Goal: Transaction & Acquisition: Purchase product/service

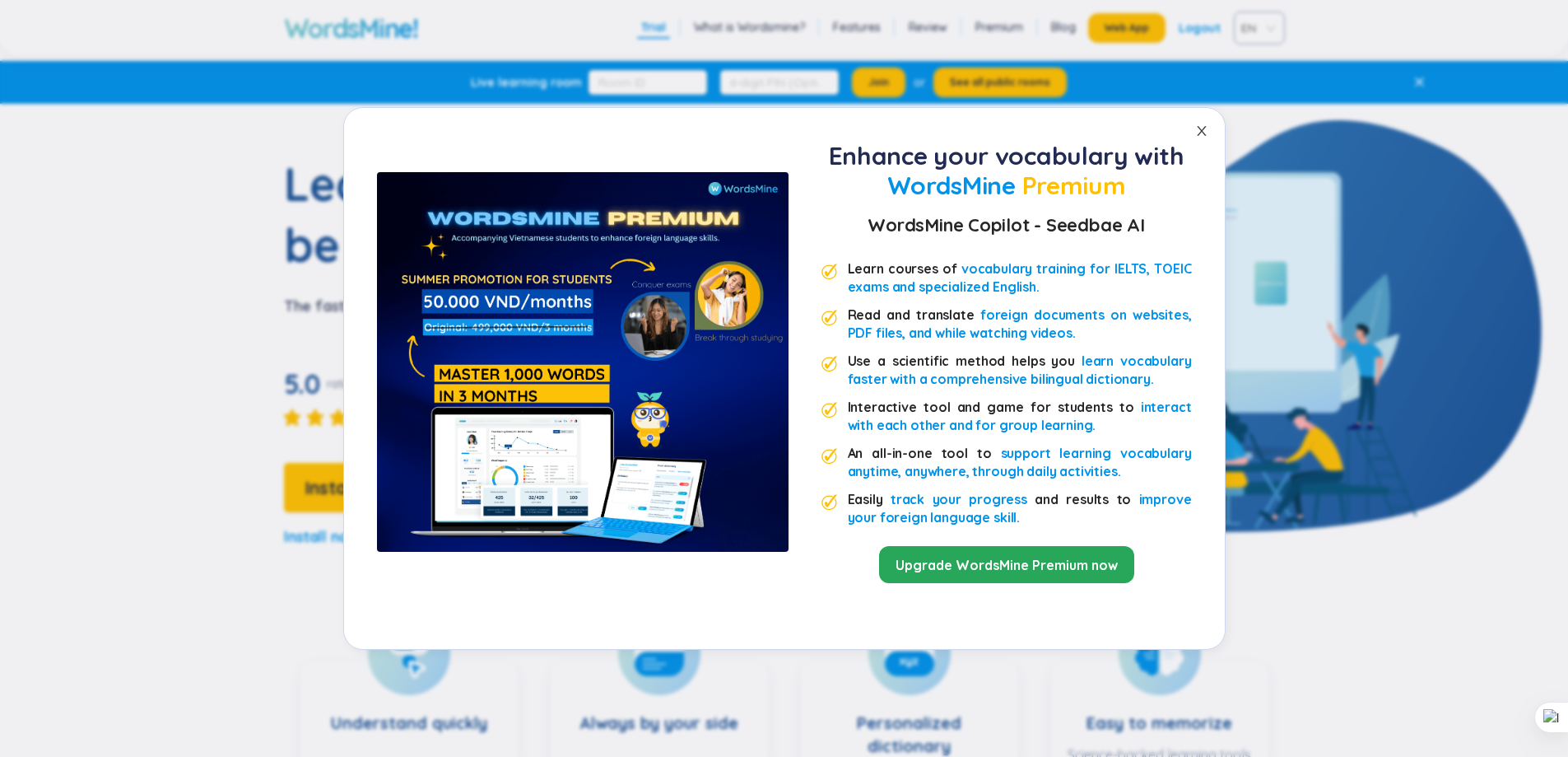
click at [1205, 135] on icon "close" at bounding box center [1201, 131] width 9 height 10
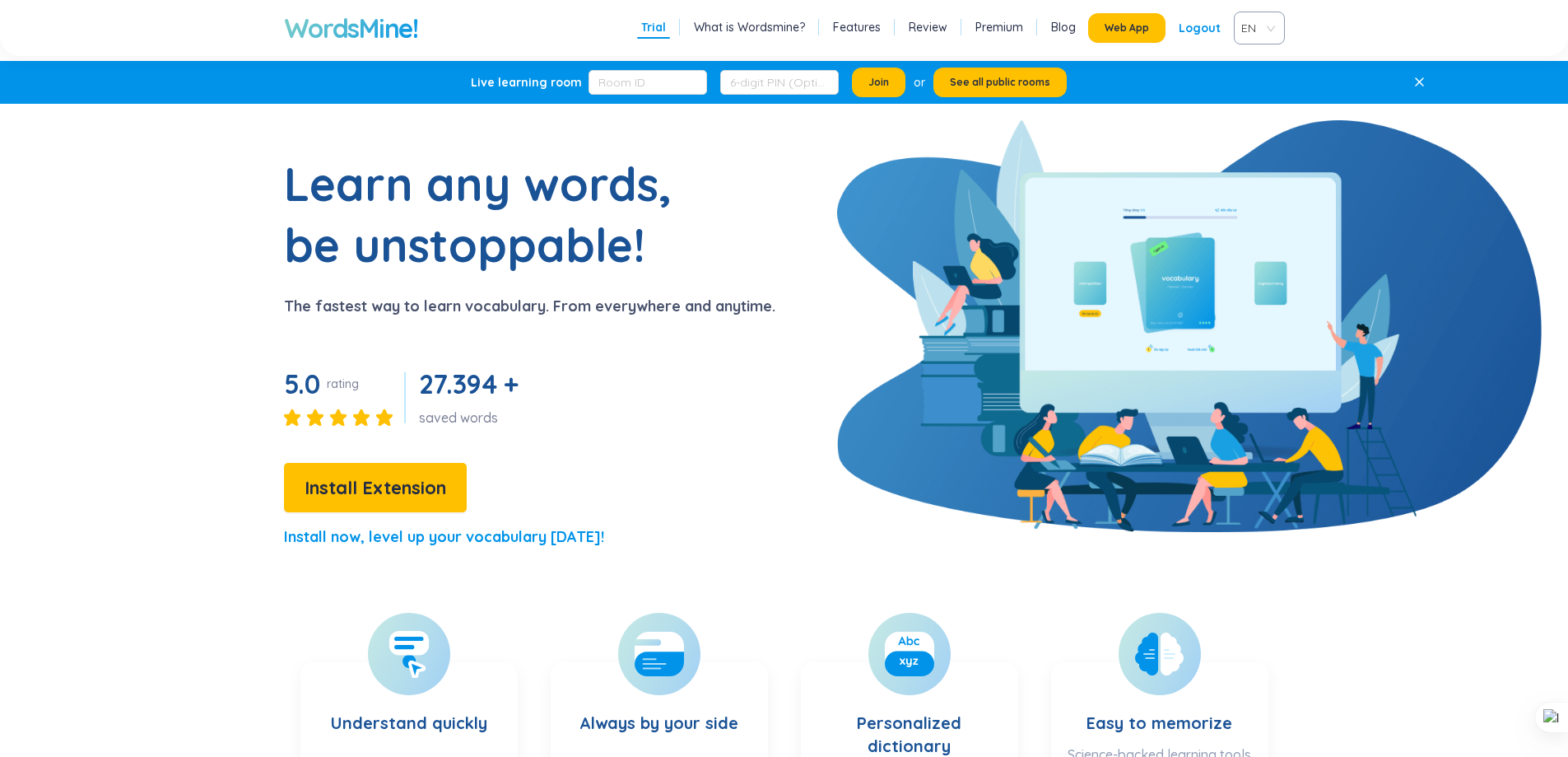
click at [351, 36] on h1 "WordsMine!" at bounding box center [351, 28] width 134 height 33
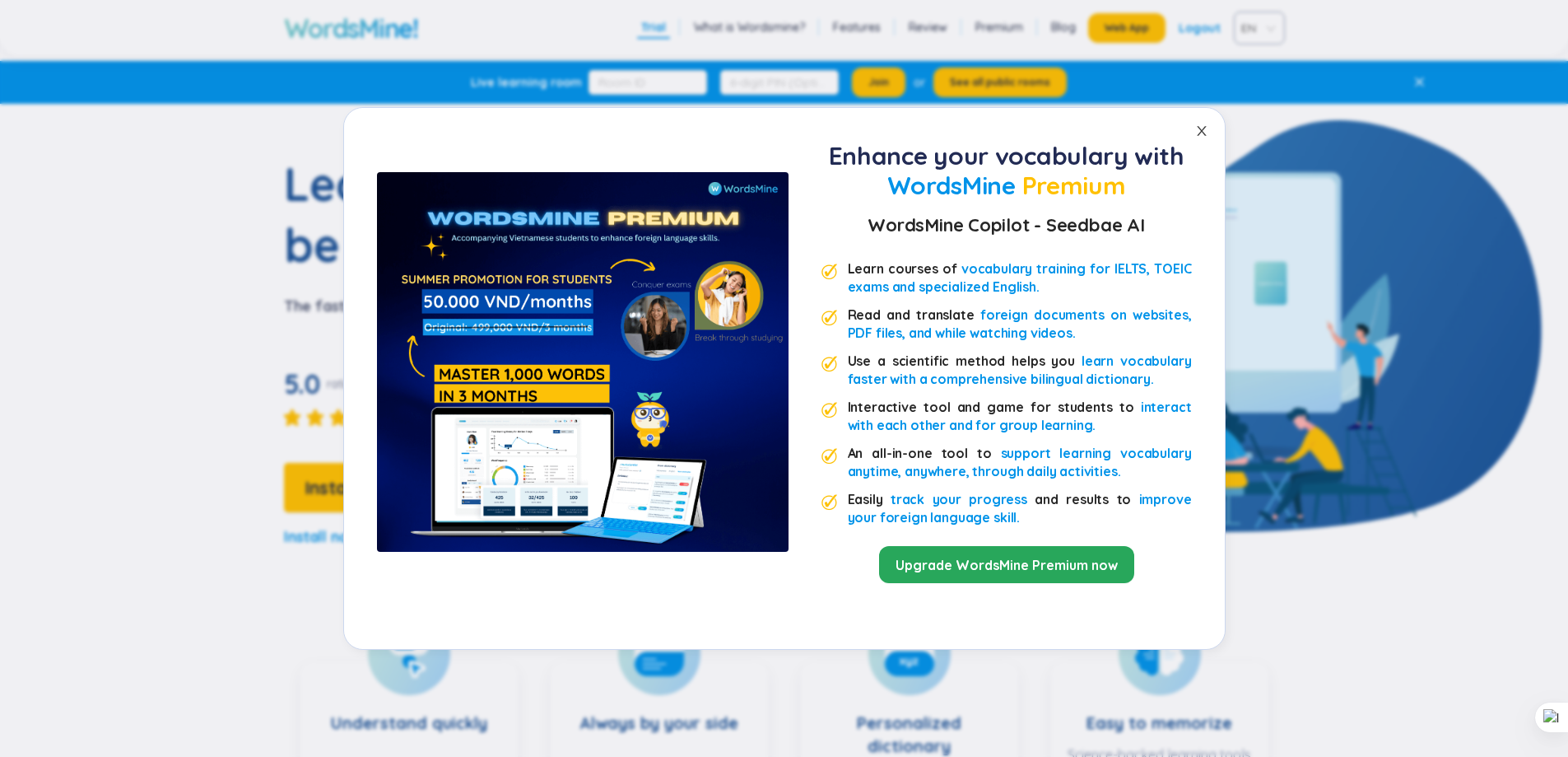
click at [1205, 135] on icon "close" at bounding box center [1201, 131] width 9 height 10
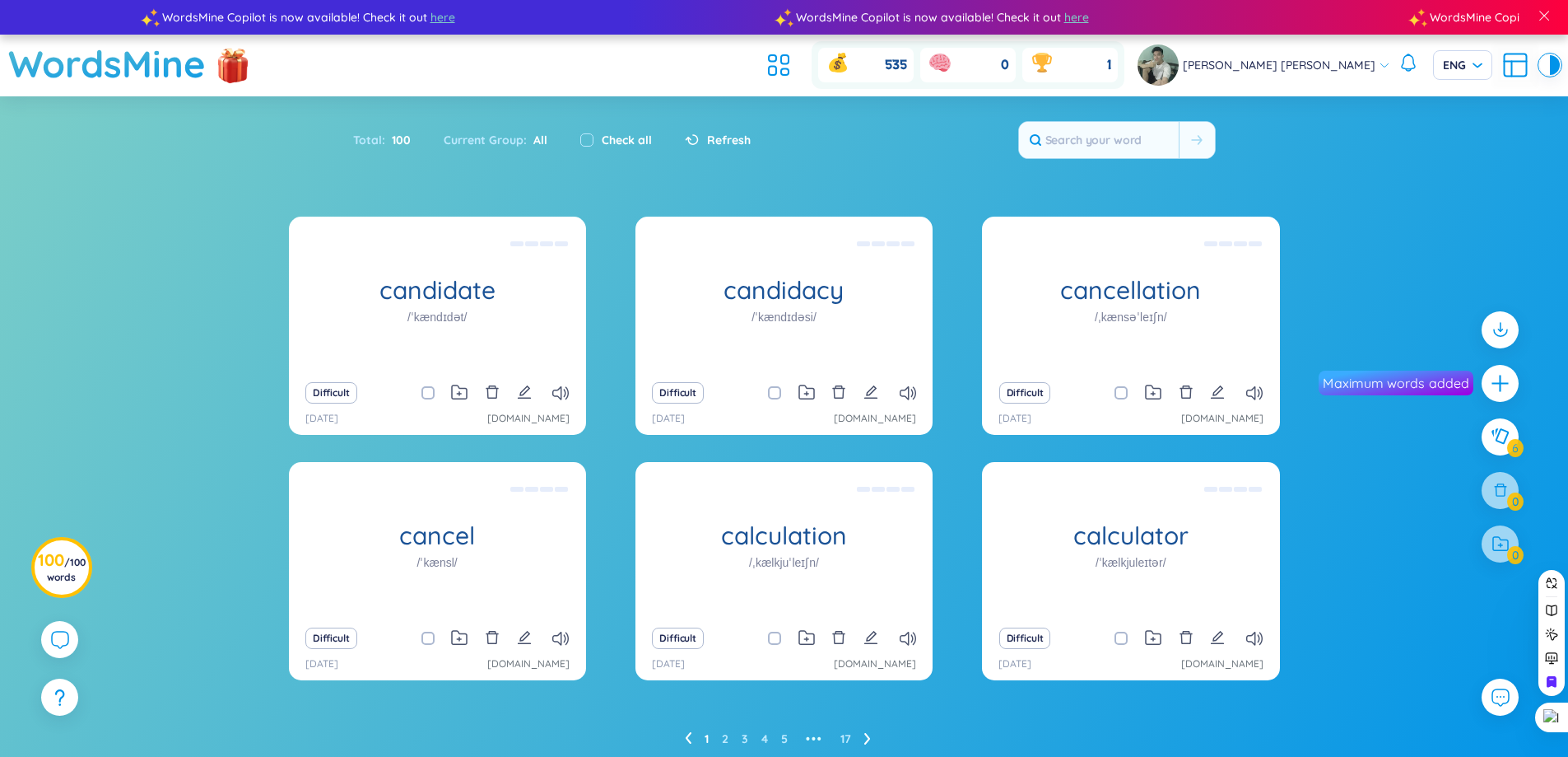
click at [1504, 392] on icon "plus" at bounding box center [1500, 383] width 20 height 20
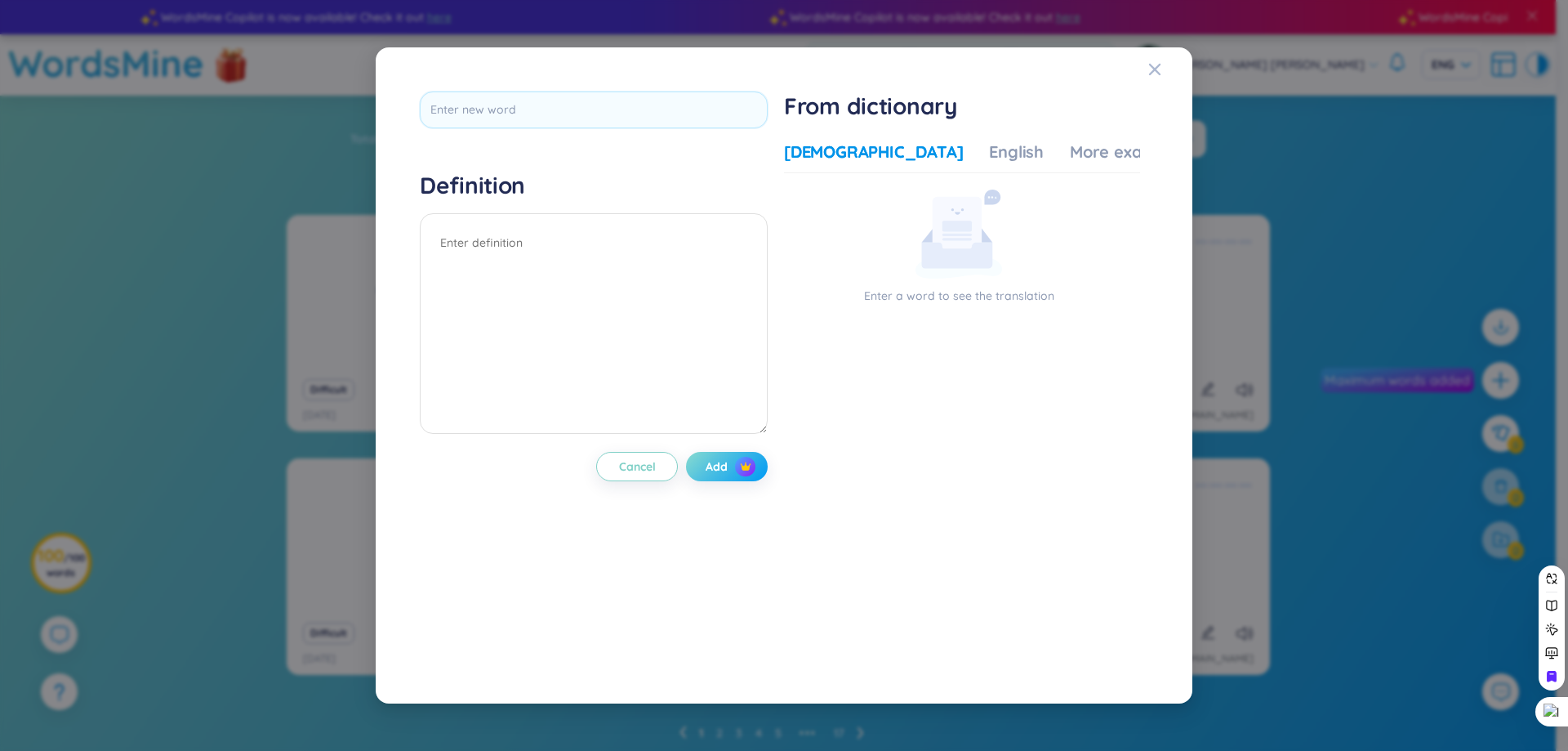
click at [726, 467] on span "Add" at bounding box center [716, 466] width 22 height 16
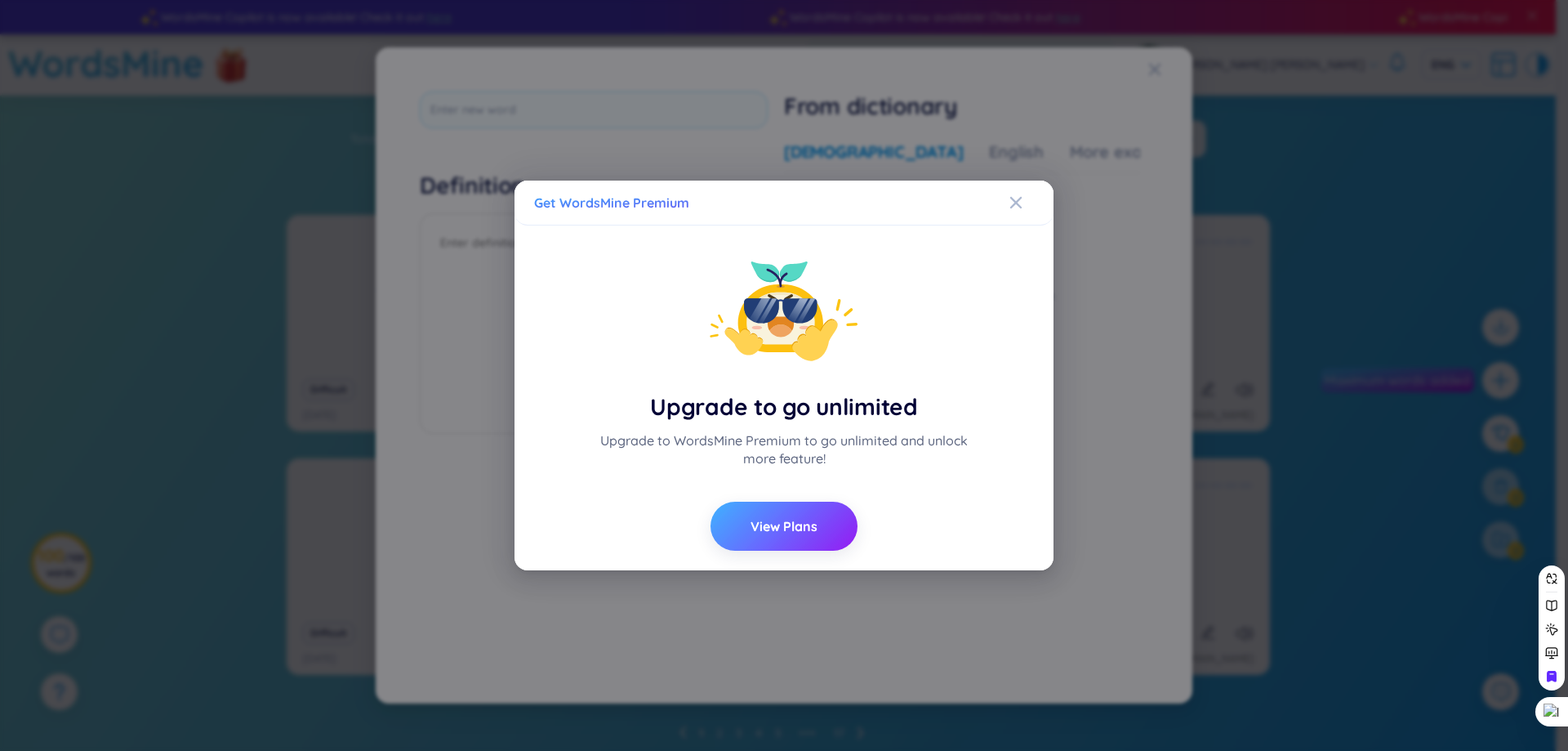
click at [797, 523] on span "View Plans" at bounding box center [784, 526] width 67 height 18
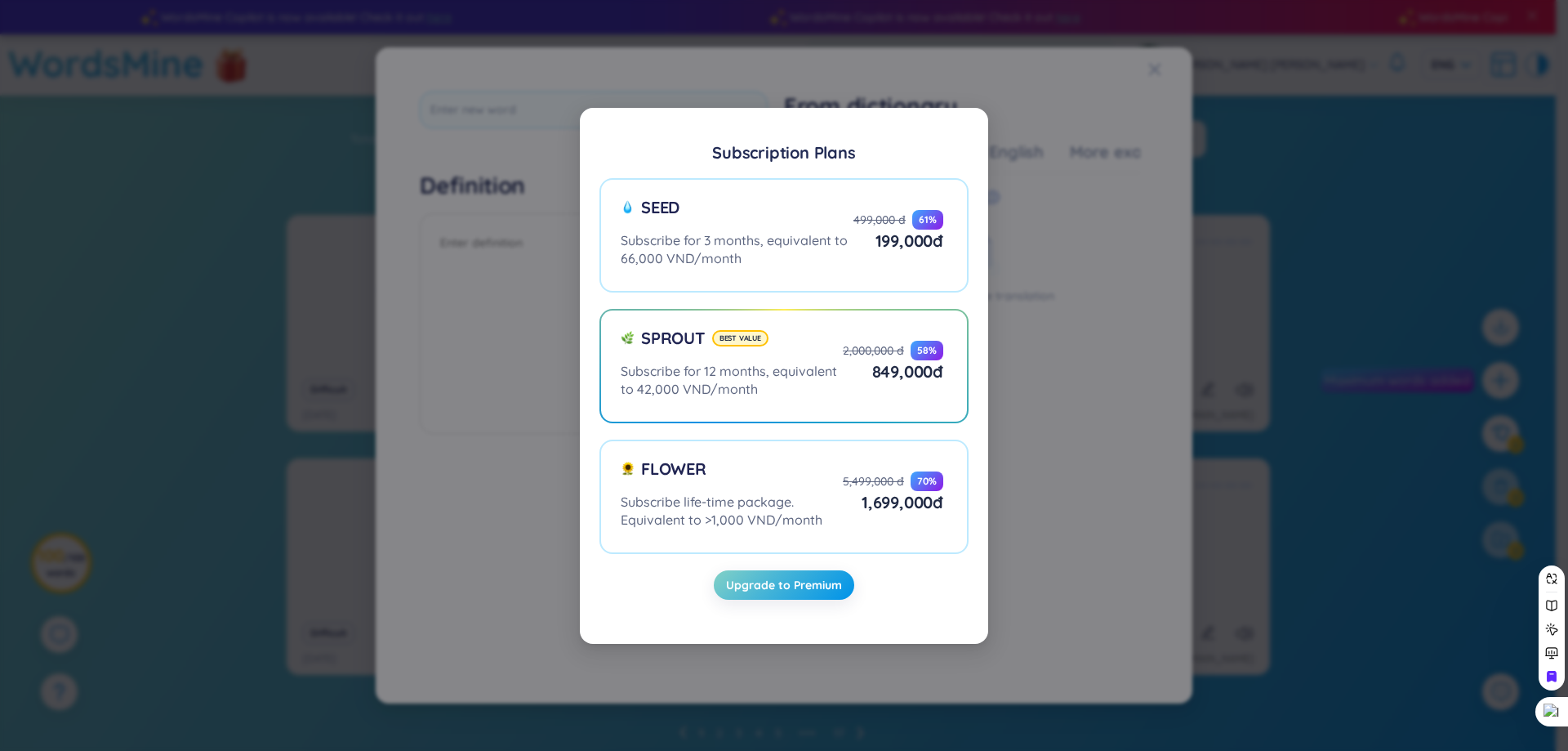
click at [1115, 308] on div "Subscription Plans Seed Subscribe for 3 months, equivalent to 66,000 VND/month …" at bounding box center [784, 375] width 1568 height 751
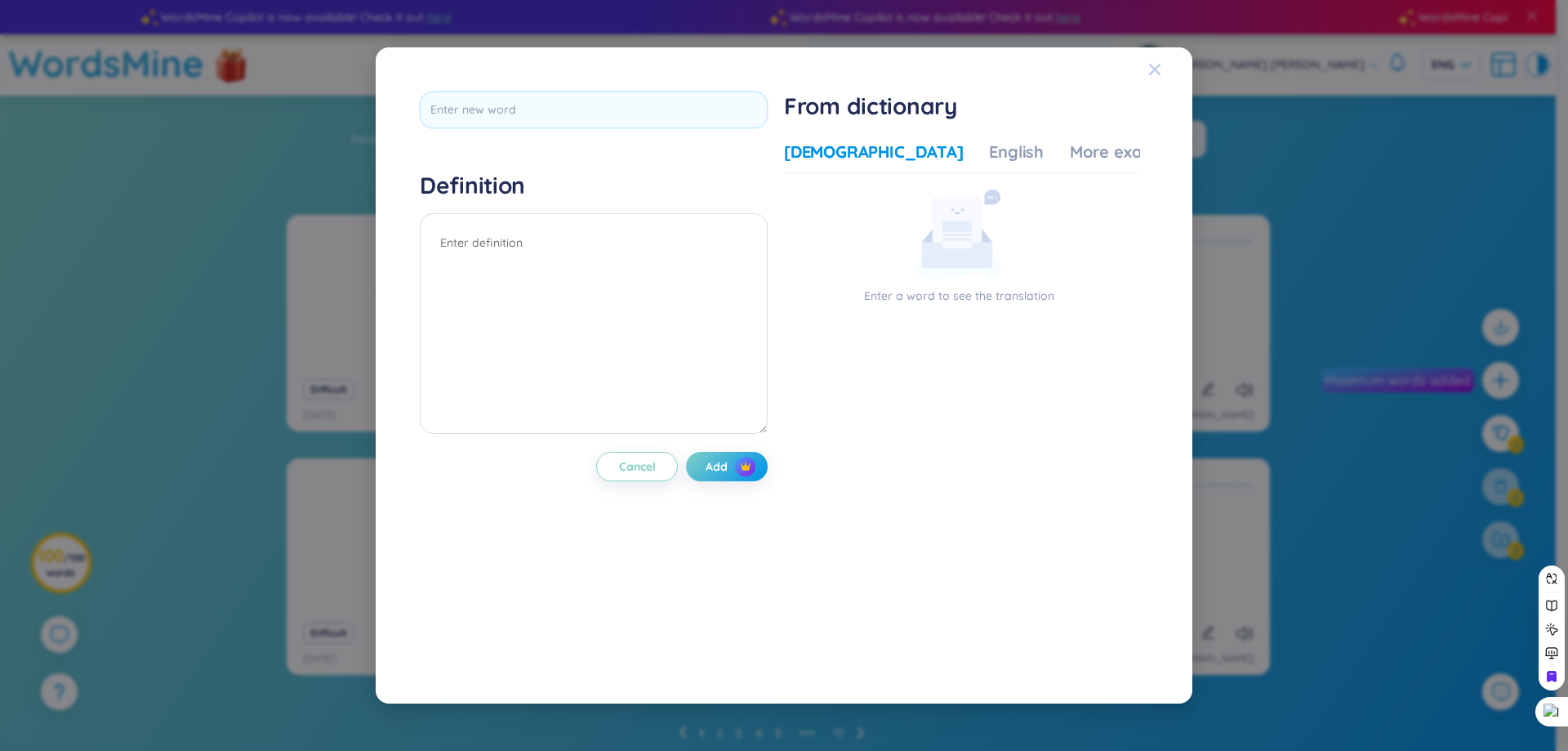
click at [1154, 61] on div "Close" at bounding box center [1155, 69] width 13 height 44
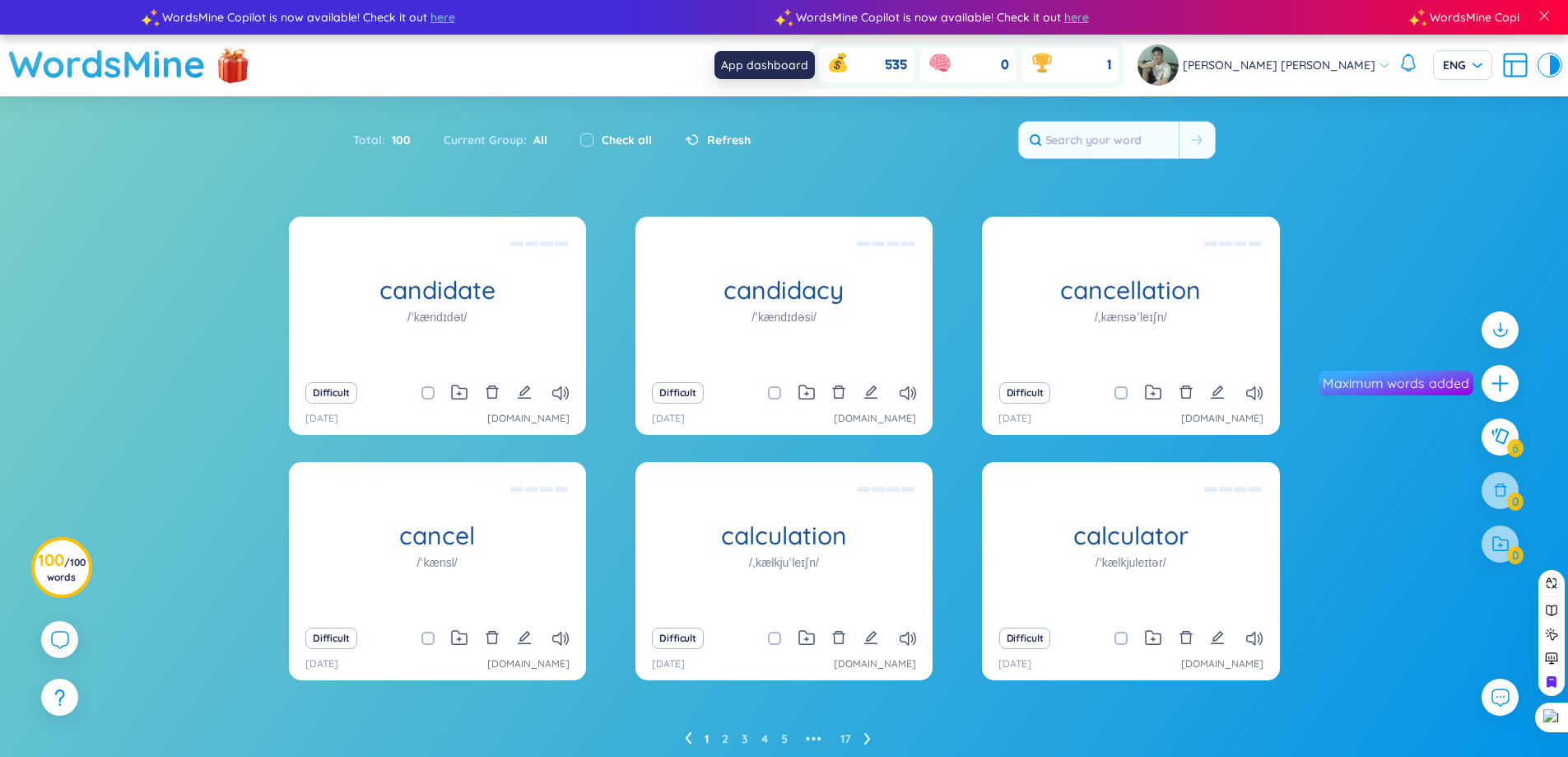
click at [793, 58] on icon at bounding box center [778, 64] width 30 height 30
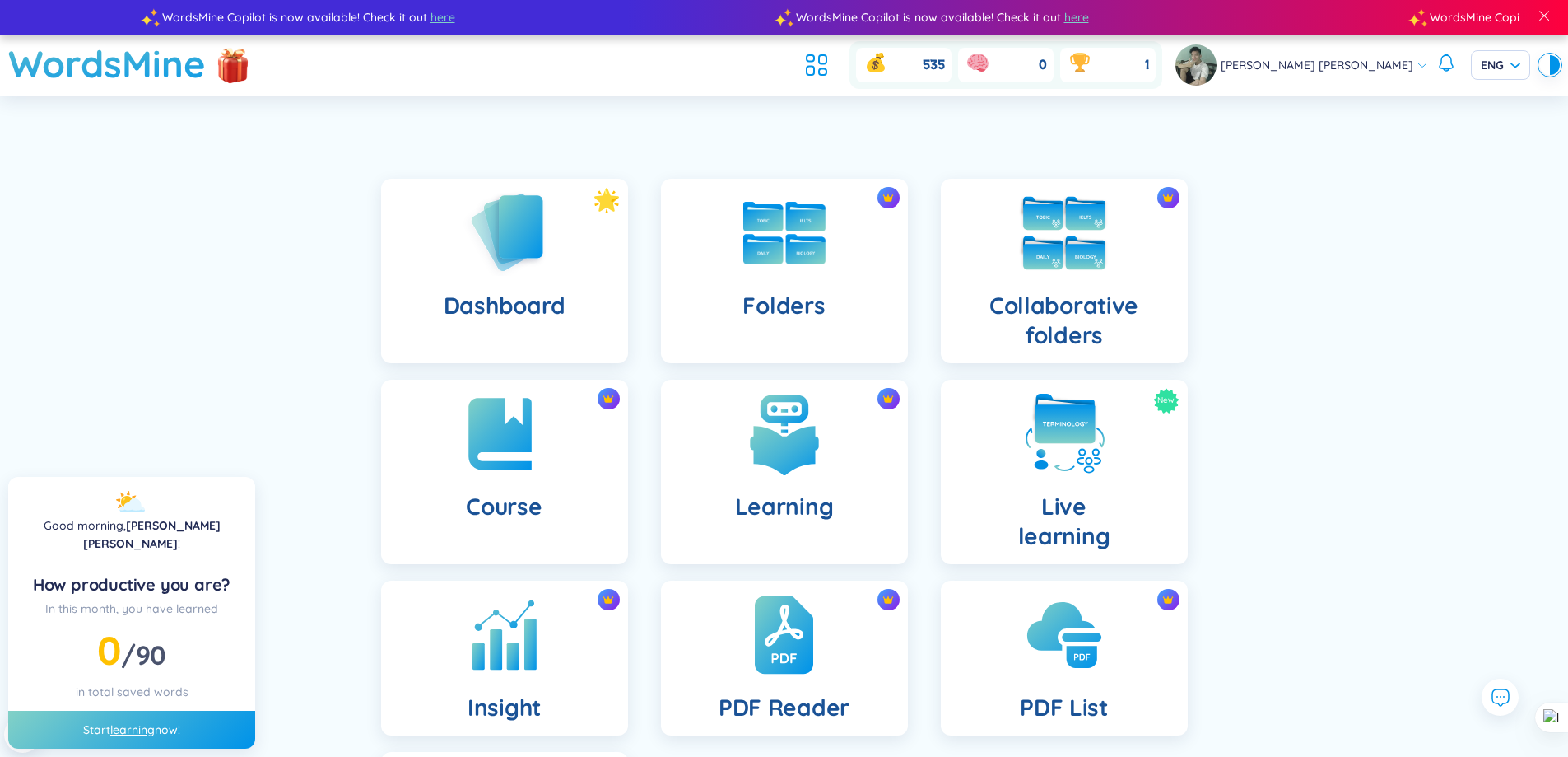
click at [1070, 286] on div "Collaborative folders" at bounding box center [1064, 271] width 247 height 185
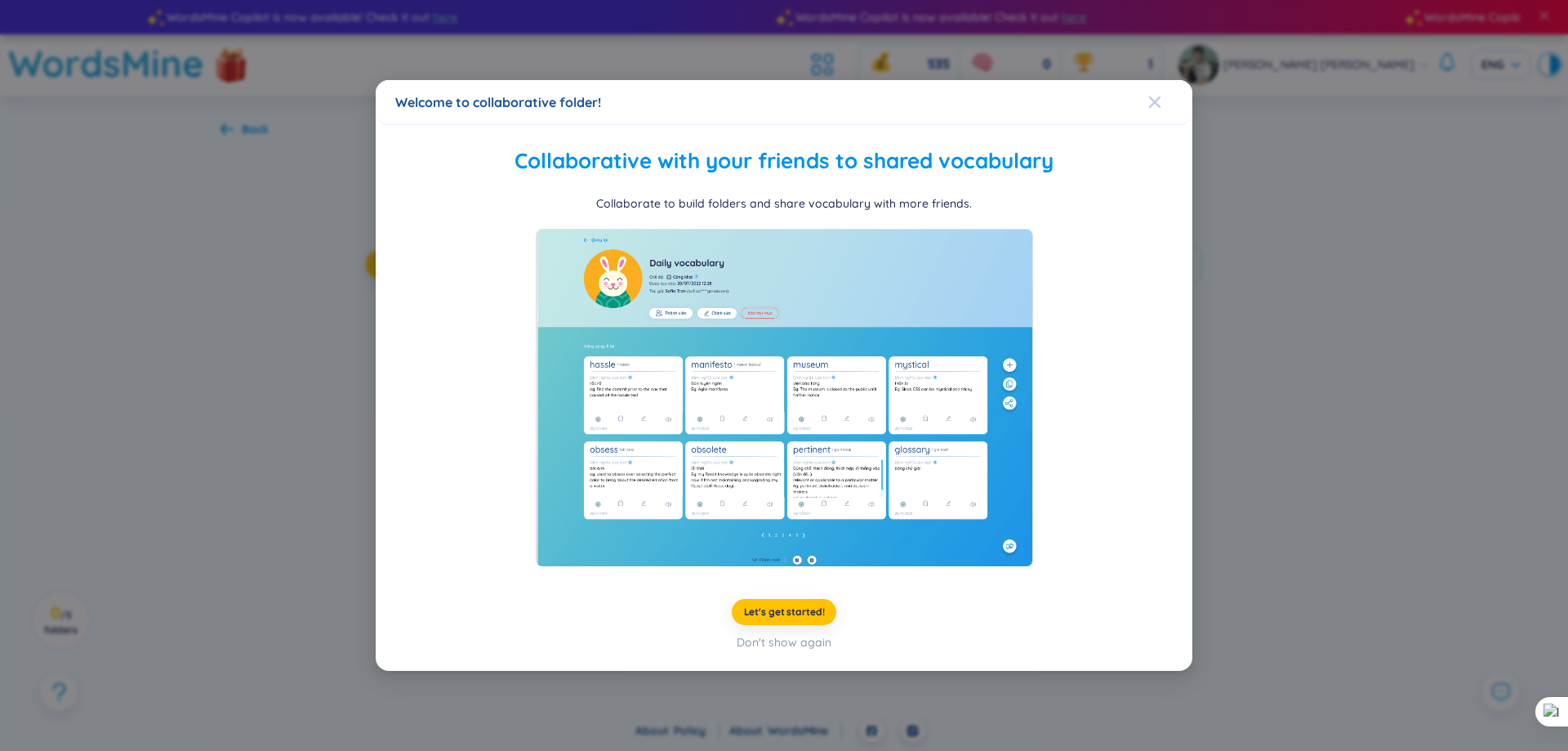
click at [1166, 93] on span "Close" at bounding box center [1170, 102] width 44 height 44
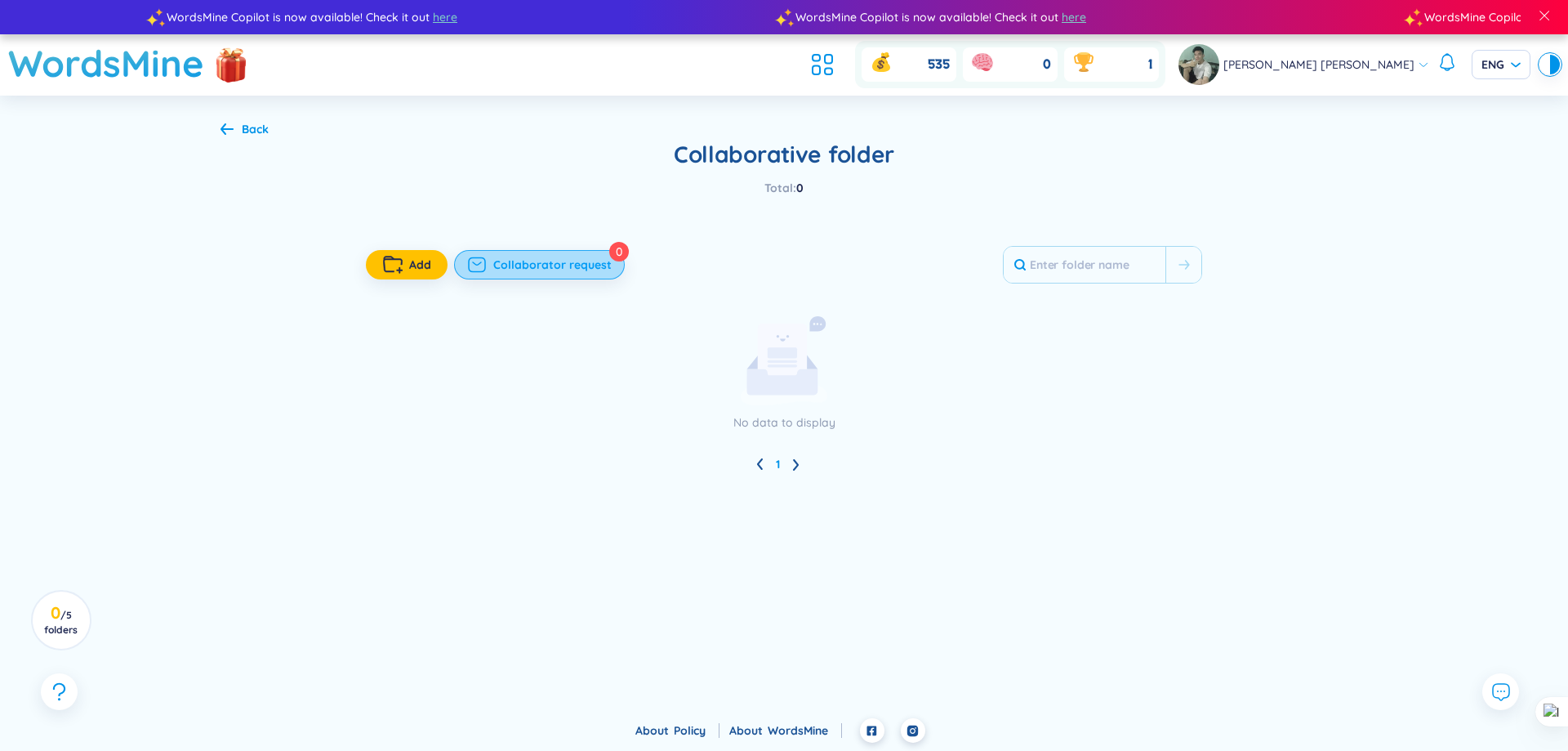
click at [577, 272] on span "Collaborator request" at bounding box center [552, 264] width 119 height 16
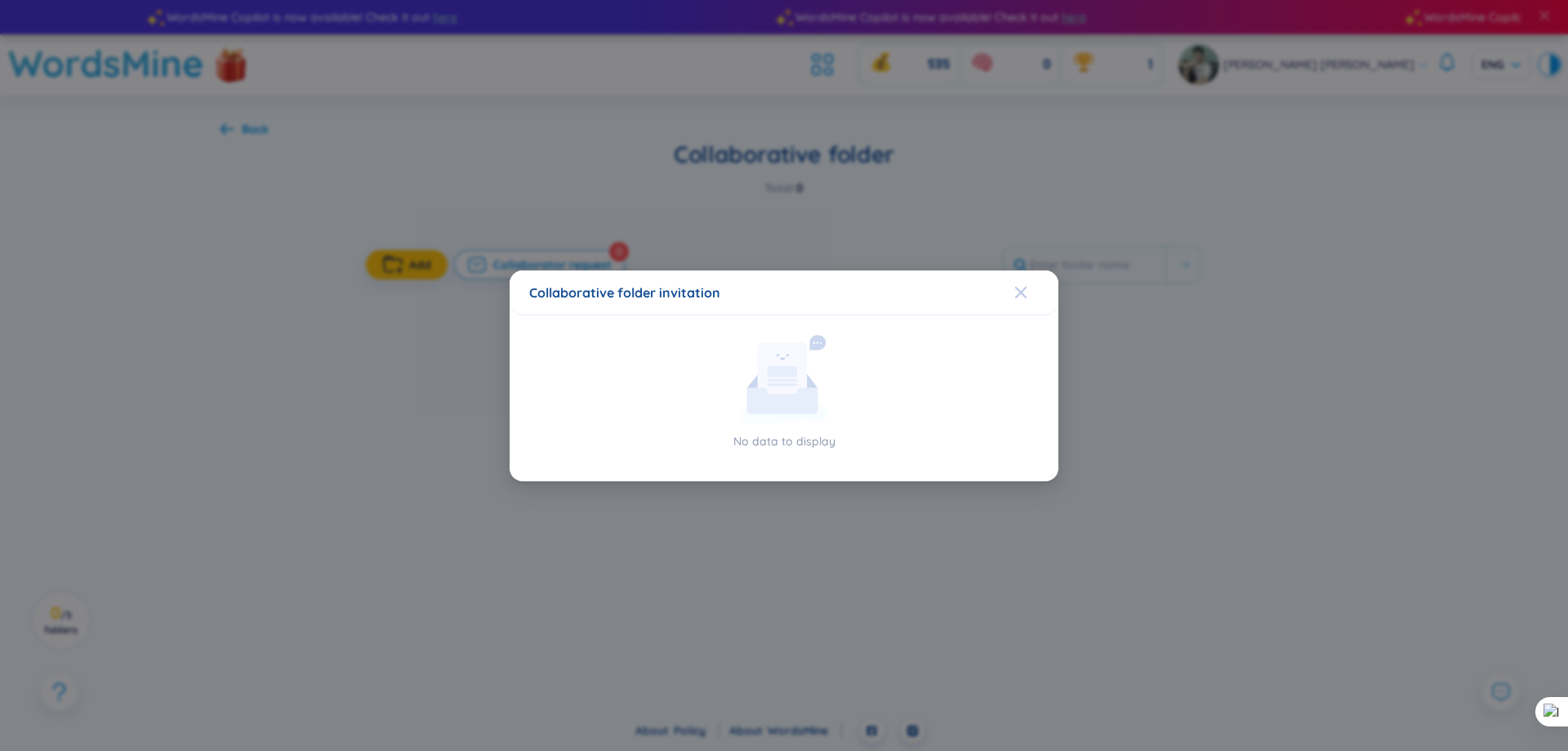
click at [1043, 291] on span "Close" at bounding box center [1036, 292] width 44 height 44
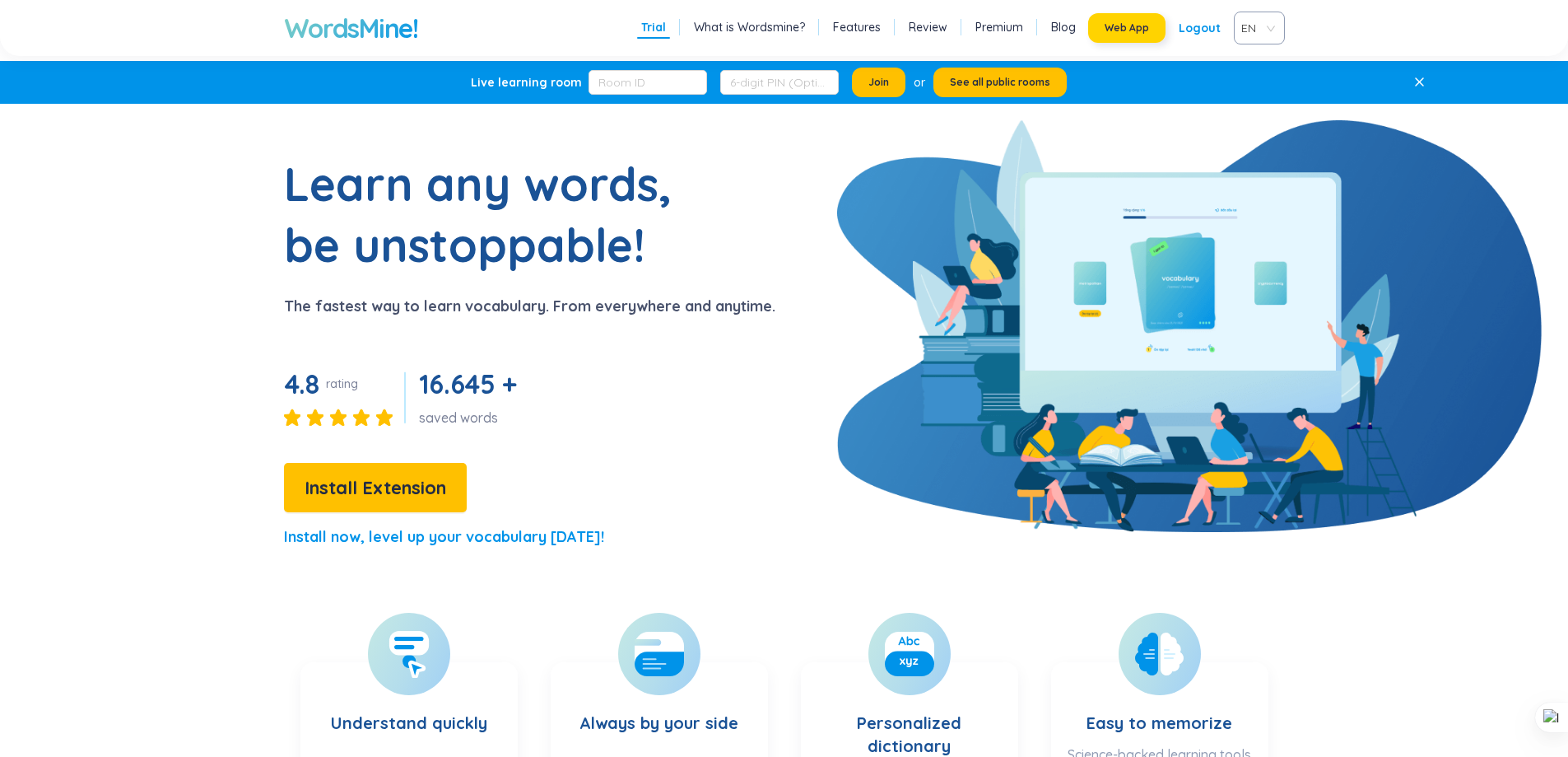
click at [1113, 30] on span "Web App" at bounding box center [1126, 28] width 44 height 14
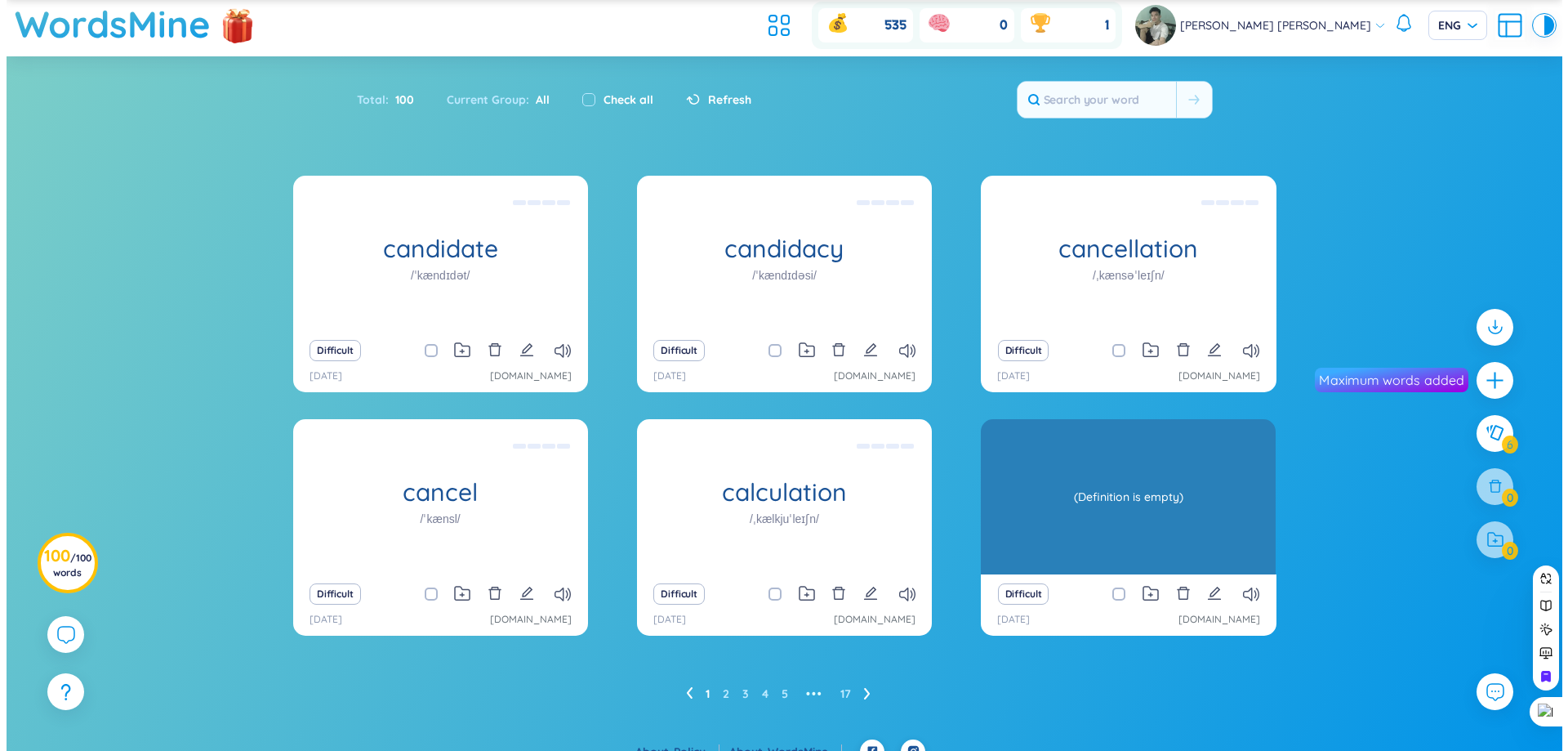
scroll to position [61, 0]
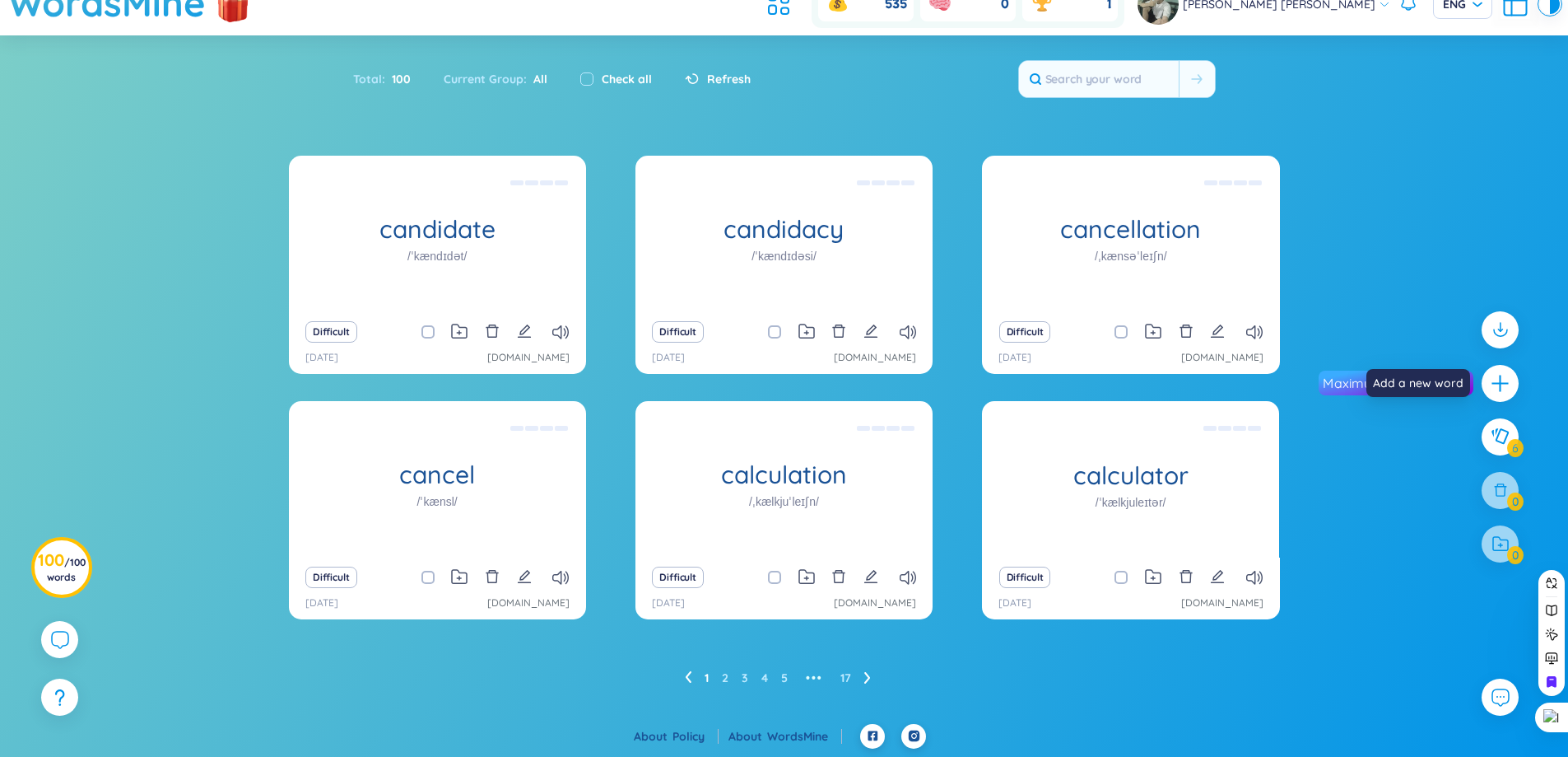
click at [1498, 380] on icon "plus" at bounding box center [1500, 383] width 20 height 20
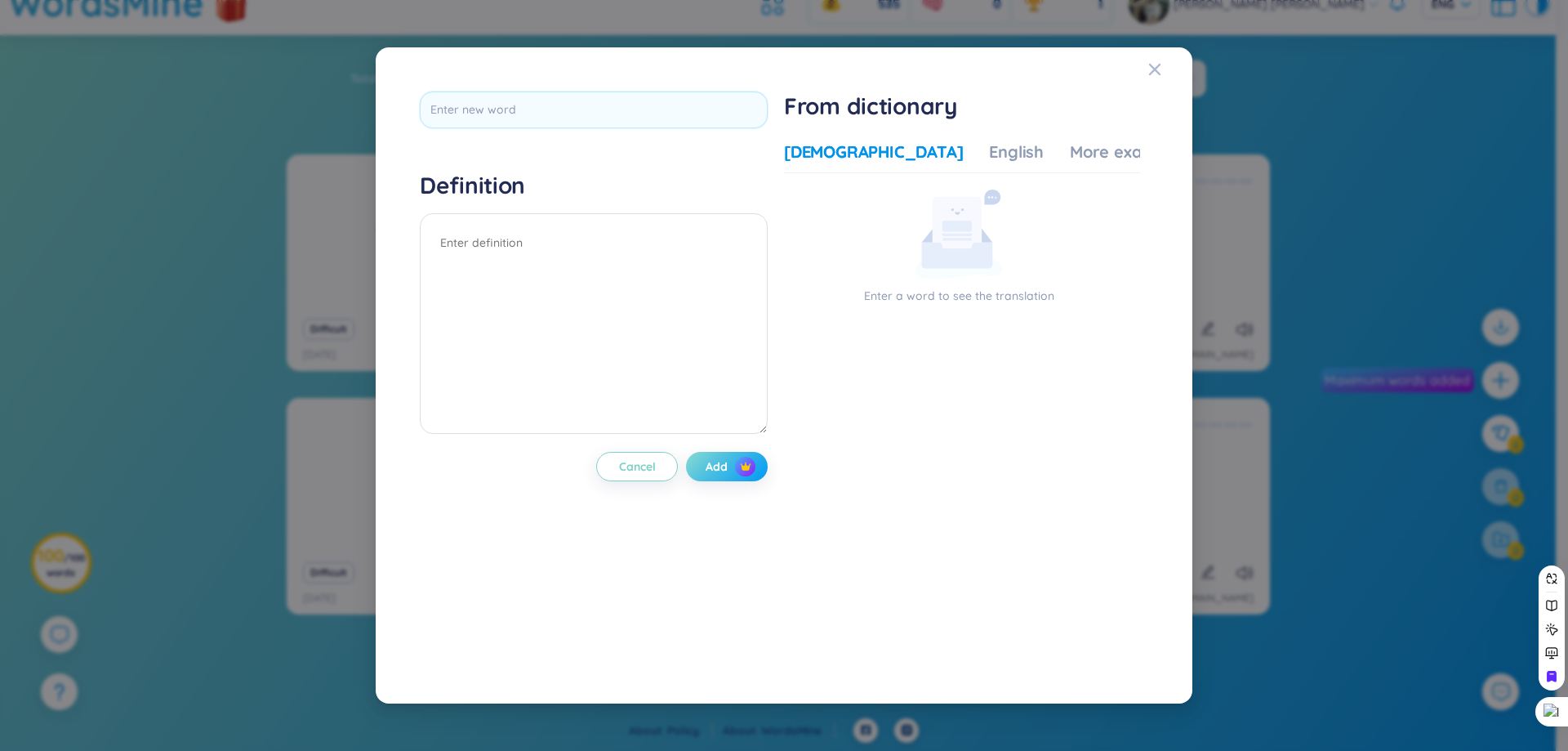
click at [727, 459] on span "Add" at bounding box center [716, 466] width 22 height 16
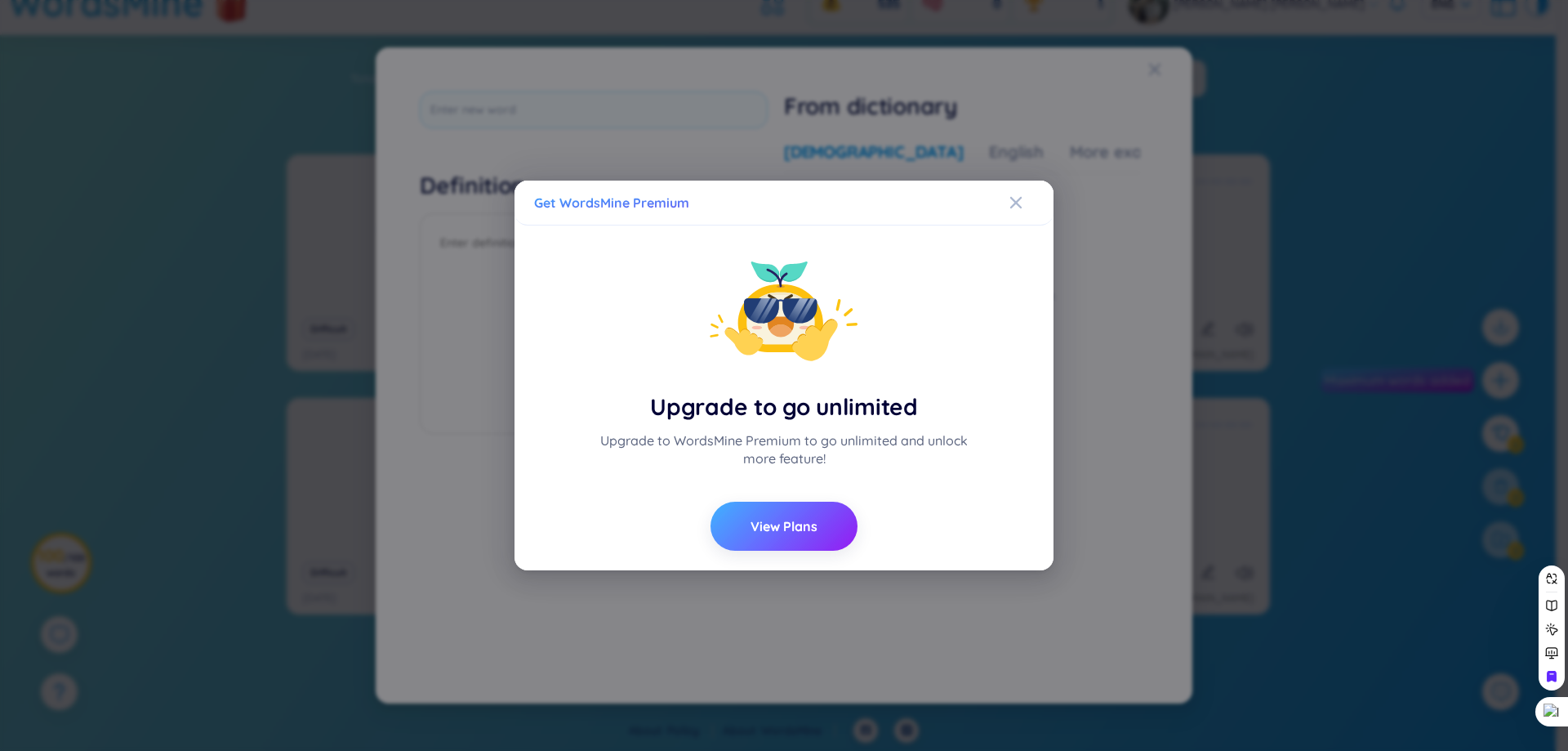
click at [797, 528] on span "View Plans" at bounding box center [784, 526] width 67 height 18
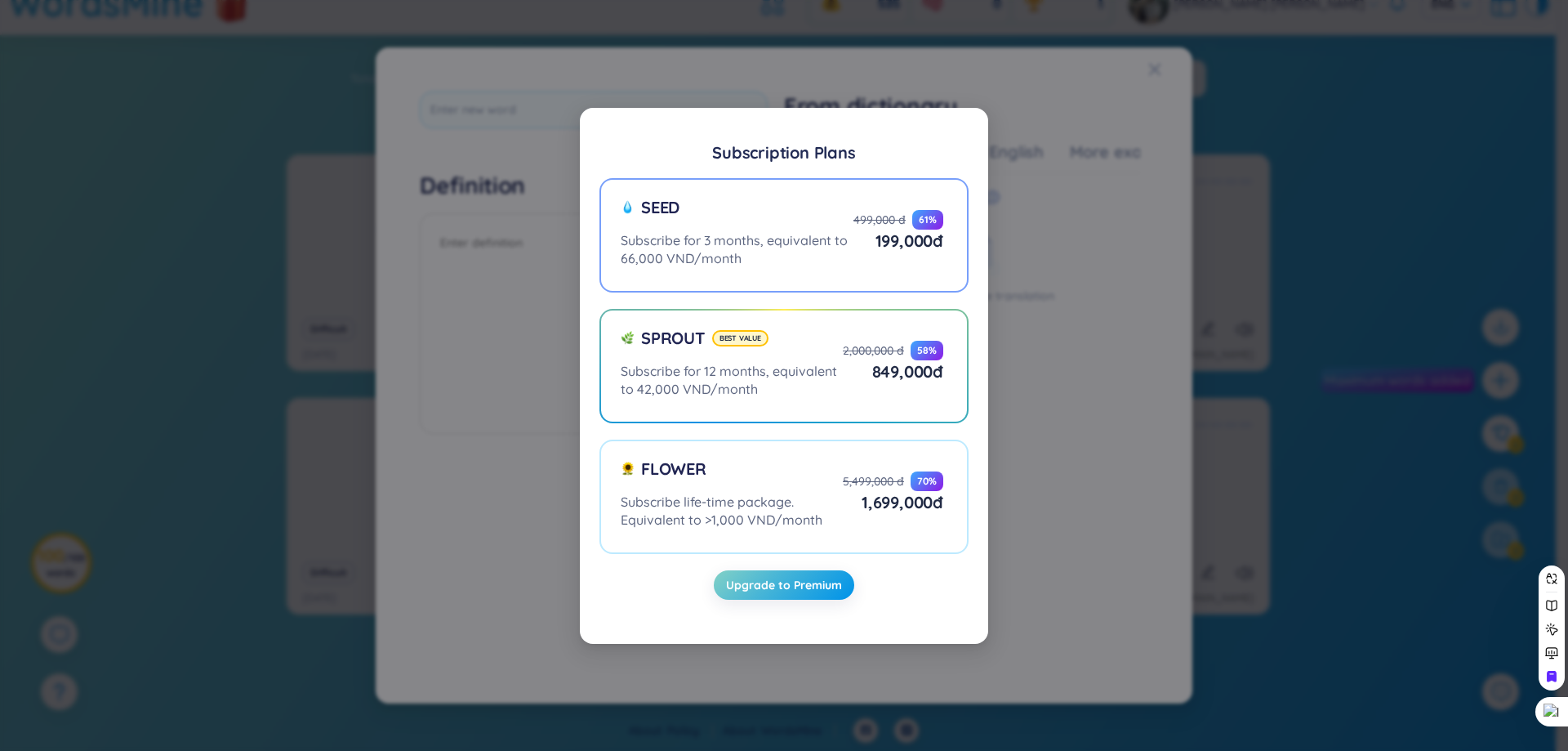
click at [887, 211] on div "499,000 đ 61 %" at bounding box center [898, 219] width 90 height 19
click at [0, 0] on input "Seed Subscribe for 3 months, equivalent to 66,000 VND/month 499,000 đ 61 % 199,…" at bounding box center [0, 0] width 0 height 0
click at [795, 590] on span "Upgrade to Premium" at bounding box center [784, 584] width 116 height 16
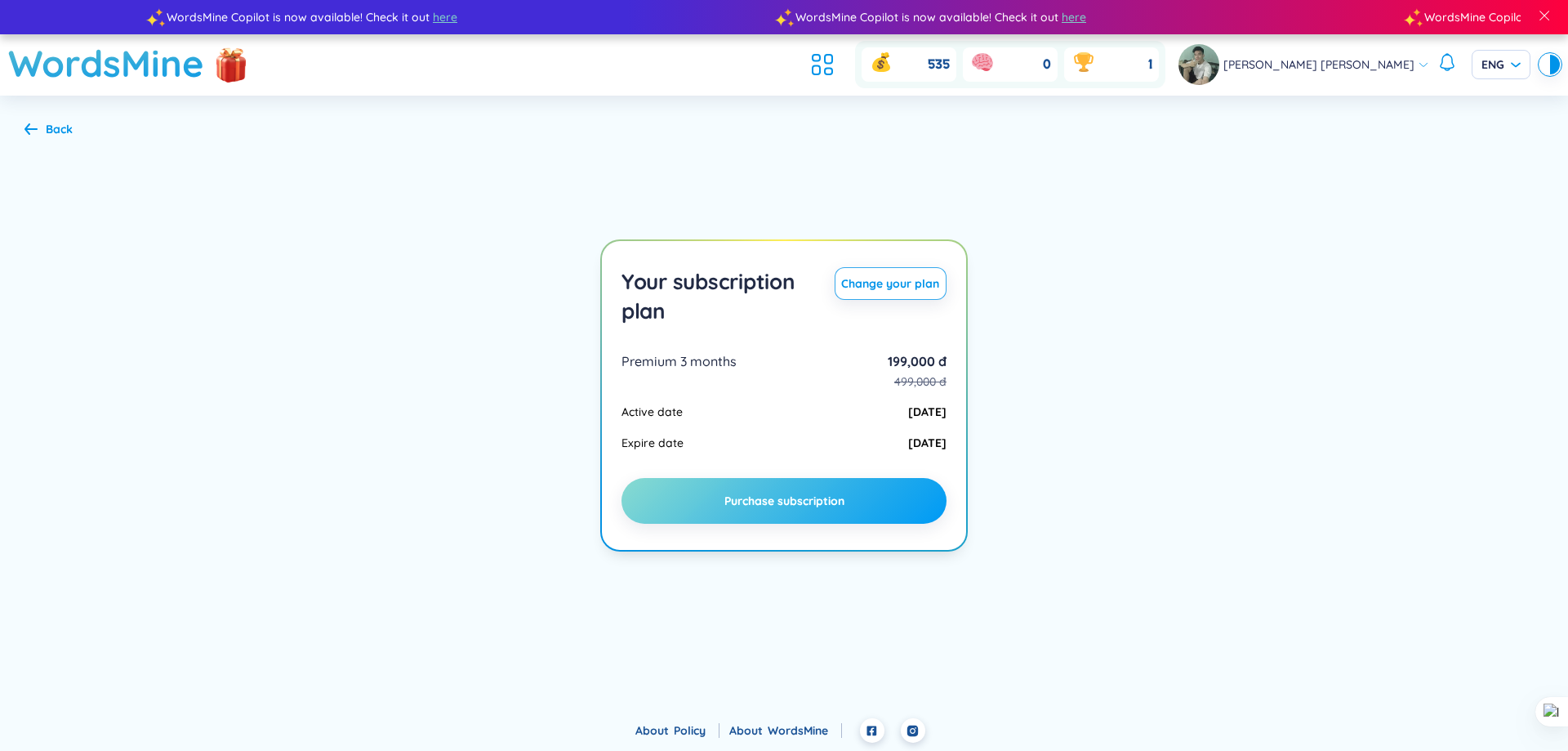
click at [853, 505] on button "Purchase subscription" at bounding box center [784, 500] width 325 height 45
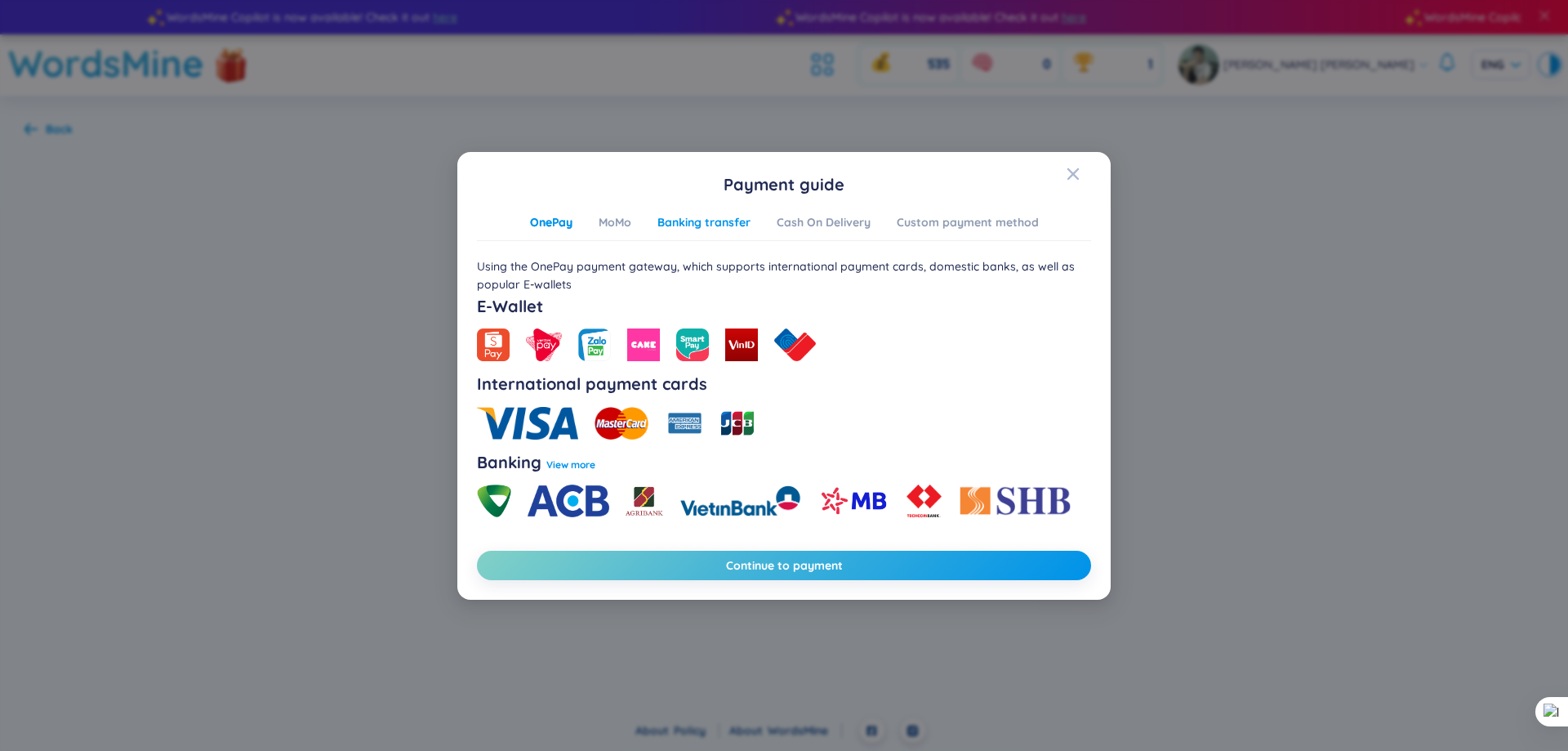
click at [673, 223] on div "Banking transfer" at bounding box center [704, 222] width 93 height 18
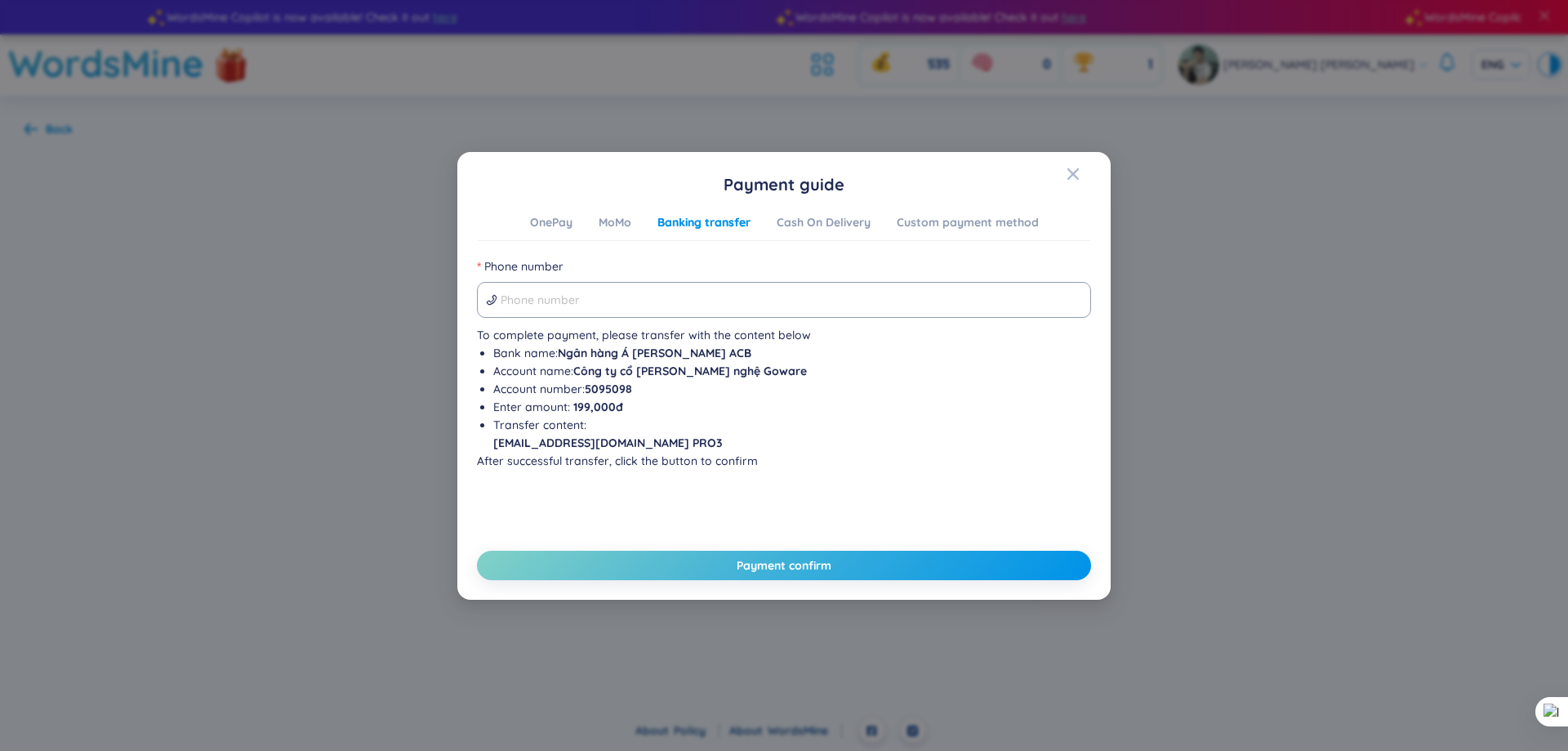
click at [606, 209] on div "Payment guide OnePay MoMo Banking transfer Cash On Delivery Custom payment meth…" at bounding box center [784, 376] width 614 height 409
click at [606, 221] on div "MoMo" at bounding box center [615, 222] width 33 height 18
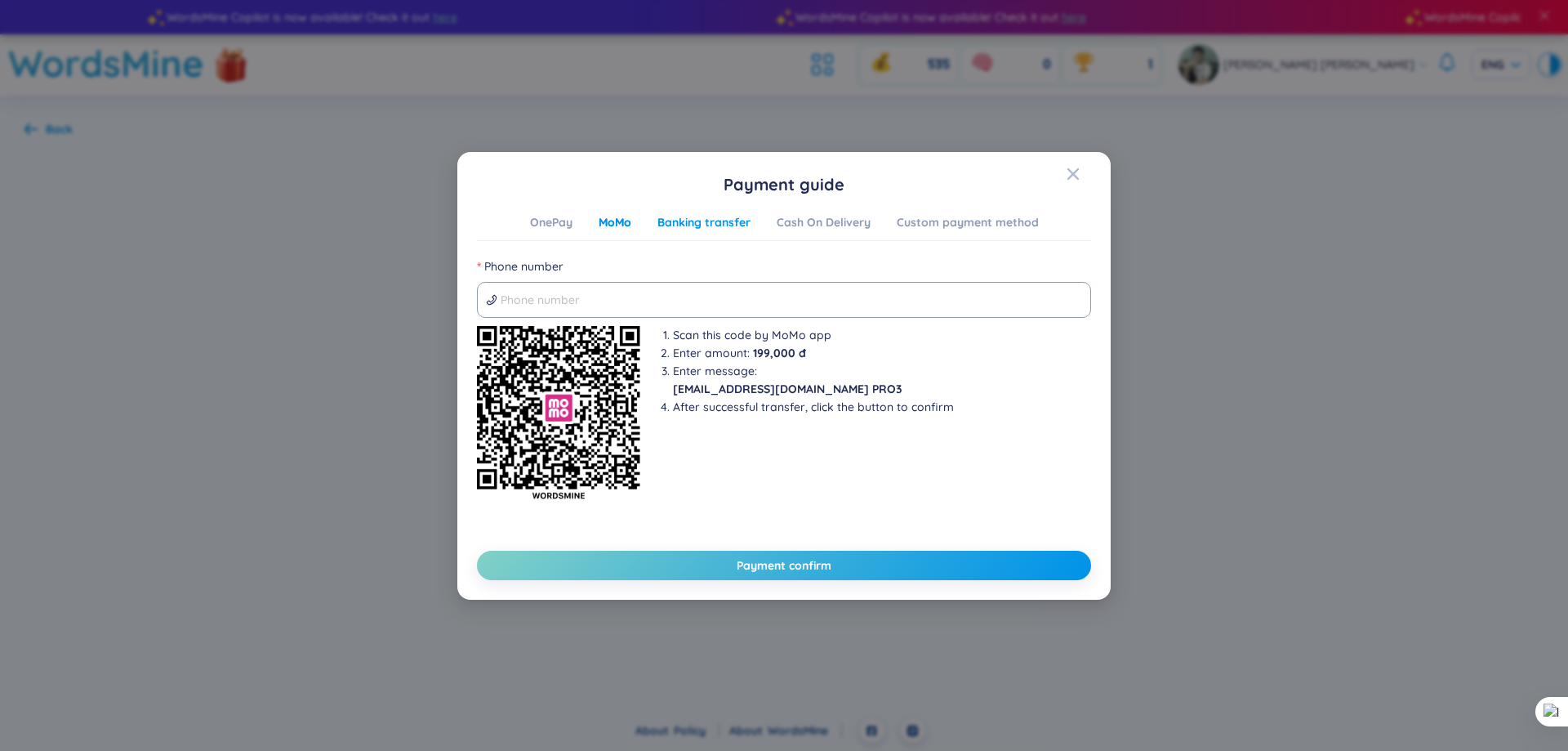
click at [687, 214] on div "Banking transfer" at bounding box center [704, 222] width 93 height 18
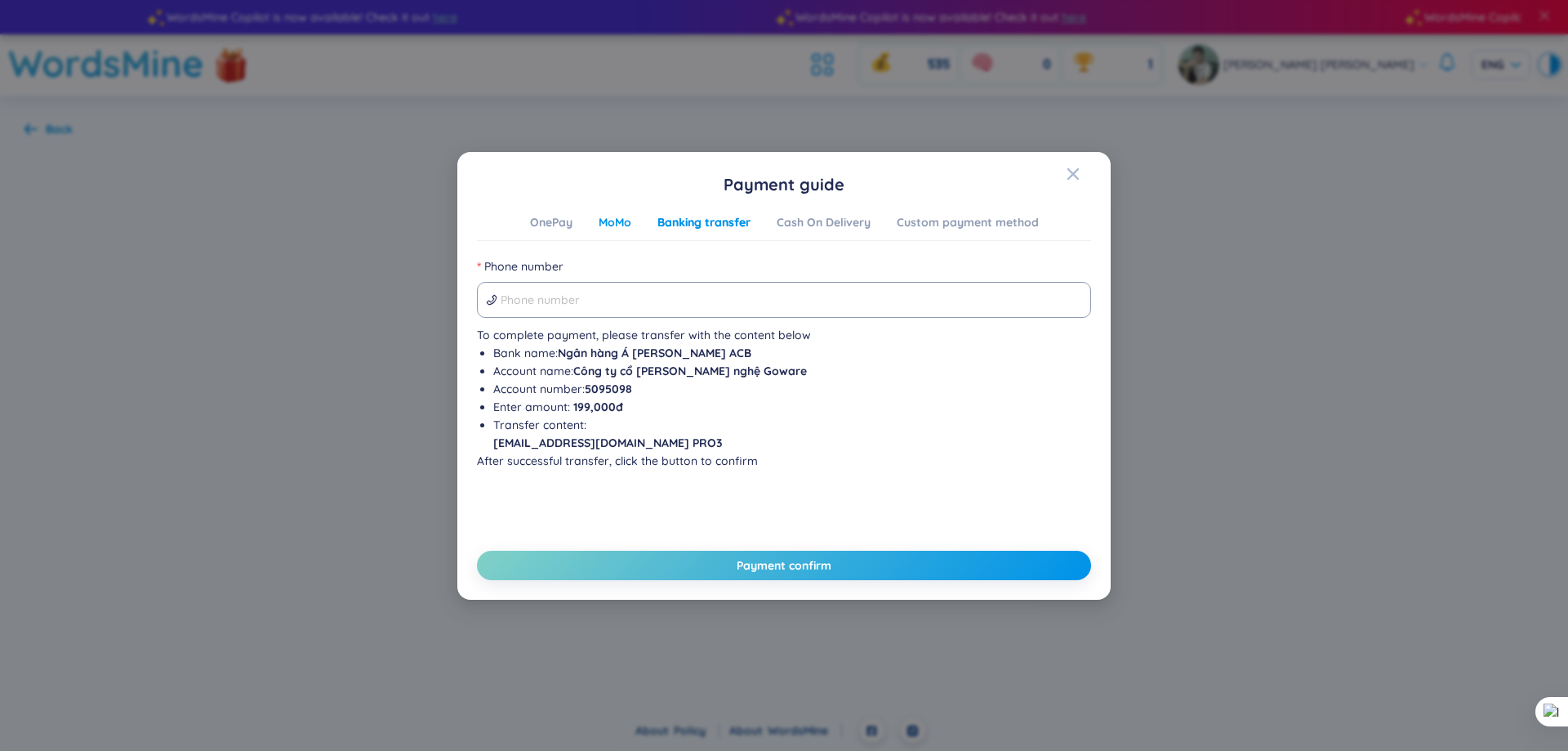
click at [611, 229] on div "MoMo" at bounding box center [615, 222] width 33 height 18
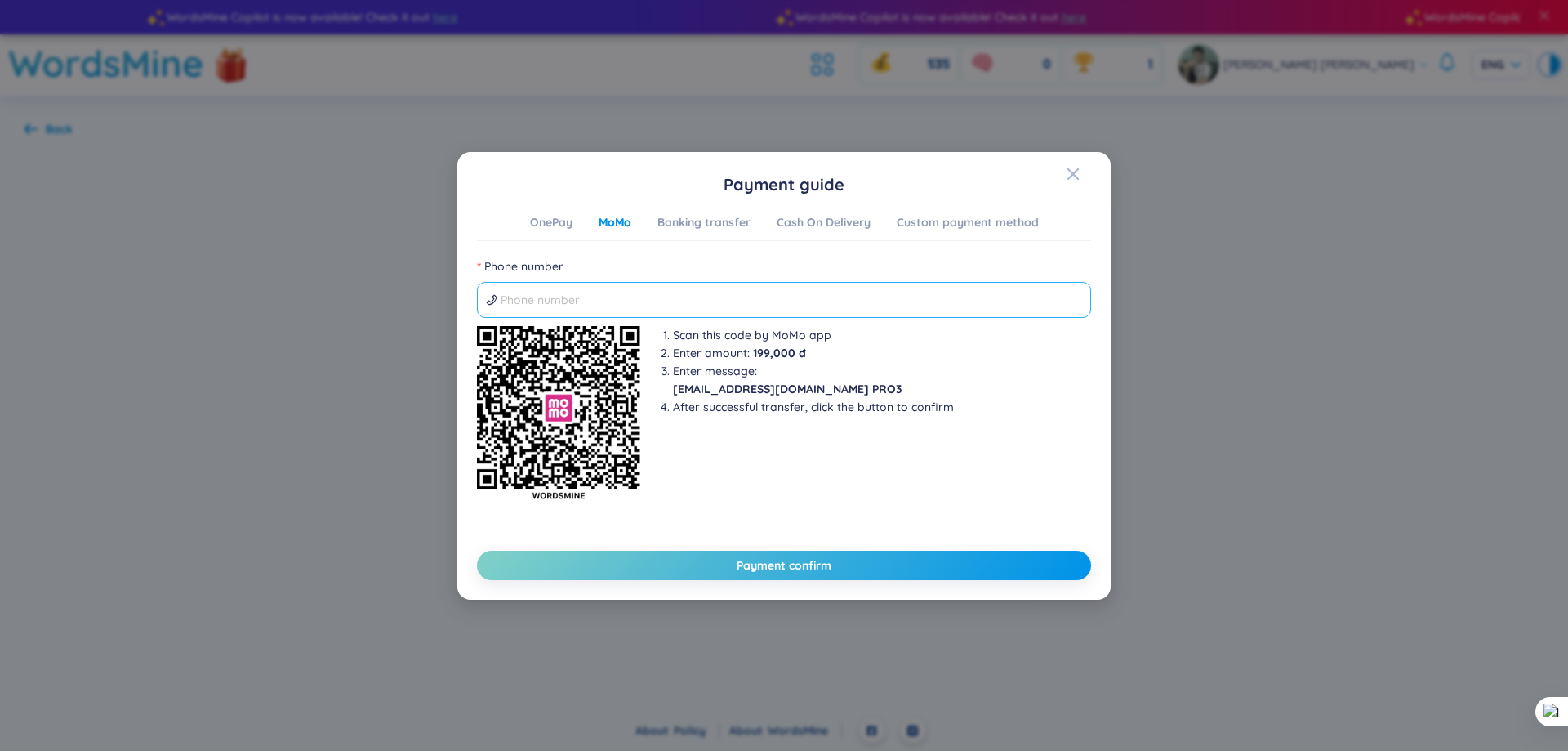
click at [636, 292] on input "Phone number" at bounding box center [791, 299] width 582 height 18
click at [540, 228] on div "OnePay" at bounding box center [551, 222] width 43 height 18
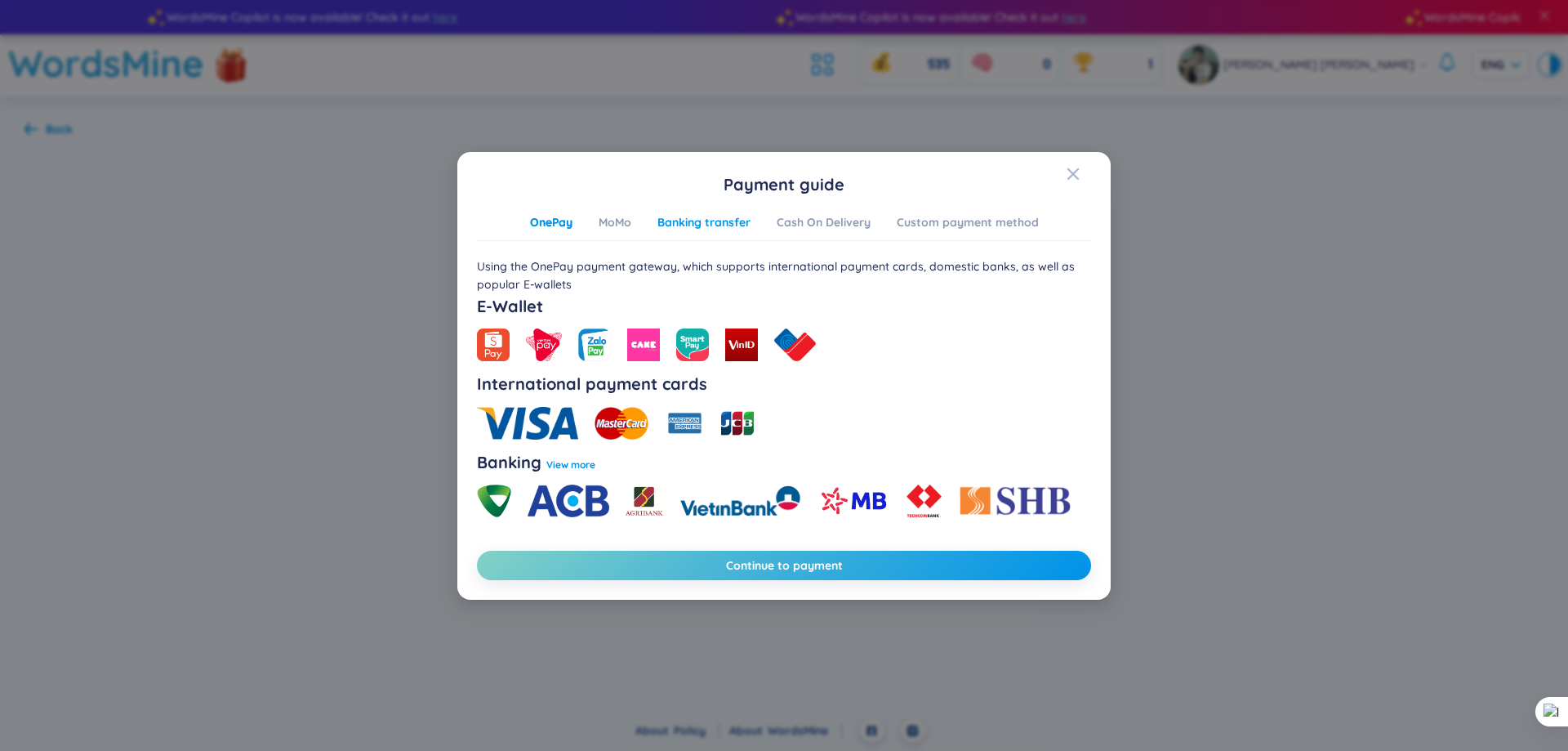
click at [683, 226] on div "Banking transfer" at bounding box center [704, 222] width 93 height 18
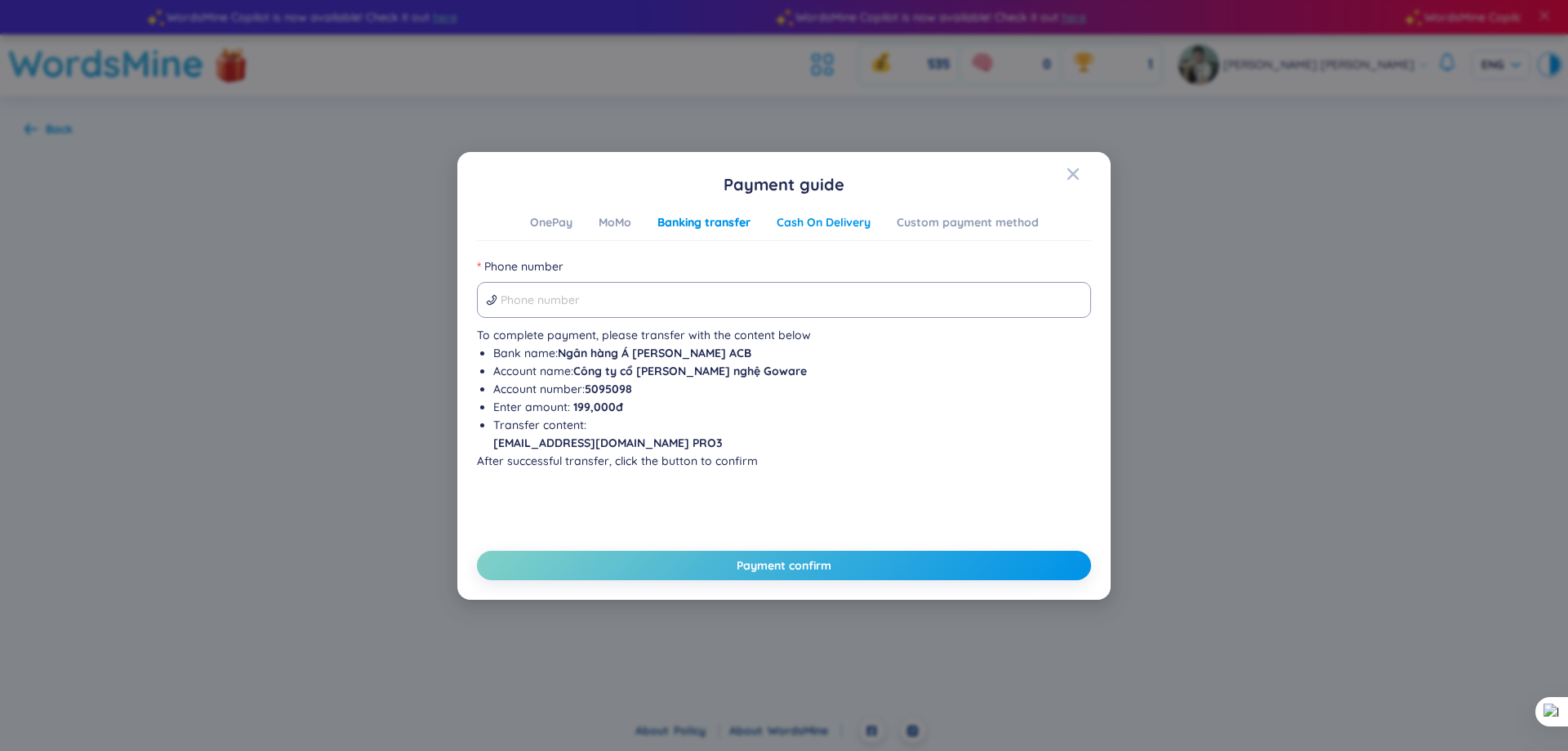
click at [805, 230] on div "Cash On Delivery" at bounding box center [824, 222] width 94 height 18
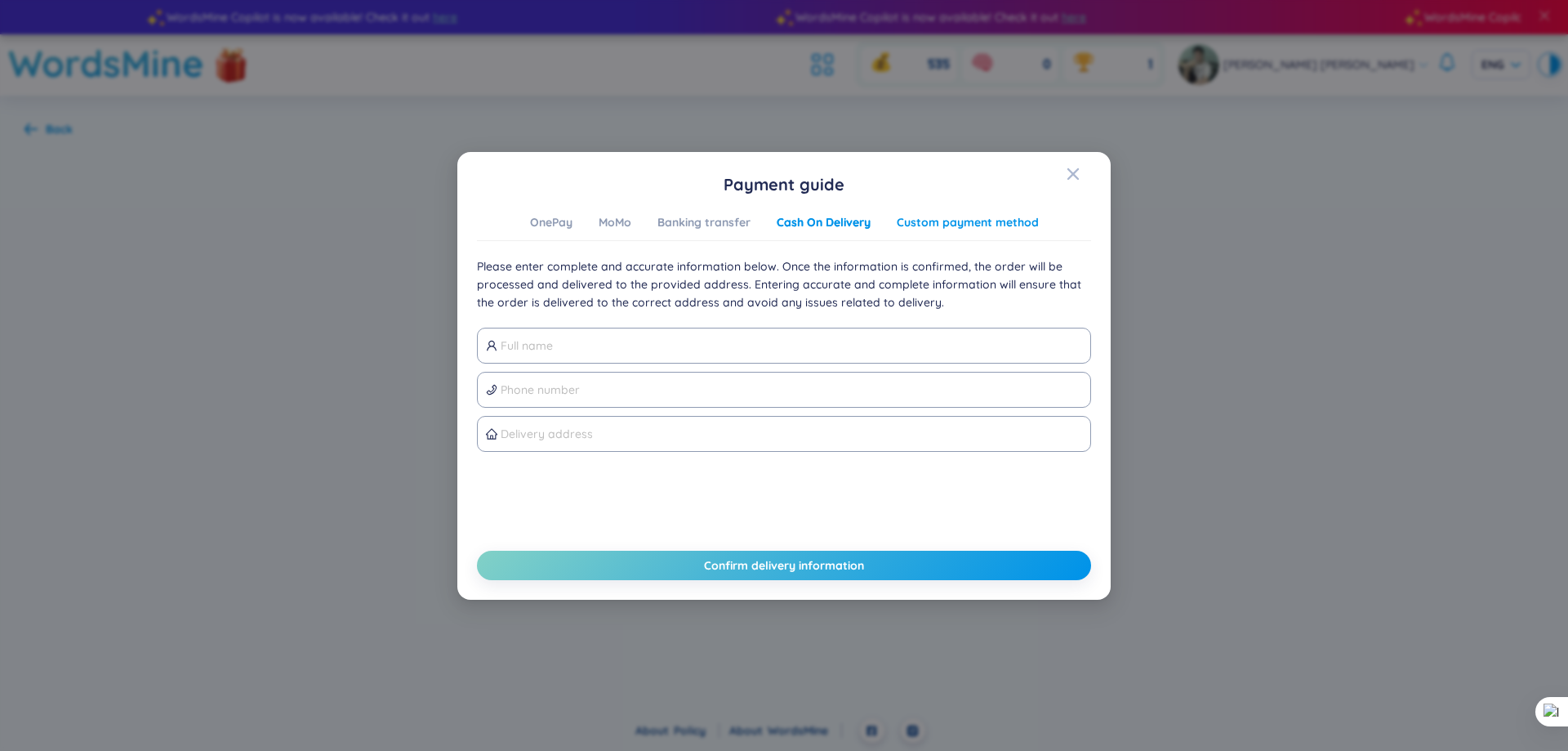
click at [917, 228] on div "Custom payment method" at bounding box center [967, 222] width 142 height 18
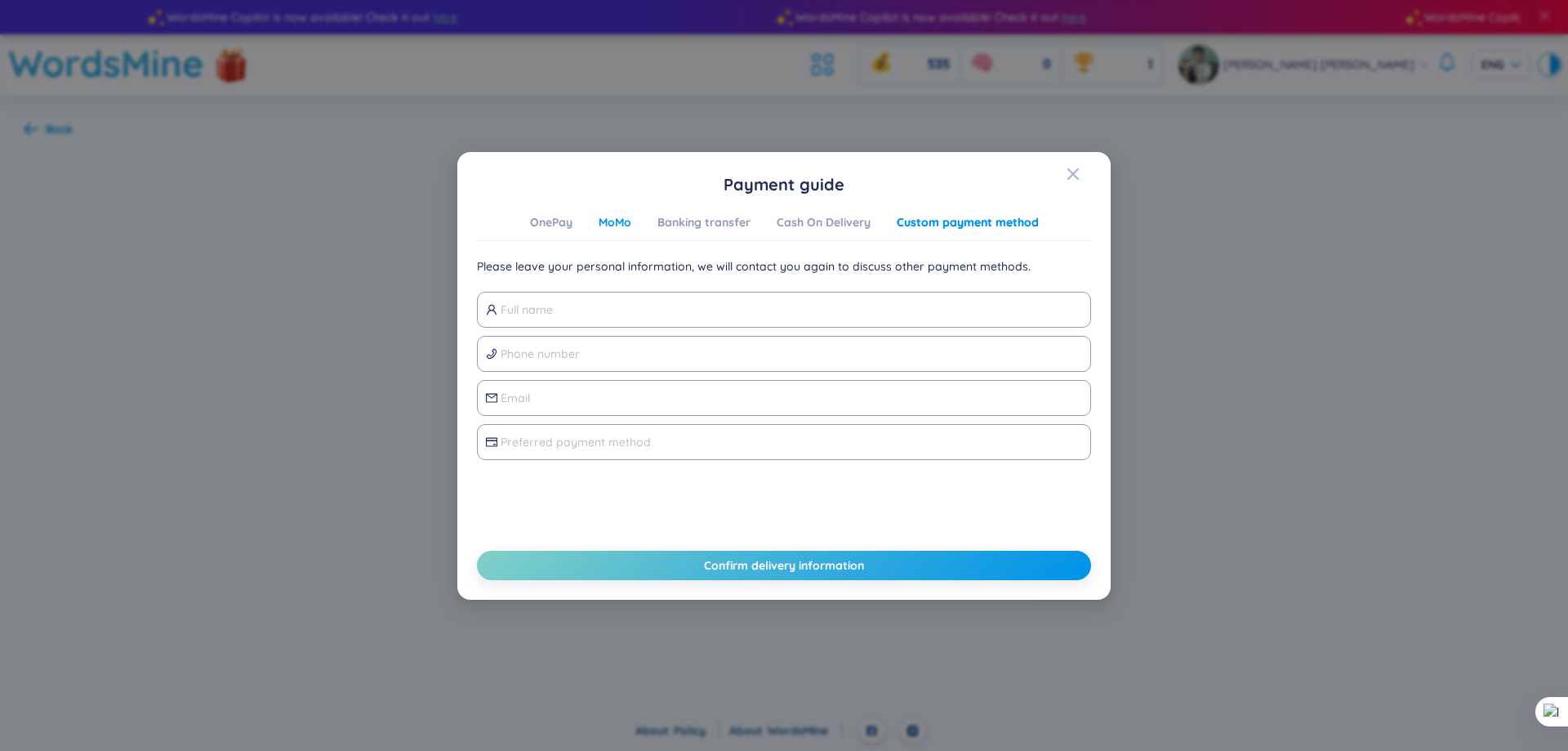
click at [618, 226] on div "MoMo" at bounding box center [615, 222] width 33 height 18
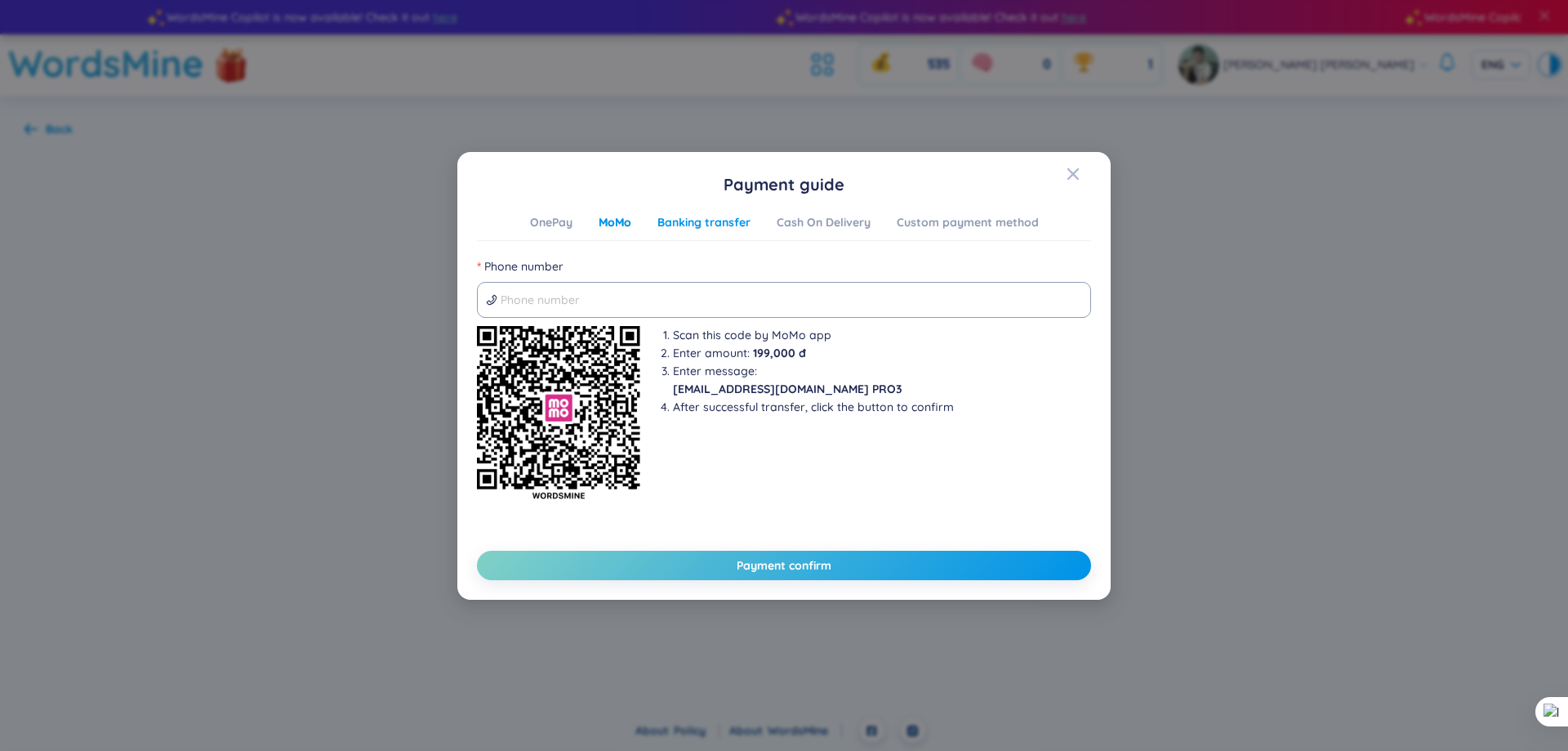
click at [682, 226] on div "Banking transfer" at bounding box center [704, 222] width 93 height 18
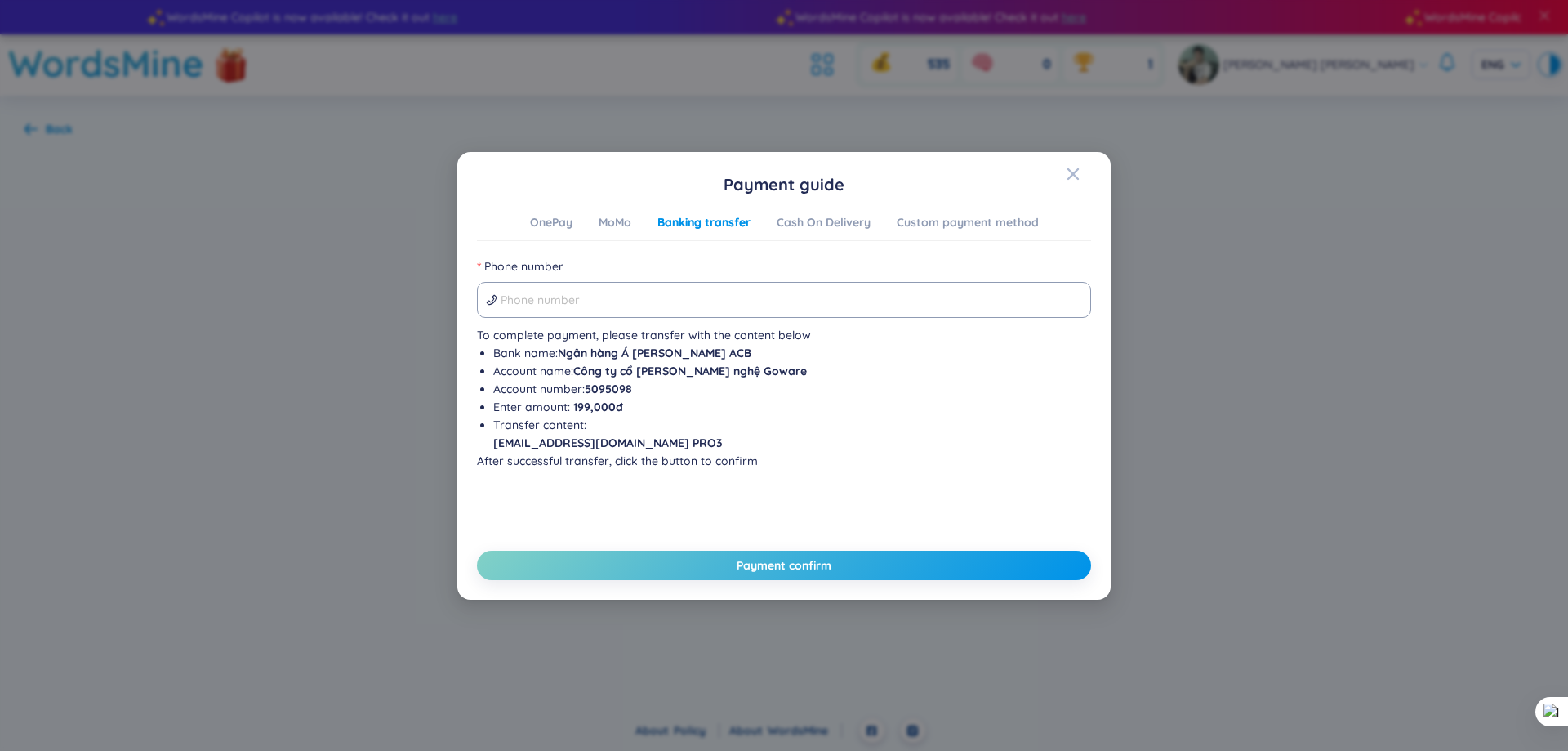
click at [555, 234] on div "OnePay MoMo Banking transfer Cash On Delivery Custom payment method" at bounding box center [784, 227] width 509 height 28
click at [555, 227] on div "OnePay" at bounding box center [551, 222] width 43 height 18
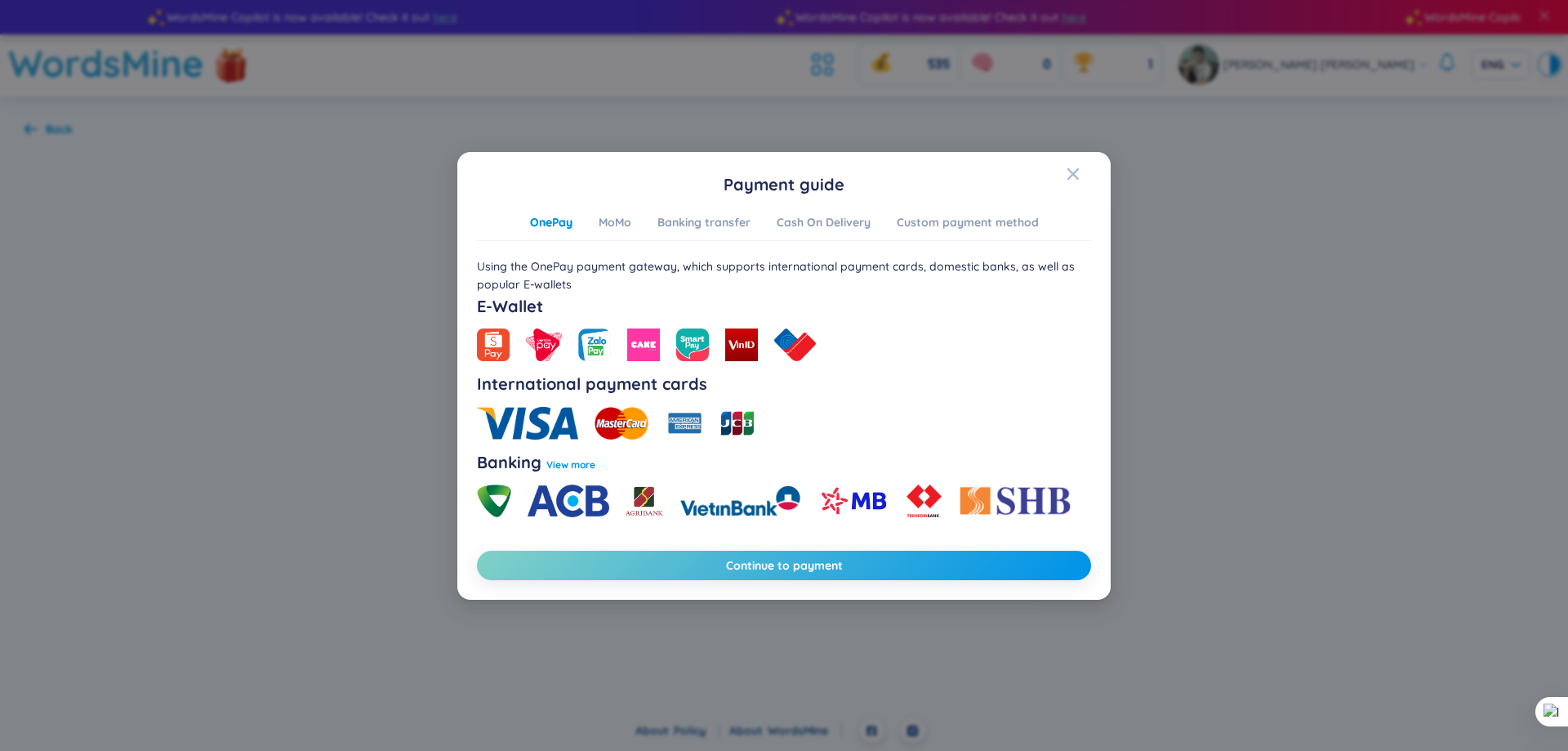
click at [864, 498] on img at bounding box center [853, 500] width 72 height 33
click at [682, 224] on div "Banking transfer" at bounding box center [704, 222] width 93 height 18
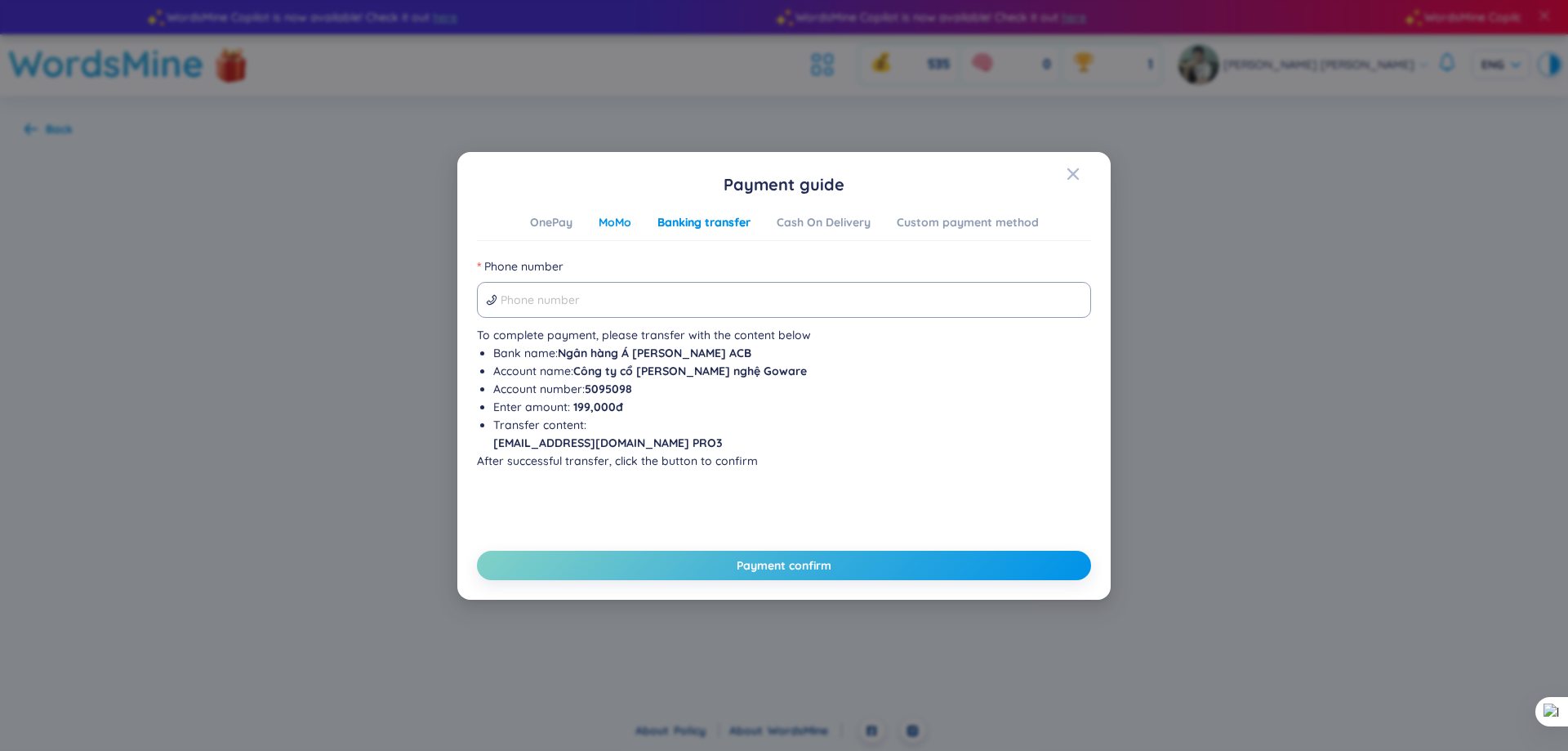
click at [620, 219] on div "MoMo" at bounding box center [615, 222] width 33 height 18
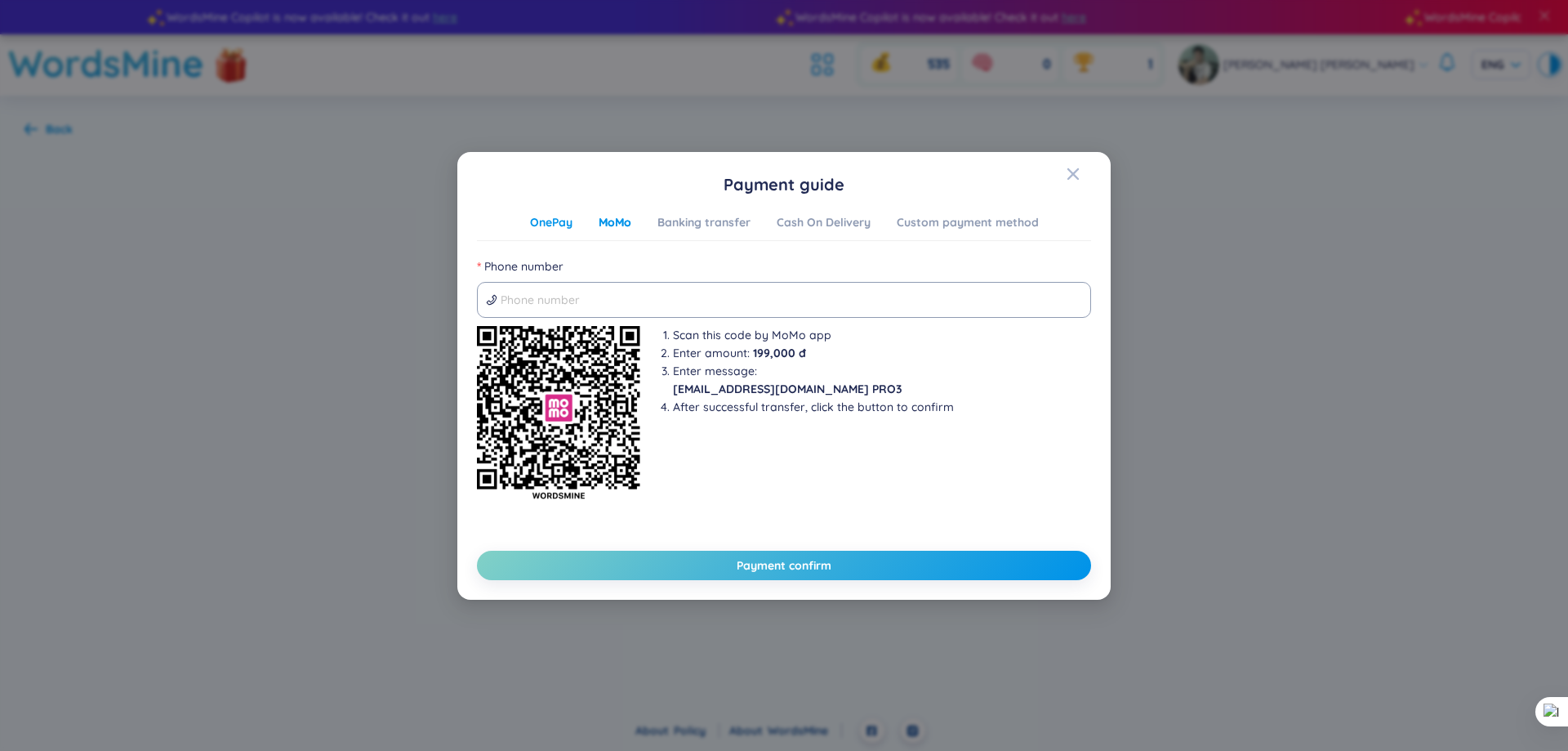
click at [550, 223] on div "OnePay" at bounding box center [551, 222] width 43 height 18
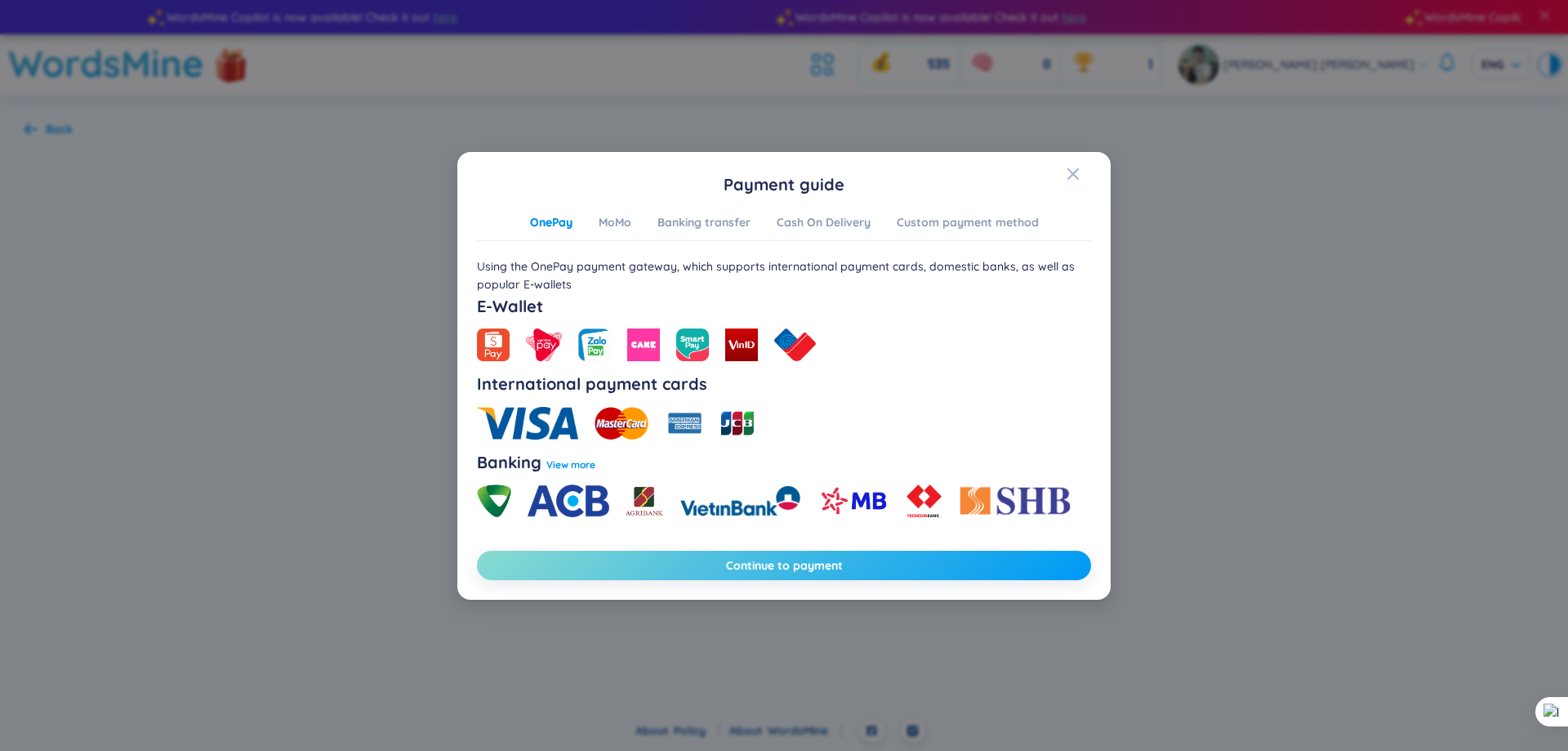
click at [897, 558] on button "Continue to payment" at bounding box center [784, 565] width 614 height 29
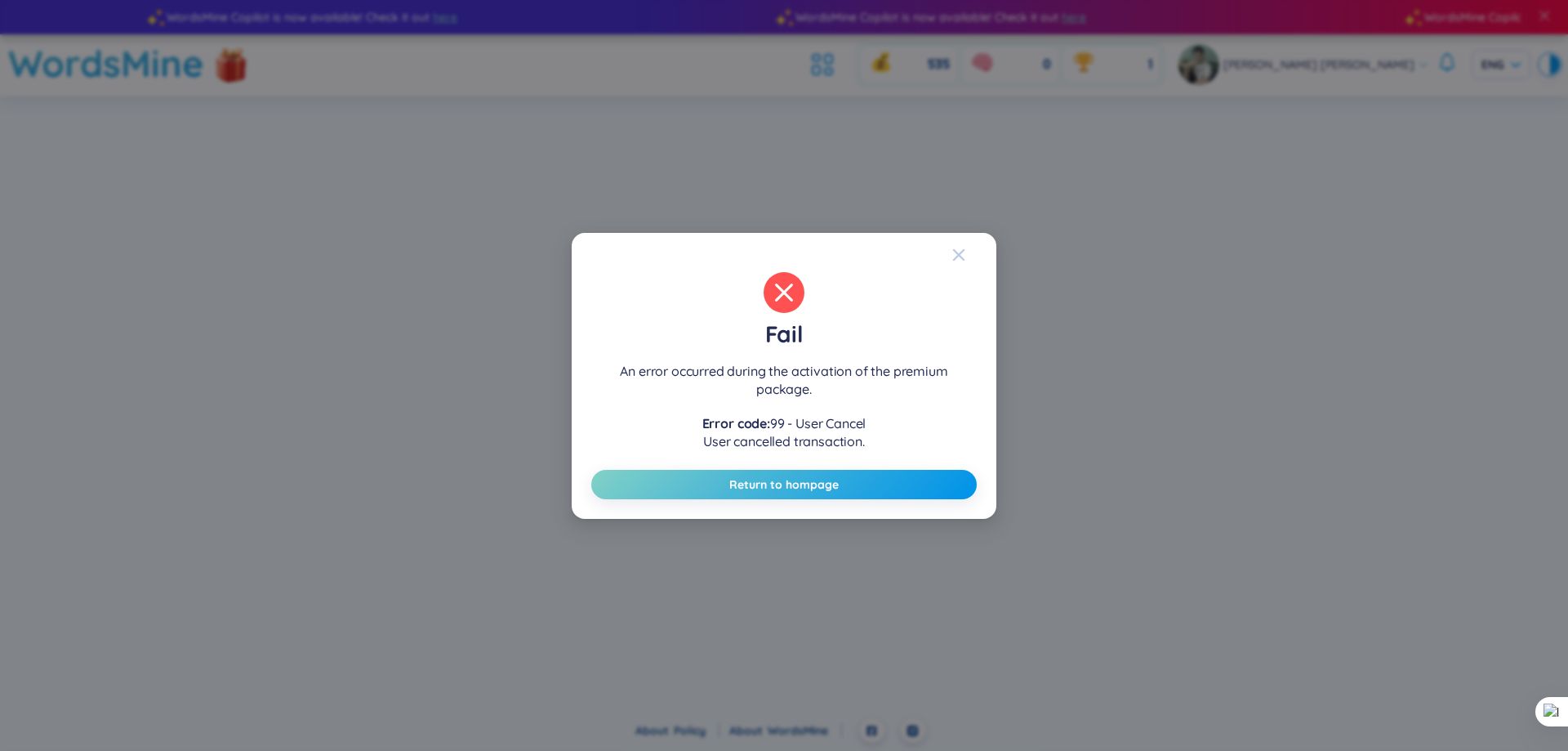
click at [965, 241] on span "Close" at bounding box center [974, 255] width 44 height 44
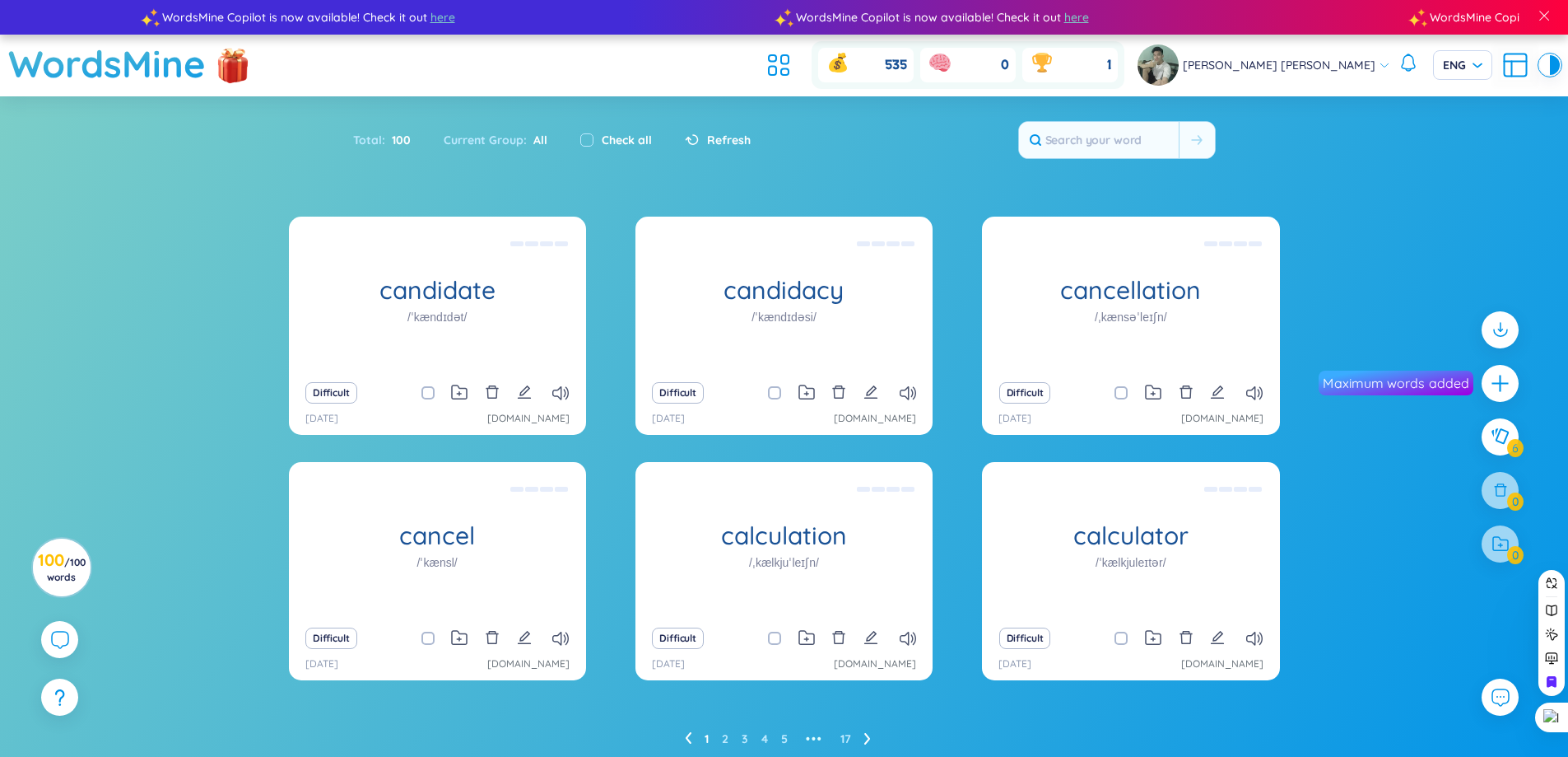
click at [1503, 395] on div at bounding box center [1500, 383] width 37 height 37
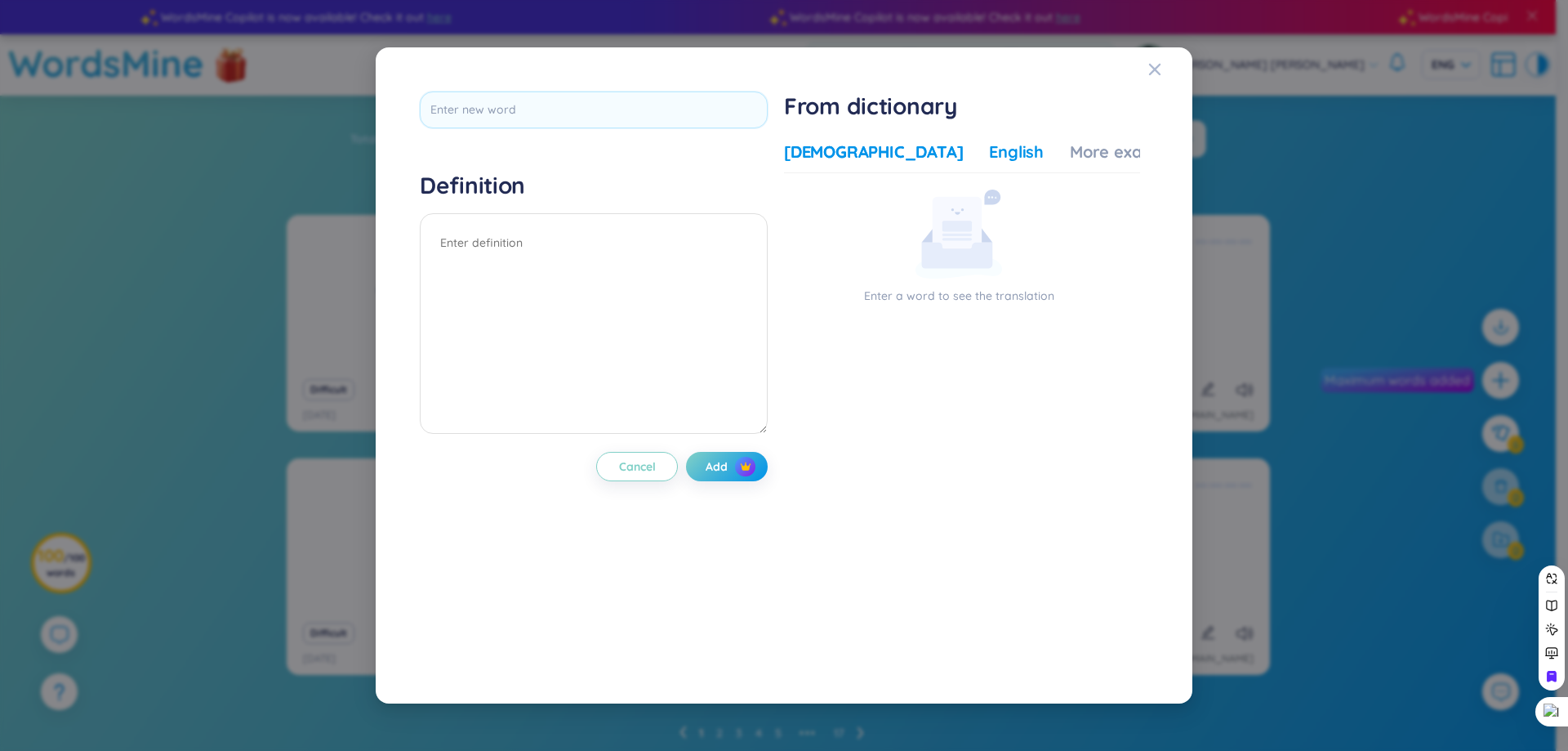
click at [989, 156] on div "English" at bounding box center [1016, 151] width 55 height 23
click at [983, 149] on div "Vietnamese English More examples" at bounding box center [985, 156] width 404 height 33
click at [1069, 154] on div "More examples" at bounding box center [1128, 151] width 119 height 23
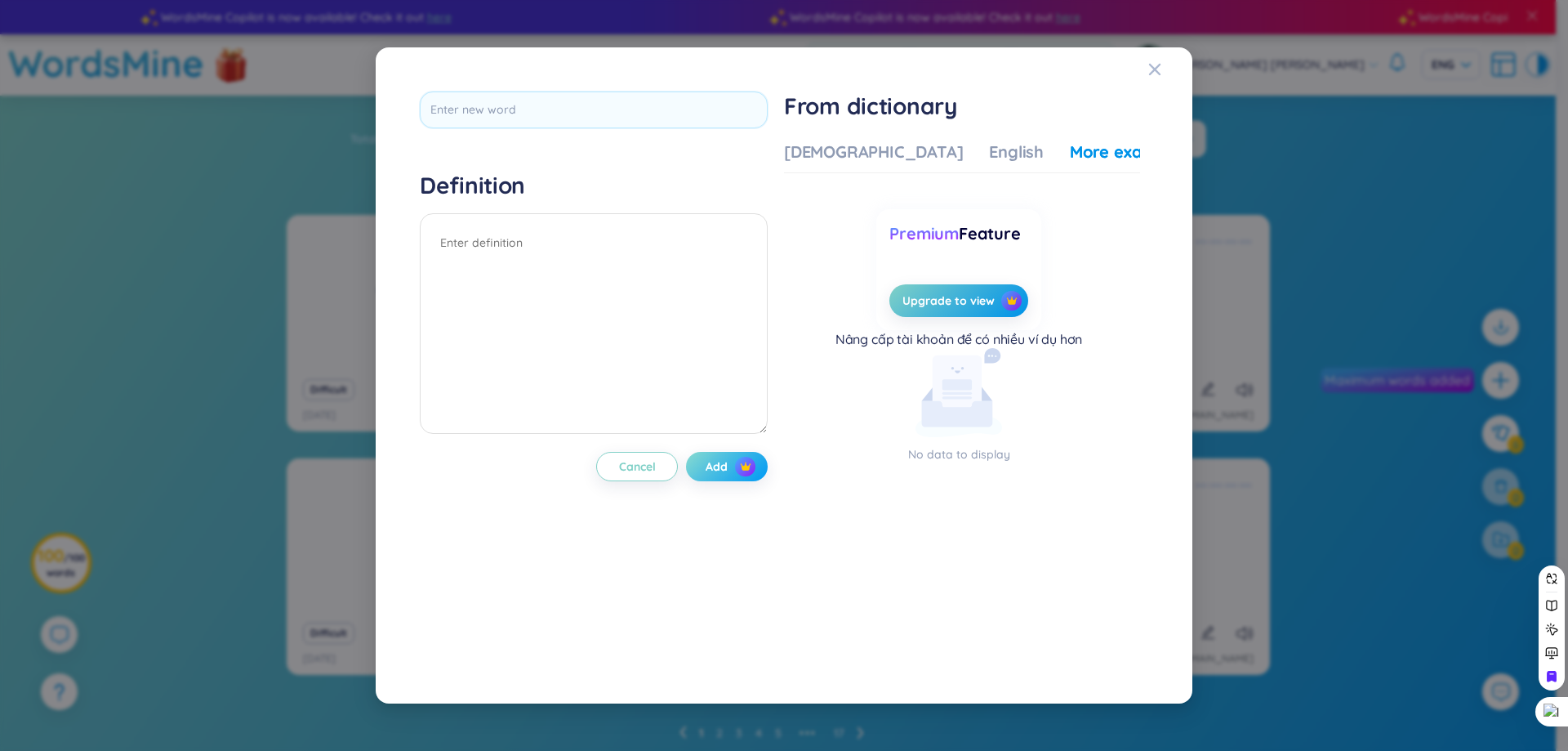
click at [726, 461] on span "Add" at bounding box center [716, 466] width 22 height 16
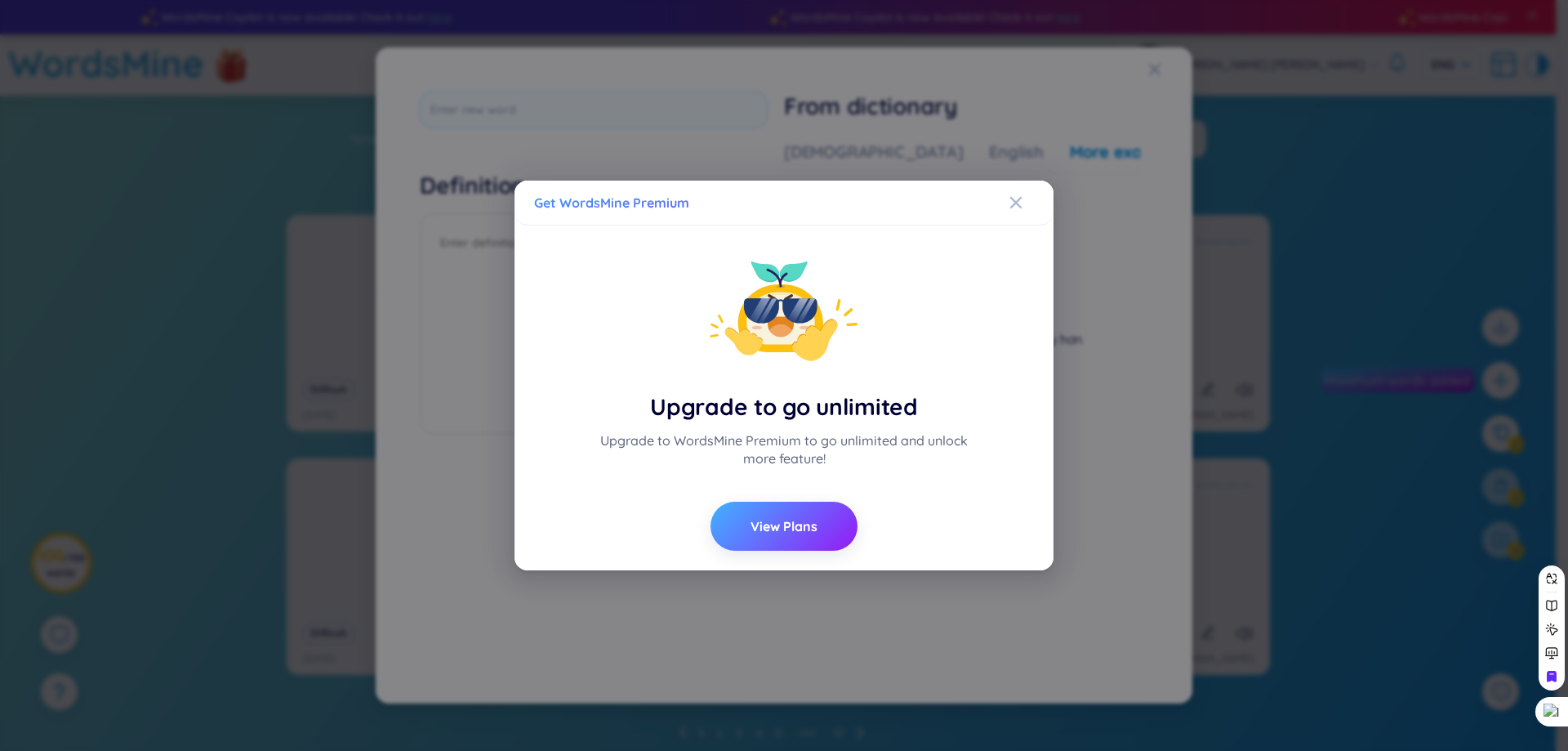
click at [794, 523] on span "View Plans" at bounding box center [784, 526] width 67 height 18
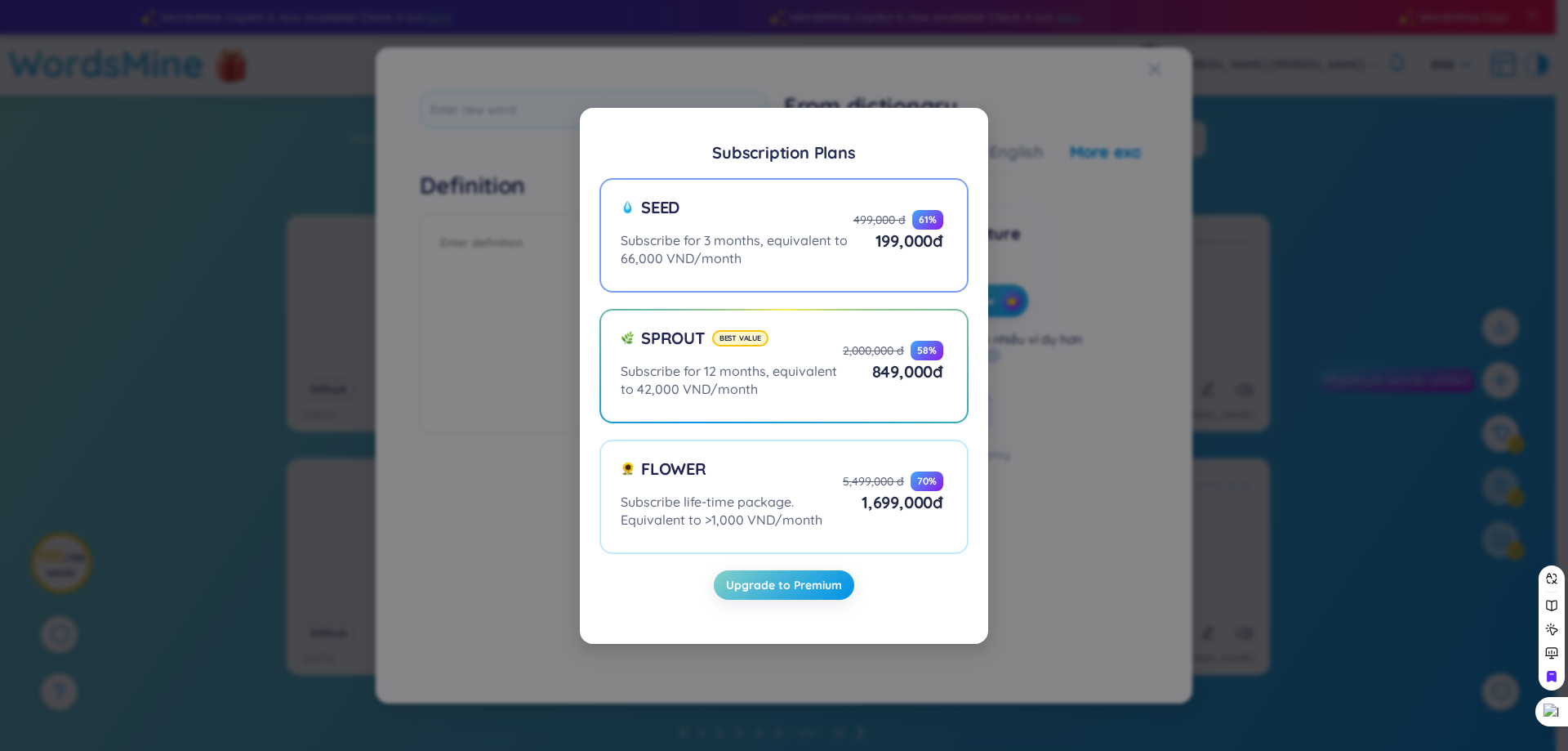
click at [817, 268] on label "Seed Subscribe for 3 months, equivalent to 66,000 VND/month 499,000 đ 61 % 199,…" at bounding box center [784, 235] width 369 height 114
click at [0, 0] on input "Seed Subscribe for 3 months, equivalent to 66,000 VND/month 499,000 đ 61 % 199,…" at bounding box center [0, 0] width 0 height 0
click at [797, 599] on button "Upgrade to Premium" at bounding box center [784, 584] width 140 height 29
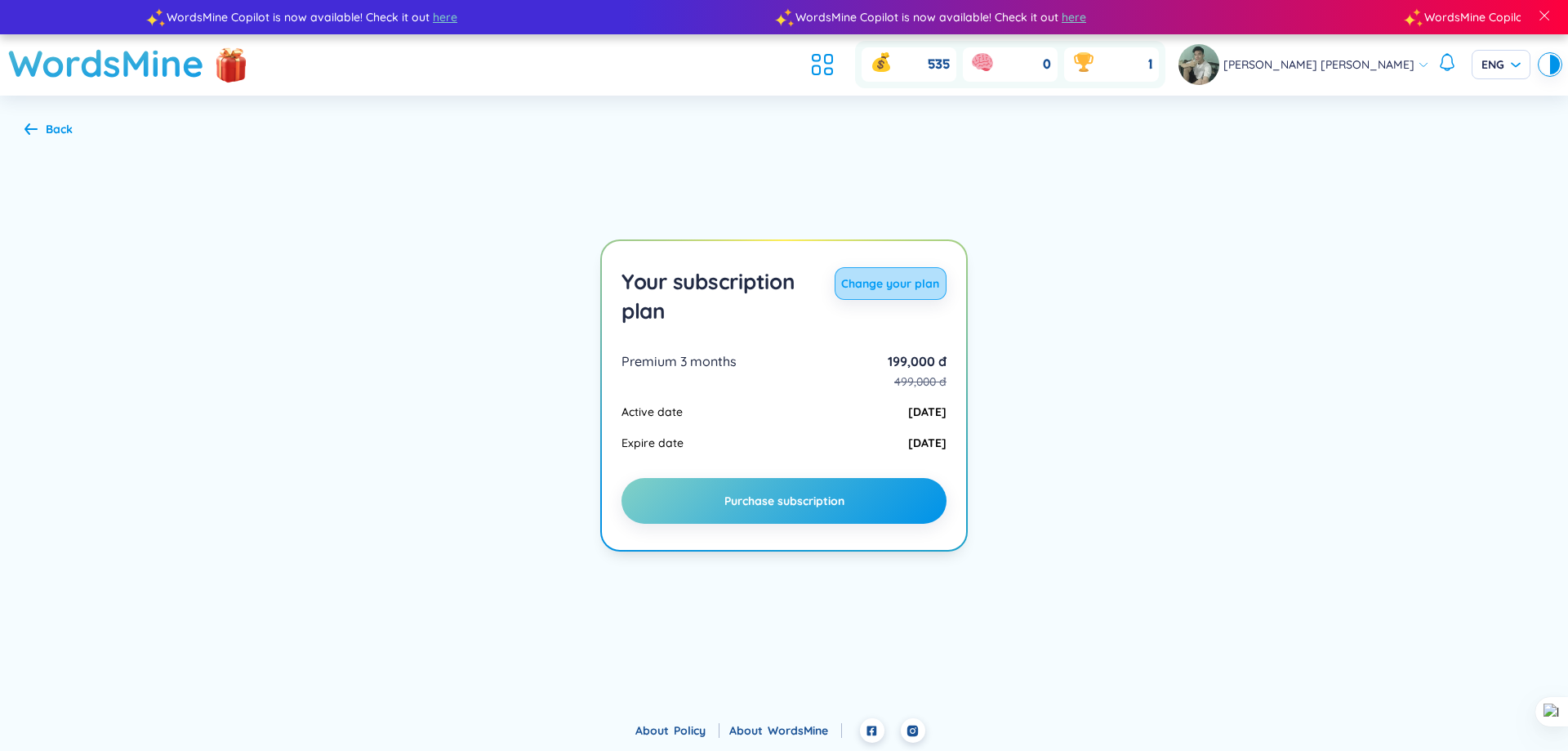
click at [886, 286] on span "Change your plan" at bounding box center [890, 283] width 98 height 16
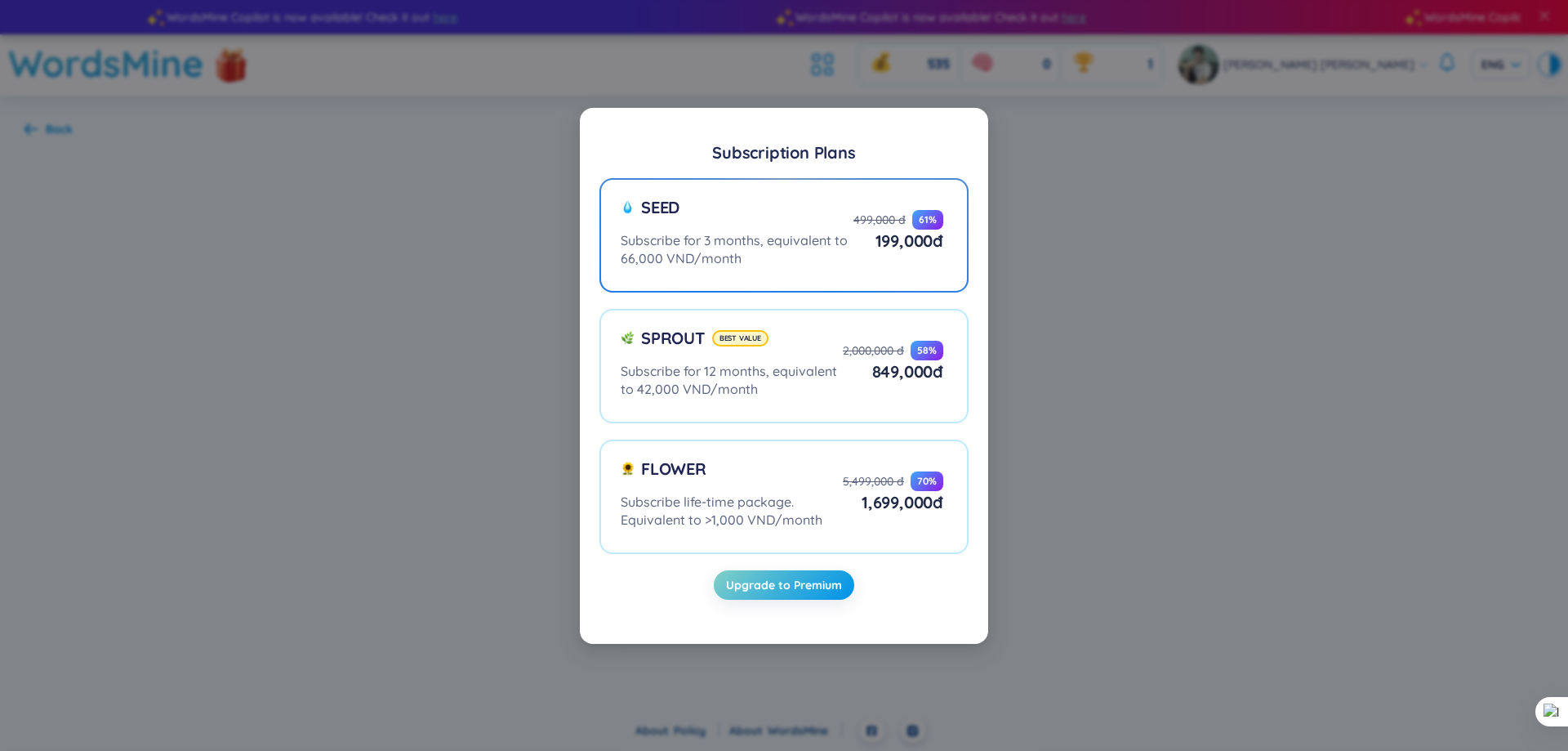
click at [919, 255] on div "Seed Subscribe for 3 months, equivalent to 66,000 VND/month 499,000 đ 61 % 199,…" at bounding box center [782, 231] width 323 height 71
click at [0, 0] on input "Seed Subscribe for 3 months, equivalent to 66,000 VND/month 499,000 đ 61 % 199,…" at bounding box center [0, 0] width 0 height 0
click at [821, 580] on span "Upgrade to Premium" at bounding box center [784, 584] width 116 height 16
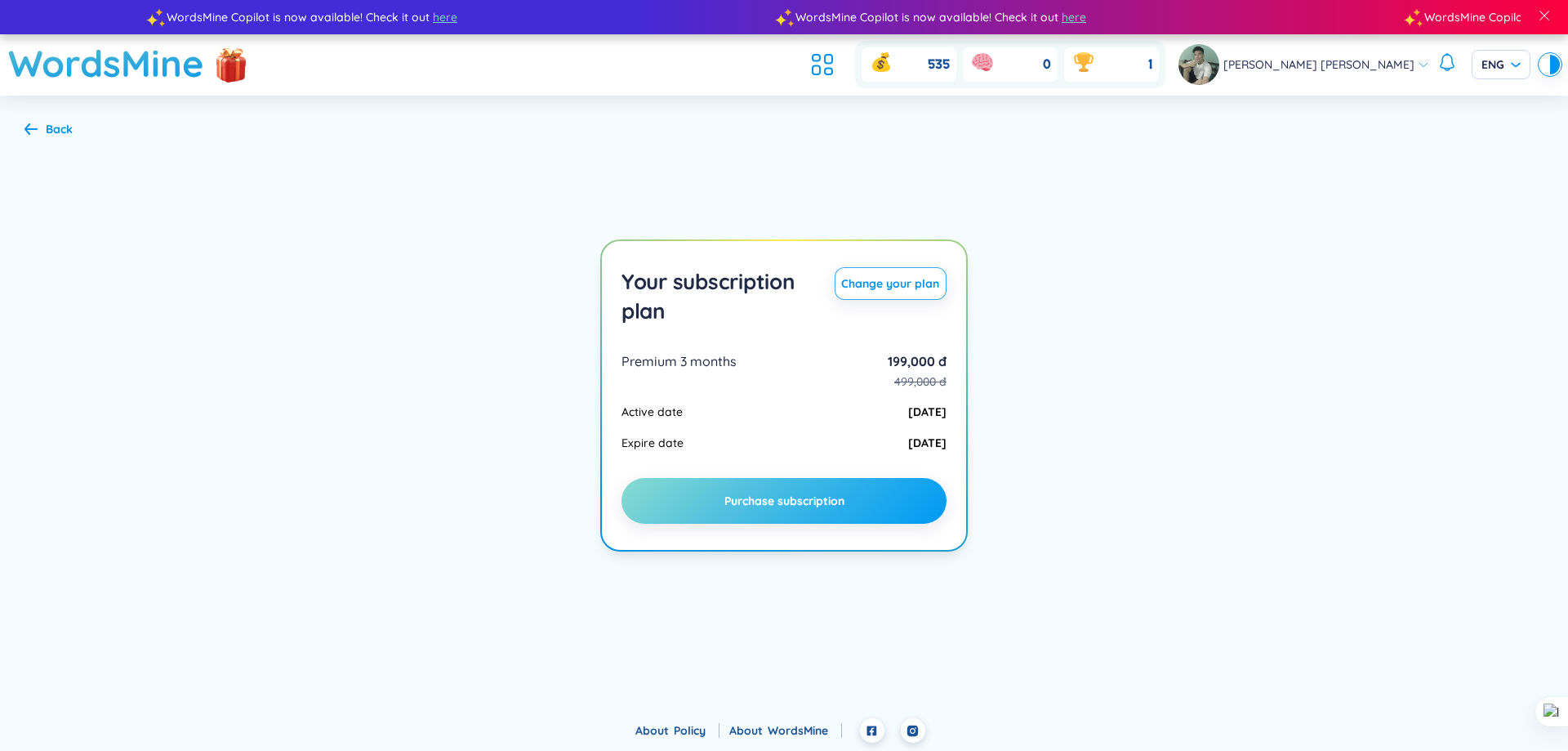
click at [823, 494] on span "Purchase subscription" at bounding box center [784, 500] width 120 height 16
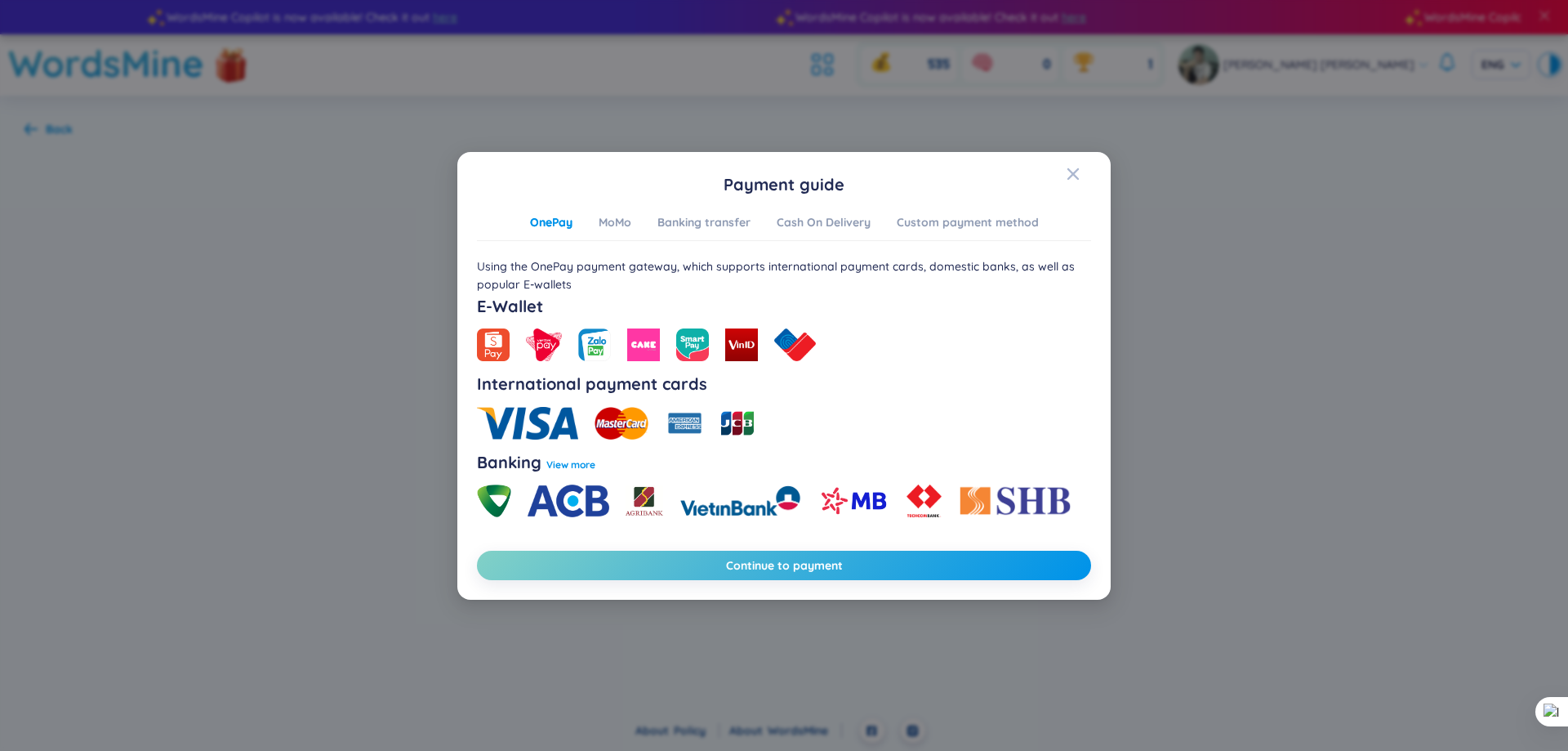
click at [875, 505] on img at bounding box center [853, 500] width 72 height 33
click at [699, 222] on div "Banking transfer" at bounding box center [704, 222] width 93 height 18
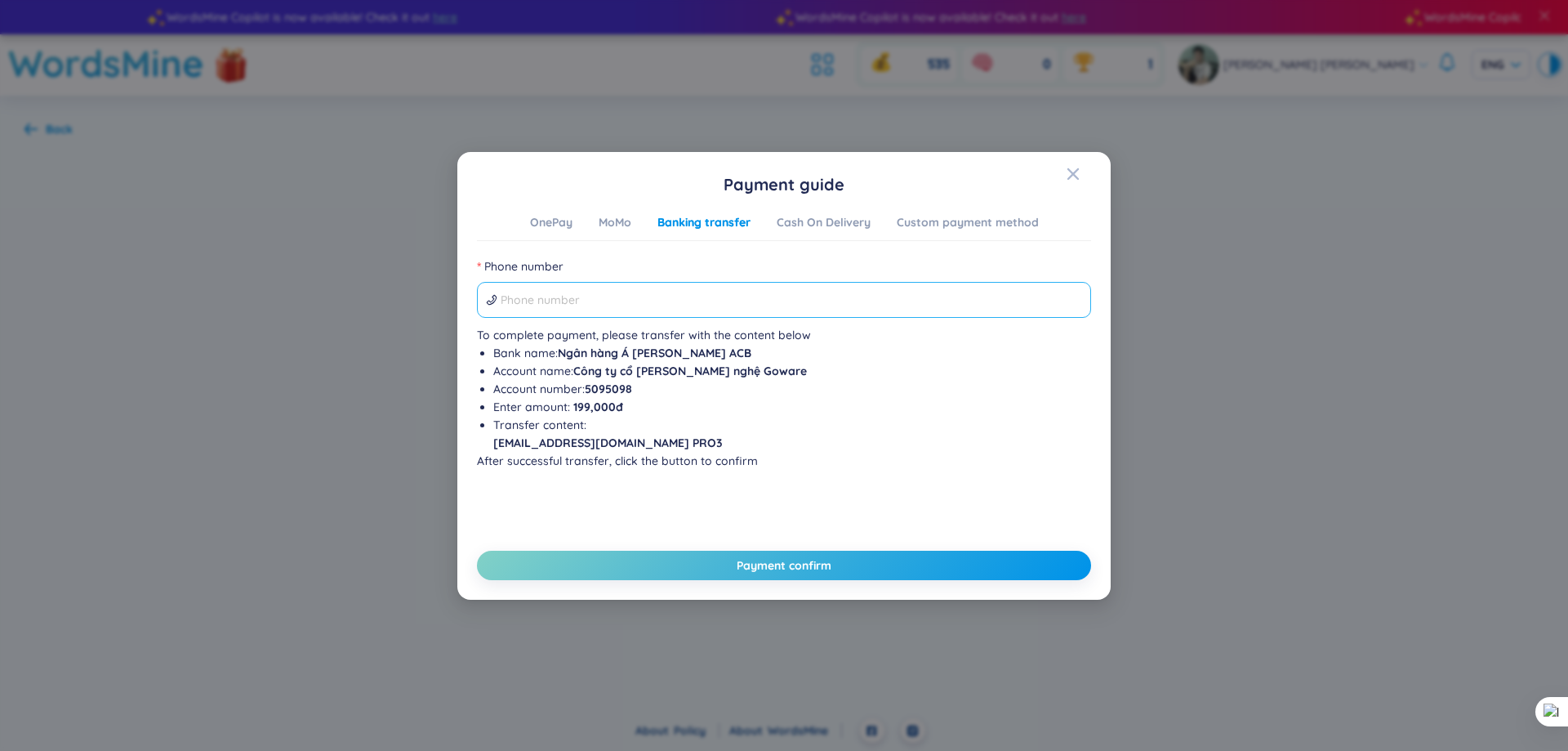
click at [678, 315] on span at bounding box center [784, 299] width 614 height 36
click at [675, 301] on input "Phone number" at bounding box center [791, 299] width 582 height 18
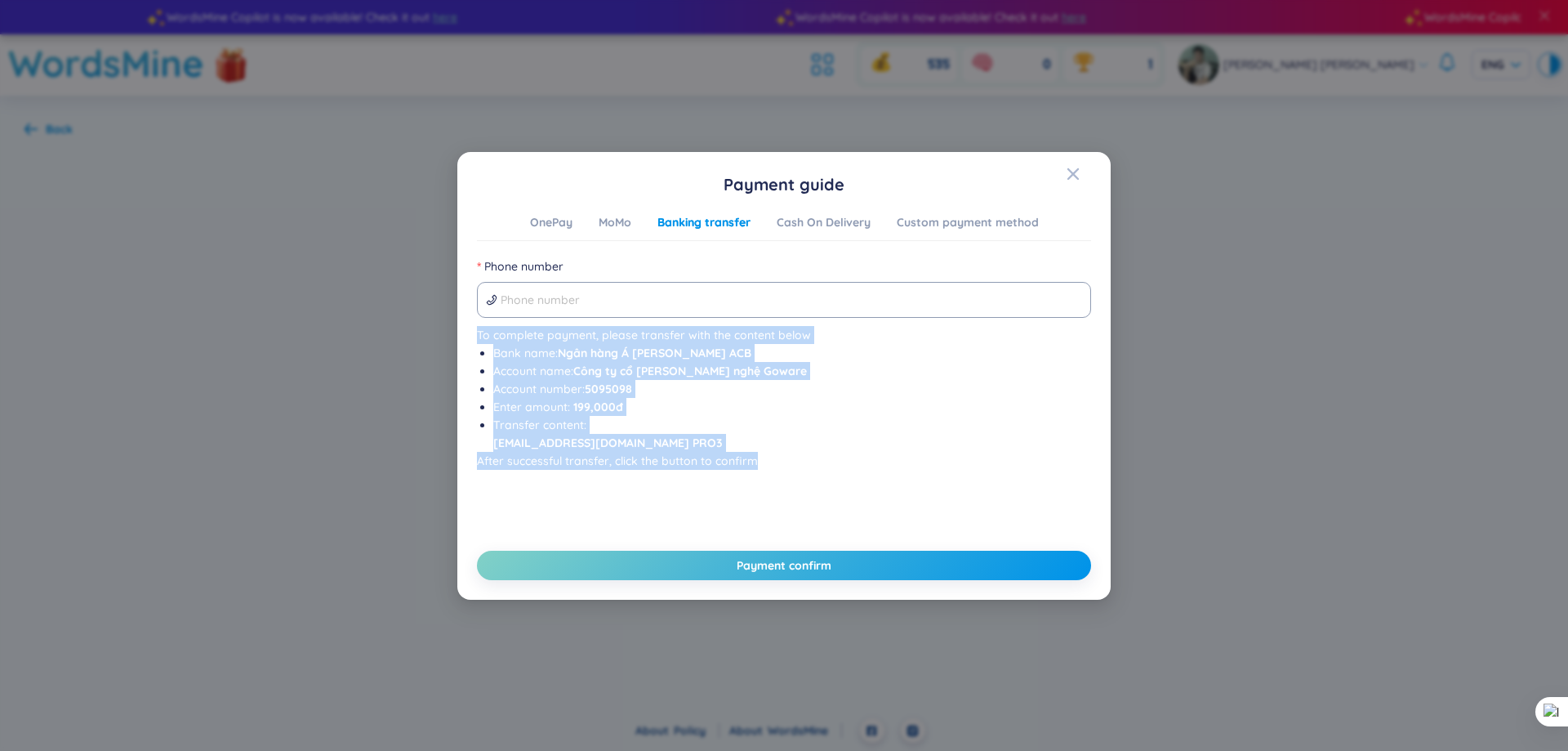
drag, startPoint x: 472, startPoint y: 325, endPoint x: 759, endPoint y: 454, distance: 314.7
click at [759, 454] on div "Payment guide OnePay MoMo Banking transfer Cash On Delivery Custom payment meth…" at bounding box center [784, 376] width 653 height 447
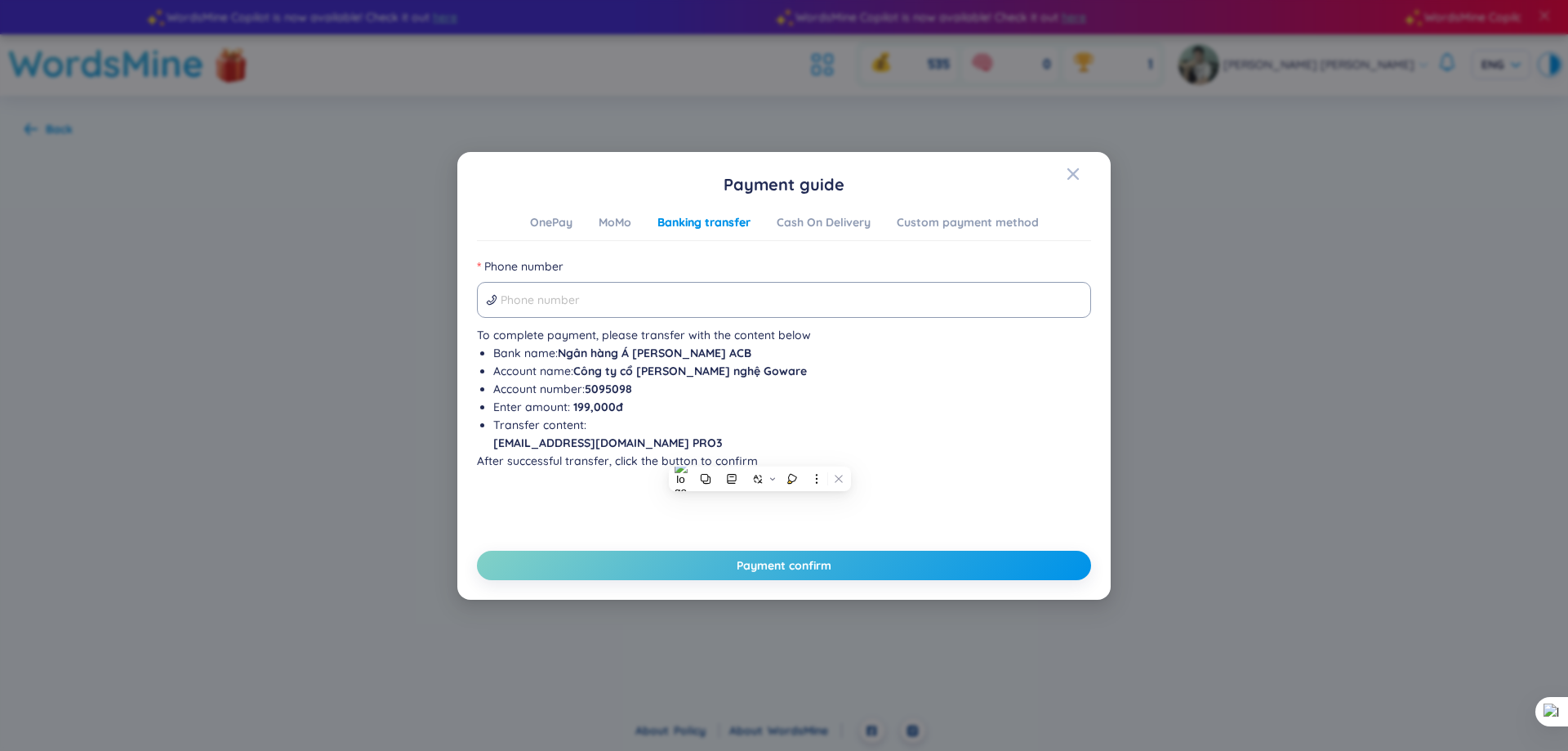
click at [998, 204] on div "Payment guide OnePay MoMo Banking transfer Cash On Delivery Custom payment meth…" at bounding box center [784, 376] width 614 height 409
click at [1000, 219] on div "Custom payment method" at bounding box center [967, 222] width 142 height 18
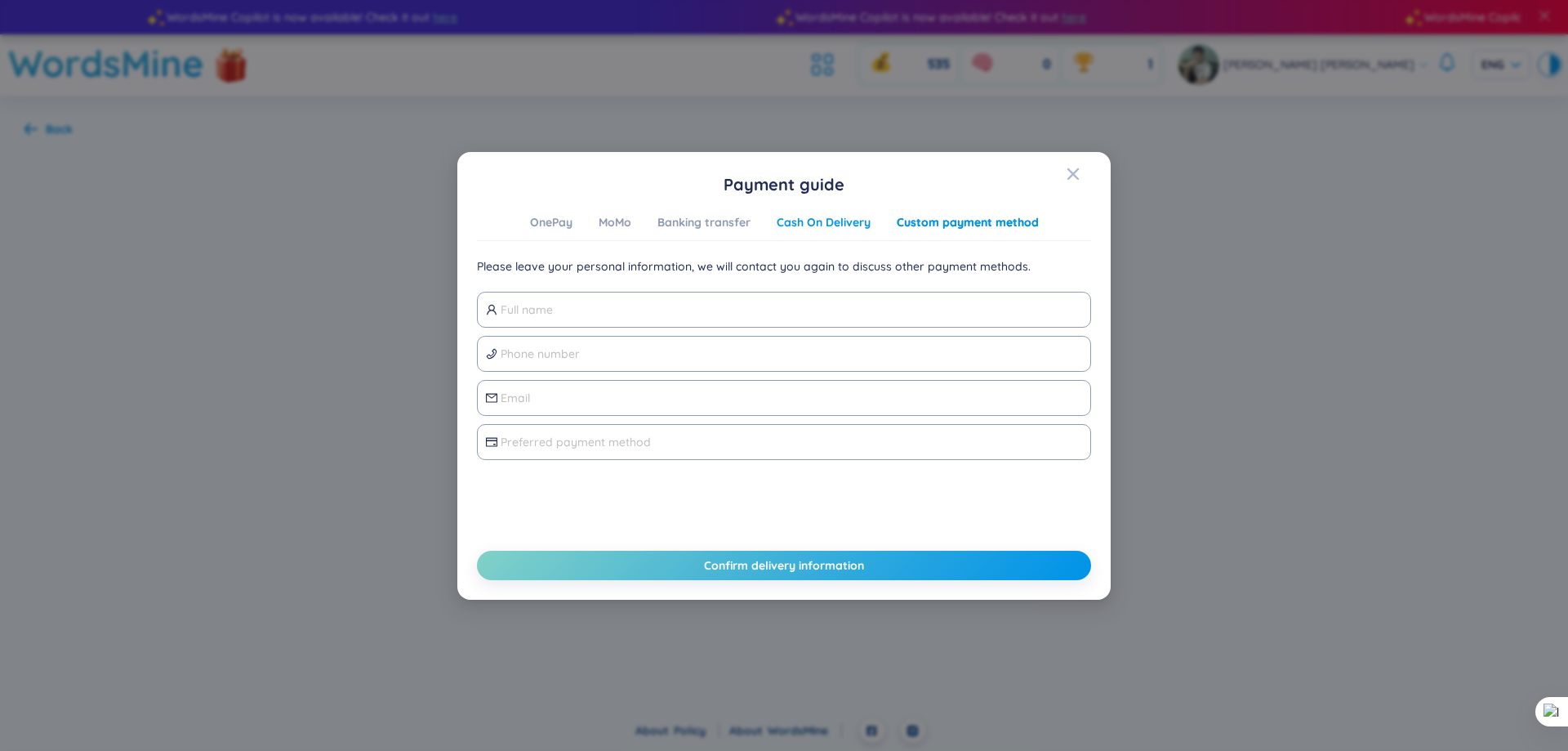
click at [826, 217] on div "Cash On Delivery" at bounding box center [824, 222] width 94 height 18
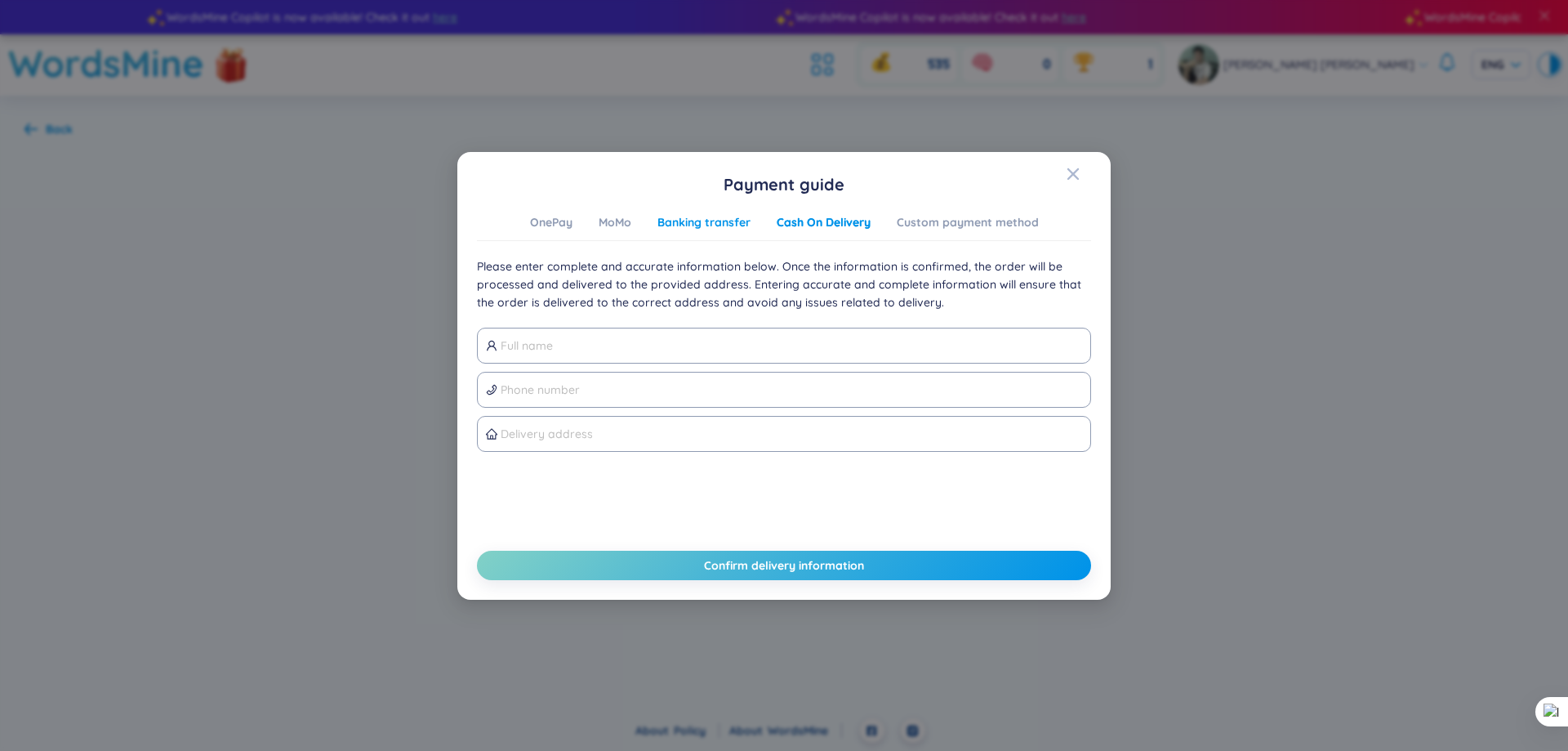
click at [720, 219] on div "Banking transfer" at bounding box center [704, 222] width 93 height 18
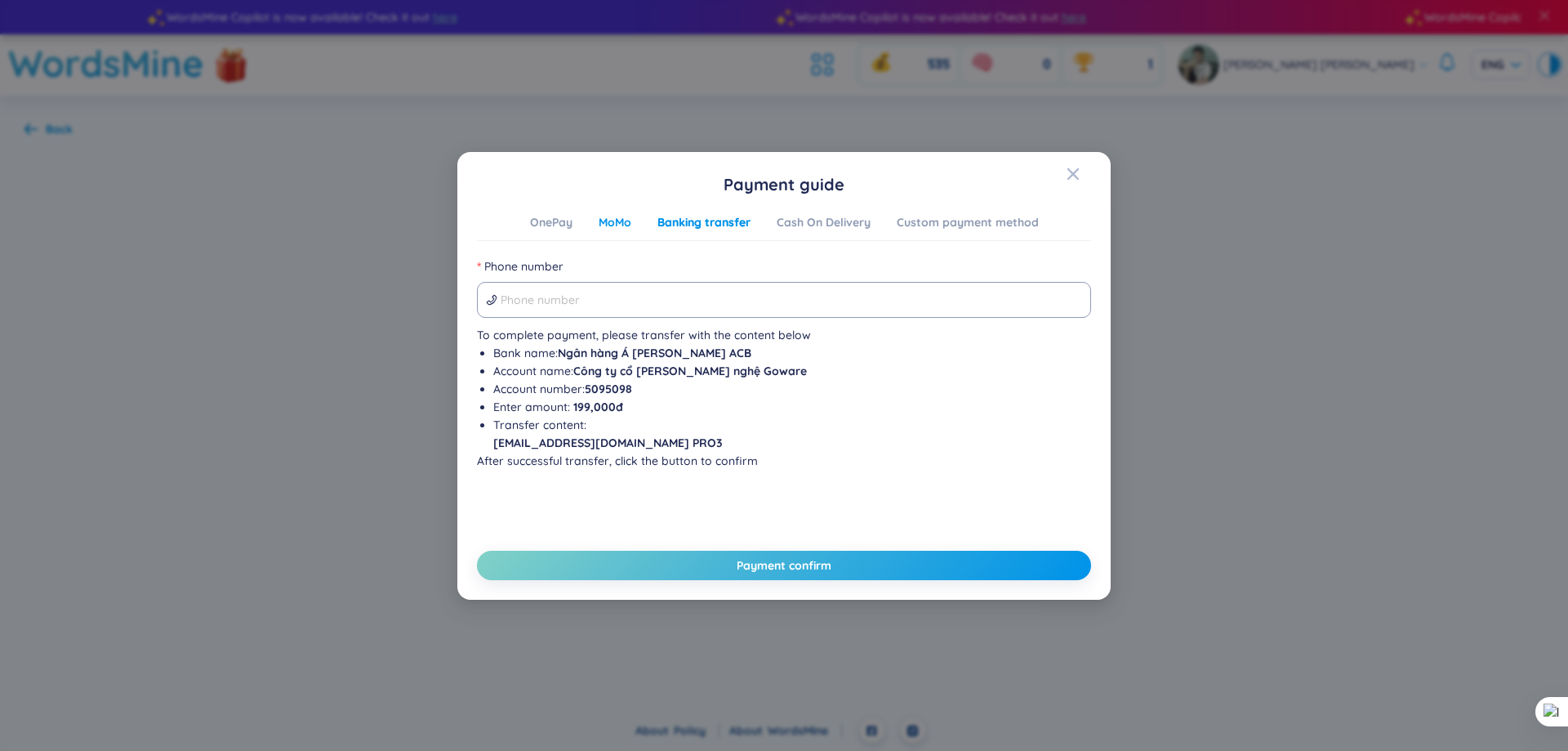
click at [631, 230] on div "MoMo" at bounding box center [615, 222] width 33 height 18
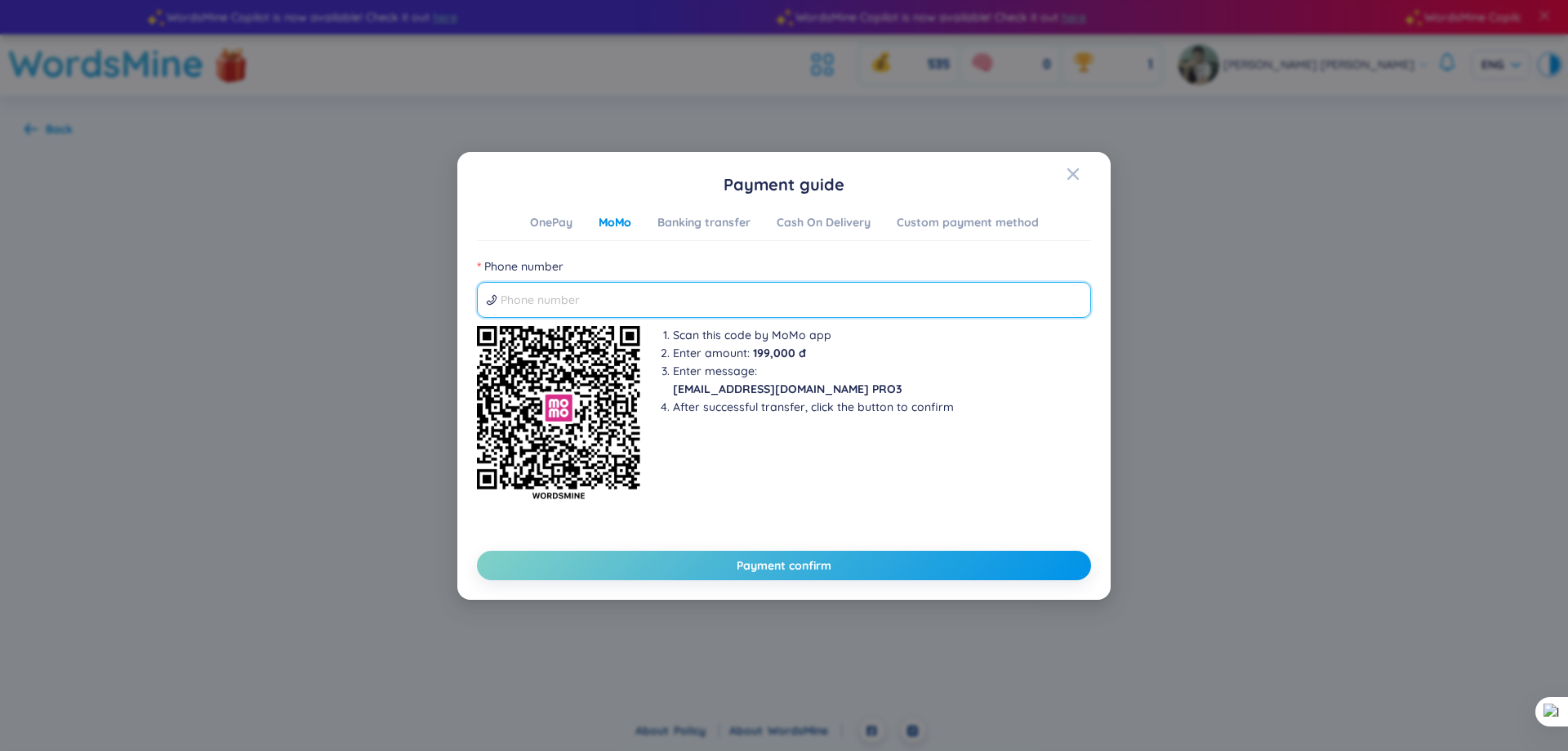
click at [786, 299] on input "Phone number" at bounding box center [791, 299] width 582 height 18
click at [1074, 173] on icon "Close" at bounding box center [1073, 173] width 12 height 12
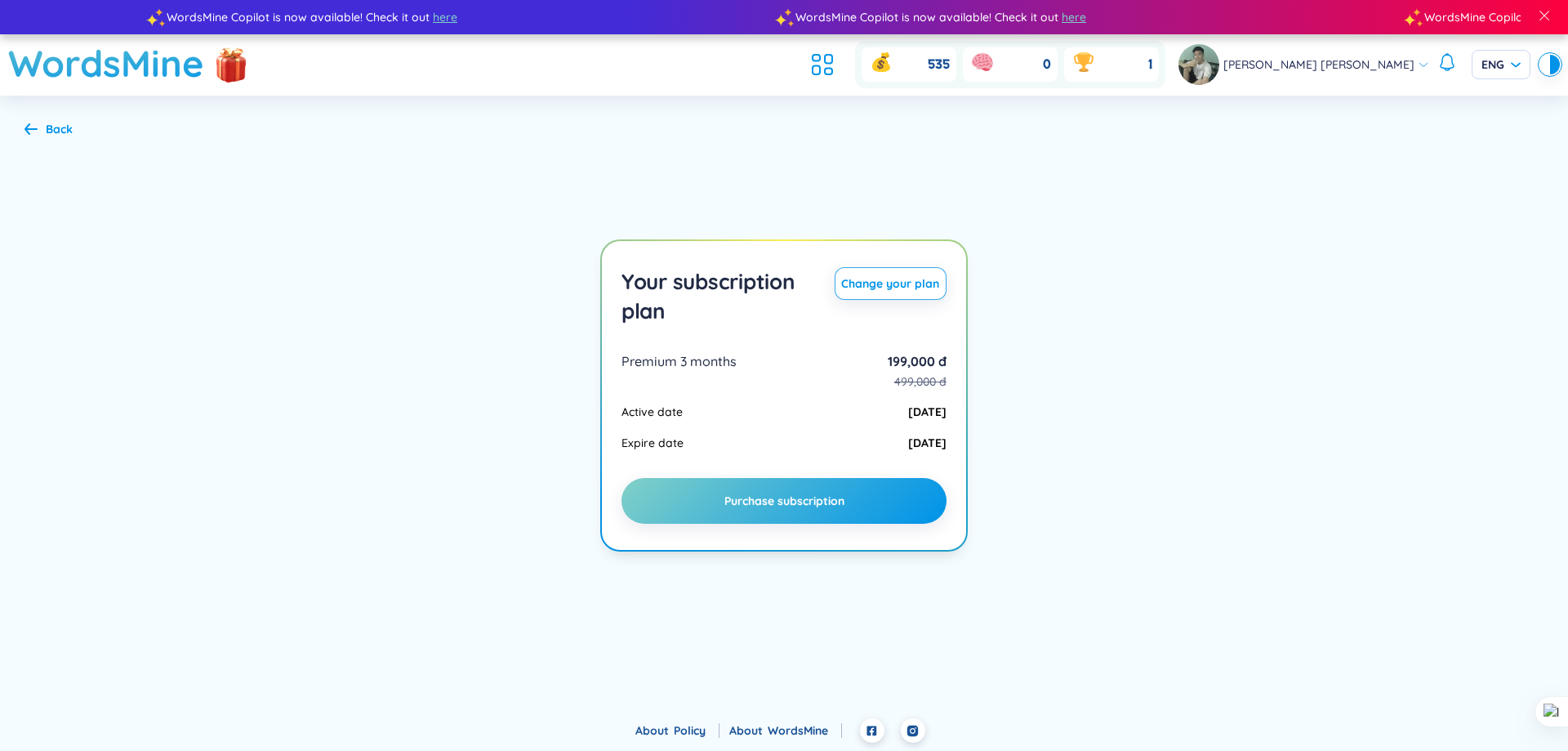
click at [1087, 248] on section "Back Your subscription plan Change your plan Premium 3 months 199,000 đ 499,000…" at bounding box center [784, 396] width 1568 height 600
click at [1014, 154] on section "Back Your subscription plan Change your plan Premium 3 months 199,000 đ 499,000…" at bounding box center [784, 396] width 1568 height 600
click at [832, 69] on icon at bounding box center [828, 72] width 8 height 7
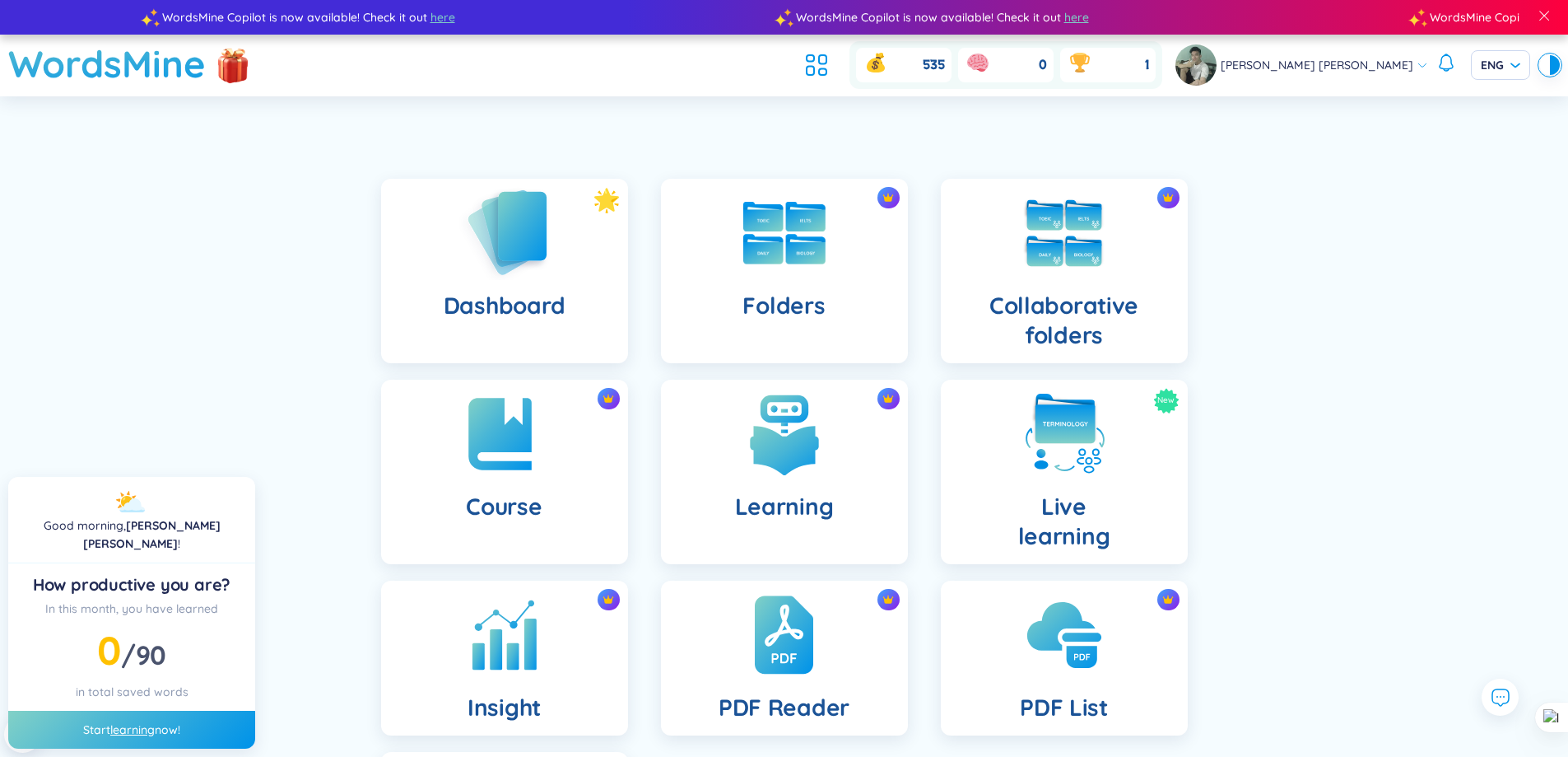
click at [515, 278] on img at bounding box center [504, 232] width 91 height 94
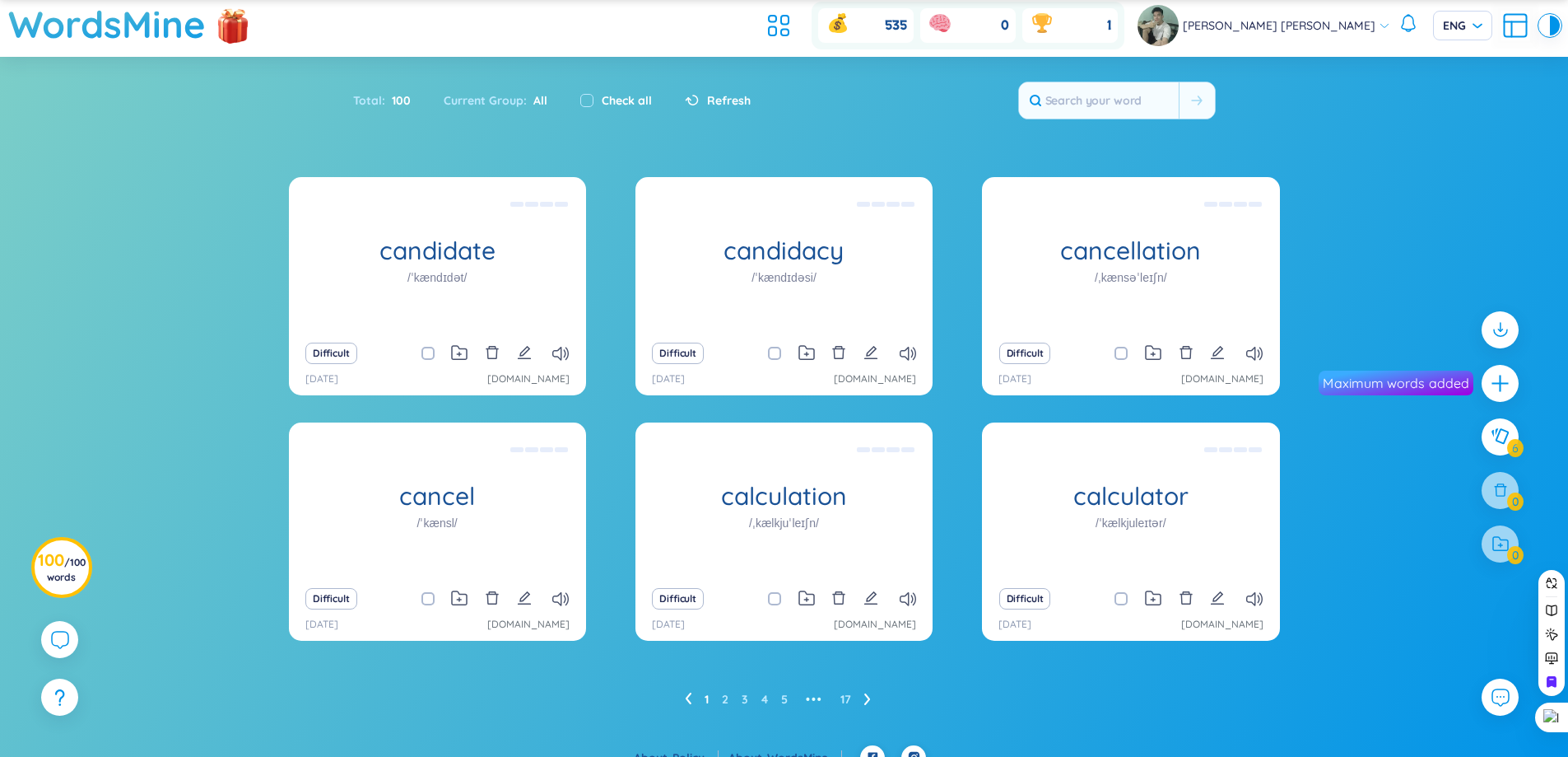
scroll to position [61, 0]
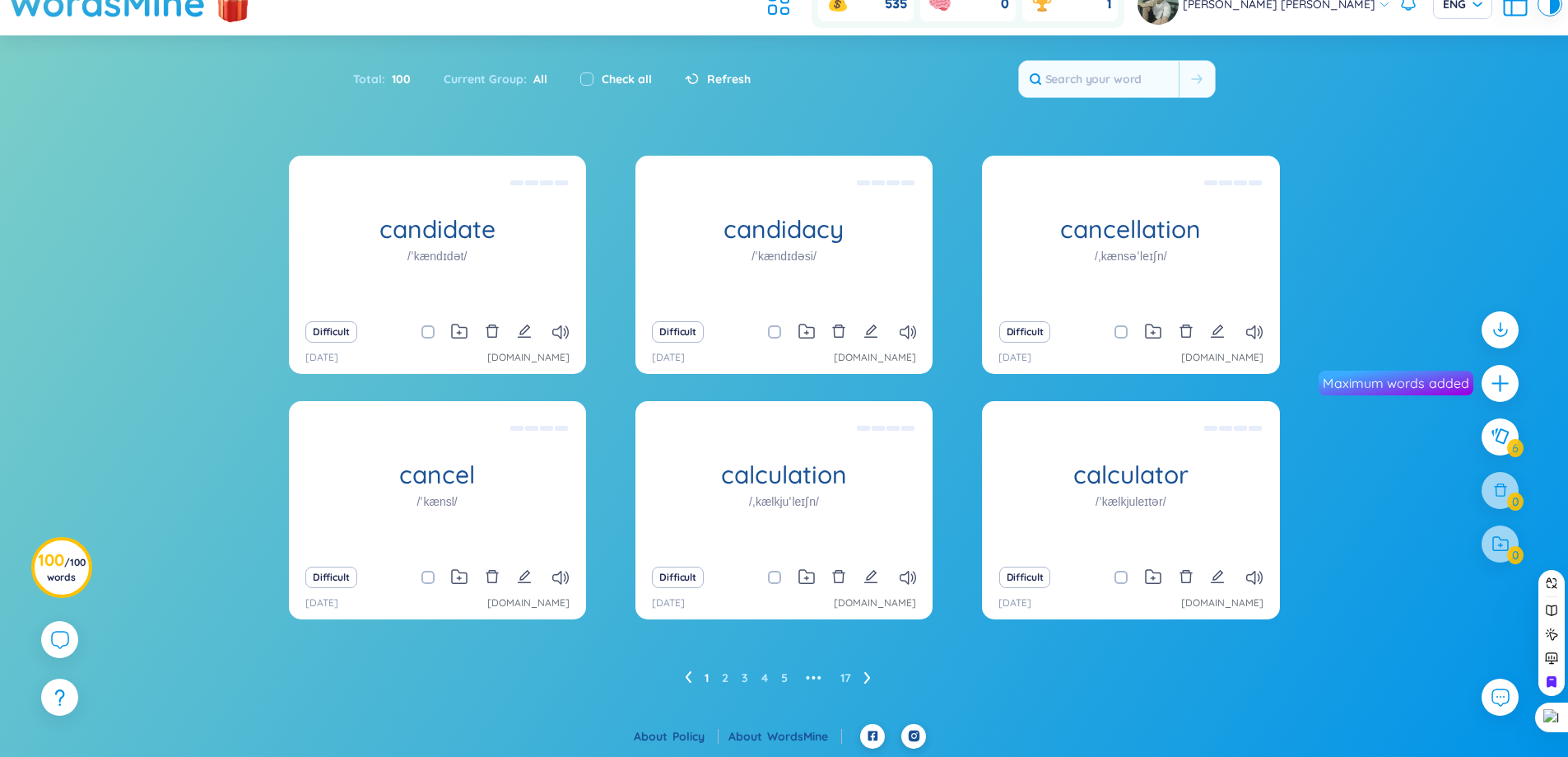
click at [865, 681] on icon at bounding box center [868, 677] width 7 height 13
click at [867, 679] on icon at bounding box center [866, 678] width 6 height 12
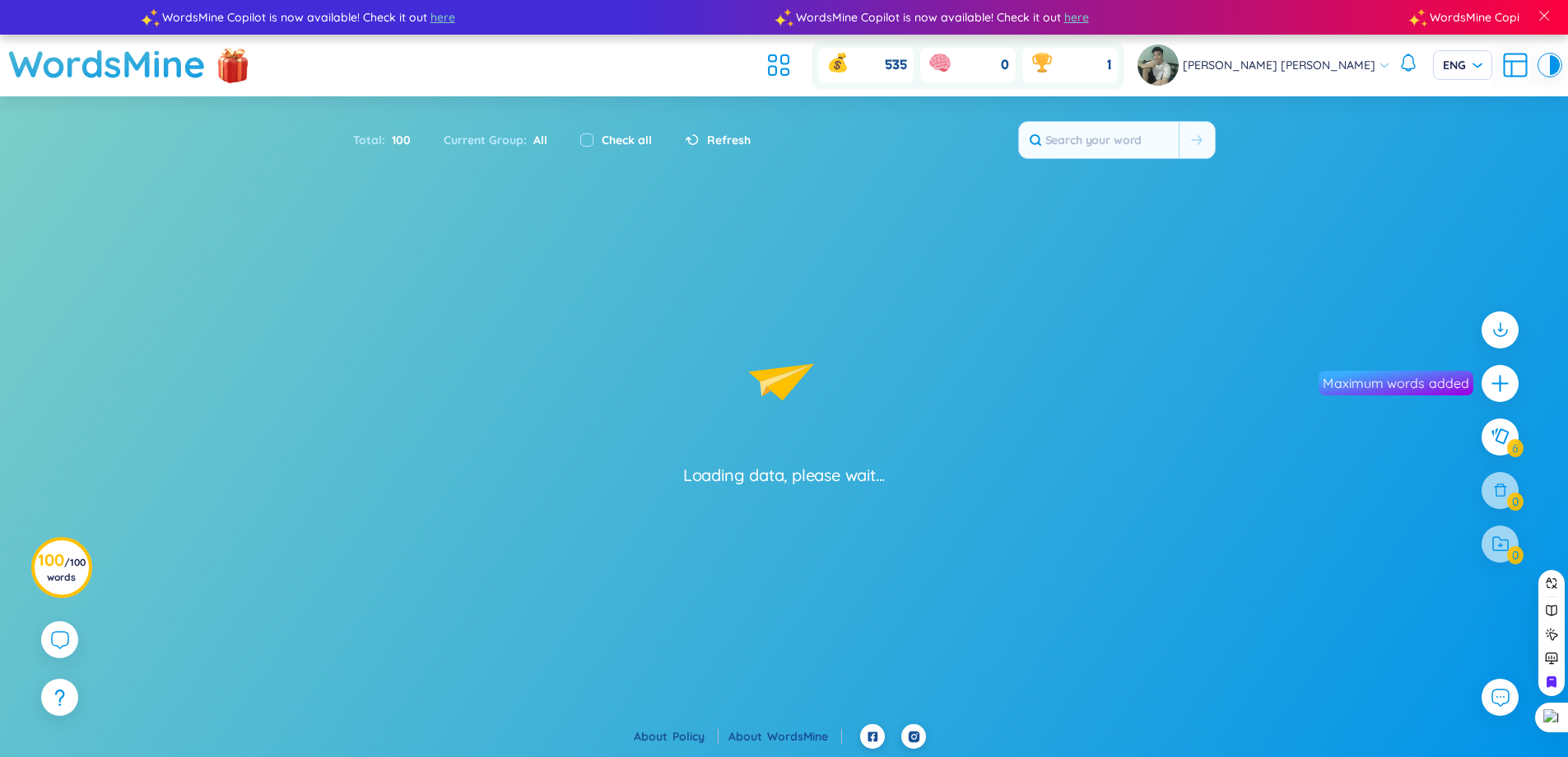
scroll to position [0, 0]
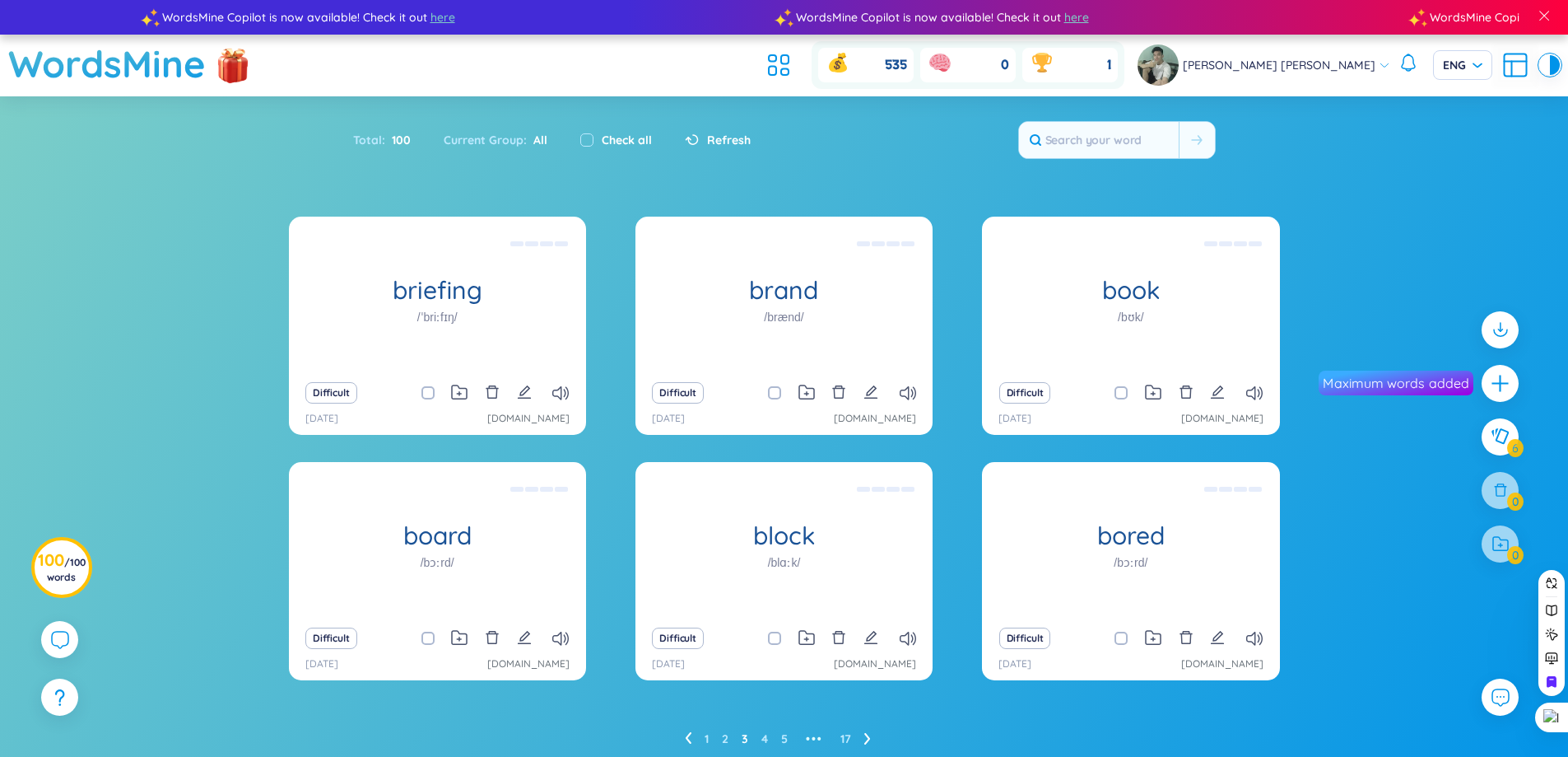
click at [867, 679] on div "briefing /ˈbriːfɪŋ/ (Definition is empty) Difficult 28/8/2025 chatgpt.com brand…" at bounding box center [784, 458] width 991 height 484
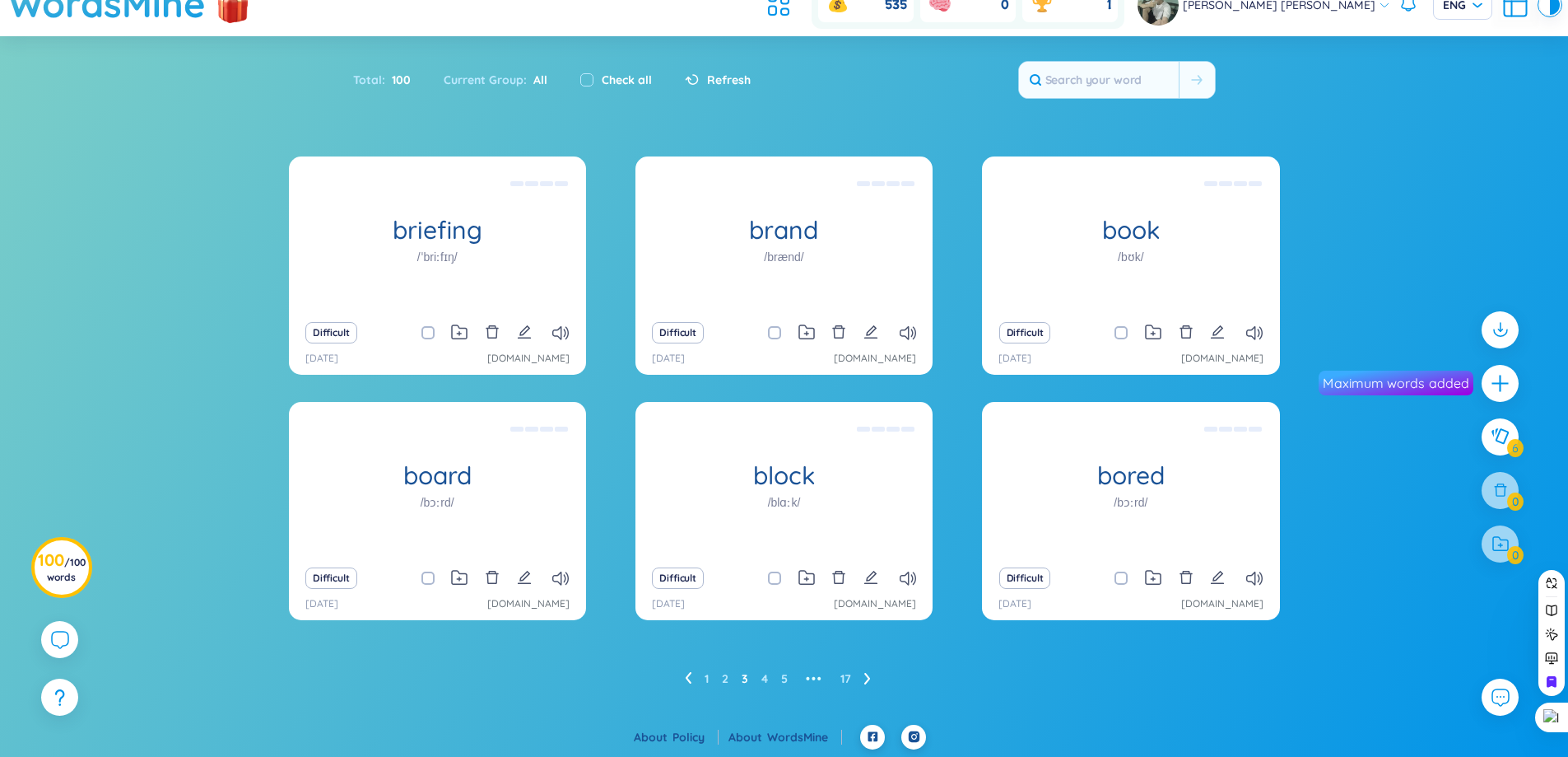
scroll to position [61, 0]
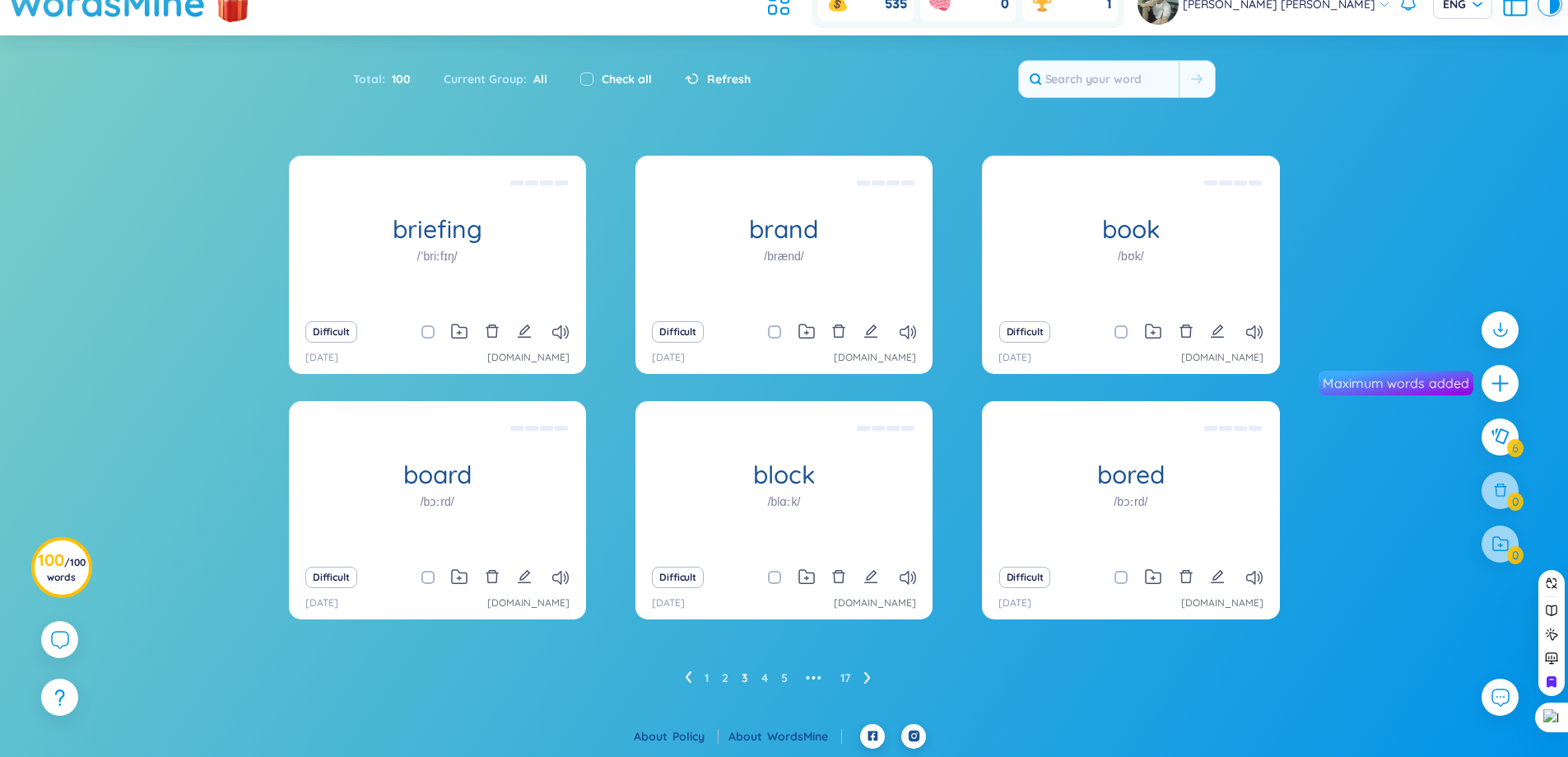
click at [867, 678] on icon at bounding box center [868, 677] width 7 height 13
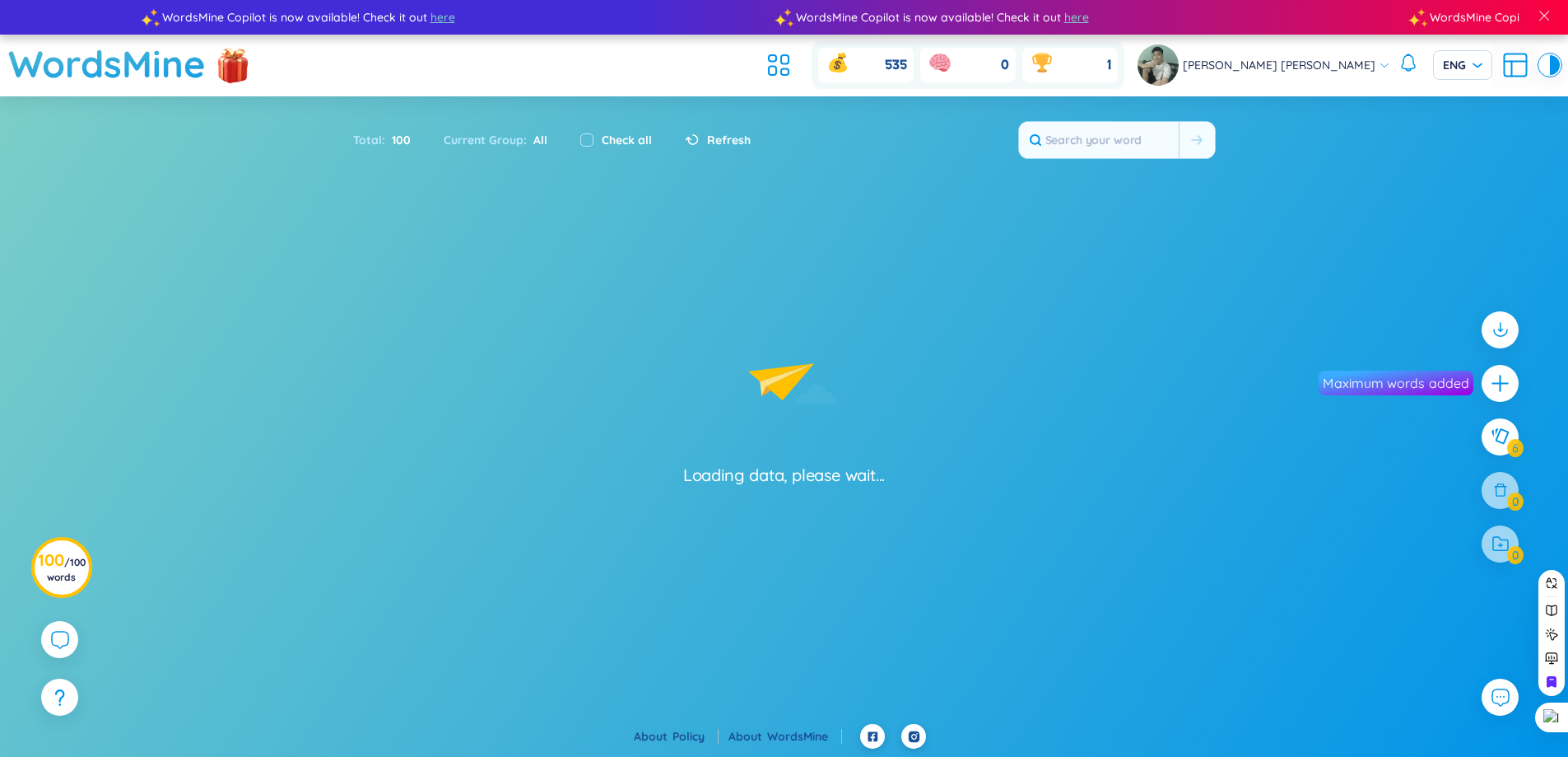
scroll to position [0, 0]
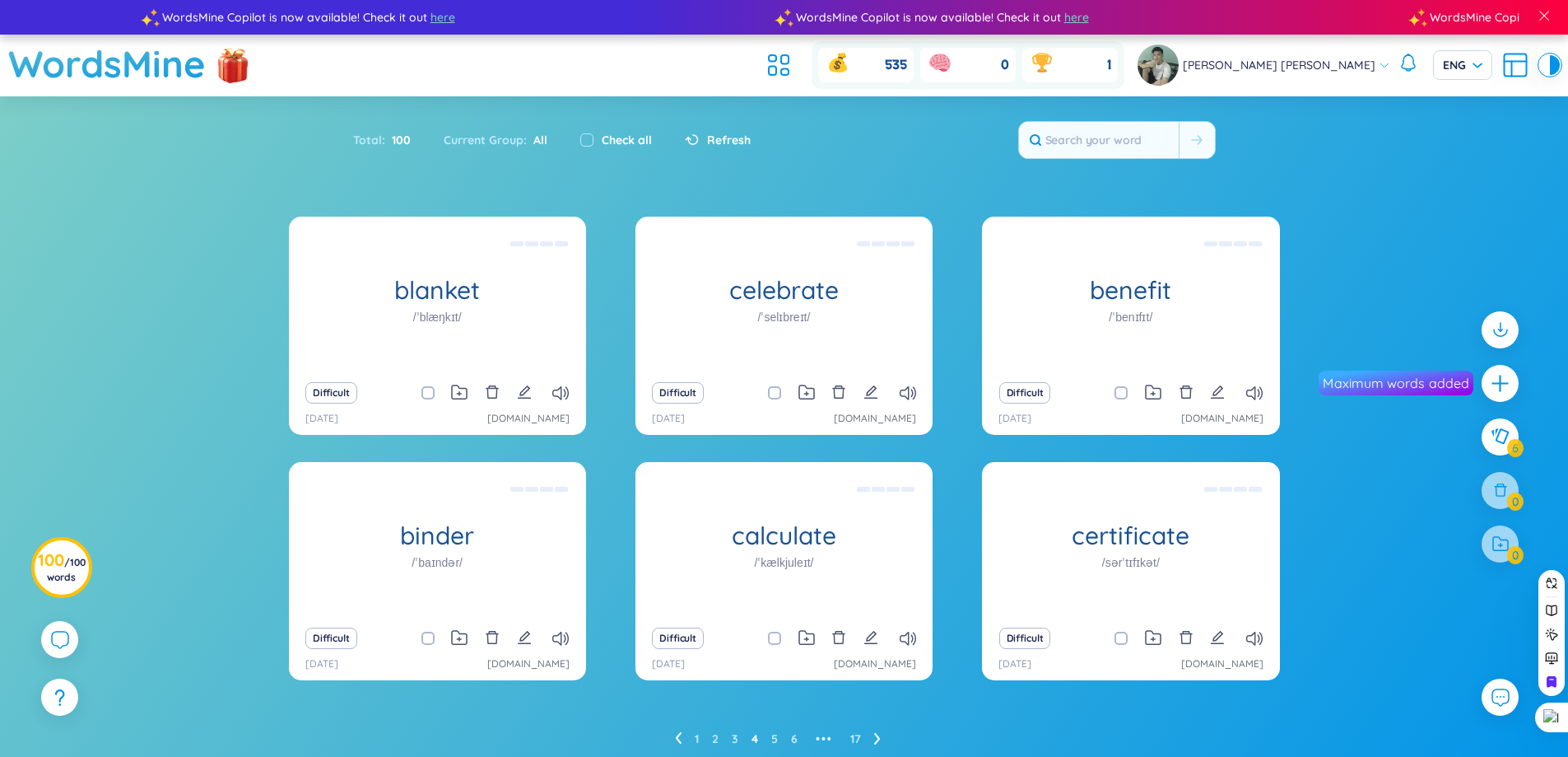
click at [867, 678] on div "blanket /ˈblæŋkɪt/ (Definition is empty) Difficult 28/8/2025 chatgpt.com celebr…" at bounding box center [784, 458] width 991 height 484
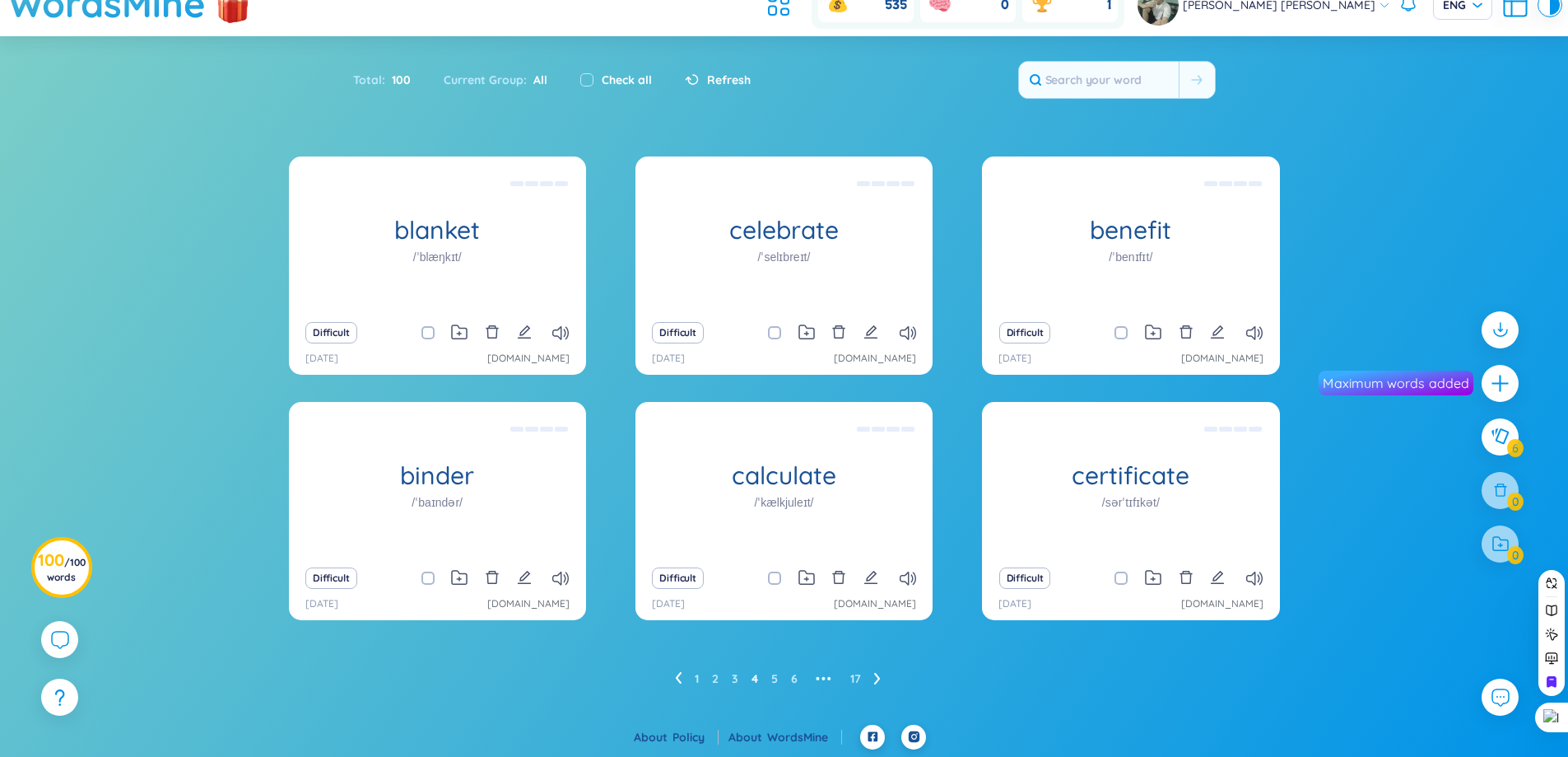
scroll to position [61, 0]
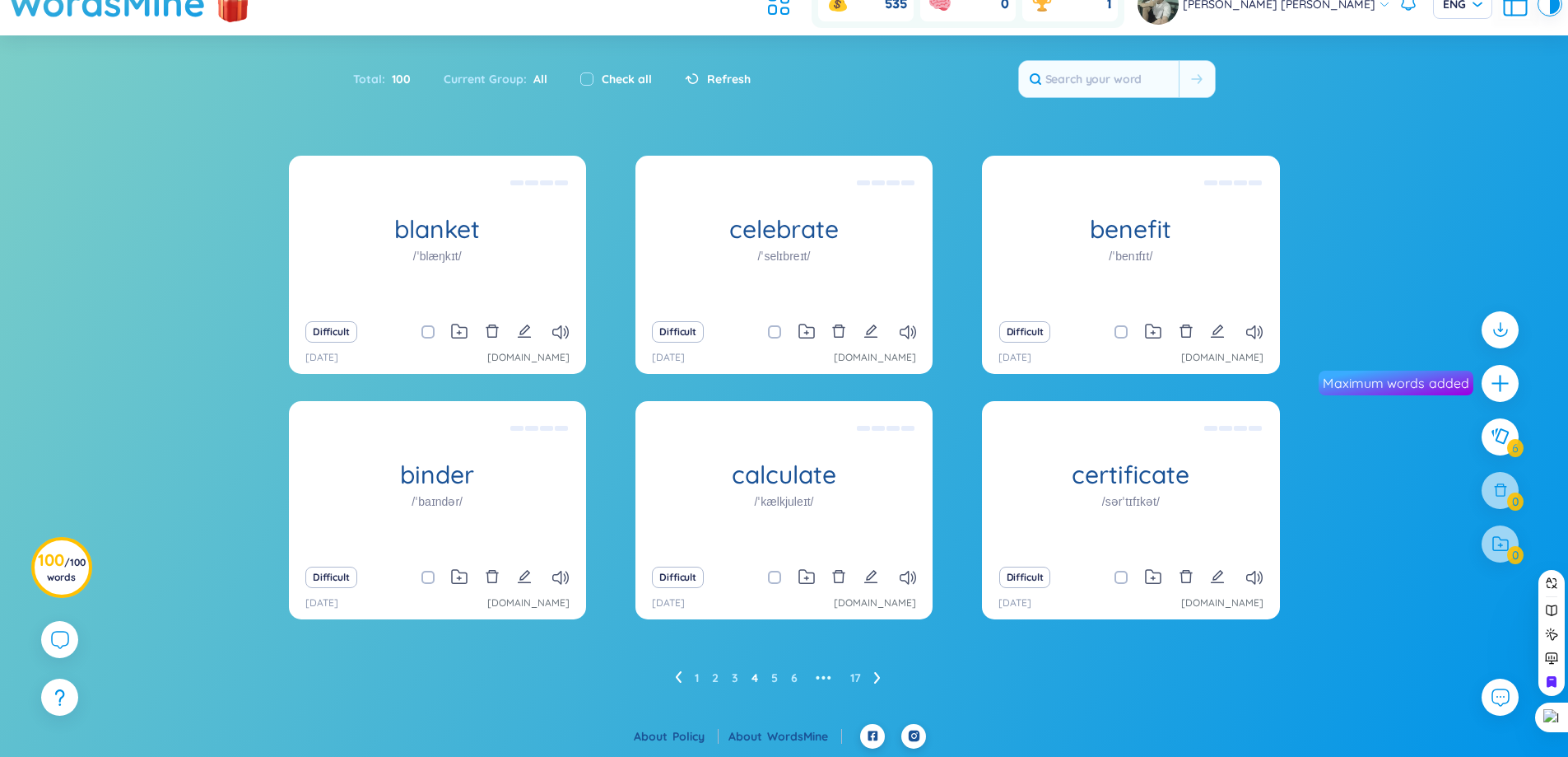
click at [873, 676] on ul "1 2 3 4 5 6 ••• 17" at bounding box center [784, 677] width 219 height 26
click at [877, 675] on icon at bounding box center [876, 678] width 6 height 12
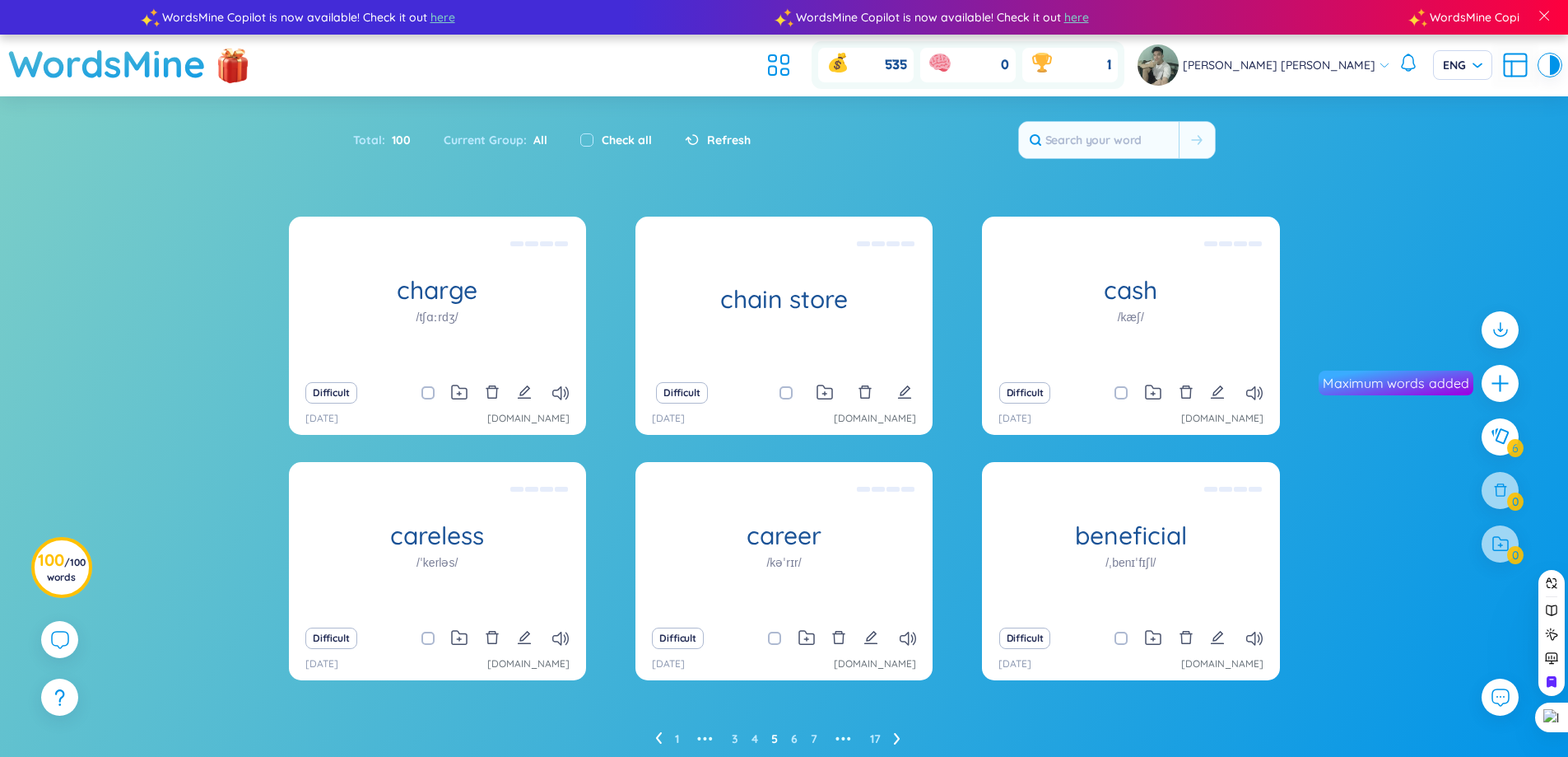
click at [818, 58] on header "WordsMine 535 0 1 Toàn Nguyễn Minh Toàn ENG" at bounding box center [784, 65] width 1568 height 62
click at [776, 70] on icon at bounding box center [772, 71] width 8 height 9
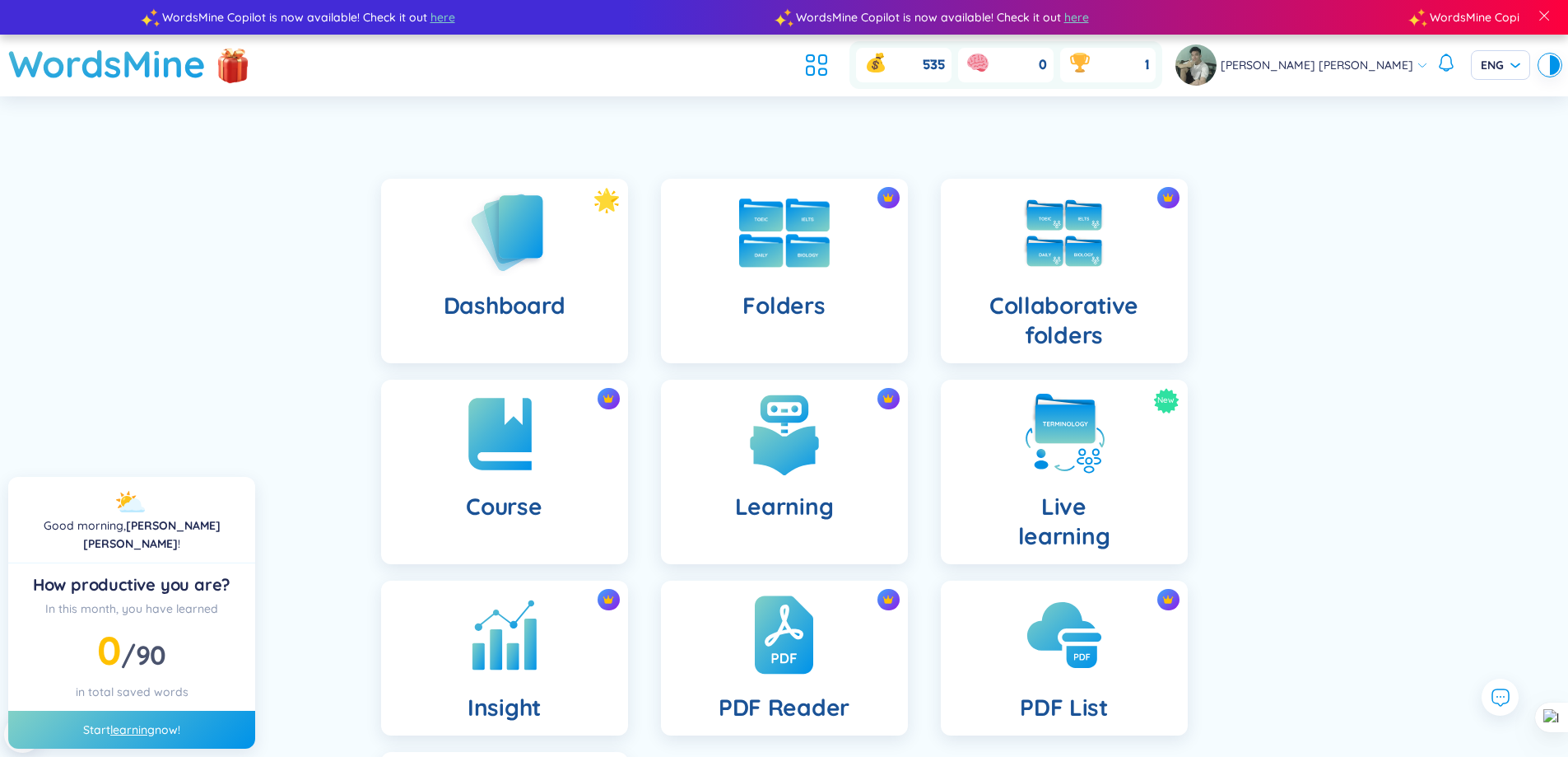
click at [807, 264] on img at bounding box center [784, 233] width 91 height 70
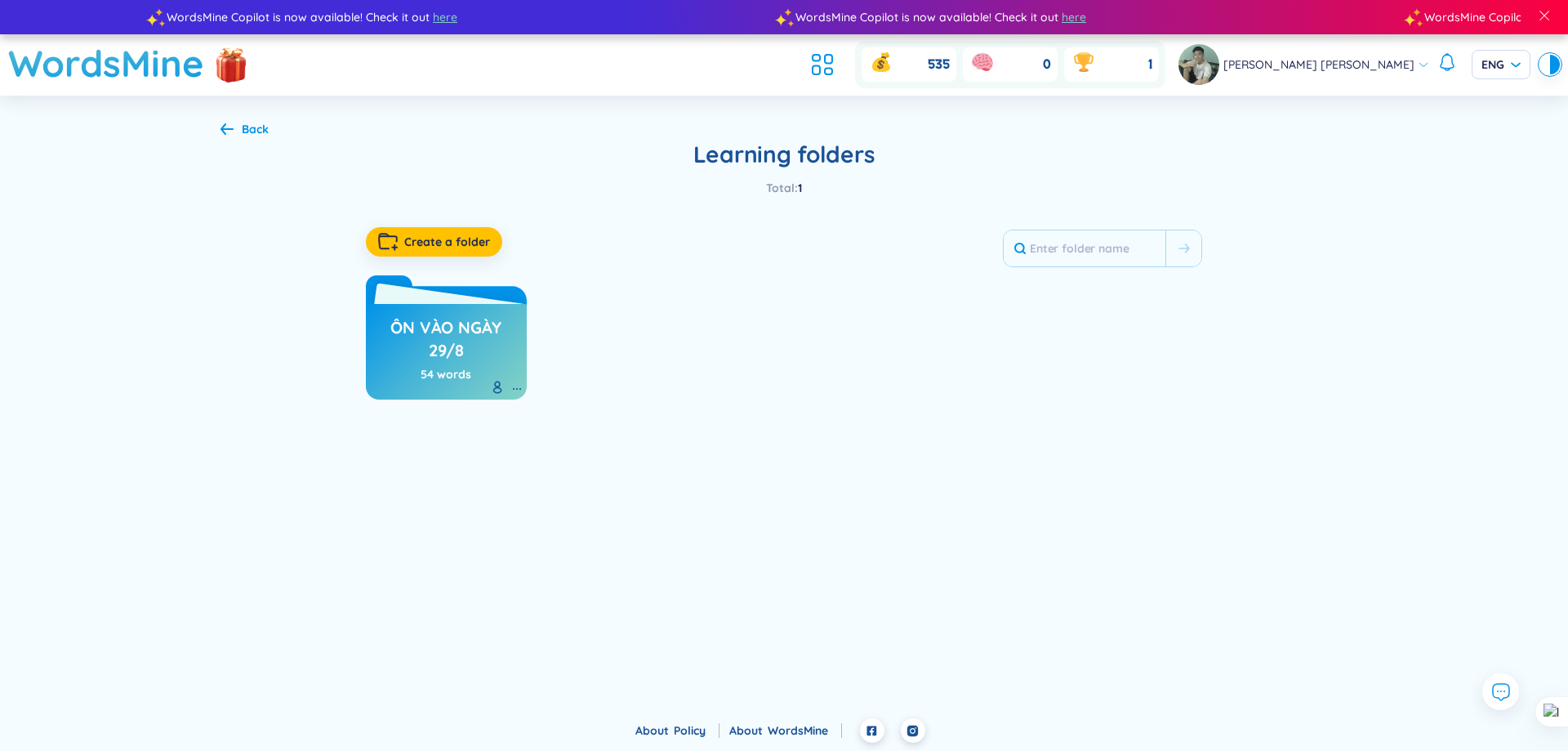
click at [410, 309] on div "ôn vào ngày 29/8 54 words" at bounding box center [446, 352] width 161 height 96
click at [424, 315] on link "ôn vào ngày 29/8" at bounding box center [446, 338] width 145 height 53
click at [876, 86] on div "535 0 1" at bounding box center [985, 65] width 361 height 47
click at [837, 72] on icon at bounding box center [822, 64] width 29 height 29
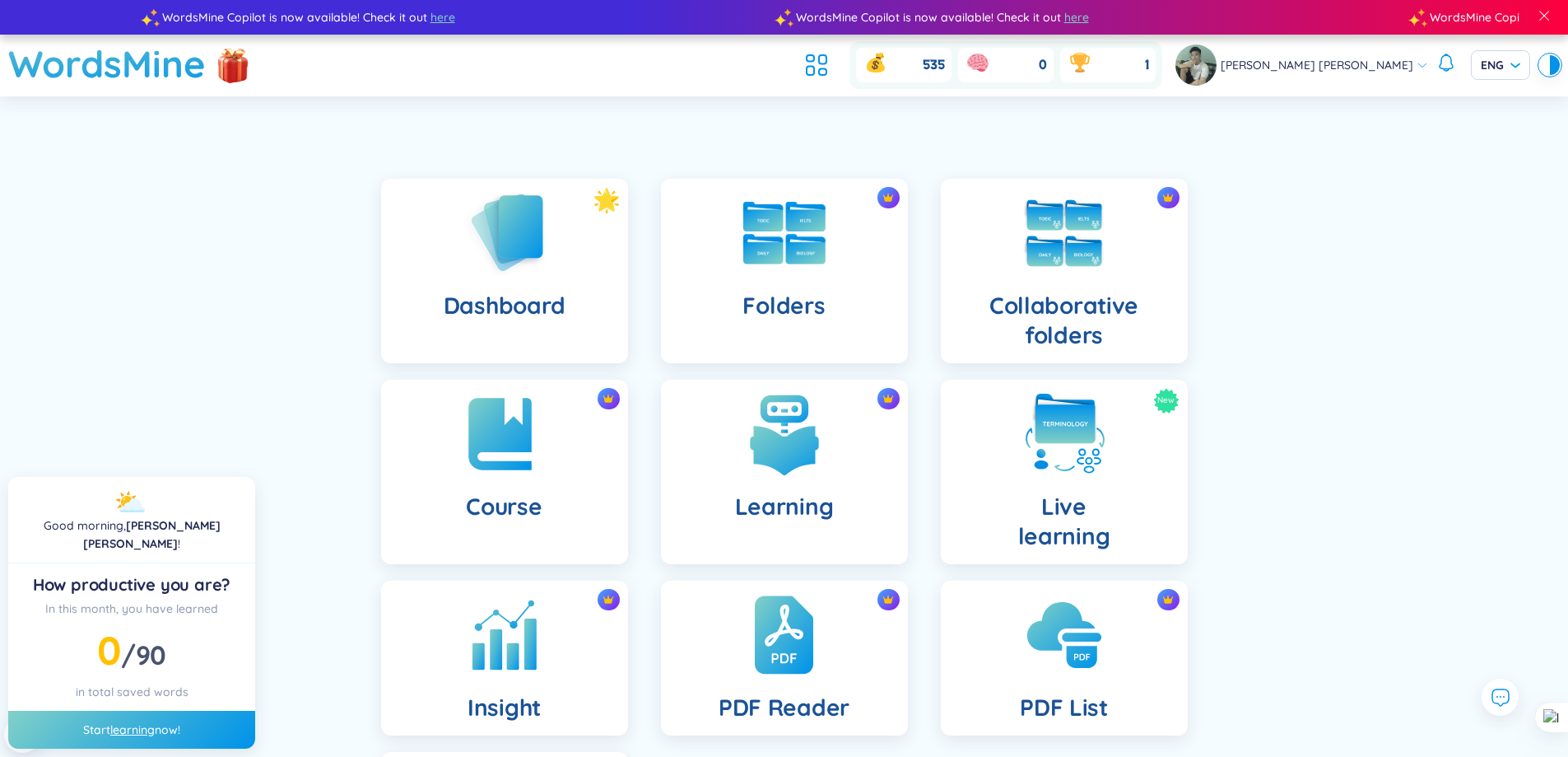
click at [923, 285] on link "Folders" at bounding box center [785, 271] width 280 height 185
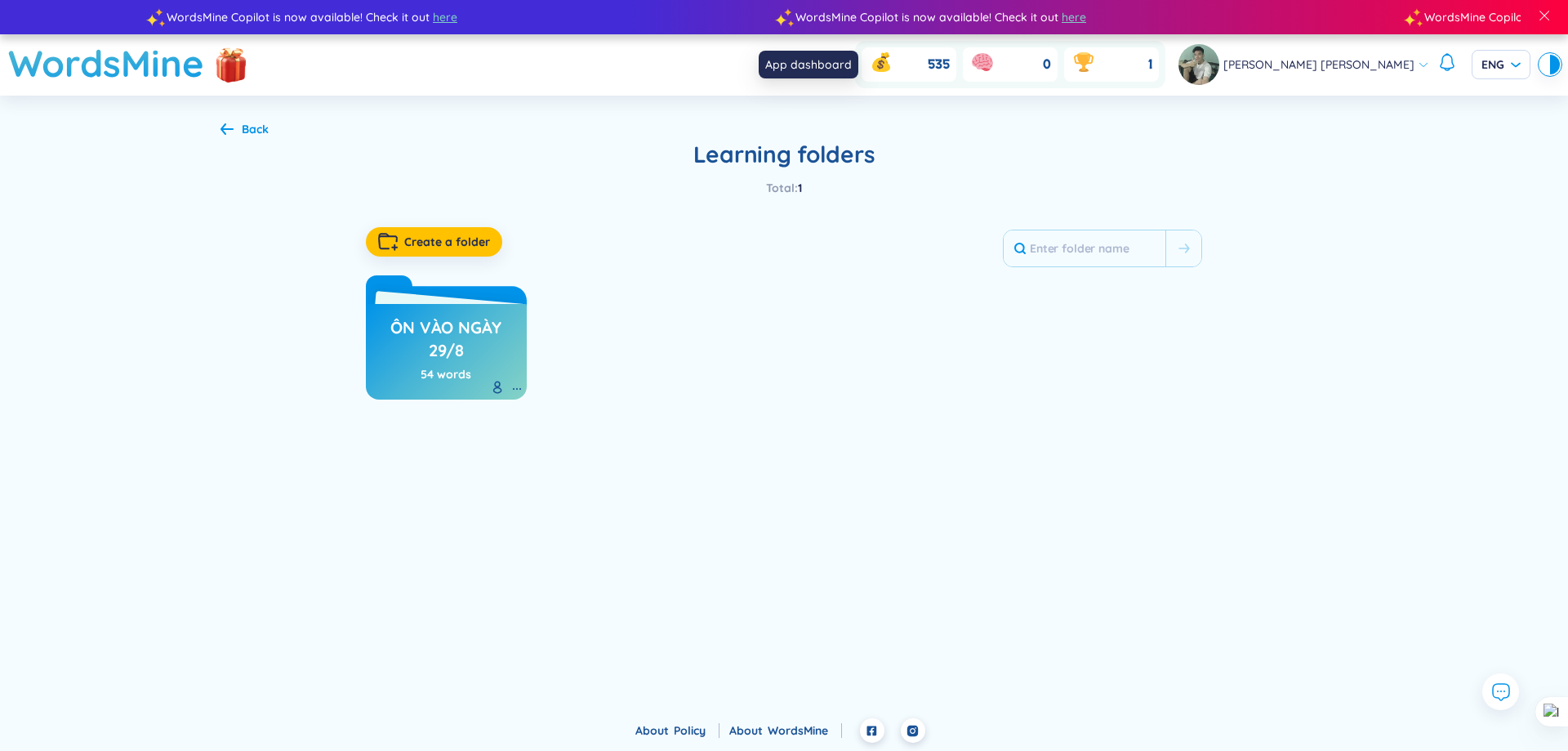
click at [837, 62] on icon at bounding box center [822, 64] width 29 height 29
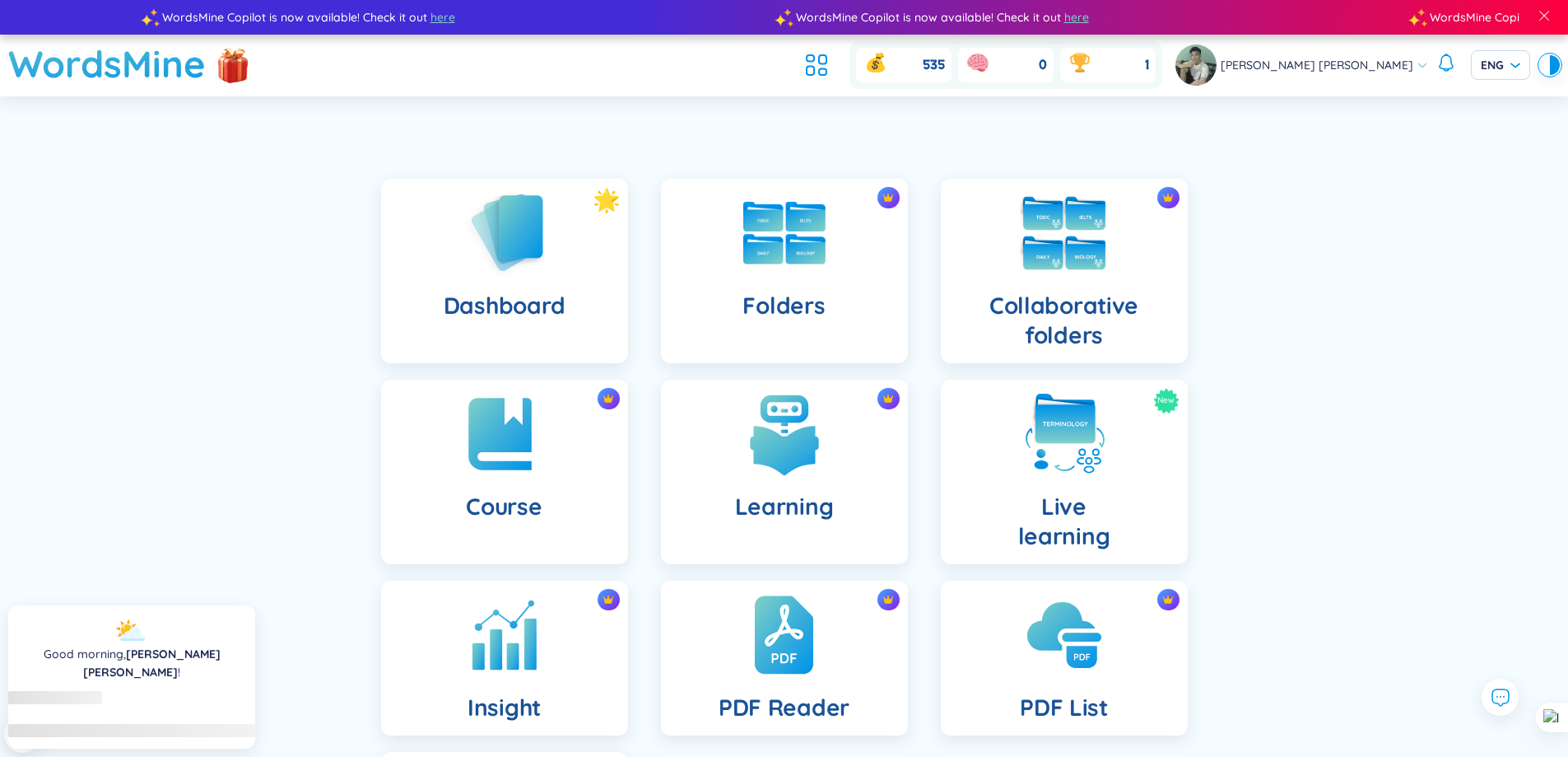
click at [1070, 264] on img at bounding box center [1064, 232] width 91 height 91
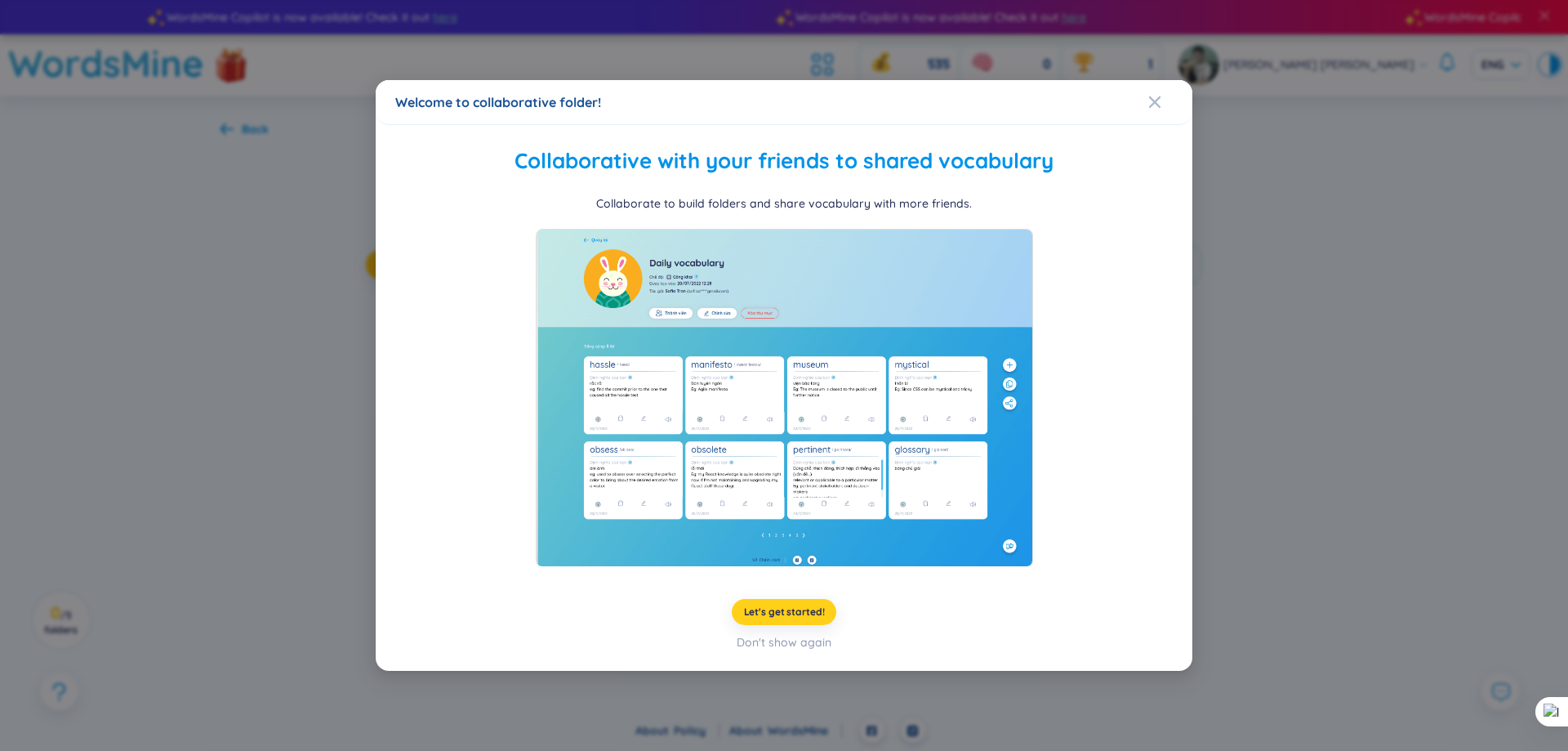
click at [810, 607] on span "Let's get started!" at bounding box center [784, 612] width 81 height 13
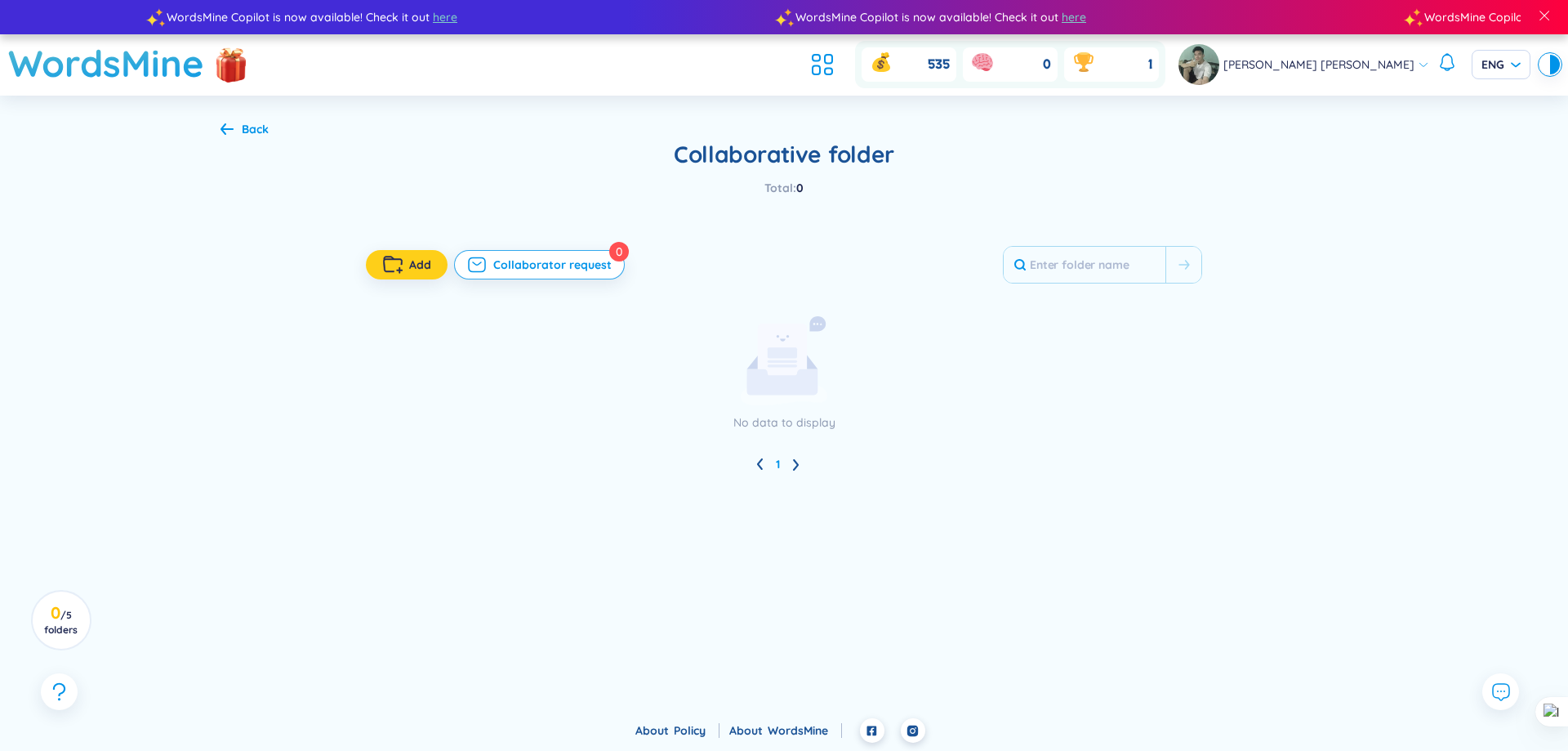
click at [441, 270] on button "Add" at bounding box center [406, 264] width 82 height 29
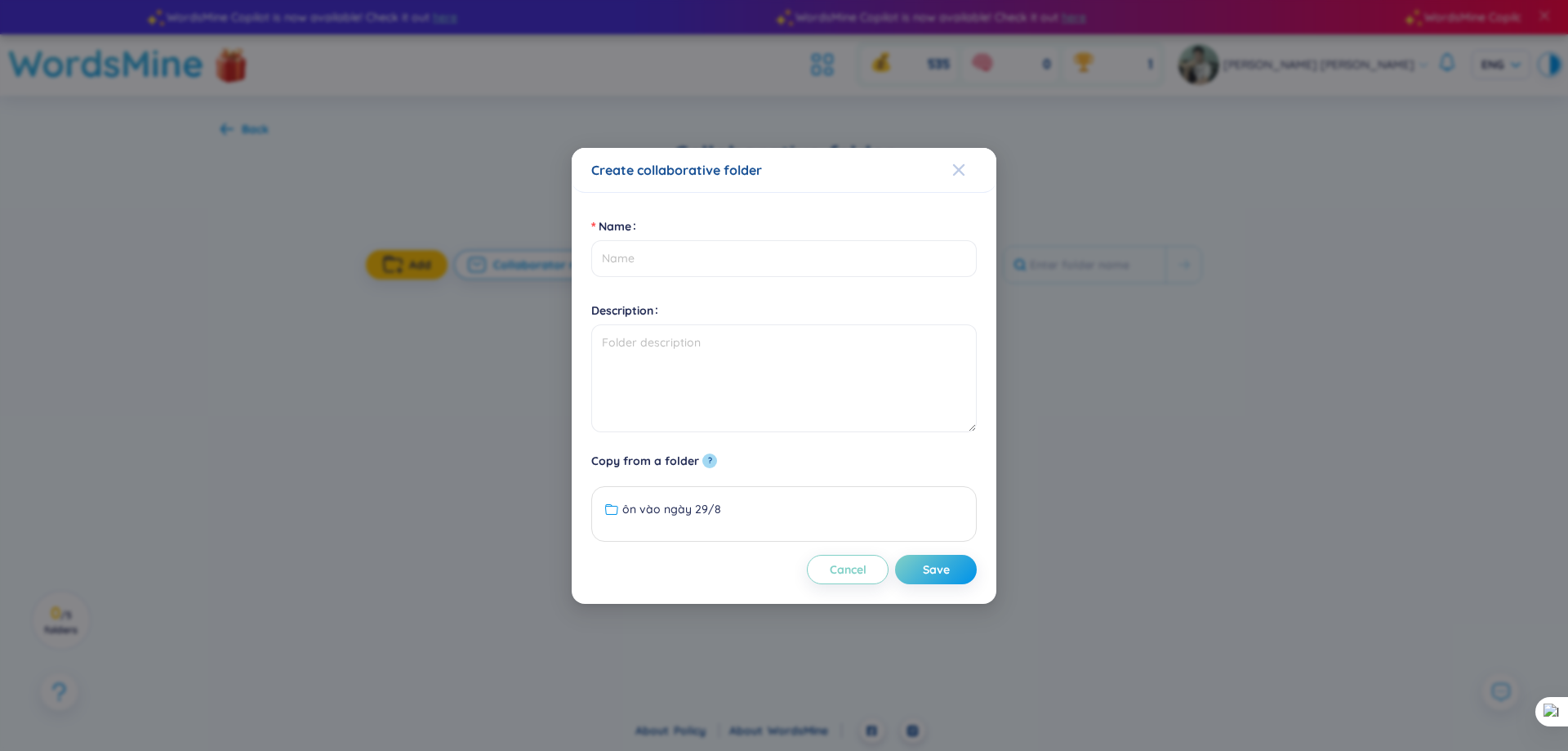
click at [973, 172] on span "Close" at bounding box center [974, 170] width 44 height 44
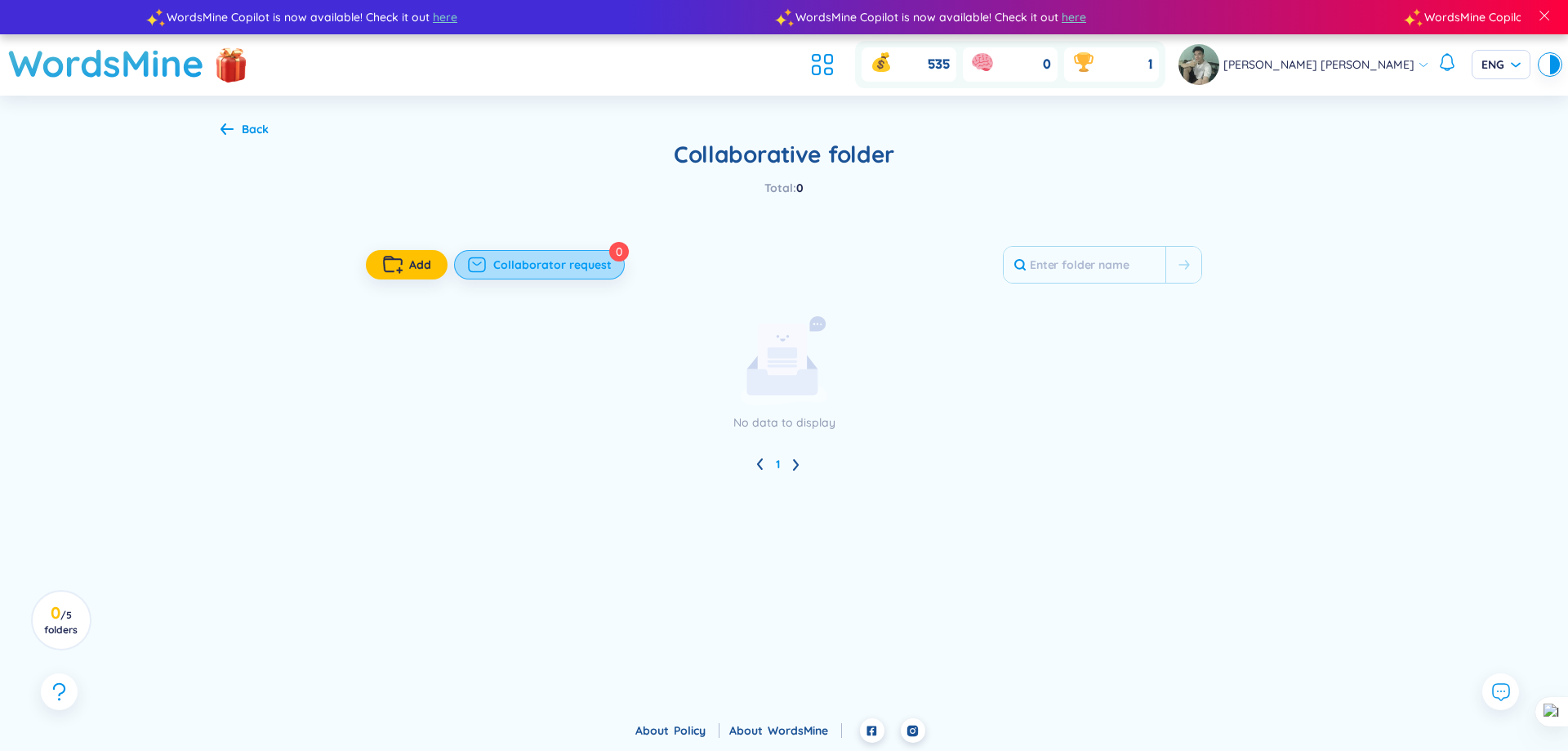
click at [552, 260] on span "Collaborator request" at bounding box center [552, 264] width 119 height 16
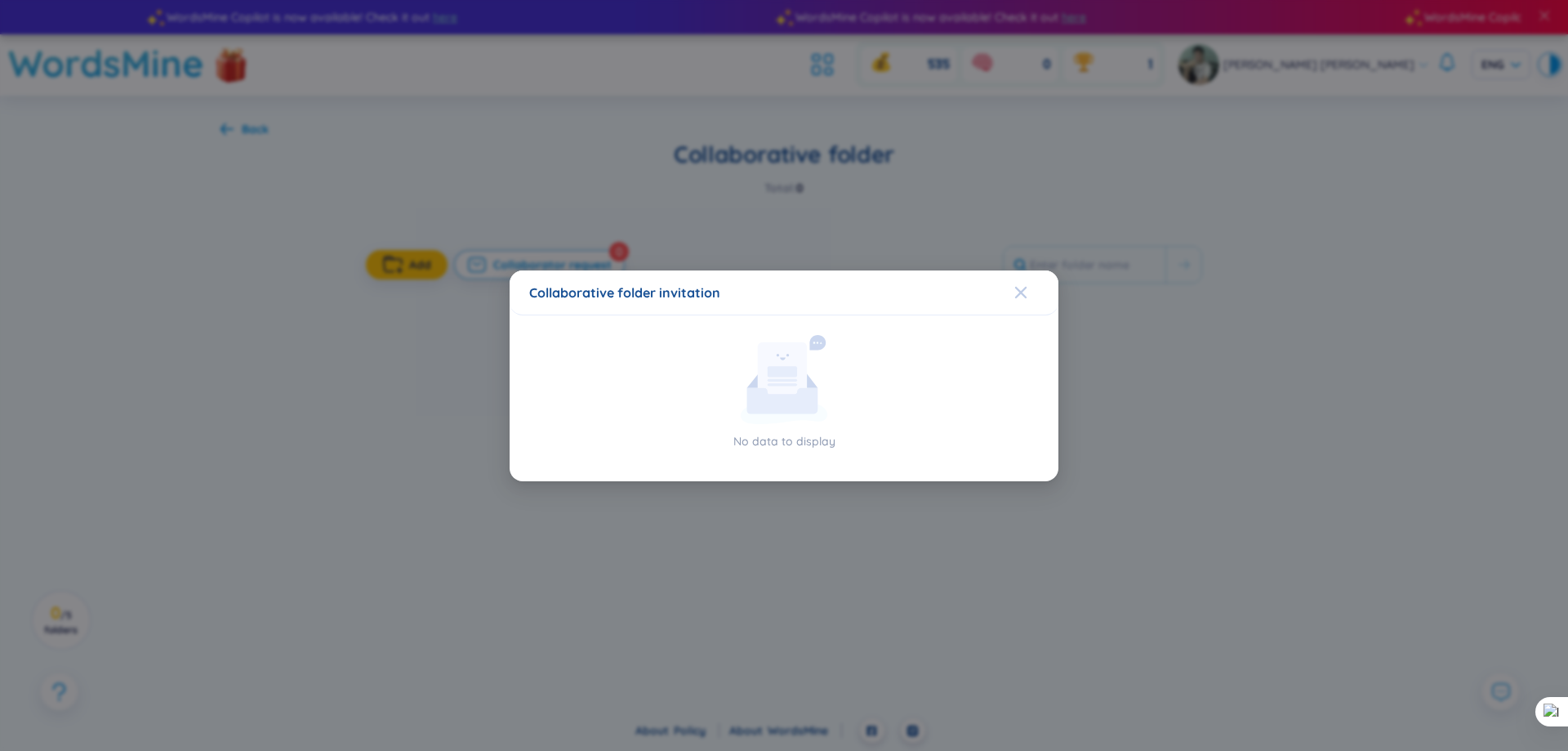
click at [1028, 296] on span "Close" at bounding box center [1036, 292] width 44 height 44
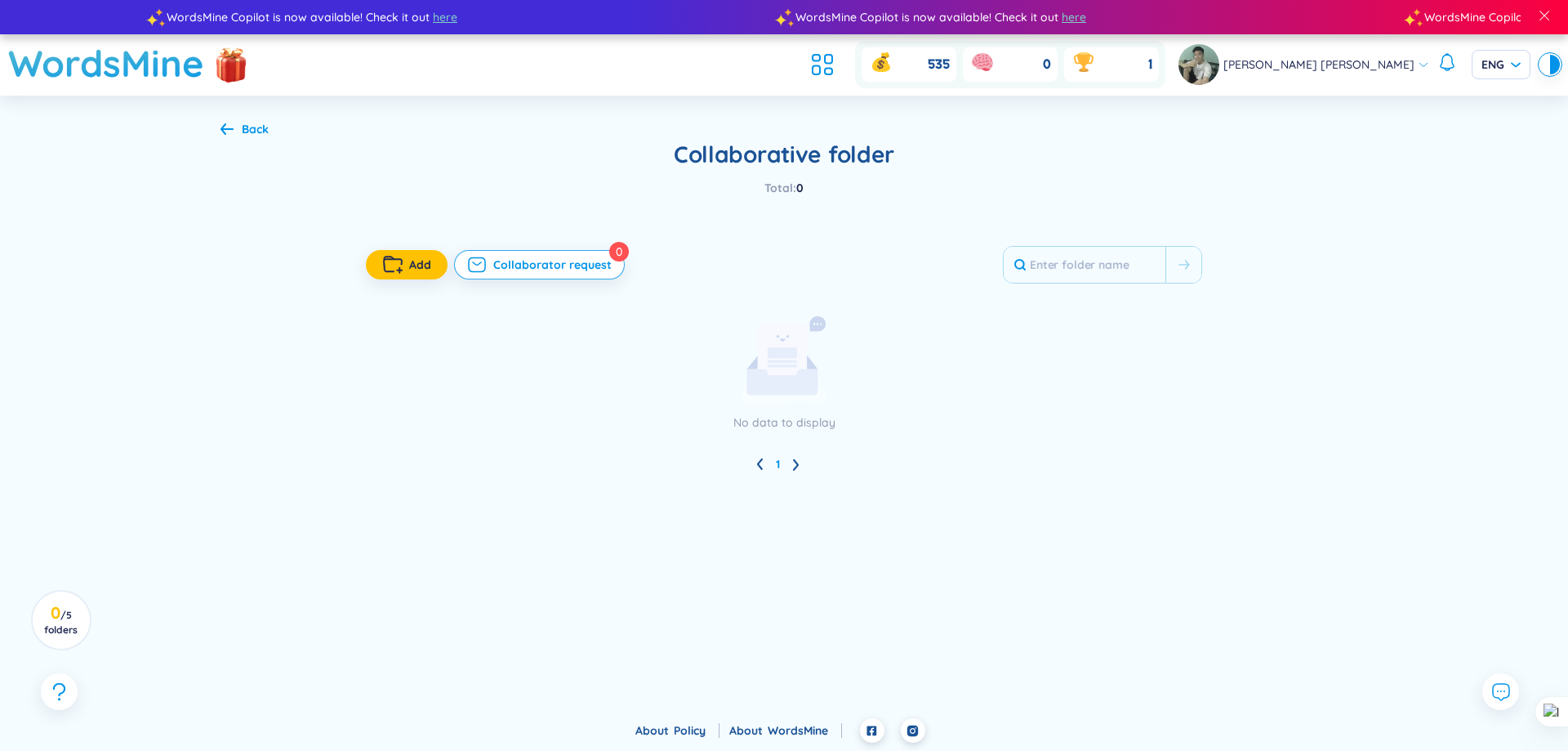
click at [848, 72] on ul at bounding box center [826, 64] width 44 height 36
click at [837, 67] on icon at bounding box center [822, 64] width 29 height 29
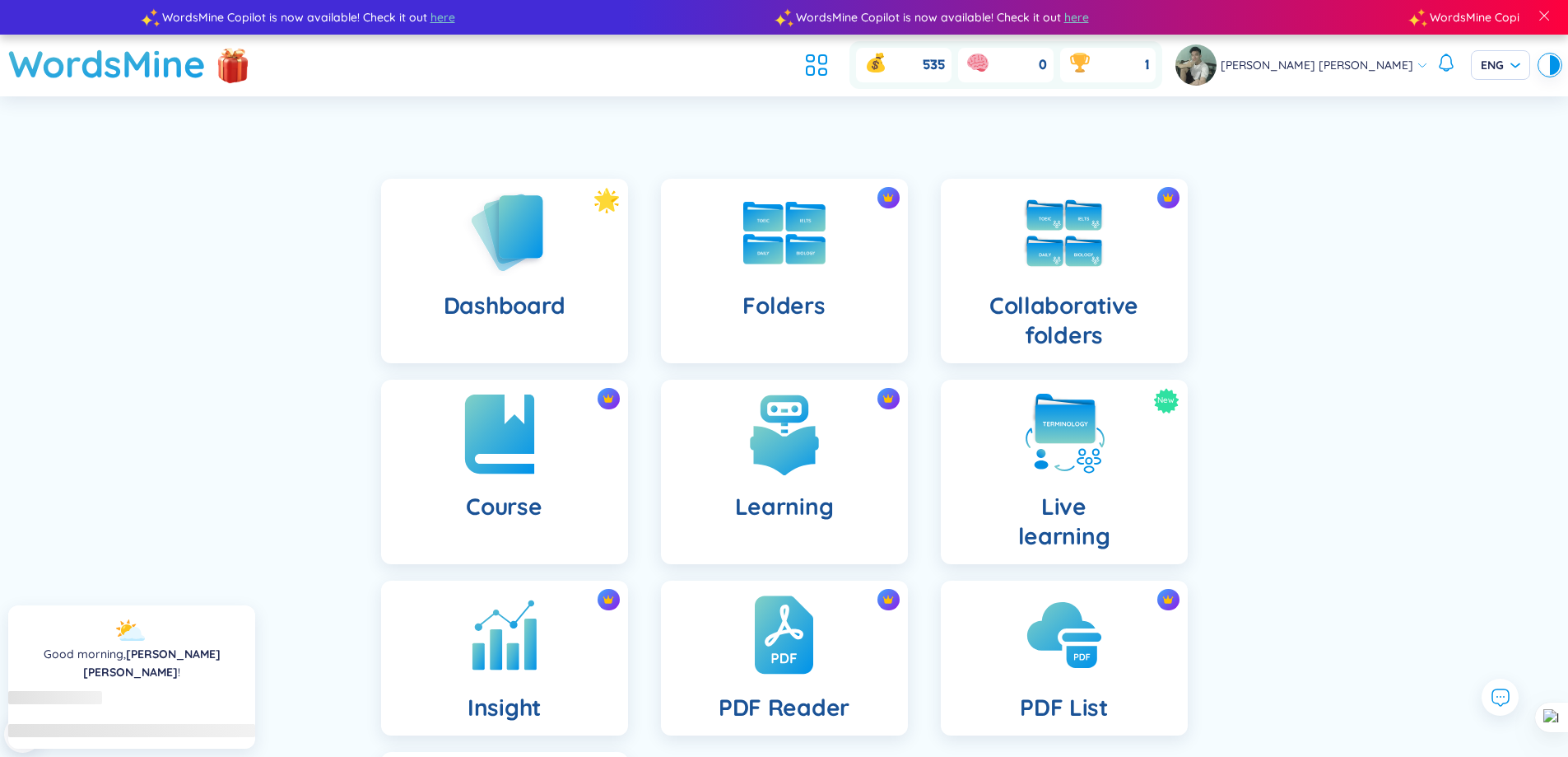
click at [562, 418] on div "Course" at bounding box center [504, 472] width 247 height 185
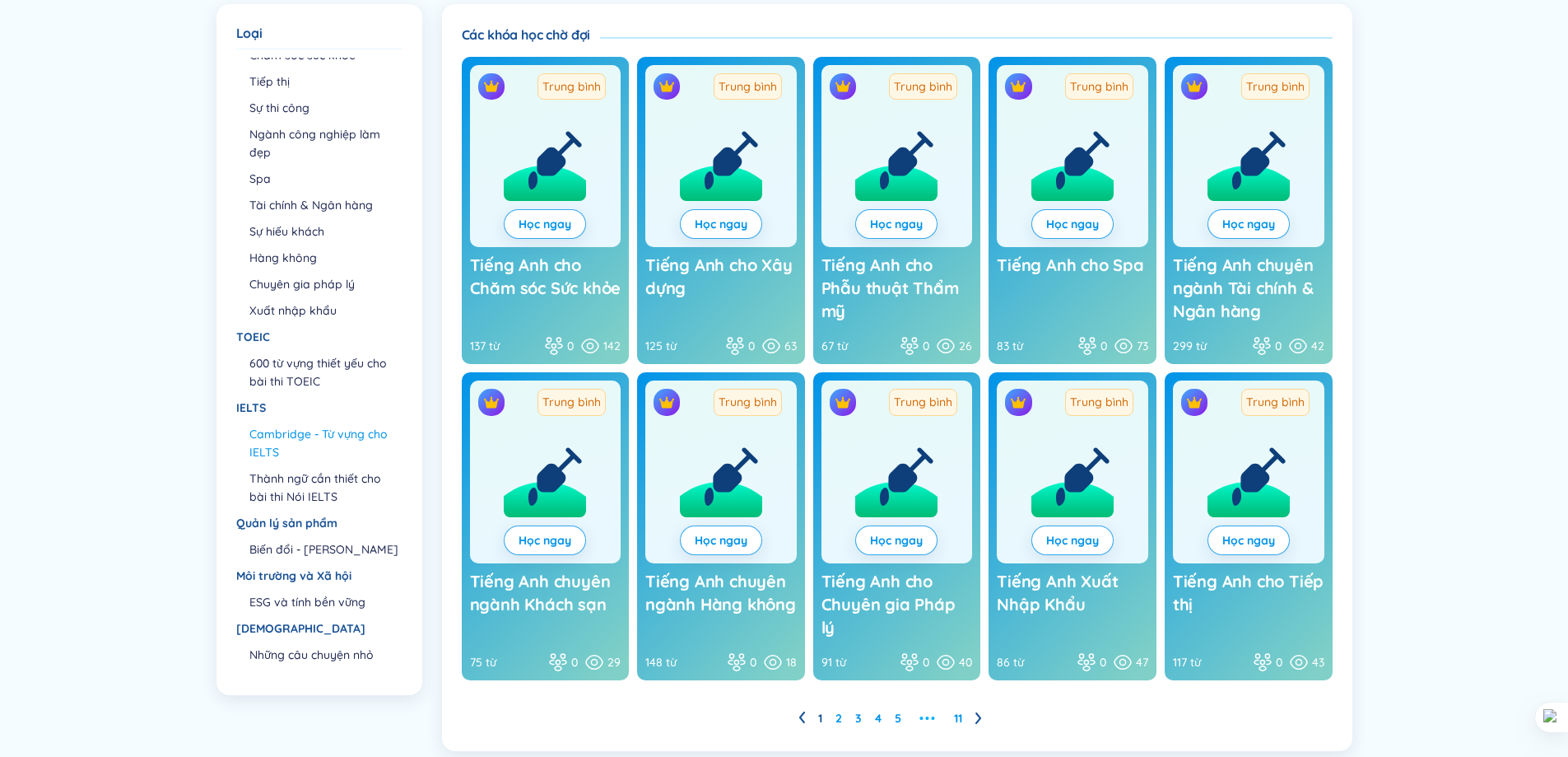
scroll to position [259, 0]
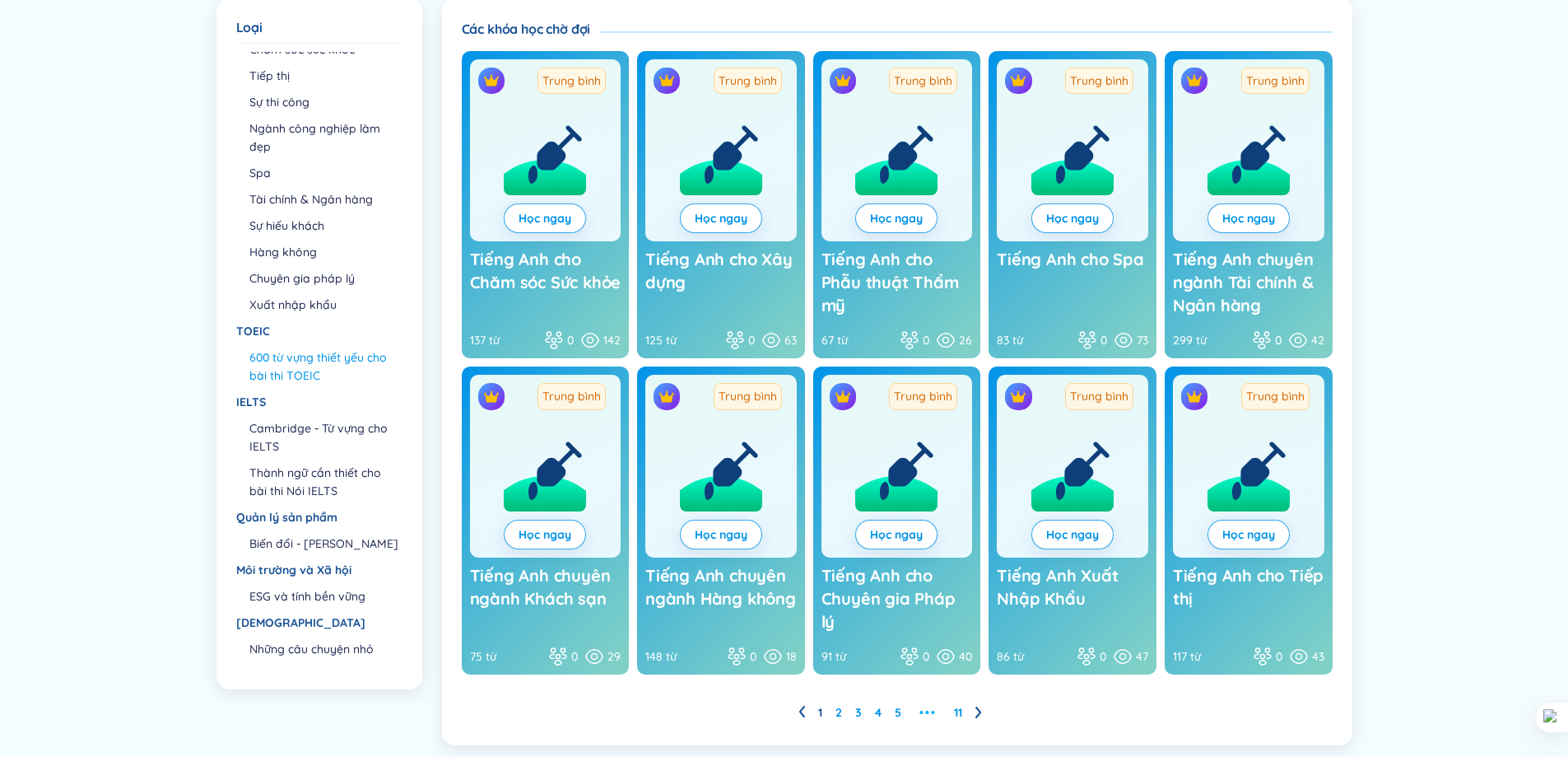
click at [320, 363] on font "600 từ vựng thiết yếu cho bài thi TOEIC" at bounding box center [318, 366] width 137 height 33
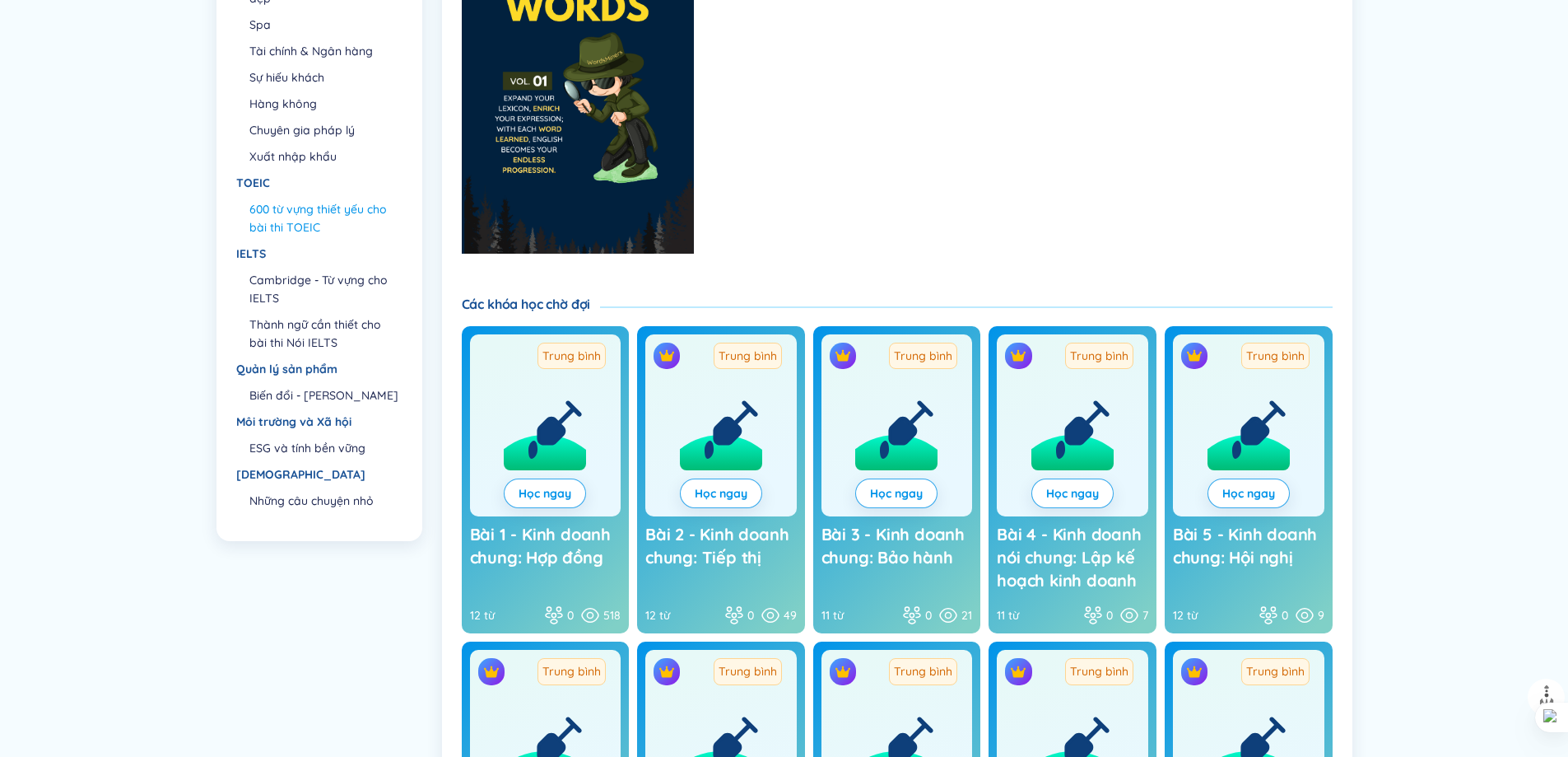
scroll to position [424, 0]
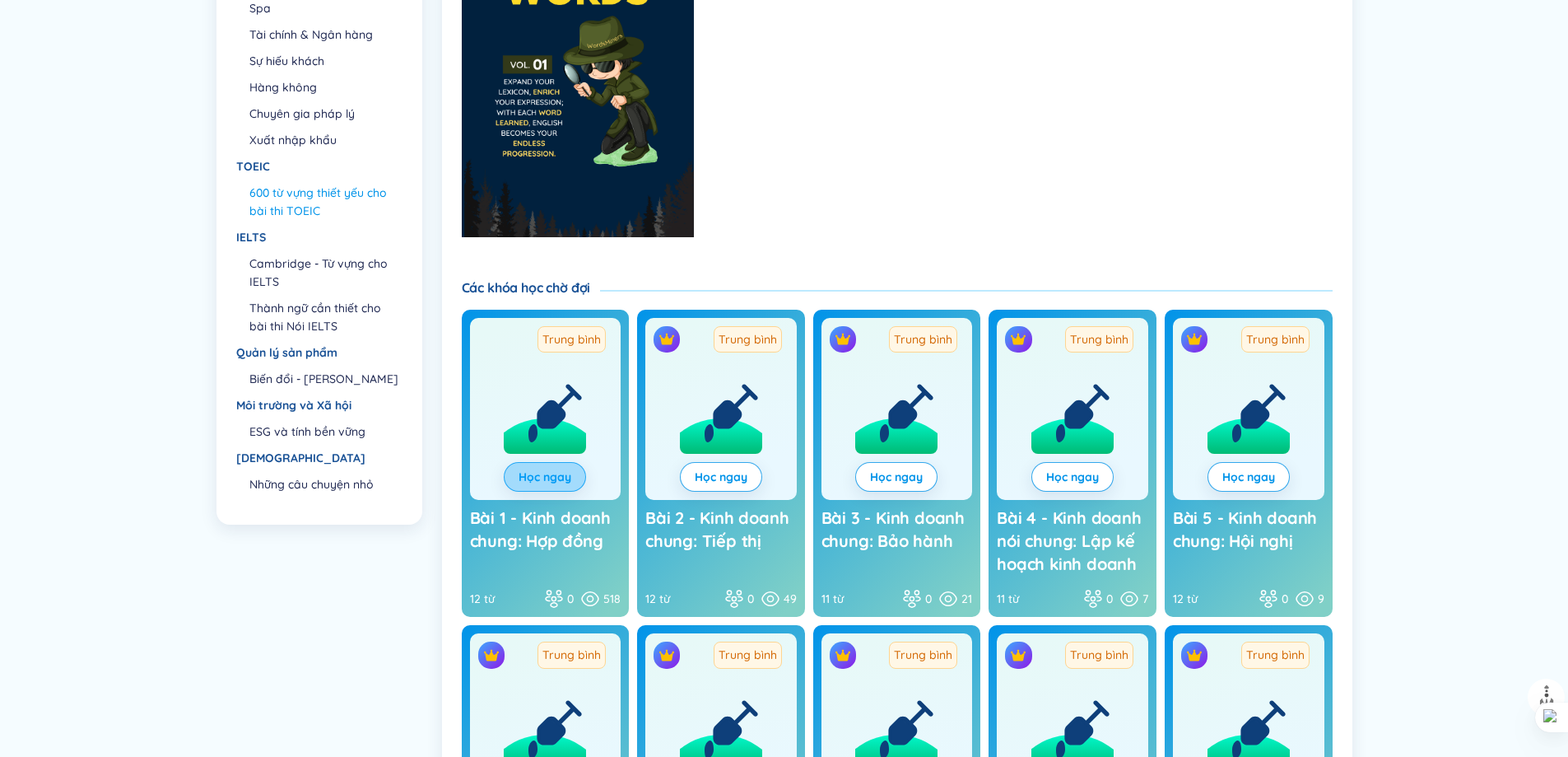
click at [517, 481] on link "Học ngay" at bounding box center [545, 476] width 56 height 18
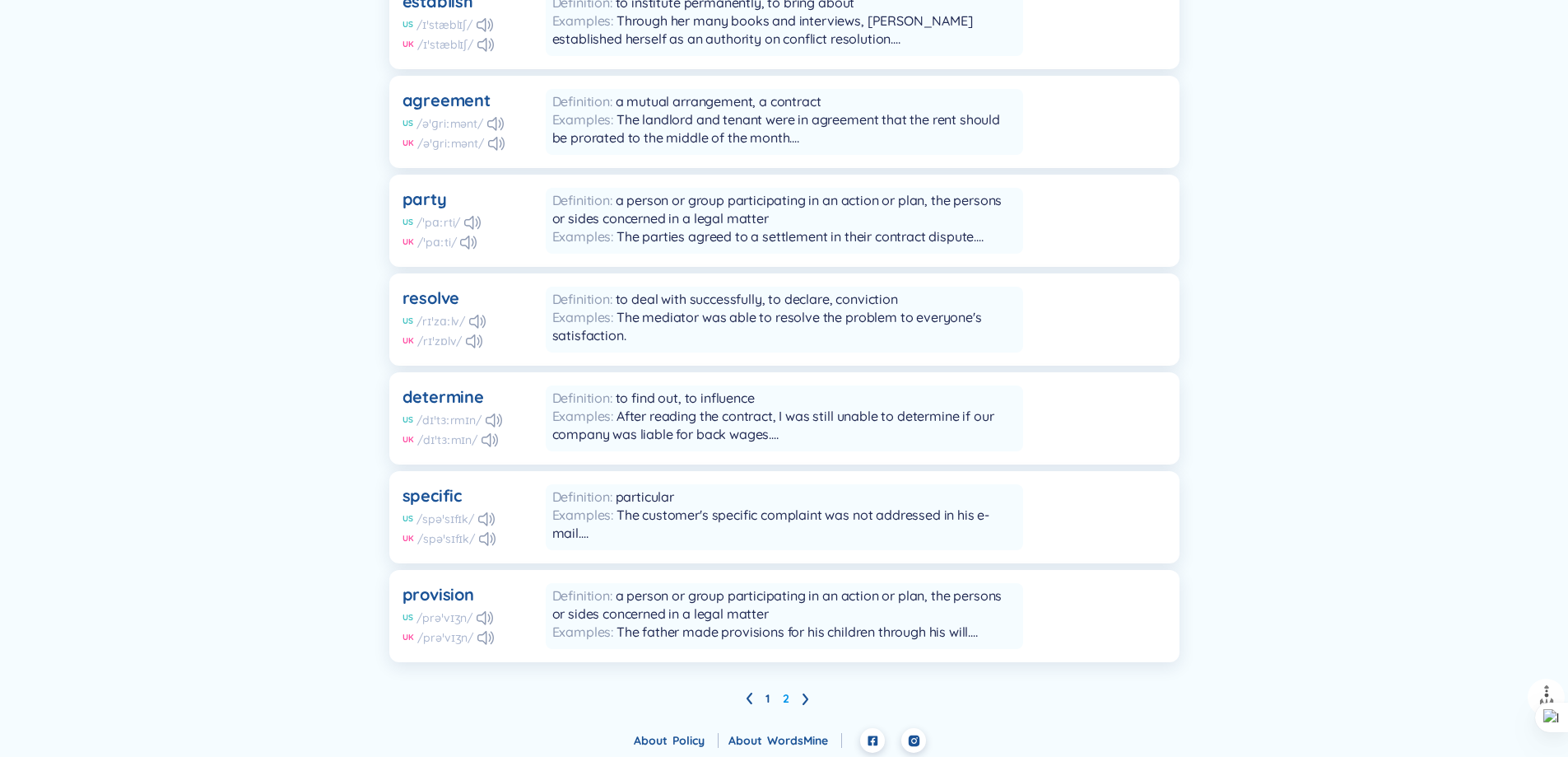
scroll to position [760, 0]
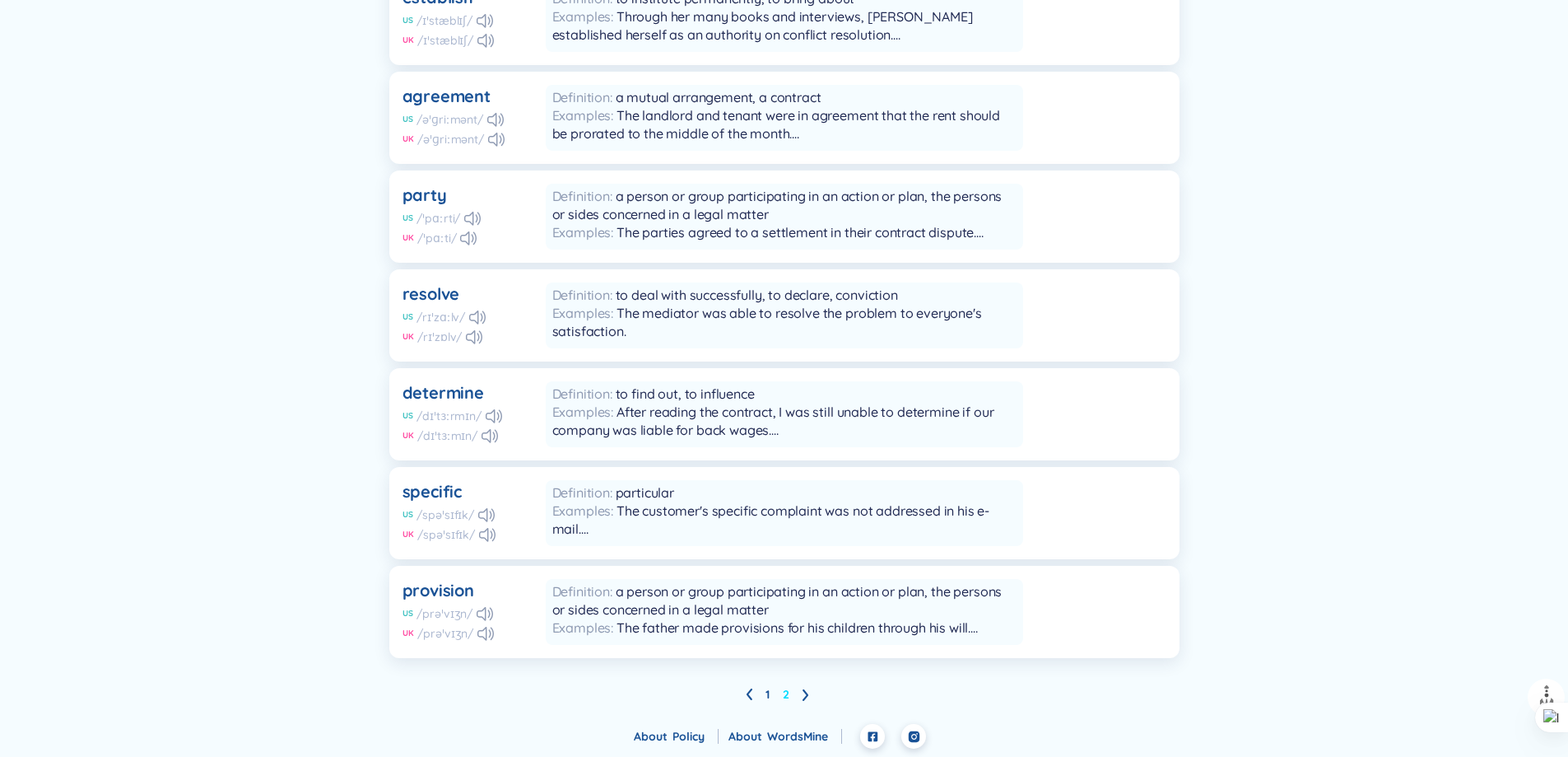
click at [788, 695] on link "2" at bounding box center [787, 693] width 7 height 25
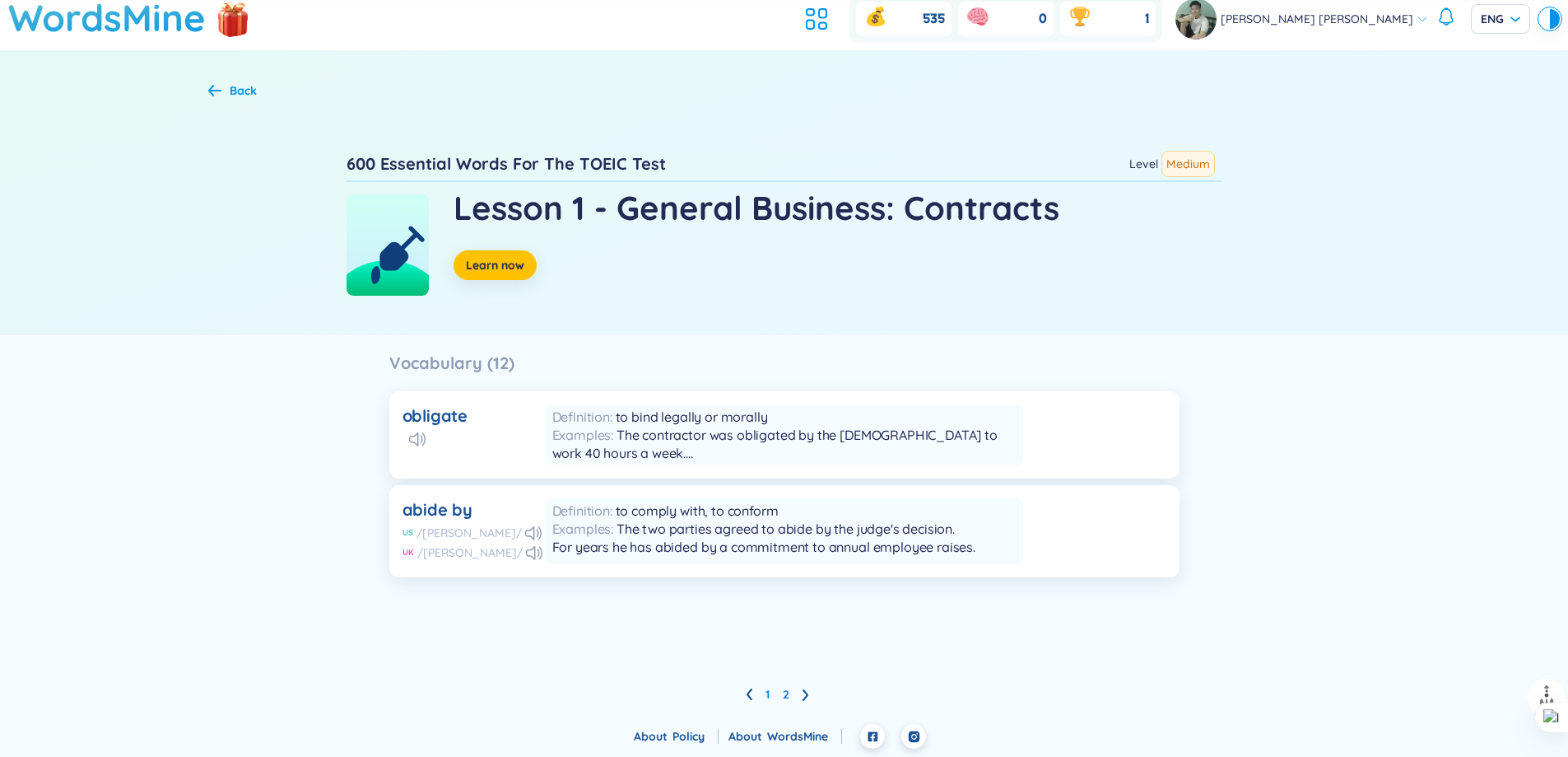
scroll to position [46, 0]
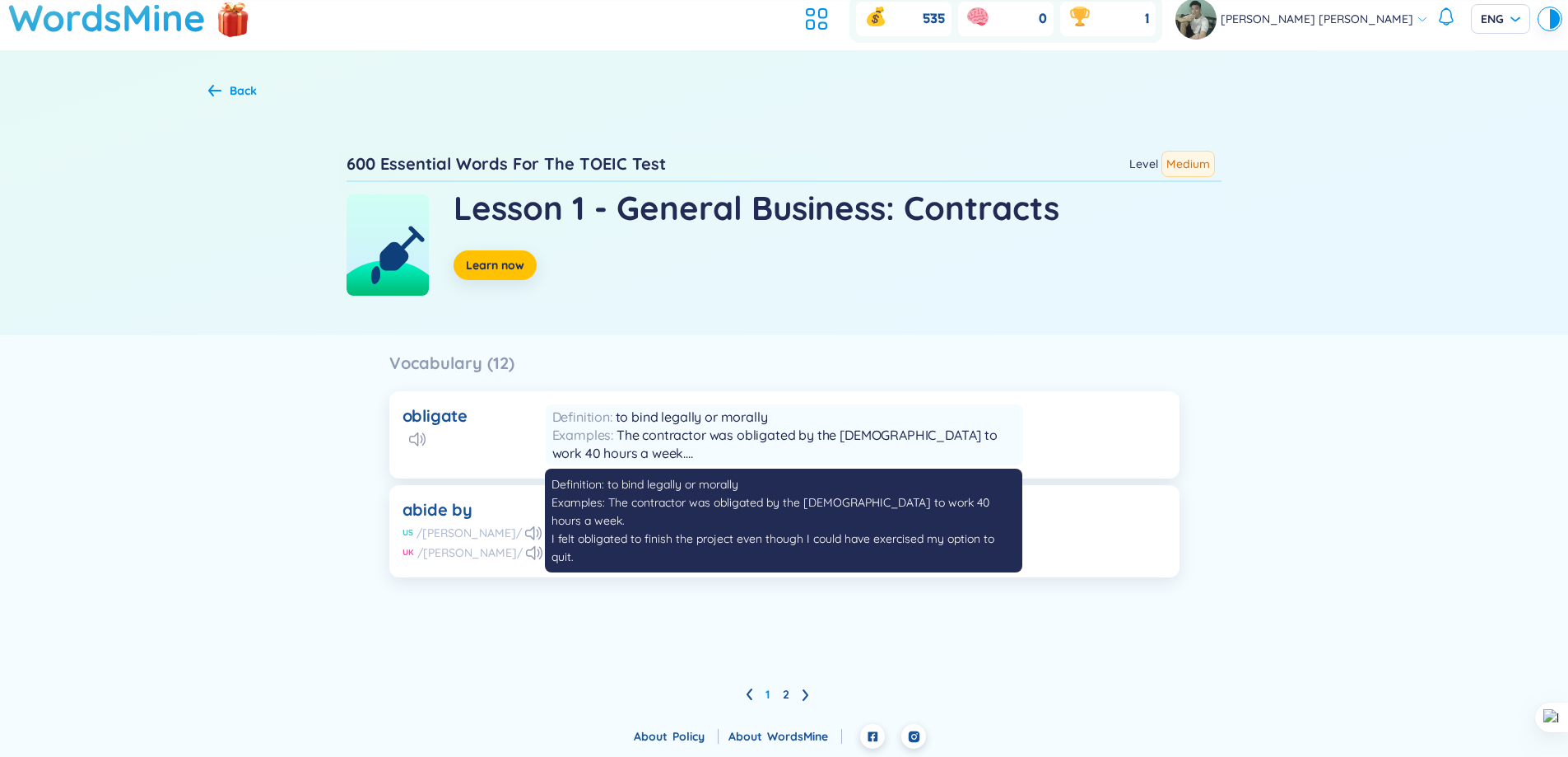
click at [577, 420] on span "Definition" at bounding box center [584, 416] width 64 height 16
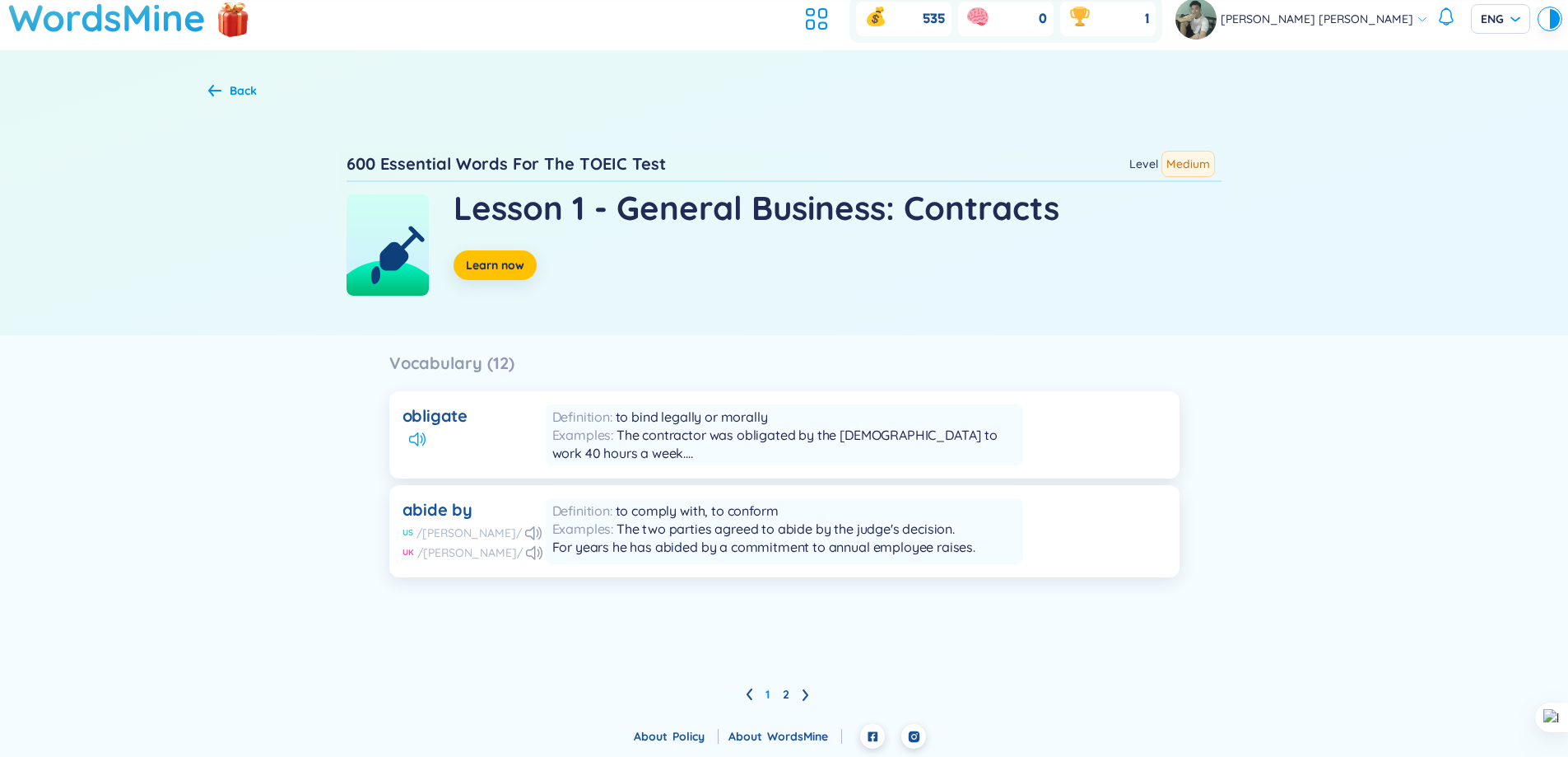
click at [423, 435] on icon at bounding box center [417, 439] width 16 height 14
click at [809, 693] on icon at bounding box center [806, 694] width 7 height 13
click at [219, 95] on icon at bounding box center [215, 90] width 14 height 13
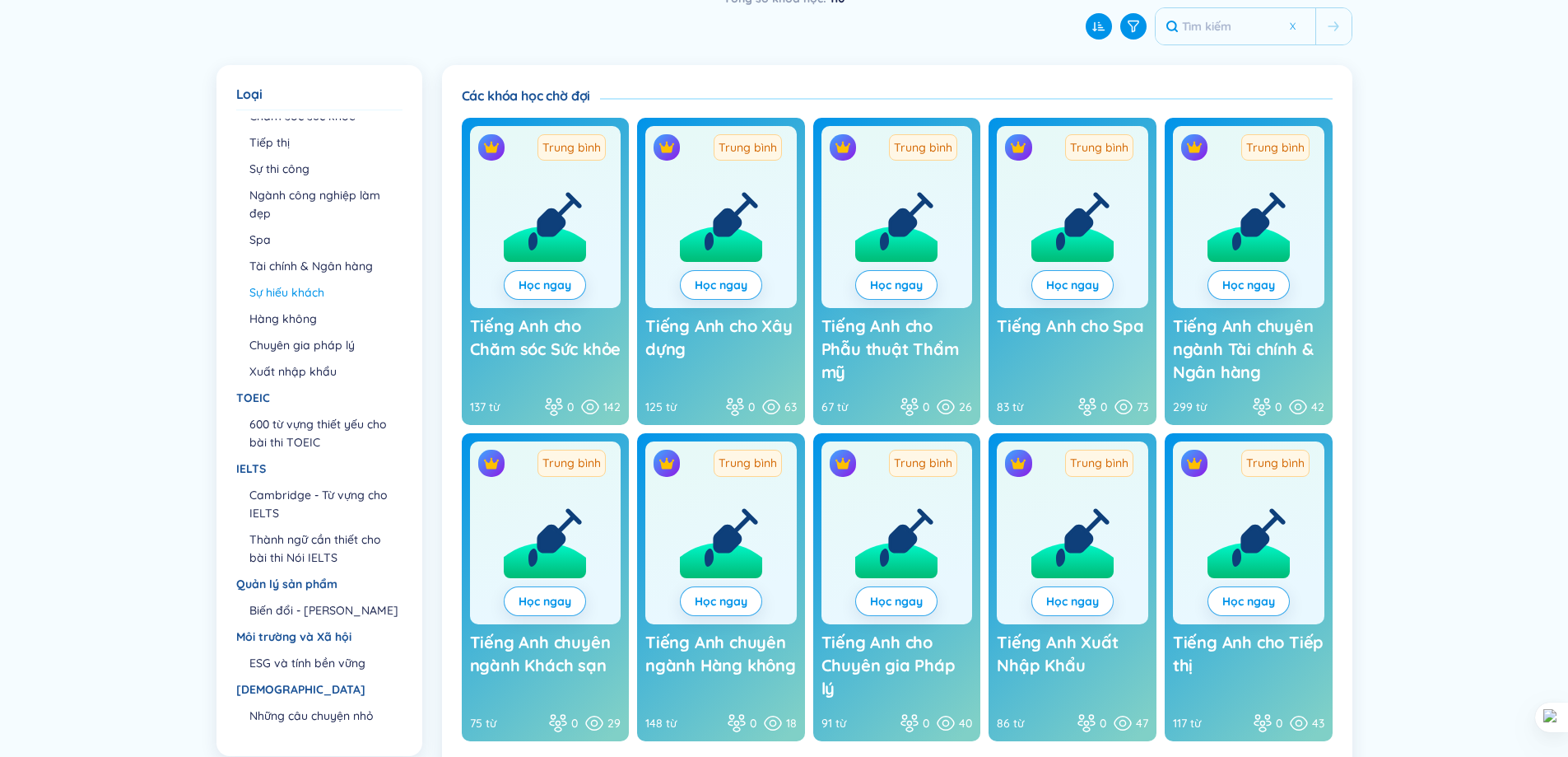
scroll to position [200, 0]
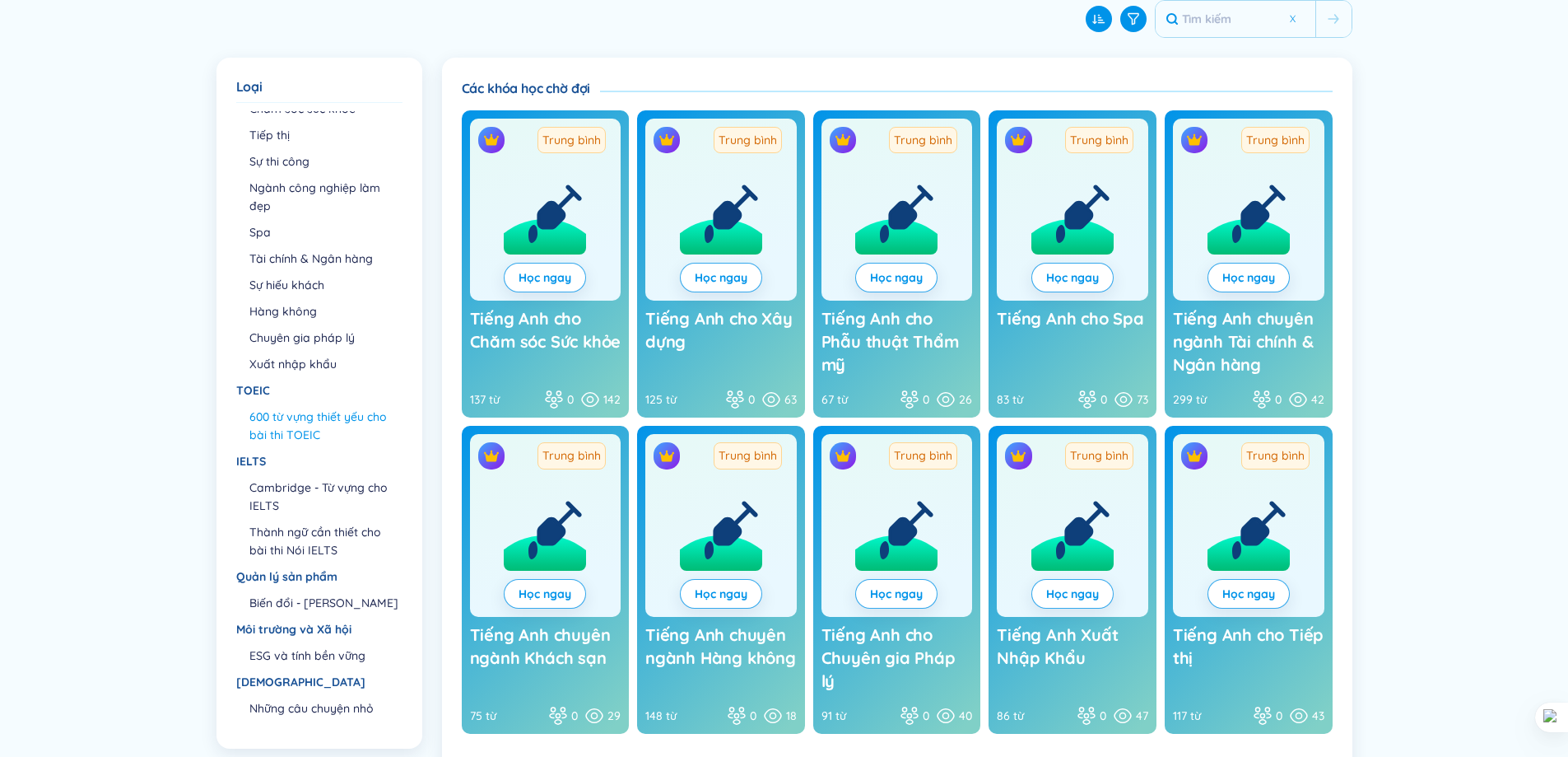
click at [314, 419] on font "600 từ vựng thiết yếu cho bài thi TOEIC" at bounding box center [318, 426] width 137 height 33
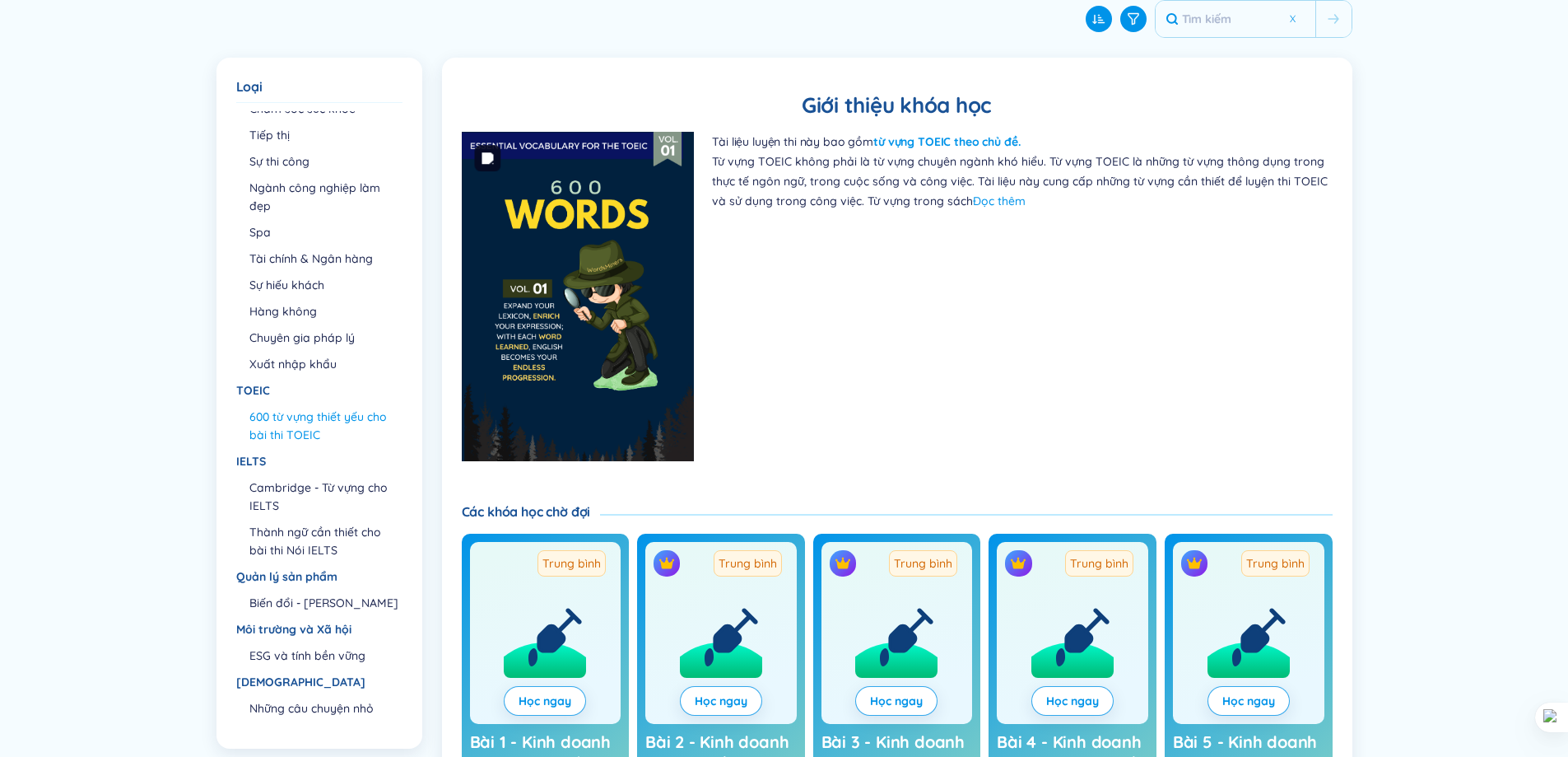
click at [541, 306] on img at bounding box center [578, 296] width 233 height 330
click at [993, 200] on font "Đọc thêm" at bounding box center [999, 200] width 53 height 14
click at [987, 206] on font "Đọc thêm" at bounding box center [999, 200] width 53 height 14
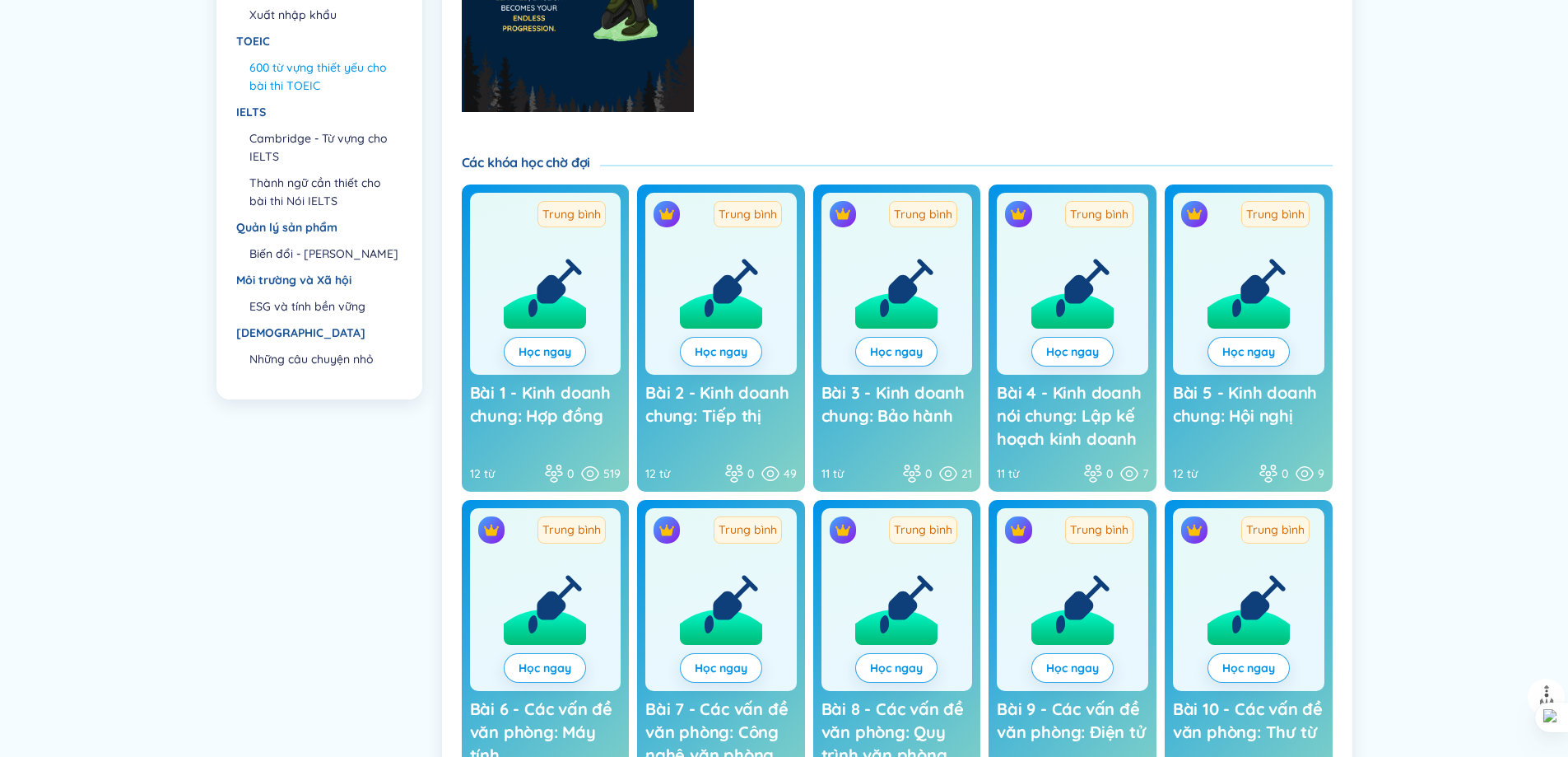
scroll to position [694, 0]
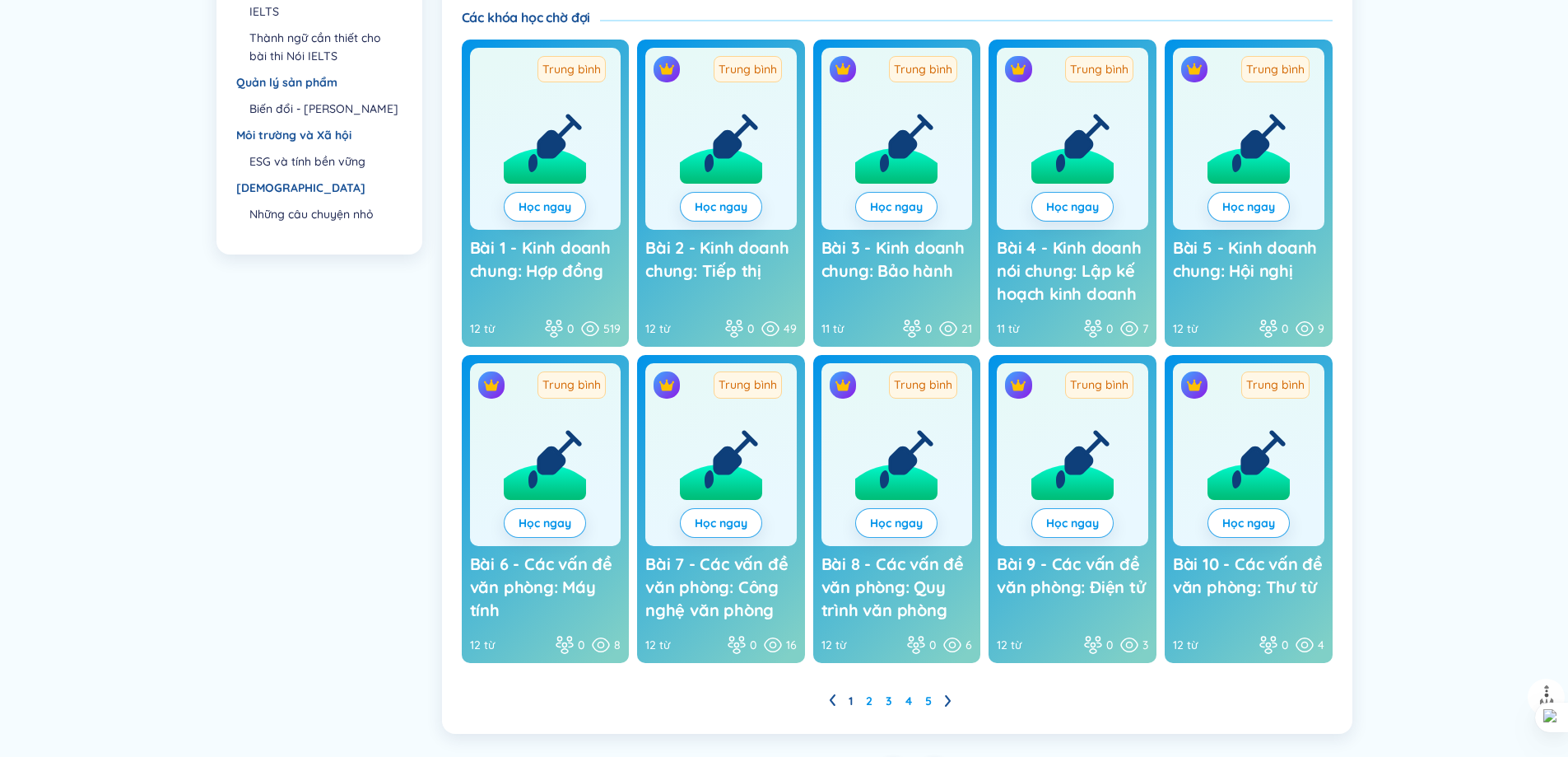
click at [928, 384] on font "Trung bình" at bounding box center [923, 384] width 58 height 14
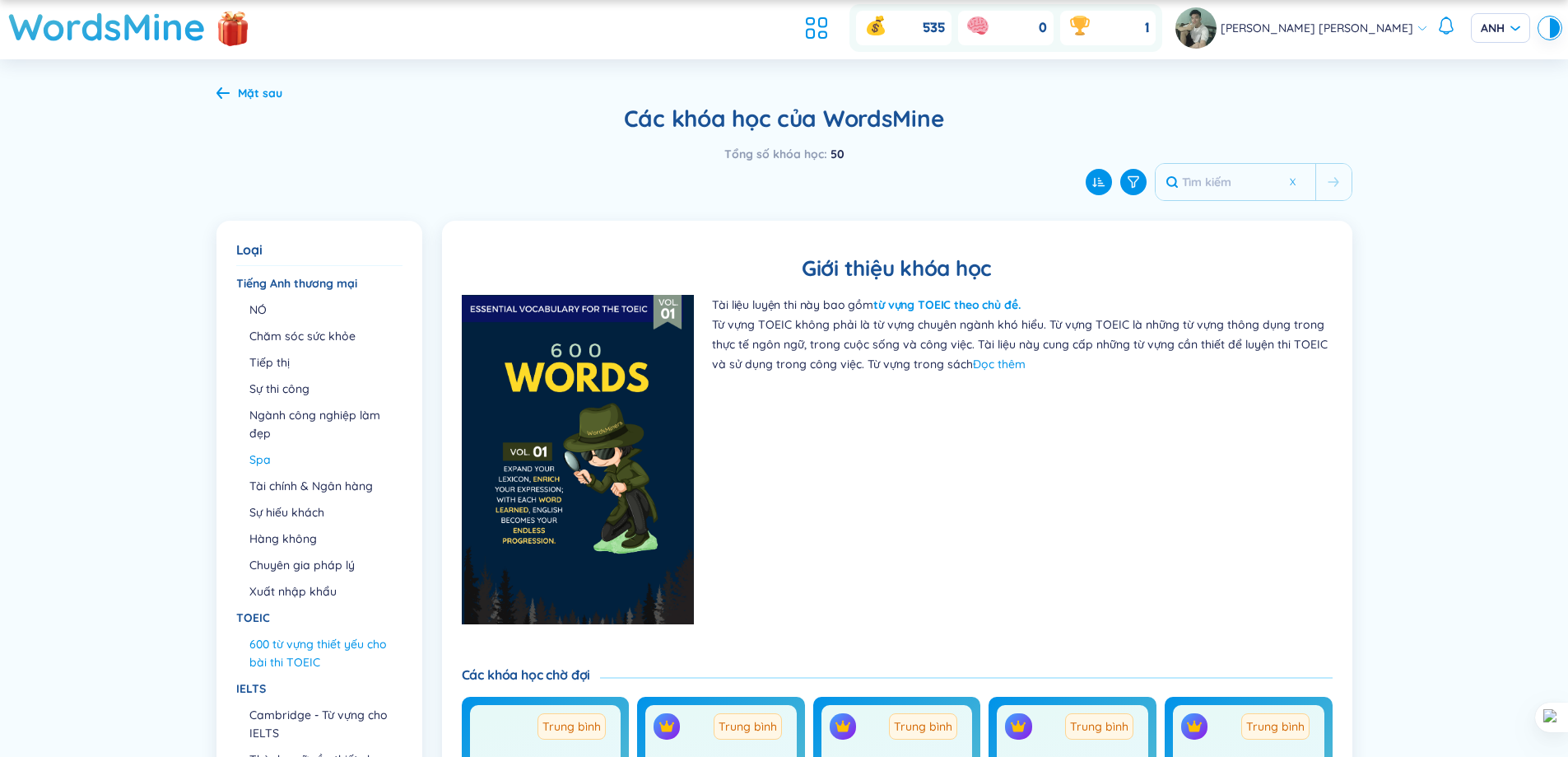
scroll to position [36, 0]
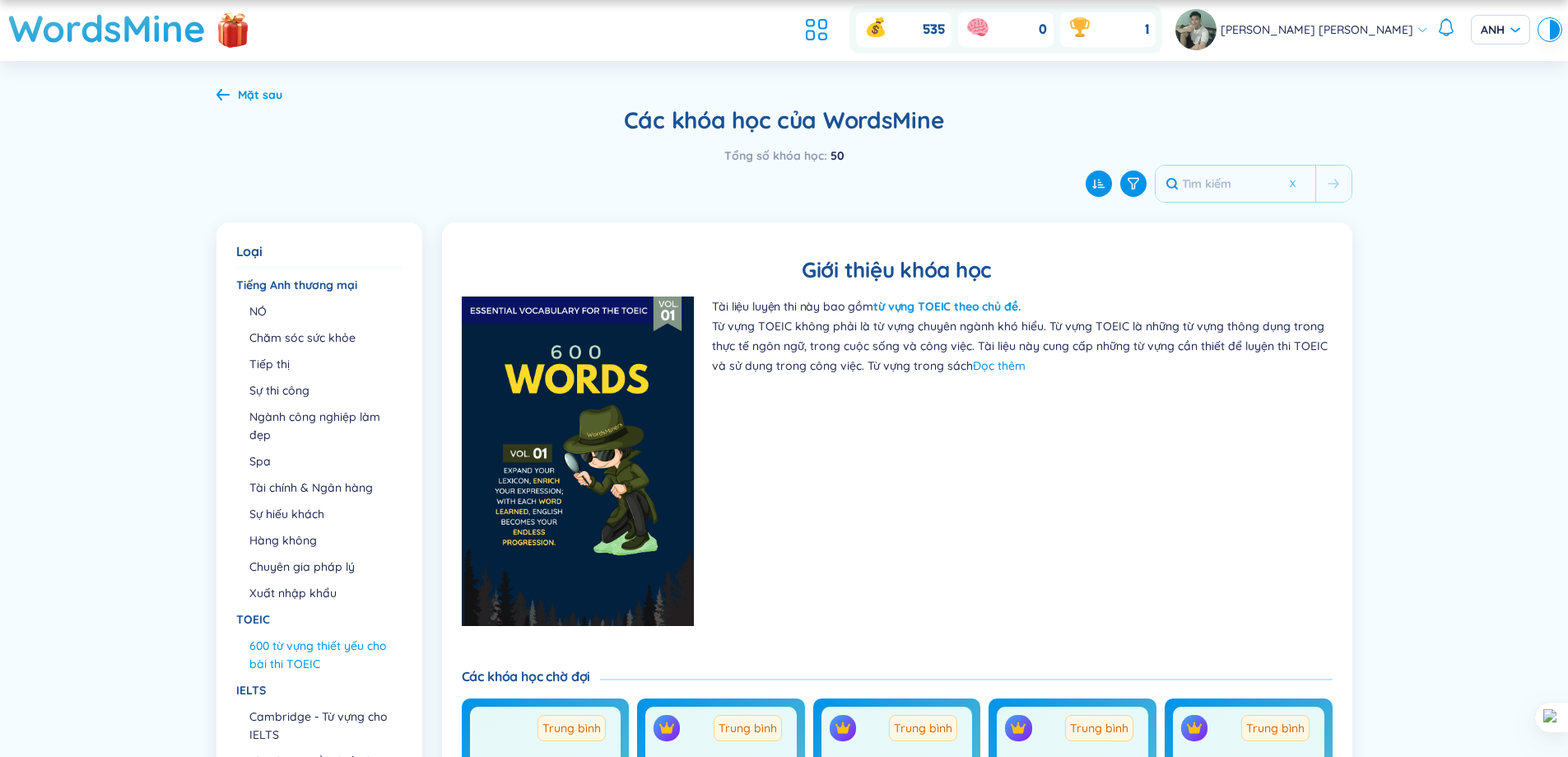
click at [270, 99] on font "Mặt sau" at bounding box center [260, 94] width 44 height 14
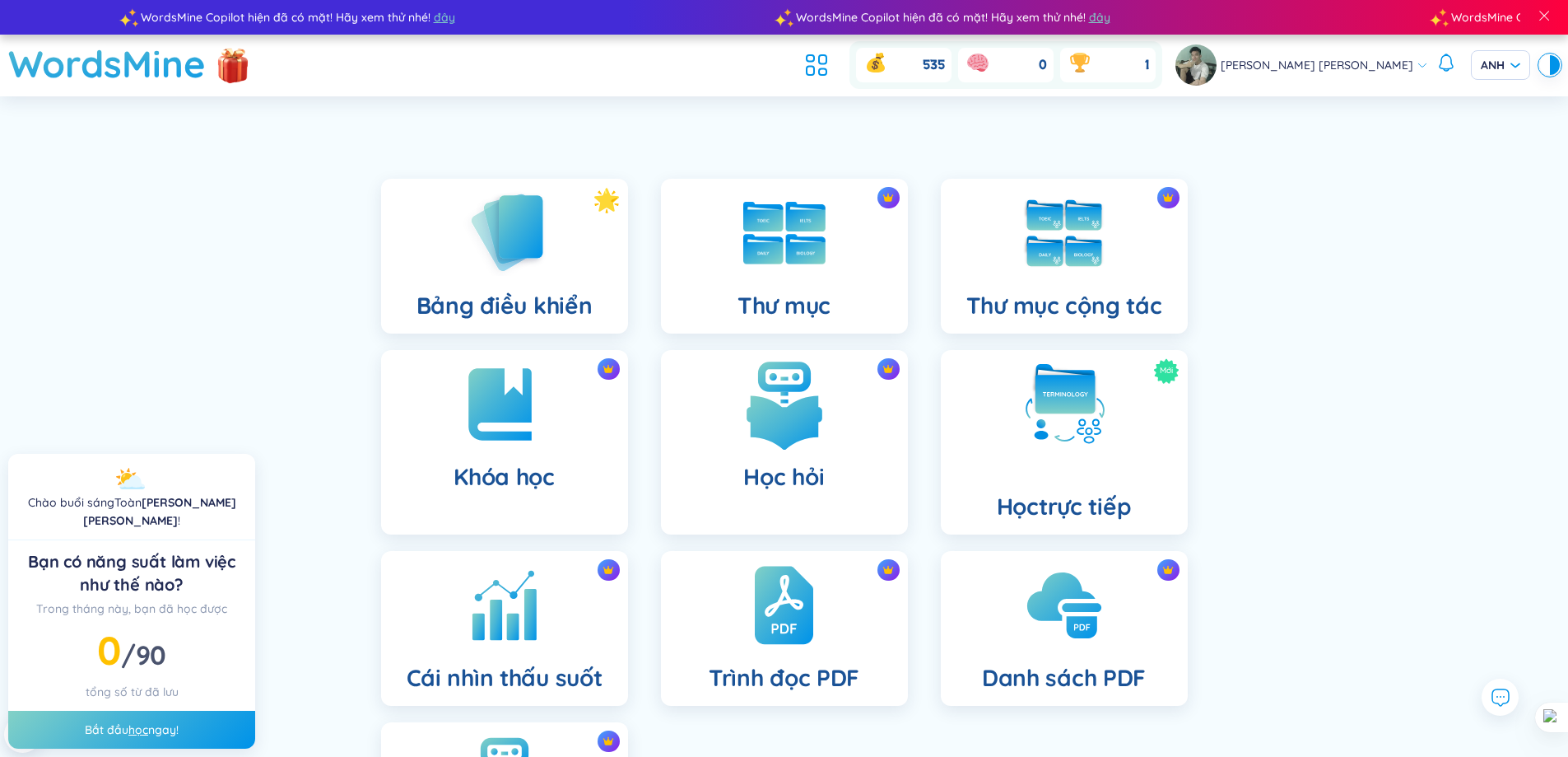
click at [761, 439] on img at bounding box center [784, 404] width 91 height 91
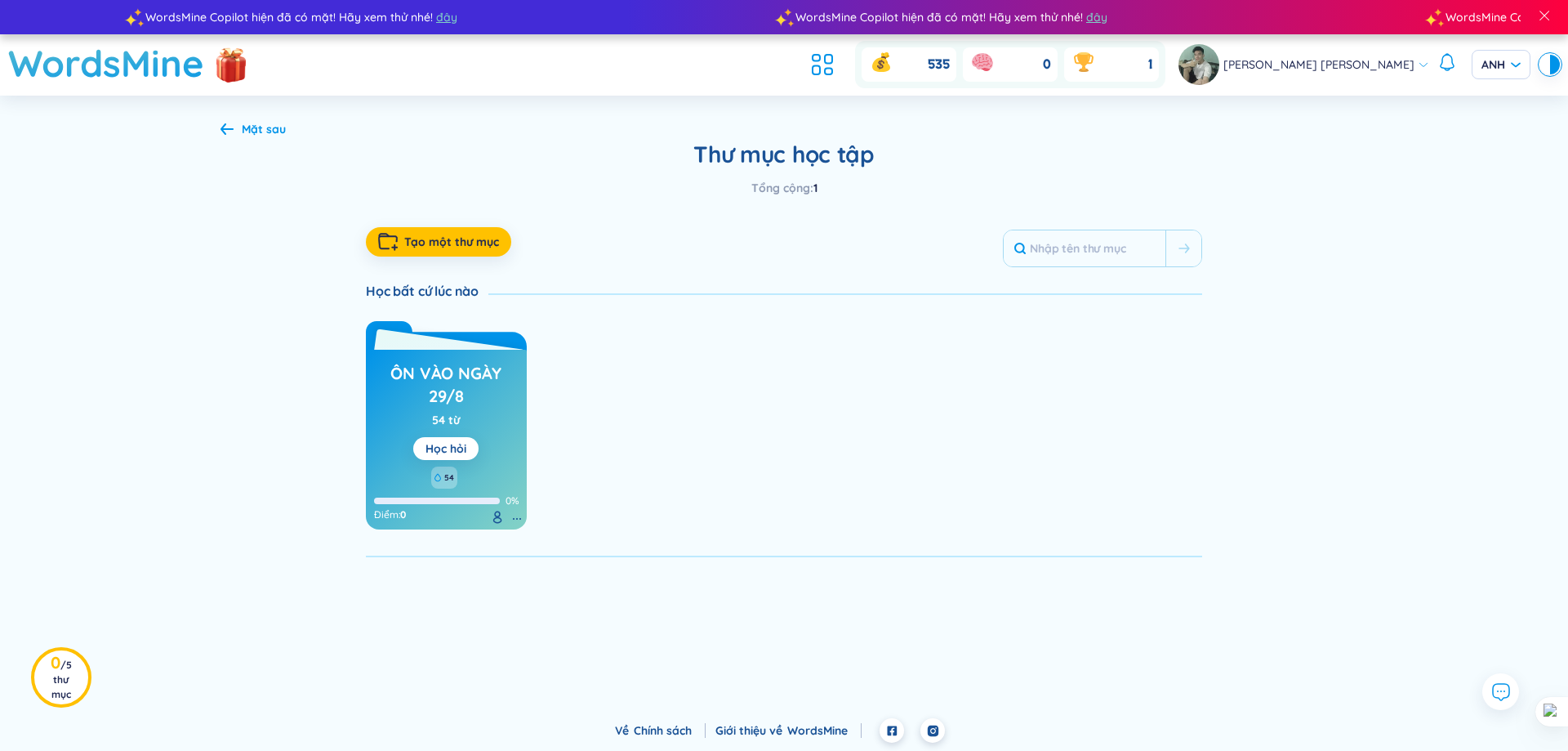
click at [461, 382] on font "ôn vào ngày 29/8" at bounding box center [446, 383] width 111 height 43
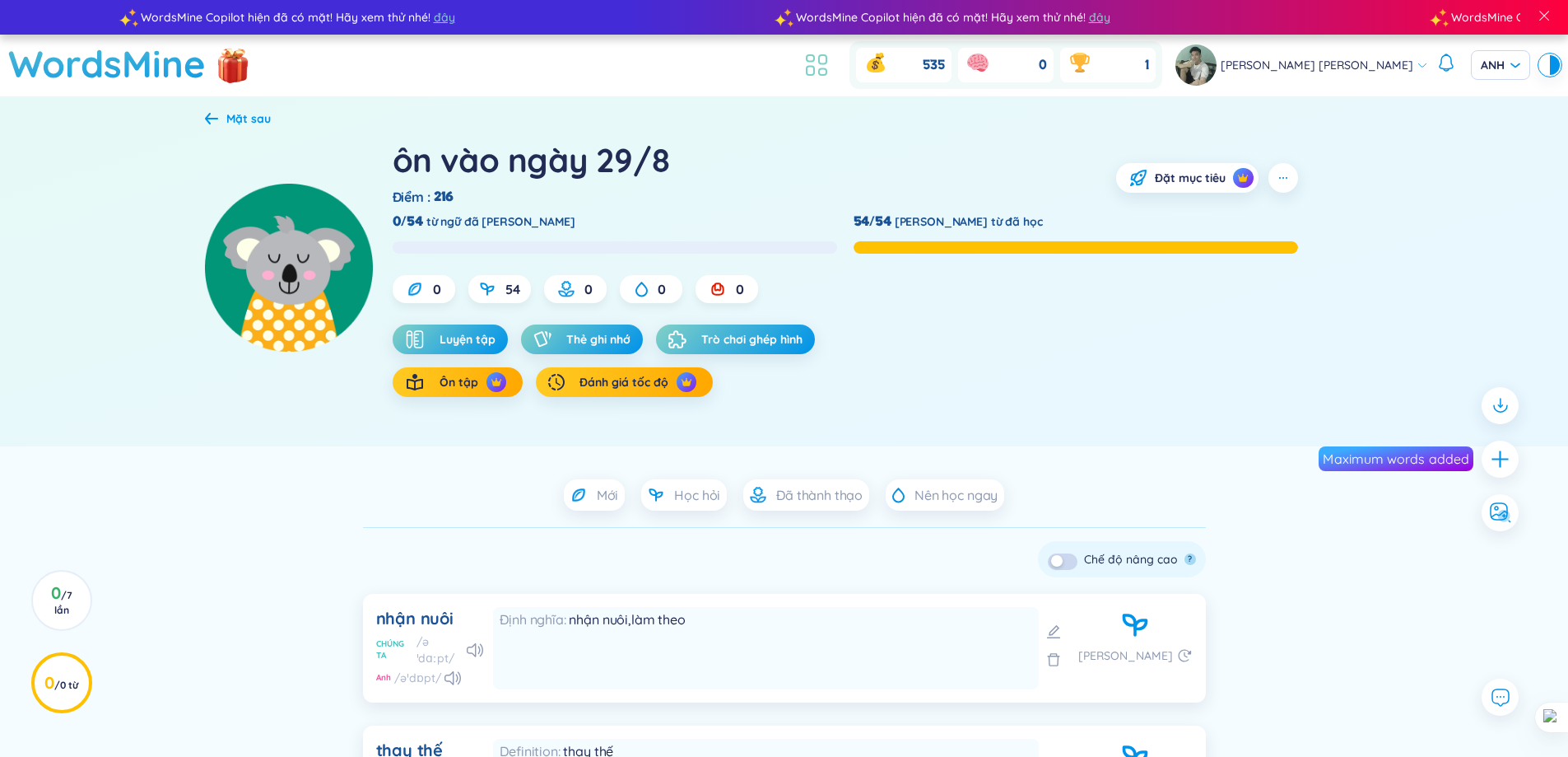
click at [831, 66] on icon at bounding box center [816, 64] width 30 height 30
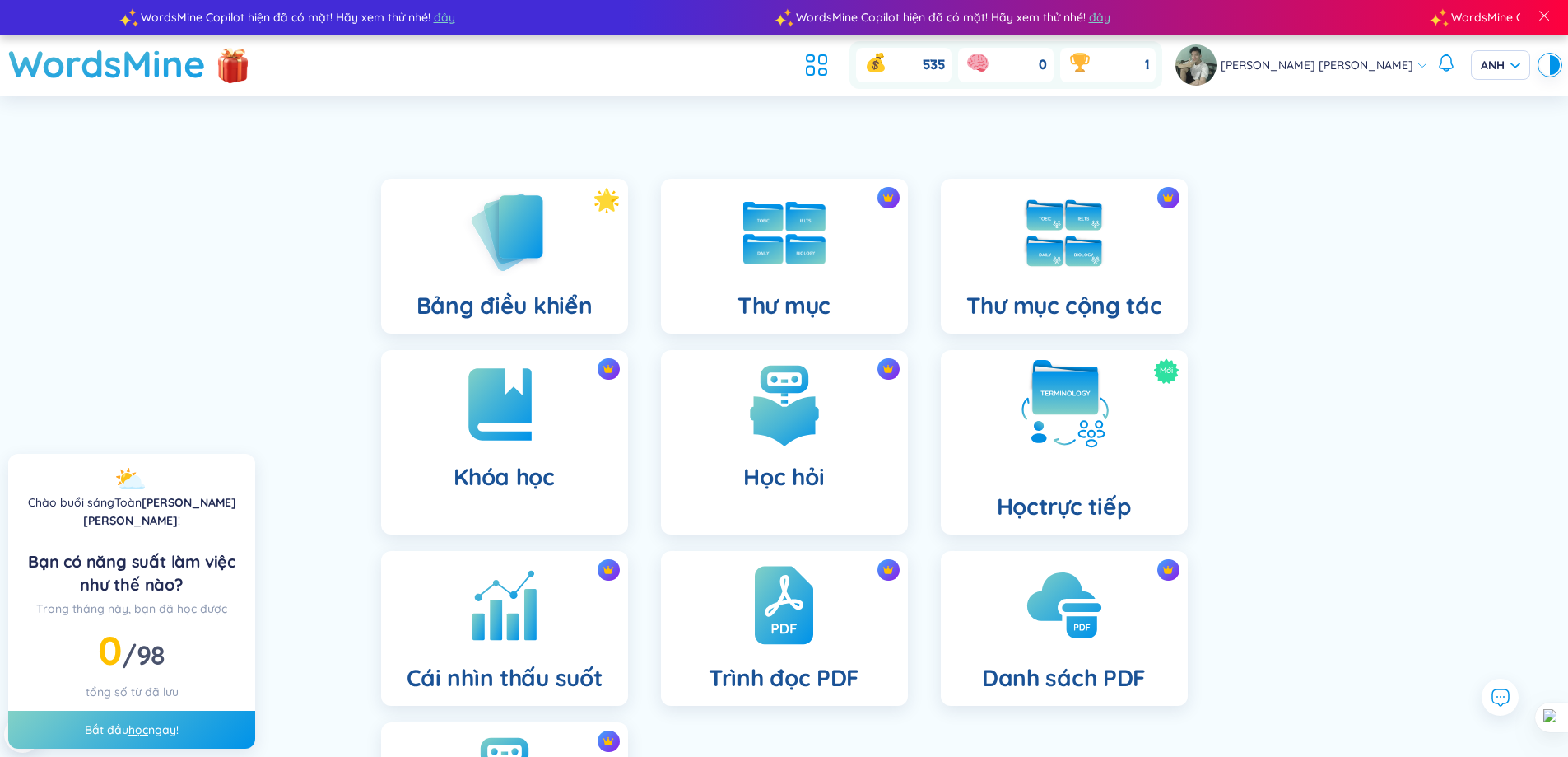
click at [1054, 429] on img at bounding box center [1064, 404] width 91 height 91
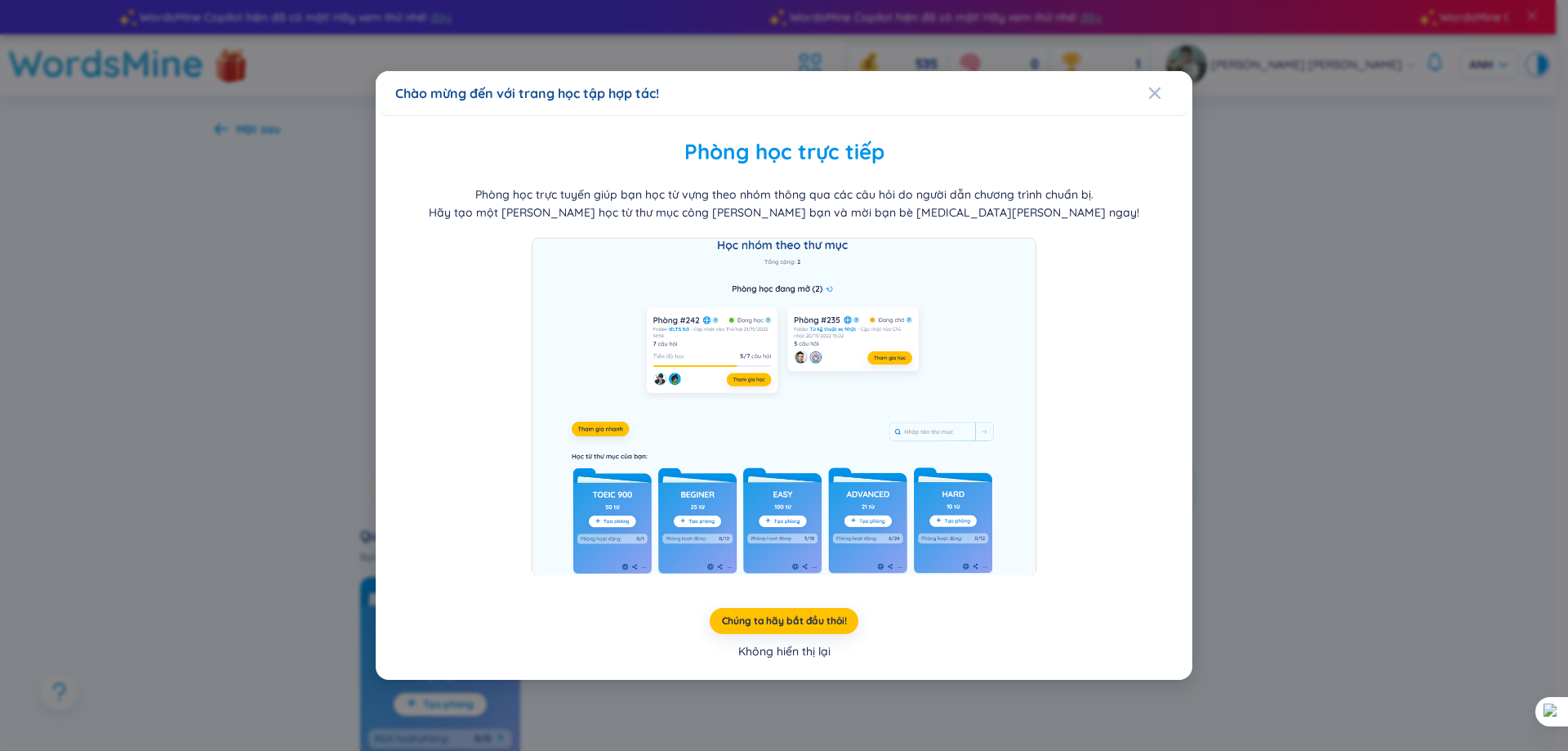
click at [795, 649] on font "Không hiển thị lại" at bounding box center [784, 650] width 92 height 14
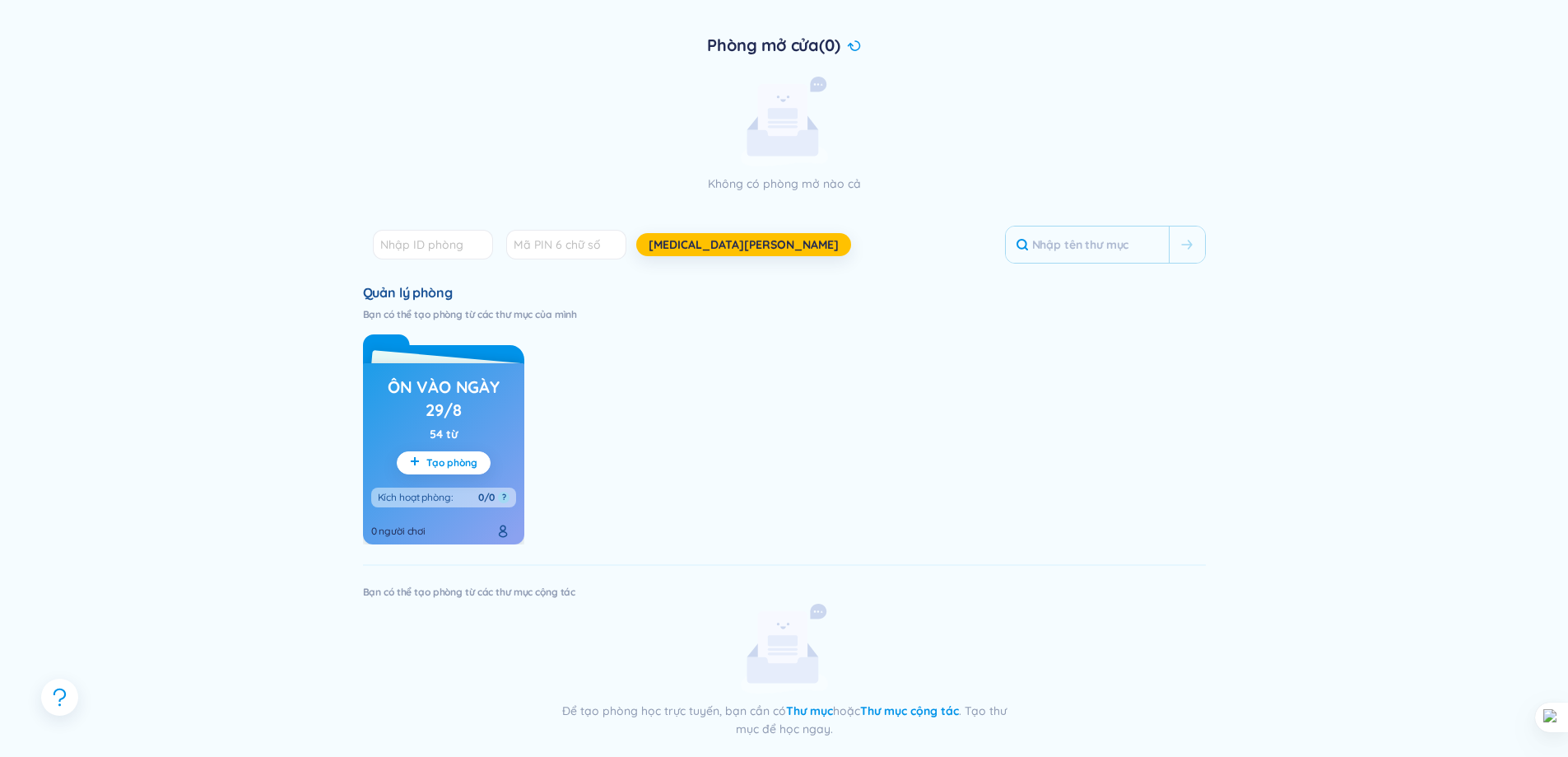
scroll to position [164, 0]
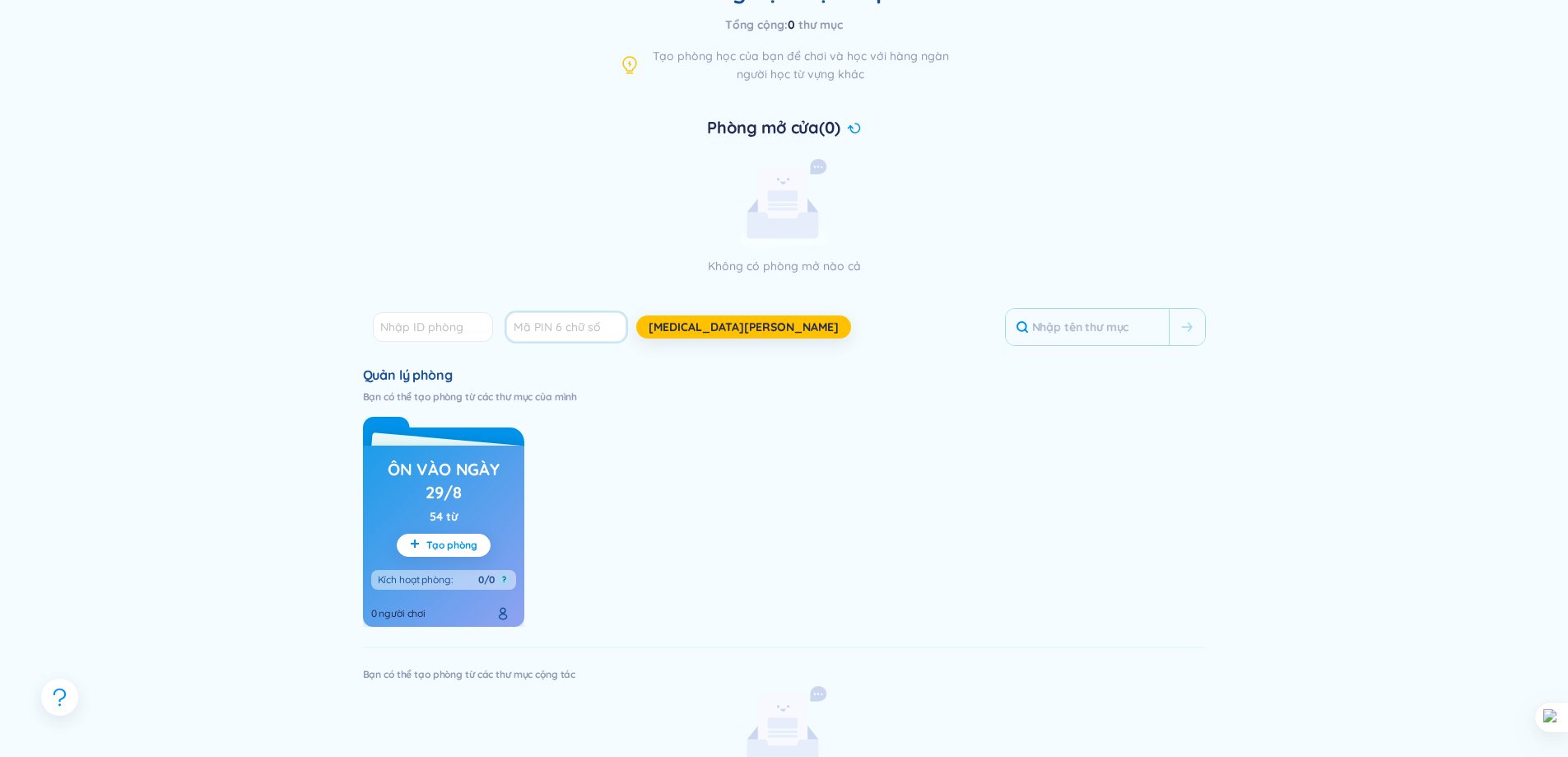
click at [579, 334] on input "text" at bounding box center [566, 326] width 120 height 30
click at [449, 334] on input "number" at bounding box center [433, 326] width 120 height 30
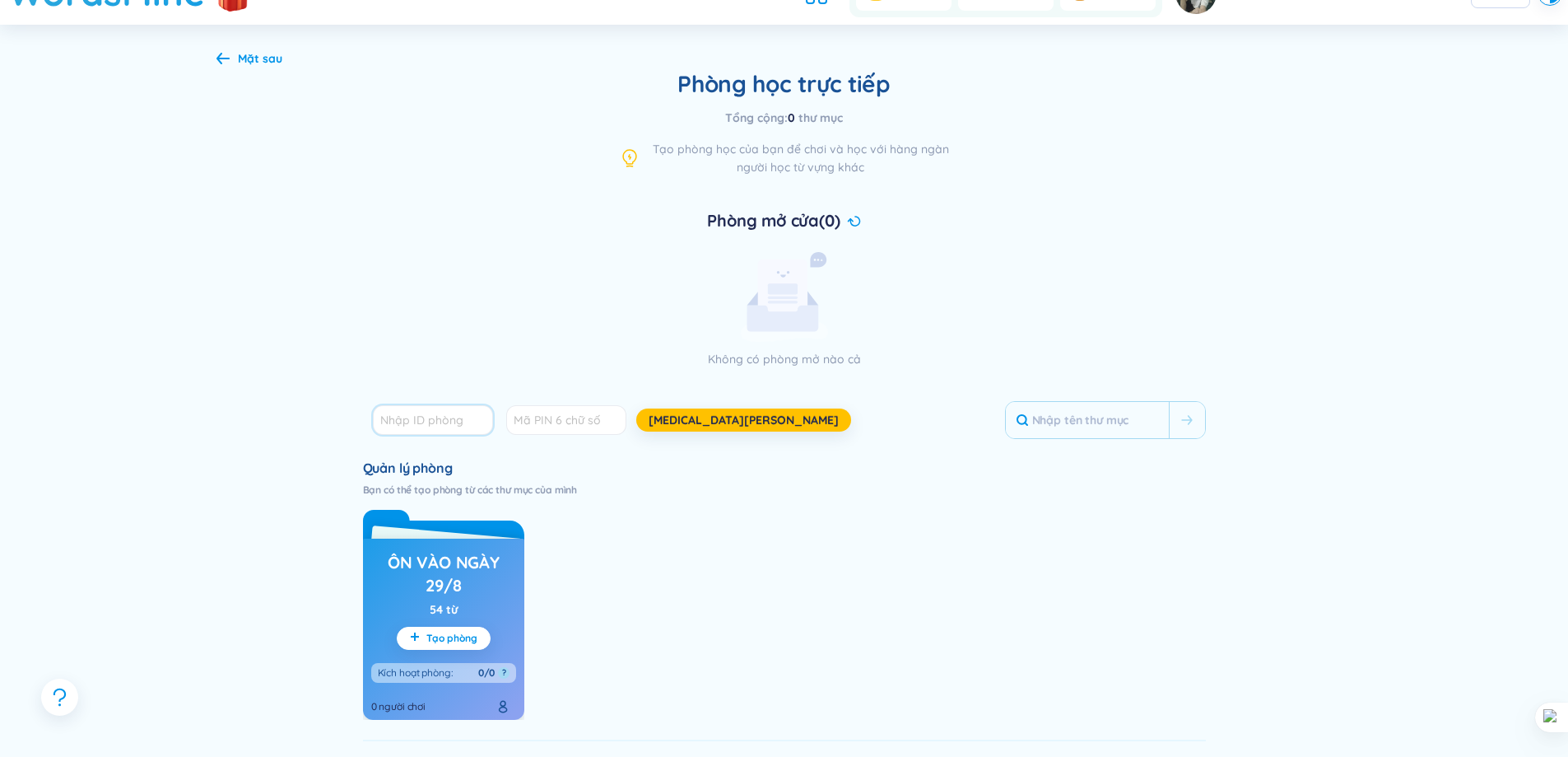
scroll to position [0, 0]
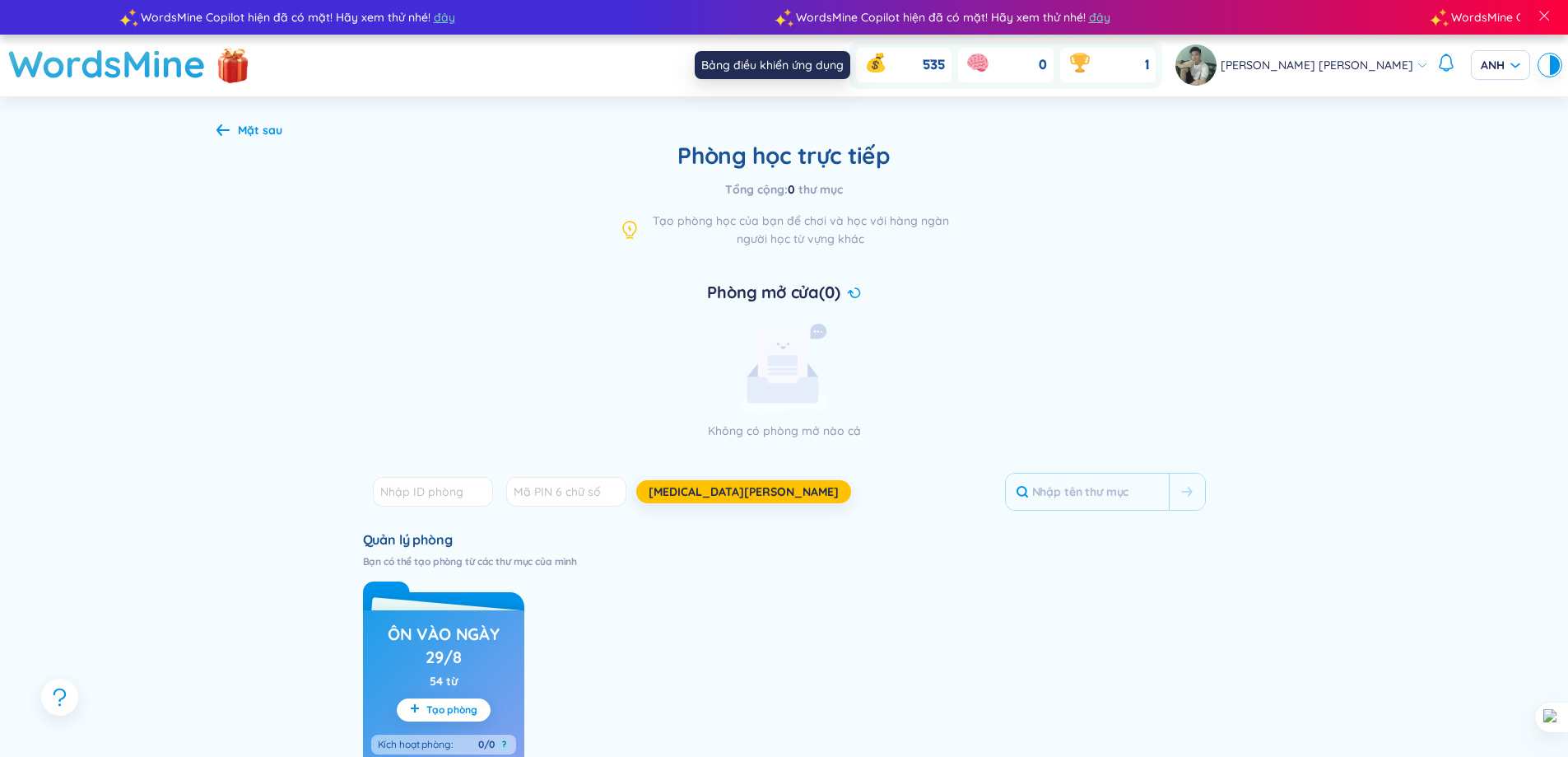
click at [831, 68] on icon at bounding box center [816, 64] width 30 height 30
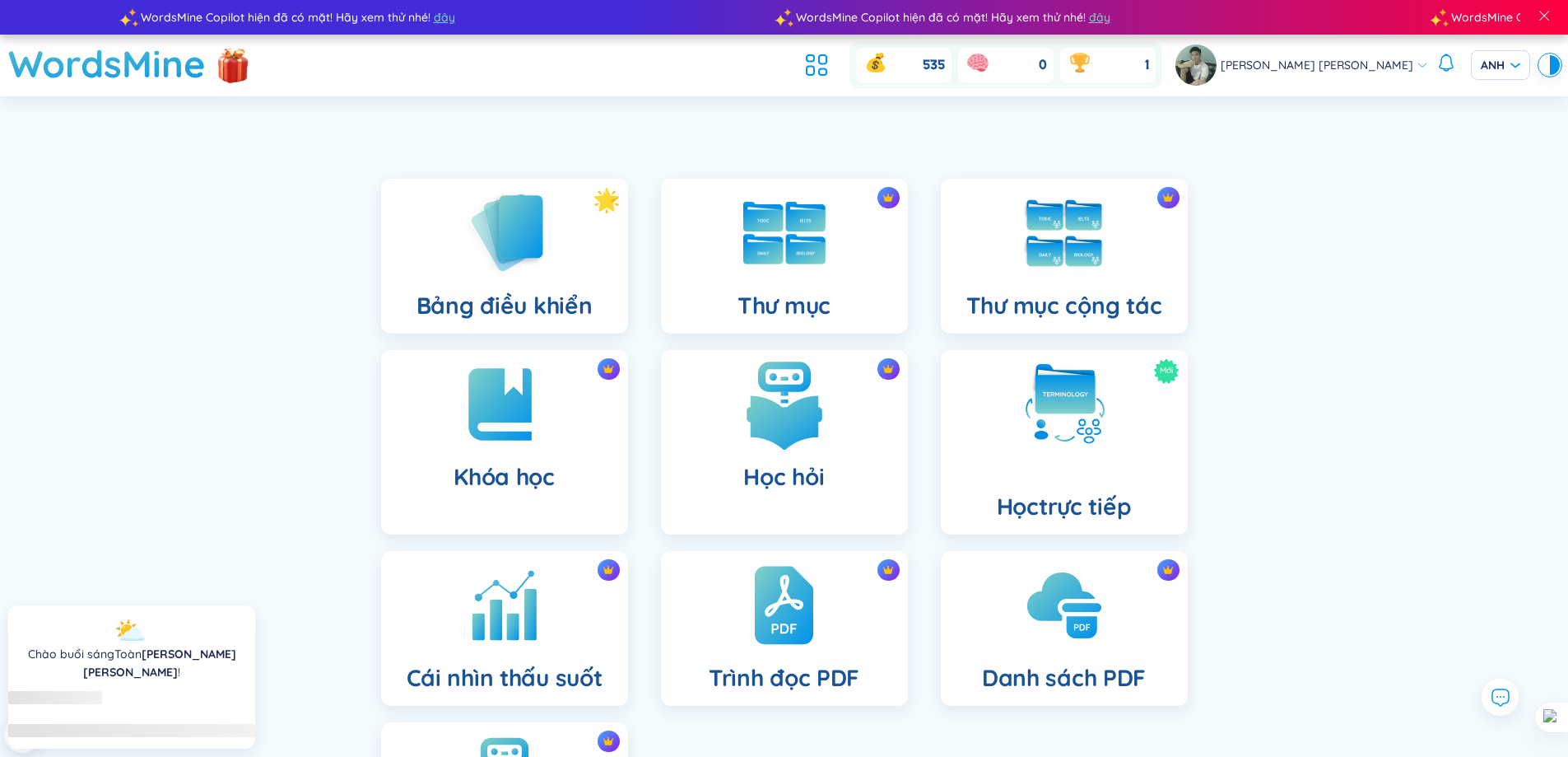
scroll to position [82, 0]
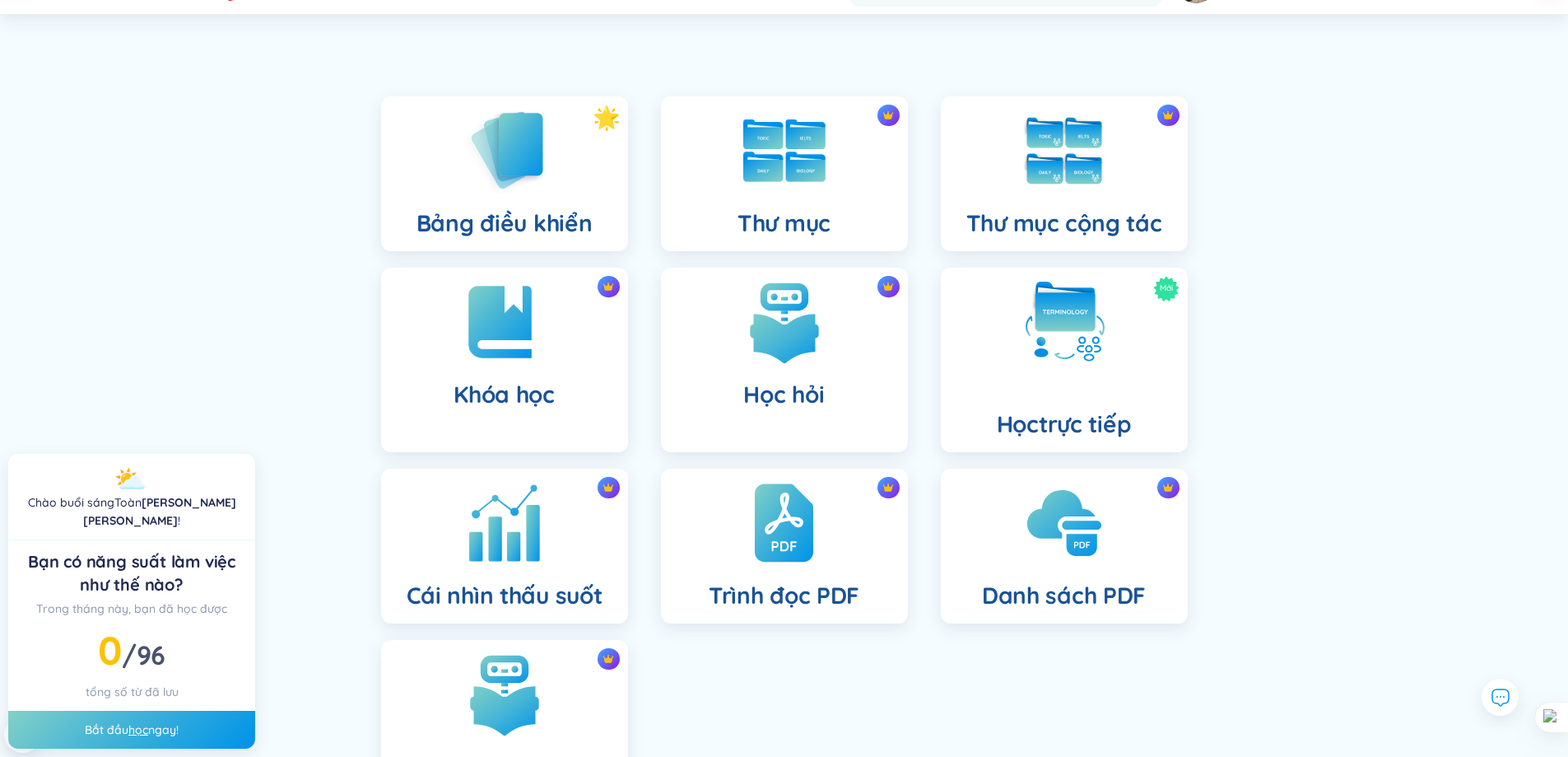
click at [524, 546] on img at bounding box center [504, 522] width 91 height 91
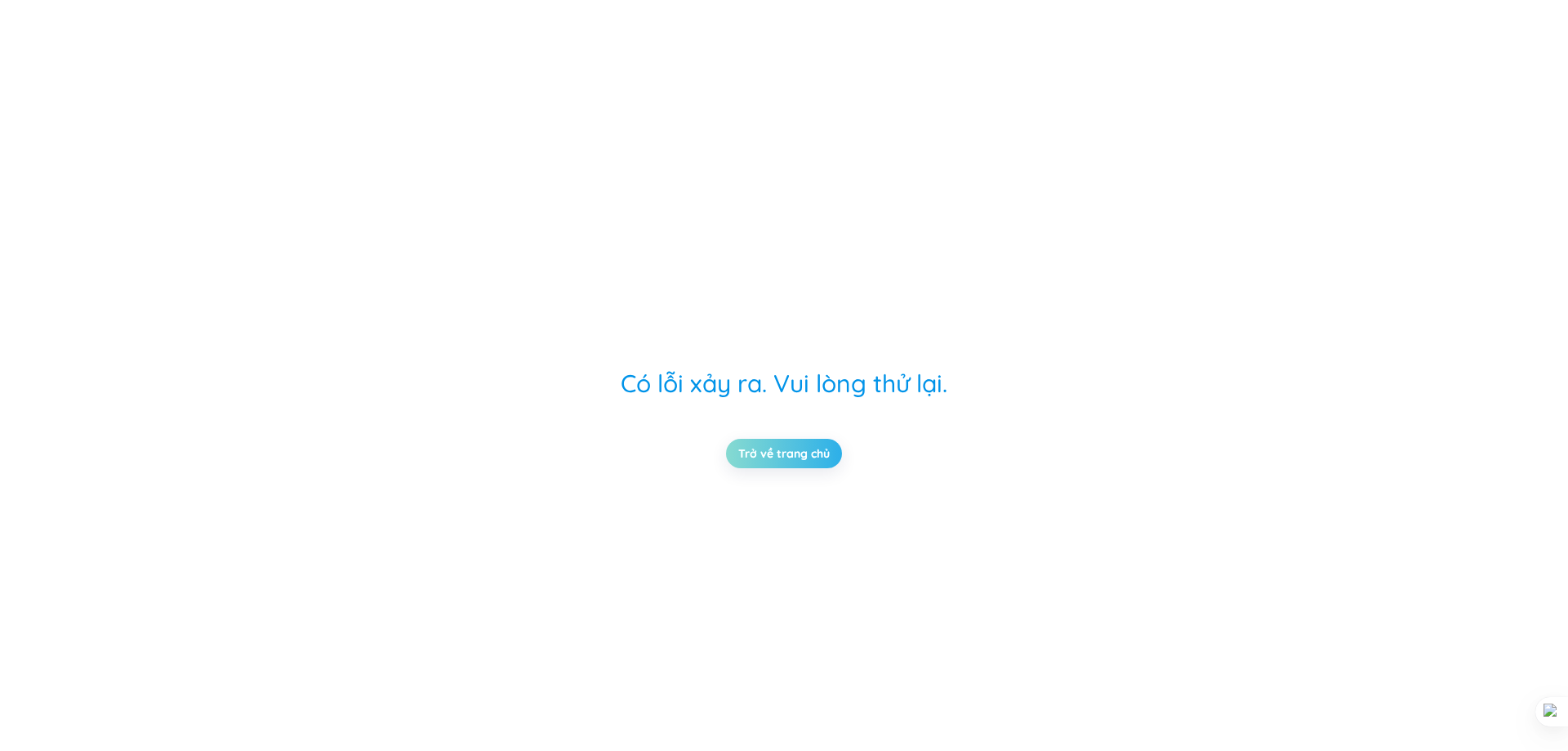
click at [804, 457] on link "Trở về trang chủ" at bounding box center [784, 452] width 92 height 18
click at [793, 463] on link "Trở về trang chủ" at bounding box center [784, 452] width 92 height 18
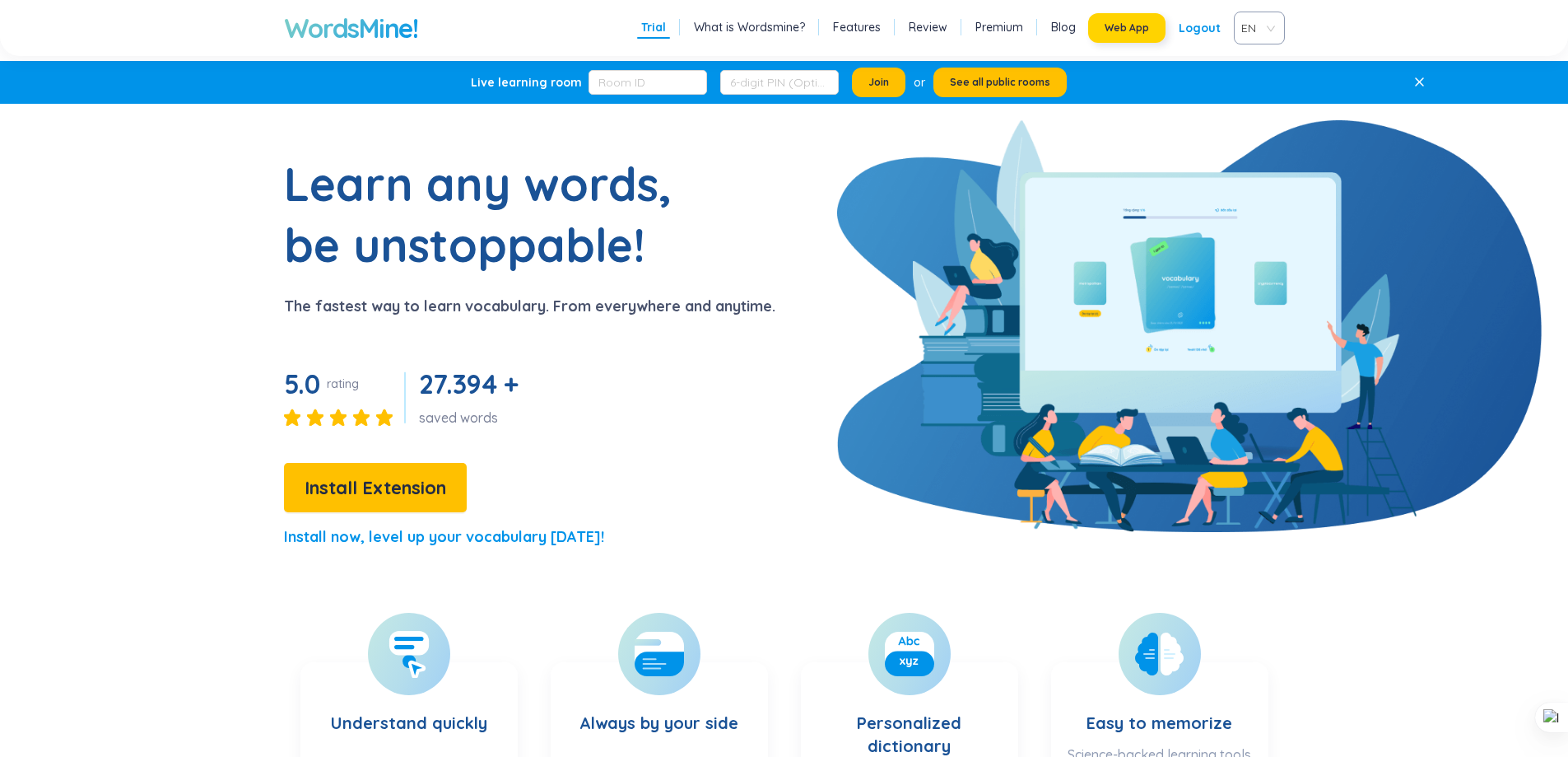
click at [1121, 20] on button "Web App" at bounding box center [1126, 28] width 77 height 30
click at [303, 19] on h1 "WordsMine!" at bounding box center [351, 28] width 134 height 33
click at [309, 19] on h1 "WordsMine!" at bounding box center [351, 28] width 134 height 33
click at [1143, 26] on span "Web App" at bounding box center [1126, 28] width 44 height 14
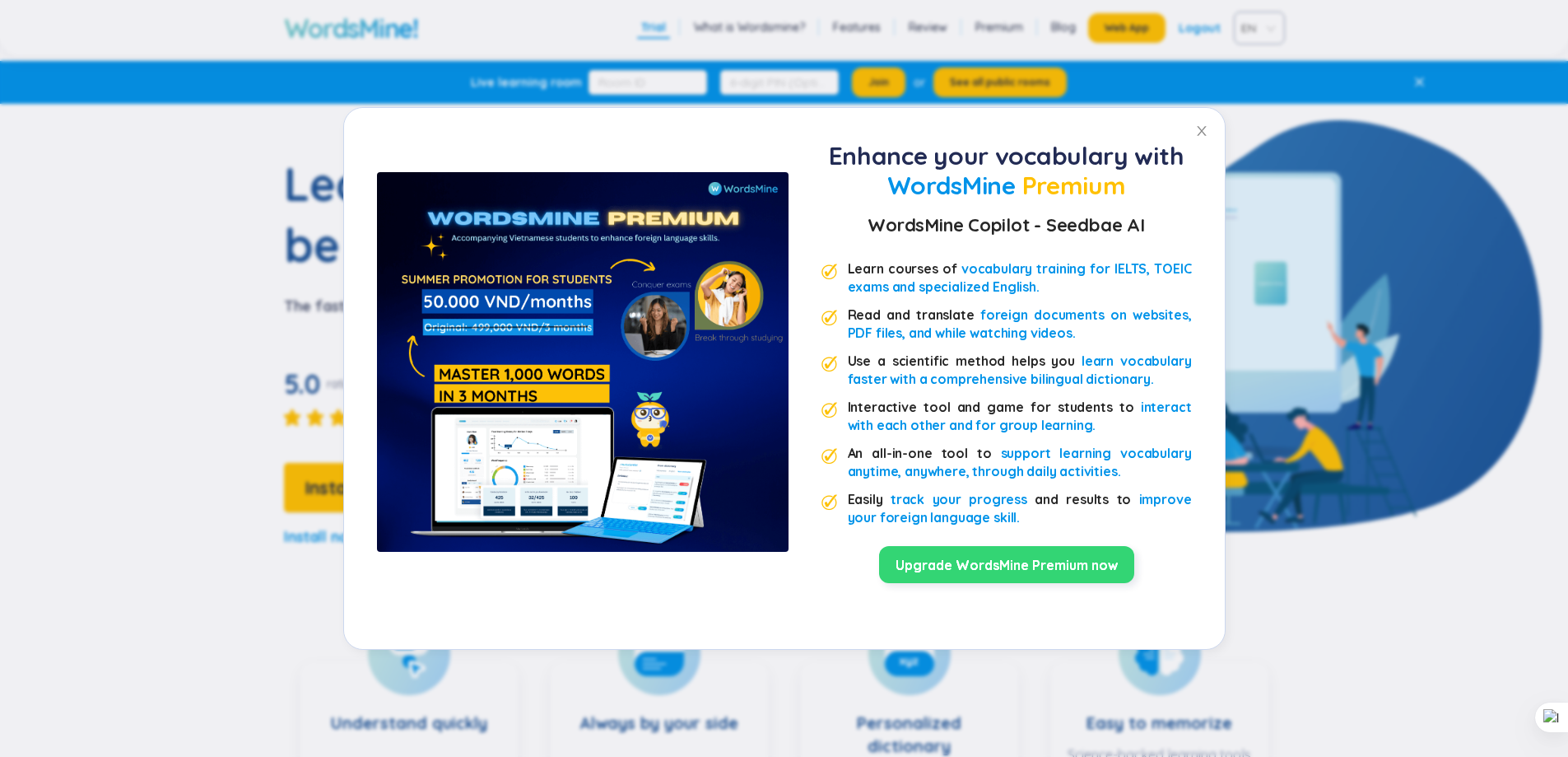
click at [990, 556] on link "Upgrade WordsMine Premium now" at bounding box center [1007, 565] width 222 height 18
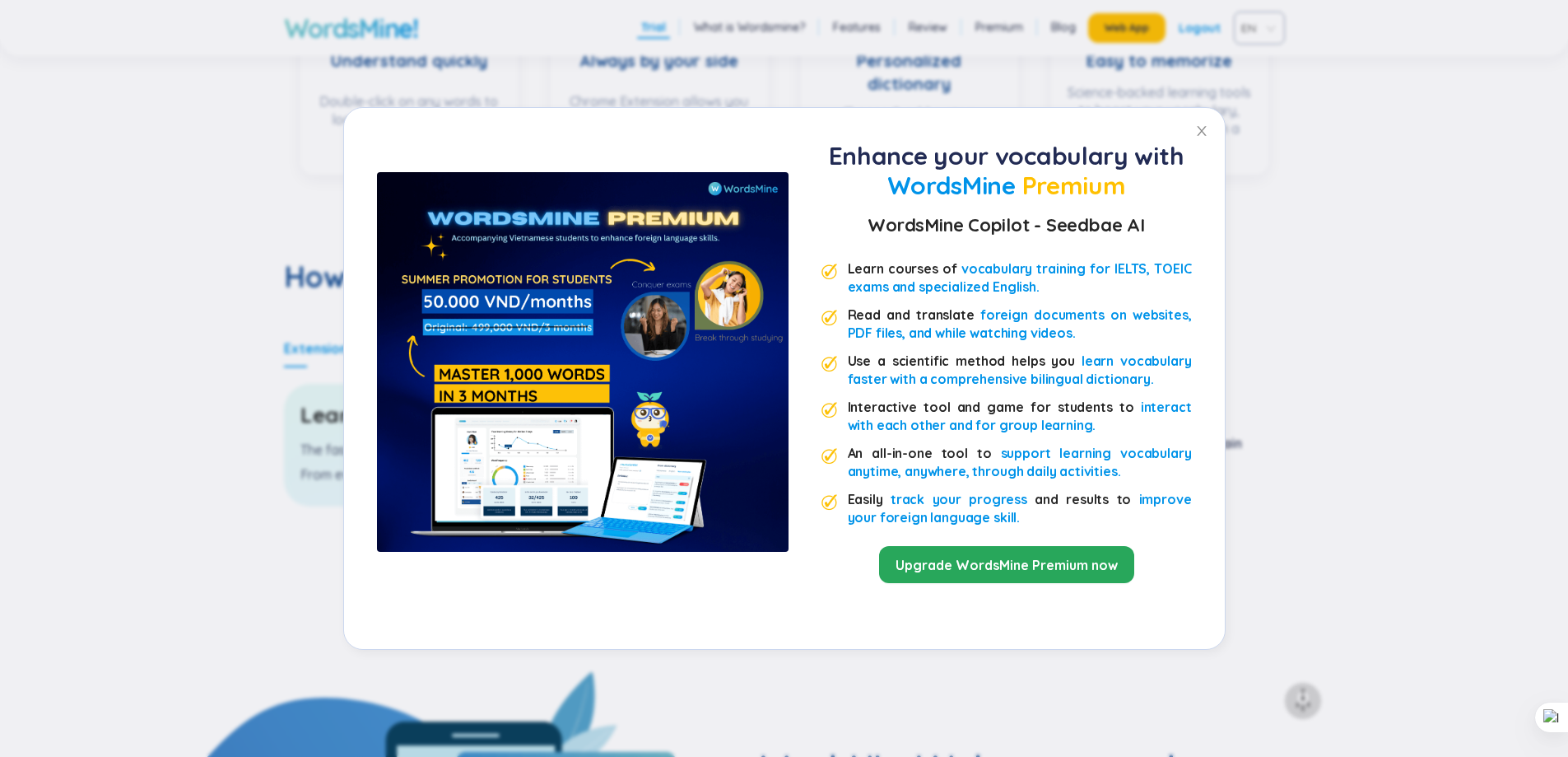
click at [1476, 188] on div "Enhance your vocabulary with WordsMine Premium WordsMine Copilot - Seedbae AI L…" at bounding box center [784, 378] width 1568 height 757
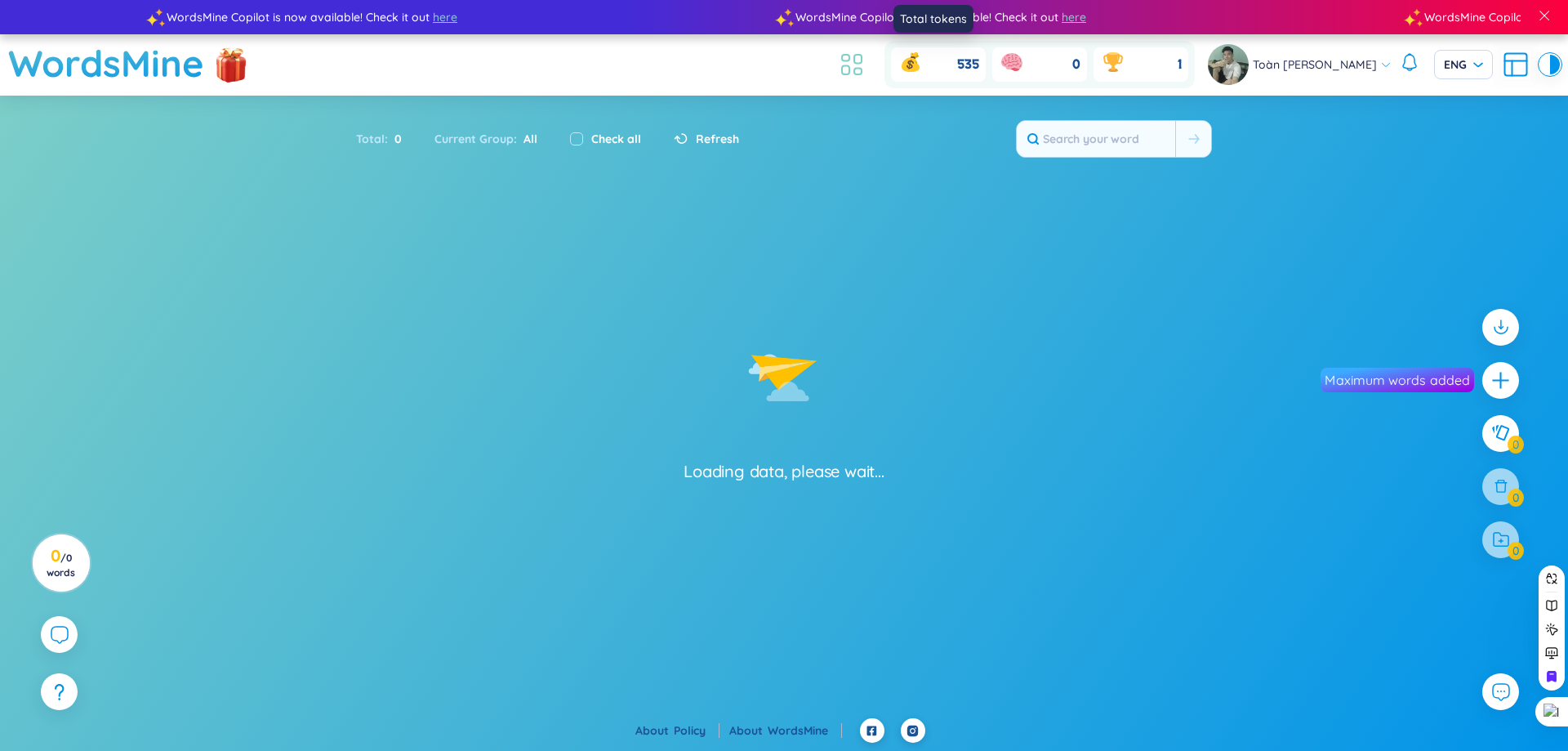
click at [847, 66] on icon at bounding box center [852, 64] width 29 height 29
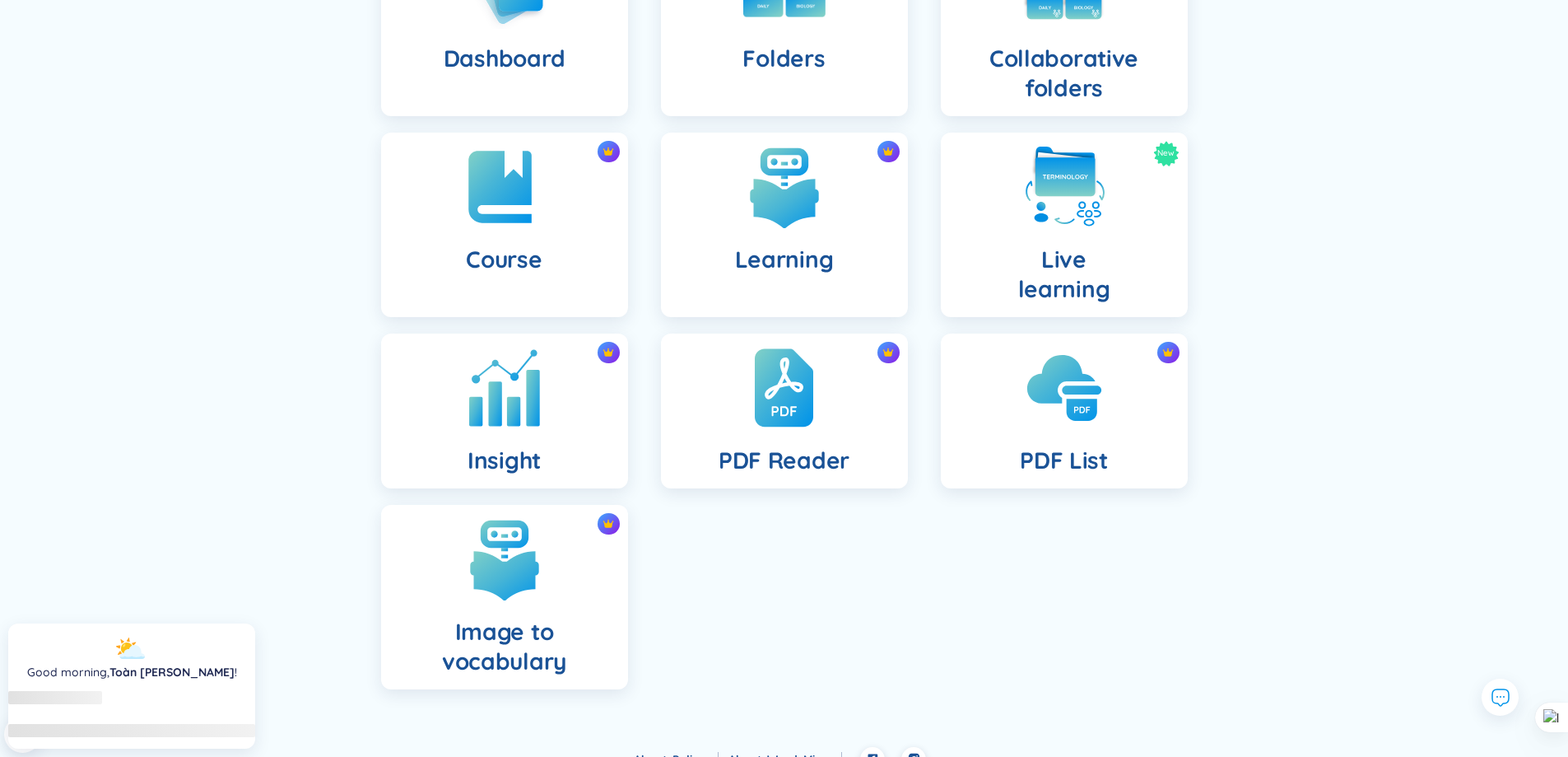
click at [578, 416] on div "Insight" at bounding box center [504, 410] width 247 height 155
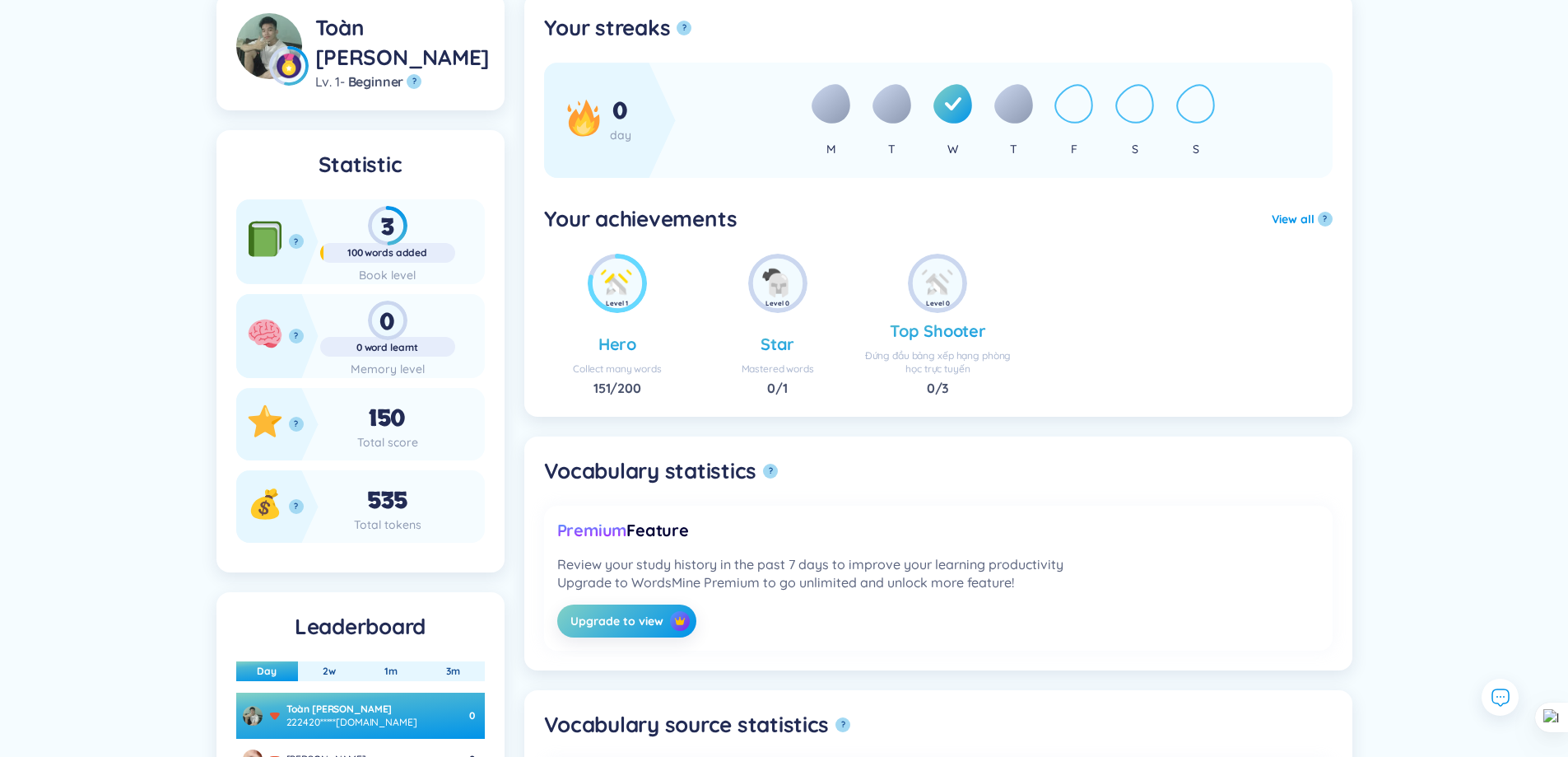
scroll to position [247, 0]
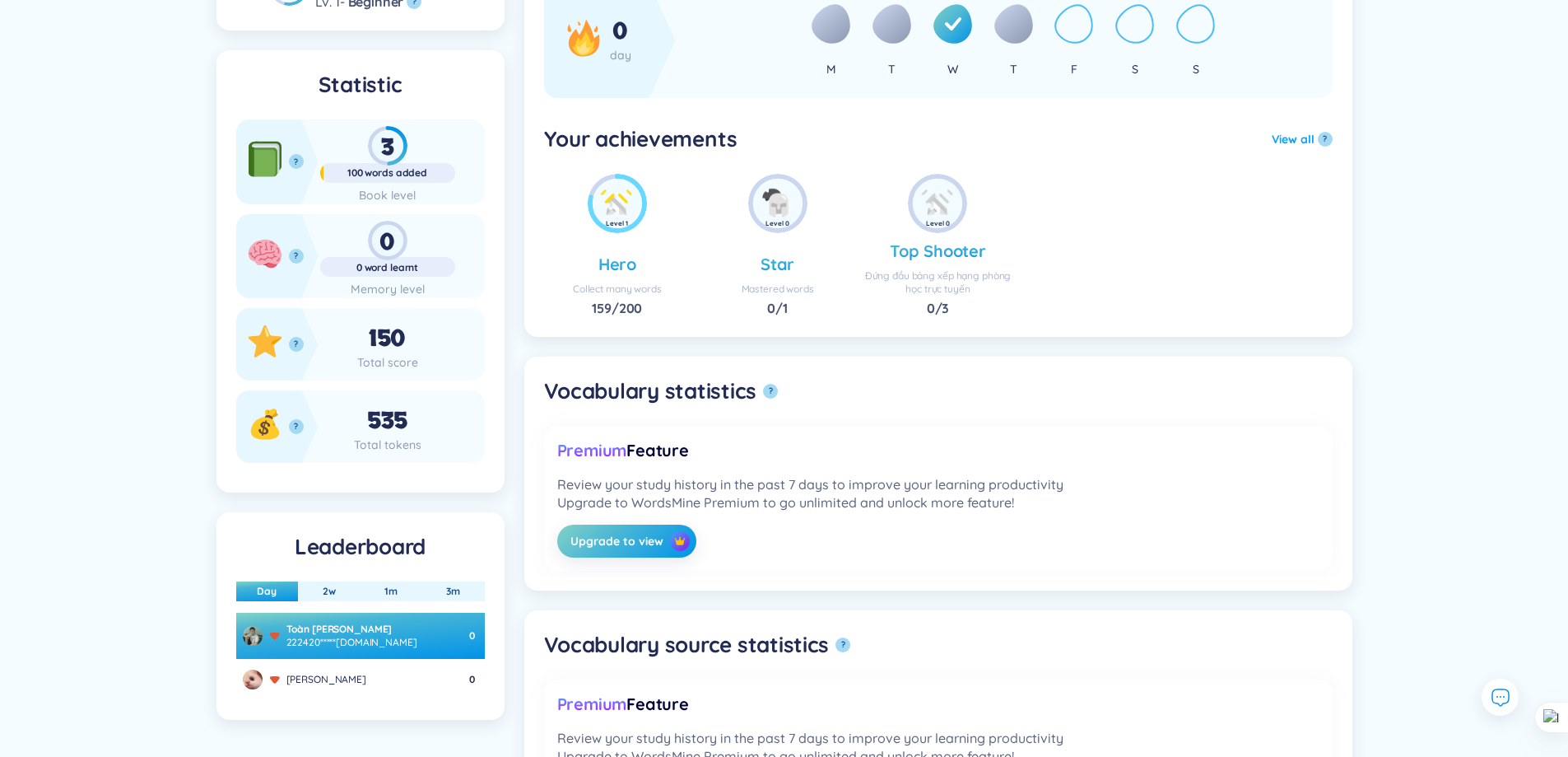
click at [1306, 138] on button "View all" at bounding box center [1293, 138] width 43 height 18
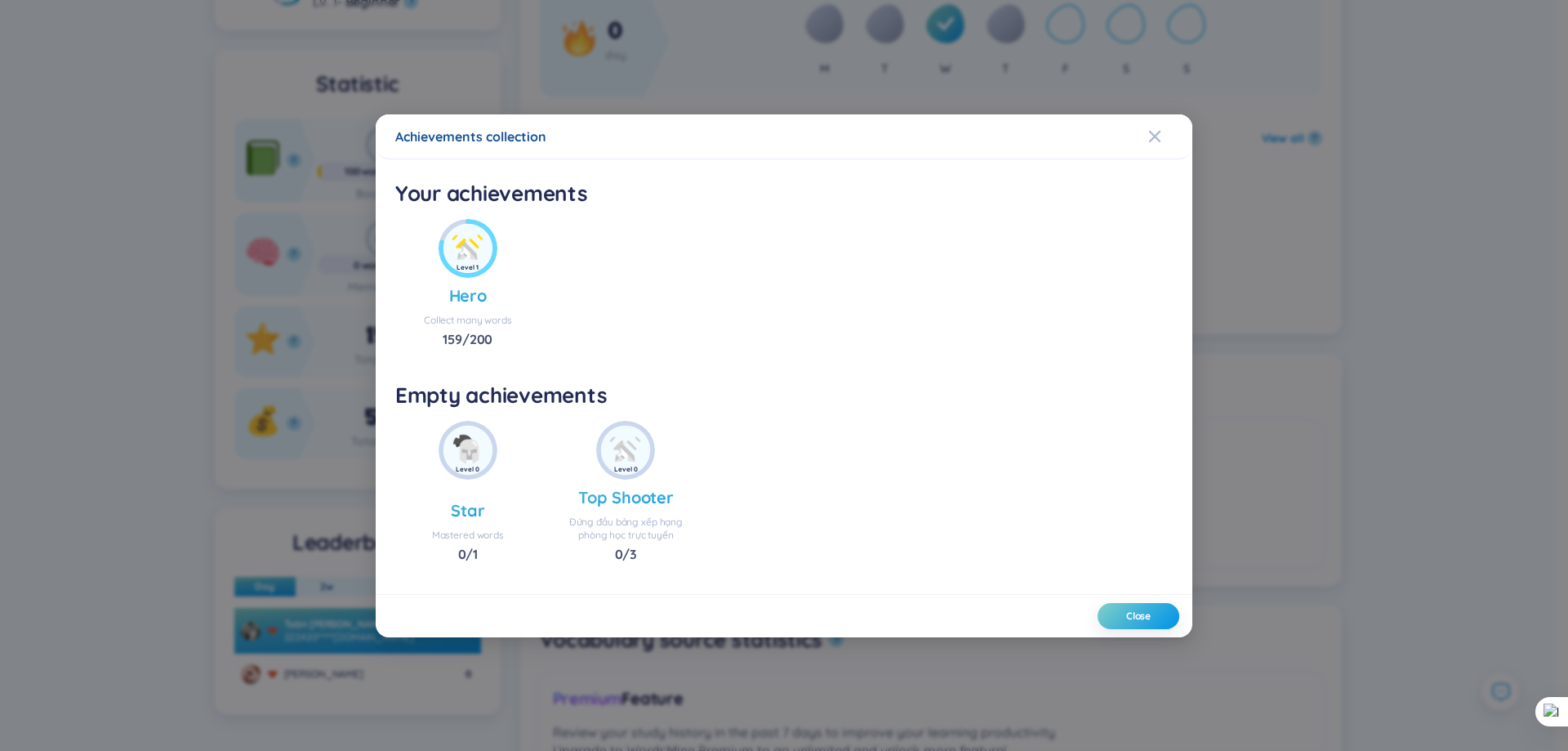
click at [519, 140] on div "Achievements collection" at bounding box center [784, 136] width 778 height 18
click at [1196, 97] on div "Achievements collection Your achievements No data to display Level 1 Hero Colle…" at bounding box center [784, 375] width 1568 height 751
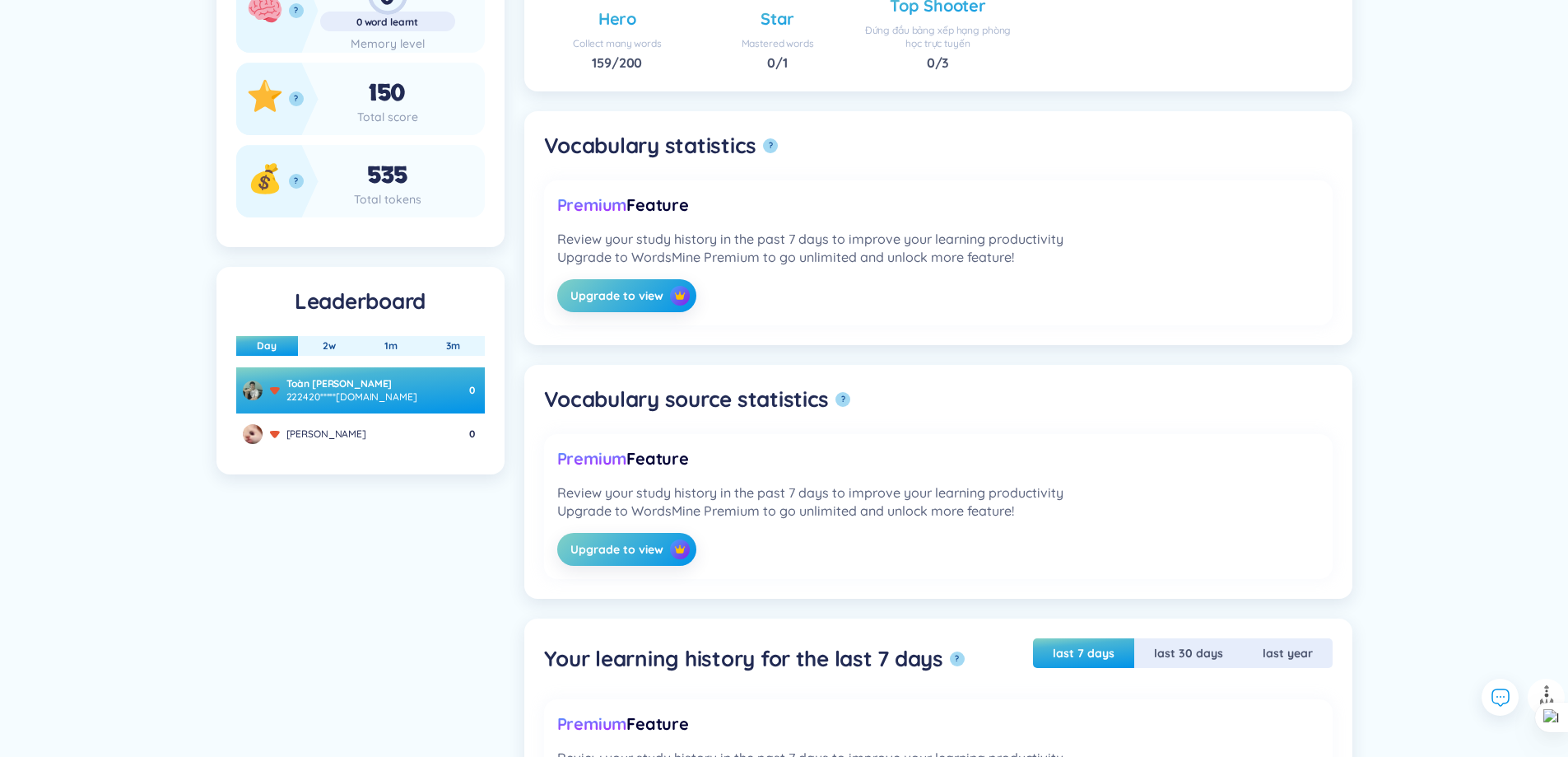
scroll to position [494, 0]
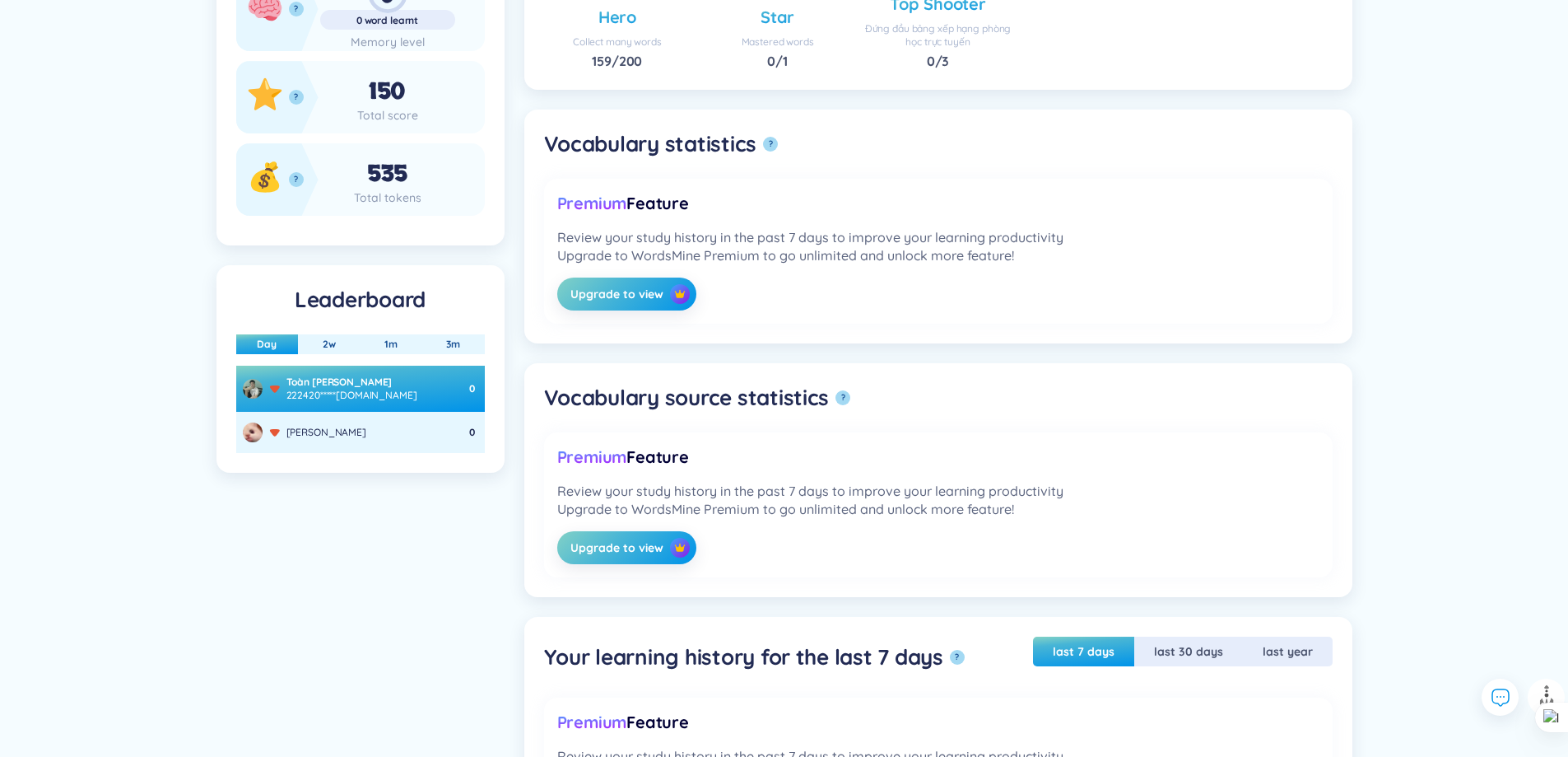
click at [403, 431] on div "Nguyễn Ngọc Ánh 0" at bounding box center [361, 431] width 236 height 21
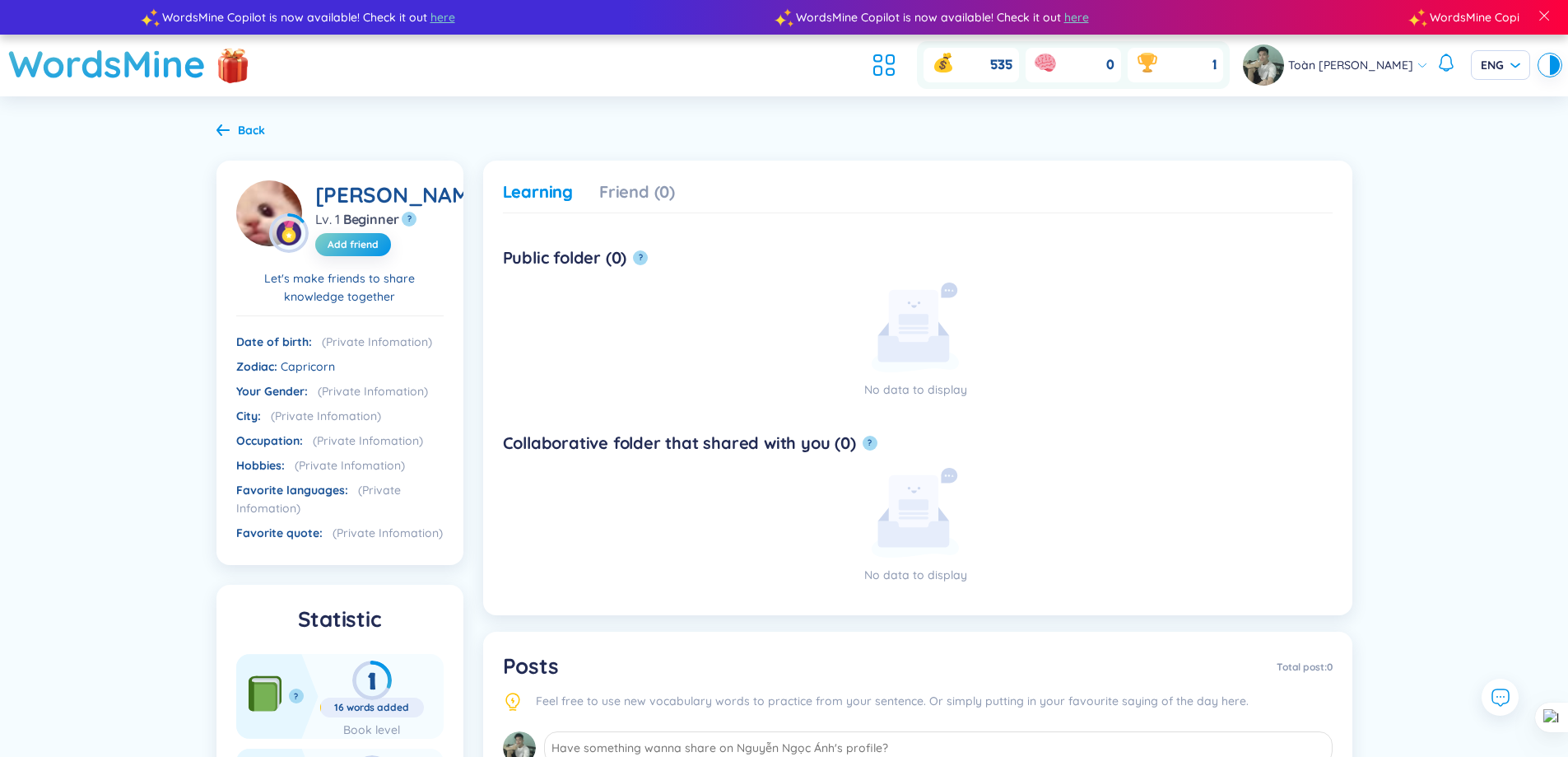
click at [345, 210] on div "Nguyễn Ngọc Ánh" at bounding box center [403, 195] width 175 height 30
click at [355, 251] on span "Add friend" at bounding box center [353, 245] width 51 height 14
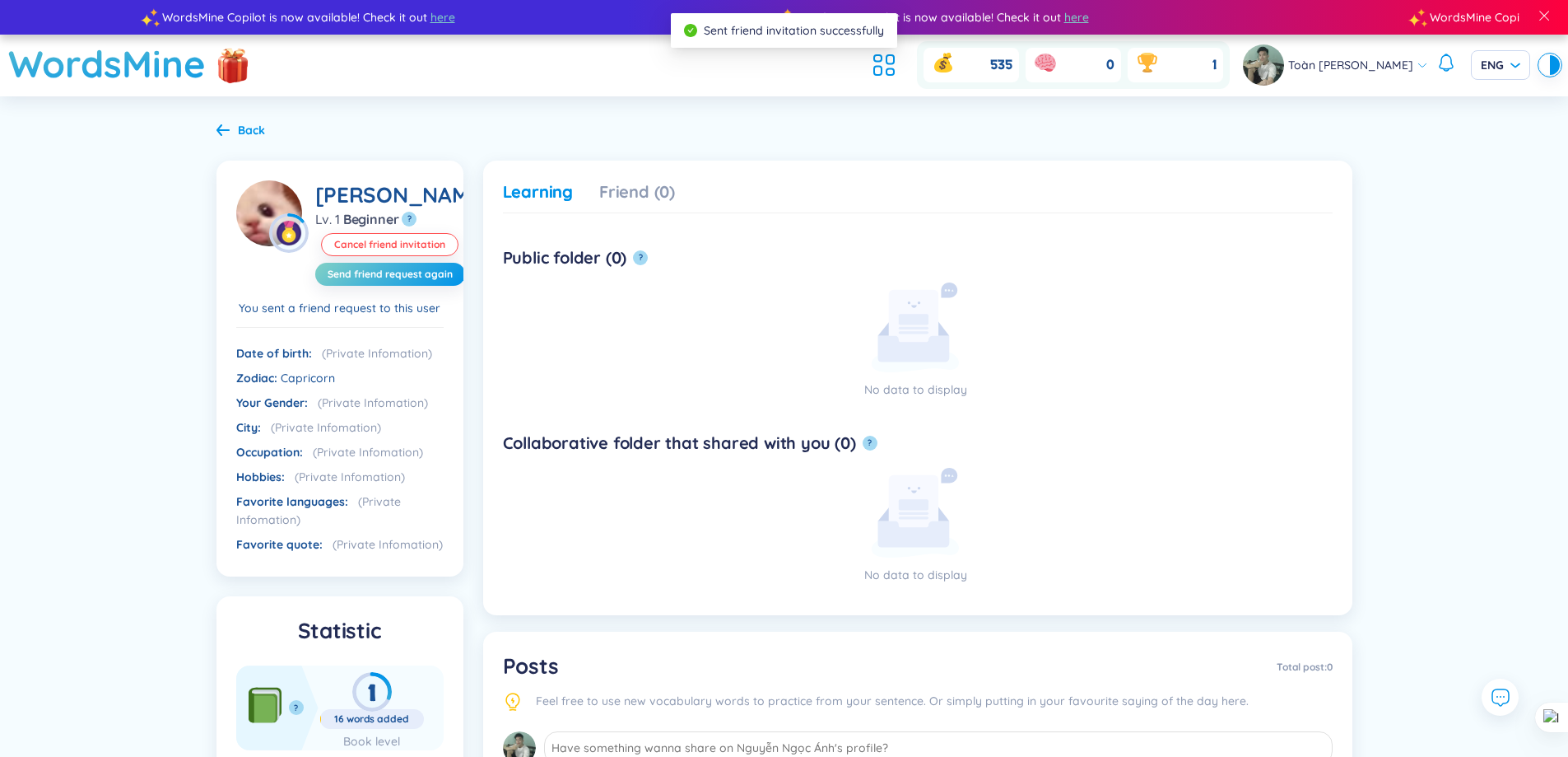
click at [230, 129] on div "Back" at bounding box center [240, 130] width 48 height 18
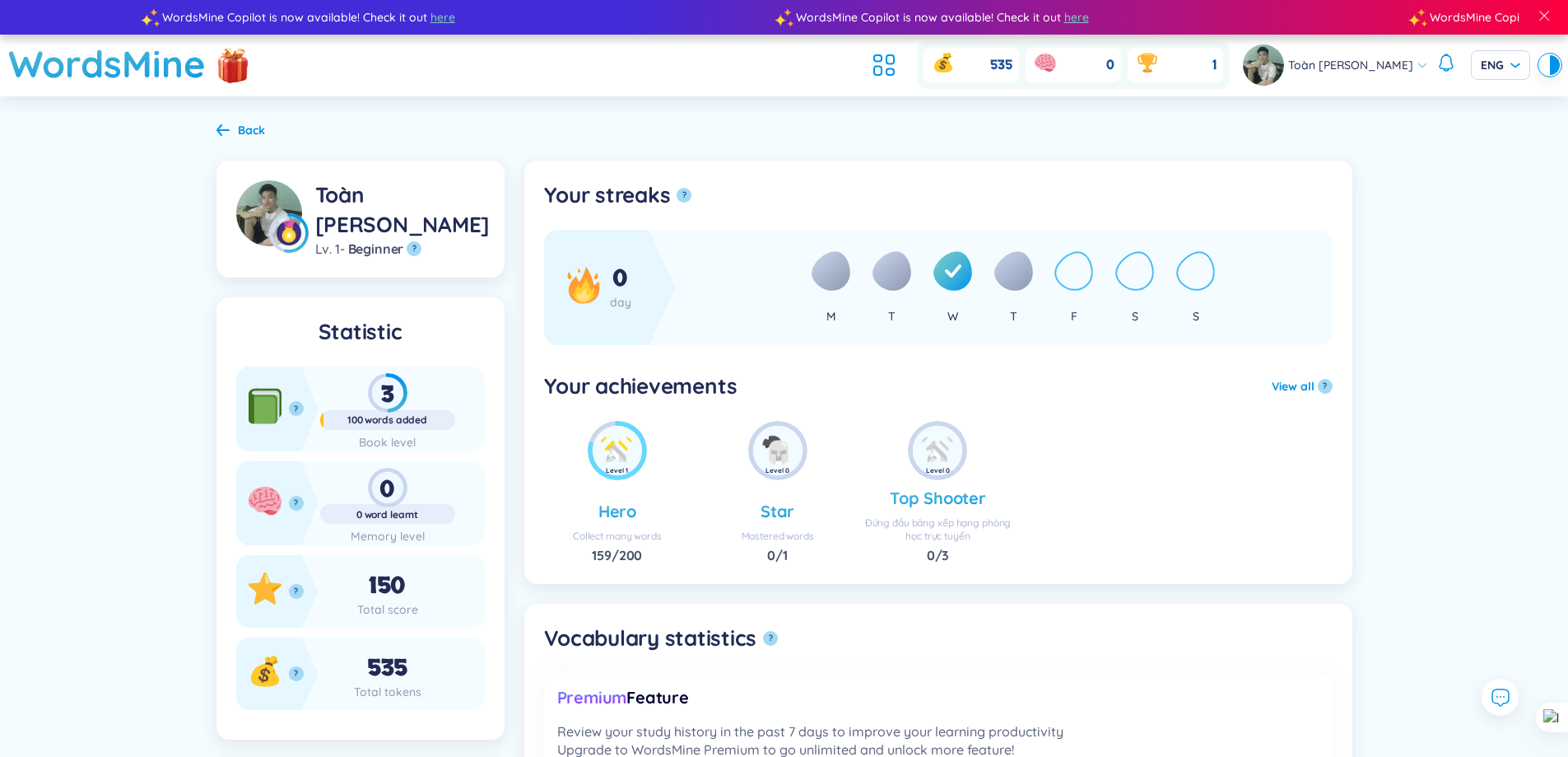
click at [881, 267] on icon at bounding box center [892, 270] width 39 height 40
click at [835, 281] on icon at bounding box center [831, 270] width 39 height 40
click at [866, 63] on li at bounding box center [884, 64] width 36 height 36
click at [887, 42] on div "535 0 1" at bounding box center [1048, 65] width 364 height 47
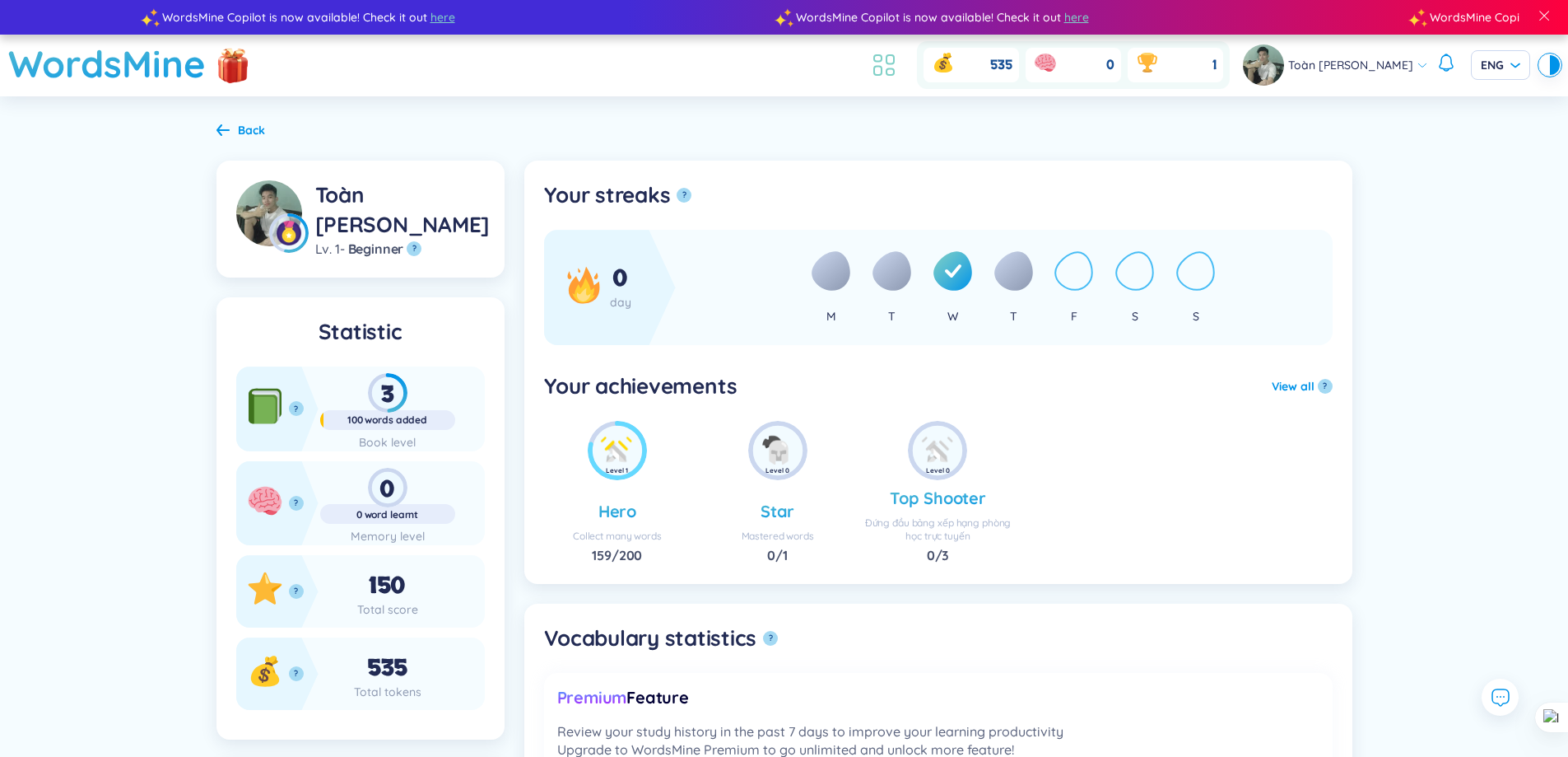
click at [882, 62] on icon at bounding box center [884, 64] width 30 height 30
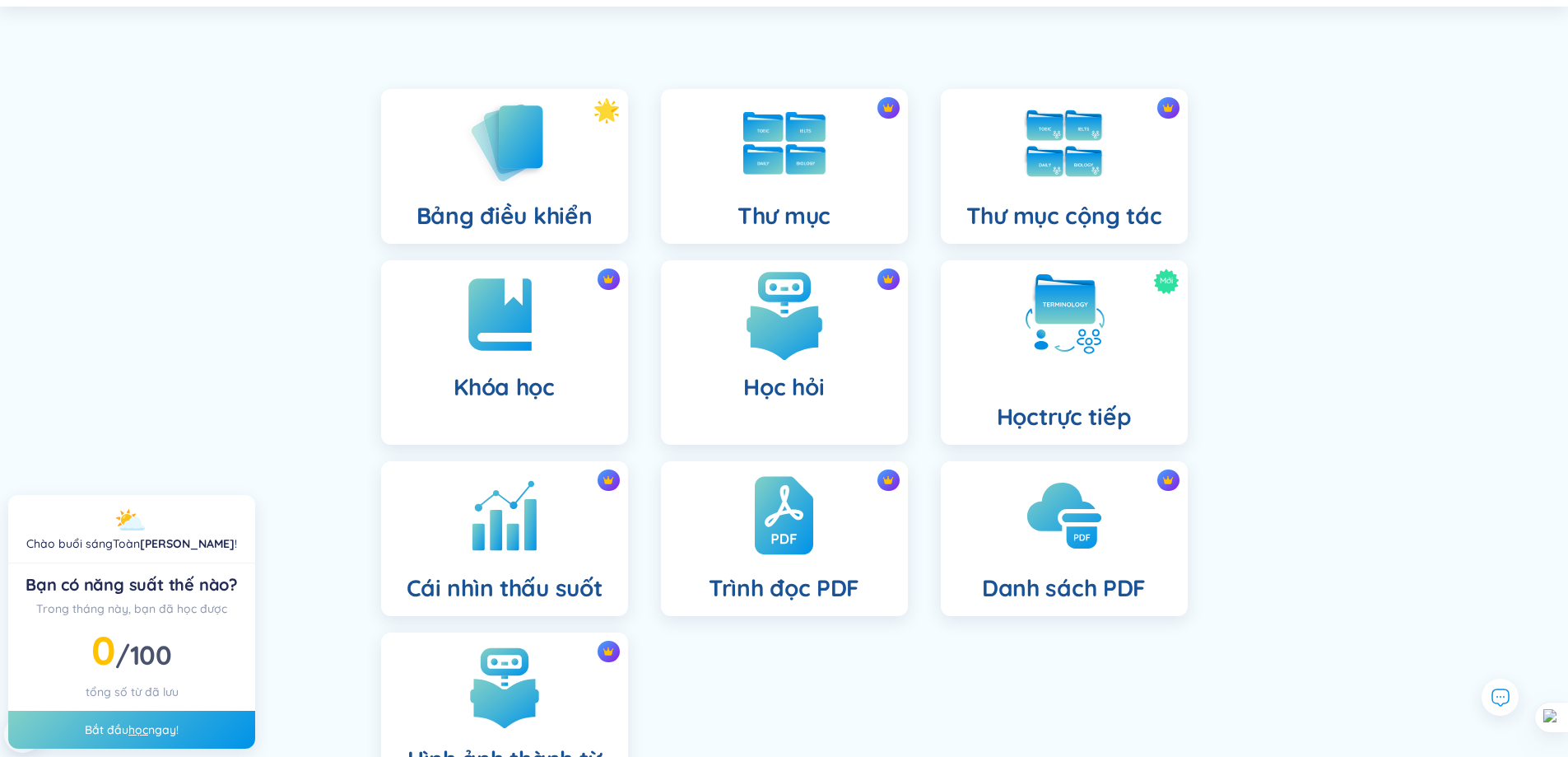
scroll to position [241, 0]
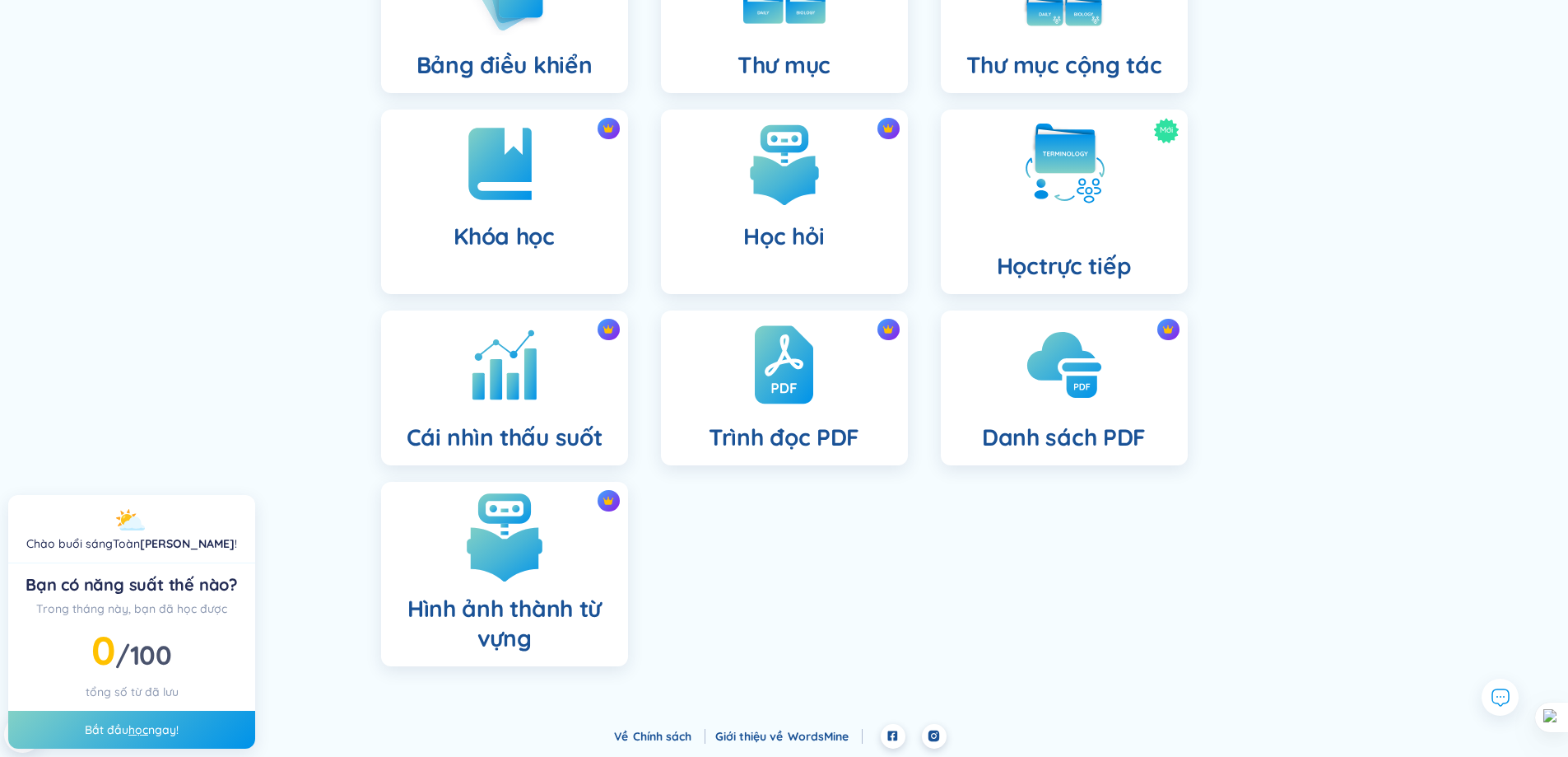
click at [559, 557] on div "Hình ảnh thành từ vựng" at bounding box center [504, 574] width 247 height 185
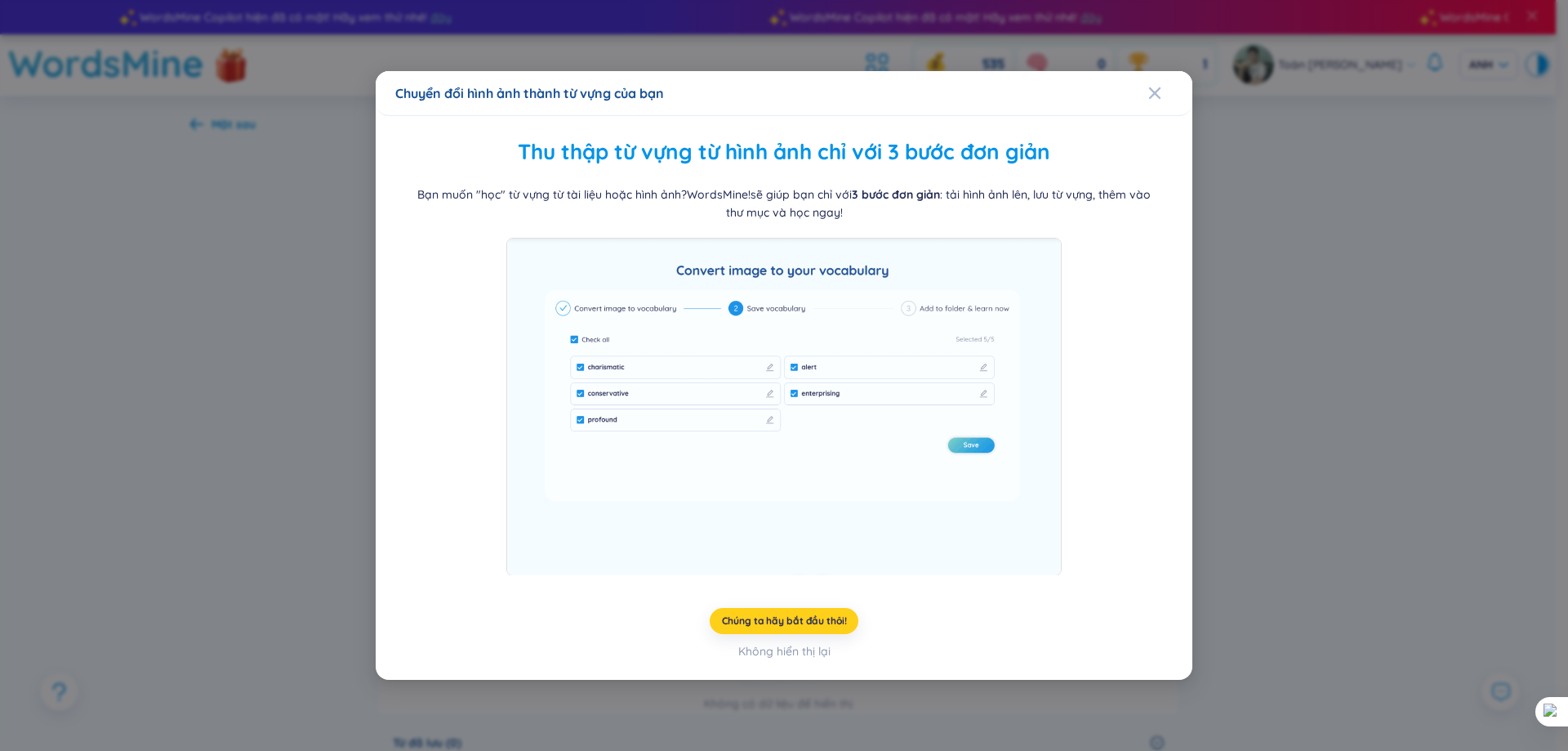
click at [839, 615] on font "Chúng ta hãy bắt đầu thôi!" at bounding box center [784, 620] width 125 height 13
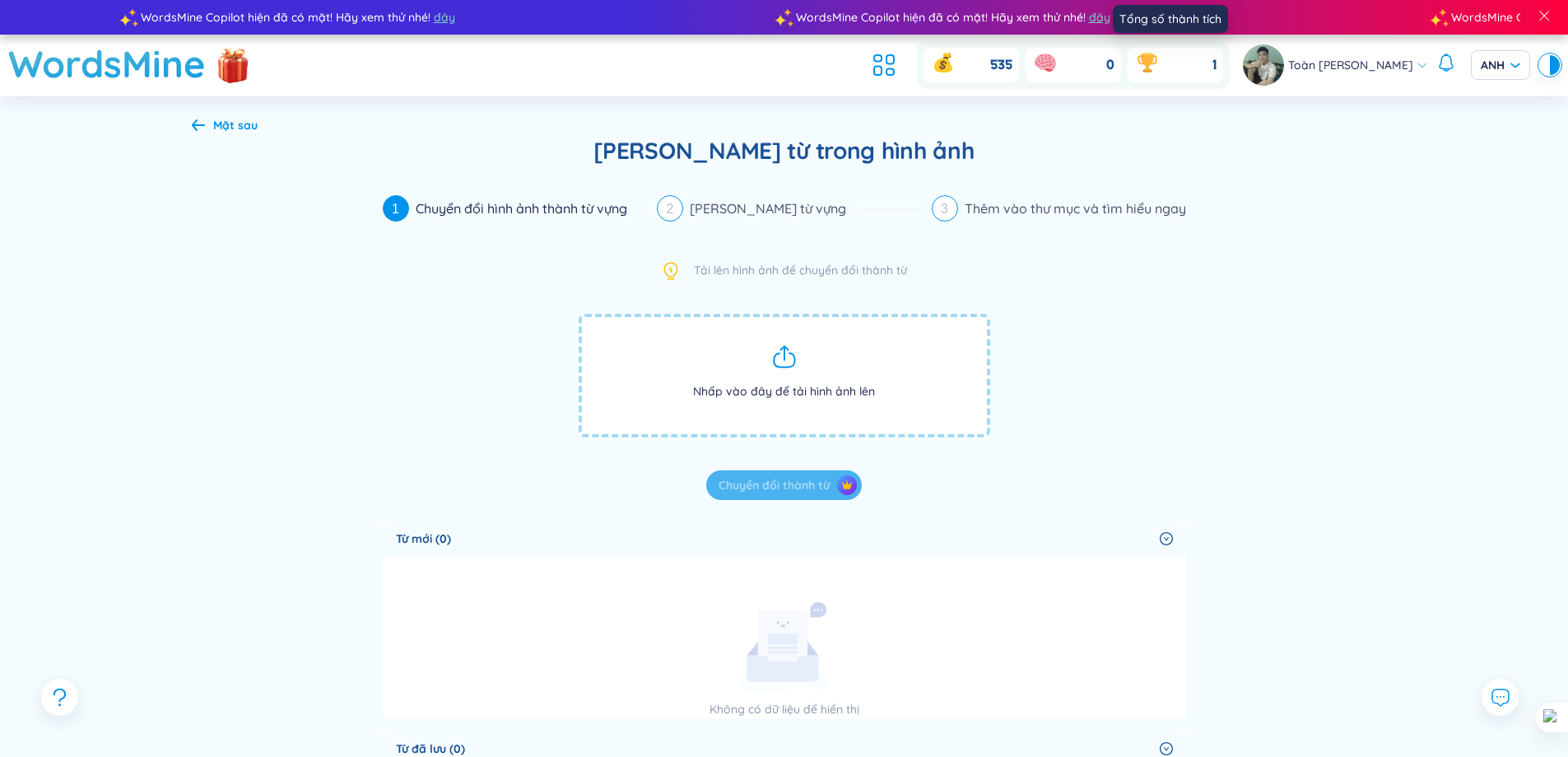
click at [1162, 70] on div "1" at bounding box center [1176, 64] width 96 height 35
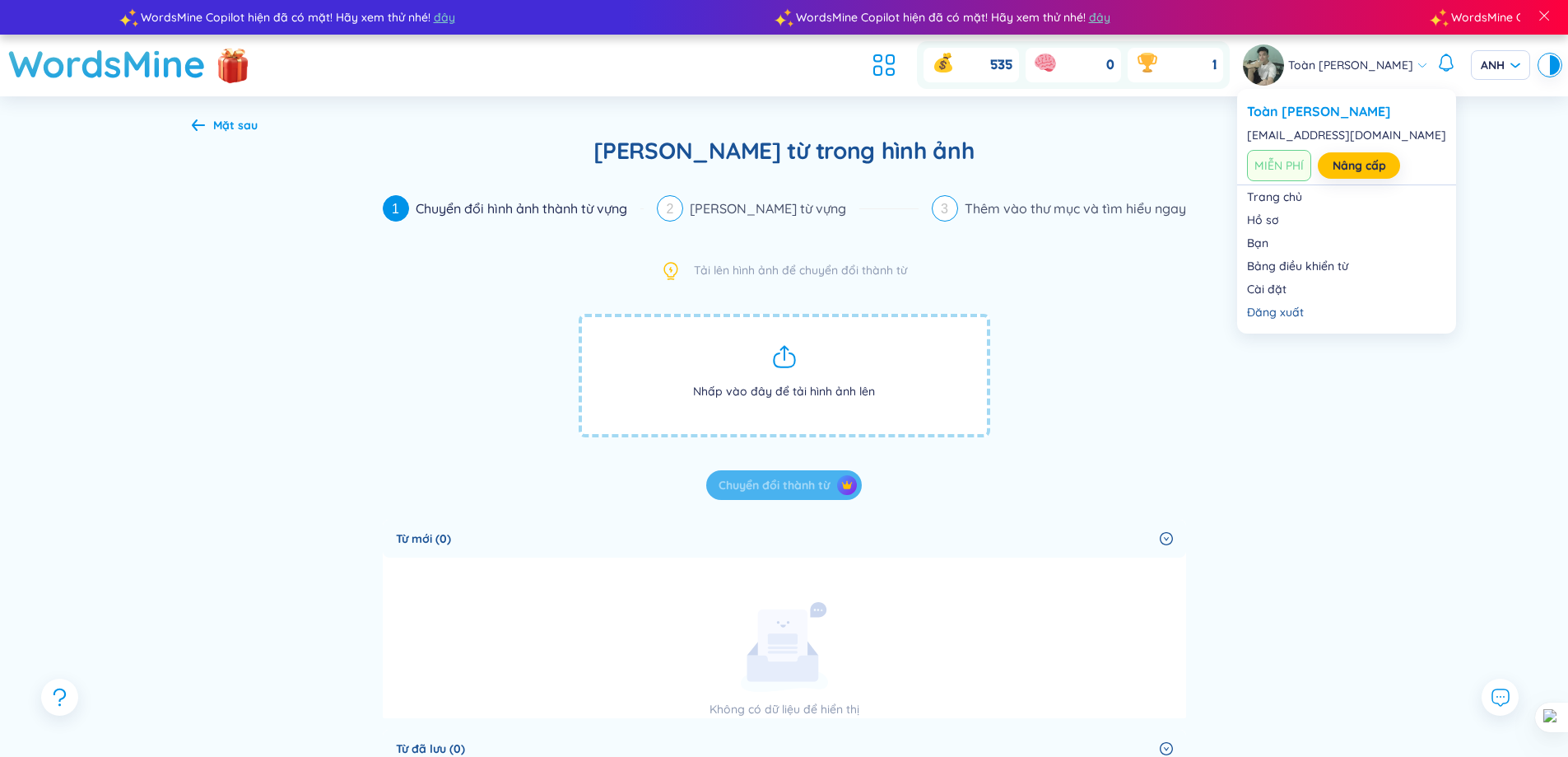
click at [1338, 75] on div "Toàn [PERSON_NAME]" at bounding box center [1336, 64] width 186 height 42
click at [1252, 263] on link "Bảng điều khiển từ" at bounding box center [1347, 265] width 199 height 16
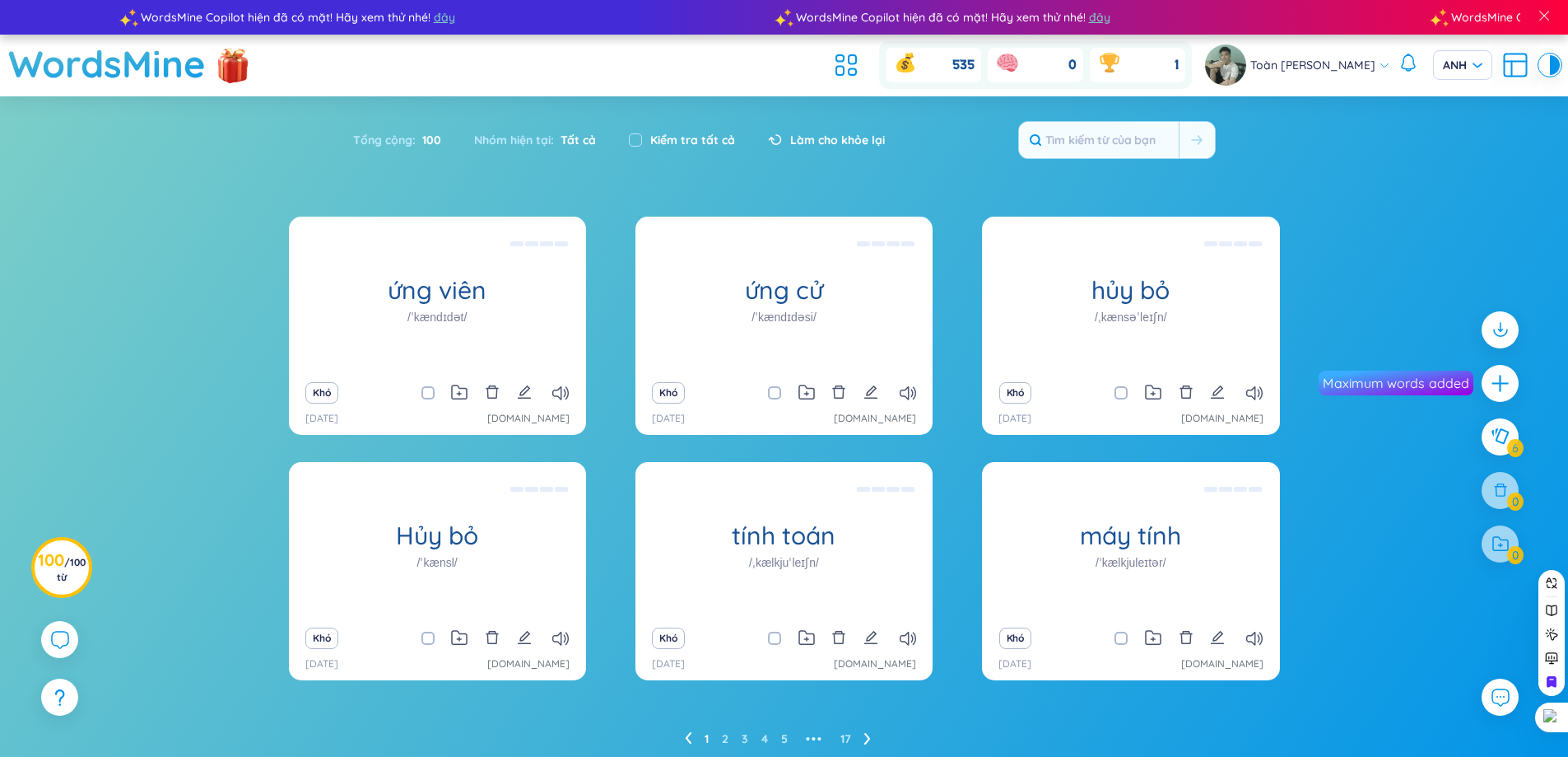
click at [1369, 75] on div "Toàn [PERSON_NAME]" at bounding box center [1298, 64] width 186 height 42
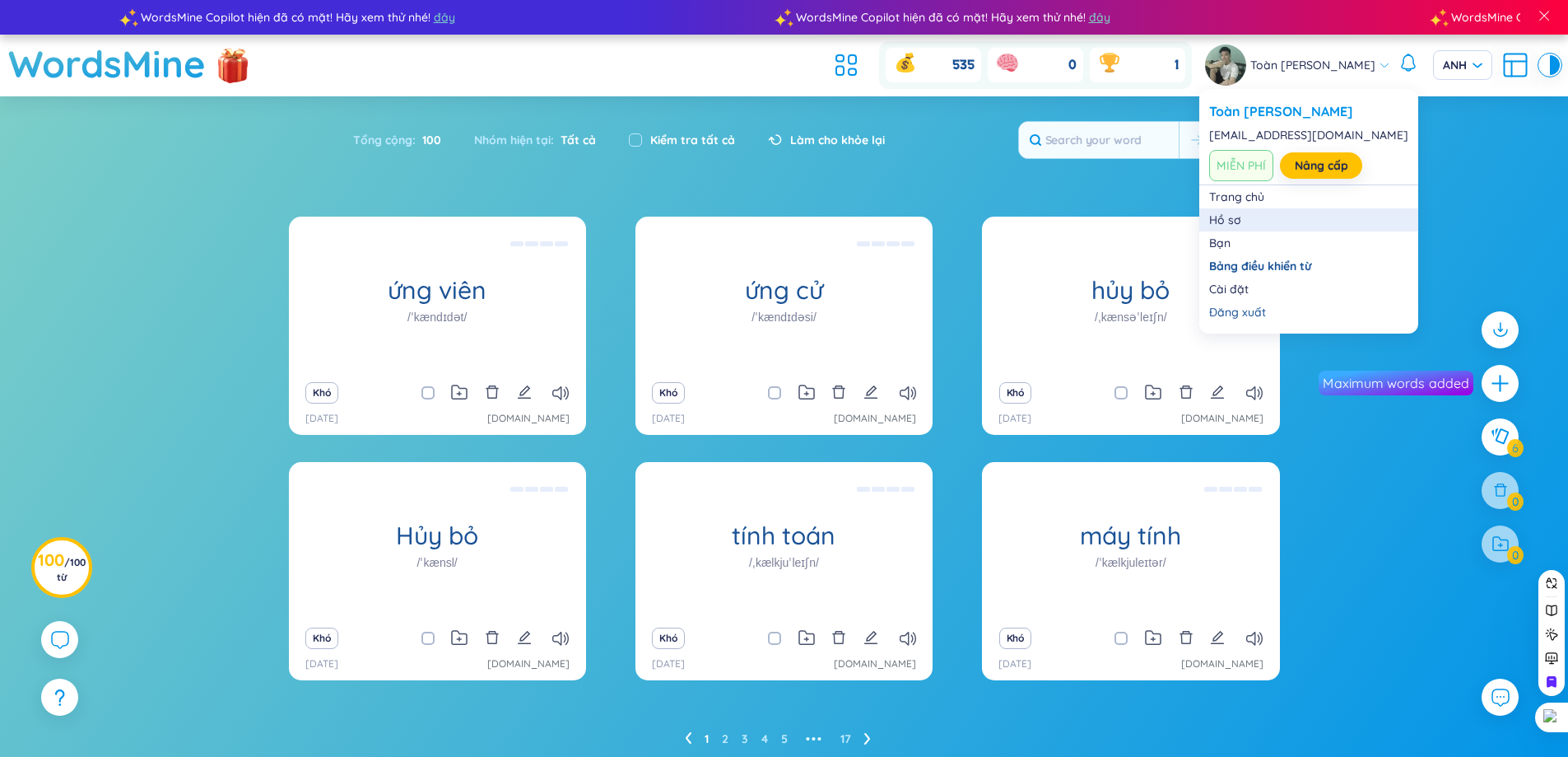
click at [1300, 214] on link "Hồ sơ" at bounding box center [1309, 220] width 199 height 16
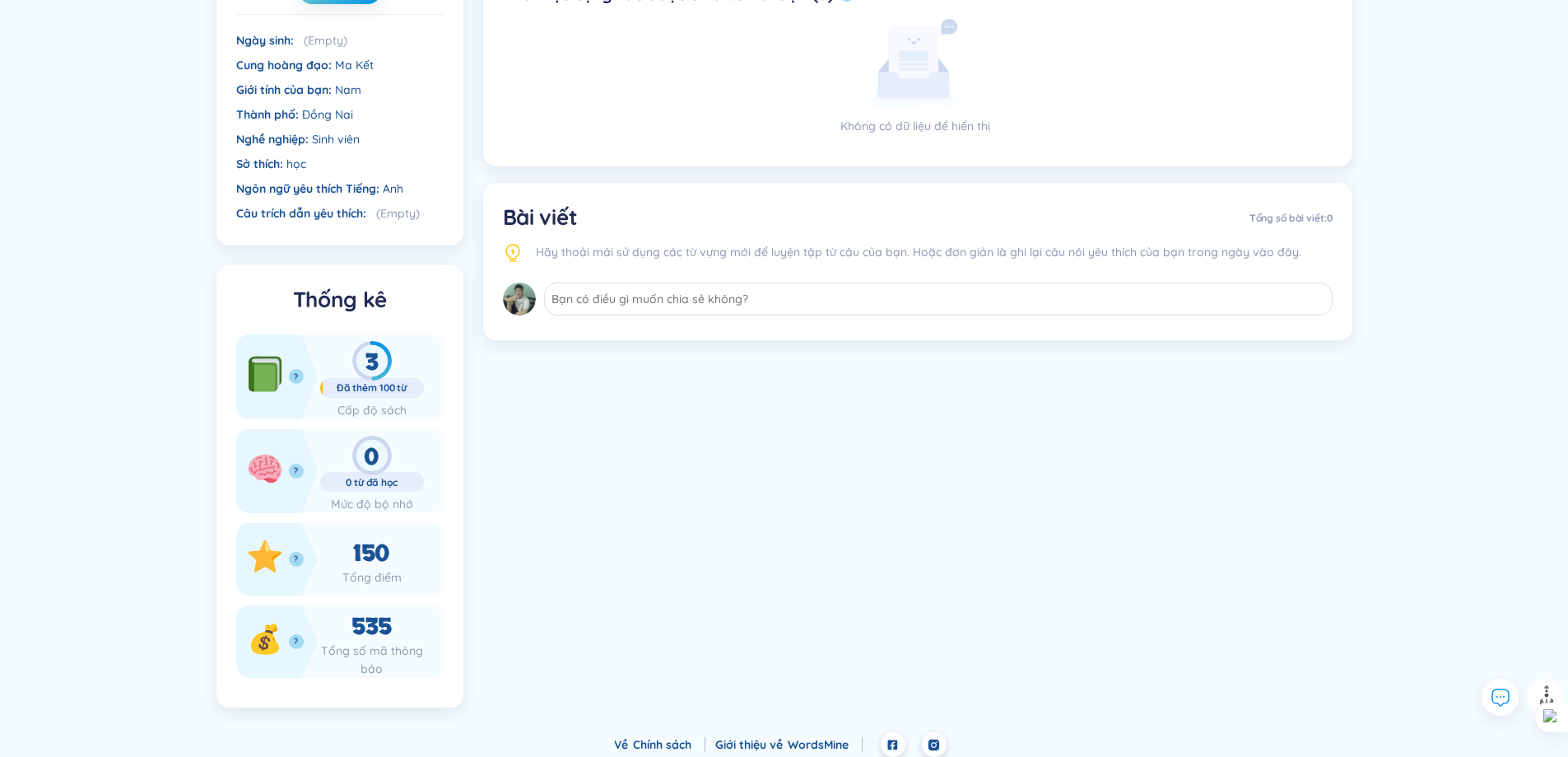
scroll to position [457, 0]
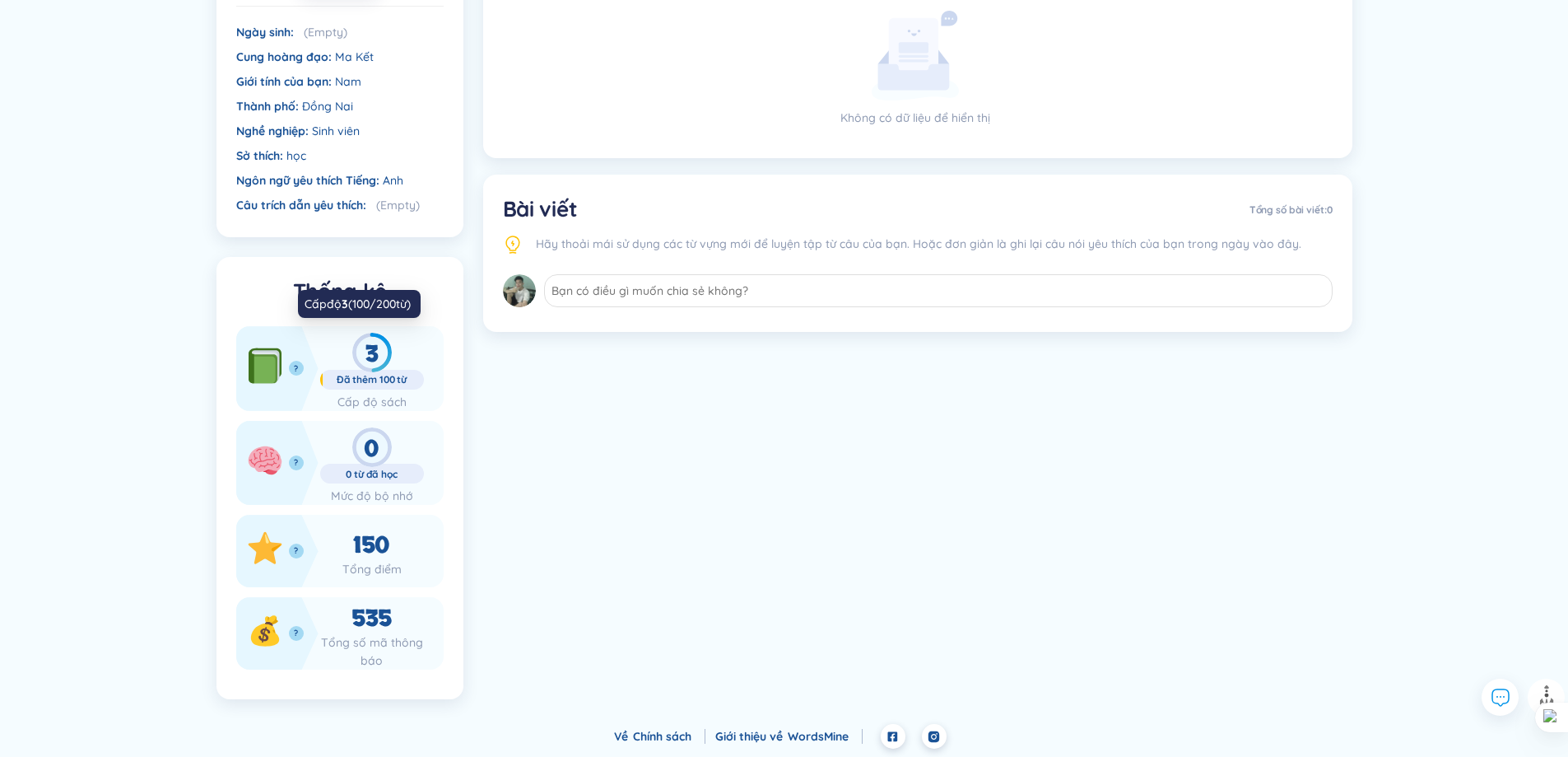
click at [360, 360] on div "3" at bounding box center [372, 352] width 103 height 40
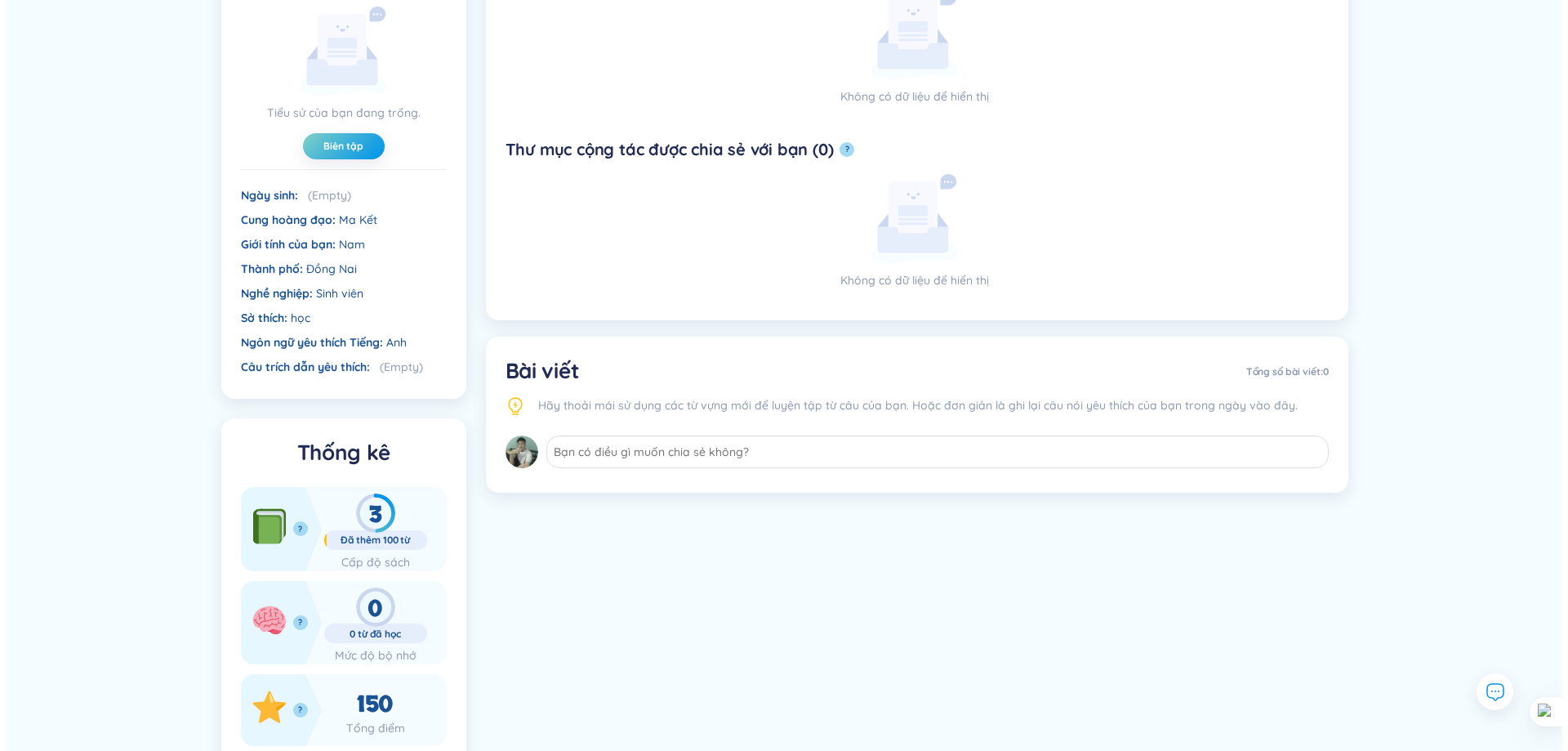
scroll to position [0, 0]
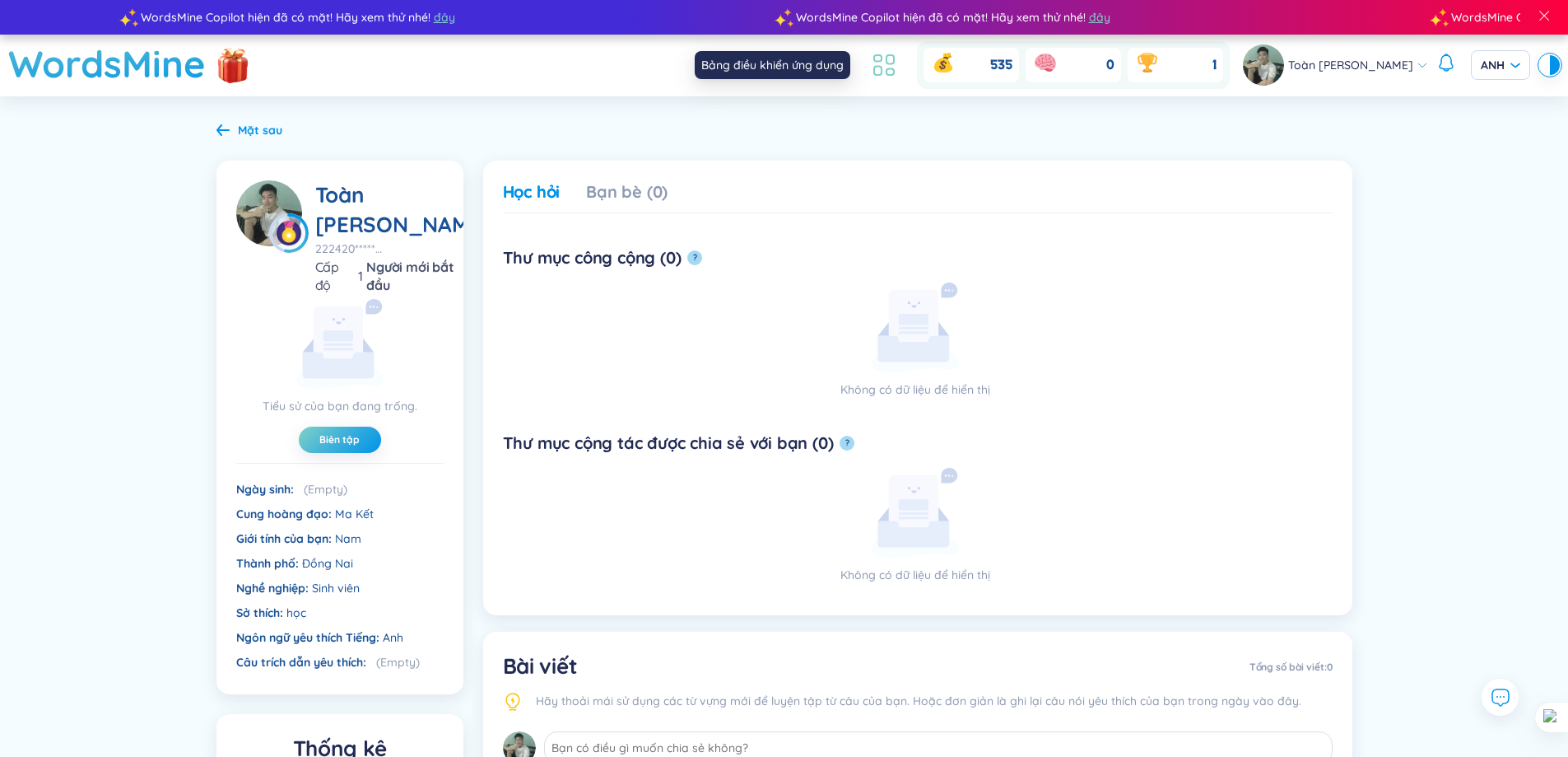
click at [872, 59] on icon at bounding box center [884, 64] width 30 height 30
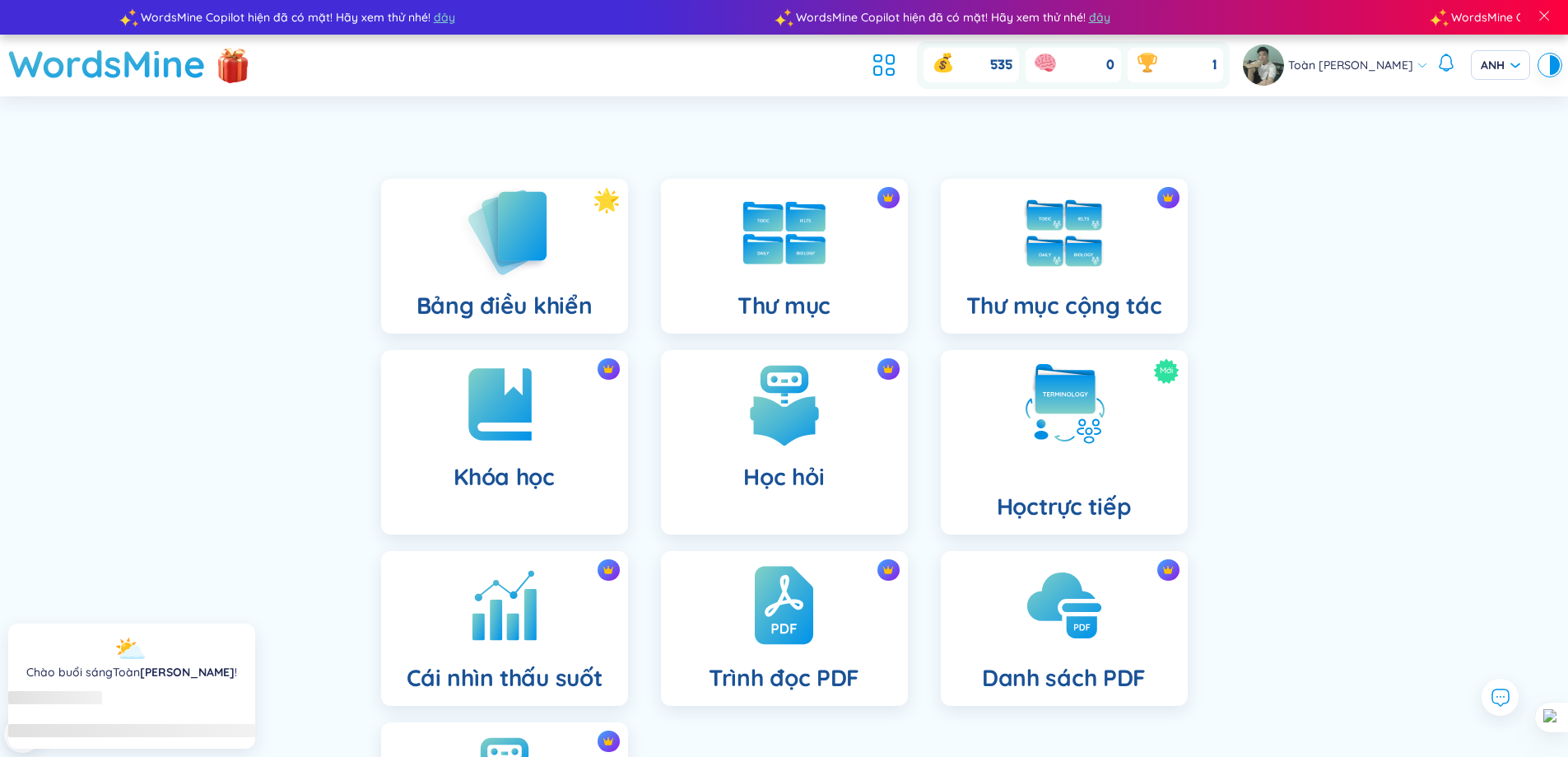
click at [561, 270] on div "Bảng điều khiển" at bounding box center [504, 256] width 247 height 155
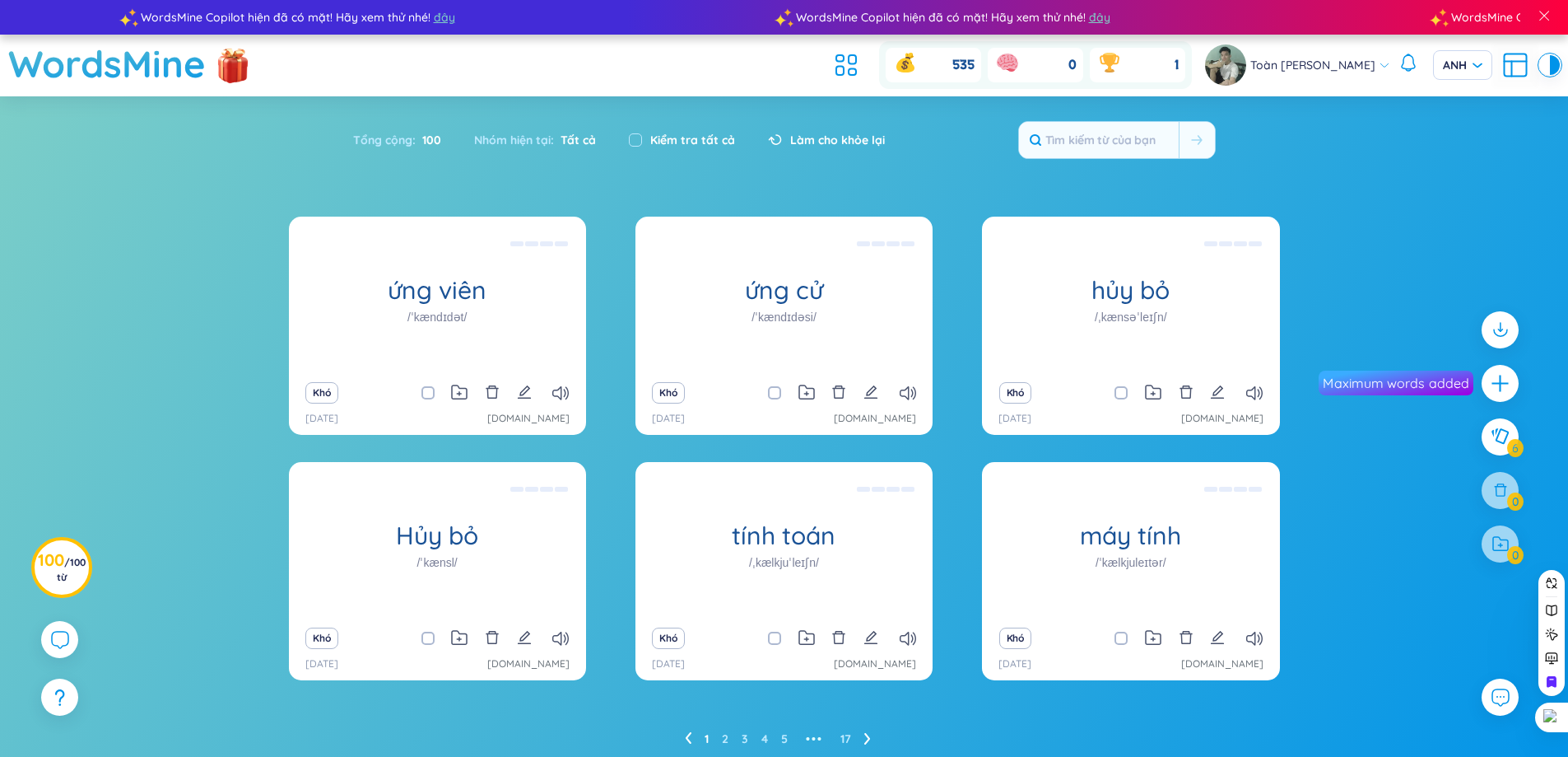
click at [1486, 379] on div at bounding box center [1500, 383] width 37 height 37
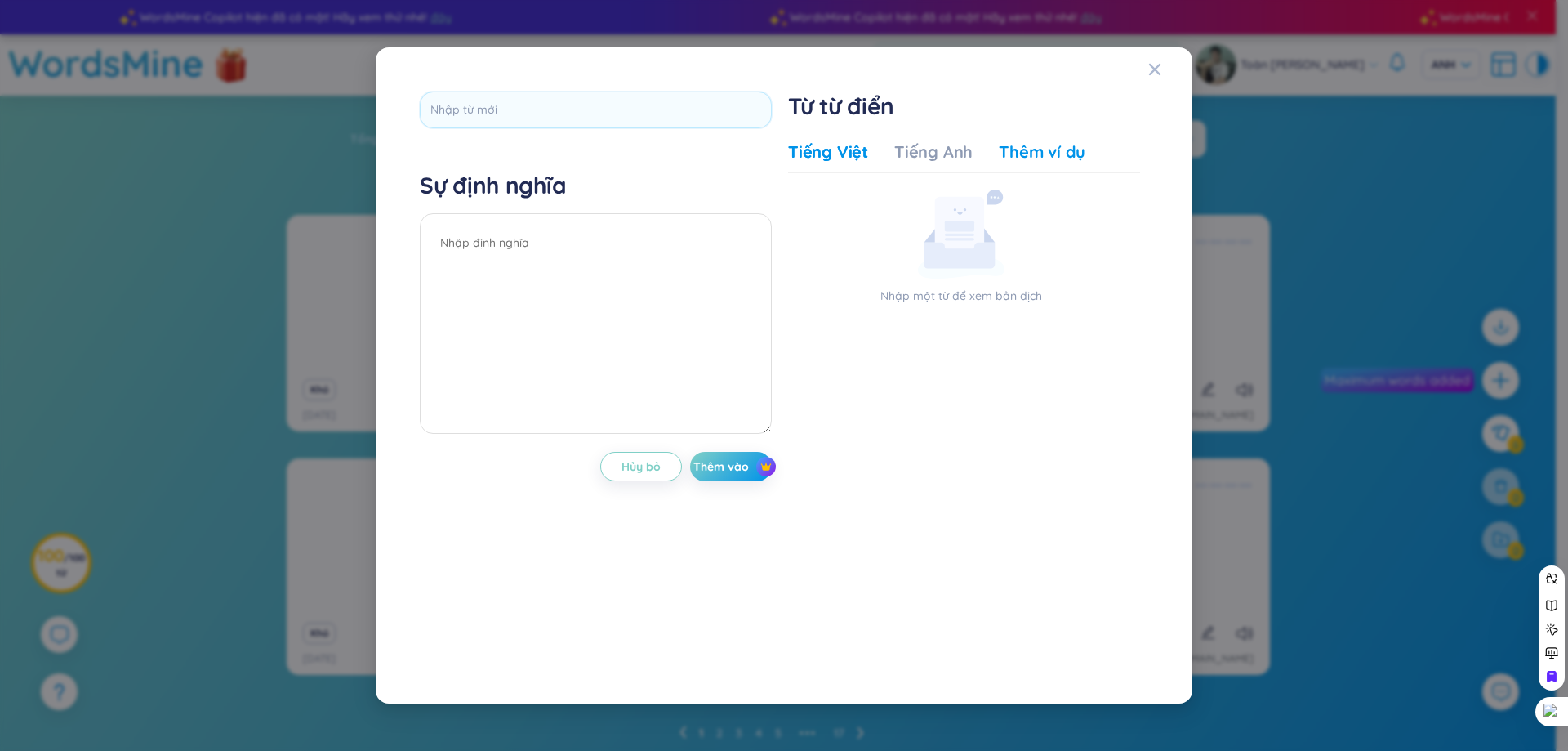
click at [1010, 156] on font "Thêm ví dụ" at bounding box center [1042, 151] width 87 height 20
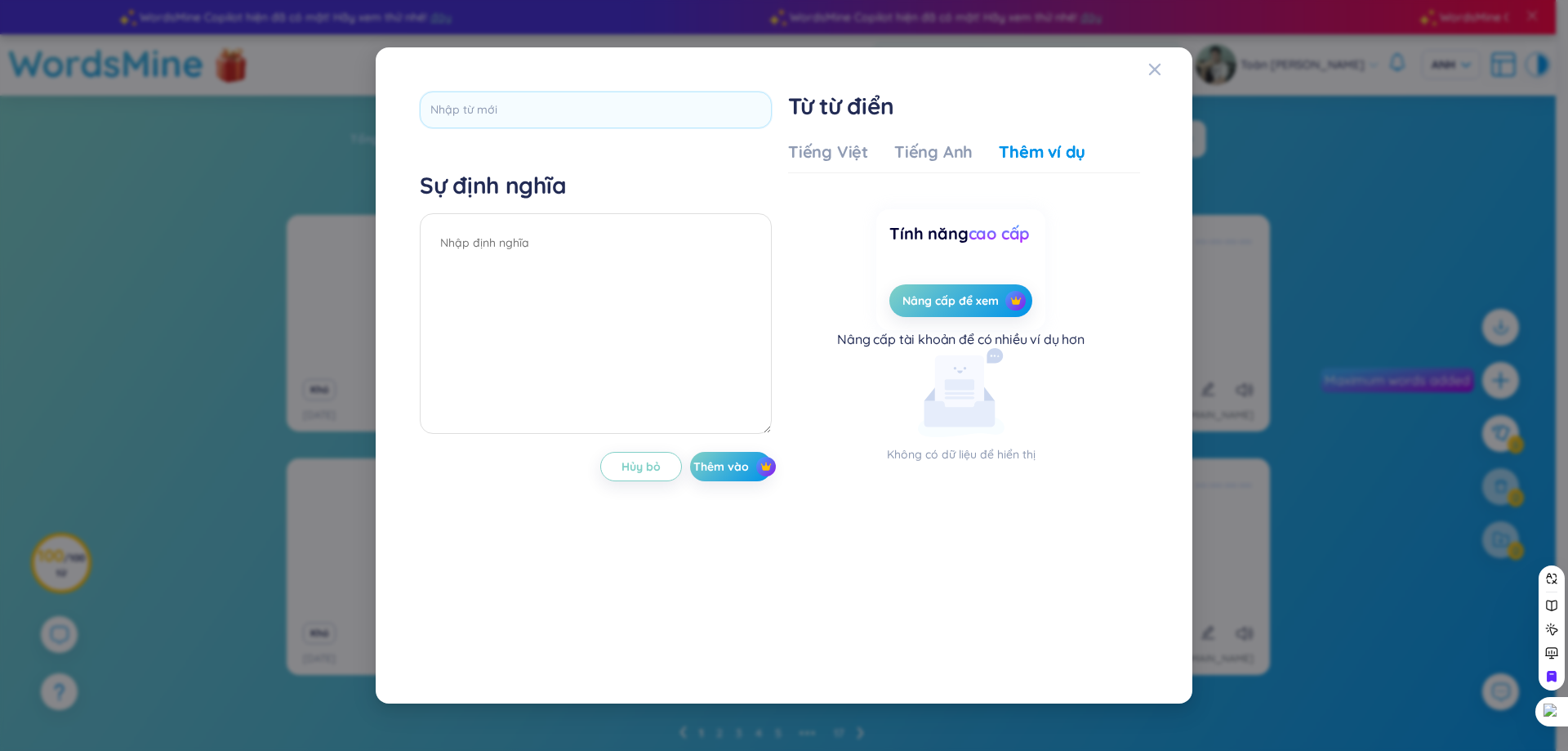
click at [947, 135] on div "Tiếng Việt Tiếng Anh Thêm ví dụ Nhập một từ để xem bản dịch Tính năng cao cấp N…" at bounding box center [964, 396] width 352 height 526
click at [1013, 139] on div "Tiếng Việt Tiếng Anh Thêm ví dụ Nhập một từ để xem bản dịch Tính năng cao cấp N…" at bounding box center [964, 396] width 352 height 526
click at [930, 160] on font "Tiếng Anh" at bounding box center [933, 151] width 78 height 20
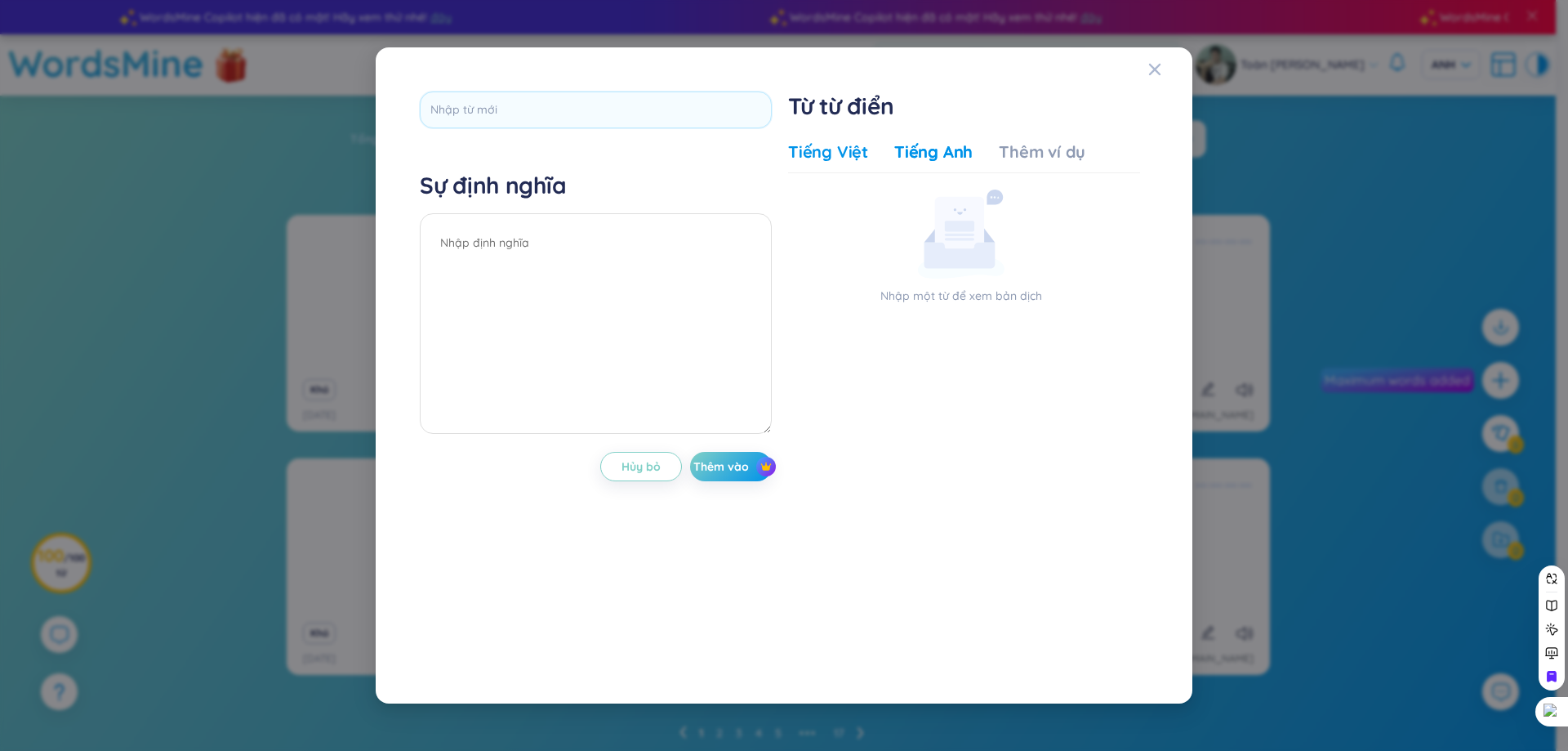
click at [834, 156] on font "Tiếng Việt" at bounding box center [827, 151] width 80 height 20
click at [757, 472] on button "Thêm vào" at bounding box center [731, 466] width 82 height 29
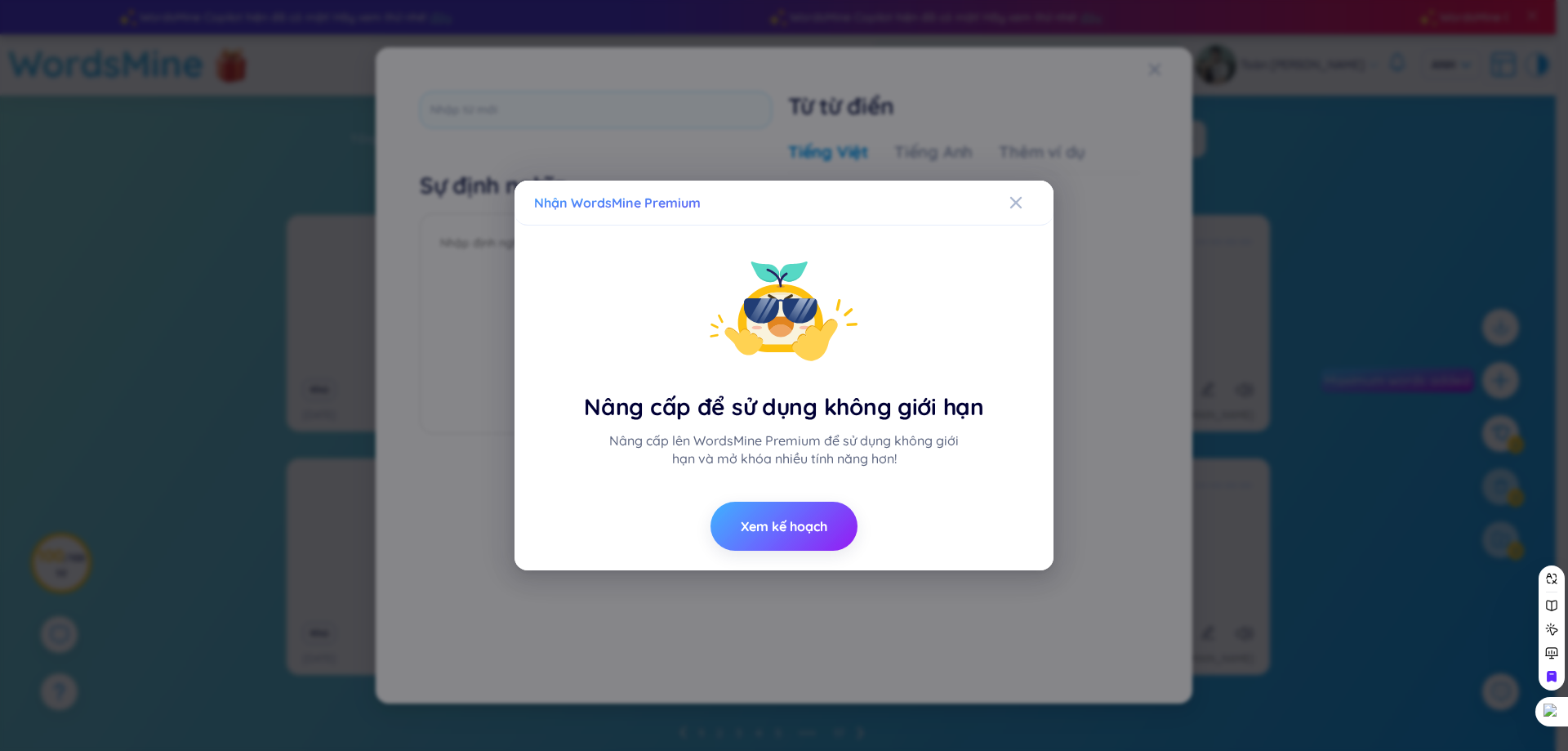
click at [792, 519] on font "Xem kế hoạch" at bounding box center [784, 526] width 87 height 16
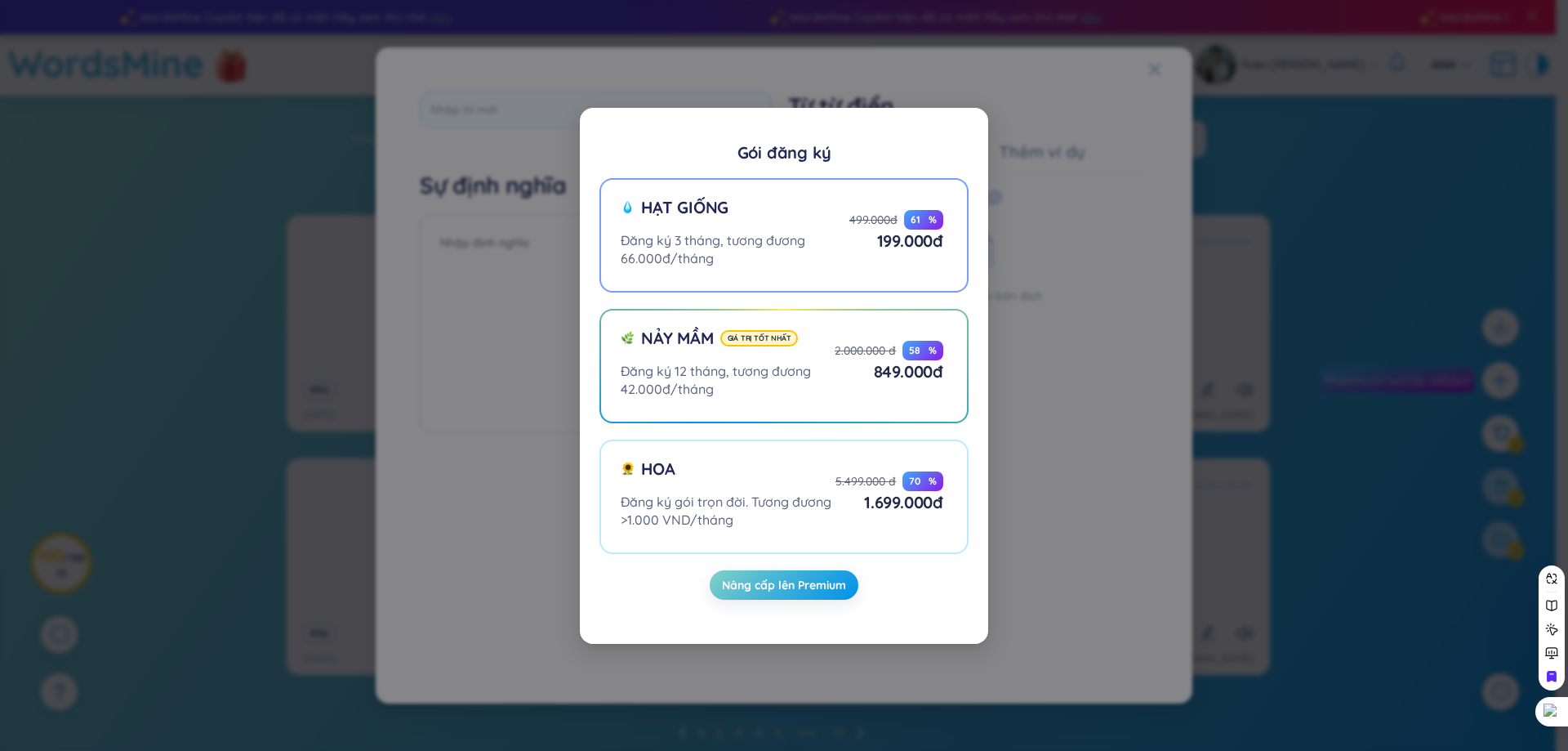
click at [822, 251] on div "Đăng ký 3 tháng, tương đương 66.000đ/tháng" at bounding box center [735, 249] width 229 height 36
click at [0, 0] on input "Hạt giống Đăng ký 3 tháng, tương đương 66.000đ/tháng 499.000đ 61 % 199.000đ ​" at bounding box center [0, 0] width 0 height 0
click at [817, 575] on button "Nâng cấp lên Premium" at bounding box center [784, 584] width 149 height 29
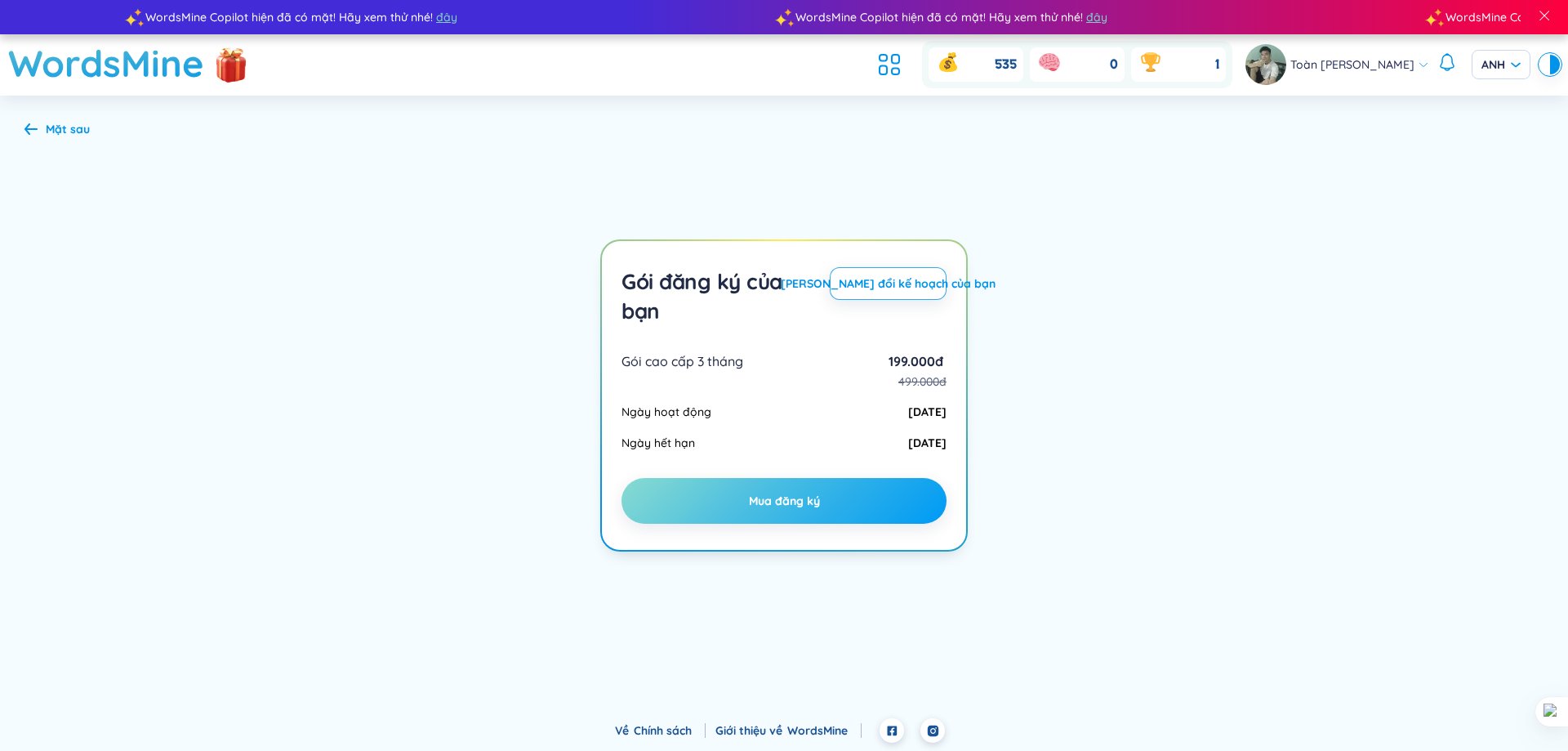
click at [853, 514] on button "Mua đăng ký" at bounding box center [784, 500] width 325 height 45
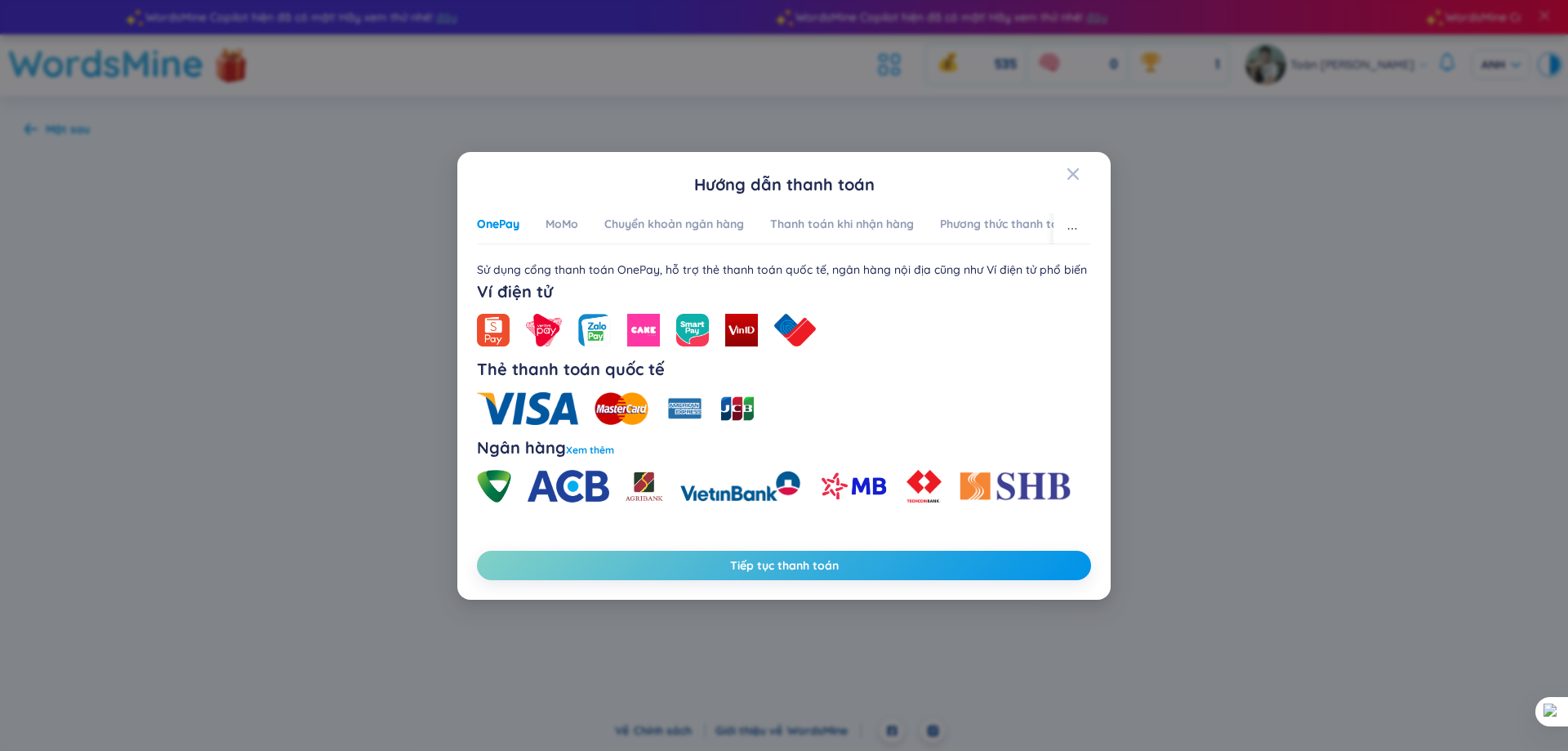
click at [601, 452] on font "Xem thêm" at bounding box center [589, 449] width 48 height 13
click at [741, 543] on div "Hướng dẫn thanh toán OnePay MoMo Chuyển khoản ngân hàng Thanh toán khi nhận hàn…" at bounding box center [784, 376] width 614 height 409
click at [742, 553] on button "Tiếp tục thanh toán" at bounding box center [784, 565] width 614 height 29
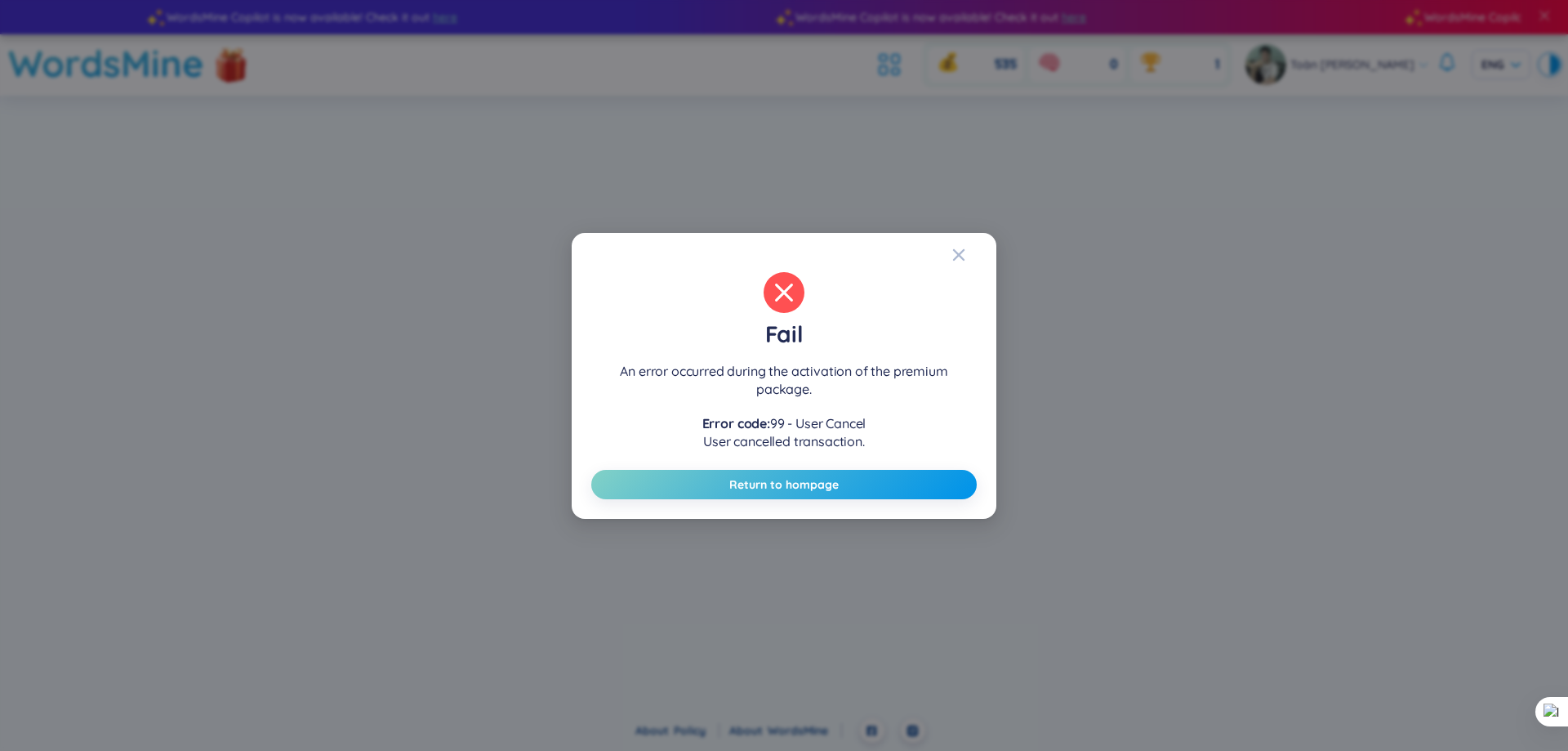
click at [891, 457] on div "Fail An error occurred during the activation of the premium package. Error code…" at bounding box center [784, 375] width 385 height 246
click at [886, 478] on button "Return to hompage" at bounding box center [784, 484] width 385 height 29
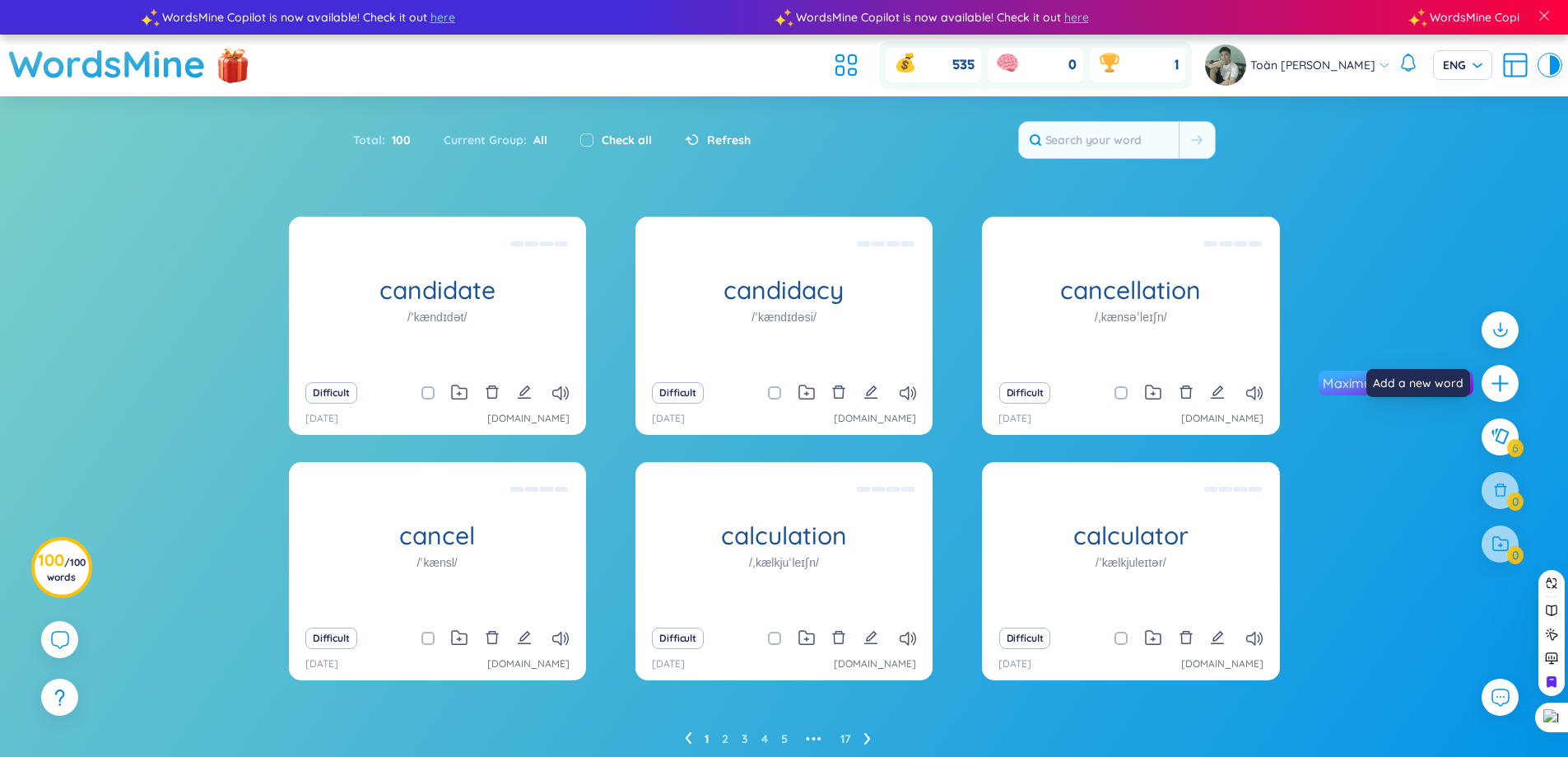
click at [1498, 381] on icon "plus" at bounding box center [1500, 383] width 20 height 20
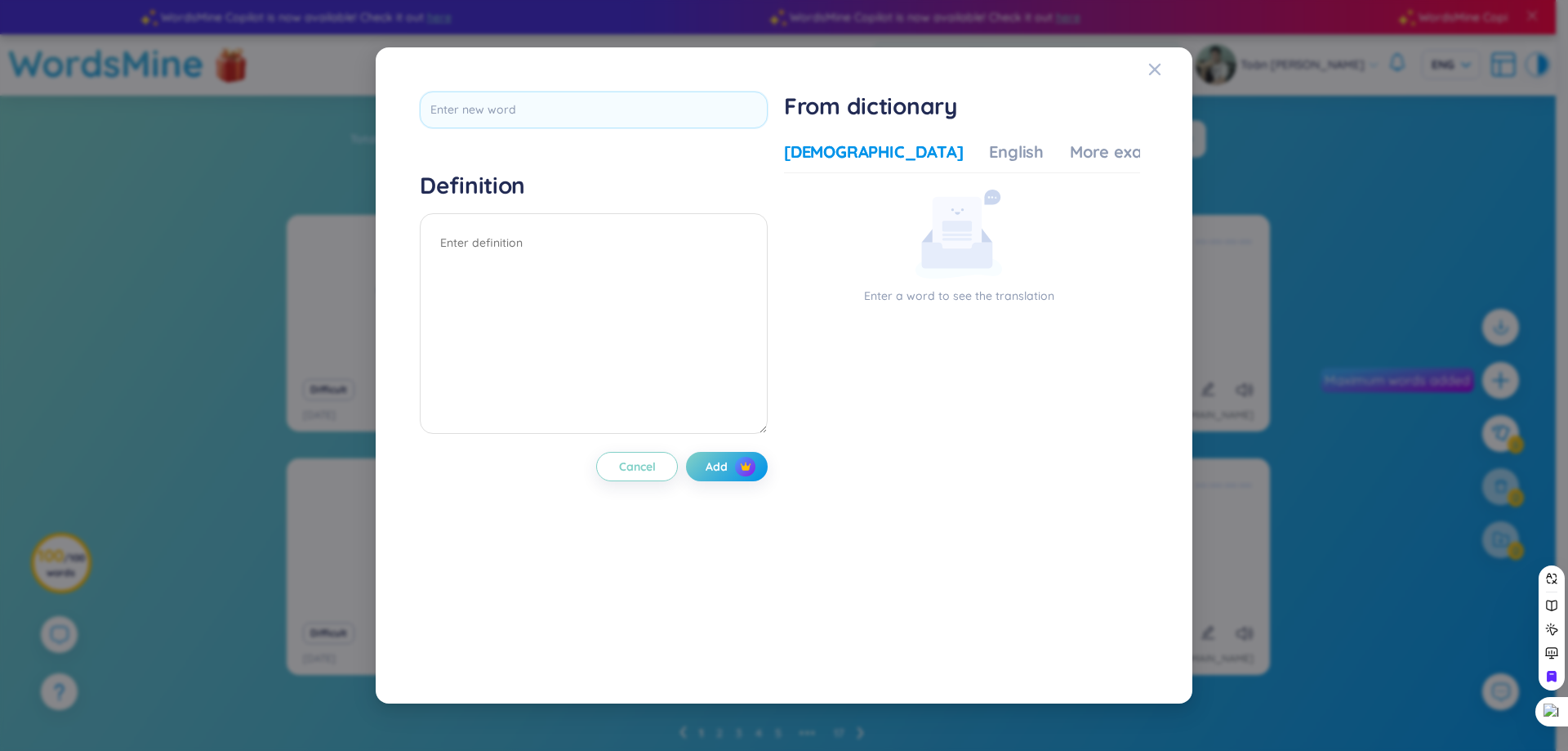
click at [1289, 314] on div "Definition Cancel Add From dictionary Vietnamese English More examples Enter a …" at bounding box center [784, 375] width 1568 height 751
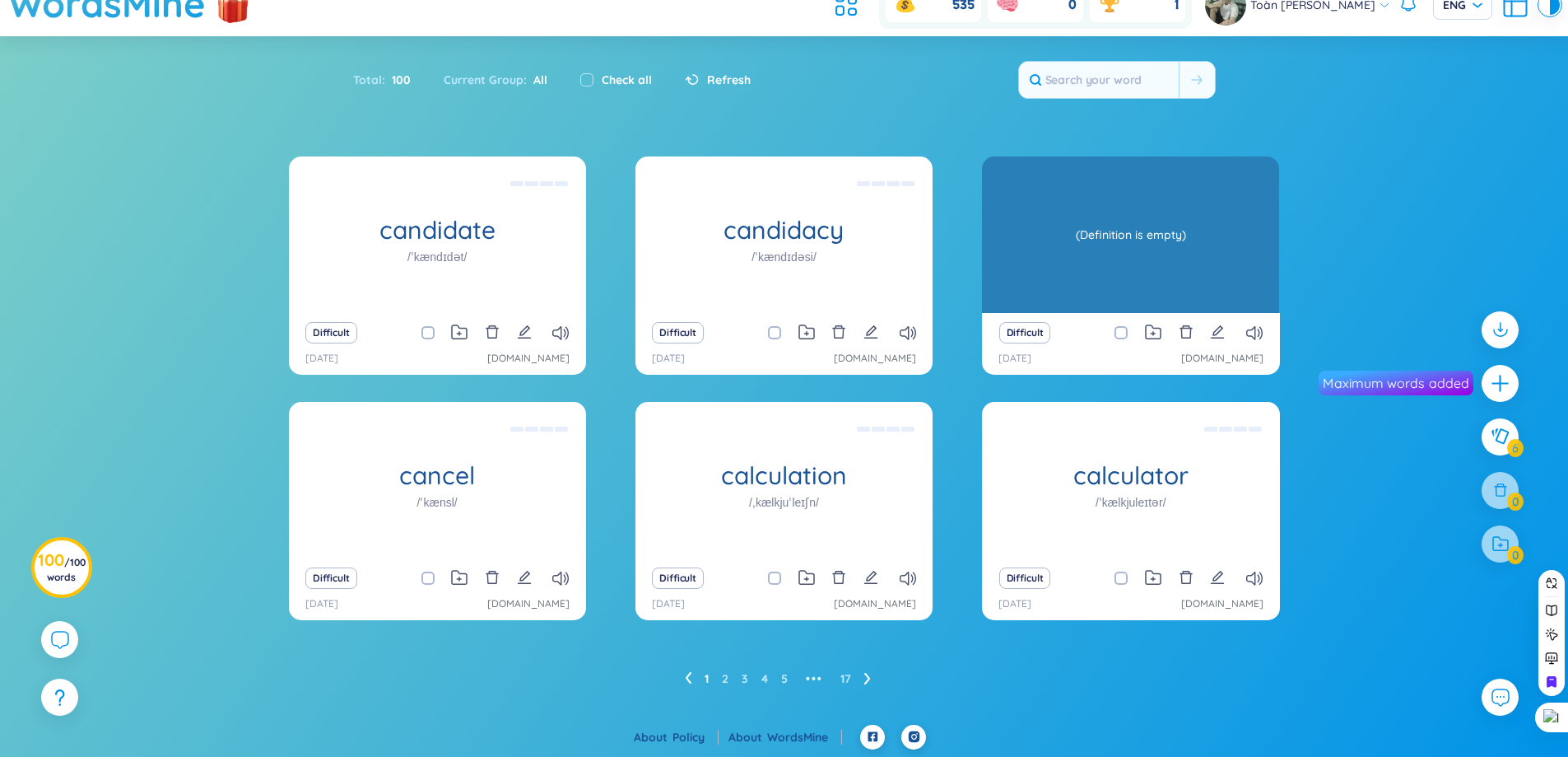
scroll to position [61, 0]
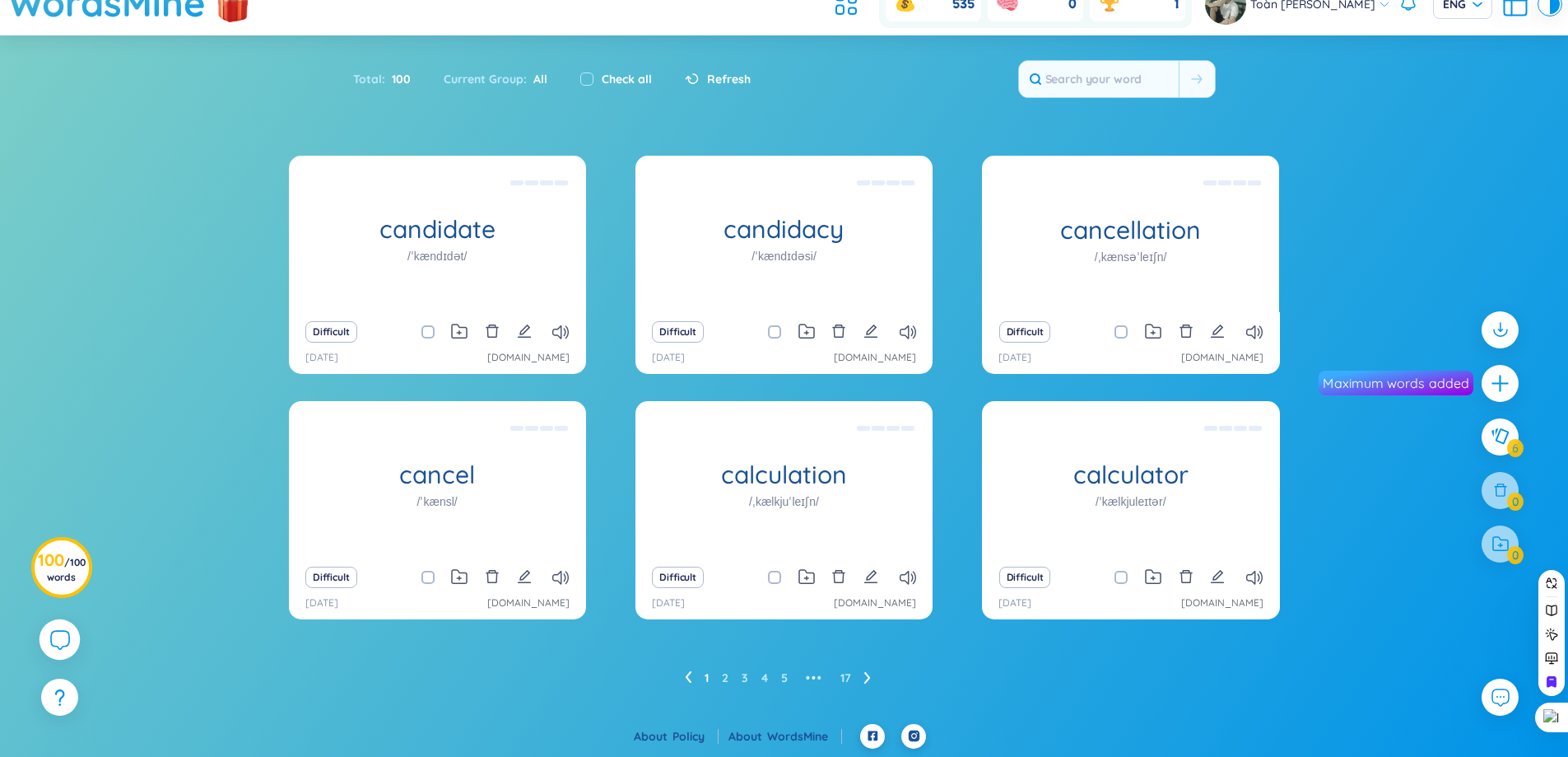
click at [63, 638] on icon at bounding box center [58, 638] width 19 height 19
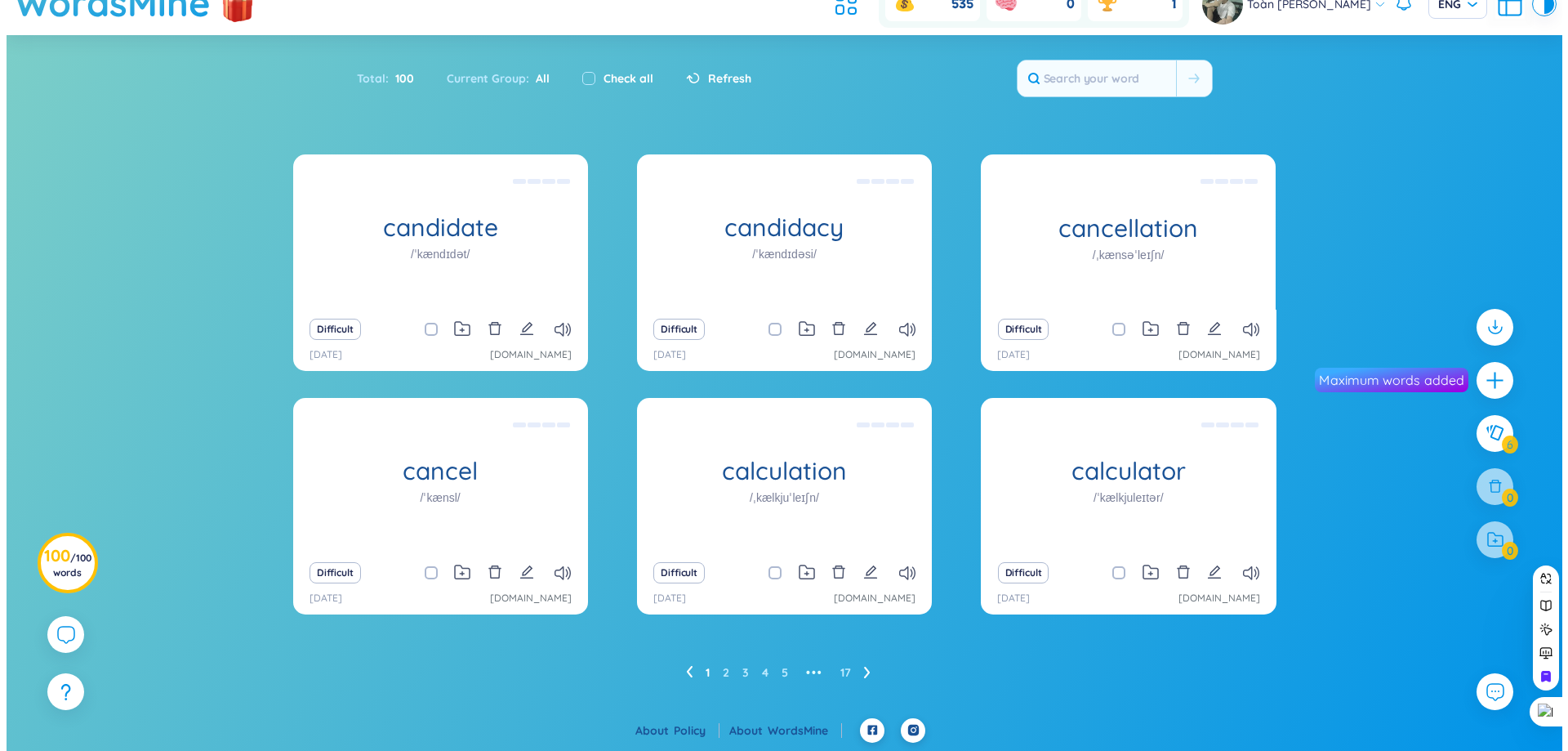
scroll to position [18734, 0]
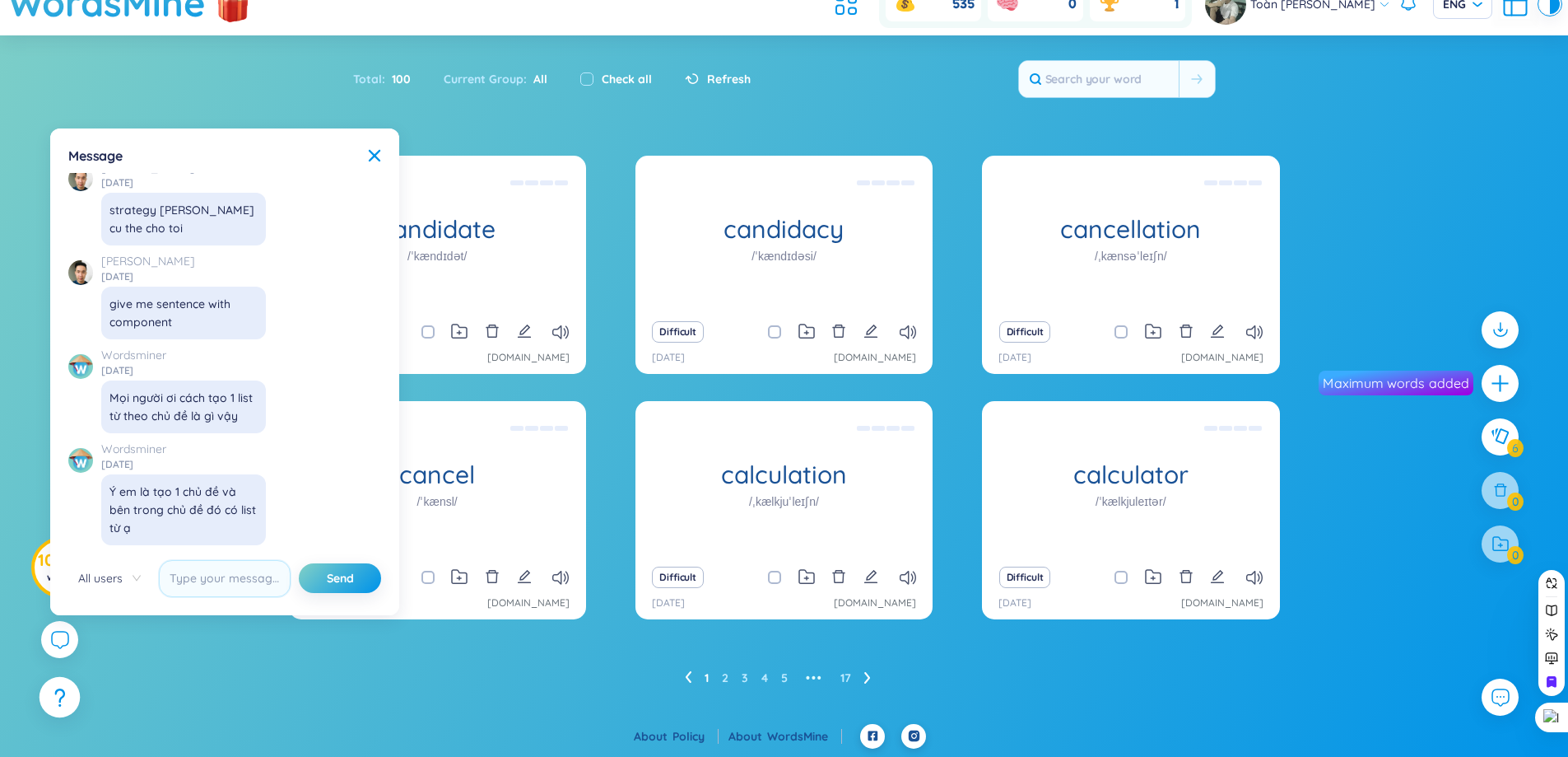
click at [58, 698] on icon at bounding box center [59, 697] width 11 height 18
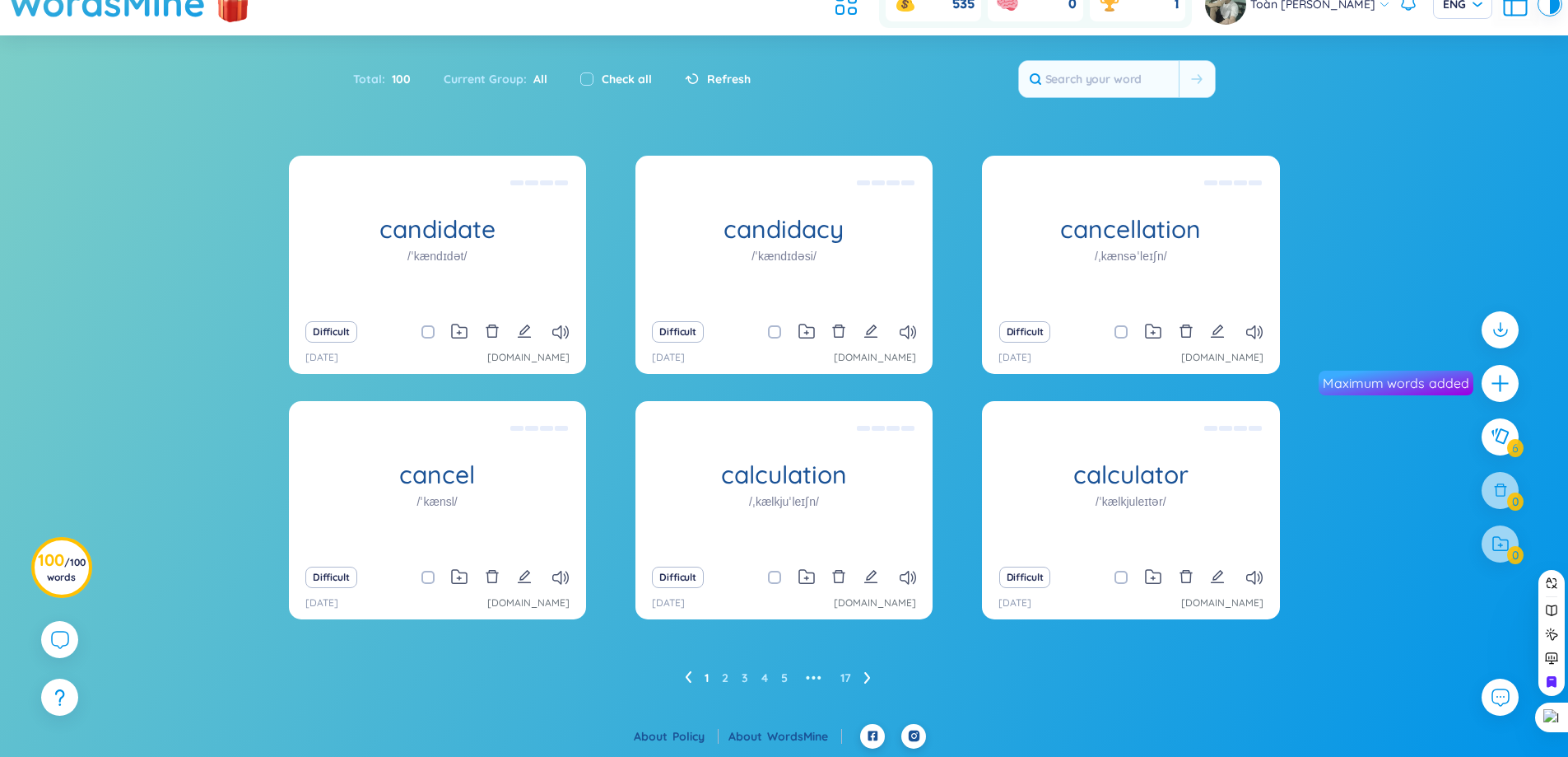
click at [1493, 374] on icon "plus" at bounding box center [1500, 383] width 20 height 20
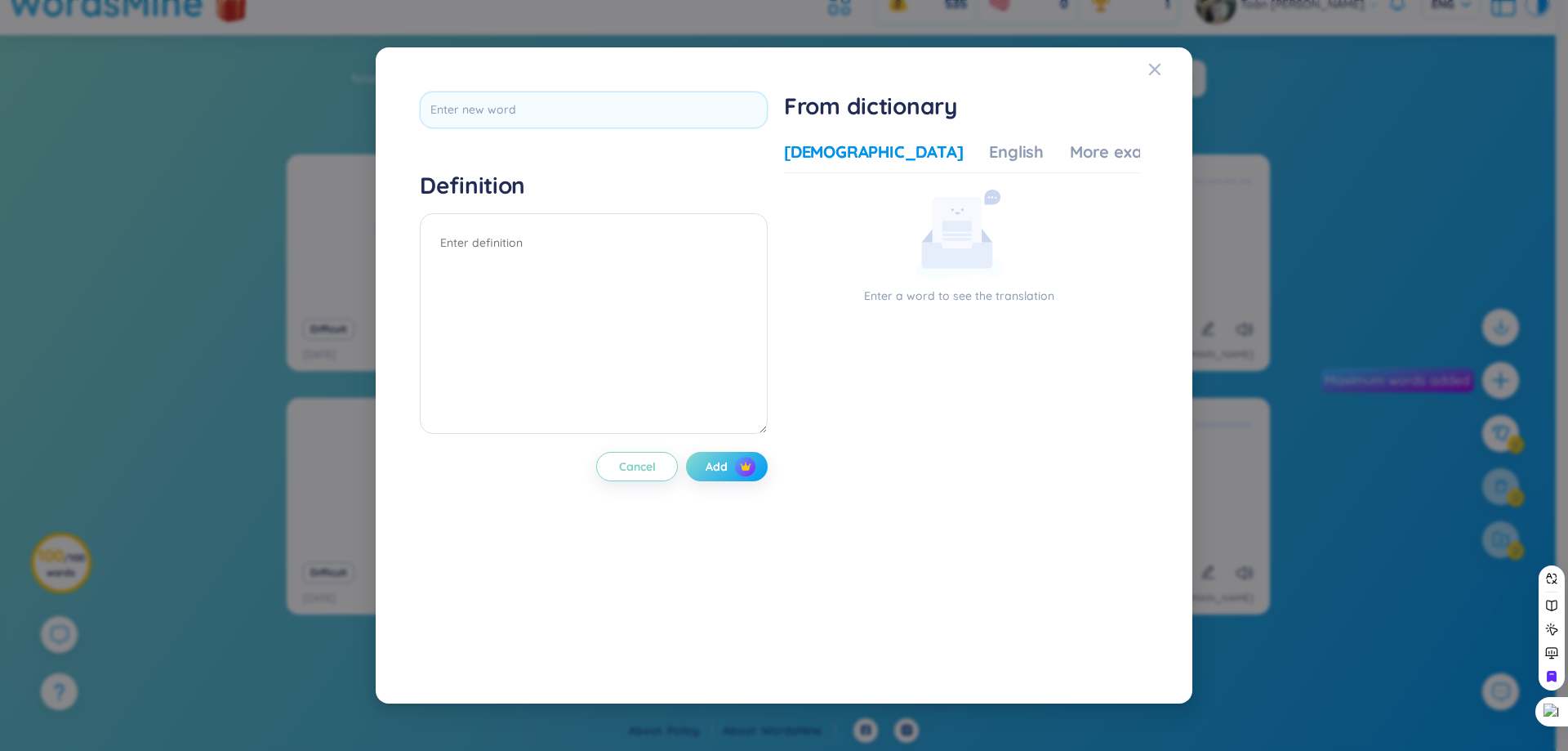
click at [727, 465] on span "Add" at bounding box center [716, 466] width 22 height 16
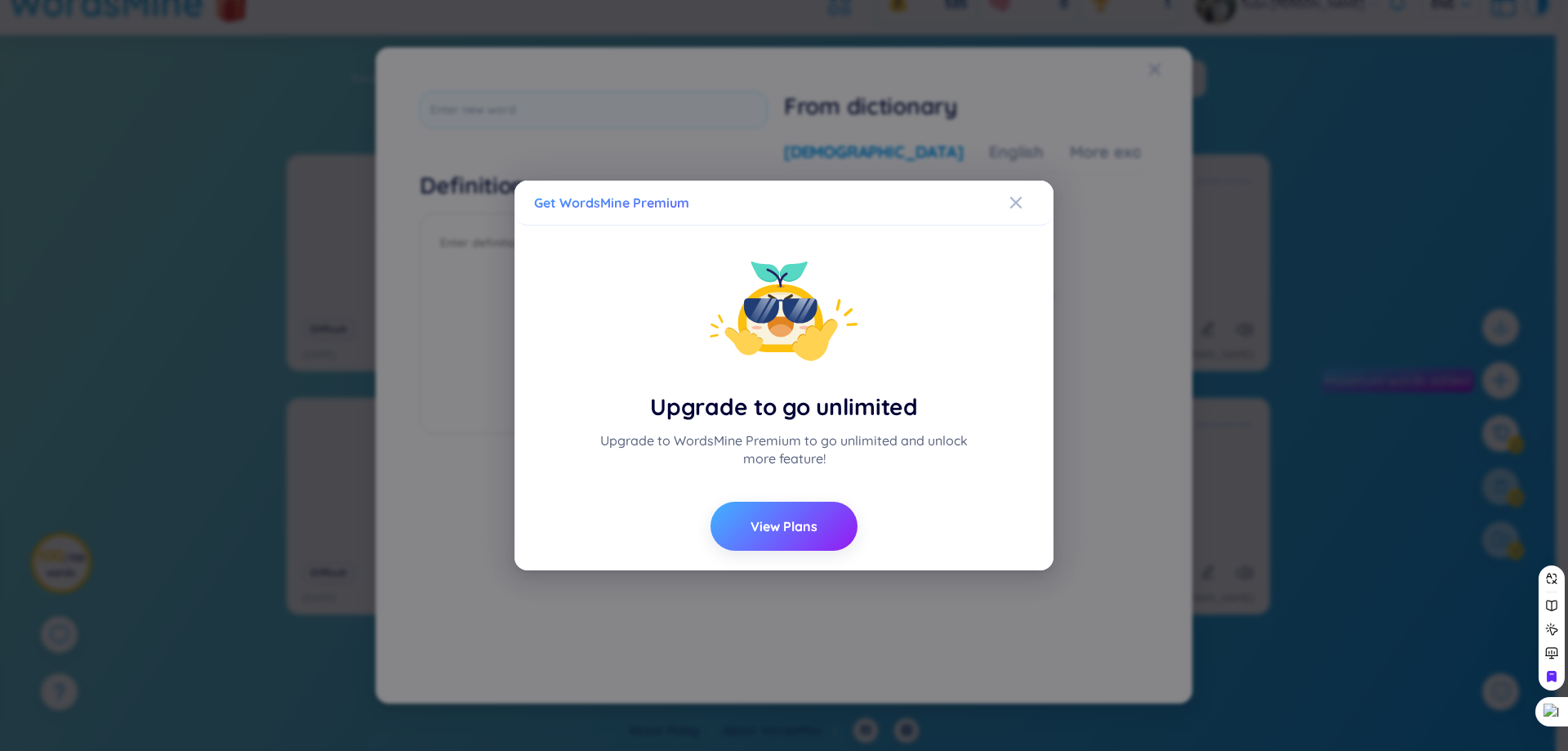
click at [778, 534] on span "View Plans" at bounding box center [784, 526] width 67 height 18
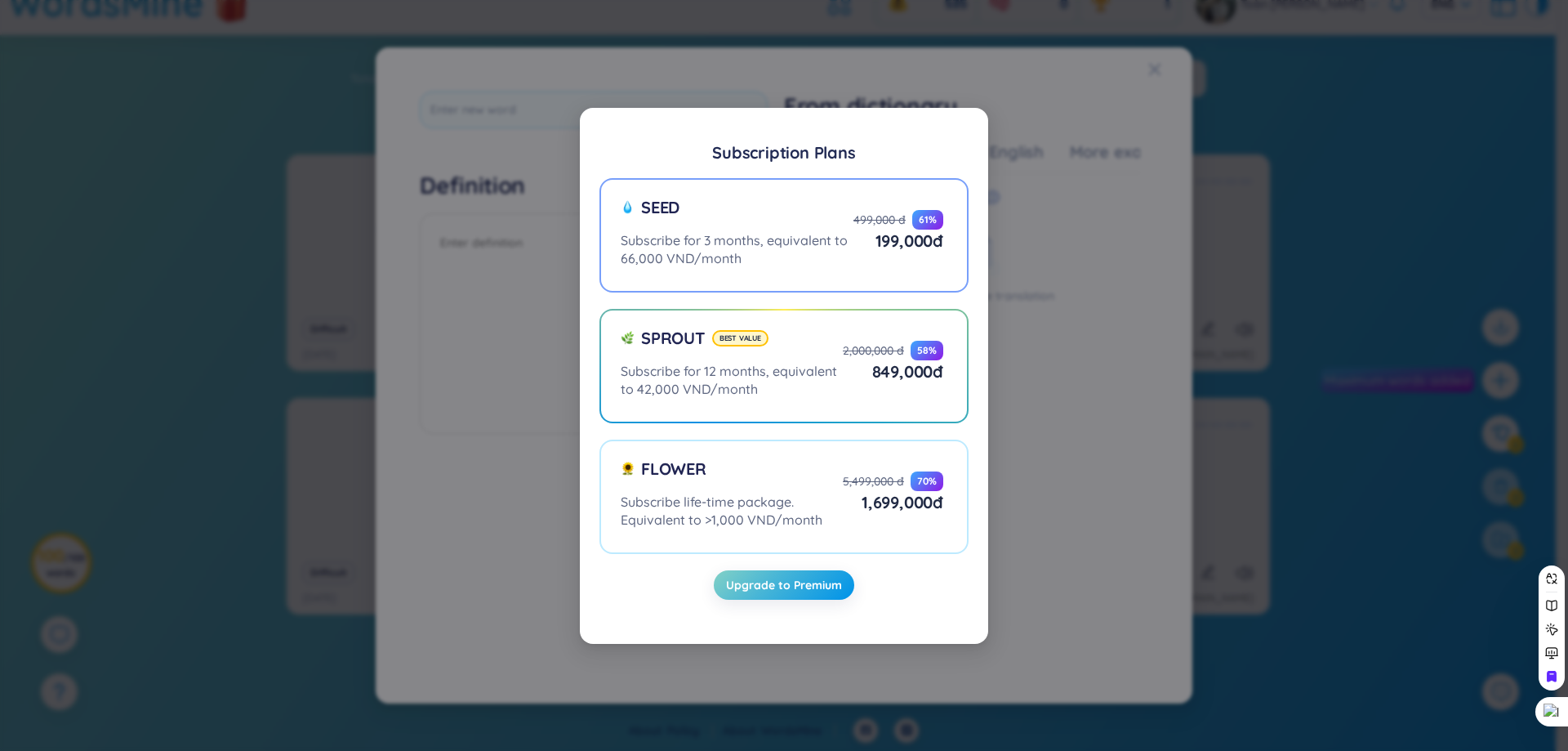
click at [756, 272] on label "Seed Subscribe for 3 months, equivalent to 66,000 VND/month 499,000 đ 61 % 199,…" at bounding box center [784, 235] width 369 height 114
click at [0, 0] on input "Seed Subscribe for 3 months, equivalent to 66,000 VND/month 499,000 đ 61 % 199,…" at bounding box center [0, 0] width 0 height 0
click at [756, 272] on label "Seed Subscribe for 3 months, equivalent to 66,000 VND/month 499,000 đ 61 % 199,…" at bounding box center [784, 235] width 369 height 114
click at [0, 0] on input "Seed Subscribe for 3 months, equivalent to 66,000 VND/month 499,000 đ 61 % 199,…" at bounding box center [0, 0] width 0 height 0
click at [821, 591] on span "Upgrade to Premium" at bounding box center [784, 584] width 116 height 16
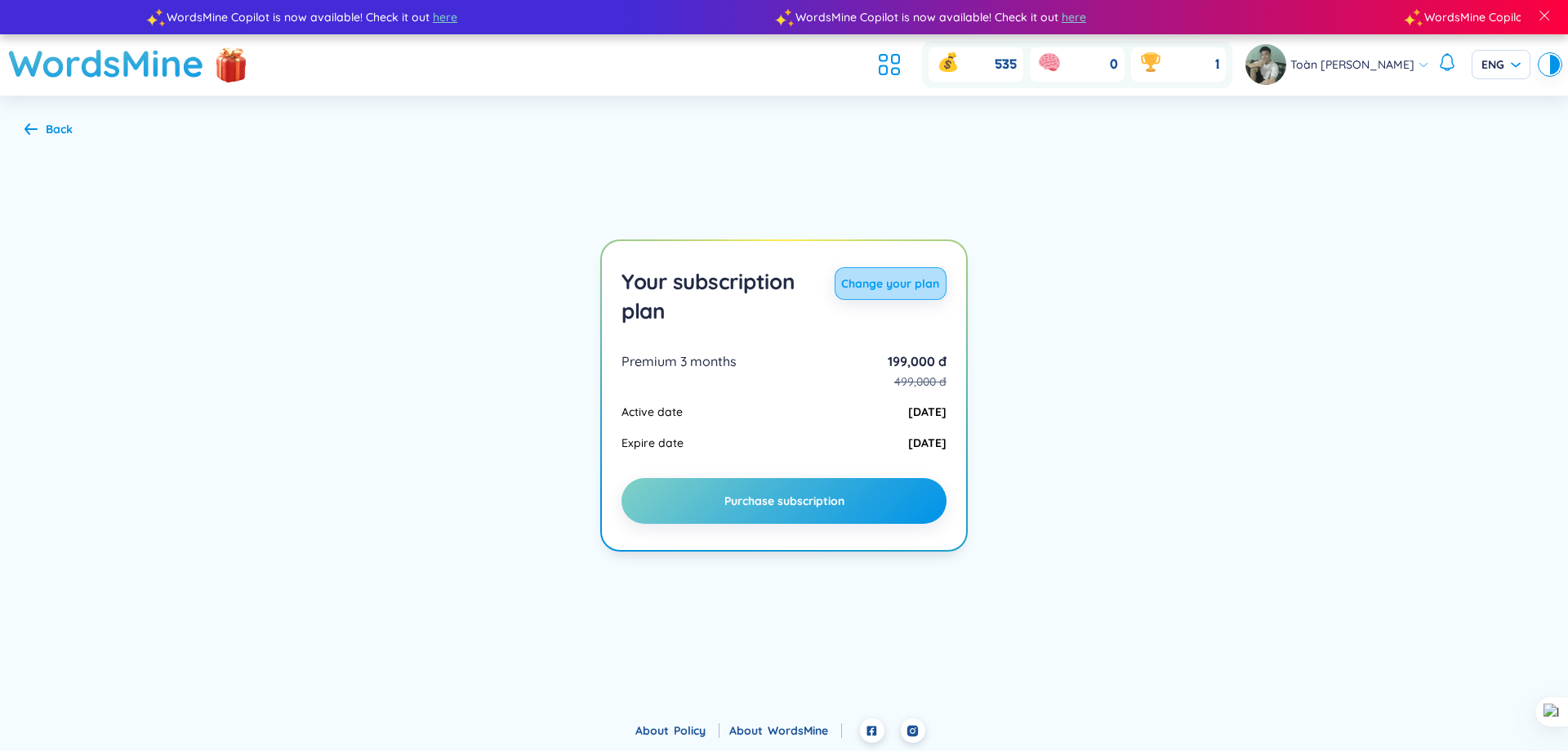
click at [858, 288] on span "Change your plan" at bounding box center [890, 283] width 98 height 16
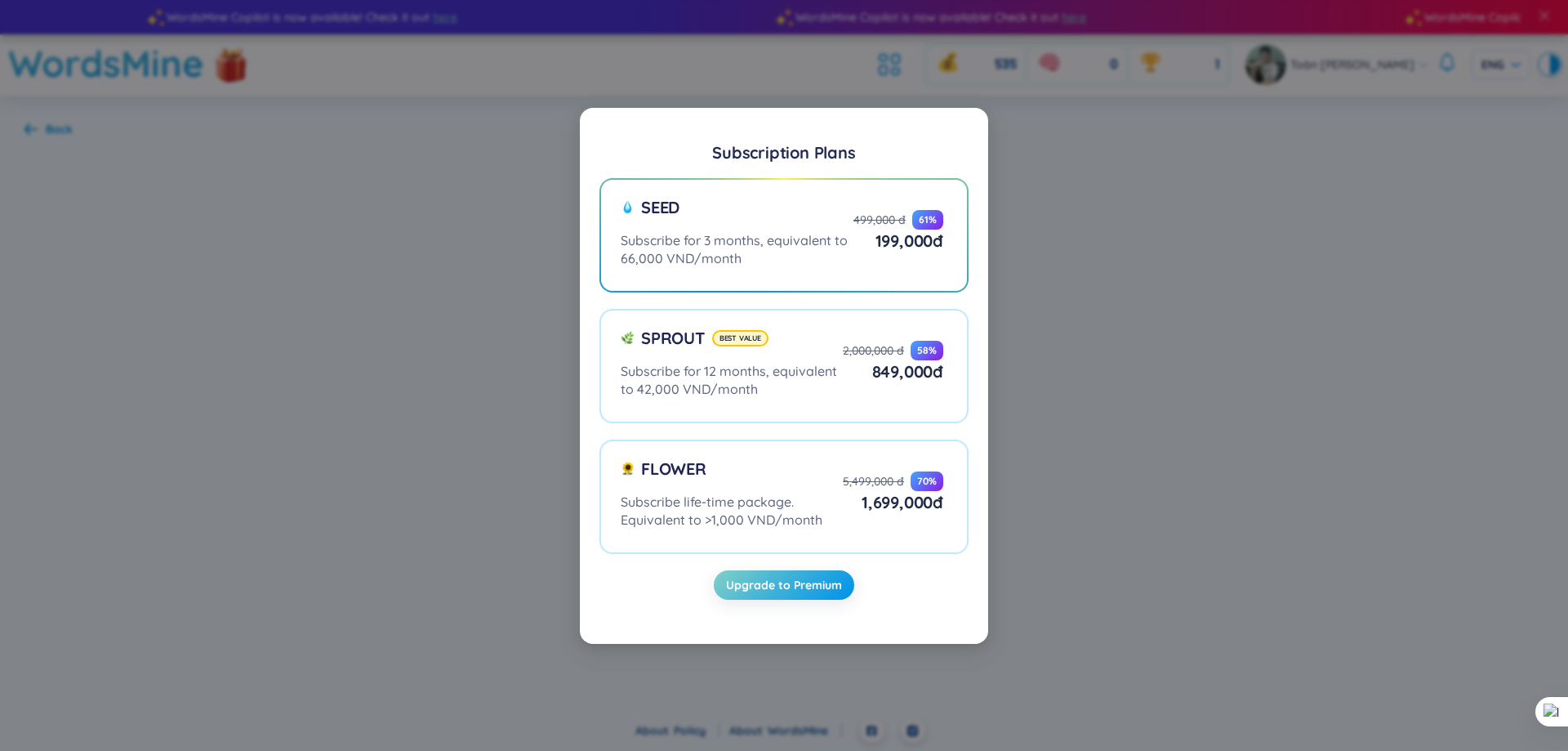
click at [858, 288] on label "Seed Subscribe for 3 months, equivalent to 66,000 VND/month 499,000 đ 61 % 199,…" at bounding box center [784, 235] width 369 height 114
click at [0, 0] on input "Seed Subscribe for 3 months, equivalent to 66,000 VND/month 499,000 đ 61 % 199,…" at bounding box center [0, 0] width 0 height 0
click at [853, 256] on div "Subscribe for 3 months, equivalent to 66,000 VND/month" at bounding box center [736, 249] width 233 height 36
click at [0, 0] on input "Seed Subscribe for 3 months, equivalent to 66,000 VND/month 499,000 đ 61 % 199,…" at bounding box center [0, 0] width 0 height 0
click at [805, 214] on div "Seed" at bounding box center [736, 214] width 233 height 35
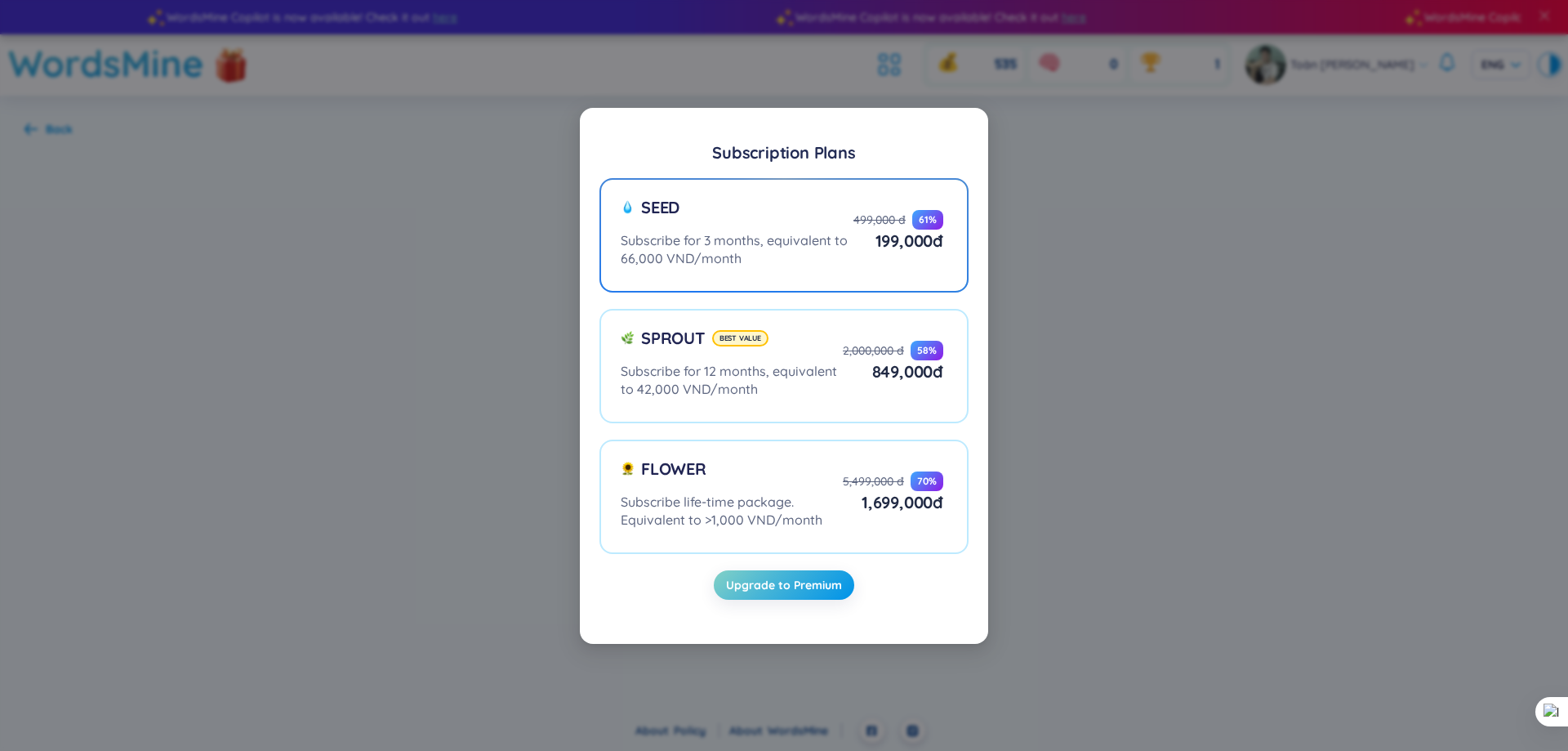
click at [0, 0] on input "Seed Subscribe for 3 months, equivalent to 66,000 VND/month 499,000 đ 61 % 199,…" at bounding box center [0, 0] width 0 height 0
click at [828, 588] on span "Upgrade to Premium" at bounding box center [784, 584] width 116 height 16
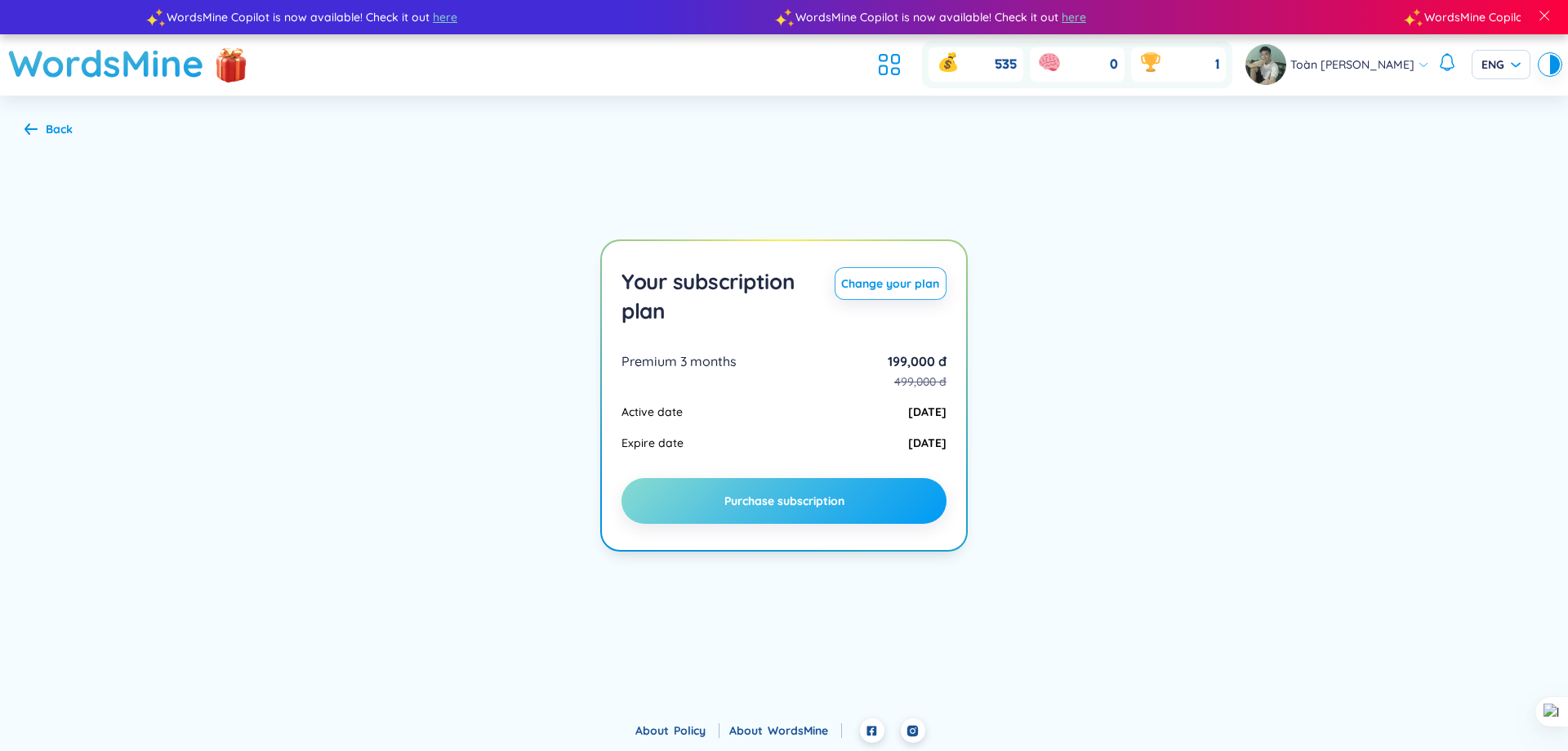
click at [835, 501] on span "Purchase subscription" at bounding box center [784, 500] width 120 height 16
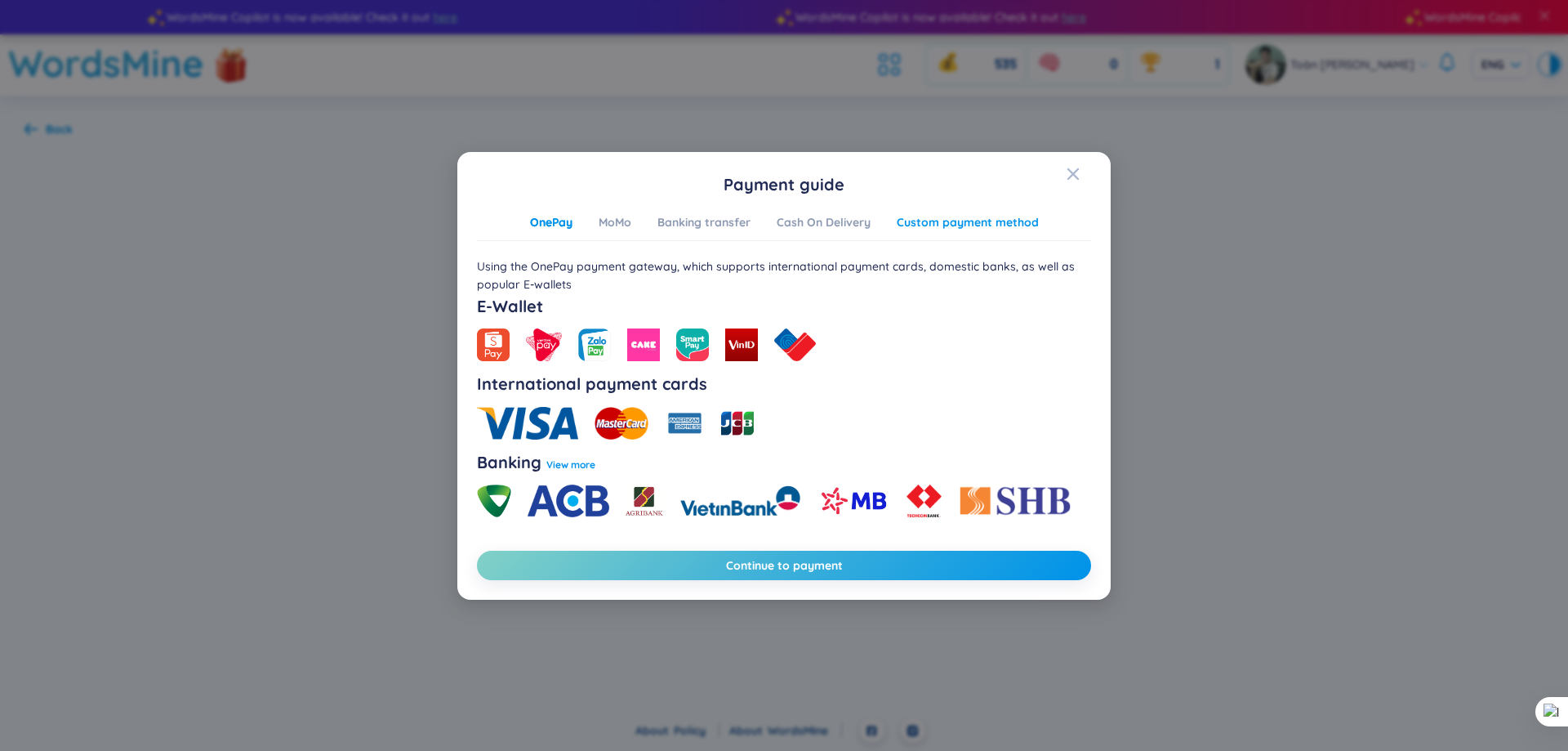
click at [983, 226] on div "Custom payment method" at bounding box center [967, 222] width 142 height 18
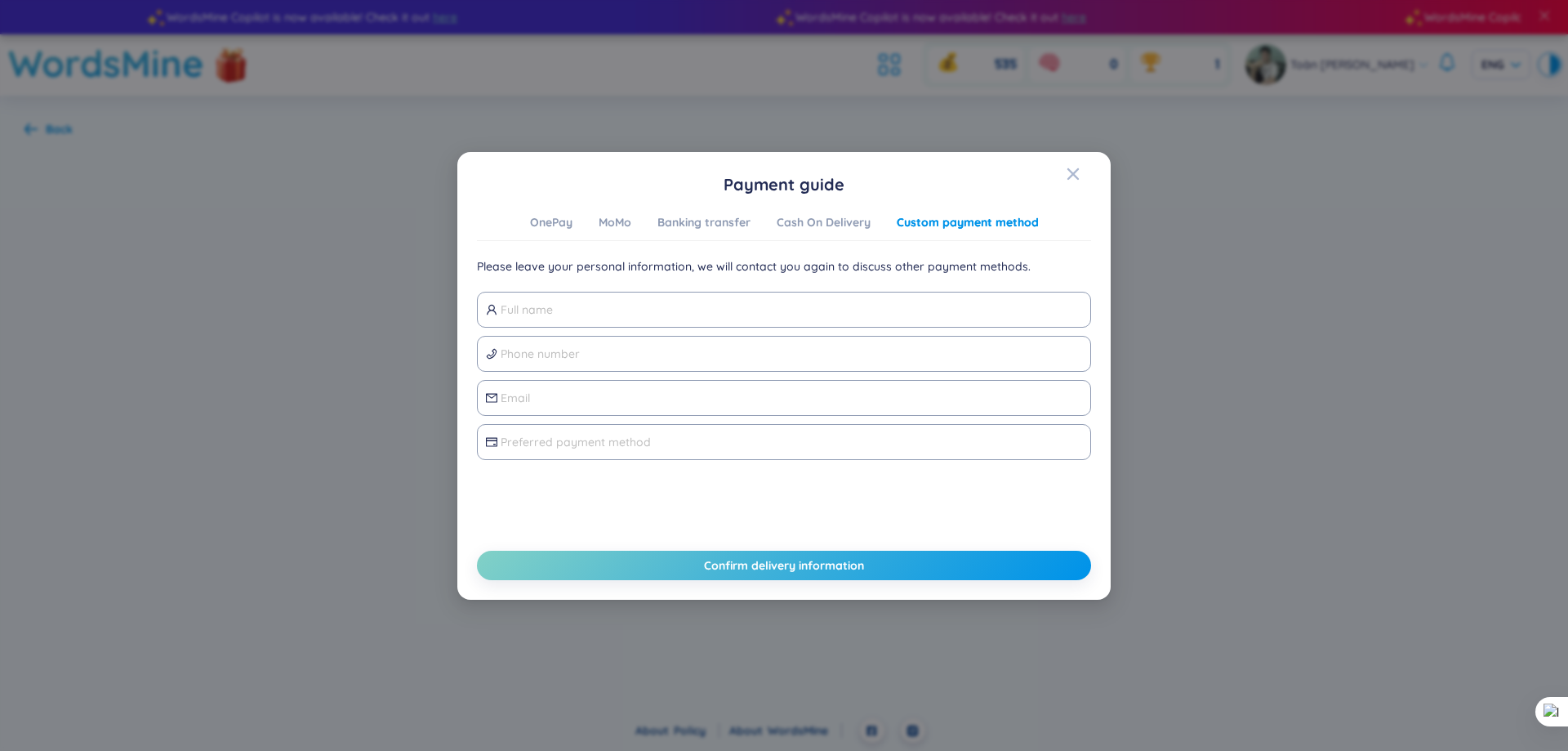
click at [863, 204] on div "Payment guide OnePay MoMo Banking transfer Cash On Delivery Custom payment meth…" at bounding box center [784, 376] width 614 height 409
click at [834, 217] on div "Cash On Delivery" at bounding box center [824, 222] width 94 height 18
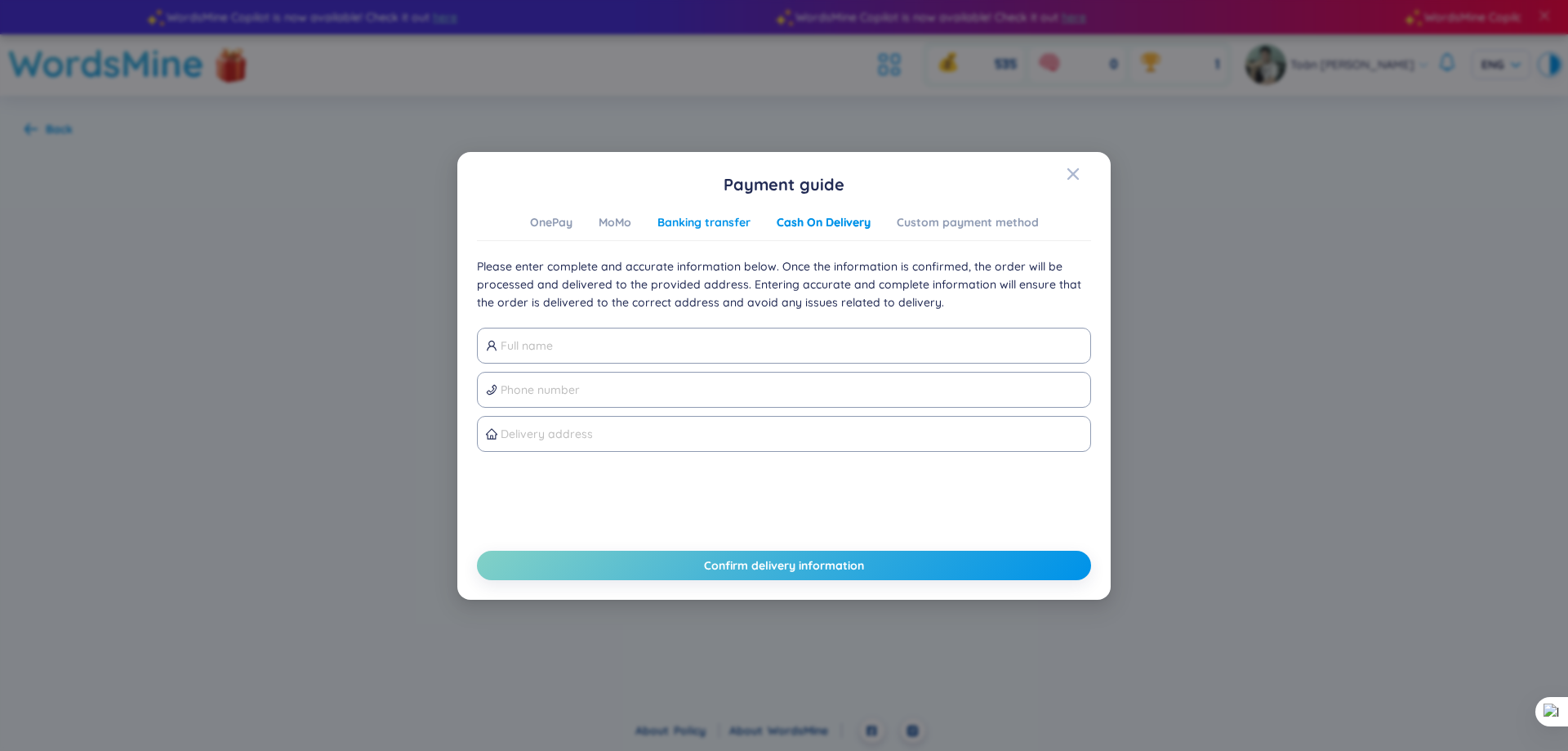
click at [742, 214] on div "Banking transfer" at bounding box center [704, 222] width 93 height 18
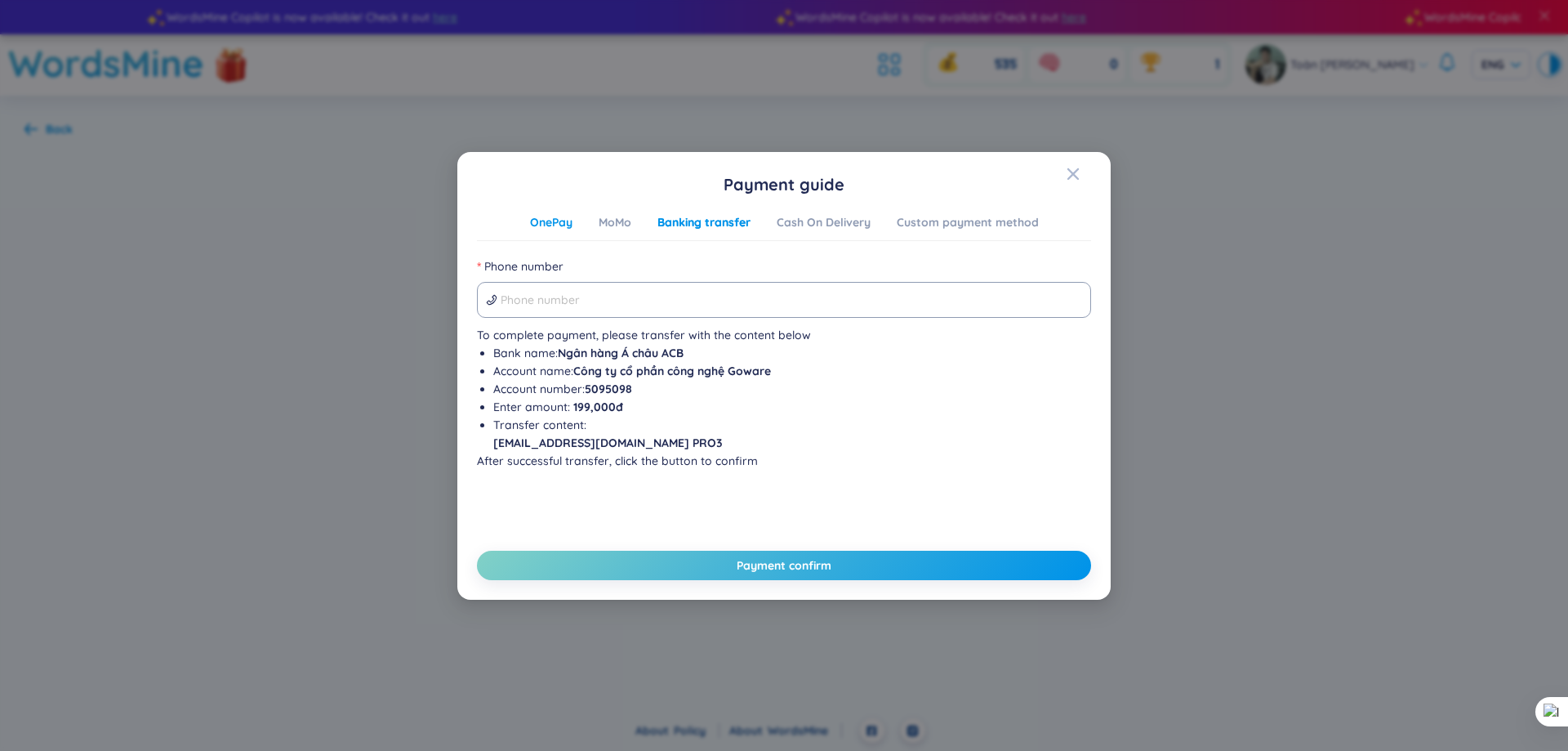
click at [552, 225] on div "OnePay" at bounding box center [551, 222] width 43 height 18
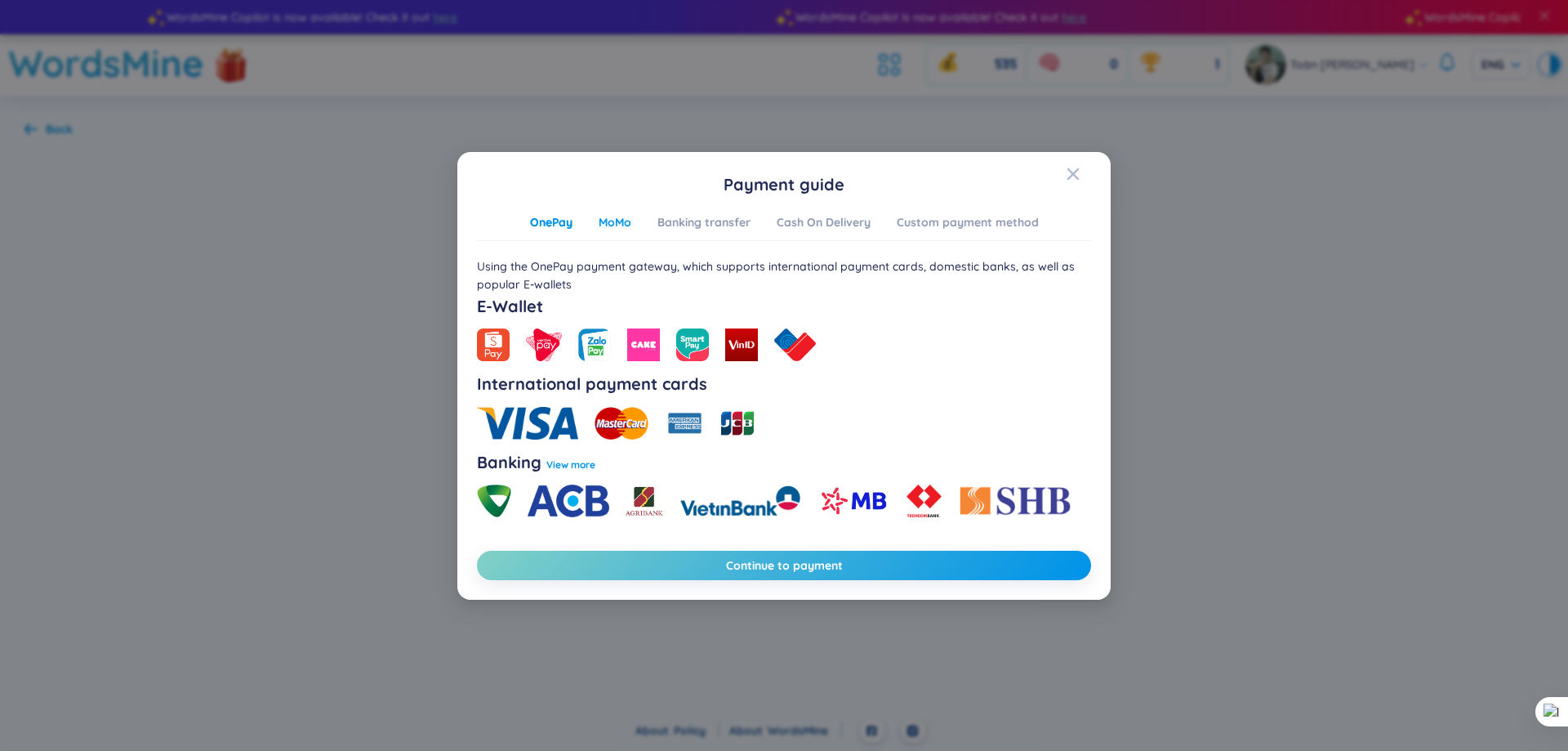
click at [626, 230] on div "MoMo" at bounding box center [615, 222] width 33 height 18
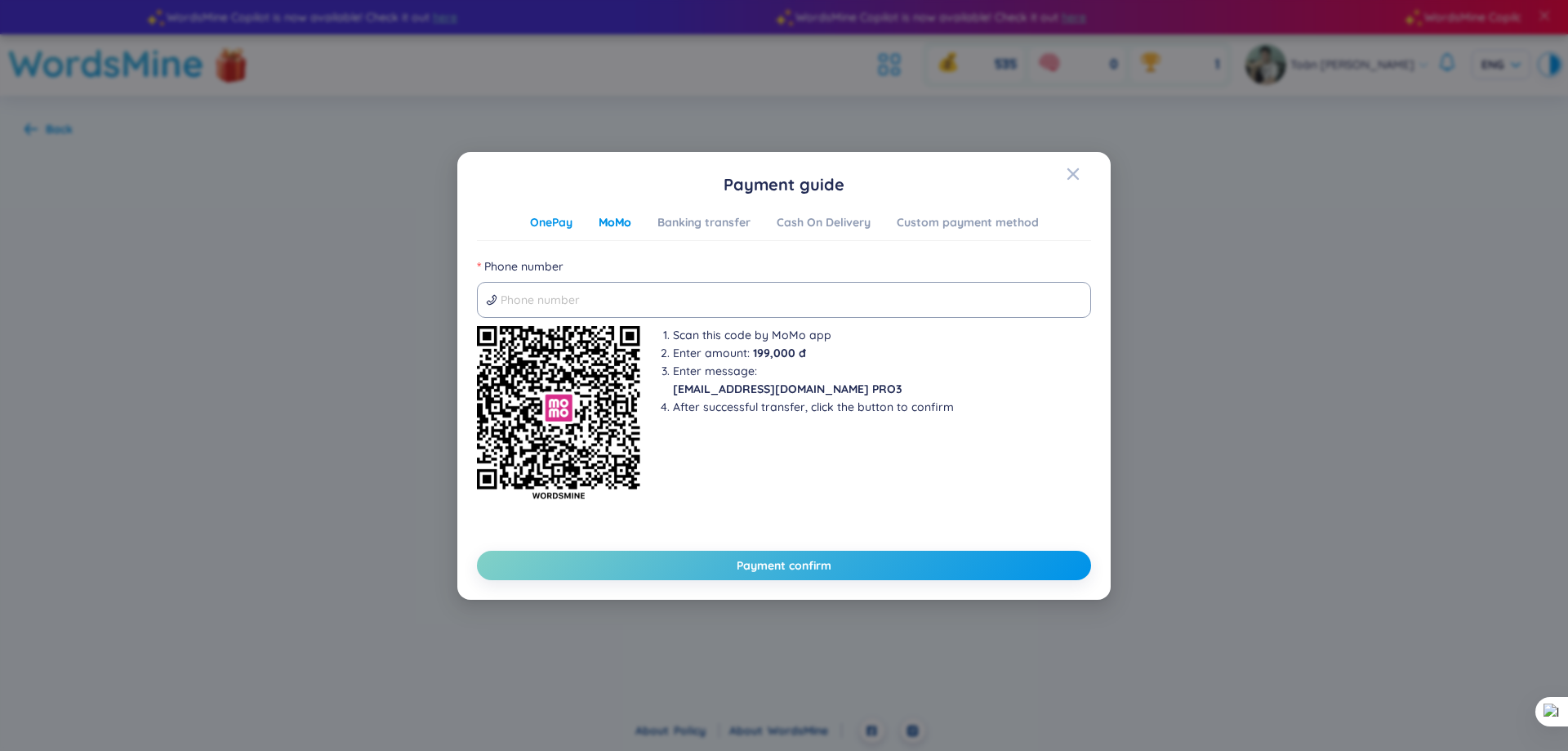
click at [557, 228] on div "OnePay" at bounding box center [551, 222] width 43 height 18
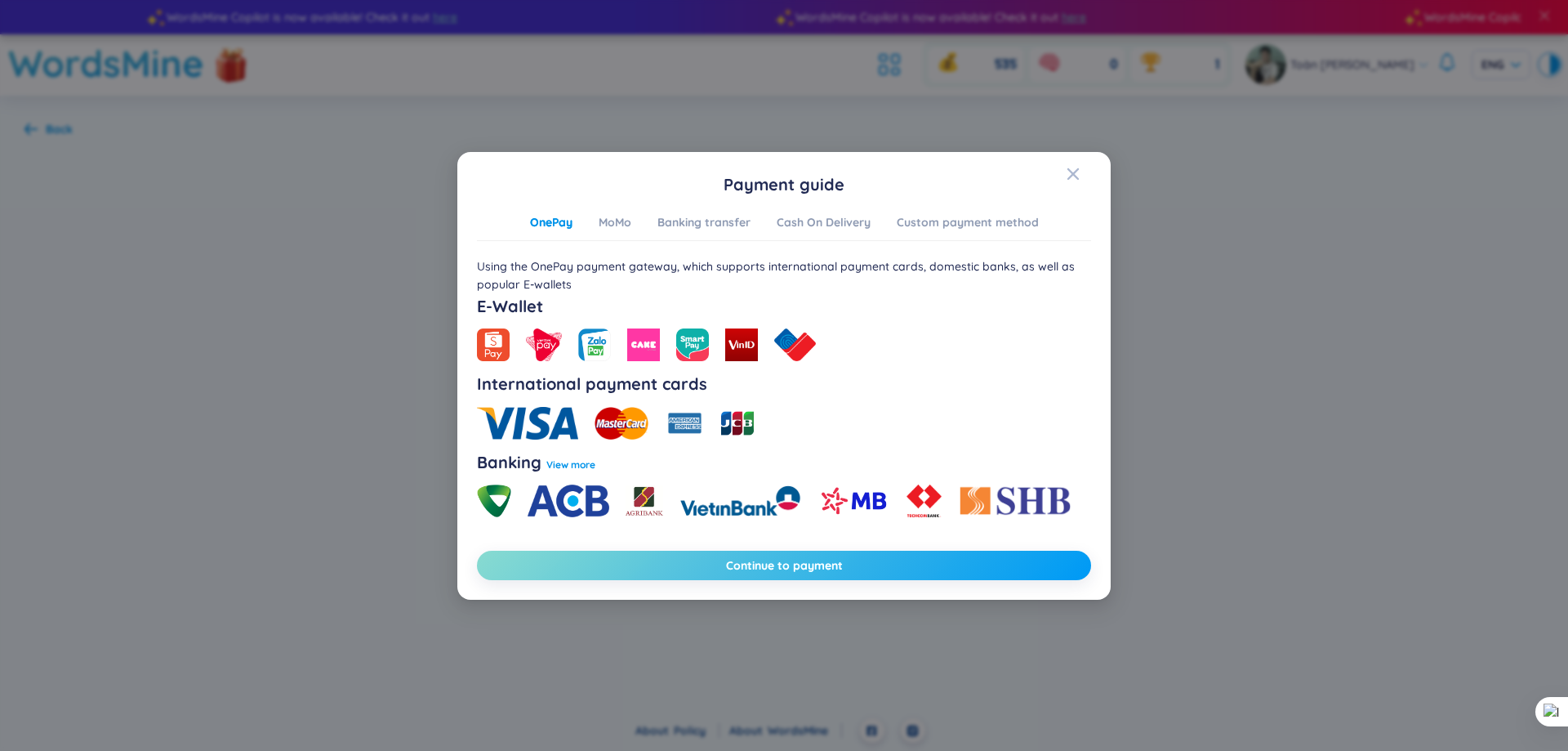
click at [654, 559] on button "Continue to payment" at bounding box center [784, 565] width 614 height 29
click at [1209, 253] on div "Payment guide OnePay MoMo Banking transfer Cash On Delivery Custom payment meth…" at bounding box center [784, 375] width 1568 height 751
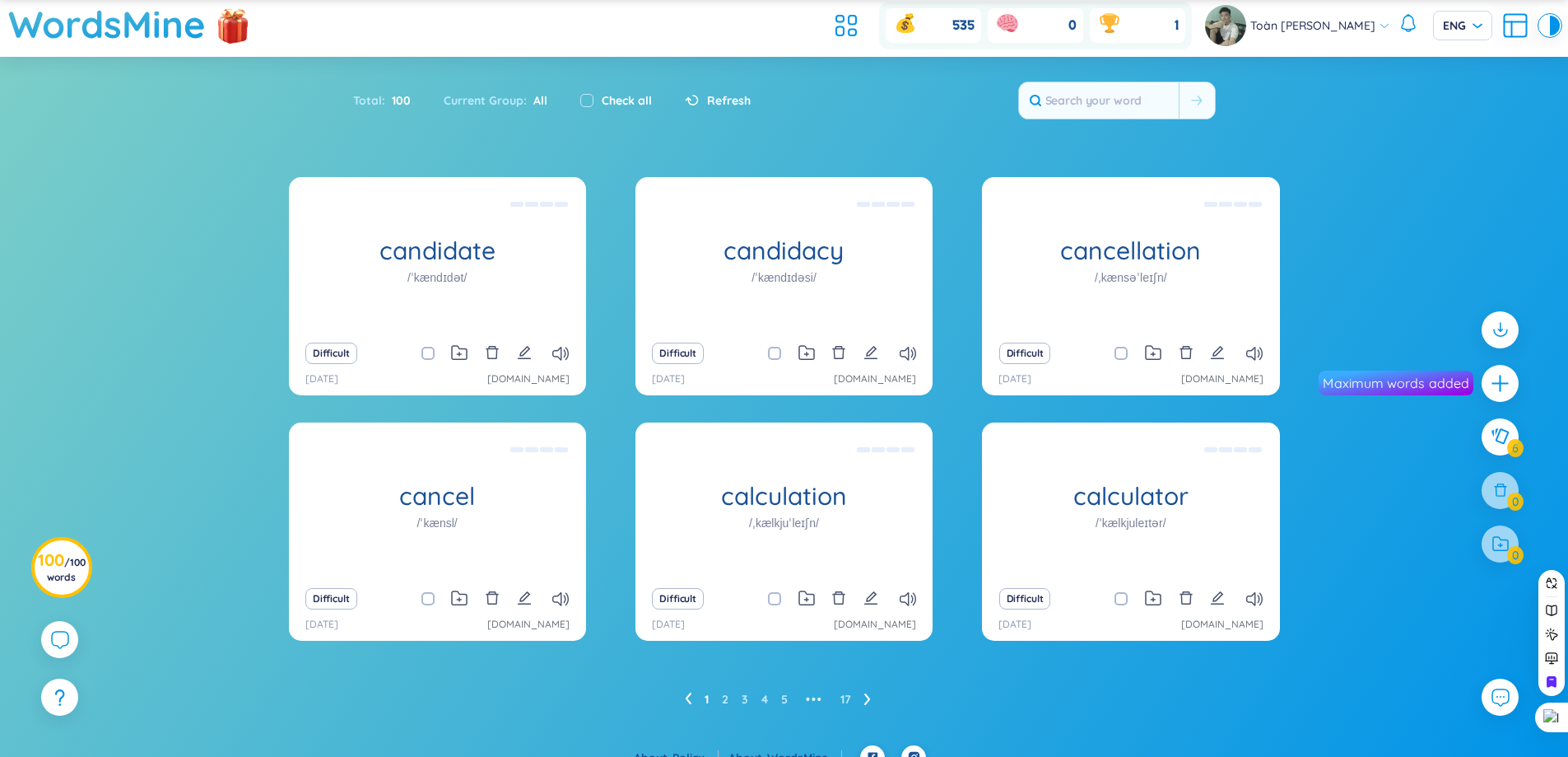
scroll to position [61, 0]
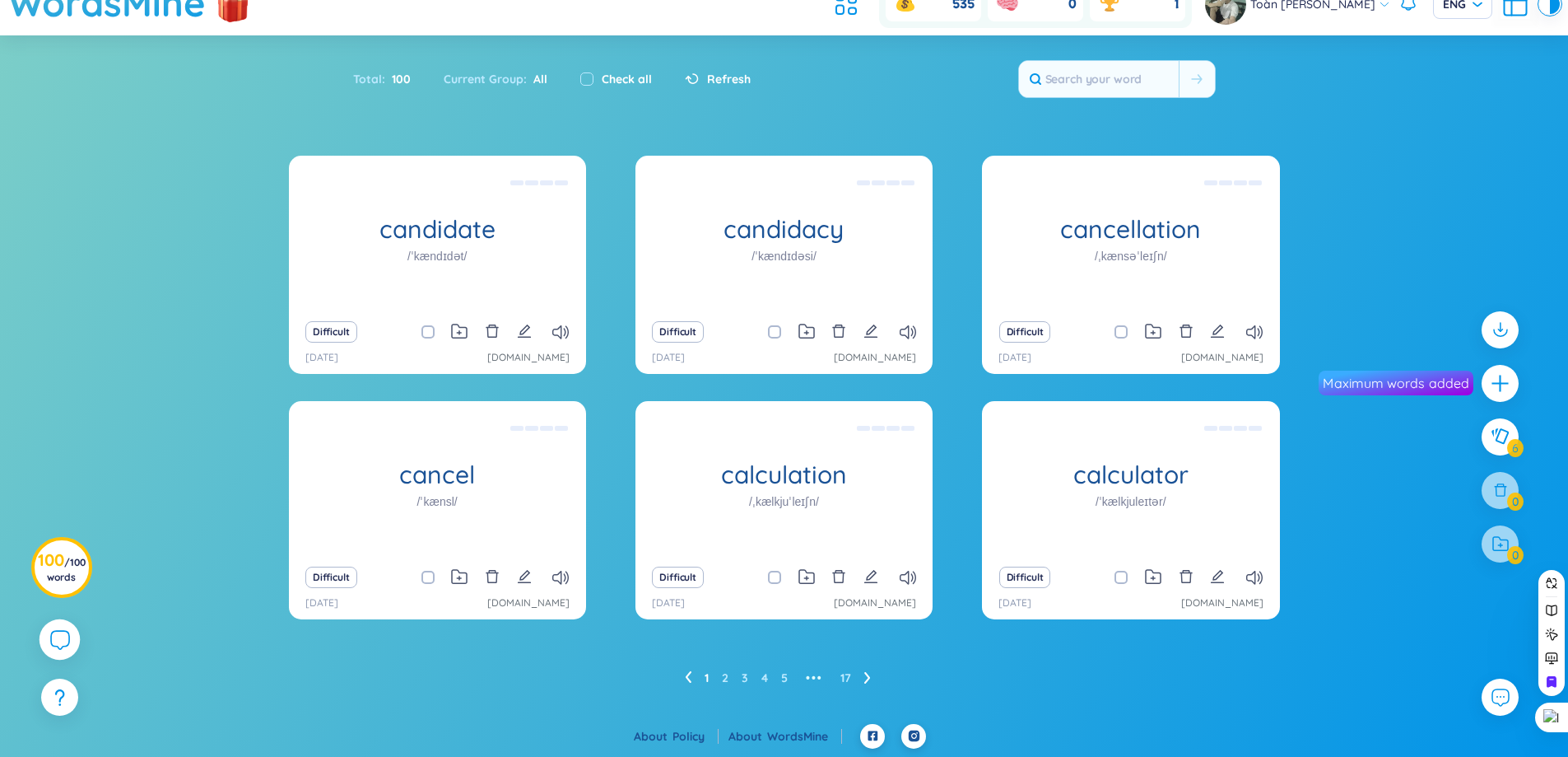
click at [52, 634] on icon at bounding box center [58, 638] width 19 height 19
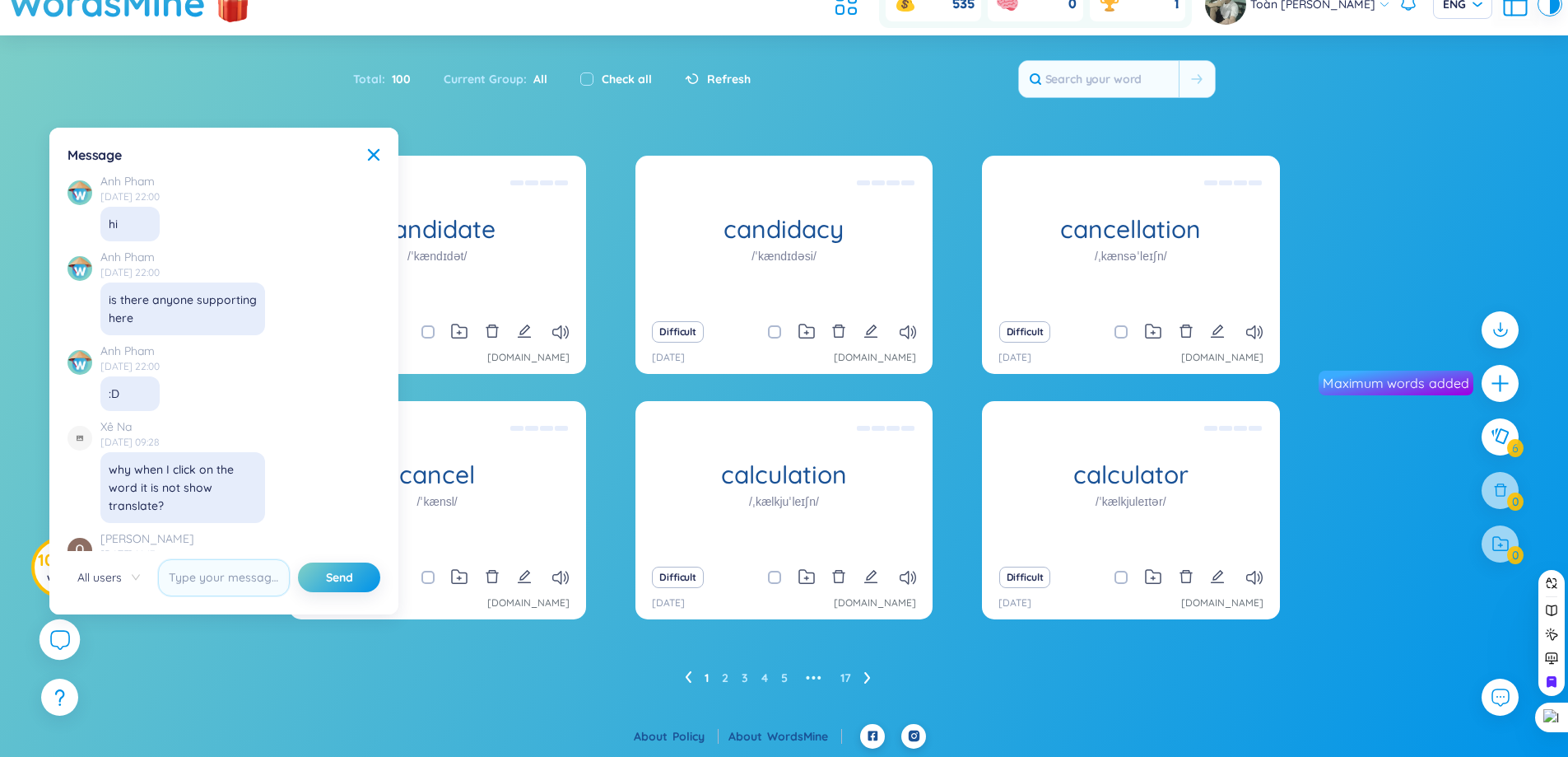
scroll to position [18883, 0]
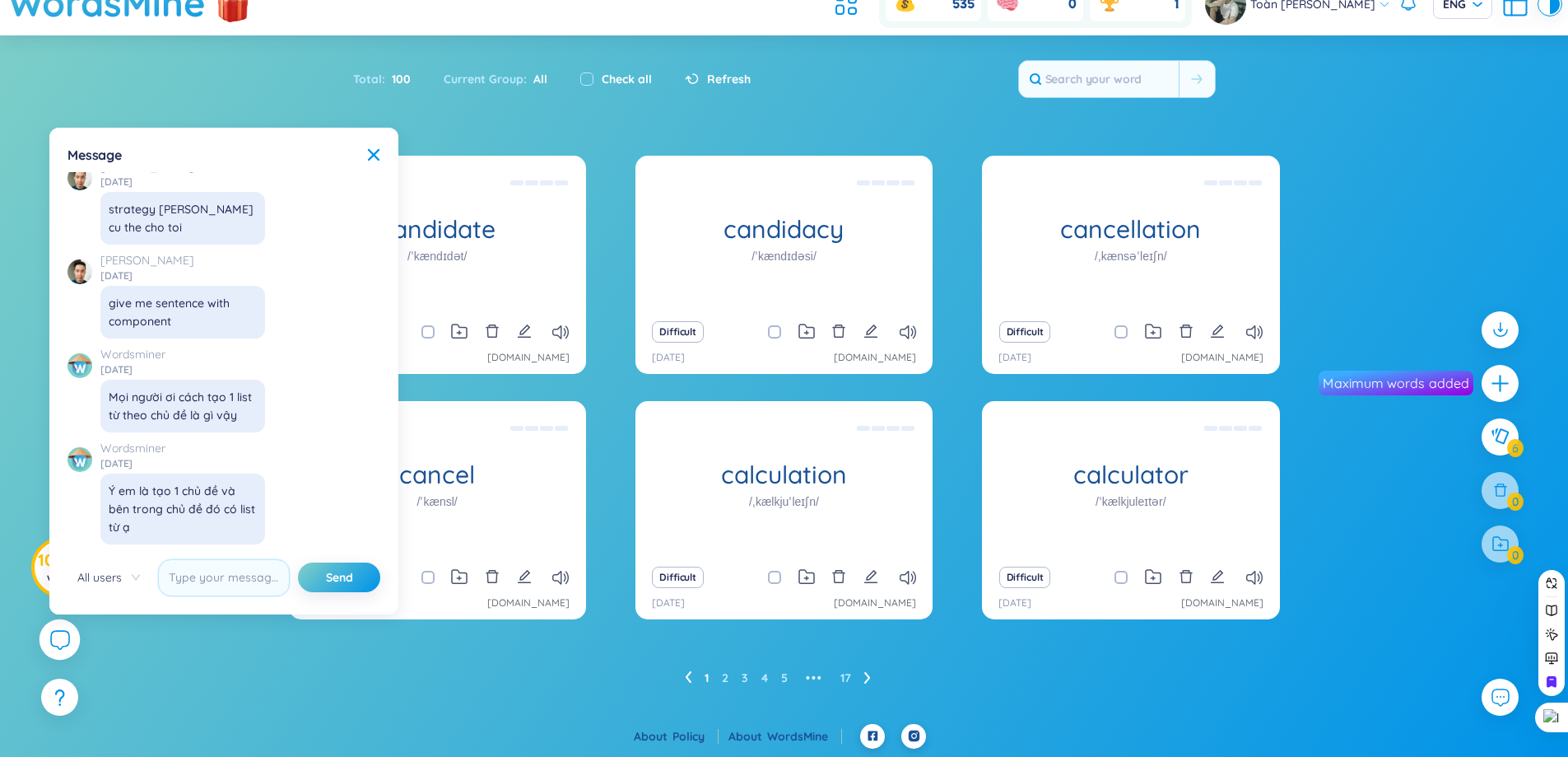
click at [64, 649] on div at bounding box center [60, 639] width 42 height 42
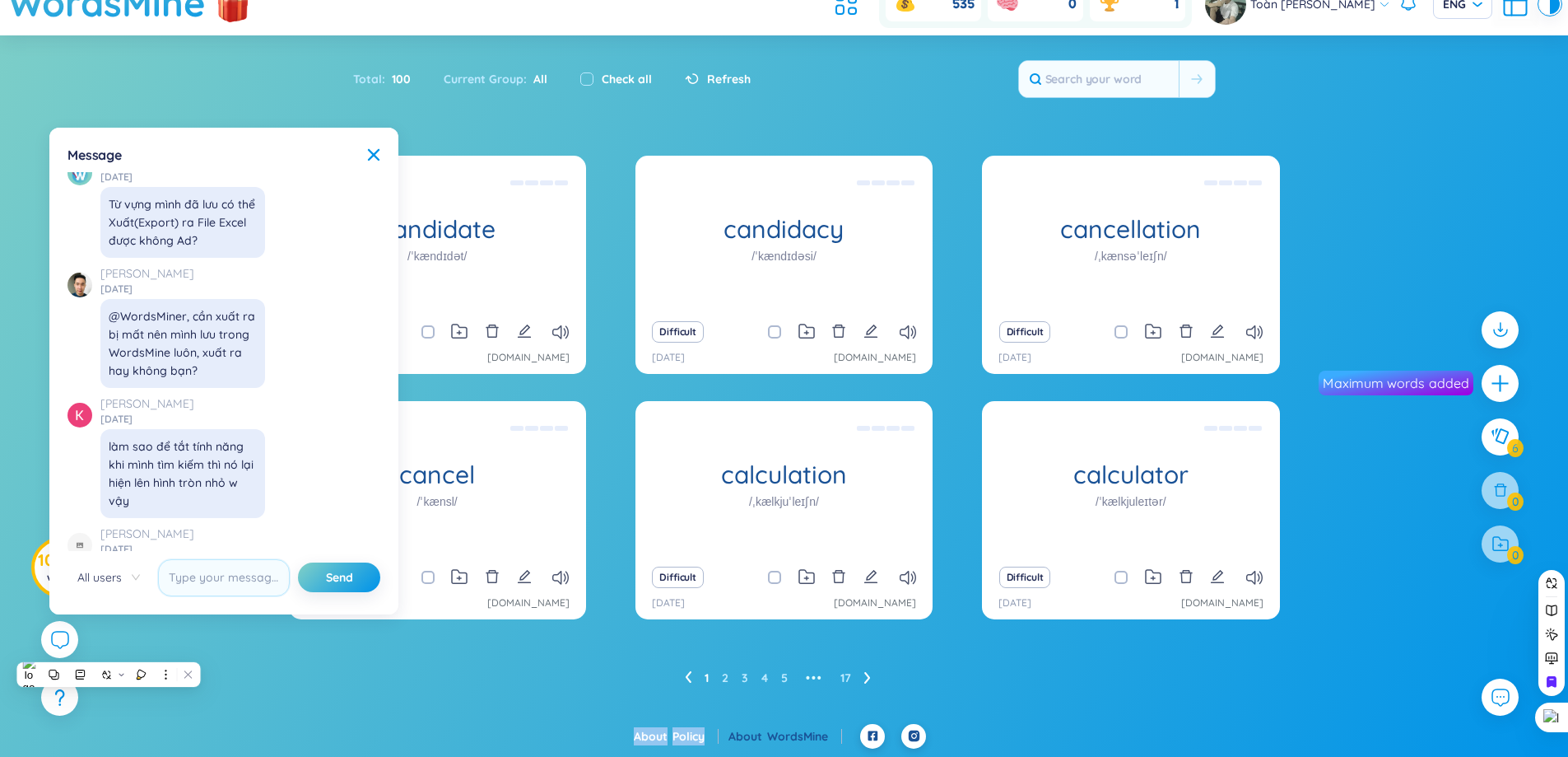
scroll to position [18225, 0]
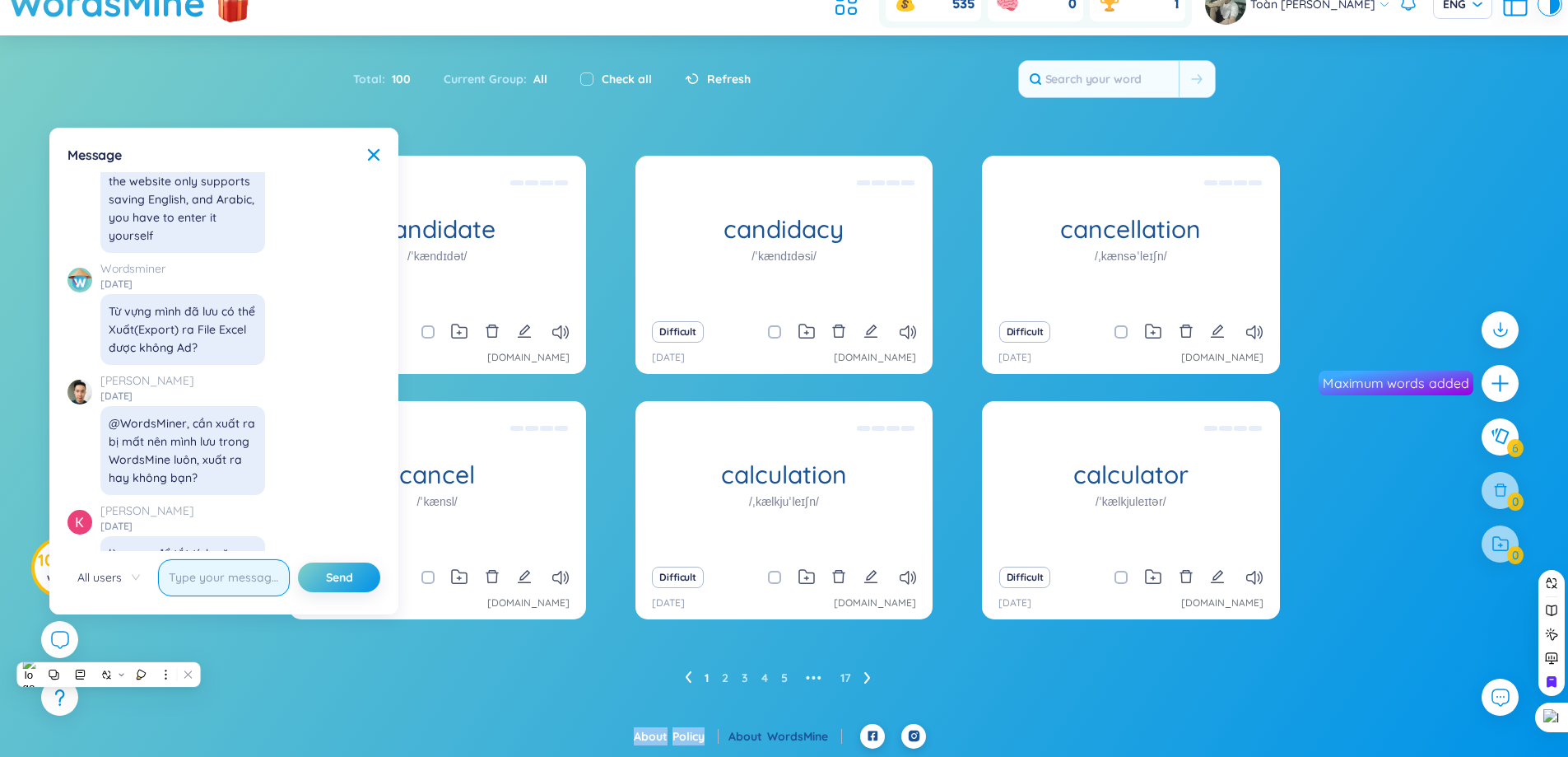
click at [252, 562] on input "text" at bounding box center [223, 578] width 131 height 37
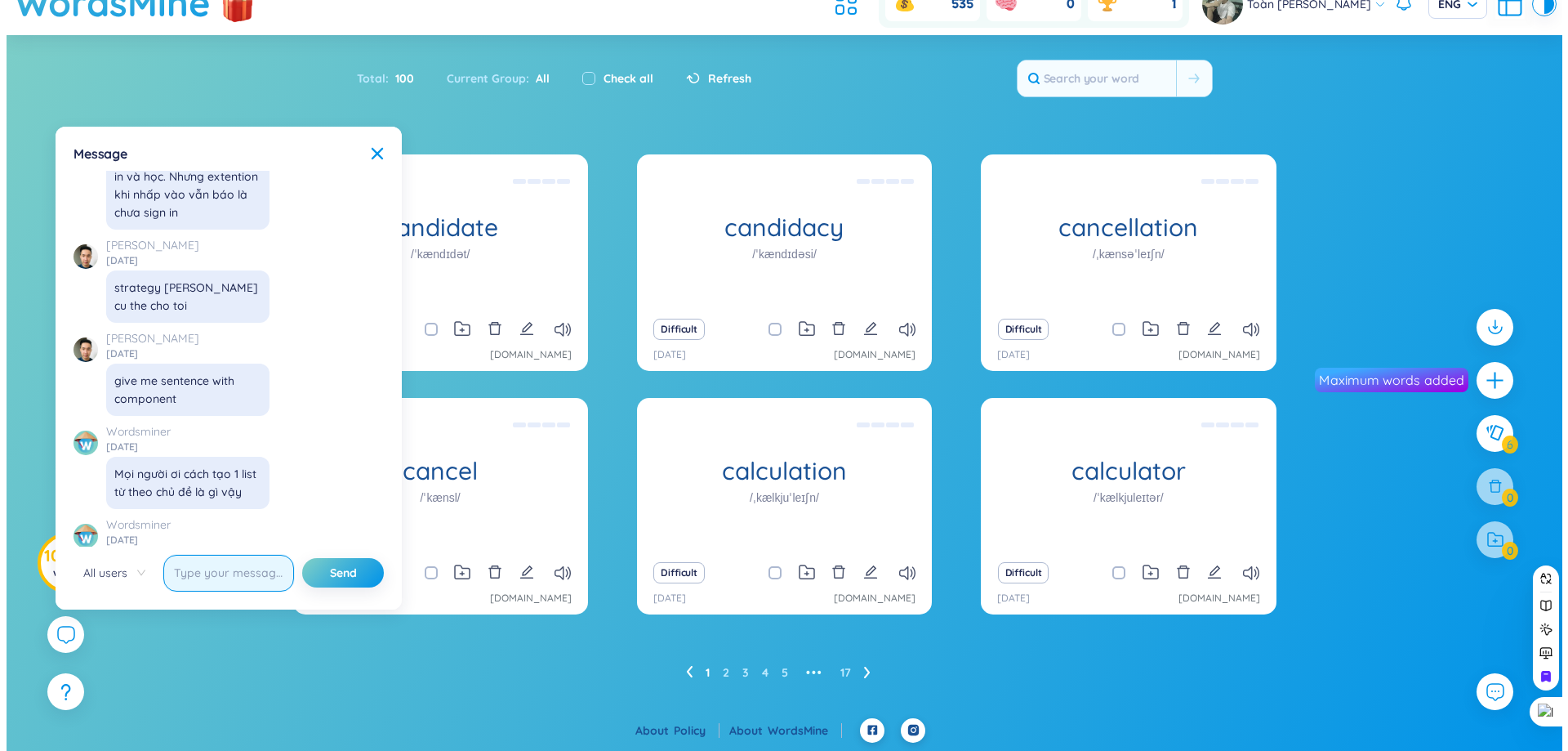
scroll to position [18734, 0]
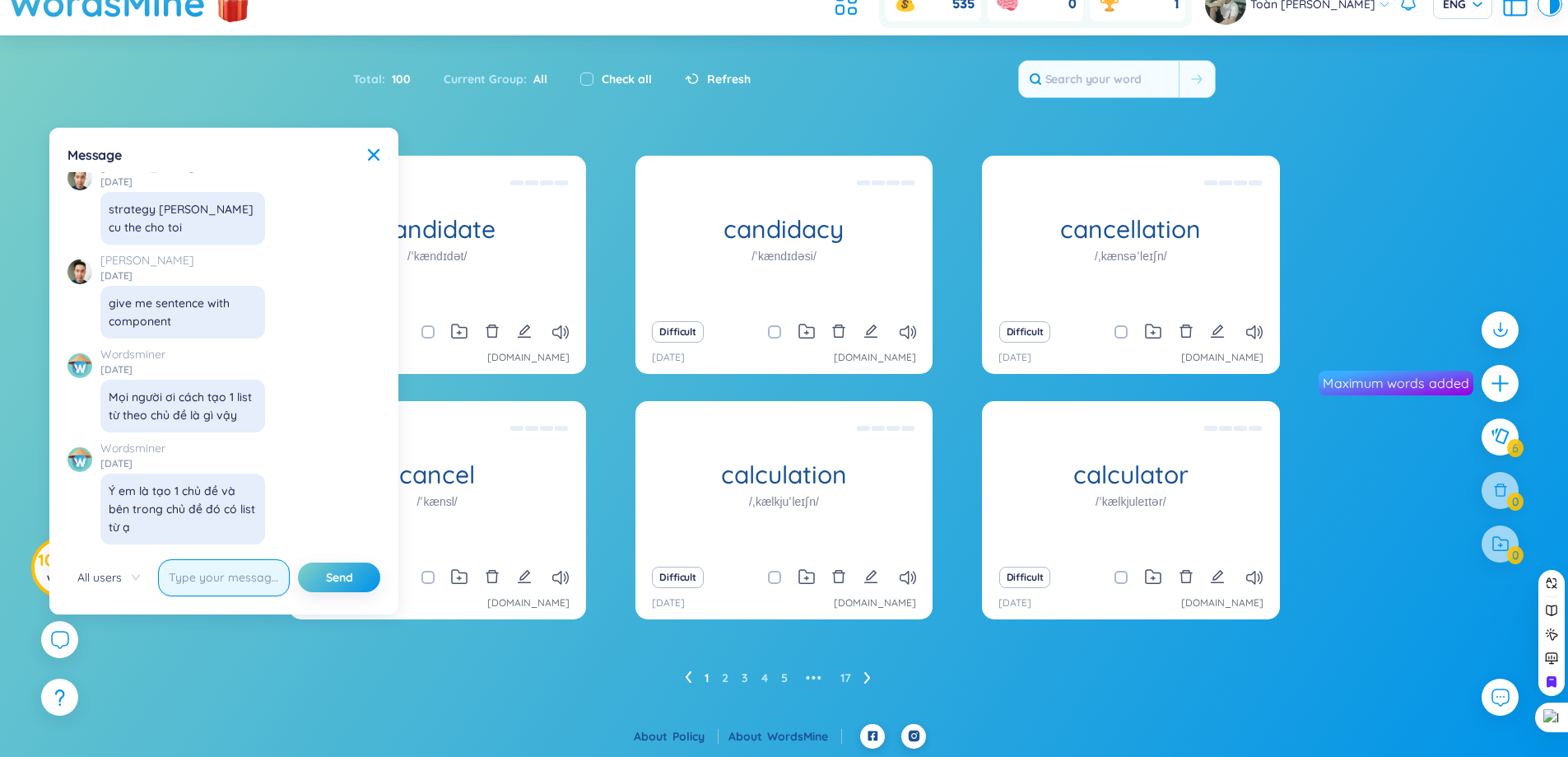
click at [250, 581] on input "text" at bounding box center [223, 578] width 131 height 37
click at [806, 104] on div "Total : 100 Current Group : All Check all Refresh" at bounding box center [785, 87] width 1027 height 71
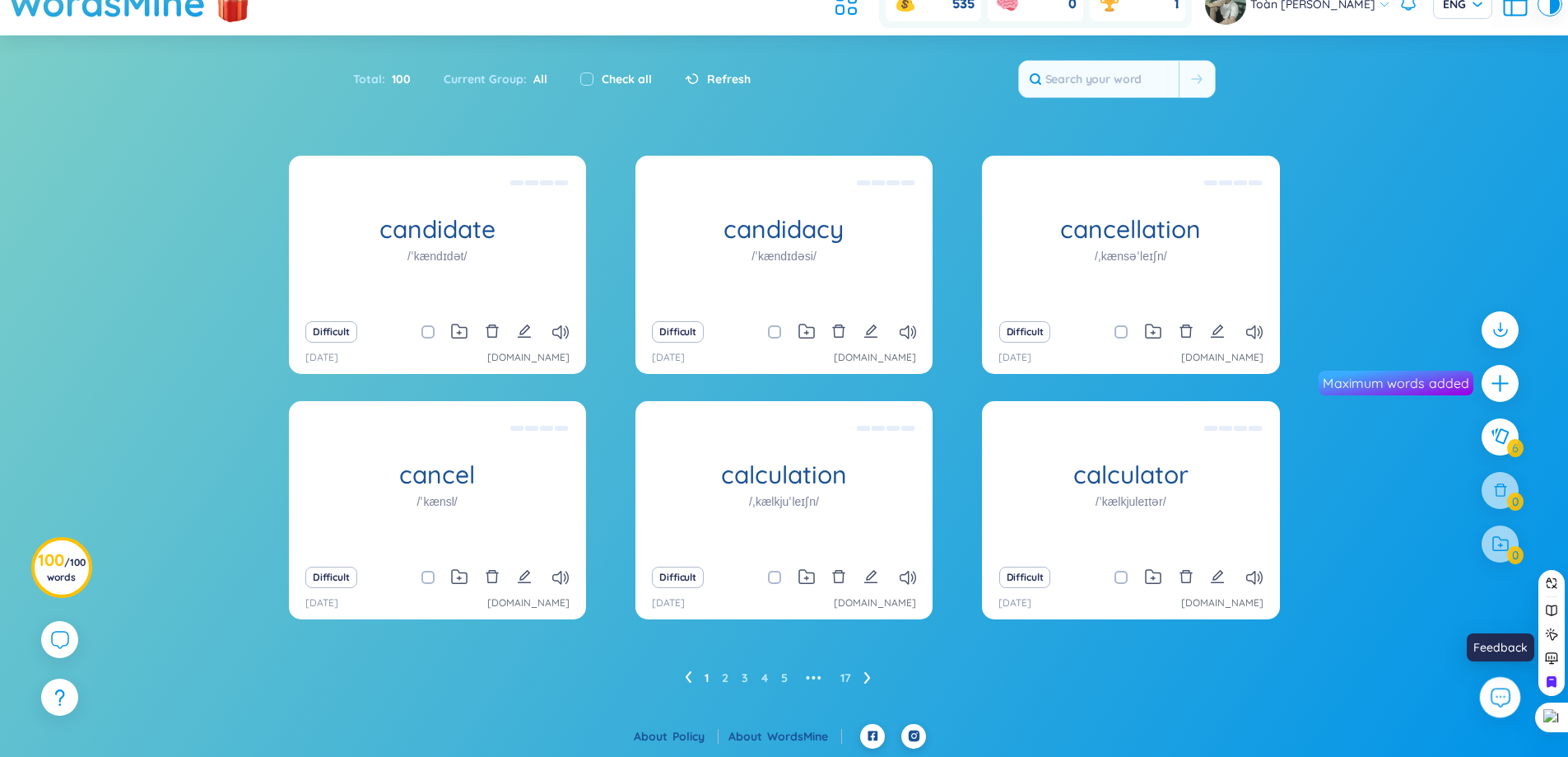
click at [1505, 695] on icon at bounding box center [1499, 696] width 21 height 21
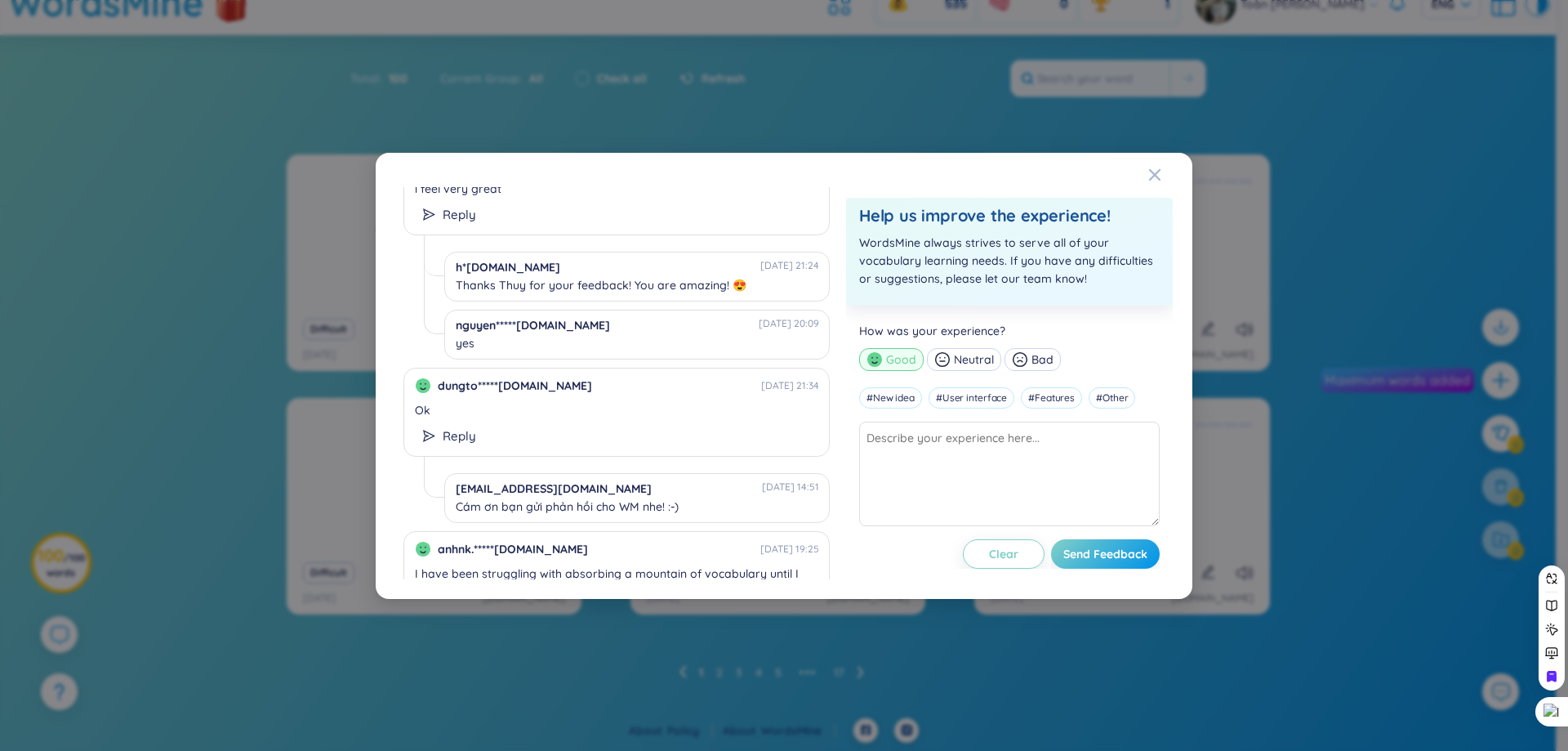
scroll to position [1707, 0]
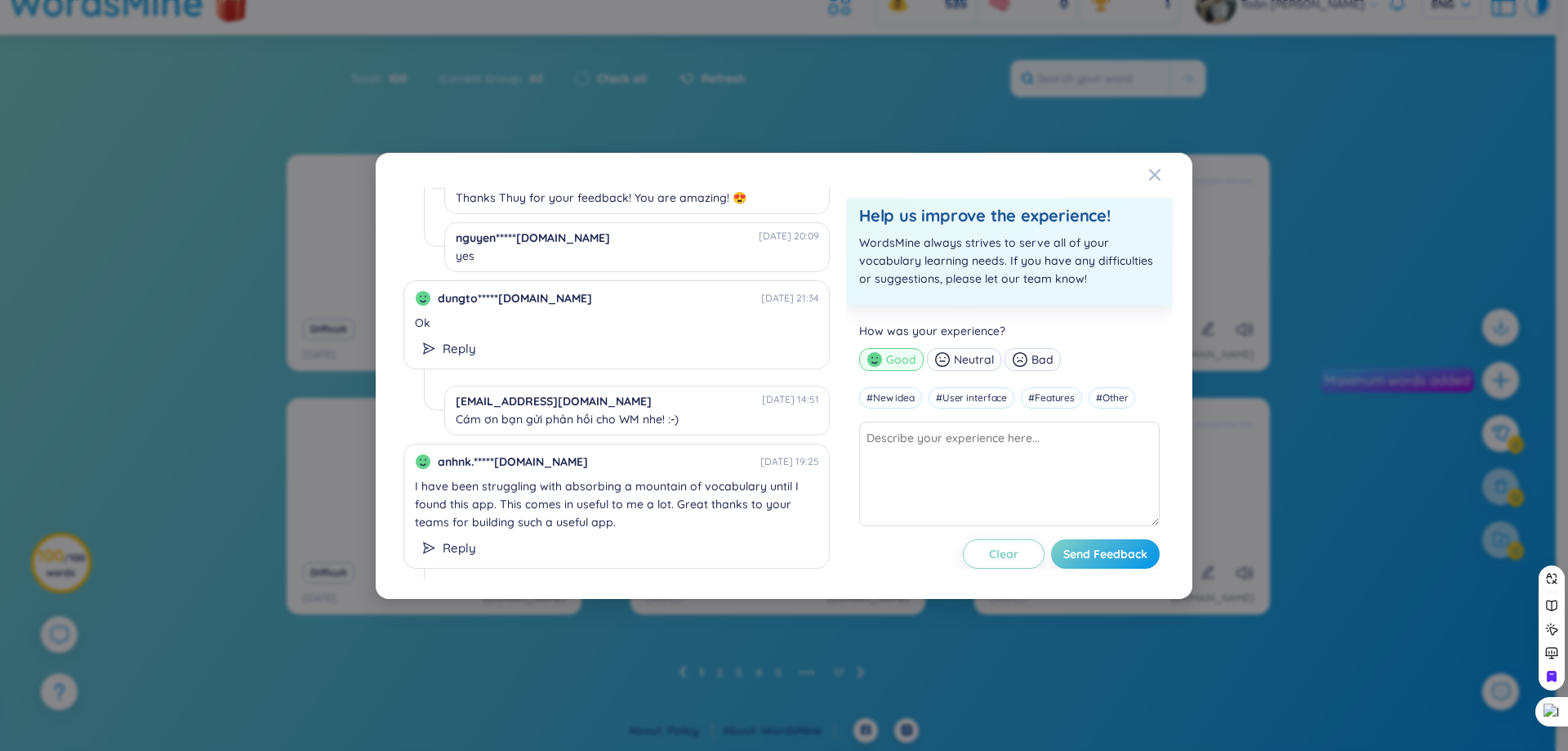
click at [631, 591] on div "anhnk.*****[DOMAIN_NAME] [DATE] 19:35" at bounding box center [637, 600] width 363 height 18
click at [640, 584] on div "anhnk.*****[DOMAIN_NAME] [DATE] 19:35" at bounding box center [626, 605] width 406 height 40
click at [943, 510] on textarea at bounding box center [1009, 473] width 300 height 104
click at [622, 315] on div "222420*****[DOMAIN_NAME] [DATE] 20:42 làm sao tôi biết đucợ ngữ pháp đúng Reply…" at bounding box center [616, 383] width 442 height 392
click at [633, 336] on div "Reply" at bounding box center [616, 348] width 404 height 26
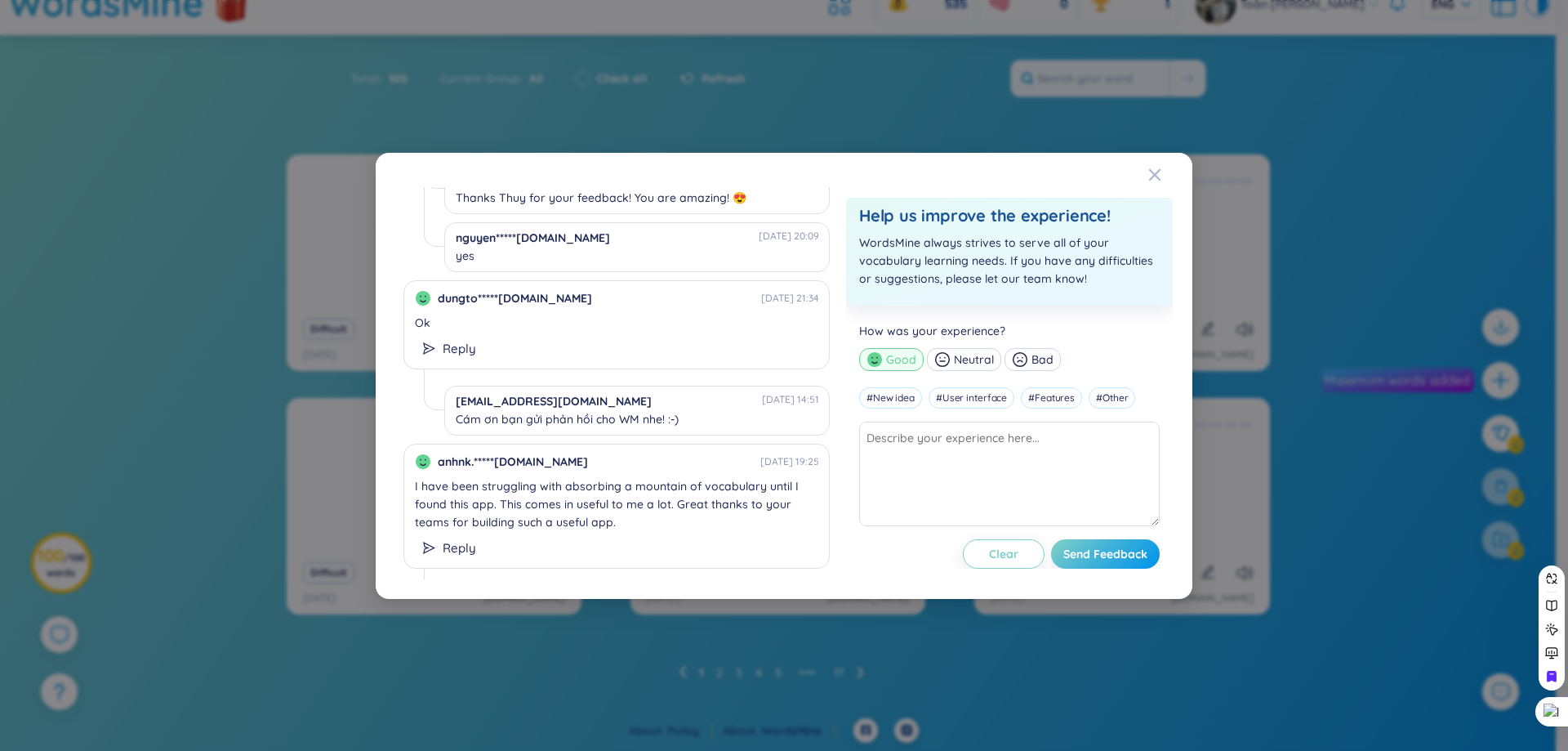
click at [633, 336] on div "Reply" at bounding box center [616, 348] width 404 height 26
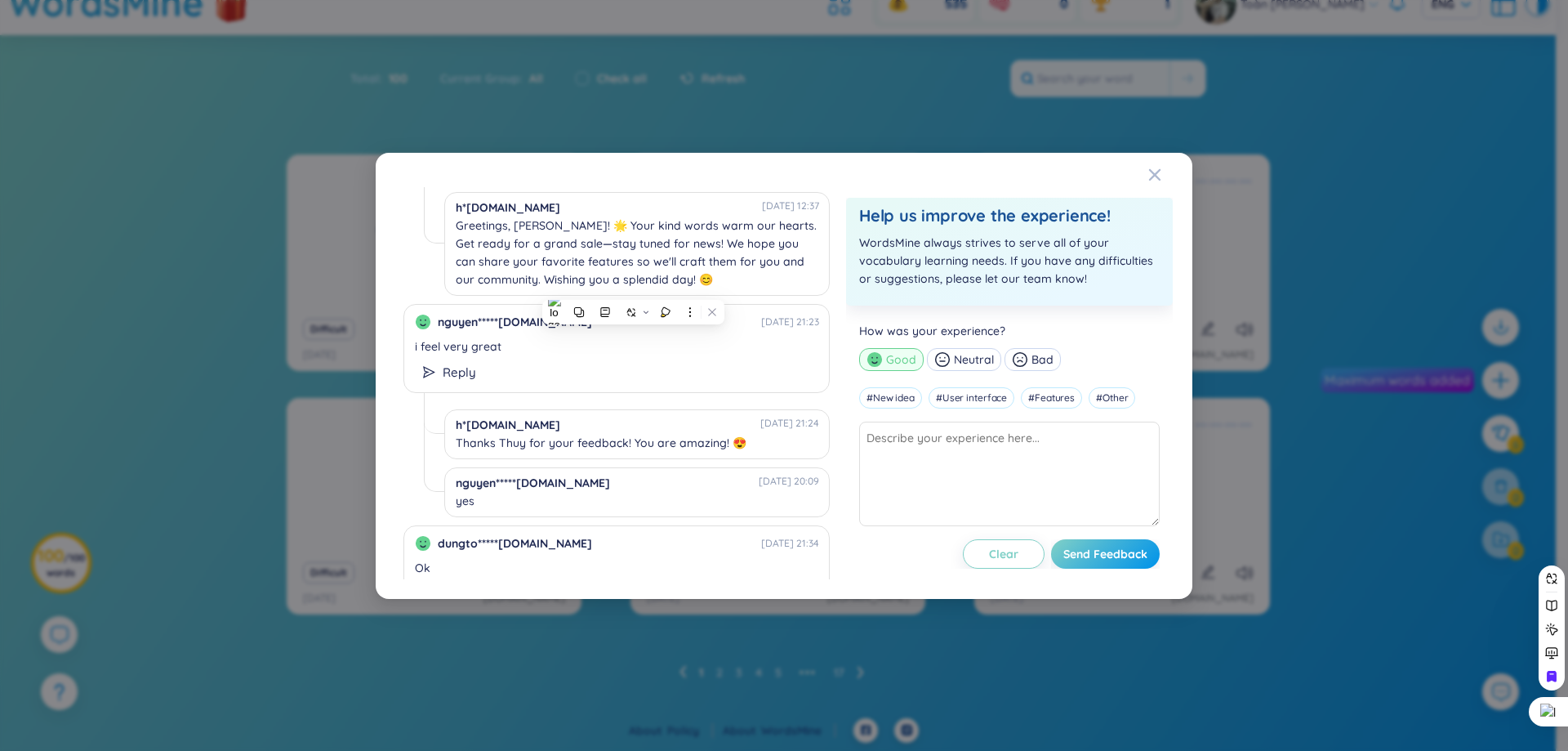
click at [436, 584] on div "Reply" at bounding box center [449, 593] width 53 height 19
click at [1159, 182] on div "Close" at bounding box center [1155, 175] width 13 height 44
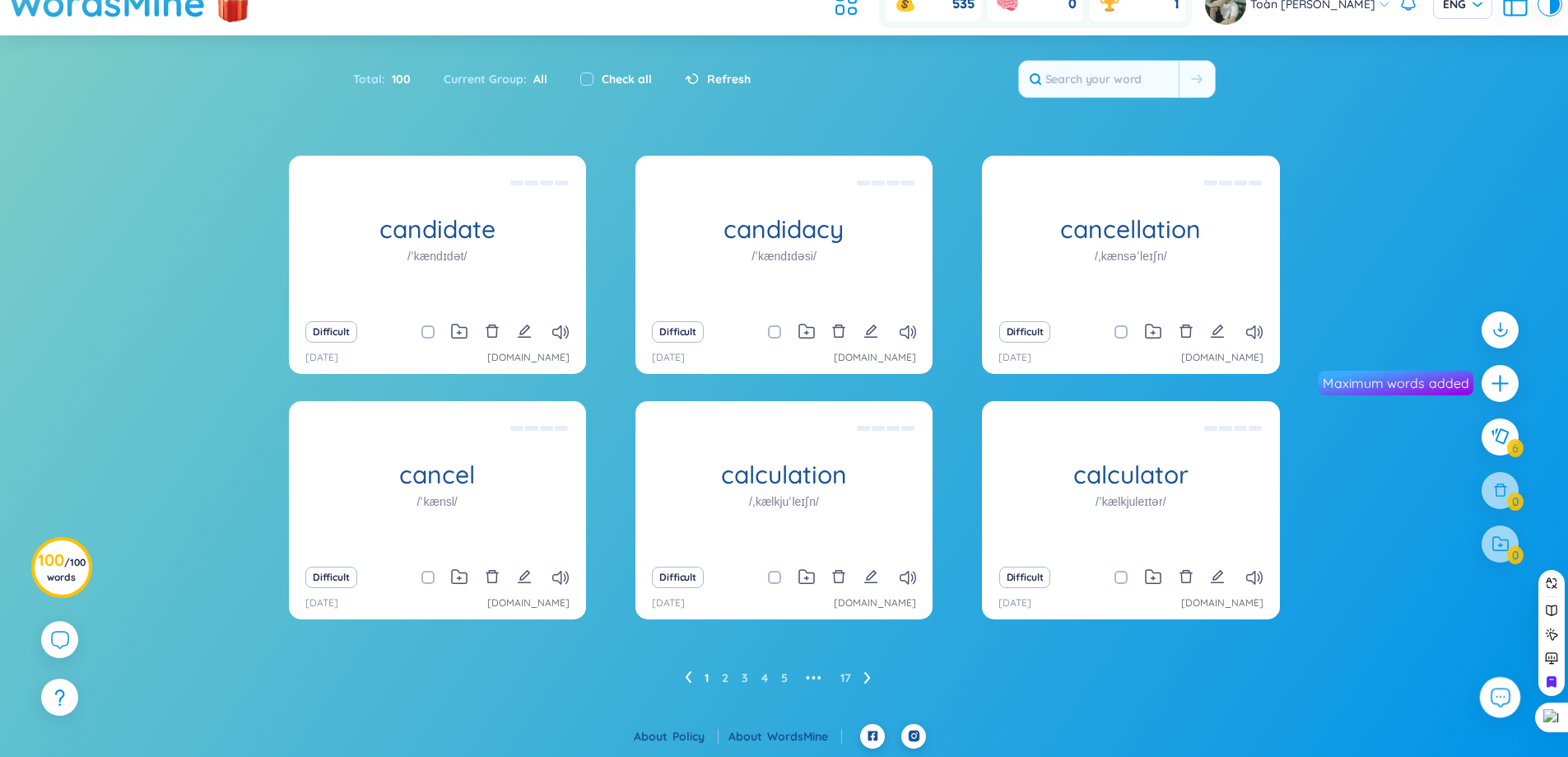
click at [1494, 693] on icon at bounding box center [1499, 696] width 21 height 21
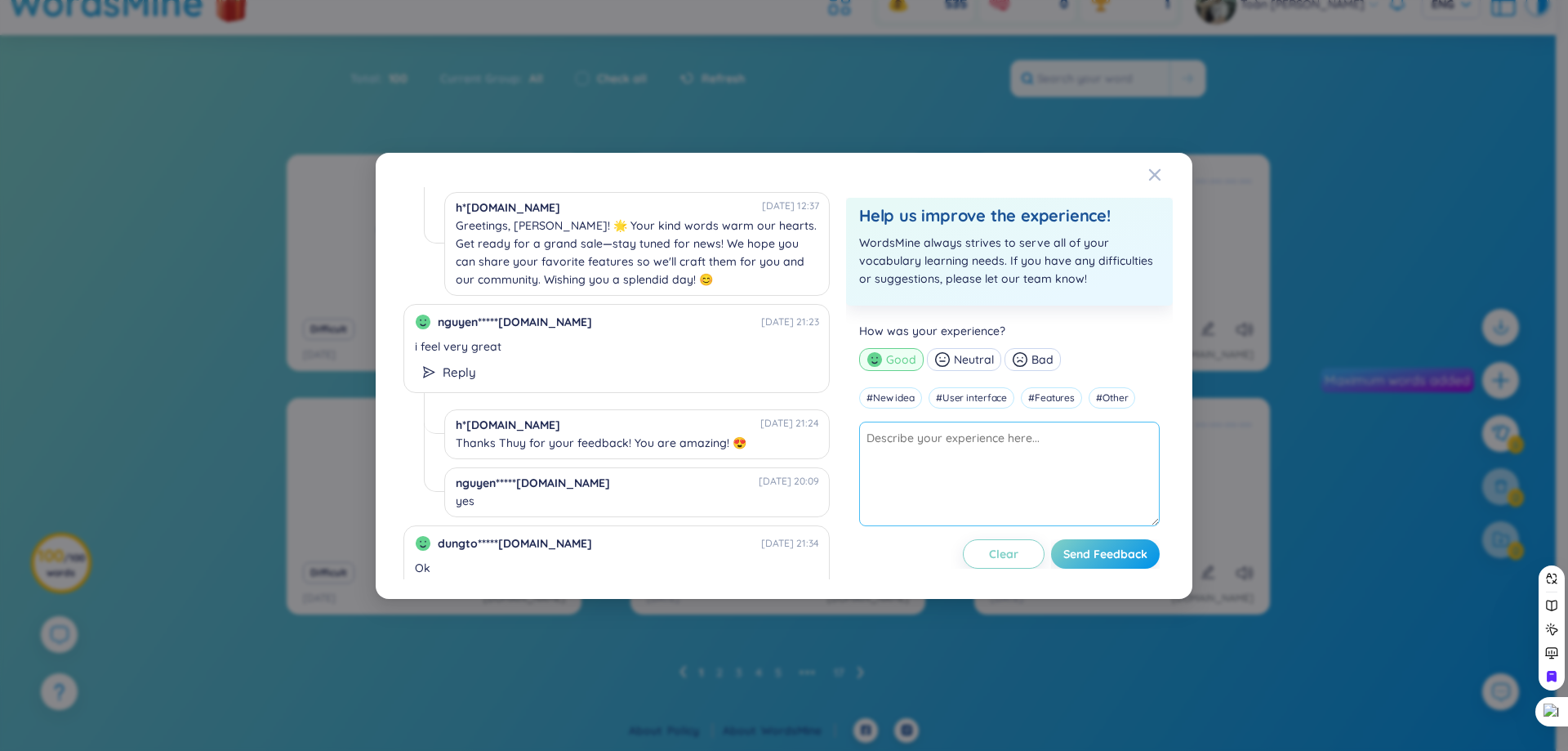
click at [977, 462] on textarea at bounding box center [1009, 473] width 300 height 104
type textarea "d"
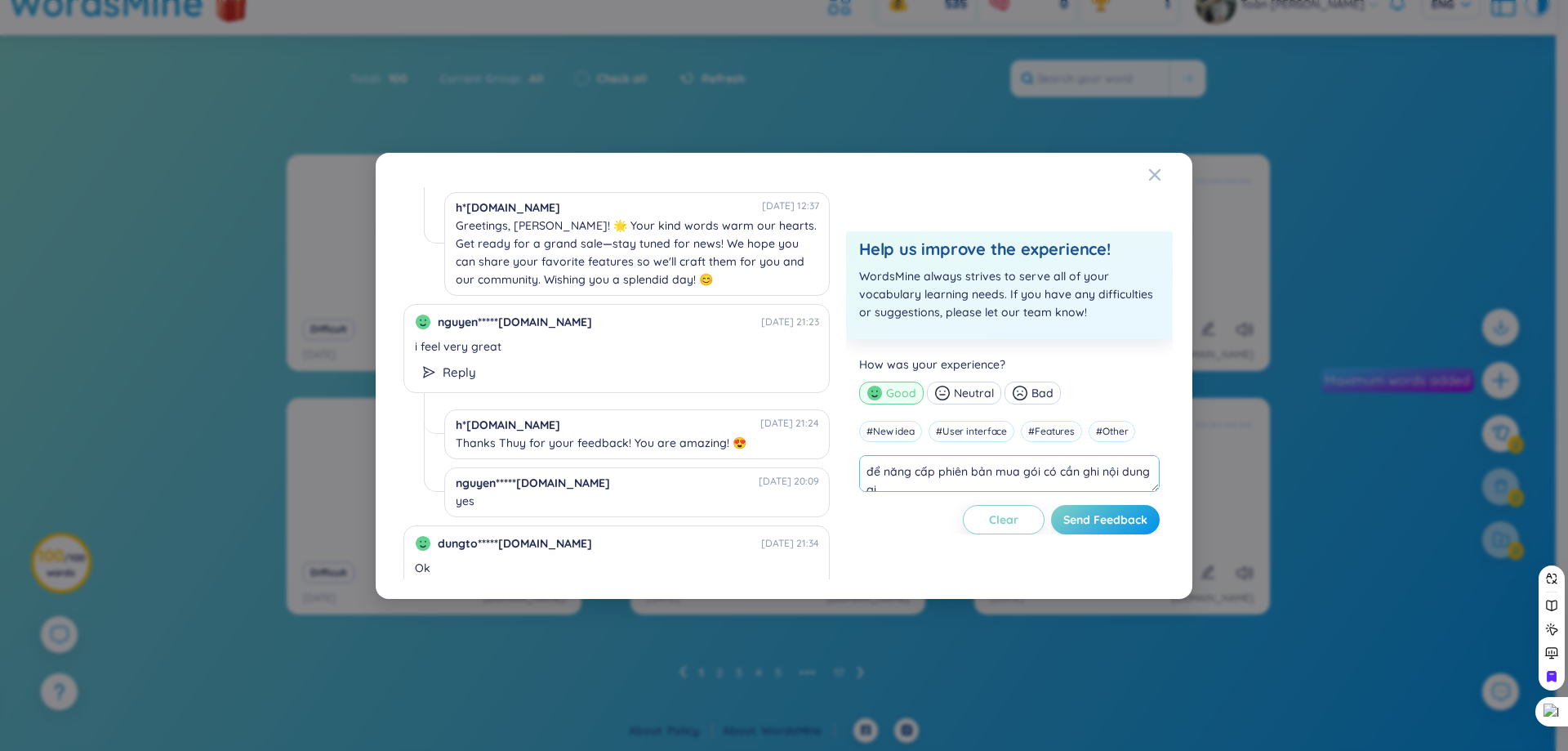
scroll to position [6, 0]
type textarea "để năng cấp phiên bản mua gói có cần ghi nội dung gì không"
click at [1152, 525] on button "Send Feedback" at bounding box center [1099, 519] width 121 height 29
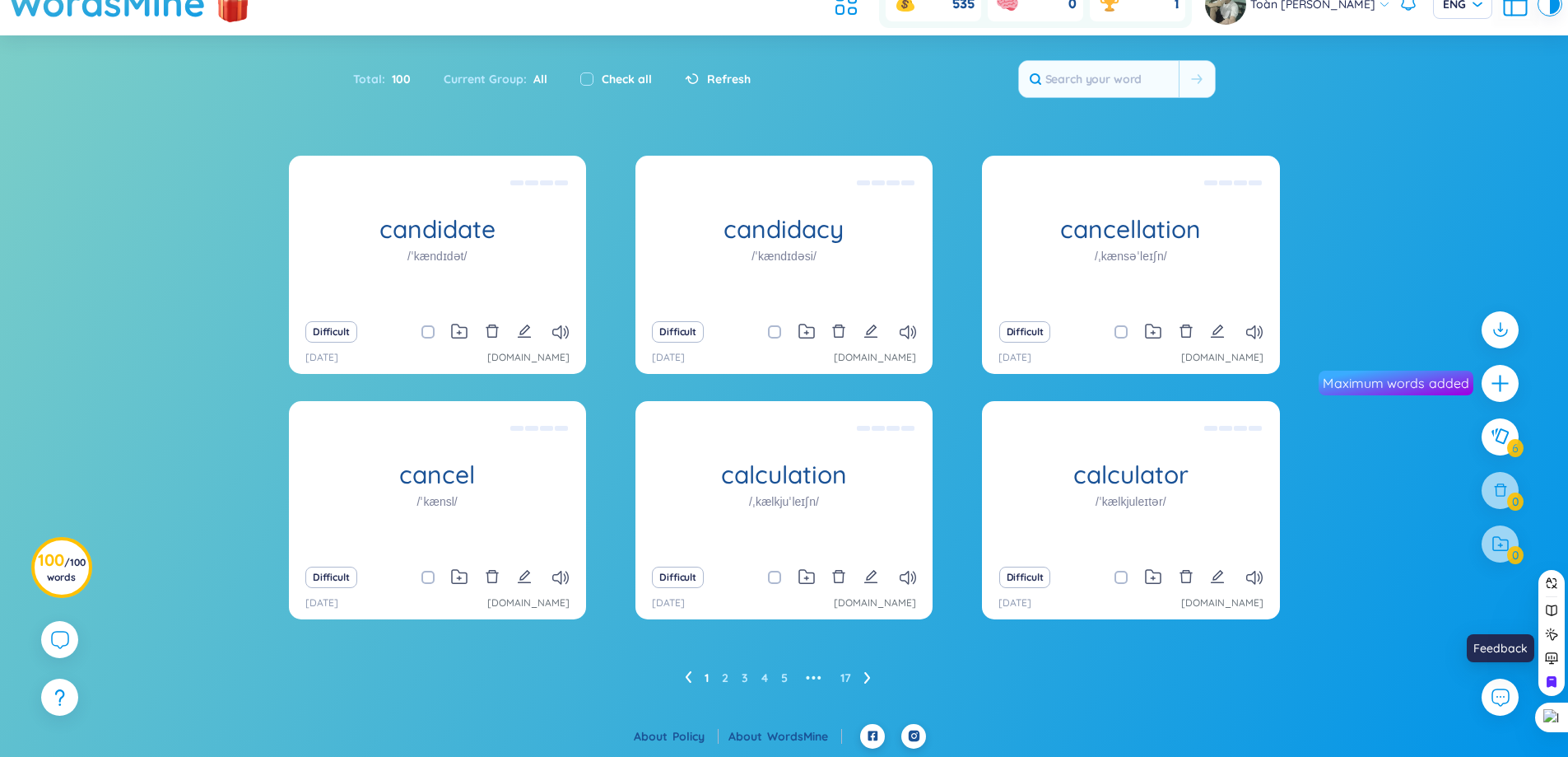
click at [1504, 717] on div "candidate /ˈkændɪdət/ (Definition is empty) Difficult 28/8/2025 chatgpt.com can…" at bounding box center [784, 440] width 1568 height 568
click at [1502, 690] on icon at bounding box center [1499, 696] width 21 height 21
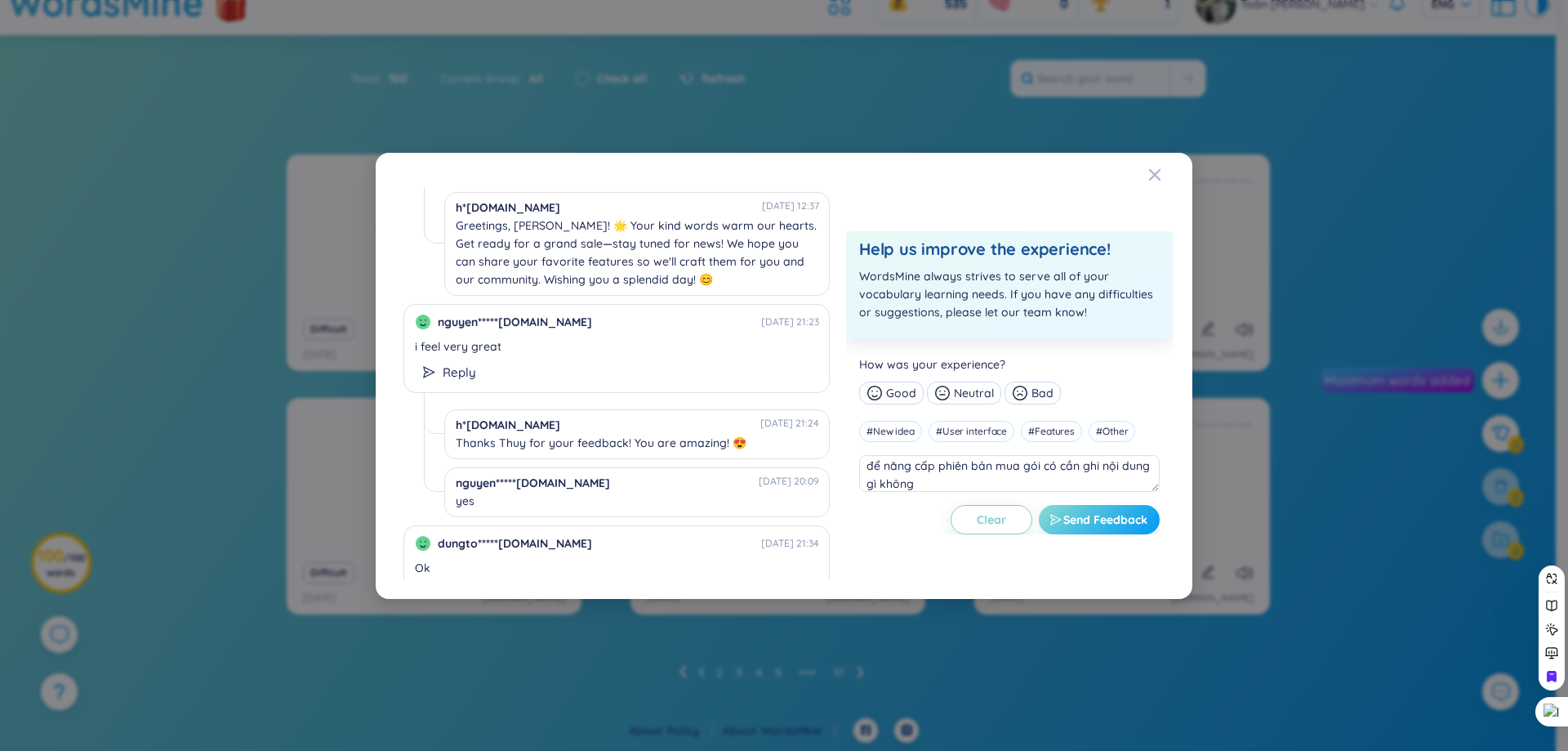
click at [1095, 523] on span "Send Feedback" at bounding box center [1106, 519] width 84 height 16
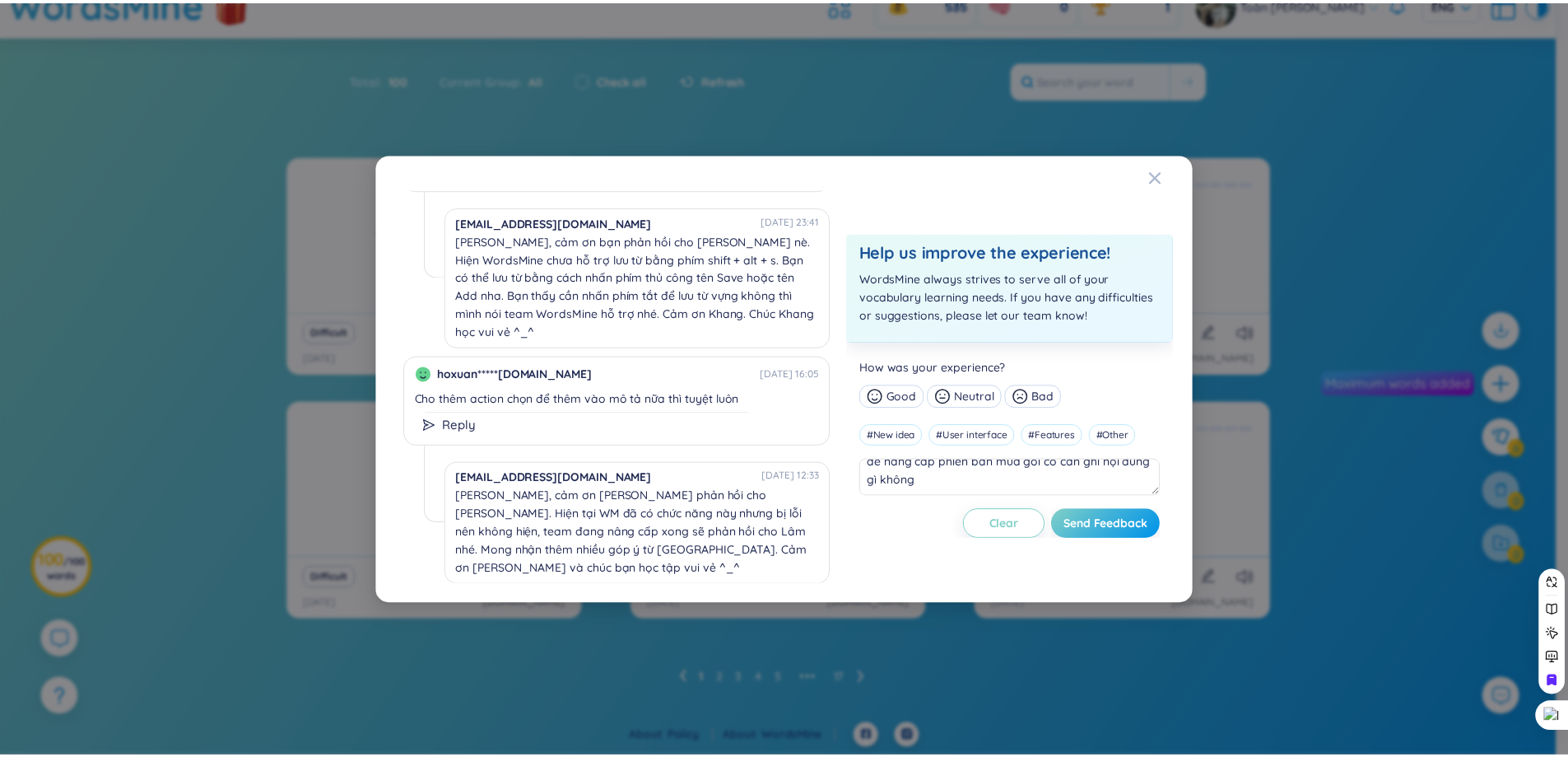
scroll to position [592, 0]
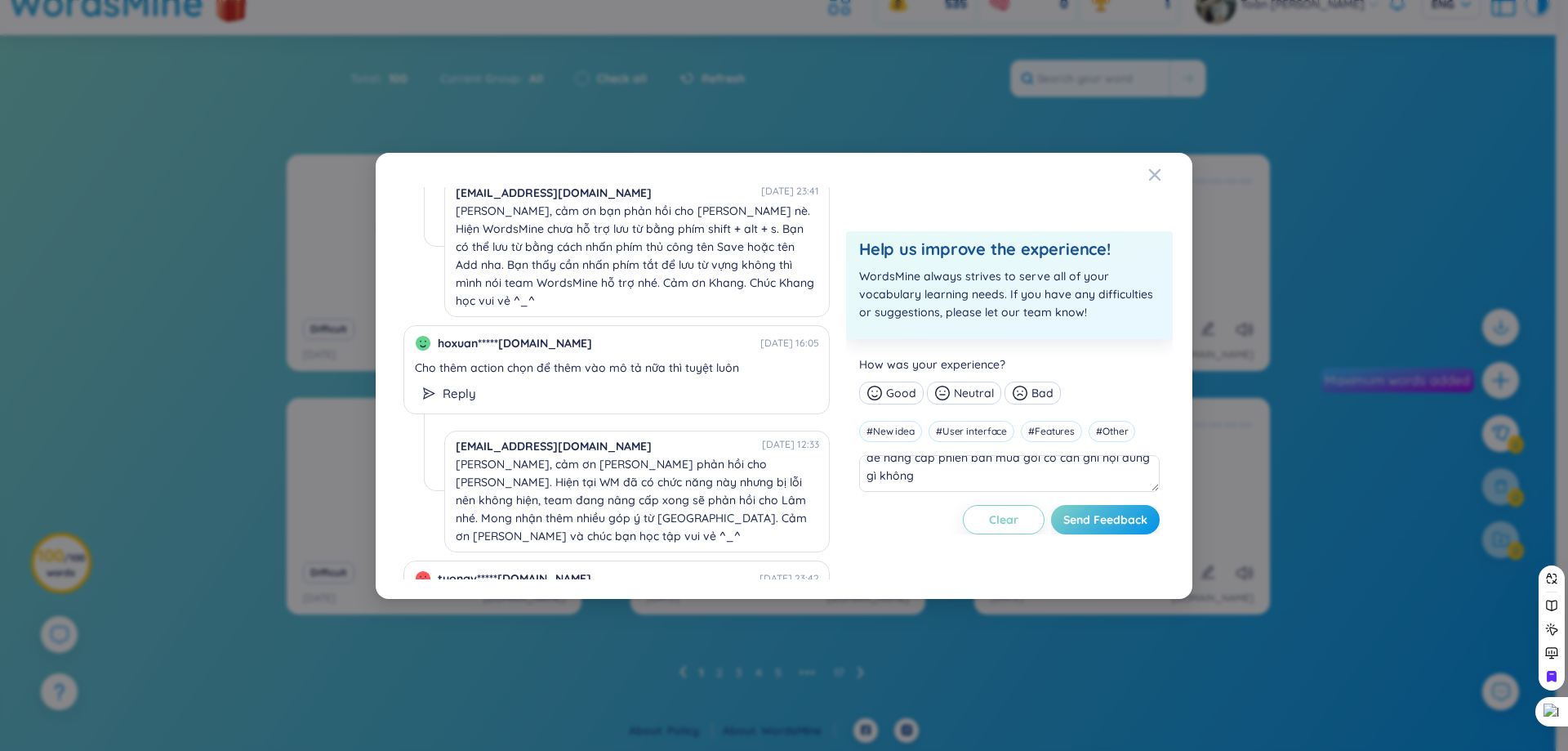
click at [72, 389] on div "222420*****student.tdmu.edu.vn 28/08/2025 10:13 để năng cấp phiên bản mua gói c…" at bounding box center [784, 375] width 1568 height 751
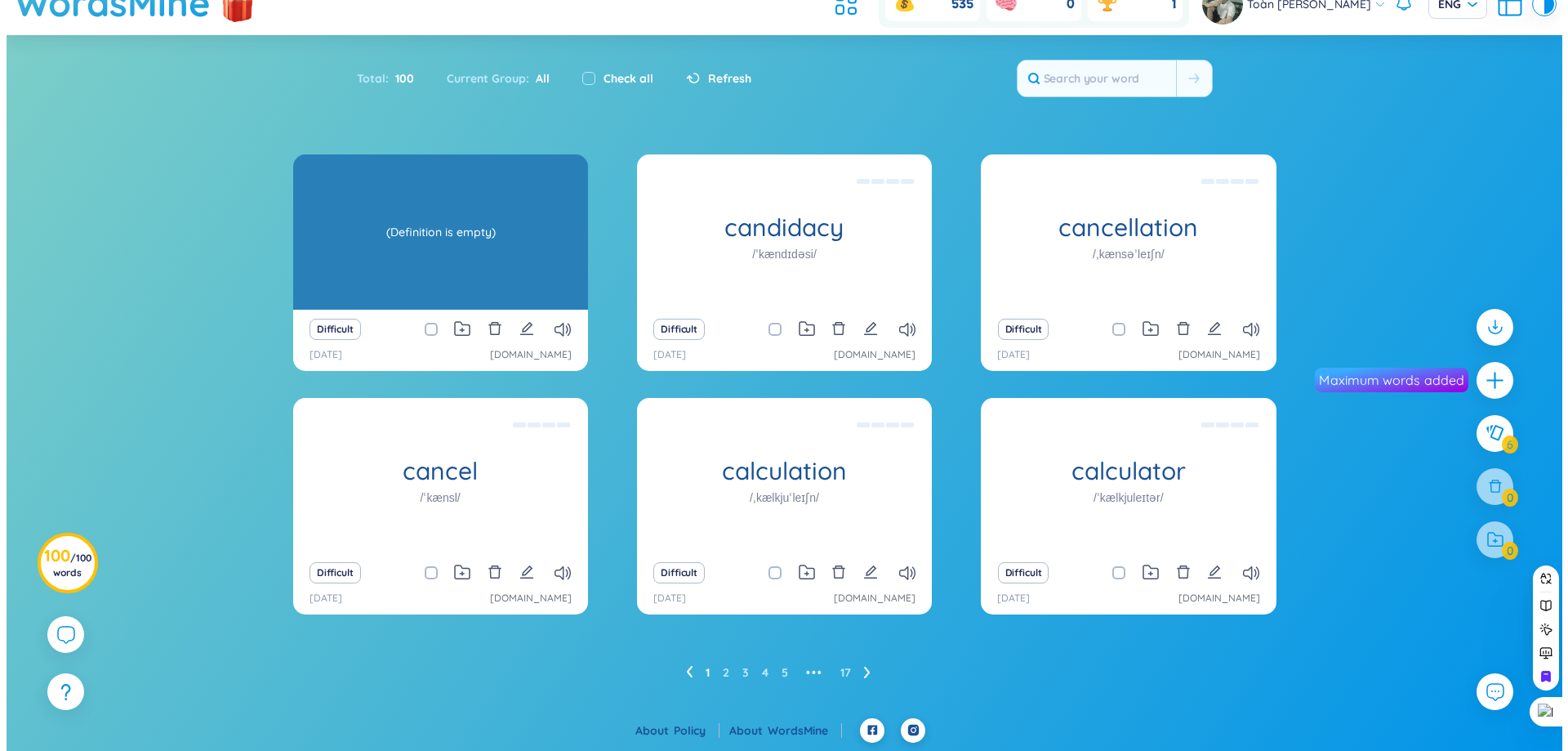
scroll to position [0, 0]
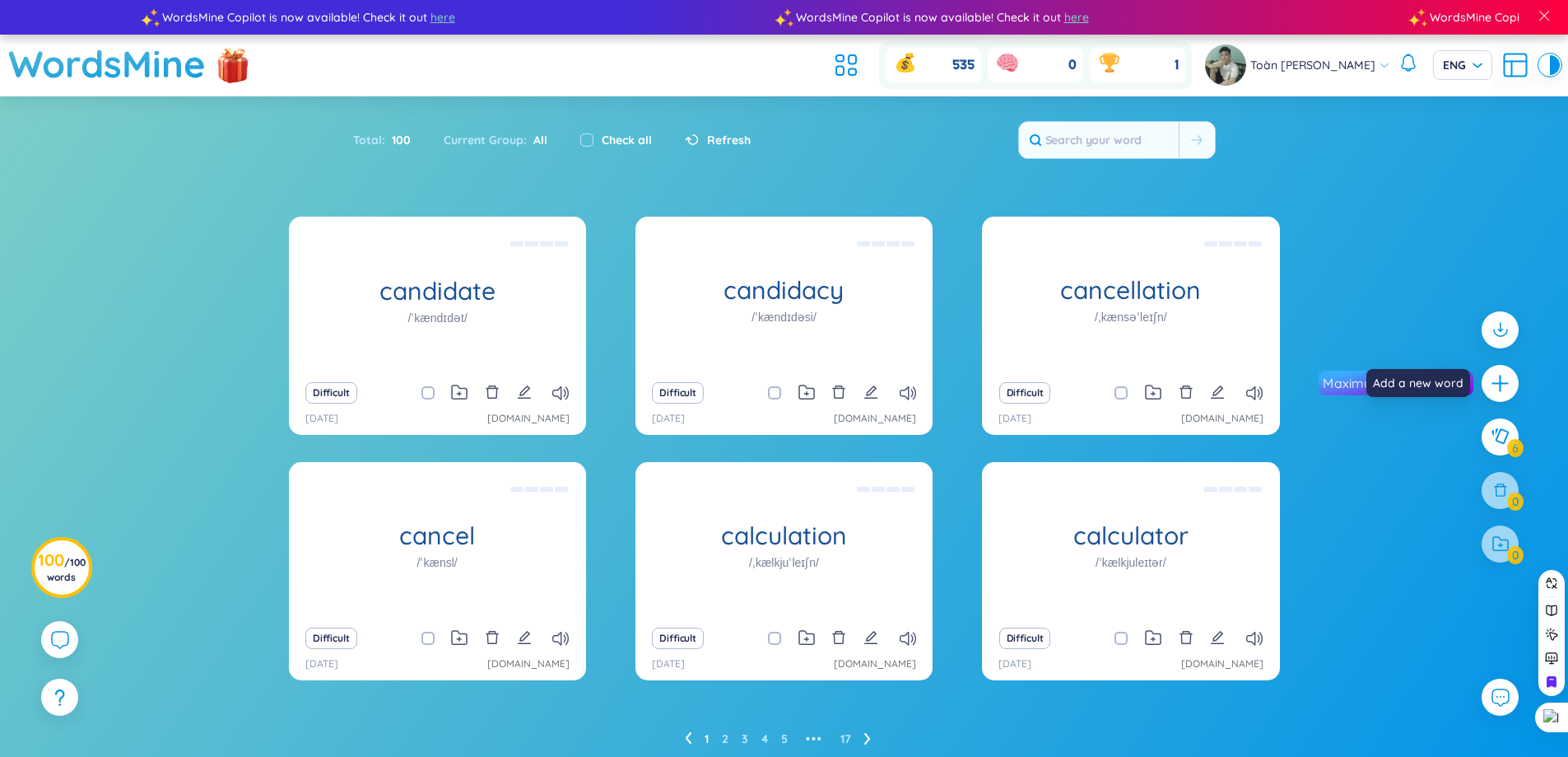
click at [1498, 381] on icon "plus" at bounding box center [1500, 383] width 20 height 20
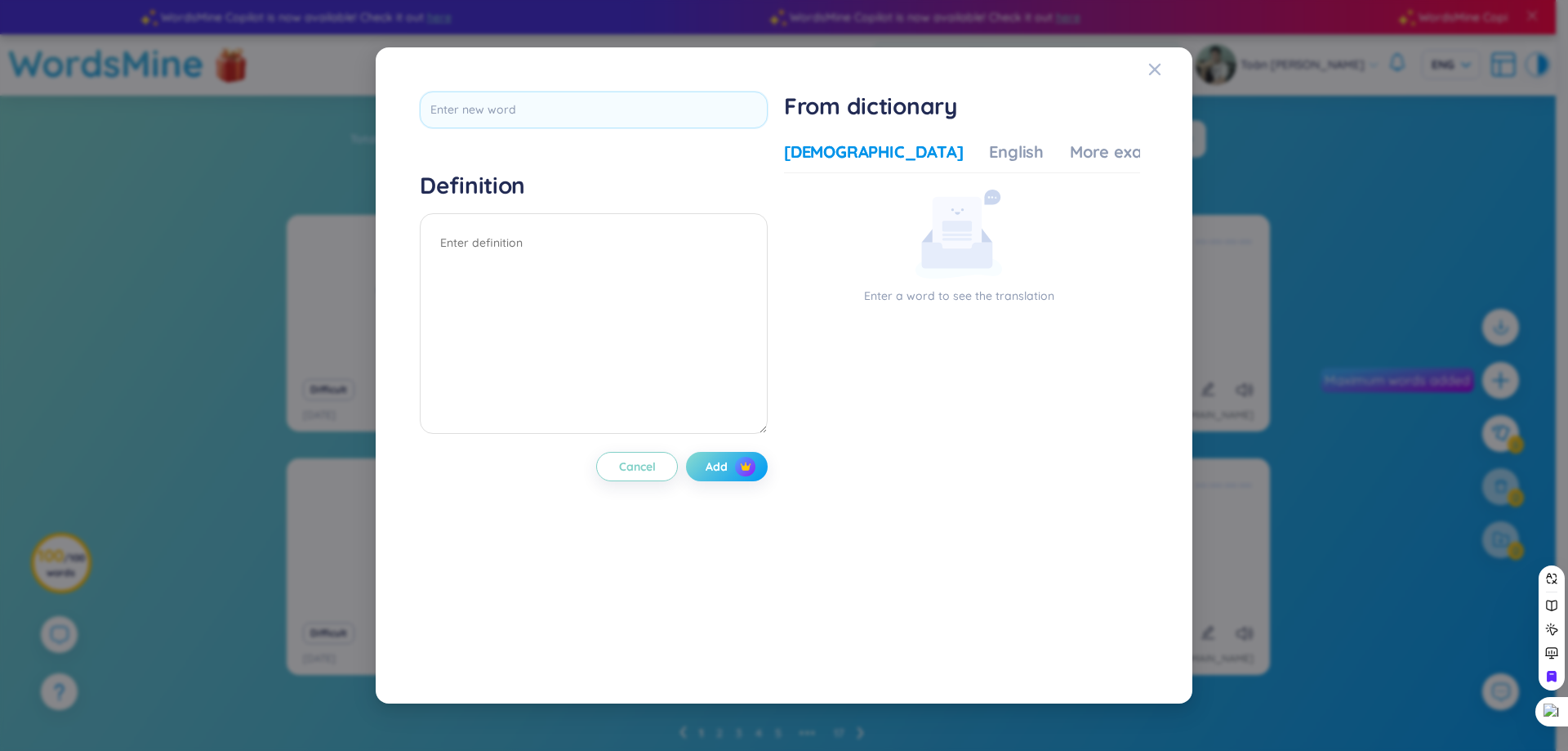
click at [717, 473] on span "Add" at bounding box center [716, 466] width 22 height 16
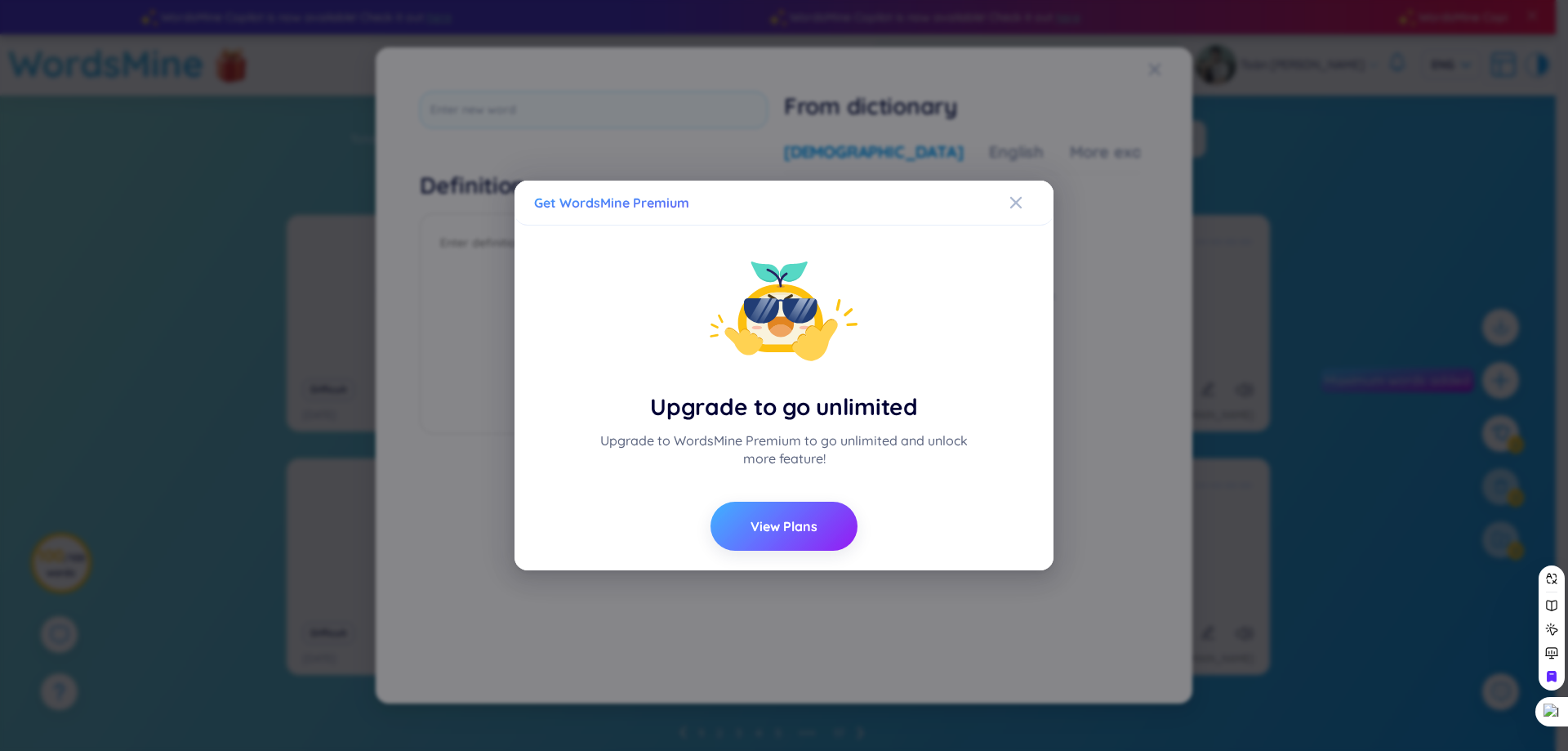
click at [782, 539] on button "View Plans" at bounding box center [784, 526] width 147 height 49
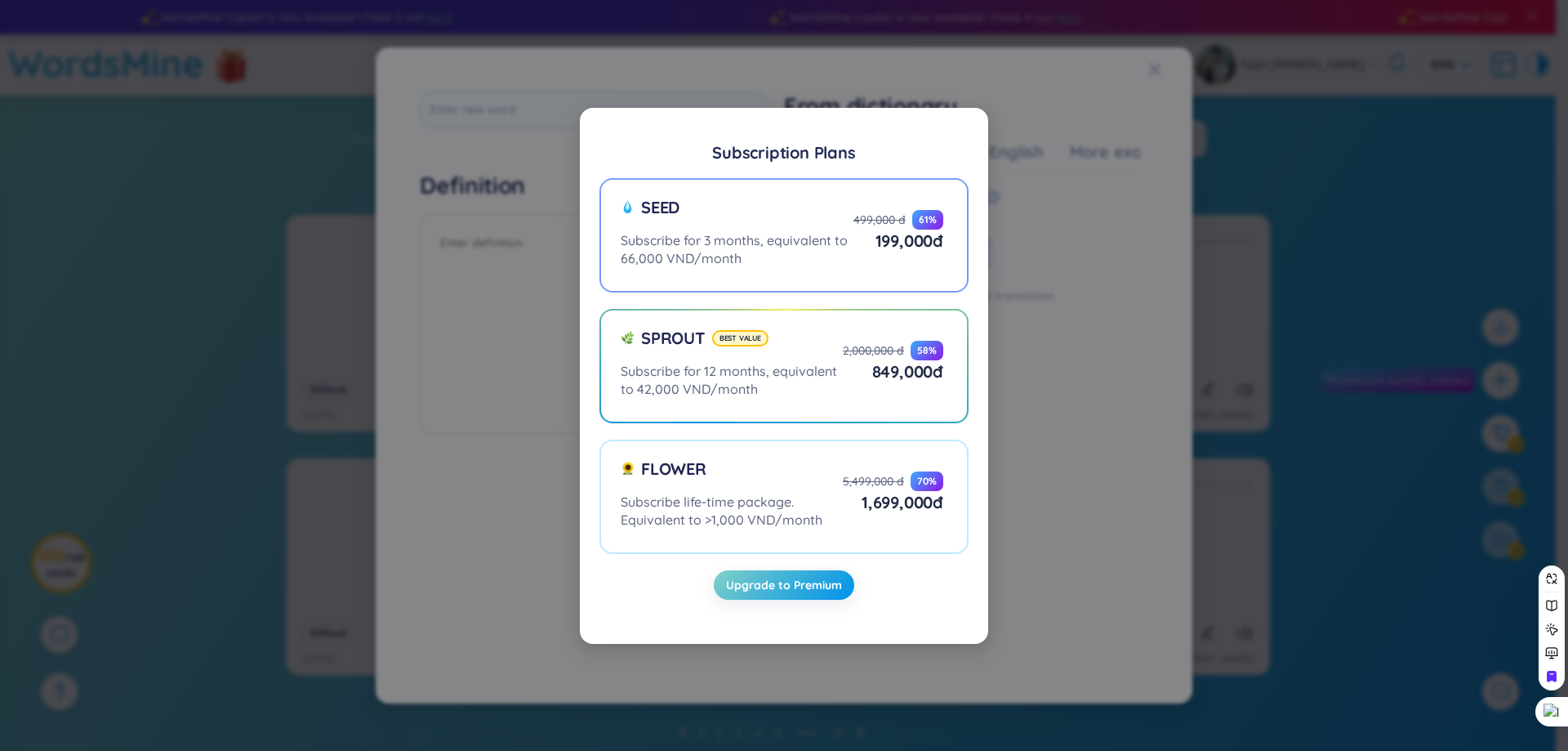
click at [757, 208] on div "Seed" at bounding box center [736, 214] width 233 height 35
click at [0, 0] on input "Seed Subscribe for 3 months, equivalent to 66,000 VND/month 499,000 đ 61 % 199,…" at bounding box center [0, 0] width 0 height 0
click at [763, 220] on div "Seed" at bounding box center [736, 214] width 233 height 35
click at [0, 0] on input "Seed Subscribe for 3 months, equivalent to 66,000 VND/month 499,000 đ 61 % 199,…" at bounding box center [0, 0] width 0 height 0
click at [784, 577] on span "Upgrade to Premium" at bounding box center [784, 584] width 116 height 16
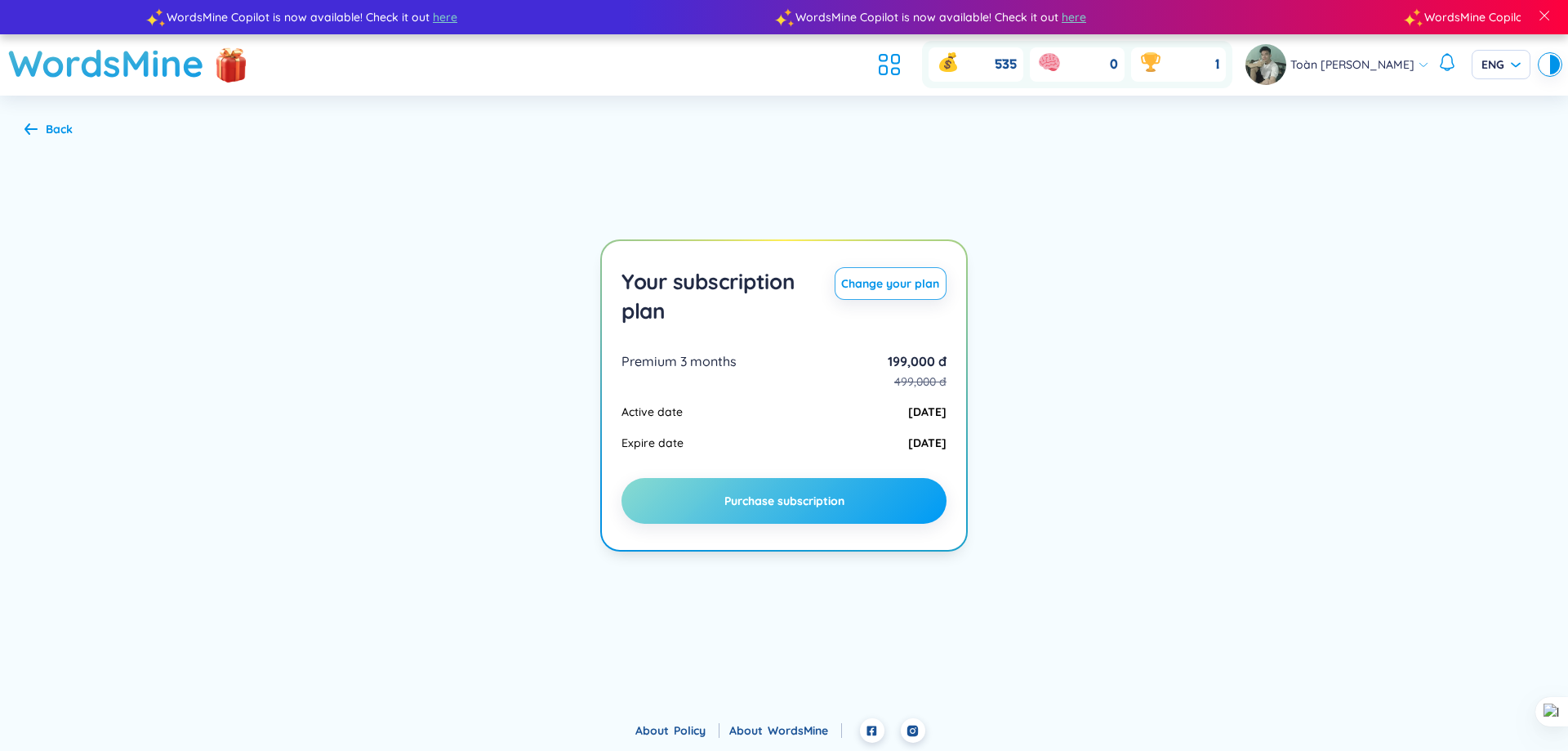
click at [768, 496] on span "Purchase subscription" at bounding box center [784, 500] width 120 height 16
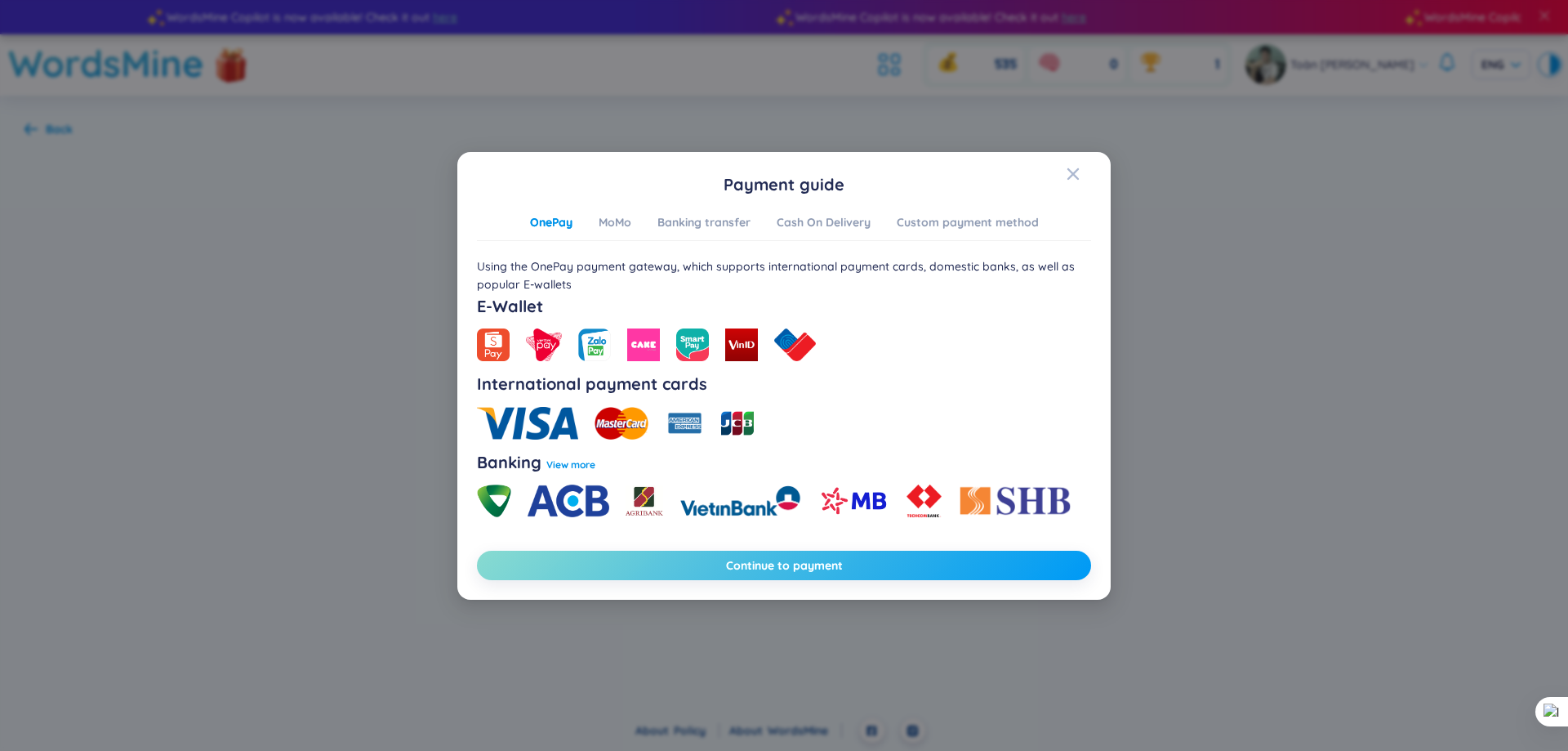
click at [684, 567] on button "Continue to payment" at bounding box center [784, 565] width 614 height 29
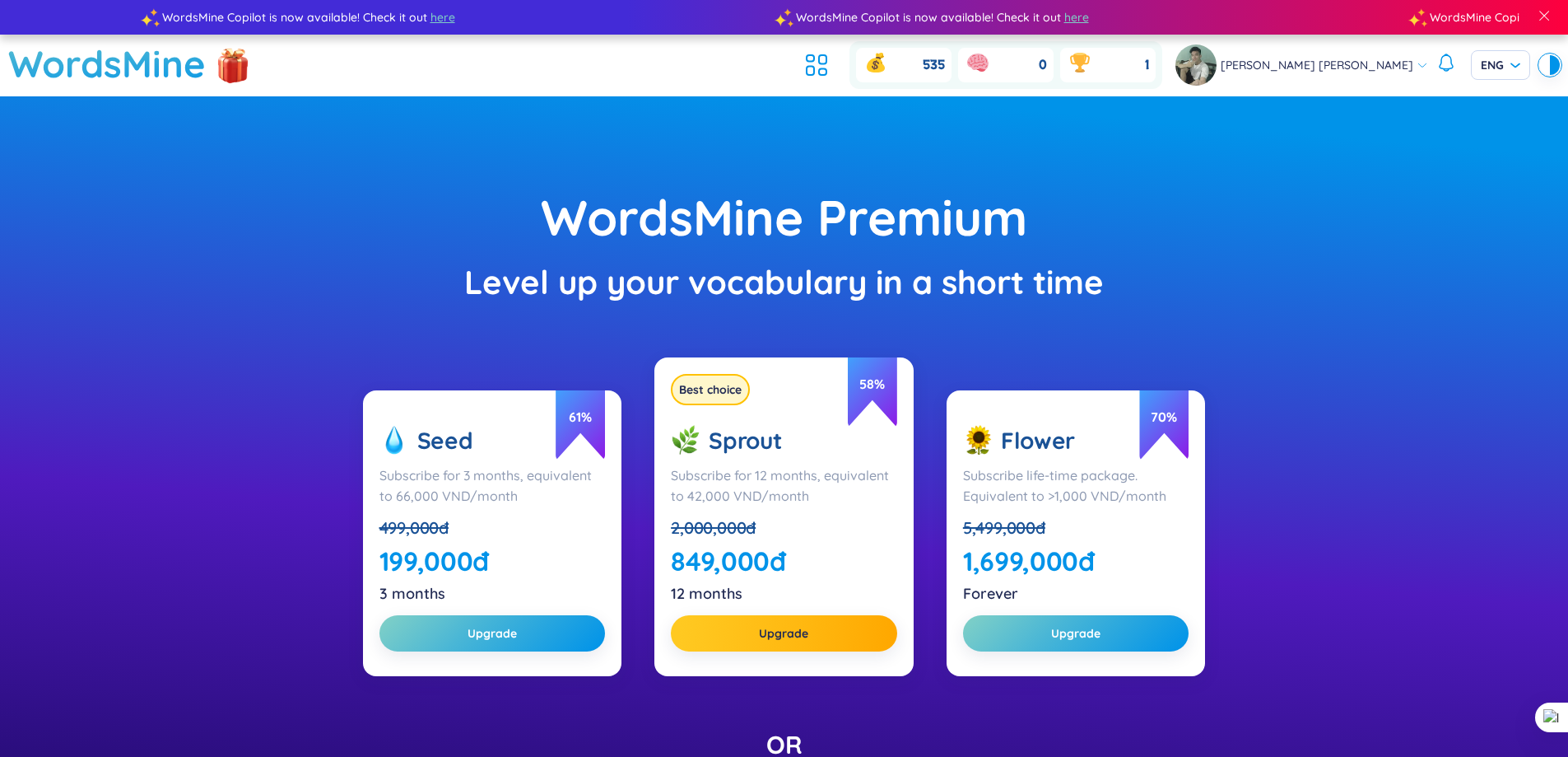
click at [1164, 200] on div "WordsMine Premium" at bounding box center [784, 217] width 1404 height 77
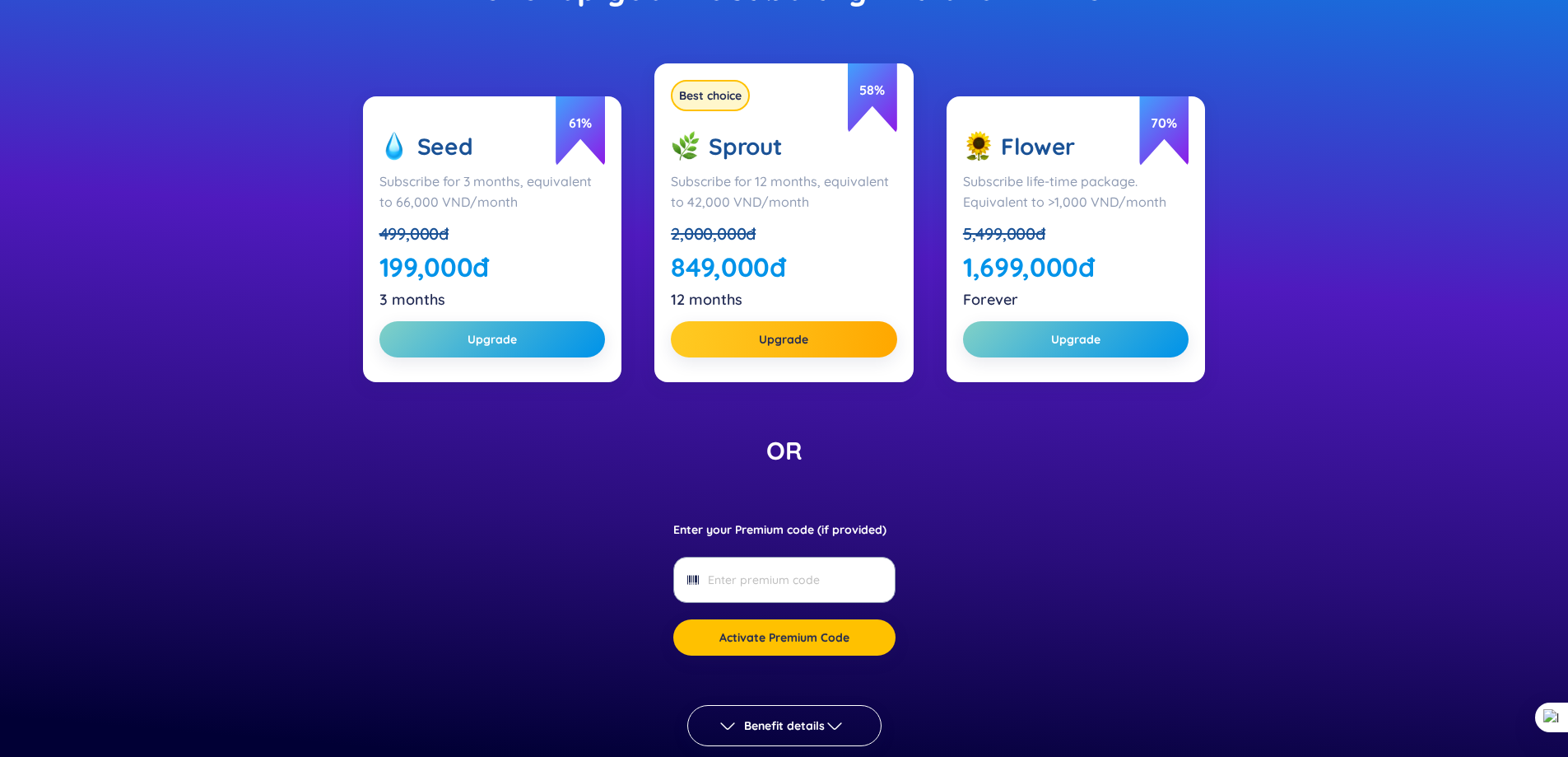
scroll to position [412, 0]
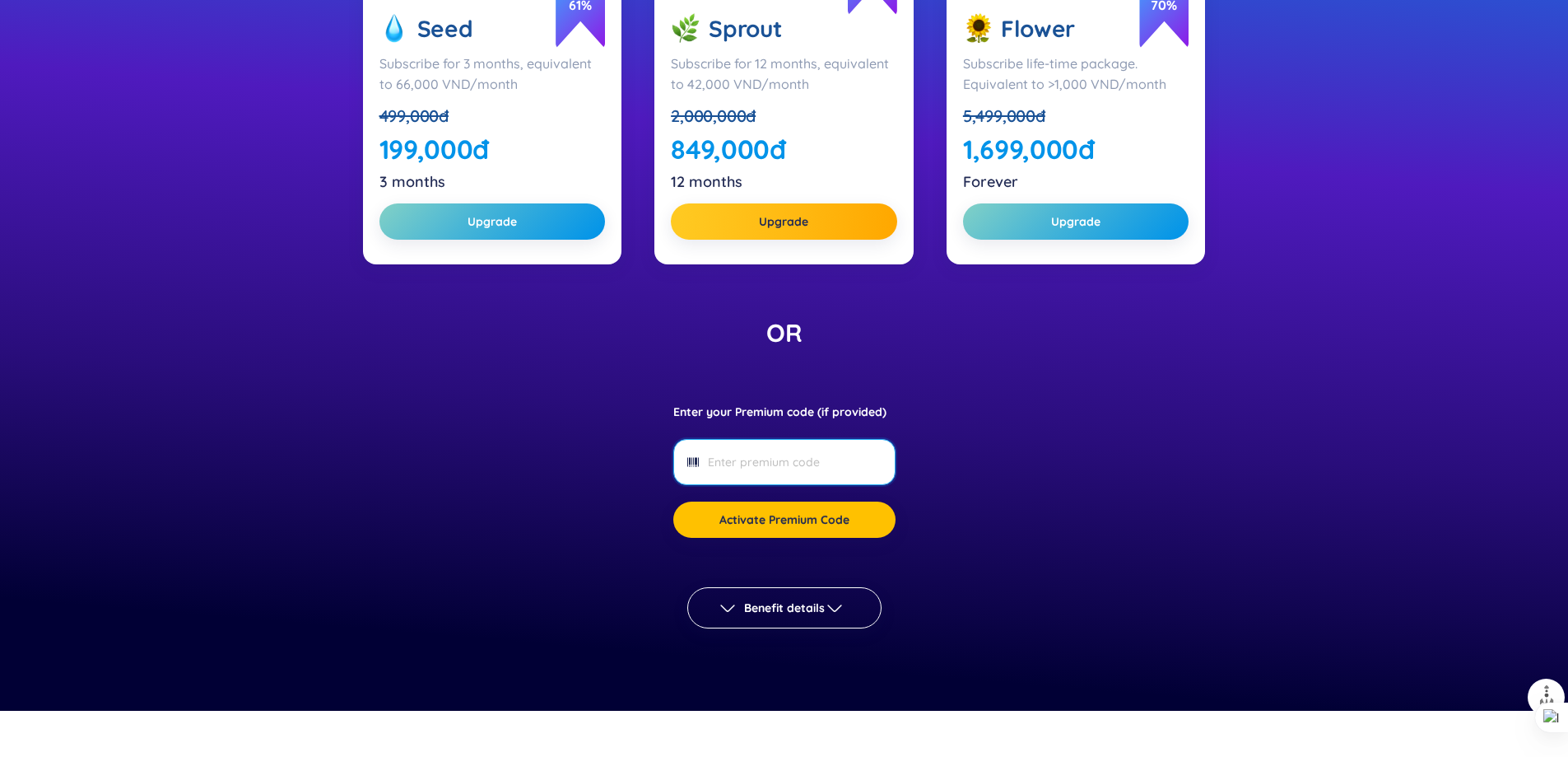
click at [804, 469] on input "Enter your Premium code (if provided)" at bounding box center [783, 461] width 152 height 18
click at [820, 593] on button "Benefit details" at bounding box center [784, 608] width 194 height 42
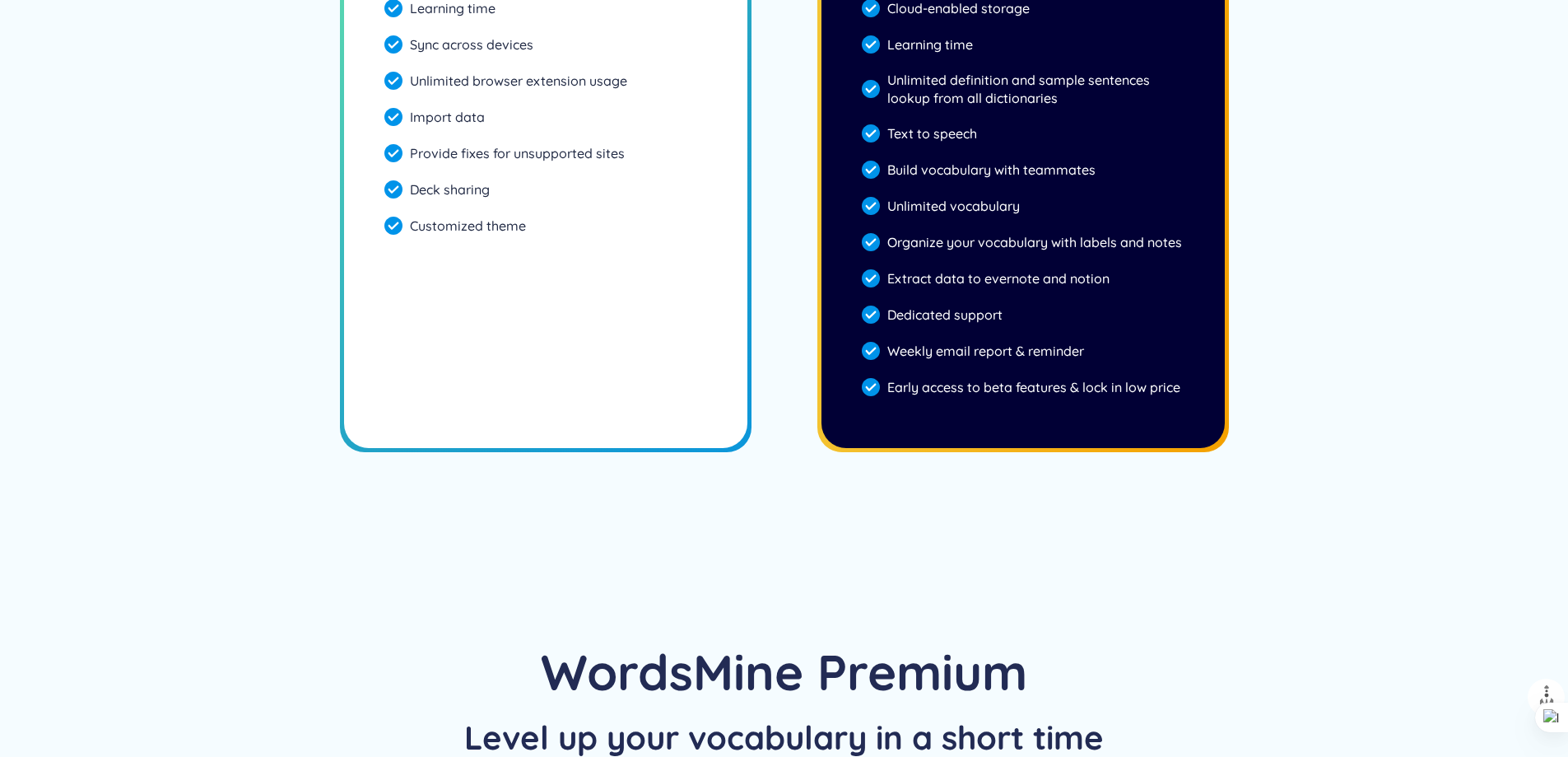
scroll to position [5034, 0]
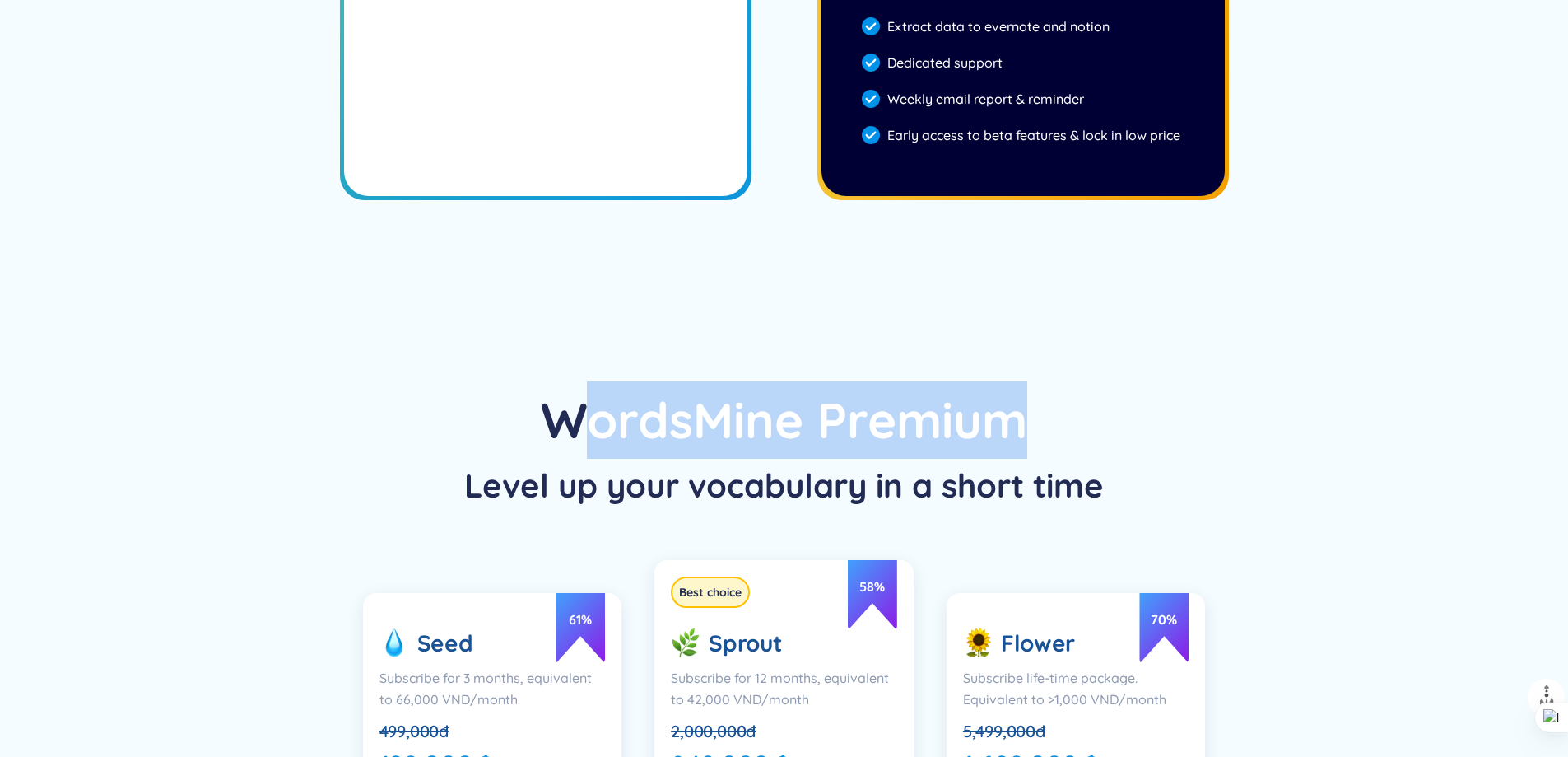
drag, startPoint x: 570, startPoint y: 420, endPoint x: 1132, endPoint y: 419, distance: 562.0
click at [1132, 419] on div "WordsMine Premium" at bounding box center [784, 420] width 1404 height 77
click at [898, 359] on div "WordsMine Premium Level up your vocabulary in a short time 61 % Seed Subscribe …" at bounding box center [784, 631] width 1568 height 663
click at [651, 395] on div "WordsMine Premium" at bounding box center [784, 420] width 1404 height 77
drag, startPoint x: 550, startPoint y: 409, endPoint x: 1113, endPoint y: 417, distance: 563.1
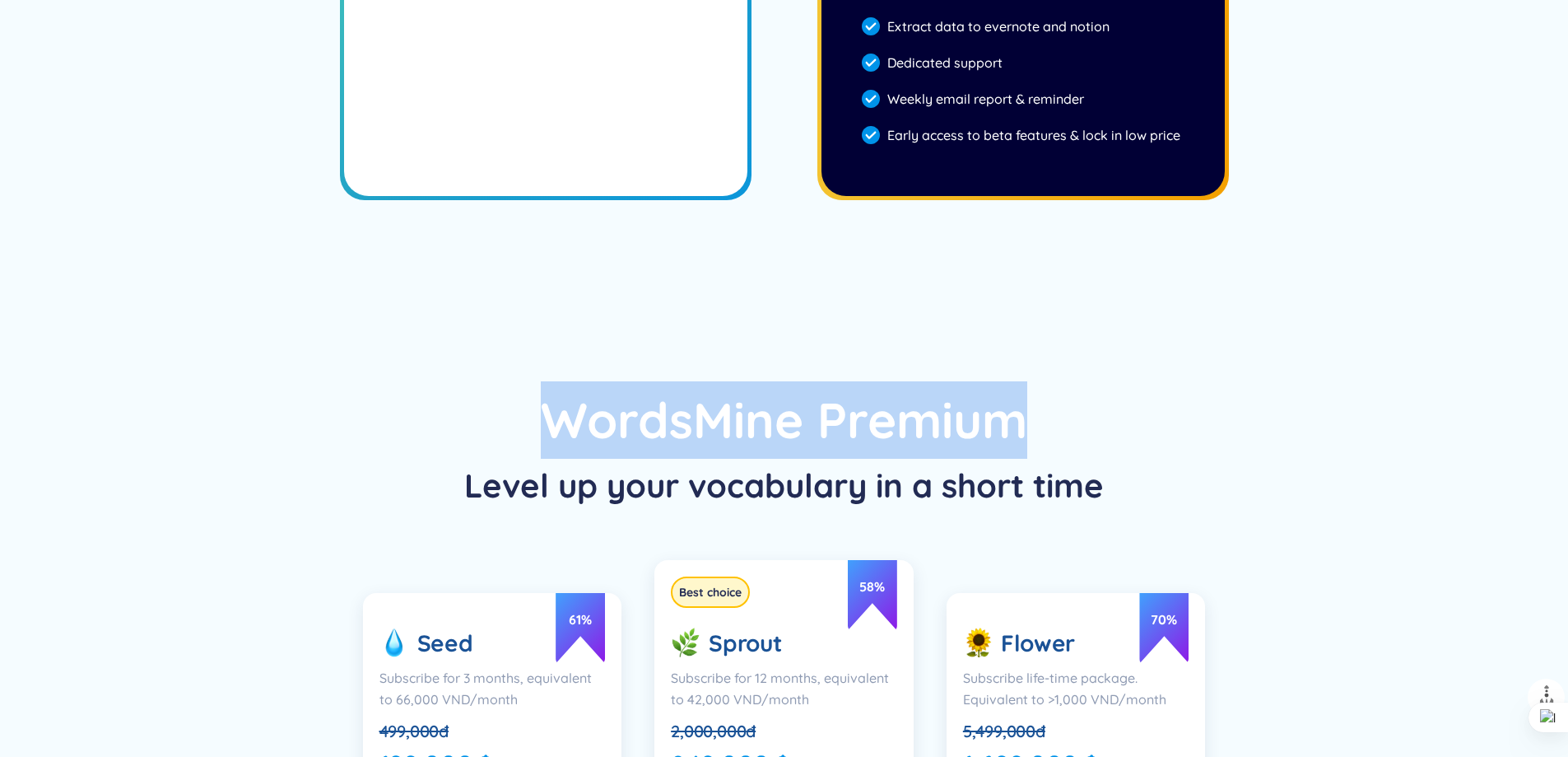
click at [1113, 417] on div "WordsMine Premium" at bounding box center [784, 420] width 1404 height 77
copy div "WordsMine Premium"
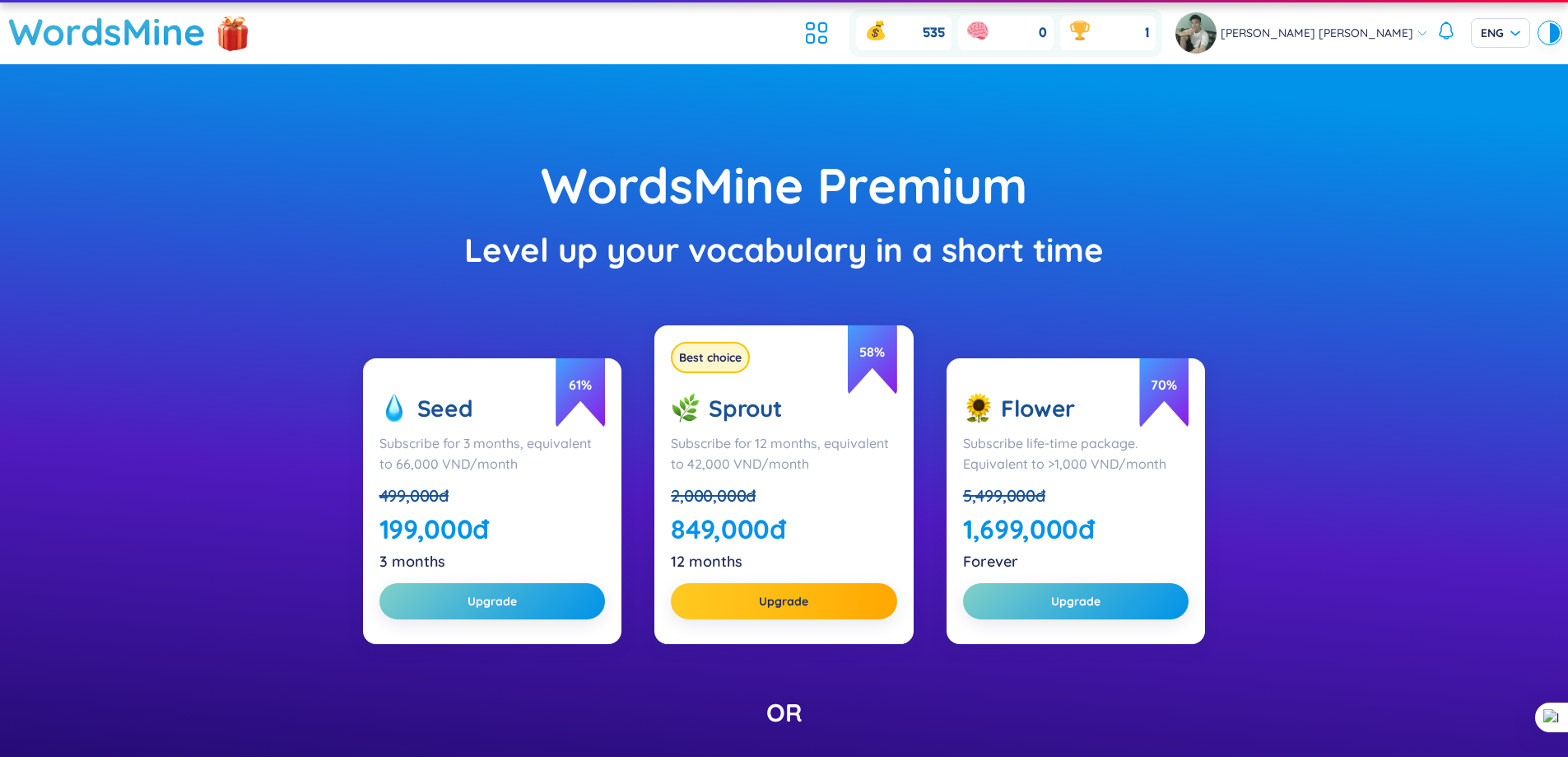
scroll to position [0, 0]
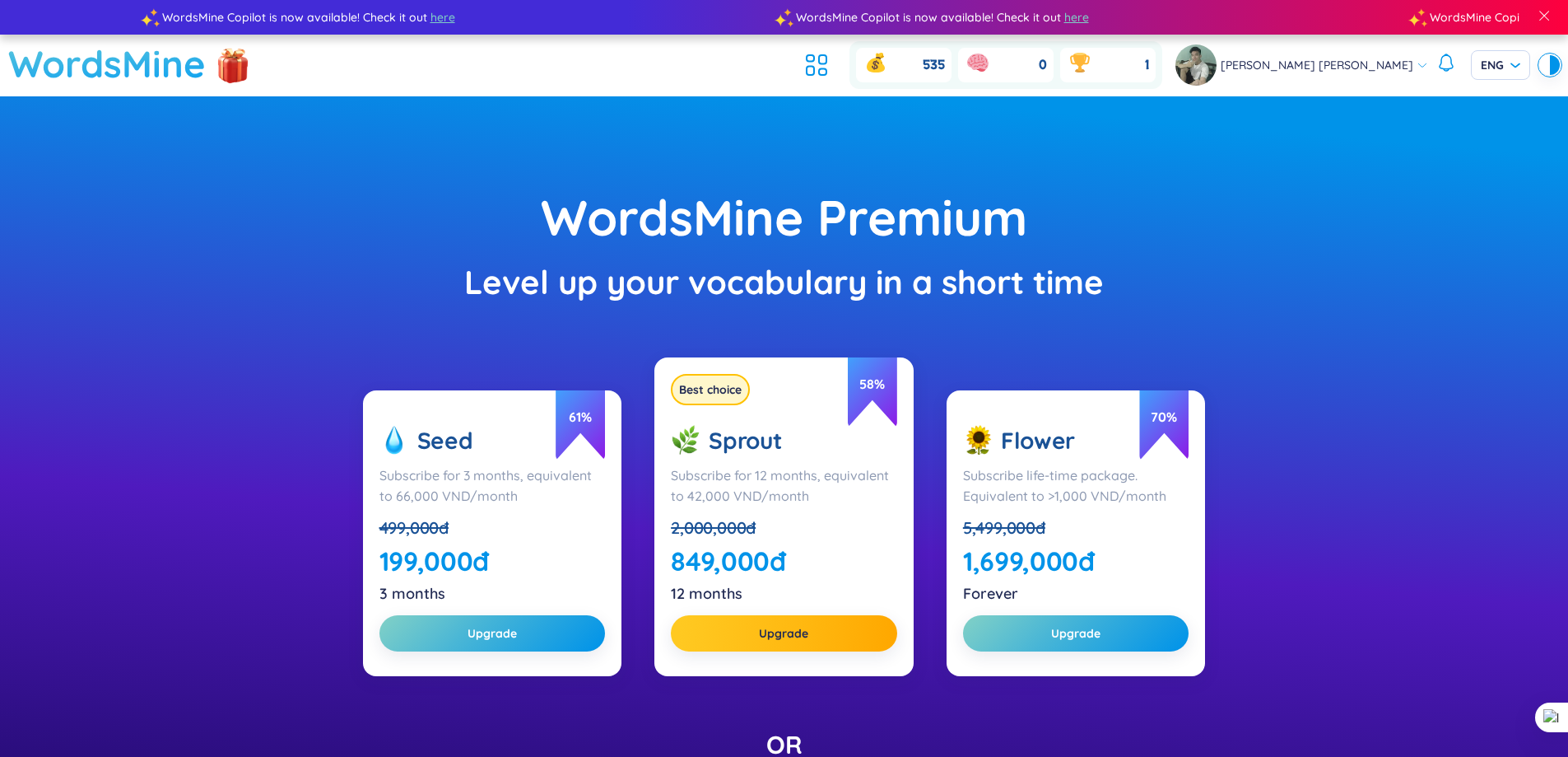
click at [184, 56] on h1 "WordsMine" at bounding box center [107, 64] width 197 height 58
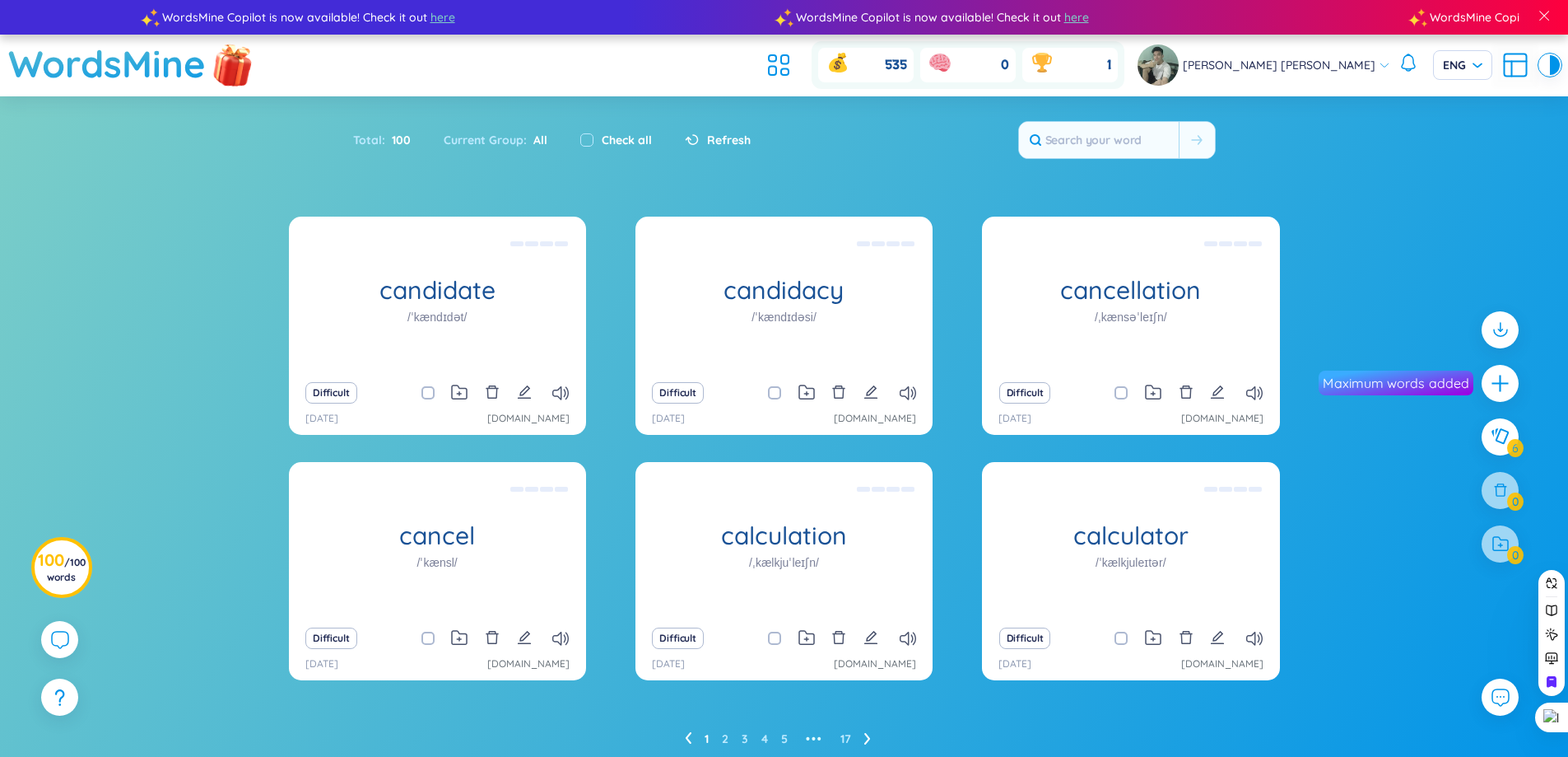
click at [221, 64] on img at bounding box center [233, 64] width 49 height 65
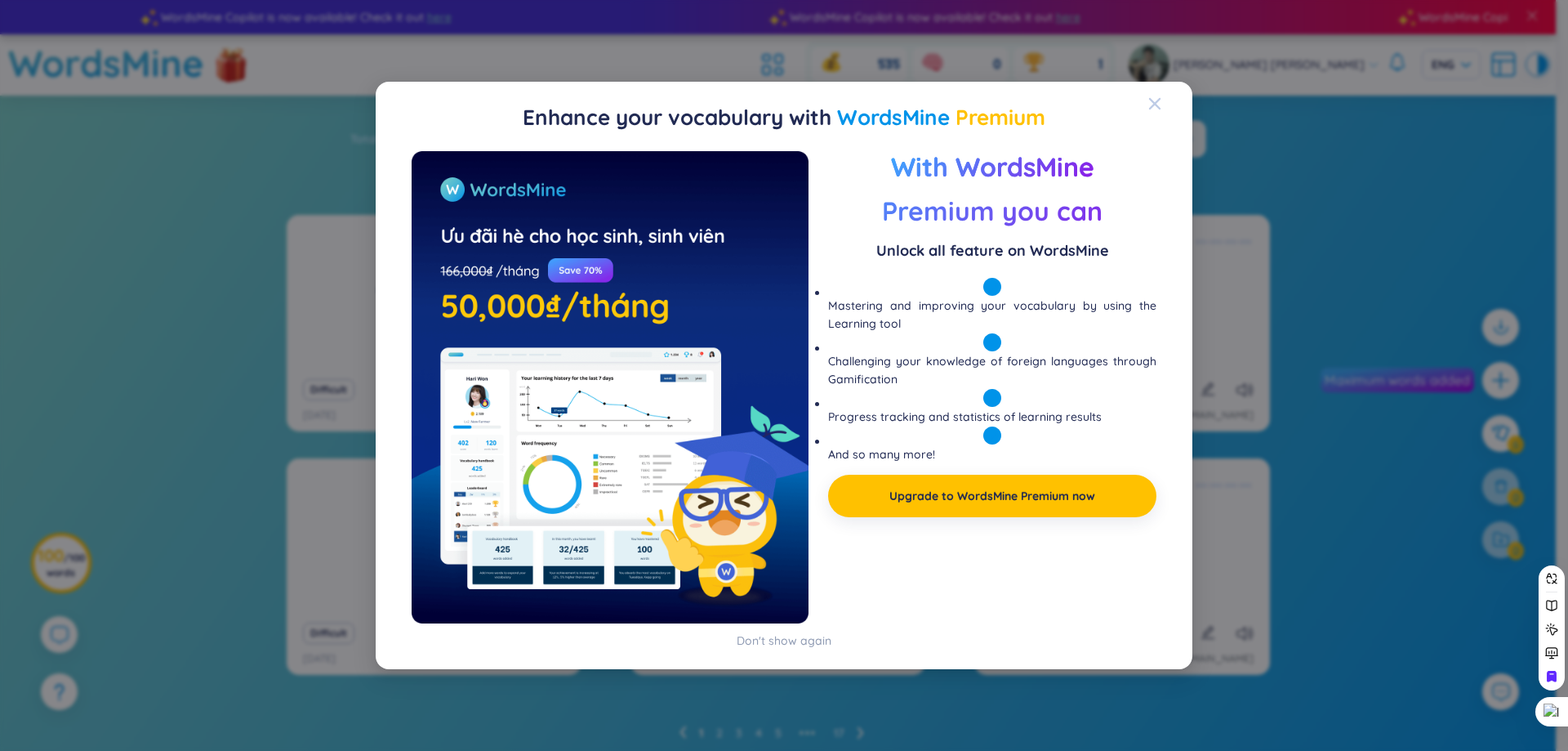
click at [1158, 88] on div "Close" at bounding box center [1155, 103] width 13 height 44
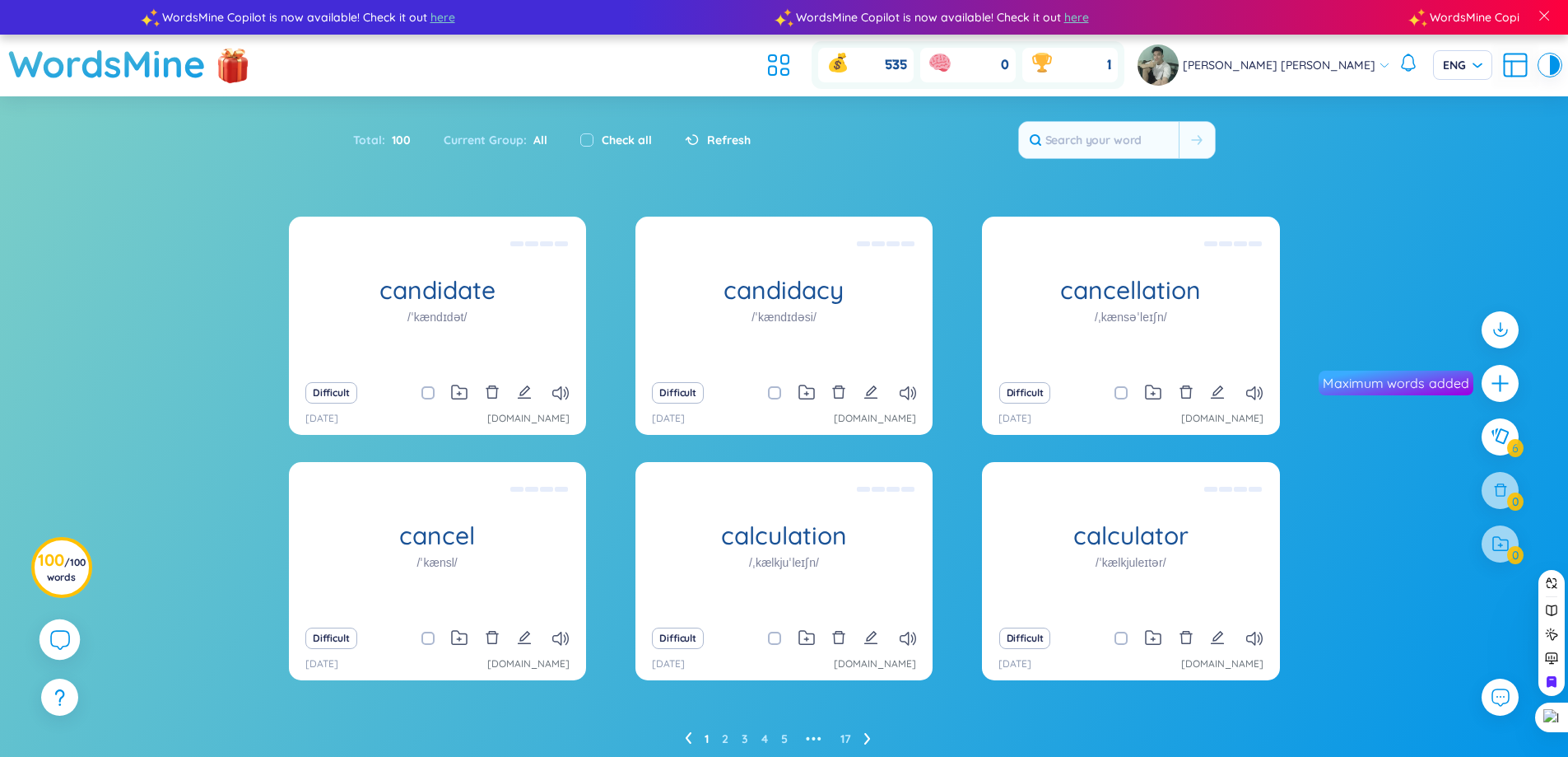
click at [58, 642] on icon at bounding box center [58, 638] width 19 height 19
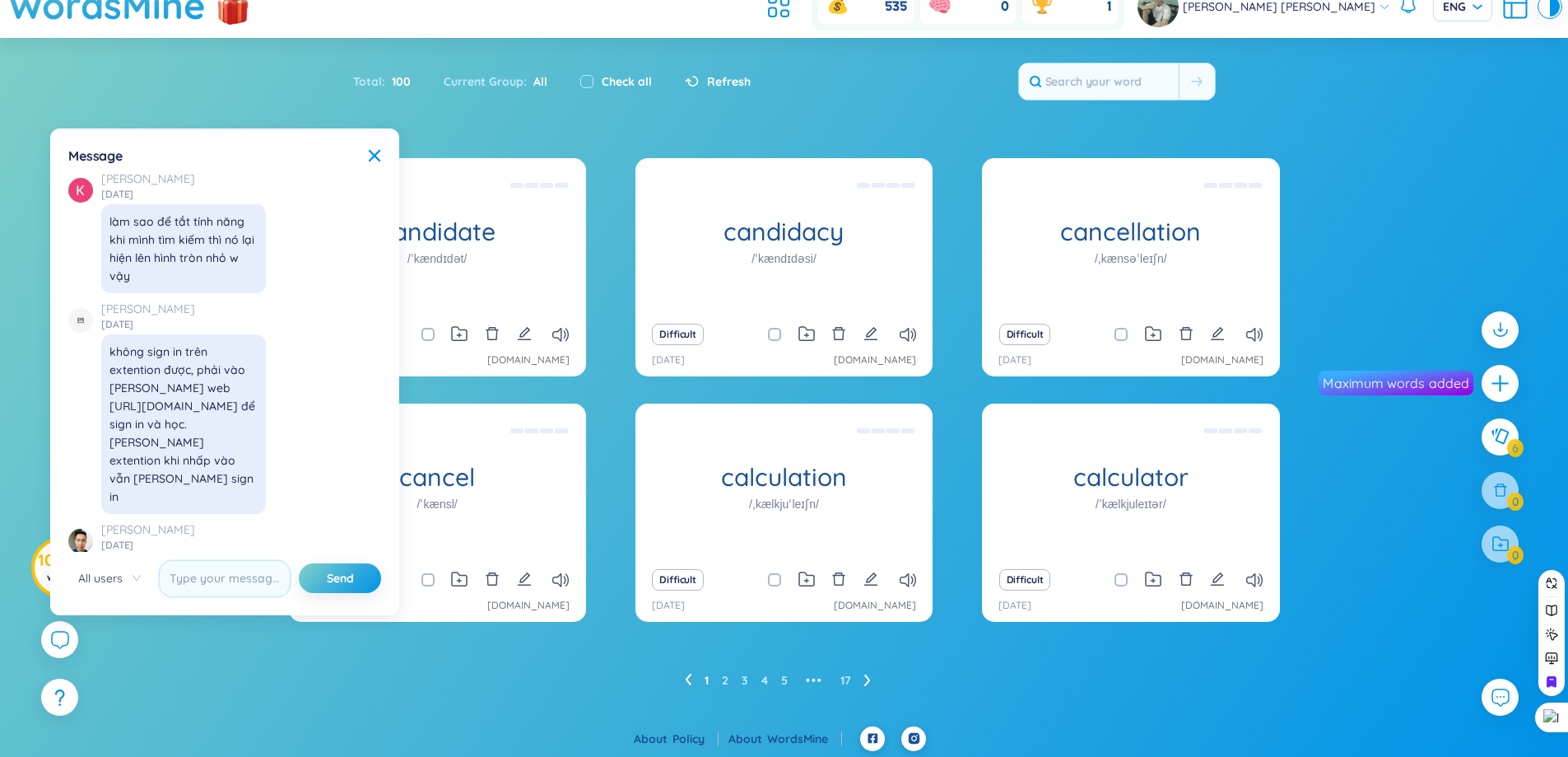
scroll to position [61, 0]
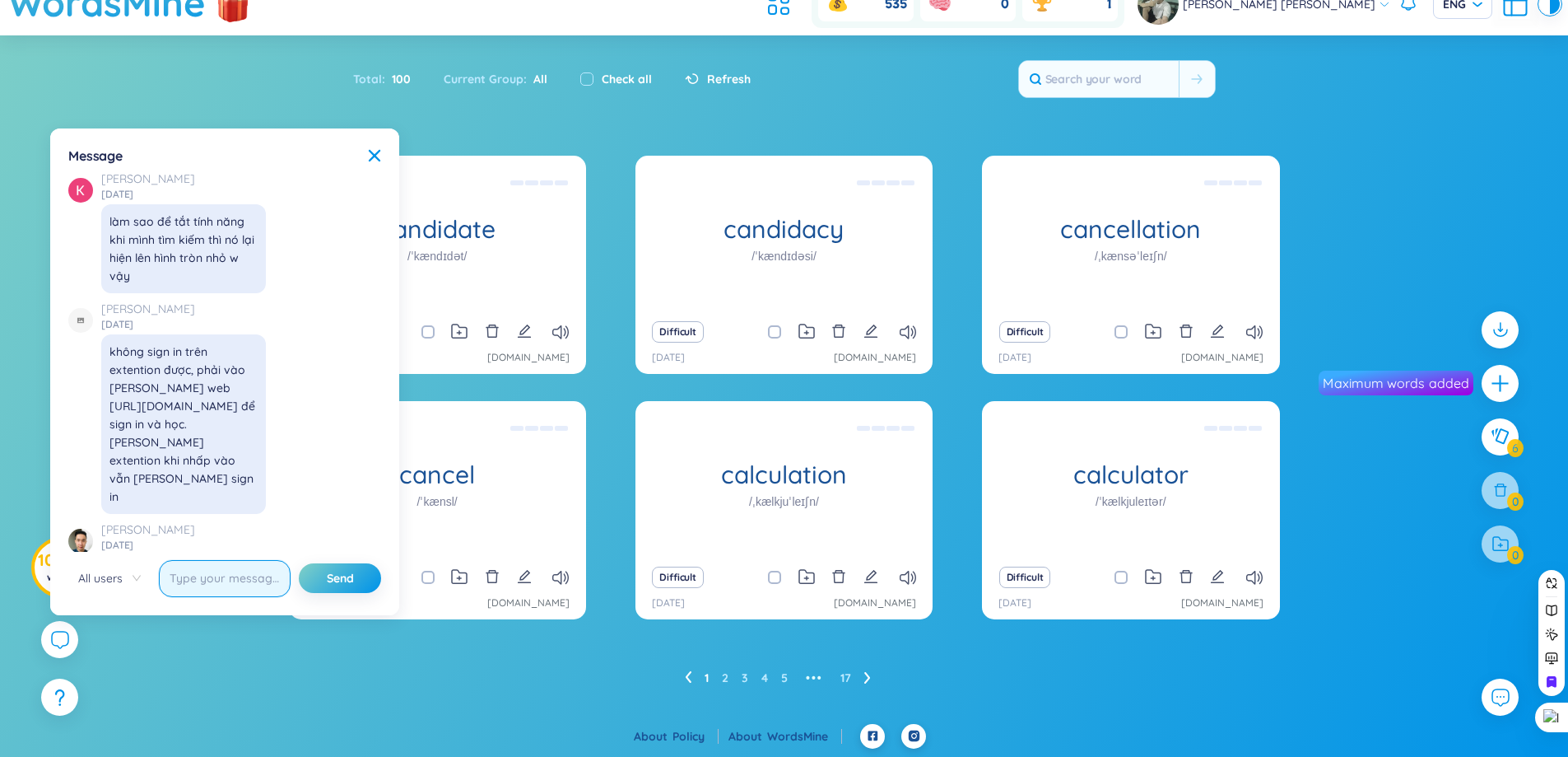
click at [239, 587] on input "text" at bounding box center [224, 578] width 131 height 37
click at [219, 582] on input "text" at bounding box center [224, 578] width 131 height 37
paste input "WordsMine Premium"
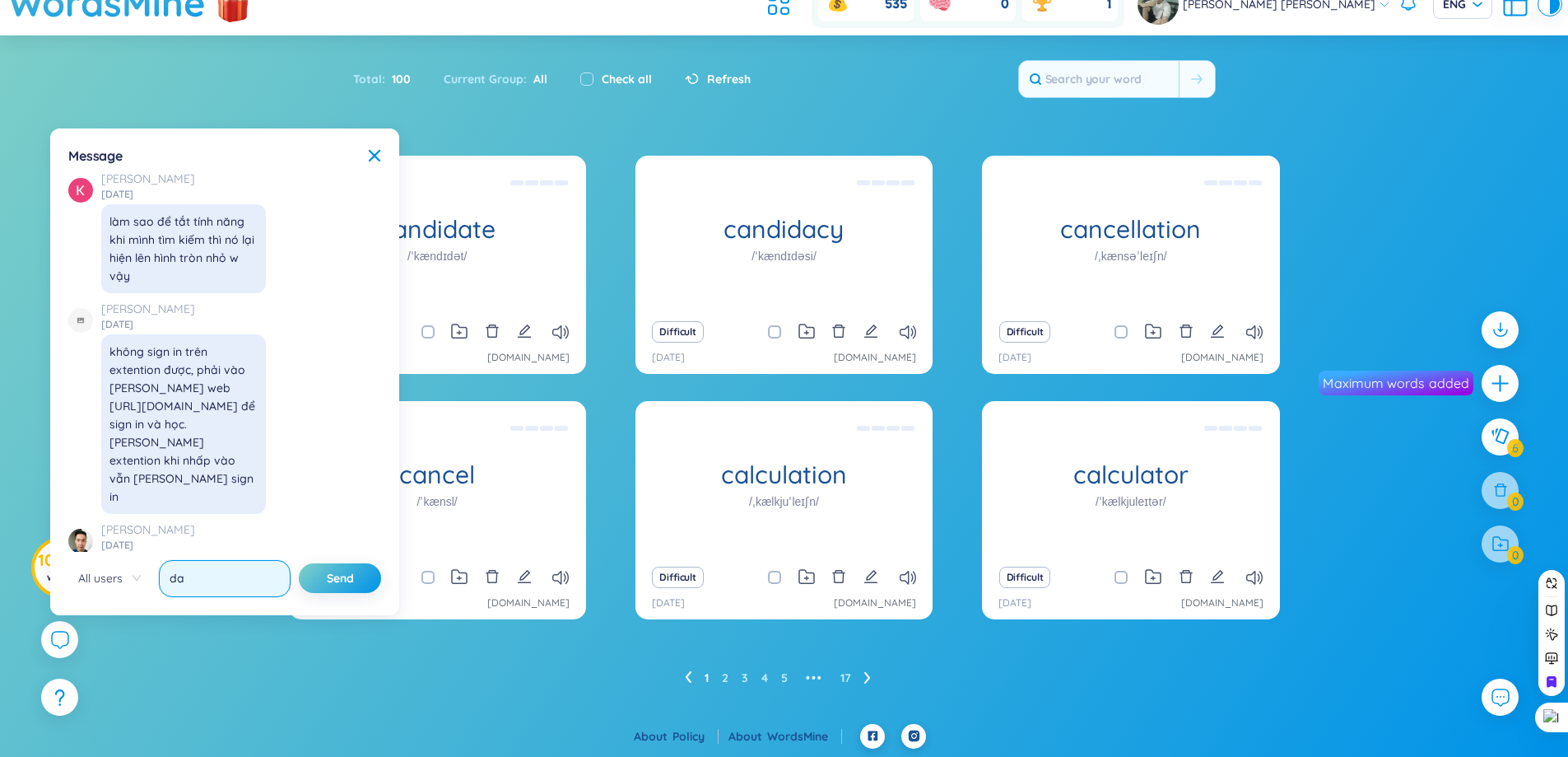
type input "d"
paste input "WordsMine Premium"
type input "dang ký gói WordsMine Premium như nào à"
click at [299, 563] on button "Send" at bounding box center [340, 577] width 82 height 30
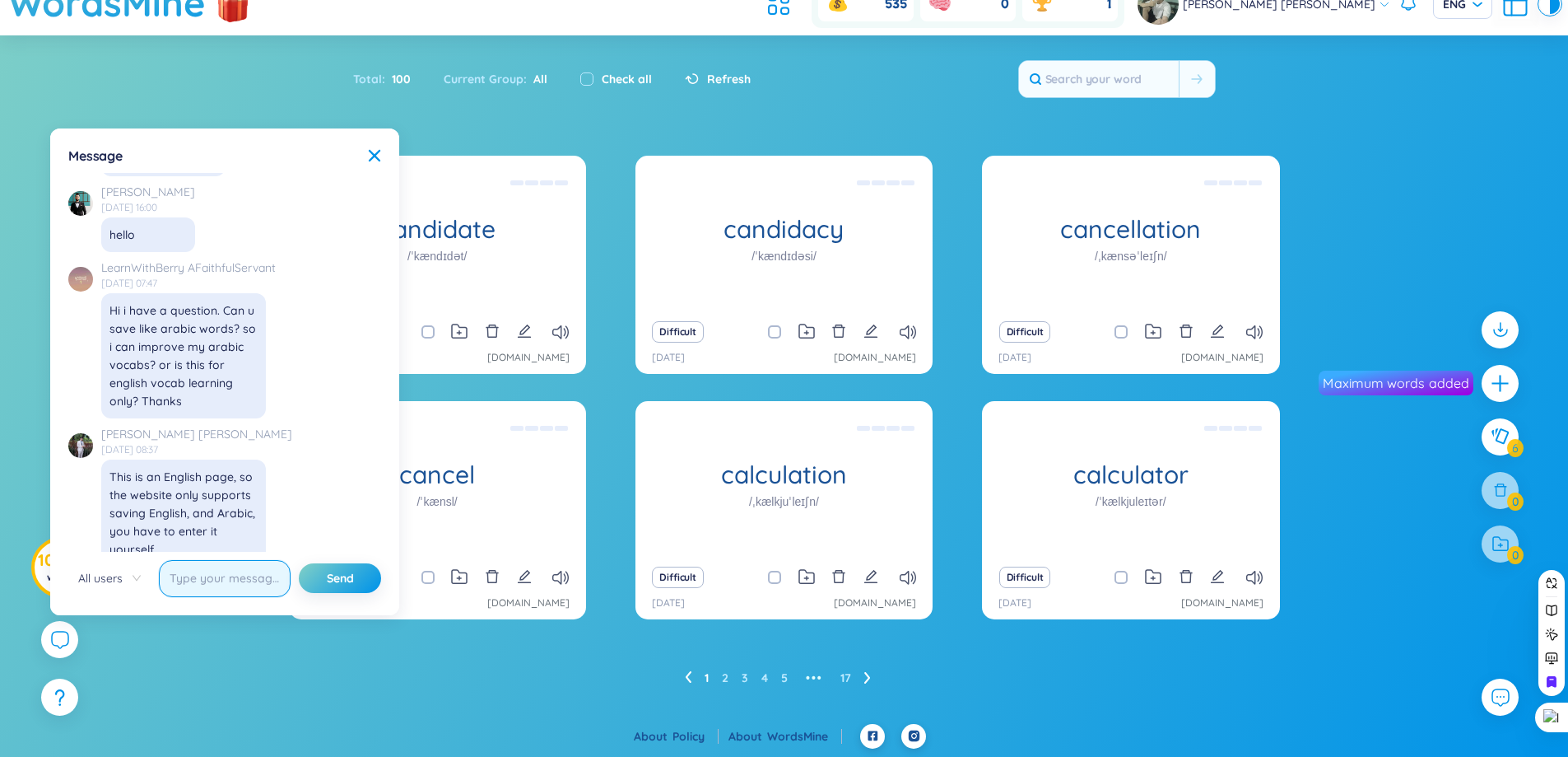
scroll to position [18071, 0]
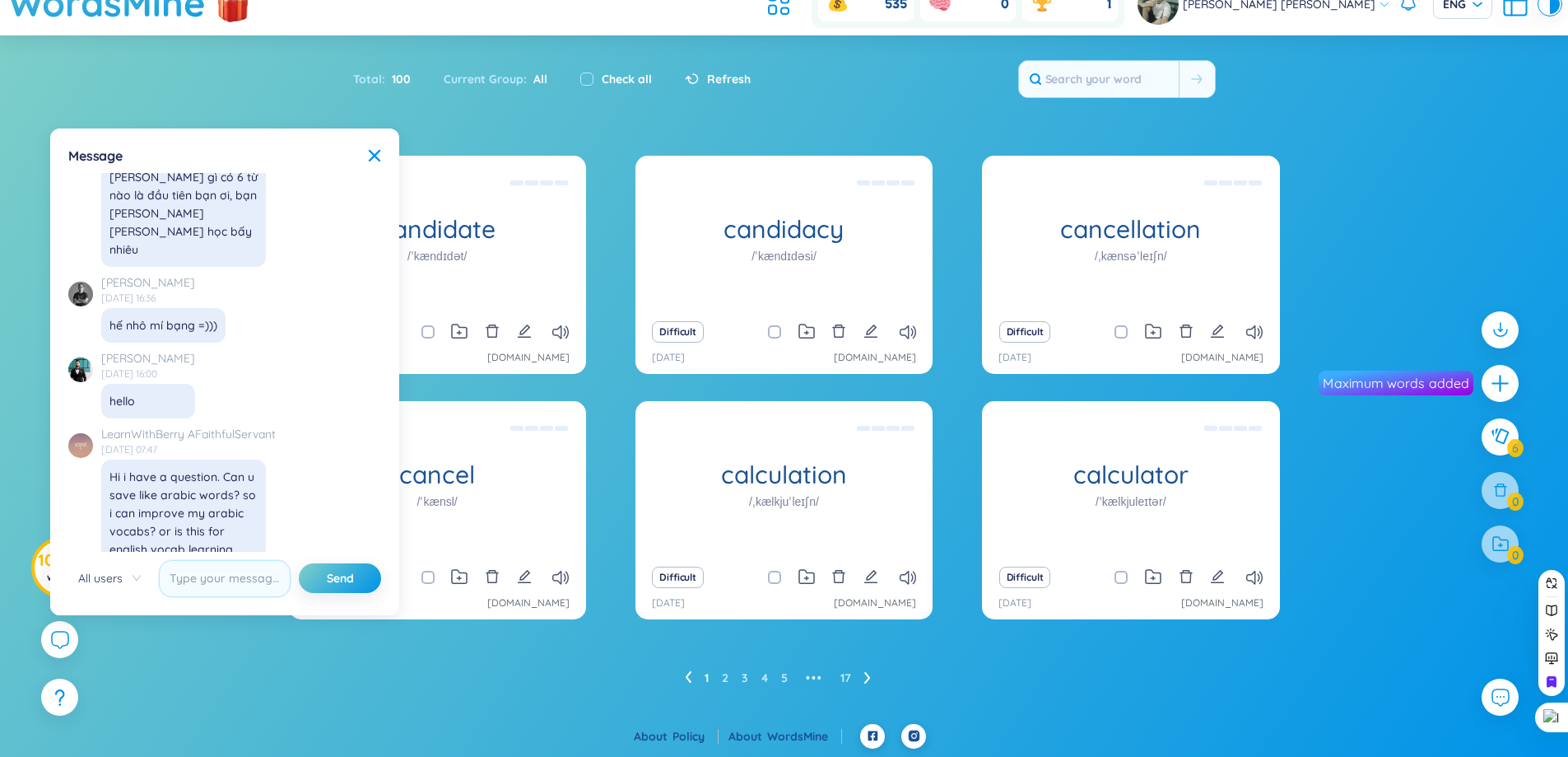
click at [486, 108] on div "Total : 100 Current Group : All Check all Refresh" at bounding box center [785, 87] width 1027 height 71
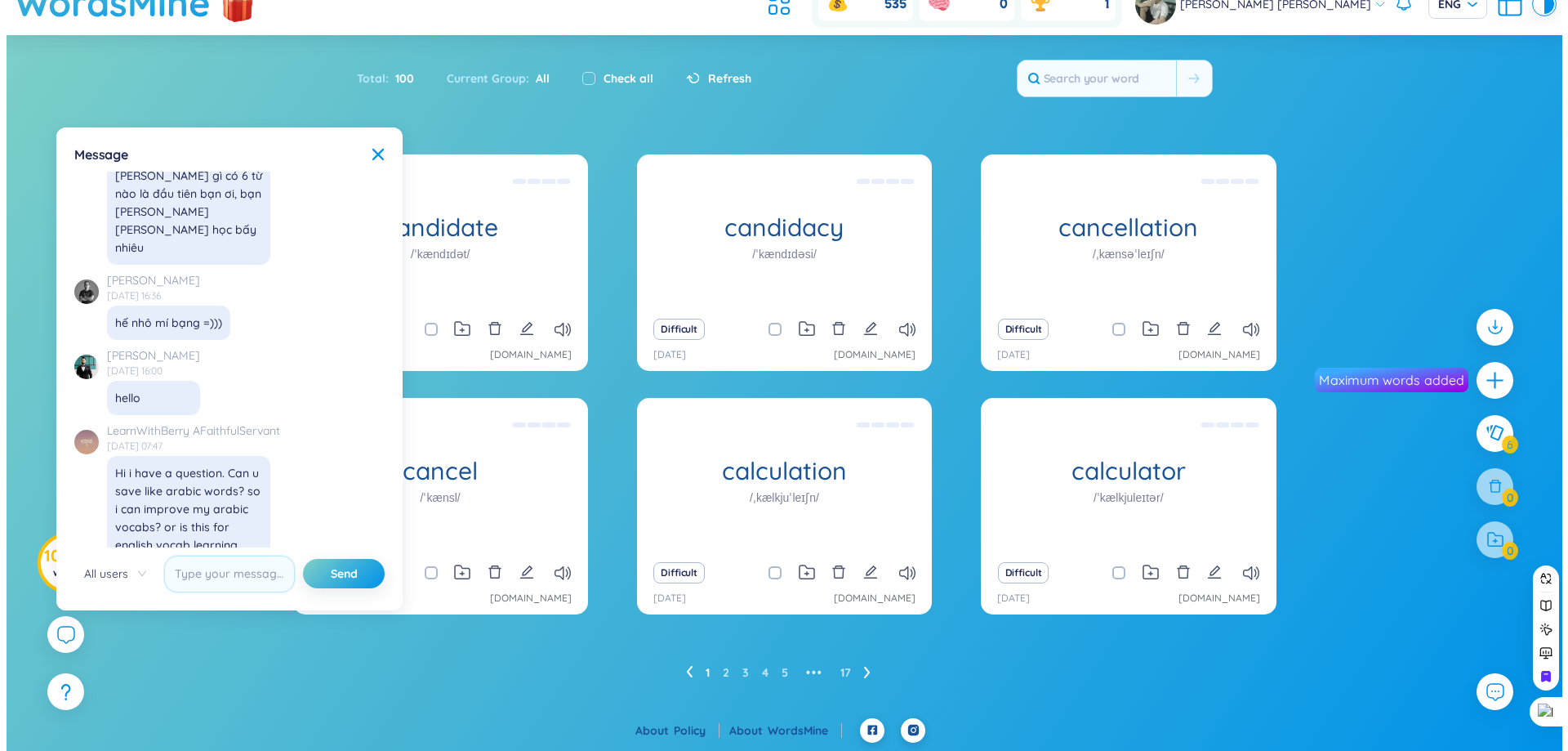
scroll to position [18826, 0]
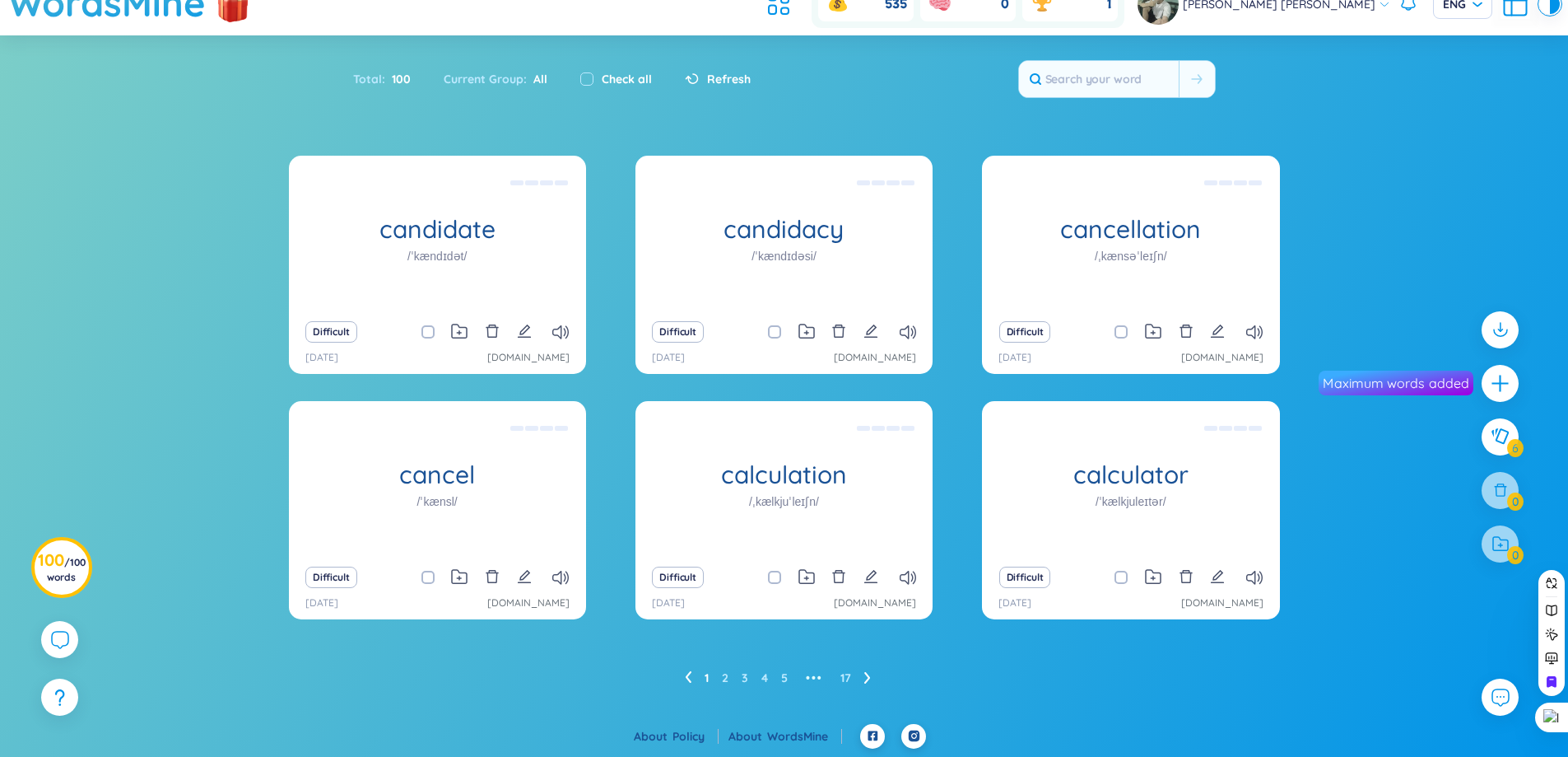
click at [1498, 387] on icon "plus" at bounding box center [1500, 383] width 20 height 20
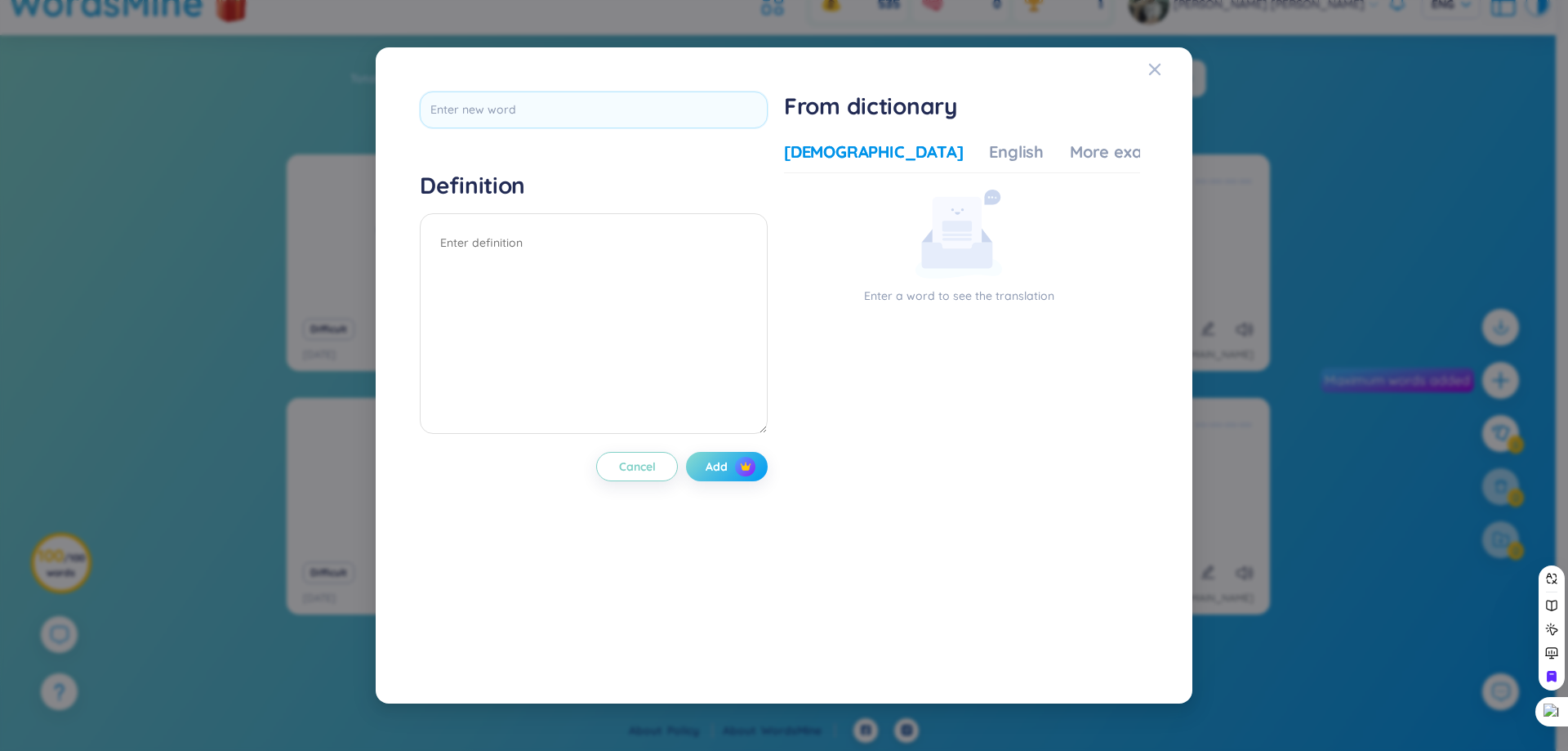
click at [750, 477] on button "Add" at bounding box center [726, 466] width 82 height 29
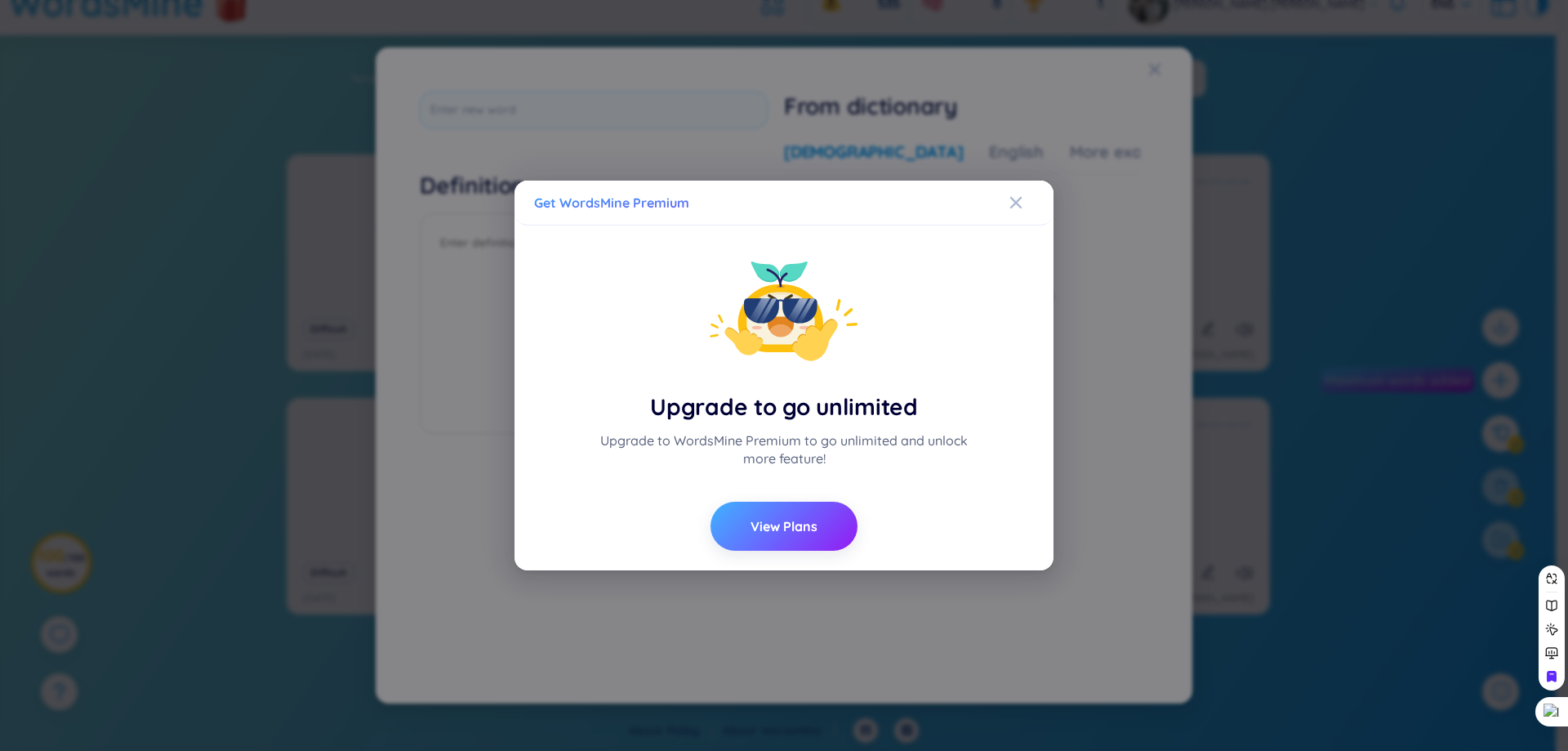
click at [800, 529] on span "View Plans" at bounding box center [784, 526] width 67 height 18
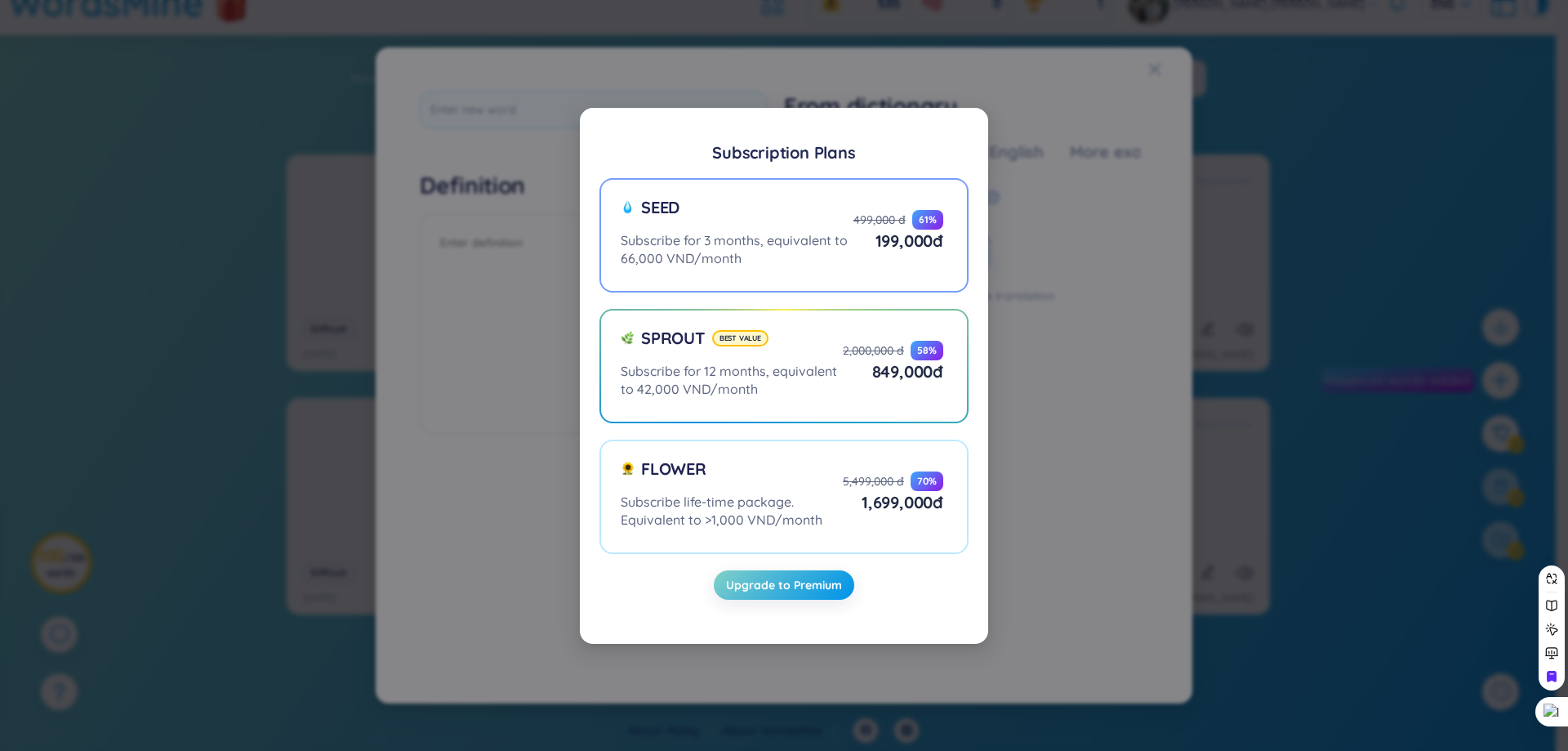
click at [790, 257] on div "Subscribe for 3 months, equivalent to 66,000 VND/month" at bounding box center [736, 249] width 233 height 36
click at [0, 0] on input "Seed Subscribe for 3 months, equivalent to 66,000 VND/month 499,000 đ 61 % 199,…" at bounding box center [0, 0] width 0 height 0
click at [790, 257] on div "Subscribe for 3 months, equivalent to 66,000 VND/month" at bounding box center [736, 249] width 233 height 36
click at [0, 0] on input "Seed Subscribe for 3 months, equivalent to 66,000 VND/month 499,000 đ 61 % 199,…" at bounding box center [0, 0] width 0 height 0
click at [781, 589] on span "Upgrade to Premium" at bounding box center [784, 584] width 116 height 16
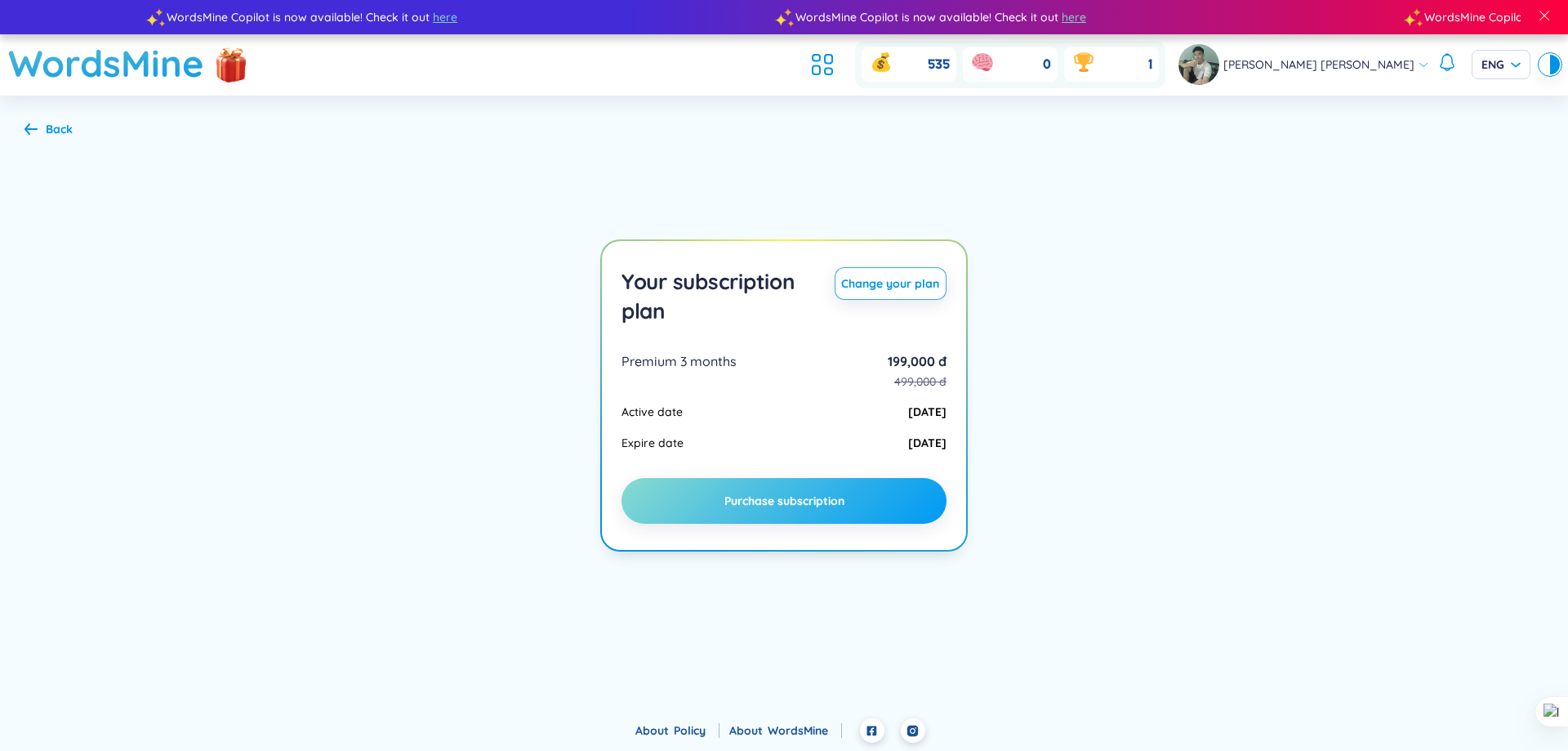
click at [795, 503] on span "Purchase subscription" at bounding box center [784, 500] width 120 height 16
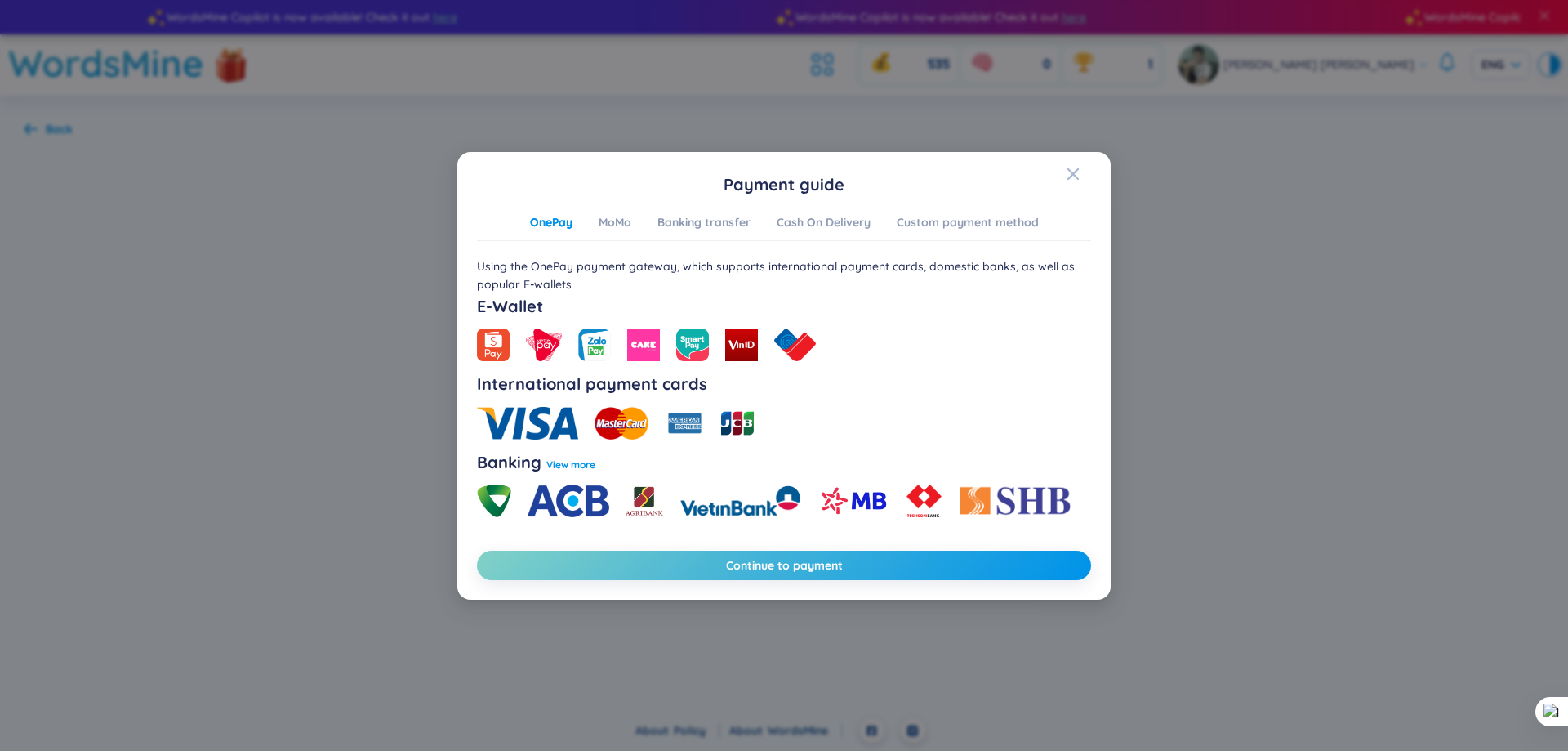
click at [781, 581] on div "Payment guide OnePay MoMo Banking transfer Cash On Delivery Custom payment meth…" at bounding box center [784, 376] width 653 height 447
click at [817, 564] on span "Continue to payment" at bounding box center [784, 564] width 117 height 16
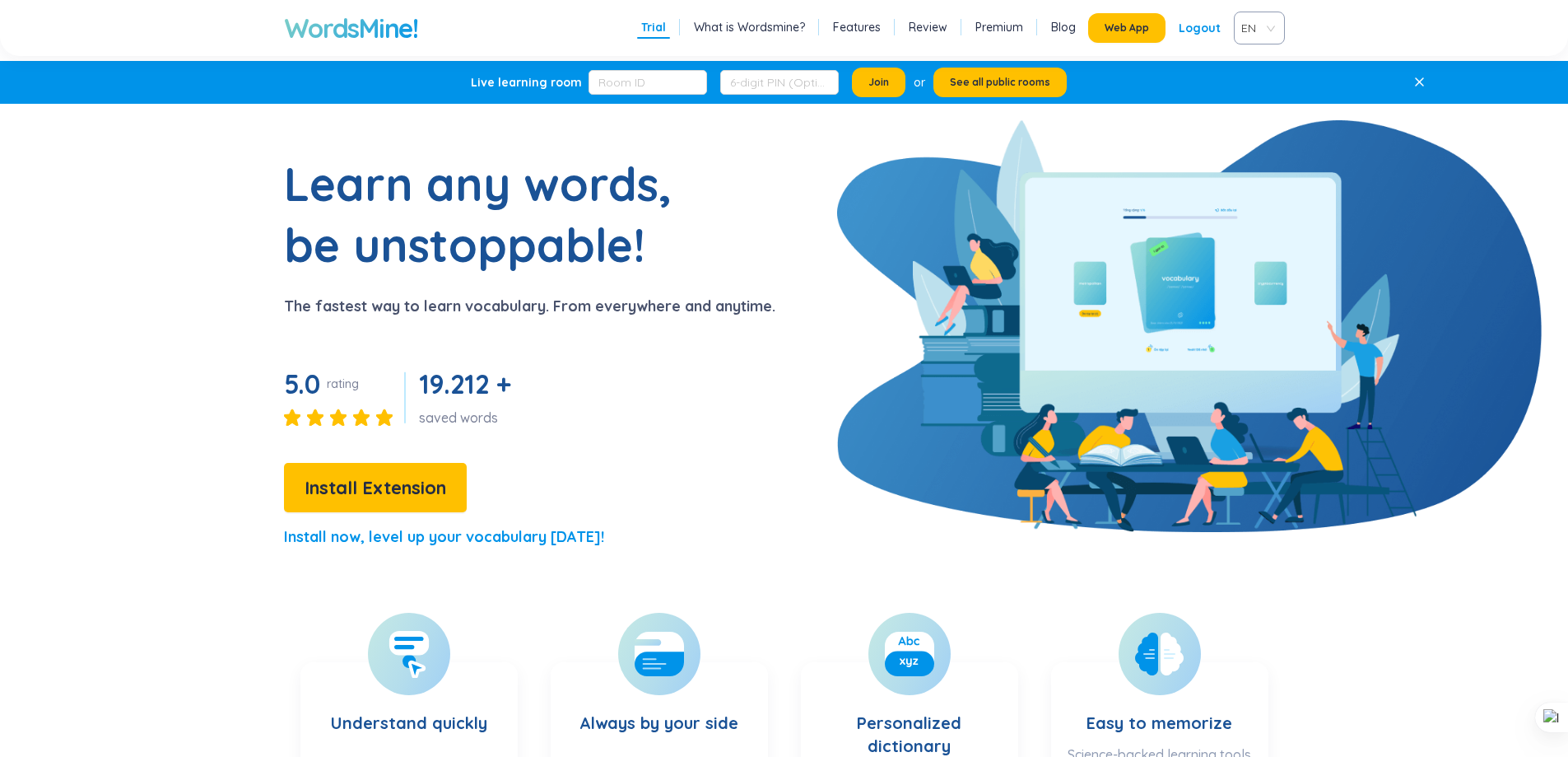
scroll to position [82, 0]
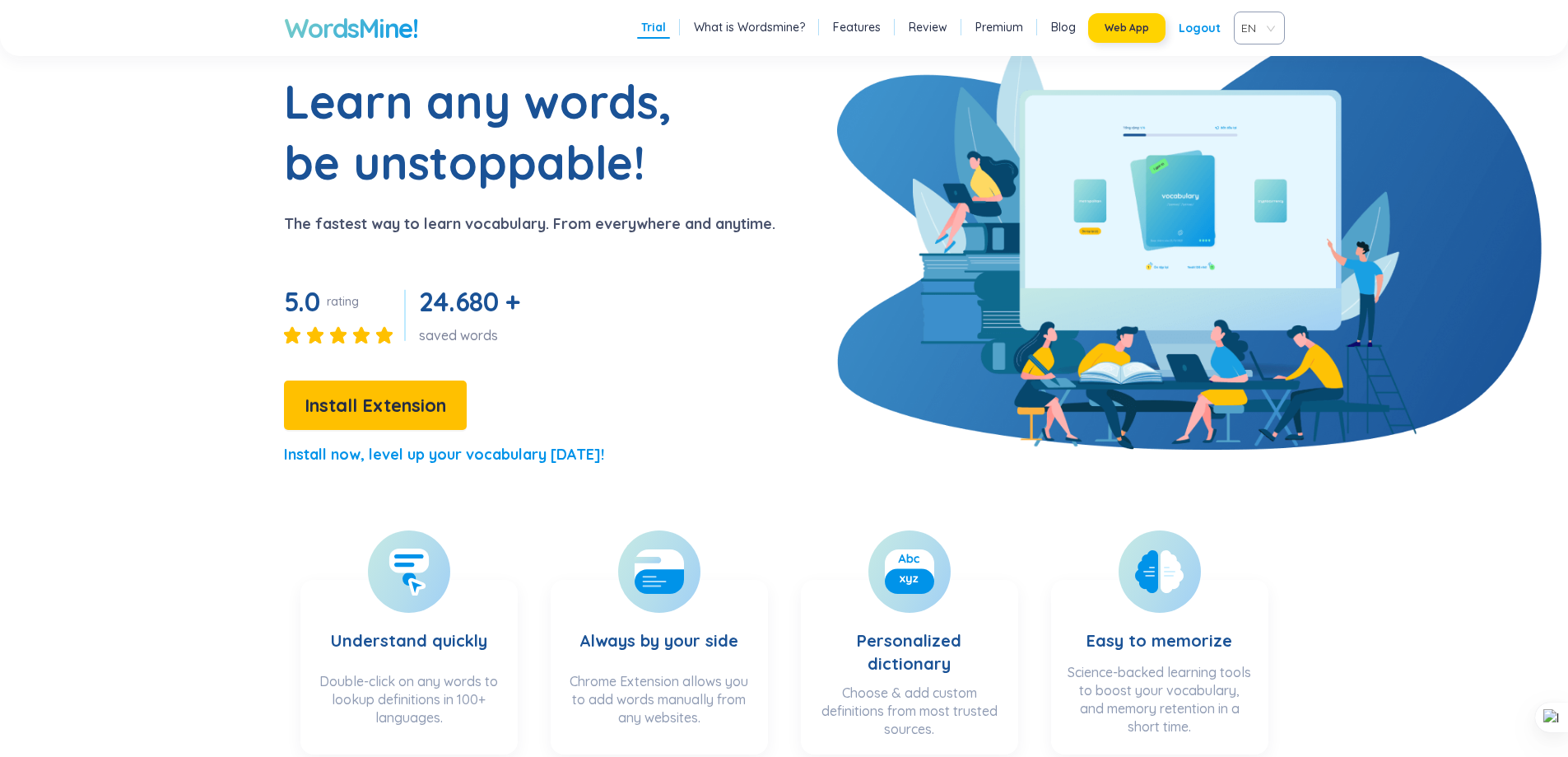
click at [1121, 32] on span "Web App" at bounding box center [1126, 28] width 44 height 14
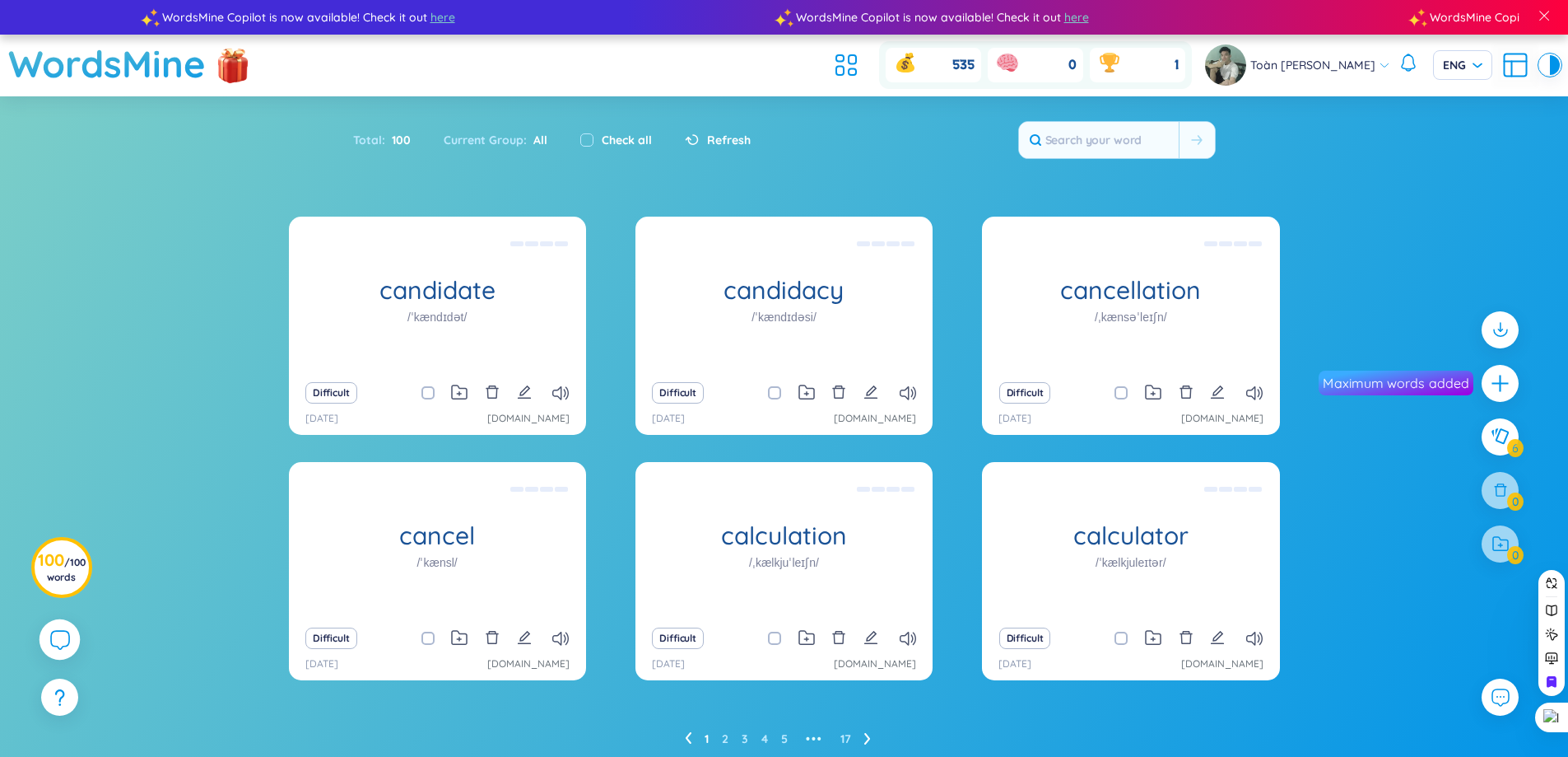
click at [72, 646] on div at bounding box center [60, 639] width 42 height 42
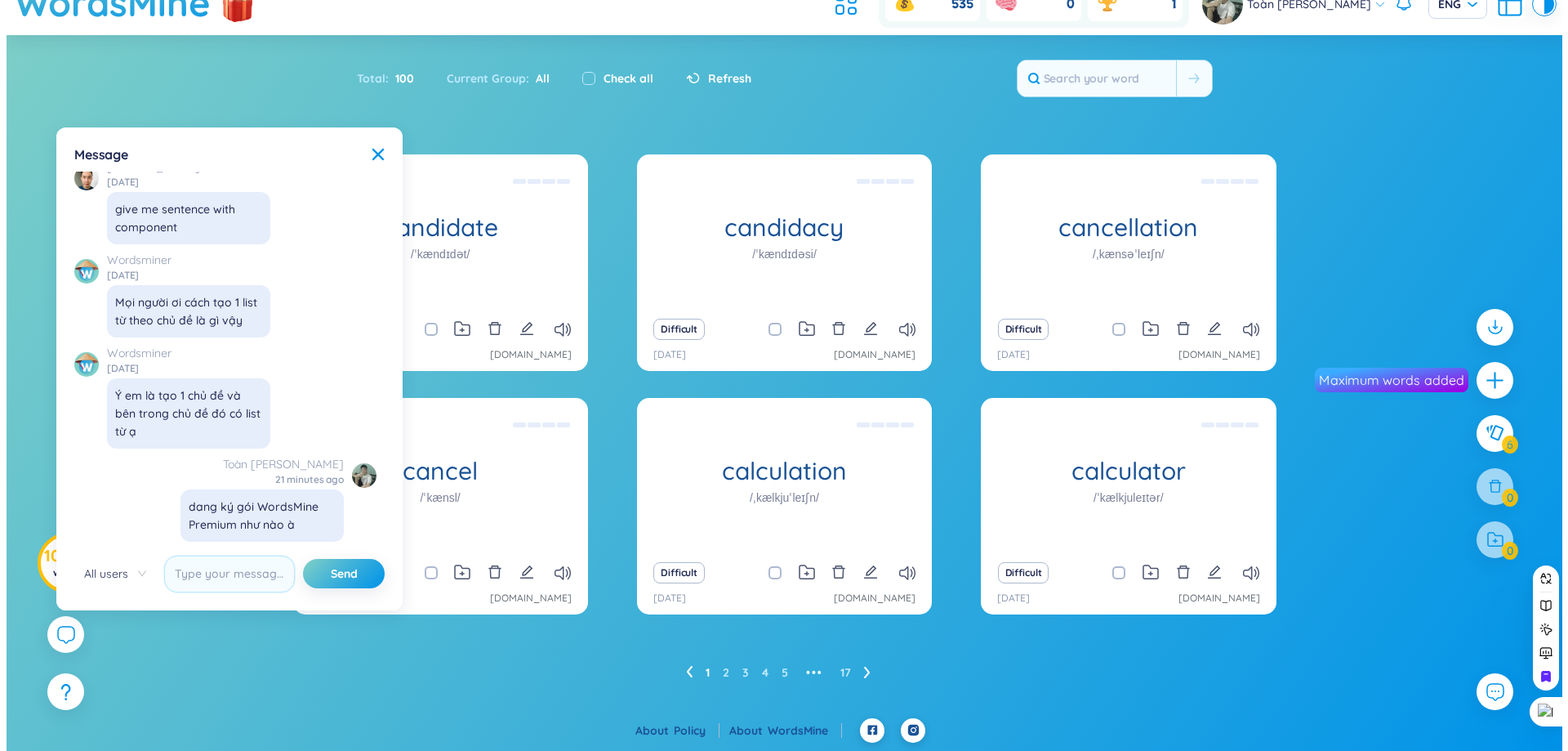
scroll to position [18751, 0]
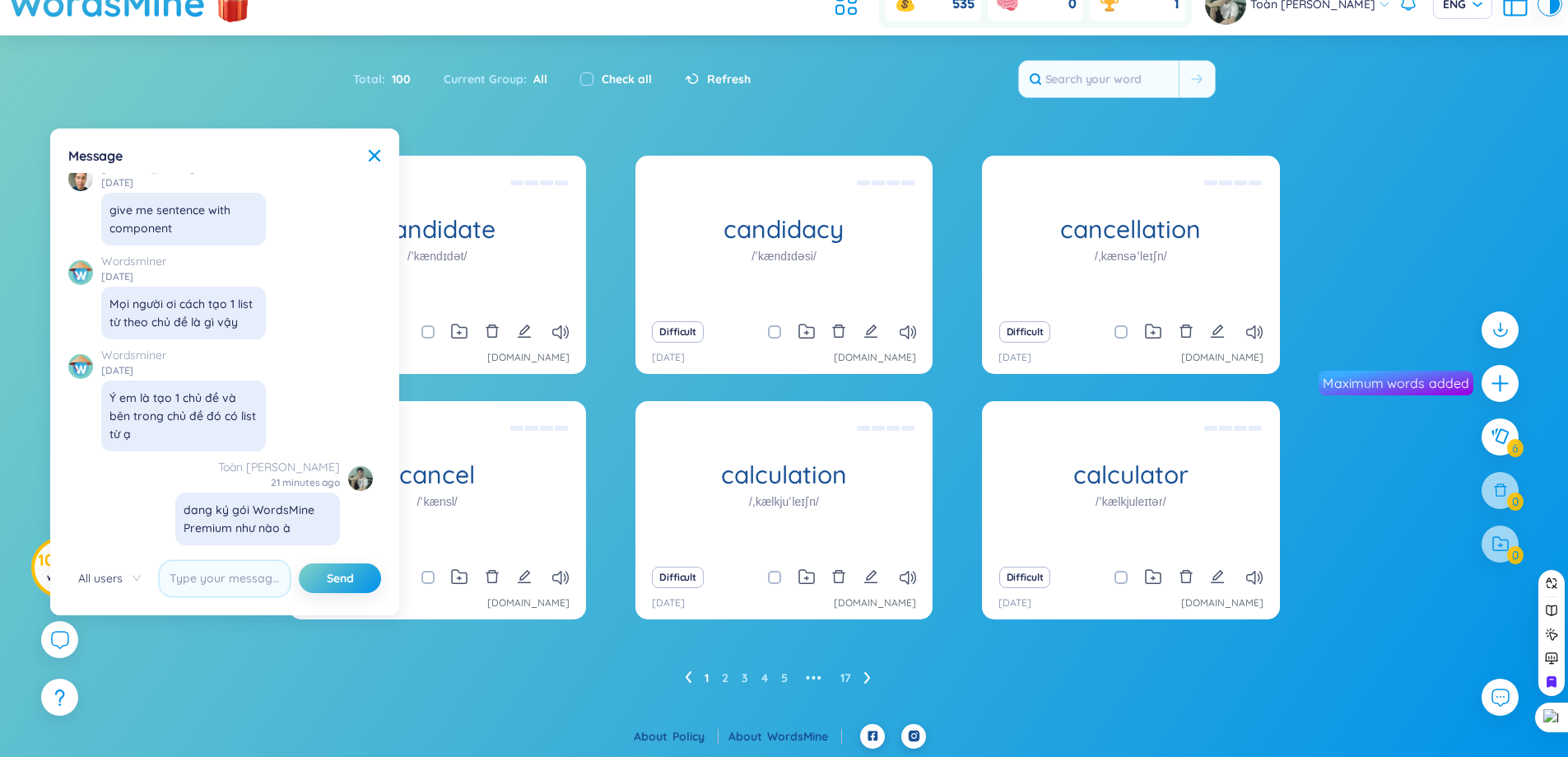
click at [113, 677] on div "candidate /ˈkændɪdət/ (Definition is empty) Difficult 28/8/2025 chatgpt.com can…" at bounding box center [784, 440] width 1568 height 568
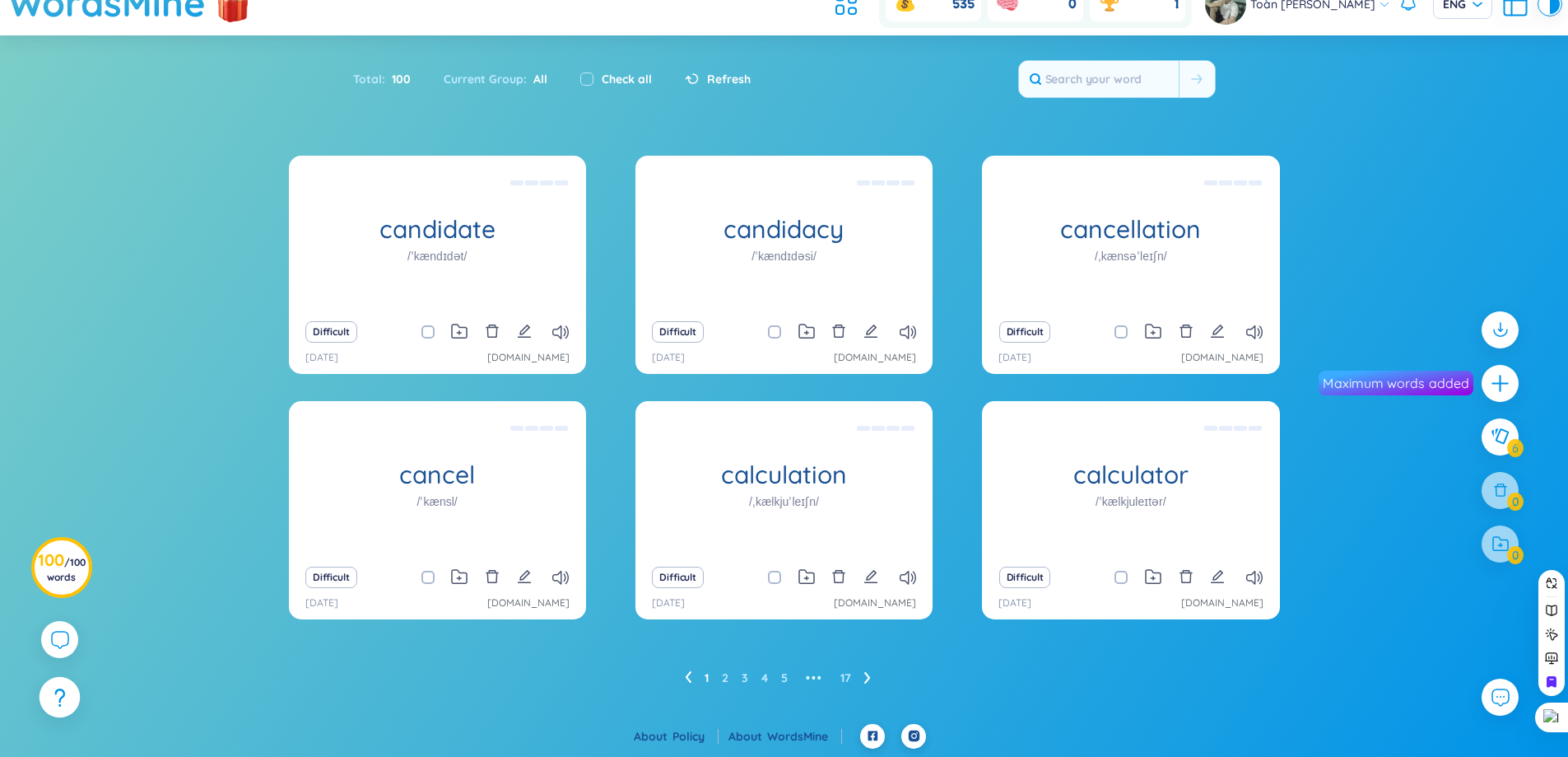
click at [53, 691] on div at bounding box center [60, 697] width 42 height 42
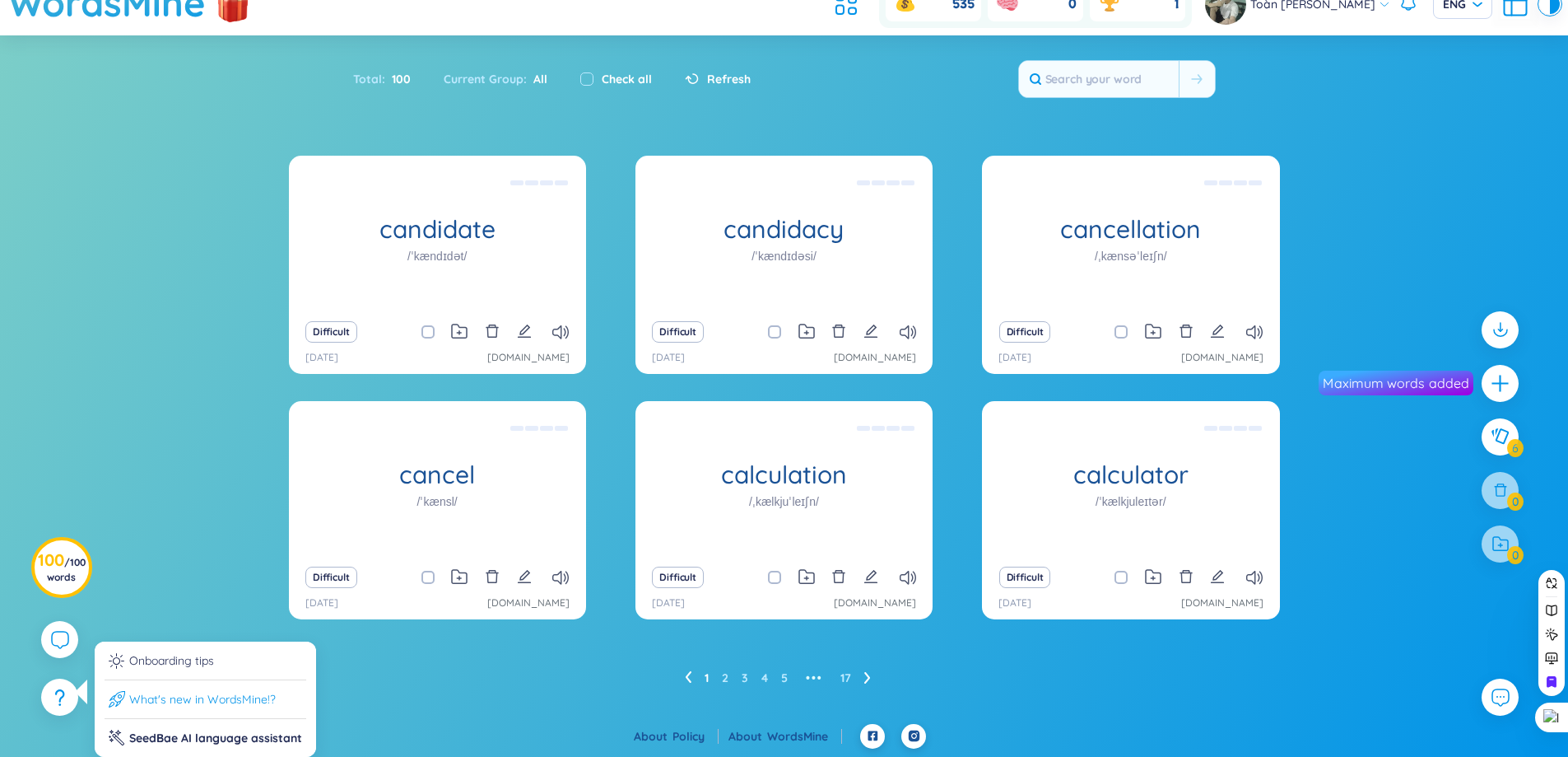
click at [195, 711] on li "What's new in WordsMine!?" at bounding box center [205, 699] width 202 height 39
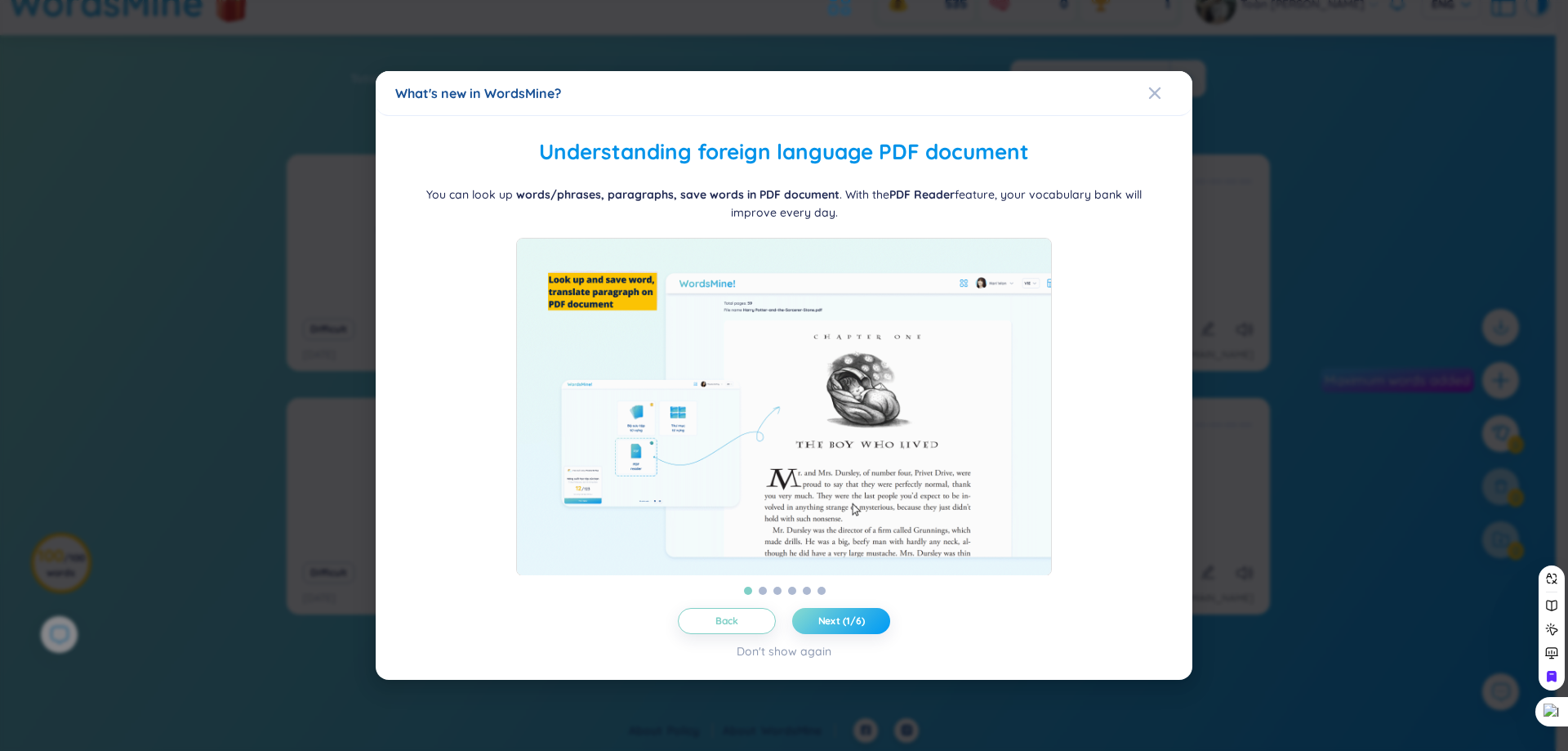
click at [849, 627] on span "Next (1/6)" at bounding box center [841, 621] width 46 height 13
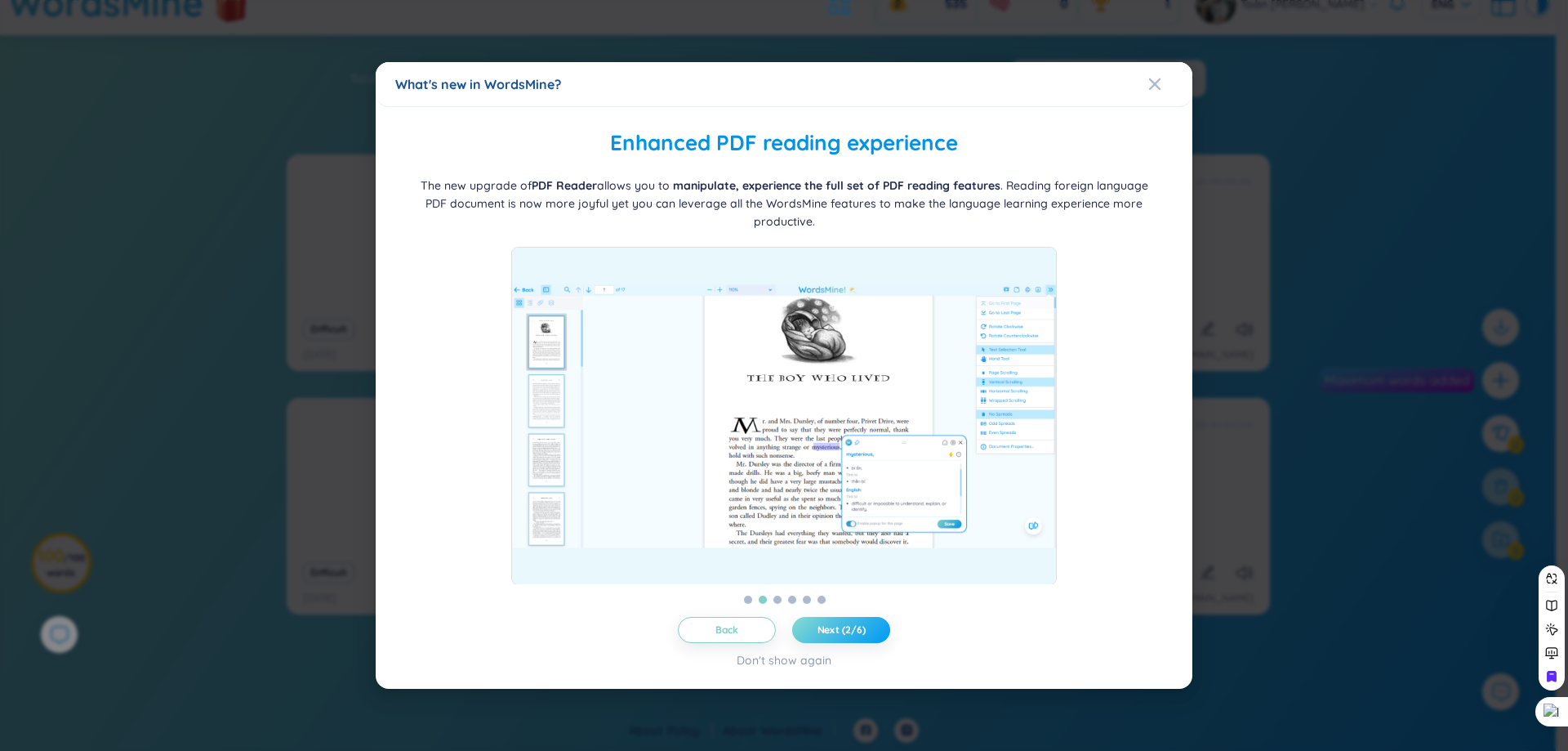
click at [849, 635] on span "Next (2/6)" at bounding box center [841, 630] width 48 height 13
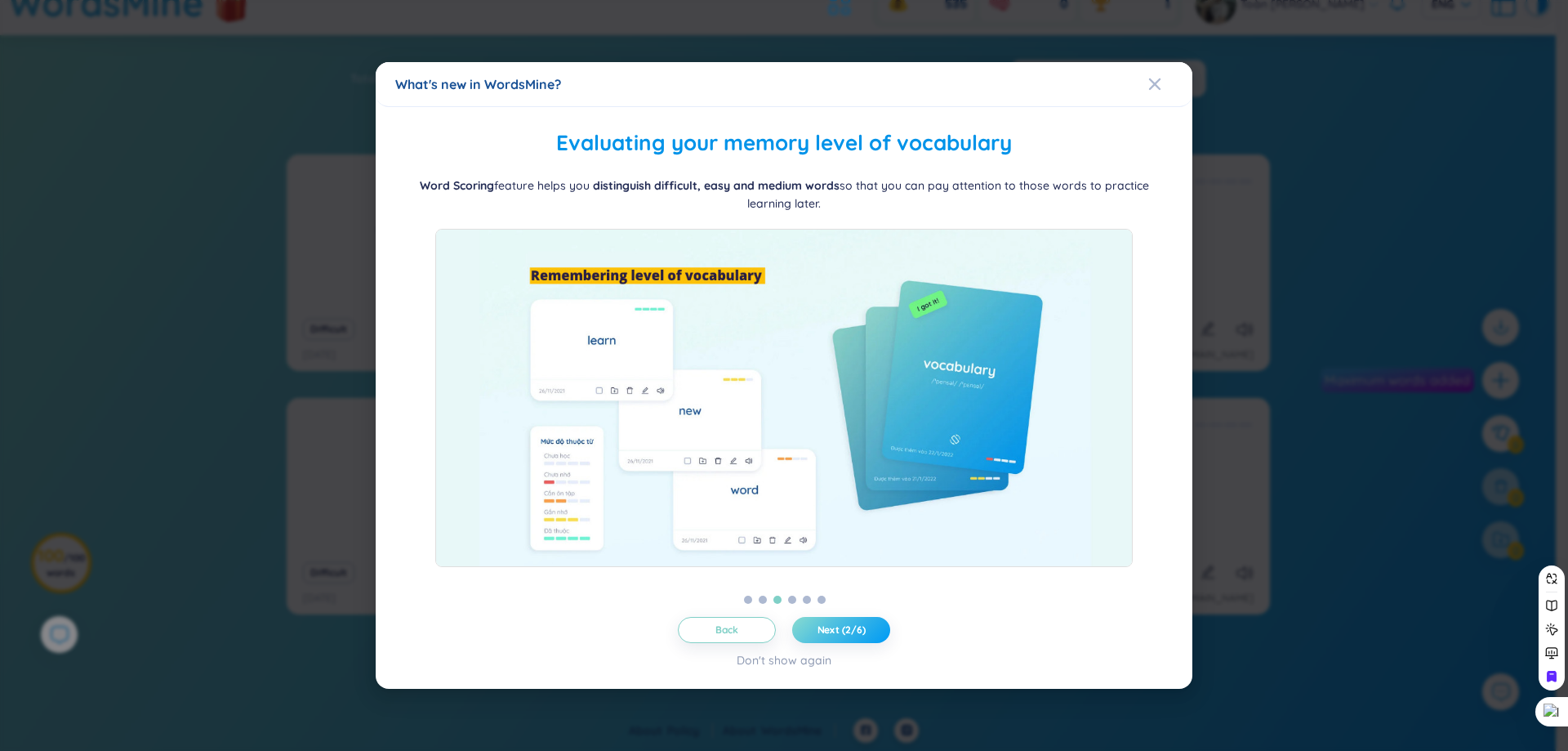
click at [849, 635] on span "Next (2/6)" at bounding box center [841, 630] width 48 height 13
click at [856, 630] on span "Next (3/6)" at bounding box center [841, 630] width 47 height 13
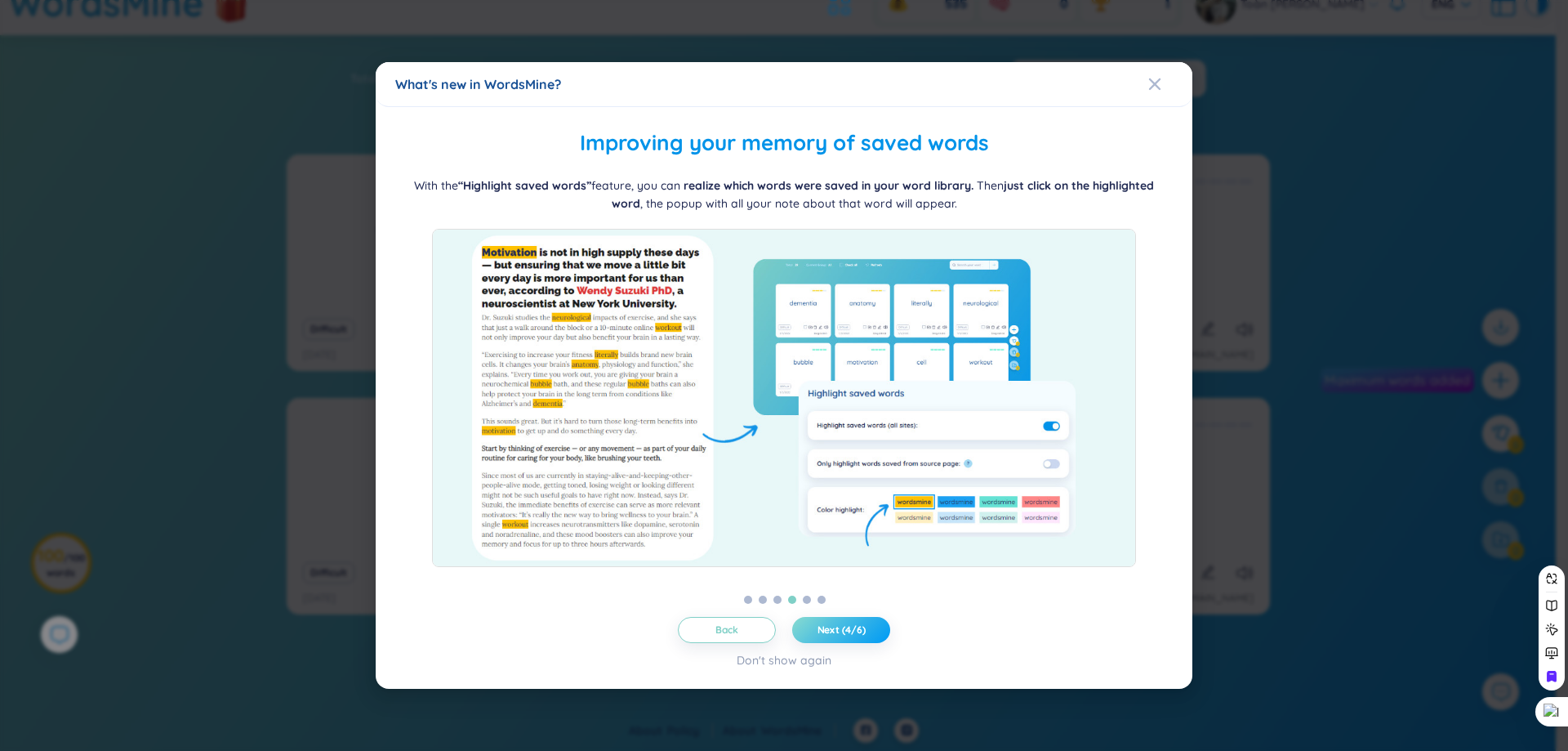
click at [856, 630] on span "Next (4/6)" at bounding box center [841, 630] width 48 height 13
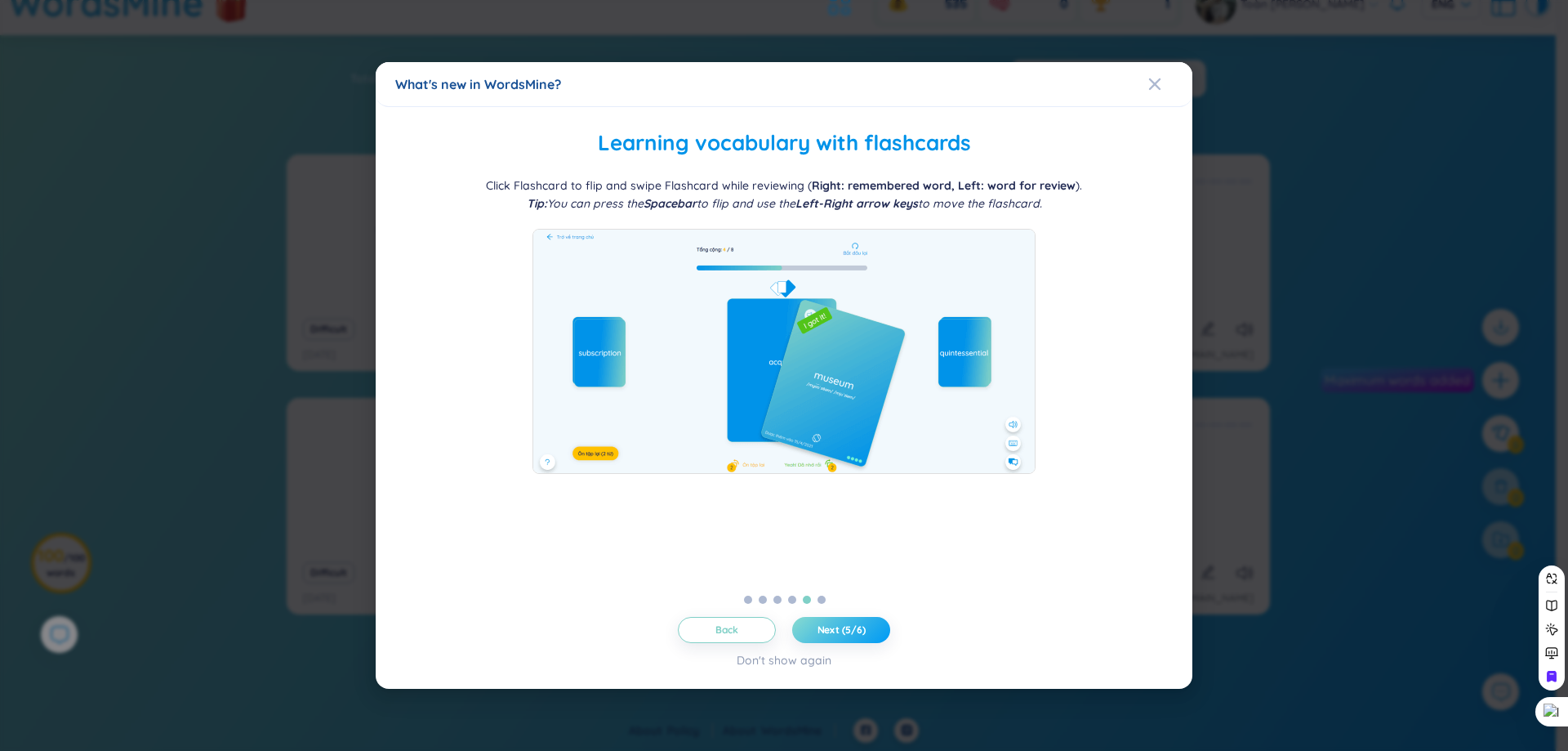
click at [856, 628] on span "Next (5/6)" at bounding box center [841, 630] width 48 height 13
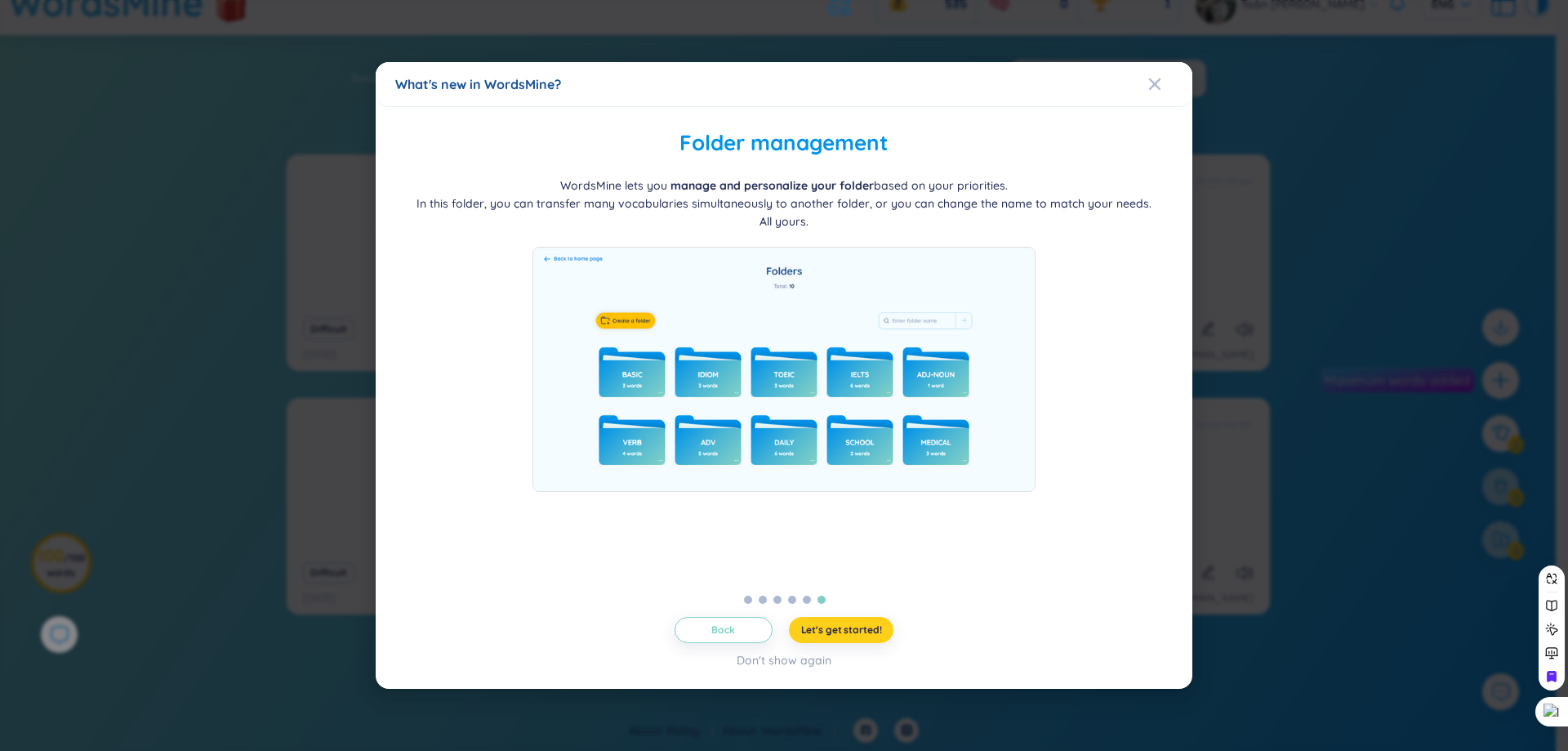
click at [856, 627] on span "Let's get started!" at bounding box center [842, 630] width 81 height 13
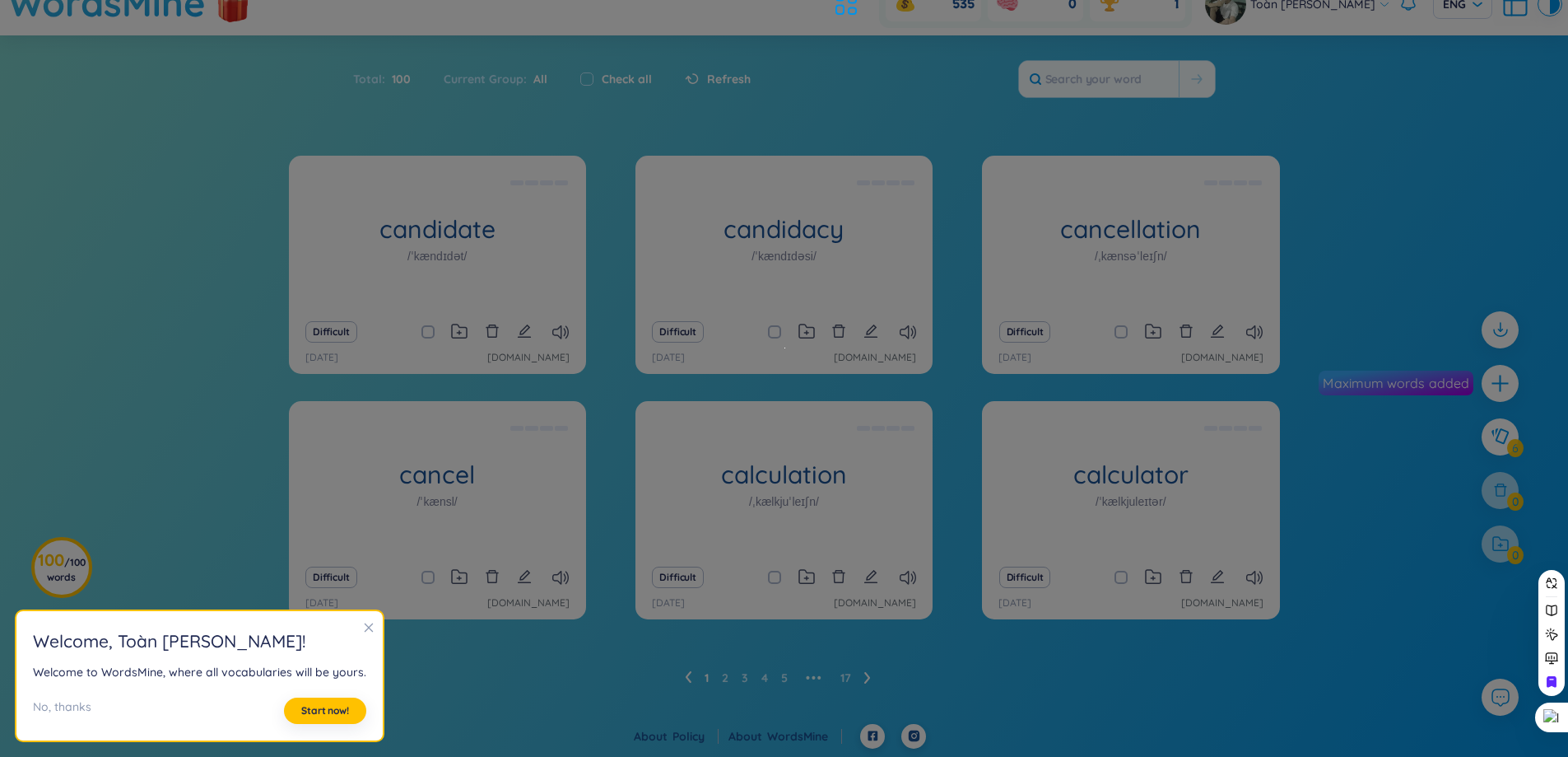
click at [354, 631] on h2 "Welcome , Toàn Nguyễn Minh Toàn !" at bounding box center [199, 641] width 333 height 27
click at [364, 624] on icon "close" at bounding box center [369, 627] width 12 height 12
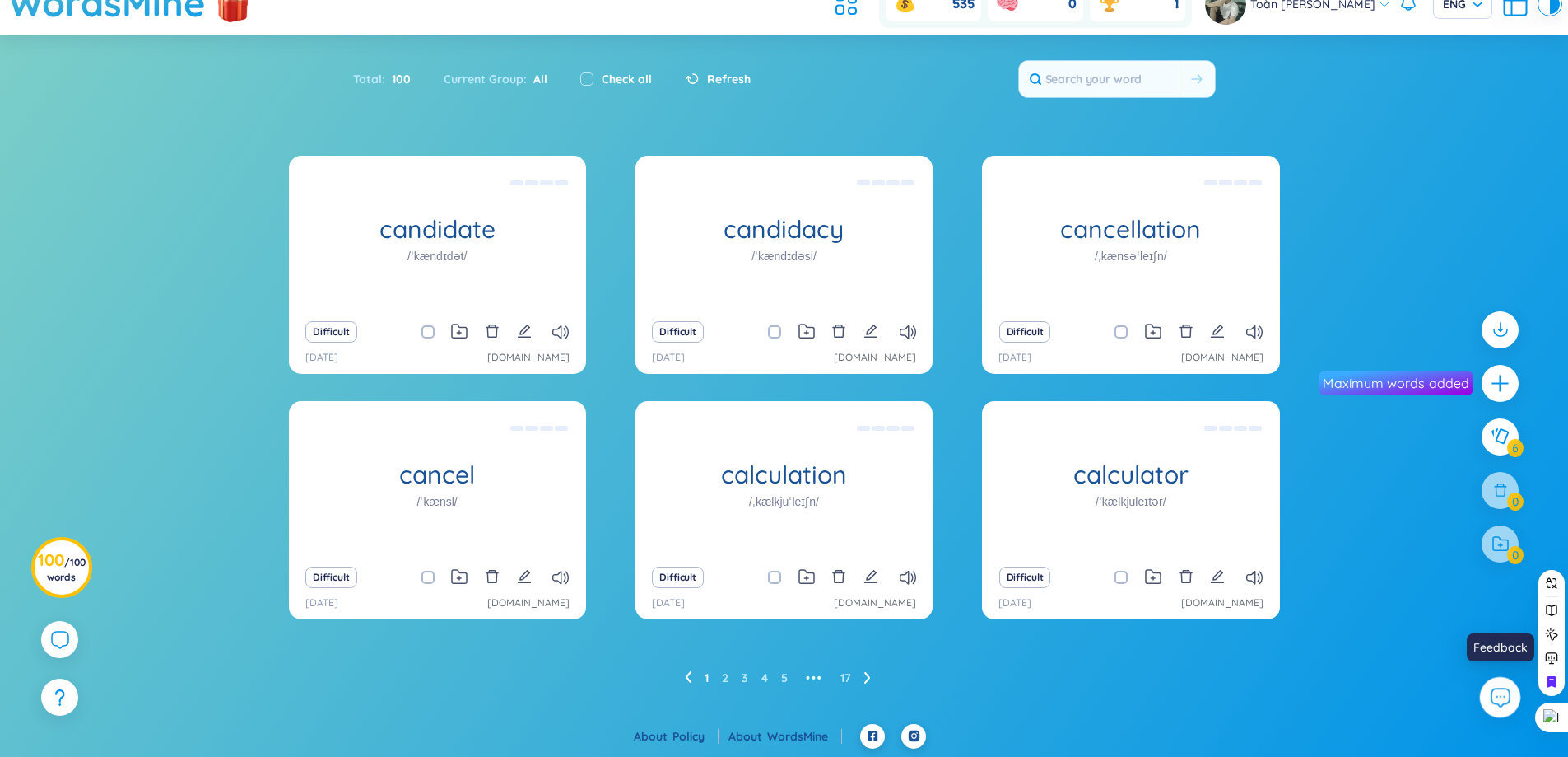
click at [1482, 699] on button at bounding box center [1500, 697] width 42 height 42
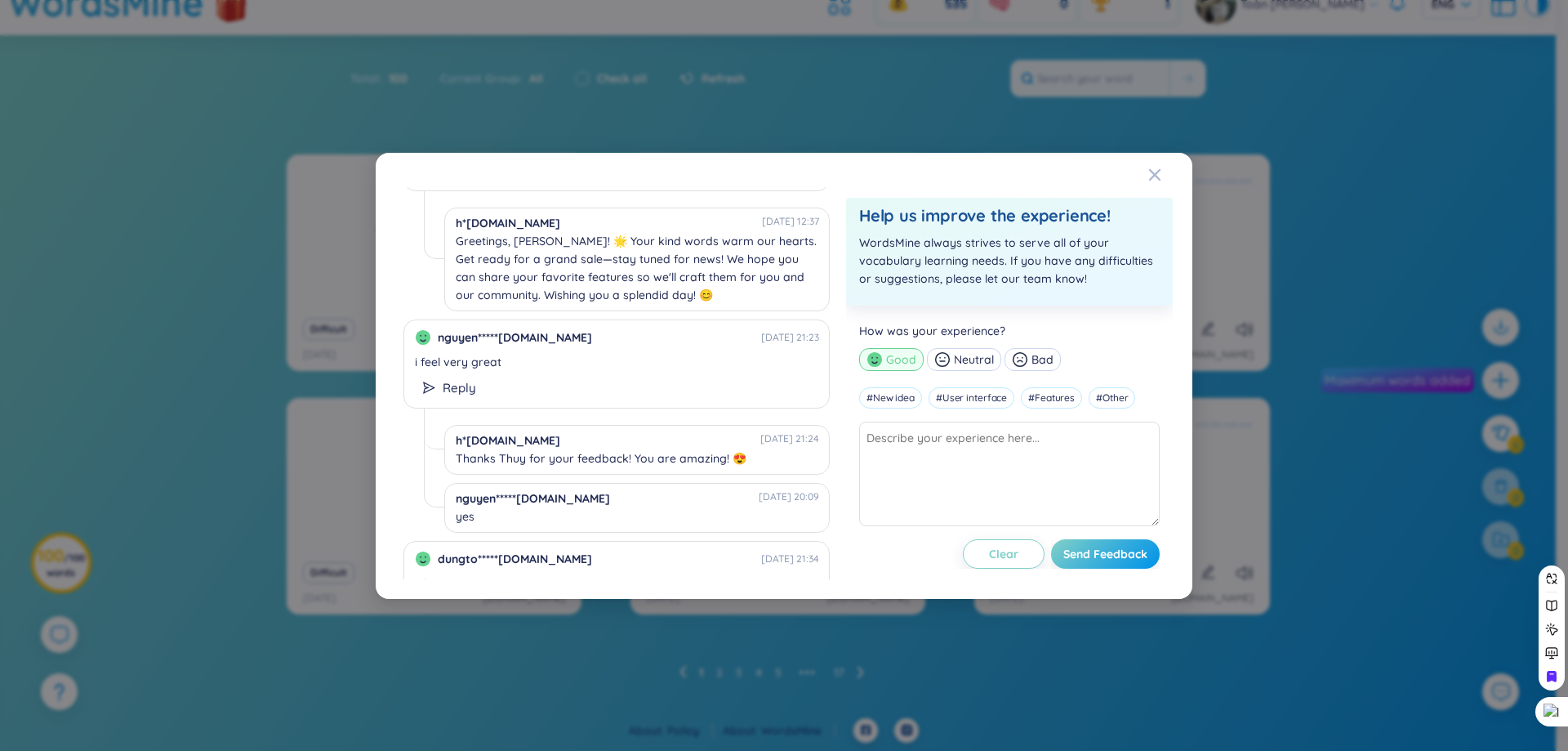
scroll to position [1632, 0]
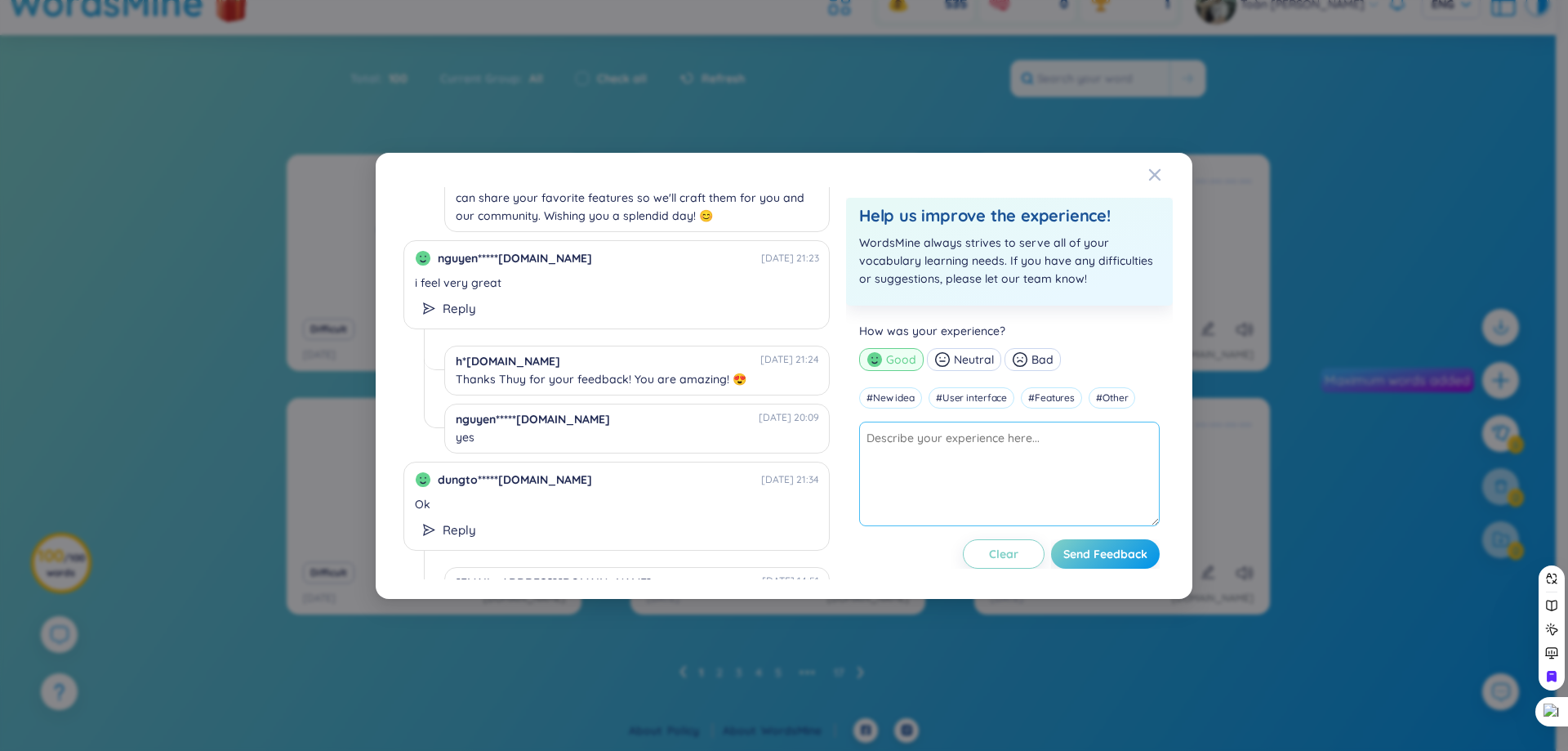
click at [935, 487] on textarea at bounding box center [1009, 473] width 300 height 104
type textarea "d"
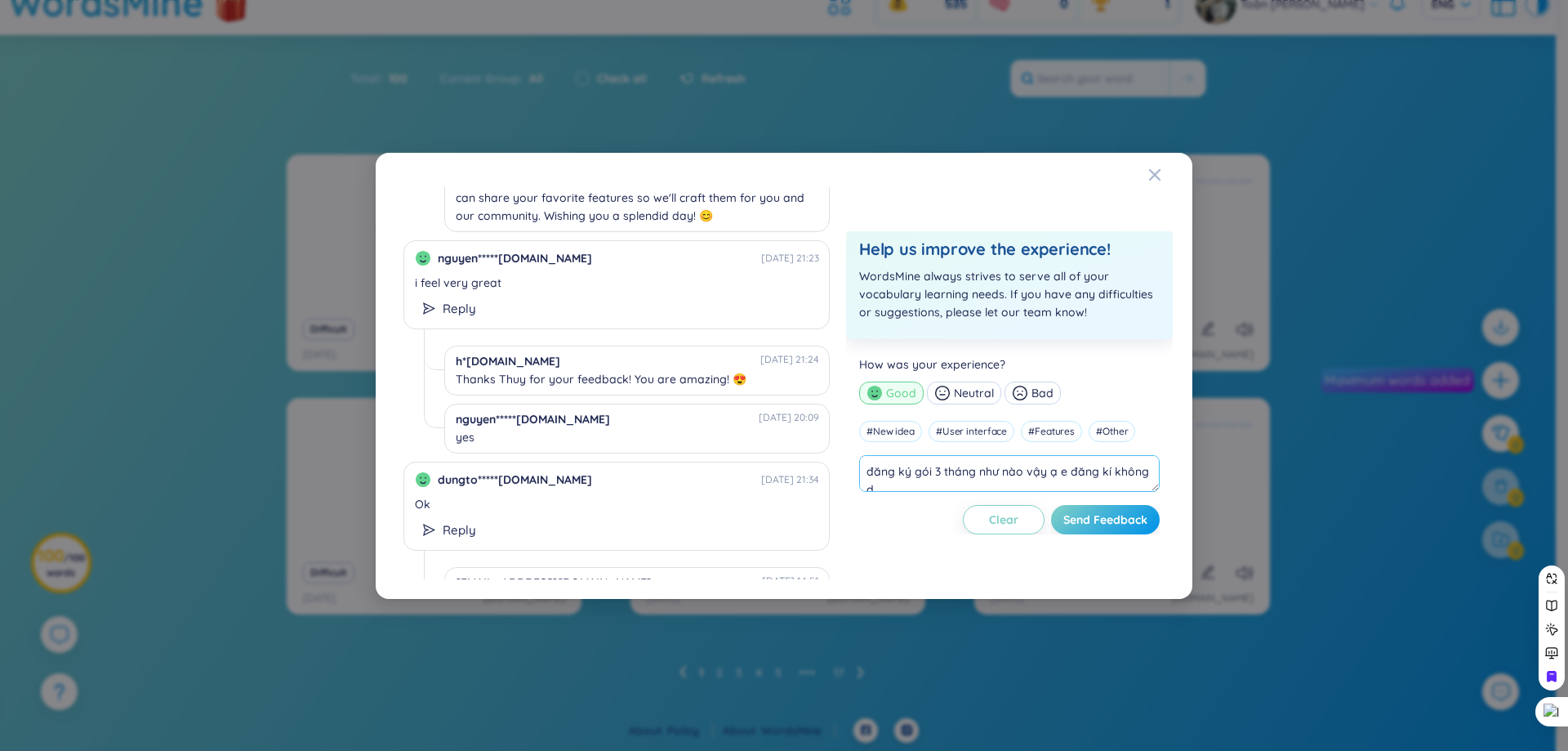
scroll to position [6, 0]
type textarea "đăng ký gói 3 tháng như nào vậy ạ e đăng kí không được"
click at [1082, 522] on span "Send Feedback" at bounding box center [1106, 519] width 84 height 16
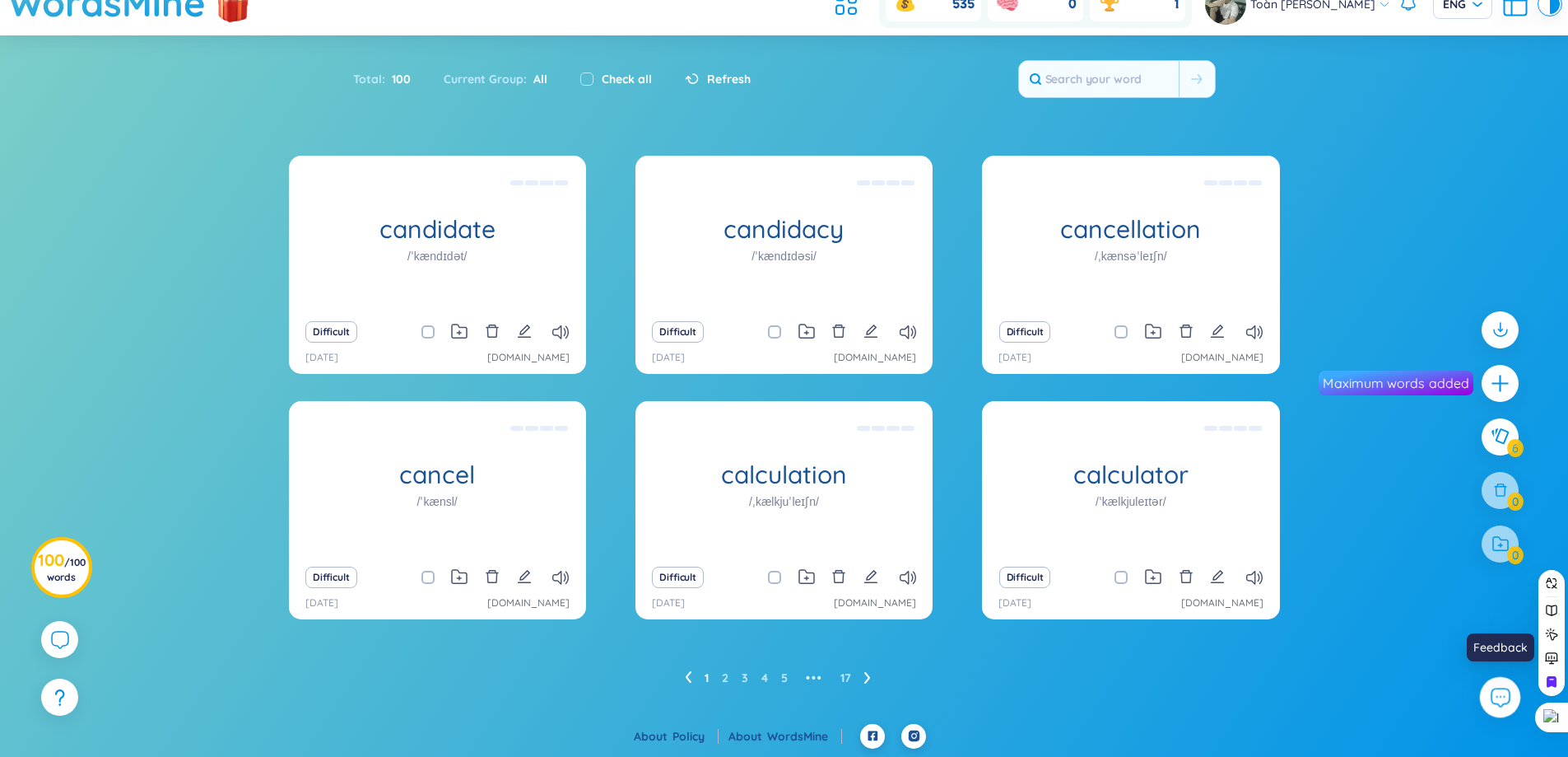
click at [1492, 699] on icon at bounding box center [1500, 697] width 18 height 18
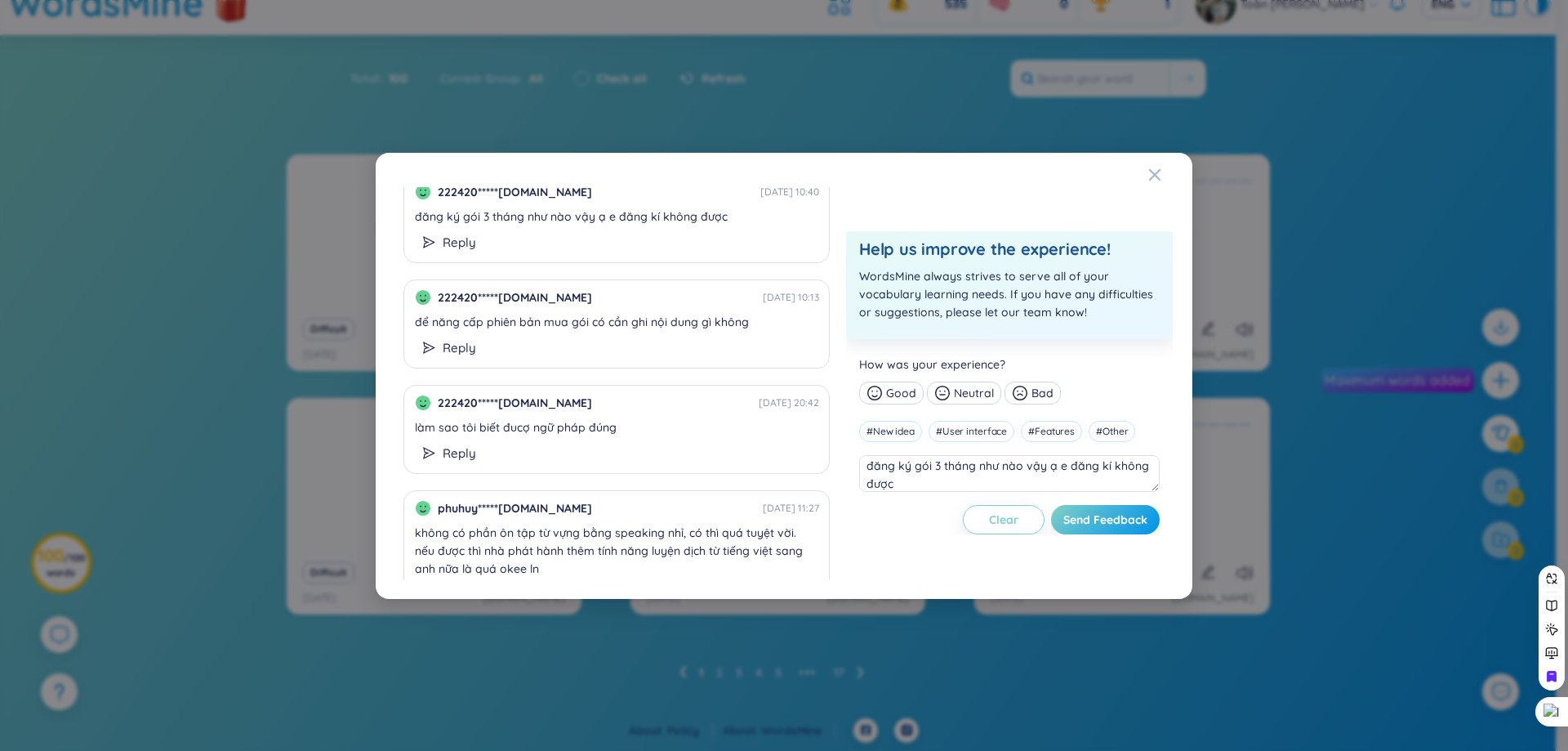
scroll to position [0, 0]
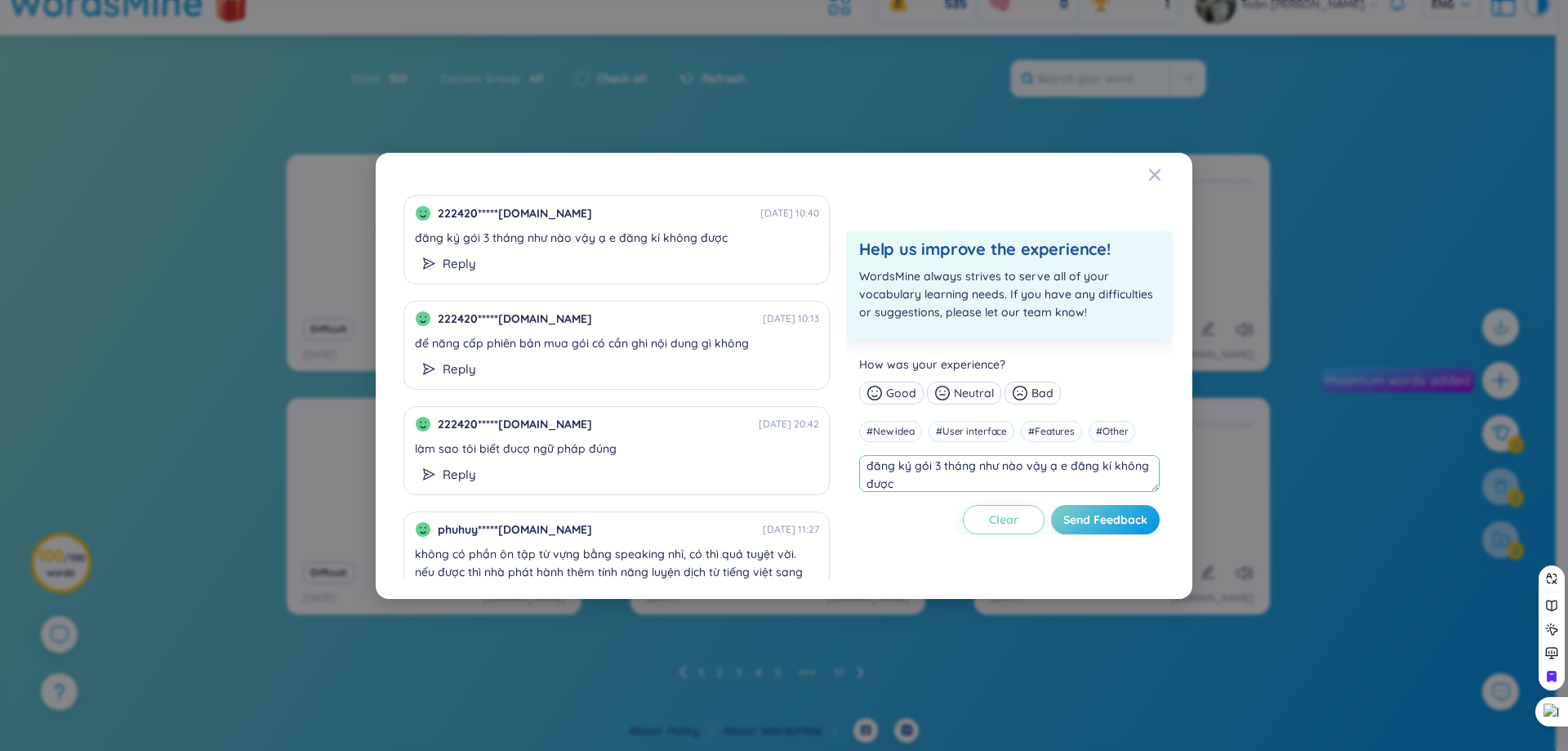
click at [922, 482] on textarea "đăng ký gói 3 tháng như nào vậy ạ e đăng kí không được" at bounding box center [1009, 473] width 300 height 37
click at [1182, 273] on div "222420*****student.tdmu.edu.vn 28/08/2025 10:40 đăng ký gói 3 tháng như nào vậy…" at bounding box center [784, 376] width 816 height 446
click at [1093, 513] on span "Send Feedback" at bounding box center [1106, 519] width 84 height 16
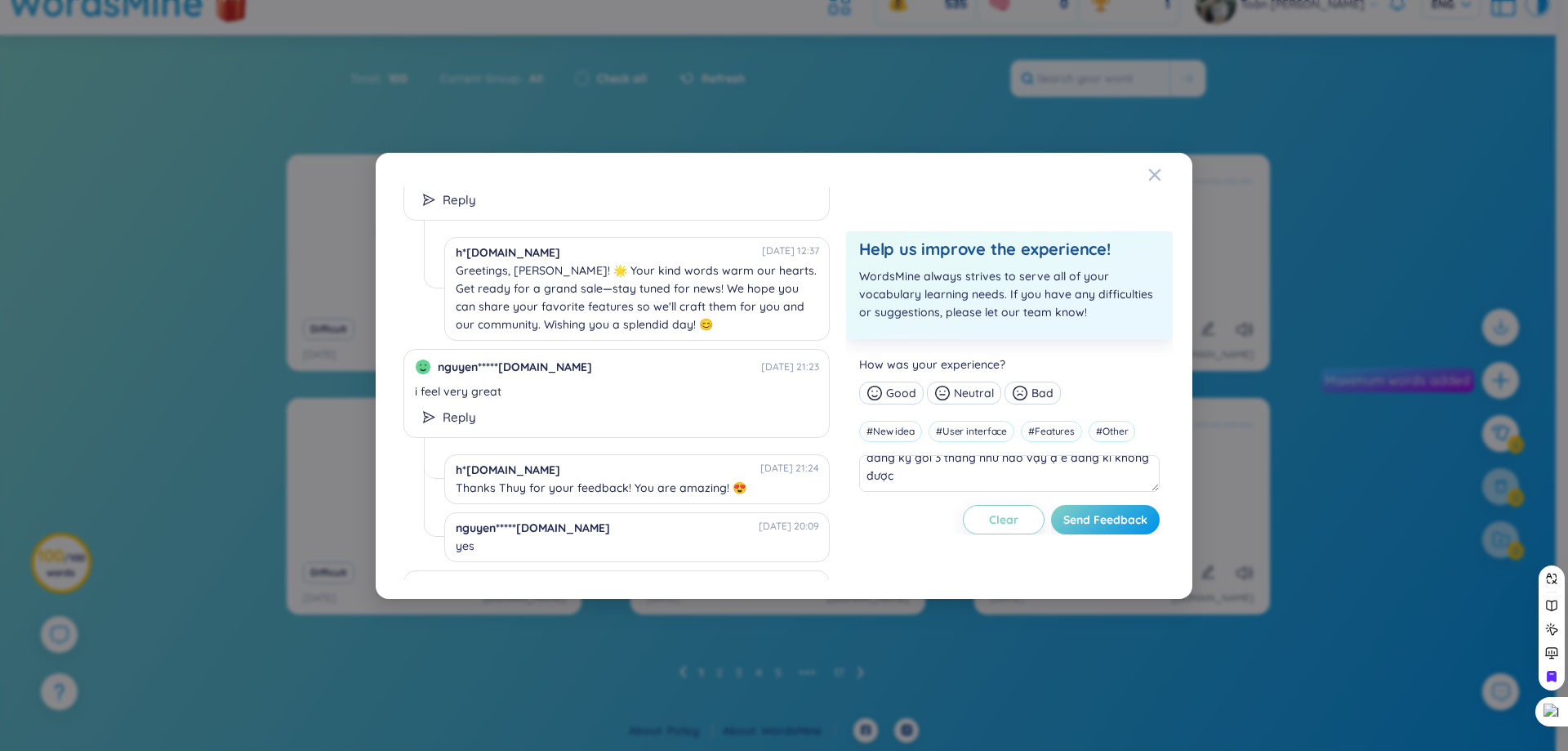
scroll to position [1737, 0]
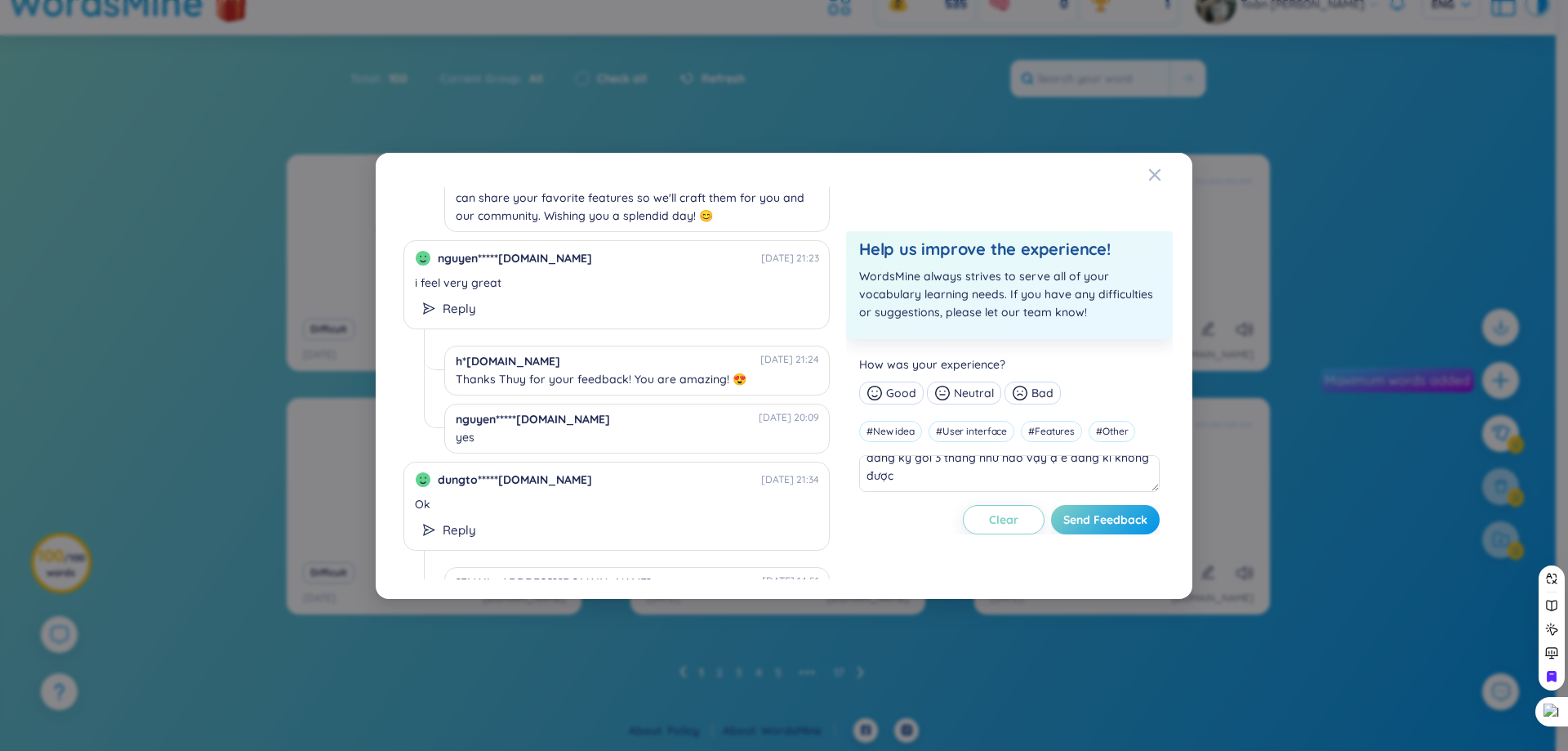
click at [584, 574] on div "[EMAIL_ADDRESS][DOMAIN_NAME]" at bounding box center [553, 582] width 196 height 18
click at [1136, 182] on div "222420*****student.tdmu.edu.vn 28/08/2025 10:40 đăng ký gói 3 tháng như nào vậy…" at bounding box center [784, 376] width 816 height 446
click at [1164, 185] on span "Close" at bounding box center [1170, 175] width 44 height 44
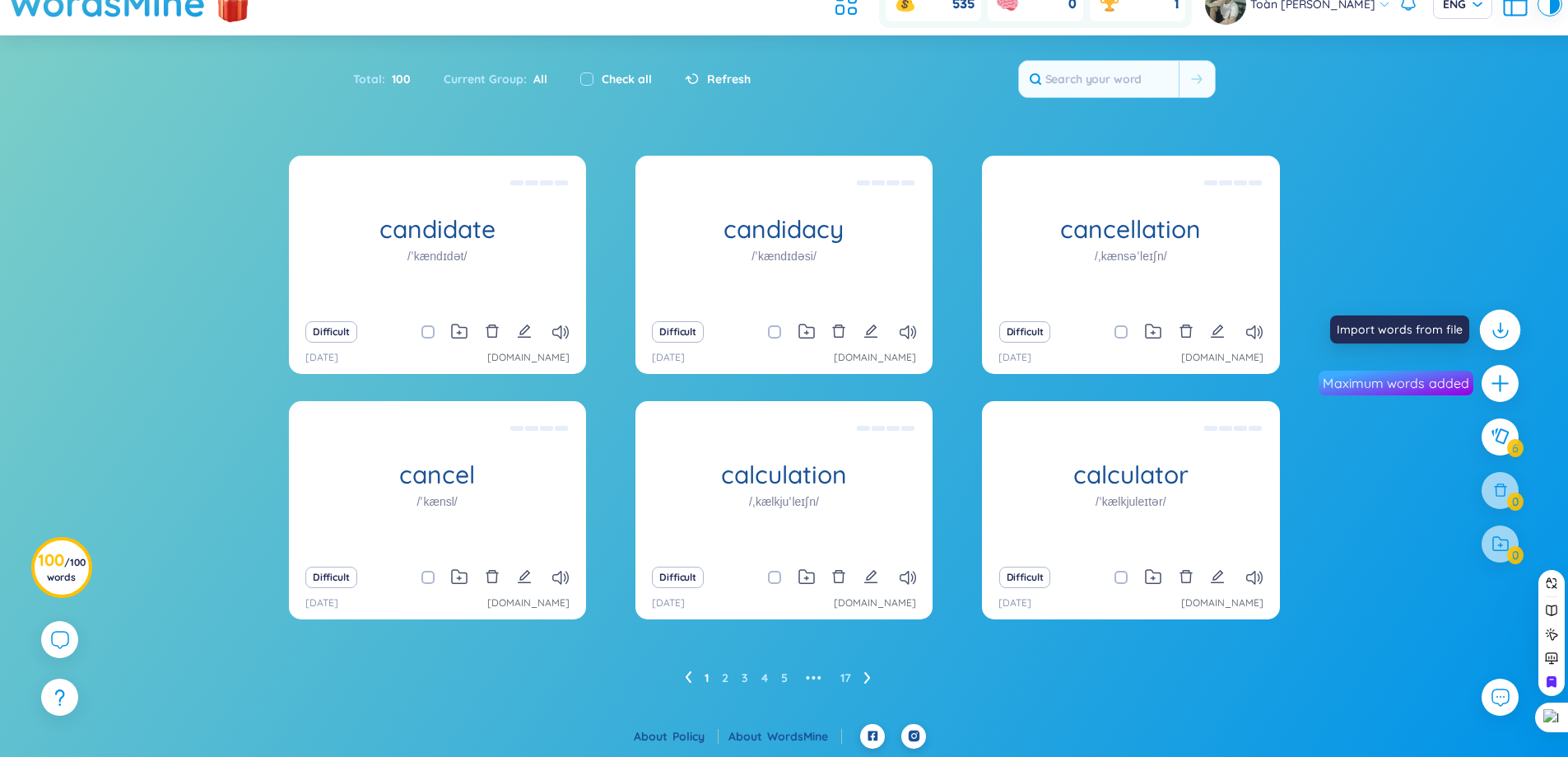
click at [1494, 331] on icon at bounding box center [1499, 329] width 21 height 21
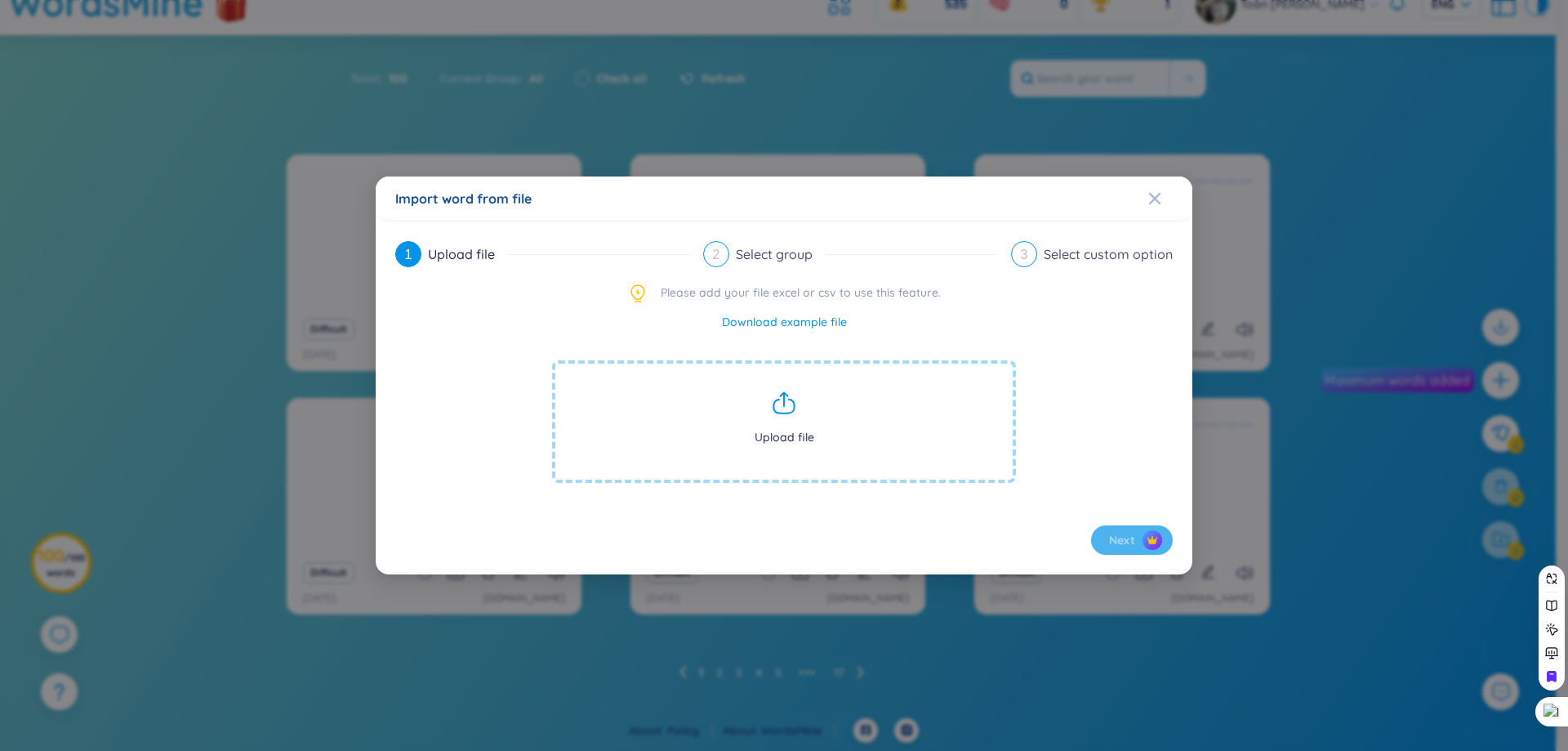
click at [1483, 357] on div "Import word from file 1 Upload file 2 Select group 3 Select custom option Pleas…" at bounding box center [784, 375] width 1568 height 751
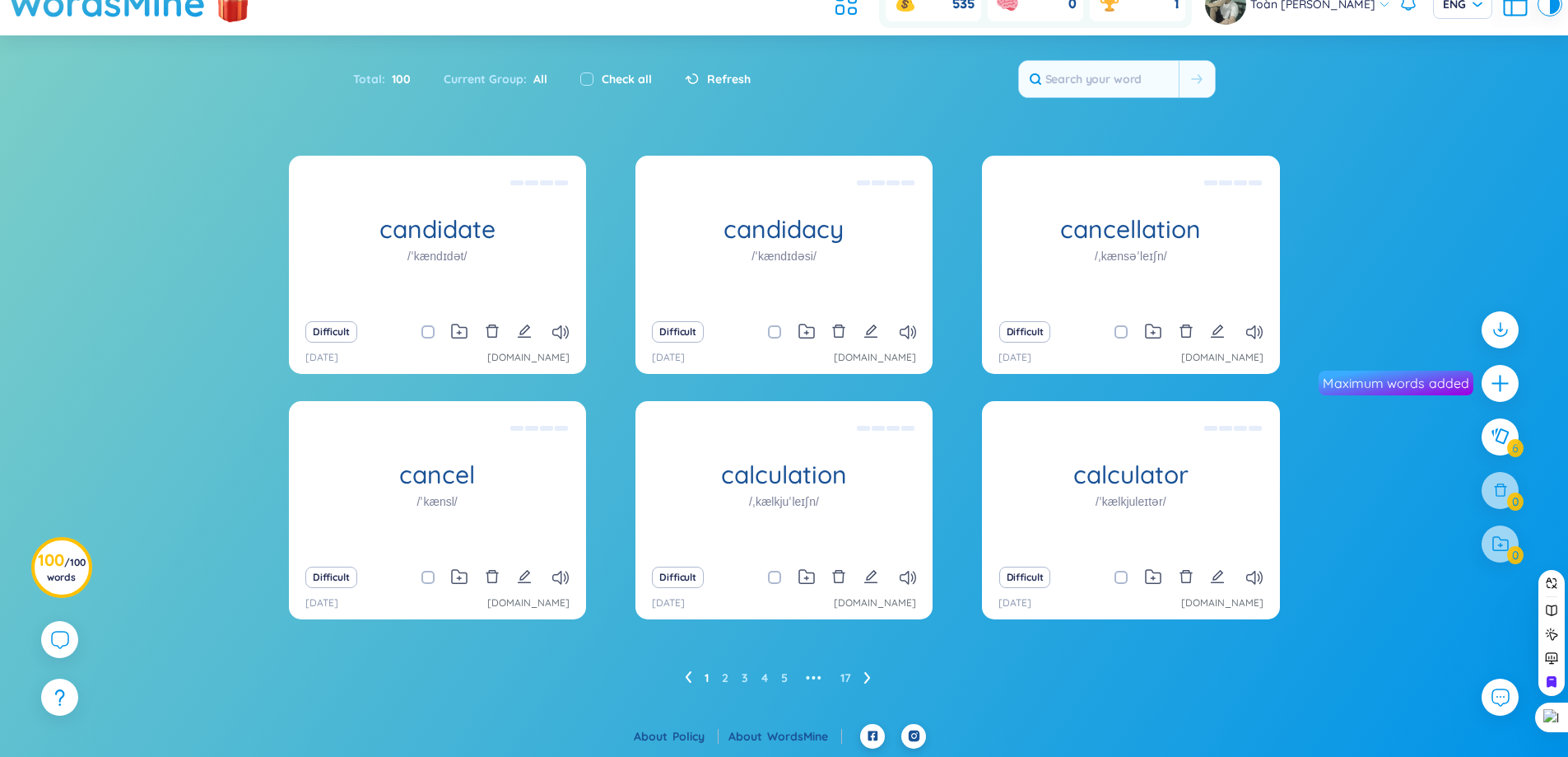
click at [1498, 369] on div at bounding box center [1500, 383] width 37 height 37
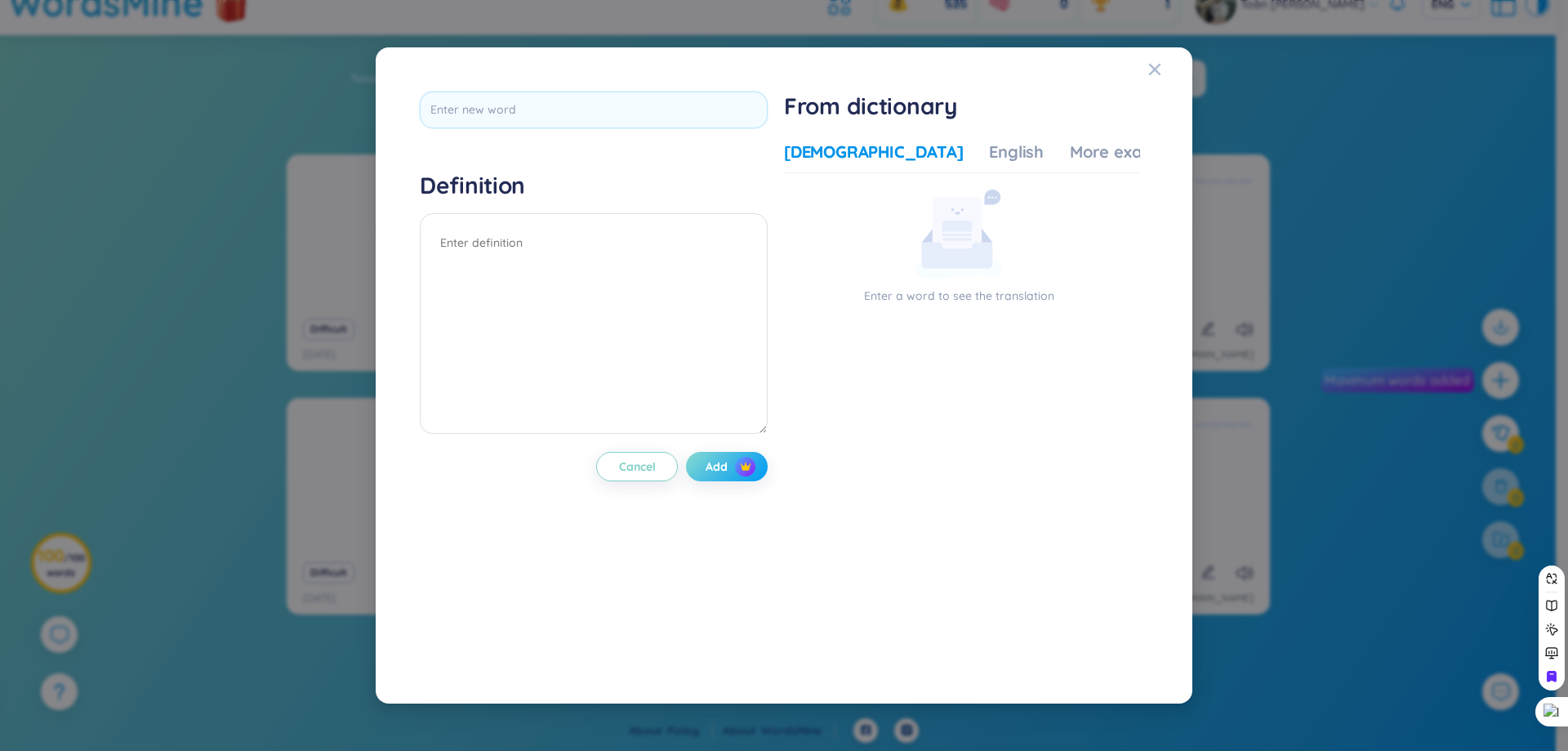
click at [747, 468] on img "button" at bounding box center [746, 467] width 12 height 12
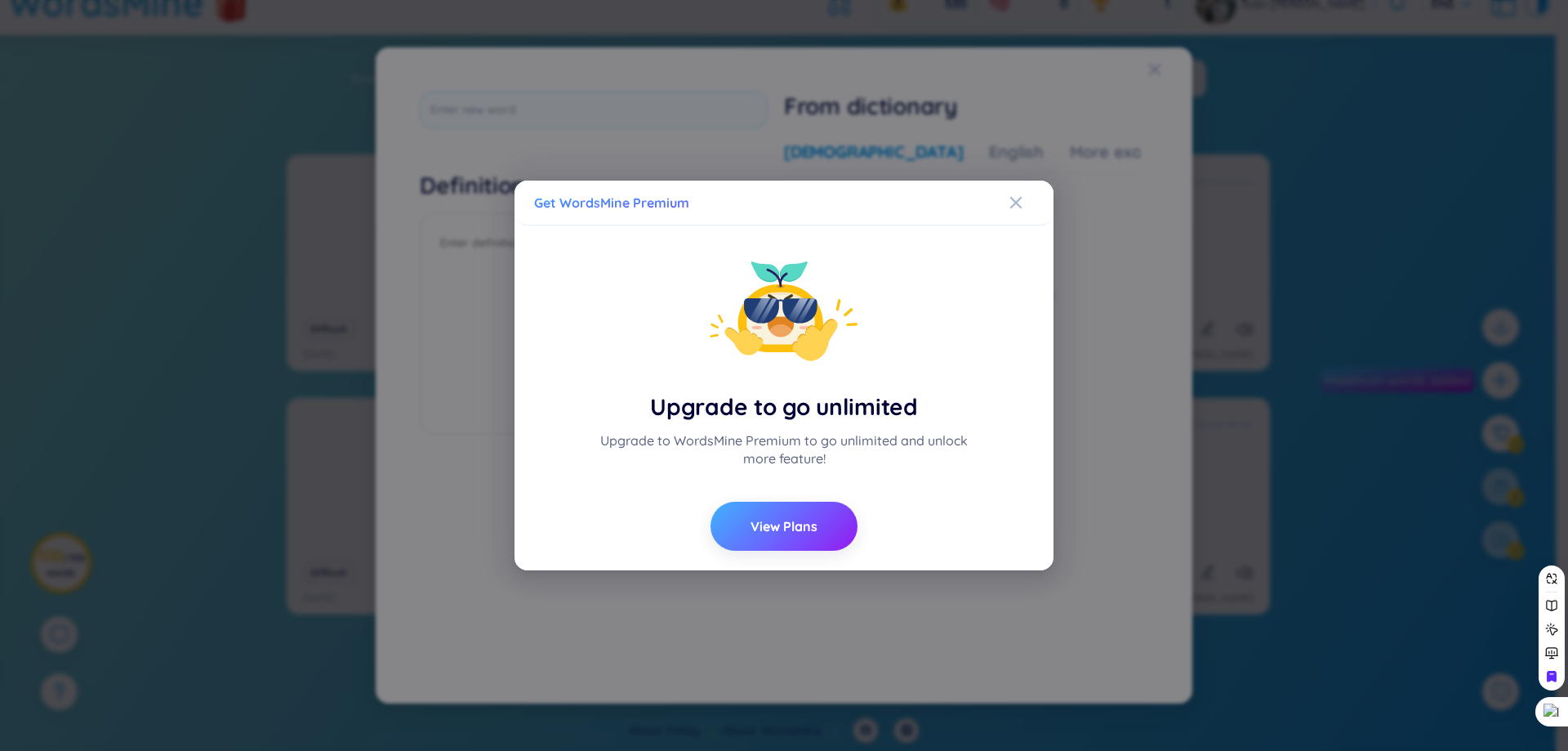
click at [772, 518] on span "View Plans" at bounding box center [784, 526] width 67 height 18
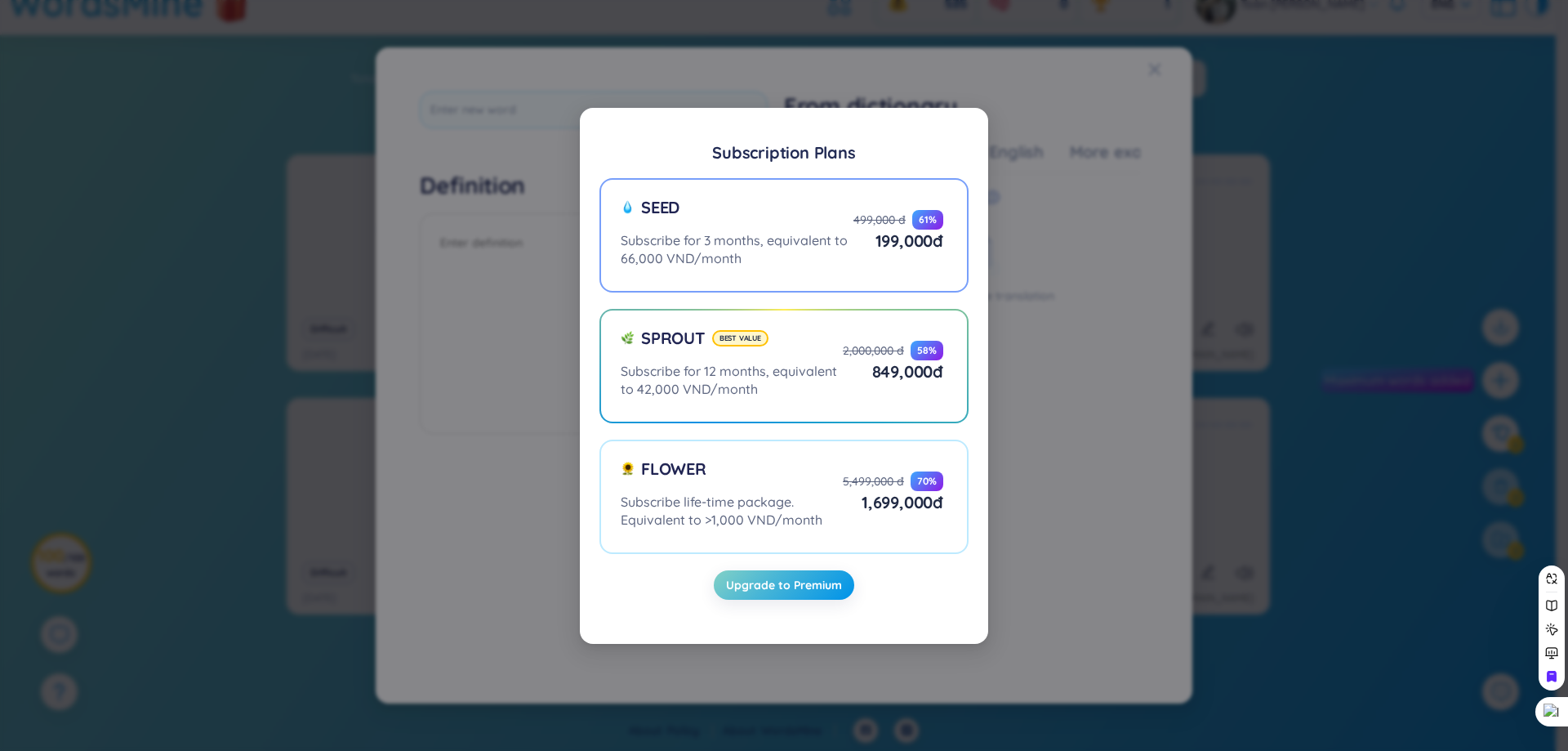
click at [811, 233] on div "Subscribe for 3 months, equivalent to 66,000 VND/month" at bounding box center [736, 249] width 233 height 36
click at [0, 0] on input "Seed Subscribe for 3 months, equivalent to 66,000 VND/month 499,000 đ 61 % 199,…" at bounding box center [0, 0] width 0 height 0
click at [796, 584] on span "Upgrade to Premium" at bounding box center [784, 584] width 116 height 16
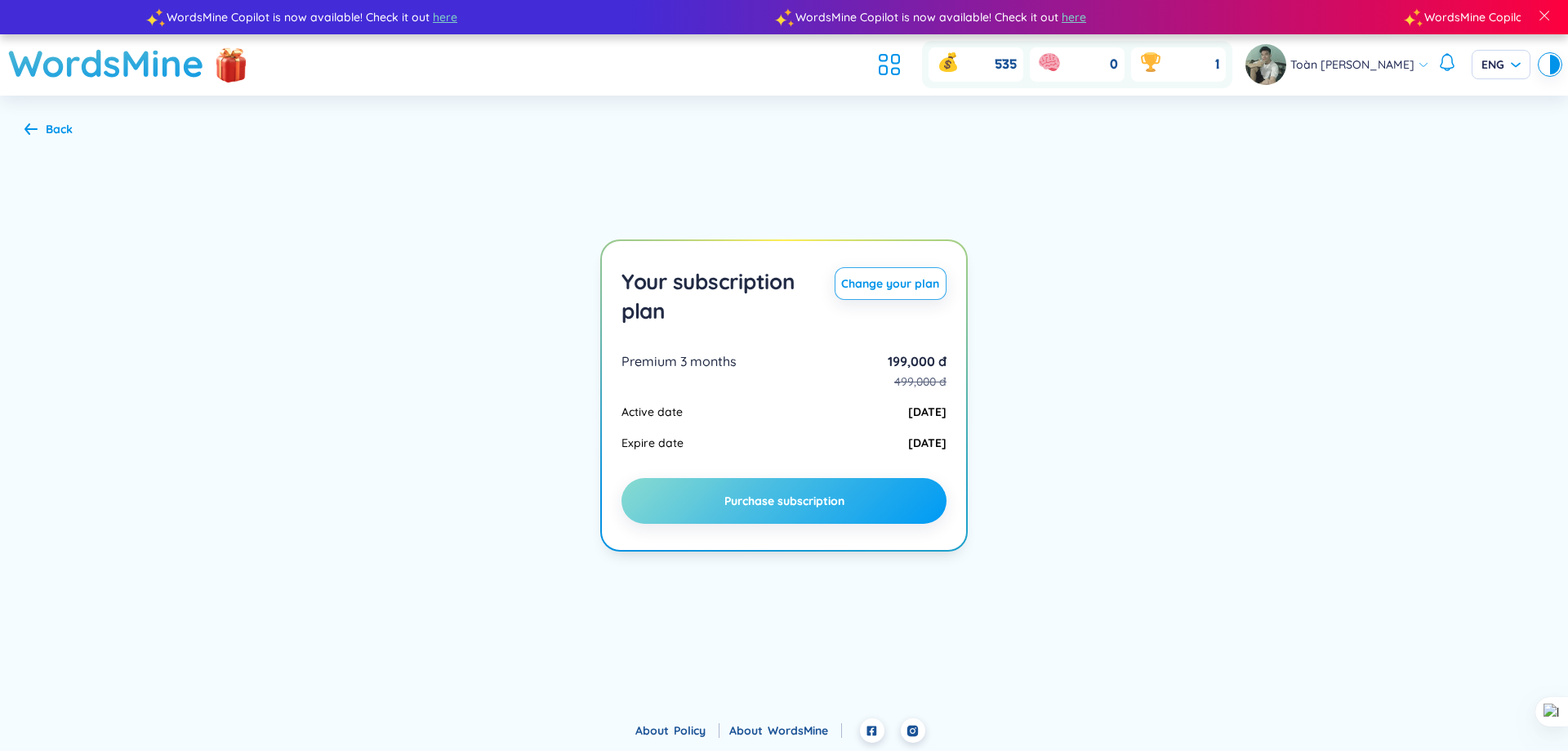
click at [803, 492] on button "Purchase subscription" at bounding box center [784, 500] width 325 height 45
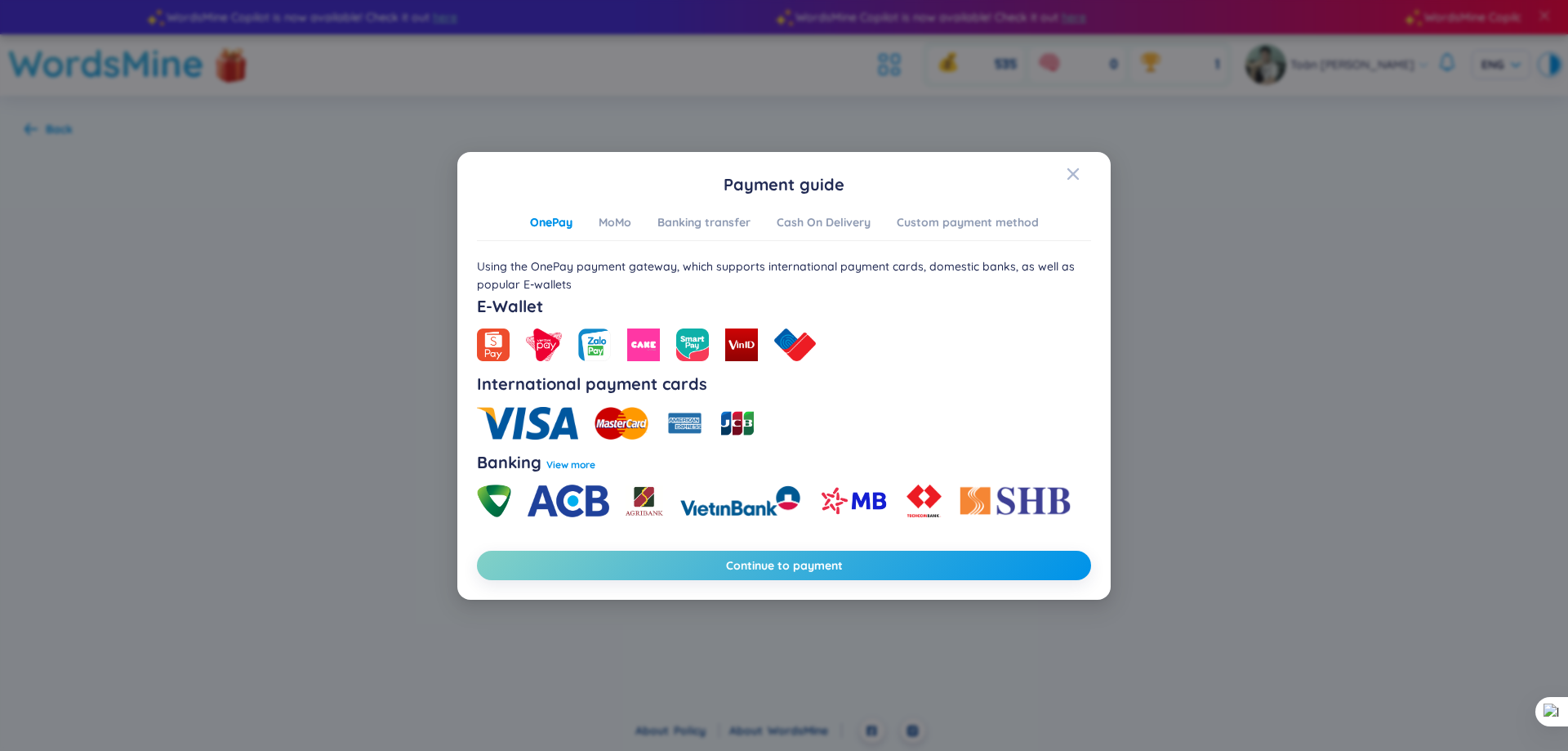
click at [753, 508] on img at bounding box center [740, 500] width 121 height 33
click at [697, 556] on button "Continue to payment" at bounding box center [784, 565] width 614 height 29
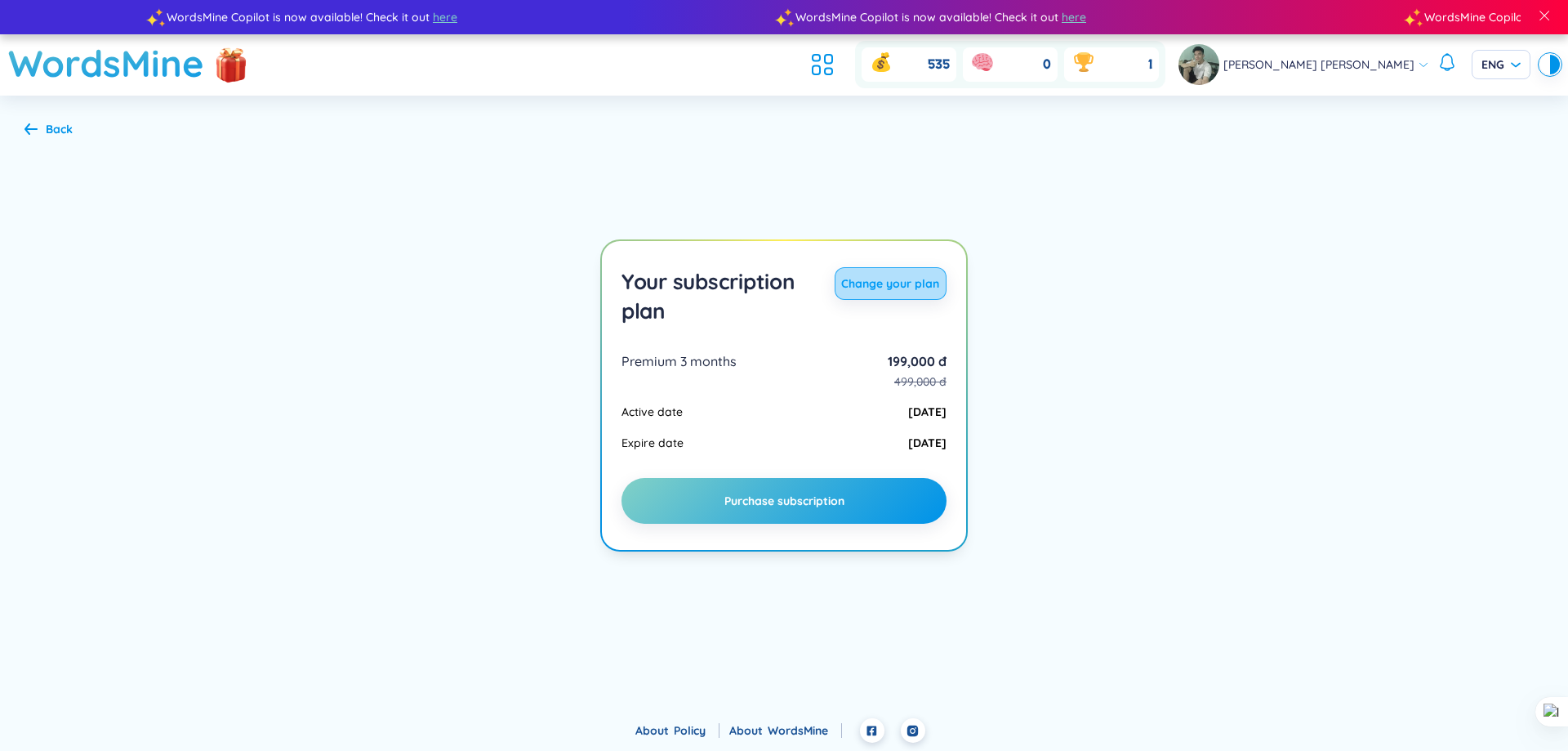
click at [870, 299] on button "Change your plan" at bounding box center [890, 283] width 112 height 33
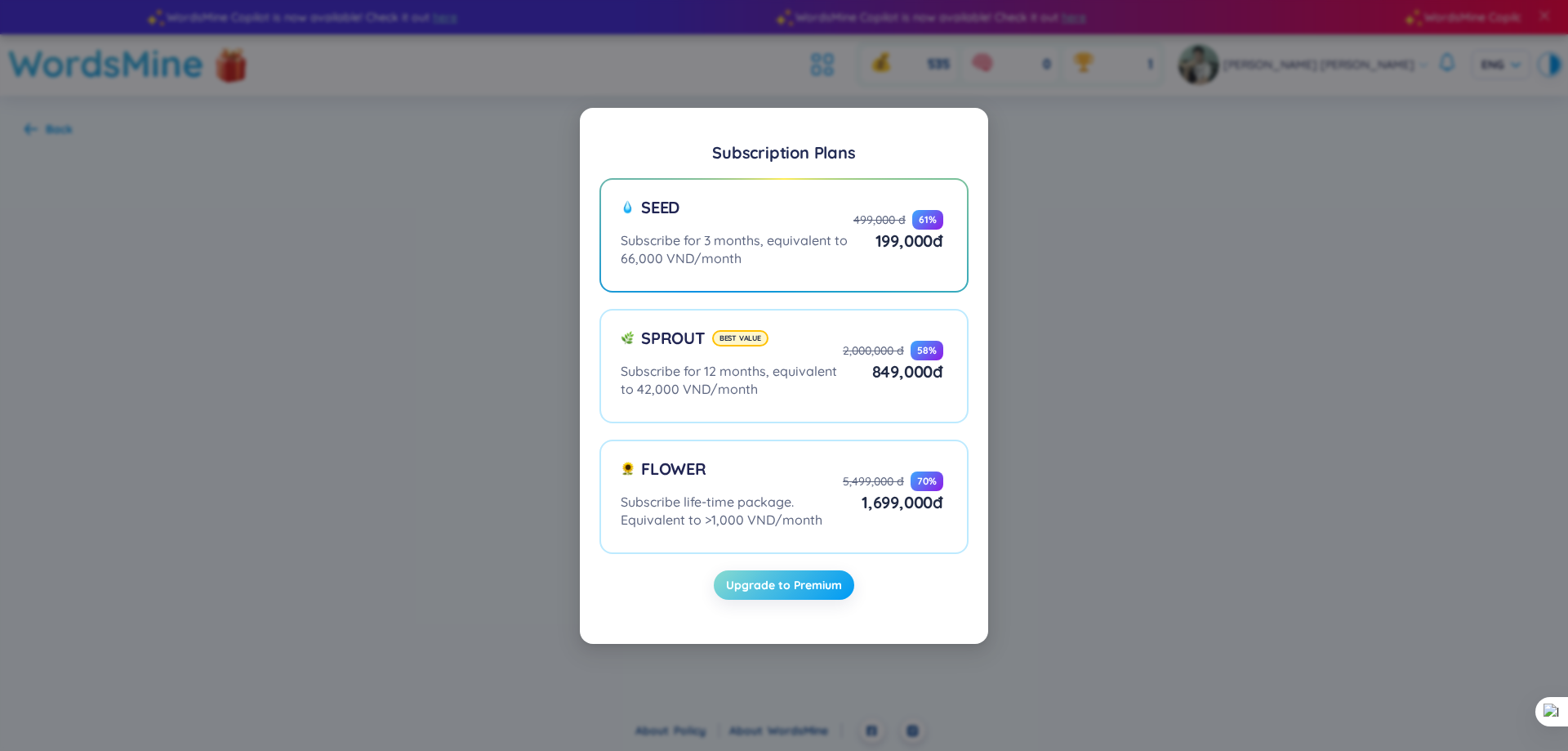
click at [741, 594] on button "Upgrade to Premium" at bounding box center [784, 584] width 140 height 29
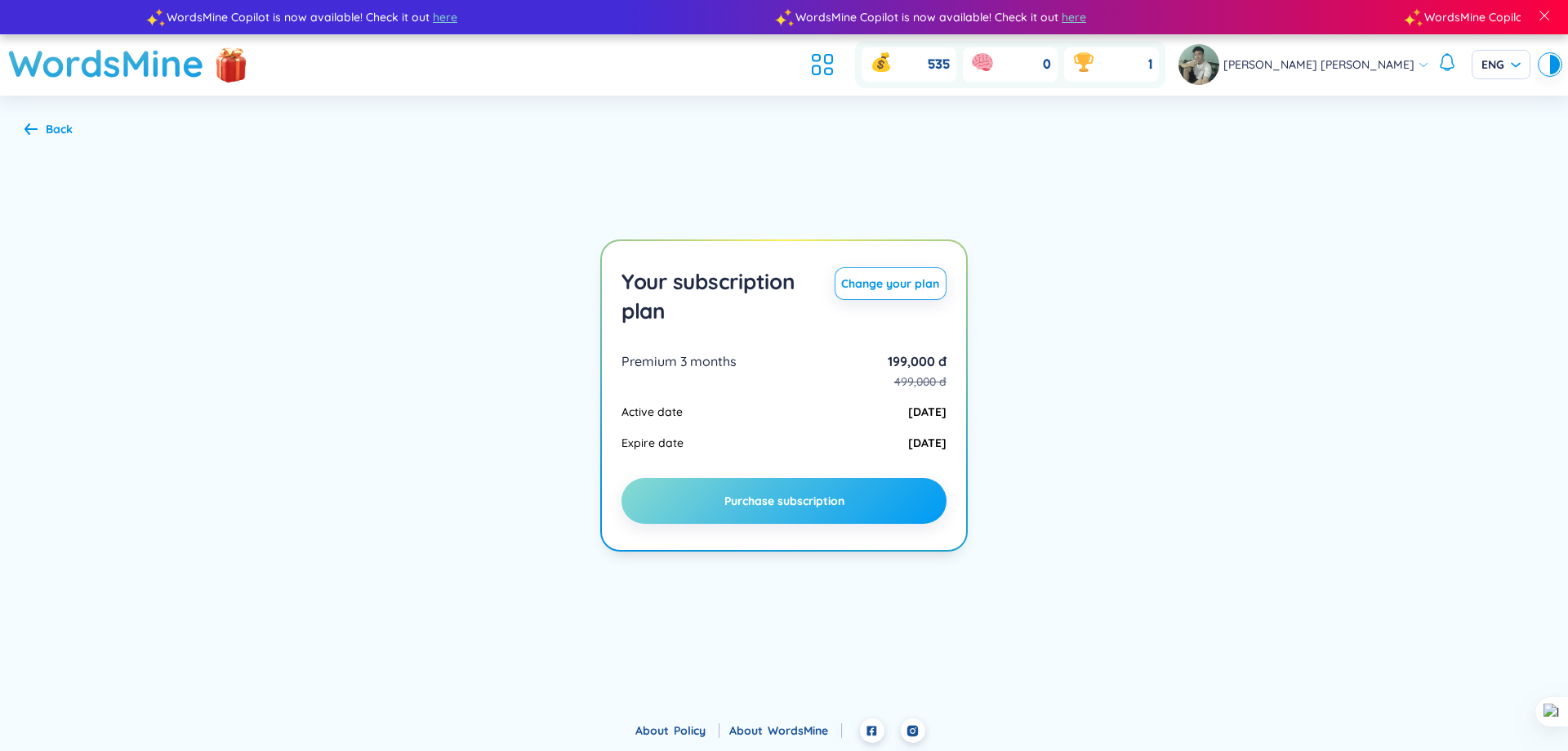
click at [780, 485] on button "Purchase subscription" at bounding box center [784, 500] width 325 height 45
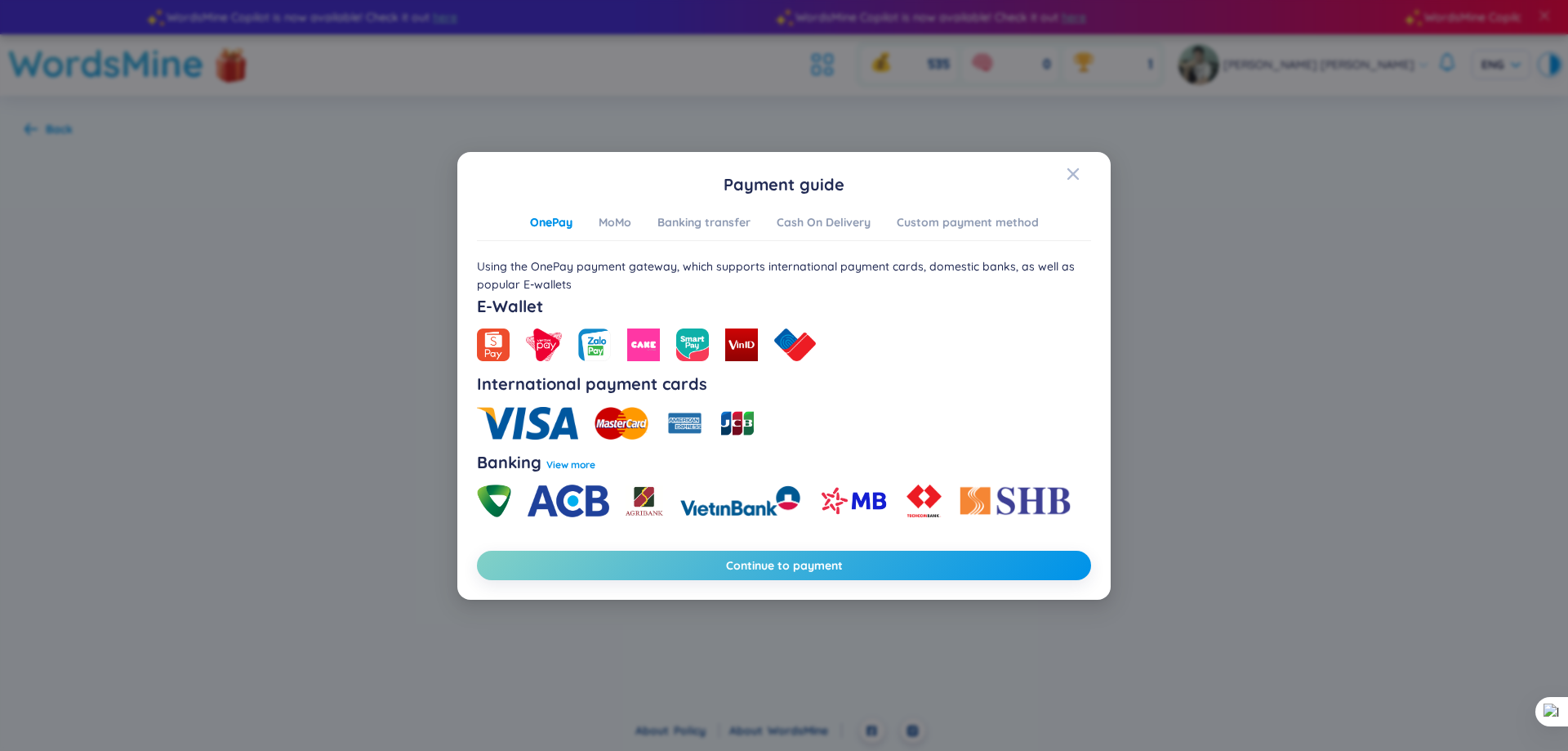
click at [607, 70] on div "Payment guide OnePay MoMo Banking transfer Cash On Delivery Custom payment meth…" at bounding box center [784, 375] width 1568 height 751
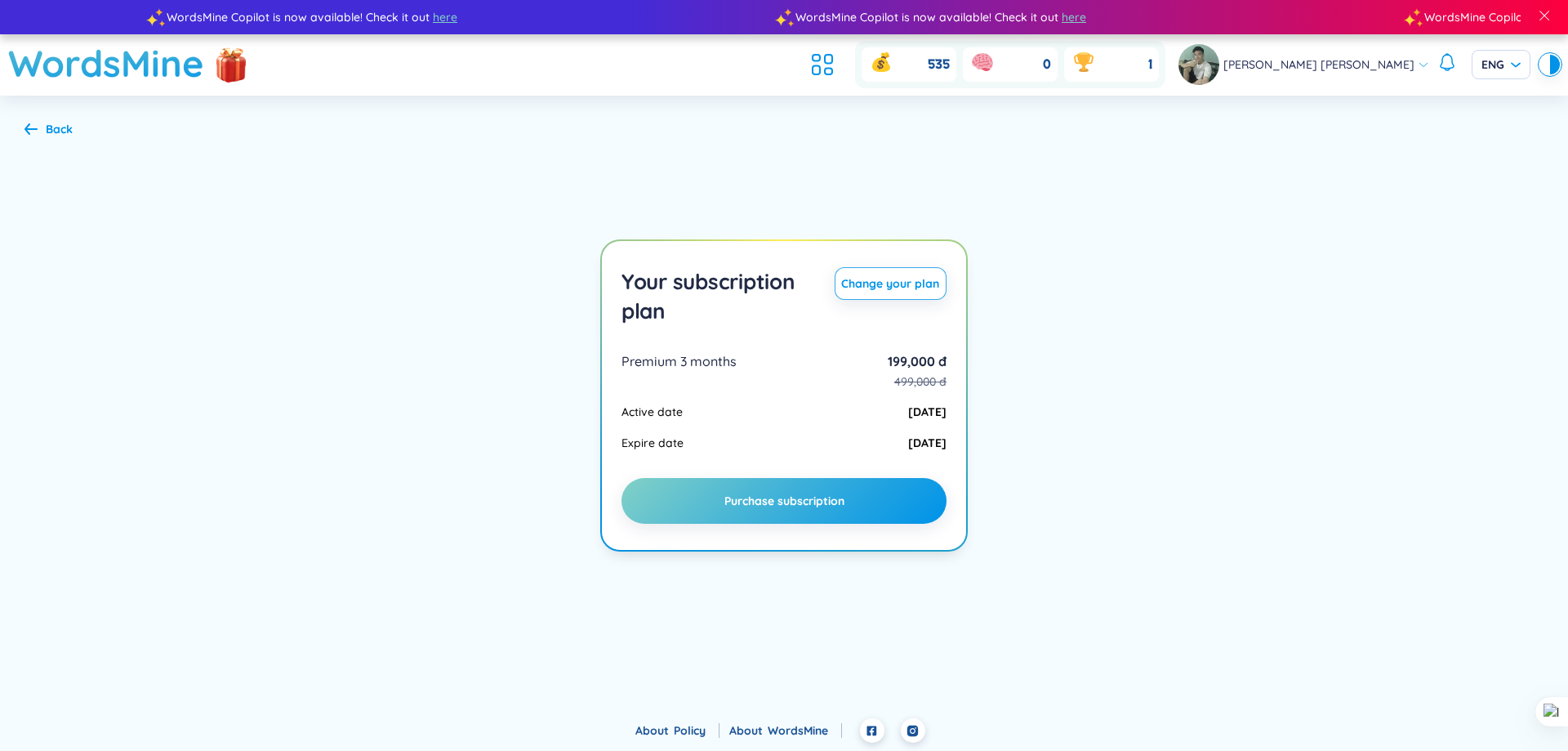
click at [1186, 211] on section "Back Your subscription plan Change your plan Premium 3 months 199,000 đ 499,000…" at bounding box center [784, 396] width 1568 height 600
click at [130, 53] on h1 "WordsMine" at bounding box center [106, 63] width 196 height 58
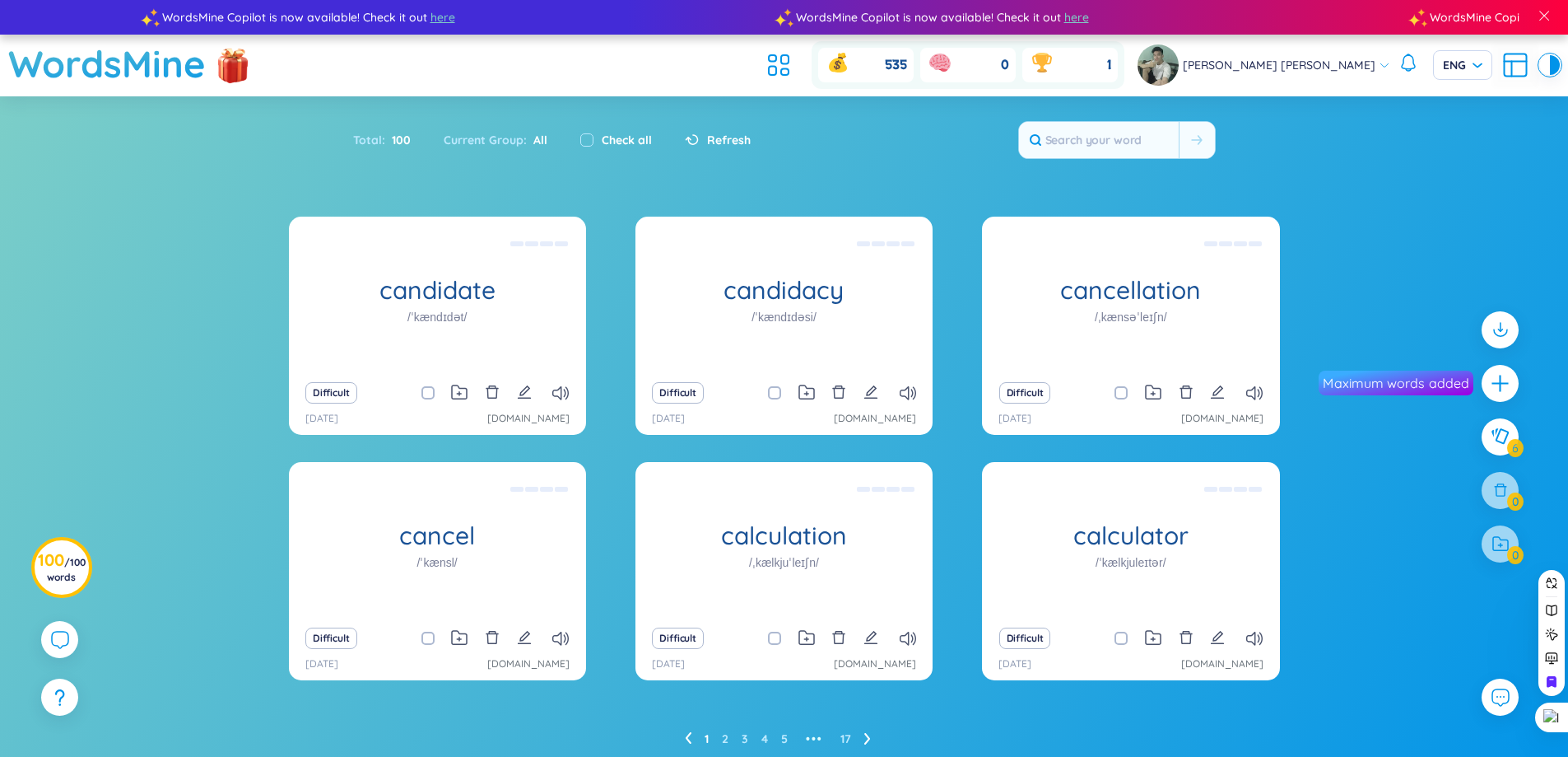
click at [1401, 39] on header "WordsMine 535 0 1 [PERSON_NAME] [PERSON_NAME] ENG" at bounding box center [784, 65] width 1568 height 62
click at [1409, 55] on icon at bounding box center [1409, 54] width 3 height 1
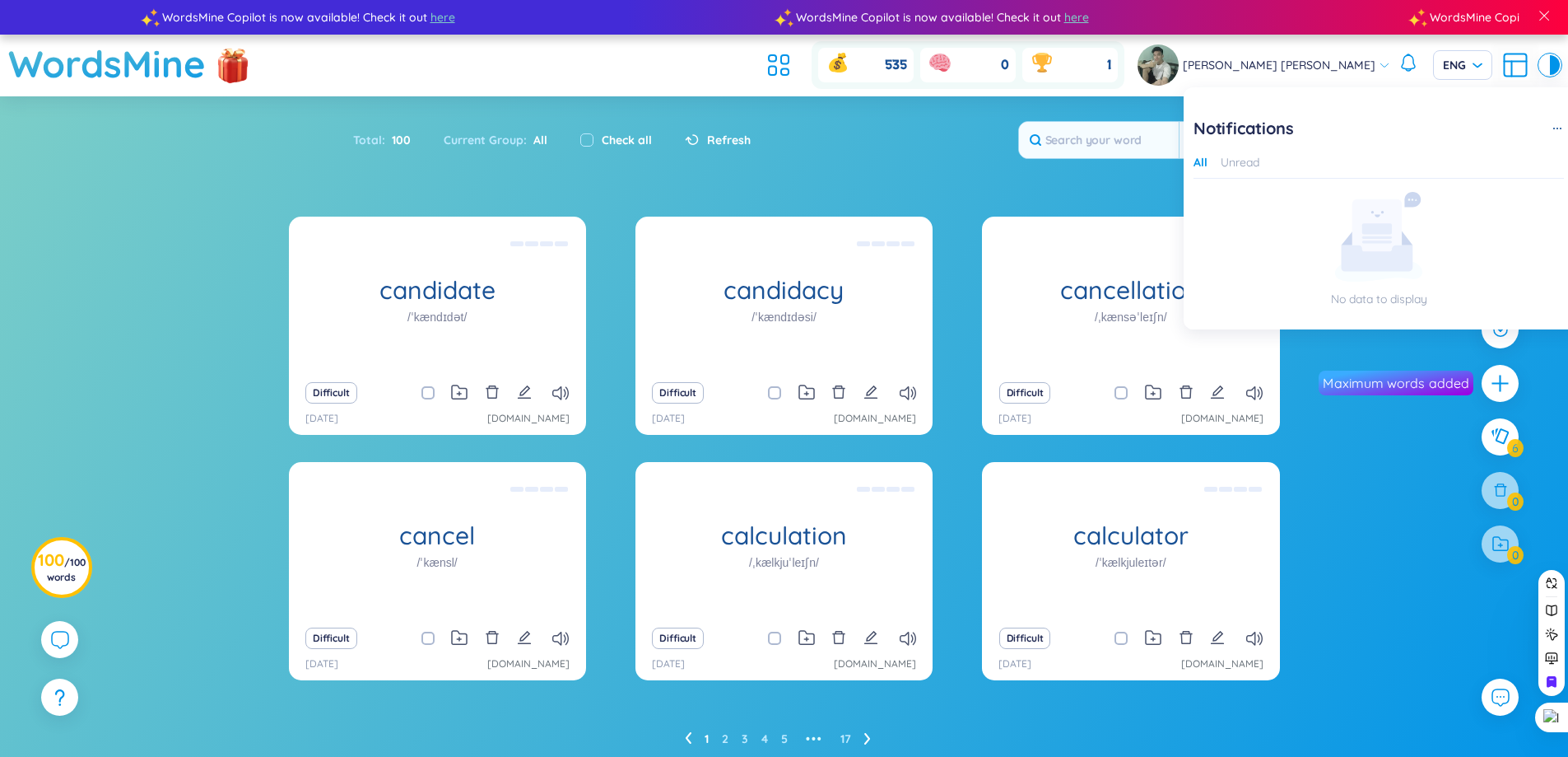
click at [1240, 146] on div "Notifications All Unread No data to display" at bounding box center [1378, 218] width 370 height 203
click at [1238, 157] on button "Unread" at bounding box center [1240, 162] width 39 height 18
click at [1404, 61] on icon at bounding box center [1408, 62] width 19 height 19
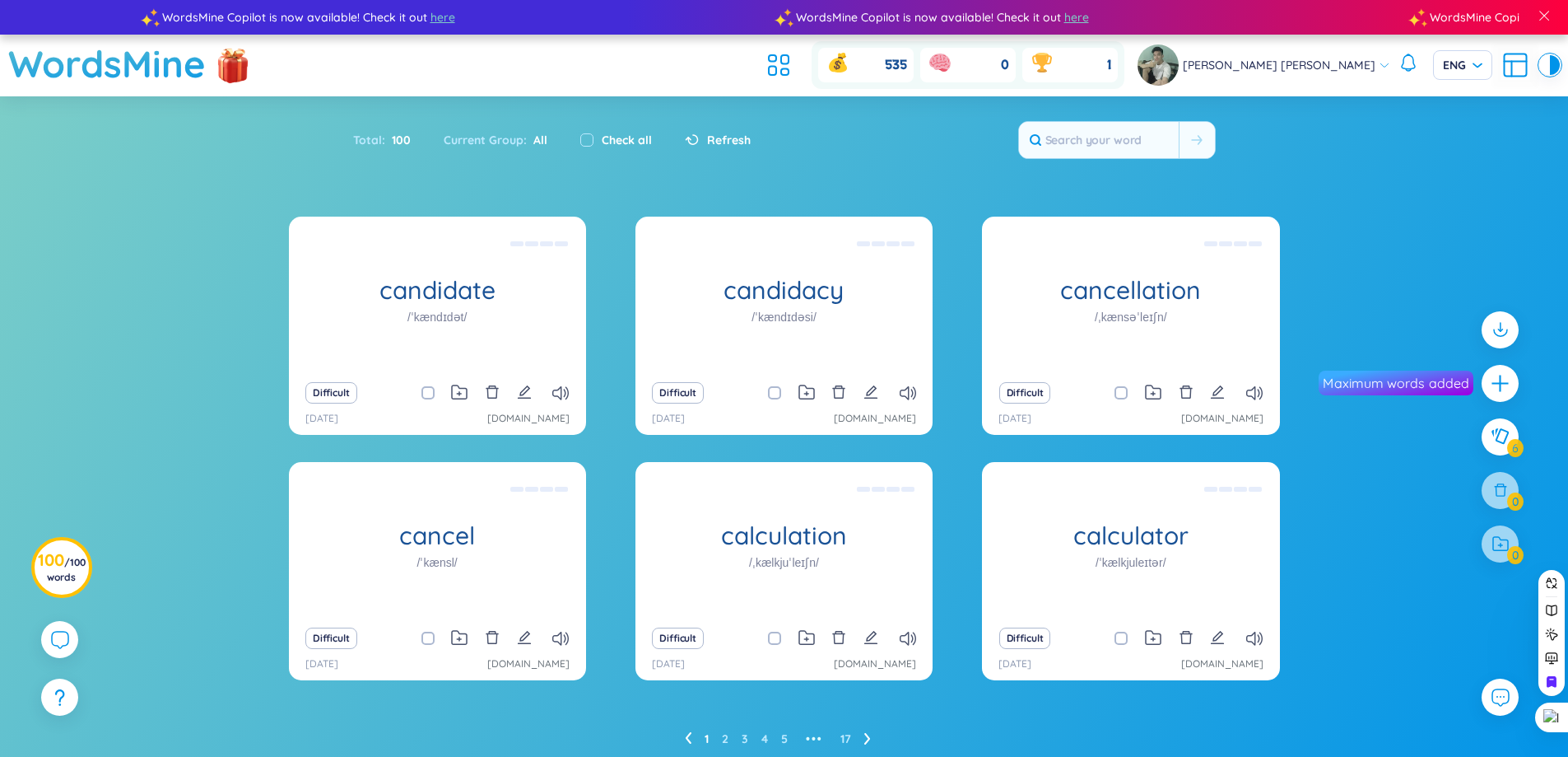
click at [1365, 61] on span "[PERSON_NAME] [PERSON_NAME]" at bounding box center [1279, 64] width 192 height 18
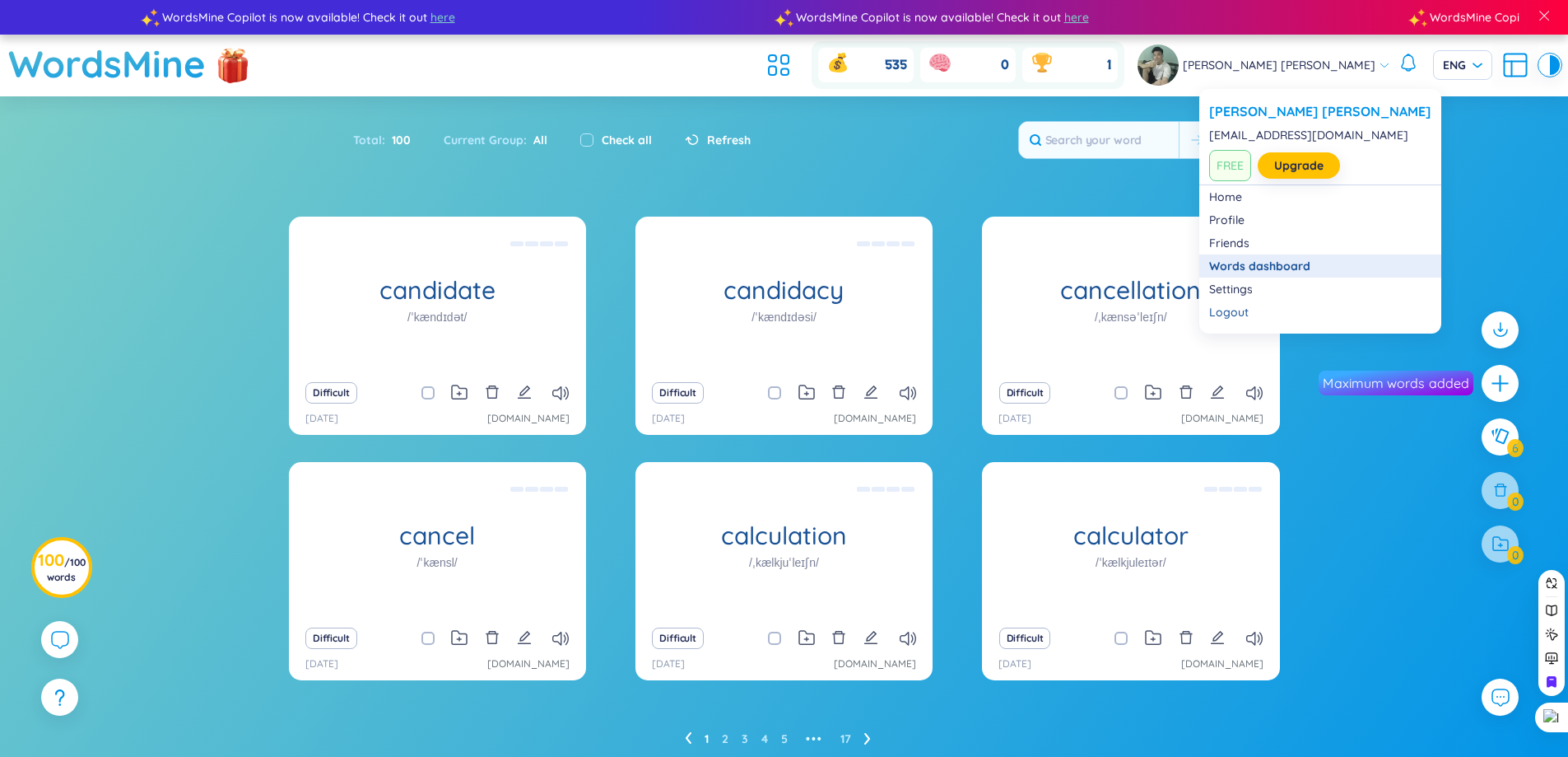
click at [1282, 268] on link "Words dashboard" at bounding box center [1321, 265] width 222 height 16
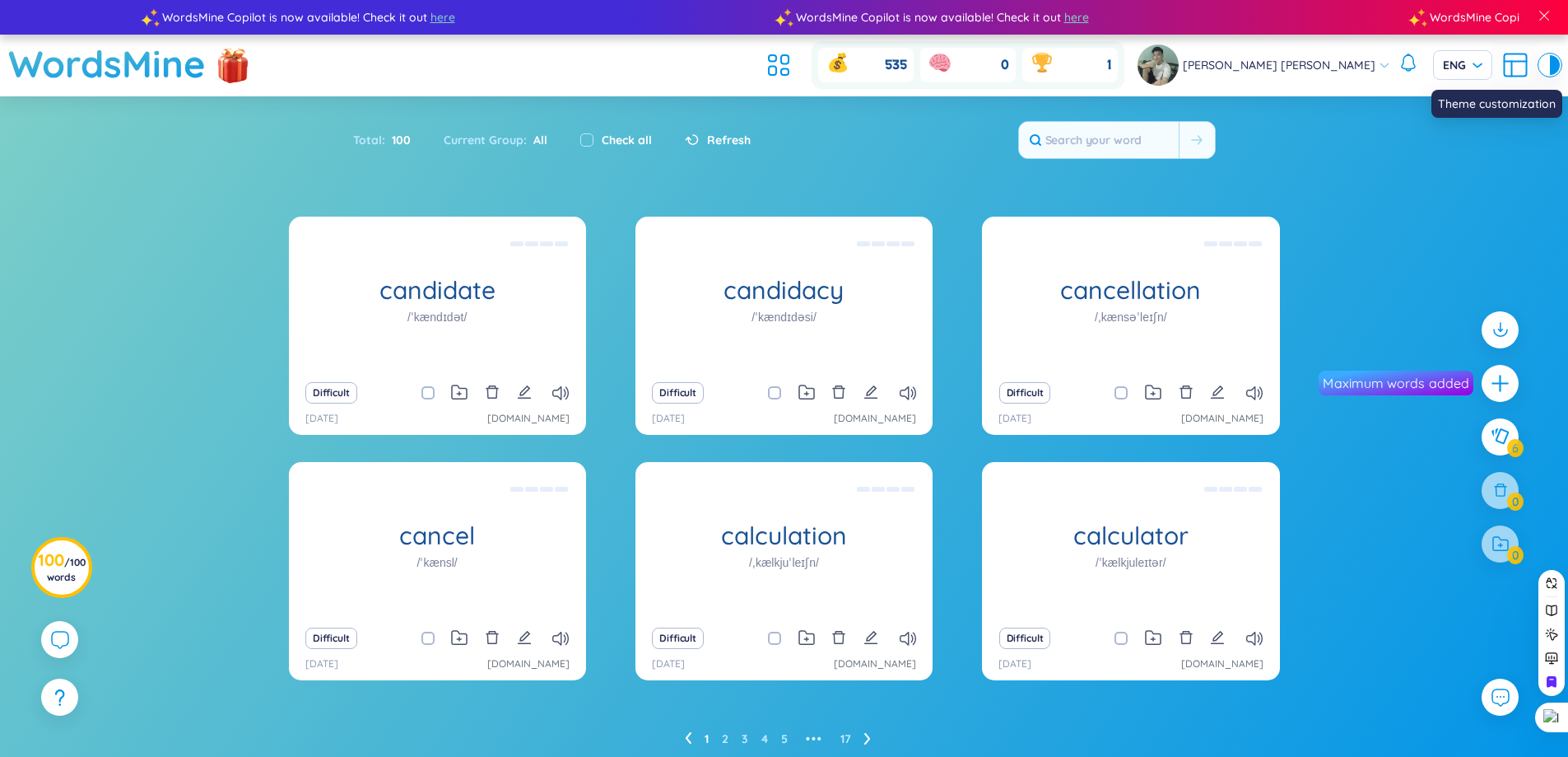
click at [1554, 55] on div at bounding box center [1555, 64] width 10 height 19
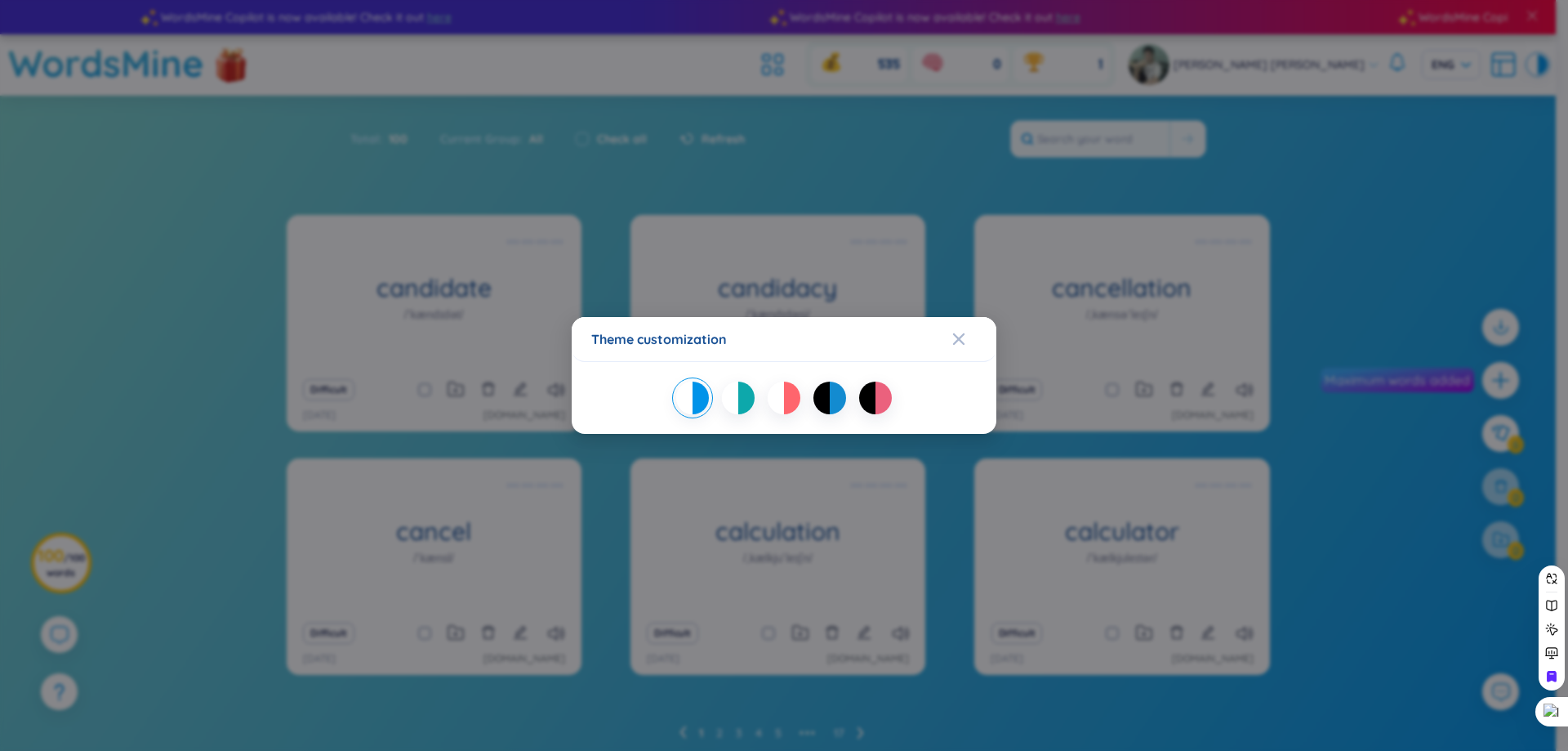
click at [1541, 55] on div "Theme customization" at bounding box center [784, 375] width 1568 height 751
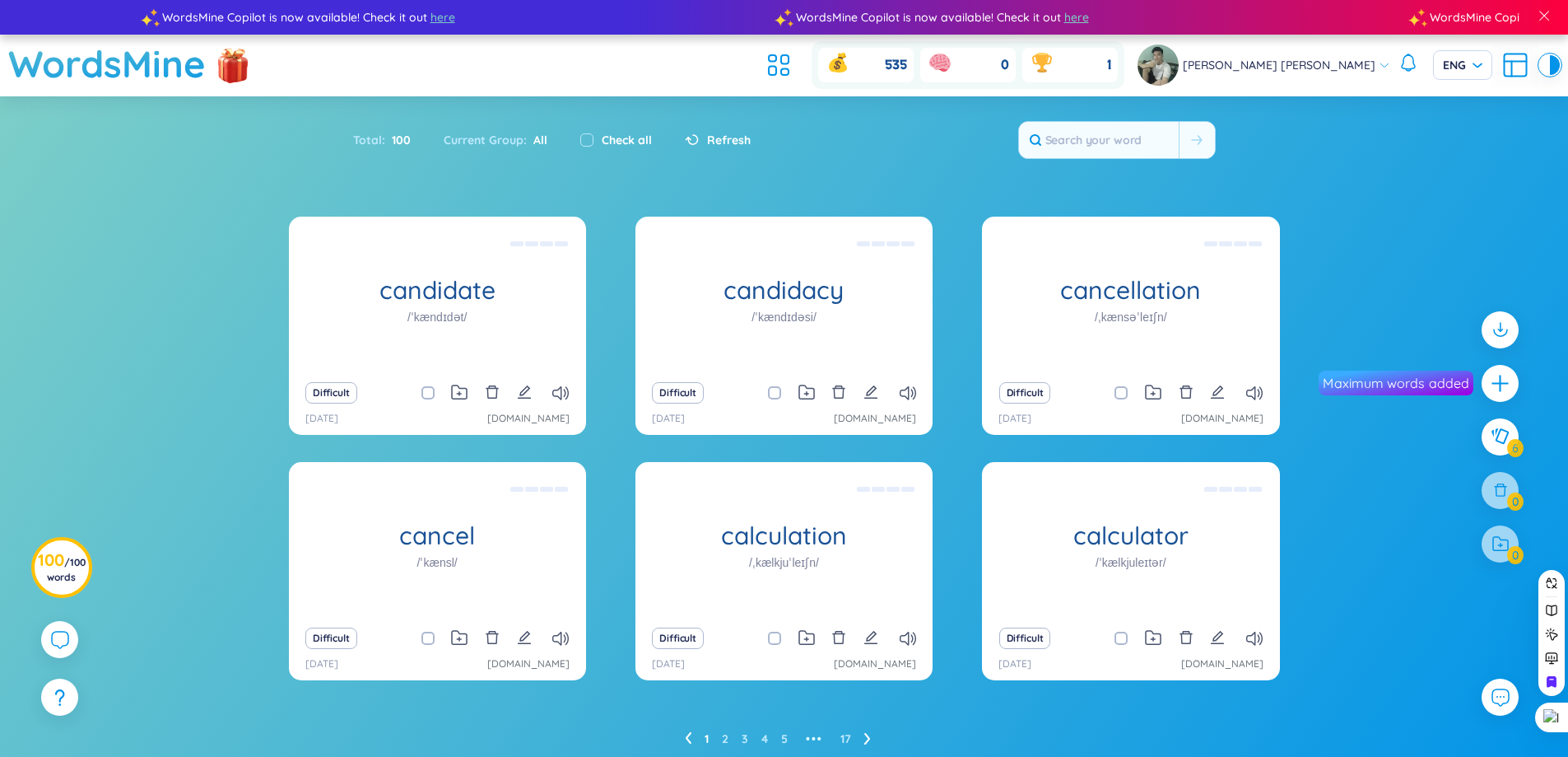
click at [1515, 60] on icon at bounding box center [1515, 64] width 30 height 30
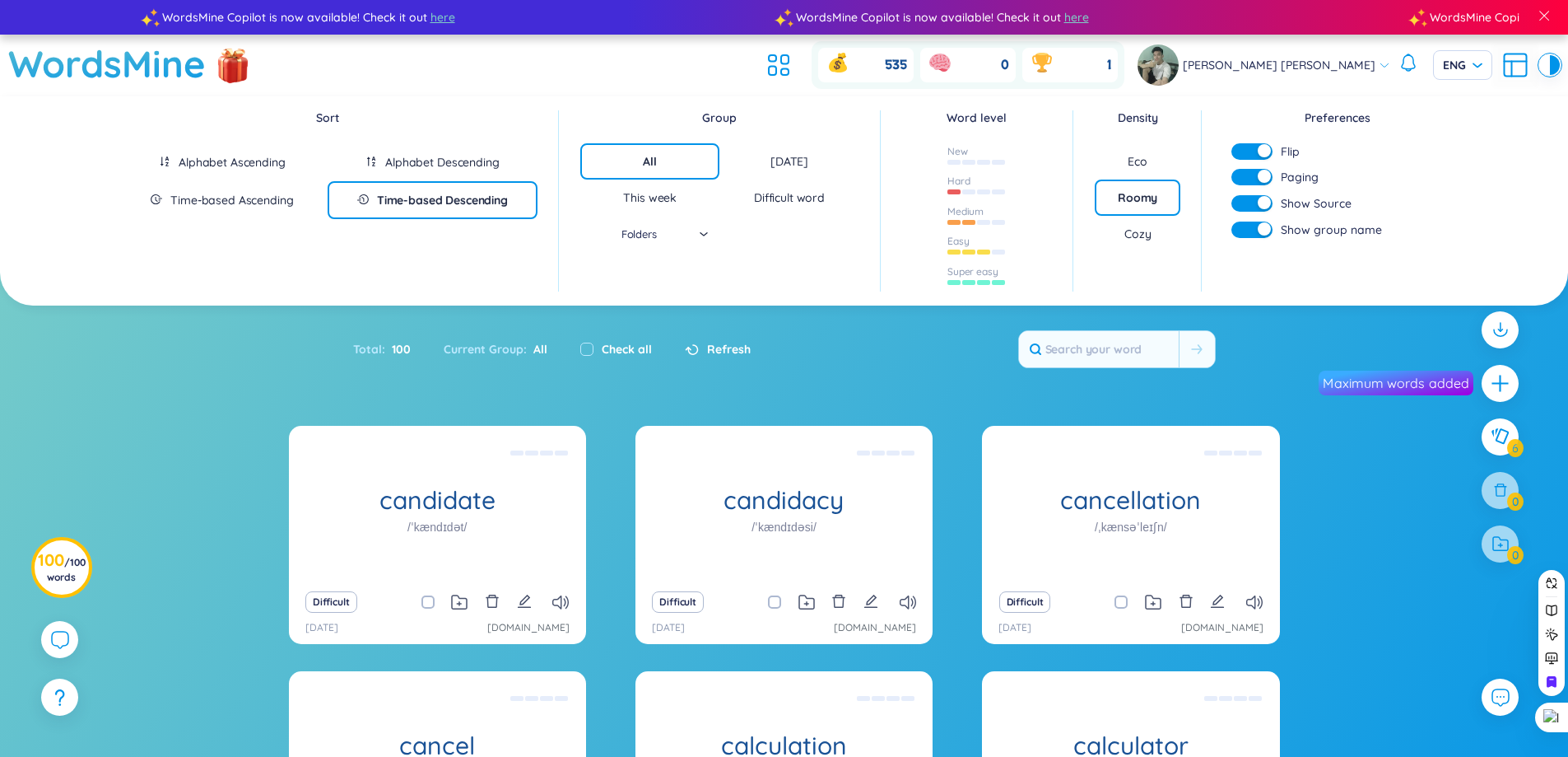
click at [817, 359] on div "Total : 100 Current Group : All Check all Refresh" at bounding box center [785, 358] width 1027 height 71
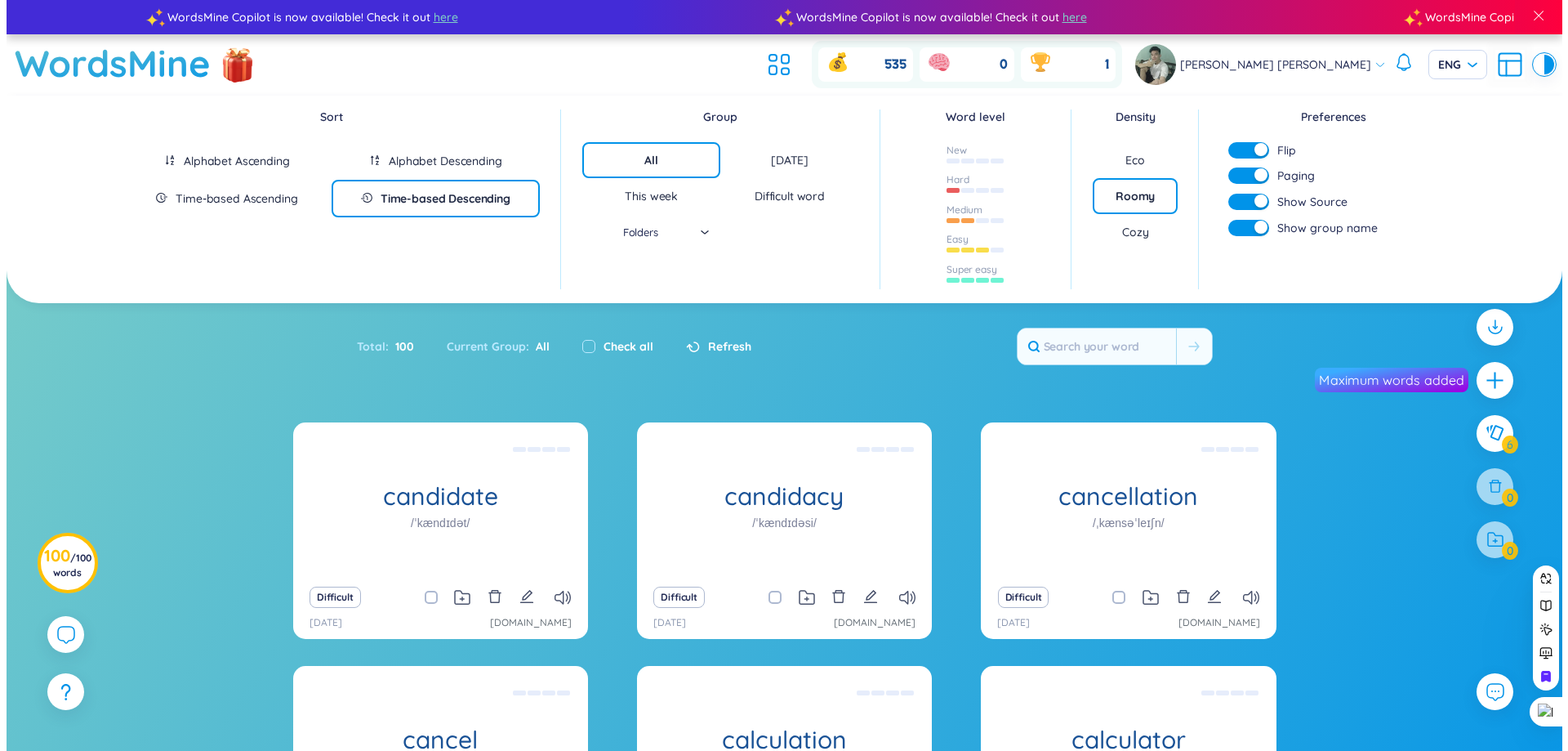
scroll to position [163, 0]
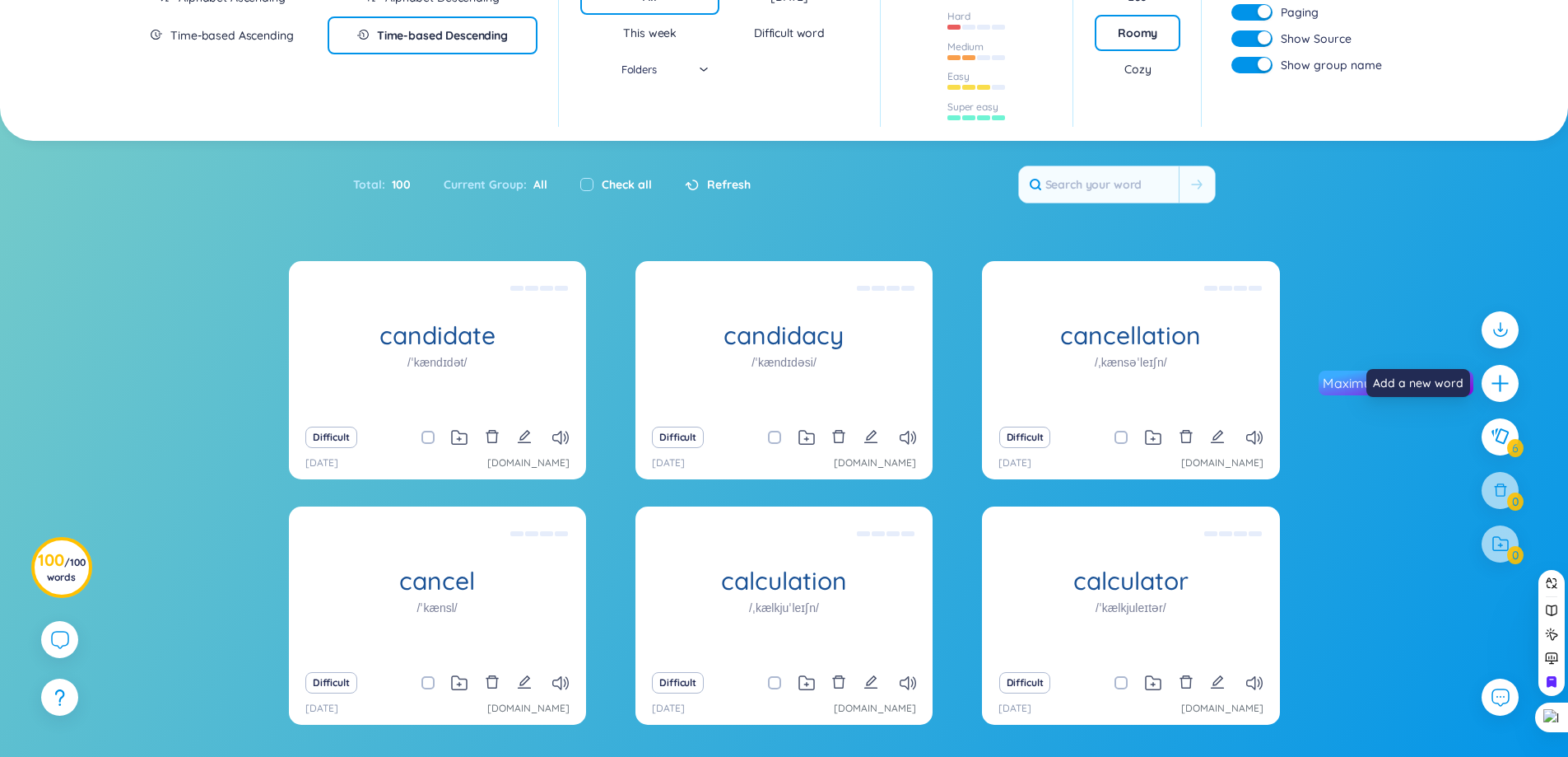
click at [1489, 403] on div at bounding box center [1500, 444] width 53 height 284
click at [1500, 396] on div at bounding box center [1500, 383] width 37 height 37
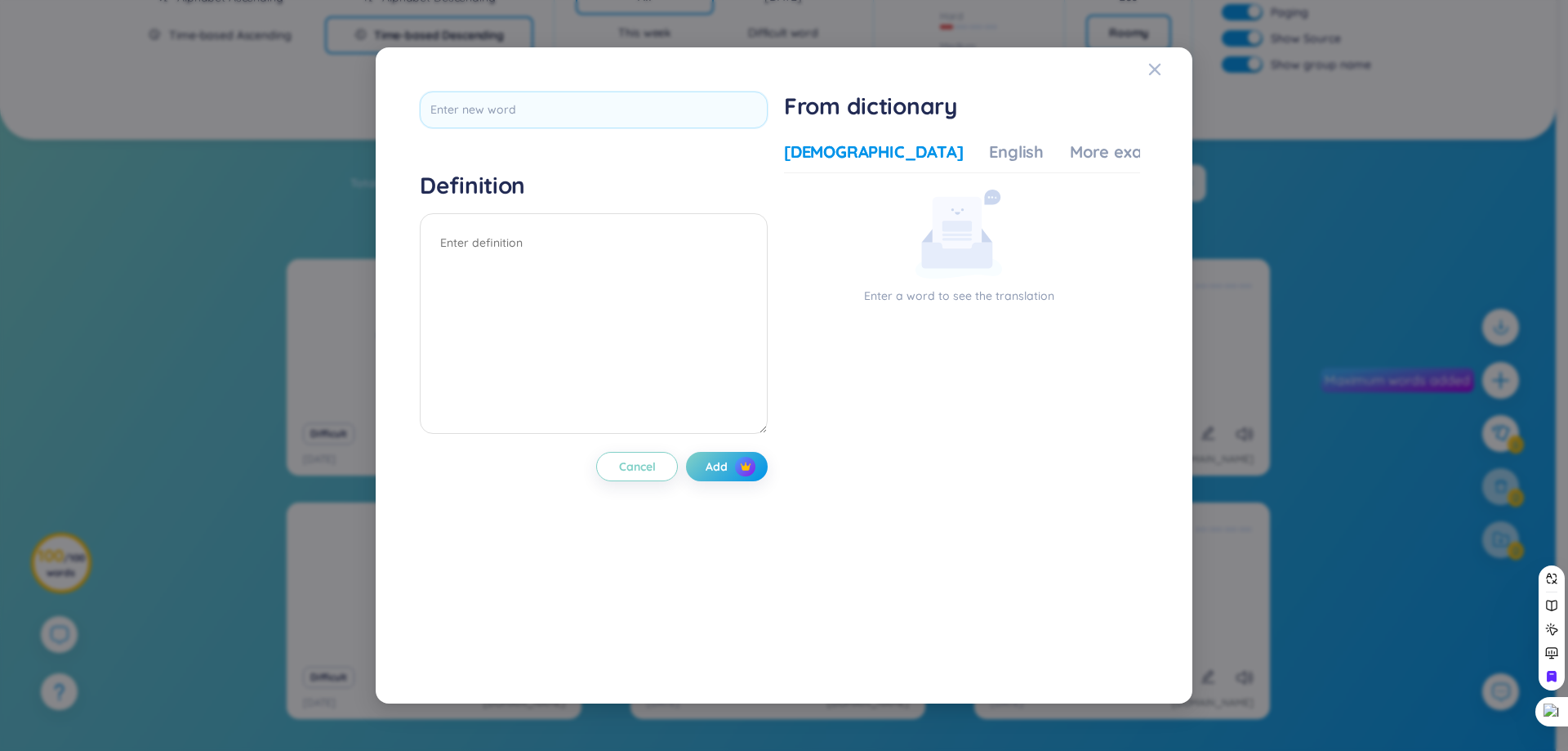
click at [748, 445] on div "Definition Cancel Add" at bounding box center [594, 375] width 348 height 568
click at [752, 463] on img "button" at bounding box center [746, 467] width 12 height 12
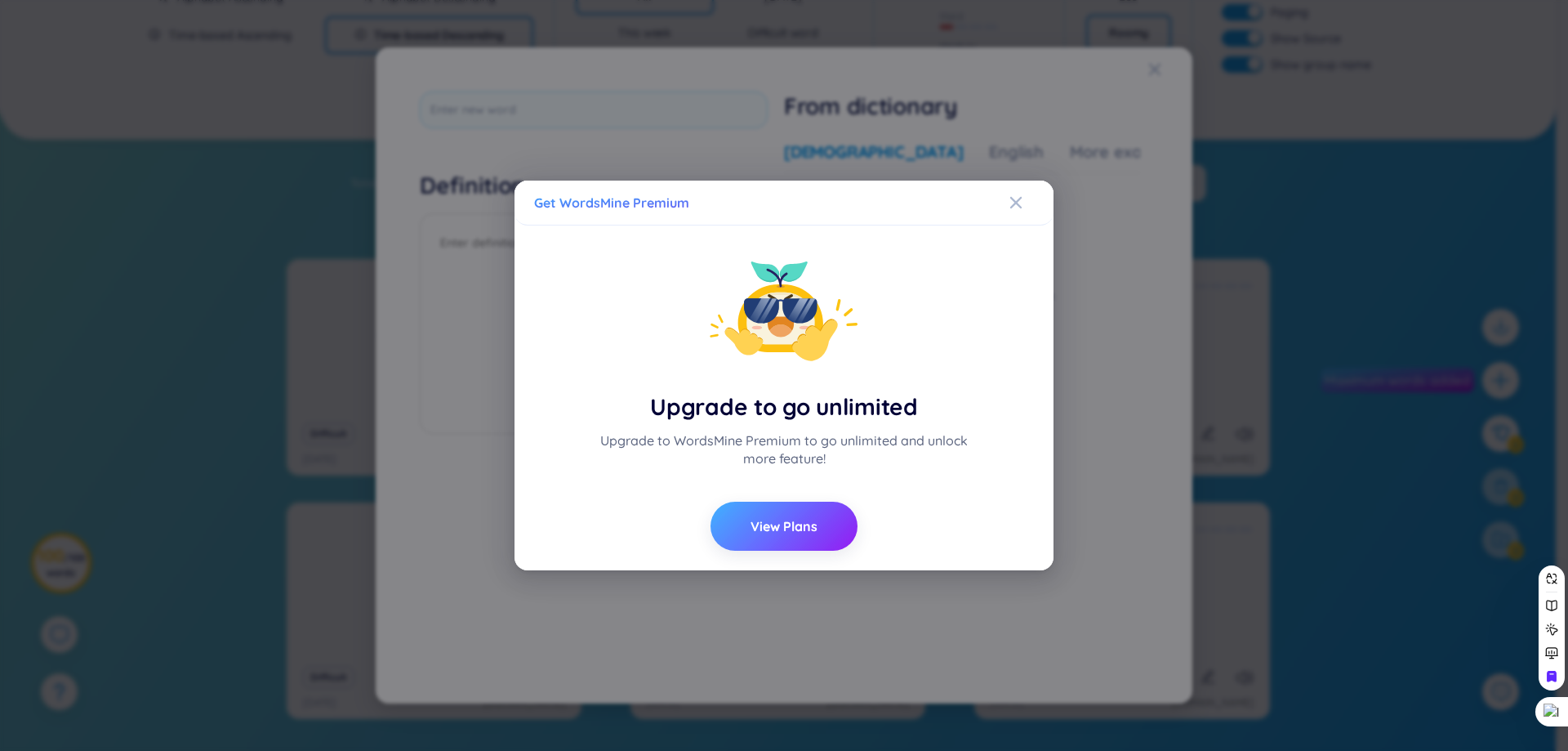
click at [752, 513] on button "View Plans" at bounding box center [784, 526] width 147 height 49
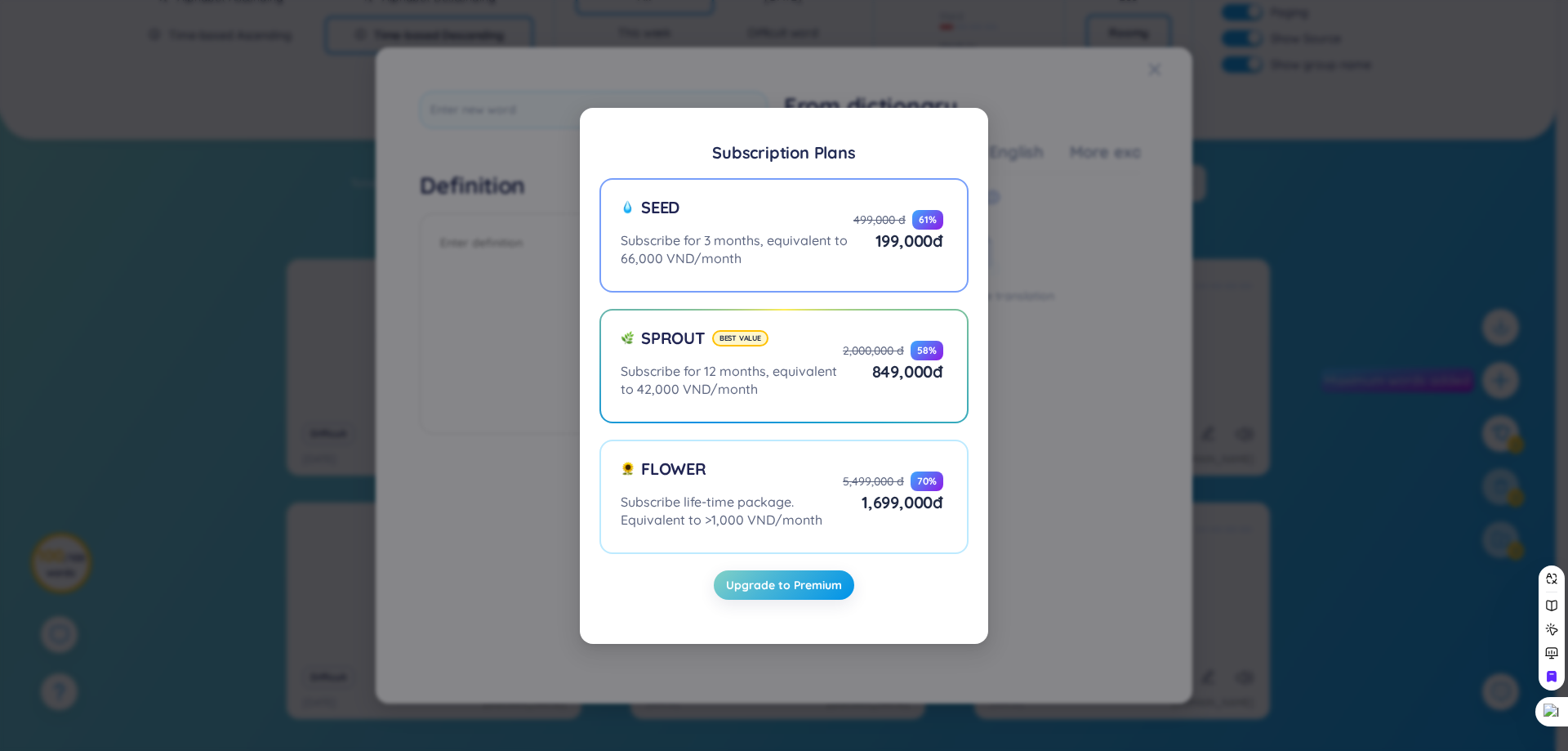
click at [870, 199] on div "Seed Subscribe for 3 months, equivalent to 66,000 VND/month 499,000 đ 61 % 199,…" at bounding box center [782, 231] width 323 height 71
click at [0, 0] on input "Seed Subscribe for 3 months, equivalent to 66,000 VND/month 499,000 đ 61 % 199,…" at bounding box center [0, 0] width 0 height 0
click at [872, 214] on div "499,000 đ" at bounding box center [879, 219] width 52 height 16
click at [0, 0] on input "Seed Subscribe for 3 months, equivalent to 66,000 VND/month 499,000 đ 61 % 199,…" at bounding box center [0, 0] width 0 height 0
click at [840, 579] on span "Upgrade to Premium" at bounding box center [784, 584] width 116 height 16
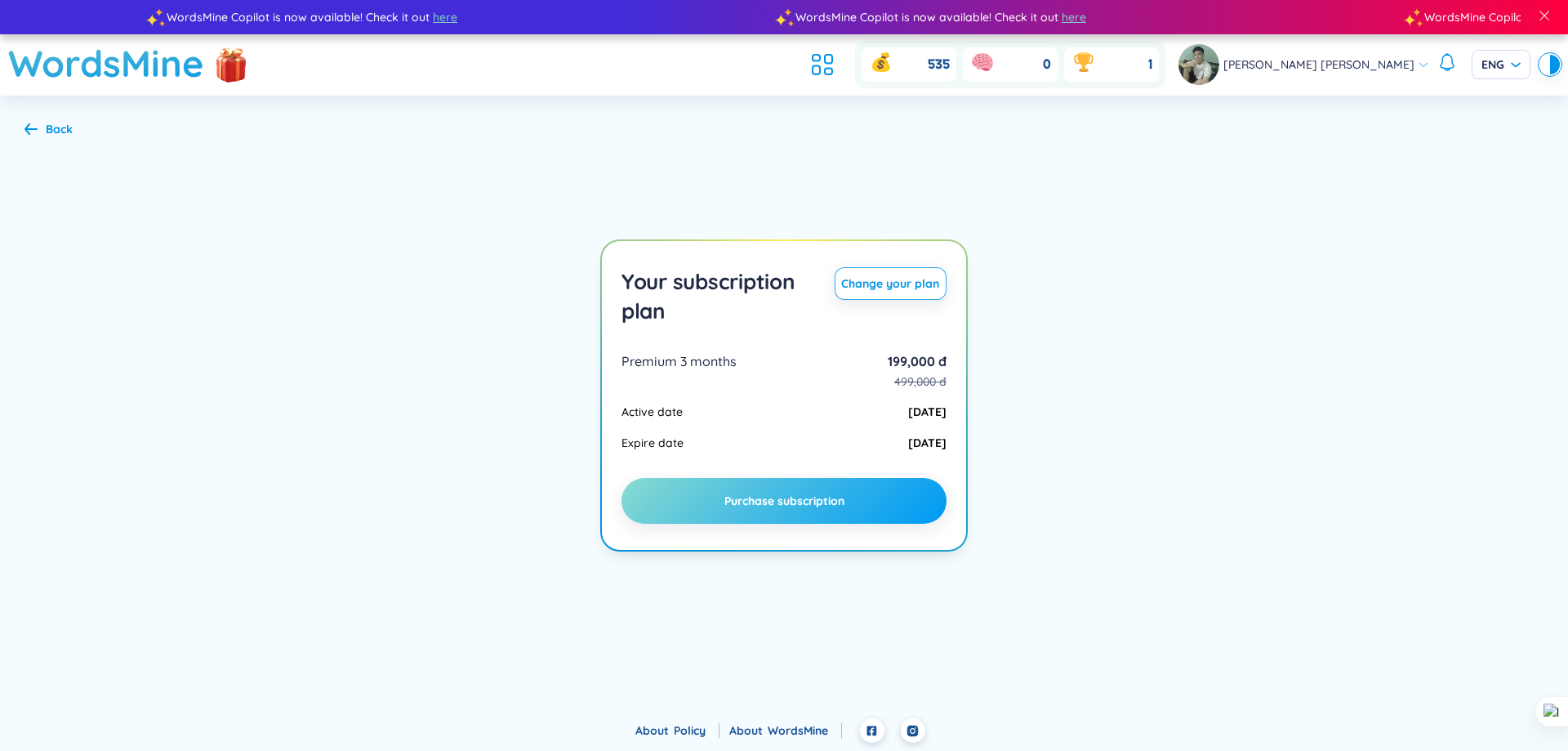
click at [845, 498] on button "Purchase subscription" at bounding box center [784, 500] width 325 height 45
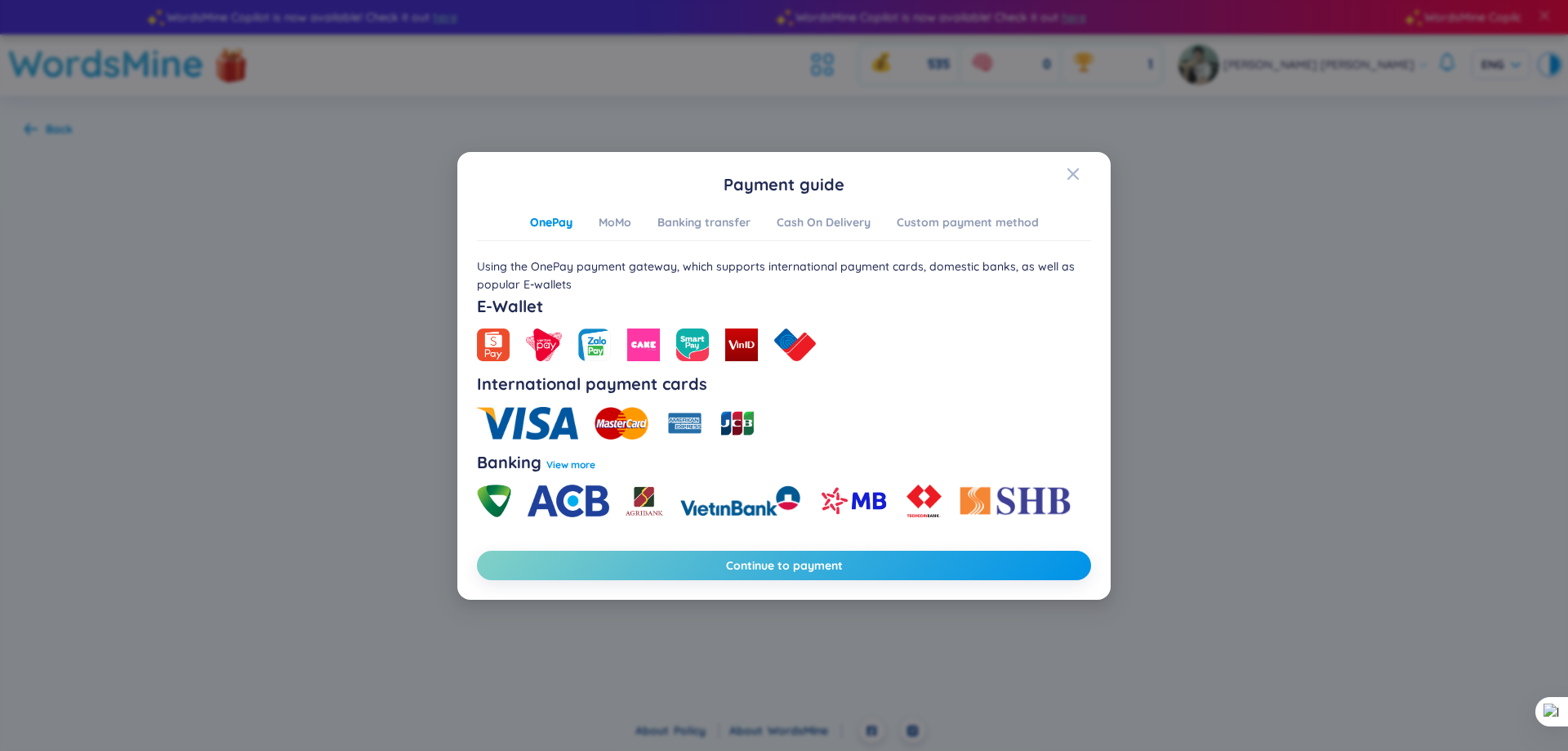
click at [618, 231] on div "OnePay MoMo Banking transfer Cash On Delivery Custom payment method" at bounding box center [784, 227] width 509 height 28
click at [690, 577] on button "Continue to payment" at bounding box center [784, 565] width 614 height 29
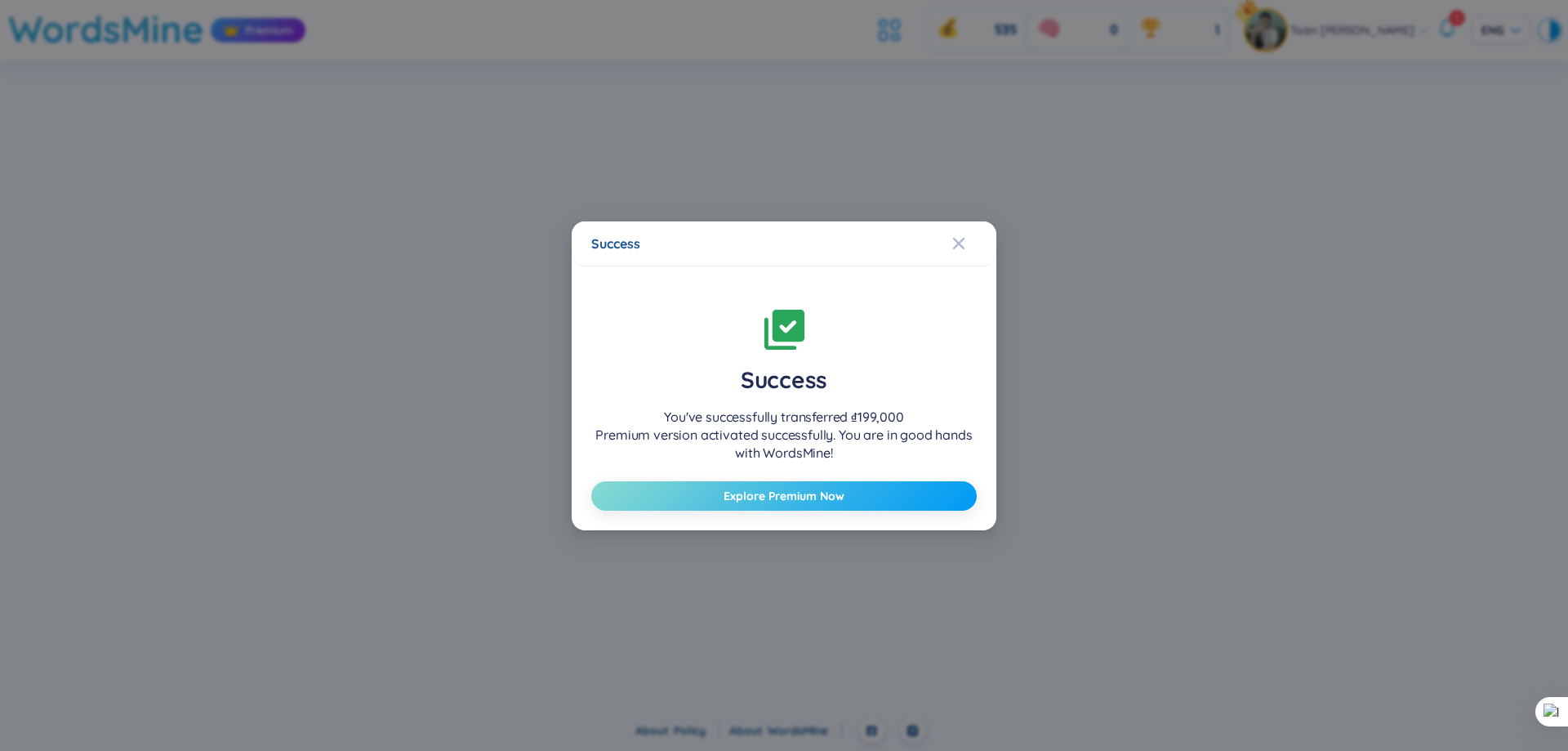
click at [728, 500] on span "Explore Premium Now" at bounding box center [784, 495] width 121 height 16
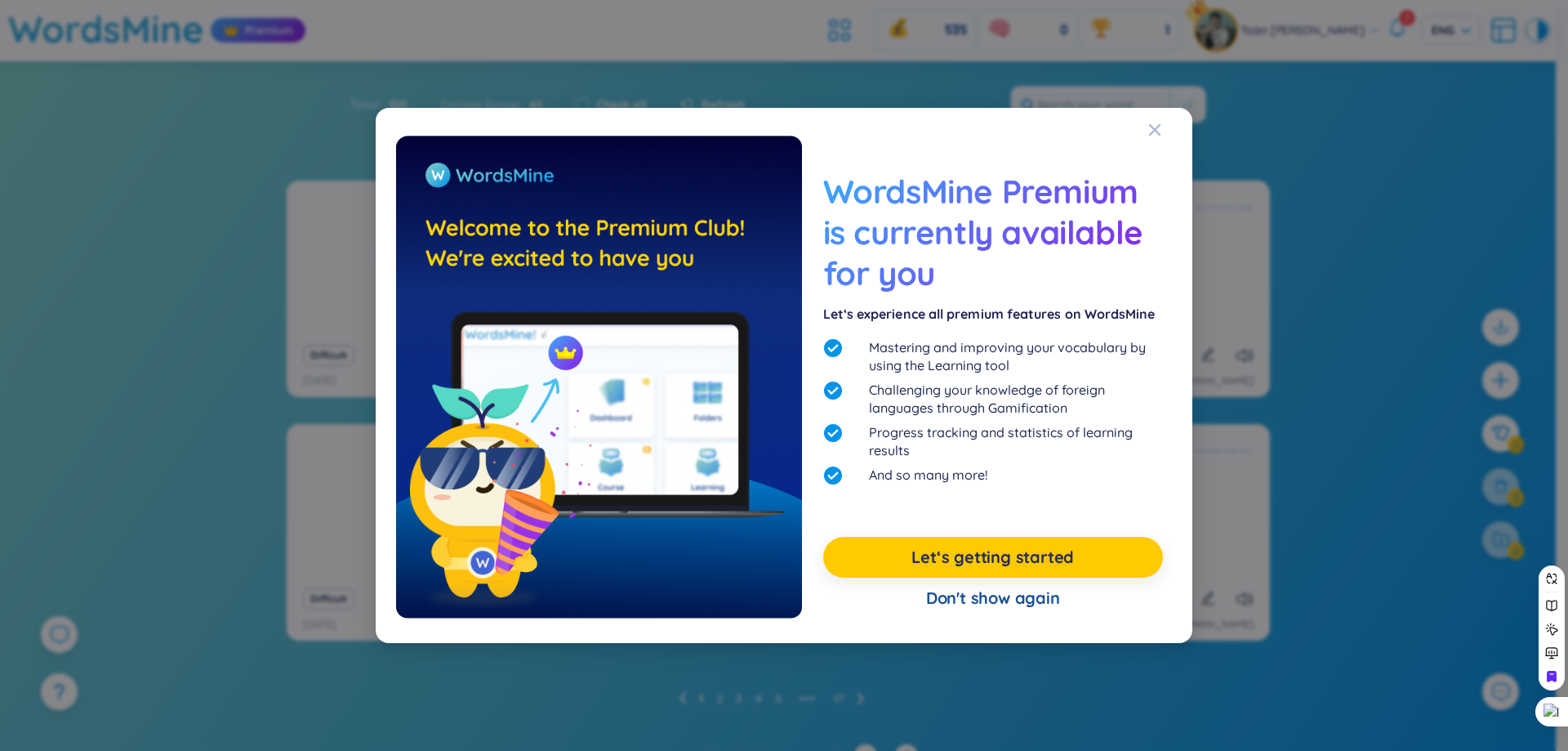
click at [1067, 566] on link "Let‘s getting started" at bounding box center [992, 557] width 162 height 23
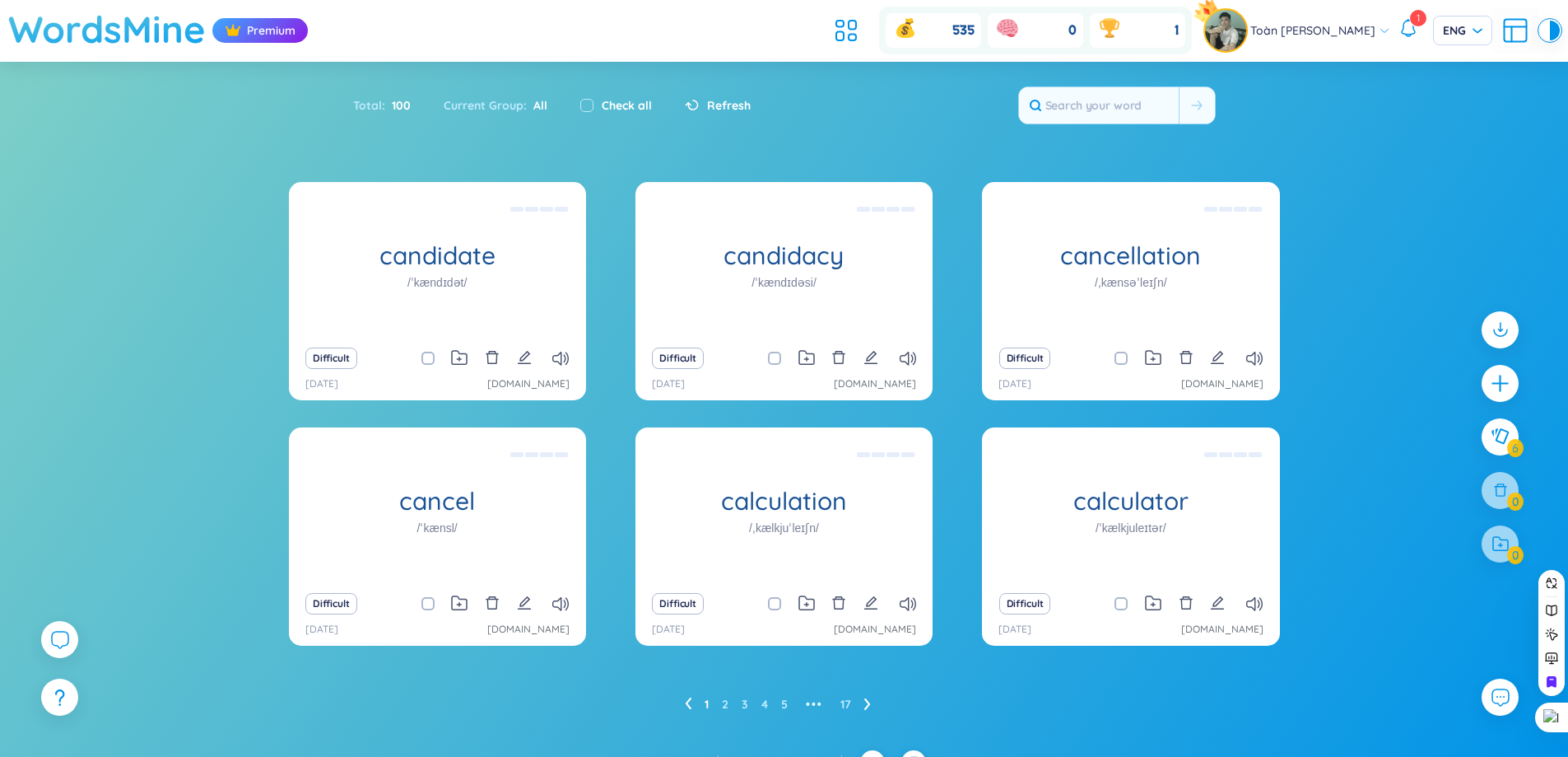
click at [181, 25] on h1 "WordsMine" at bounding box center [107, 29] width 197 height 58
click at [129, 455] on div "candidate /ˈkændɪdət/ (Definition is empty) Difficult [DATE] [DOMAIN_NAME] cand…" at bounding box center [784, 466] width 1568 height 568
click at [146, 32] on h1 "WordsMine" at bounding box center [107, 29] width 197 height 58
click at [128, 12] on h1 "WordsMine" at bounding box center [107, 29] width 197 height 58
click at [107, 36] on h1 "WordsMine" at bounding box center [107, 29] width 197 height 58
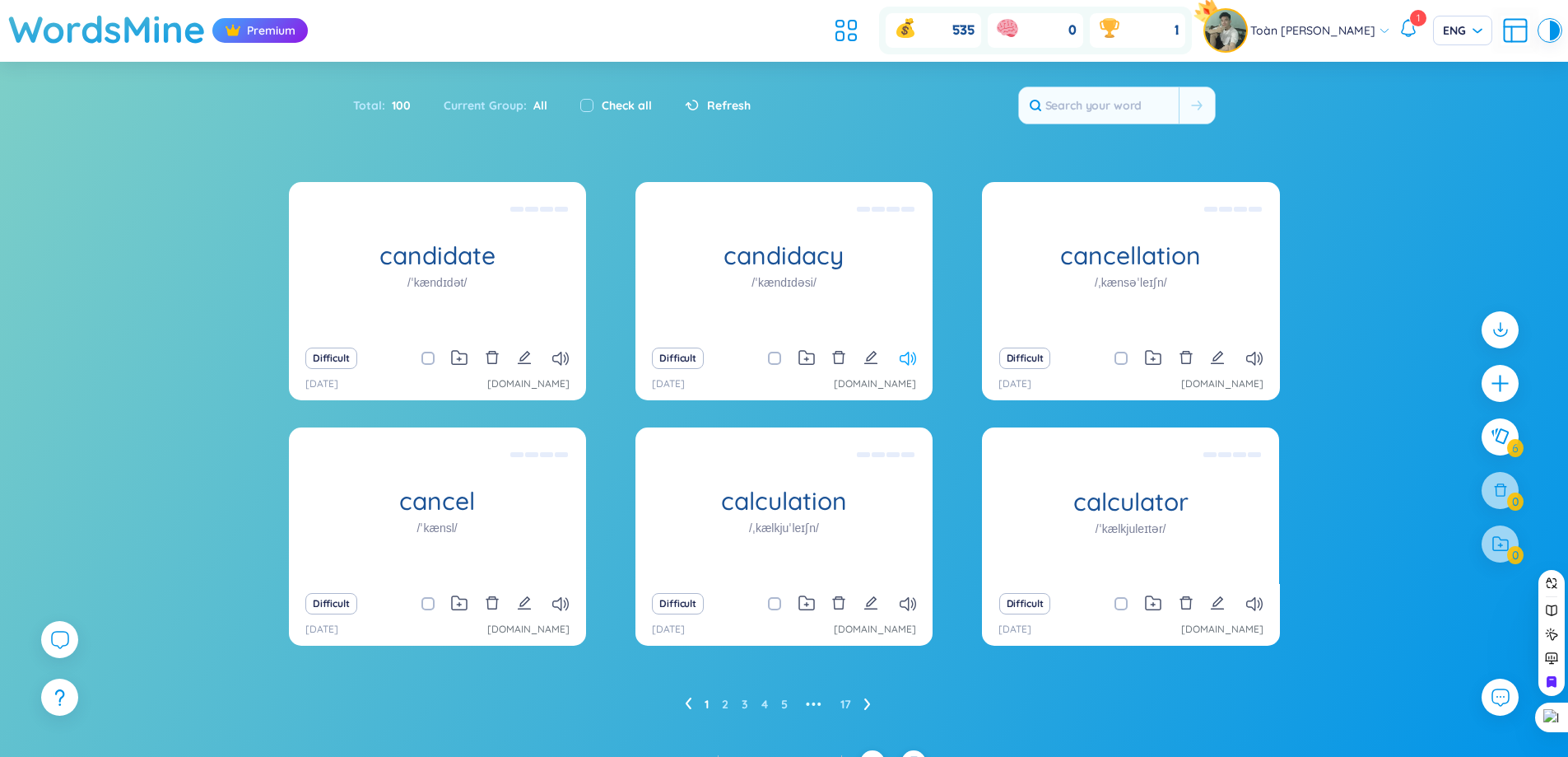
click at [909, 359] on icon at bounding box center [908, 359] width 16 height 14
click at [842, 32] on icon at bounding box center [846, 30] width 30 height 30
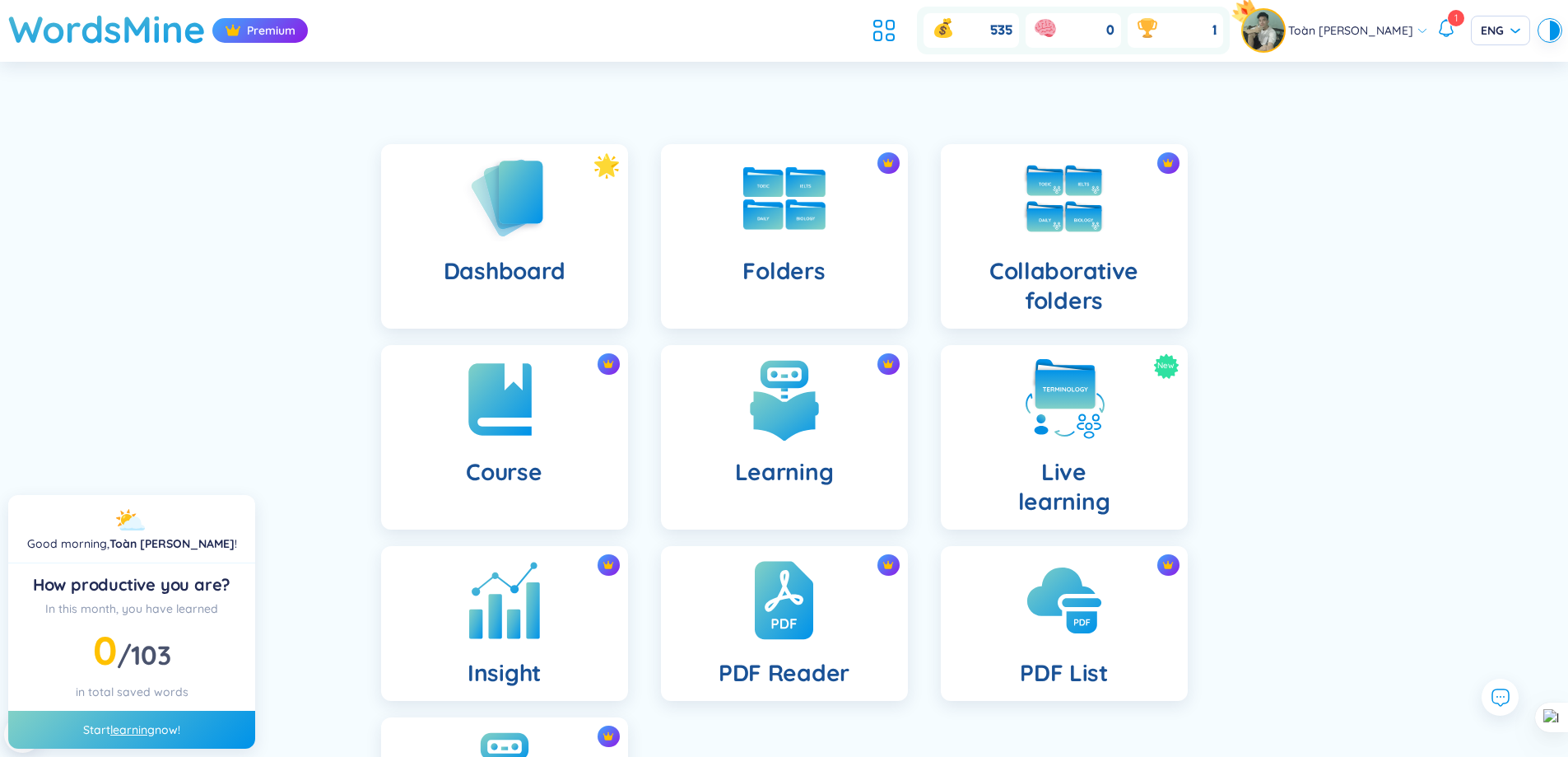
click at [557, 587] on div "Insight" at bounding box center [504, 623] width 247 height 155
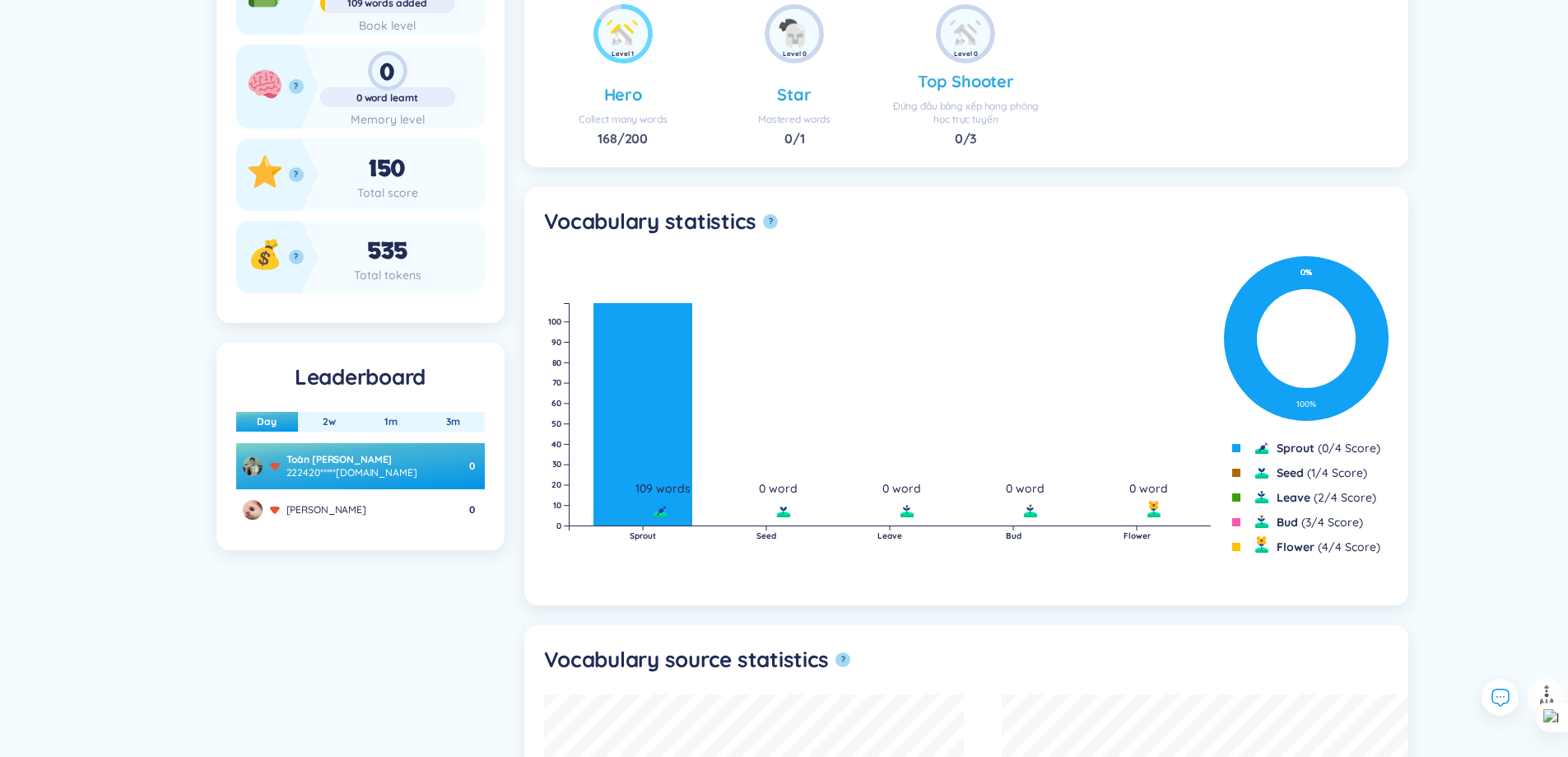
scroll to position [412, 0]
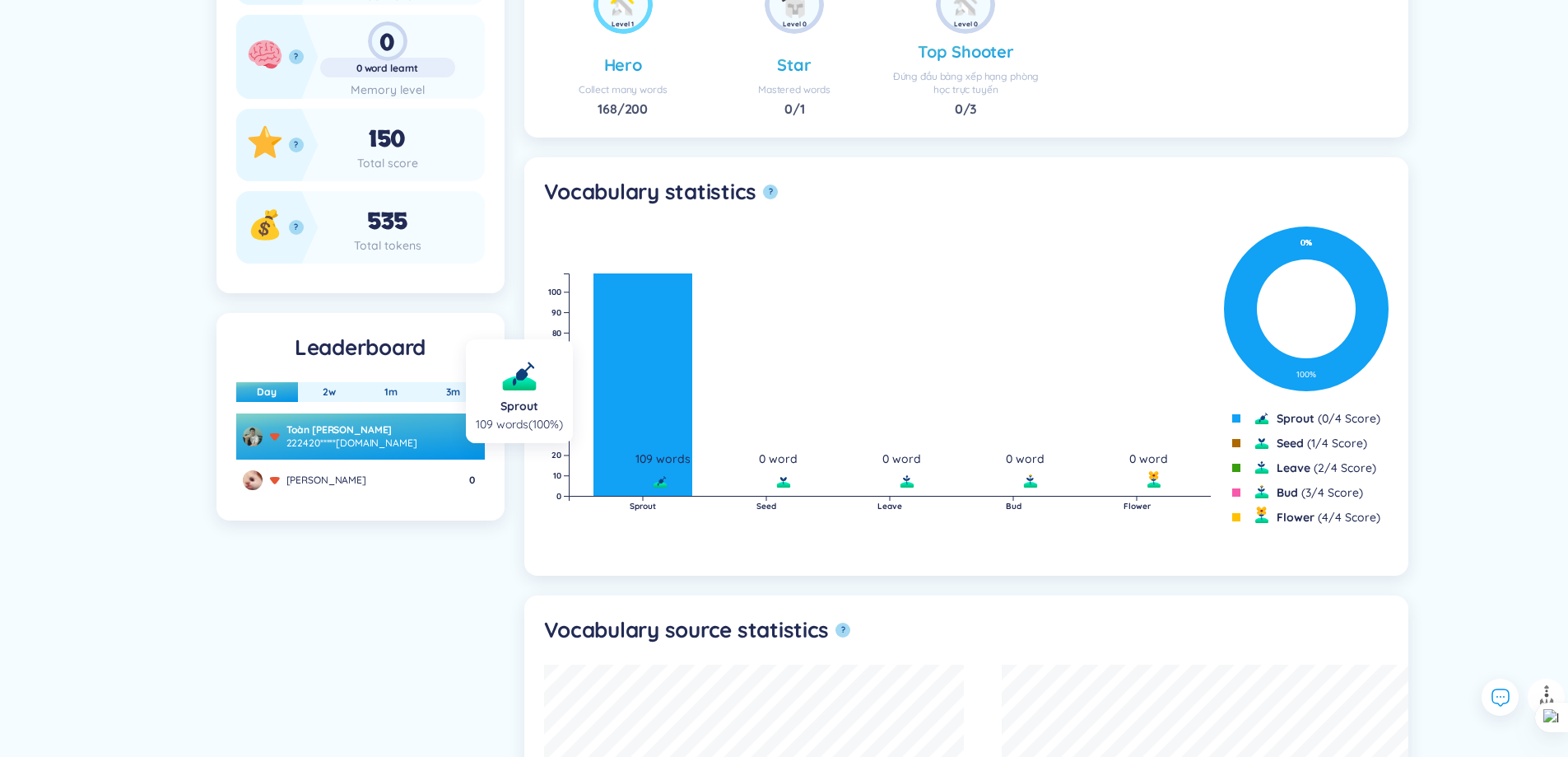
click at [658, 432] on rect at bounding box center [642, 384] width 99 height 222
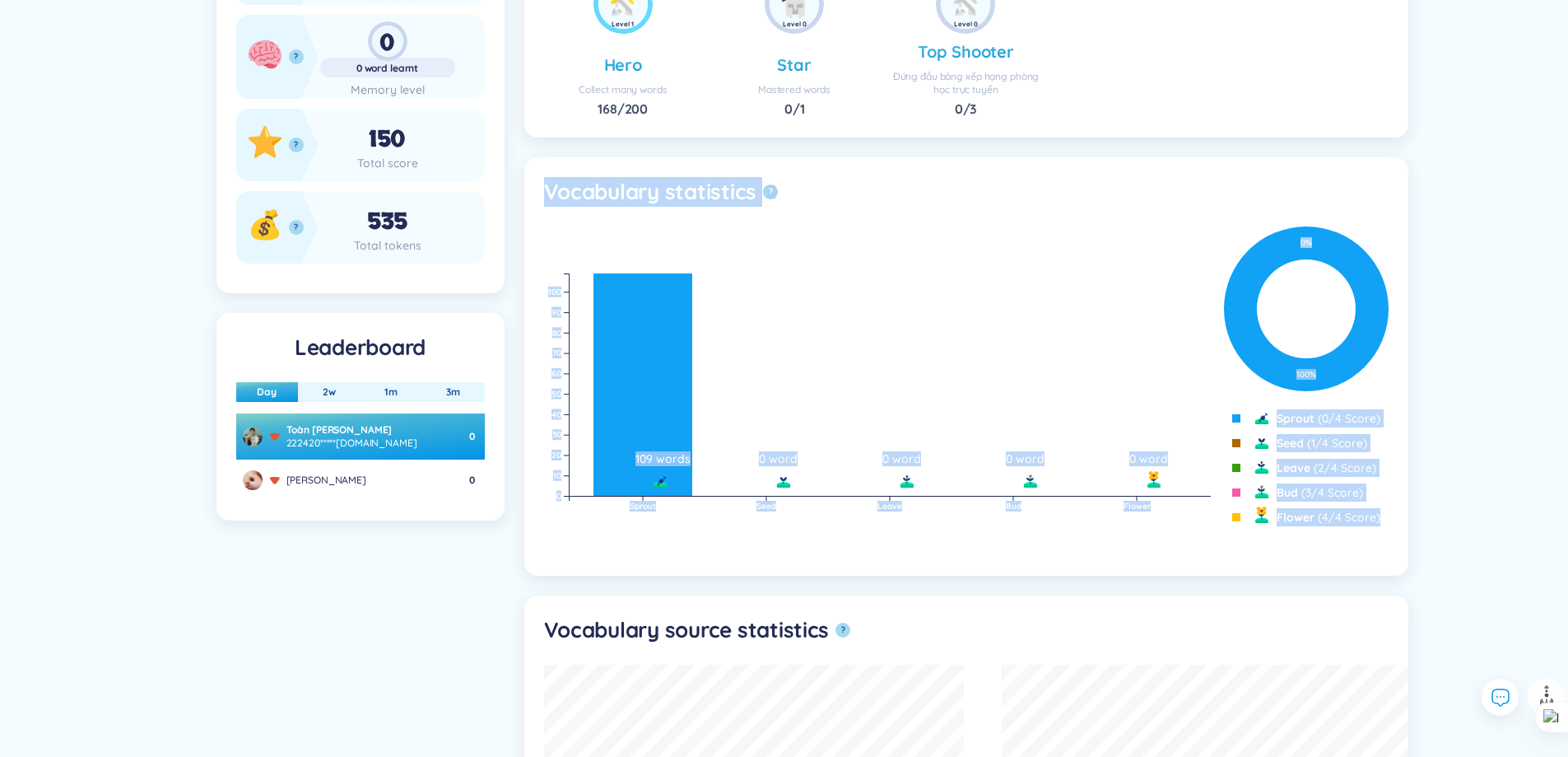
drag, startPoint x: 549, startPoint y: 175, endPoint x: 1379, endPoint y: 550, distance: 910.8
click at [1379, 550] on section "Vocabulary statistics ? Sprout Seed Leave Bud Flower 0 10 20 30 40 50 60 70 80 …" at bounding box center [966, 366] width 884 height 418
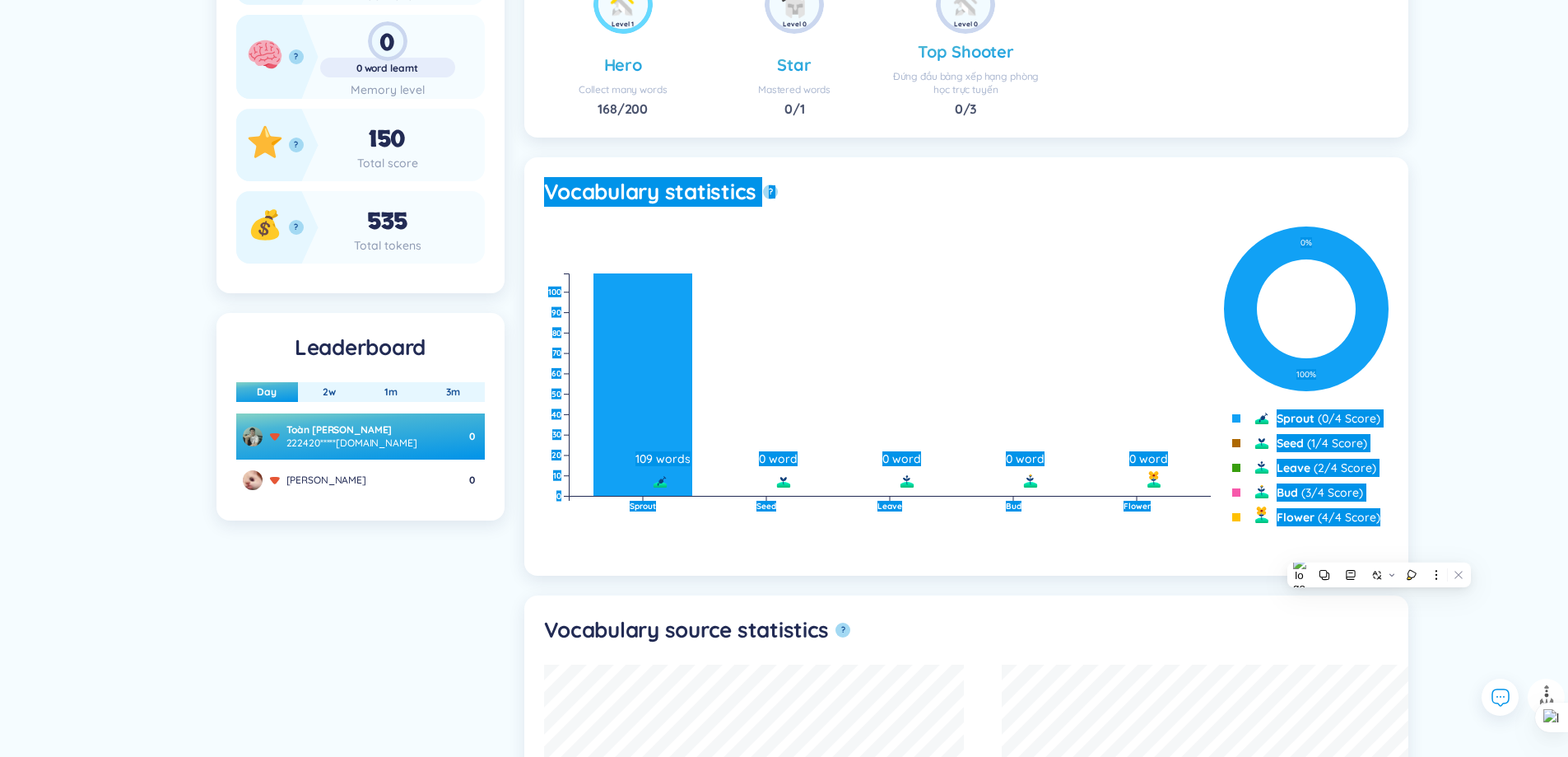
scroll to position [430, 0]
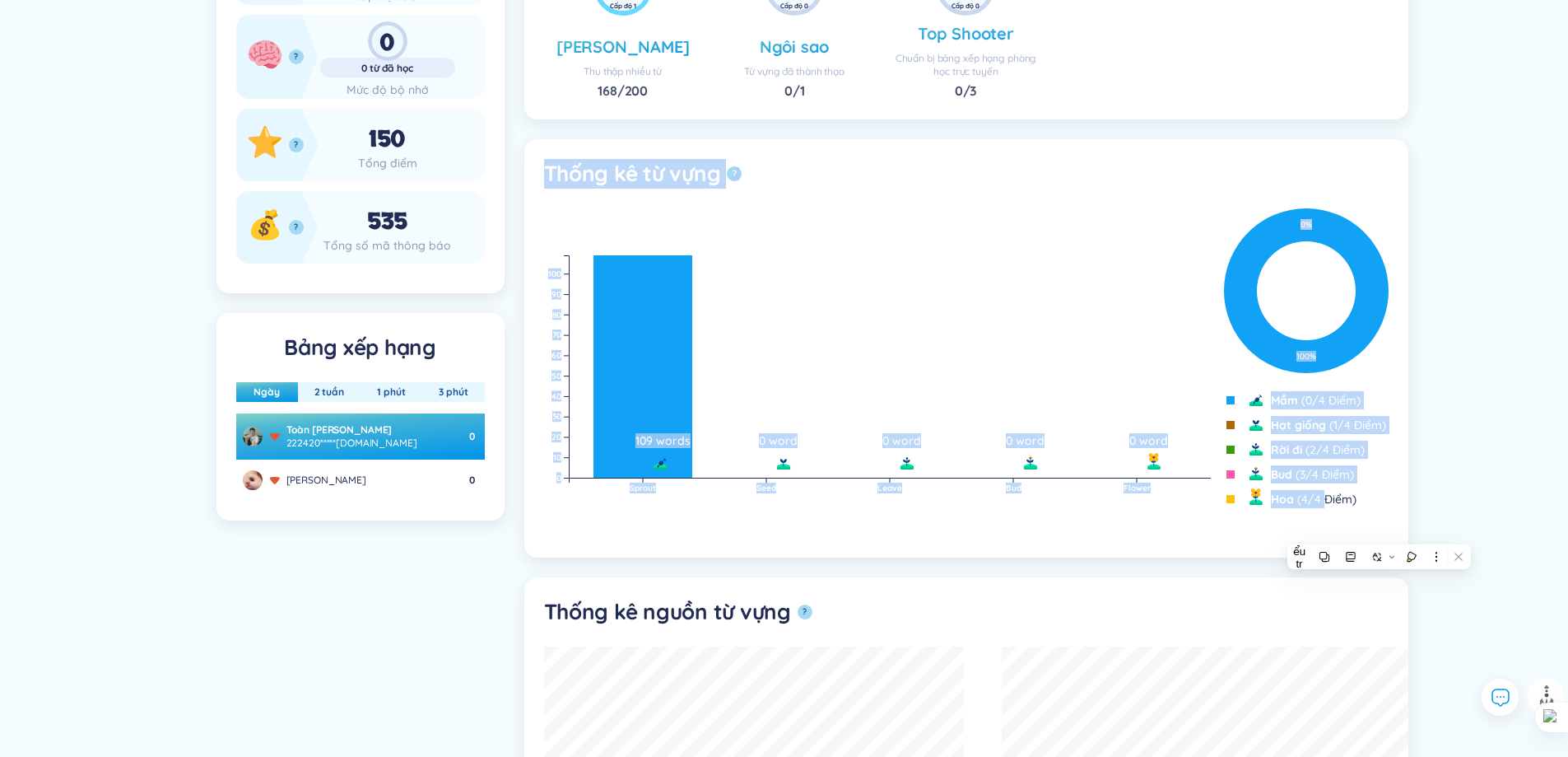
click at [997, 202] on section "Thống kê từ vựng ? Sprout Seed Leave Bud Flower 0 10 20 30 40 50 60 70 80 90 10…" at bounding box center [966, 348] width 884 height 418
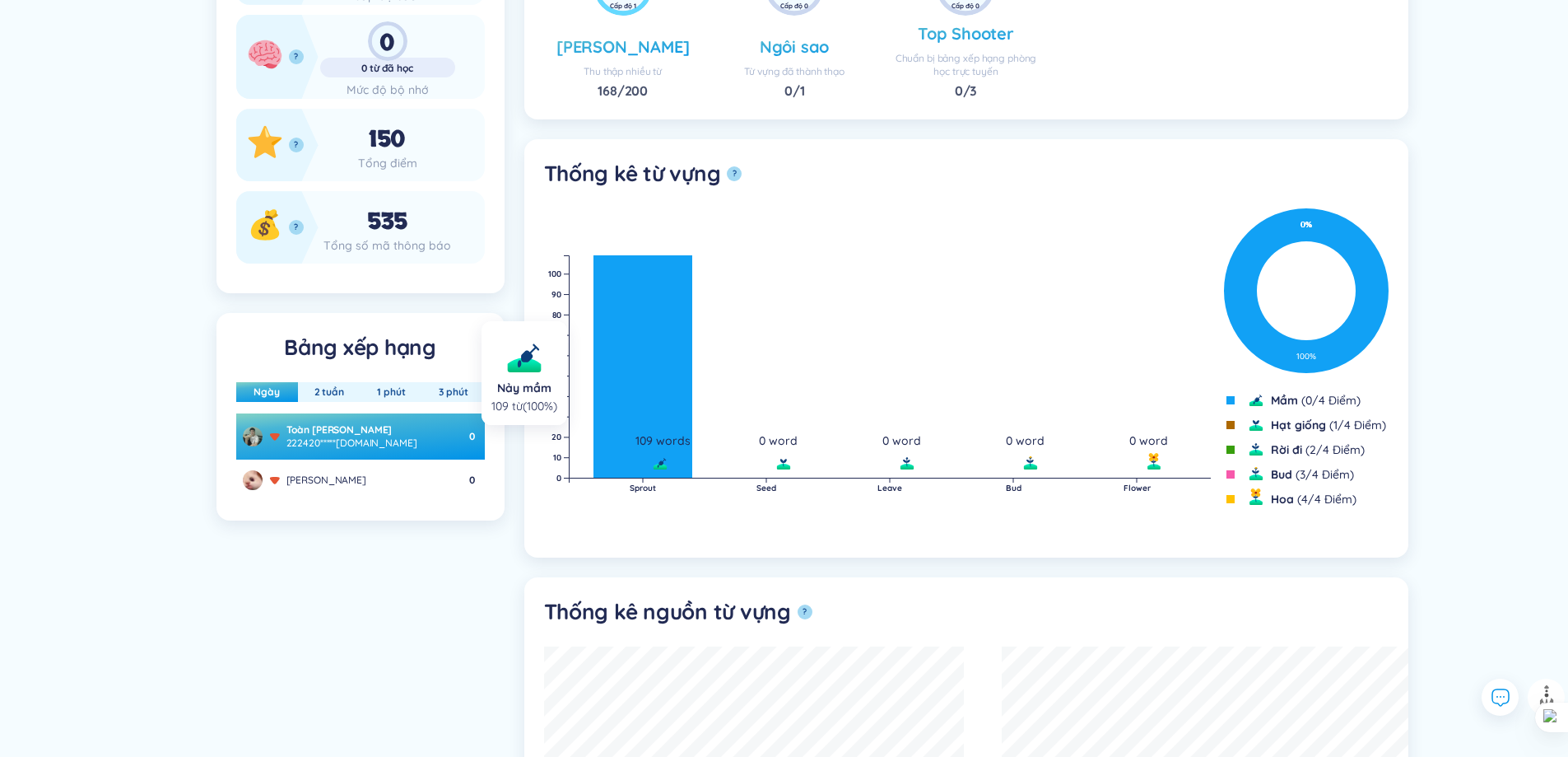
click at [641, 443] on text "109 words" at bounding box center [663, 440] width 55 height 14
click at [639, 489] on text "Sprout" at bounding box center [642, 487] width 26 height 11
click at [628, 494] on div at bounding box center [628, 494] width 0 height 0
click at [942, 262] on icon "Sprout Seed Leave Bud Flower 0 10 20 30 40 50 60 70 80 90 100 109 words 0 word …" at bounding box center [877, 370] width 667 height 247
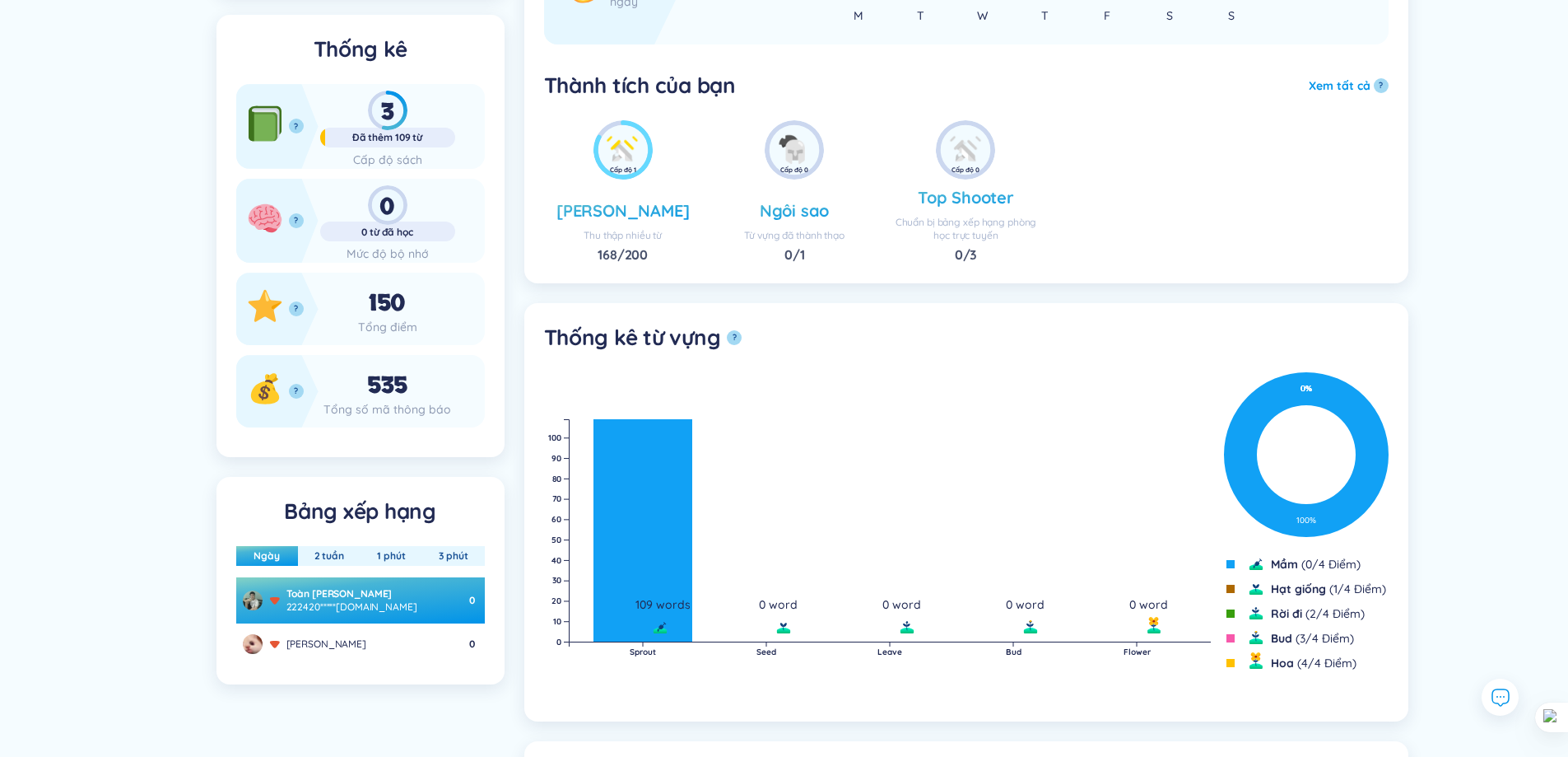
scroll to position [265, 0]
click at [275, 561] on font "Ngày" at bounding box center [266, 556] width 26 height 13
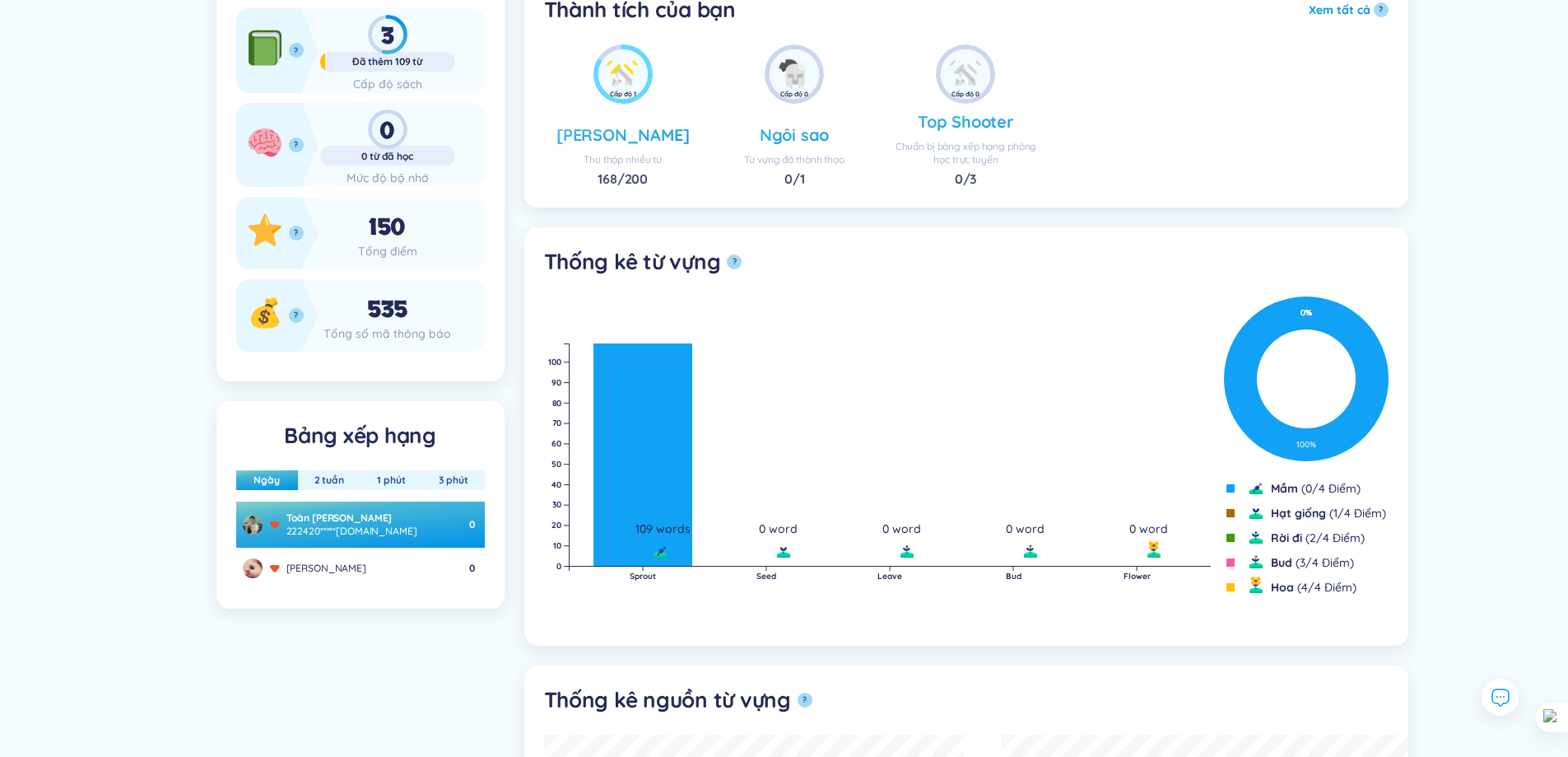
scroll to position [430, 0]
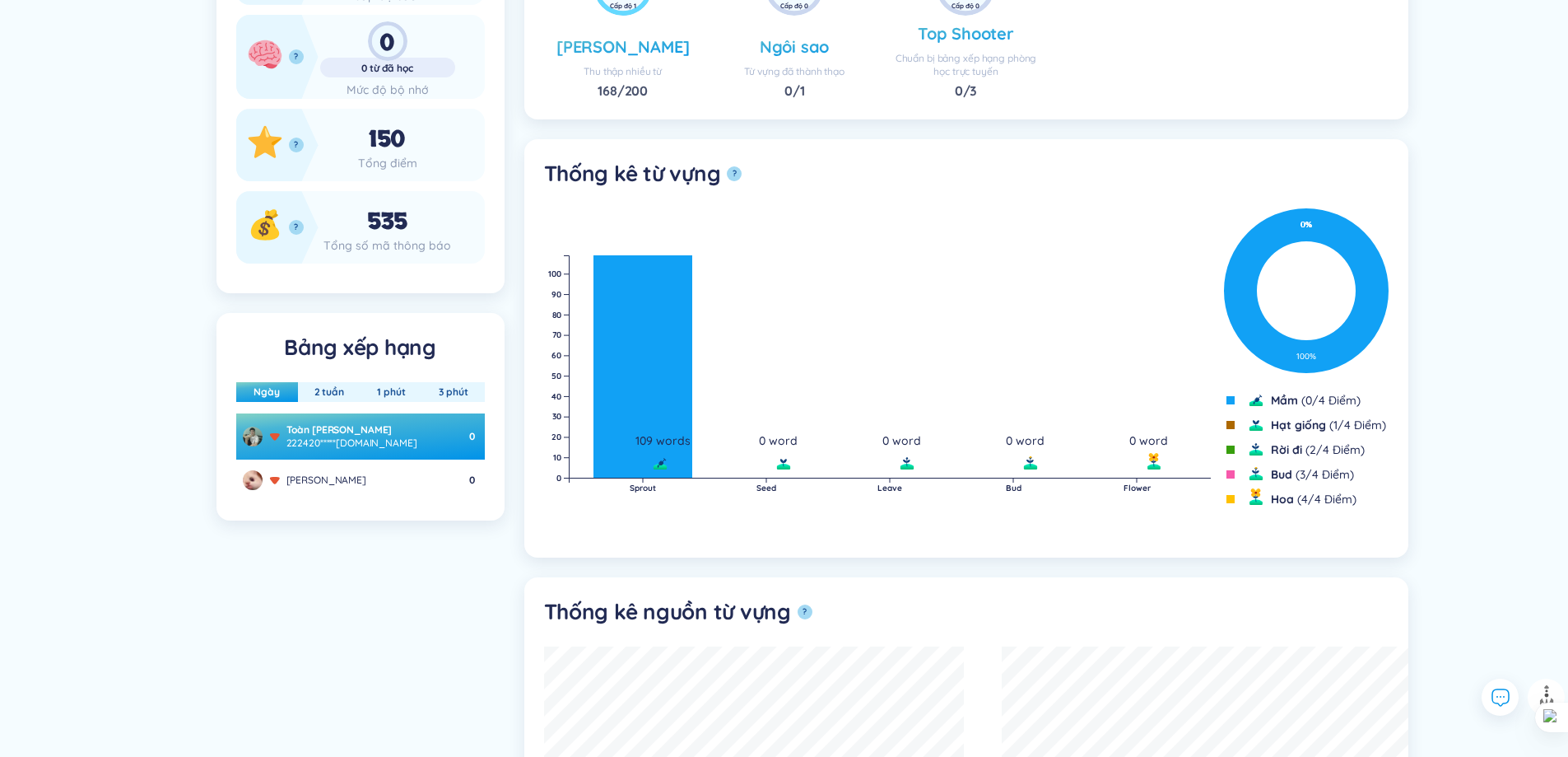
click at [1302, 303] on icon "100 % 0 % 0 % 0 % 0 %" at bounding box center [1306, 291] width 164 height 164
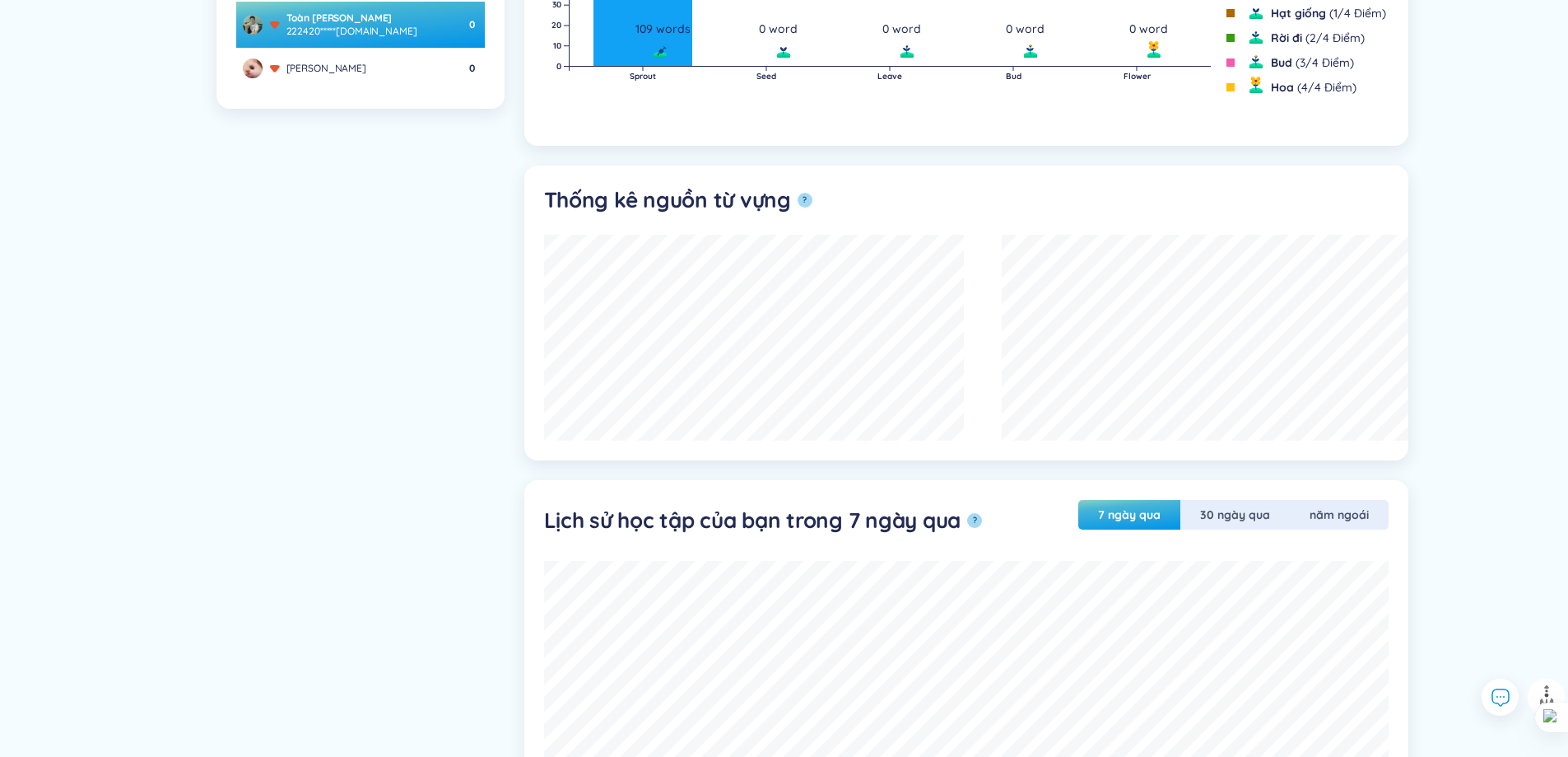
scroll to position [1088, 0]
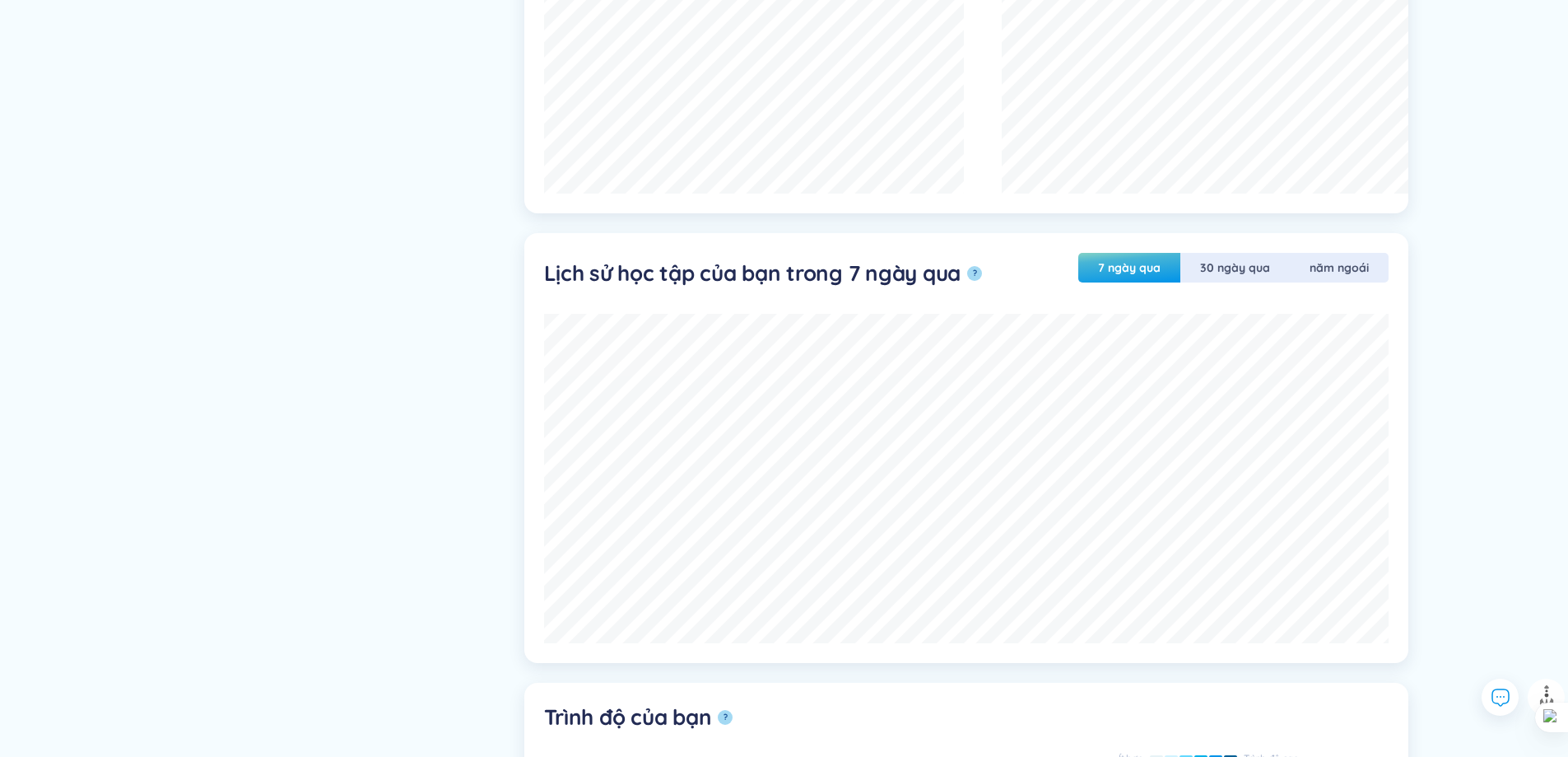
click at [1132, 277] on button "7 ngày qua" at bounding box center [1129, 267] width 102 height 30
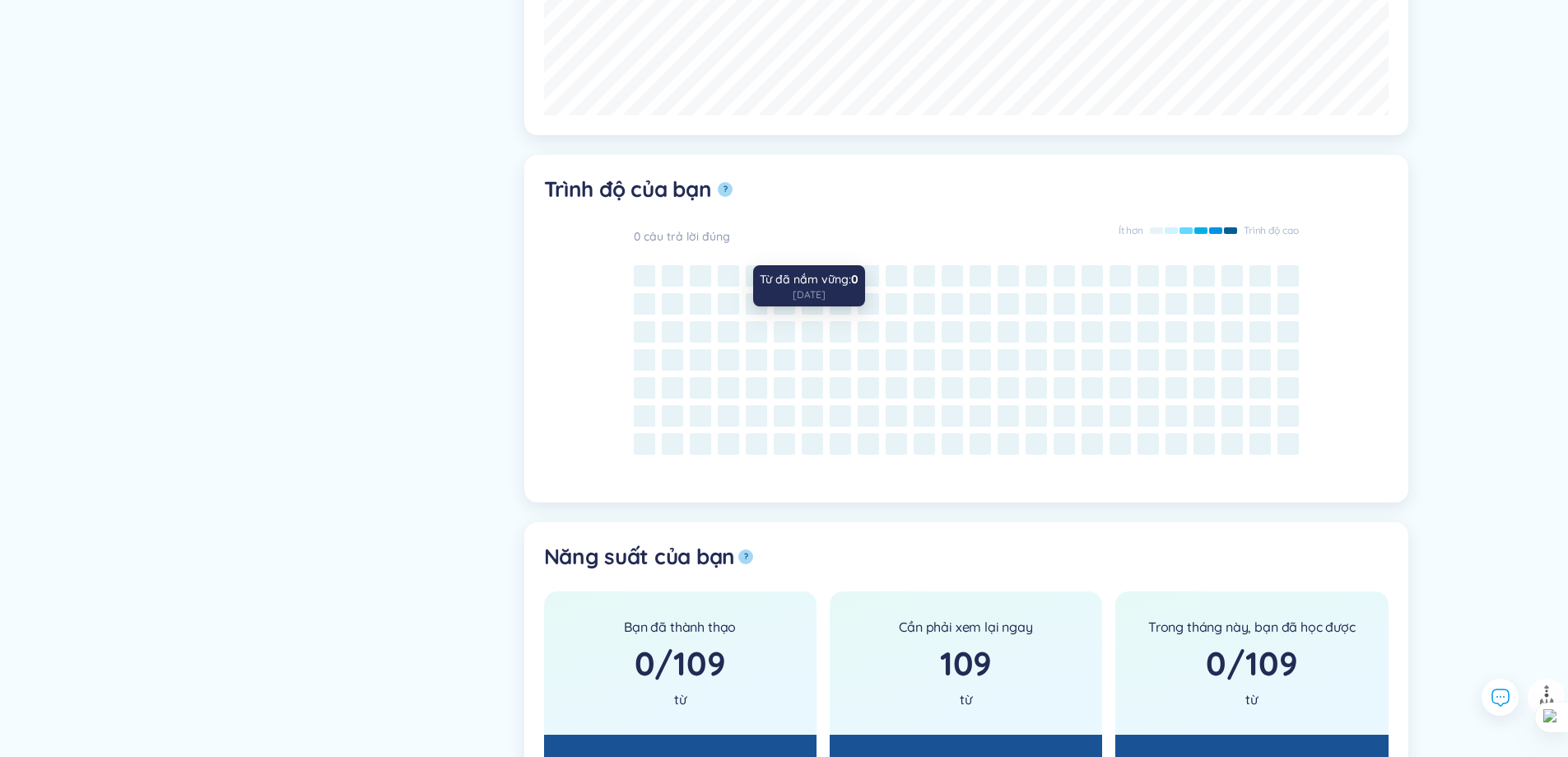
scroll to position [1780, 0]
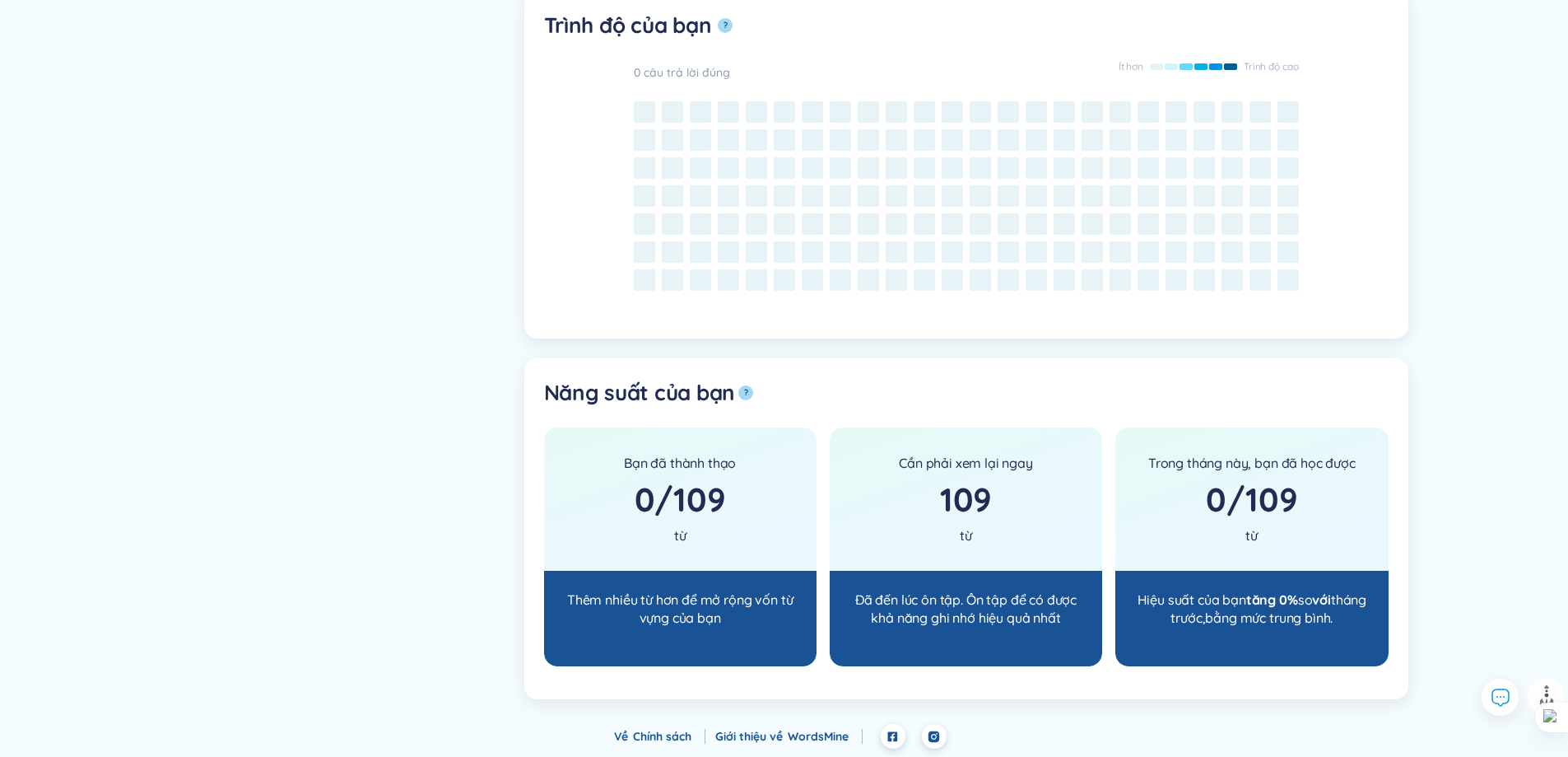
click at [740, 563] on div "Bạn đã thành thạo 0 / 109 từ" at bounding box center [680, 498] width 272 height 143
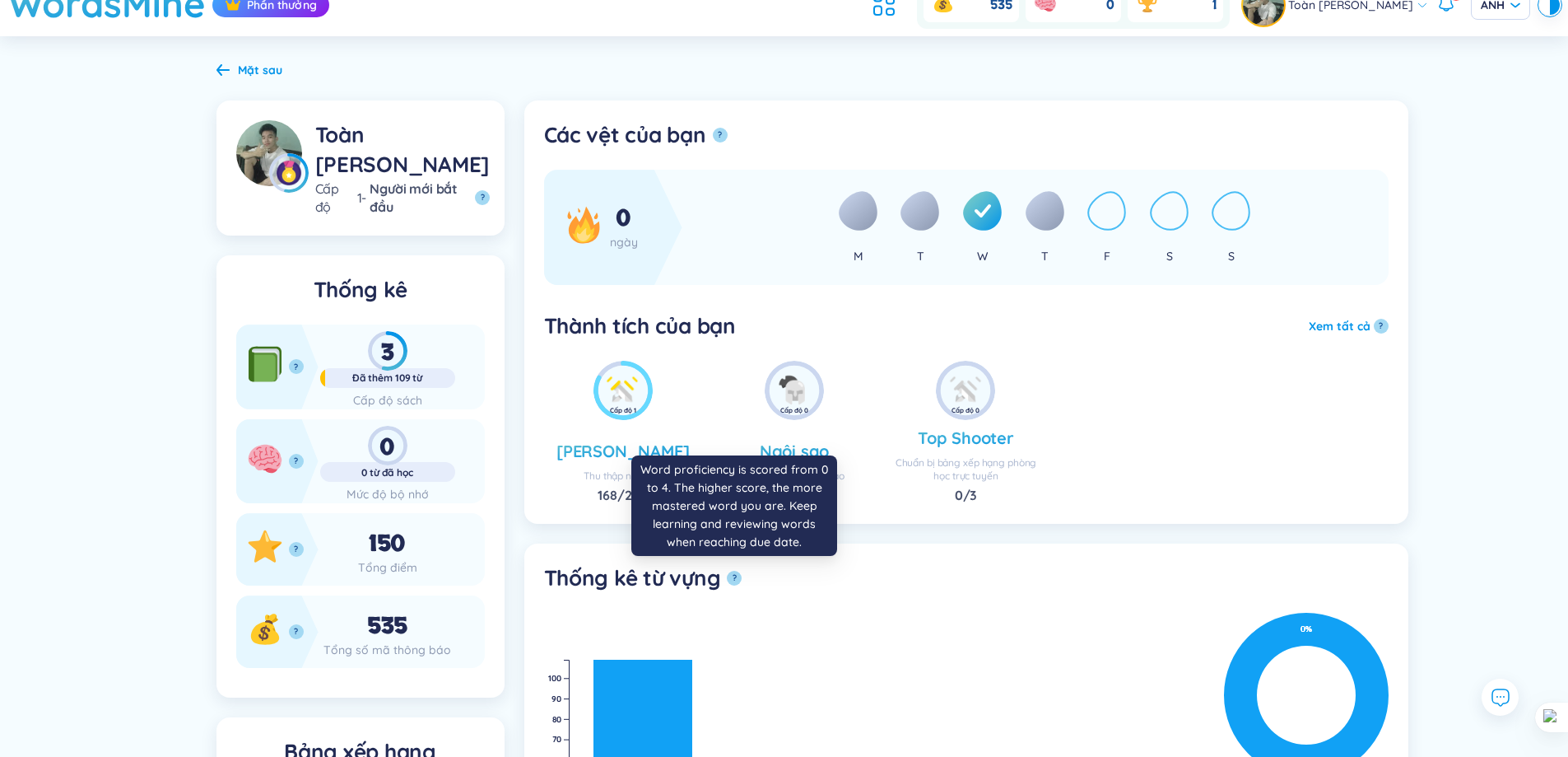
scroll to position [0, 0]
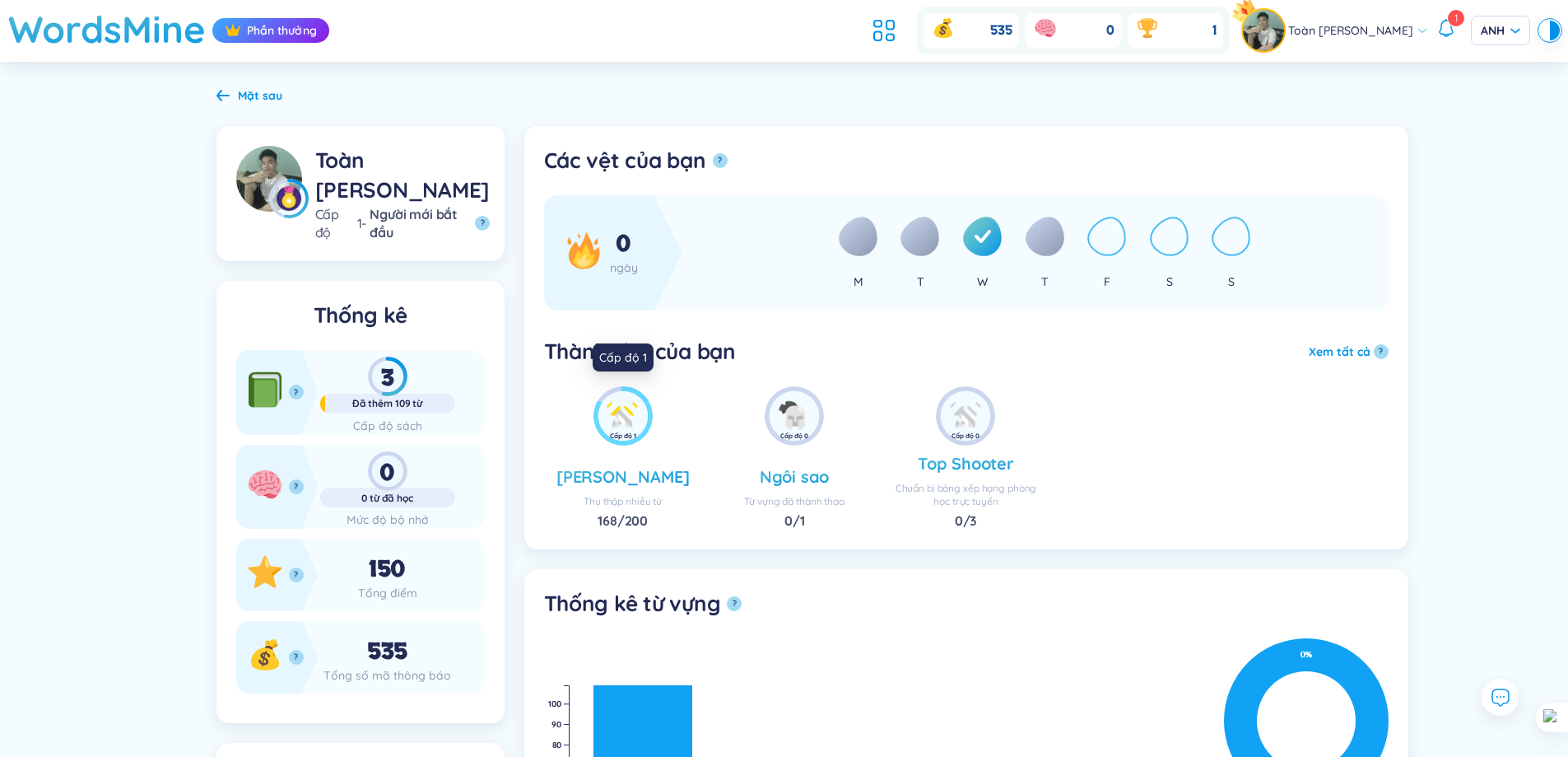
click at [640, 420] on img at bounding box center [623, 415] width 49 height 49
click at [395, 368] on div "3" at bounding box center [387, 376] width 135 height 40
click at [848, 20] on header "WordsMine Phần thưởng 535 0 1 Toàn Nguyễn Minh Toàn 1 ANH" at bounding box center [784, 31] width 1568 height 62
click at [876, 31] on icon at bounding box center [884, 30] width 30 height 30
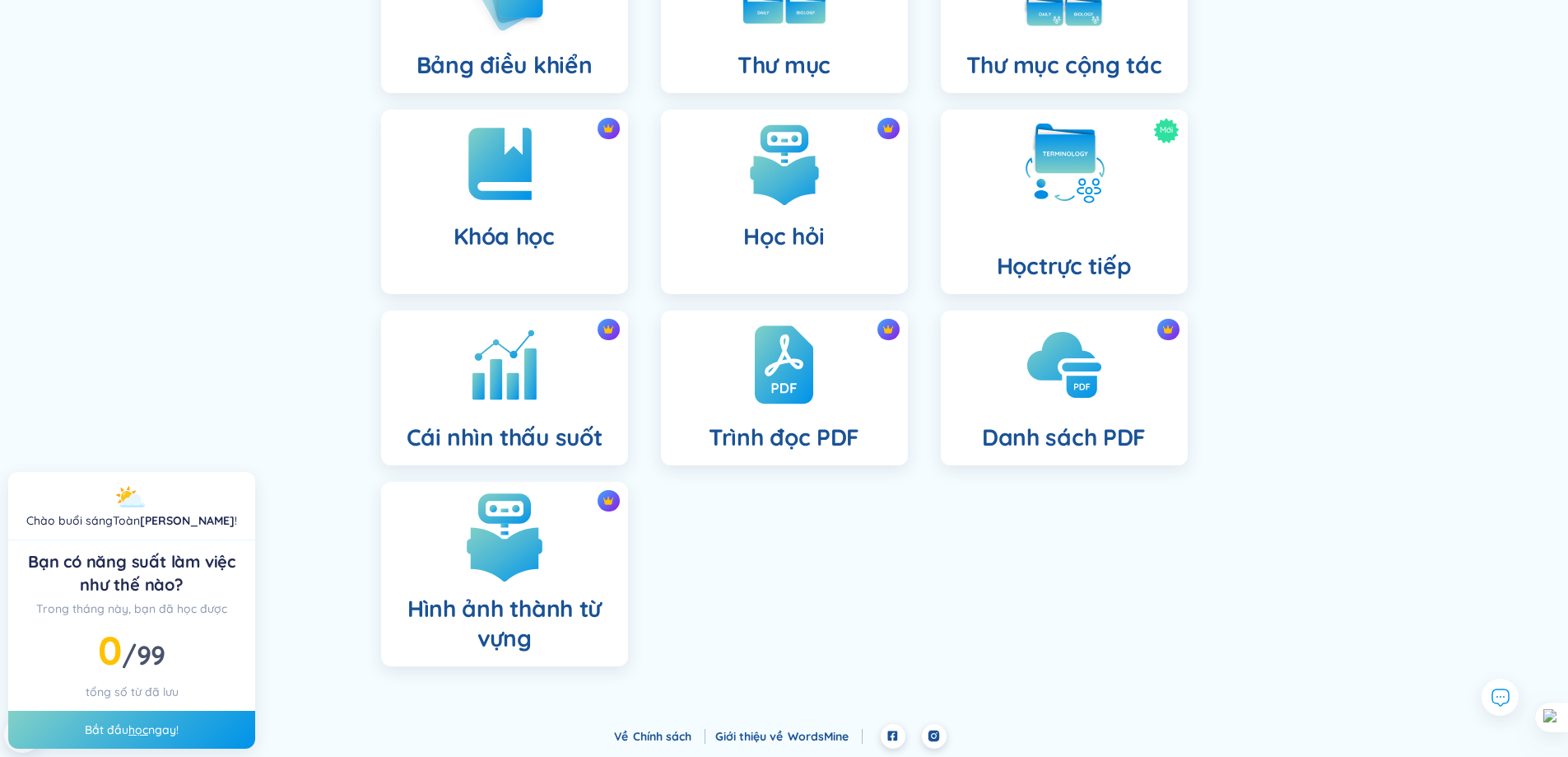
click at [548, 565] on img at bounding box center [504, 536] width 91 height 91
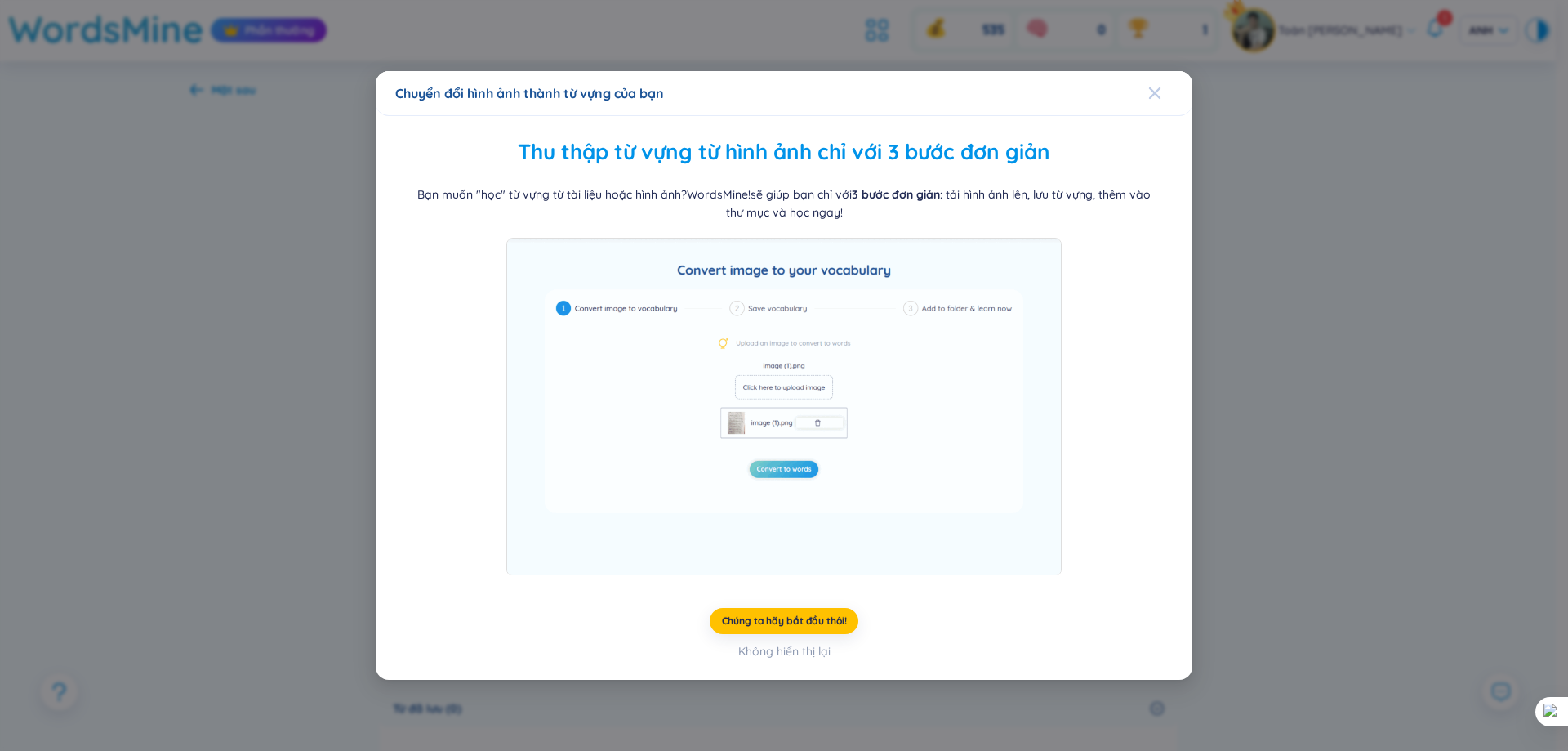
click at [1167, 94] on span "Đóng" at bounding box center [1170, 93] width 44 height 44
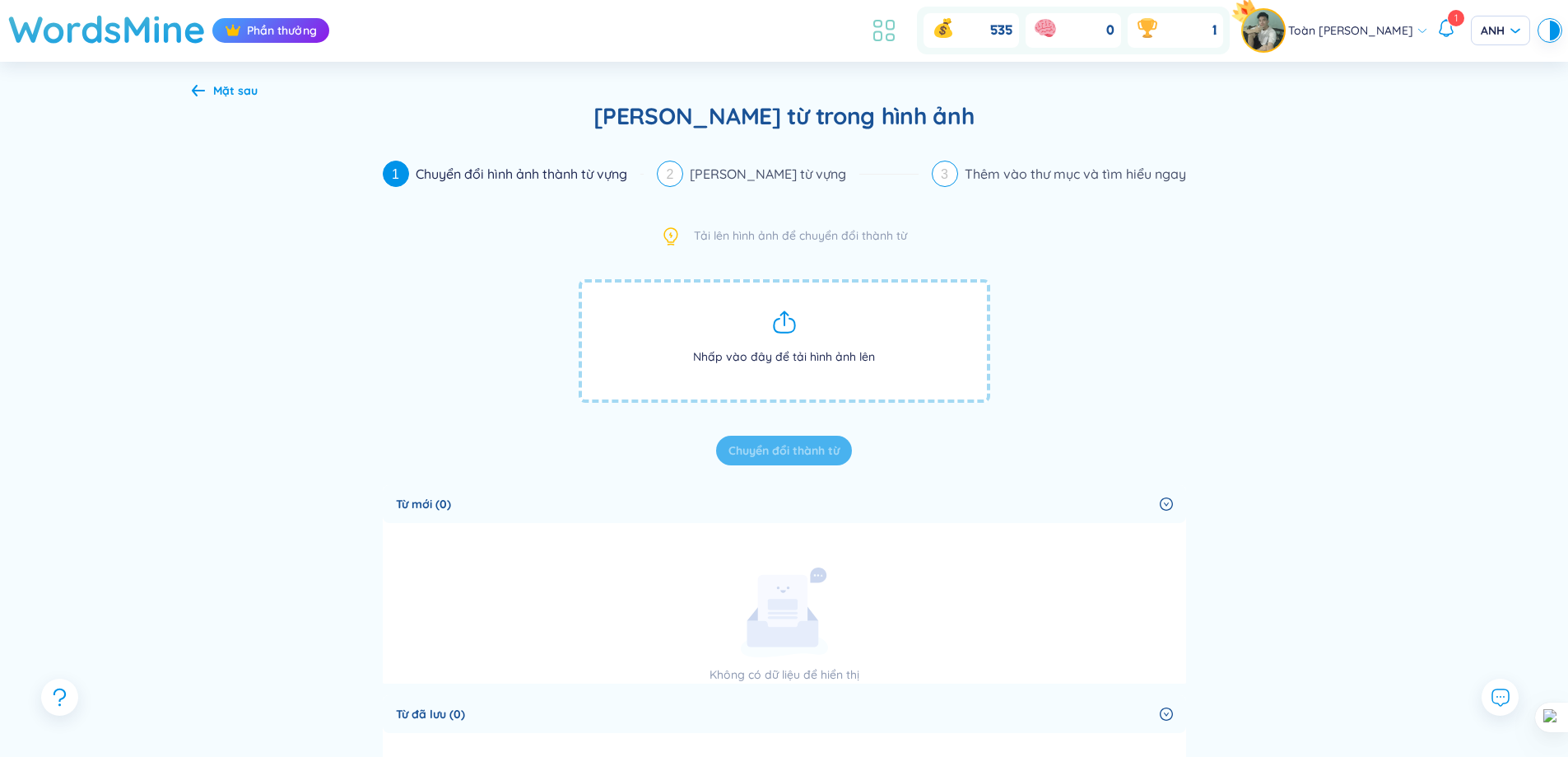
click at [878, 43] on icon at bounding box center [884, 30] width 30 height 30
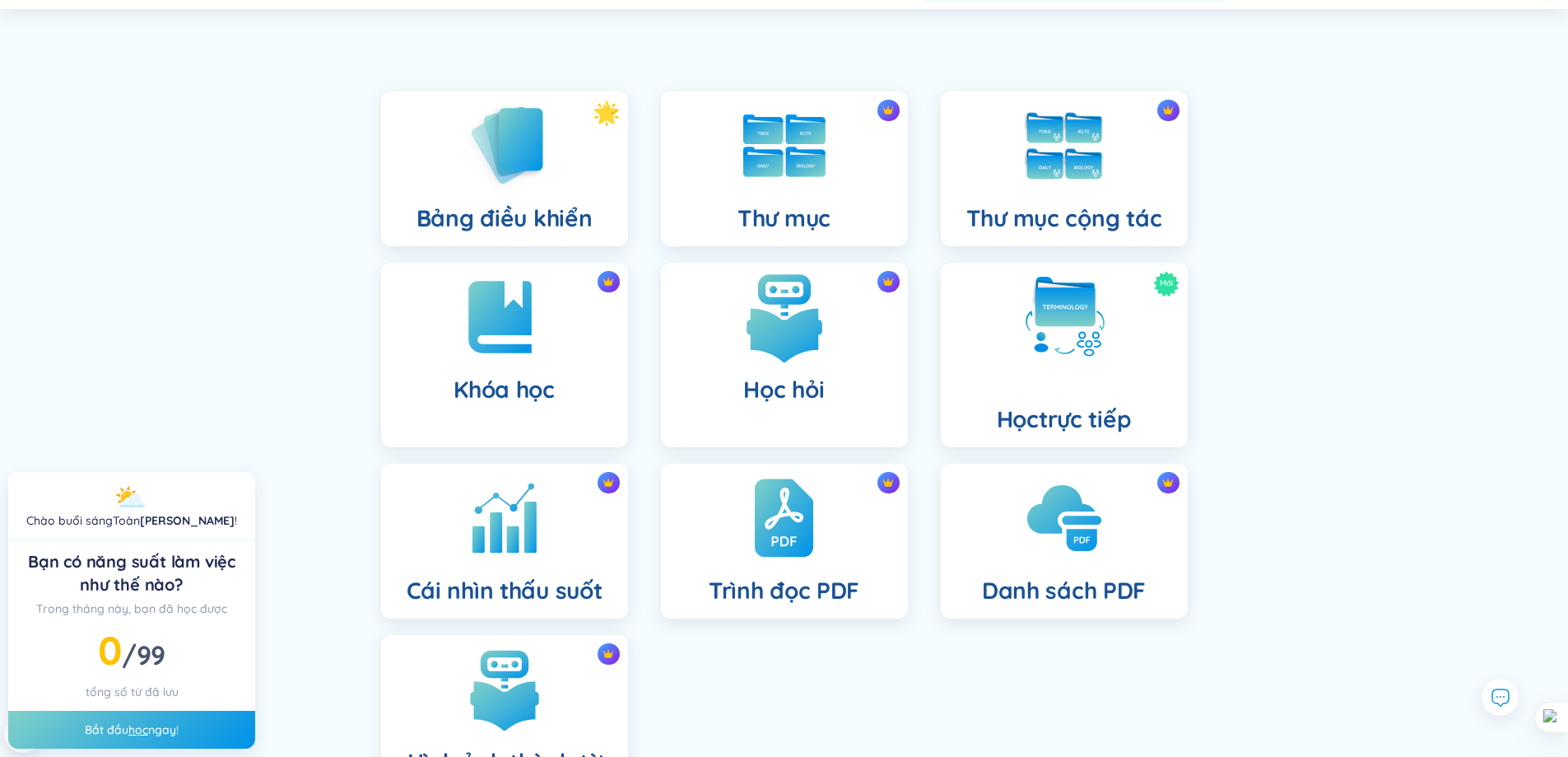
scroll to position [82, 0]
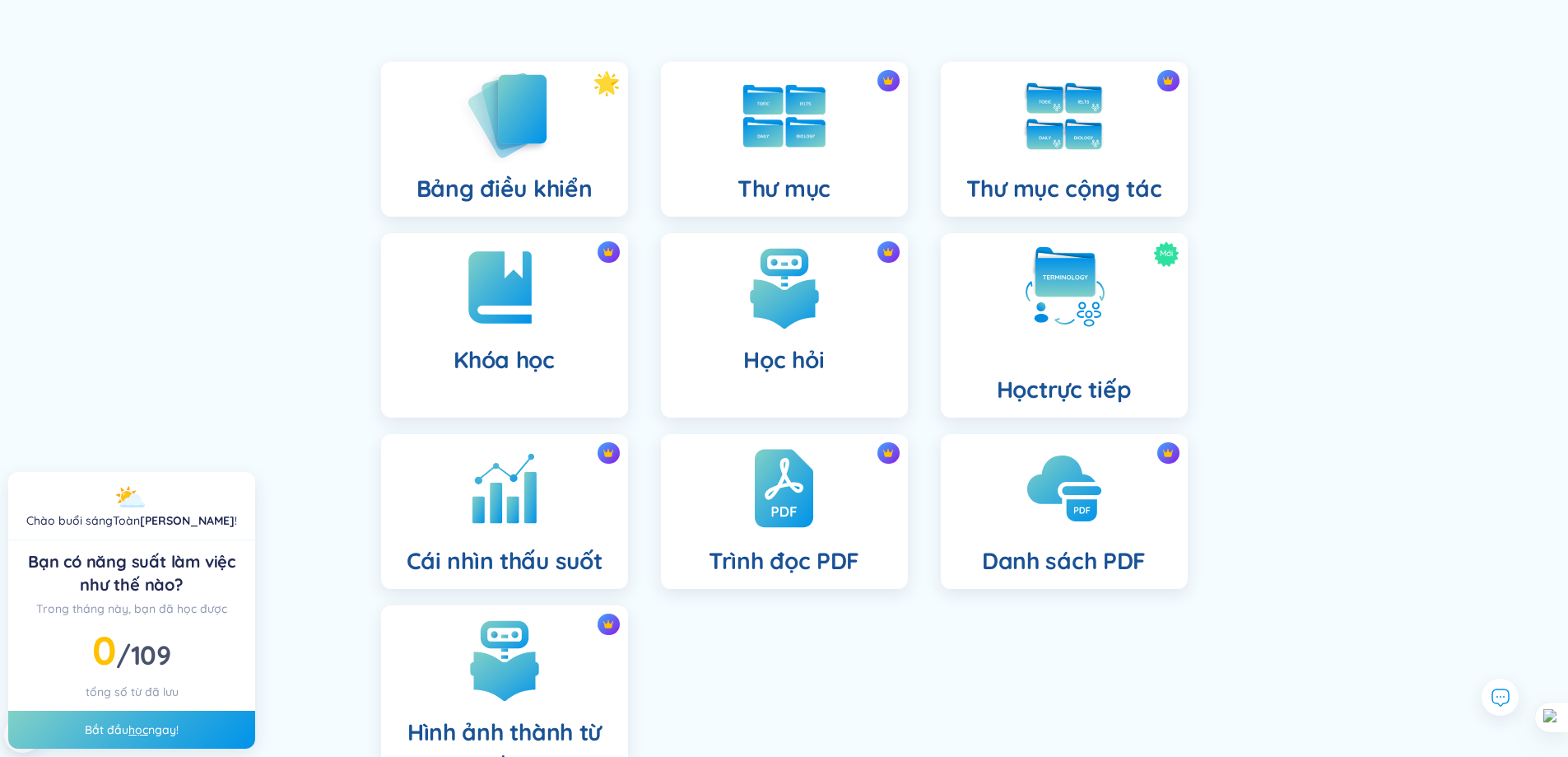
click at [541, 164] on div "Bảng điều khiển" at bounding box center [504, 139] width 247 height 155
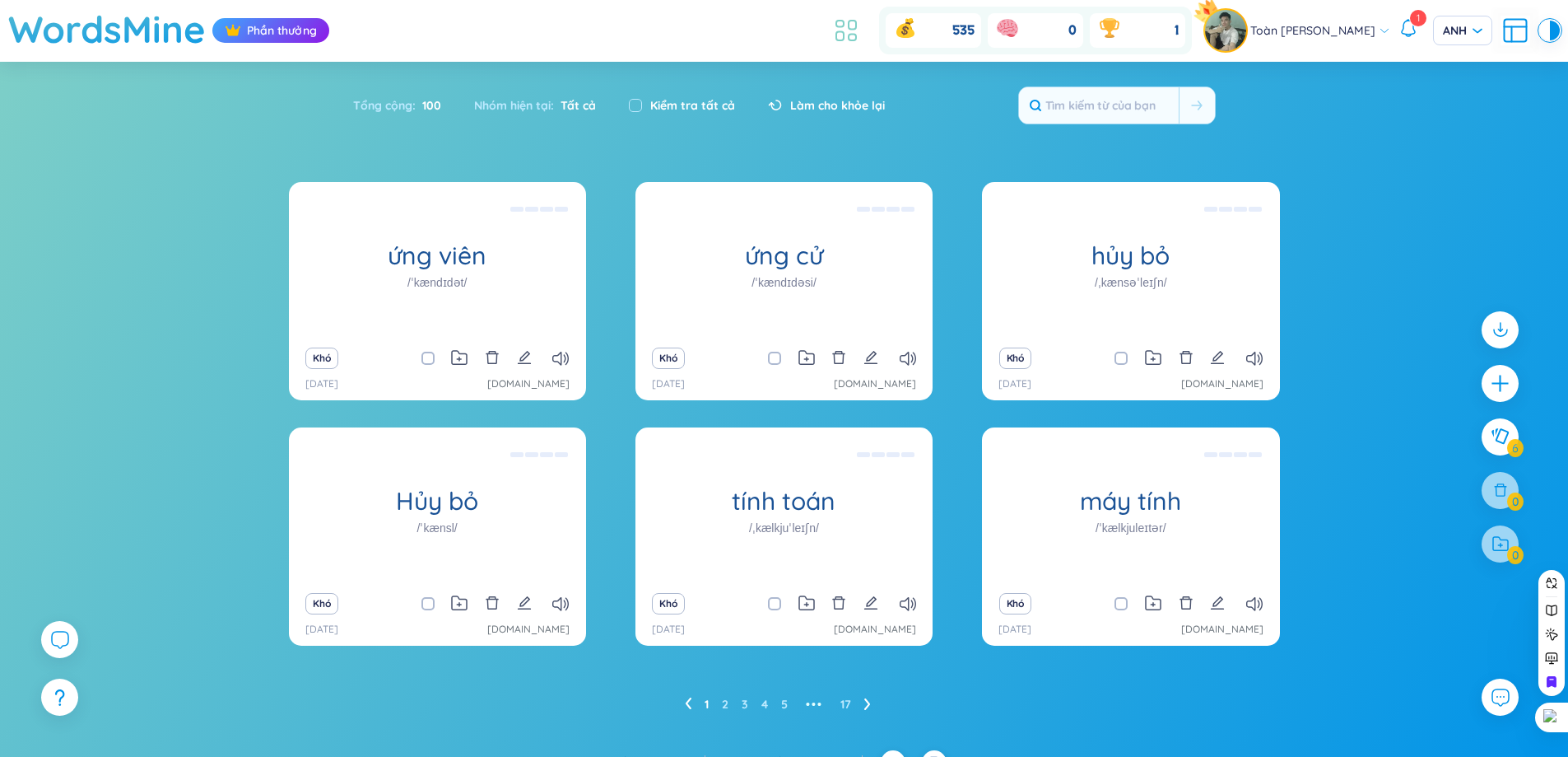
click at [854, 30] on icon at bounding box center [846, 30] width 30 height 30
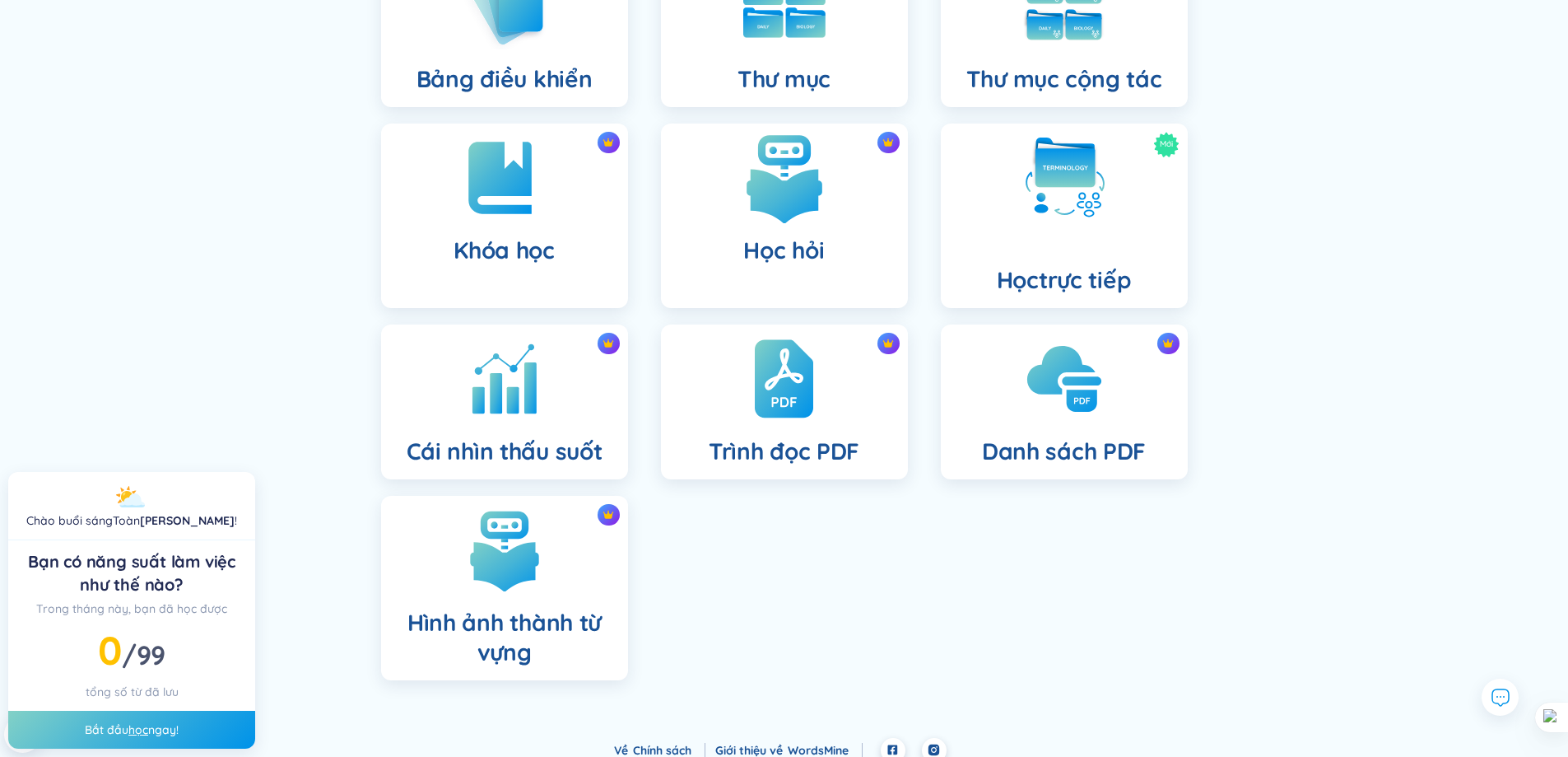
scroll to position [206, 0]
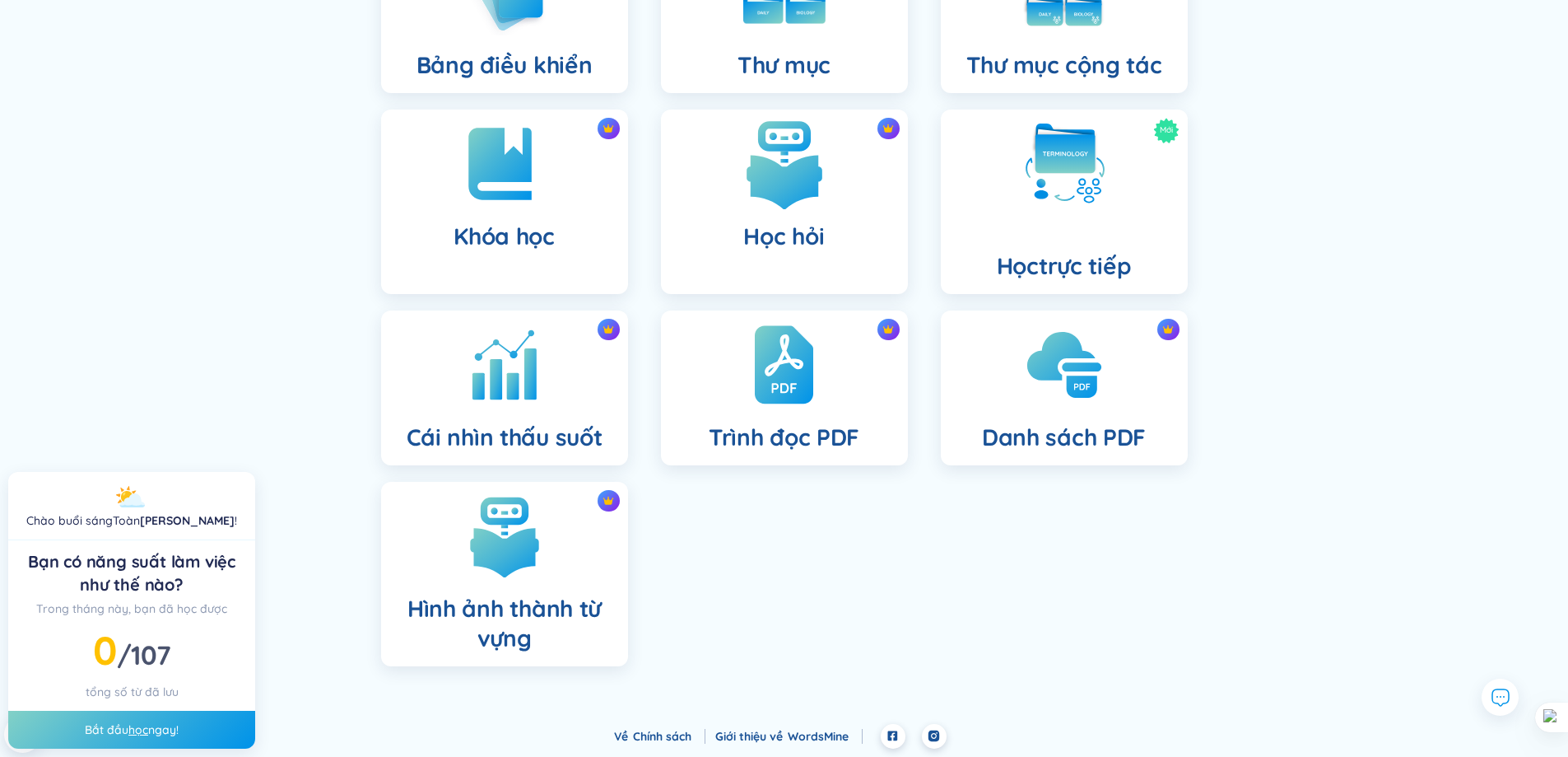
click at [809, 216] on div "Học hỏi" at bounding box center [784, 202] width 247 height 185
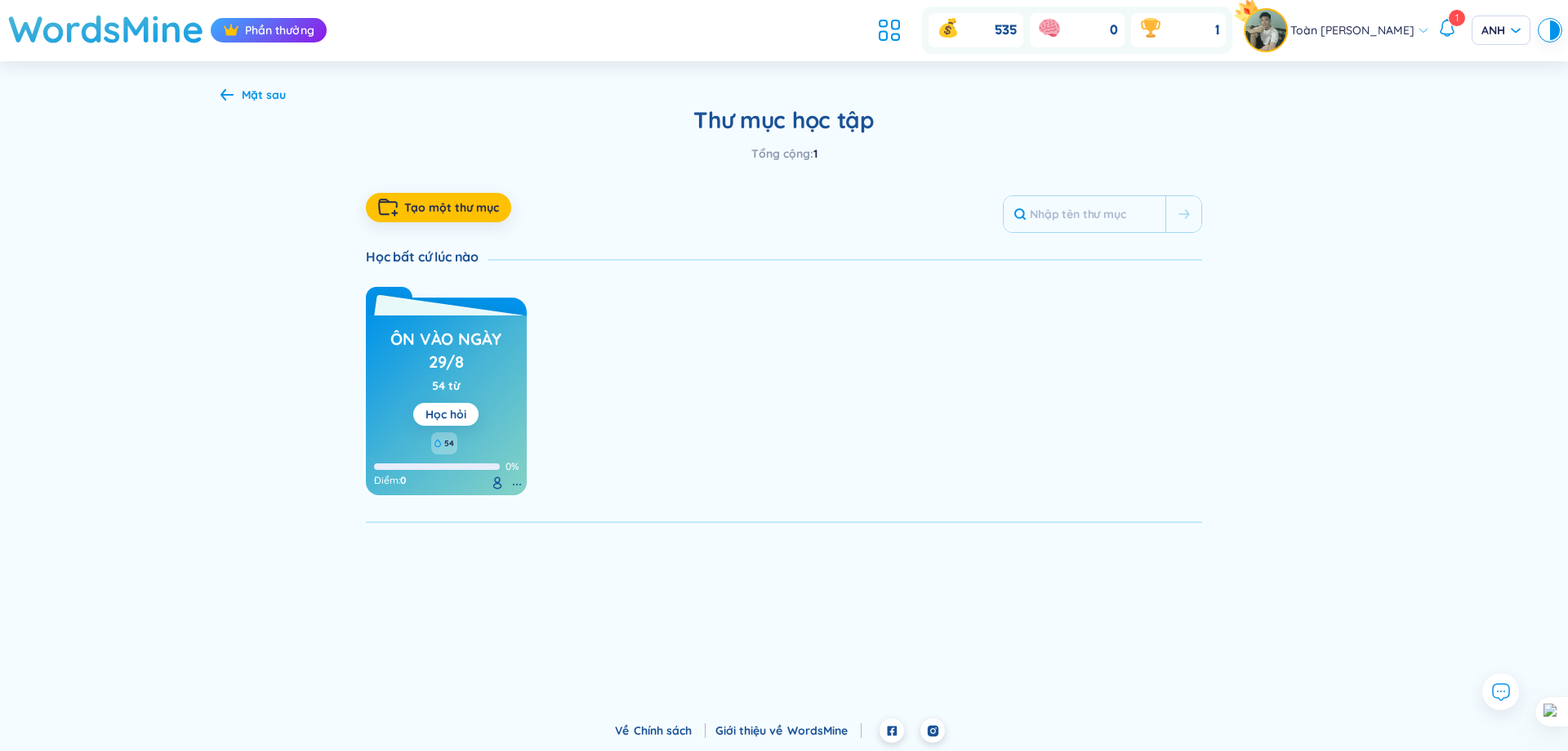
click at [483, 356] on h3 "ôn vào ngày 29/8" at bounding box center [446, 349] width 145 height 45
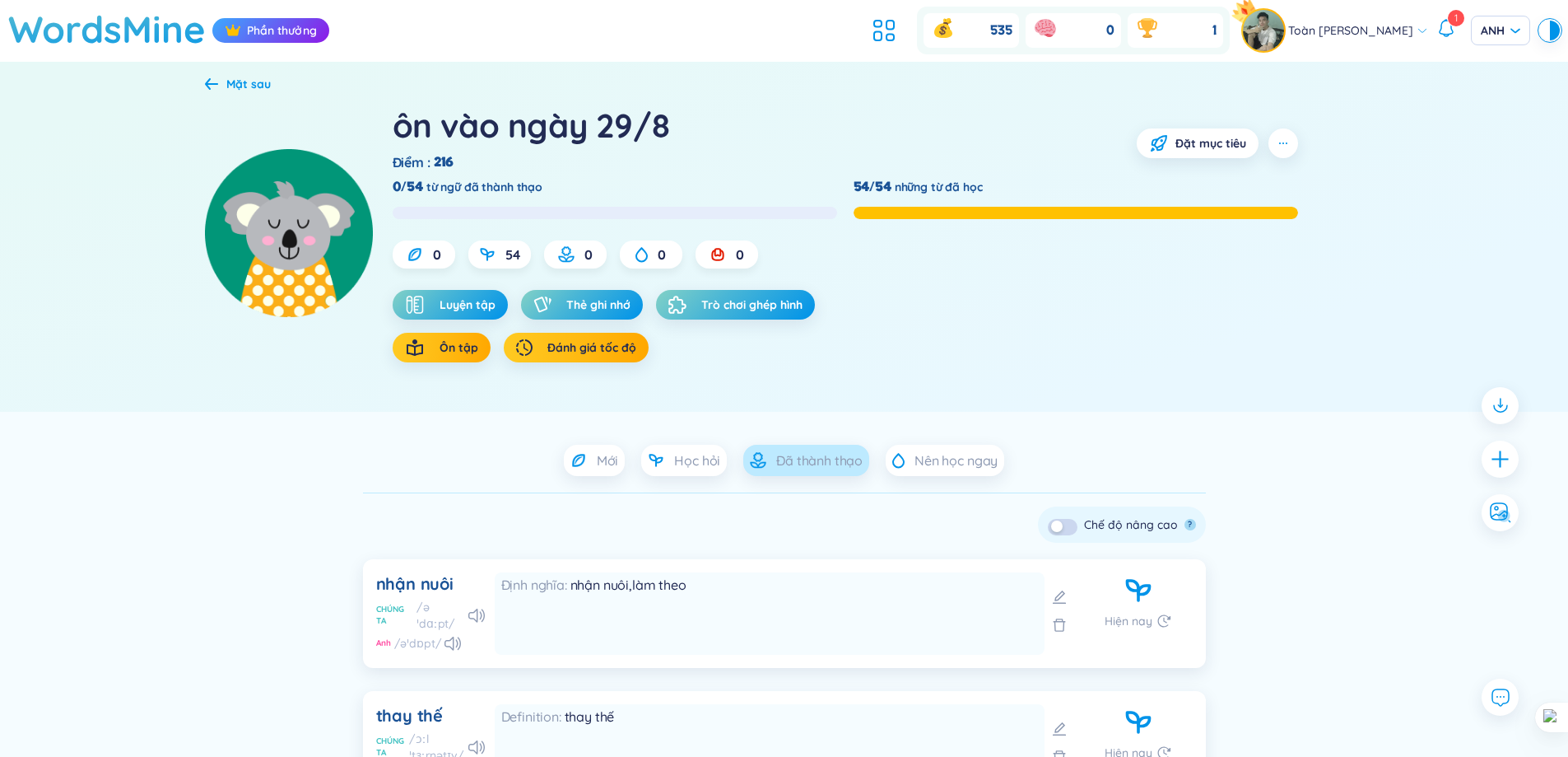
click at [772, 459] on div "Đã thành thạo" at bounding box center [806, 459] width 126 height 31
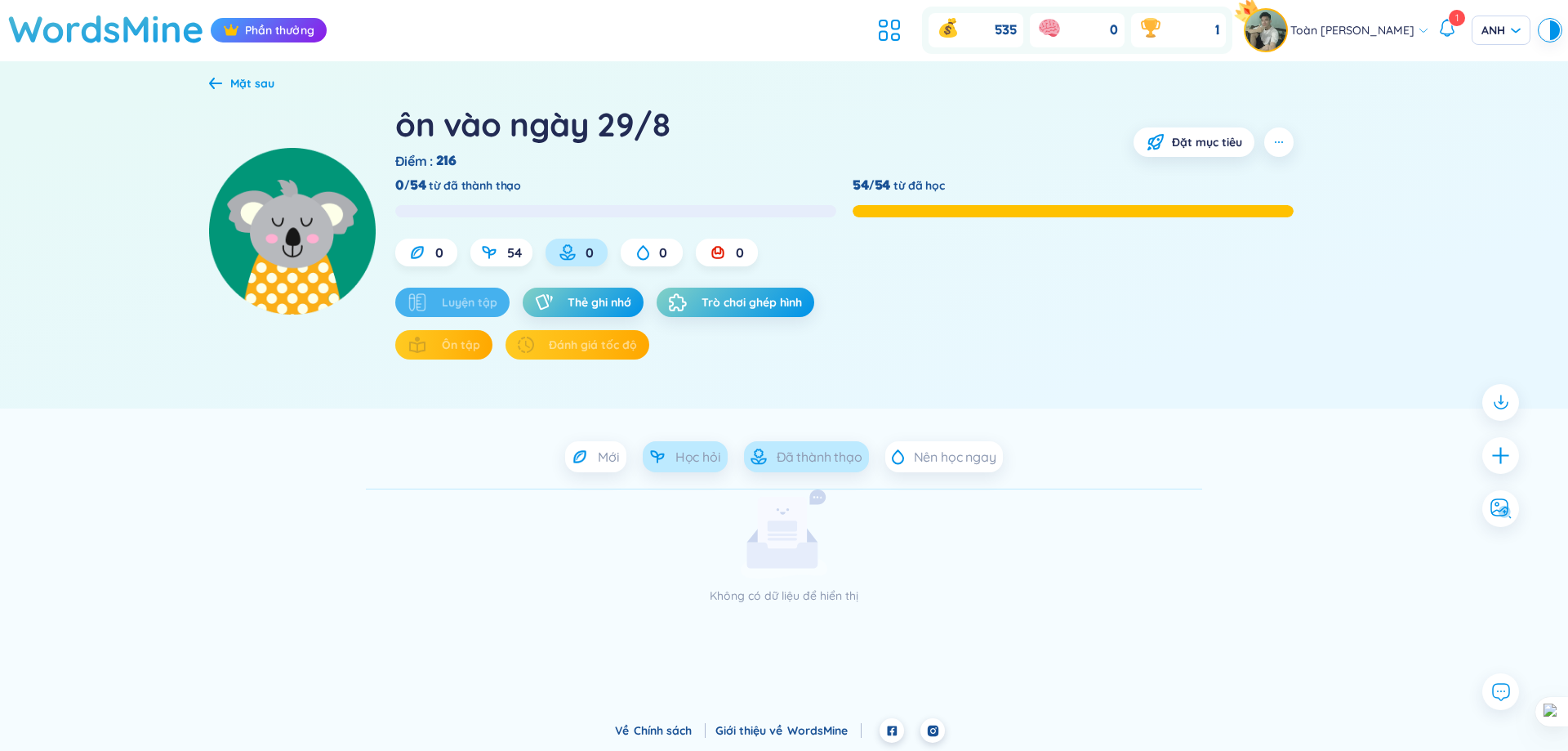
click at [675, 460] on font "Học hỏi" at bounding box center [698, 456] width 45 height 16
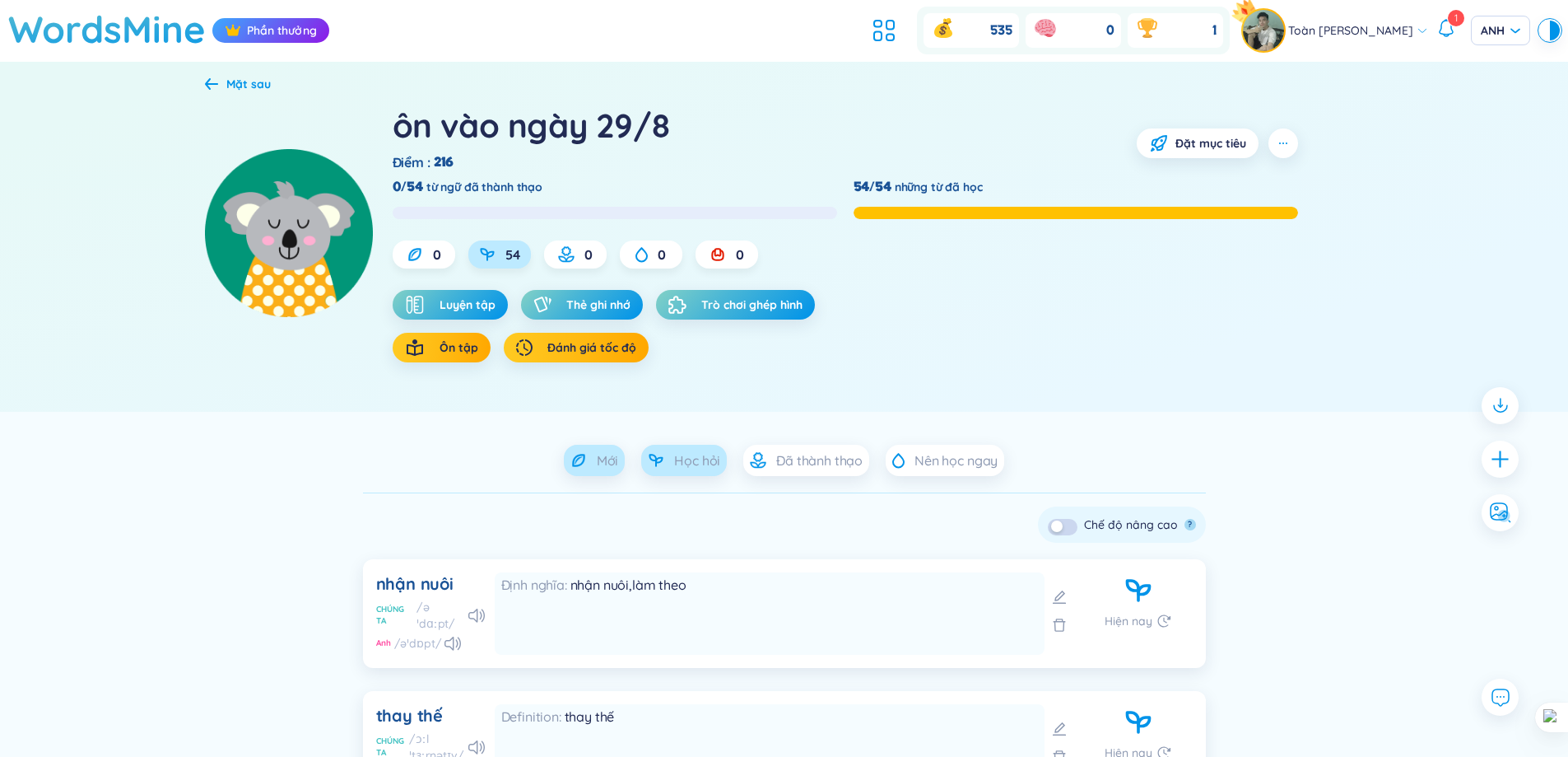
click at [604, 452] on font "Mới" at bounding box center [608, 459] width 22 height 16
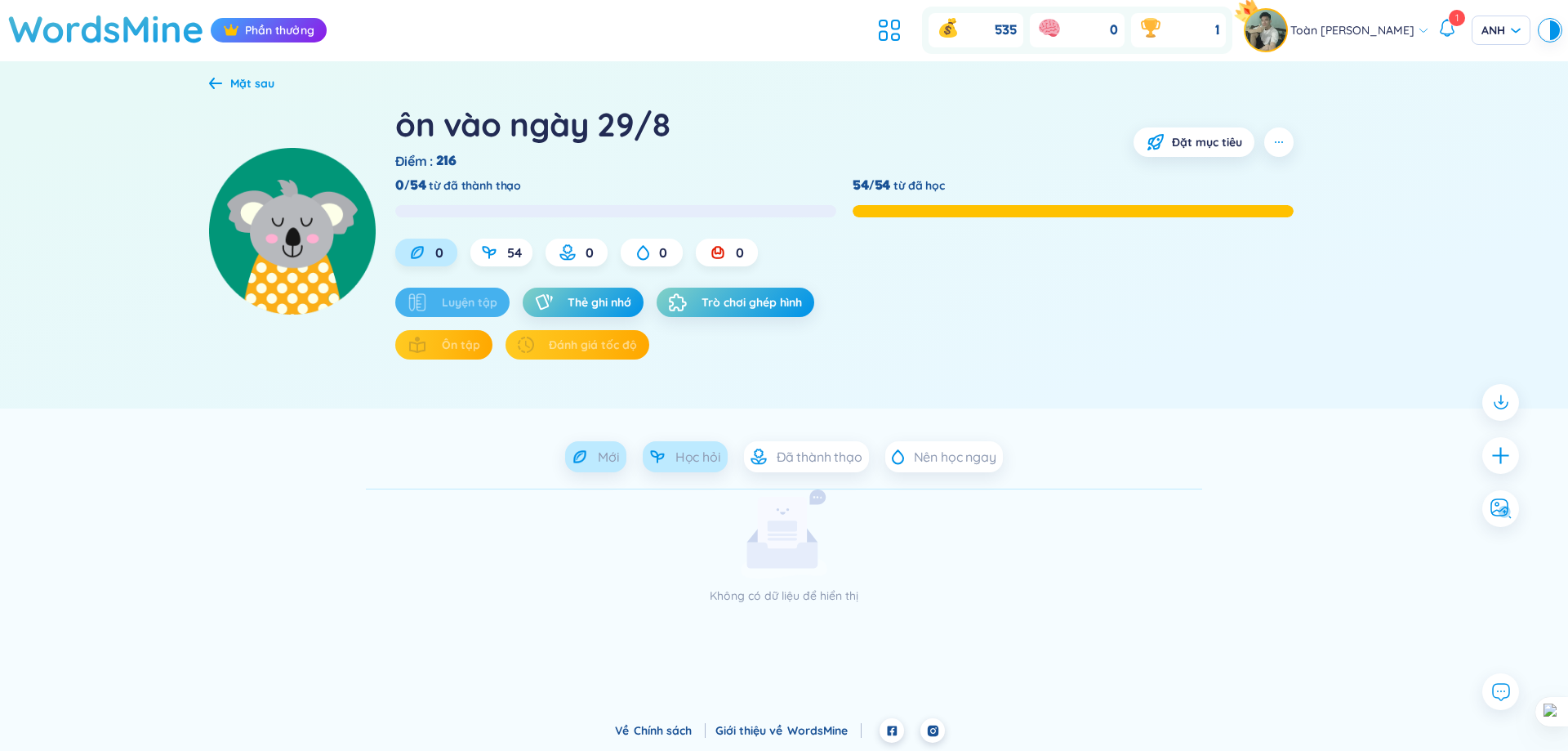
click at [652, 457] on icon at bounding box center [657, 456] width 16 height 16
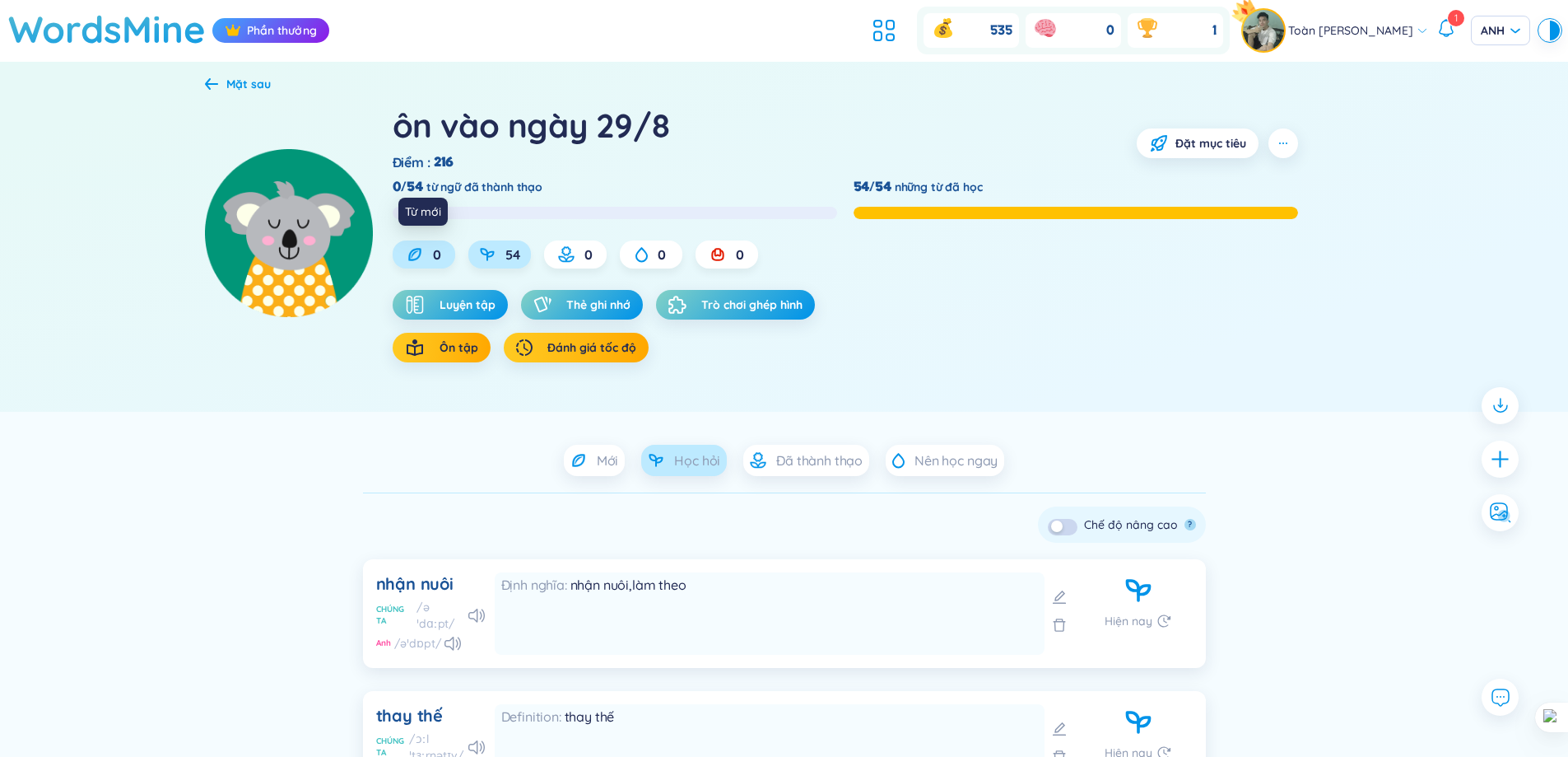
click at [432, 264] on div "0" at bounding box center [424, 254] width 63 height 28
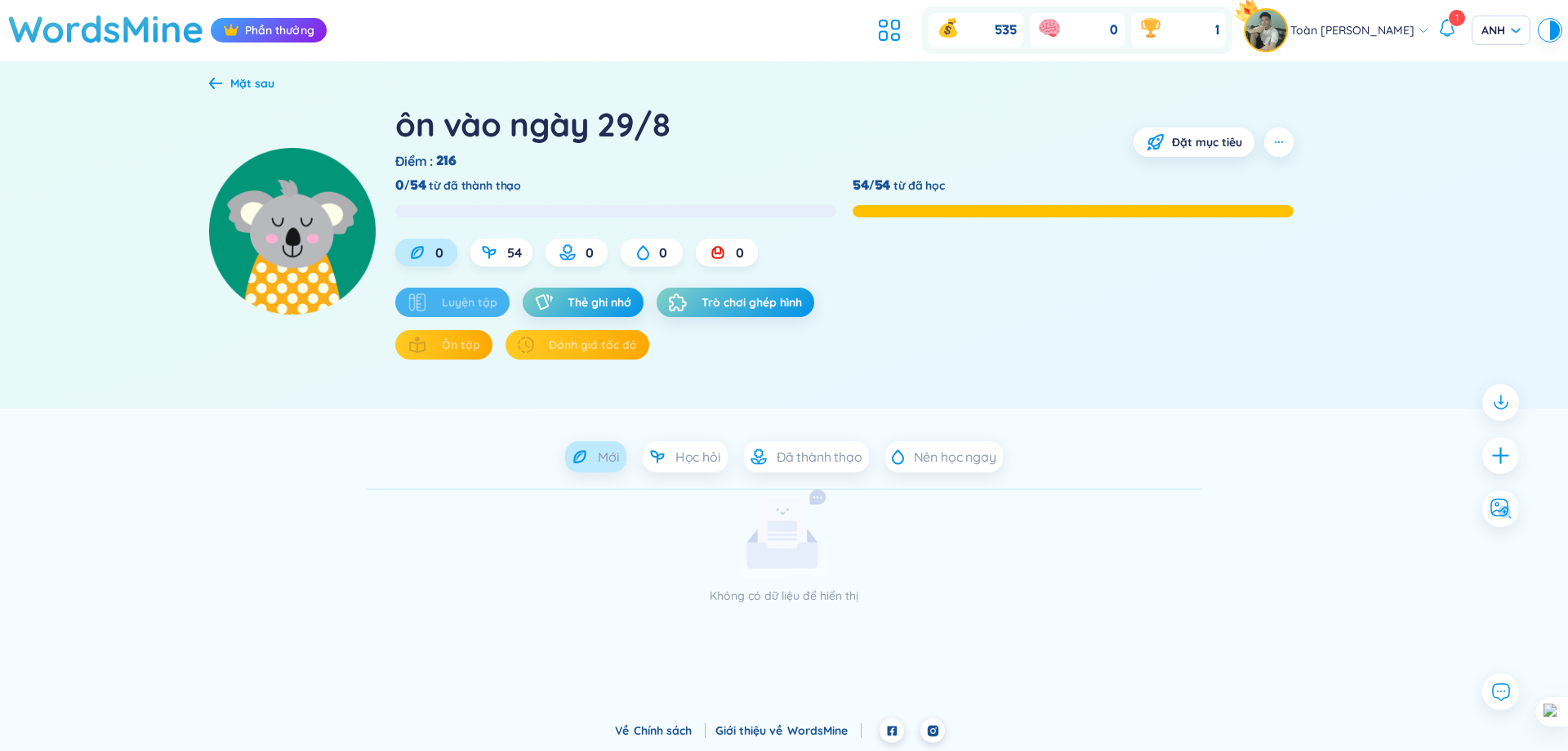
click at [469, 257] on div "0 54 0 0 0" at bounding box center [844, 252] width 898 height 28
click at [493, 257] on icon at bounding box center [488, 251] width 16 height 16
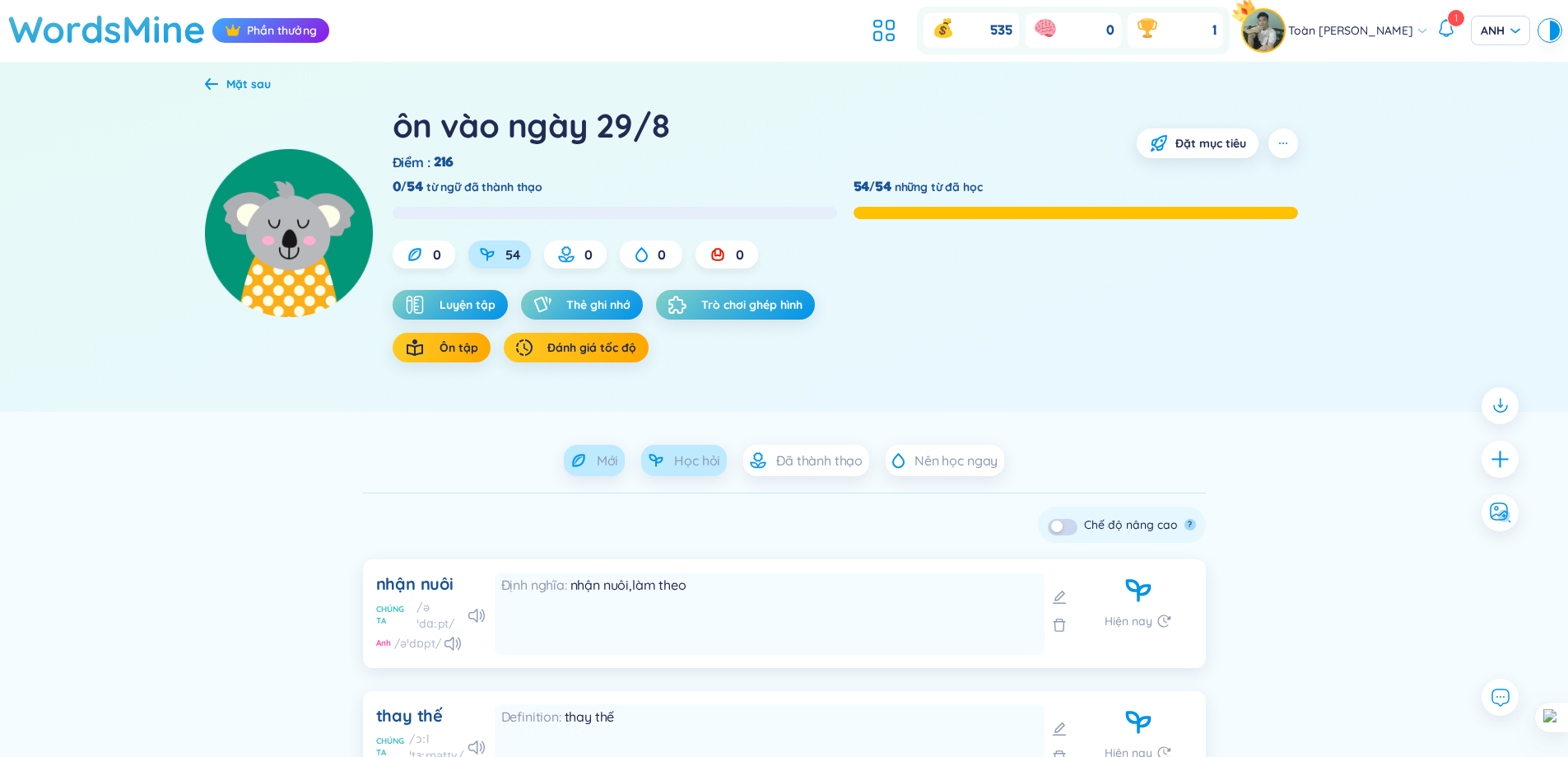
click at [620, 455] on div "Mới" at bounding box center [594, 459] width 62 height 31
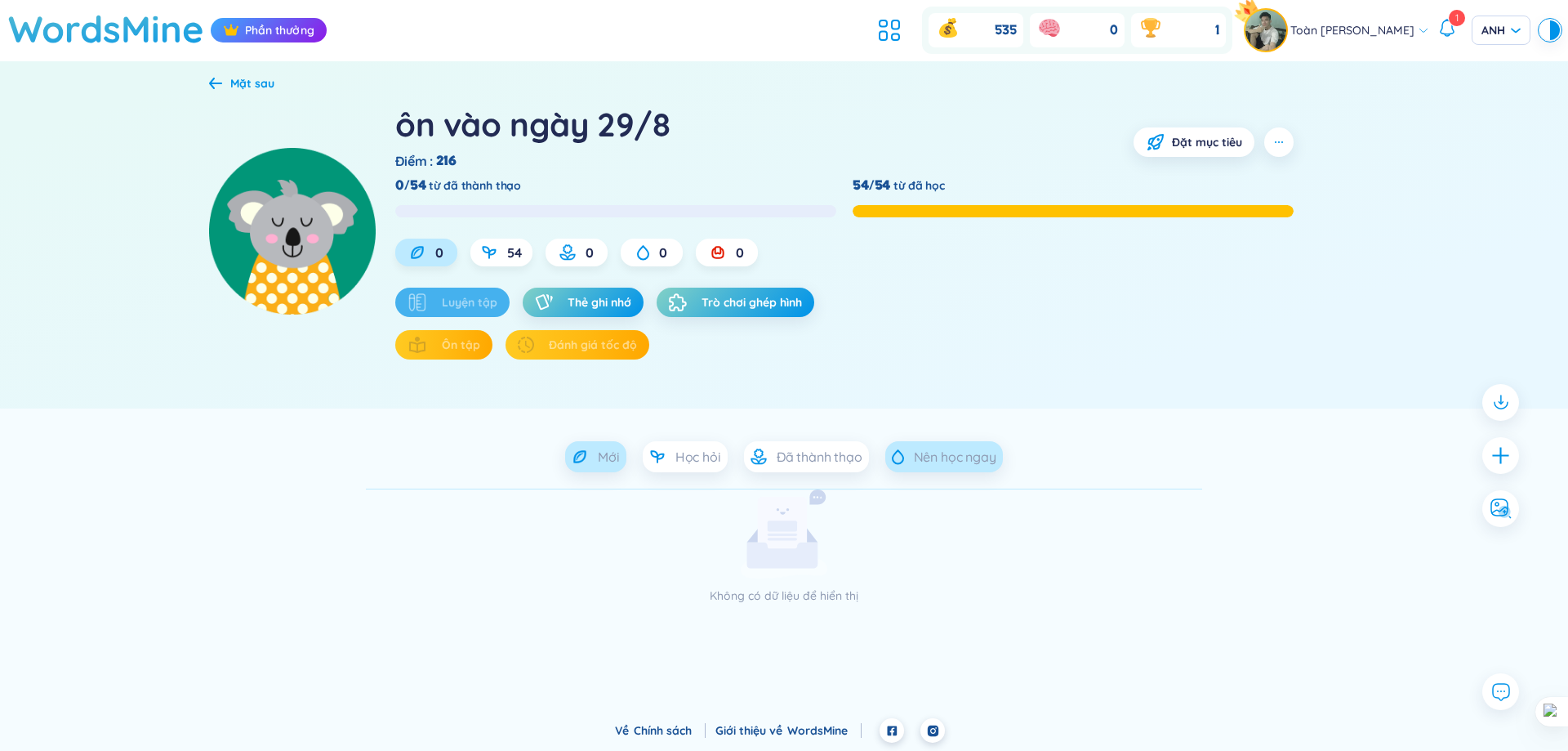
click at [931, 452] on font "Nên học ngay" at bounding box center [955, 456] width 82 height 16
click at [810, 457] on font "Đã thành thạo" at bounding box center [820, 456] width 86 height 16
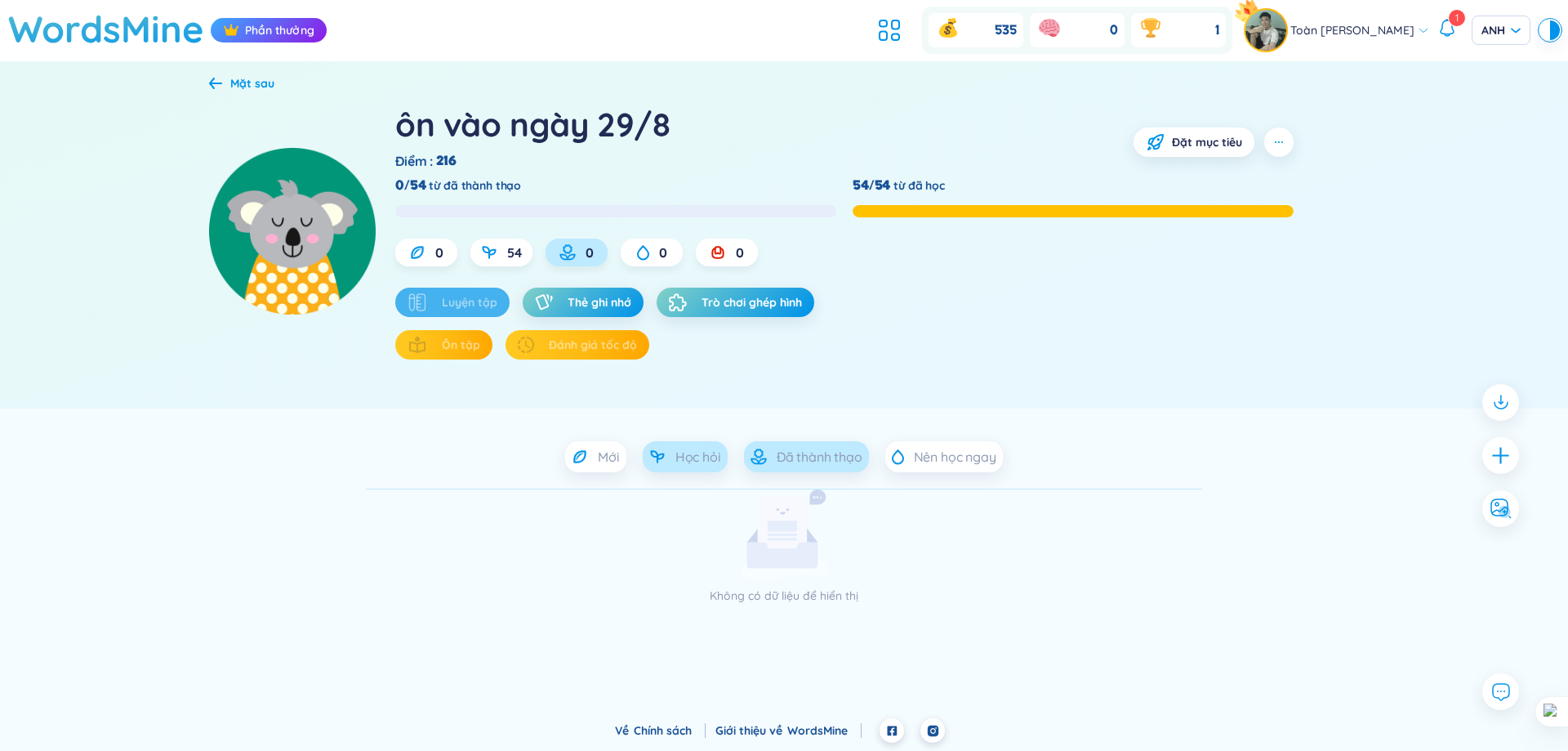
click at [702, 459] on font "Học hỏi" at bounding box center [698, 456] width 45 height 16
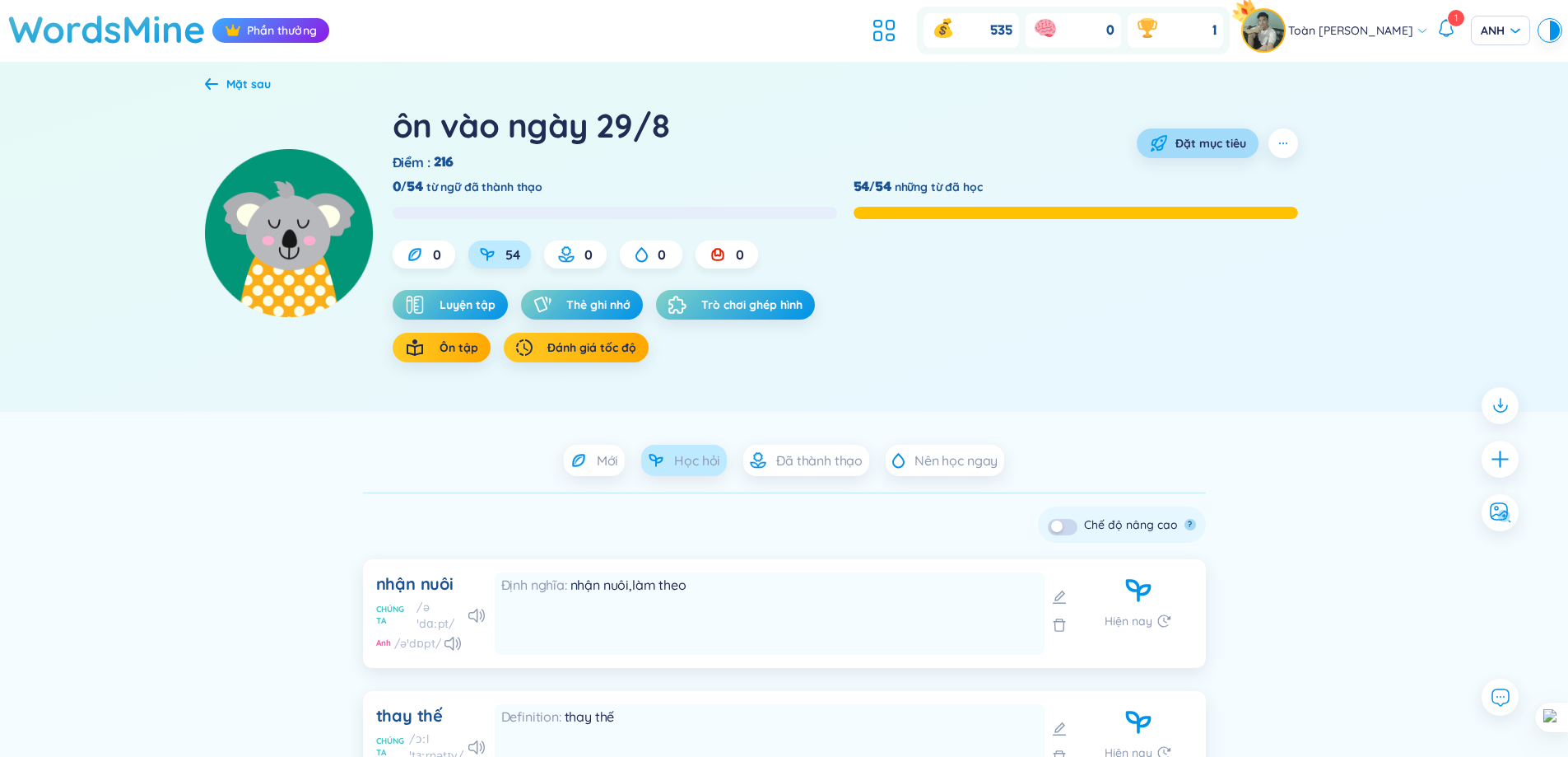
click at [1184, 150] on font "Đặt mục tiêu" at bounding box center [1211, 142] width 71 height 14
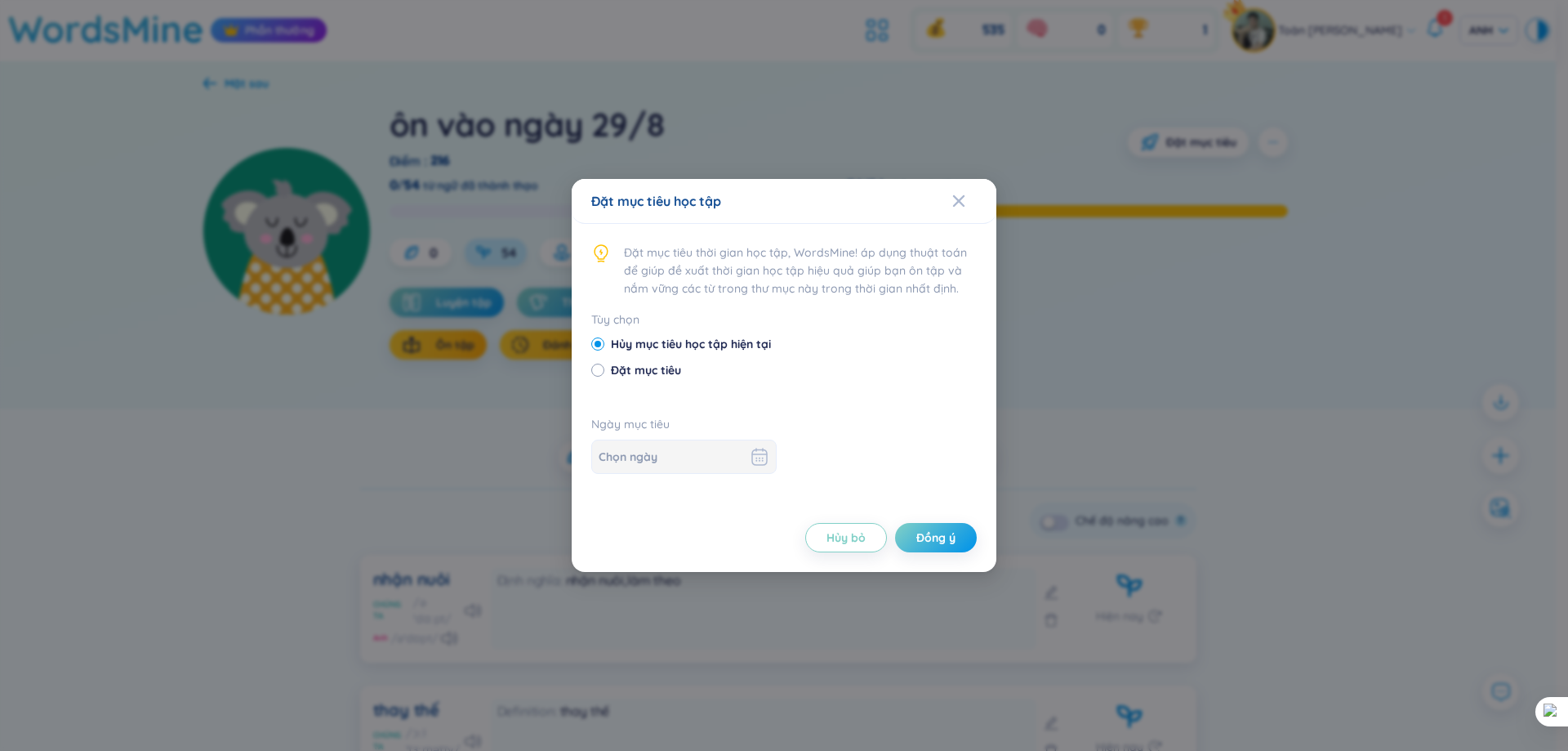
click at [635, 371] on font "Đặt mục tiêu" at bounding box center [647, 369] width 71 height 14
click at [603, 371] on input "Đặt mục tiêu" at bounding box center [597, 369] width 12 height 12
radio input "true"
radio input "false"
click at [677, 447] on div at bounding box center [684, 456] width 171 height 19
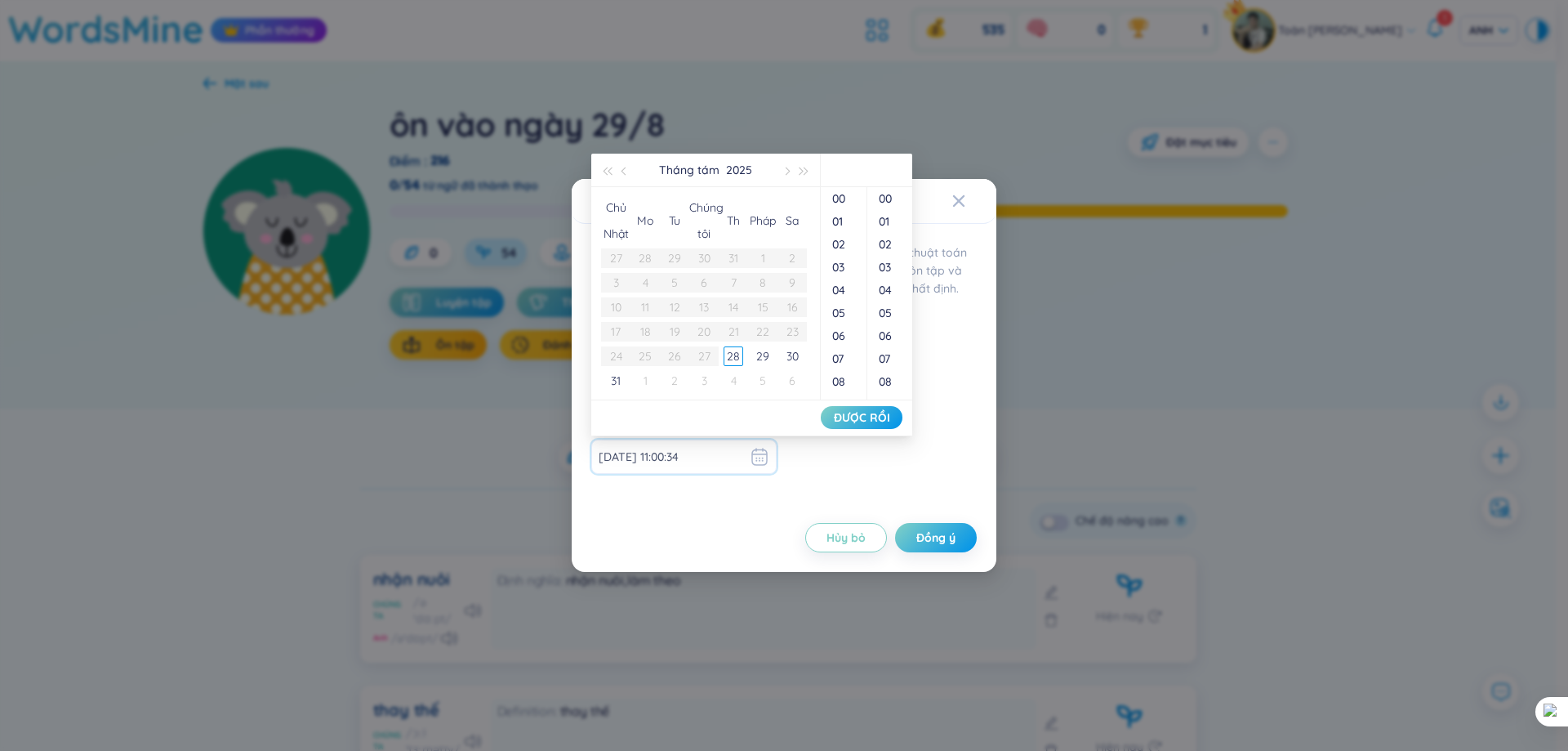
type input "2025-08-28 11:00:35"
type input "2025-08-28 11:00:36"
click at [726, 355] on div "28" at bounding box center [733, 356] width 19 height 19
click at [862, 412] on li "ĐƯỢC RỒI" at bounding box center [861, 417] width 82 height 28
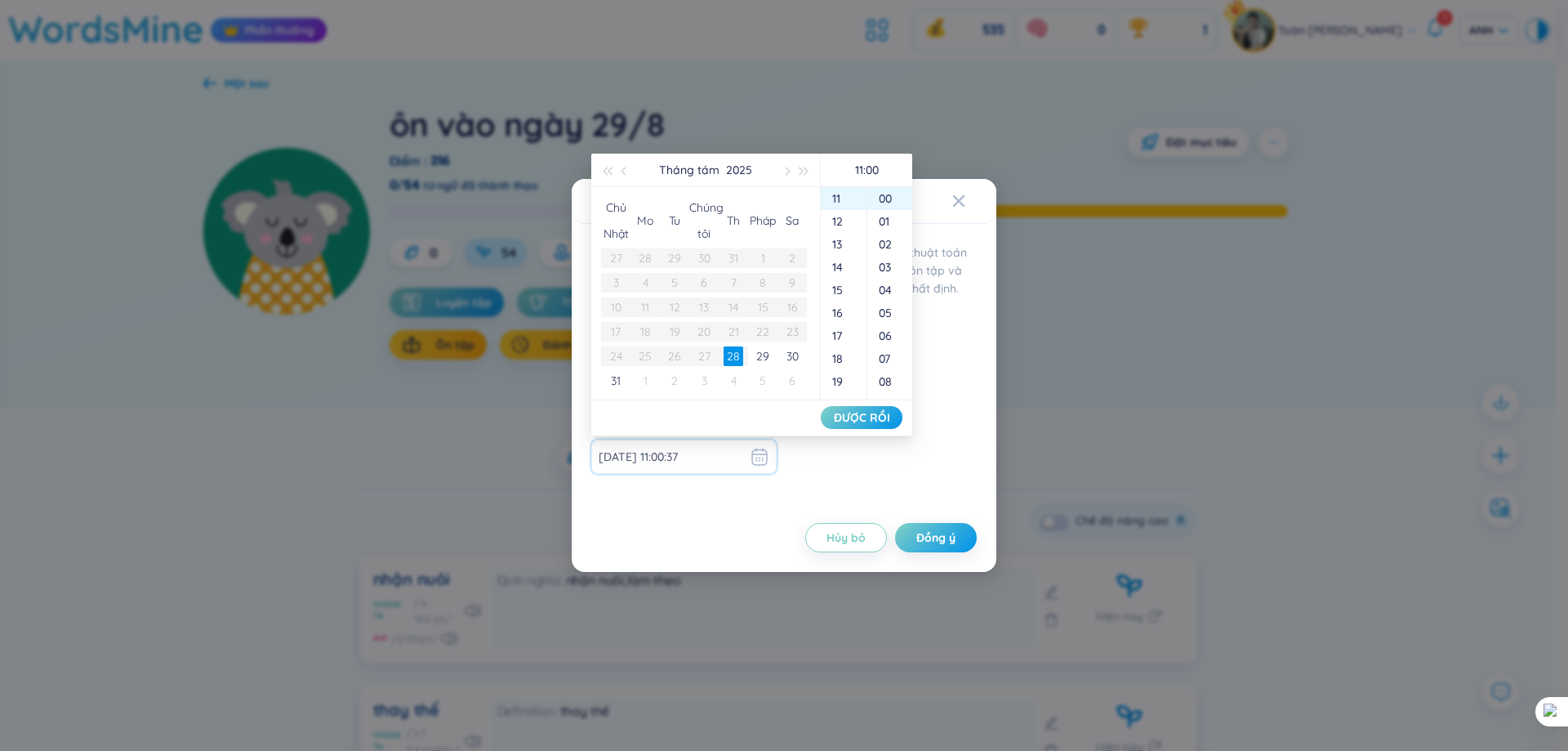
click at [863, 416] on li "ĐƯỢC RỒI" at bounding box center [861, 417] width 82 height 28
click at [837, 198] on font "00" at bounding box center [839, 198] width 13 height 14
click at [869, 413] on li "ĐƯỢC RỒI" at bounding box center [861, 417] width 82 height 28
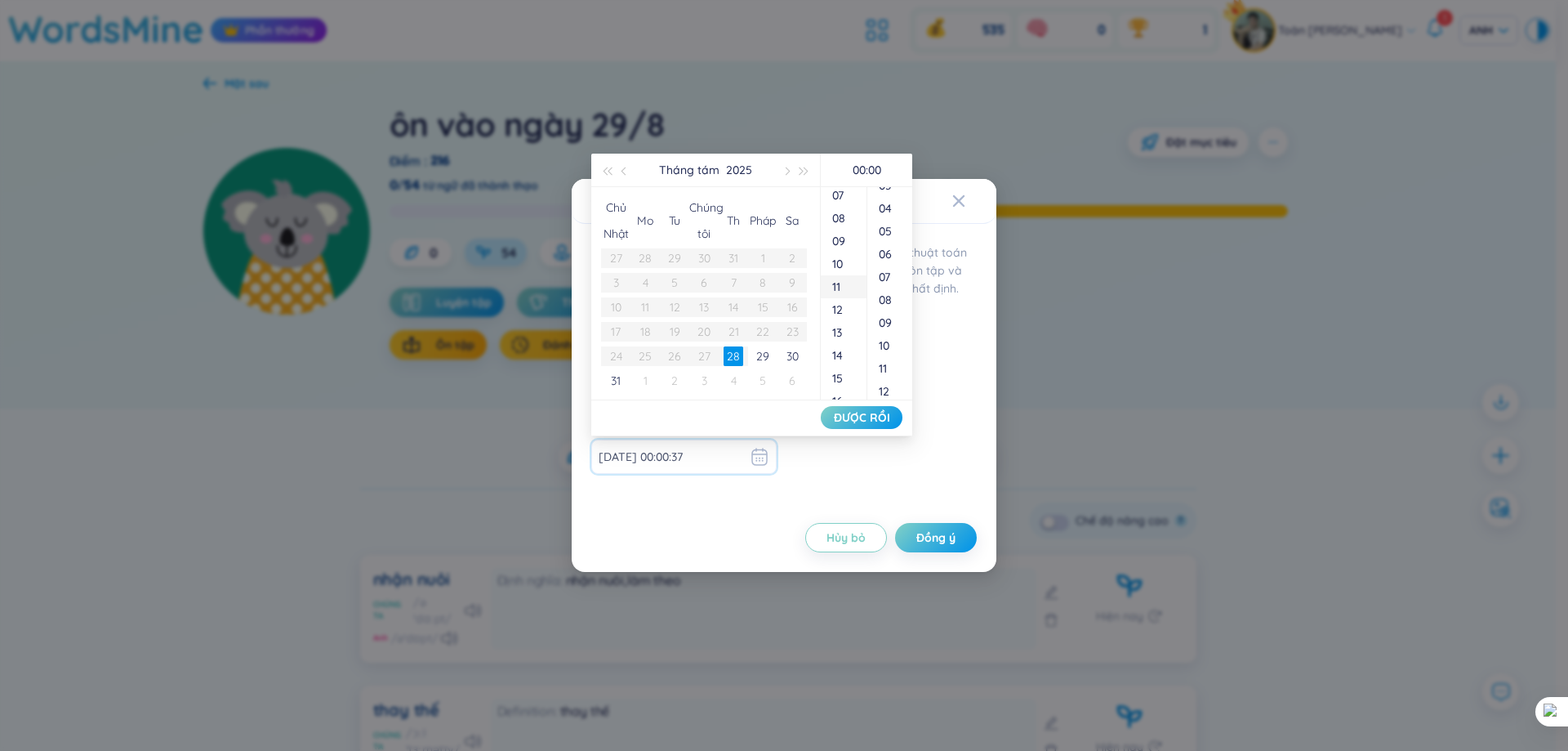
click at [839, 288] on font "11" at bounding box center [837, 286] width 8 height 14
click at [837, 221] on font "12" at bounding box center [837, 220] width 11 height 14
click at [839, 248] on div "11" at bounding box center [843, 257] width 45 height 23
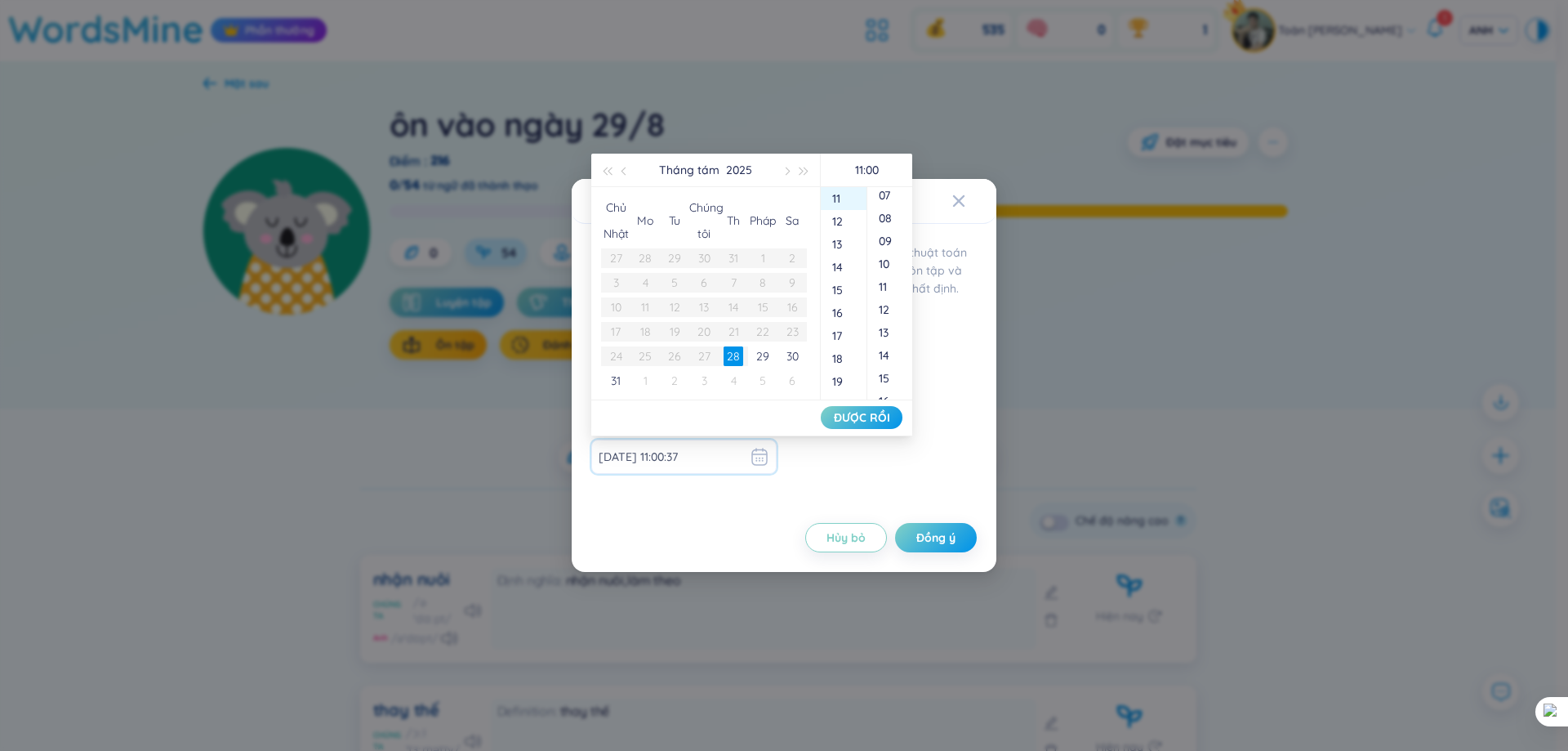
scroll to position [245, 0]
click at [887, 276] on font "14" at bounding box center [884, 273] width 11 height 14
click at [886, 415] on font "ĐƯỢC RỒI" at bounding box center [862, 417] width 56 height 14
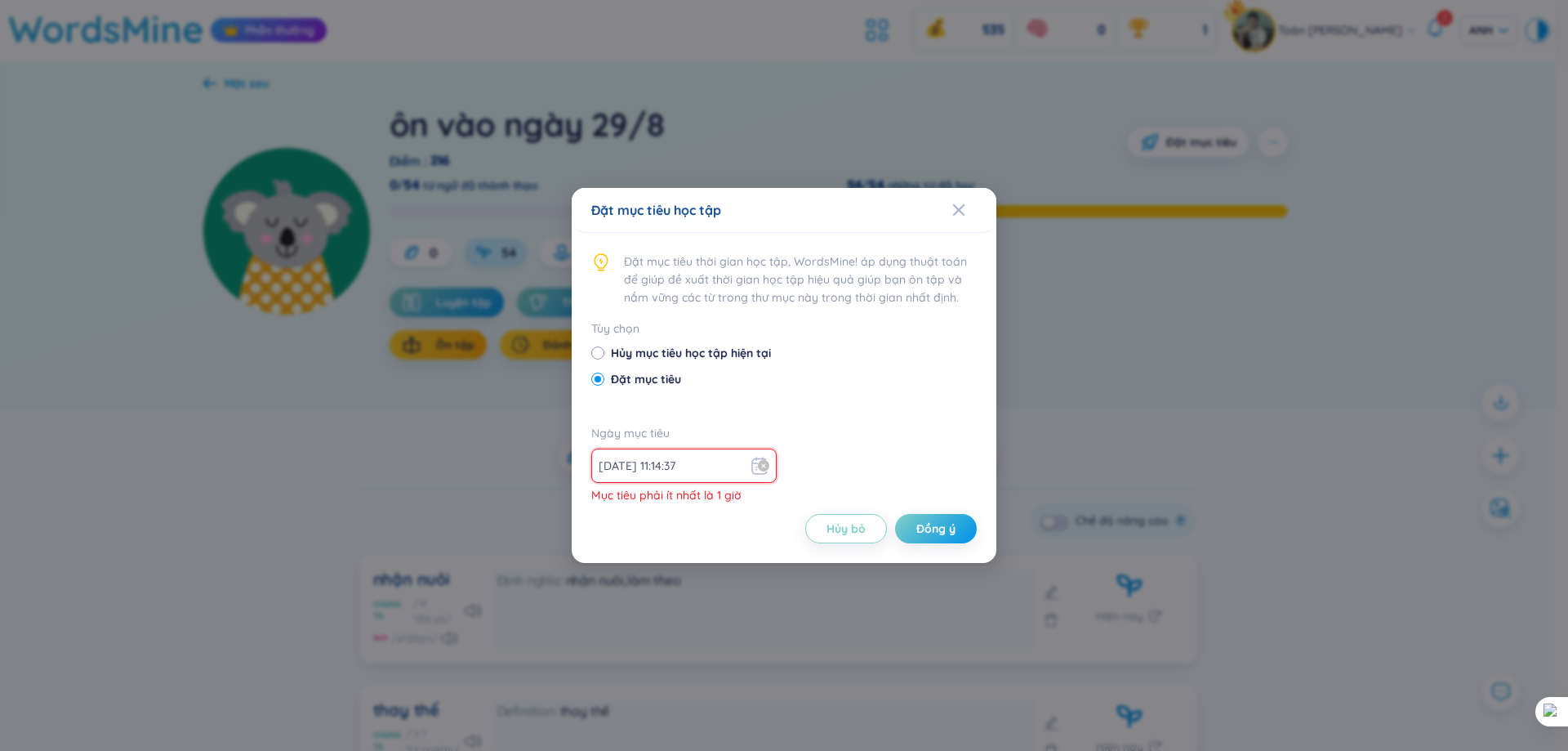
click at [699, 471] on input "2025-08-28 11:14:37" at bounding box center [673, 465] width 148 height 18
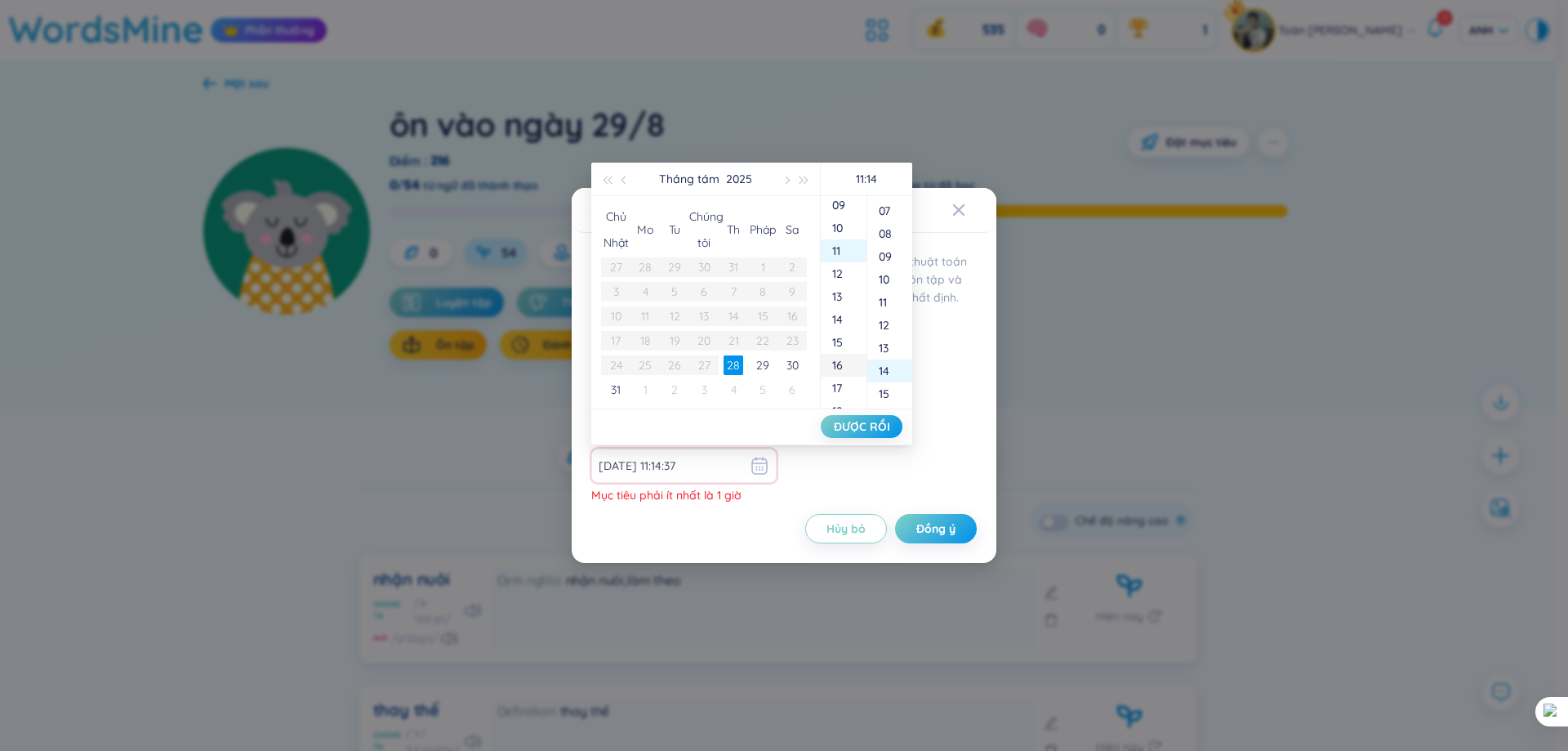
scroll to position [170, 0]
click at [876, 280] on div "10" at bounding box center [890, 279] width 45 height 23
click at [879, 209] on font "00" at bounding box center [885, 207] width 13 height 14
click at [894, 428] on li "ĐƯỢC RỒI" at bounding box center [861, 426] width 82 height 28
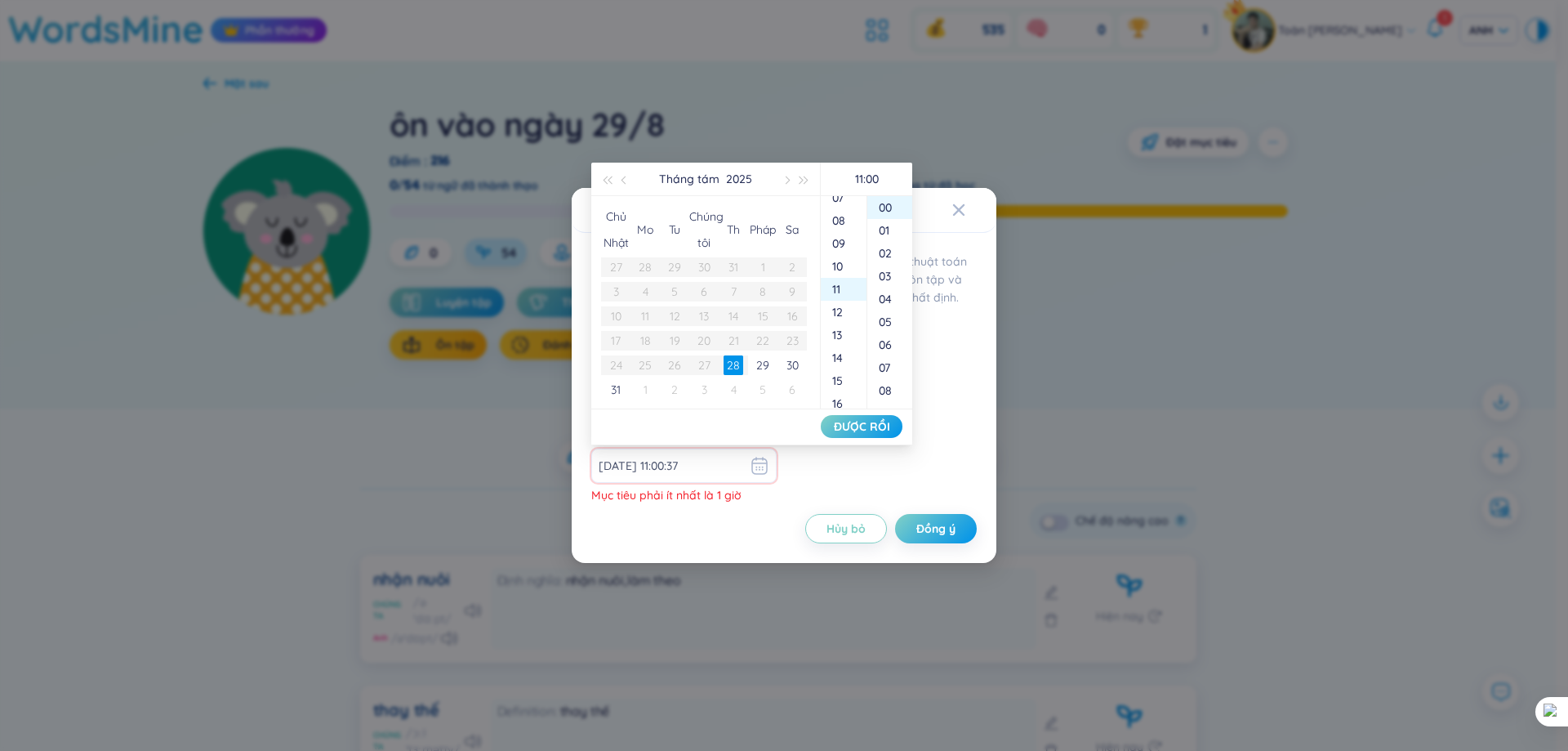
click at [871, 426] on li "ĐƯỢC RỒI" at bounding box center [861, 426] width 82 height 28
type input "2025-08-28 11:14:37"
click at [934, 517] on button "Đồng ý" at bounding box center [936, 528] width 82 height 29
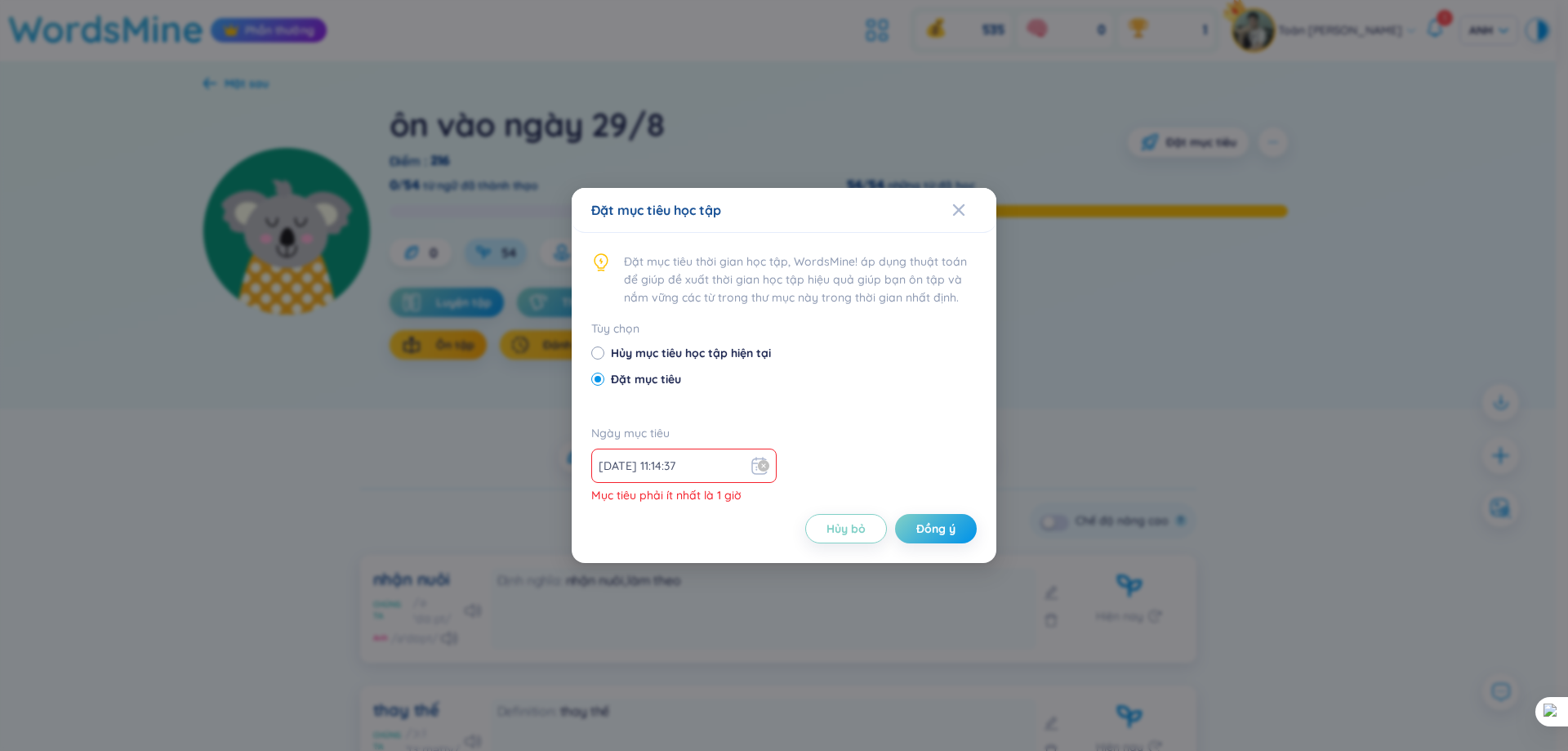
click at [740, 469] on div "2025-08-28 11:14:37" at bounding box center [684, 465] width 171 height 19
click at [605, 353] on span "Hủy mục tiêu học tập hiện tại" at bounding box center [691, 352] width 173 height 18
click at [603, 353] on input "Hủy mục tiêu học tập hiện tại" at bounding box center [597, 352] width 12 height 12
radio input "true"
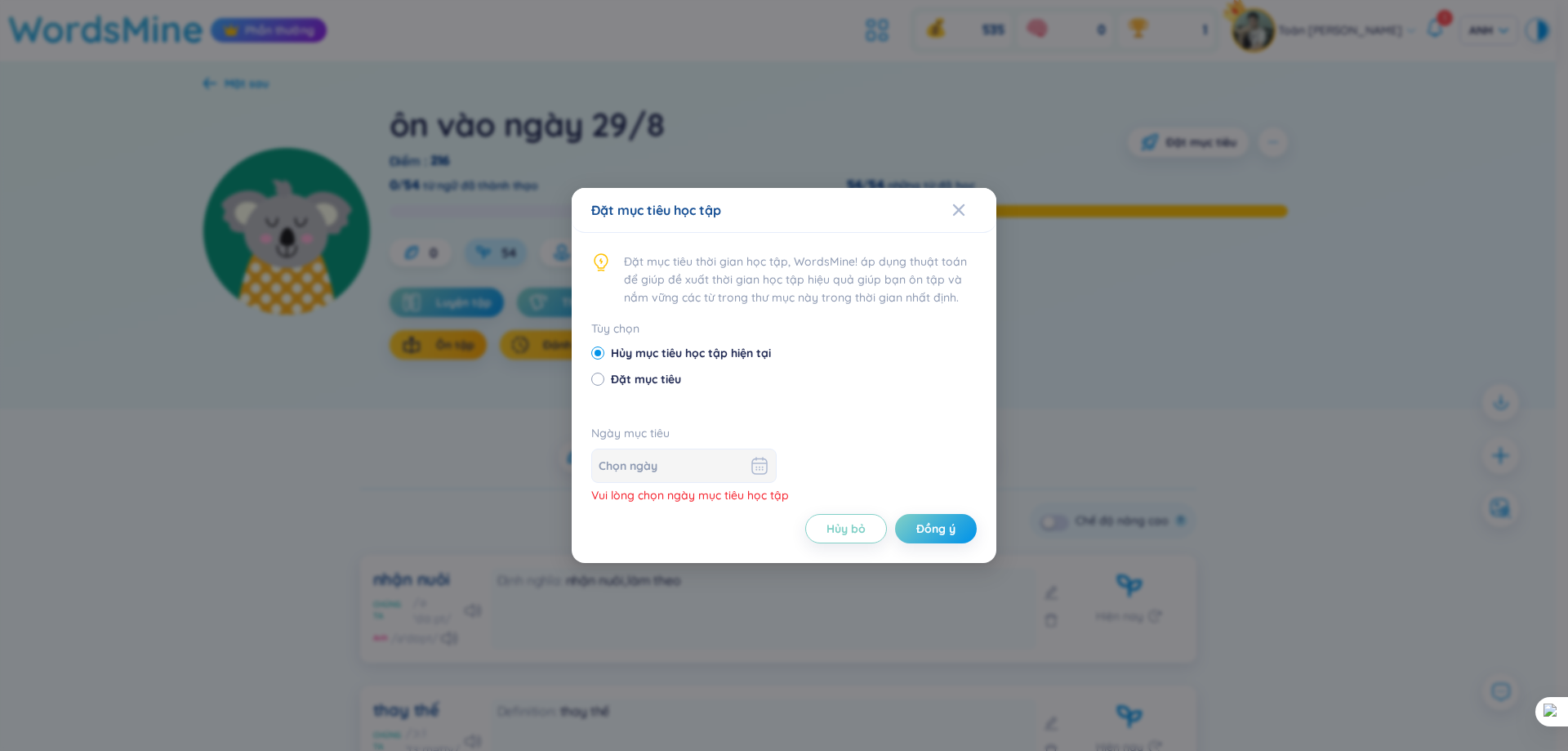
click at [641, 386] on span "Đặt mục tiêu" at bounding box center [646, 378] width 83 height 18
click at [603, 384] on input "Đặt mục tiêu" at bounding box center [597, 378] width 12 height 12
radio input "true"
radio input "false"
click at [649, 461] on input at bounding box center [673, 465] width 148 height 18
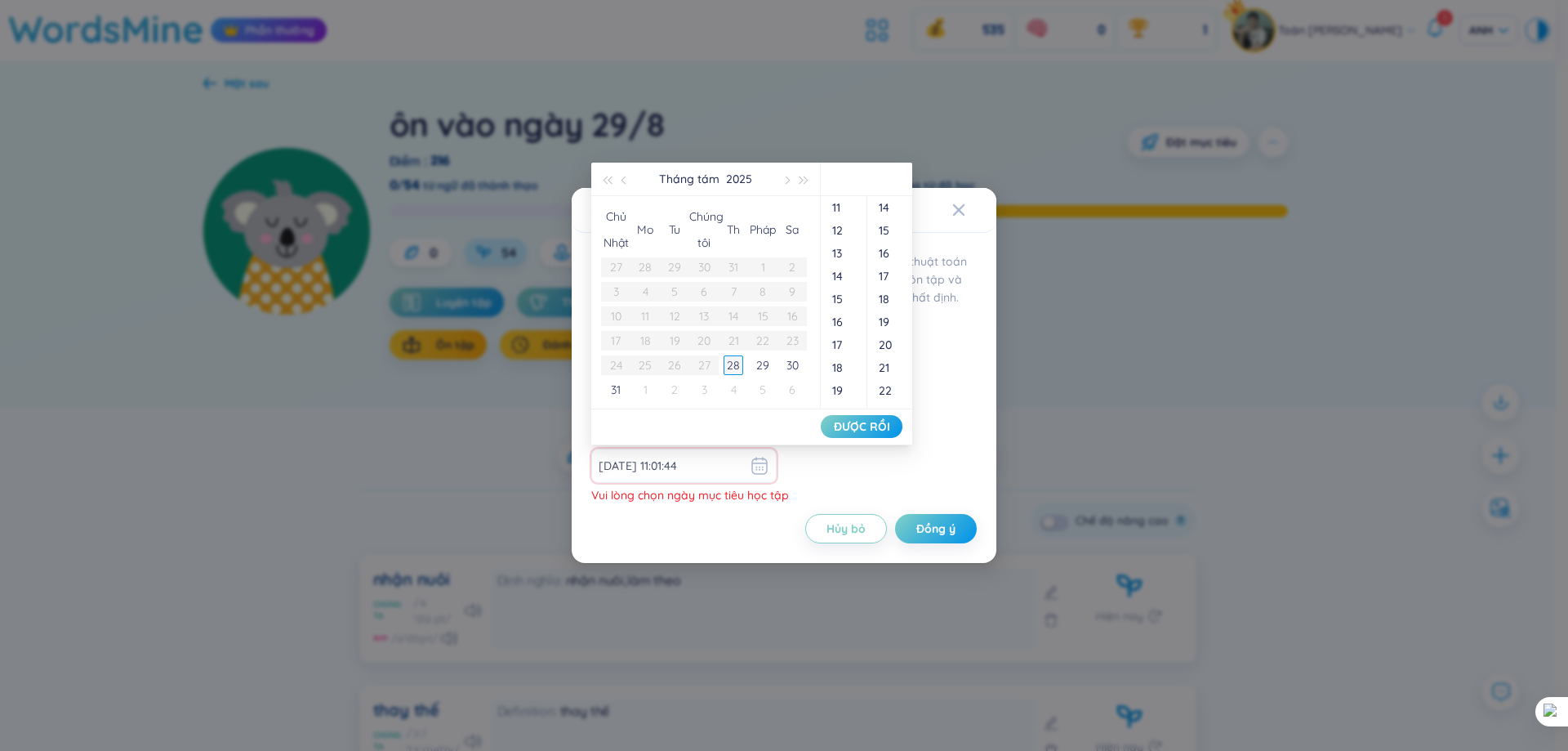
type input "2025-08-28 11:01:46"
click at [700, 362] on table "Chủ Nhật Mo Tu Chúng tôi Th Pháp Sa 27 28 29 30 31 1 2 3 4 5 6 7 8 9 10 11 12 1…" at bounding box center [704, 302] width 206 height 199
click at [613, 388] on font "31" at bounding box center [616, 389] width 10 height 14
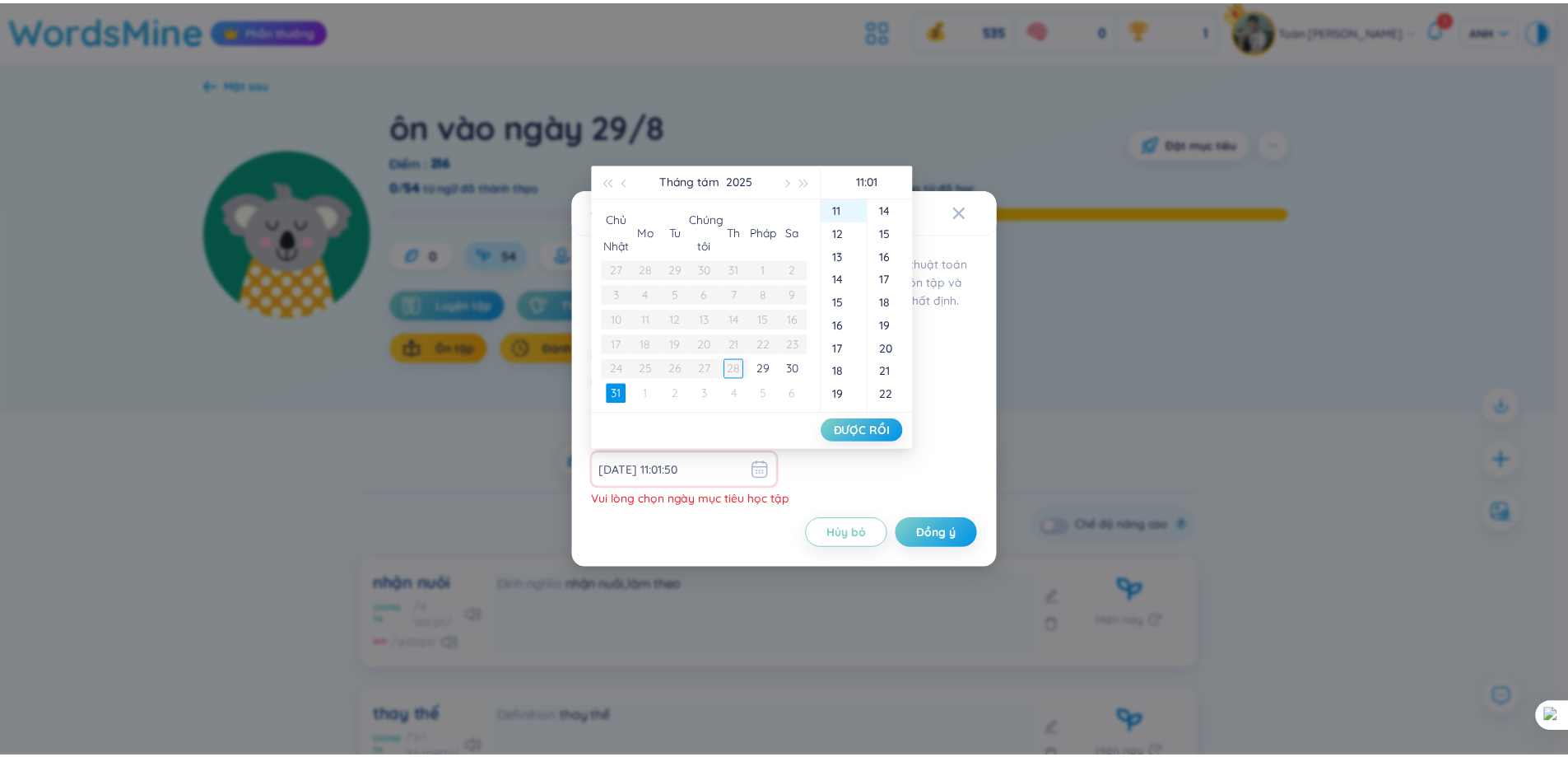
scroll to position [23, 0]
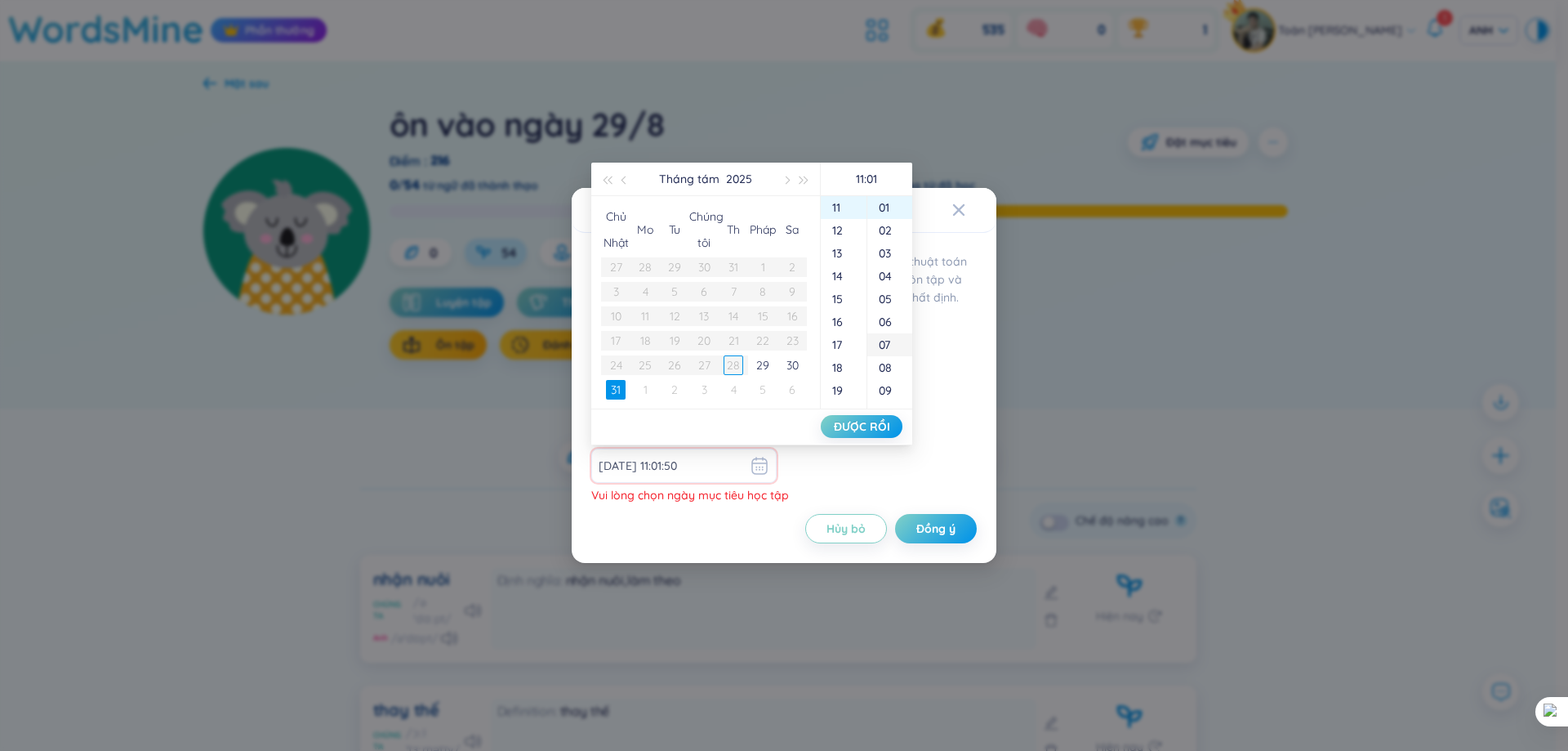
type input "2025-08-31 11:01:50"
click at [1022, 286] on div "Đặt mục tiêu học tập Đặt mục tiêu thời gian học tập, WordsMine! áp dụng thuật t…" at bounding box center [784, 375] width 1568 height 751
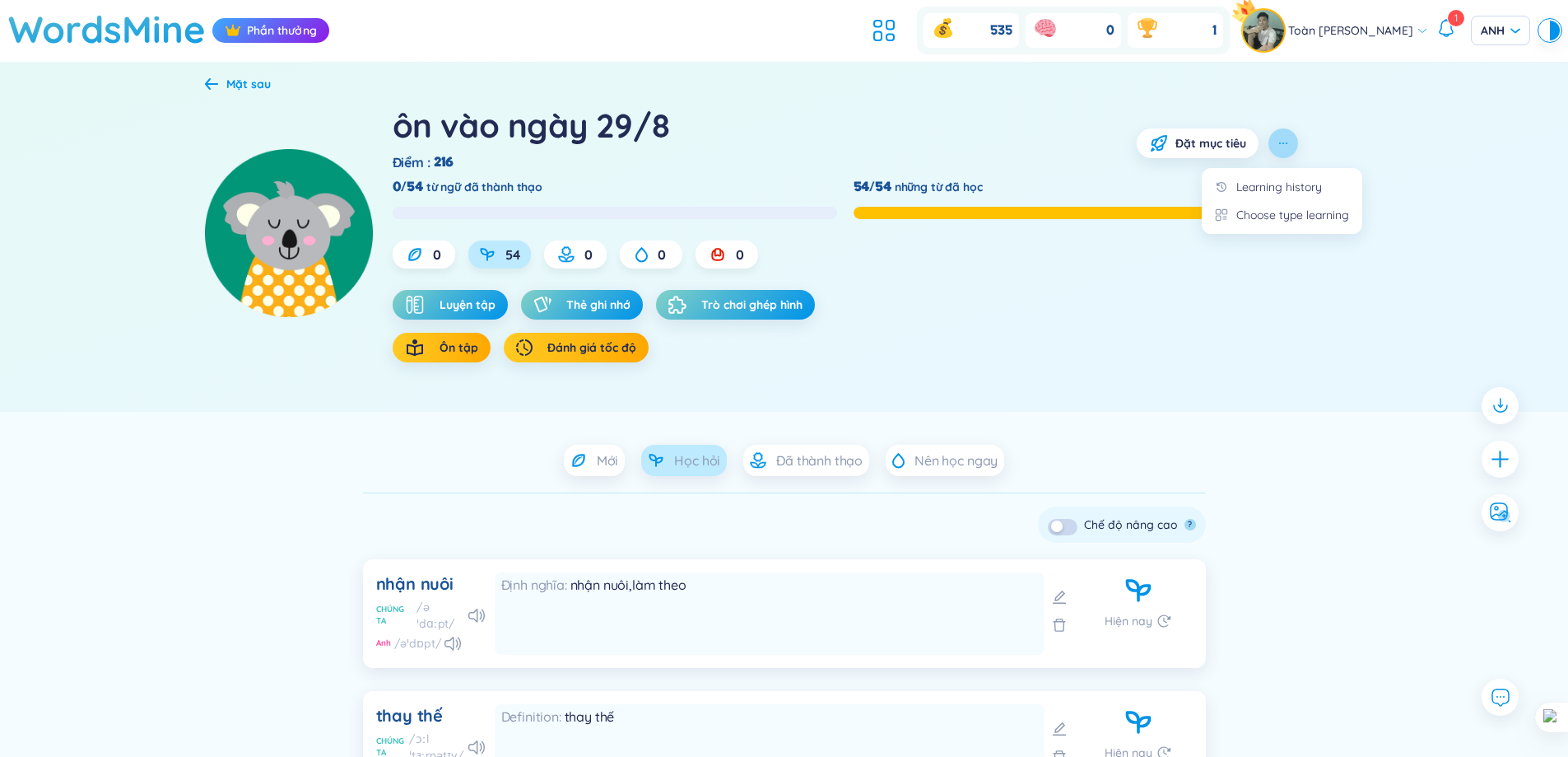
click at [1280, 136] on icon "button" at bounding box center [1283, 143] width 14 height 14
click at [1276, 209] on font "Chọn loại hình học tập" at bounding box center [1293, 214] width 117 height 14
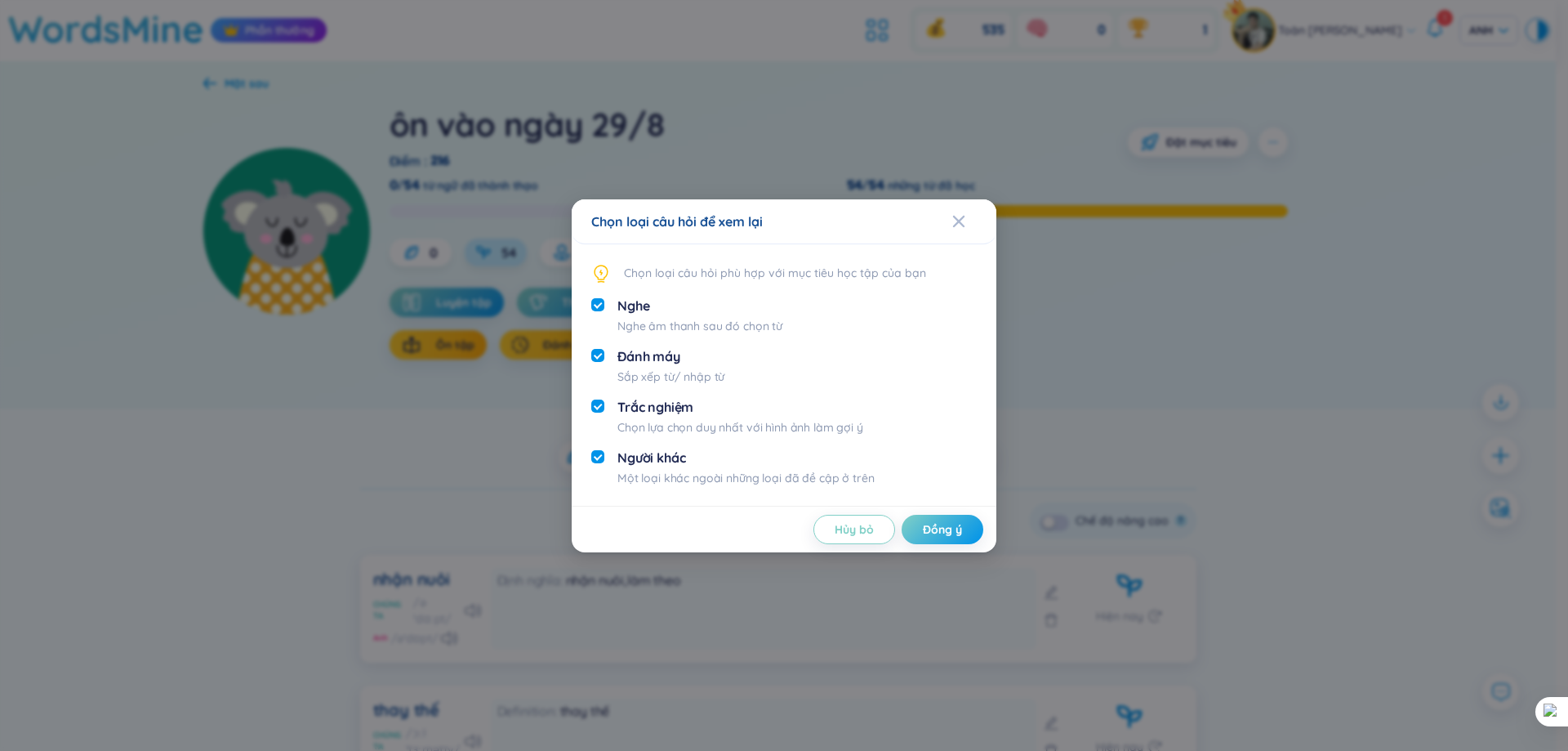
click at [1096, 258] on div "Chọn loại câu hỏi để xem lại Chọn loại câu hỏi phù hợp với mục tiêu học tập của…" at bounding box center [784, 375] width 1568 height 751
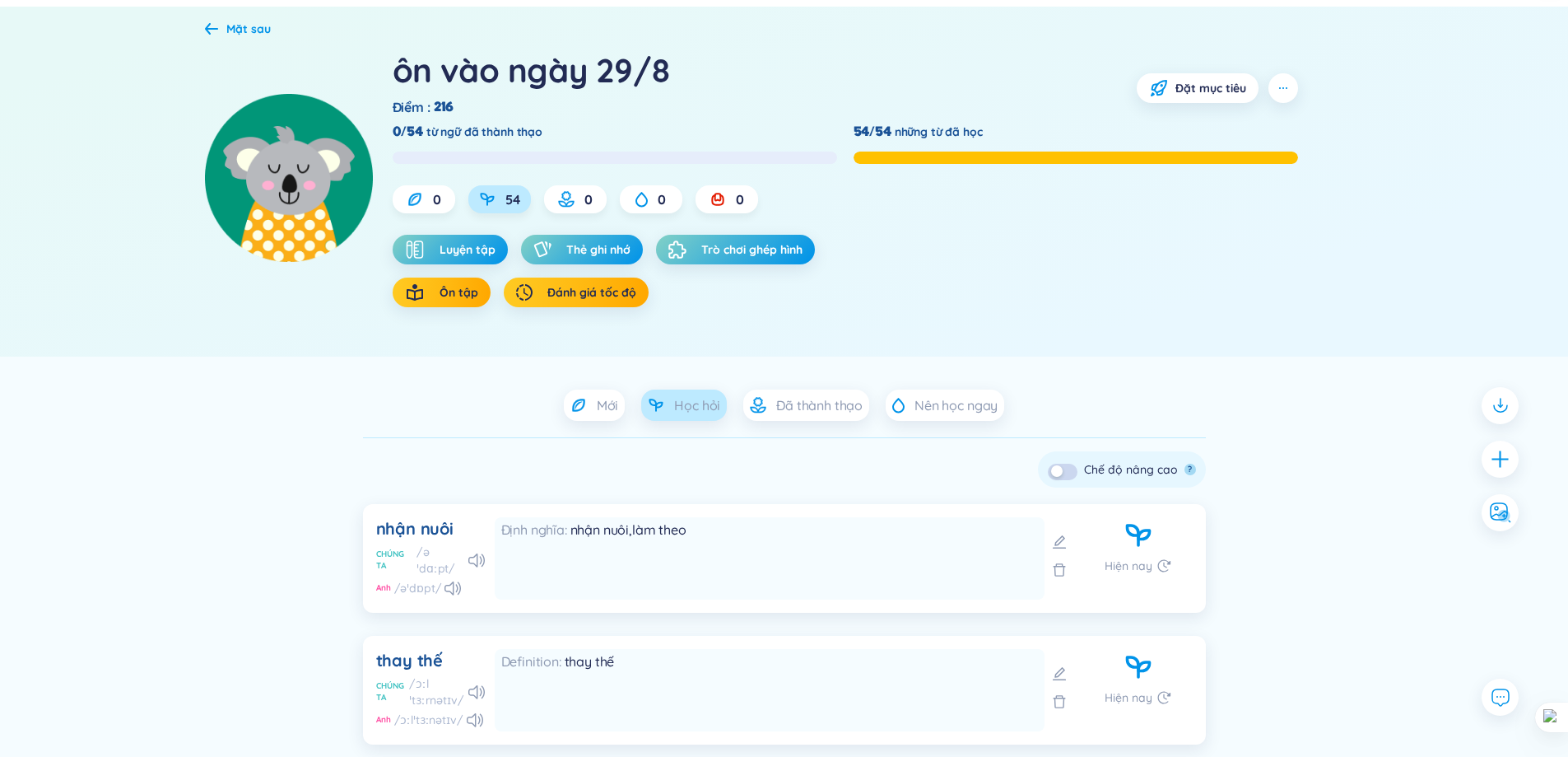
scroll to position [0, 0]
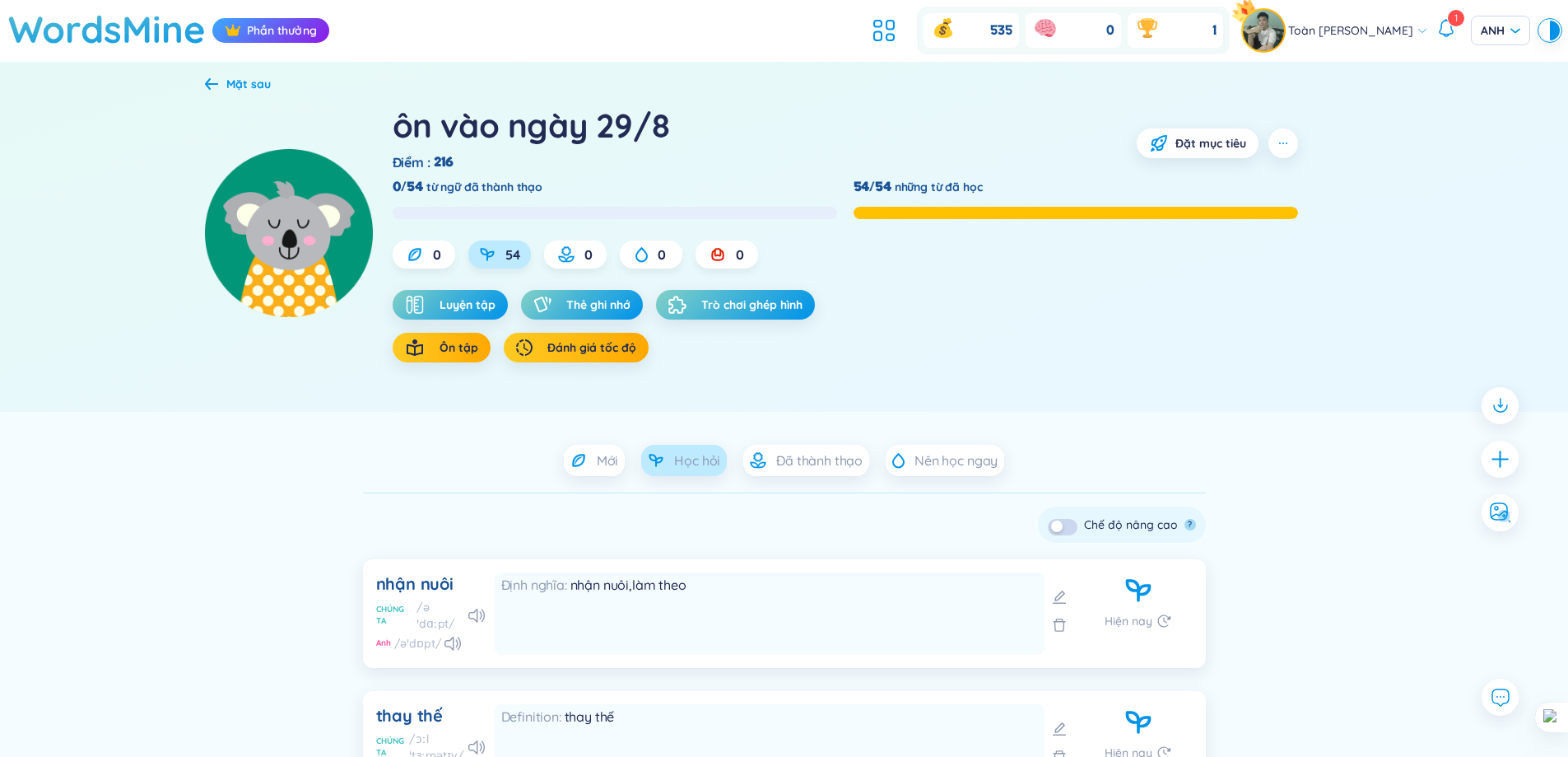
click at [1448, 20] on icon at bounding box center [1447, 19] width 3 height 1
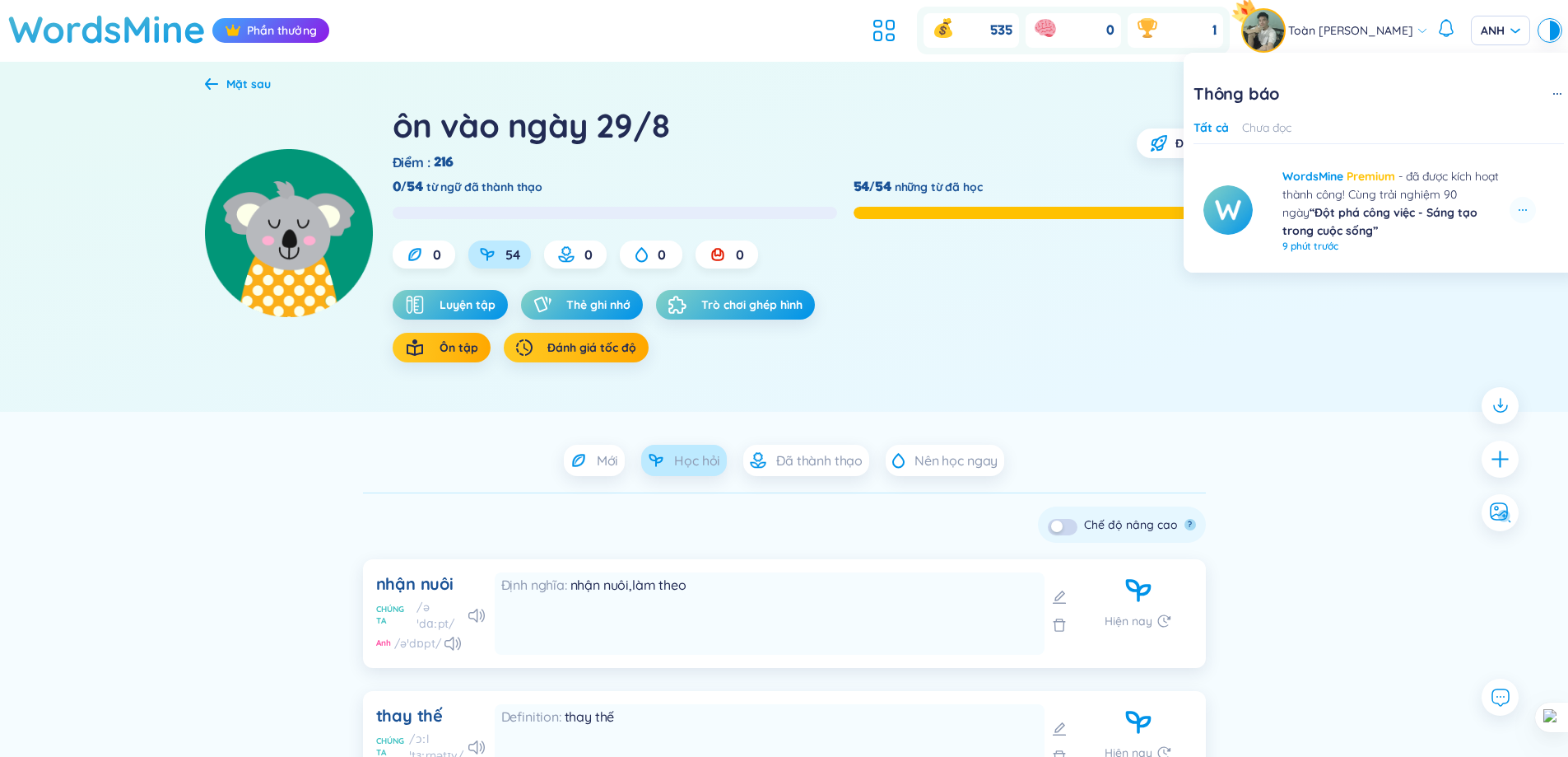
click at [1019, 380] on div "ôn vào ngày 29/8 Điểm : 216 Đặt mục tiêu 0/54 từ ngữ đã thành thạo 54/54 những …" at bounding box center [785, 253] width 1159 height 317
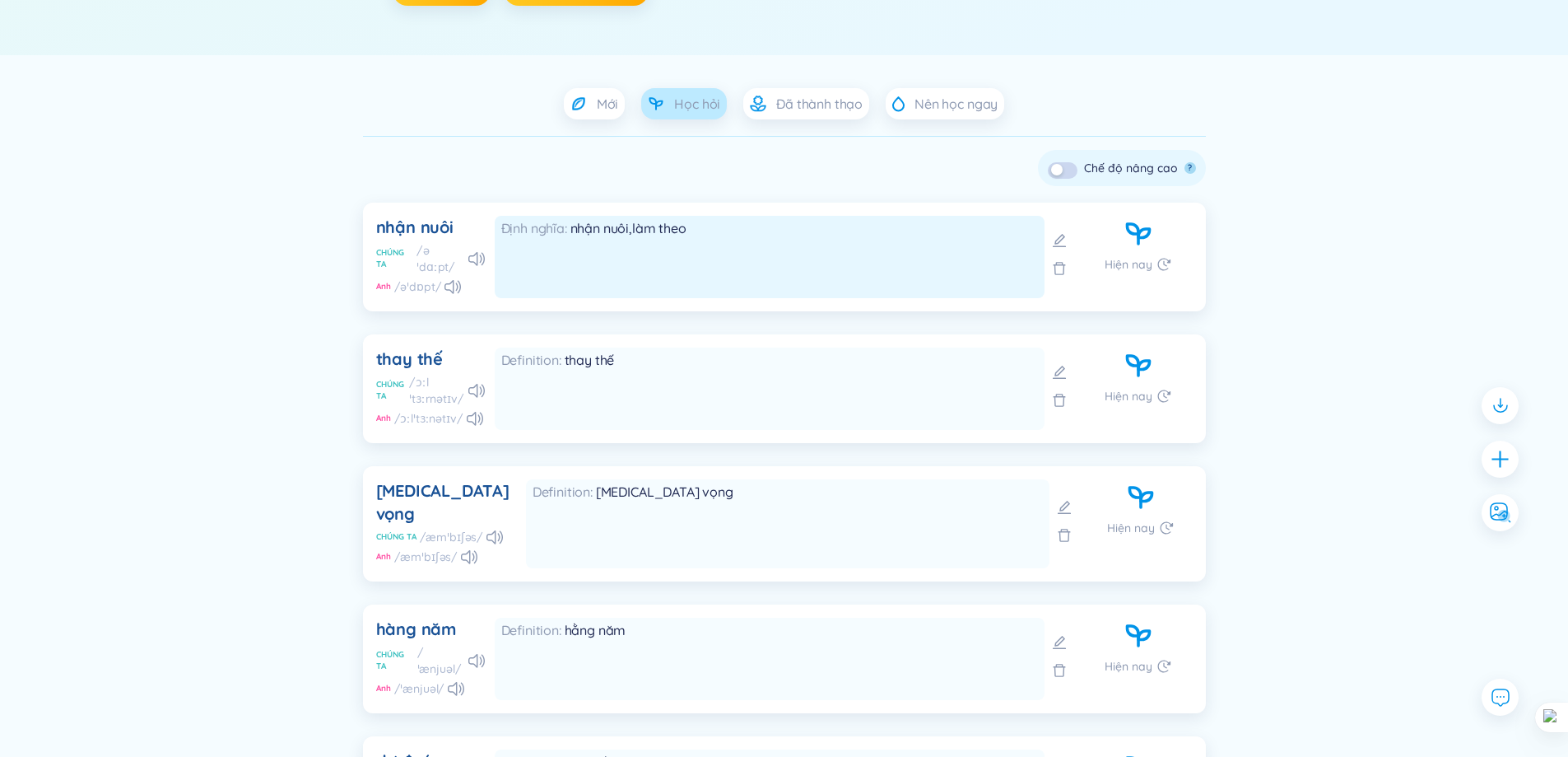
scroll to position [215, 0]
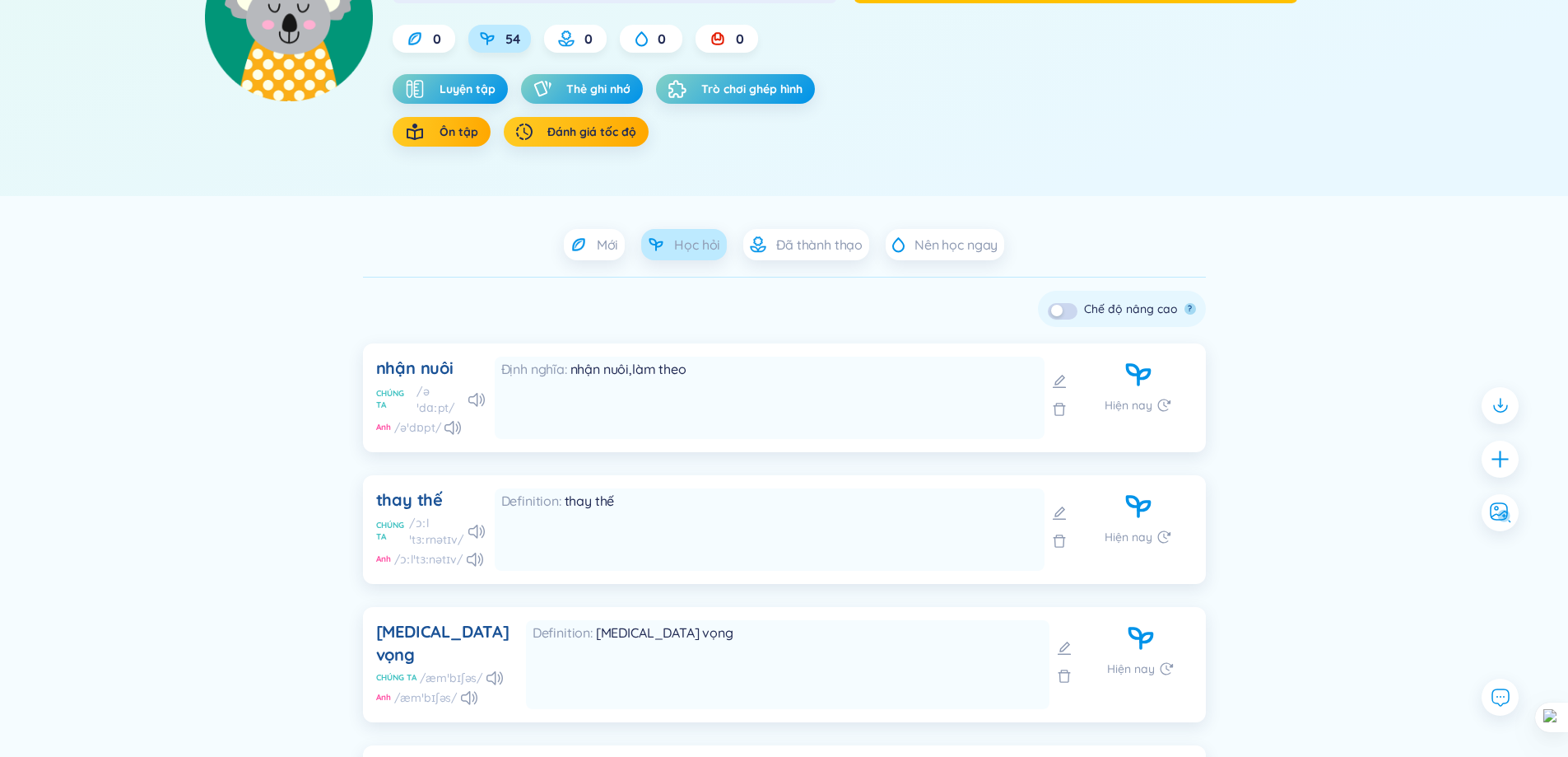
click at [1070, 314] on button "button" at bounding box center [1062, 310] width 30 height 16
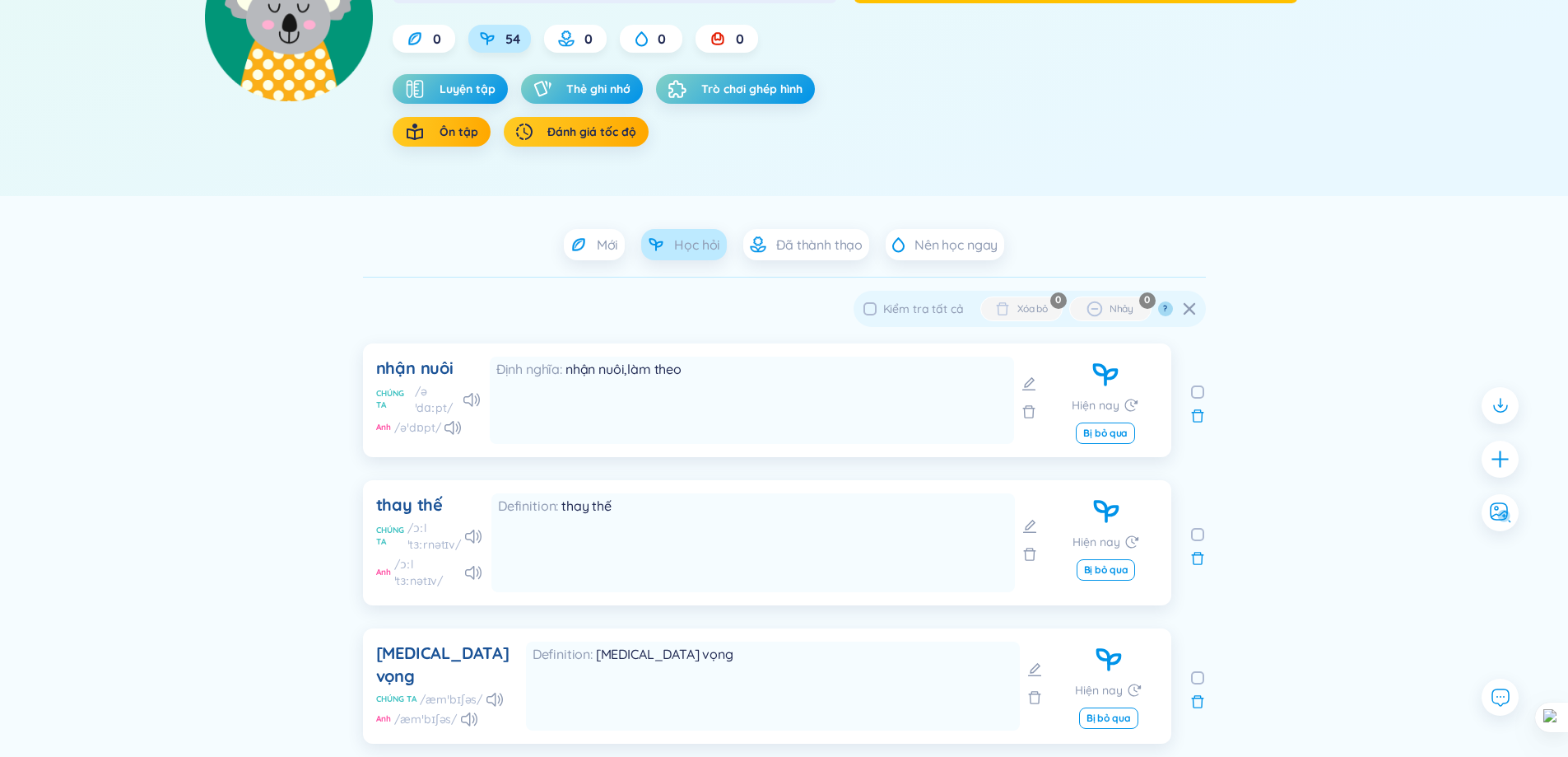
click at [903, 306] on font "Kiểm tra tất cả" at bounding box center [923, 308] width 81 height 14
click at [876, 306] on input "Kiểm tra tất cả" at bounding box center [870, 309] width 14 height 14
checkbox input "true"
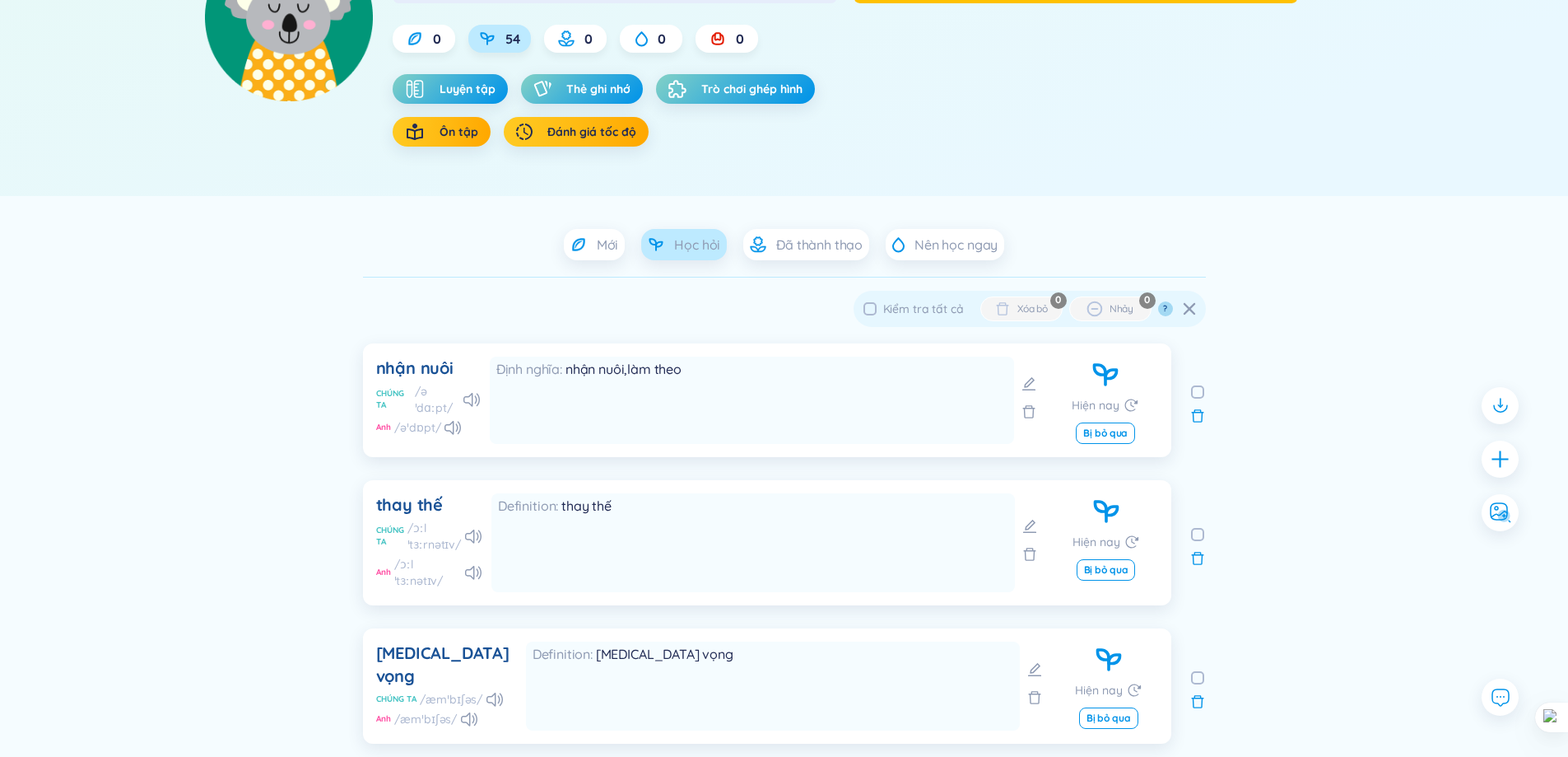
checkbox input "true"
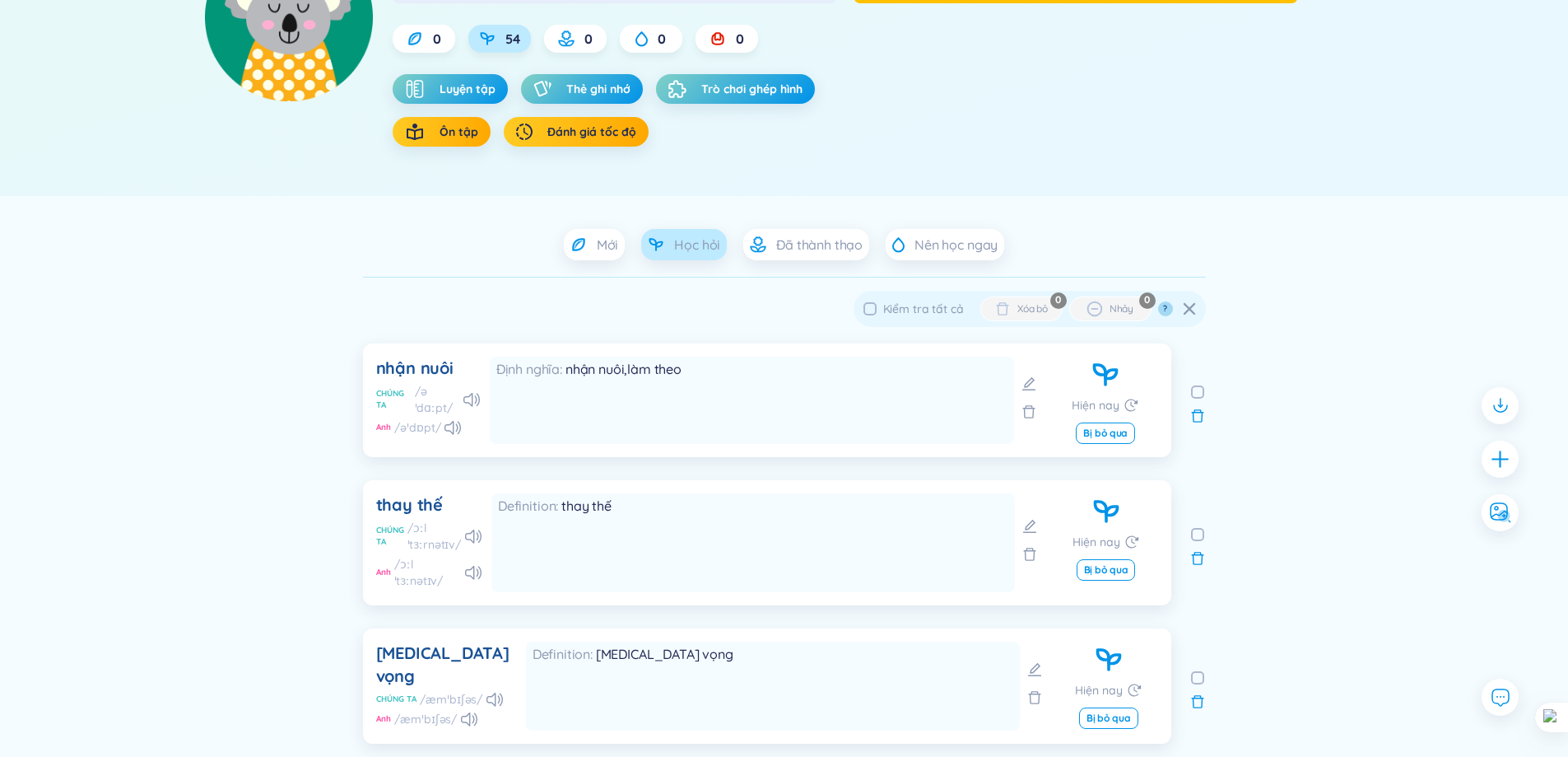
checkbox input "true"
click at [902, 306] on font "Kiểm tra tất cả" at bounding box center [923, 308] width 81 height 14
click at [876, 306] on input "Kiểm tra tất cả" at bounding box center [870, 309] width 14 height 14
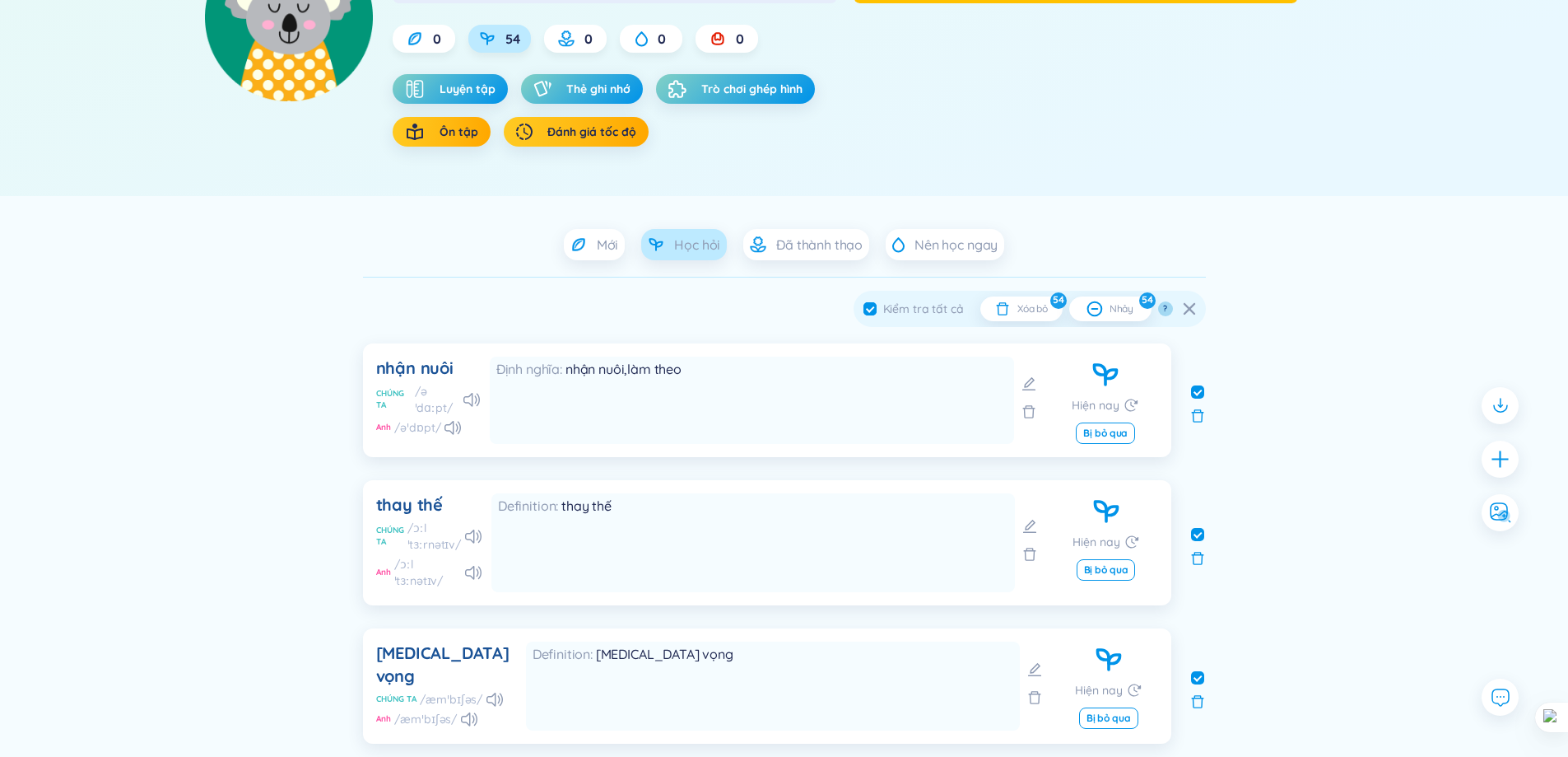
checkbox input "false"
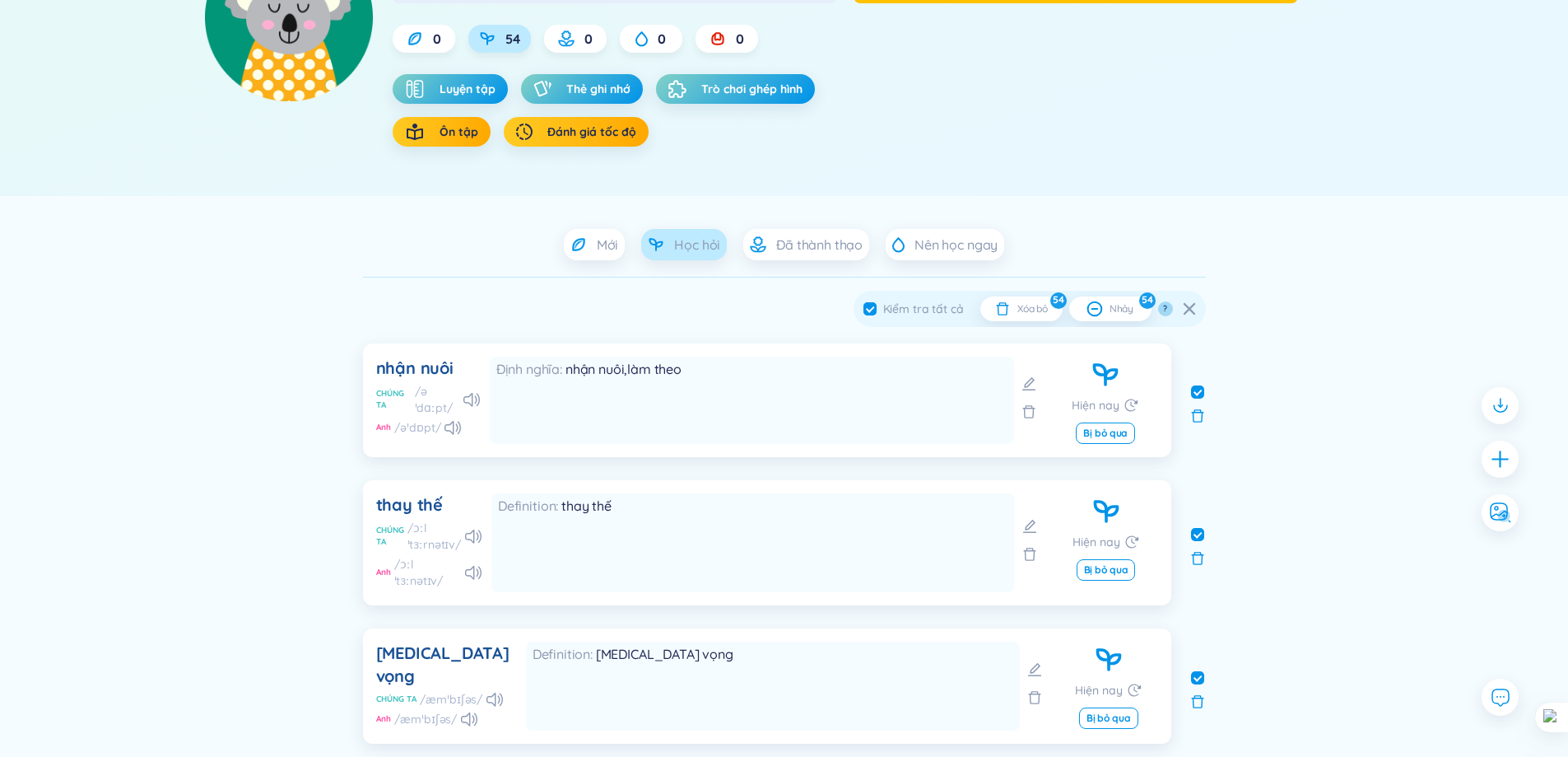
checkbox input "false"
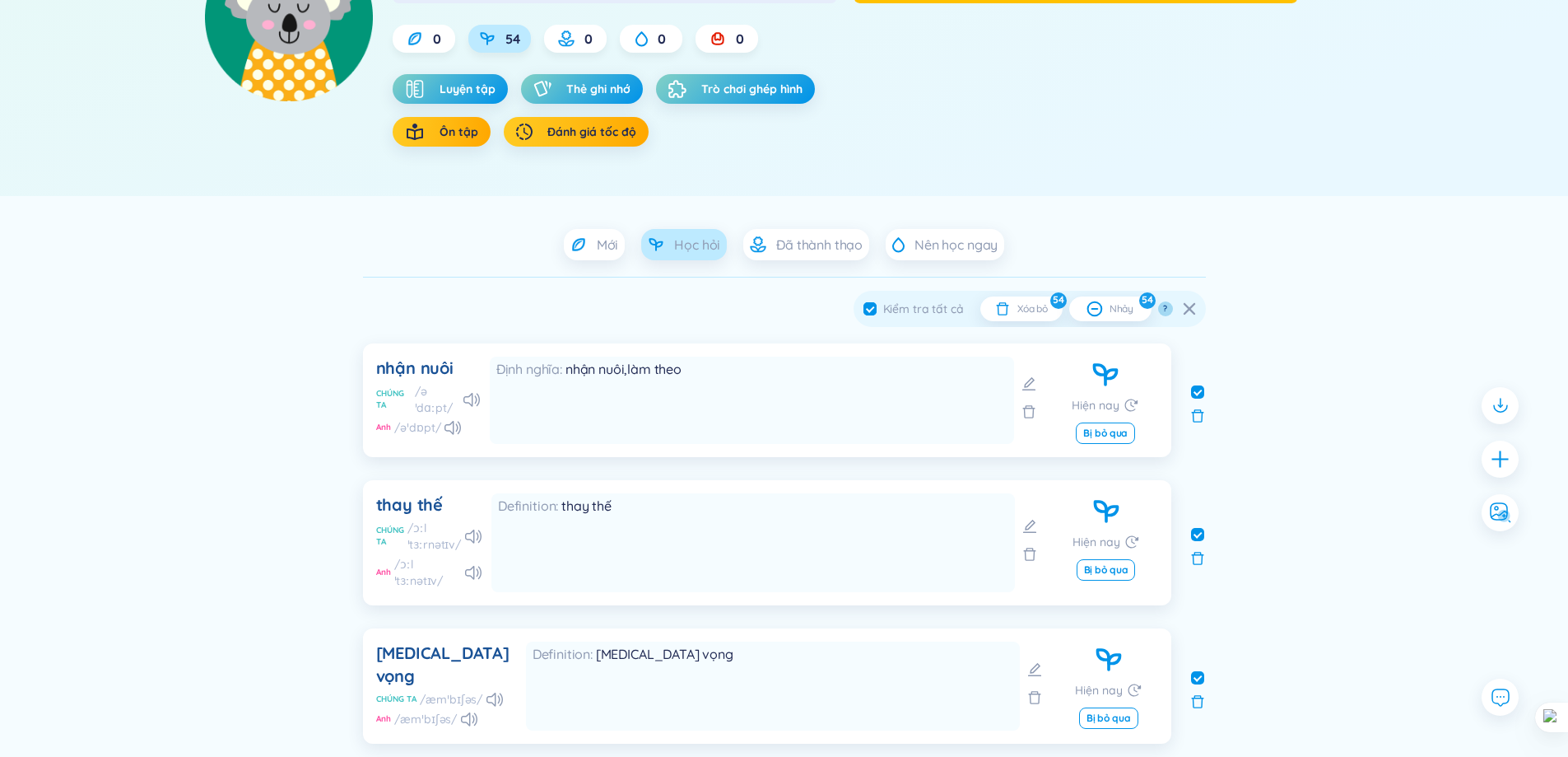
checkbox input "false"
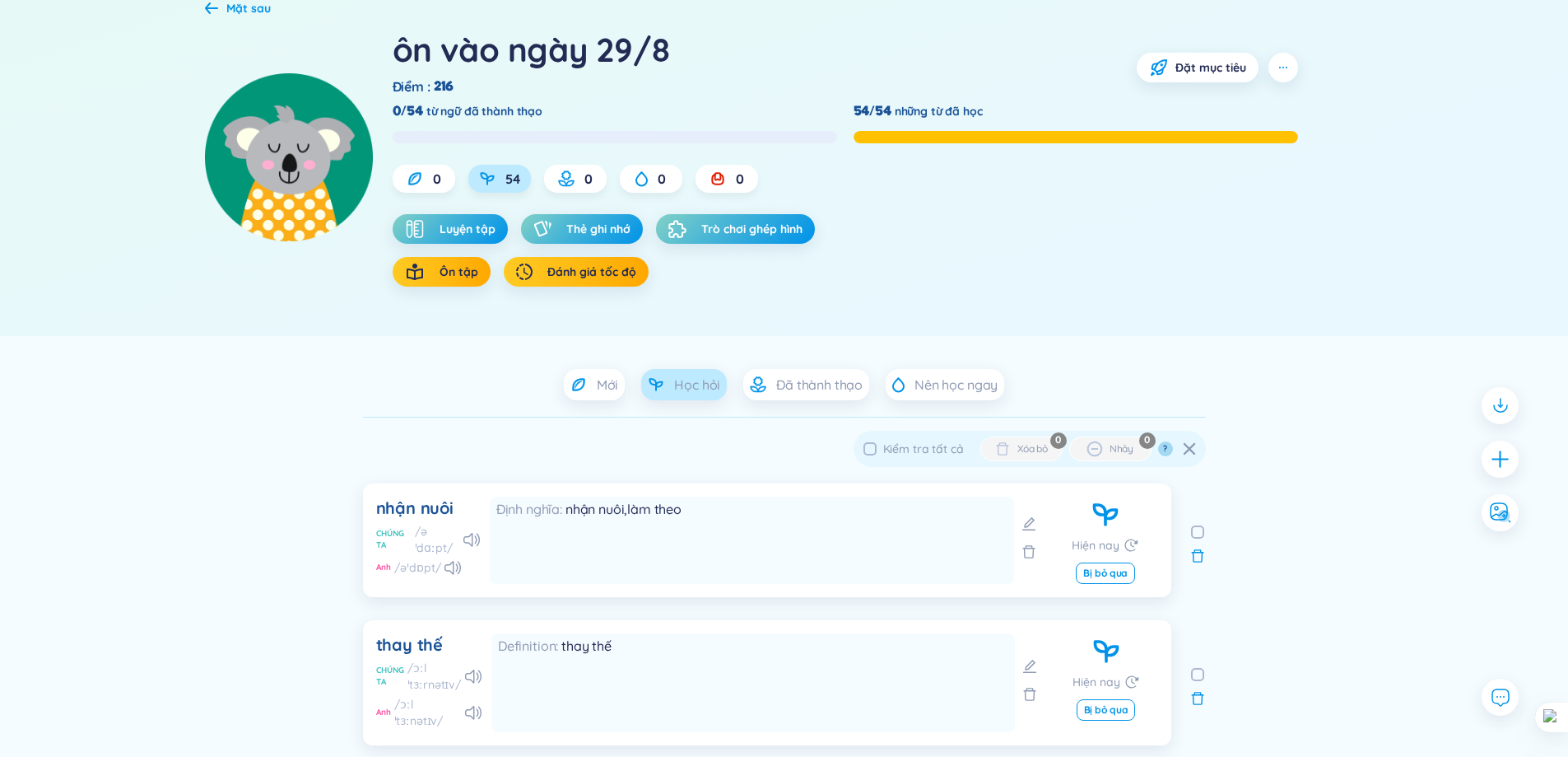
scroll to position [0, 0]
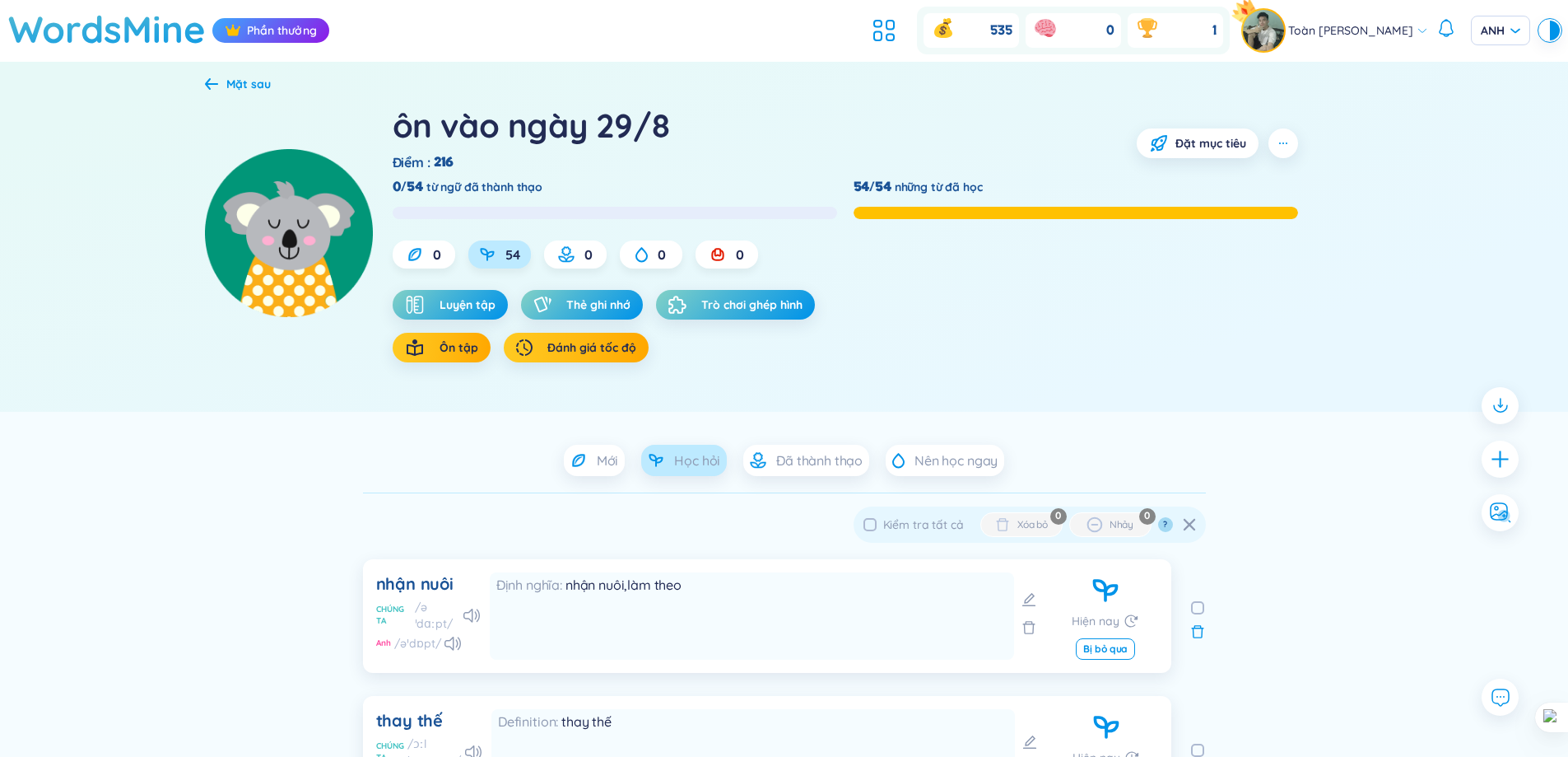
click at [437, 196] on span "từ ngữ đã thành thạo" at bounding box center [484, 186] width 116 height 18
click at [411, 195] on font "0/54" at bounding box center [408, 186] width 31 height 18
click at [1038, 215] on div at bounding box center [1076, 213] width 444 height 13
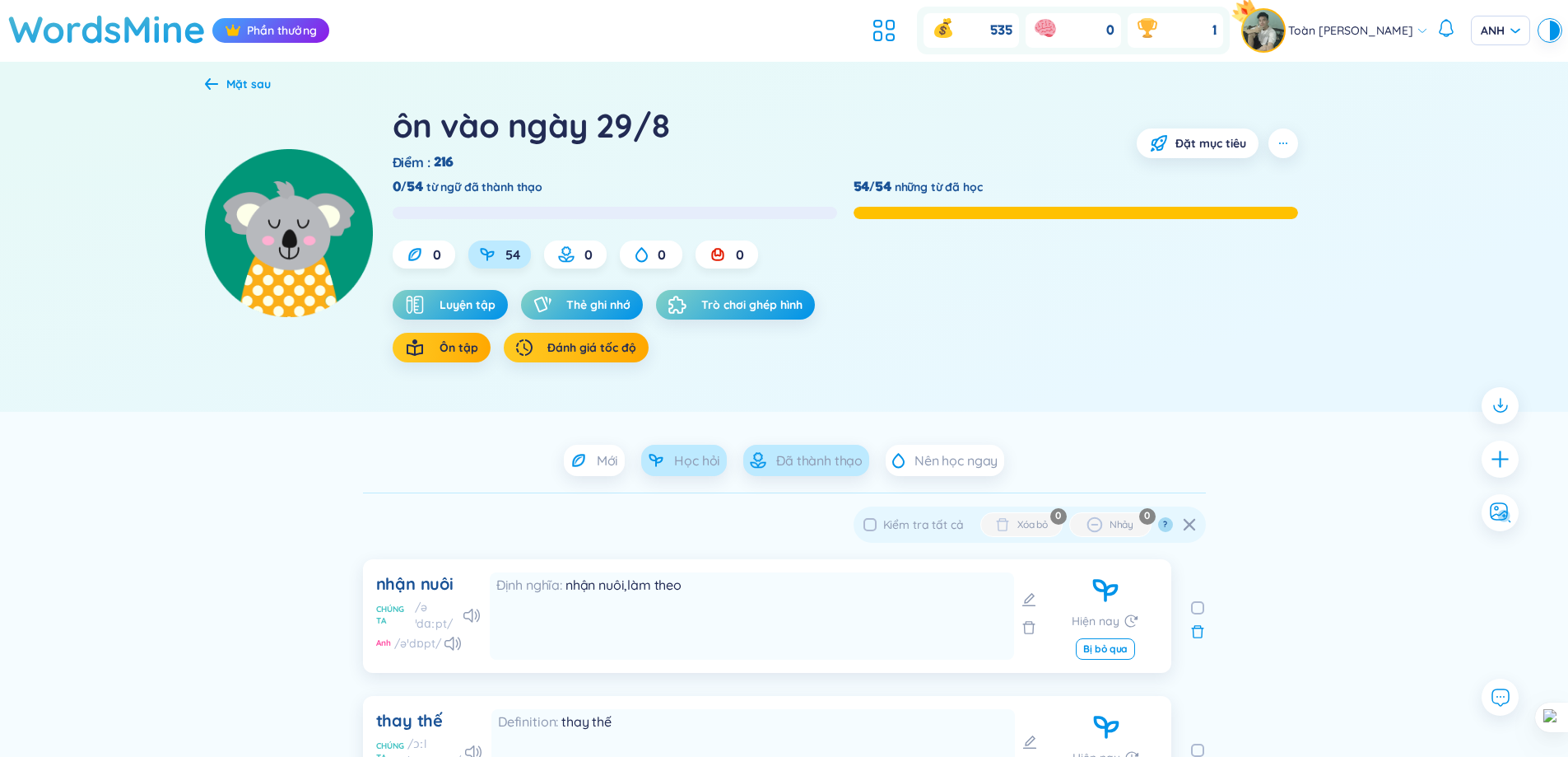
click at [823, 452] on font "Đã thành thạo" at bounding box center [820, 459] width 86 height 16
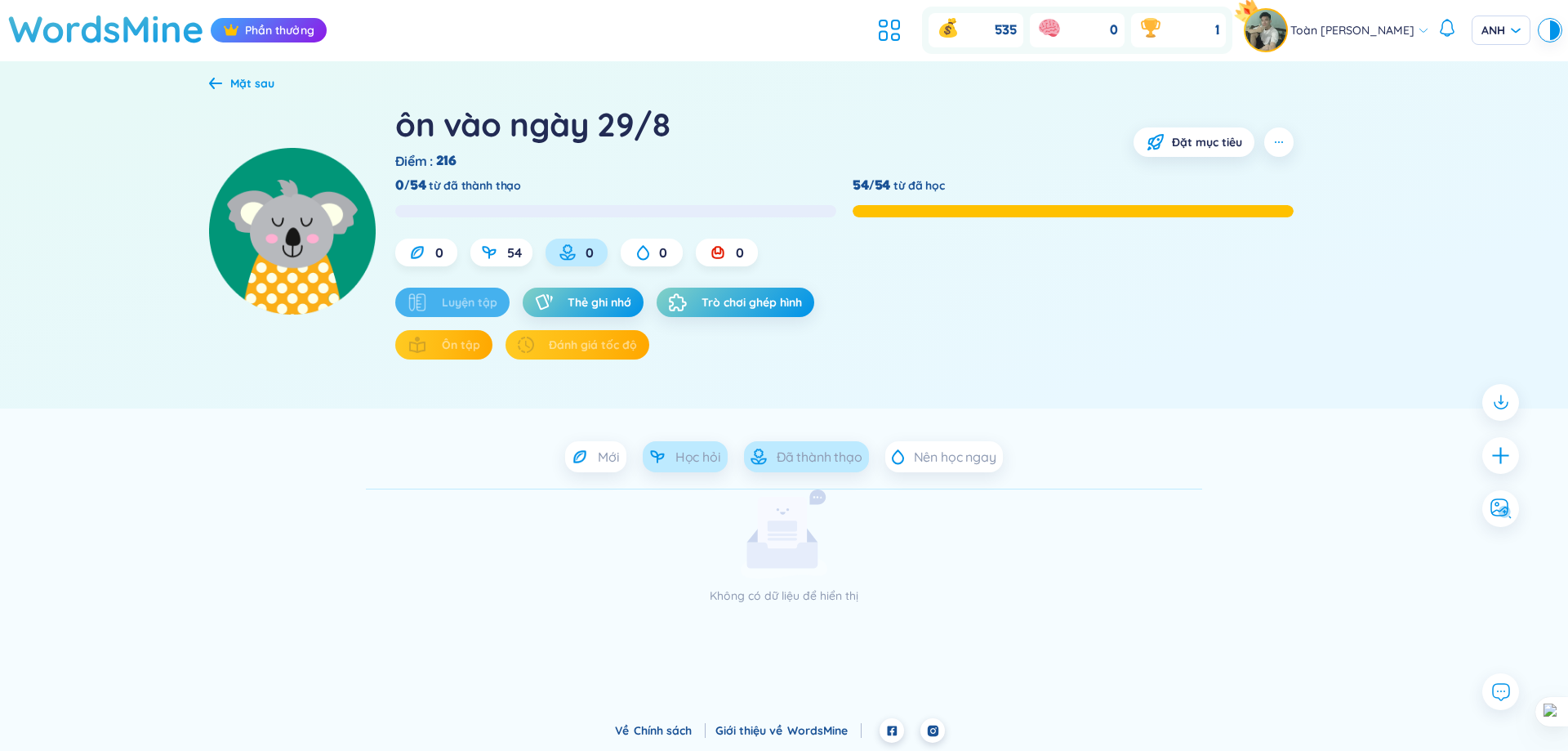
click at [682, 458] on font "Học hỏi" at bounding box center [698, 456] width 45 height 16
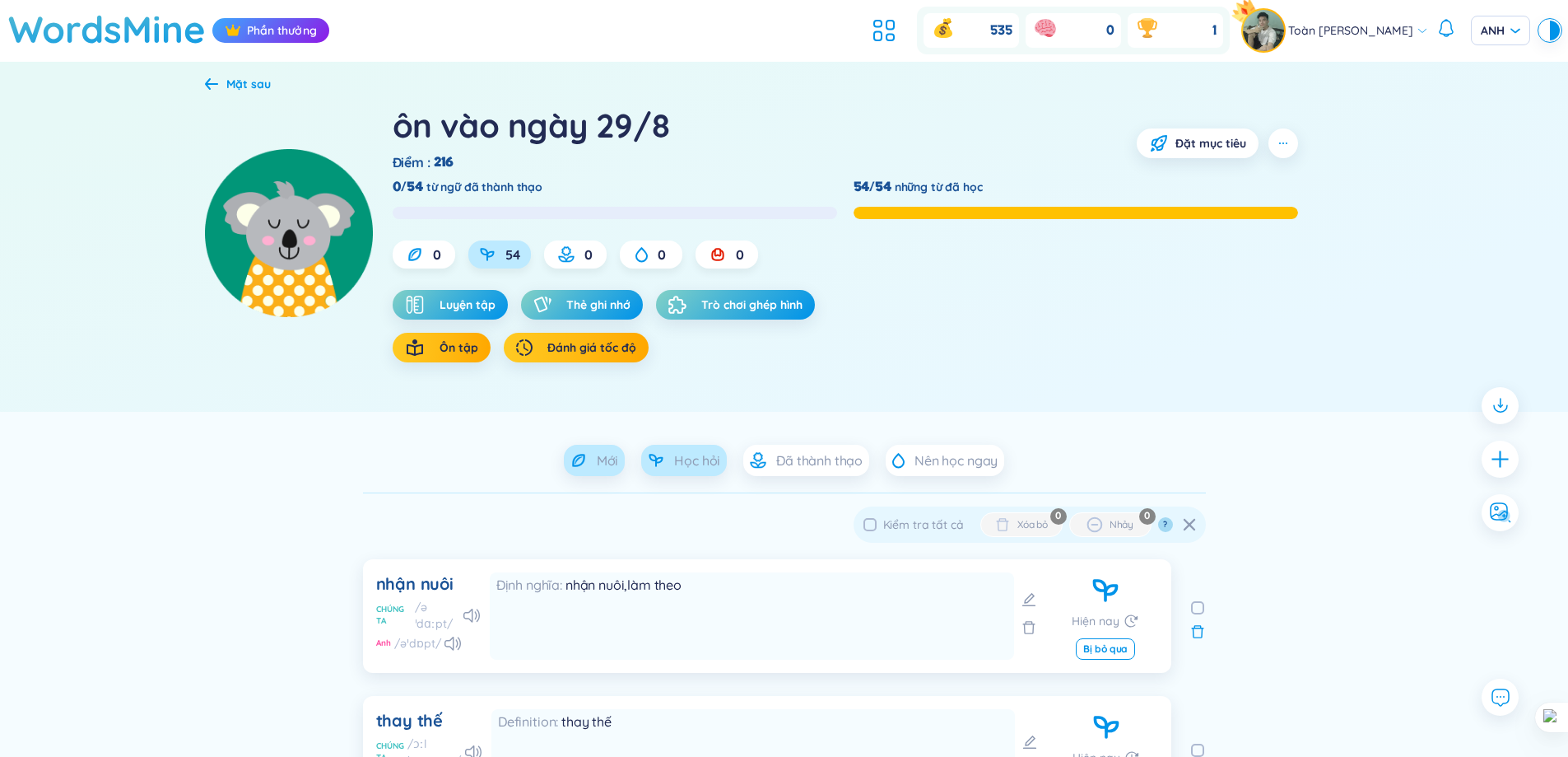
click at [592, 461] on div "Mới" at bounding box center [594, 459] width 62 height 31
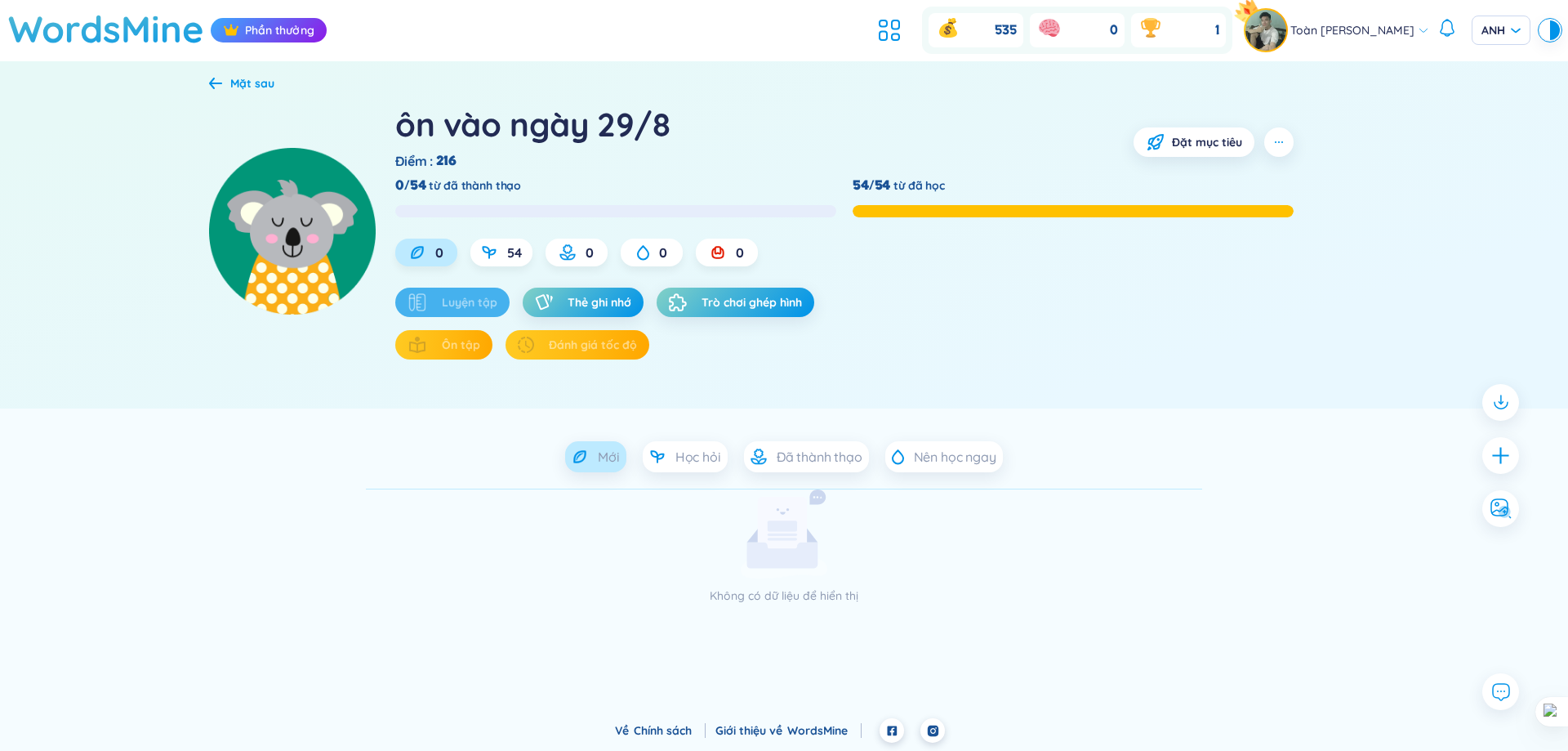
click at [240, 99] on div "ôn vào ngày 29/8 Điểm : 216 Đặt mục tiêu 0/54 từ đã thành thạo 54/54 từ đã học …" at bounding box center [784, 251] width 1150 height 315
click at [240, 93] on div "Mặt sau" at bounding box center [784, 84] width 1150 height 20
click at [242, 85] on font "Mặt sau" at bounding box center [252, 82] width 44 height 14
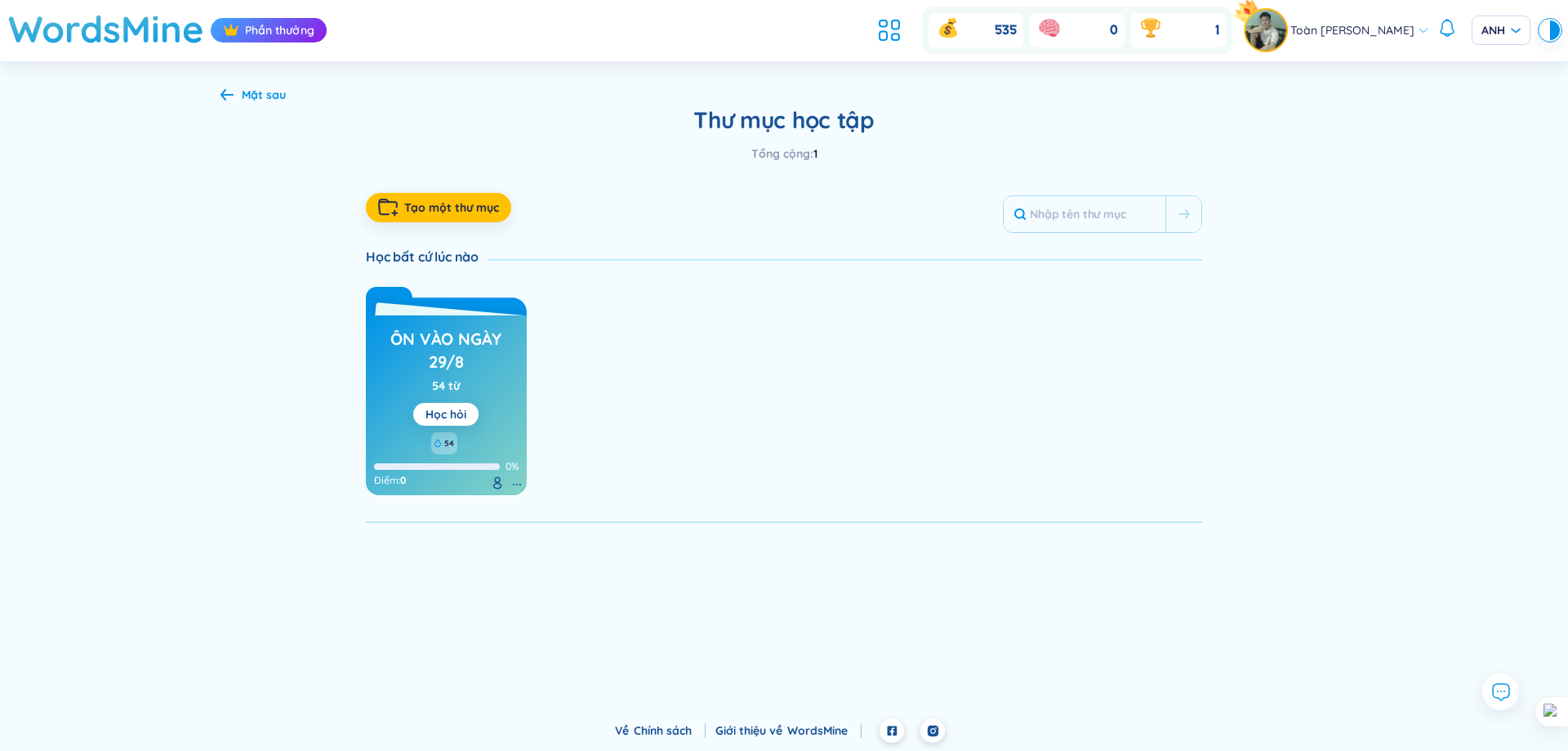
click at [242, 86] on div "Mặt sau" at bounding box center [264, 94] width 44 height 18
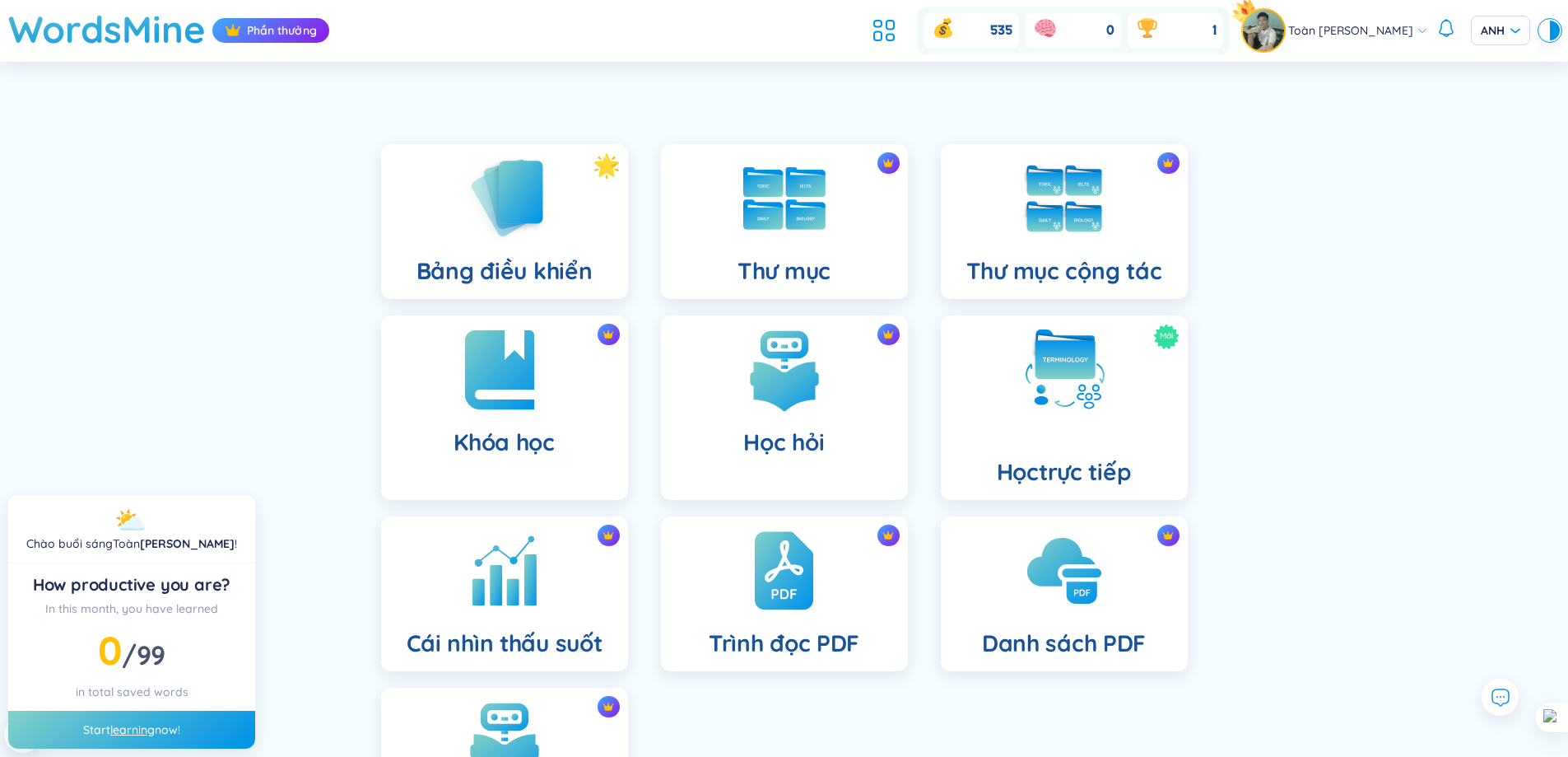
click at [509, 384] on img at bounding box center [504, 370] width 91 height 91
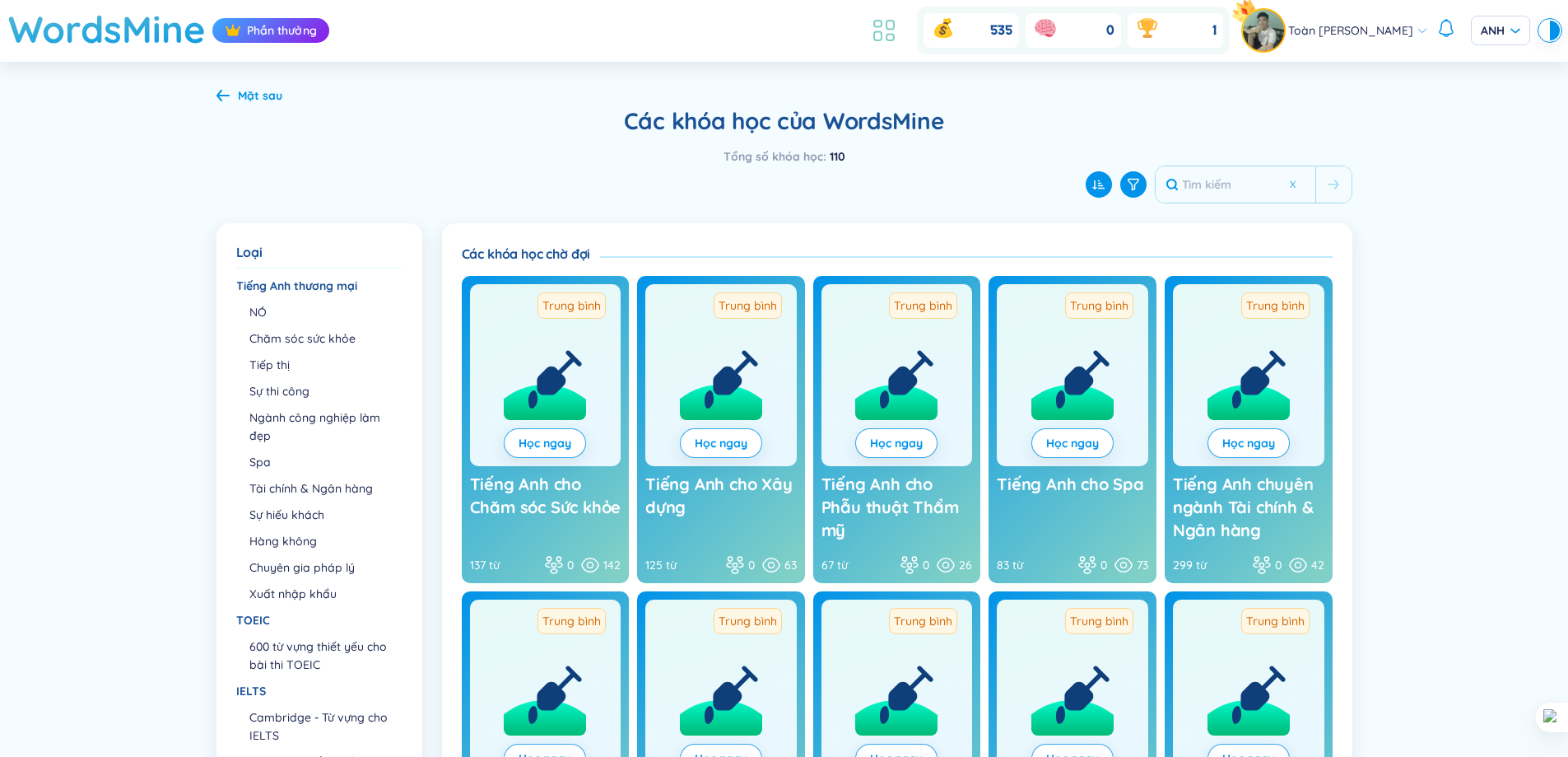
click at [880, 14] on li at bounding box center [884, 31] width 36 height 36
click at [880, 32] on icon at bounding box center [884, 30] width 30 height 30
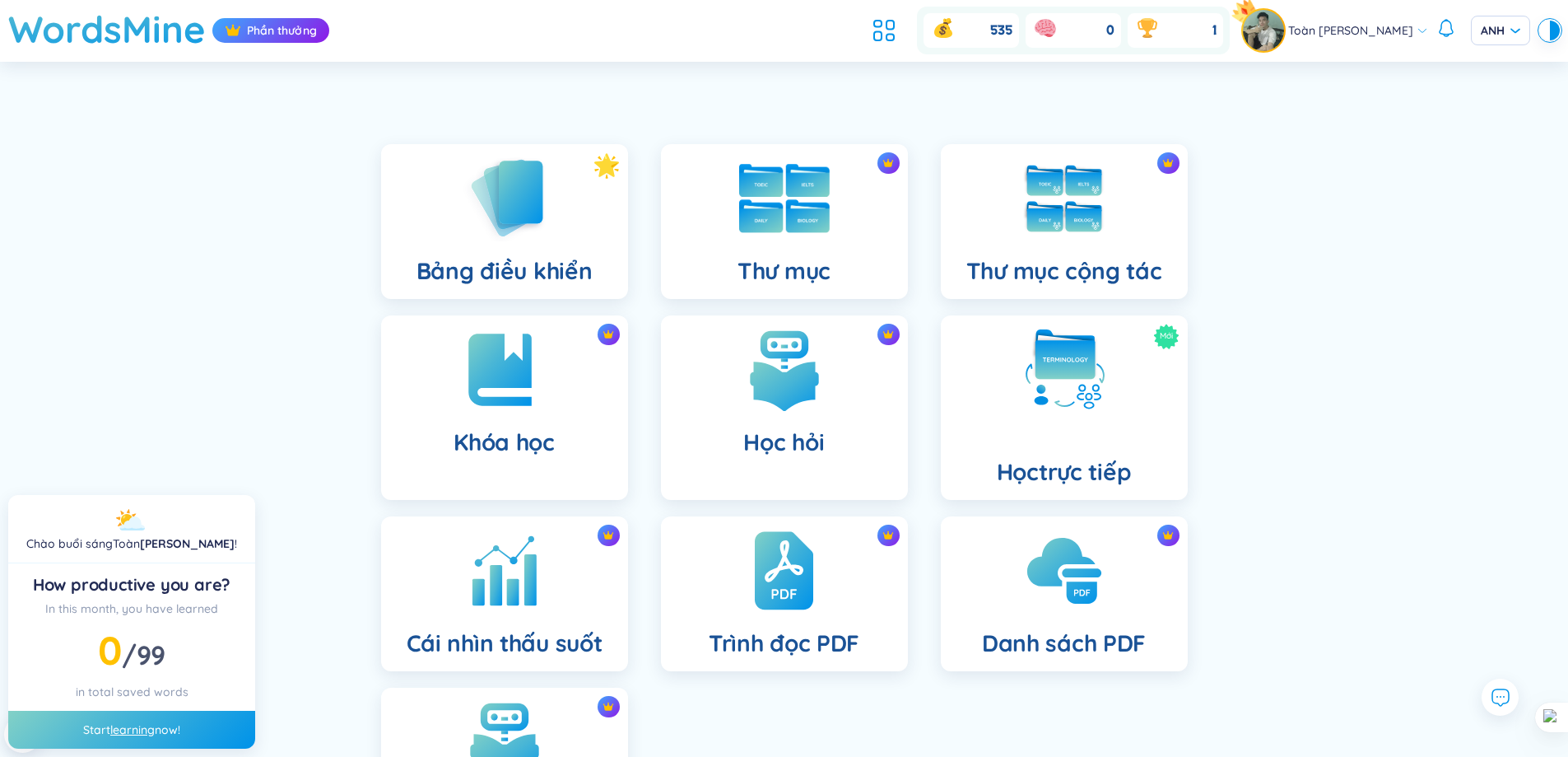
click at [837, 221] on div "Thư mục" at bounding box center [784, 221] width 247 height 155
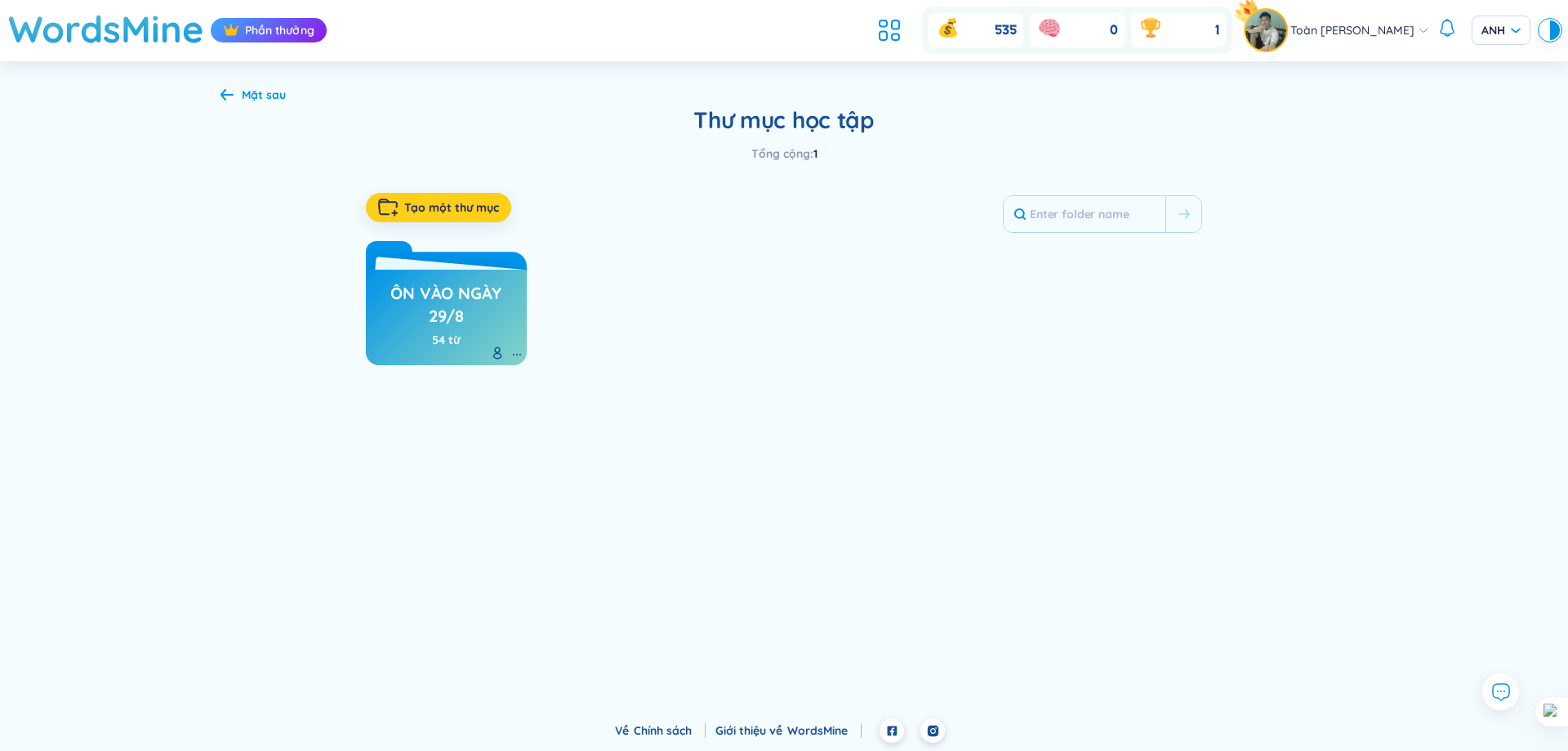
click at [465, 204] on font "Tạo một thư mục" at bounding box center [451, 207] width 95 height 14
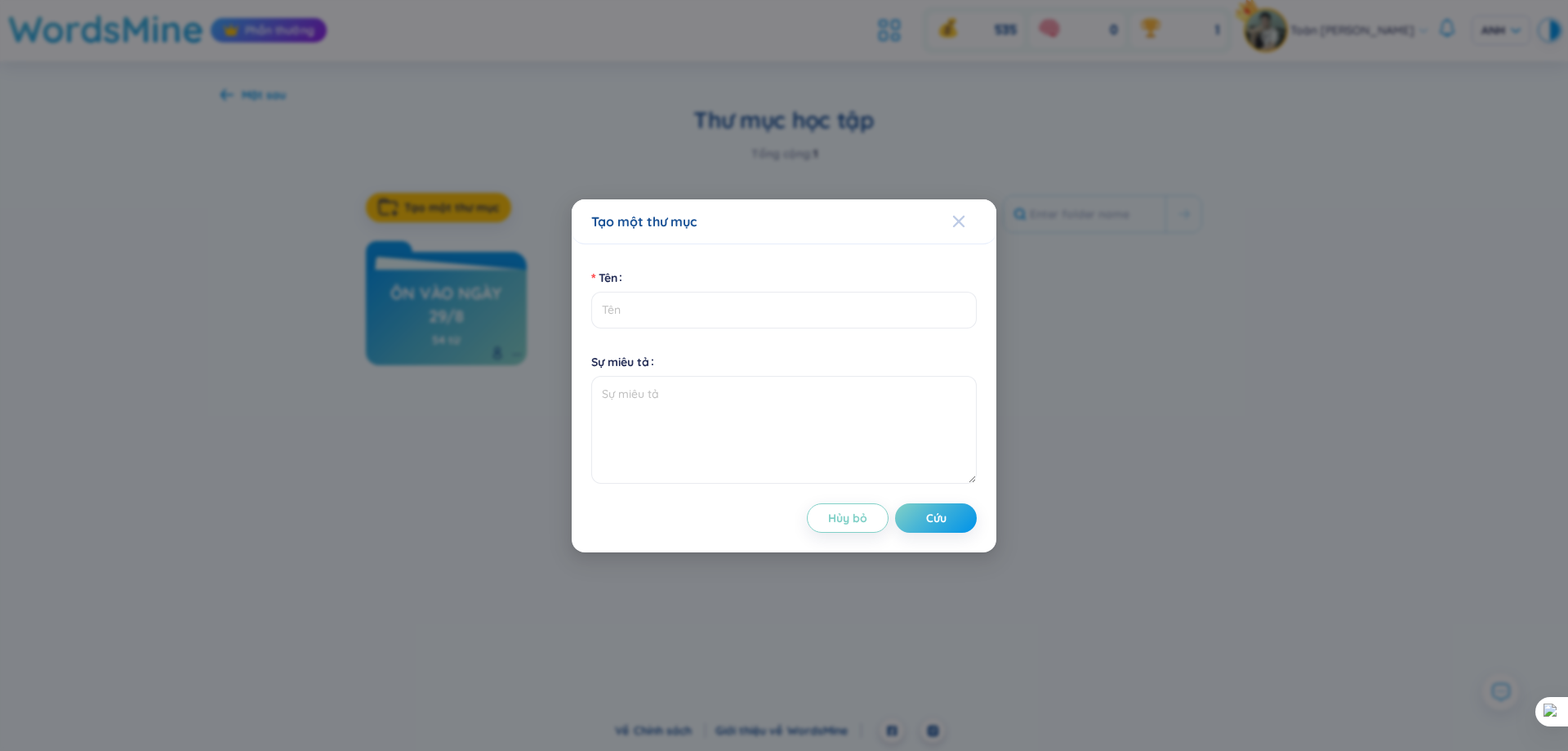
click at [969, 207] on span "Đóng" at bounding box center [974, 221] width 44 height 44
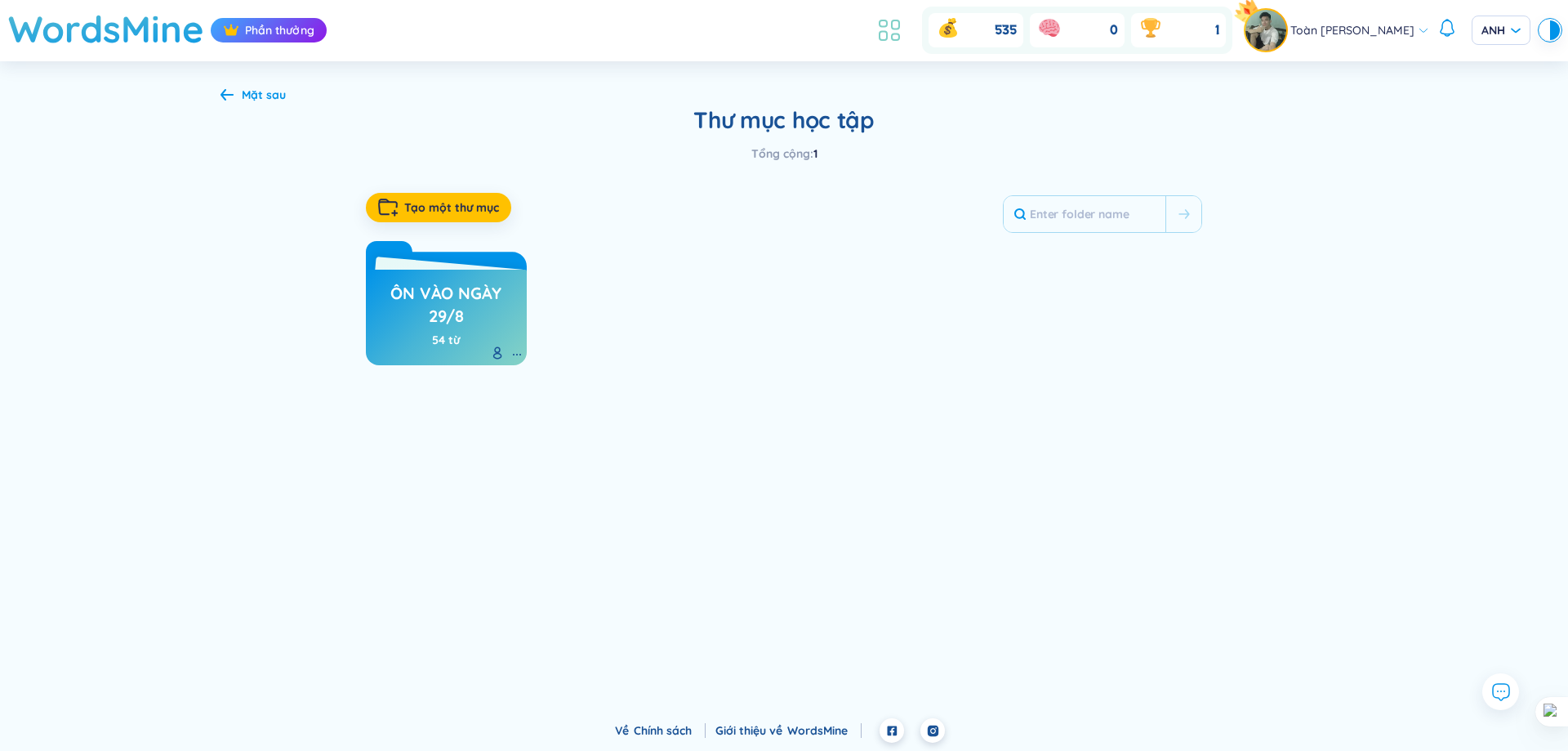
click at [880, 25] on icon at bounding box center [889, 29] width 29 height 29
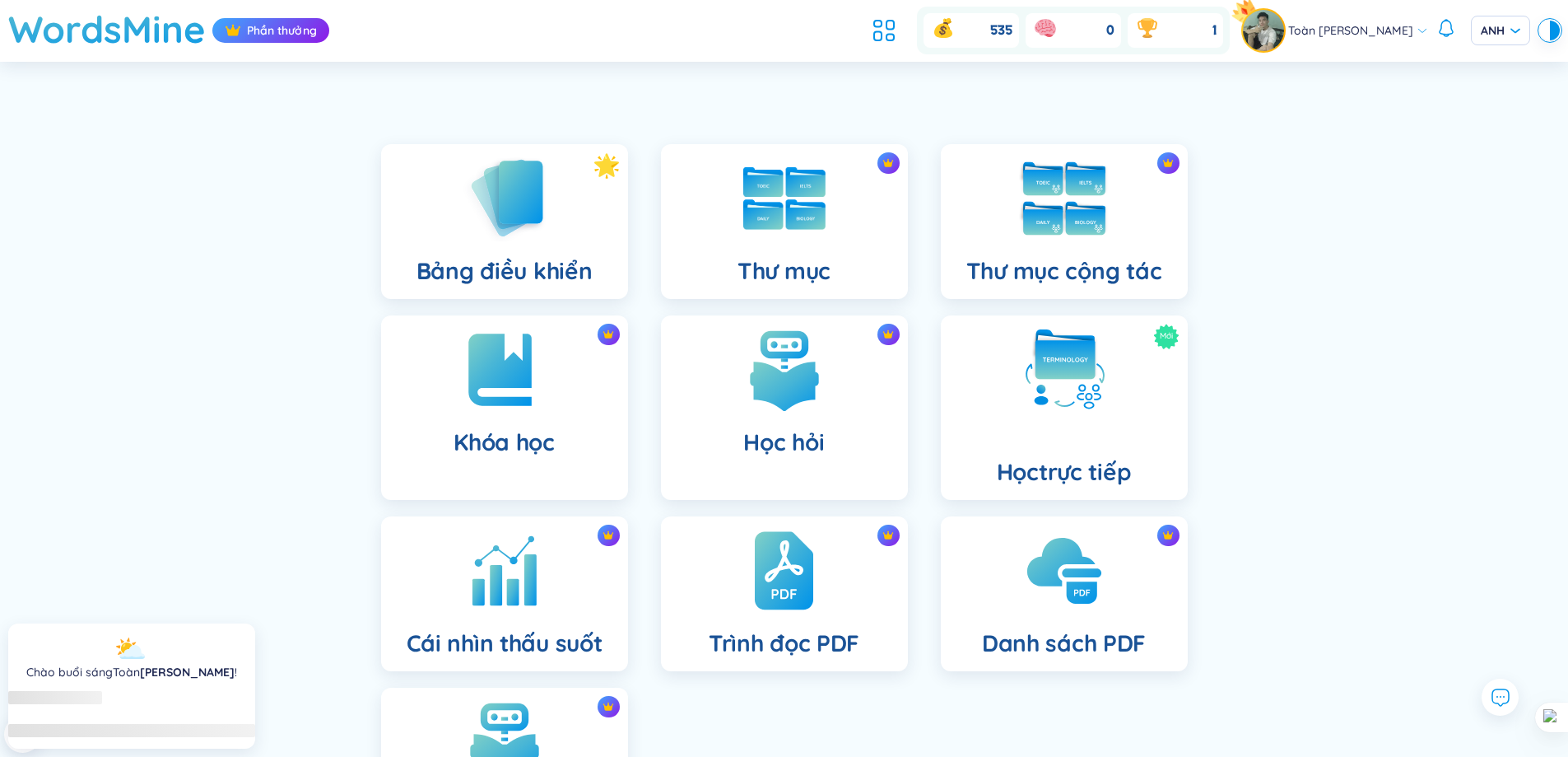
click at [1075, 203] on img at bounding box center [1064, 198] width 91 height 91
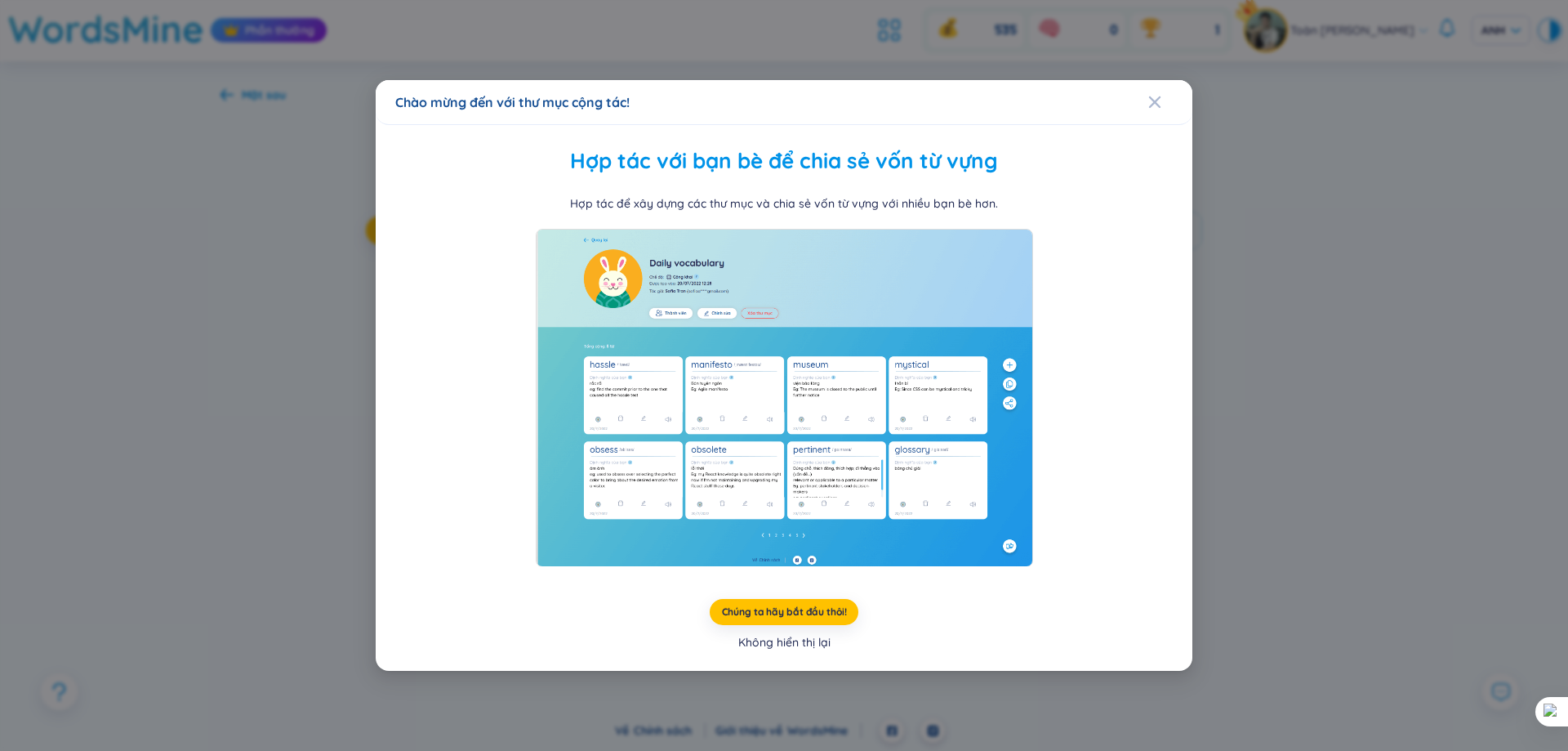
click at [794, 645] on font "Không hiển thị lại" at bounding box center [784, 642] width 92 height 14
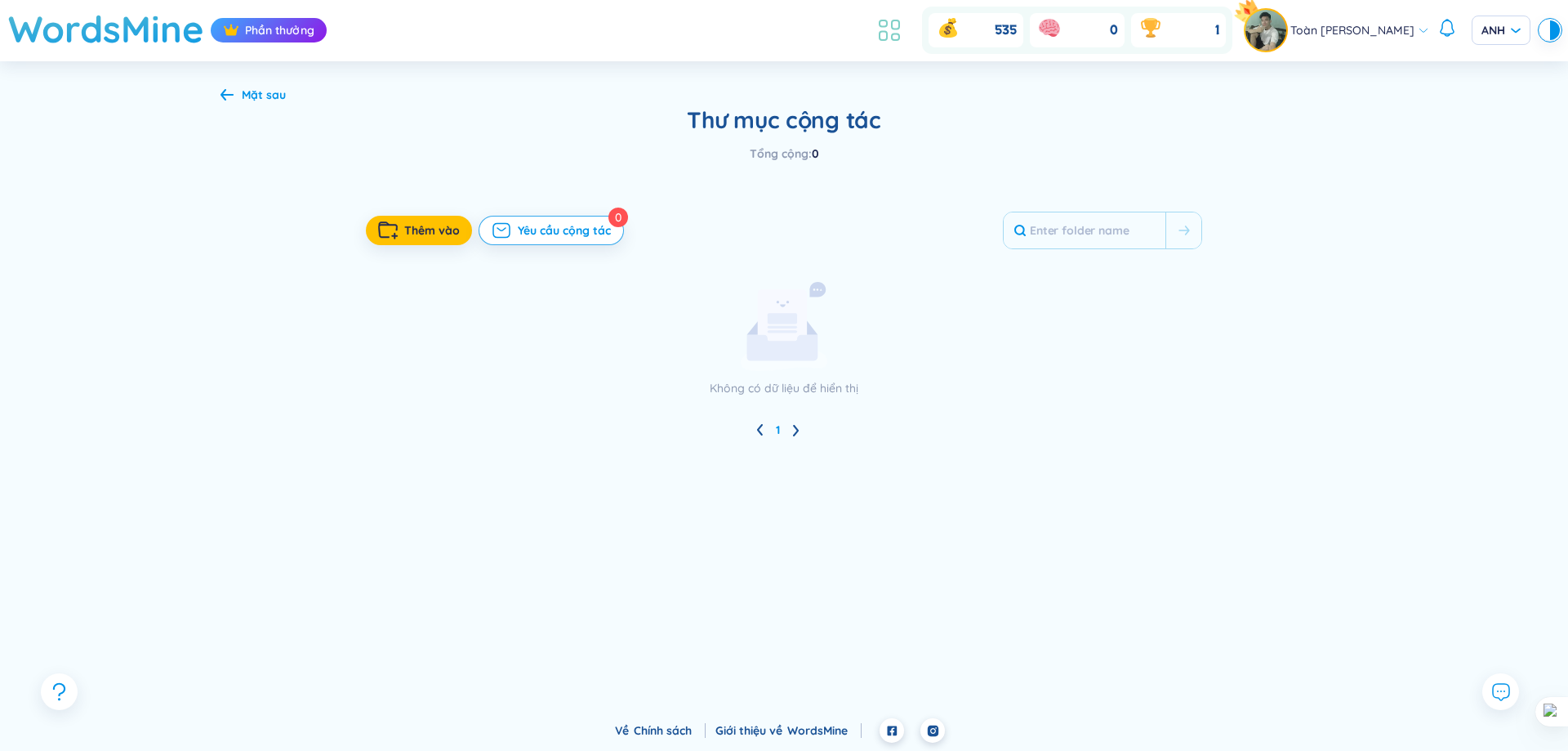
click at [884, 20] on icon at bounding box center [889, 29] width 29 height 29
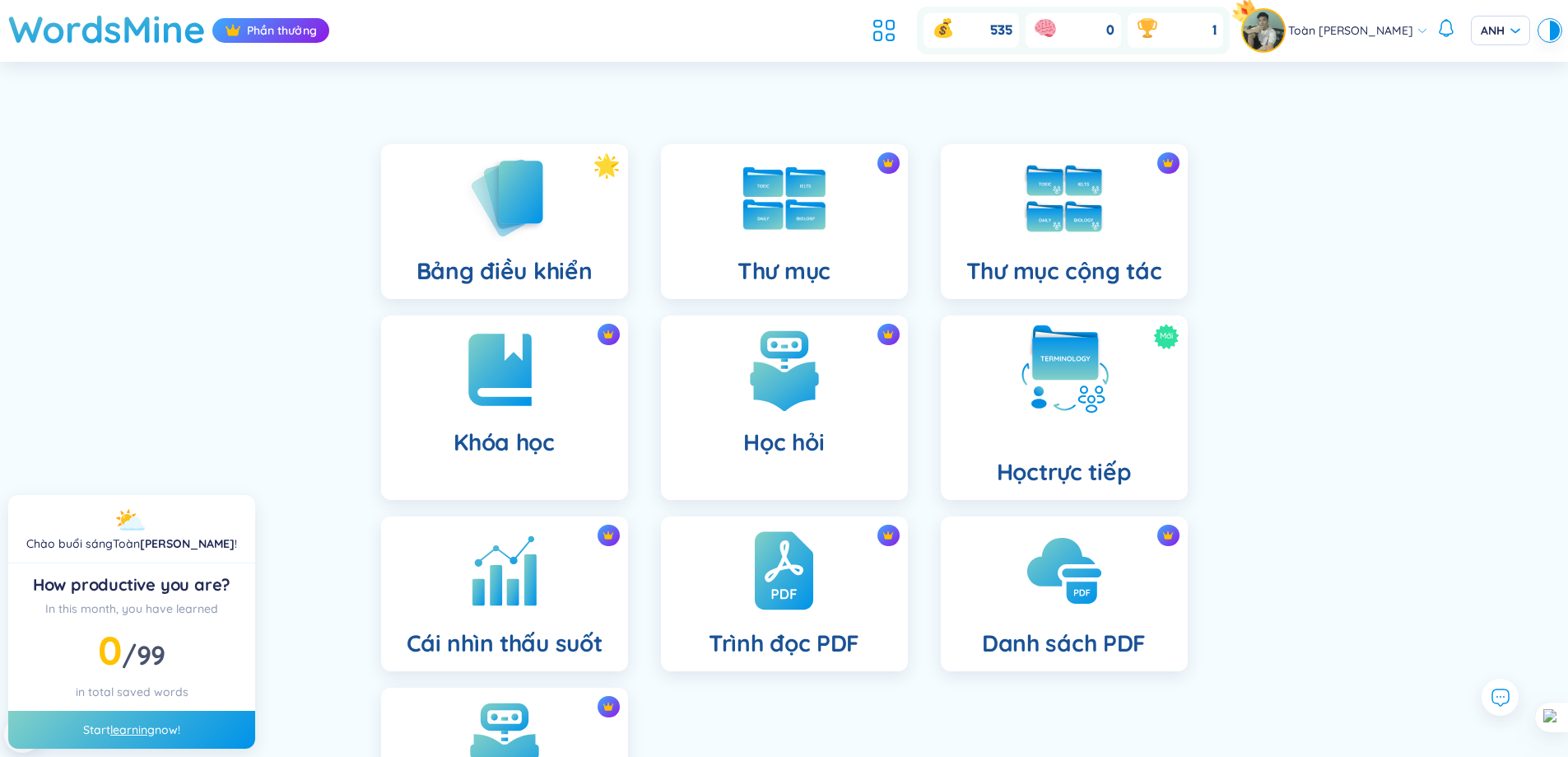
click at [1015, 364] on div "Mới Học trực tiếp" at bounding box center [1064, 408] width 247 height 185
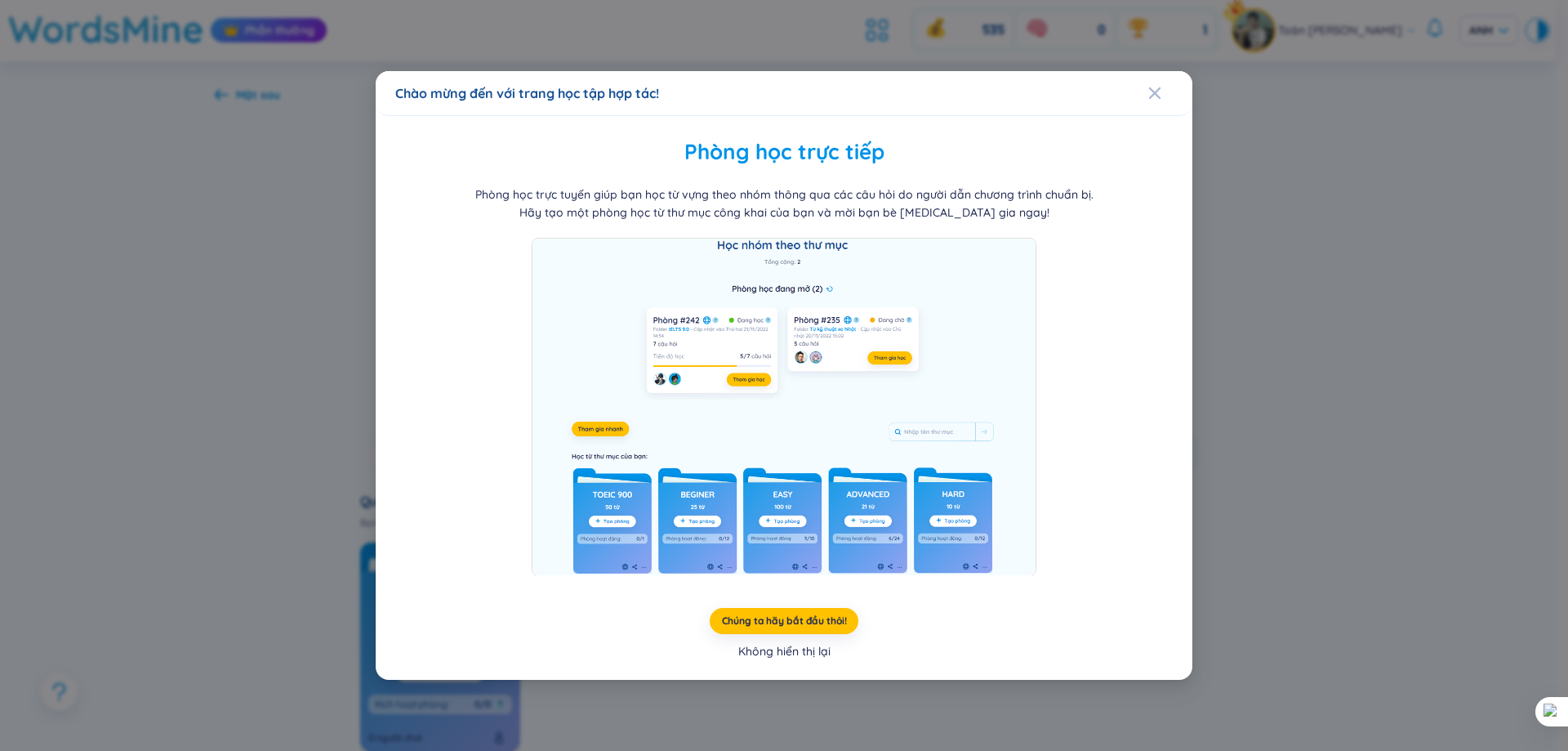
click at [789, 657] on font "Không hiển thị lại" at bounding box center [784, 650] width 92 height 14
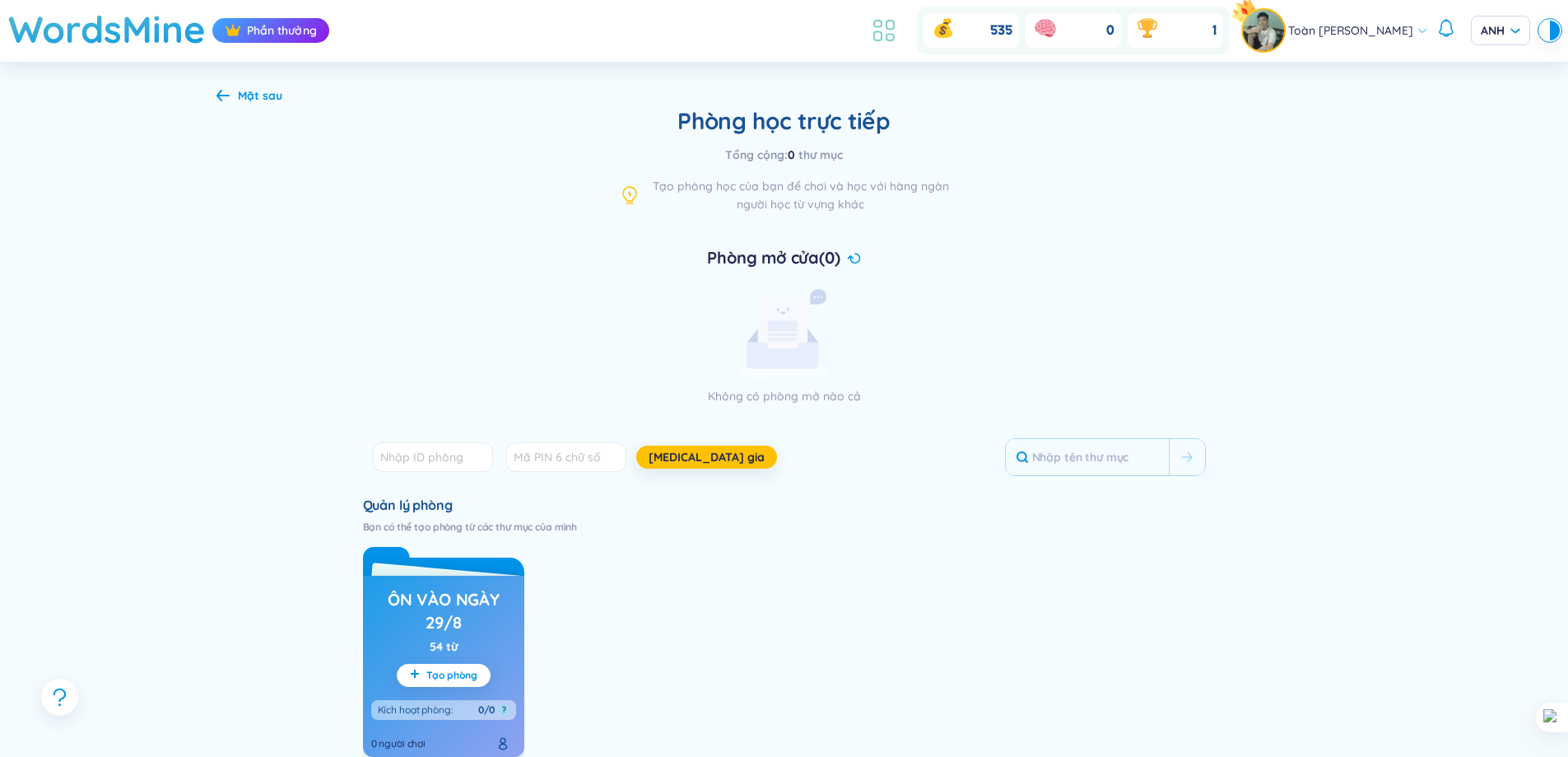
click at [886, 46] on li at bounding box center [884, 31] width 36 height 36
click at [883, 50] on div "535 0 1" at bounding box center [1048, 31] width 364 height 47
click at [887, 39] on icon at bounding box center [884, 30] width 30 height 30
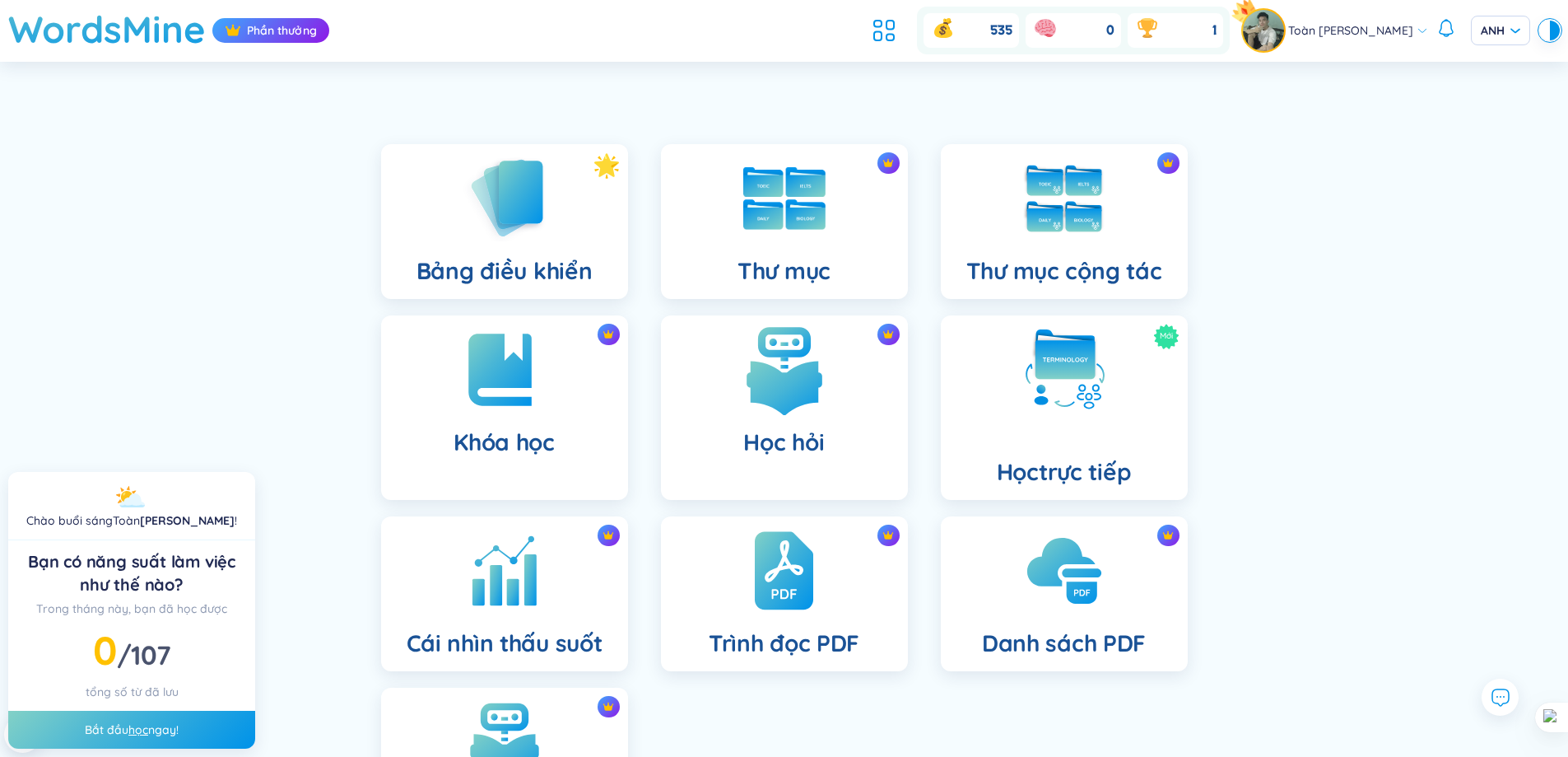
click at [846, 442] on div "Học hỏi" at bounding box center [784, 408] width 247 height 185
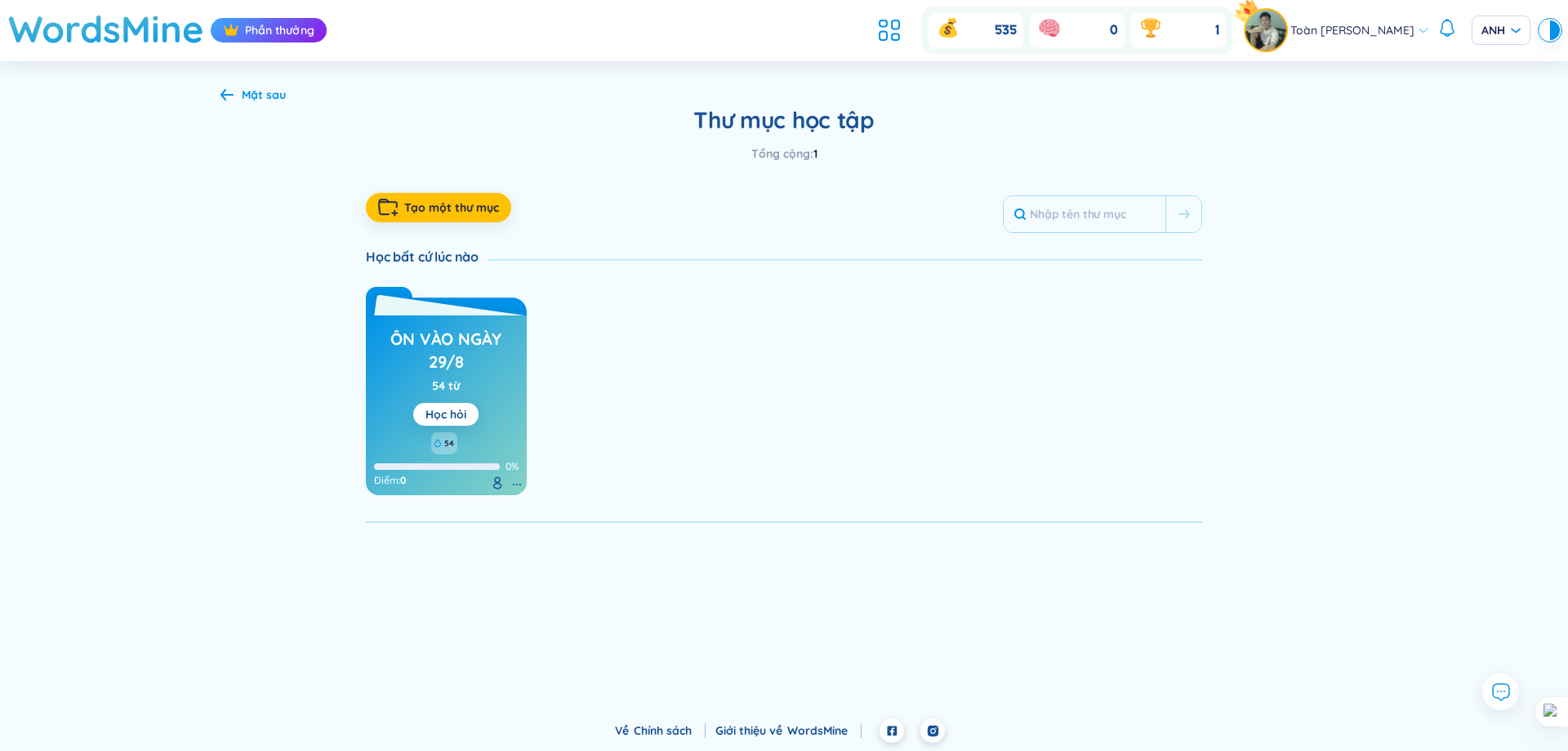
click at [464, 358] on font "ôn vào ngày 29/8" at bounding box center [446, 349] width 111 height 43
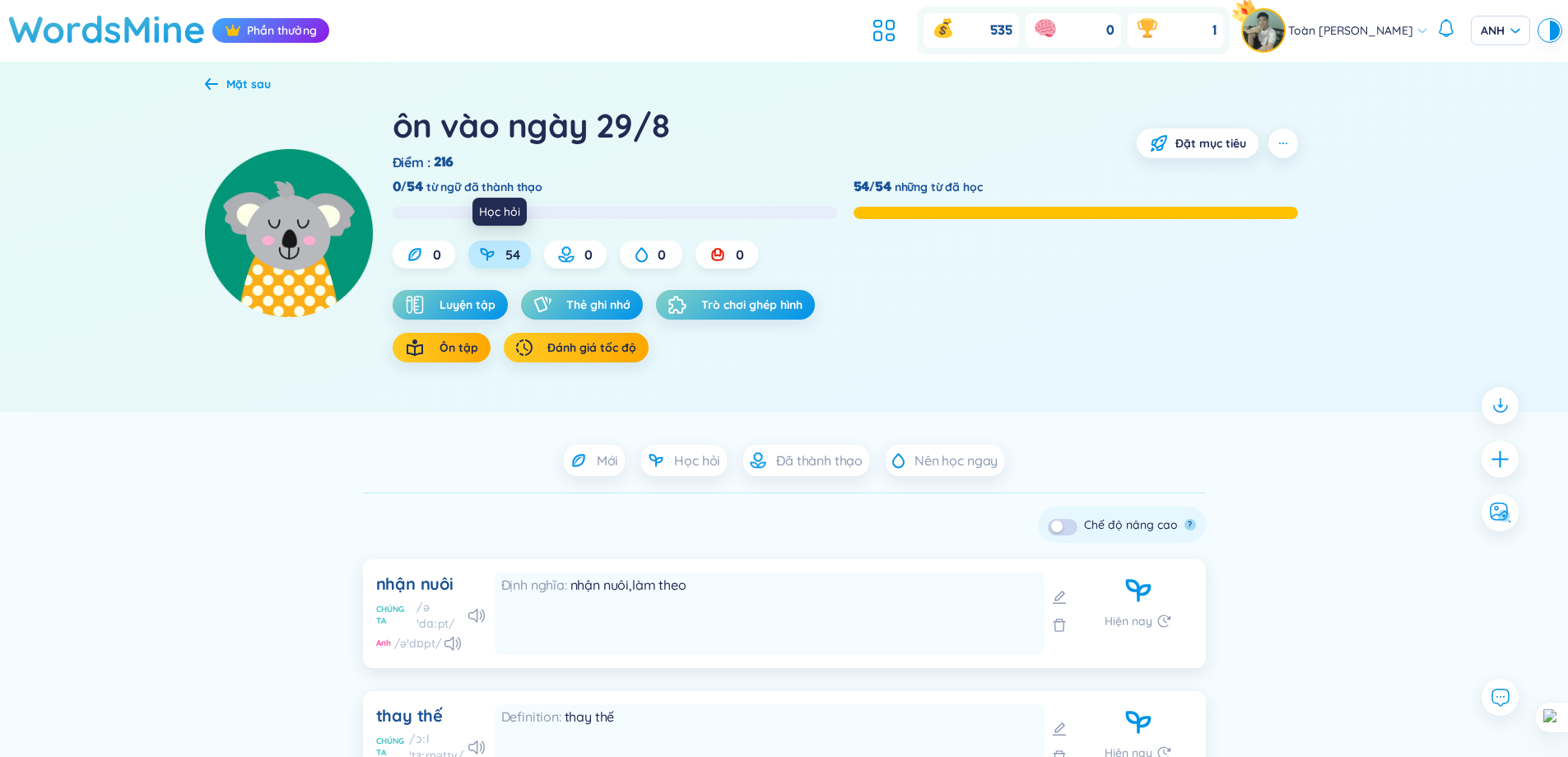
click at [498, 249] on div "54" at bounding box center [500, 254] width 63 height 28
click at [601, 451] on span "Mới" at bounding box center [608, 459] width 22 height 18
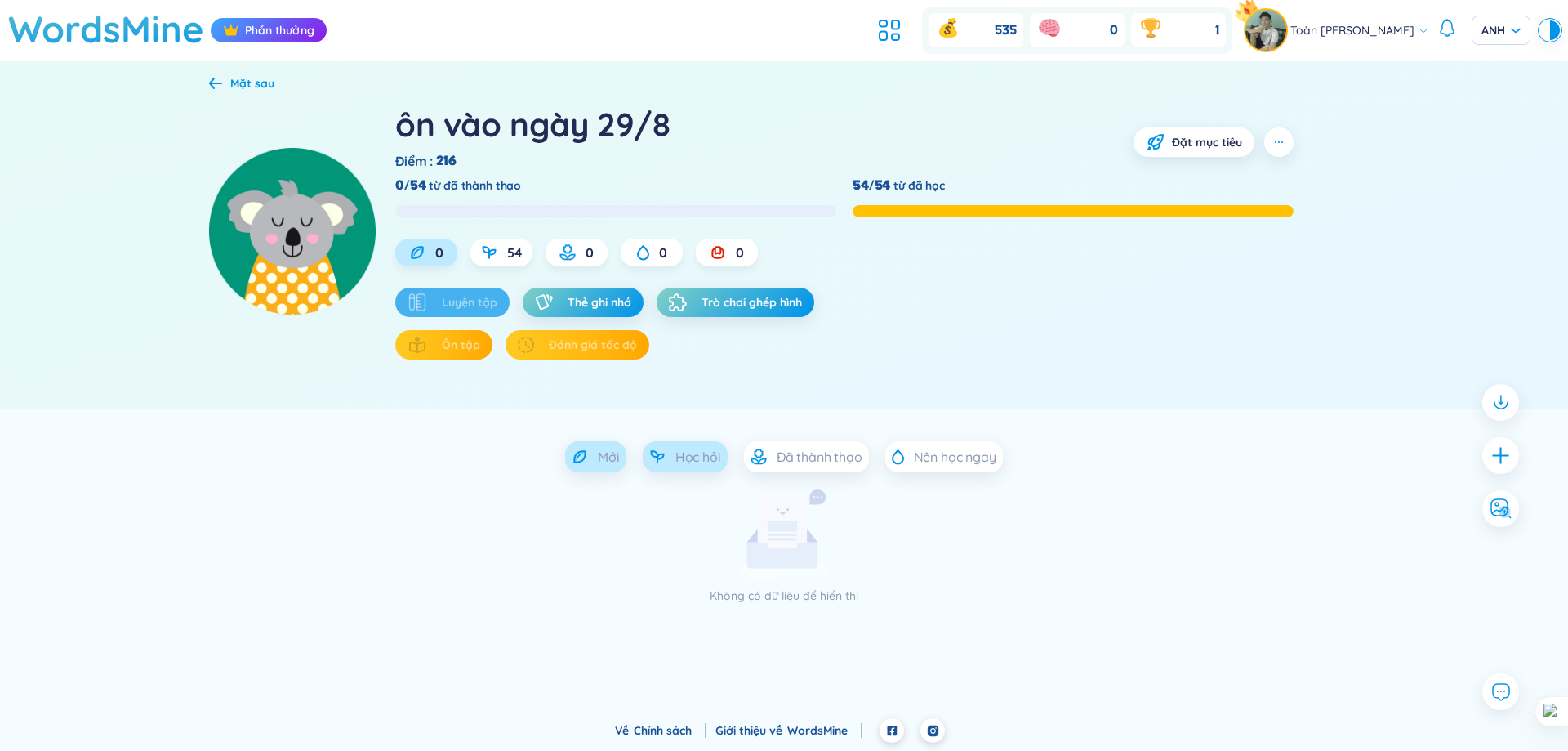
click at [663, 457] on icon at bounding box center [657, 456] width 16 height 16
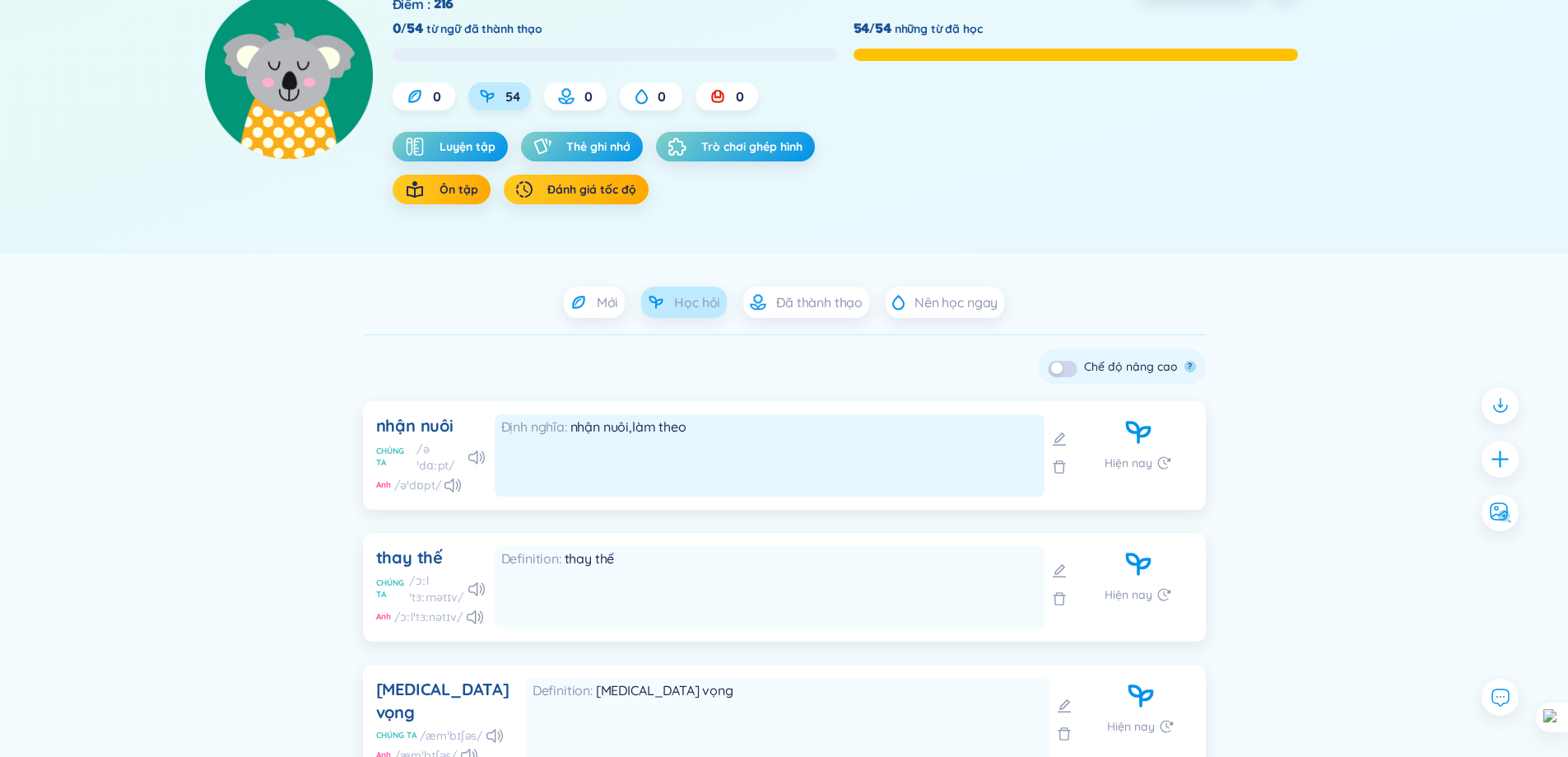
scroll to position [164, 0]
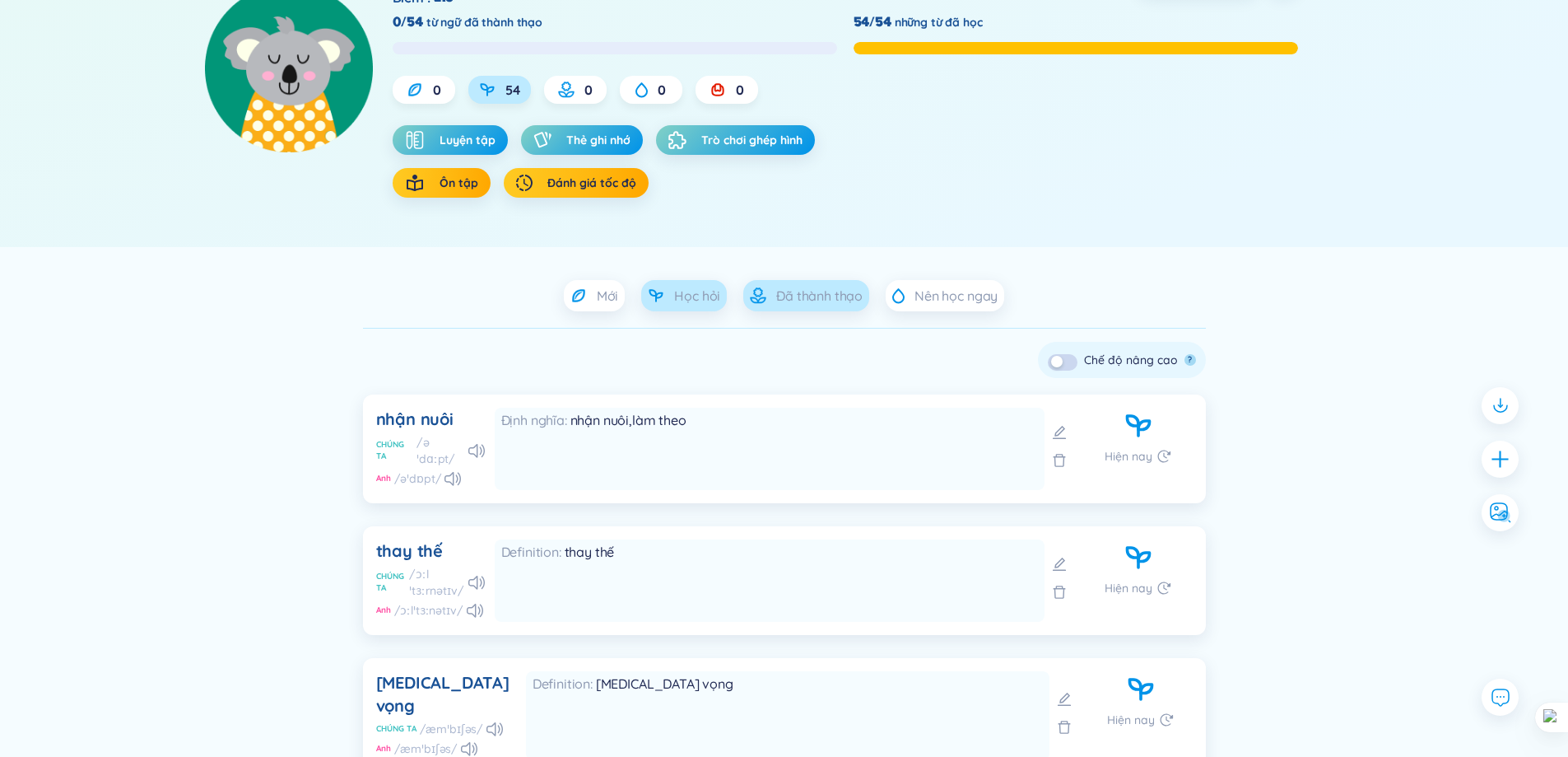
click at [784, 298] on font "Đã thành thạo" at bounding box center [820, 295] width 86 height 16
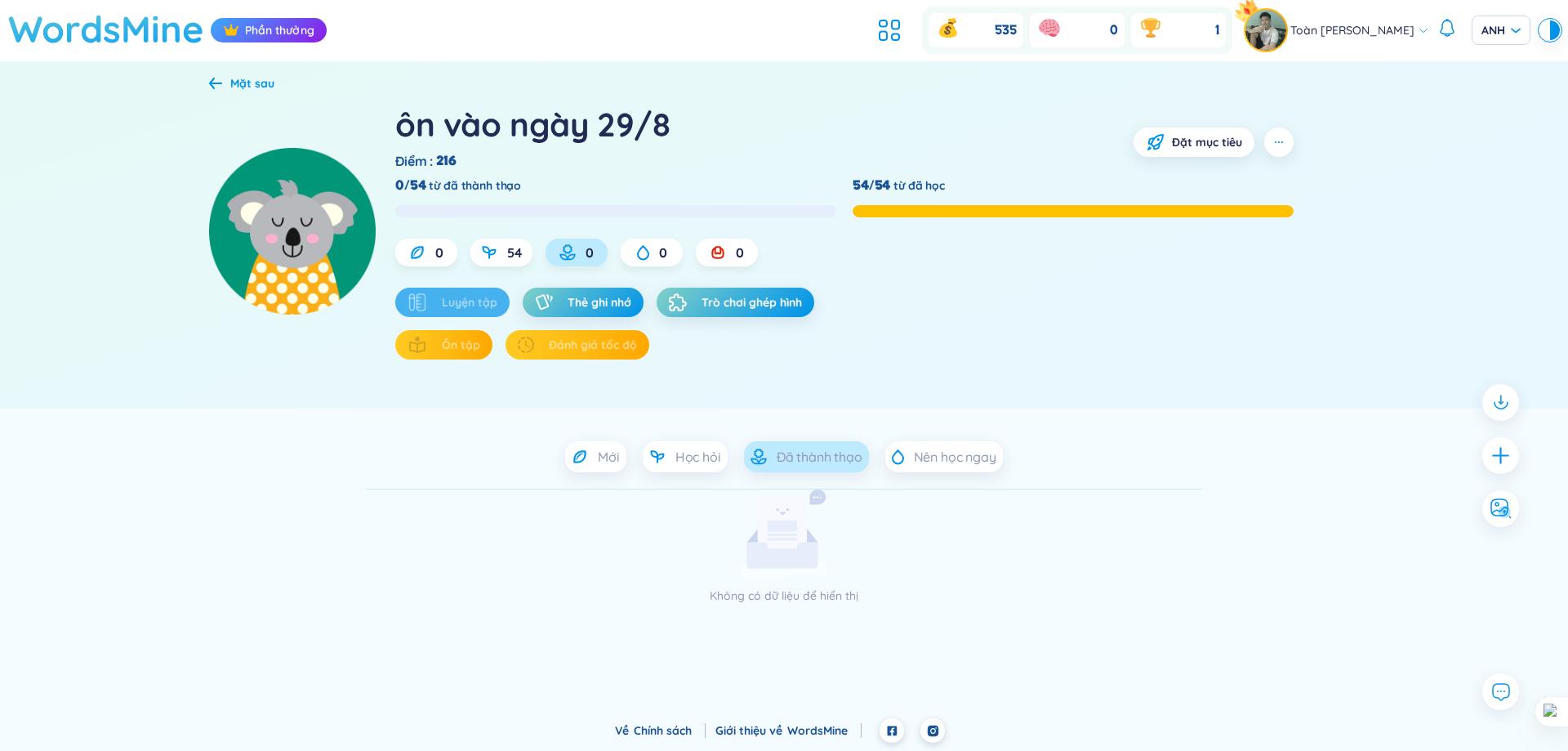
click at [156, 15] on font "WordsMine" at bounding box center [106, 29] width 196 height 45
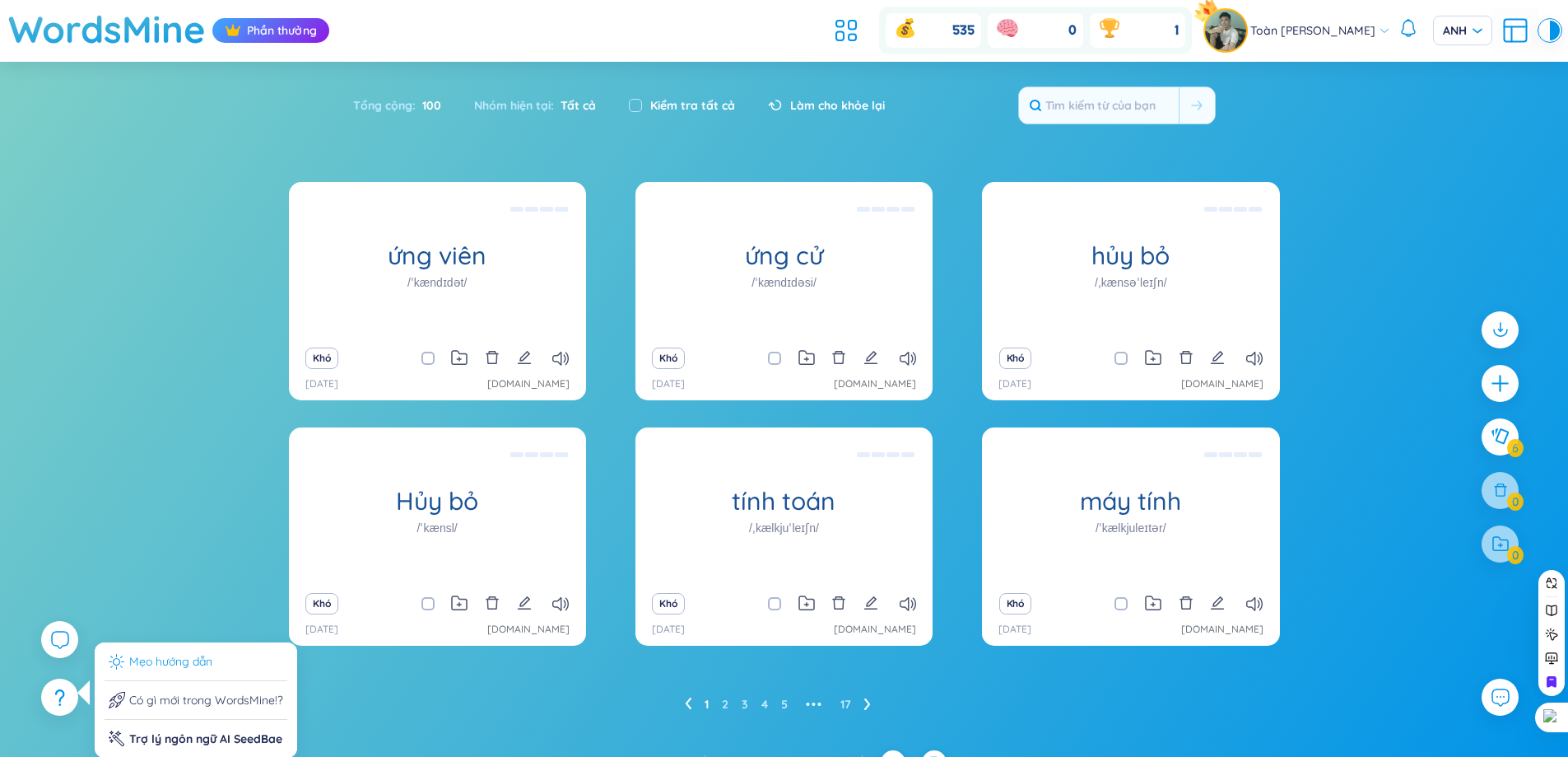
click at [181, 671] on li "Mẹo hướng dẫn" at bounding box center [196, 666] width 183 height 29
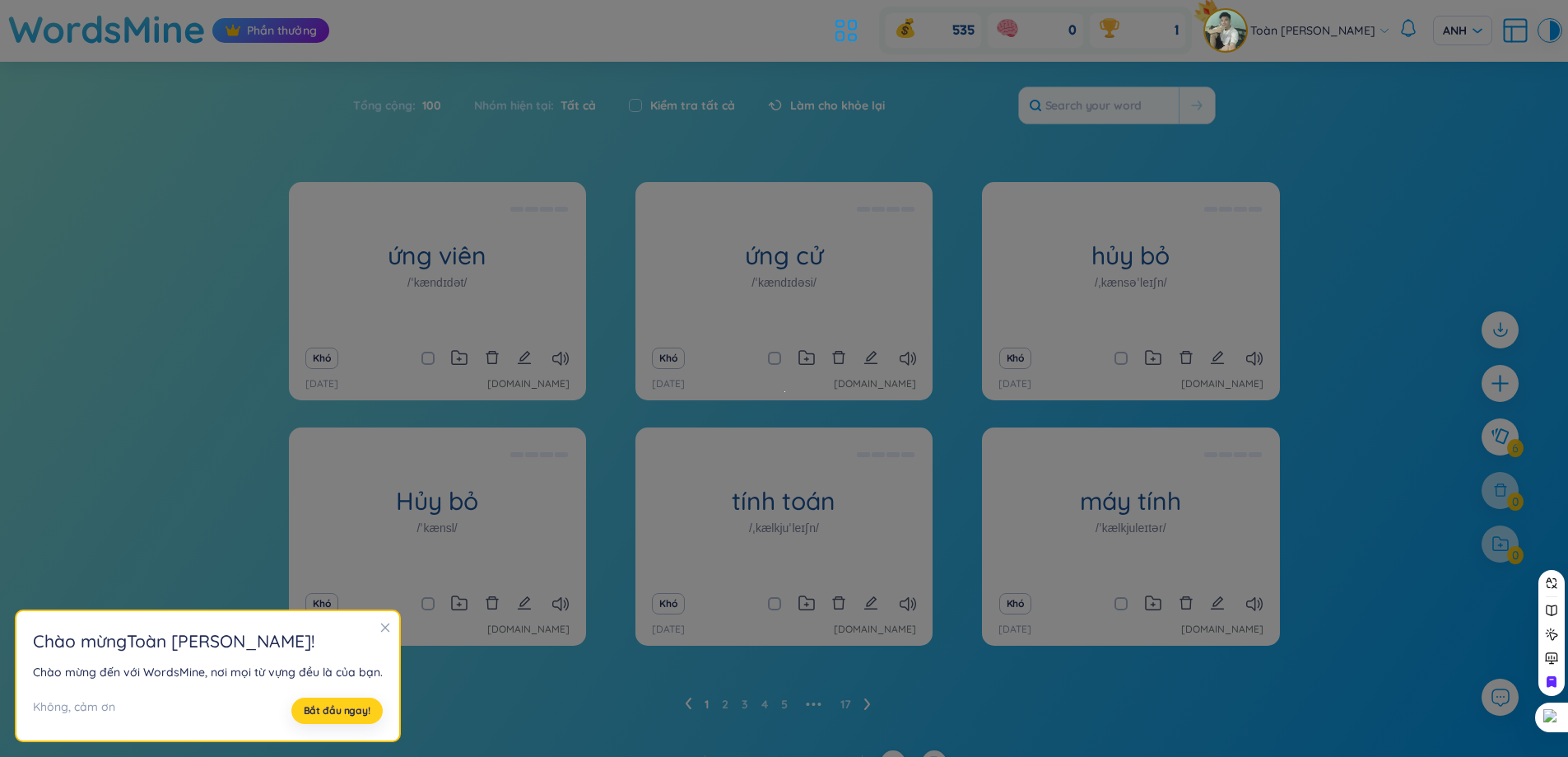
click at [315, 708] on font "Bắt đầu ngay!" at bounding box center [336, 710] width 67 height 13
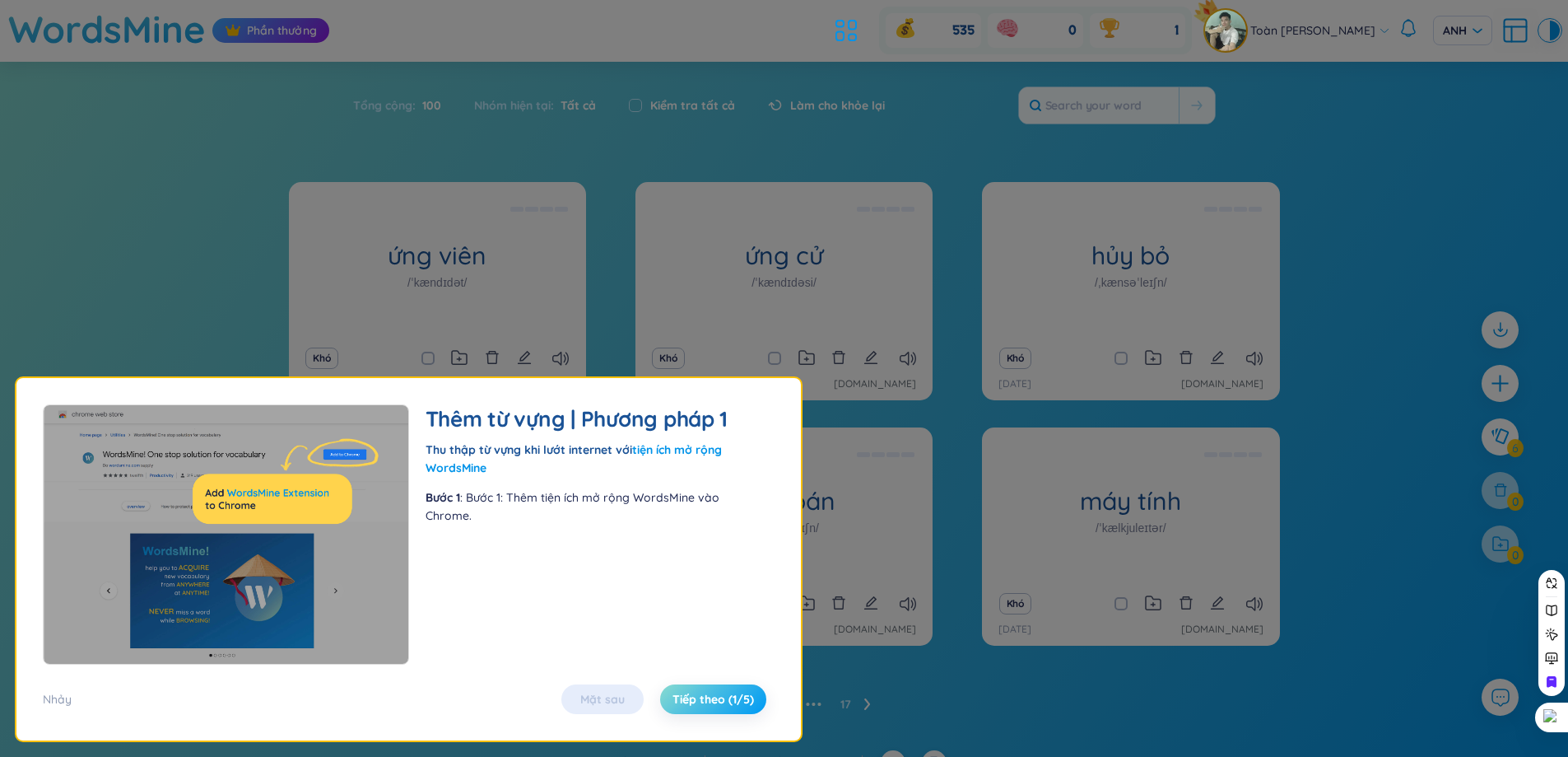
click at [727, 695] on font "Tiếp theo (1/5)" at bounding box center [714, 699] width 81 height 14
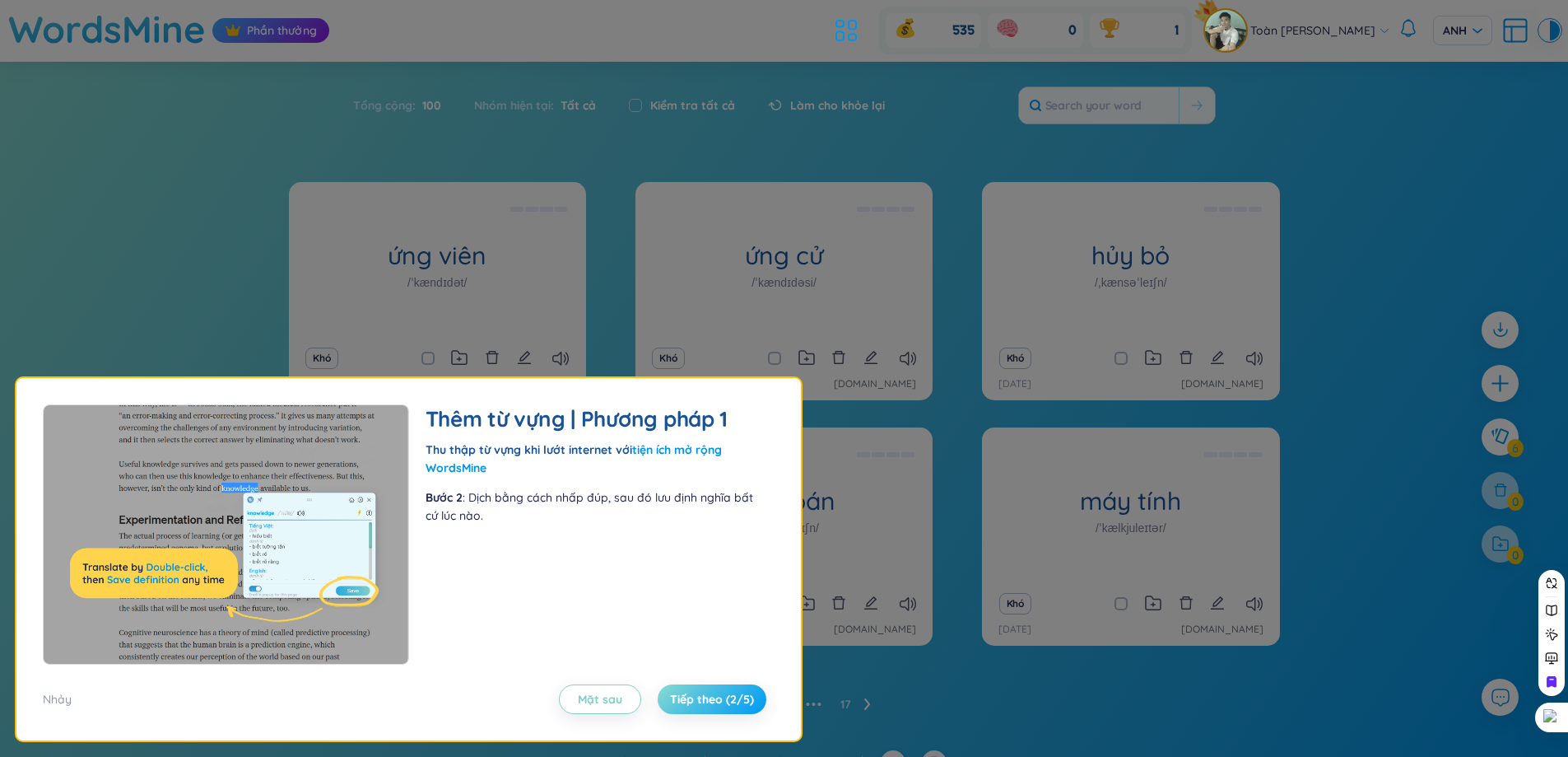
click at [721, 695] on font "Tiếp theo (2/5)" at bounding box center [712, 699] width 84 height 14
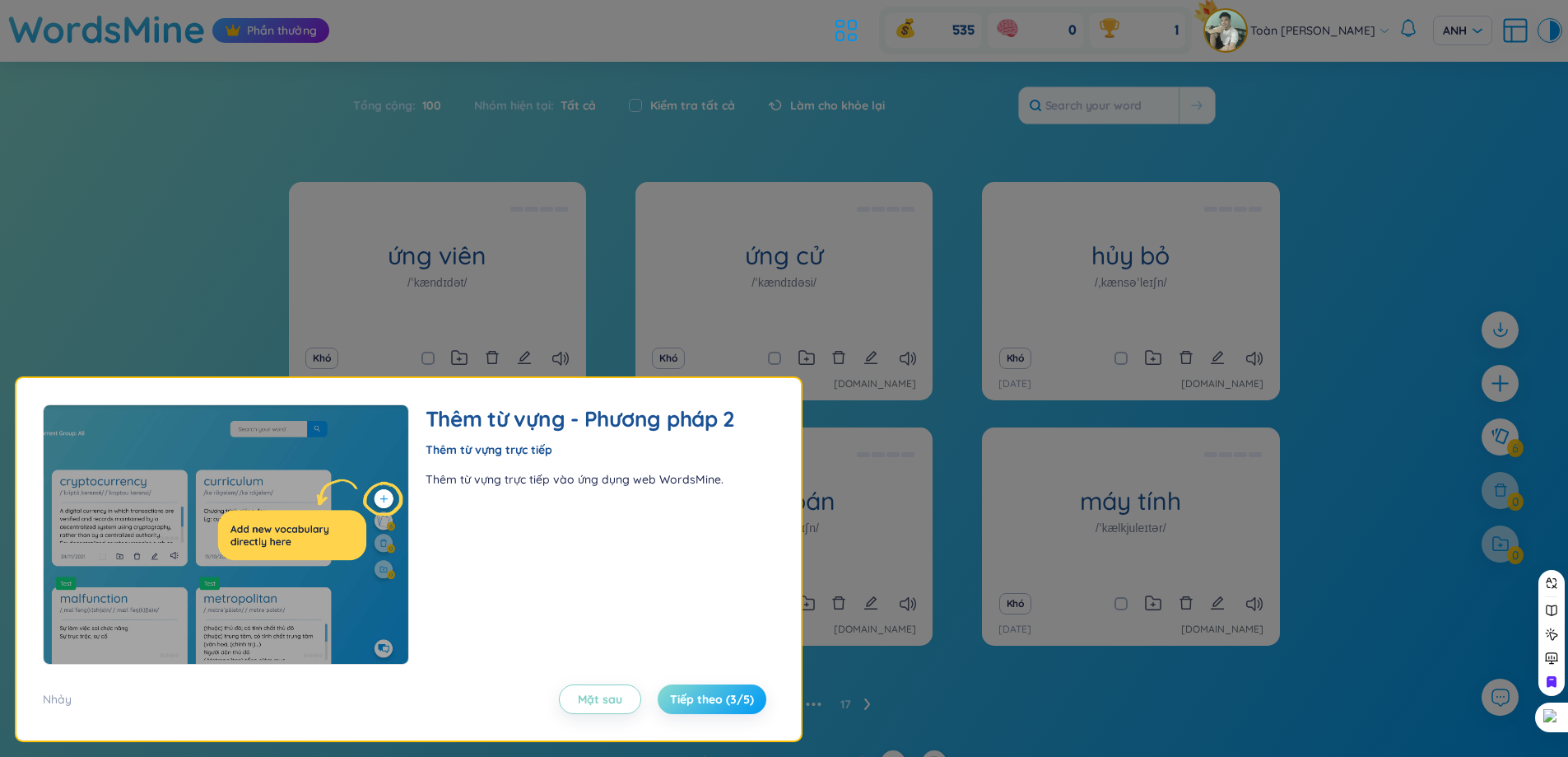
click at [723, 696] on font "Tiếp theo (3/5)" at bounding box center [712, 699] width 84 height 14
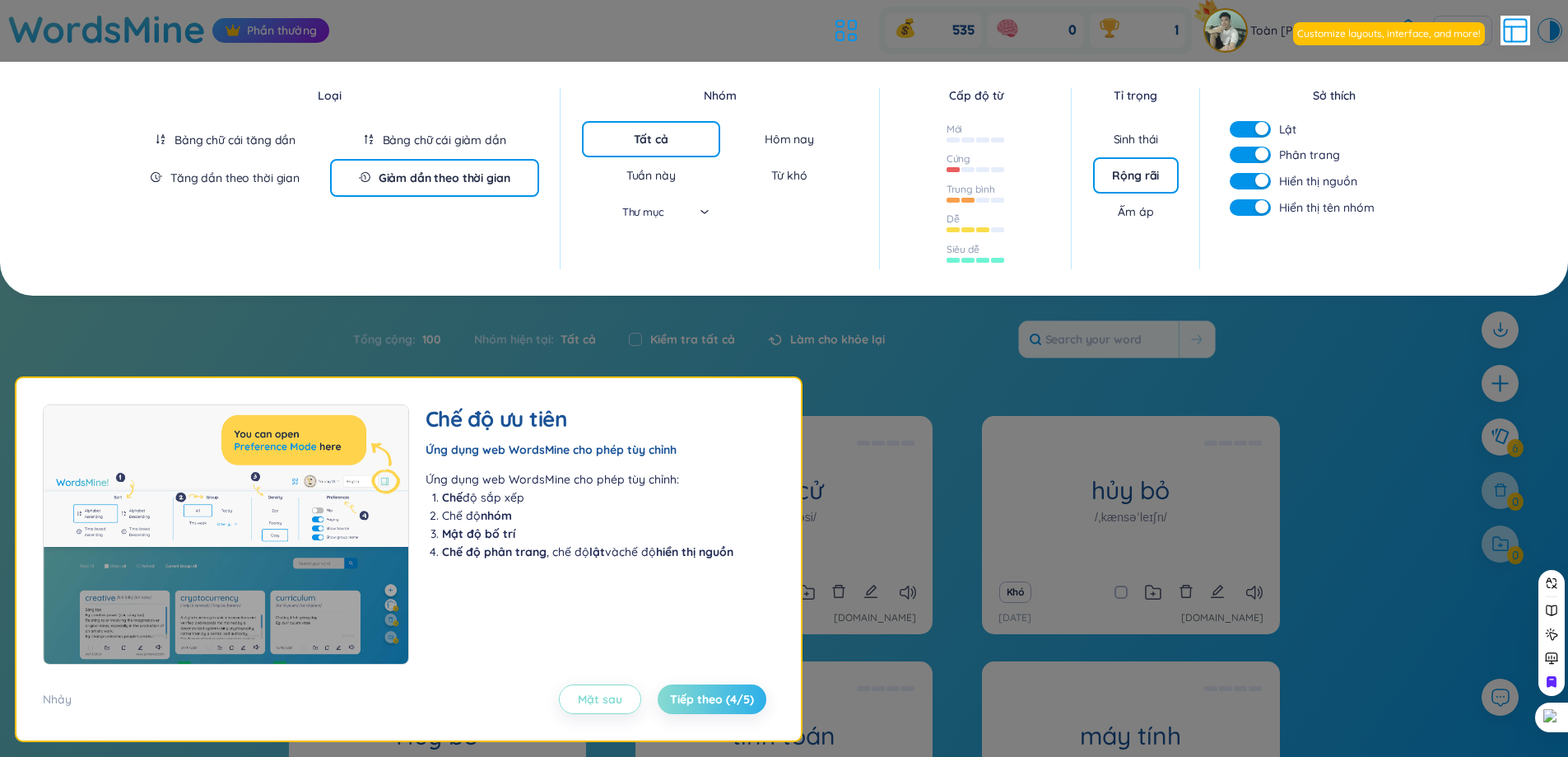
click at [598, 697] on font "Mặt sau" at bounding box center [600, 699] width 44 height 14
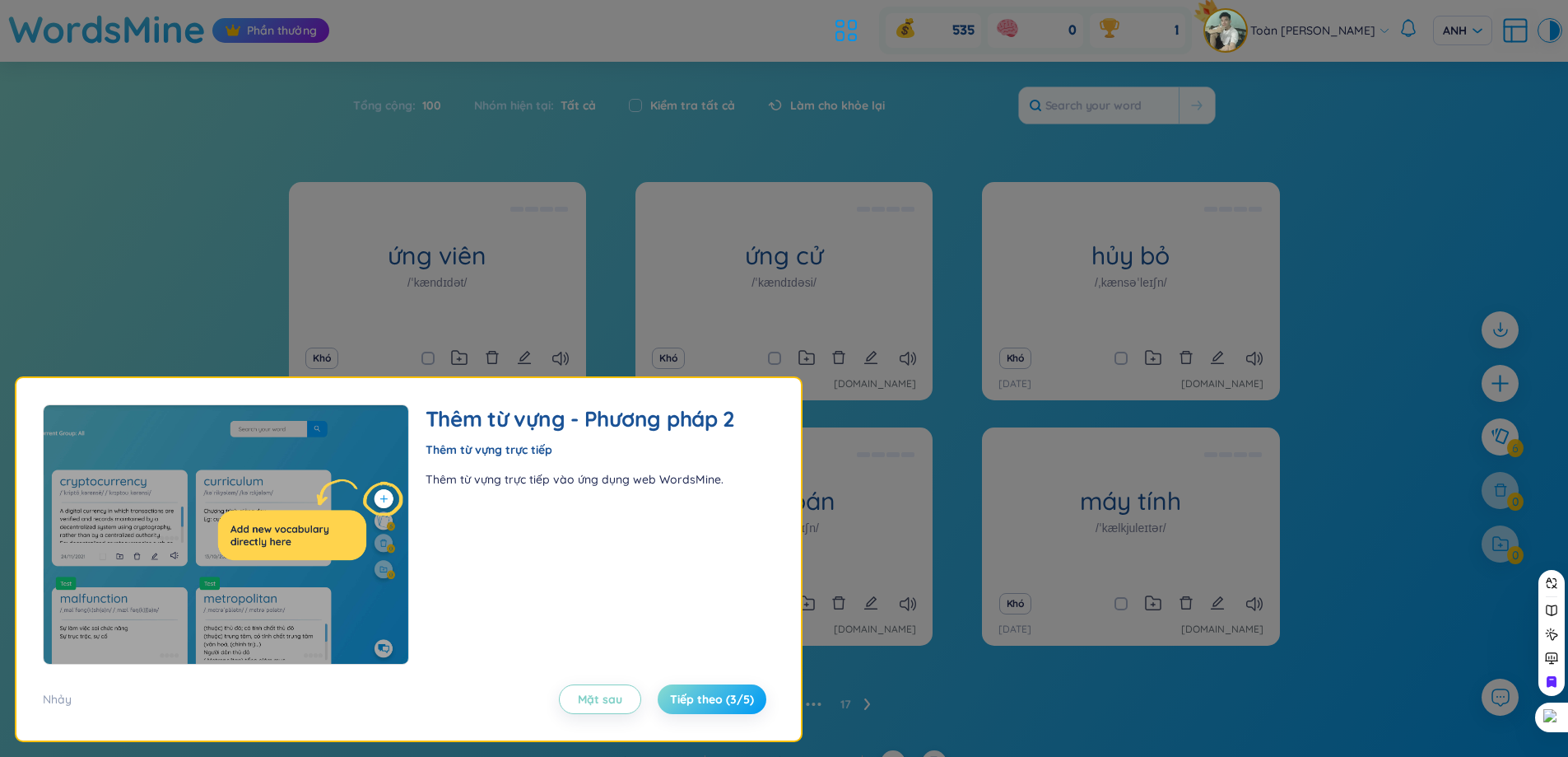
click at [720, 704] on font "Tiếp theo (3/5)" at bounding box center [712, 699] width 84 height 14
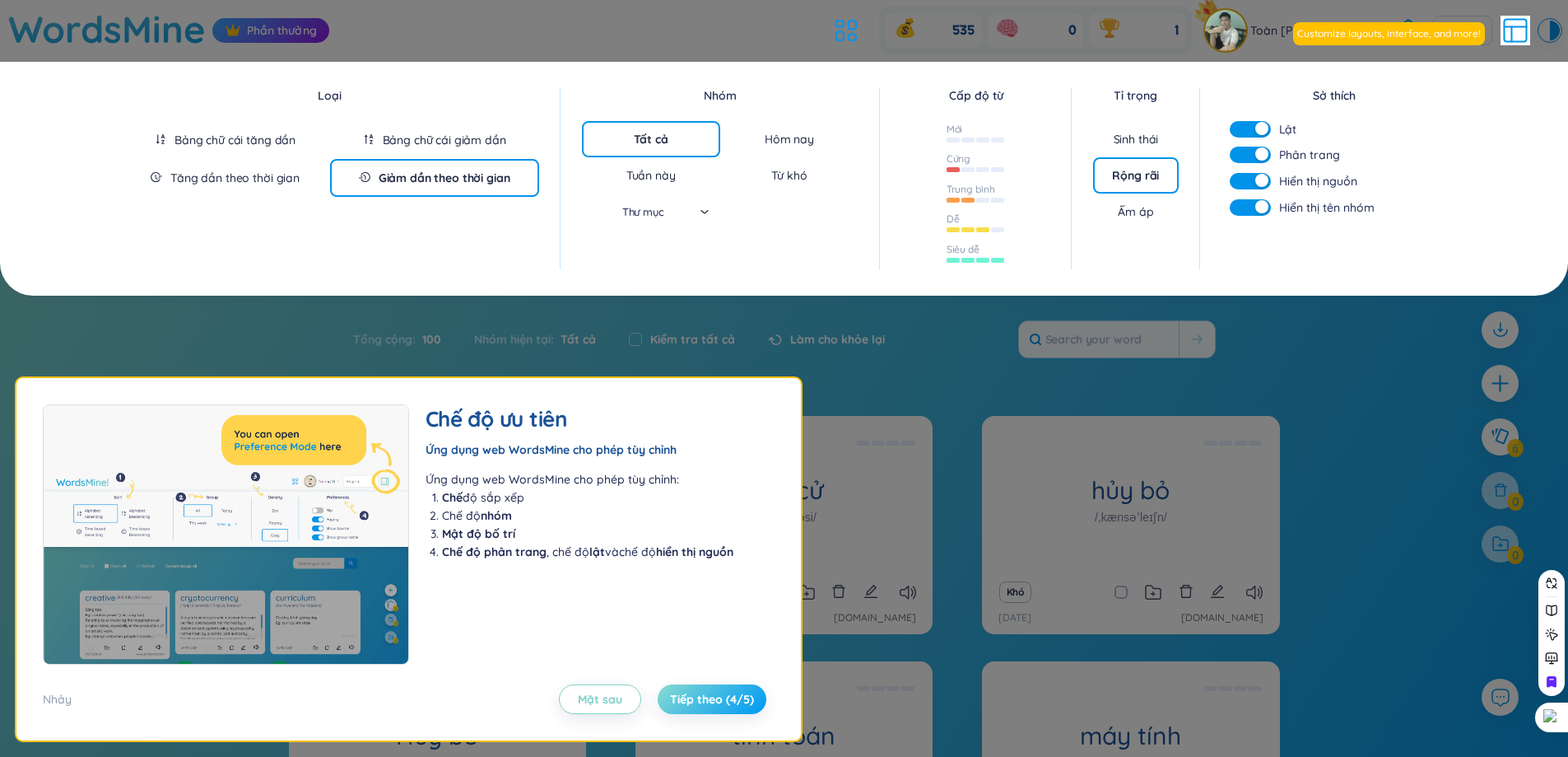
click at [720, 704] on font "Tiếp theo (4/5)" at bounding box center [712, 699] width 84 height 14
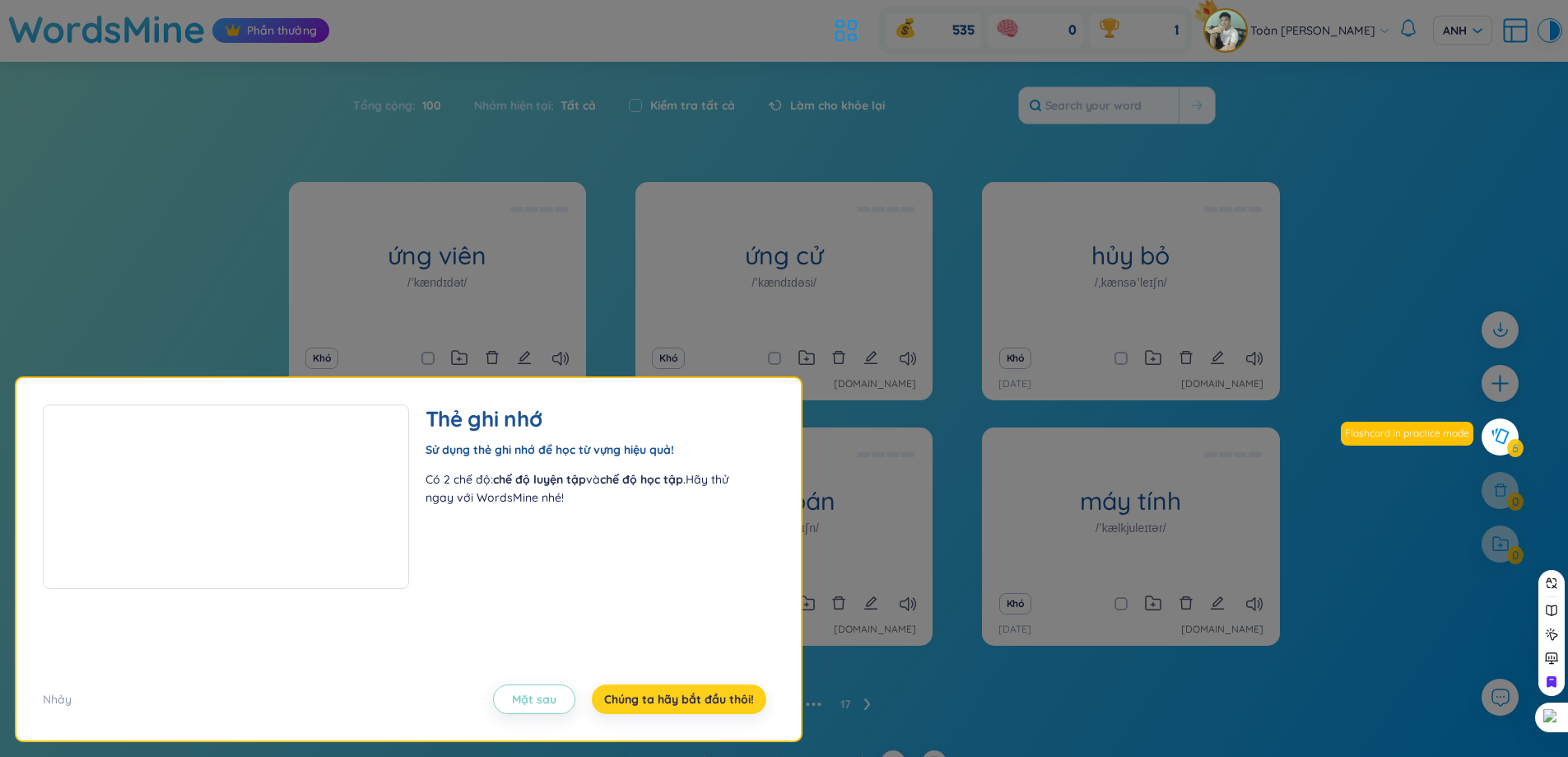
click at [720, 704] on font "Chúng ta hãy bắt đầu thôi!" at bounding box center [679, 699] width 150 height 14
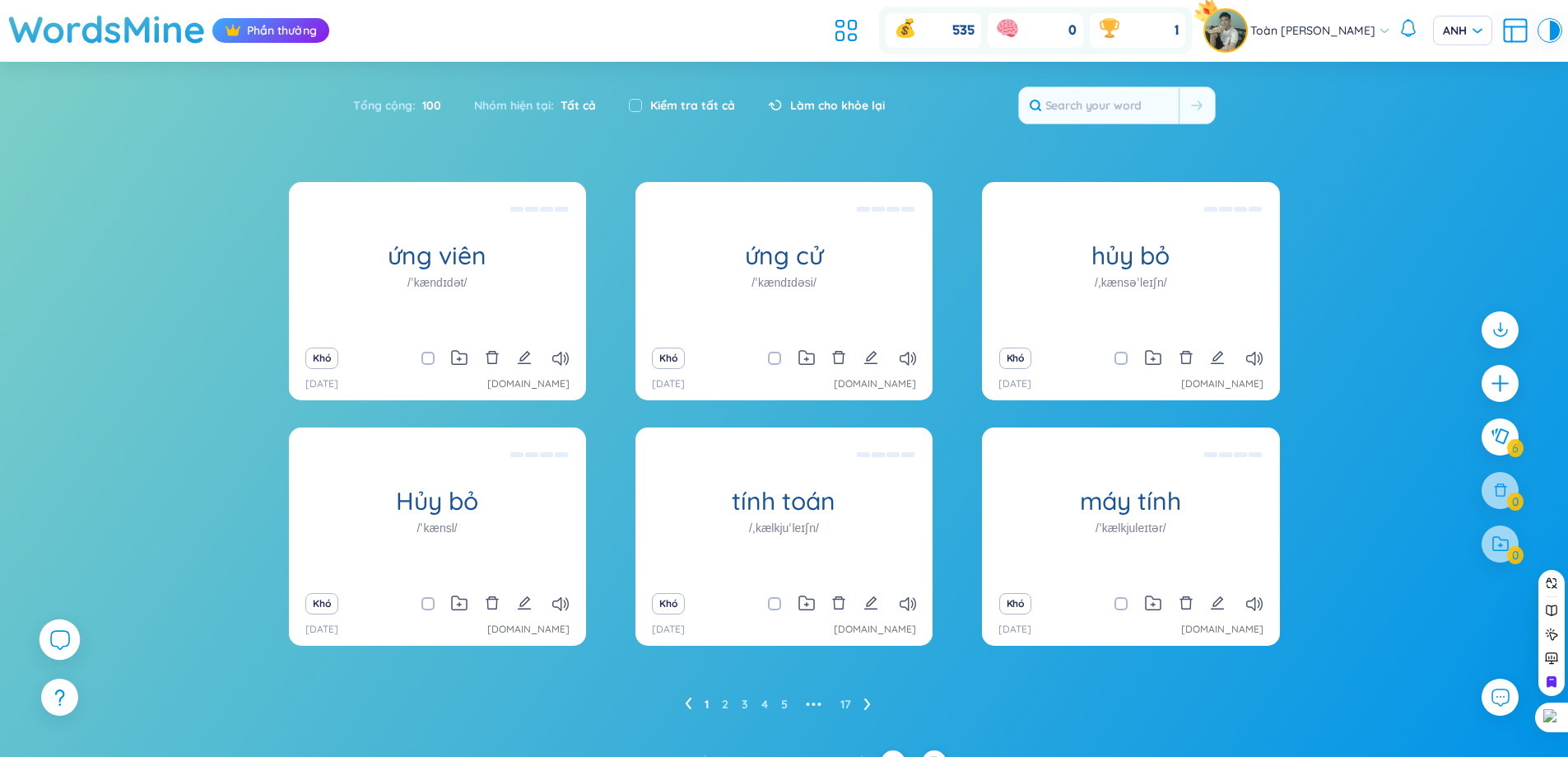
click at [70, 646] on icon at bounding box center [58, 638] width 19 height 19
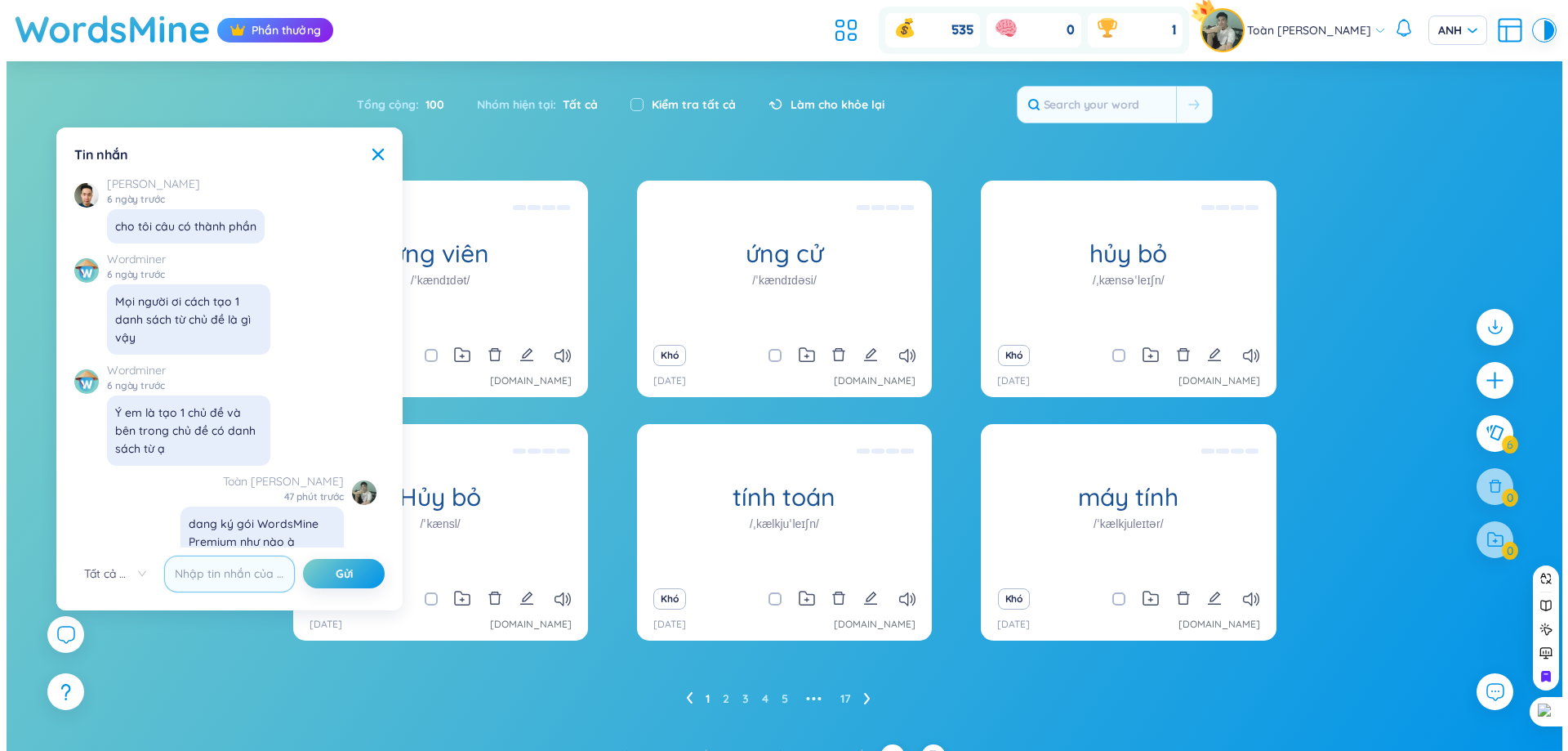
scroll to position [19075, 0]
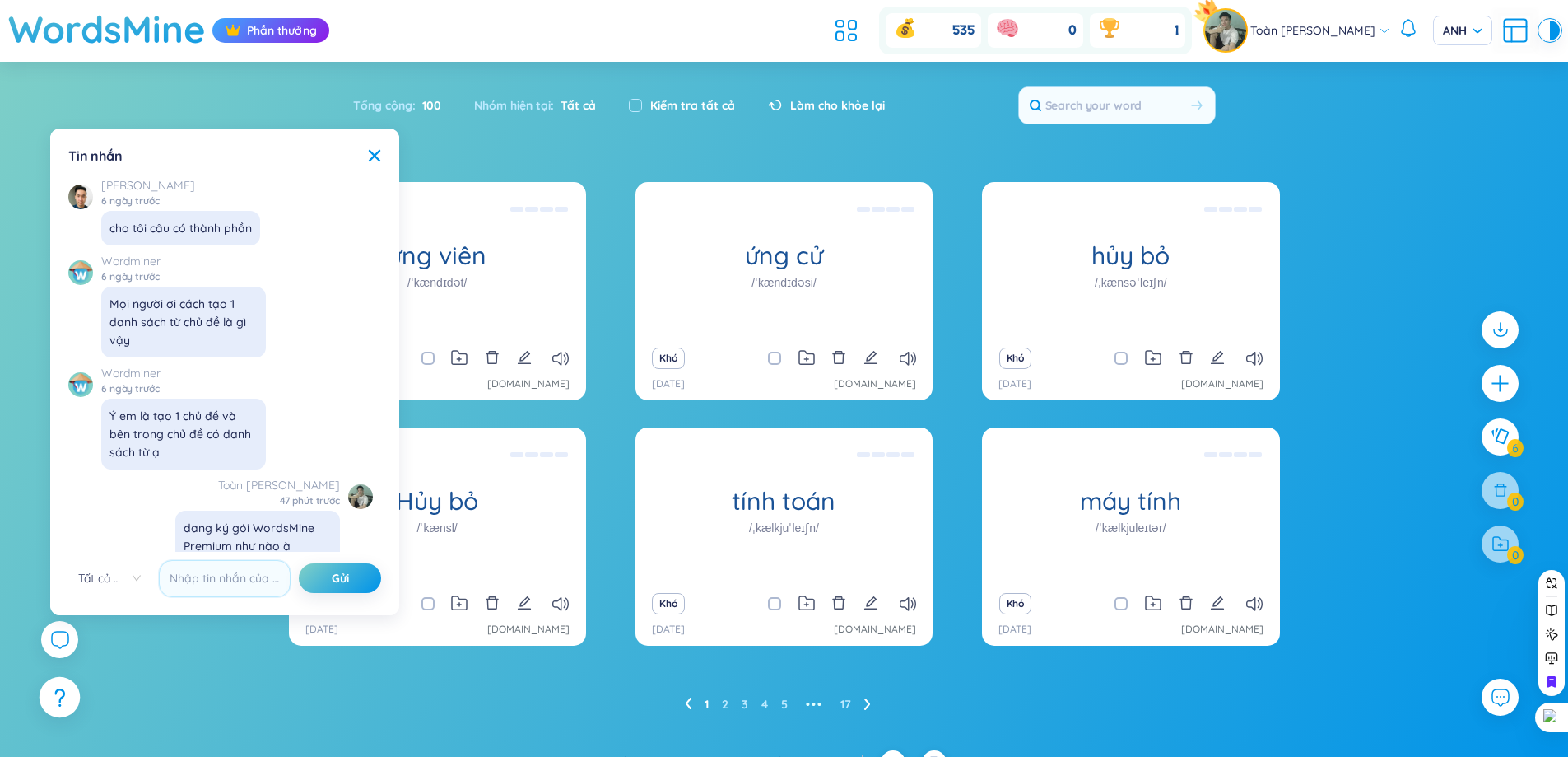
click at [62, 676] on div "ứng viên /ˈkændɪdət/ (Định nghĩa trống) Khó 28/8/2025 chatgpt.com ứng cử /ˈkænd…" at bounding box center [784, 466] width 1568 height 568
click at [60, 681] on div at bounding box center [60, 697] width 42 height 42
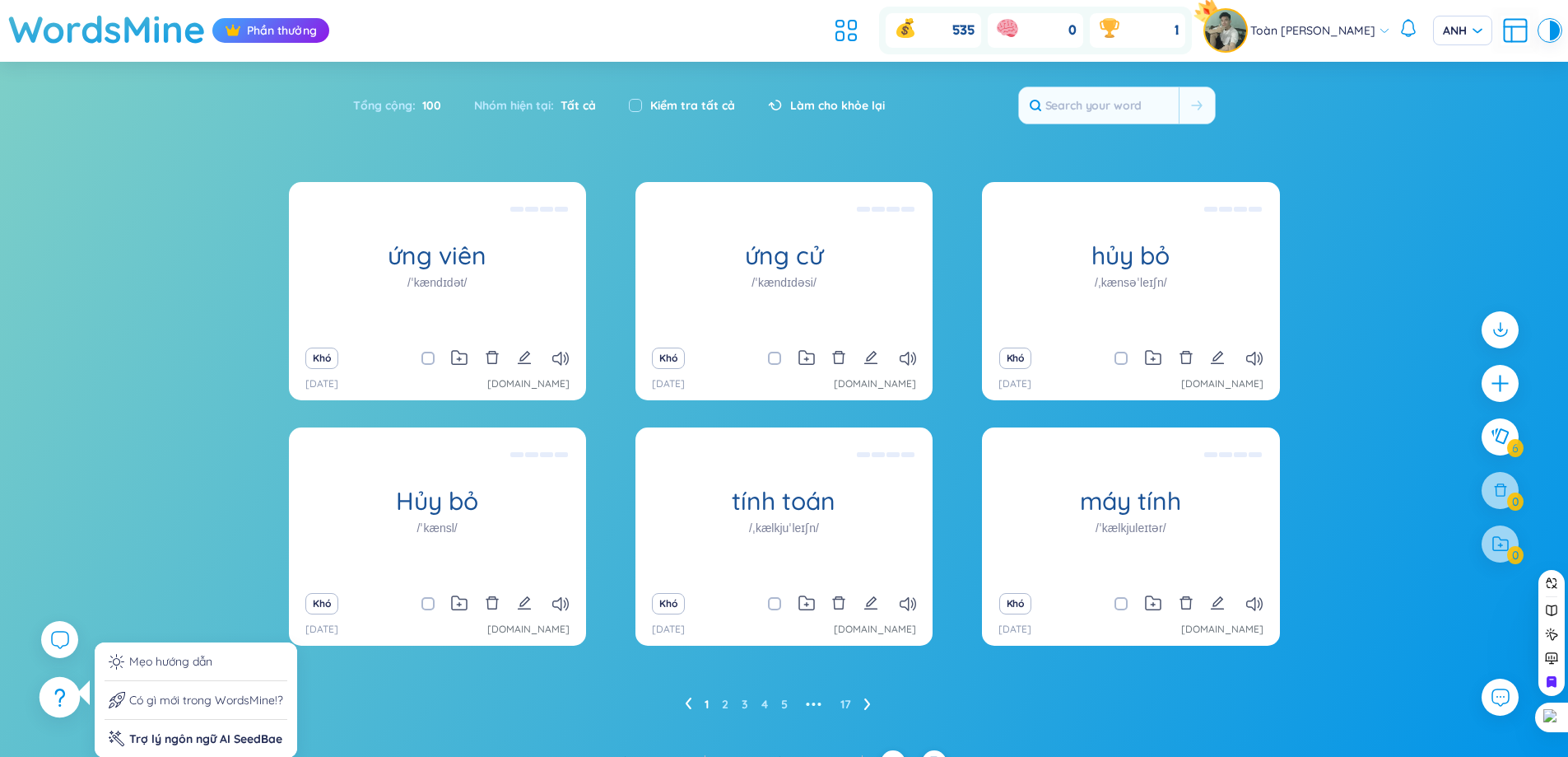
click at [58, 688] on icon at bounding box center [59, 697] width 11 height 18
click at [158, 699] on font "Có gì mới trong WordsMine!?" at bounding box center [206, 699] width 154 height 14
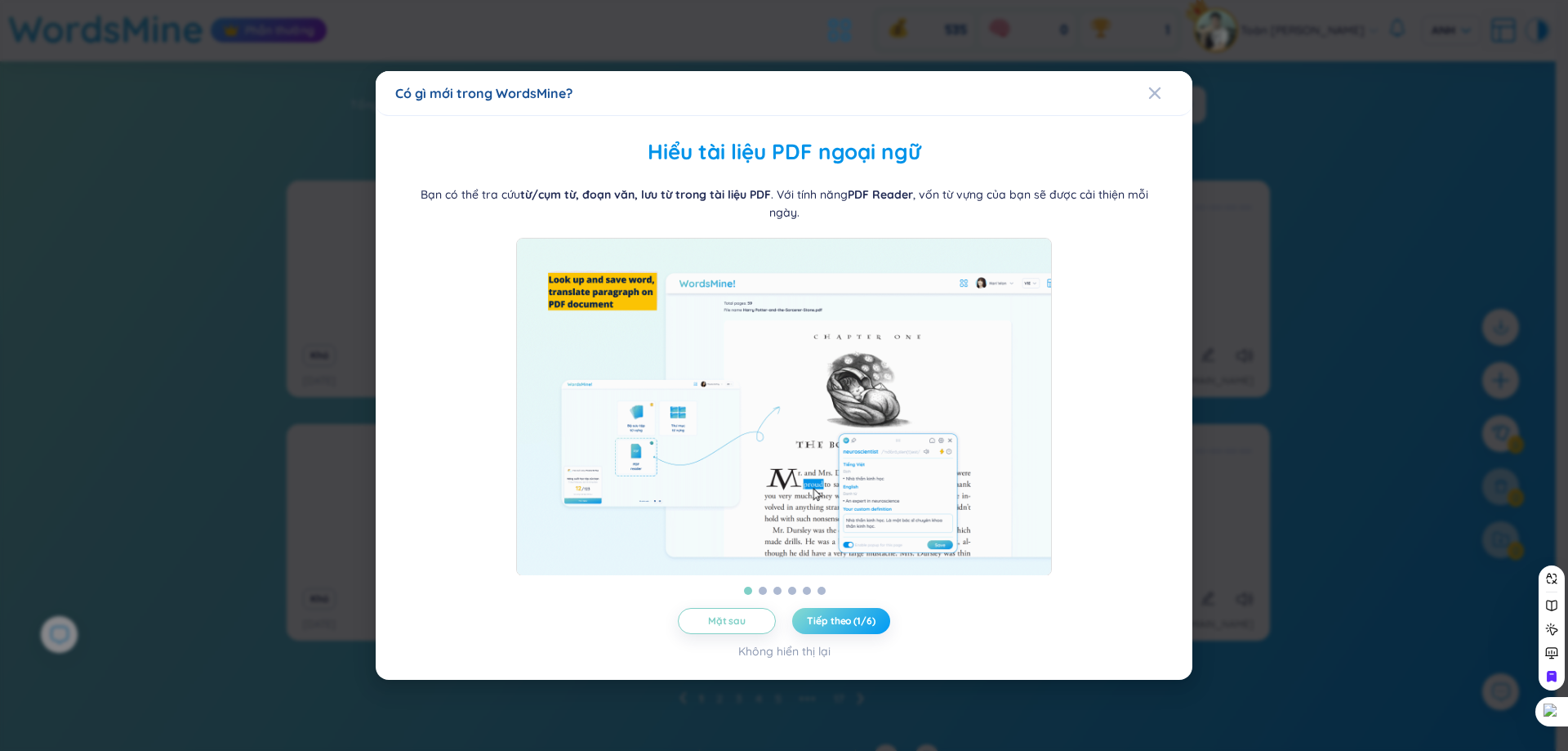
click at [870, 621] on font "Tiếp theo (1/6)" at bounding box center [841, 620] width 68 height 13
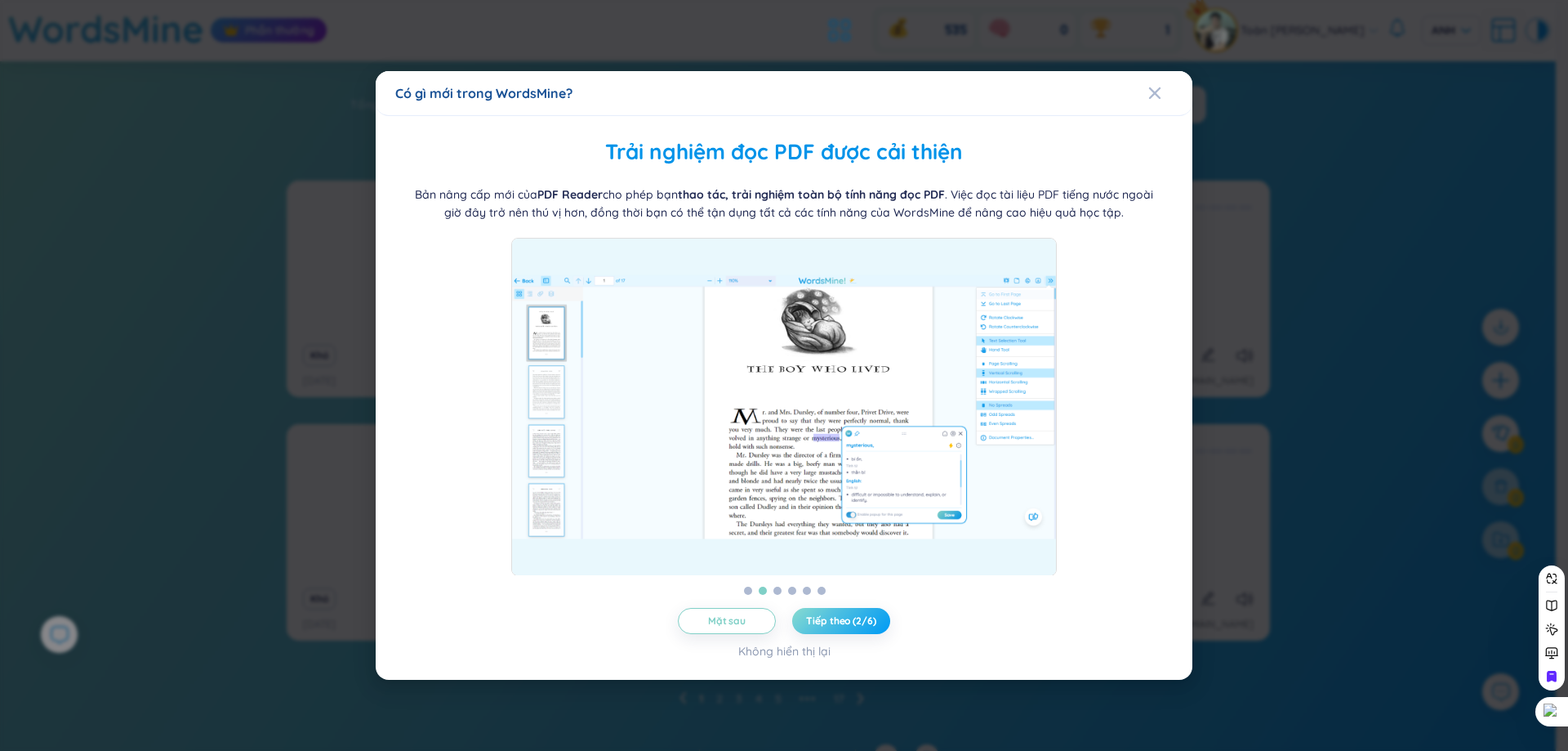
click at [870, 621] on font "Tiếp theo (2/6)" at bounding box center [841, 620] width 70 height 13
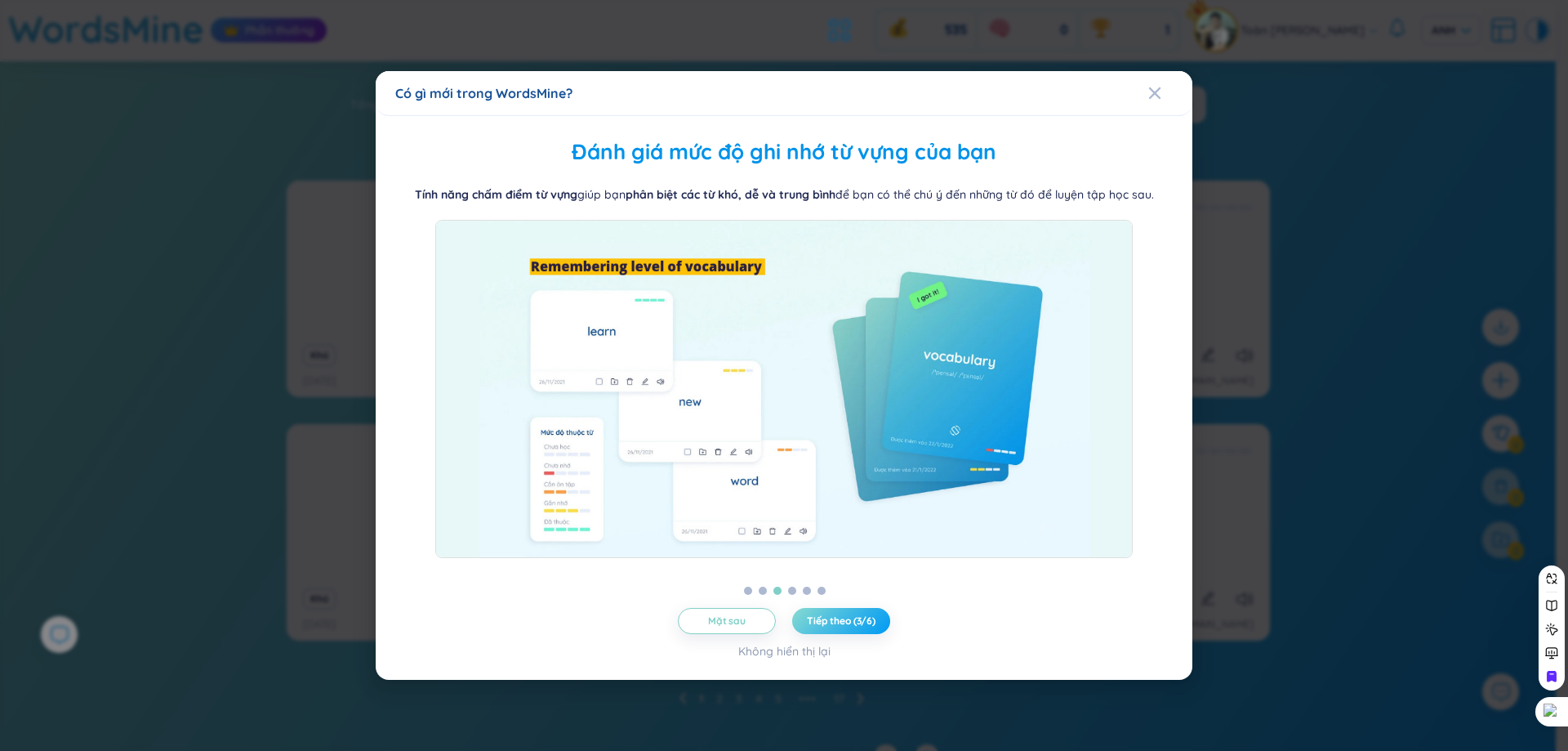
click at [870, 621] on font "Tiếp theo (3/6)" at bounding box center [842, 620] width 69 height 13
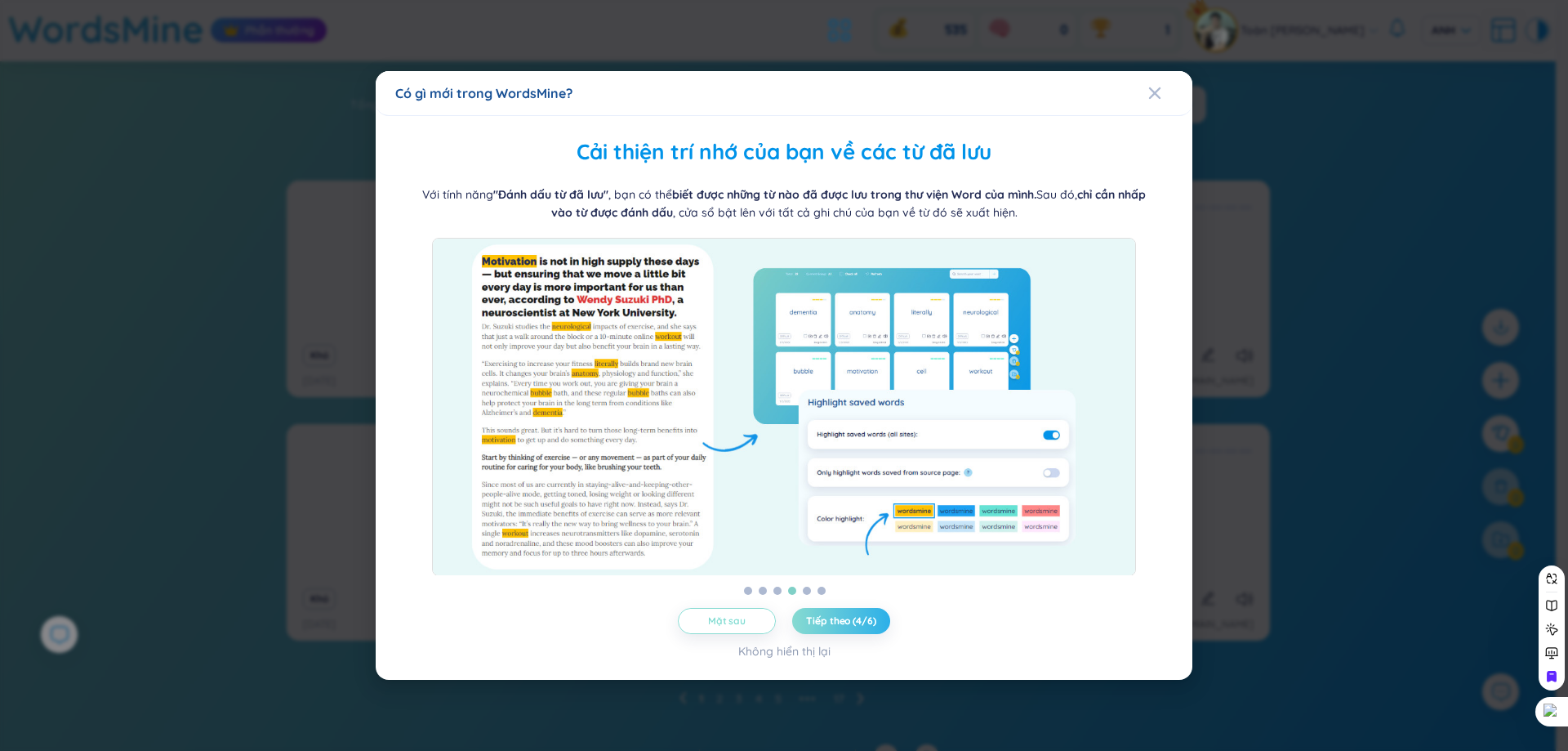
click at [754, 621] on button "Mặt sau" at bounding box center [726, 621] width 98 height 26
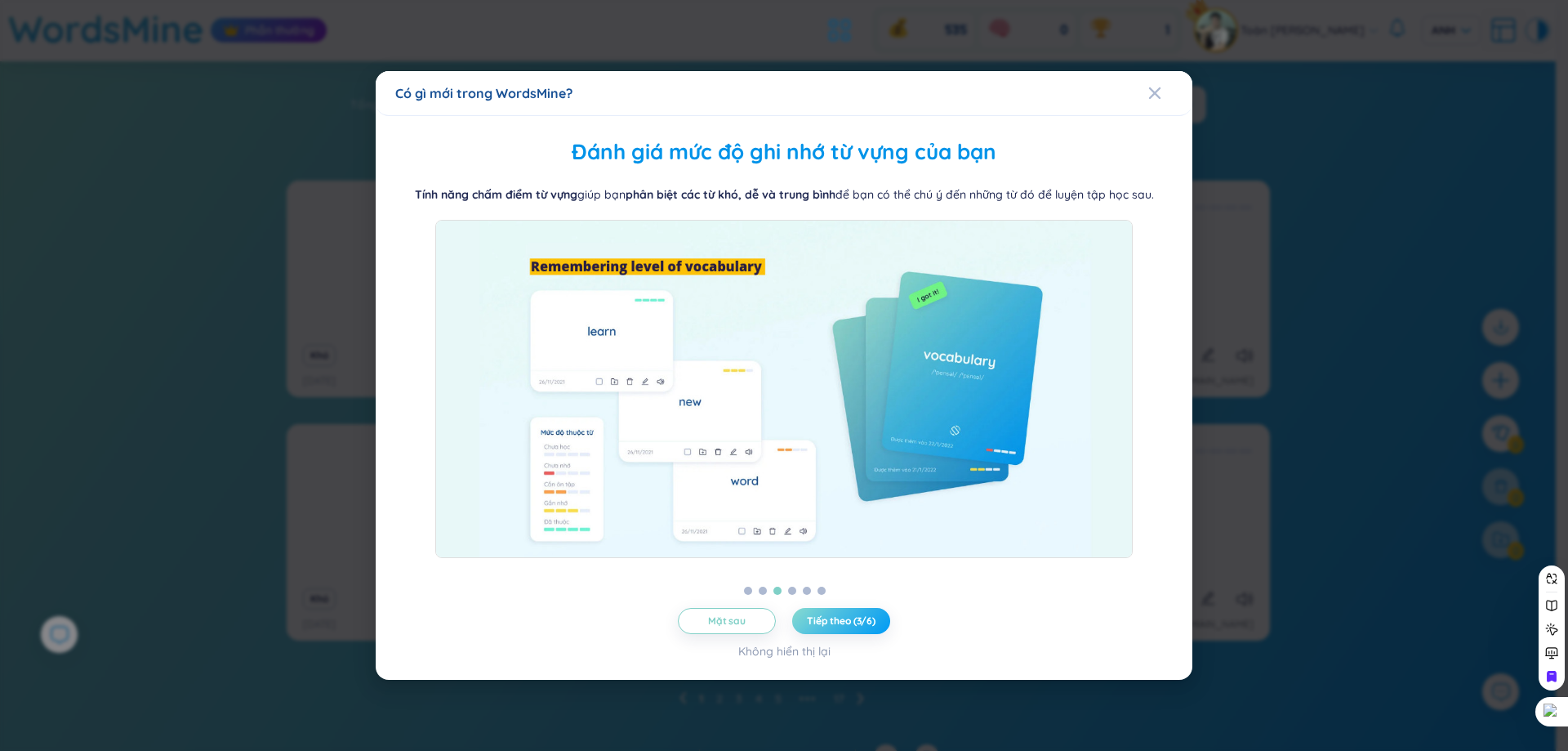
click at [866, 633] on button "Tiếp theo (3/6)" at bounding box center [841, 621] width 98 height 26
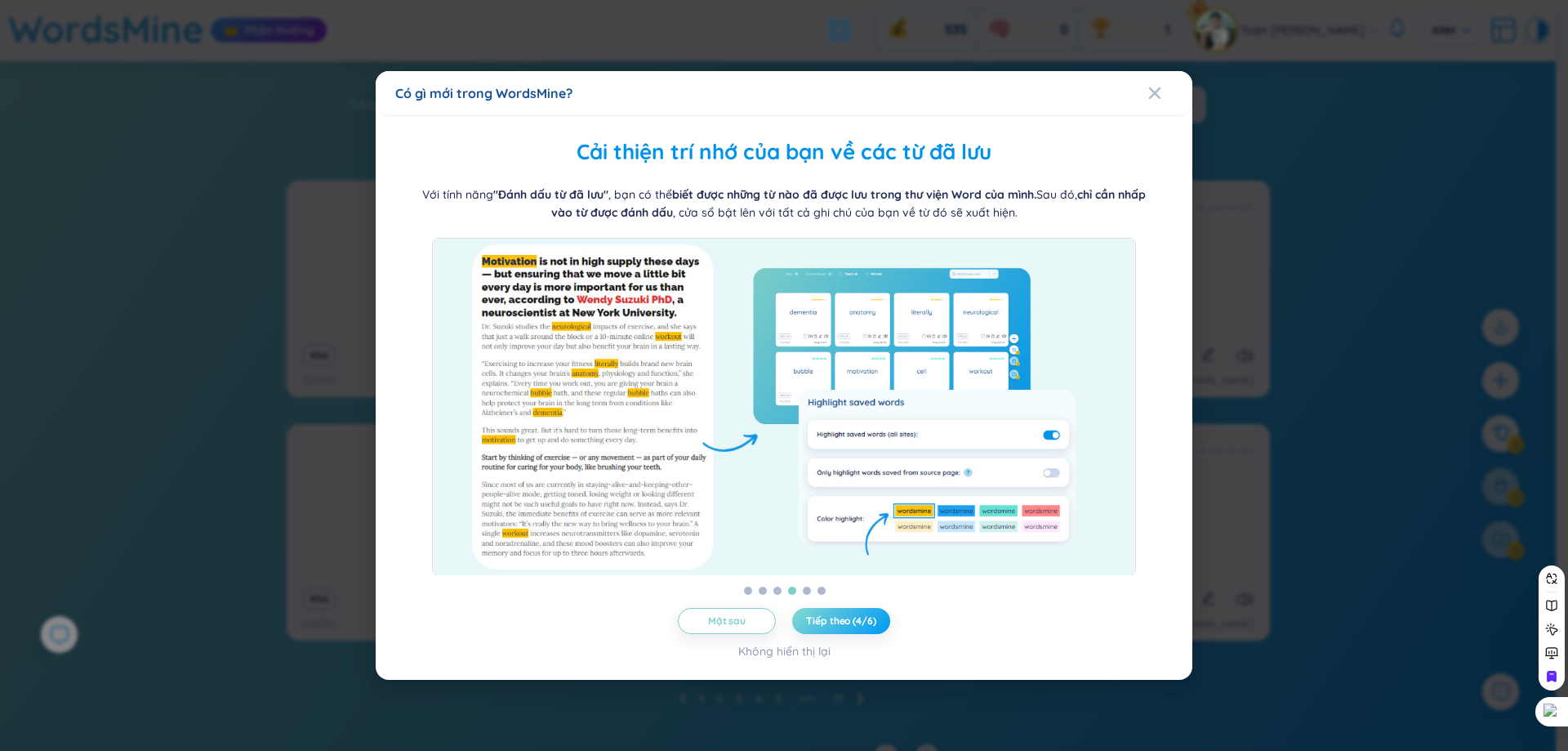
click at [866, 633] on button "Tiếp theo (4/6)" at bounding box center [841, 621] width 98 height 26
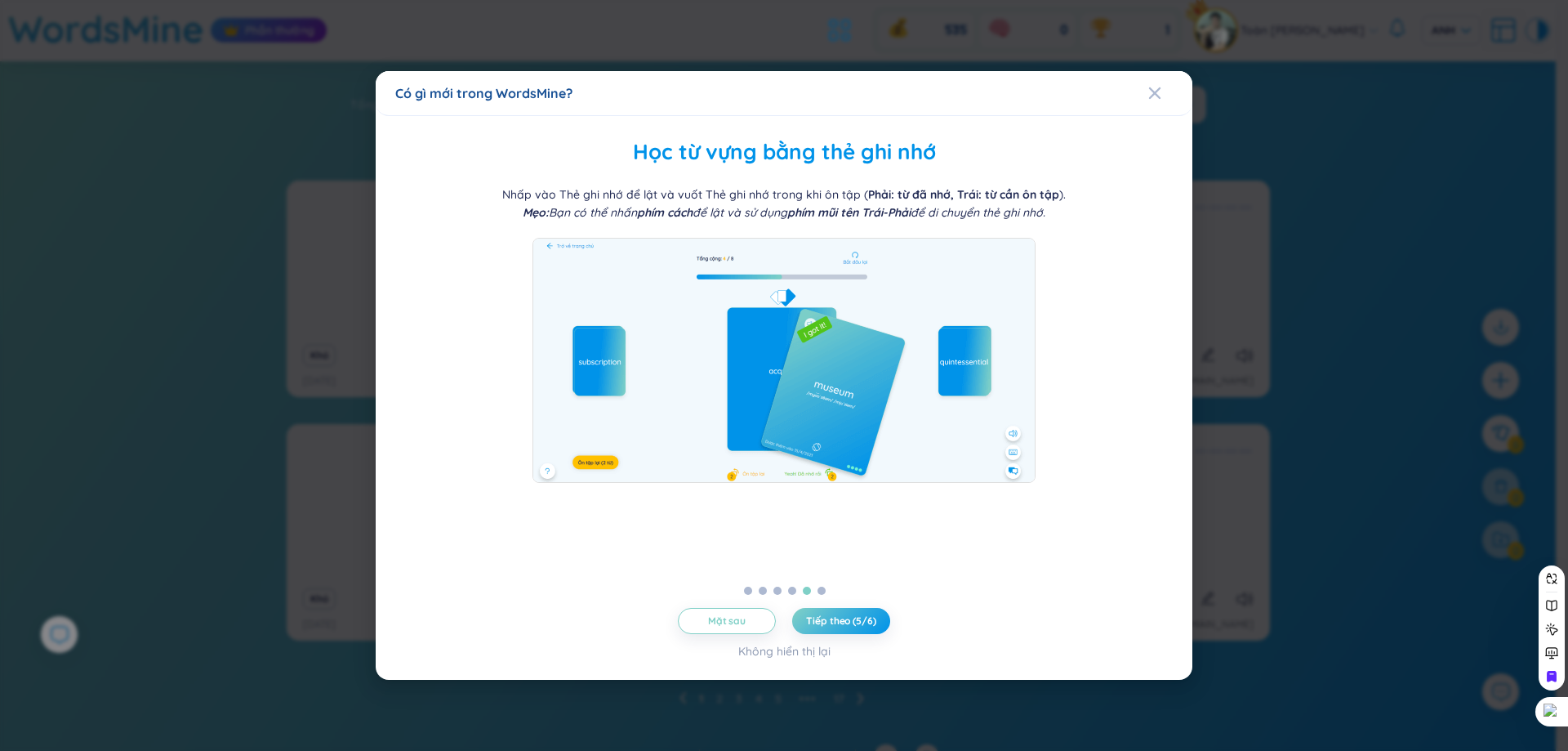
click at [863, 625] on font "Tiếp theo (5/6)" at bounding box center [841, 620] width 70 height 13
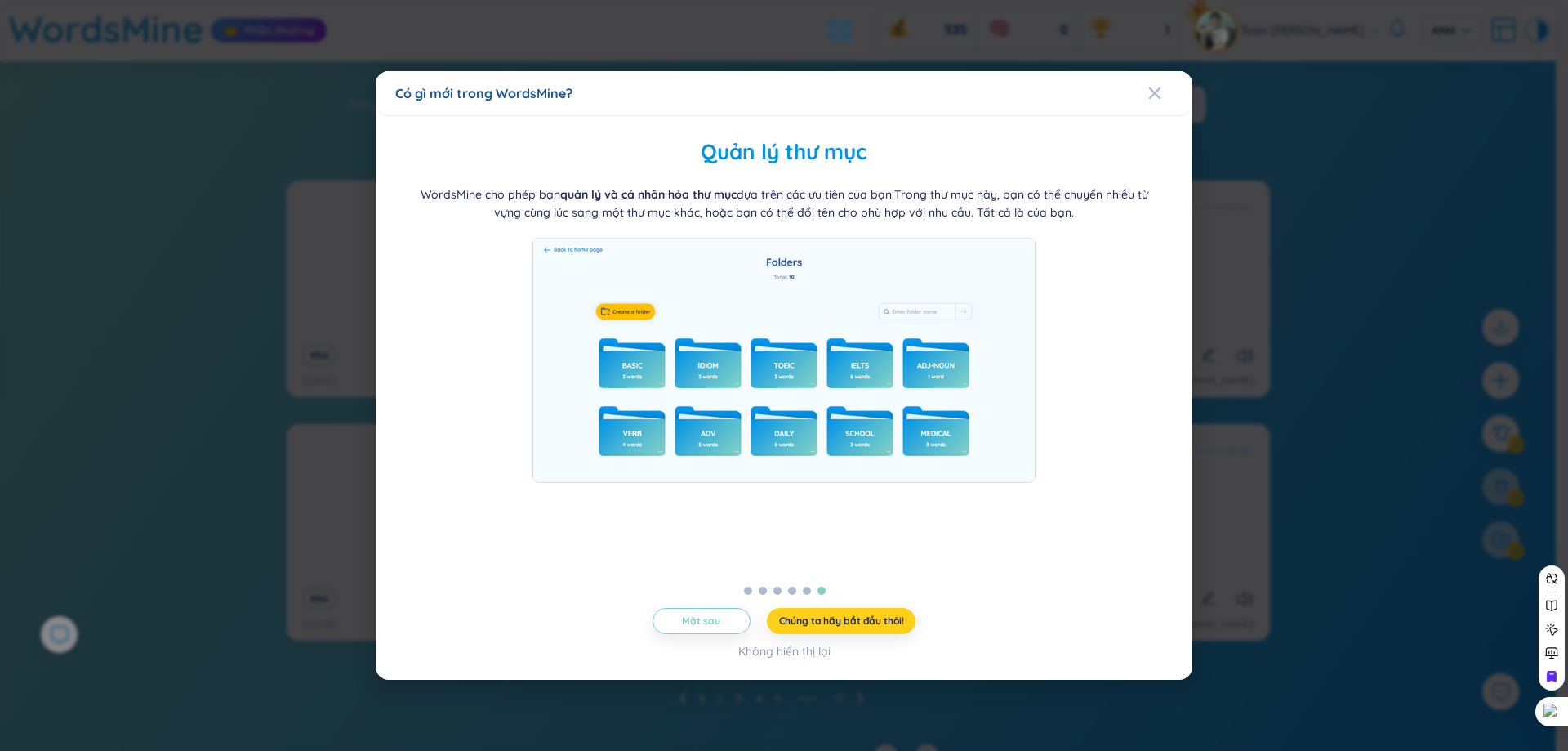
click at [847, 613] on button "Chúng ta hãy bắt đầu thôi!" at bounding box center [842, 621] width 150 height 26
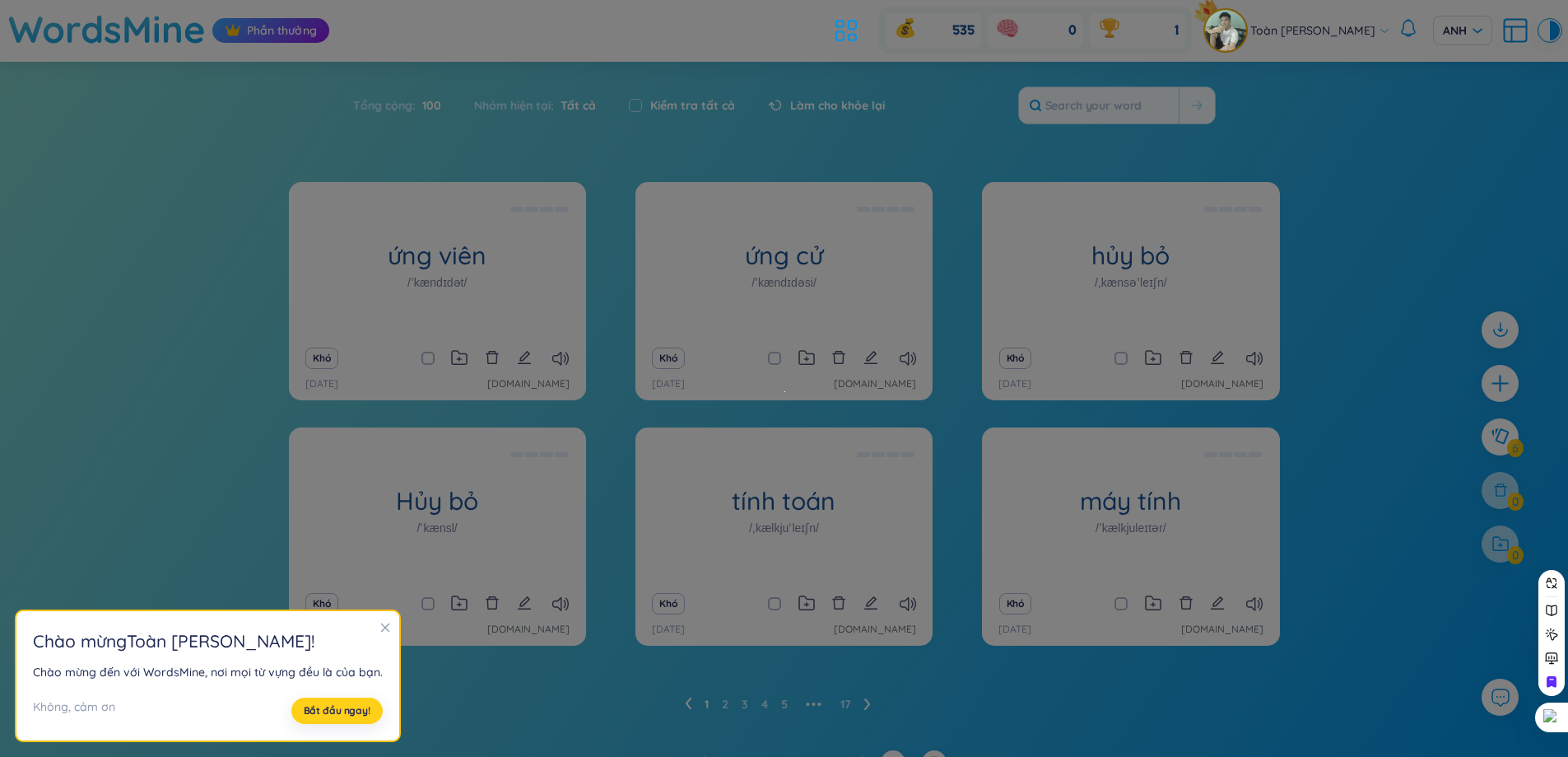
click at [347, 711] on font "Bắt đầu ngay!" at bounding box center [336, 710] width 67 height 13
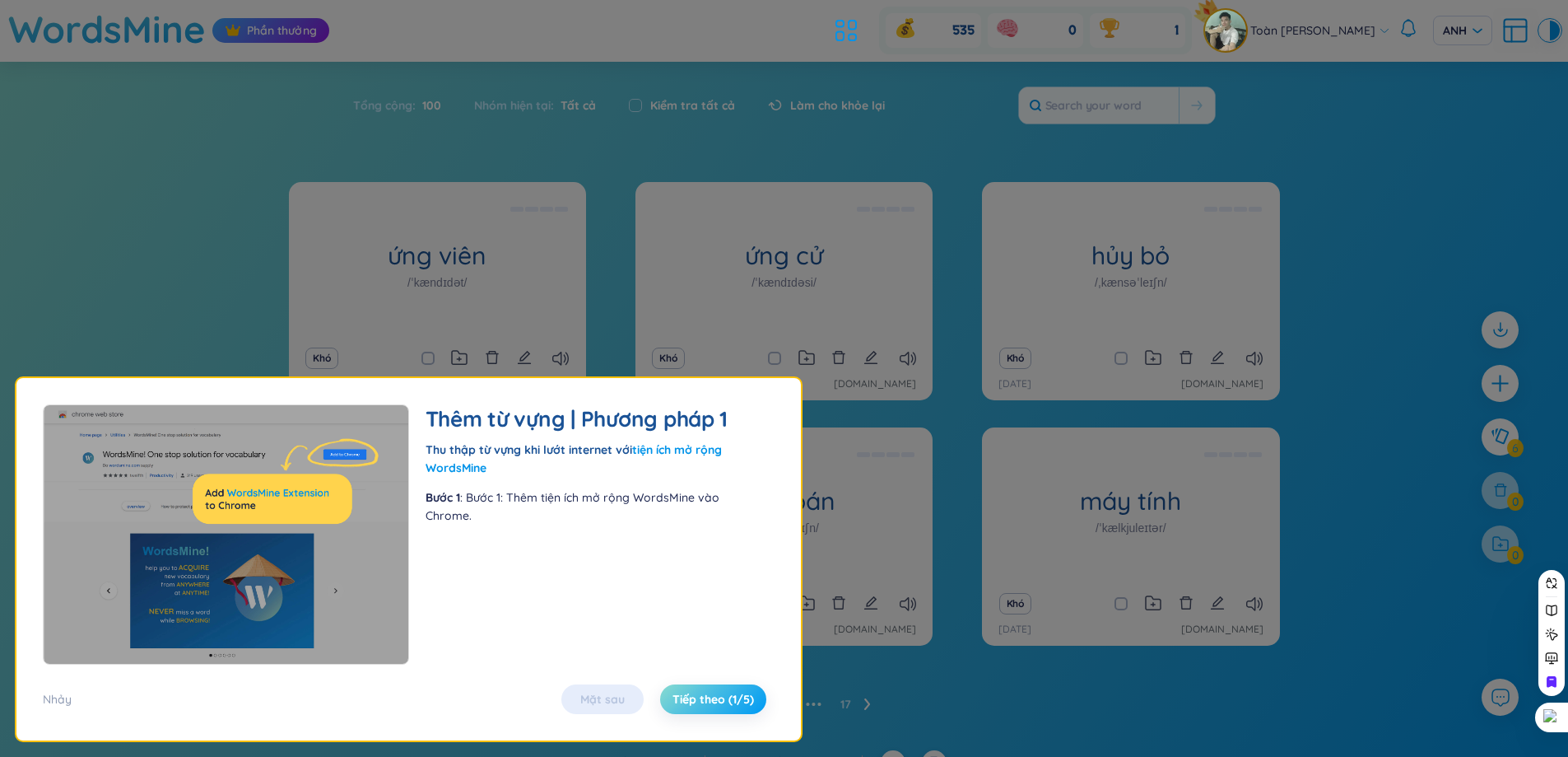
click at [703, 690] on button "Tiếp theo (1/5)" at bounding box center [713, 699] width 106 height 30
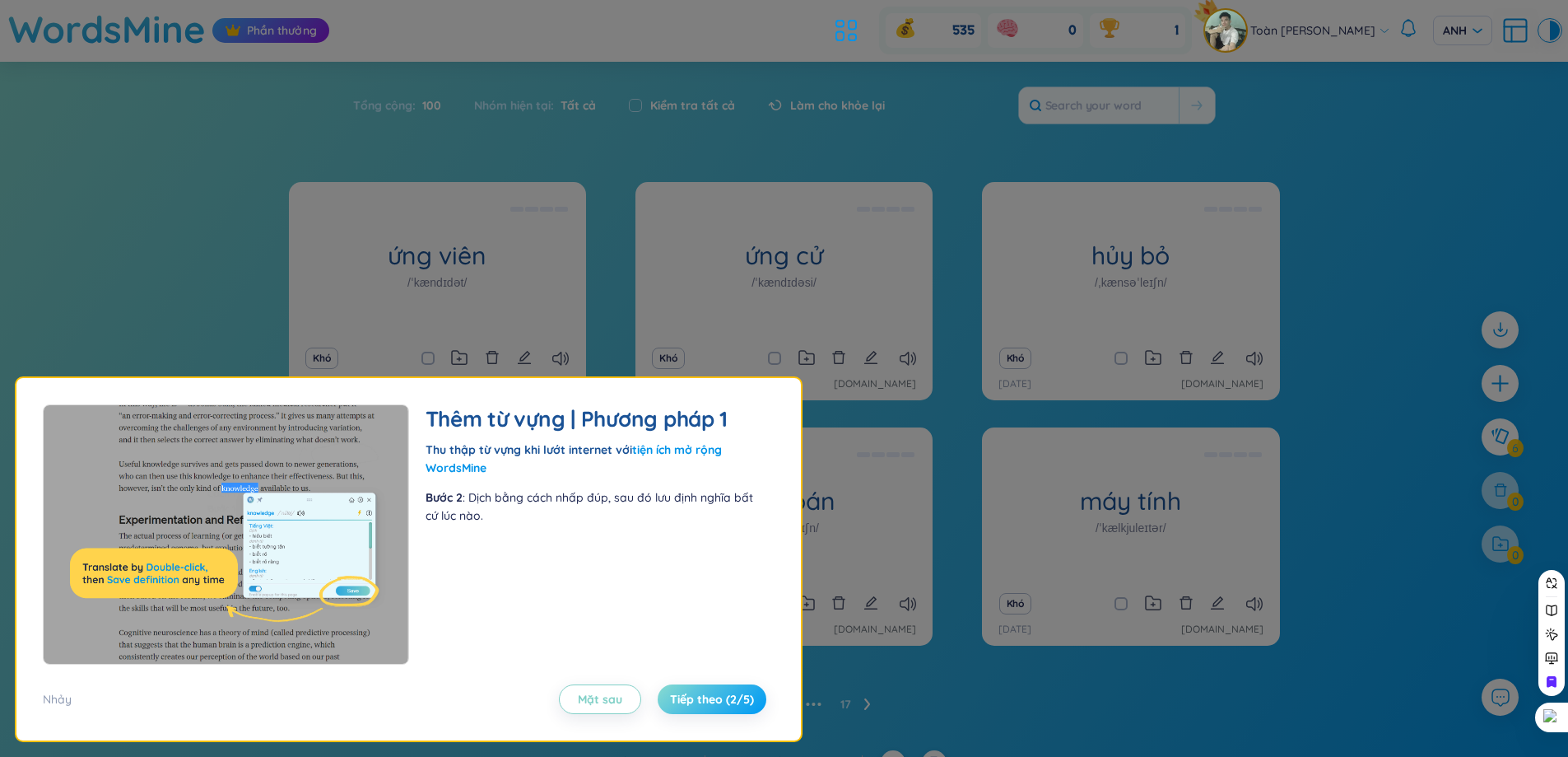
click at [703, 690] on button "Tiếp theo (2/5)" at bounding box center [712, 699] width 108 height 30
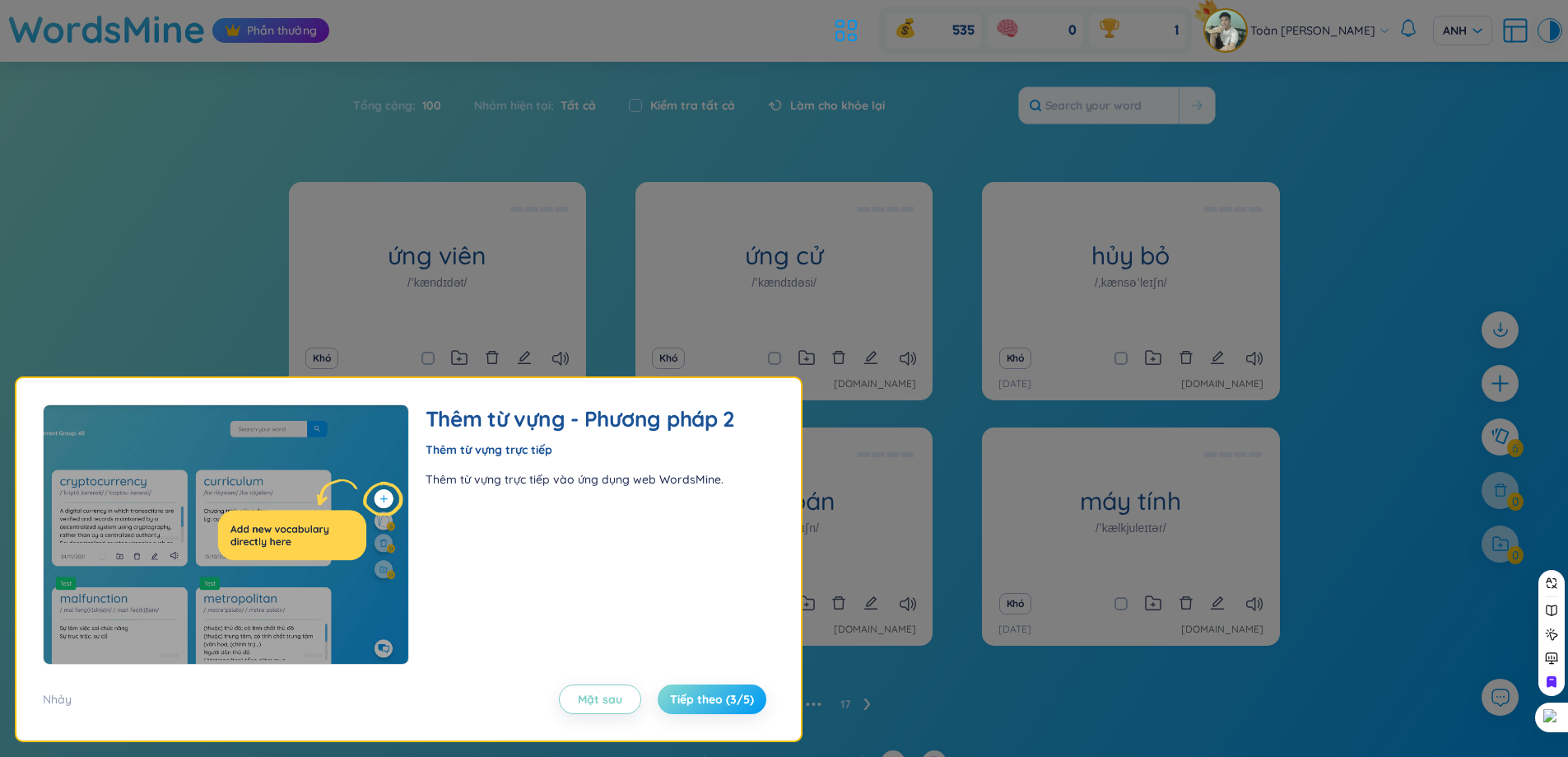
click at [703, 690] on button "Tiếp theo (3/5)" at bounding box center [712, 699] width 108 height 30
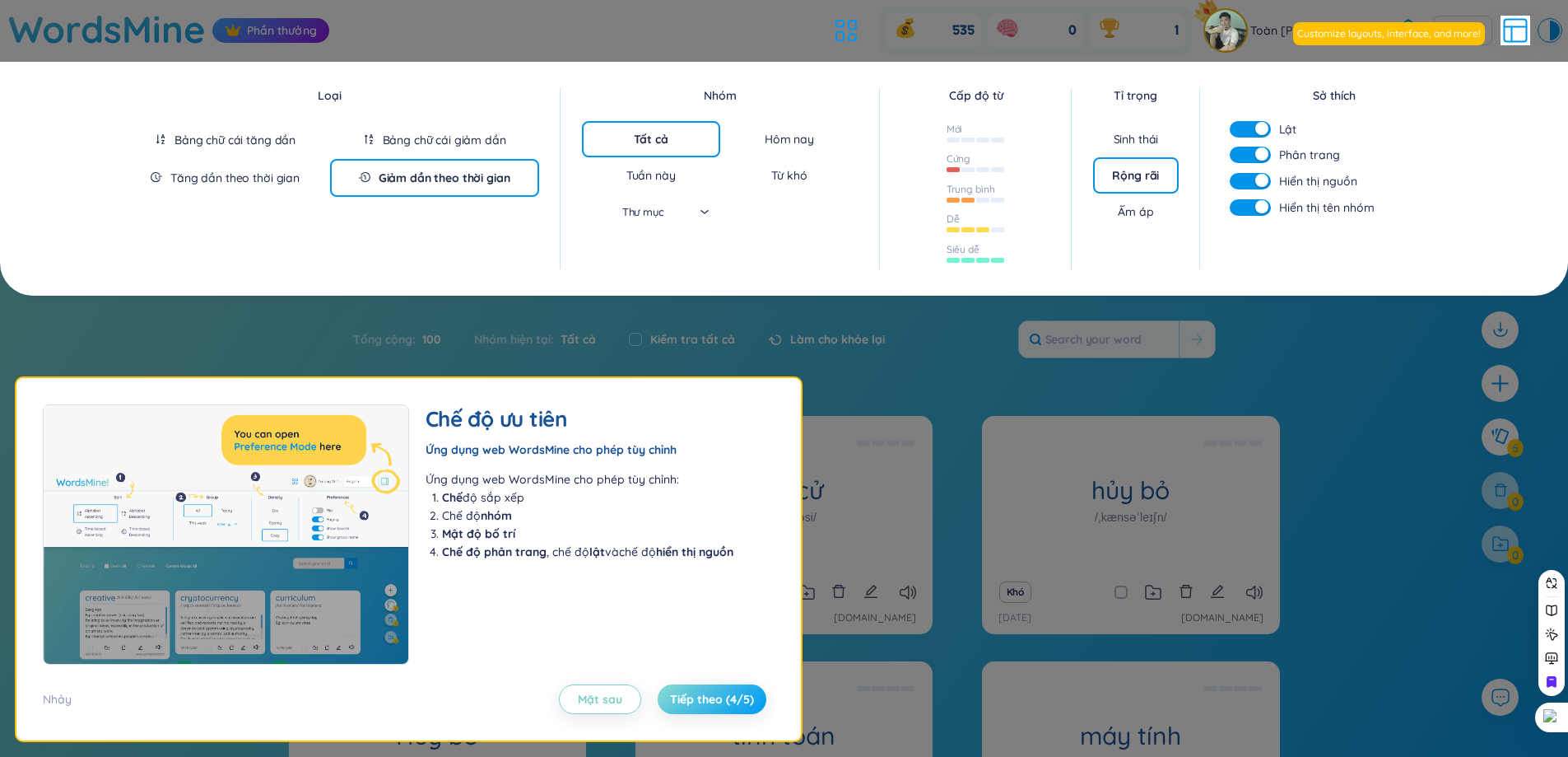
click at [703, 690] on button "Tiếp theo (4/5)" at bounding box center [712, 699] width 108 height 30
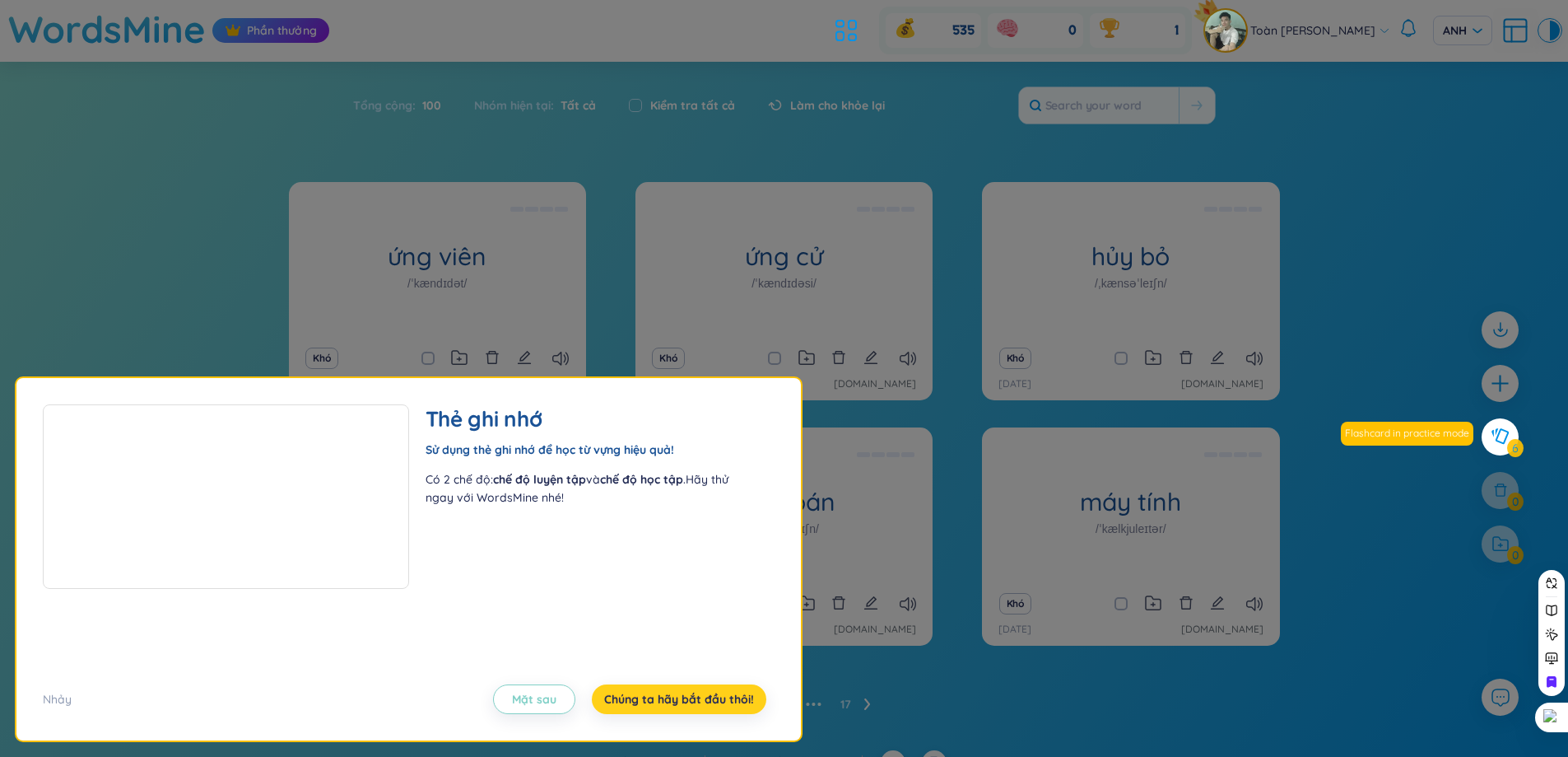
click at [703, 690] on button "Chúng ta hãy bắt đầu thôi!" at bounding box center [679, 699] width 175 height 30
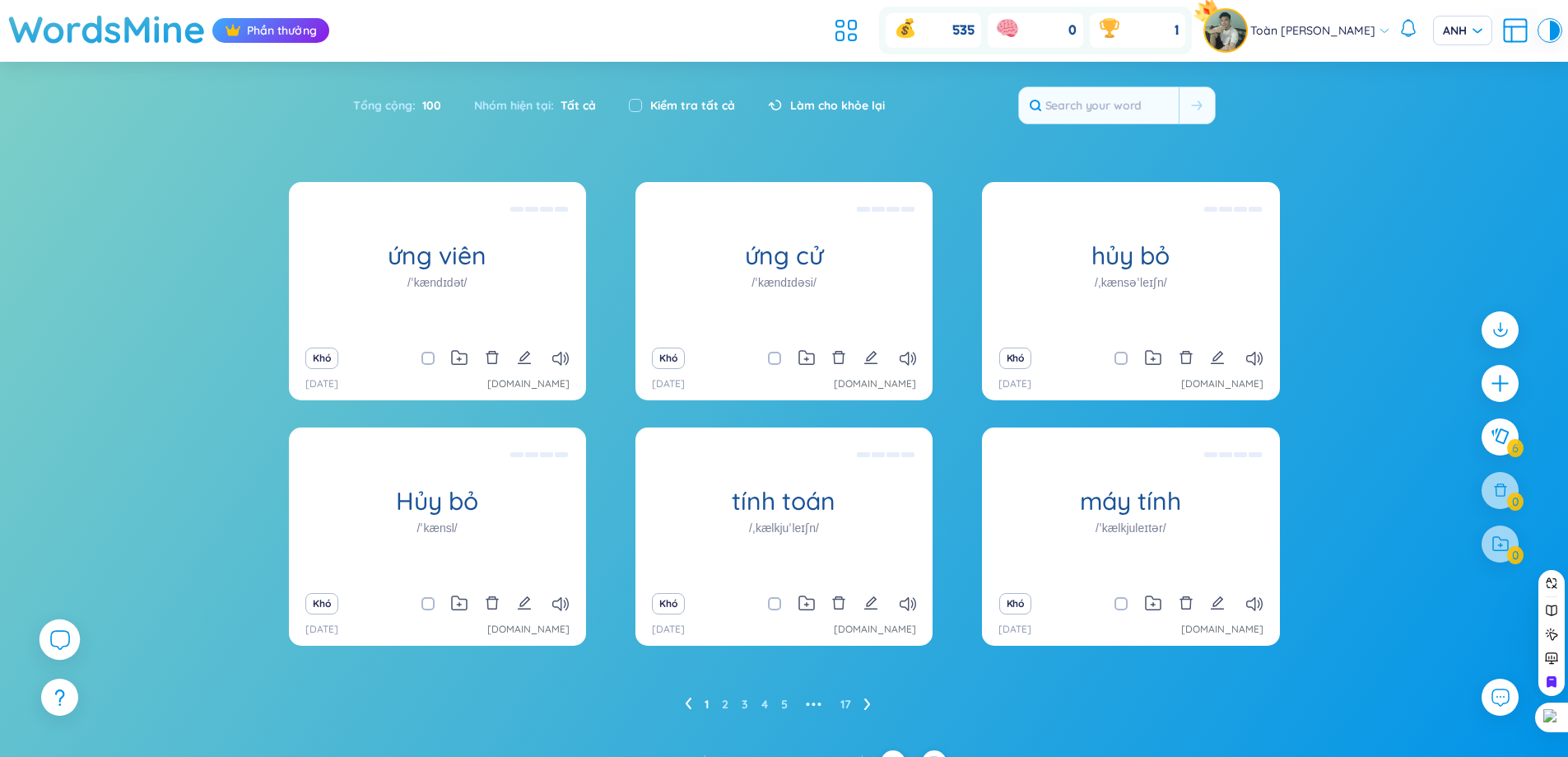
click at [67, 636] on icon at bounding box center [58, 638] width 19 height 19
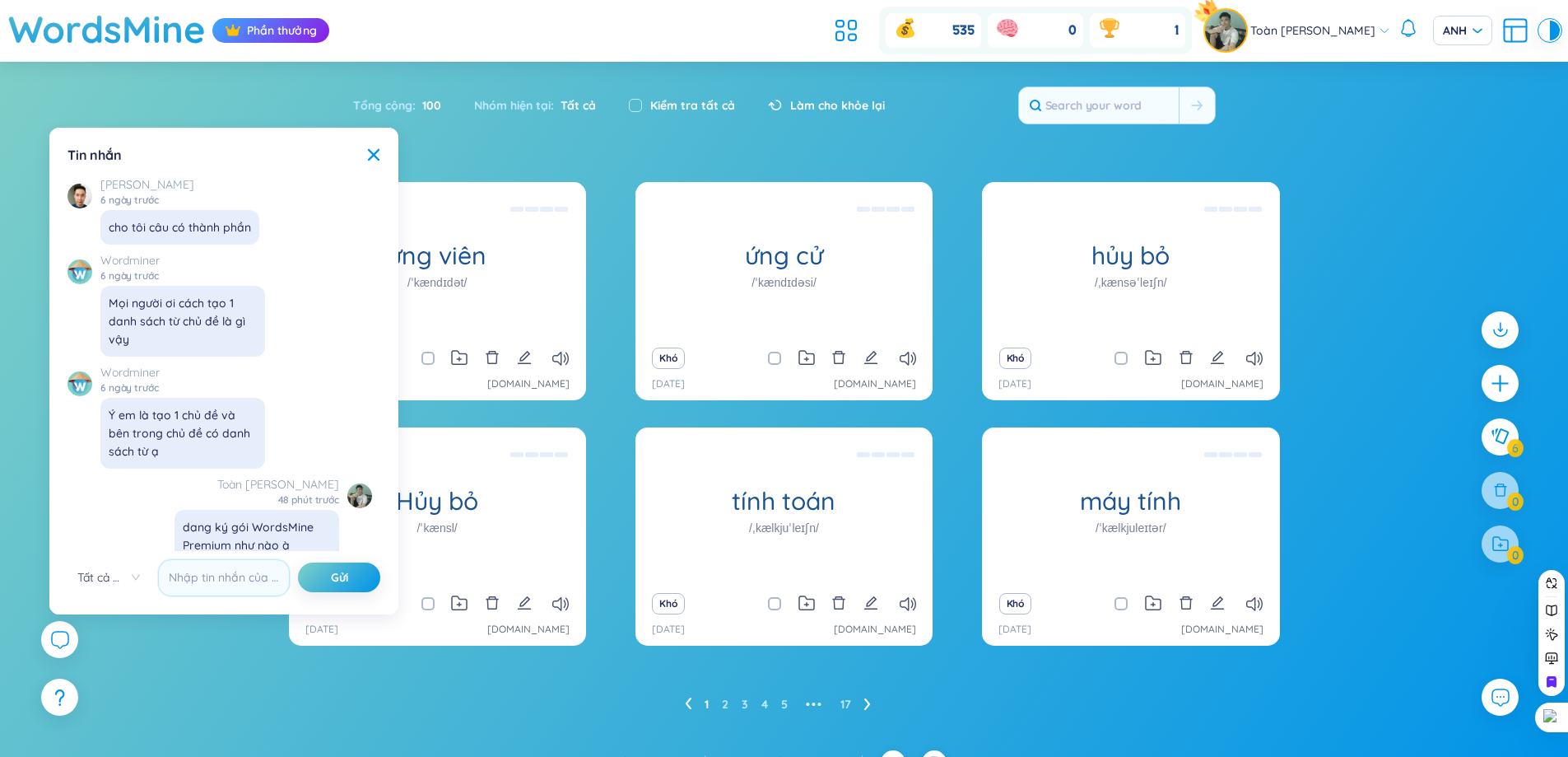
click at [49, 676] on div "ứng viên /ˈkændɪdət/ (Định nghĩa trống) Khó 28/8/2025 chatgpt.com ứng cử /ˈkænd…" at bounding box center [784, 466] width 1568 height 568
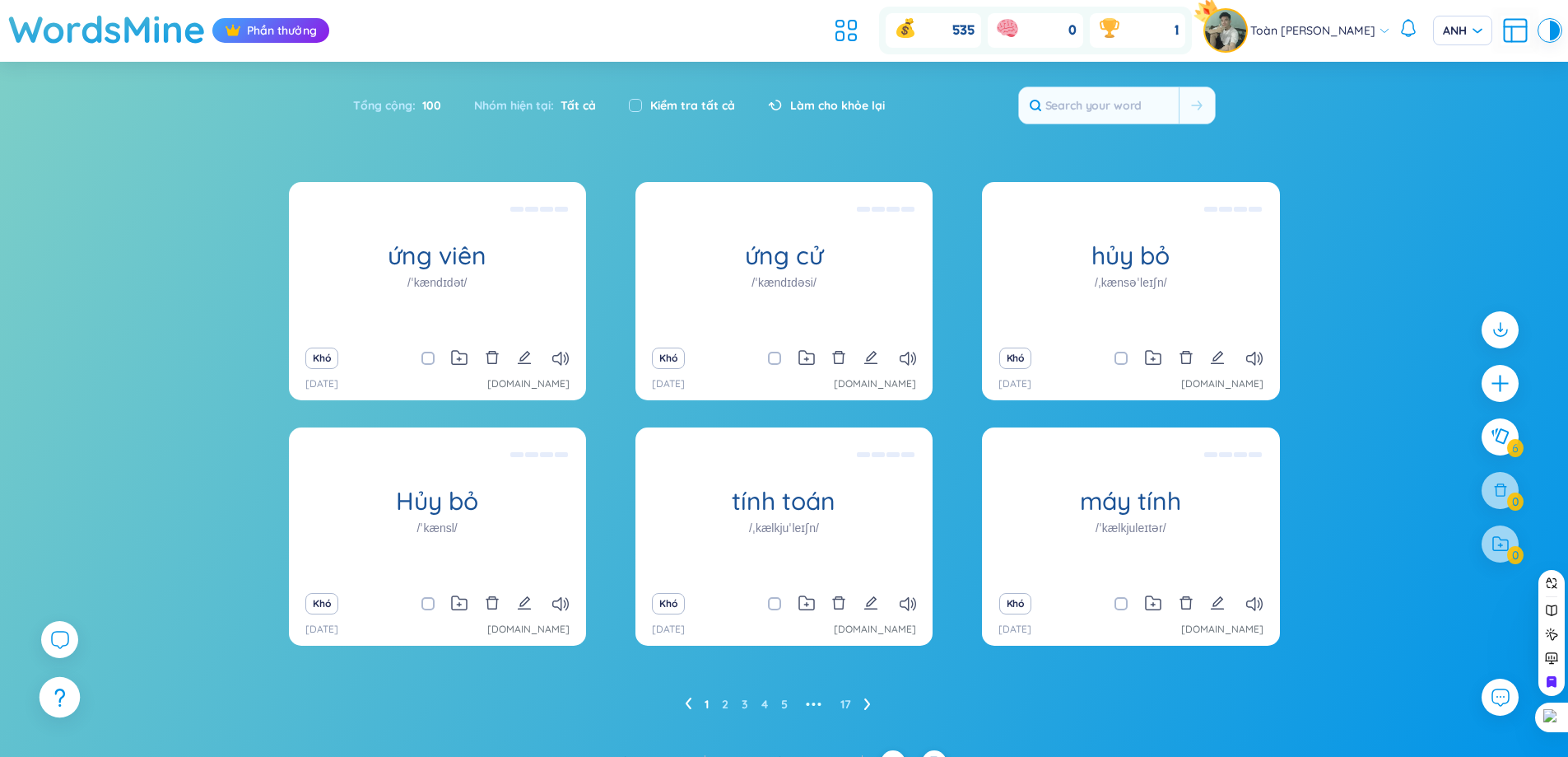
click at [59, 689] on icon at bounding box center [59, 695] width 11 height 14
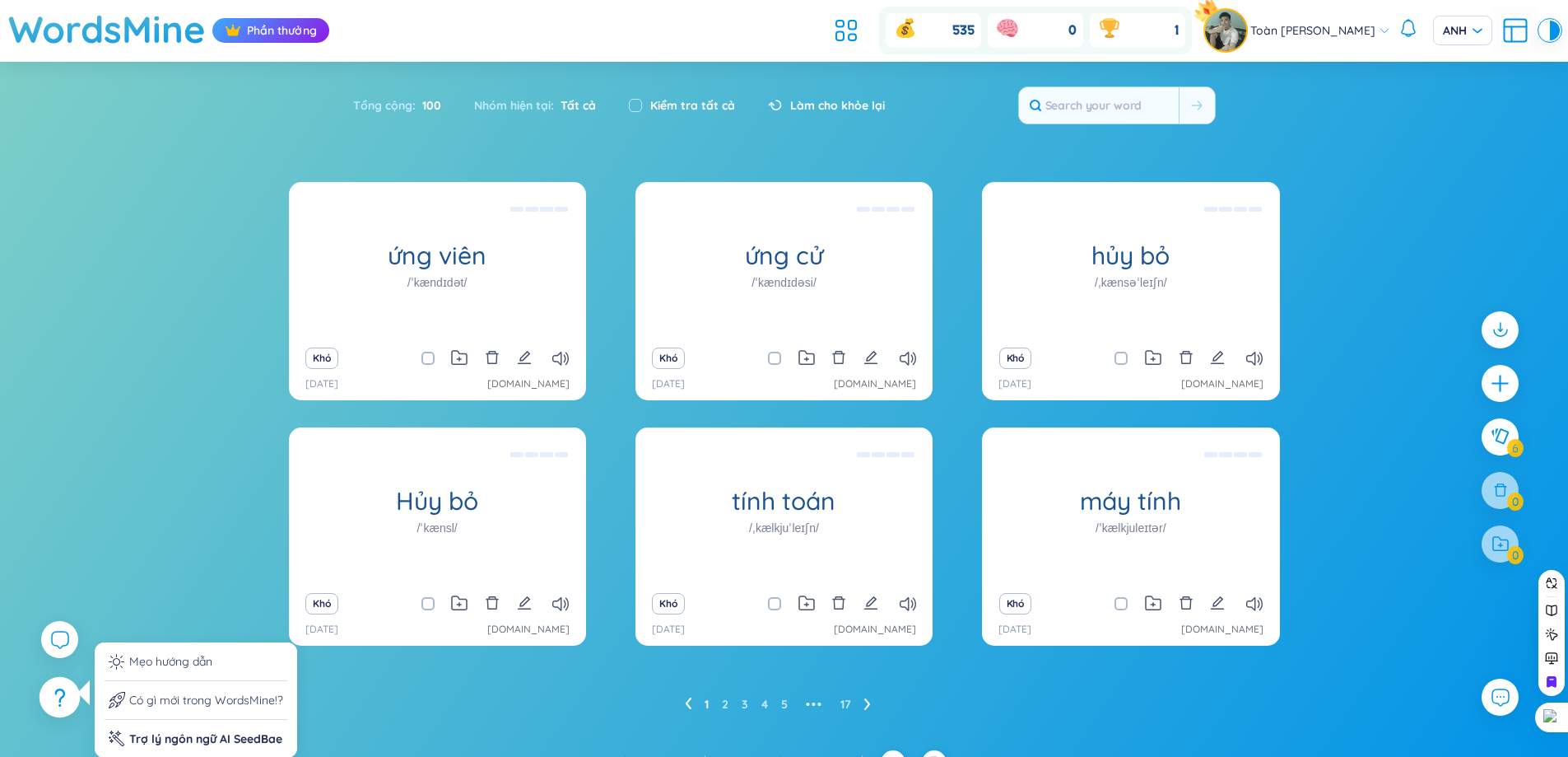
click at [60, 685] on div at bounding box center [60, 697] width 42 height 42
click at [198, 726] on li "Trợ lý ngôn ngữ AI SeedBae" at bounding box center [196, 733] width 183 height 28
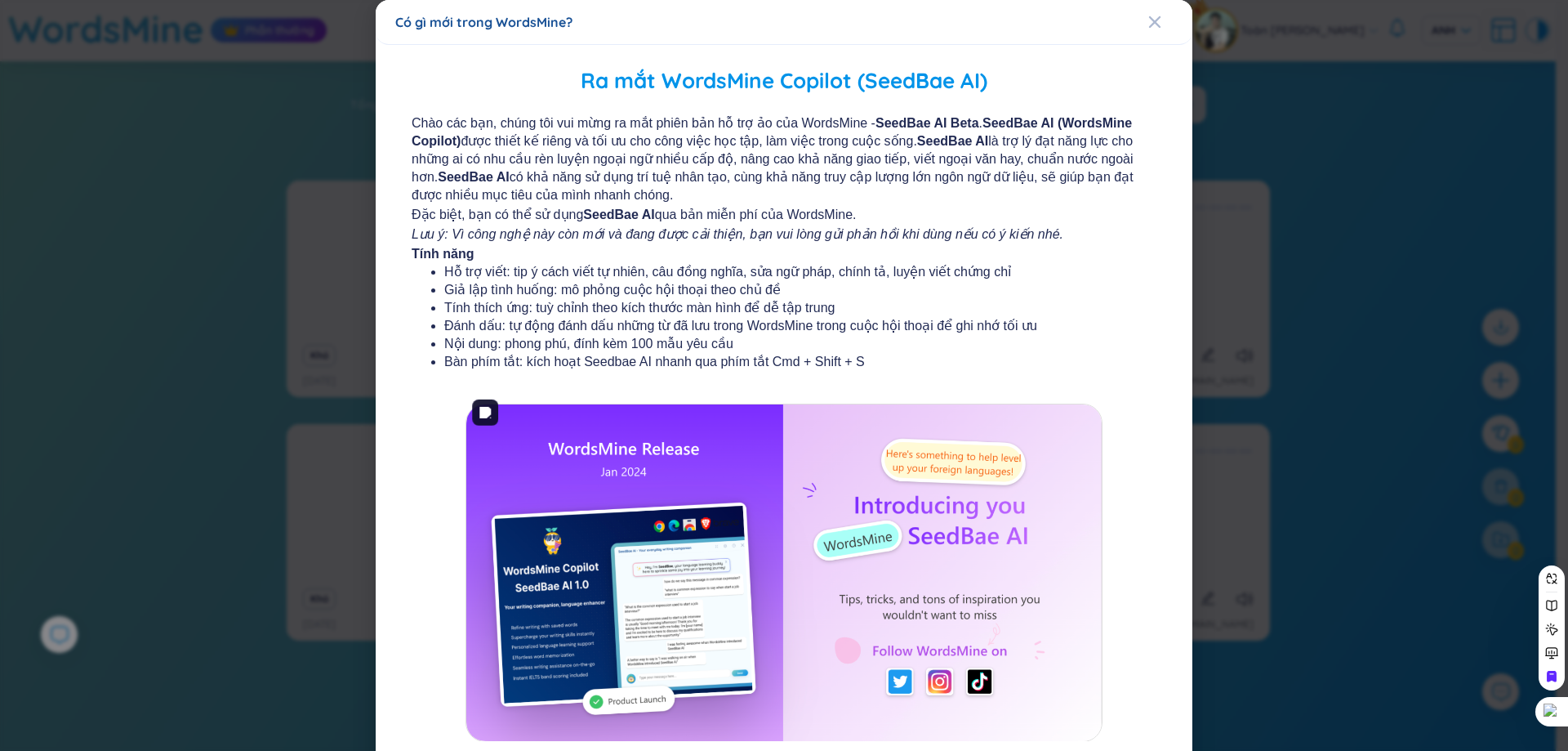
scroll to position [95, 0]
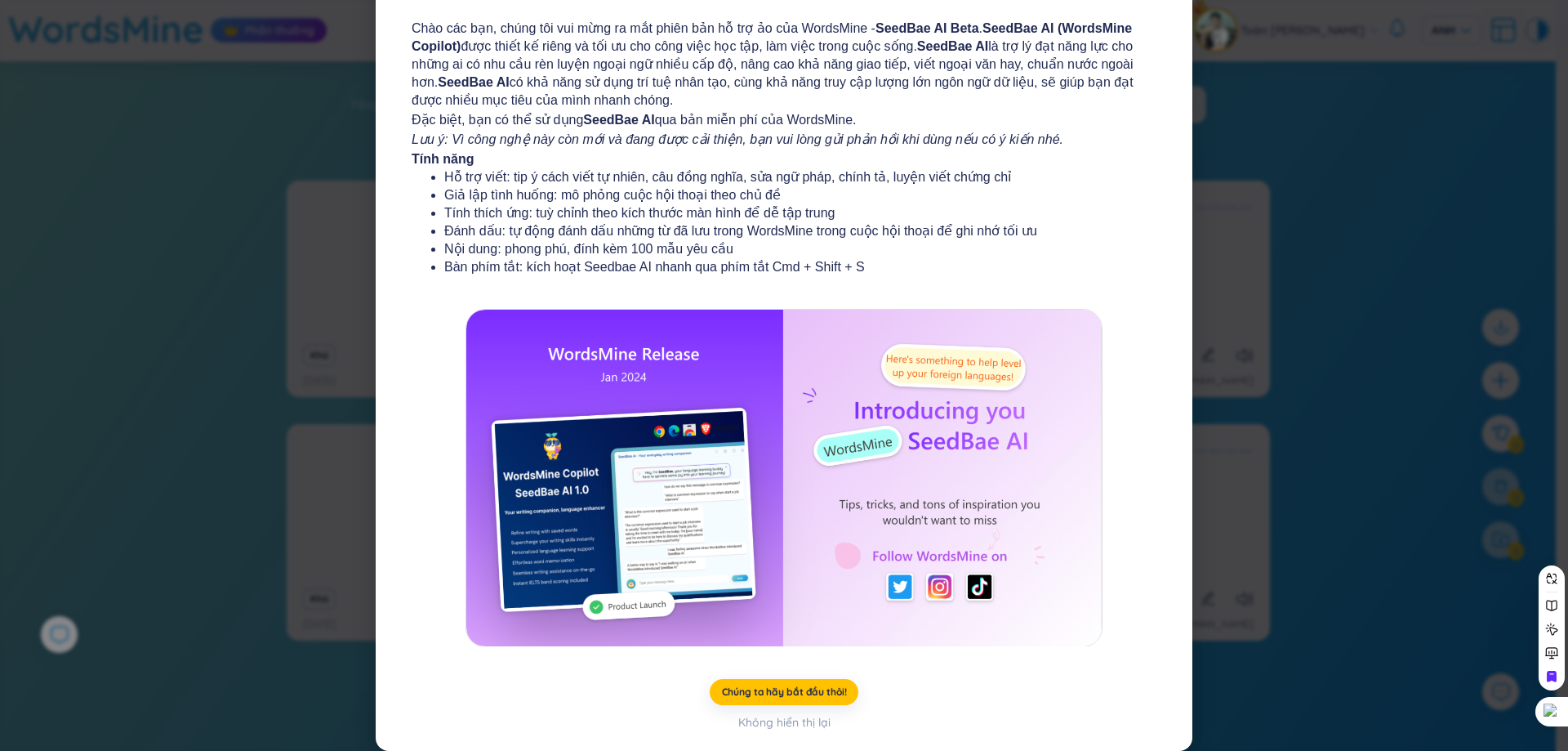
click at [772, 677] on div "Ra mắt WordsMine Copilot (SeedBae AI) Chào các bạn, chúng tôi vui mừng ra mắt p…" at bounding box center [784, 350] width 778 height 761
click at [779, 690] on font "Chúng ta hãy bắt đầu thôi!" at bounding box center [784, 691] width 125 height 13
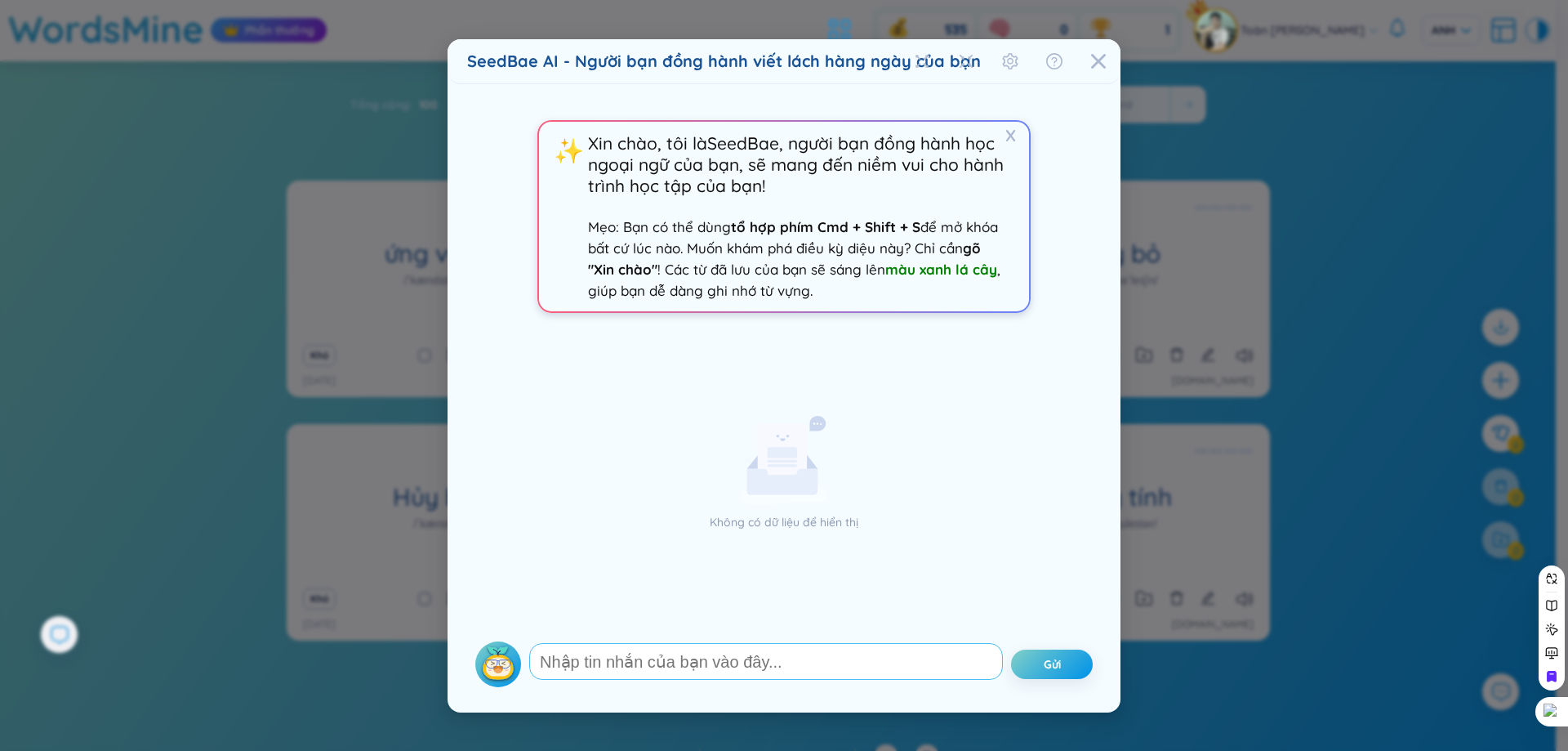
click at [821, 656] on textarea at bounding box center [765, 661] width 473 height 37
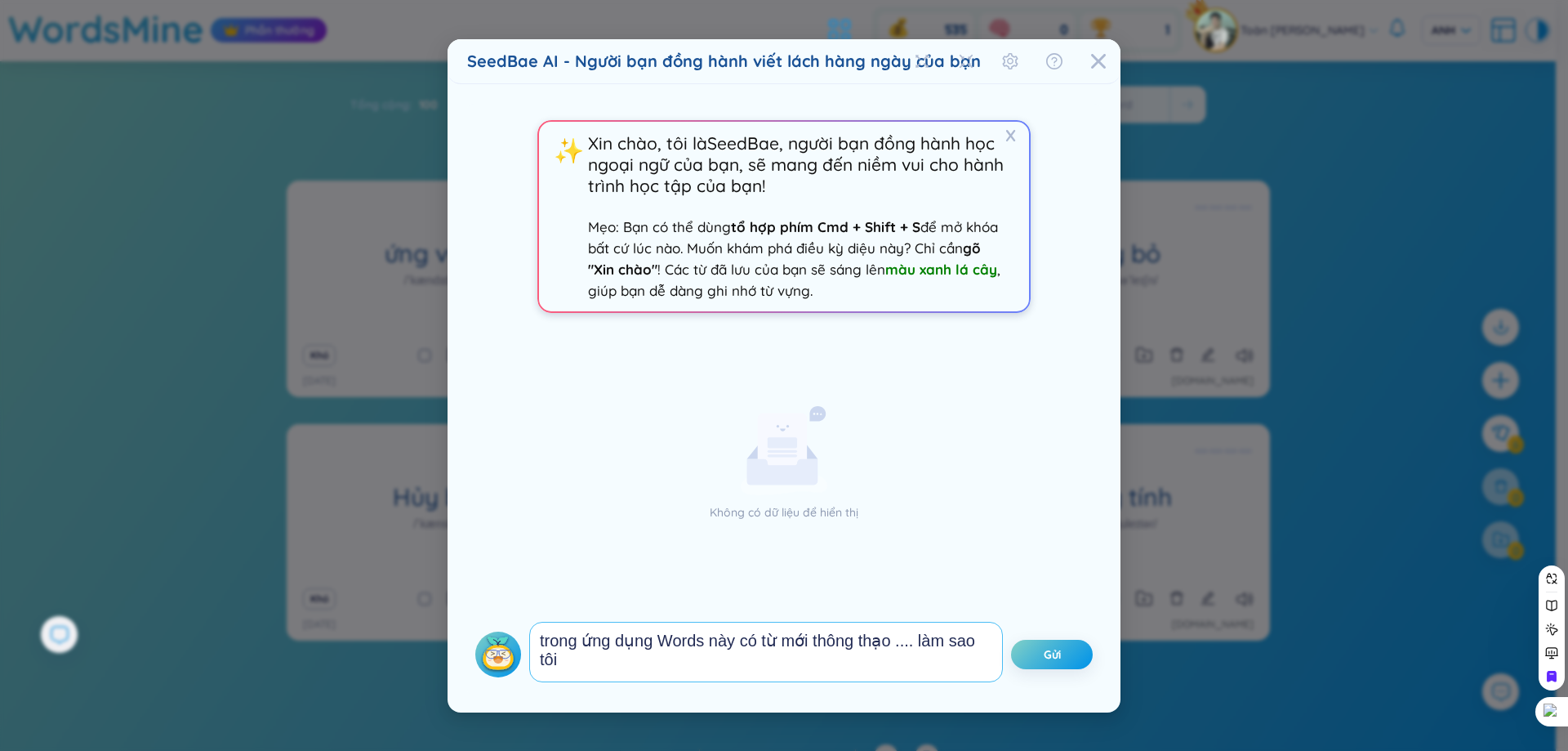
scroll to position [0, 0]
type textarea "trong ứng dụng Words này có từ mới thông thạo .... làm sao tôi đạt được danh hi…"
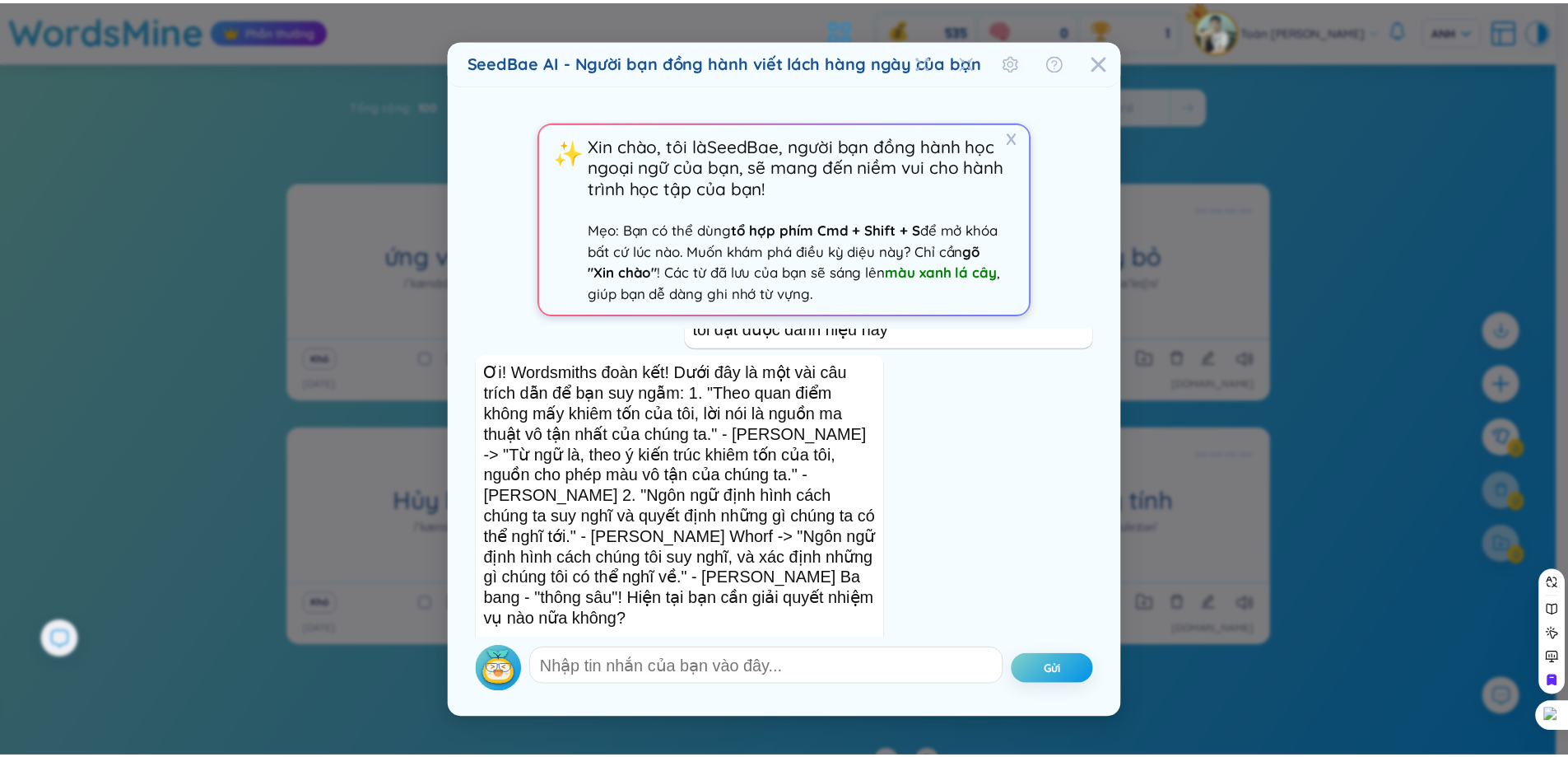
scroll to position [58, 0]
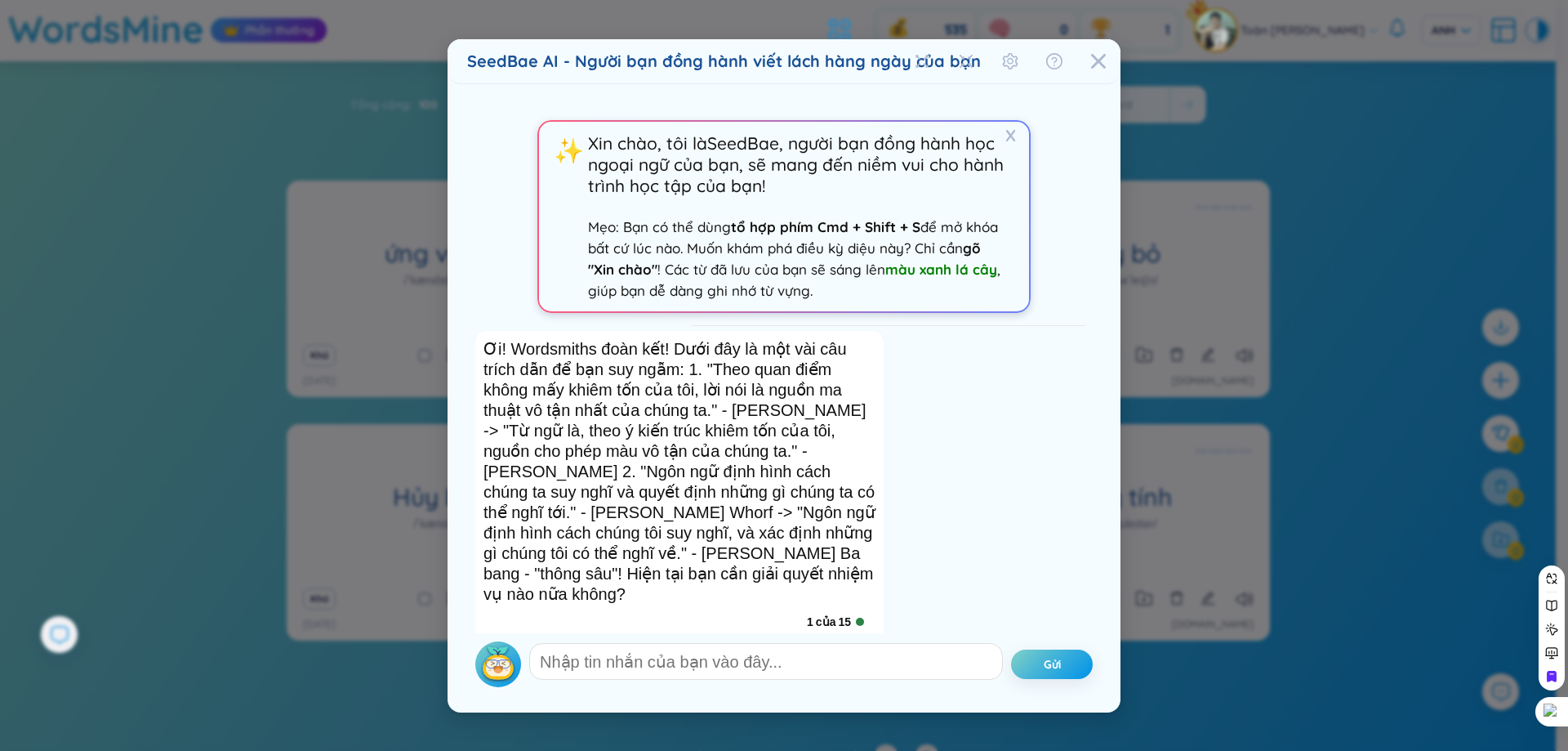
click at [848, 615] on font "15" at bounding box center [845, 621] width 13 height 13
click at [854, 613] on div "1 của 15" at bounding box center [836, 621] width 57 height 16
click at [1099, 60] on icon "Đóng" at bounding box center [1098, 60] width 14 height 14
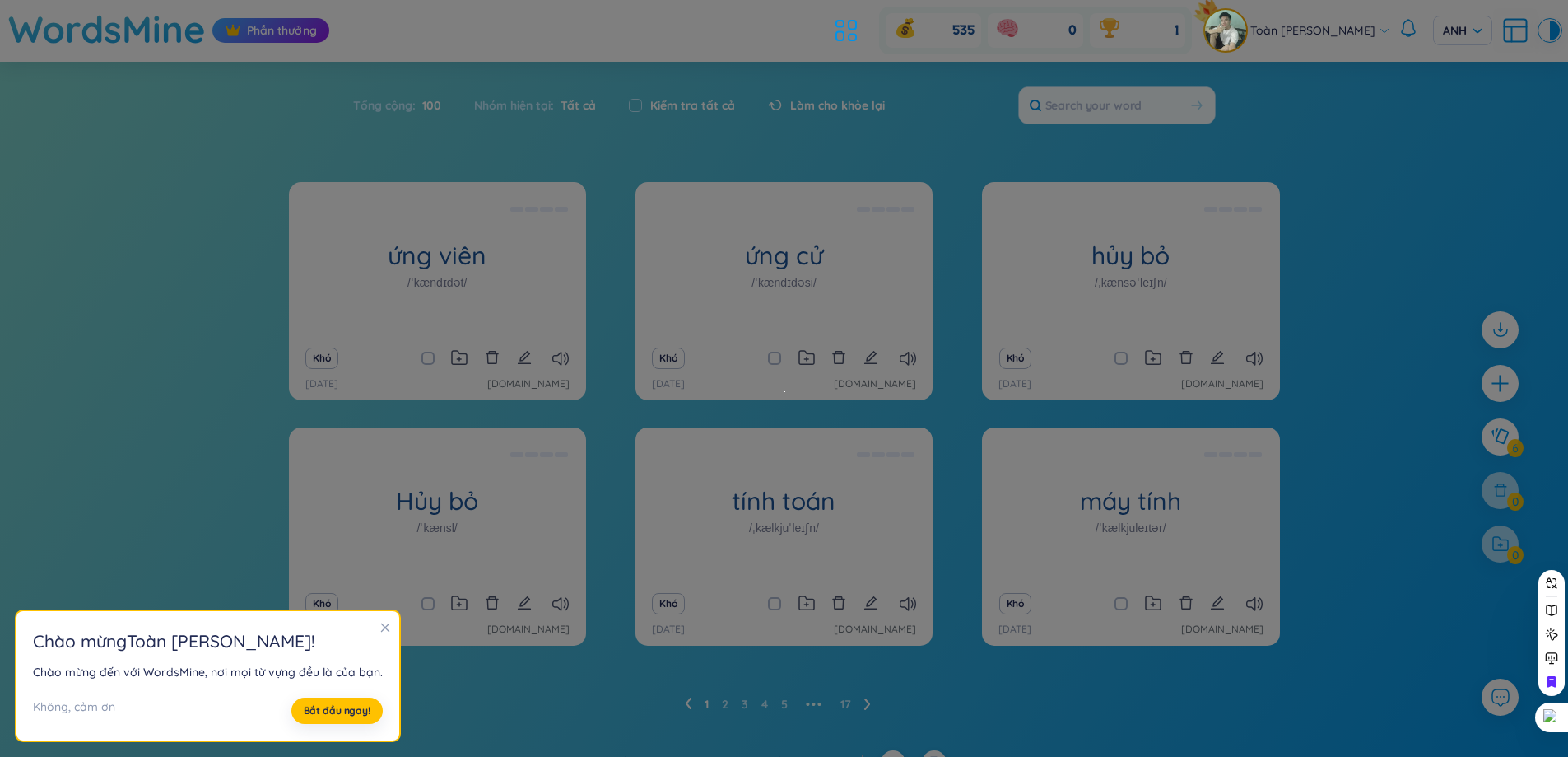
click at [385, 639] on section "Chào mừng Toàn [PERSON_NAME] ! Chào mừng đến với [PERSON_NAME], nơi mọi từ vựng…" at bounding box center [208, 676] width 383 height 130
click at [388, 628] on section "Chào mừng Toàn [PERSON_NAME] ! Chào mừng đến với [PERSON_NAME], nơi mọi từ vựng…" at bounding box center [208, 676] width 383 height 130
click at [381, 626] on icon "đóng" at bounding box center [386, 627] width 9 height 9
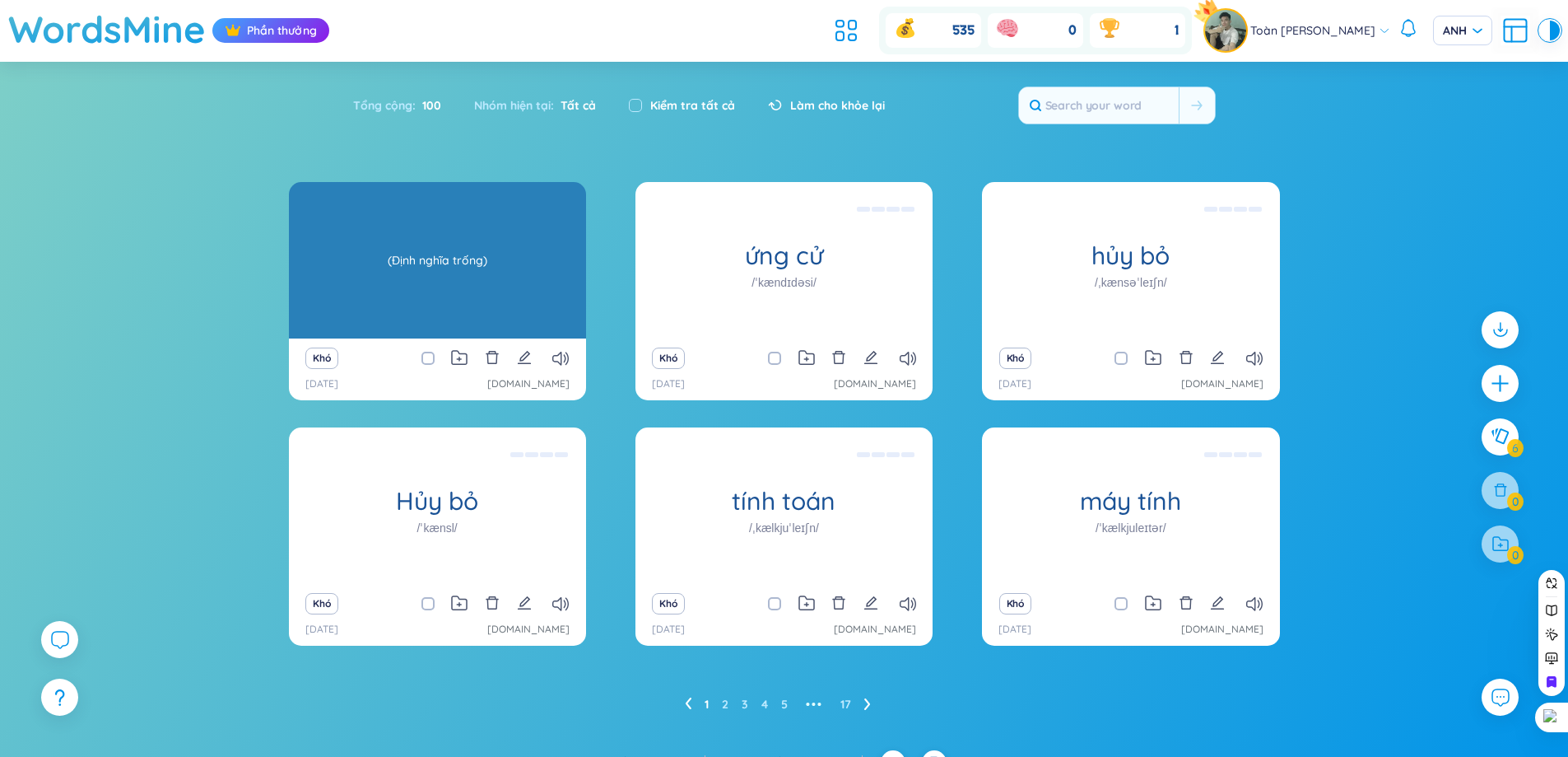
click at [429, 242] on div "(Định nghĩa trống)" at bounding box center [437, 260] width 281 height 148
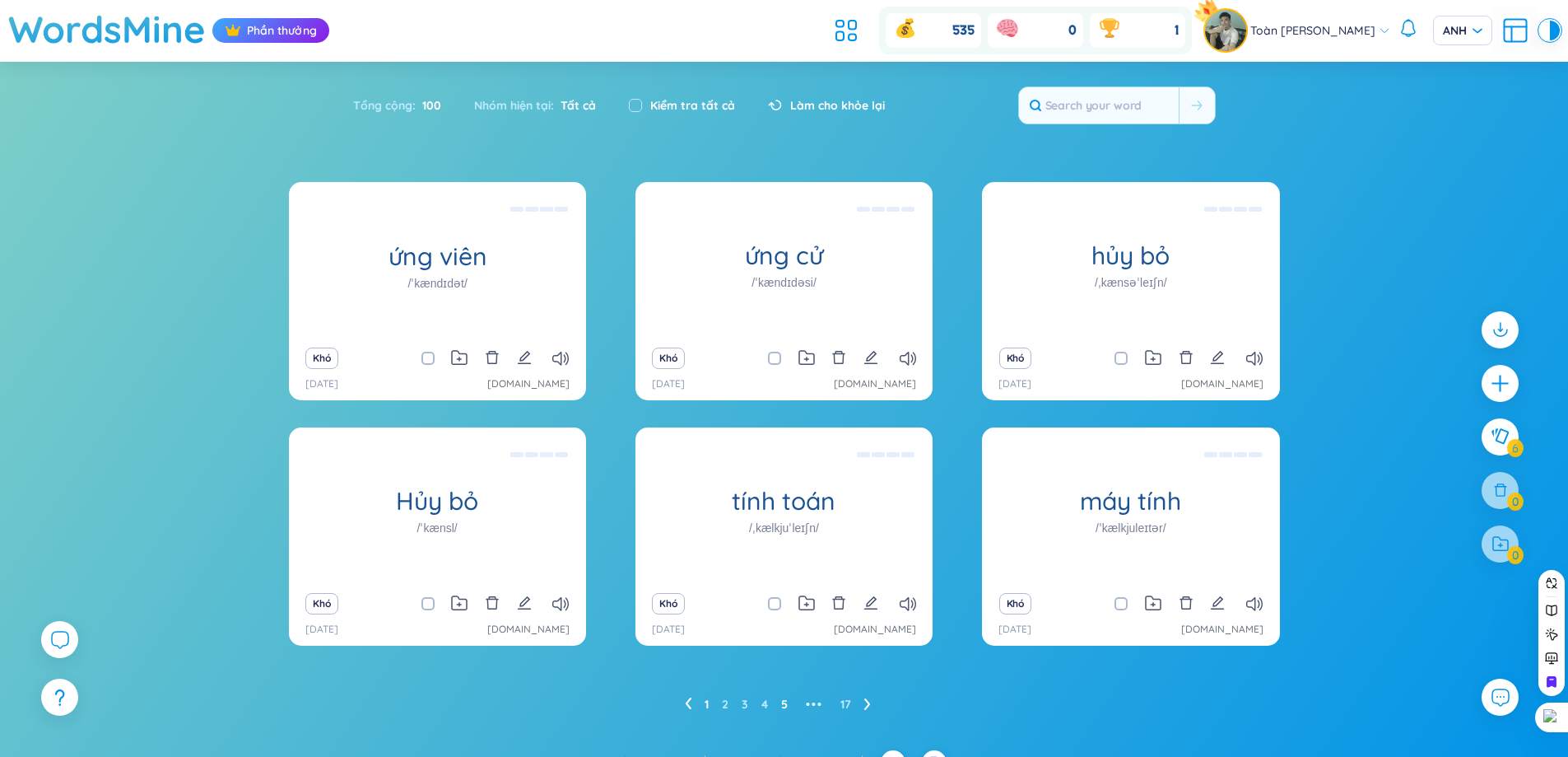
click at [781, 699] on font "5" at bounding box center [785, 704] width 7 height 14
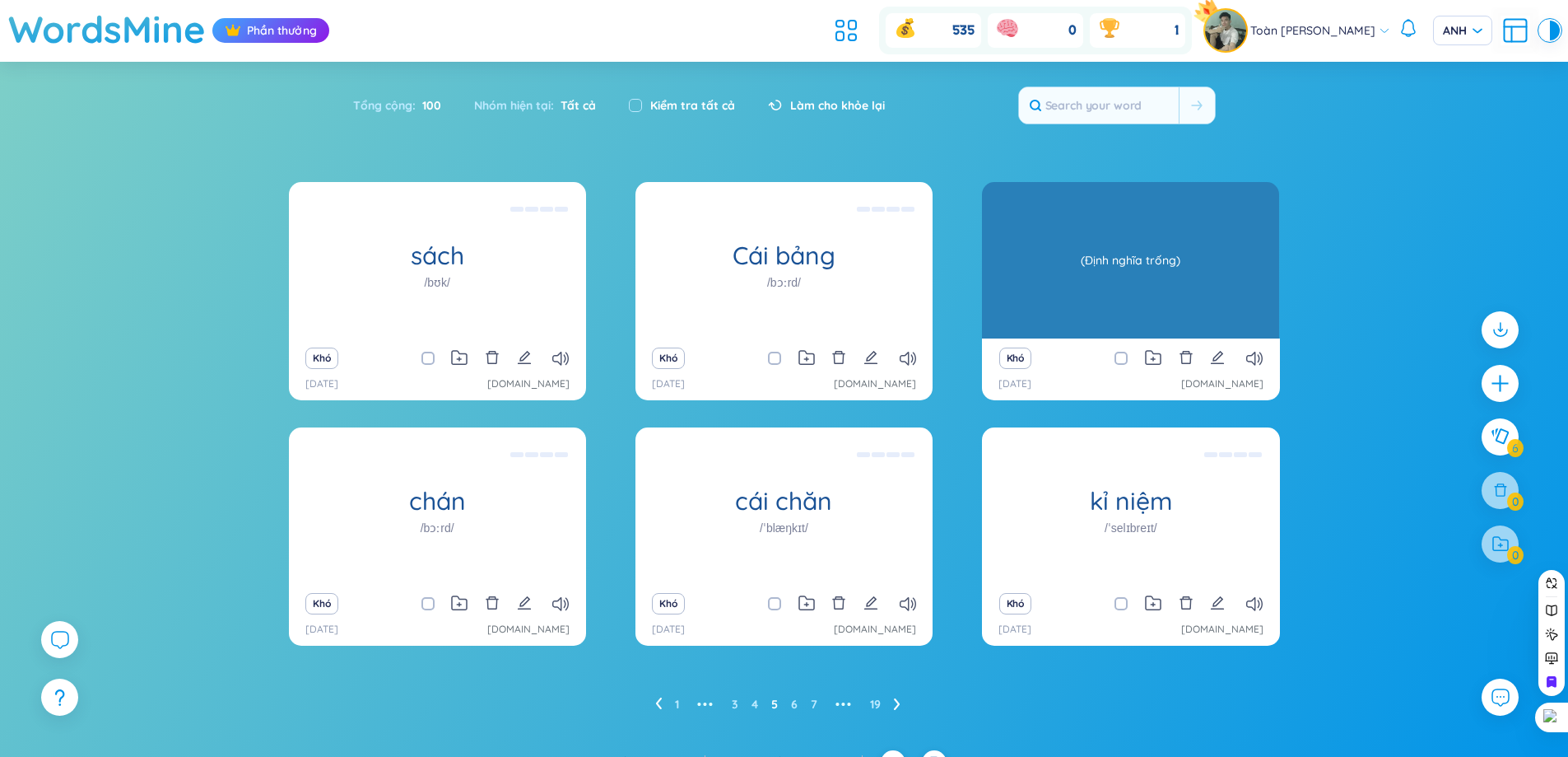
scroll to position [26, 0]
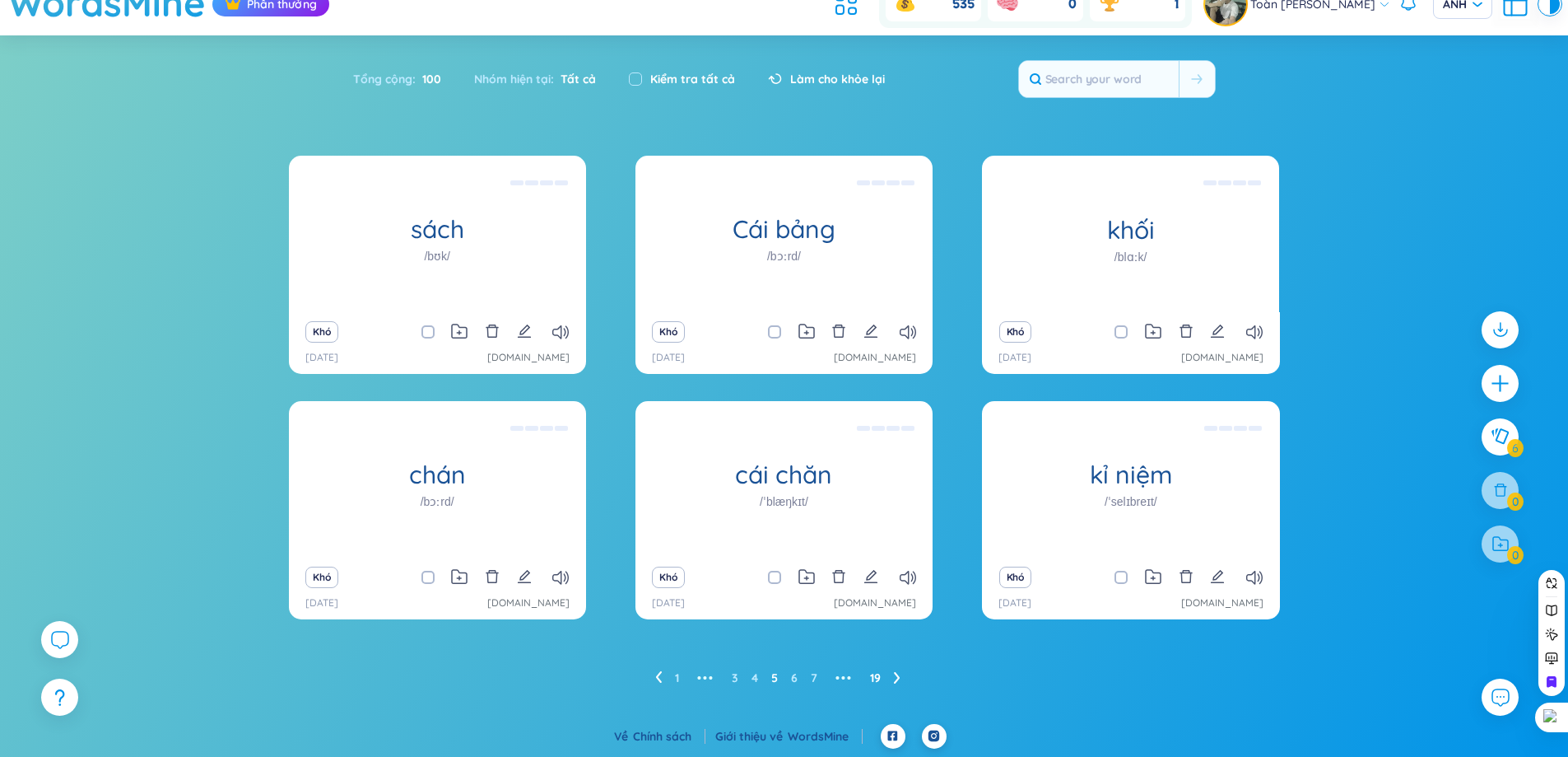
click at [874, 674] on font "19" at bounding box center [876, 677] width 11 height 14
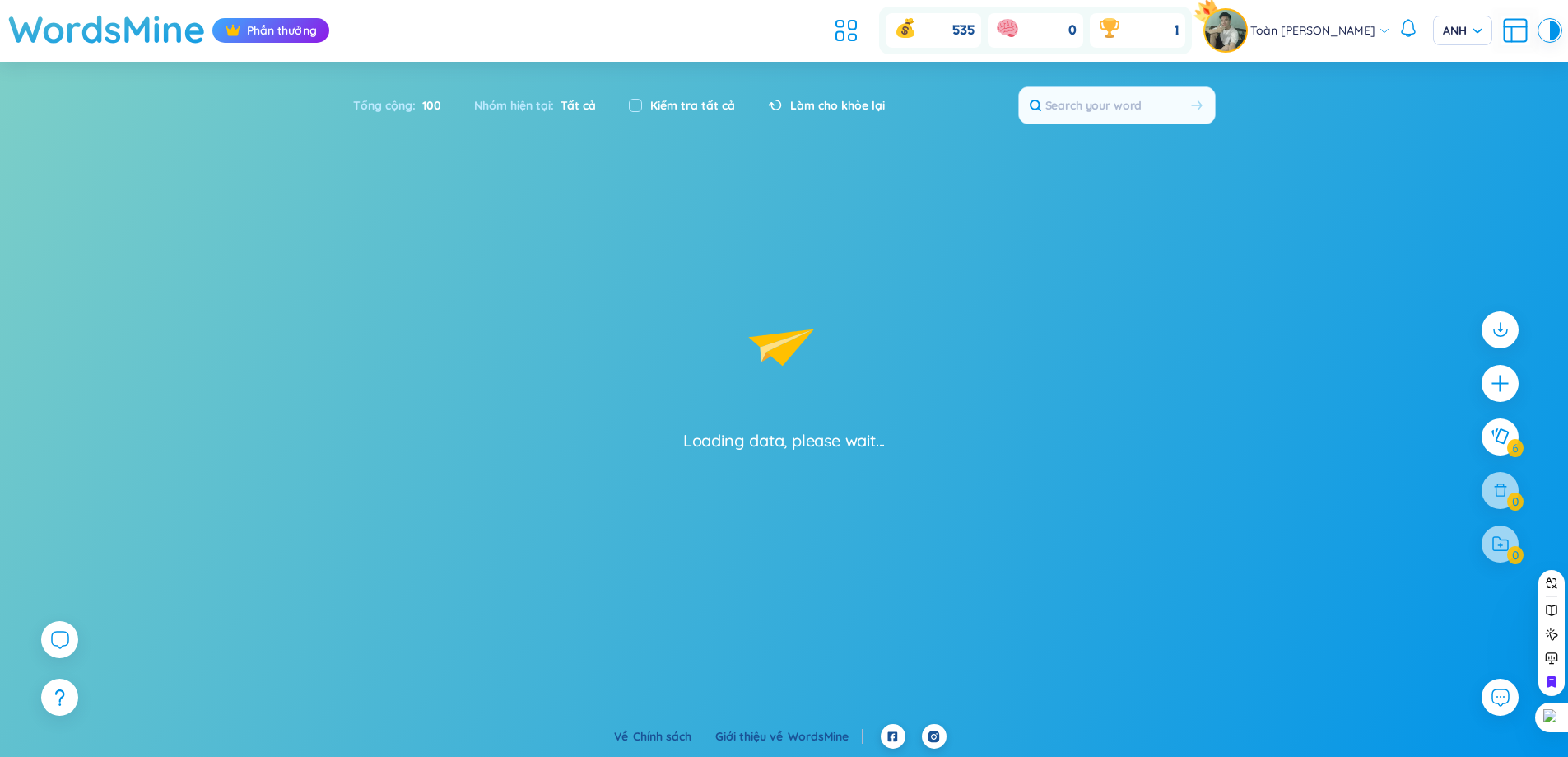
scroll to position [0, 0]
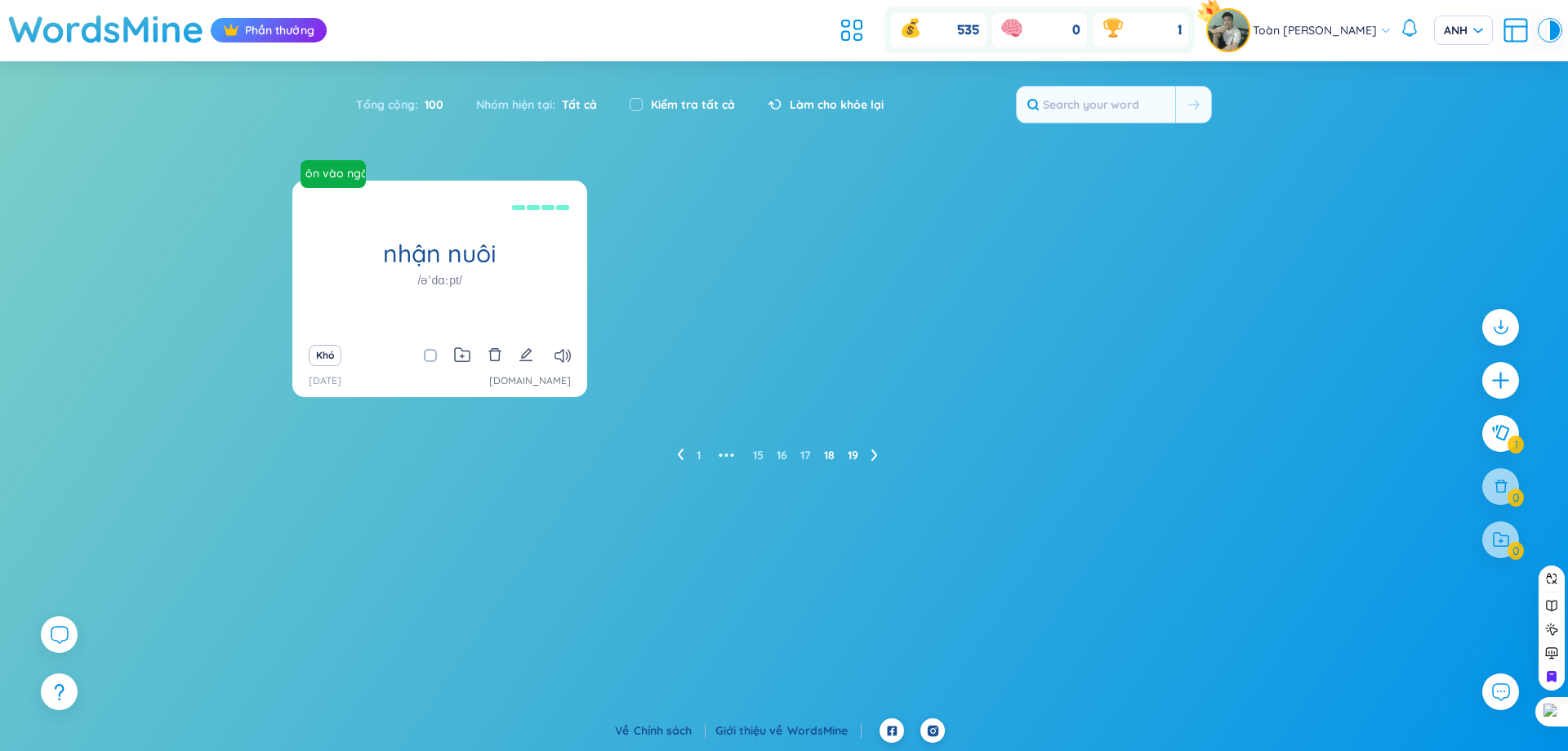
click at [827, 453] on font "18" at bounding box center [829, 454] width 11 height 14
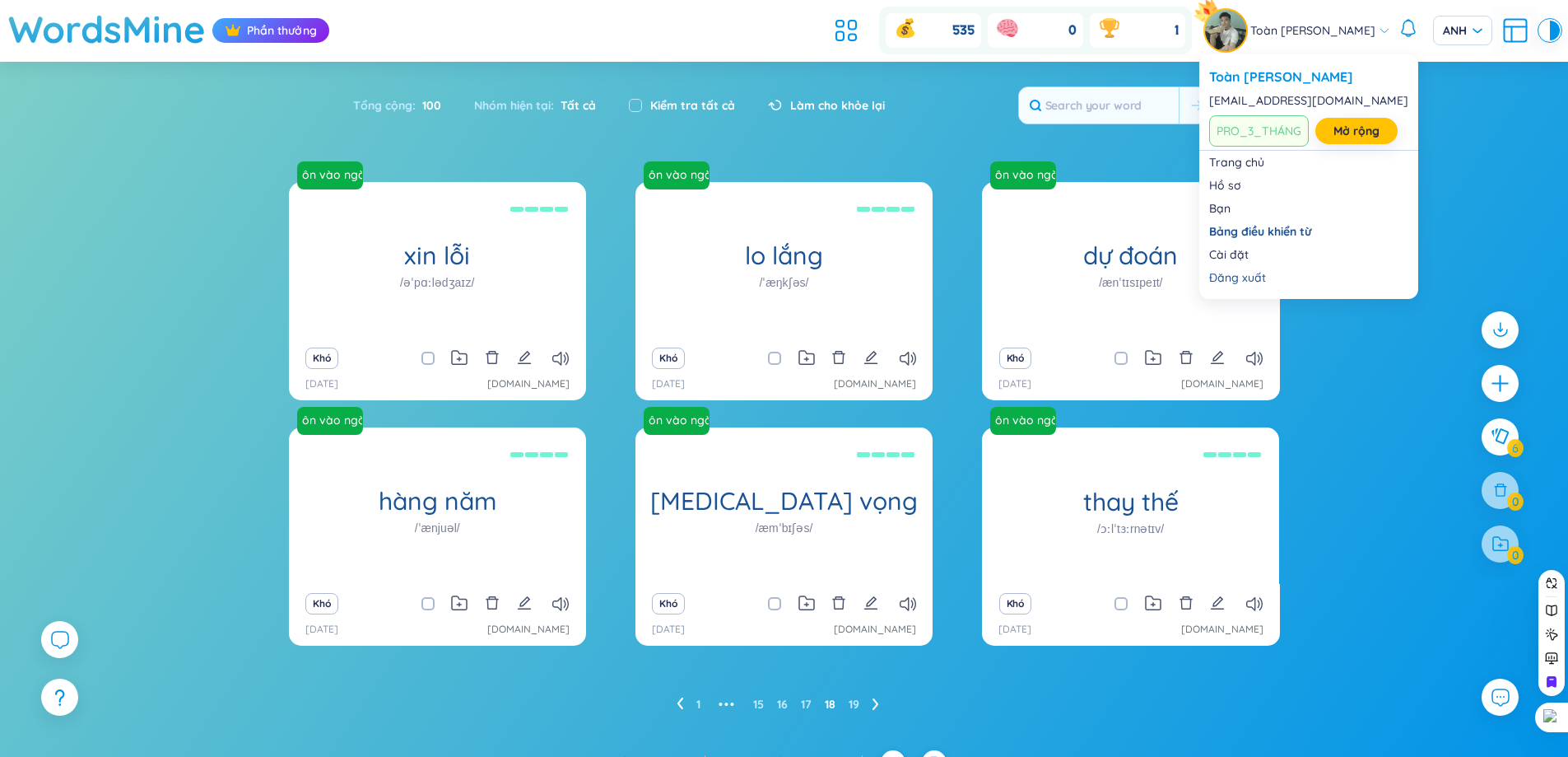
click at [1237, 32] on img at bounding box center [1226, 31] width 42 height 42
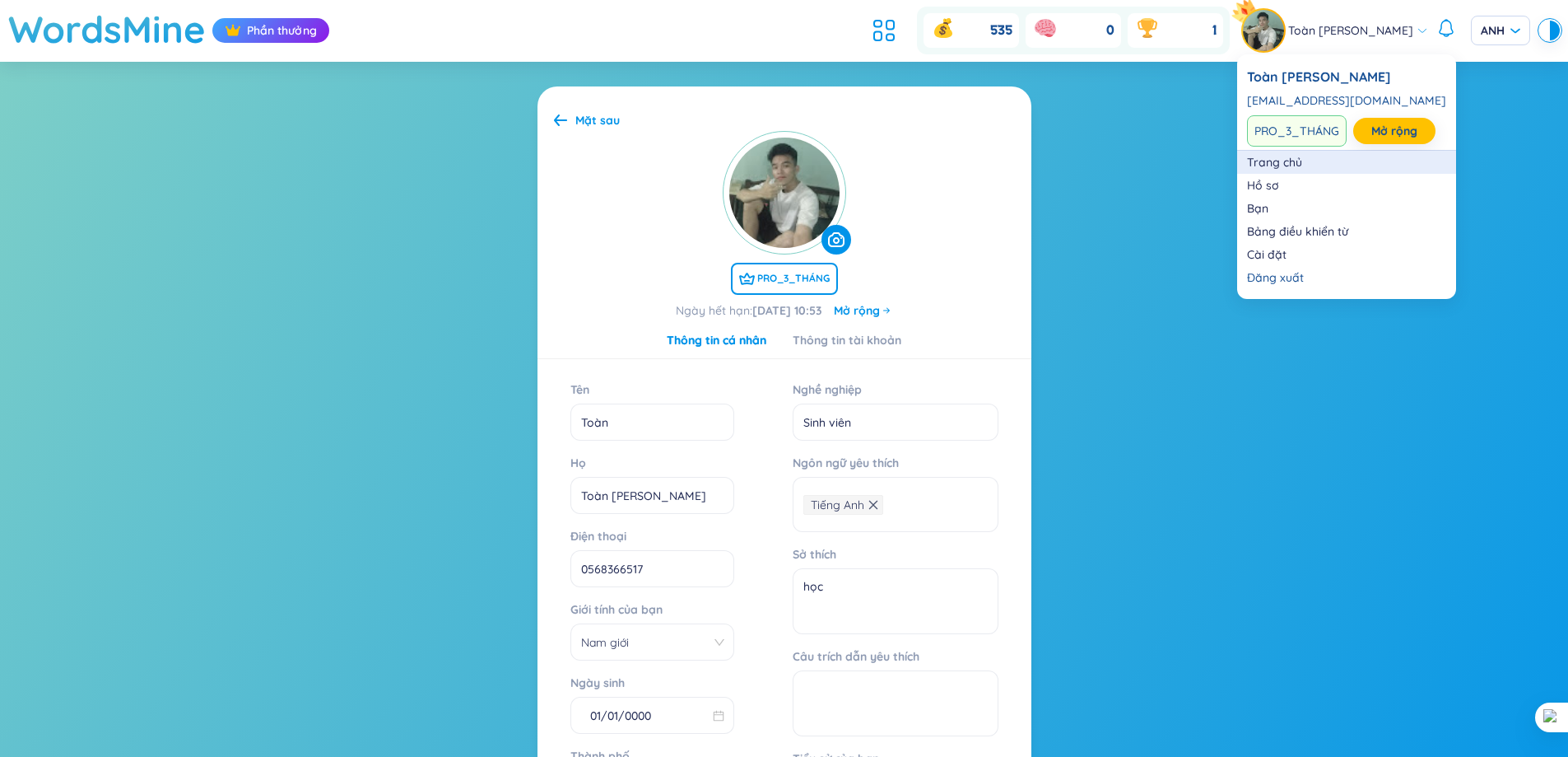
click at [1271, 158] on link "Trang chủ" at bounding box center [1347, 162] width 199 height 16
click at [1271, 158] on div "Mặt sau PRO_3_THÁNG Ngày hết hạn : 26/11/2025 10:53 Mở rộng Thông tin cá nhân T…" at bounding box center [784, 502] width 1568 height 880
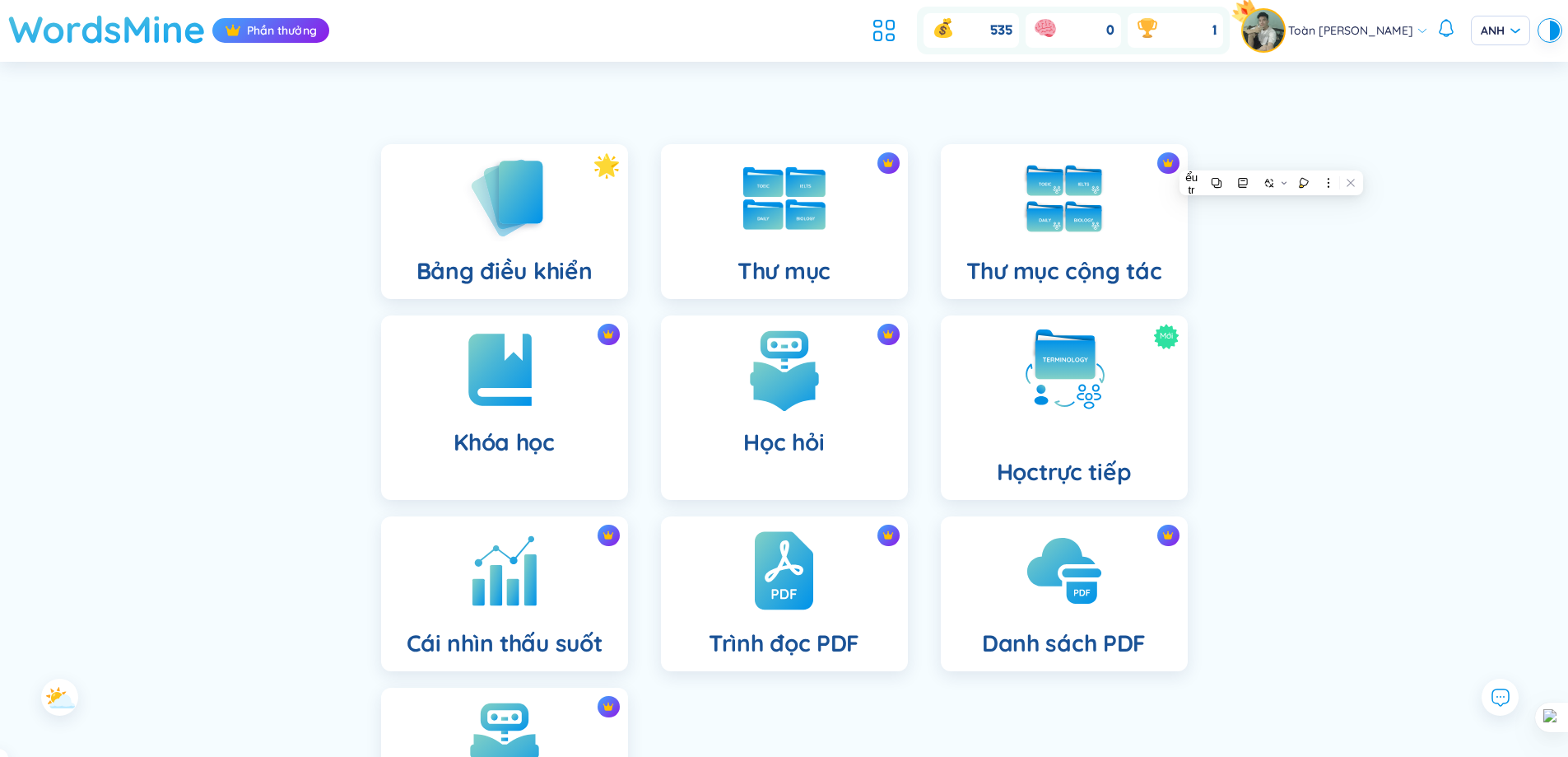
click at [75, 19] on font "WordsMine" at bounding box center [107, 29] width 197 height 46
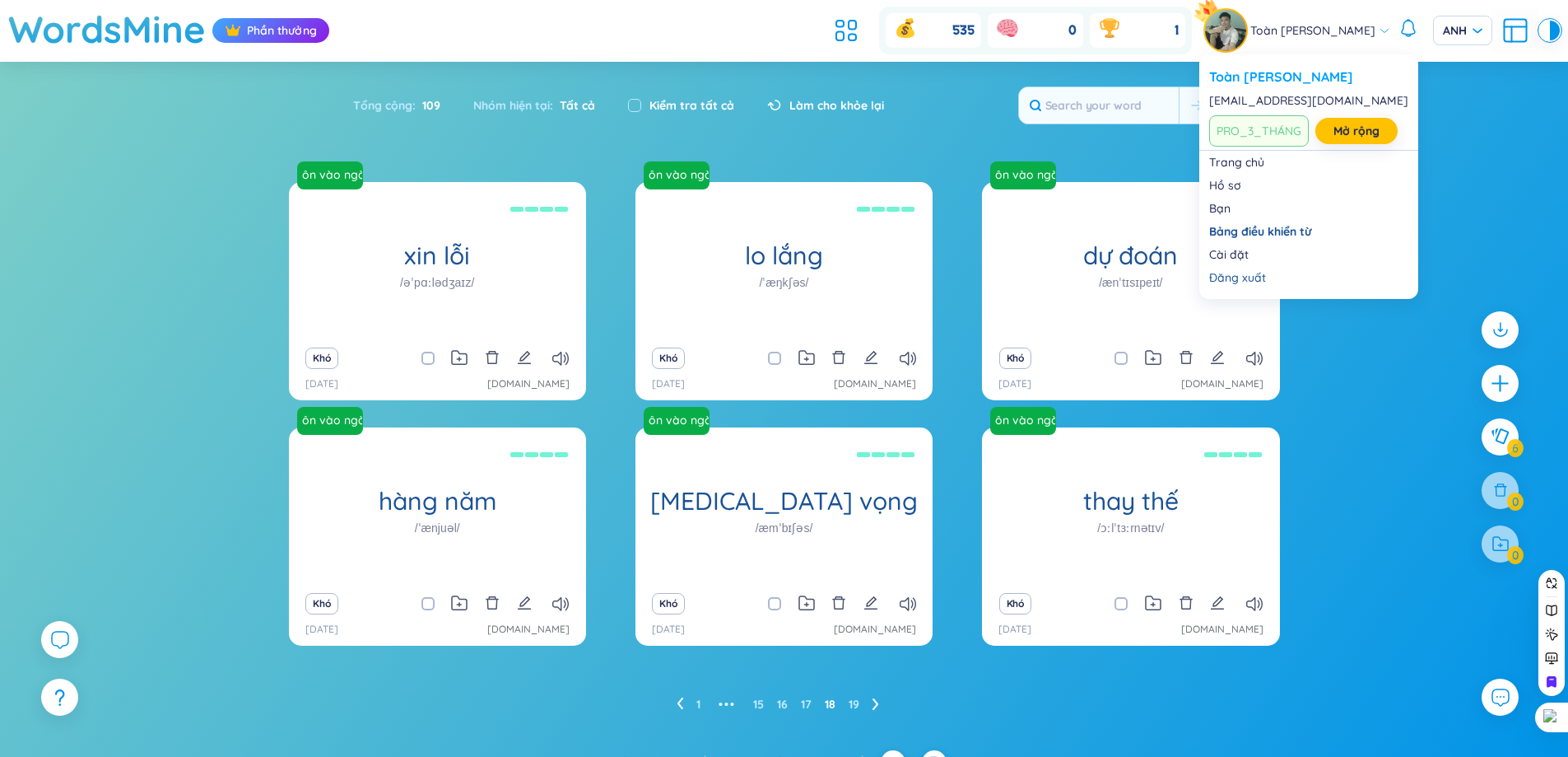
click at [1286, 81] on font "Toàn [PERSON_NAME]" at bounding box center [1282, 76] width 144 height 16
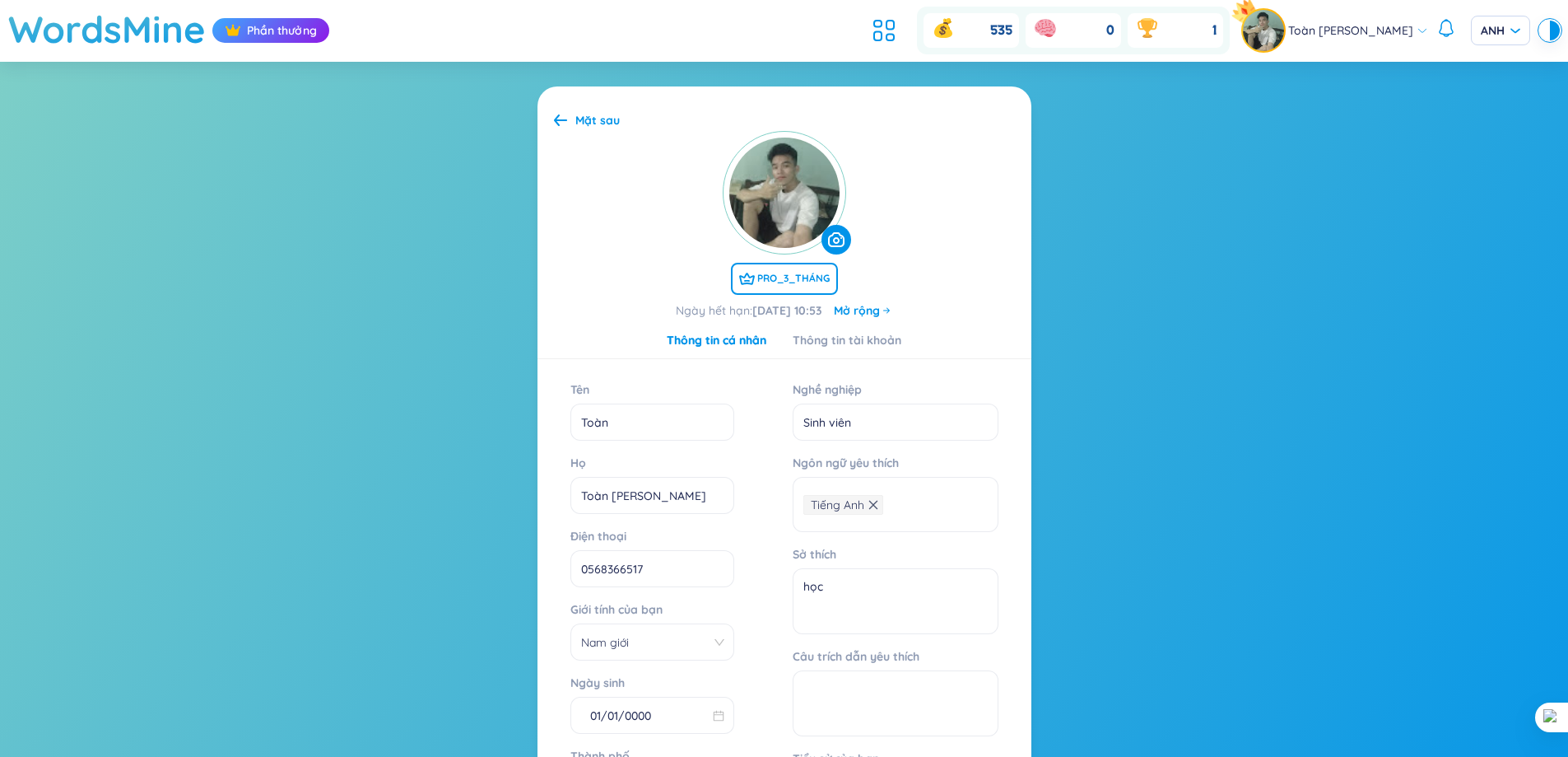
click at [1260, 25] on img at bounding box center [1264, 31] width 42 height 42
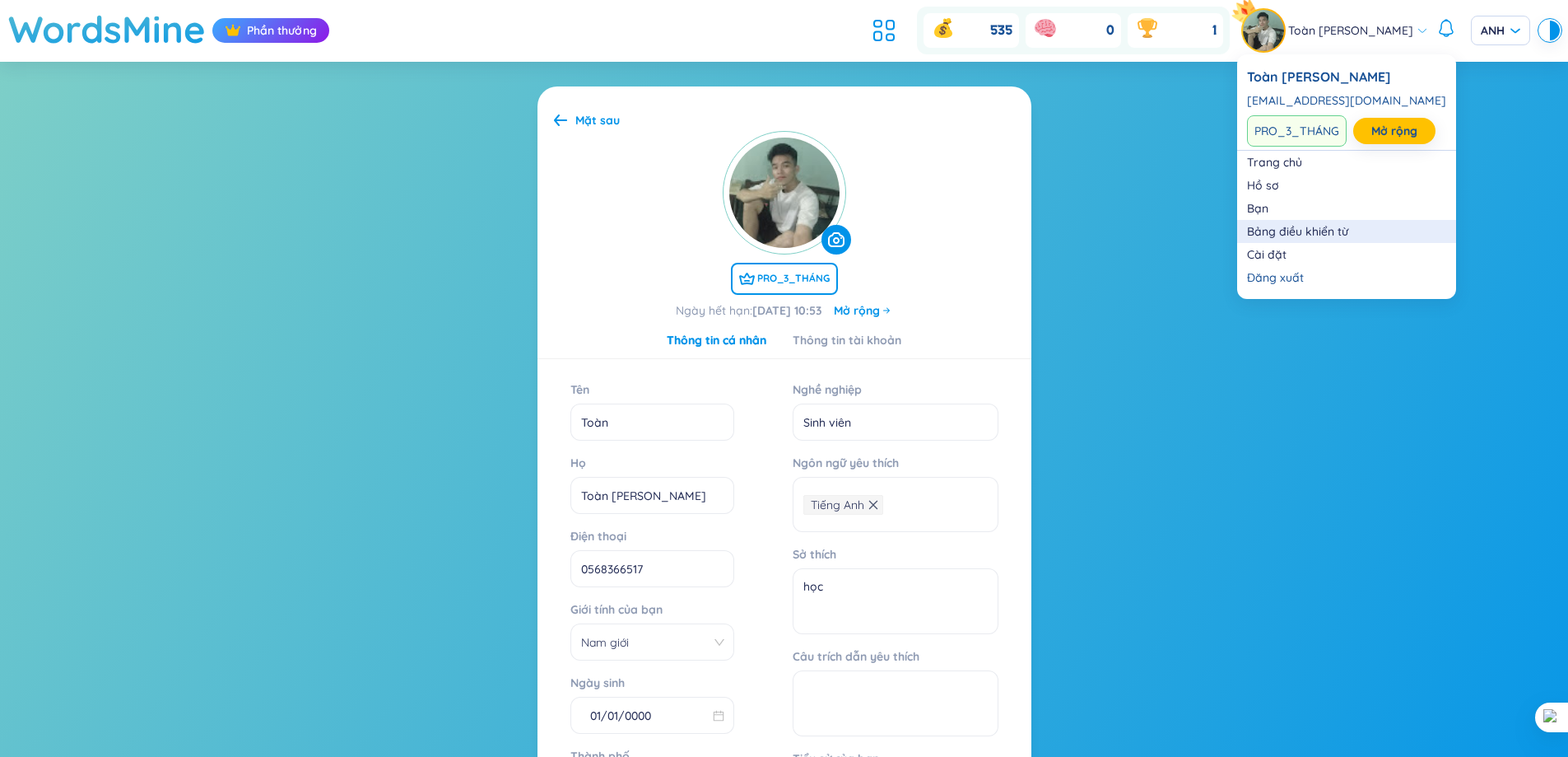
click at [1299, 227] on link "Bảng điều khiển từ" at bounding box center [1347, 231] width 199 height 16
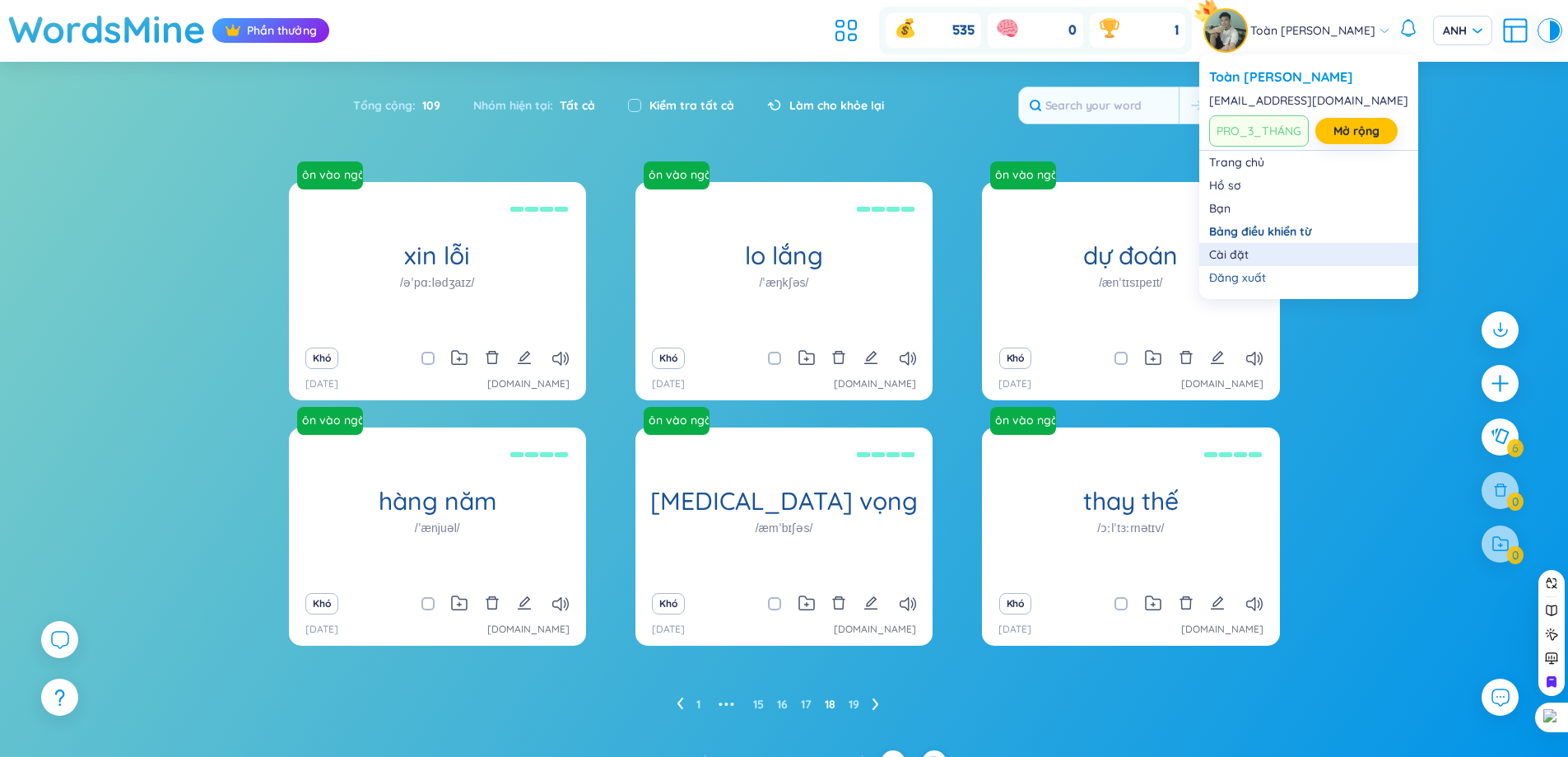
click at [1234, 257] on link "Cài đặt" at bounding box center [1309, 253] width 199 height 16
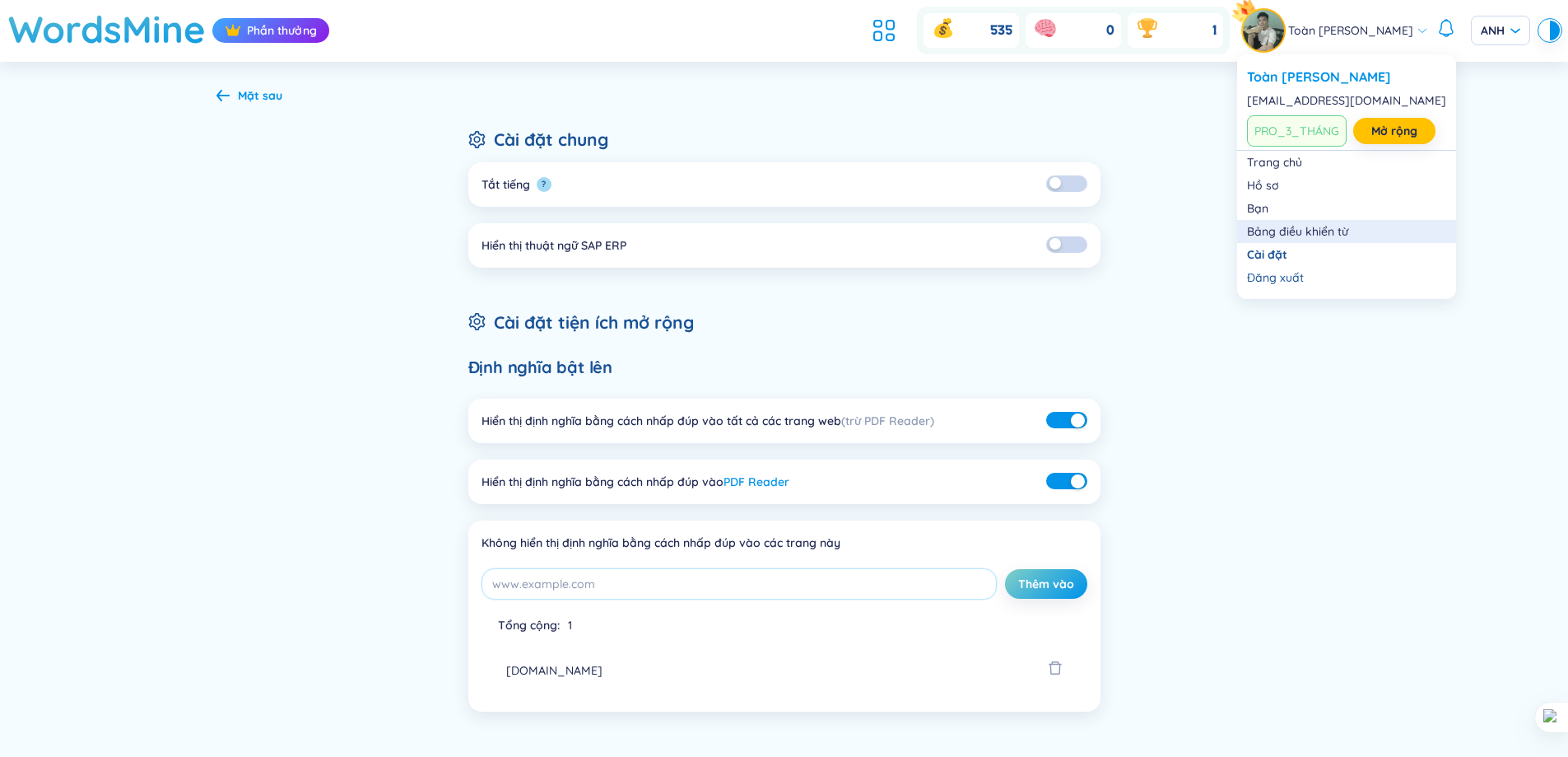
click at [1311, 237] on link "Bảng điều khiển từ" at bounding box center [1347, 231] width 199 height 16
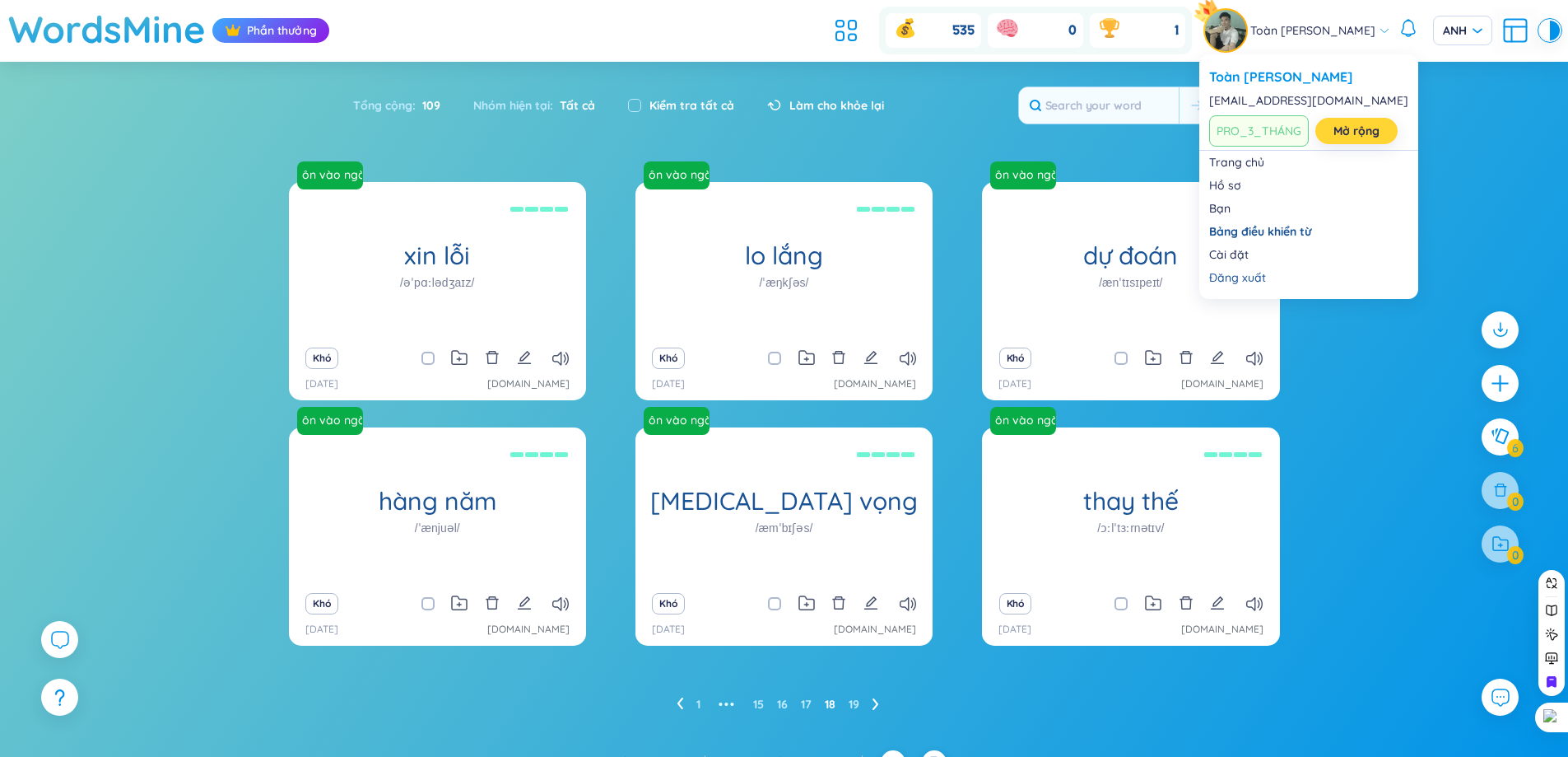
click at [1346, 140] on link "Mở rộng" at bounding box center [1356, 131] width 46 height 18
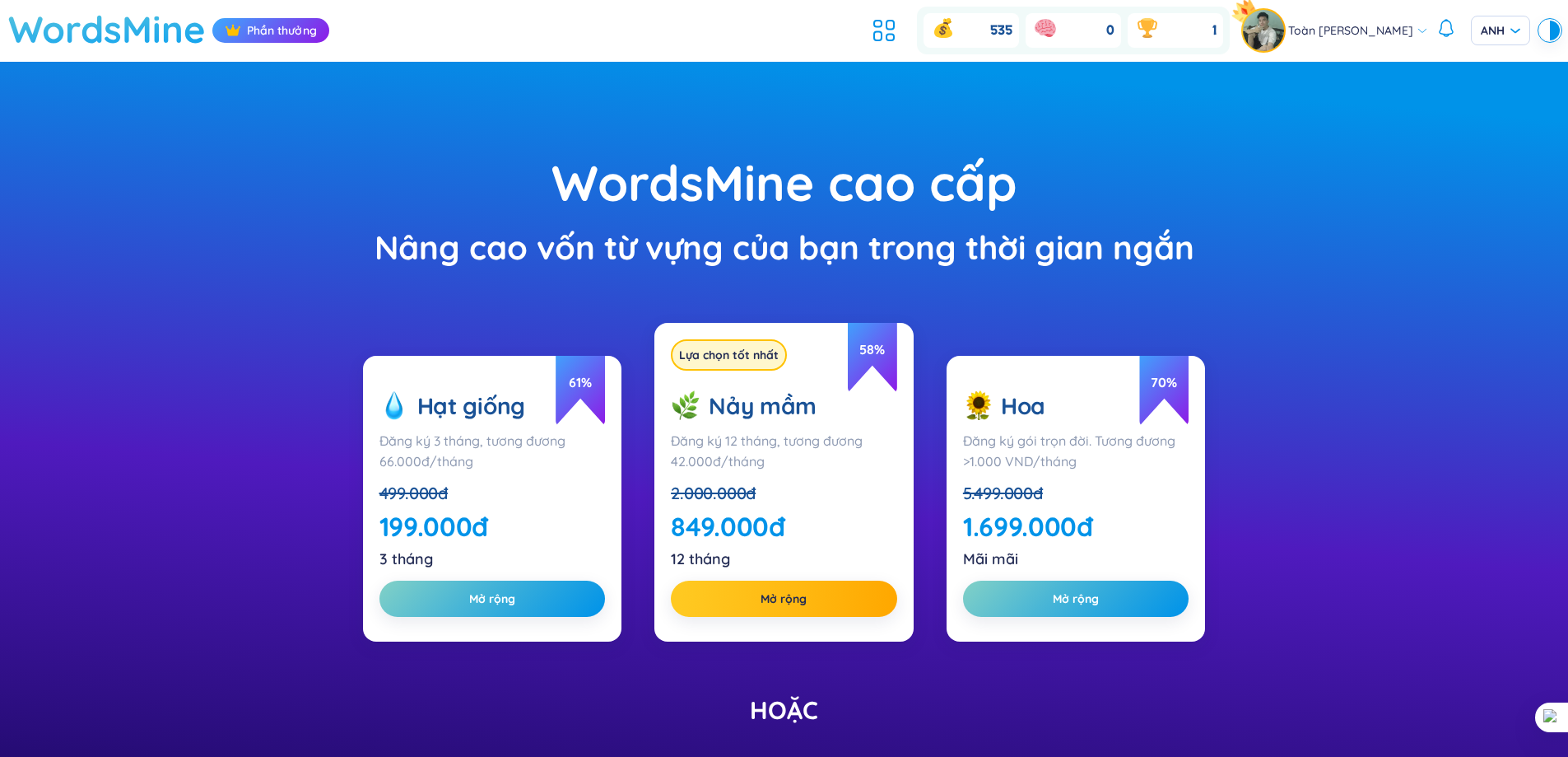
click at [116, 29] on font "WordsMine" at bounding box center [107, 29] width 197 height 46
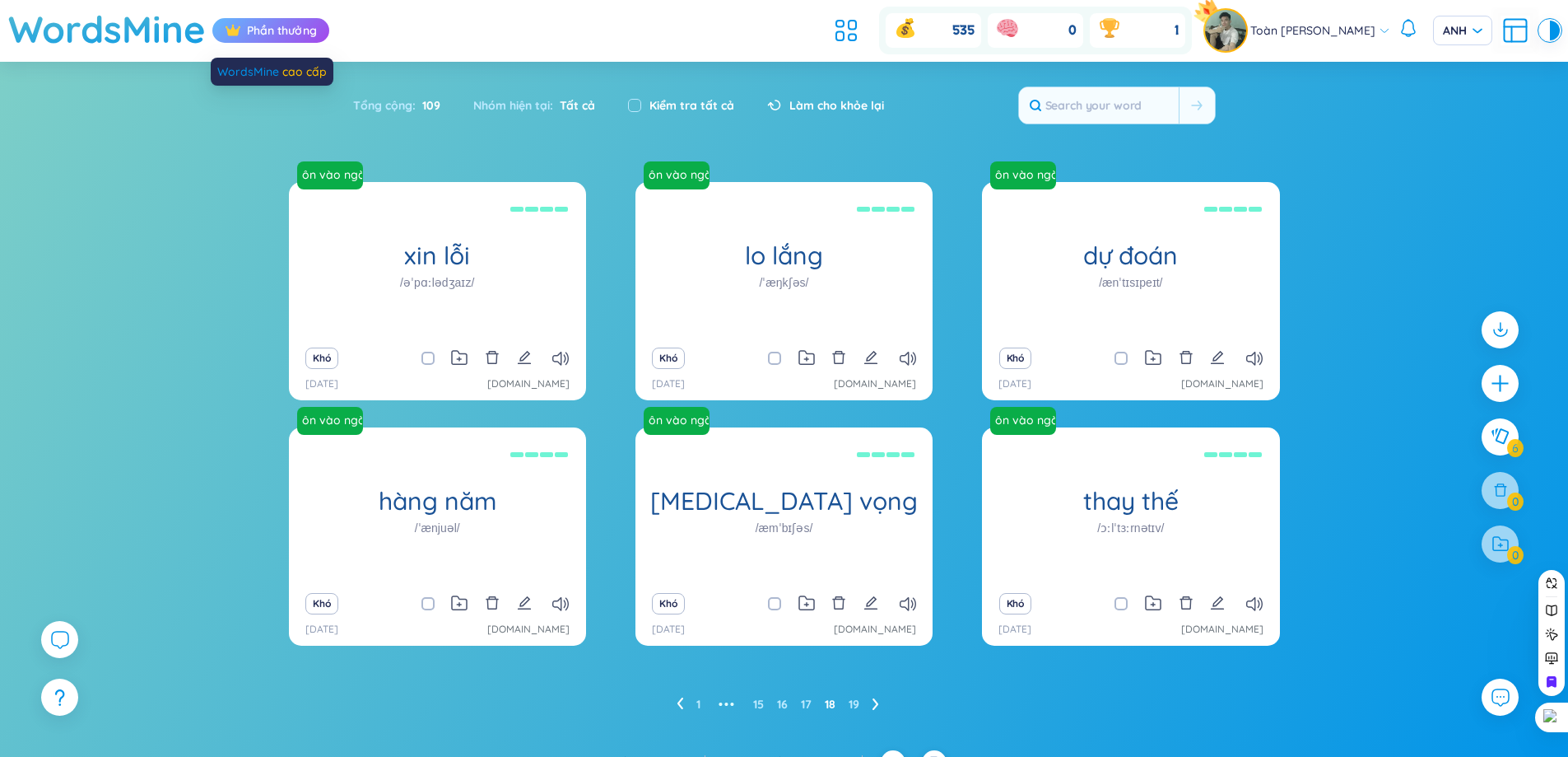
click at [244, 38] on div "Phần thưởng" at bounding box center [271, 30] width 117 height 25
click at [245, 35] on div "Phần thưởng" at bounding box center [271, 30] width 117 height 25
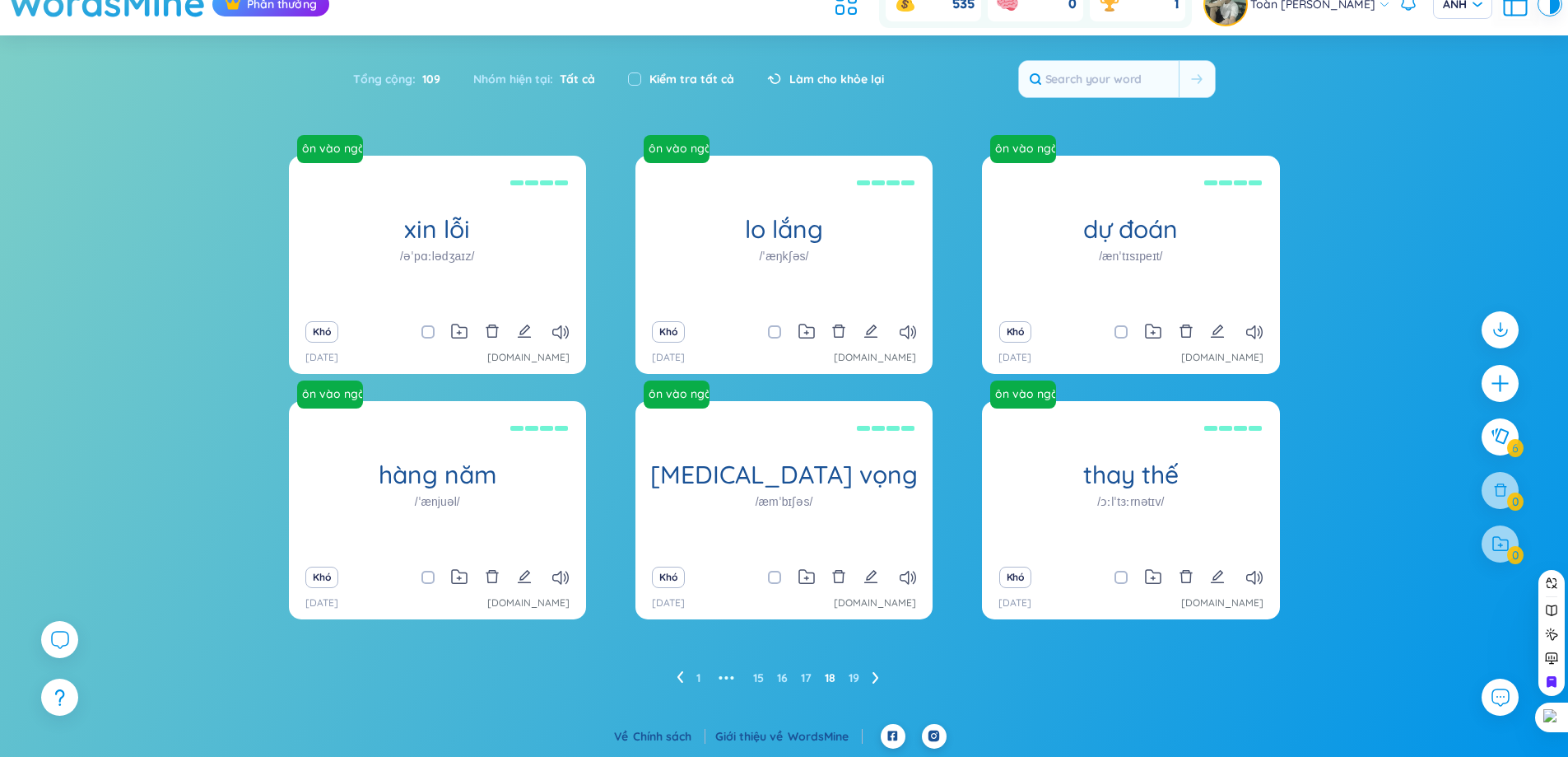
click at [676, 667] on li at bounding box center [680, 677] width 7 height 26
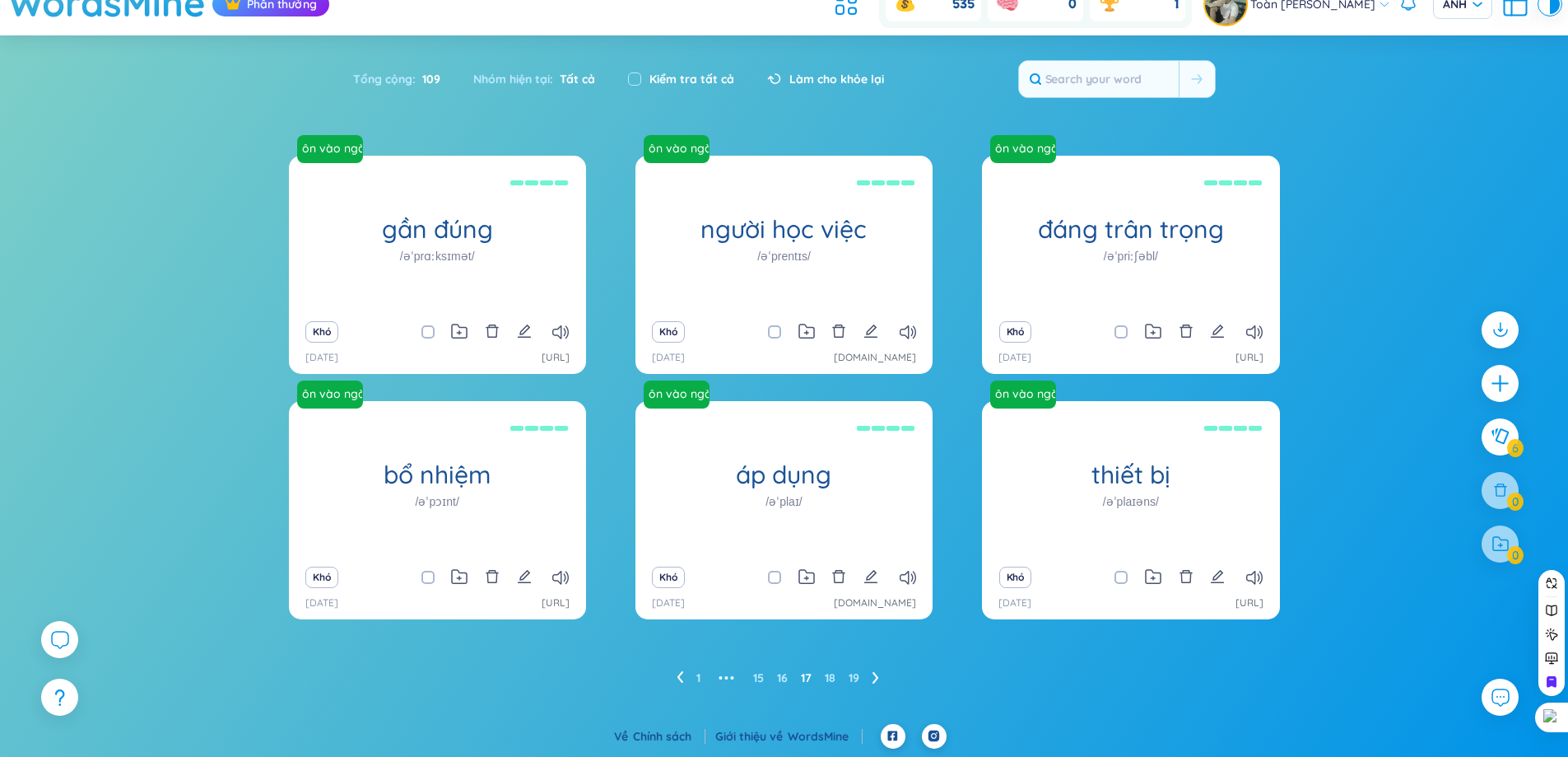
click at [681, 678] on icon at bounding box center [680, 677] width 7 height 13
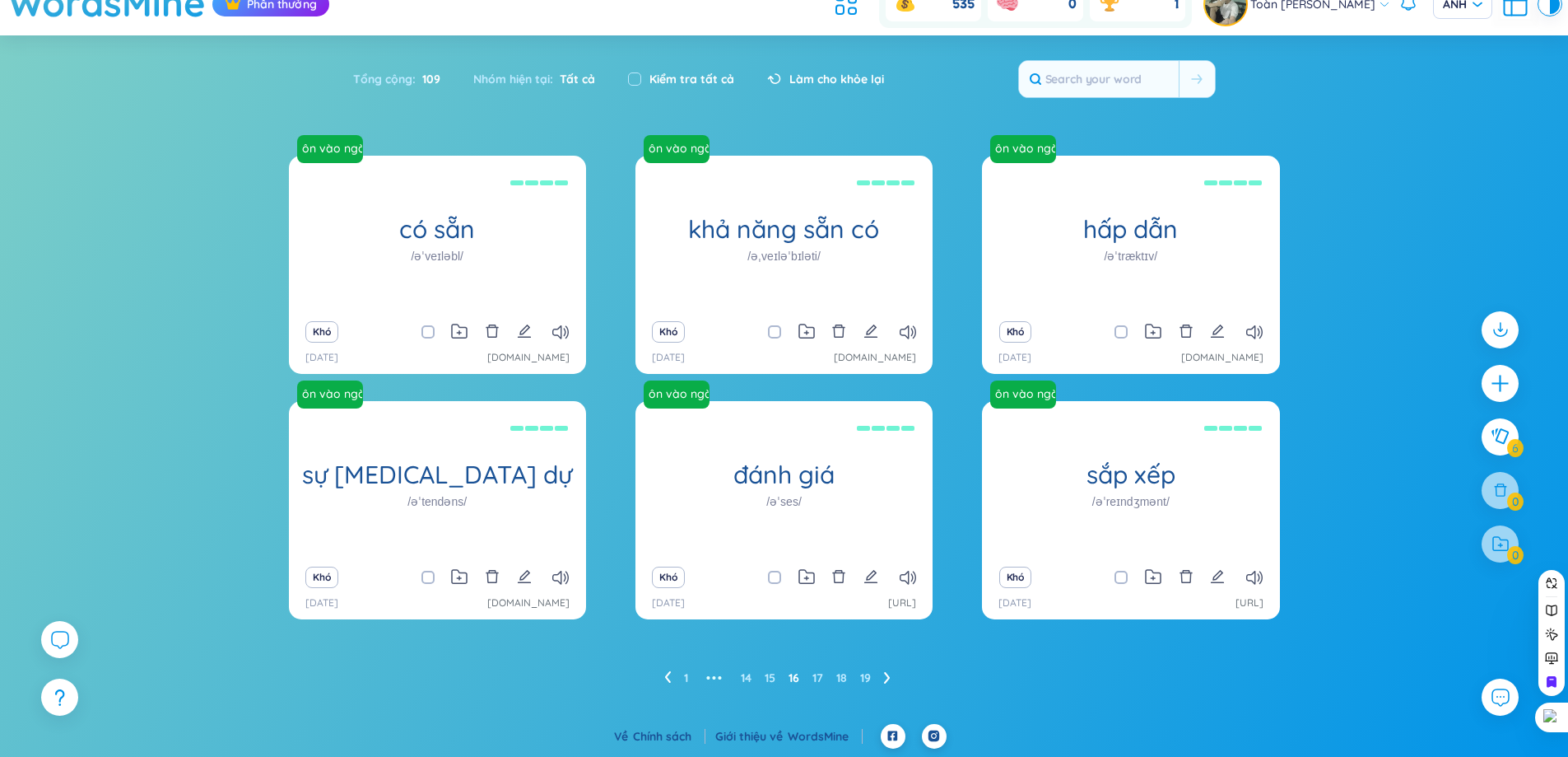
click at [681, 678] on ul "1 ••• 14 15 16 17 18 19" at bounding box center [784, 677] width 240 height 26
click at [1501, 709] on button at bounding box center [1500, 697] width 42 height 42
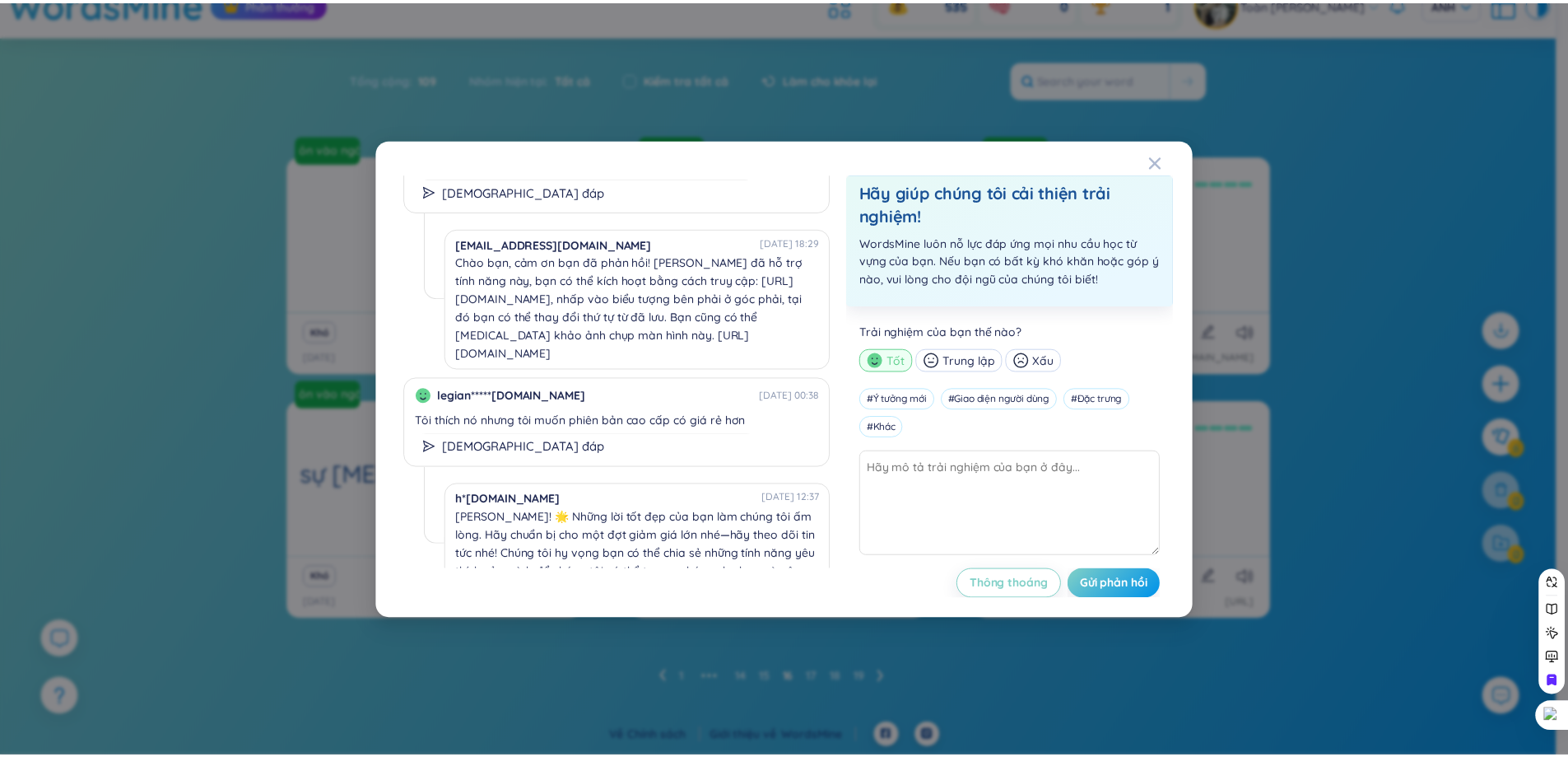
scroll to position [1622, 0]
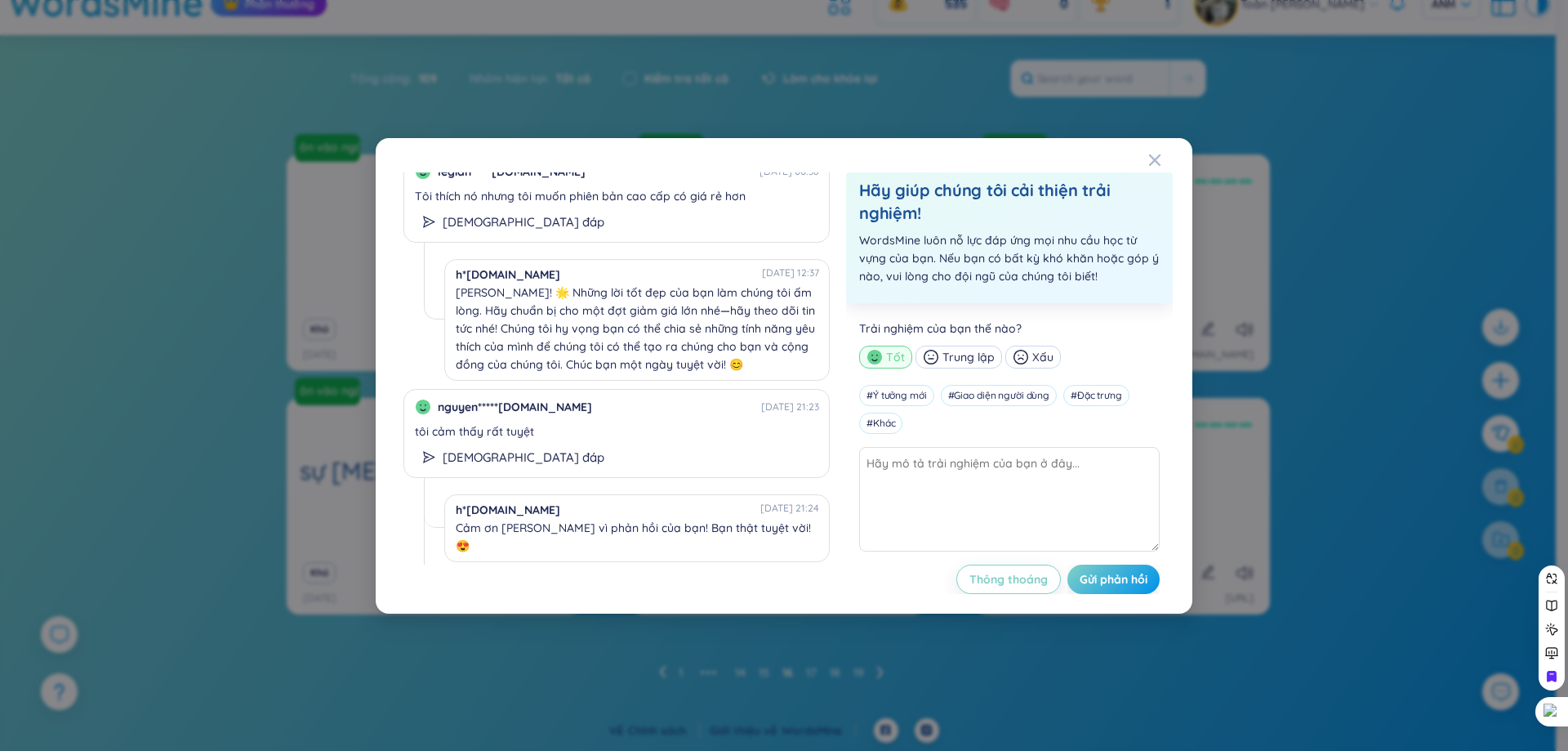
click at [1349, 360] on div "222420*****[DOMAIN_NAME] [DATE] 10:40 đăng ký gói 3 tháng như thế nào ạ e đăng …" at bounding box center [784, 375] width 1568 height 751
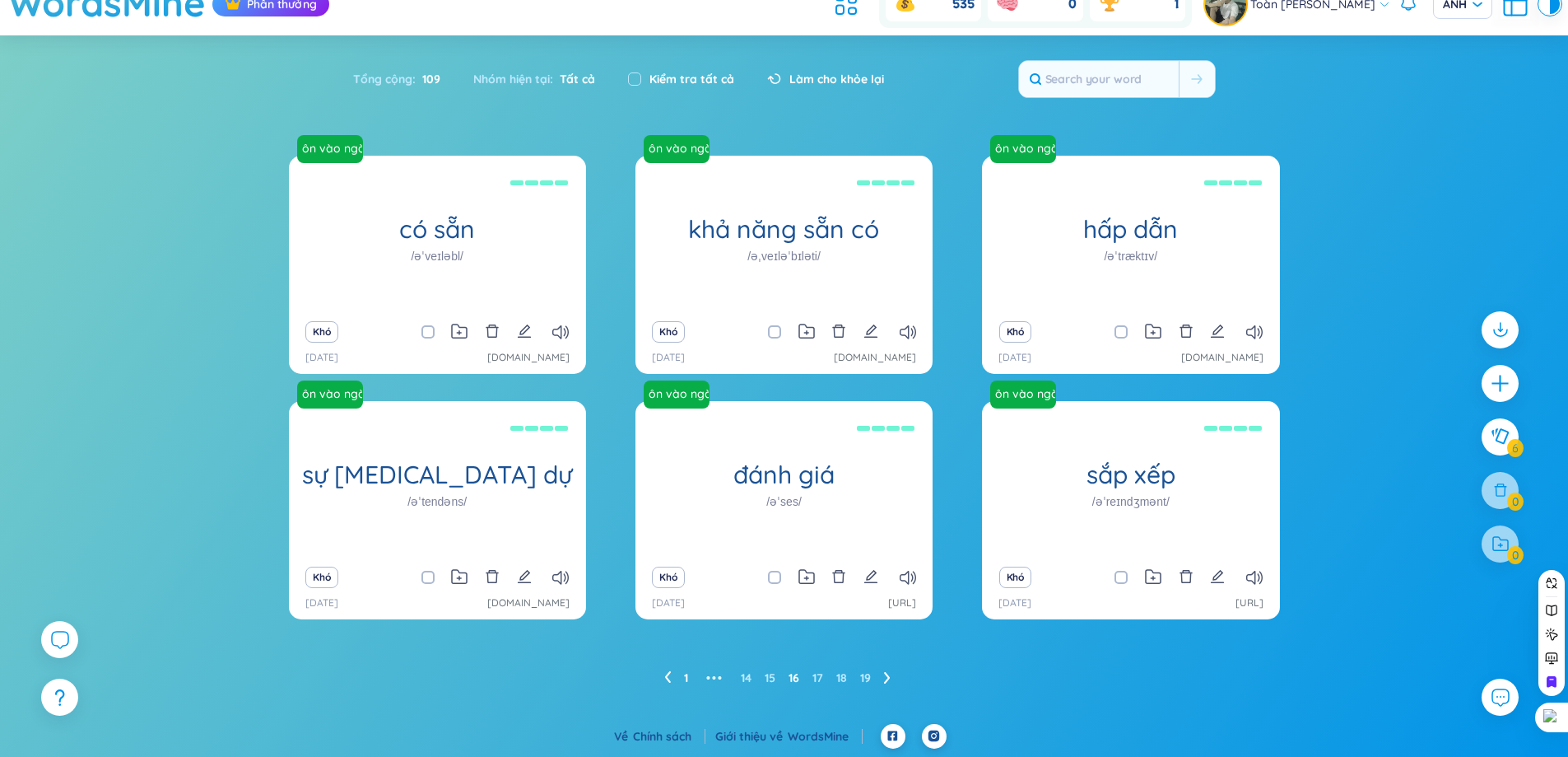
click at [684, 679] on font "1" at bounding box center [686, 677] width 4 height 14
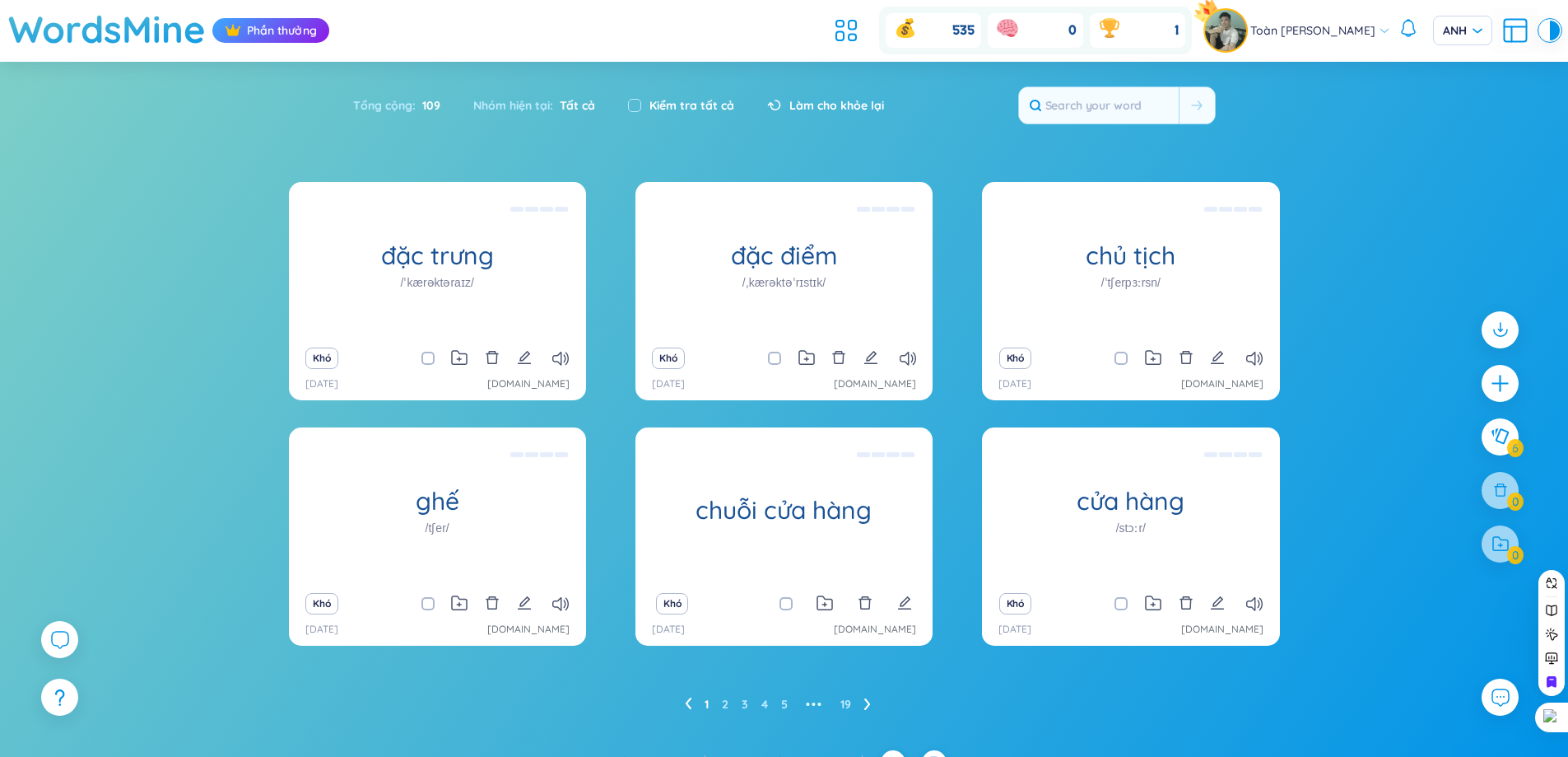
scroll to position [26, 0]
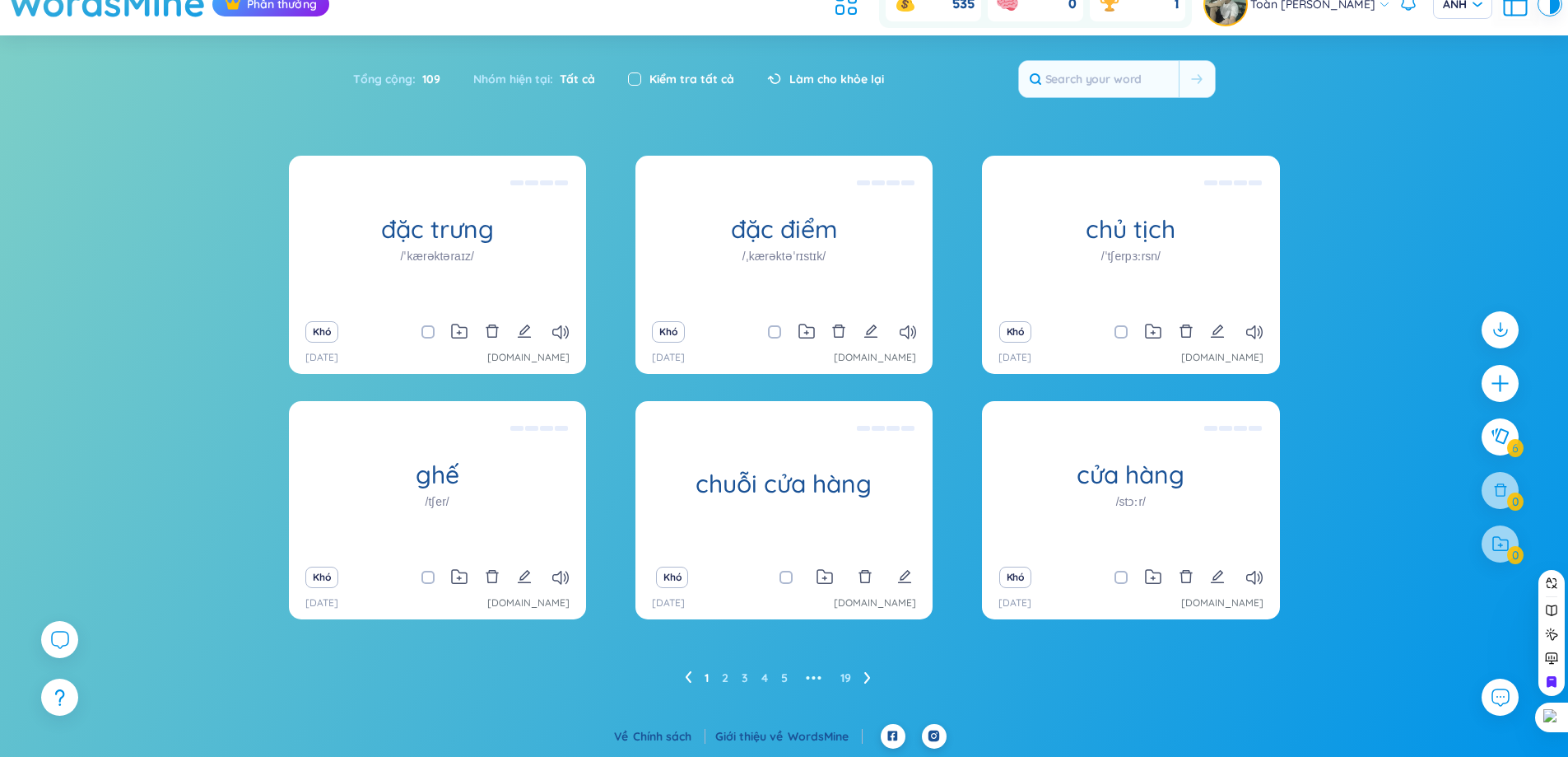
click at [633, 76] on input "checkbox" at bounding box center [635, 79] width 14 height 14
checkbox input "true"
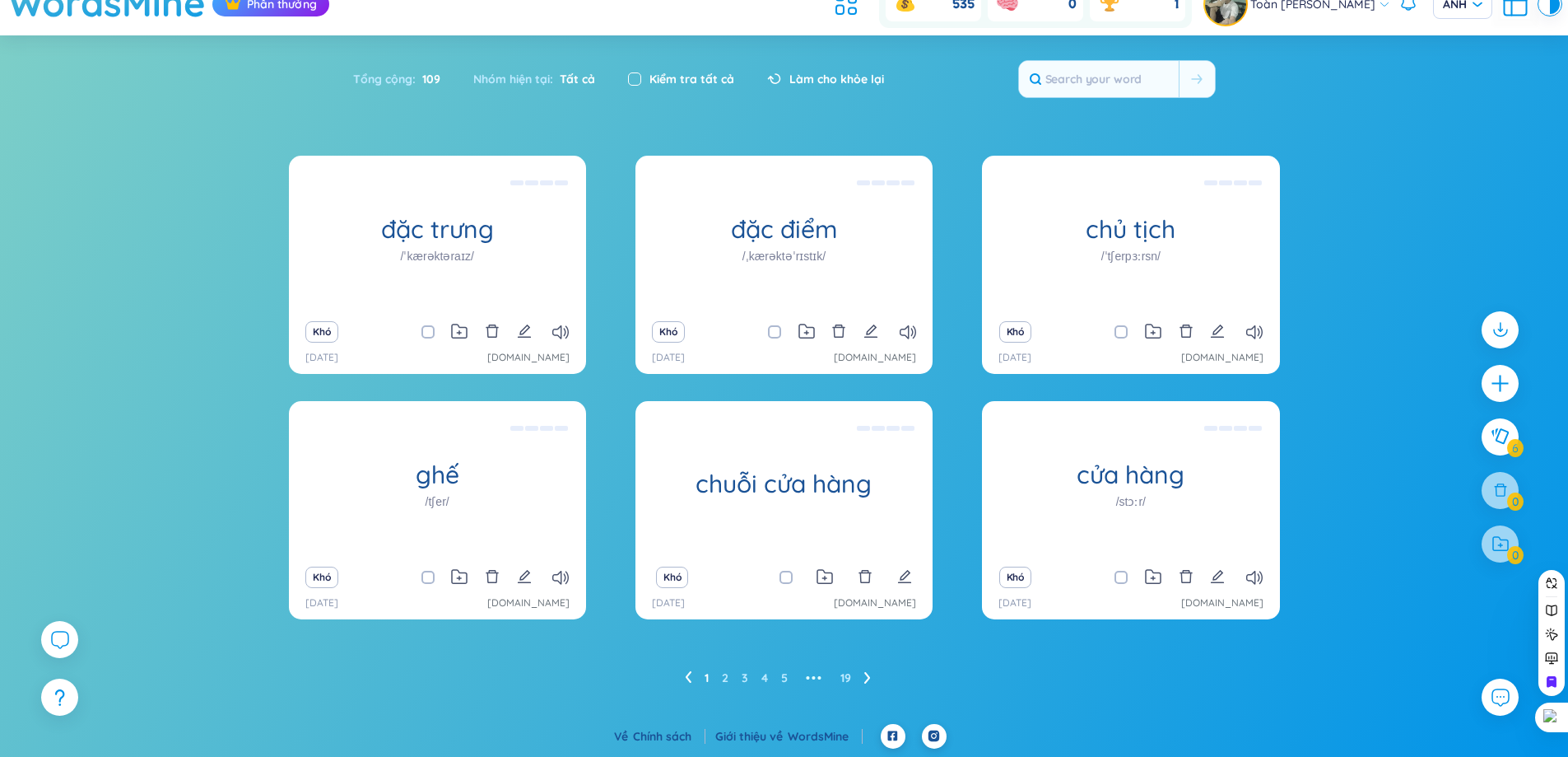
checkbox input "true"
click at [633, 76] on input "checkbox" at bounding box center [635, 79] width 14 height 14
checkbox input "false"
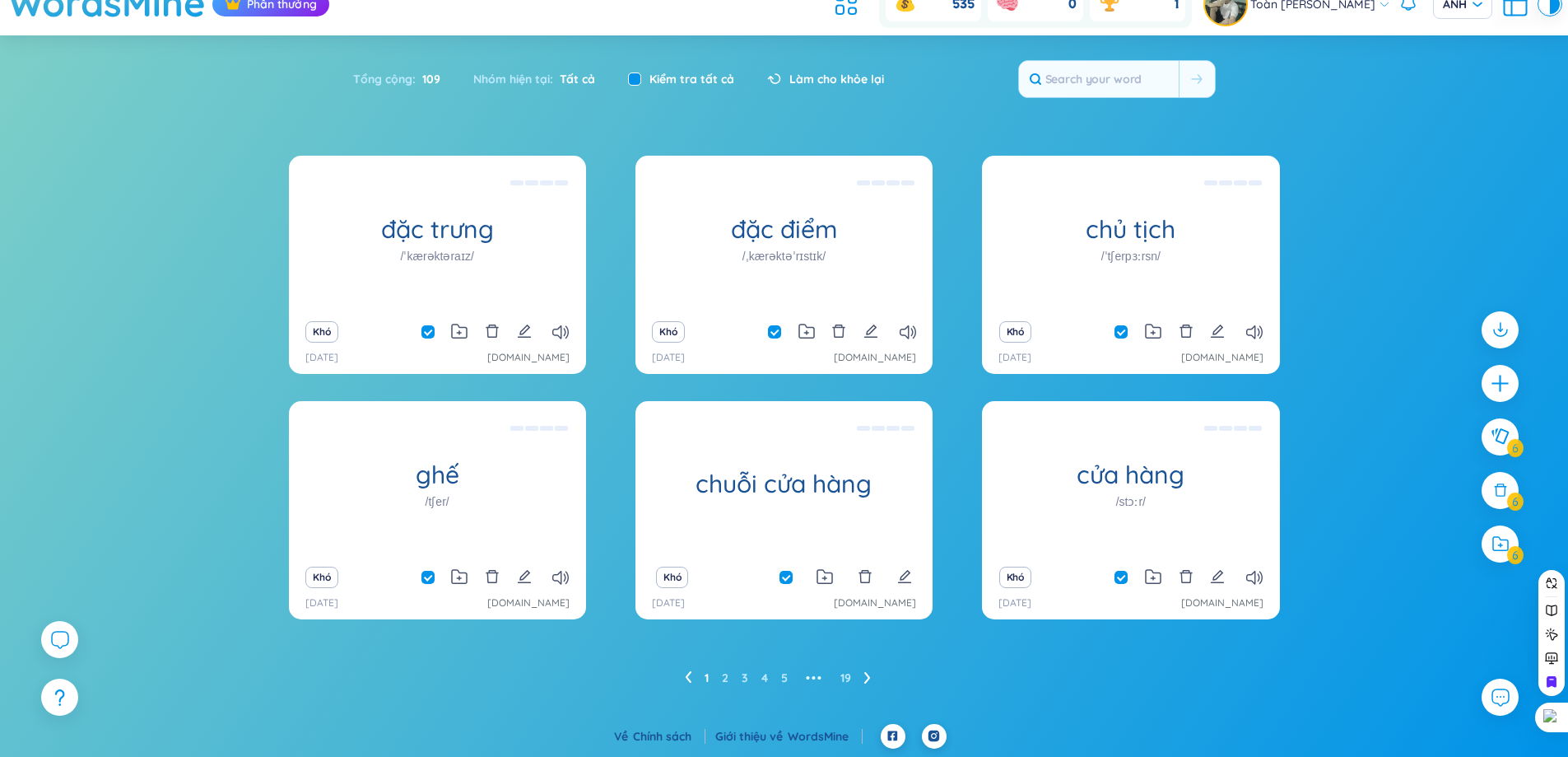
checkbox input "false"
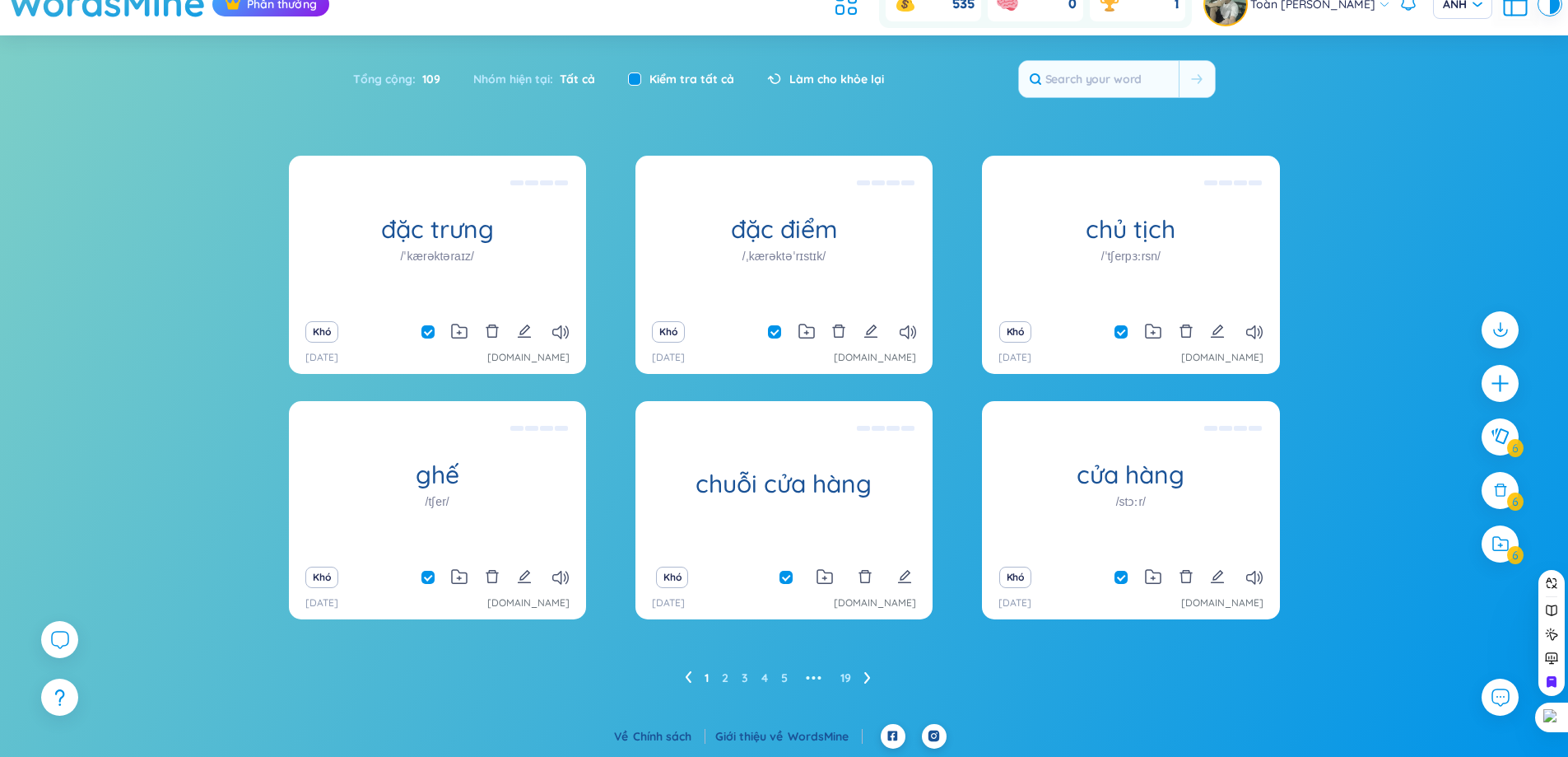
checkbox input "false"
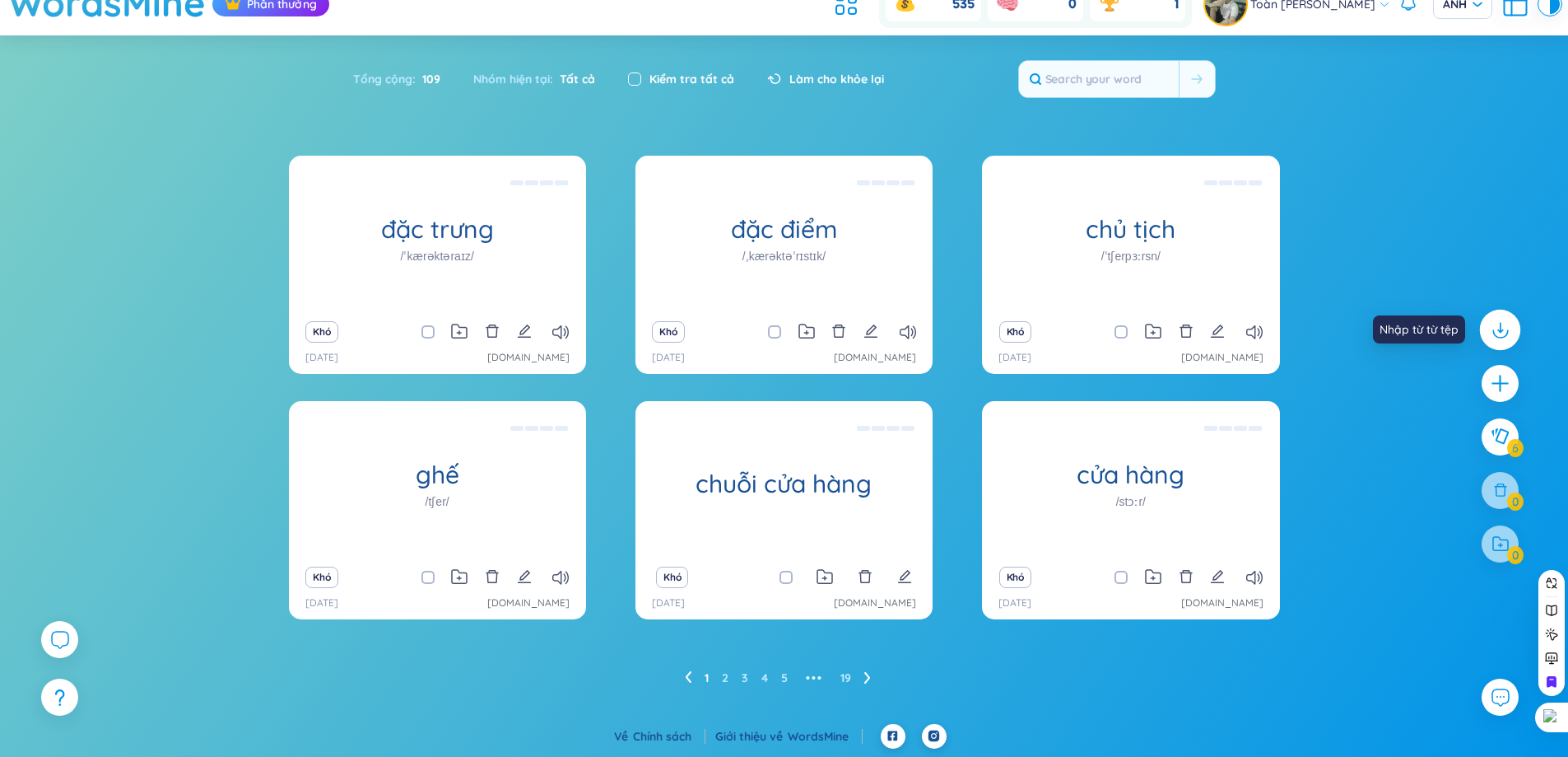
scroll to position [0, 0]
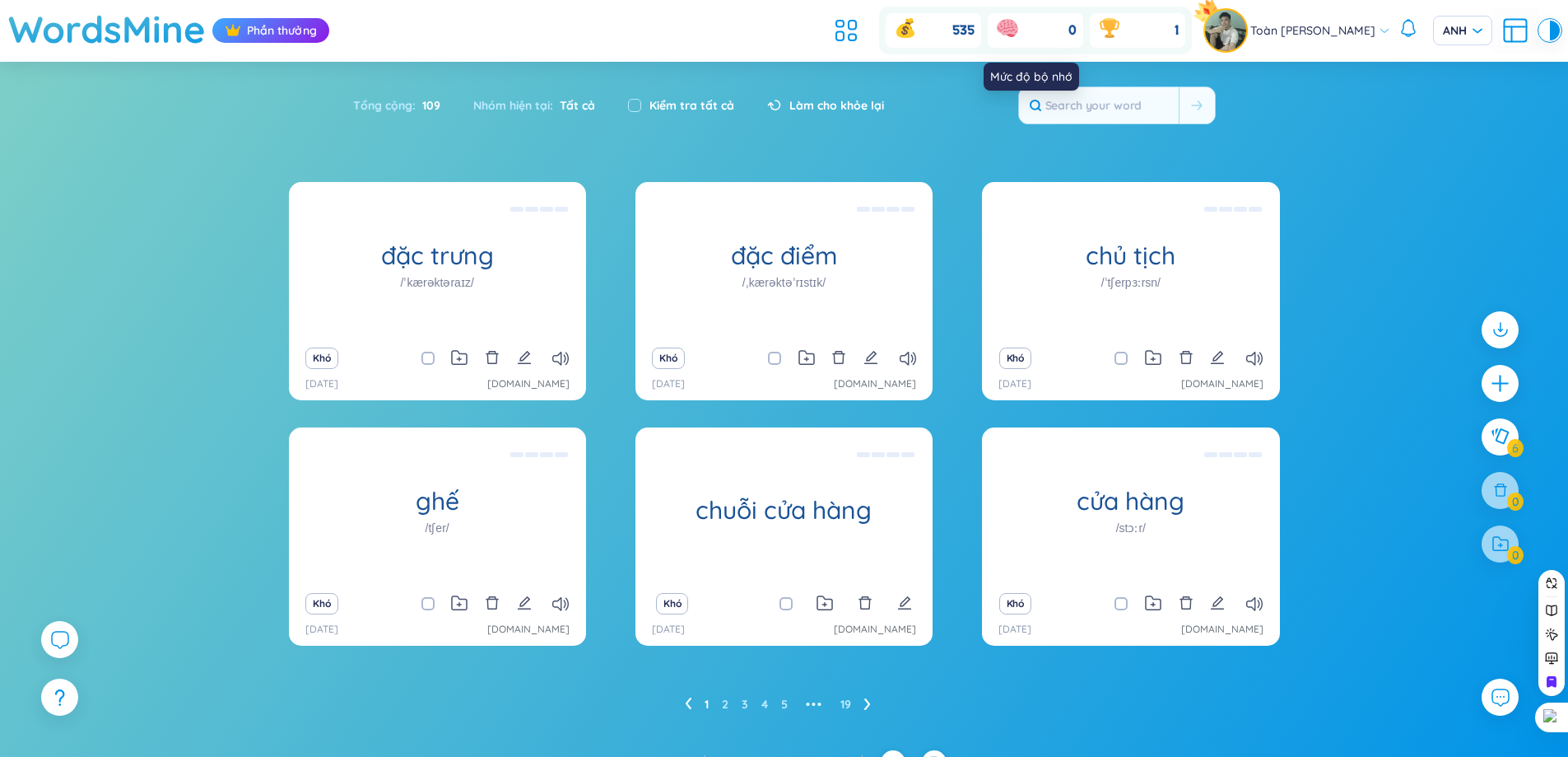
click at [1004, 30] on icon at bounding box center [1007, 26] width 21 height 16
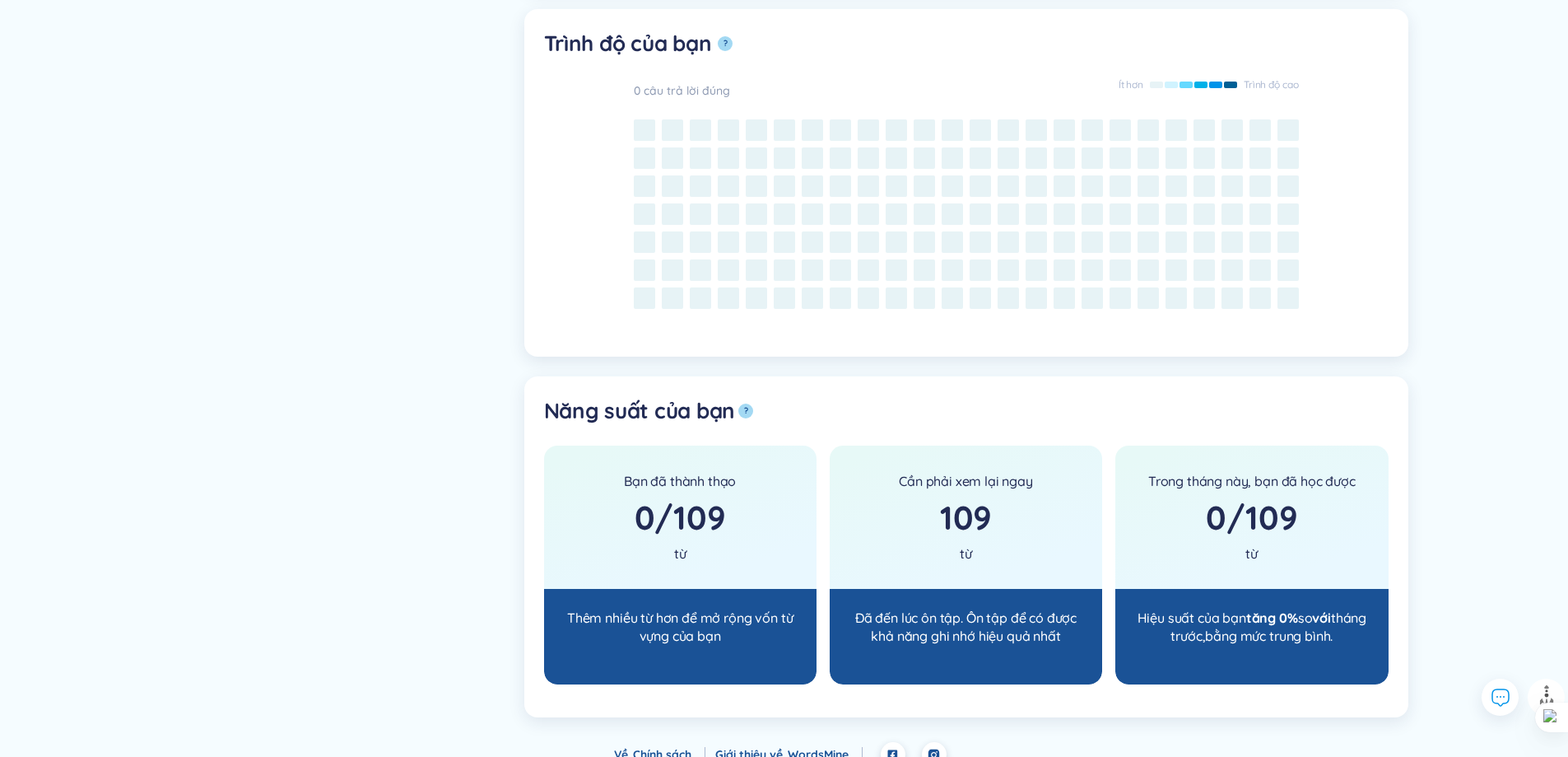
scroll to position [1780, 0]
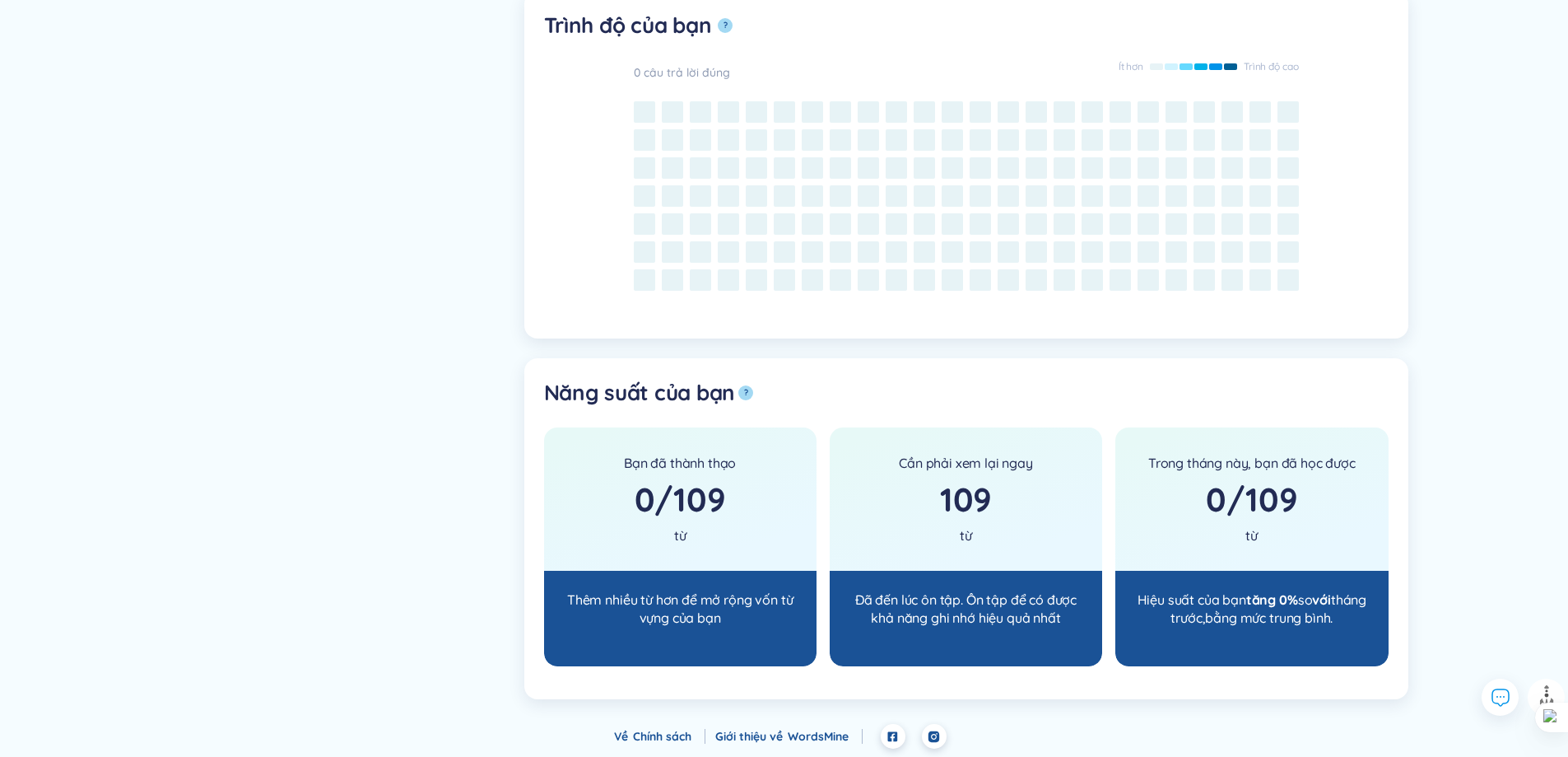
drag, startPoint x: 703, startPoint y: 566, endPoint x: 712, endPoint y: 616, distance: 50.8
click at [703, 567] on div "Bạn đã thành thạo 0 / 109 từ" at bounding box center [680, 498] width 272 height 143
click at [712, 616] on font "Thêm nhiều từ hơn để mở rộng vốn từ vựng của bạn" at bounding box center [680, 608] width 225 height 35
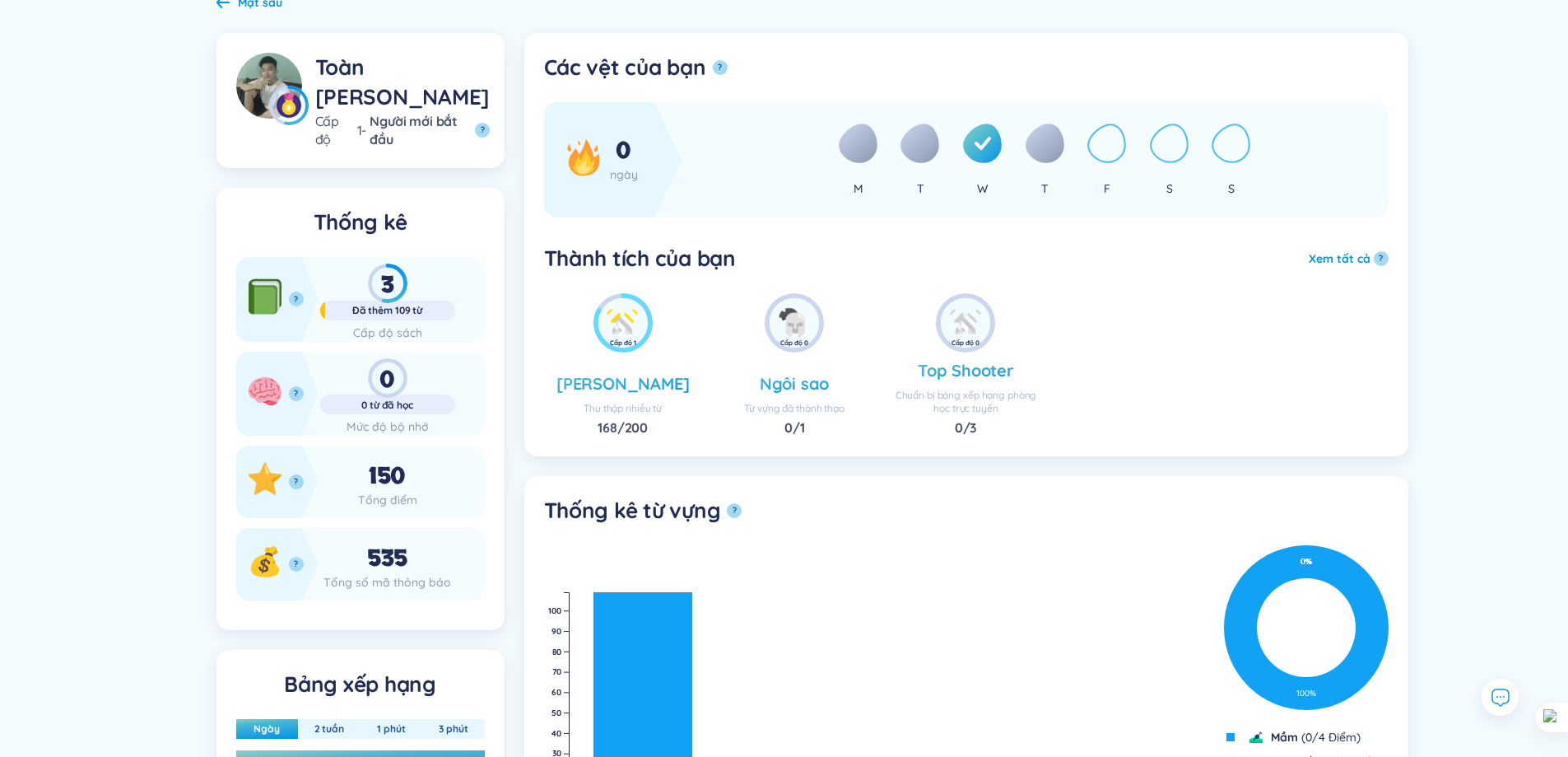
scroll to position [0, 0]
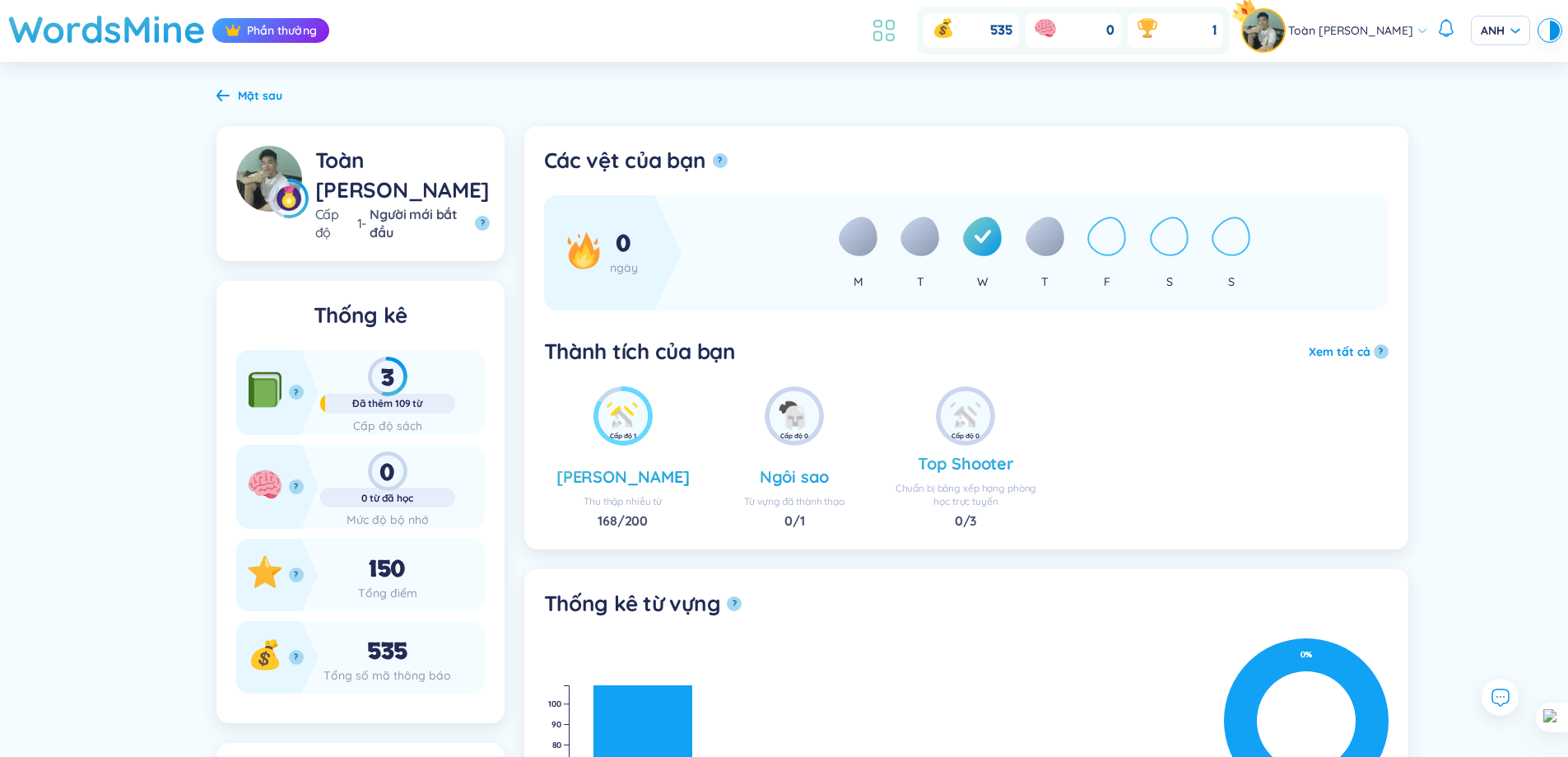
click at [875, 26] on icon at bounding box center [878, 24] width 8 height 7
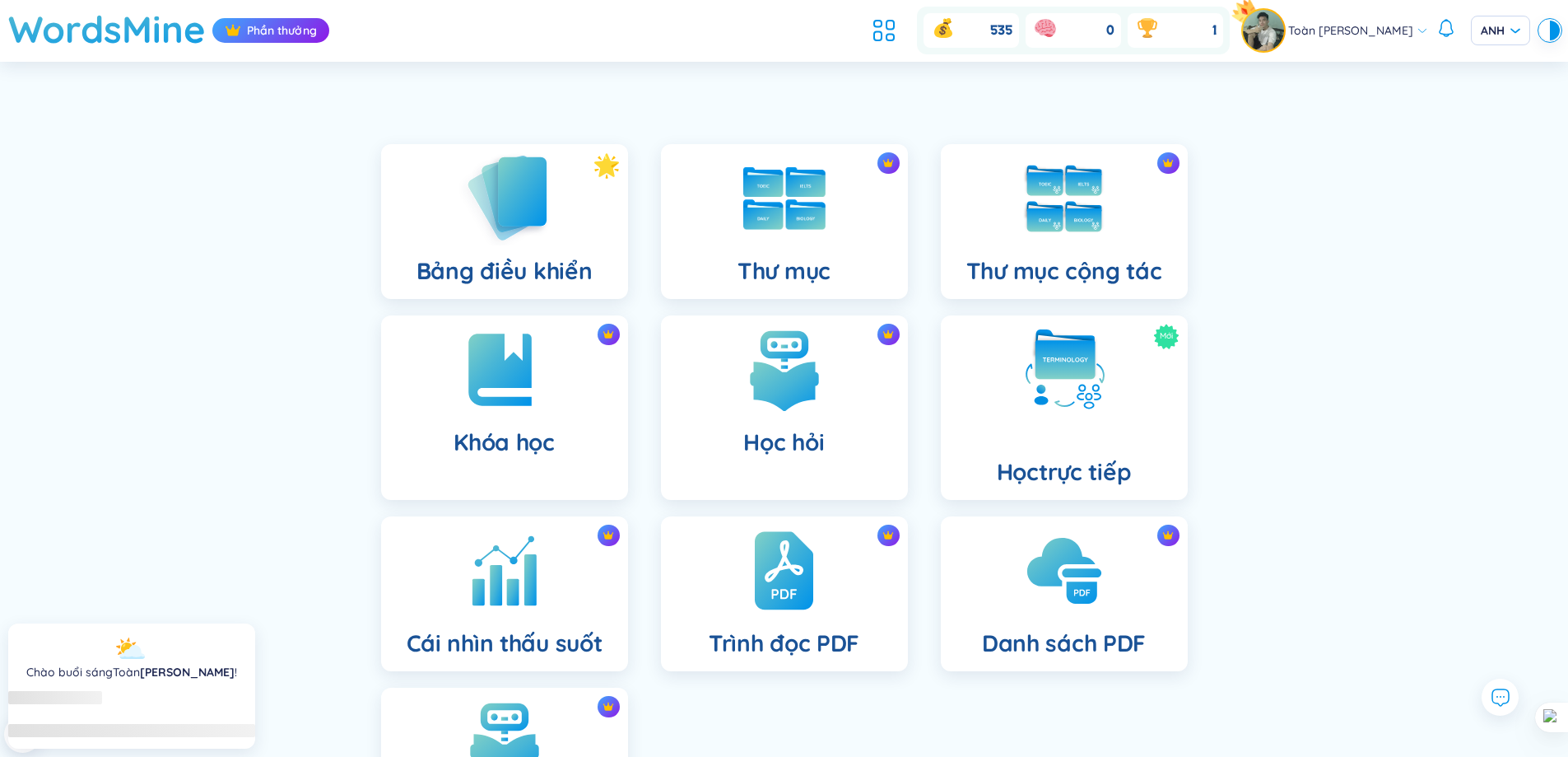
click at [561, 219] on div "Bảng điều khiển" at bounding box center [504, 221] width 247 height 155
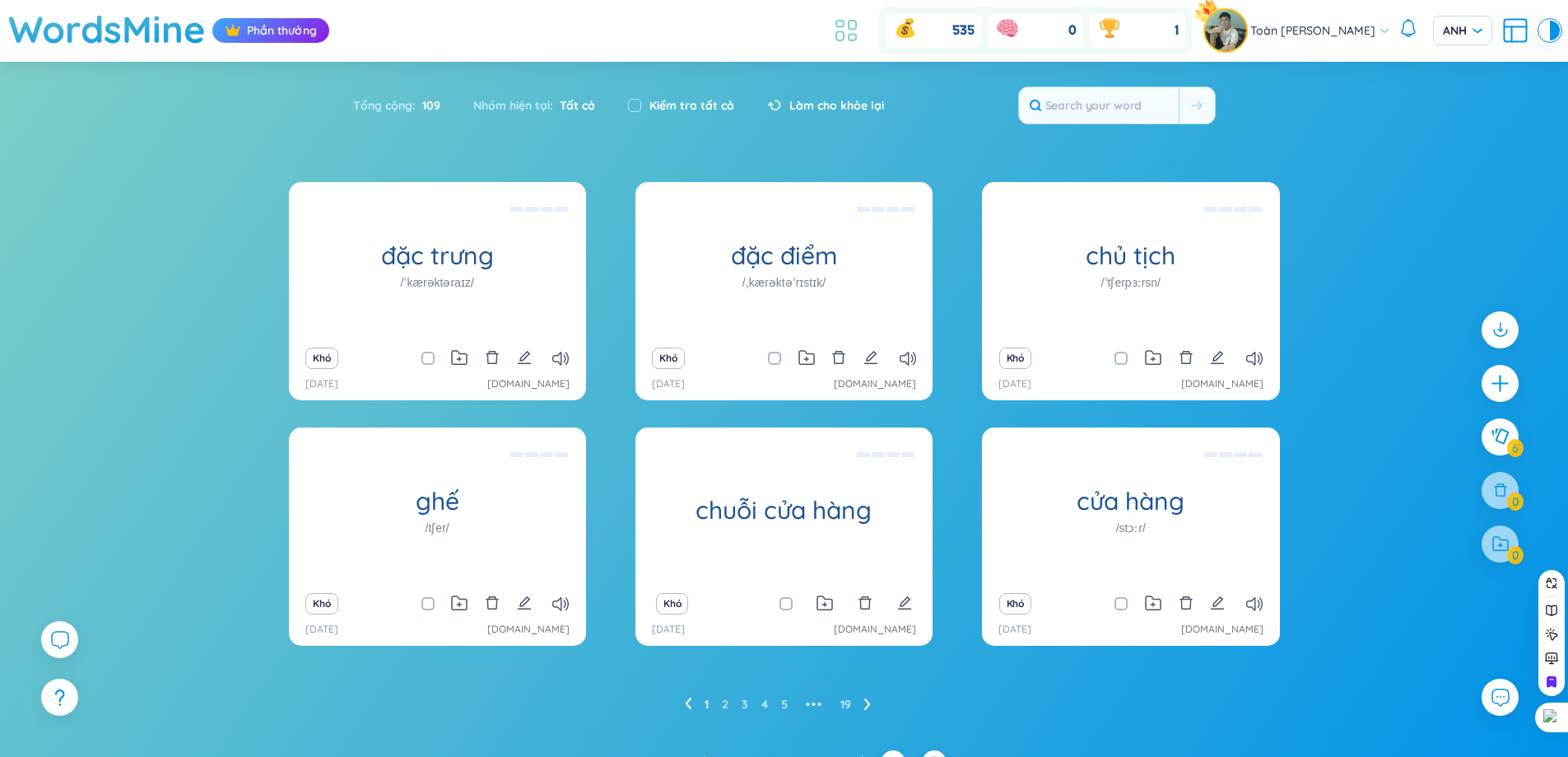
click at [845, 24] on icon at bounding box center [846, 30] width 30 height 30
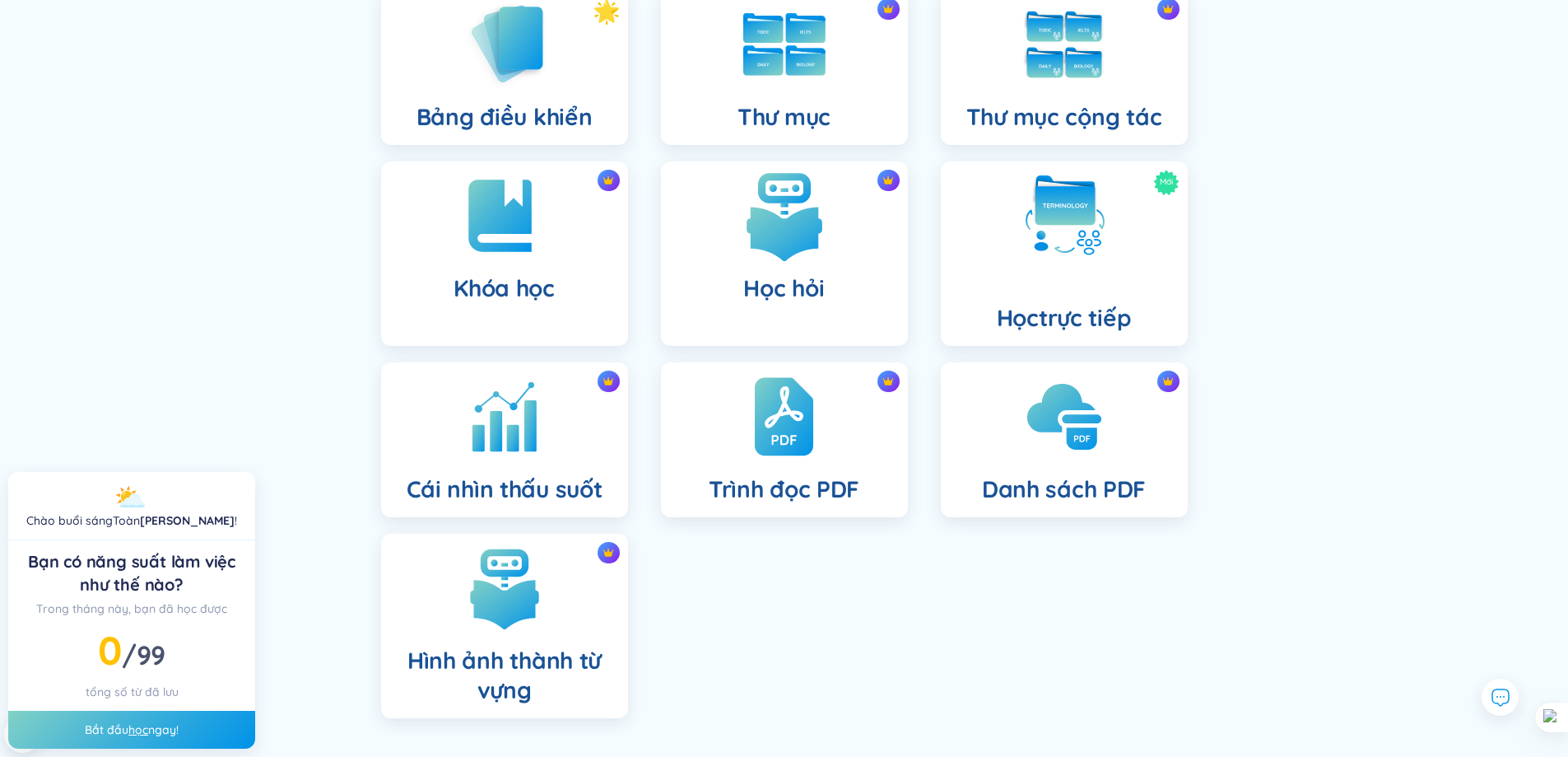
scroll to position [164, 0]
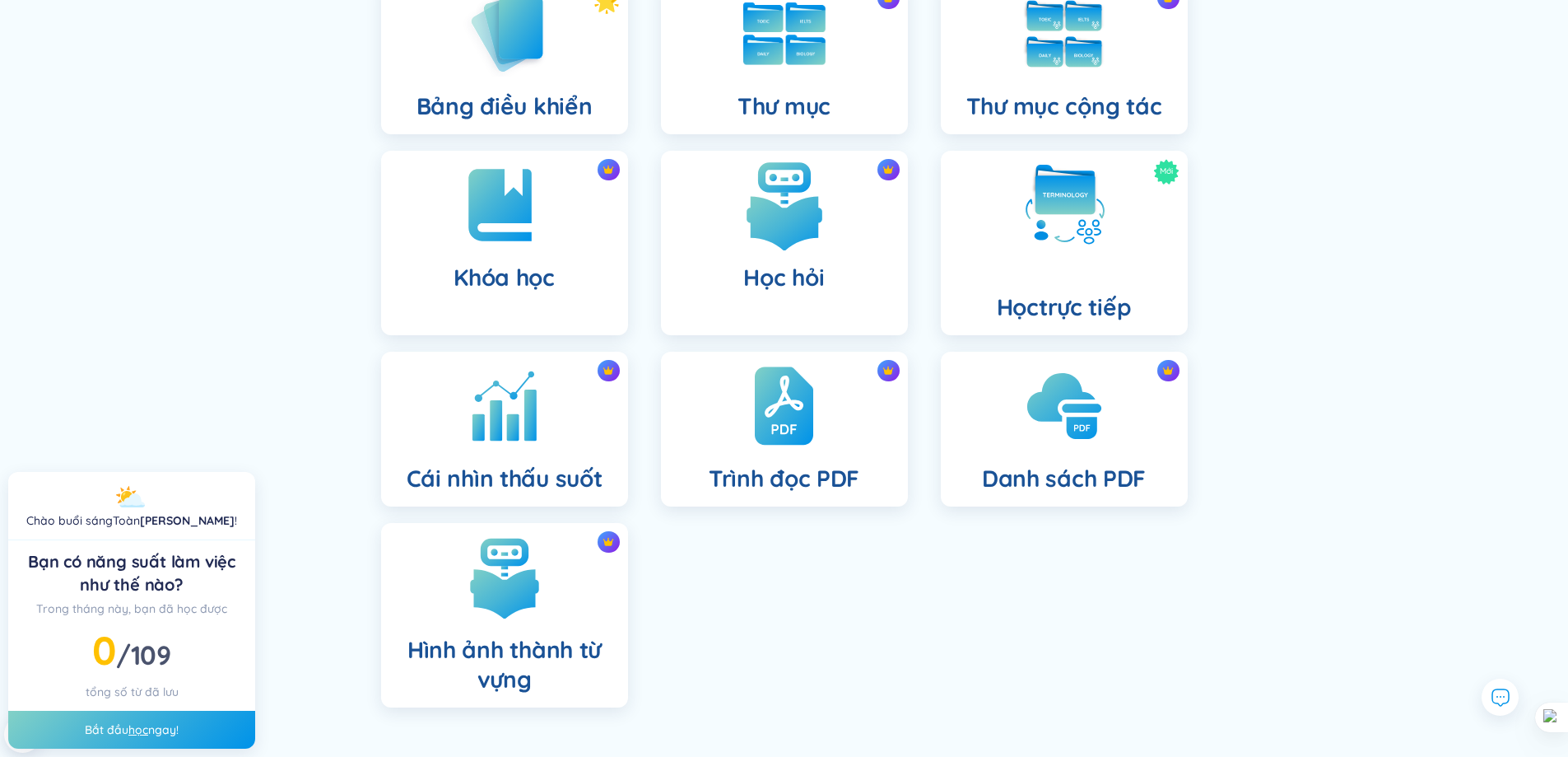
click at [800, 216] on img at bounding box center [784, 204] width 91 height 91
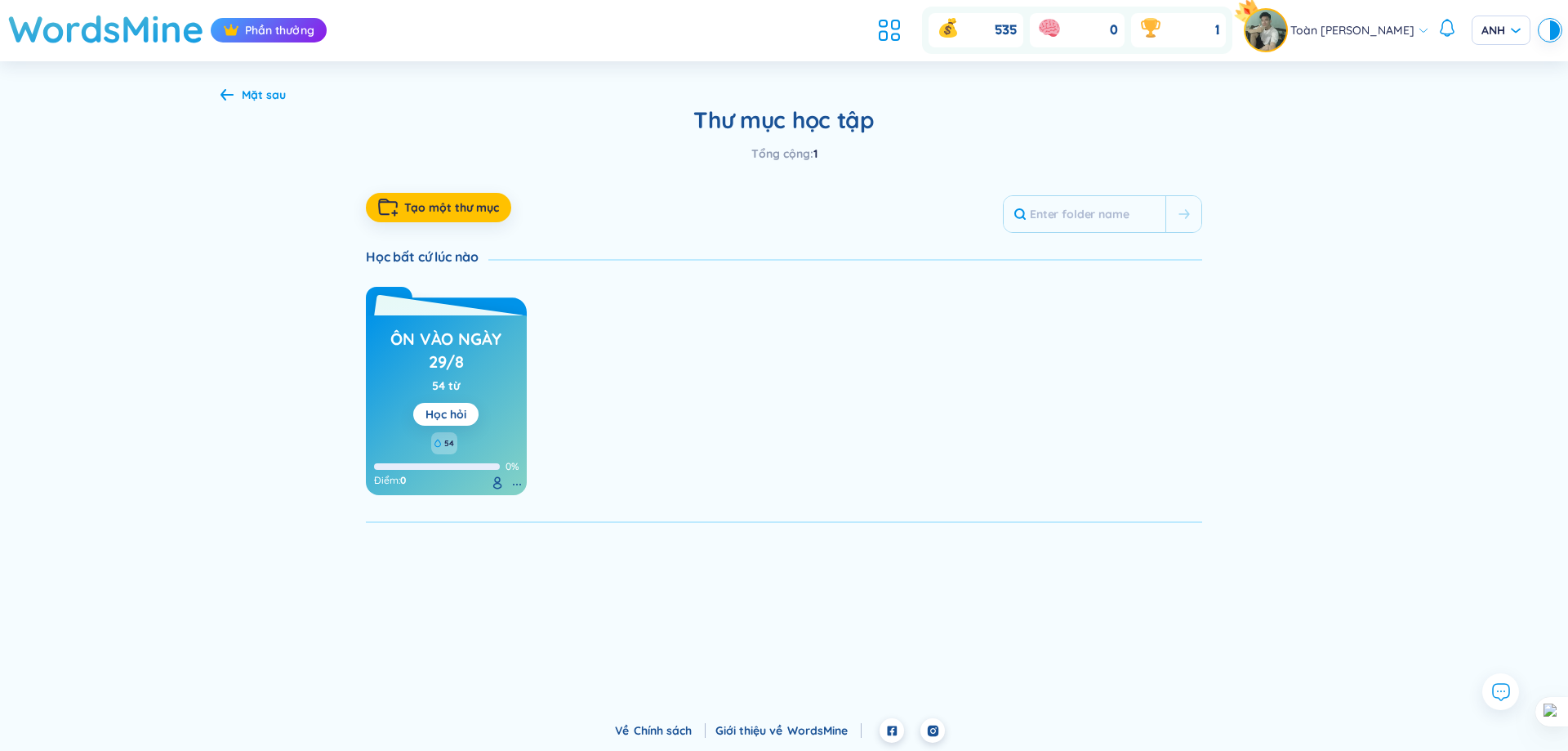
click at [473, 347] on font "ôn vào ngày 29/8" at bounding box center [446, 349] width 111 height 43
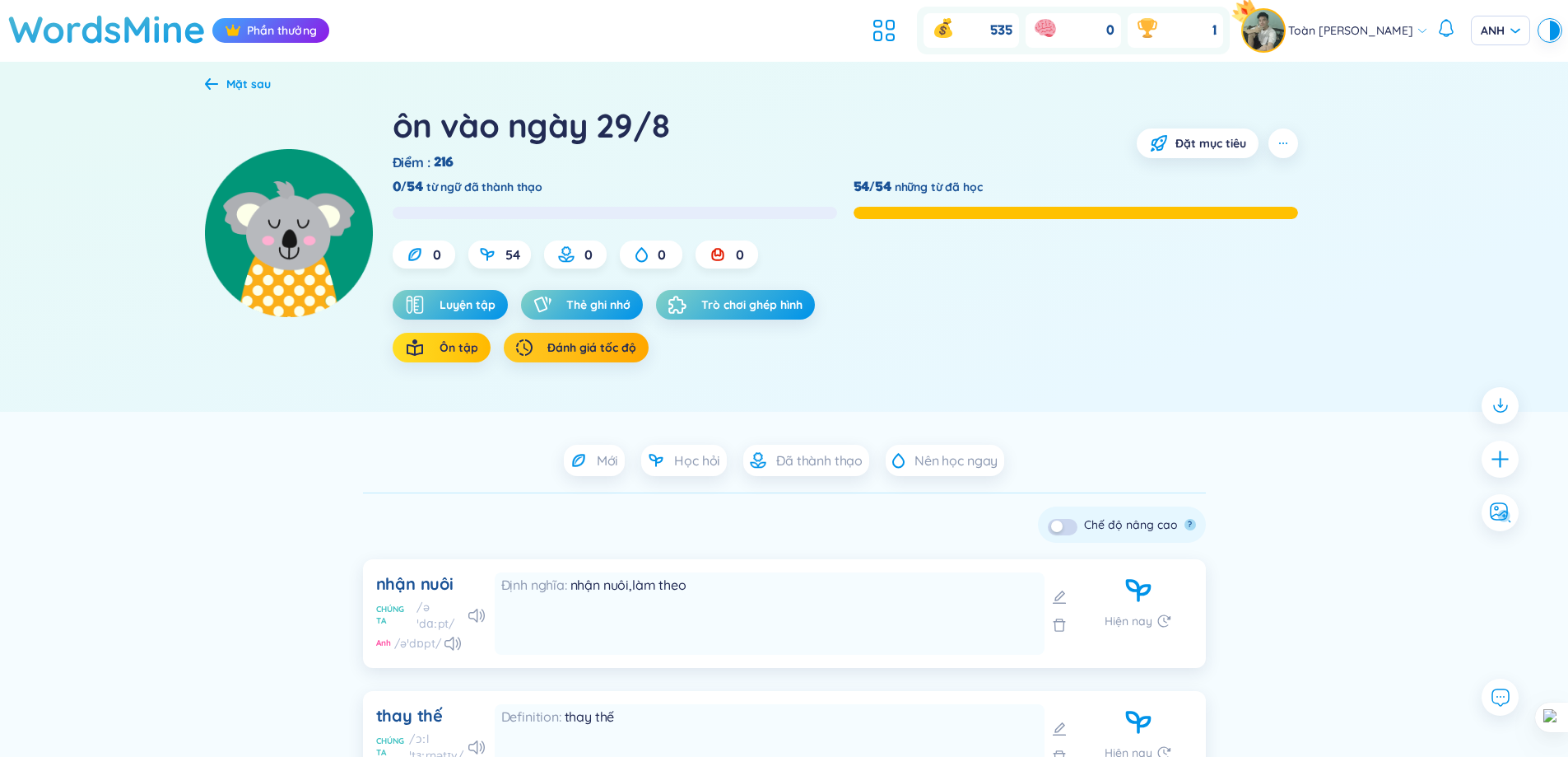
click at [470, 348] on font "Ôn tập" at bounding box center [459, 347] width 39 height 14
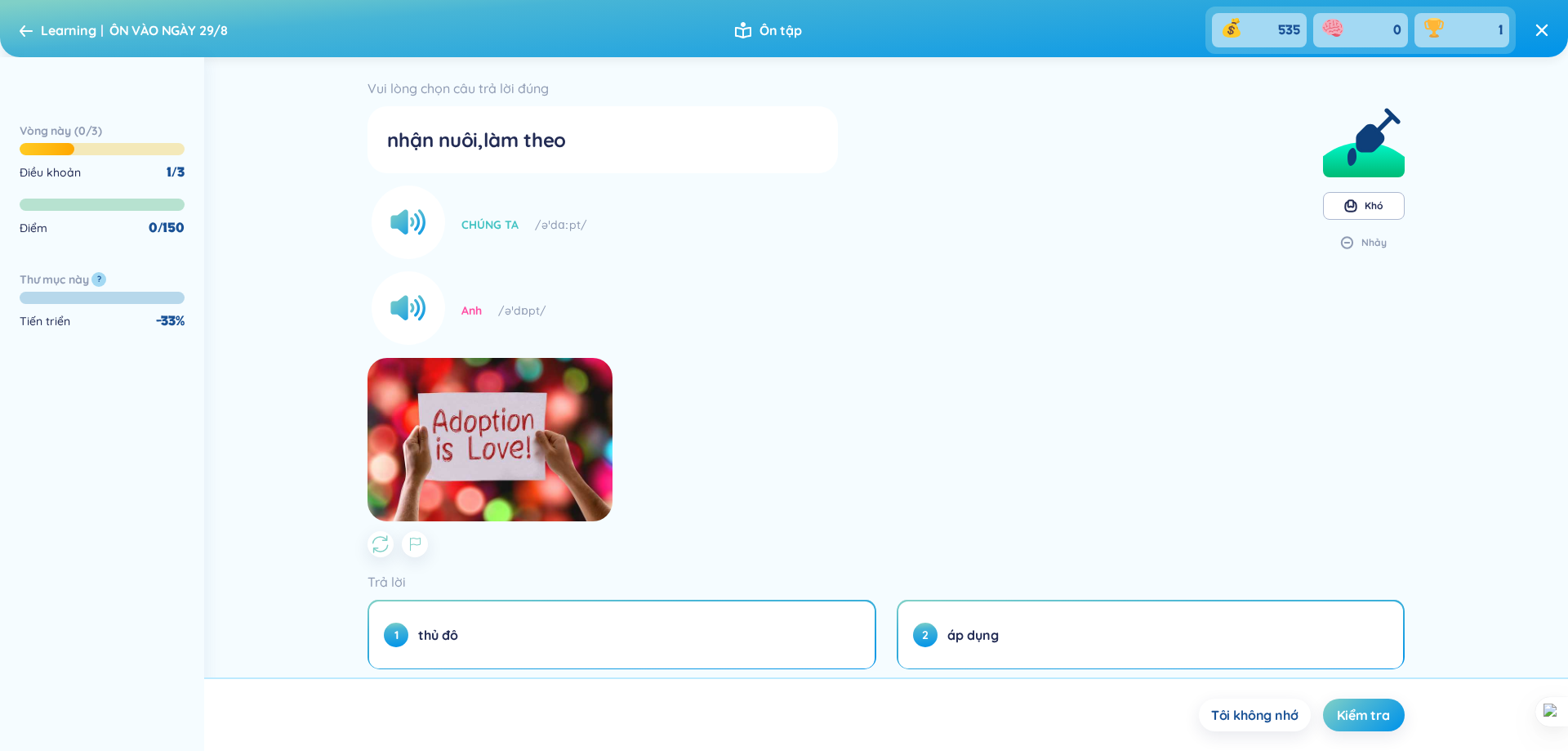
scroll to position [124, 0]
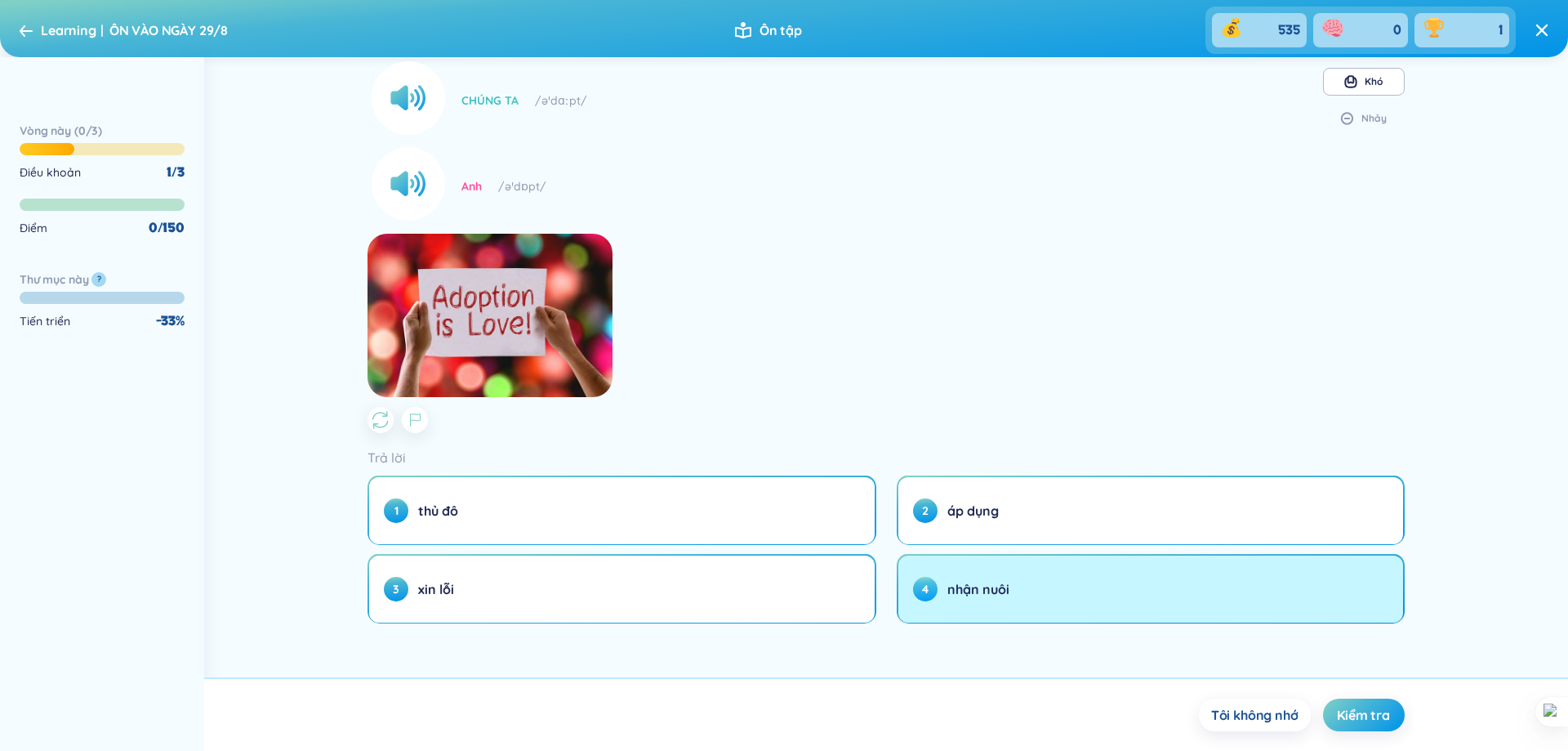
click at [962, 583] on font "nhận nuôi" at bounding box center [979, 589] width 62 height 16
click at [991, 599] on button "4 nhận nuôi" at bounding box center [1150, 589] width 504 height 67
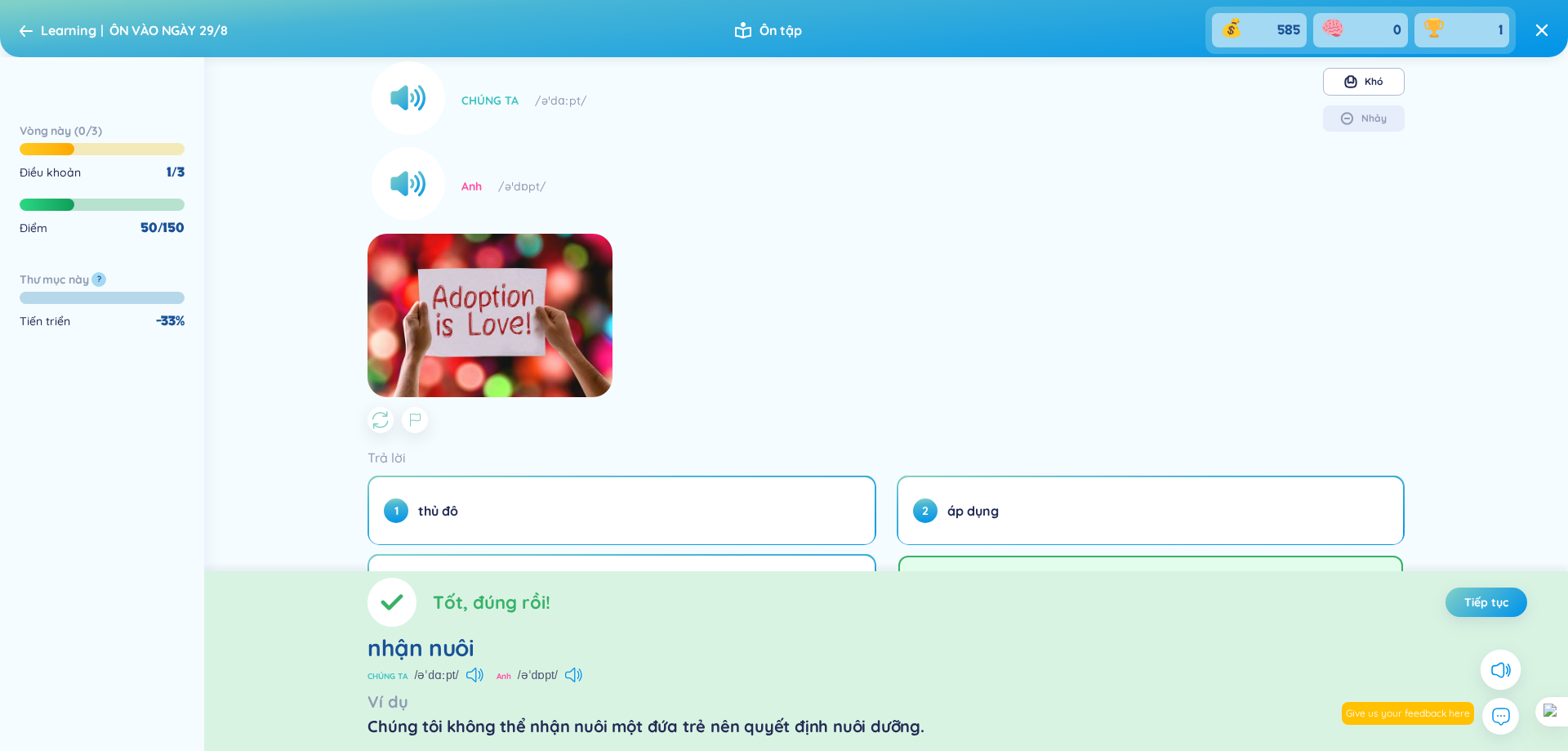
click at [1502, 667] on icon at bounding box center [1500, 669] width 21 height 21
click at [1501, 671] on icon at bounding box center [1500, 669] width 21 height 21
click at [583, 669] on icon at bounding box center [573, 674] width 17 height 14
click at [575, 674] on icon at bounding box center [570, 674] width 10 height 14
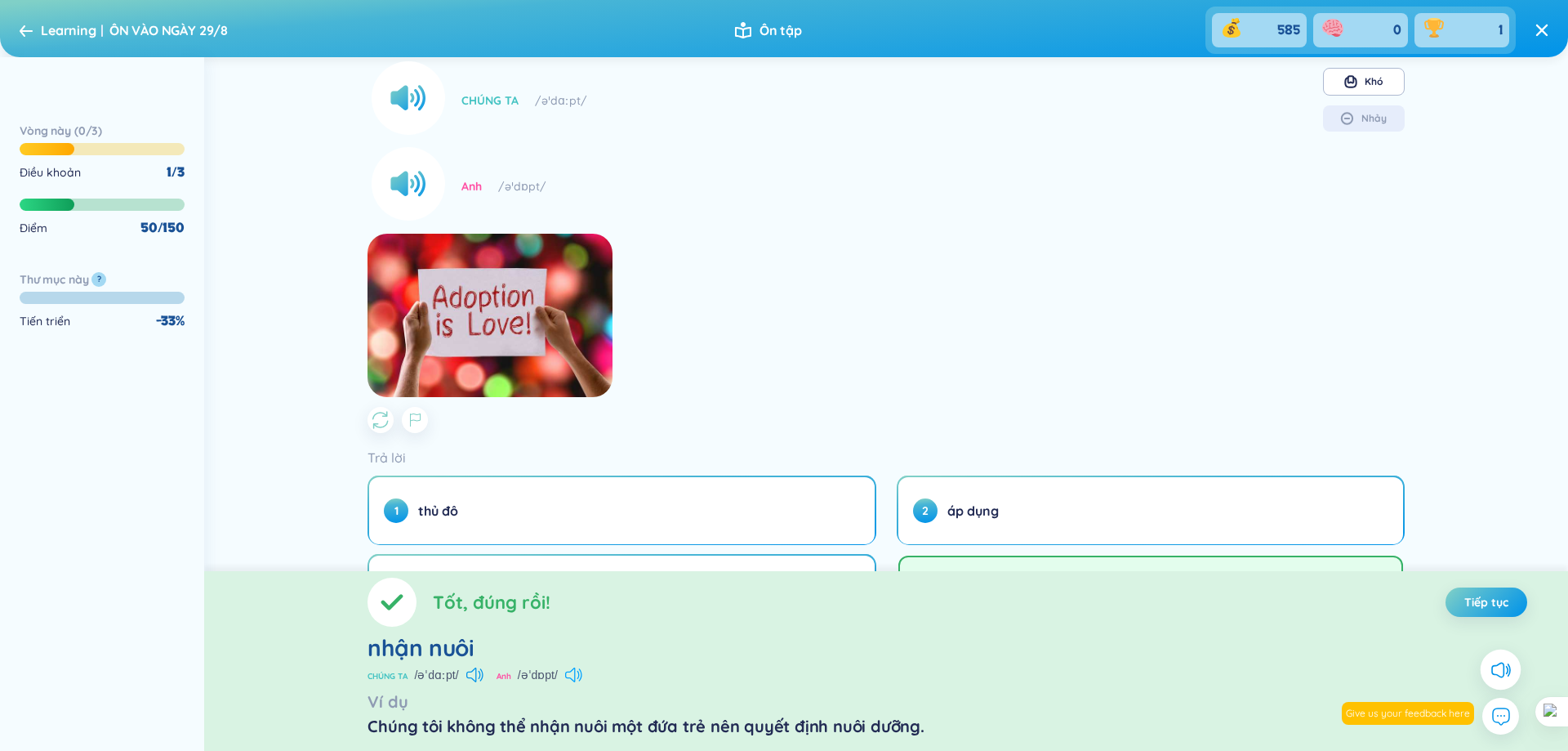
click at [575, 674] on icon at bounding box center [570, 674] width 10 height 14
click at [1477, 599] on font "Tiếp tục" at bounding box center [1486, 601] width 44 height 14
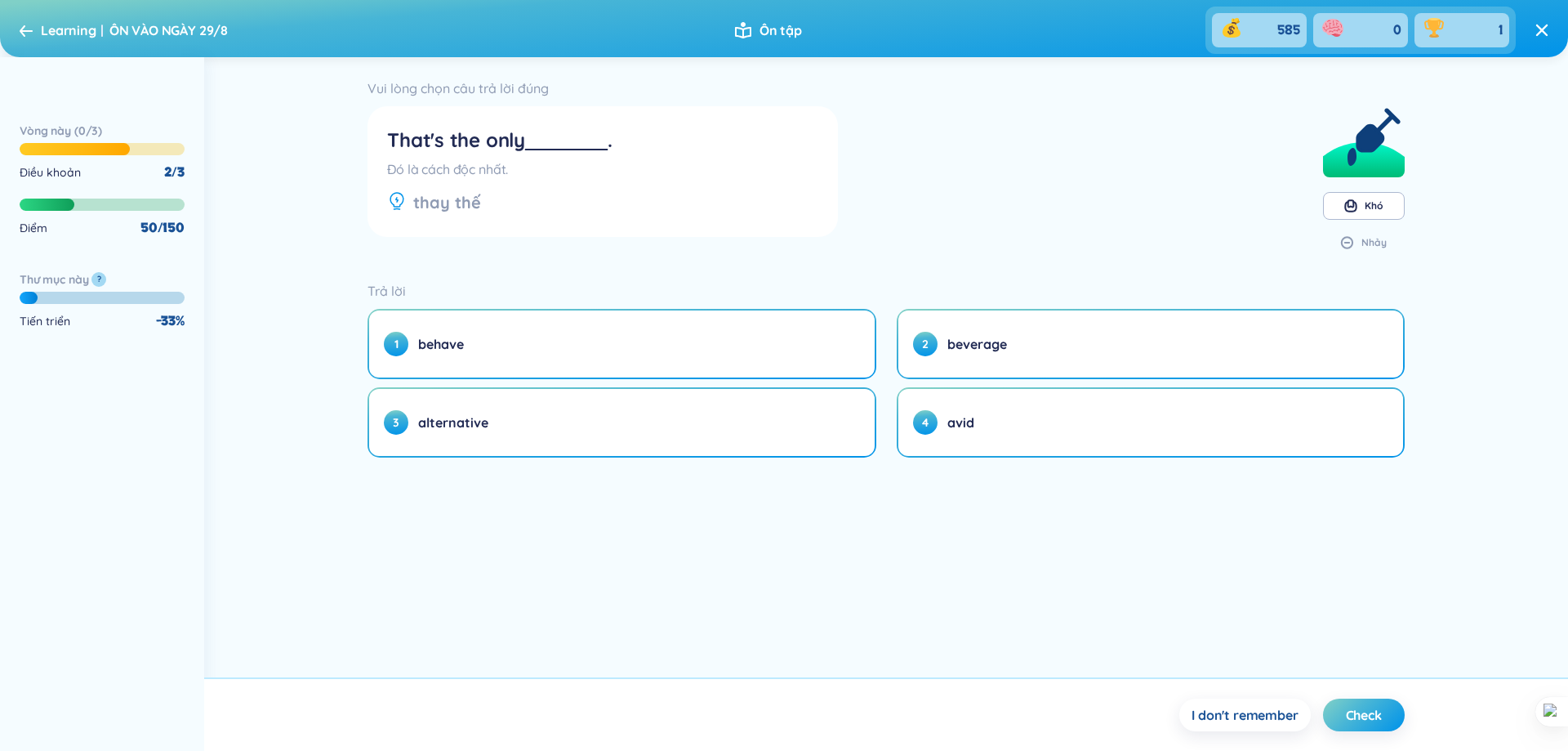
scroll to position [0, 0]
click at [1037, 159] on section "Please choose the correct answer That's the only . Đó là cách độc nhất. thay th…" at bounding box center [885, 171] width 1037 height 189
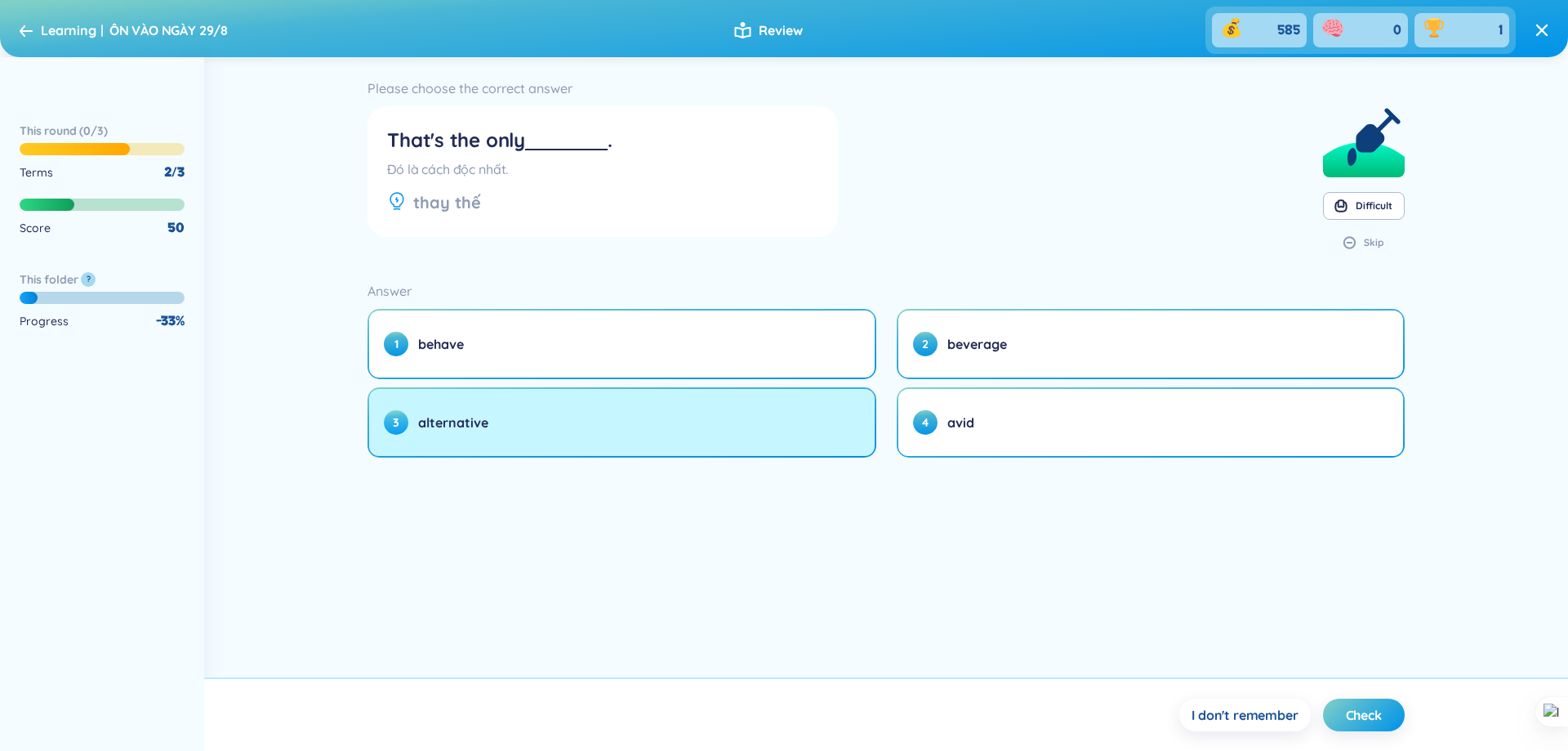
click at [647, 411] on button "3 alternative" at bounding box center [621, 422] width 504 height 67
click at [656, 410] on button "3 alternative" at bounding box center [621, 422] width 504 height 67
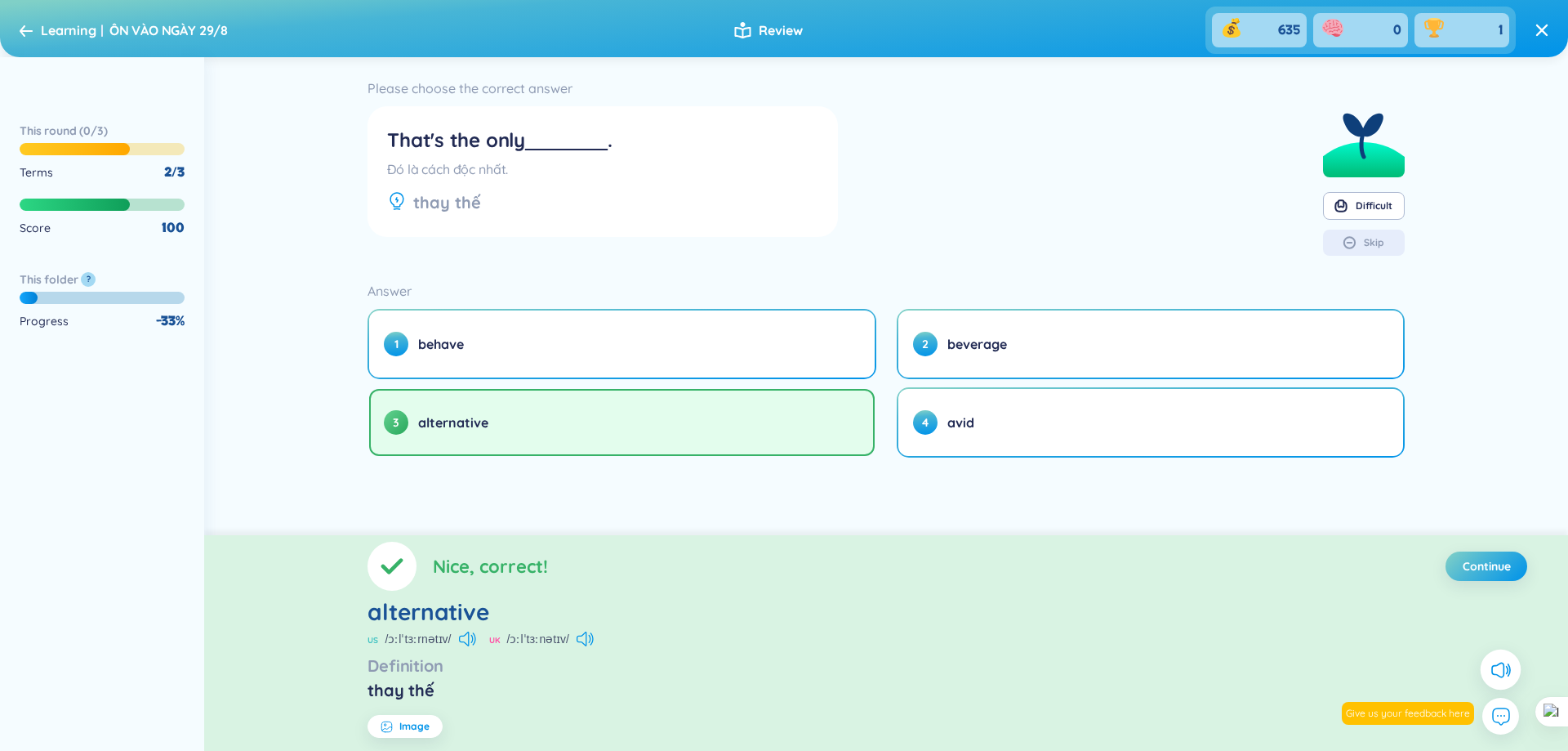
click at [1466, 364] on div "Please choose the correct answer That's the only . Đó là cách độc nhất. thay th…" at bounding box center [886, 296] width 1364 height 478
click at [1485, 569] on span "Continue" at bounding box center [1486, 565] width 48 height 16
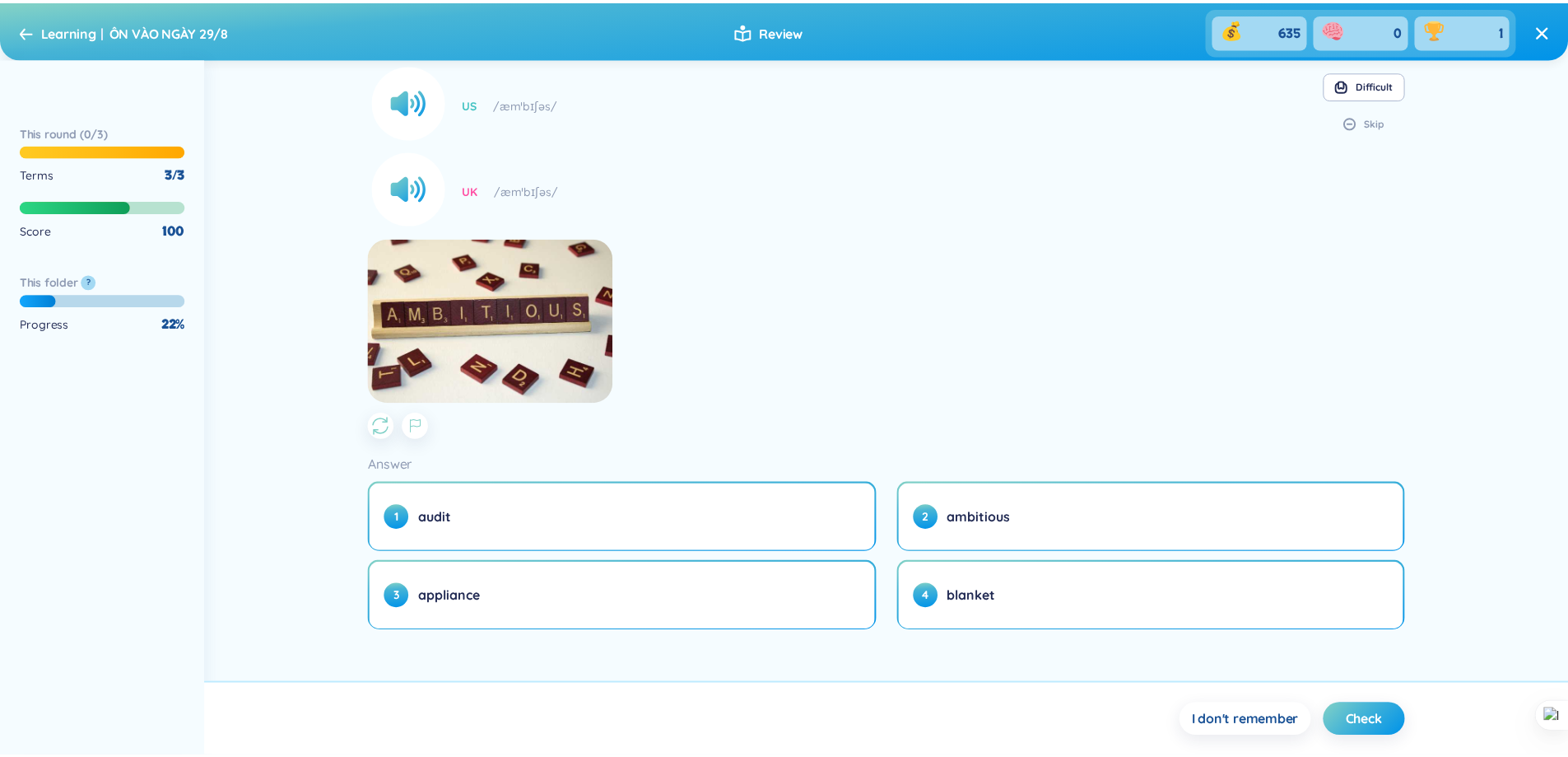
scroll to position [125, 0]
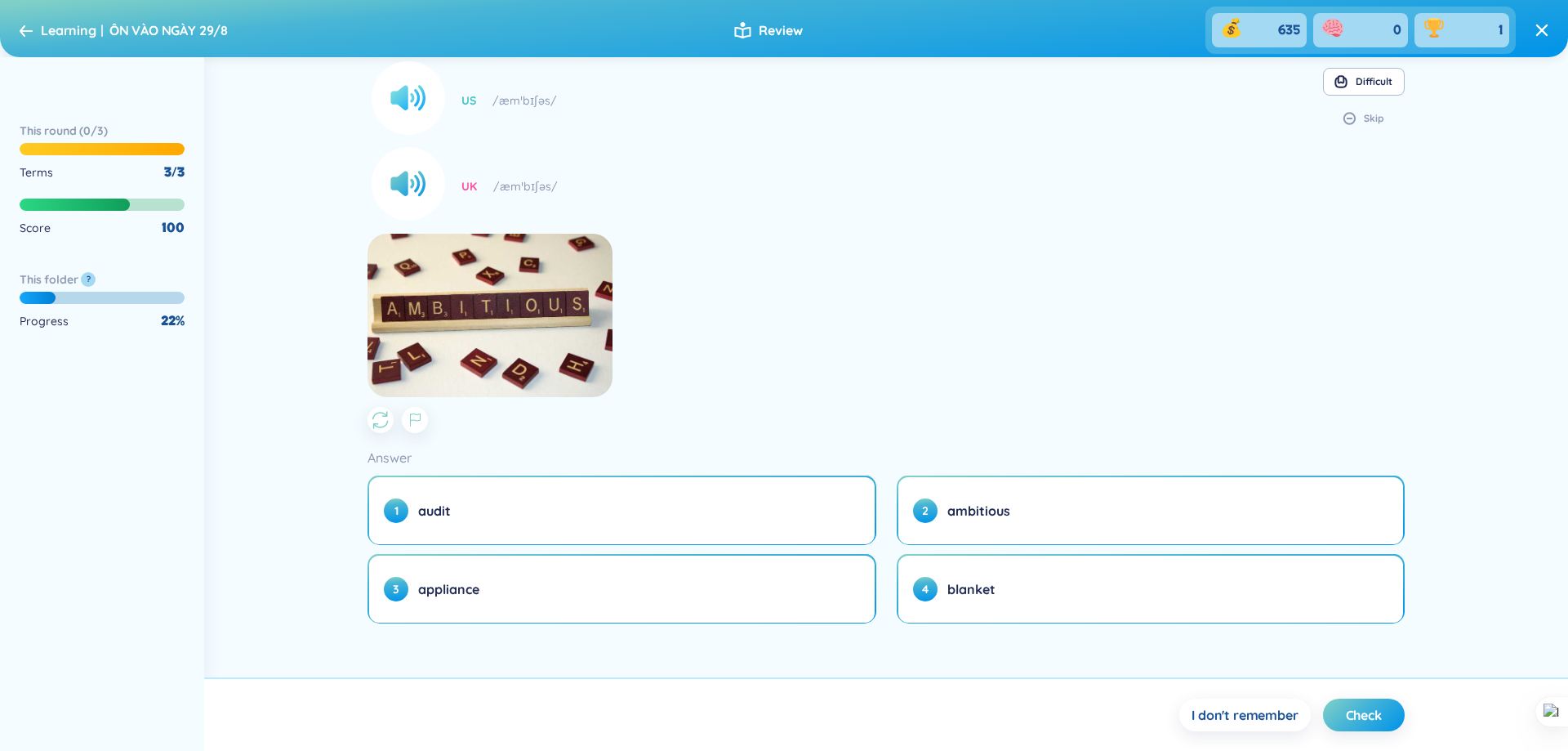
click at [415, 108] on circle at bounding box center [408, 98] width 73 height 73
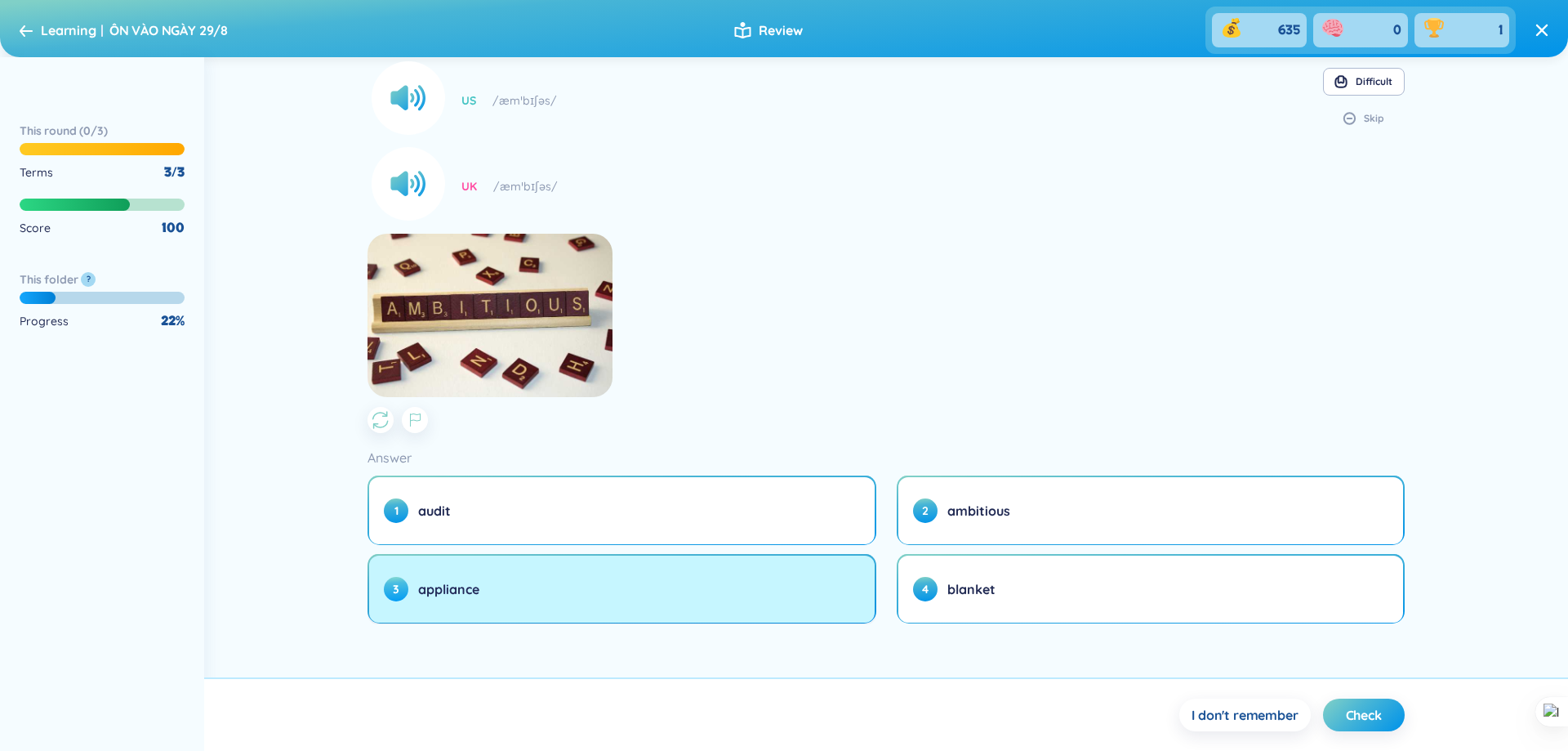
click at [643, 580] on button "3 appliance" at bounding box center [621, 589] width 504 height 67
click at [721, 588] on button "3 appliance" at bounding box center [621, 589] width 504 height 67
click at [720, 588] on button "3 appliance" at bounding box center [621, 589] width 504 height 67
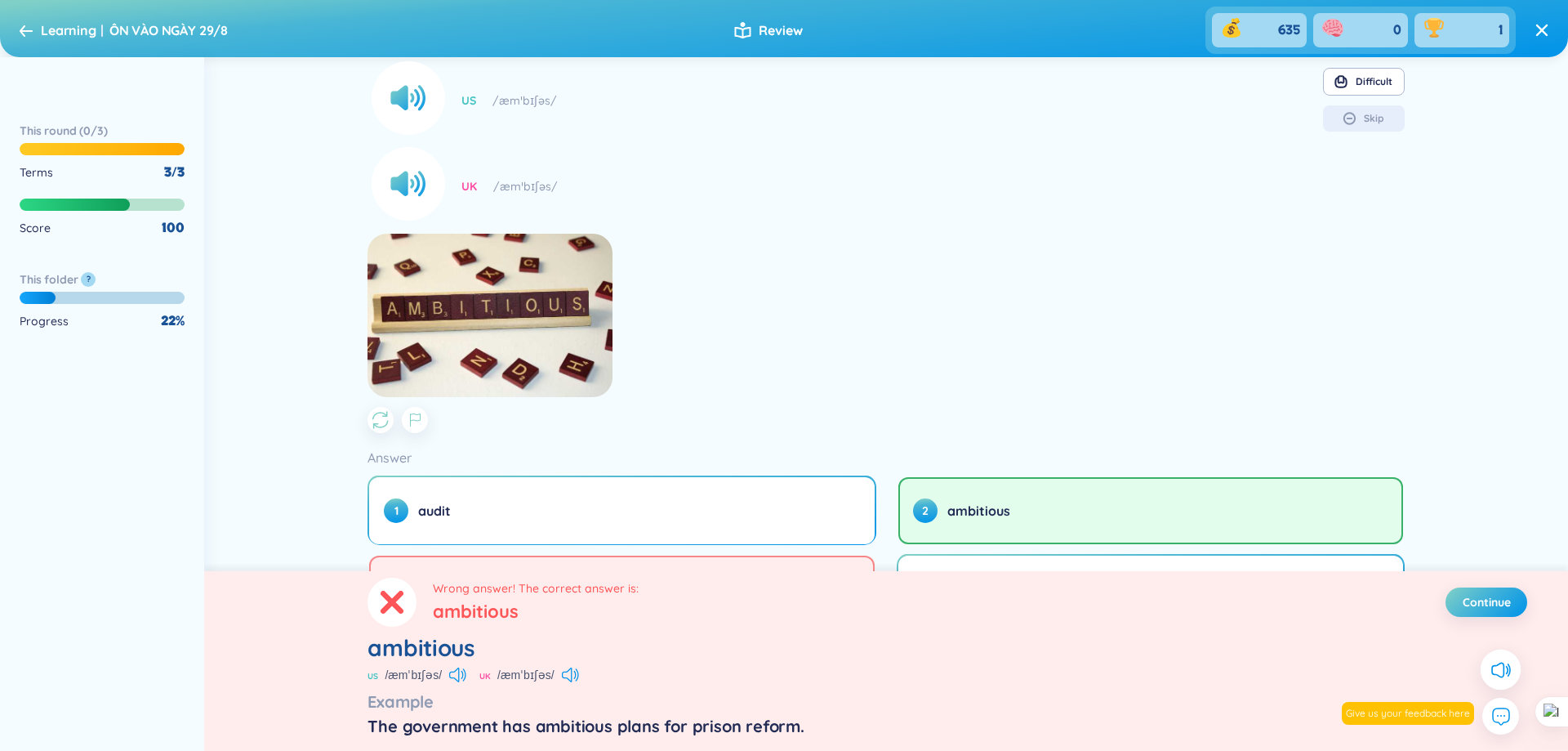
click at [1539, 40] on link at bounding box center [1542, 30] width 13 height 47
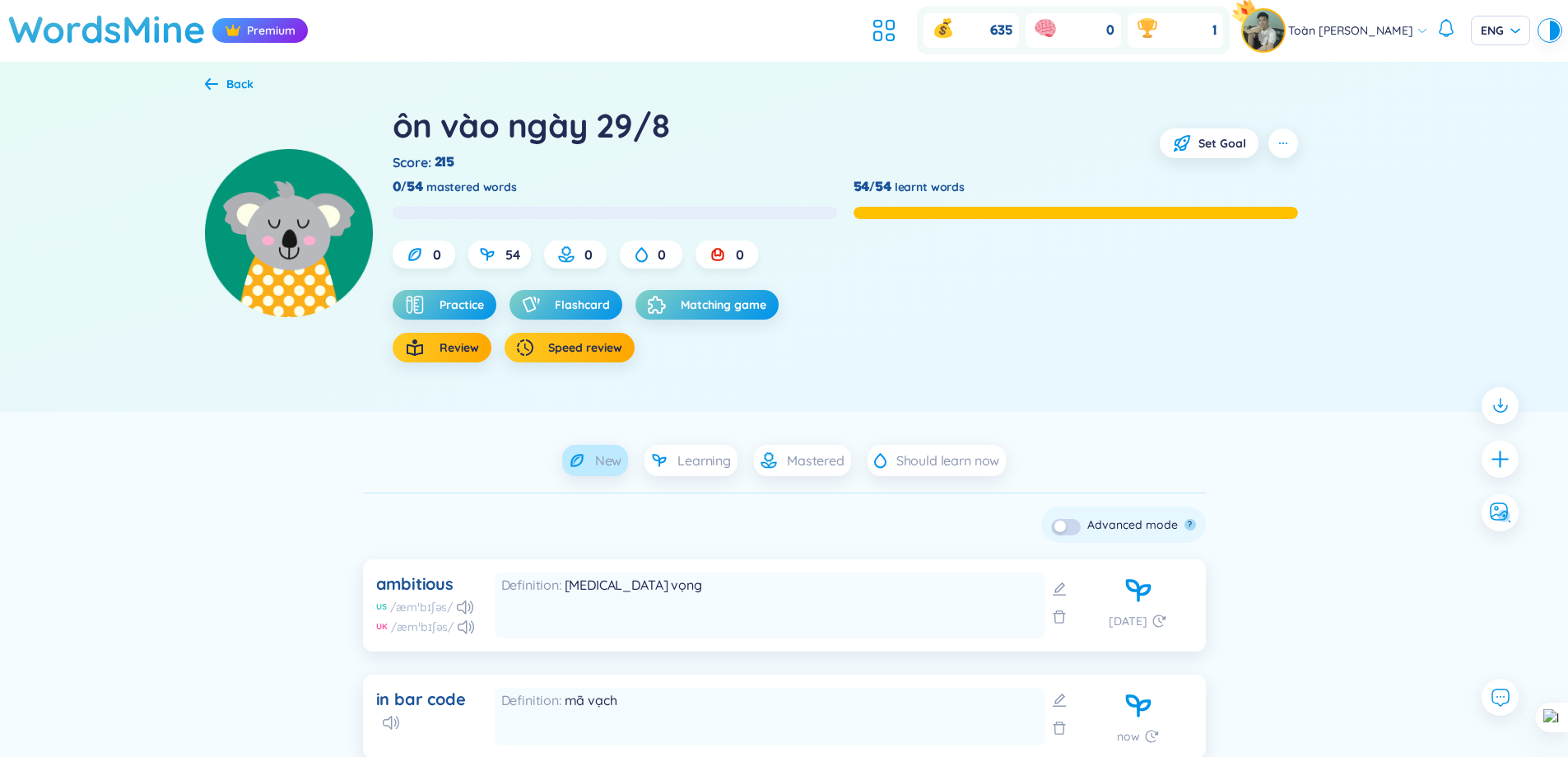
click at [610, 473] on div "New" at bounding box center [595, 459] width 67 height 31
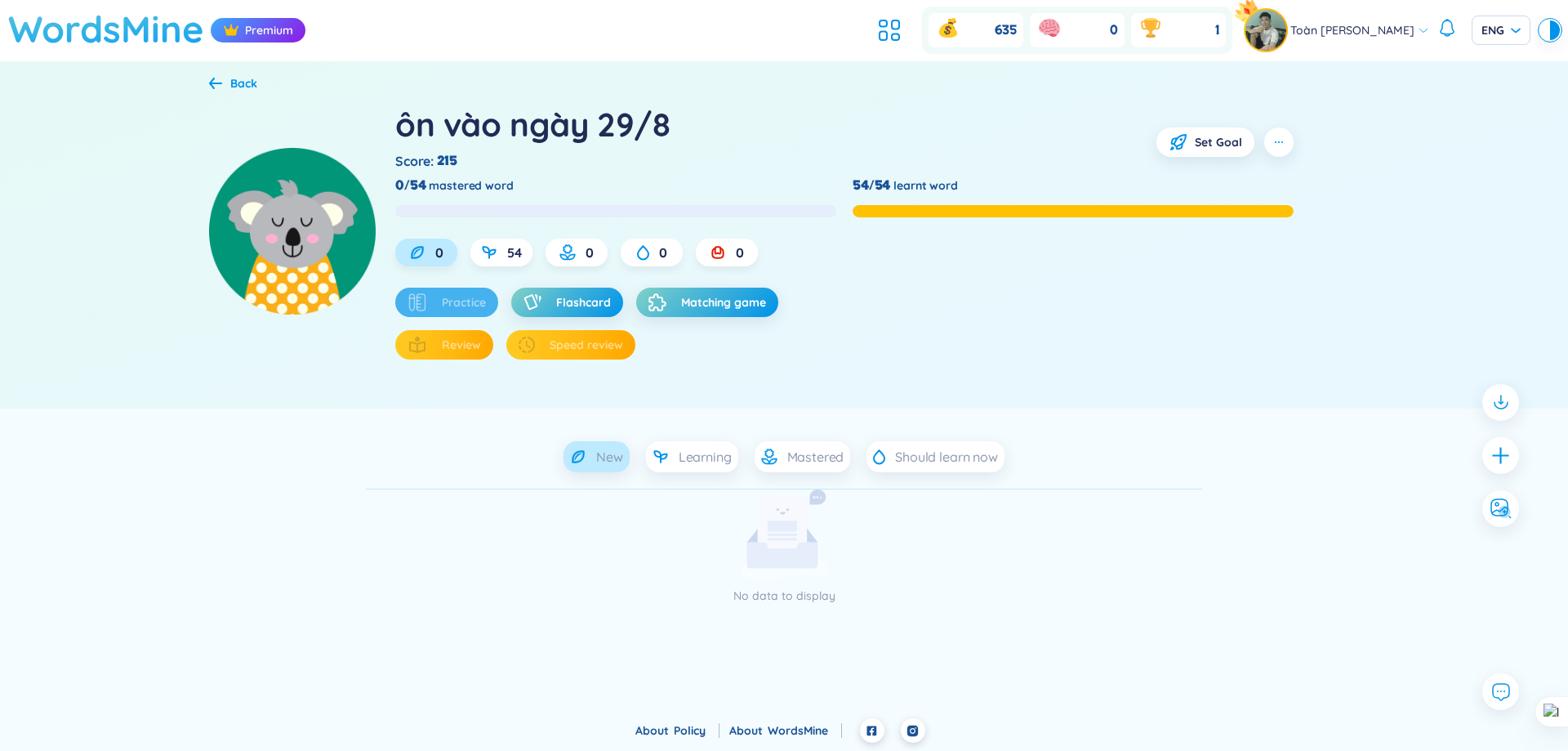
click at [147, 33] on h1 "WordsMine" at bounding box center [106, 29] width 196 height 58
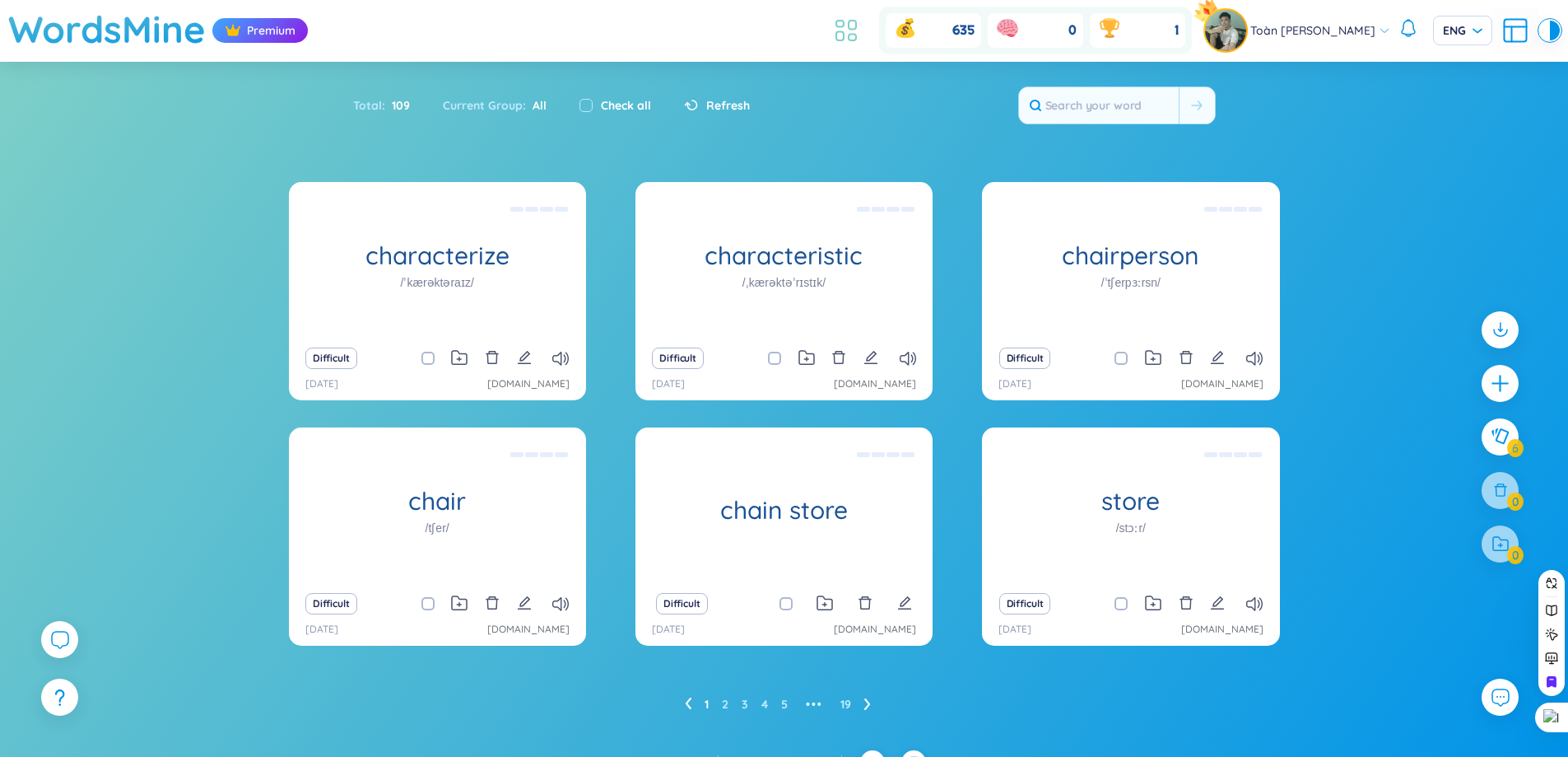
click at [834, 31] on icon at bounding box center [846, 30] width 30 height 30
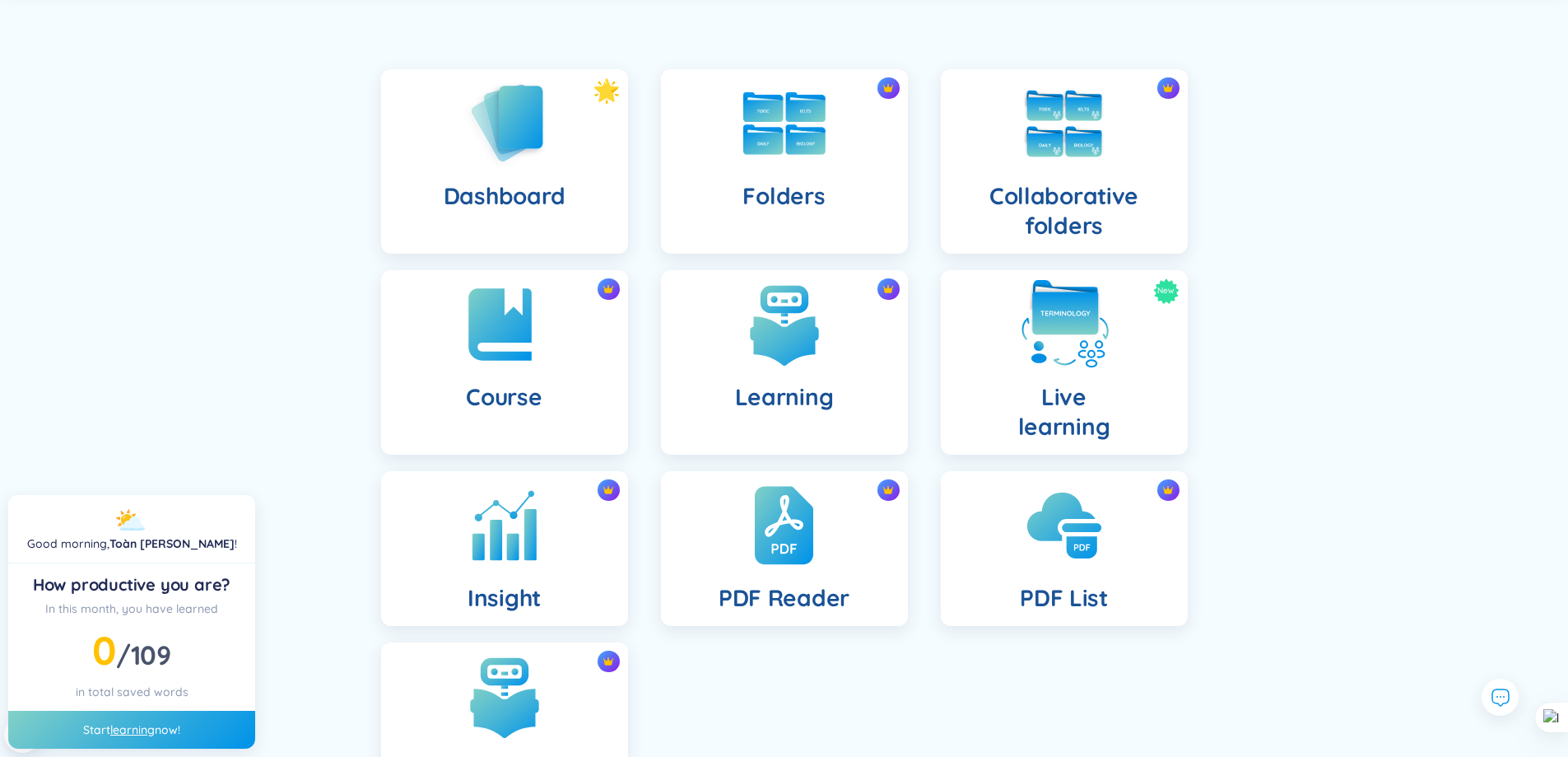
scroll to position [236, 0]
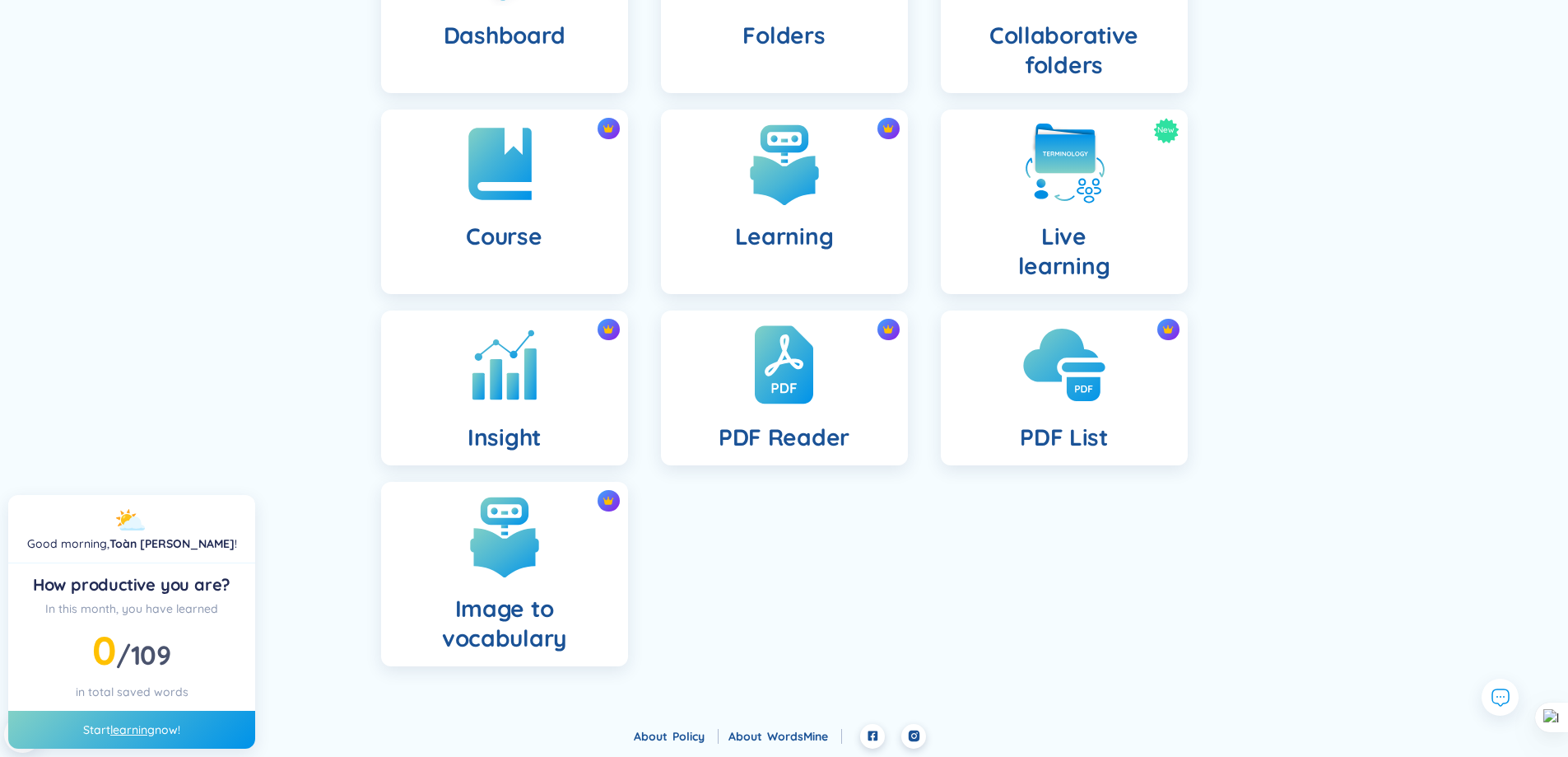
click at [1127, 420] on div "PDF List" at bounding box center [1064, 387] width 247 height 155
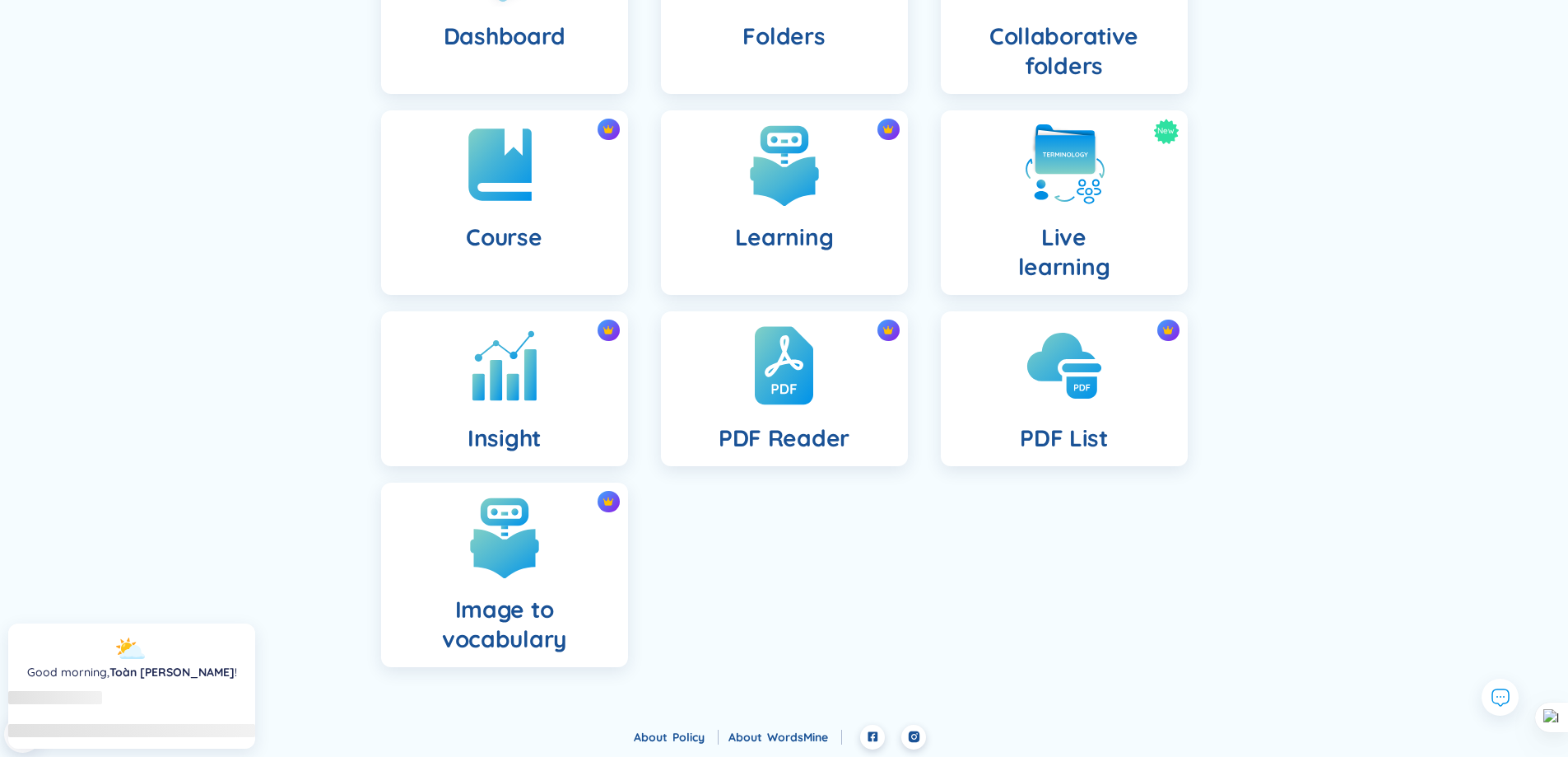
scroll to position [236, 0]
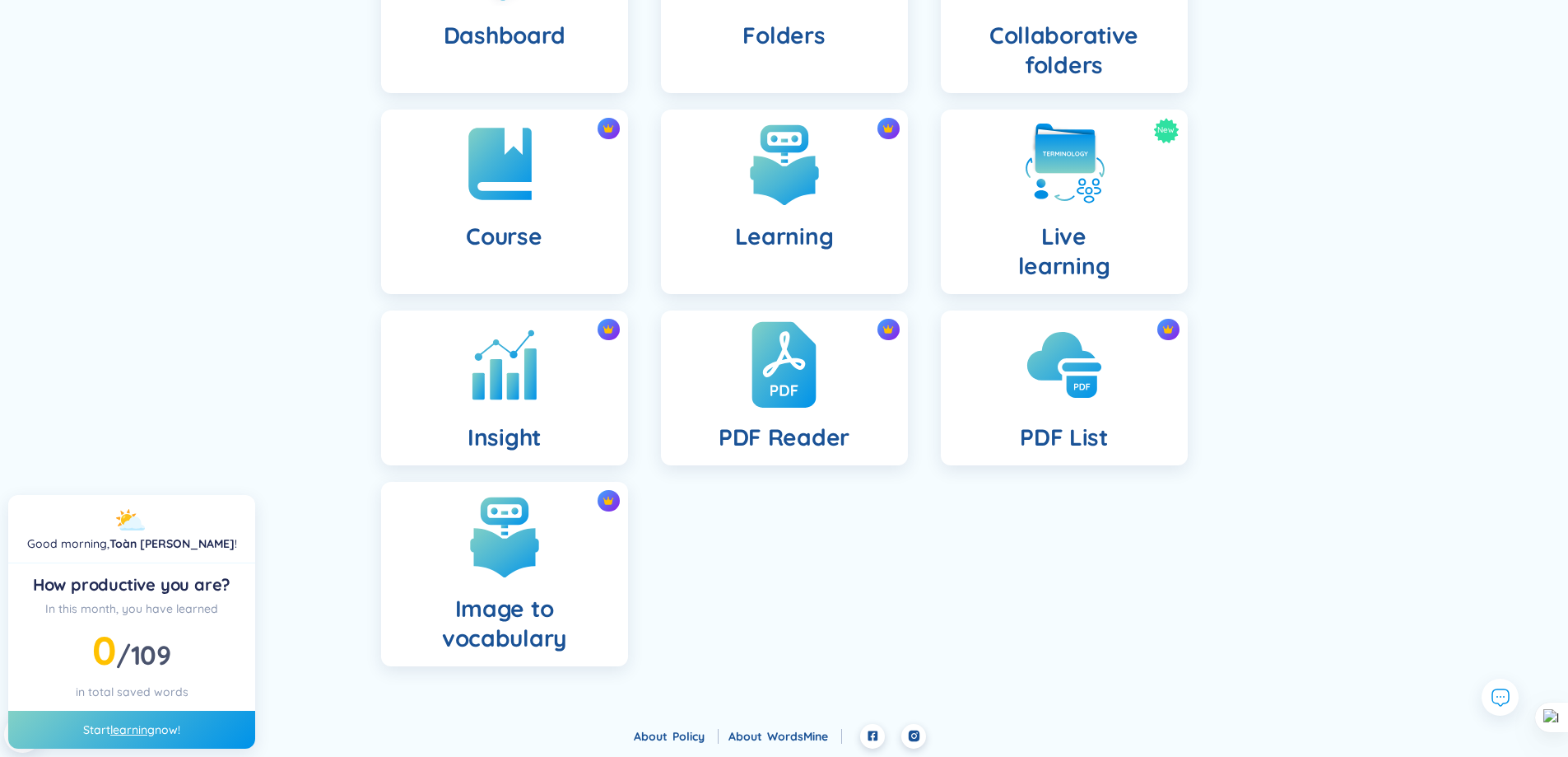
click at [809, 384] on img at bounding box center [784, 365] width 64 height 91
click at [1018, 374] on div "PDF List" at bounding box center [1064, 387] width 247 height 155
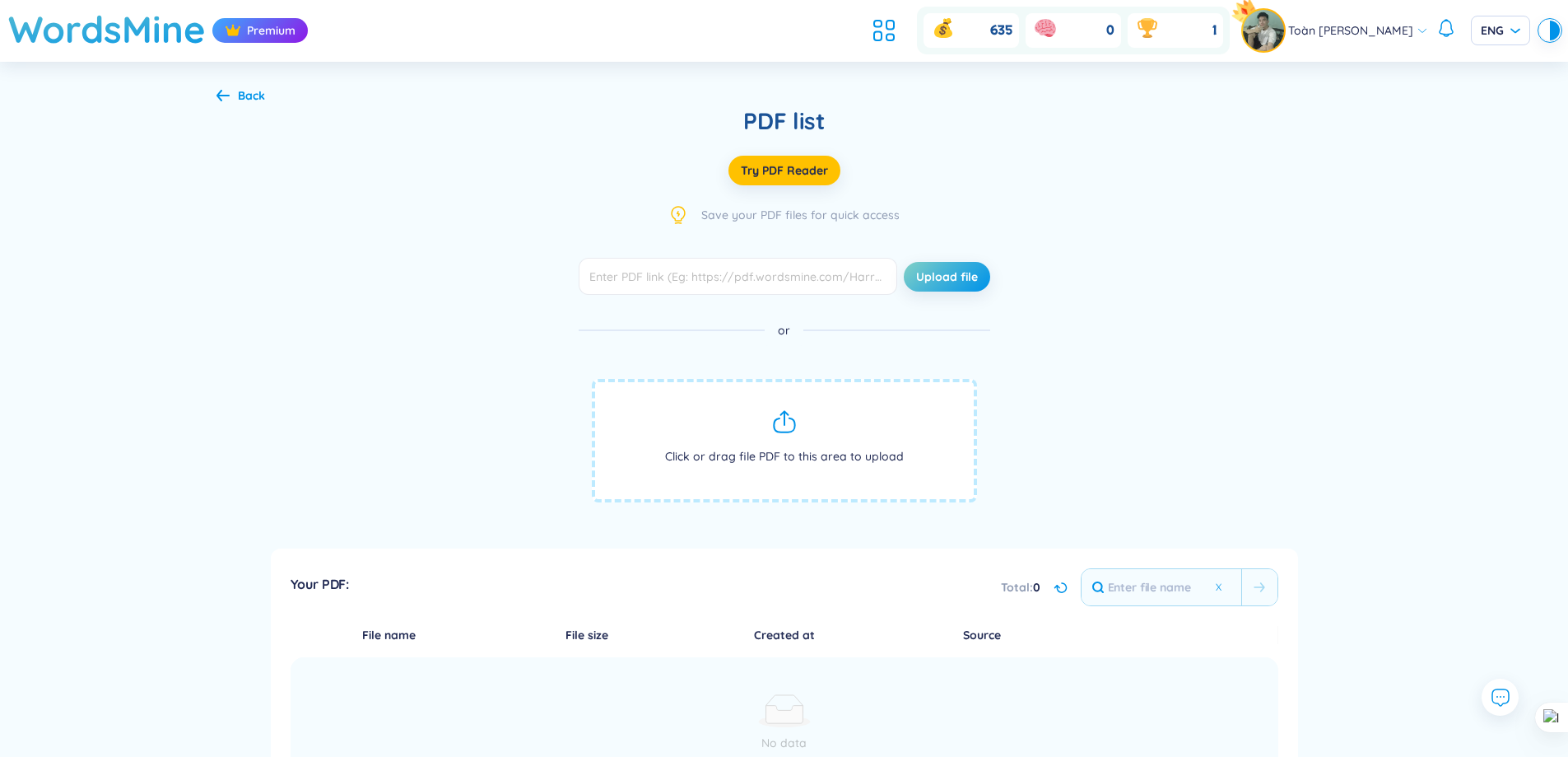
click at [817, 402] on span "Click or drag file PDF to this area to upload" at bounding box center [784, 441] width 386 height 124
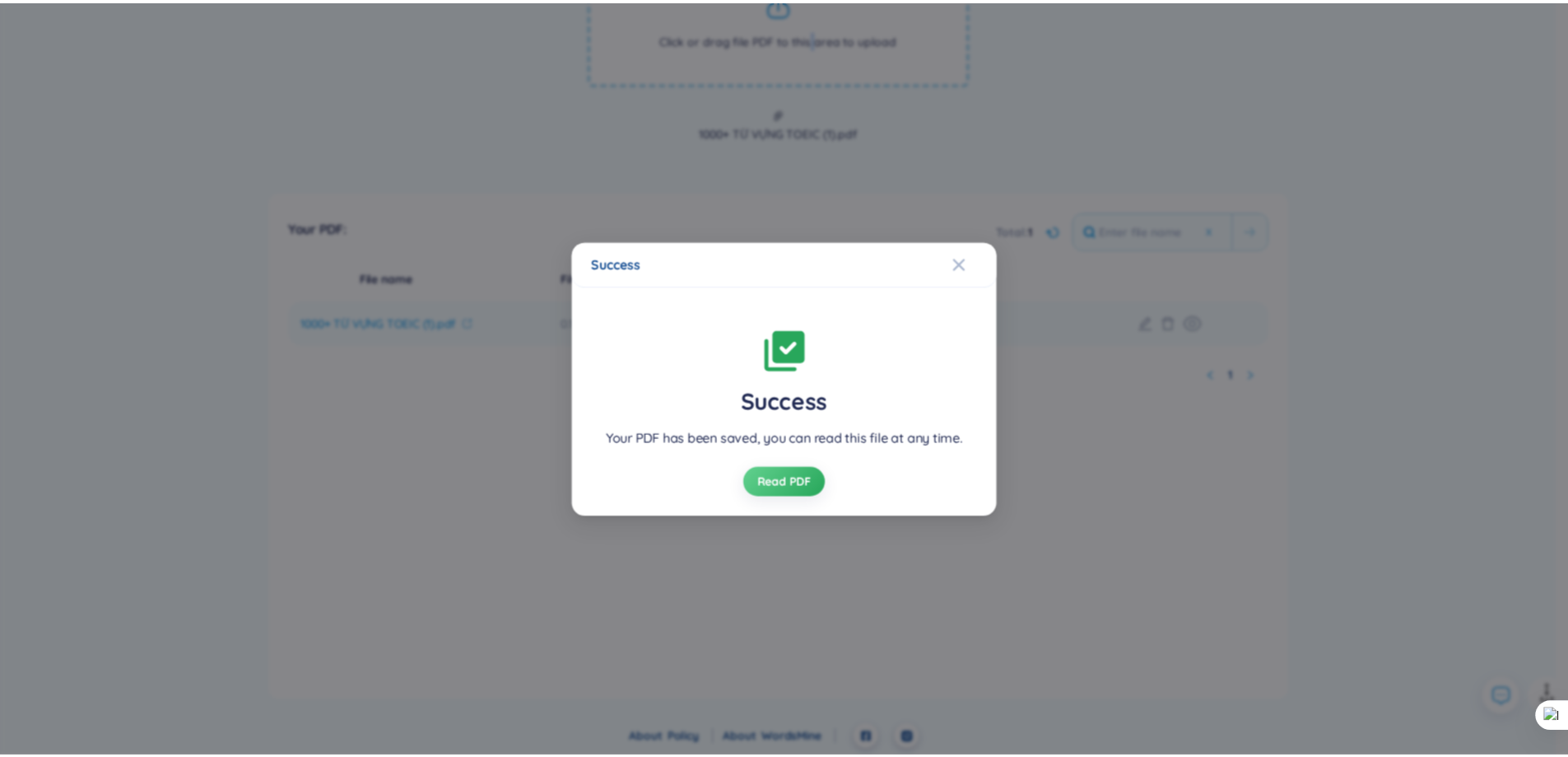
scroll to position [419, 0]
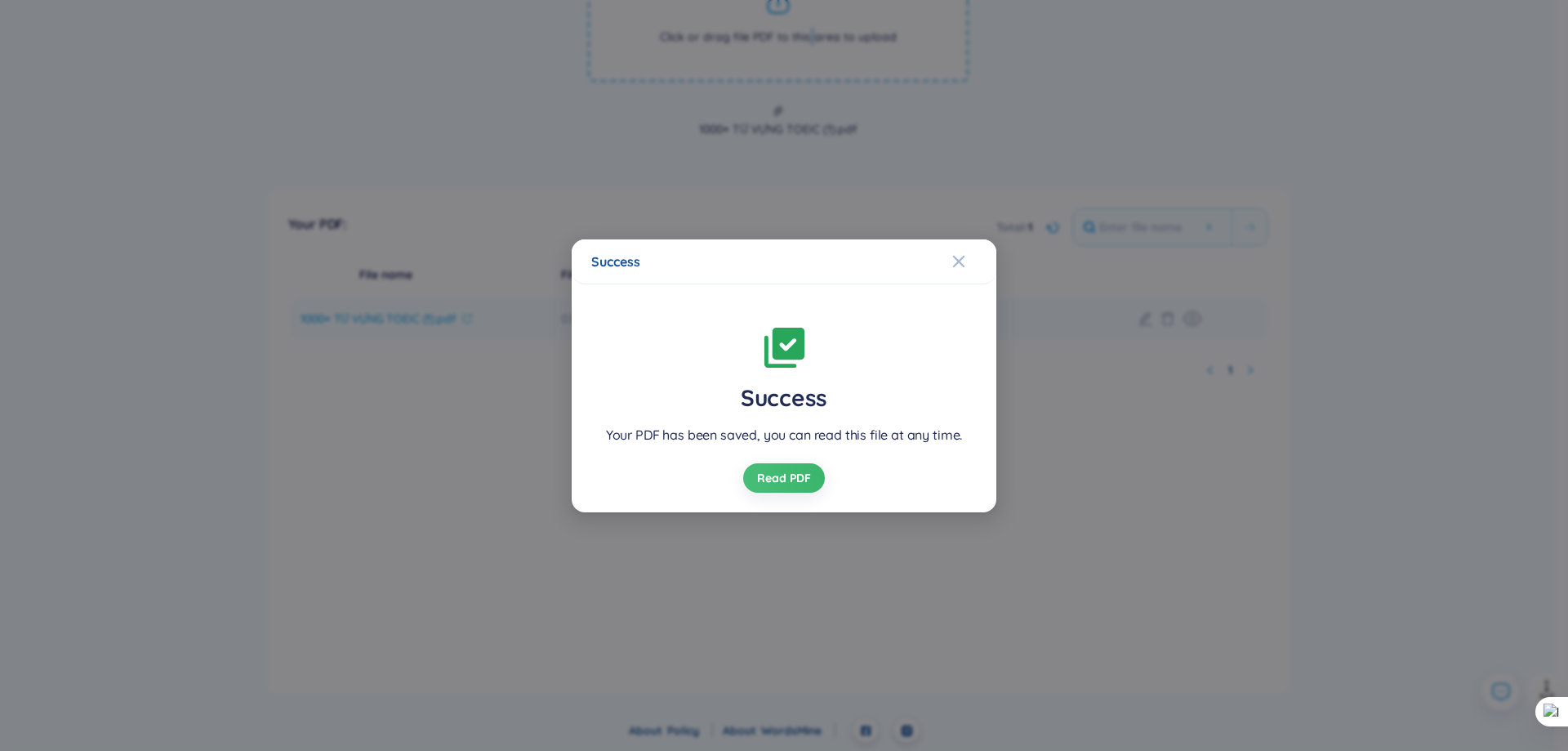
click at [795, 469] on span "Read PDF" at bounding box center [784, 477] width 54 height 16
click at [961, 275] on div "Close" at bounding box center [959, 262] width 13 height 44
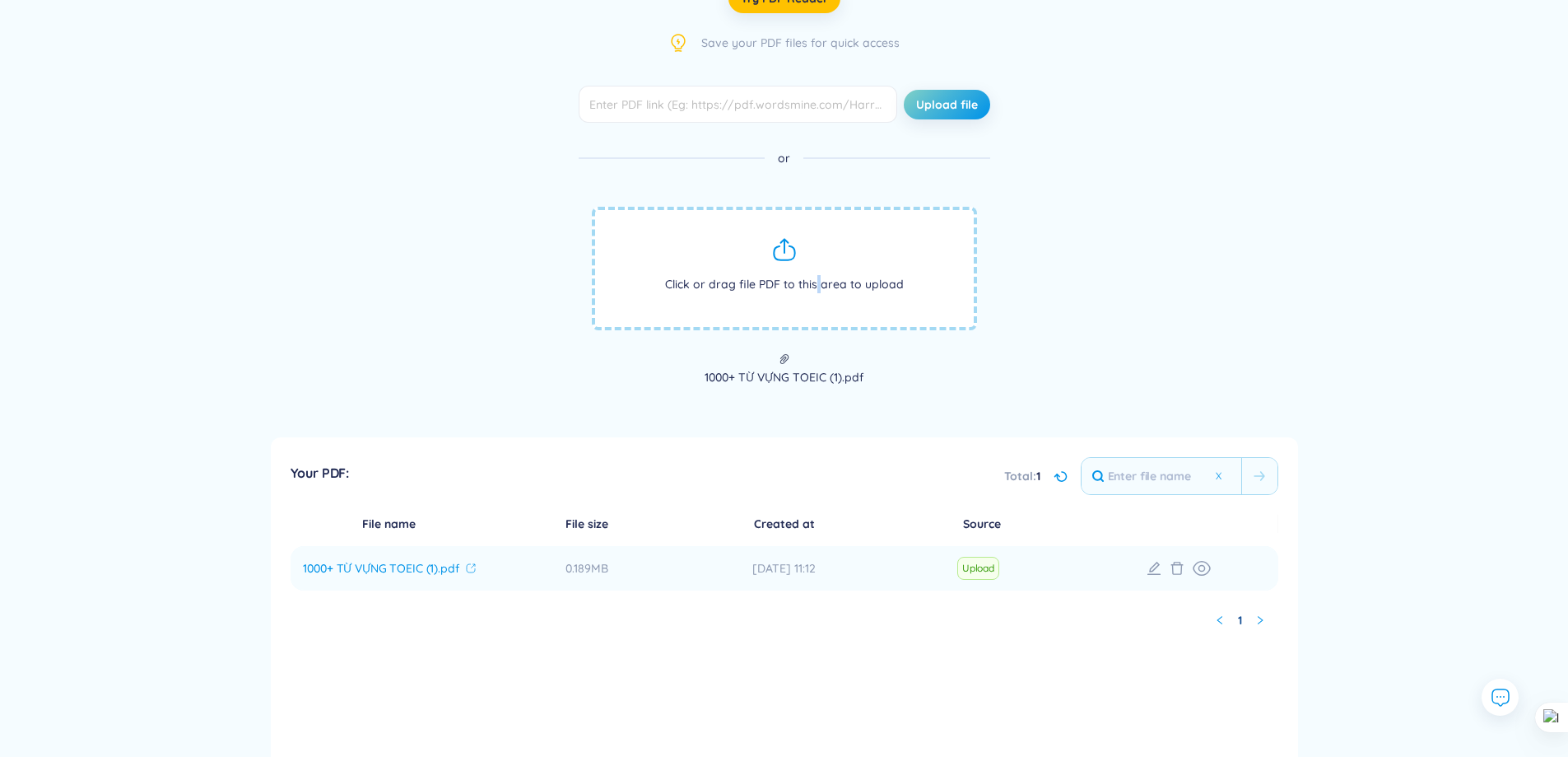
scroll to position [8, 0]
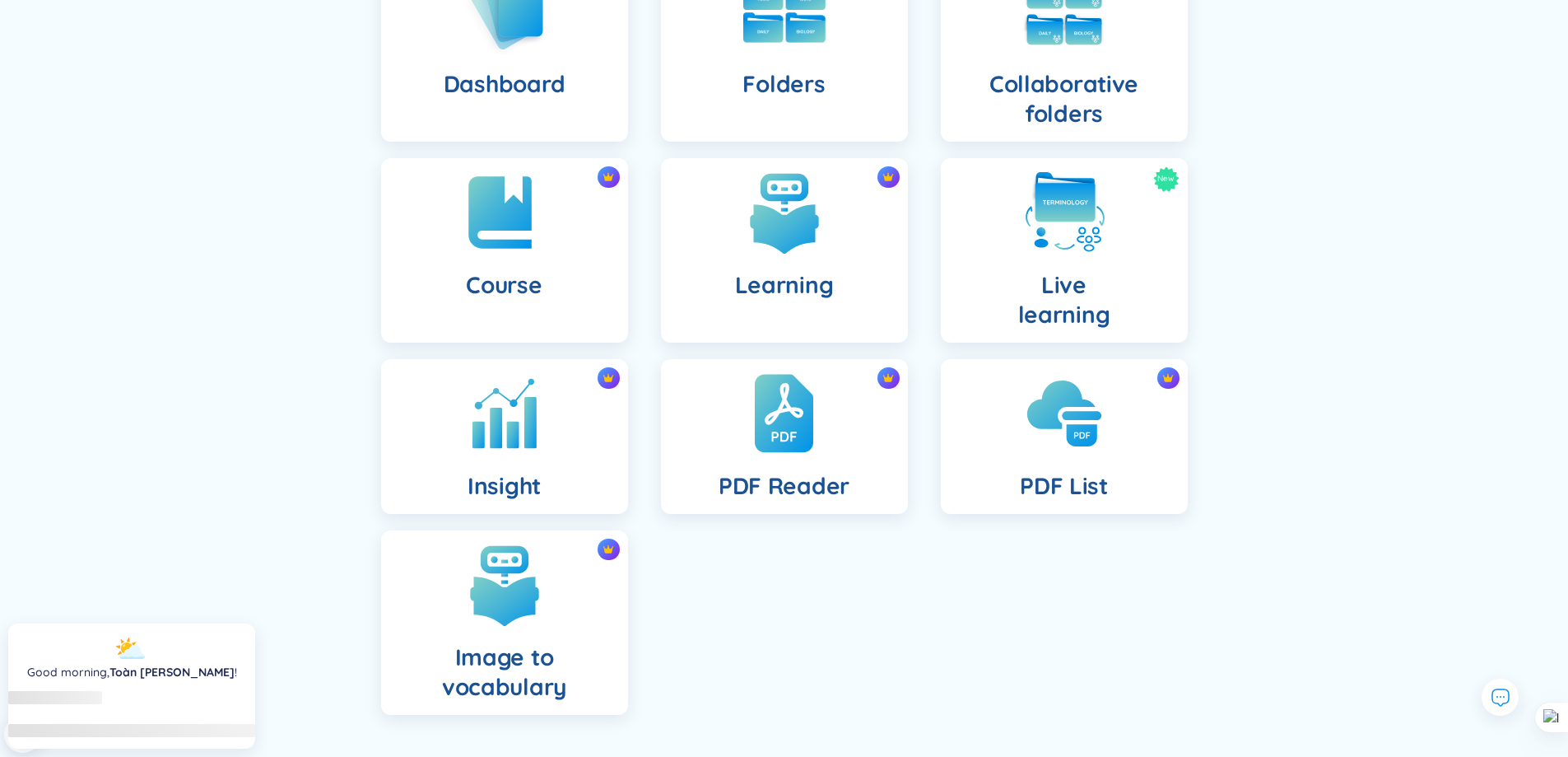
scroll to position [236, 0]
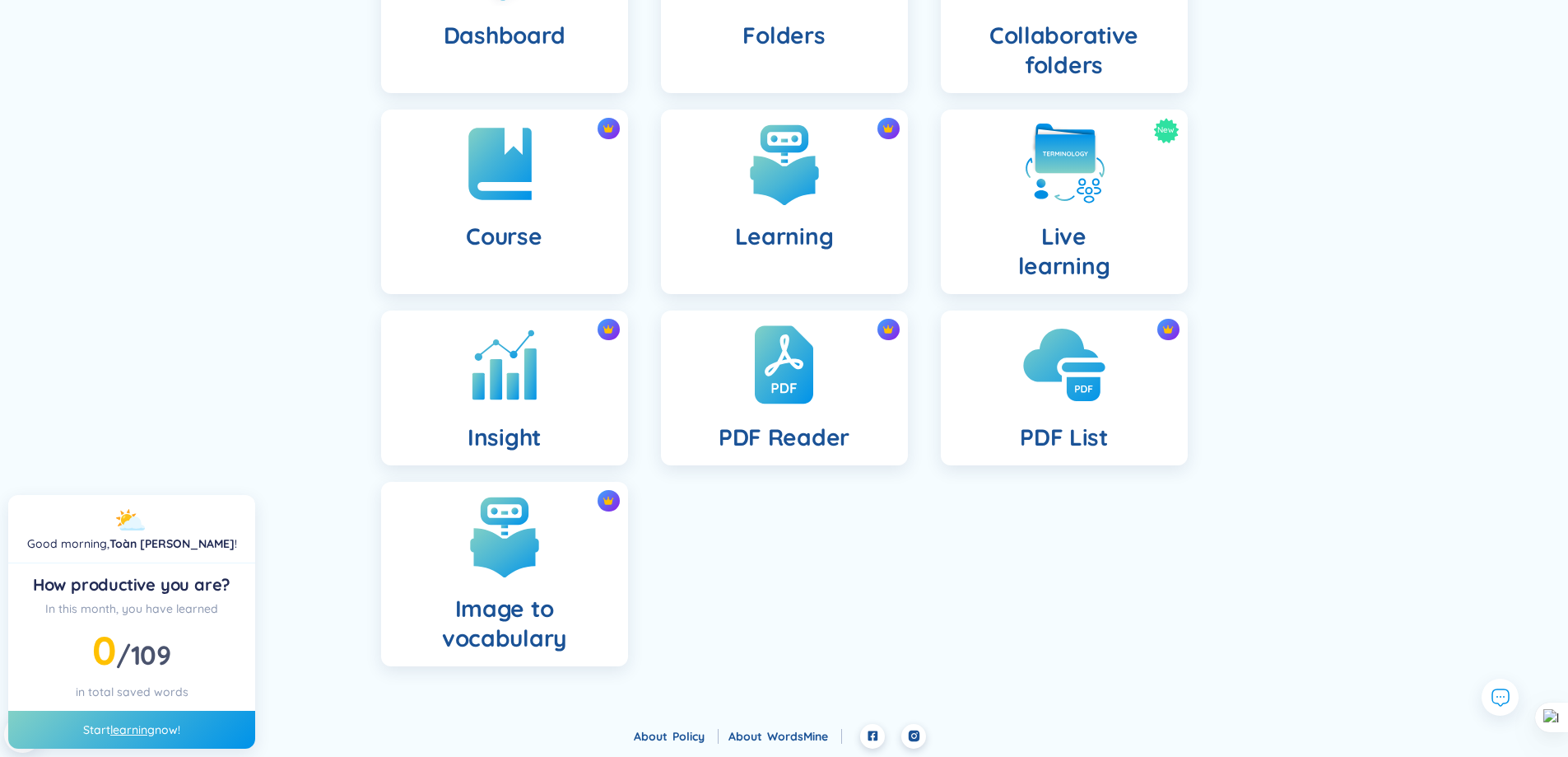
click at [1018, 394] on div "PDF List" at bounding box center [1064, 387] width 247 height 155
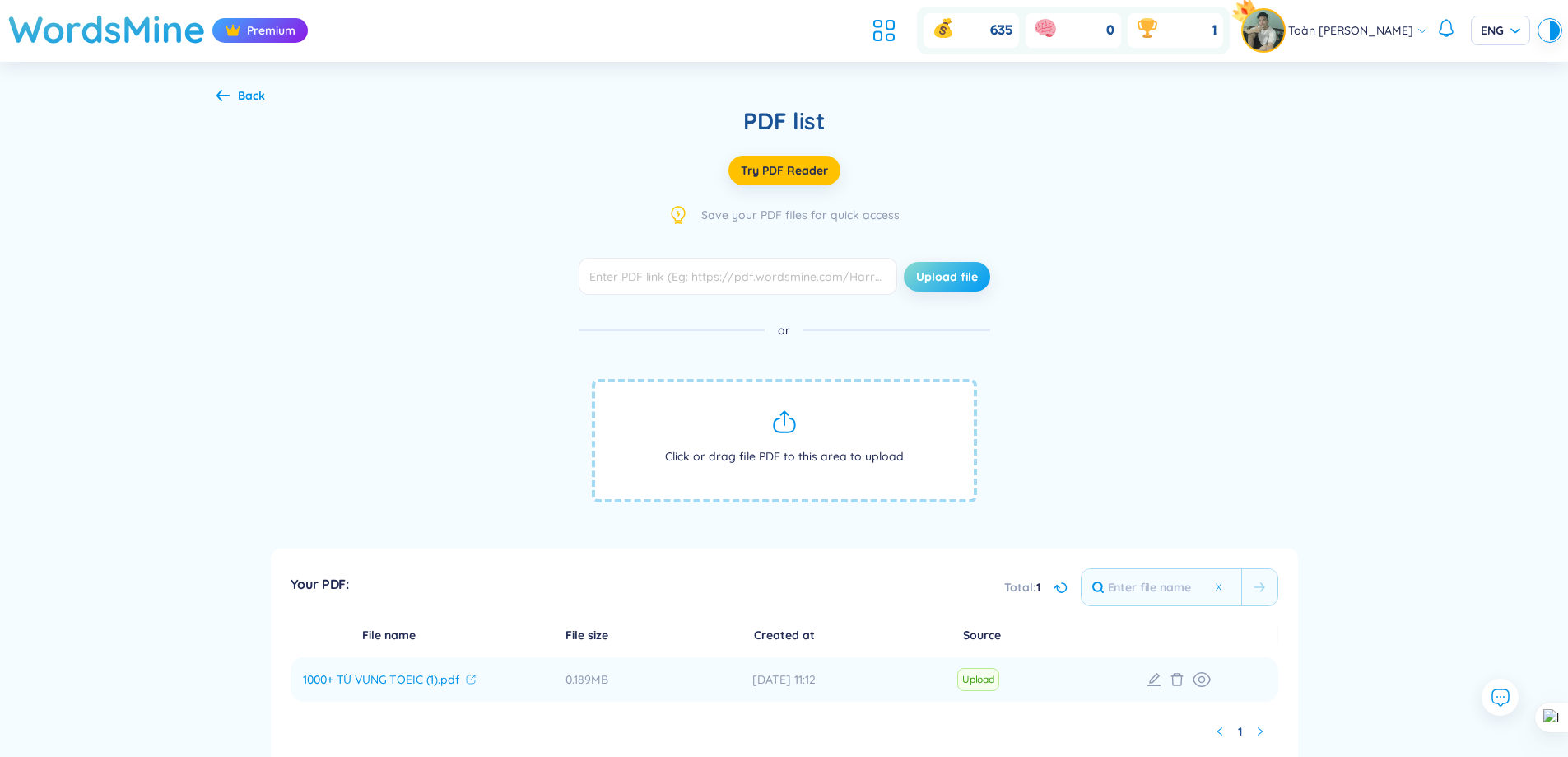
click at [957, 285] on button "Upload file" at bounding box center [947, 276] width 86 height 30
click at [806, 422] on span "Click or drag file PDF to this area to upload" at bounding box center [784, 443] width 386 height 124
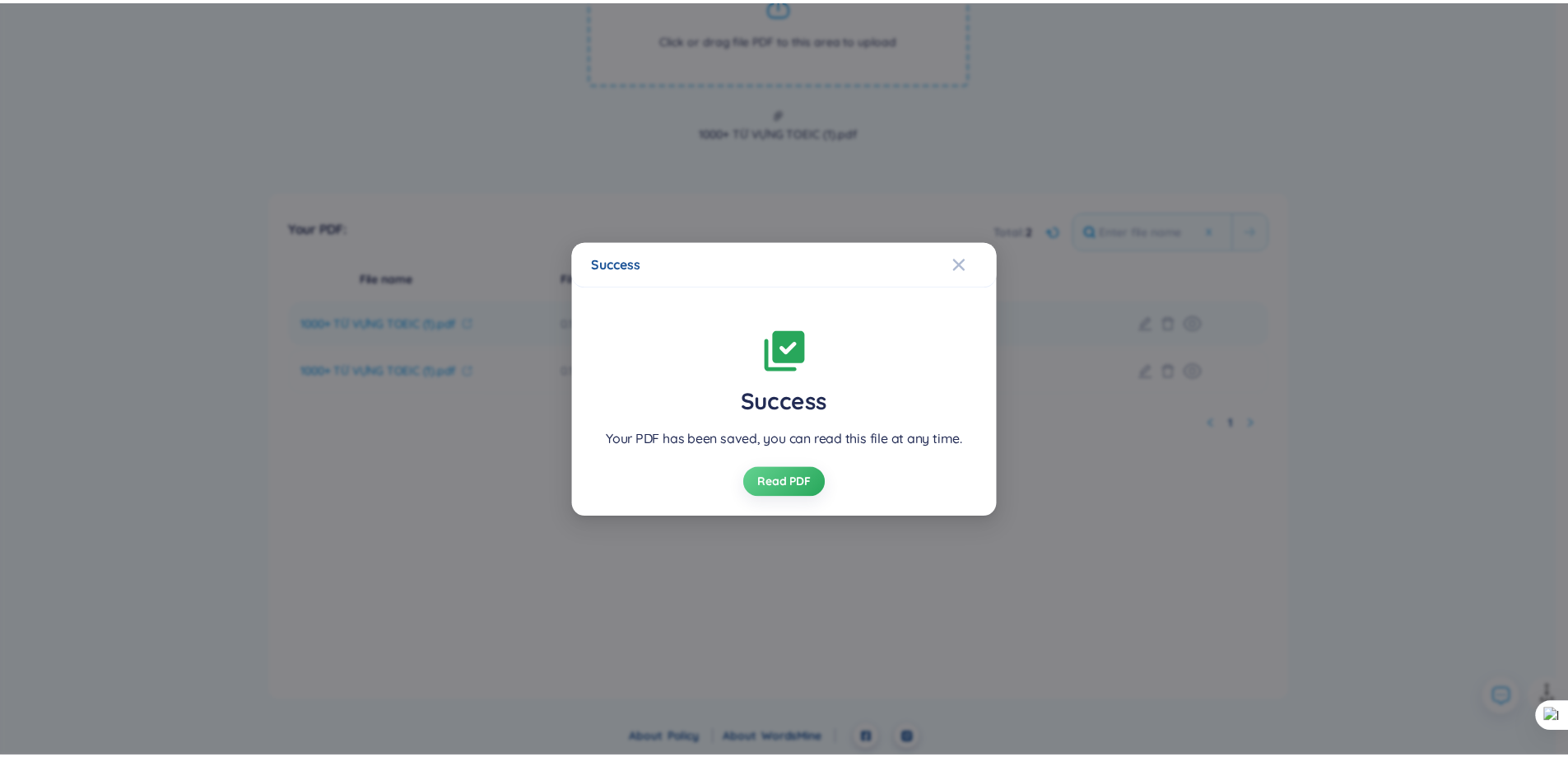
scroll to position [420, 0]
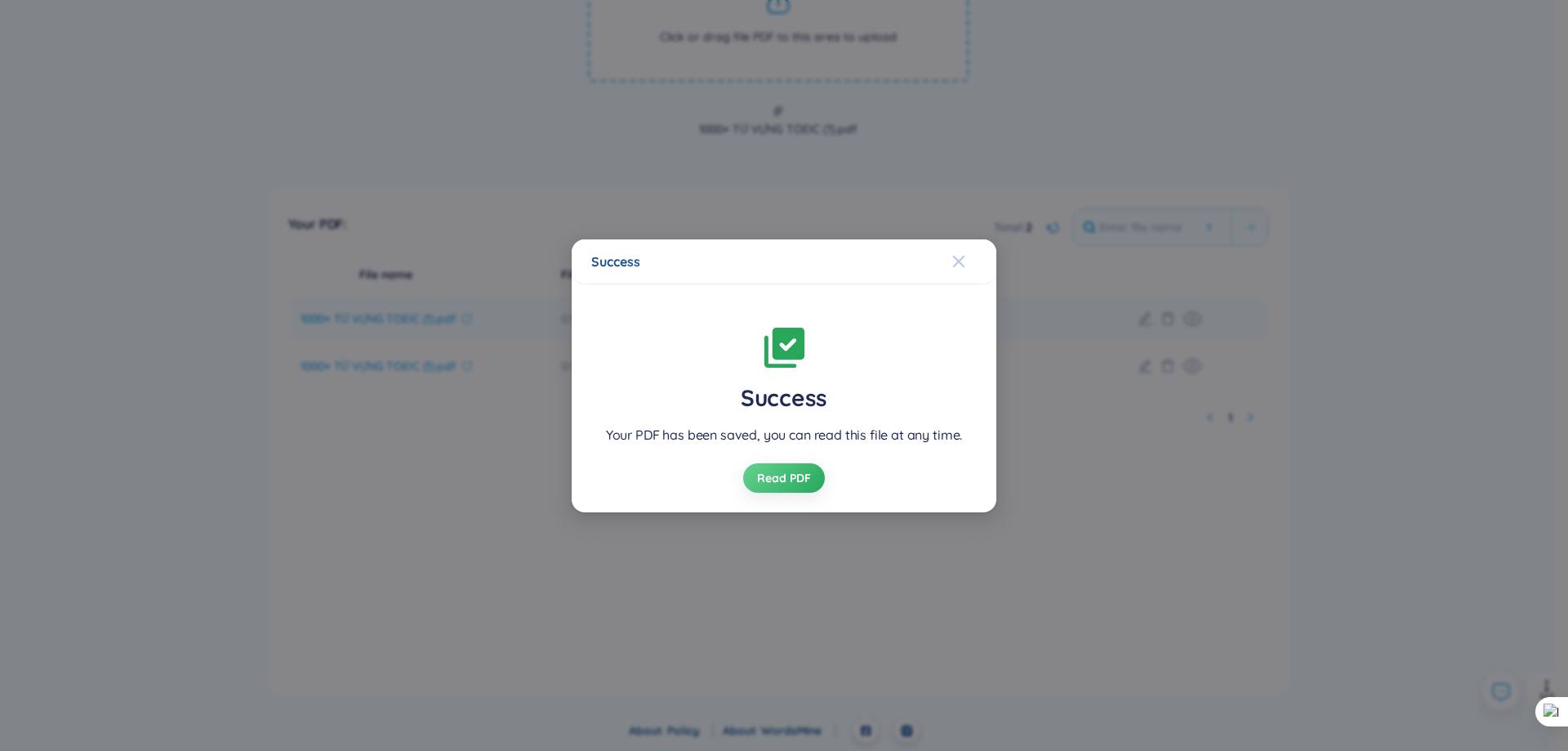
click at [985, 264] on span "Close" at bounding box center [974, 262] width 44 height 44
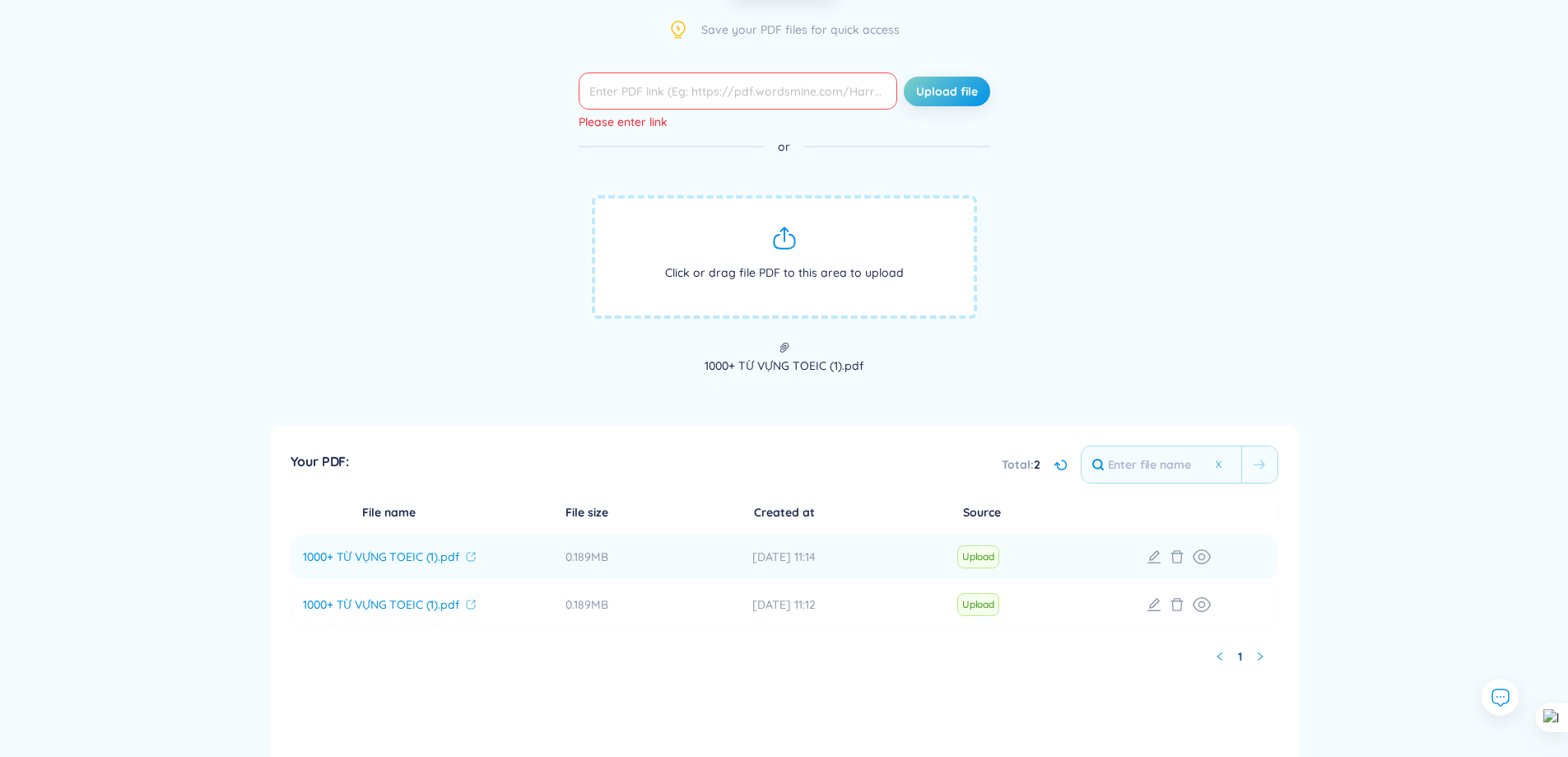
scroll to position [92, 0]
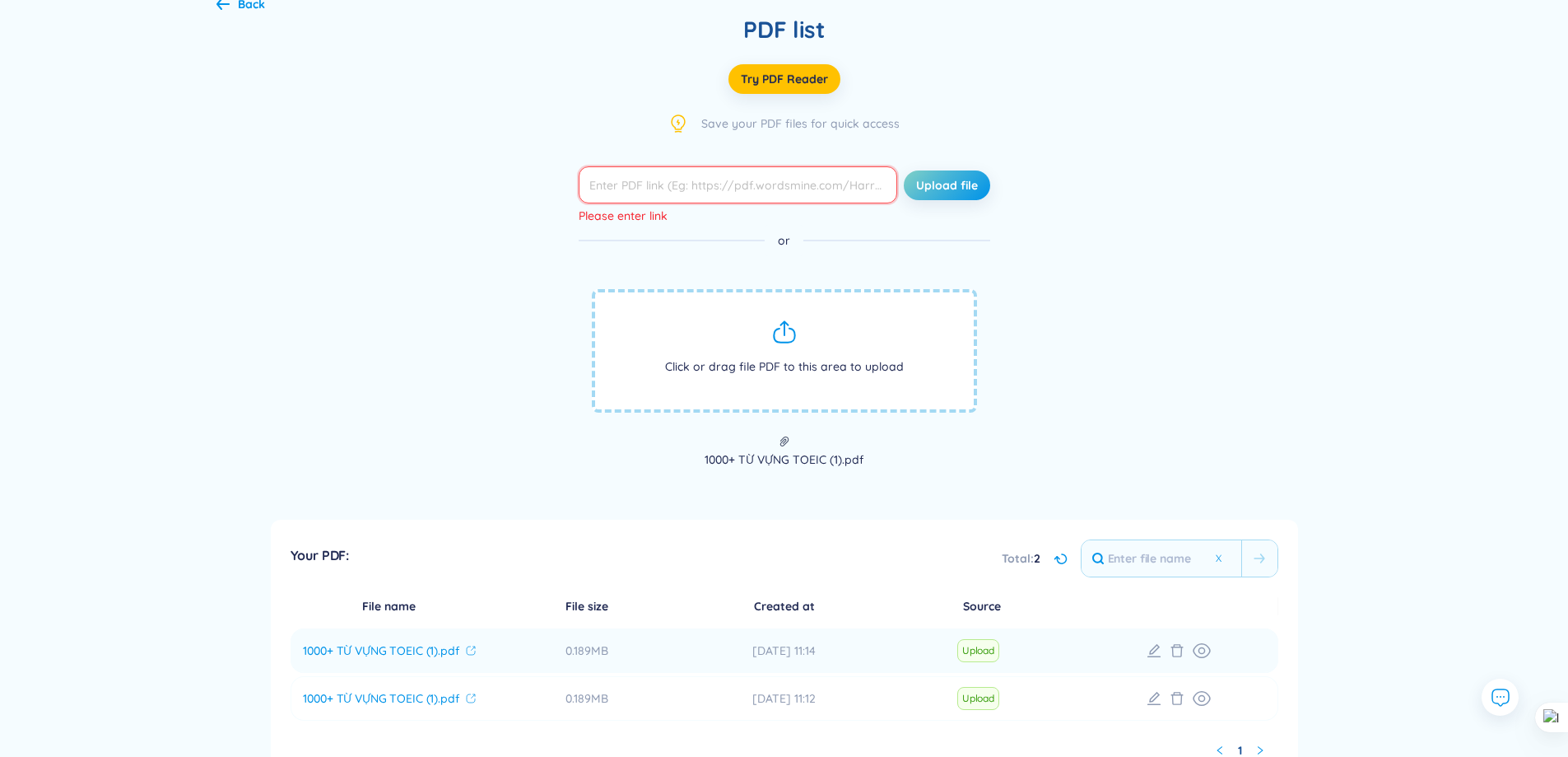
click at [820, 193] on input "text" at bounding box center [738, 185] width 319 height 37
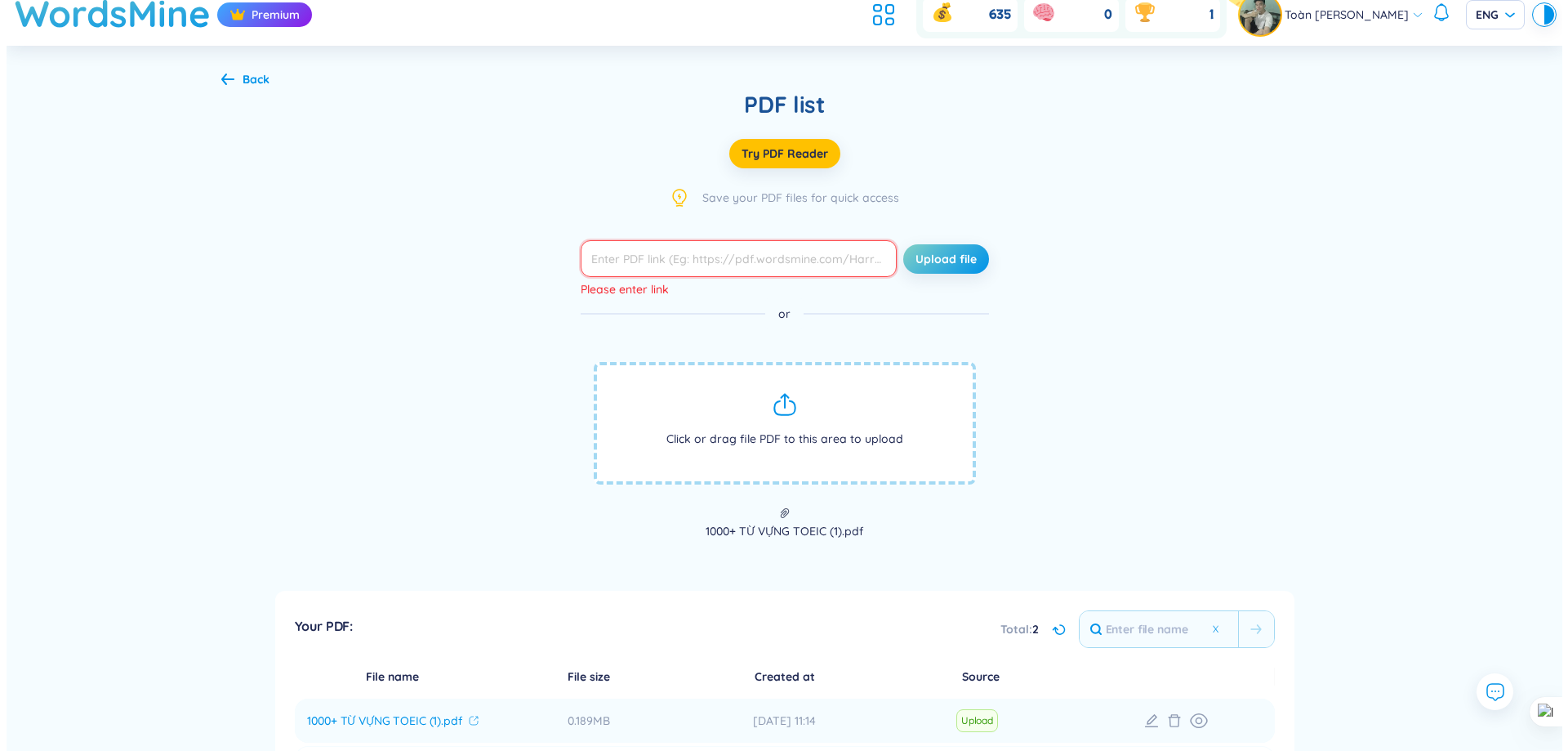
scroll to position [0, 0]
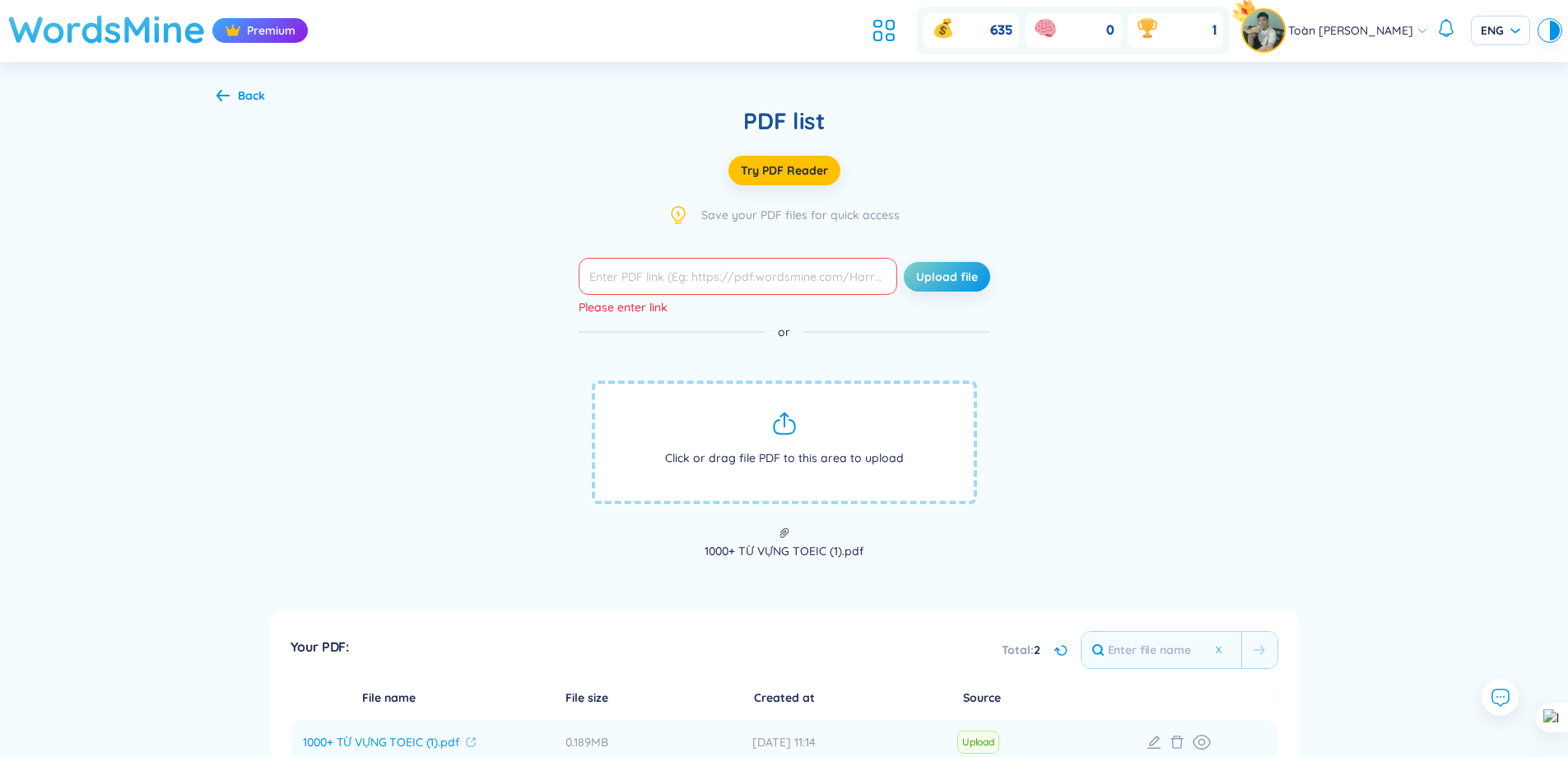
click at [100, 23] on h1 "WordsMine" at bounding box center [107, 29] width 197 height 58
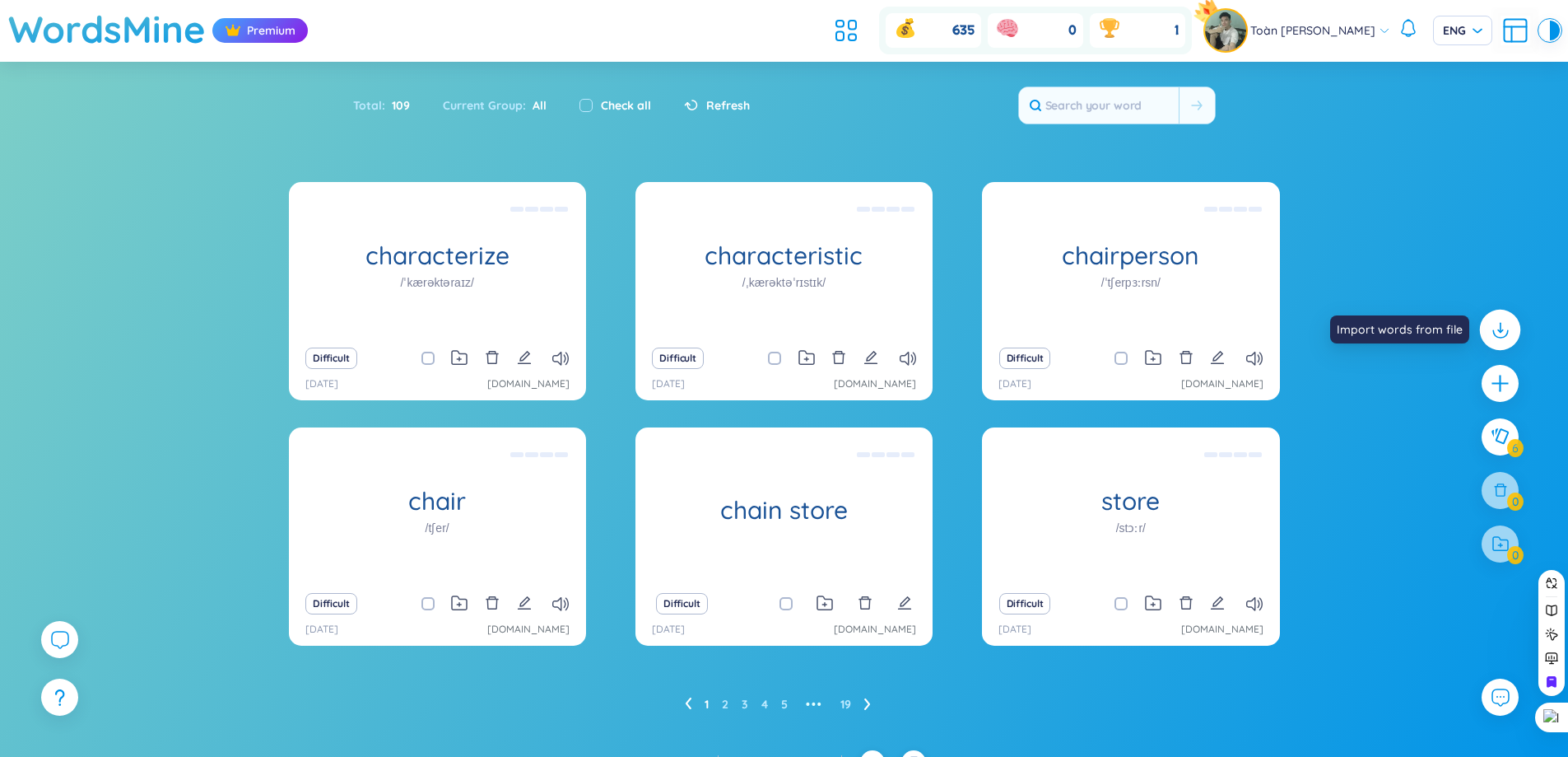
click at [1506, 331] on icon at bounding box center [1499, 329] width 21 height 21
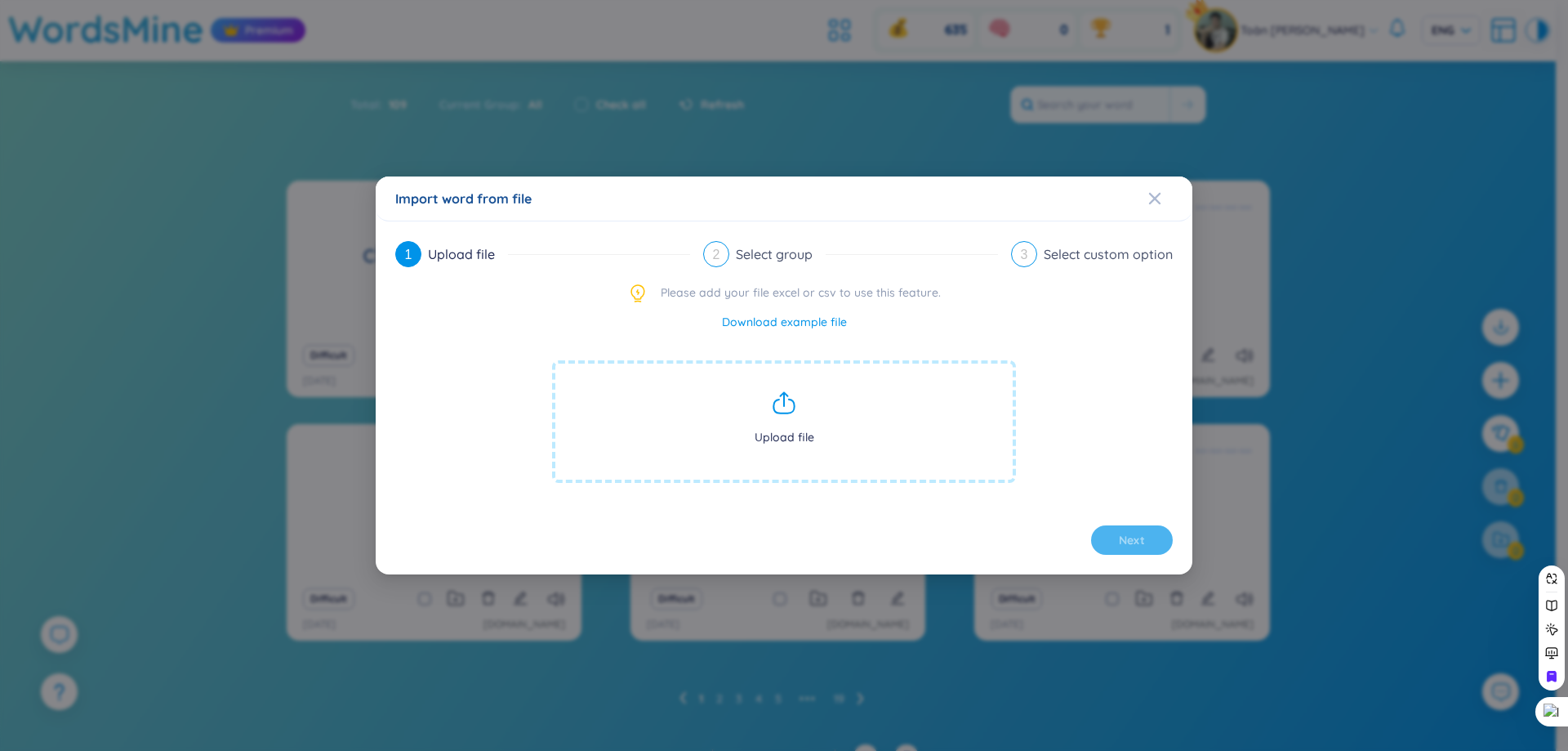
click at [805, 412] on span "Upload file" at bounding box center [784, 421] width 464 height 123
click at [1167, 200] on span "Close" at bounding box center [1170, 198] width 44 height 44
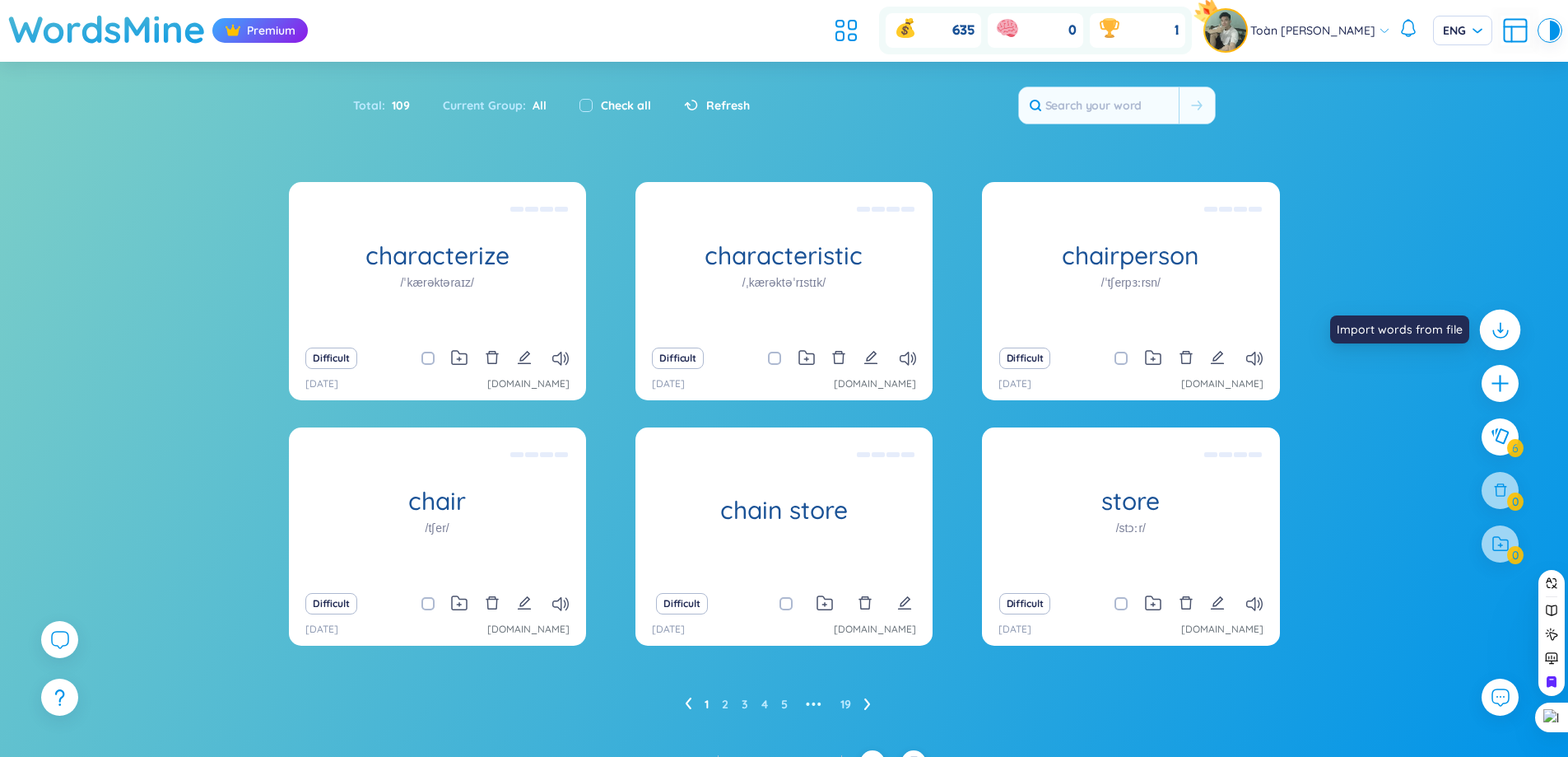
click at [1504, 338] on icon at bounding box center [1499, 329] width 21 height 21
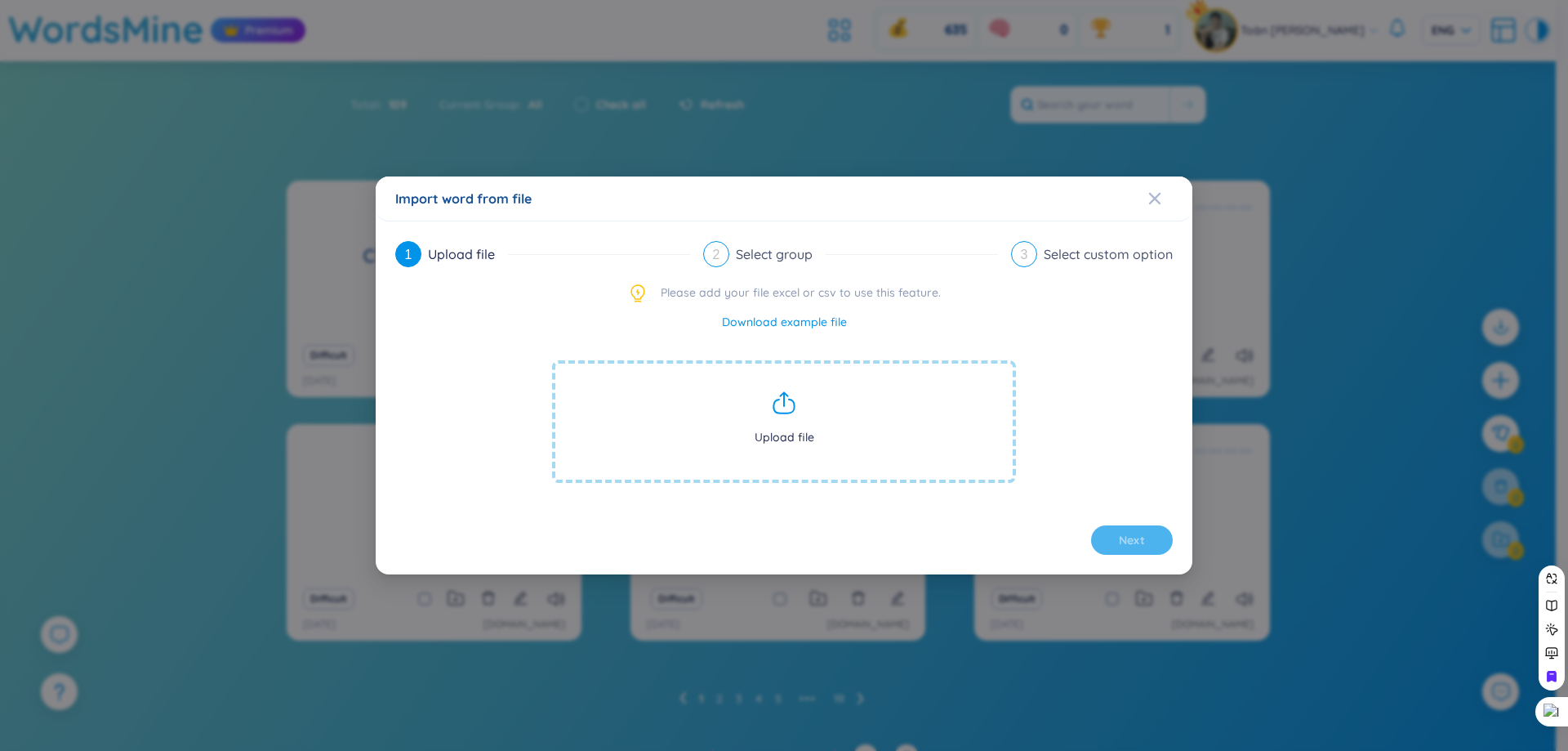
click at [796, 389] on icon at bounding box center [784, 402] width 26 height 26
click at [806, 312] on div "1 Upload file 2 Select group 3 Select custom option Please add your file excel …" at bounding box center [784, 398] width 778 height 314
click at [807, 325] on link "Download example file" at bounding box center [784, 321] width 125 height 18
click at [787, 405] on icon at bounding box center [784, 402] width 26 height 26
click at [795, 423] on span "Upload file" at bounding box center [784, 421] width 464 height 123
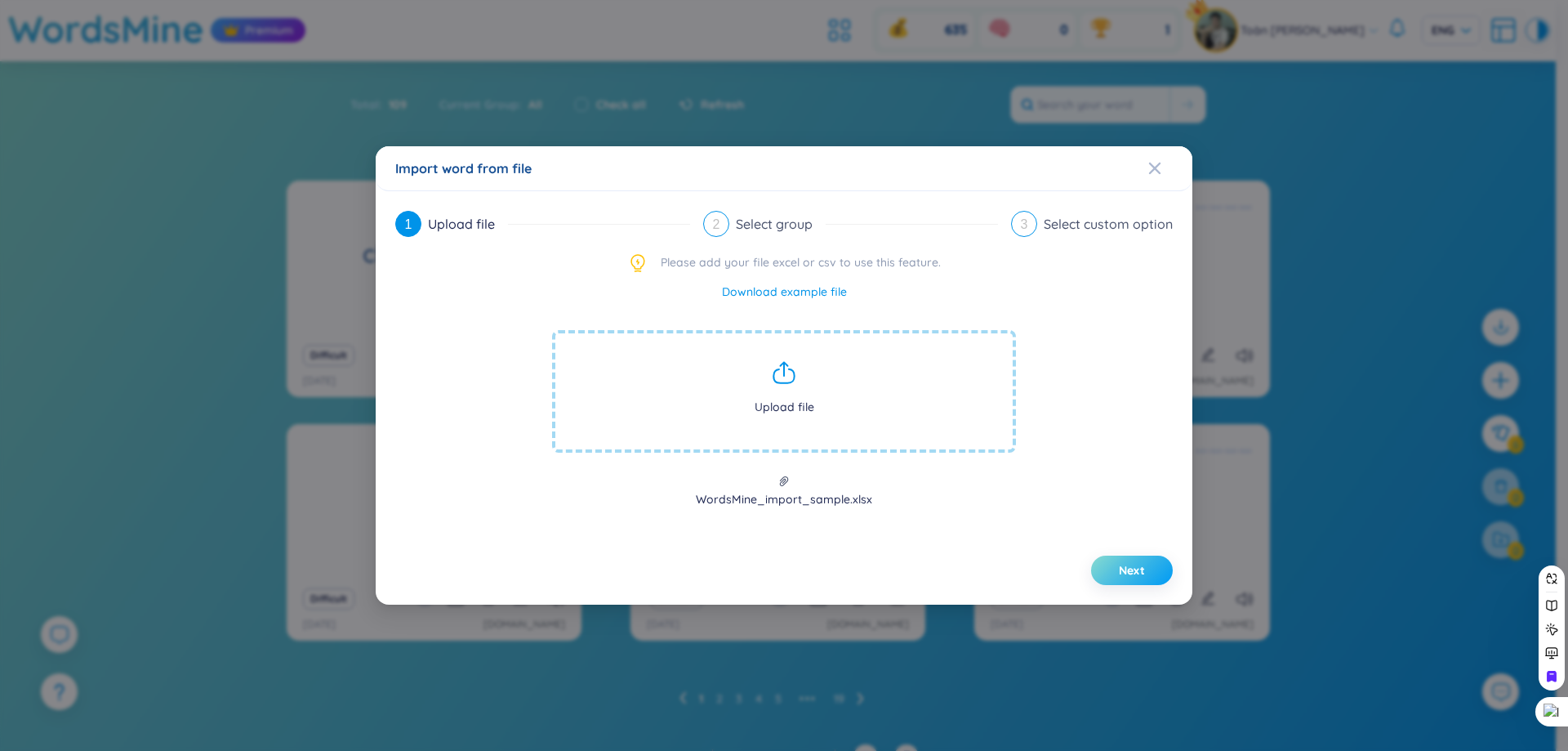
click at [1111, 566] on button "Next" at bounding box center [1132, 569] width 82 height 29
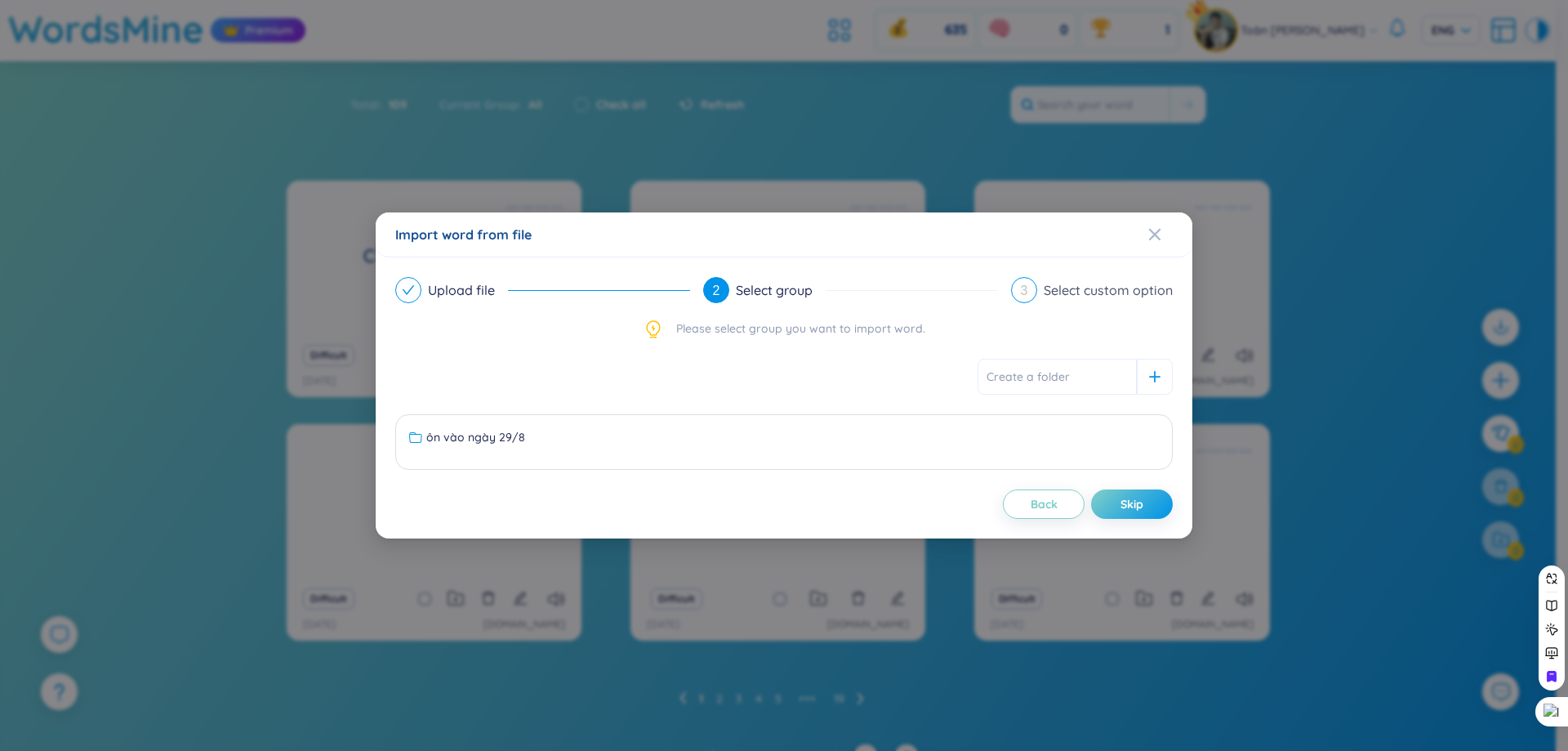
click at [1067, 397] on div "ôn vào ngày 29/8 No data to display" at bounding box center [784, 414] width 778 height 111
click at [1064, 386] on input "text" at bounding box center [1057, 376] width 159 height 36
type input "từ vựng Toiec"
click at [1136, 502] on span "Skip" at bounding box center [1132, 504] width 23 height 16
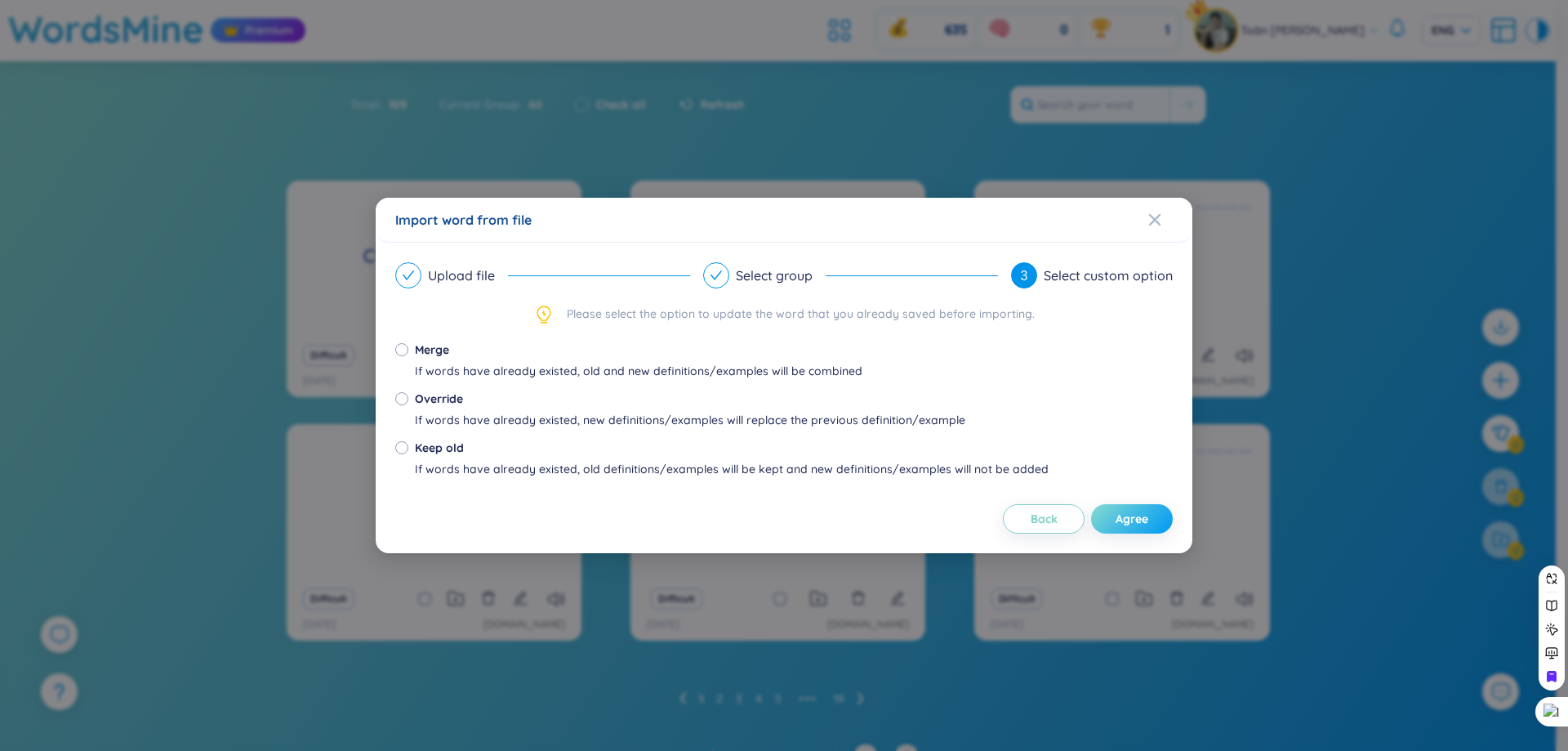
click at [1145, 509] on button "Agree" at bounding box center [1132, 518] width 82 height 29
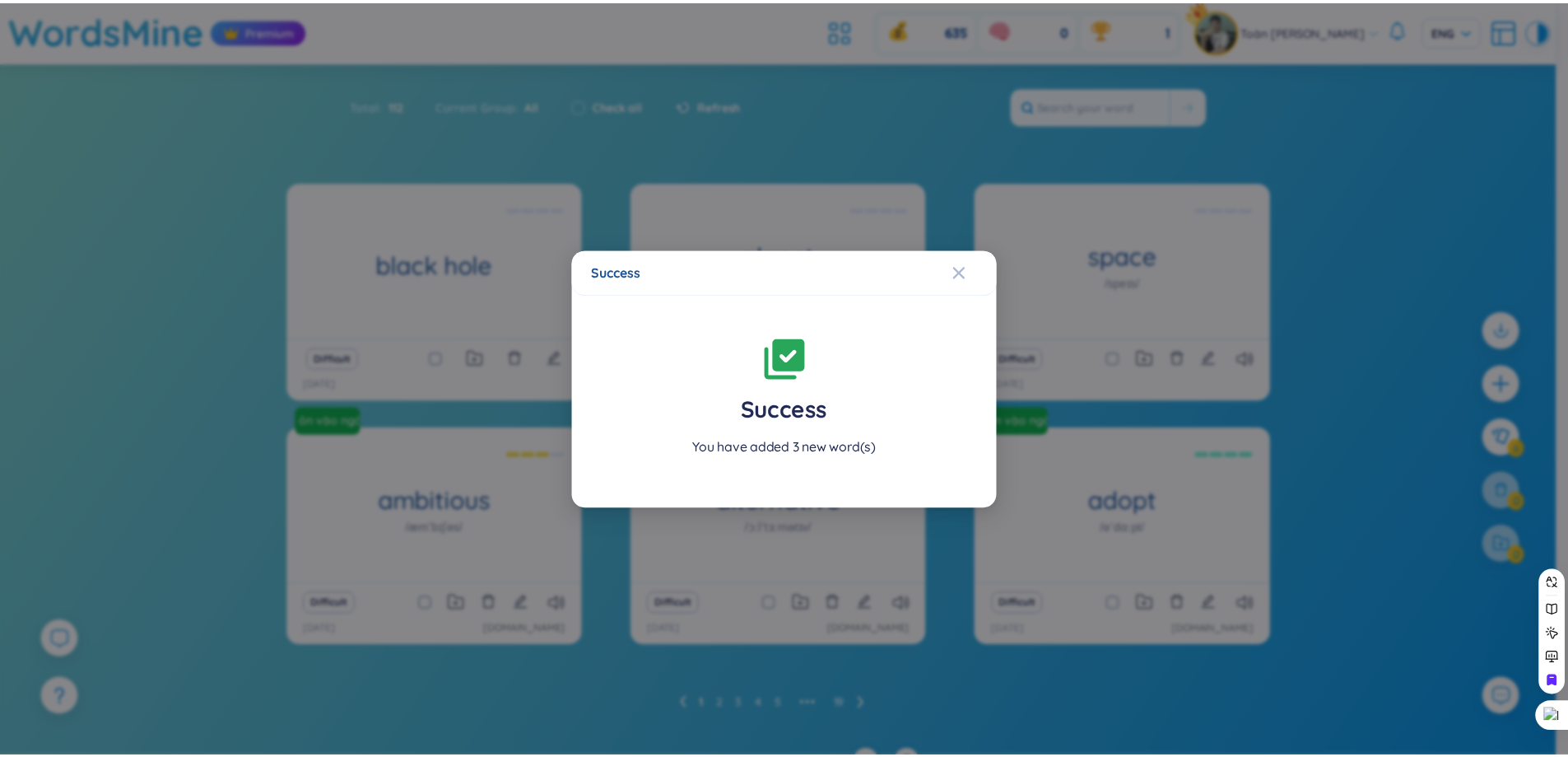
scroll to position [26, 0]
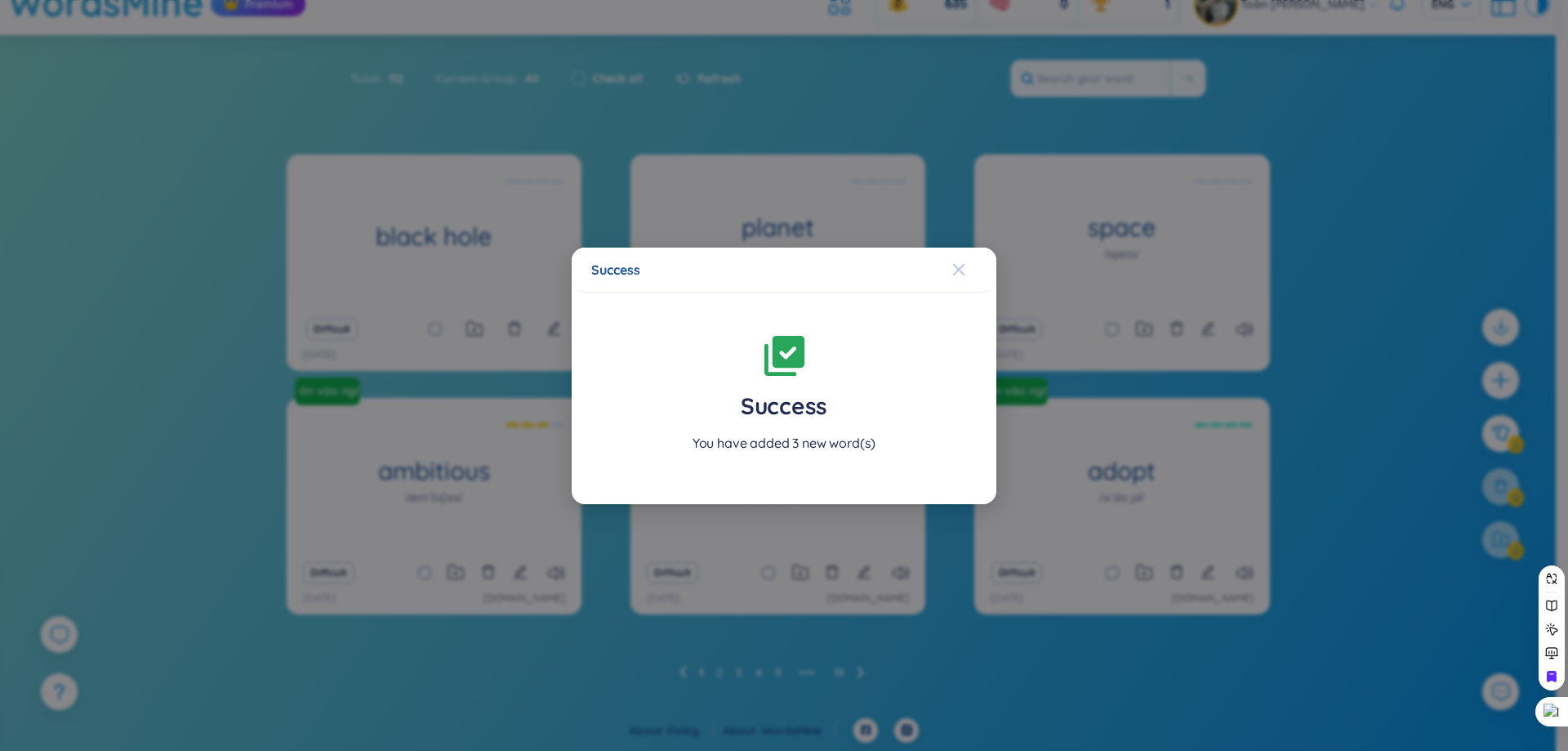
click at [955, 270] on icon "Close" at bounding box center [959, 270] width 13 height 13
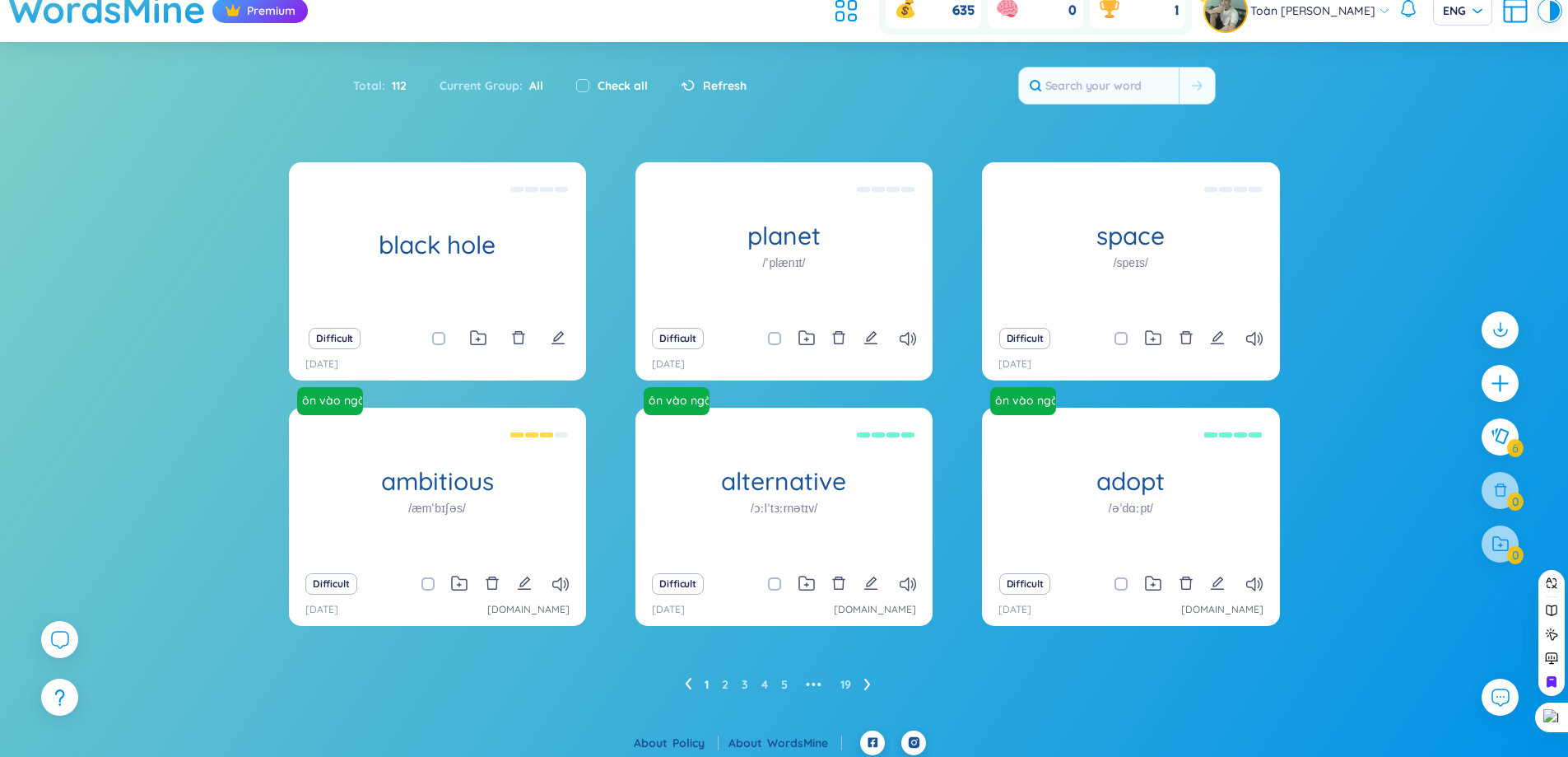
scroll to position [0, 0]
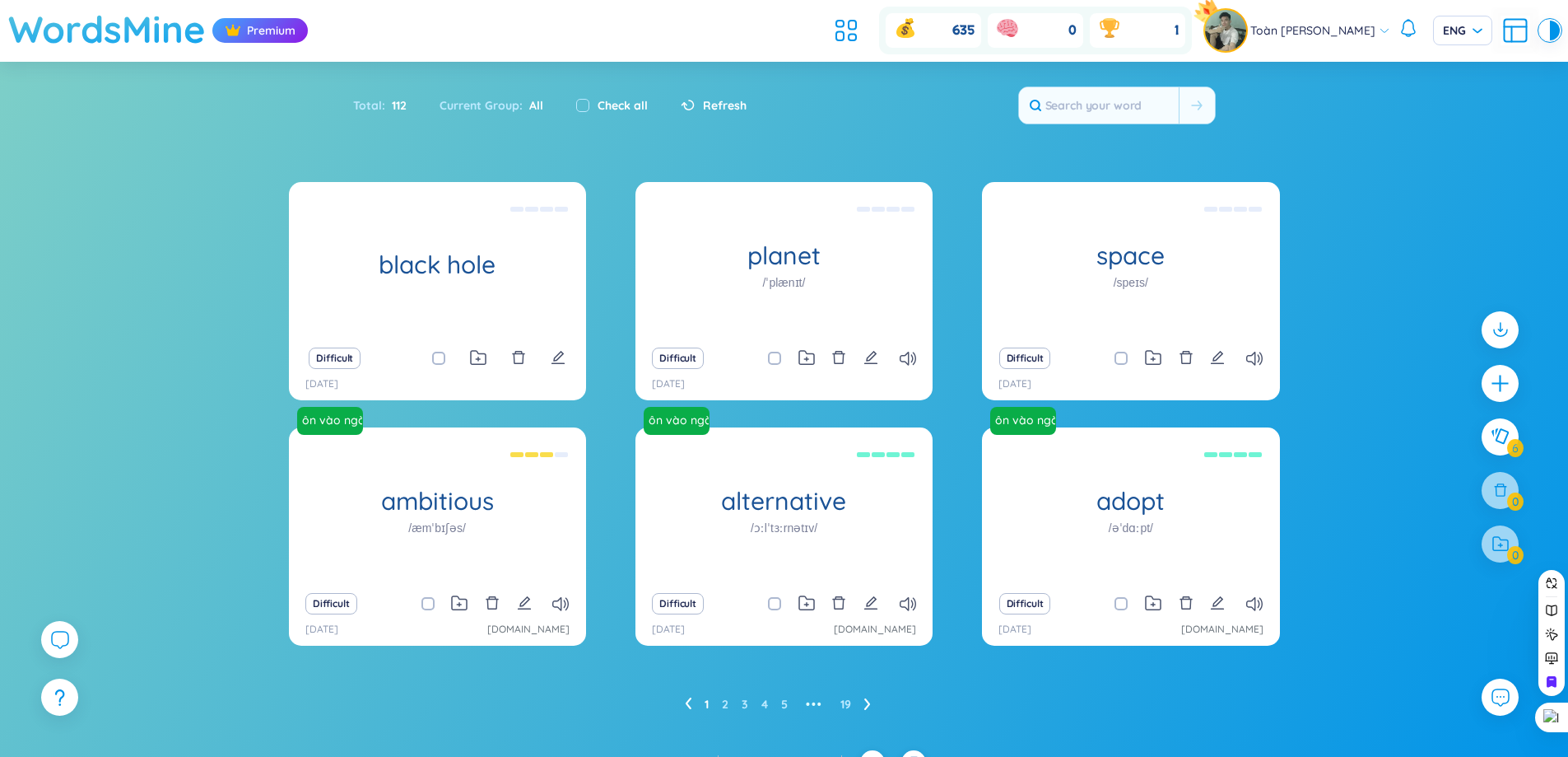
click at [153, 20] on h1 "WordsMine" at bounding box center [107, 29] width 197 height 58
click at [847, 39] on icon at bounding box center [846, 30] width 30 height 30
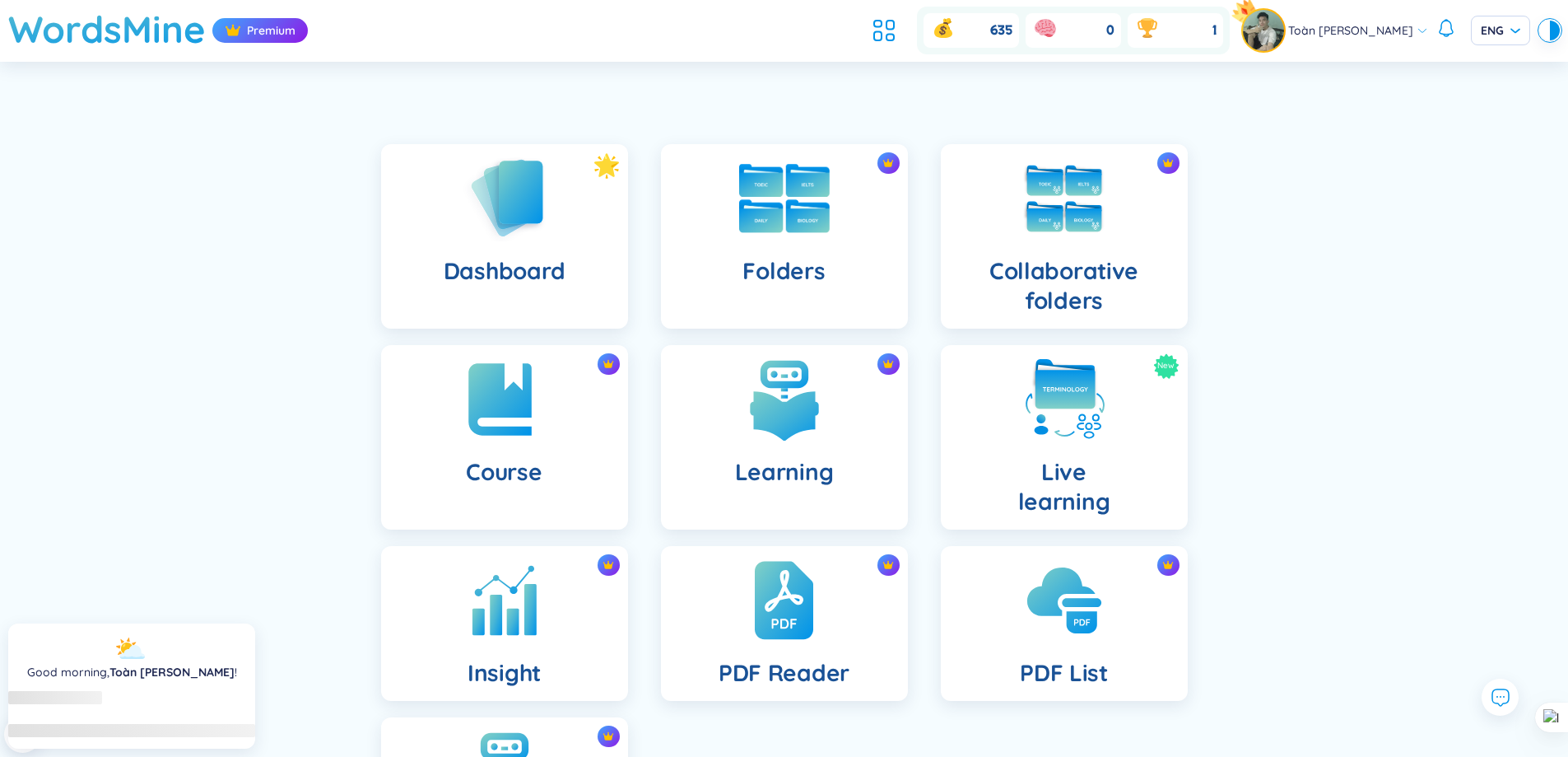
click at [840, 233] on div "Folders" at bounding box center [784, 237] width 247 height 185
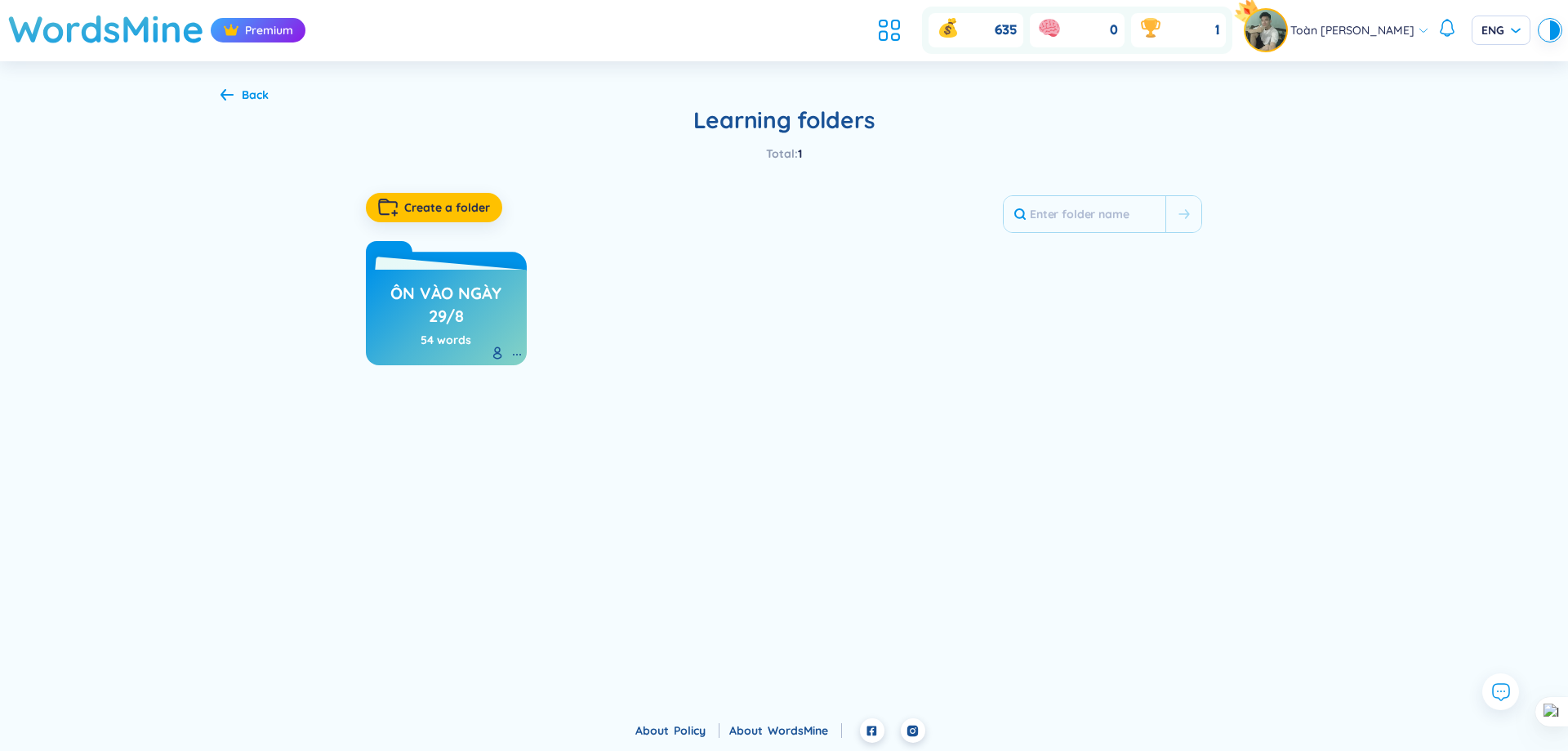
click at [234, 94] on div "Back" at bounding box center [244, 94] width 48 height 18
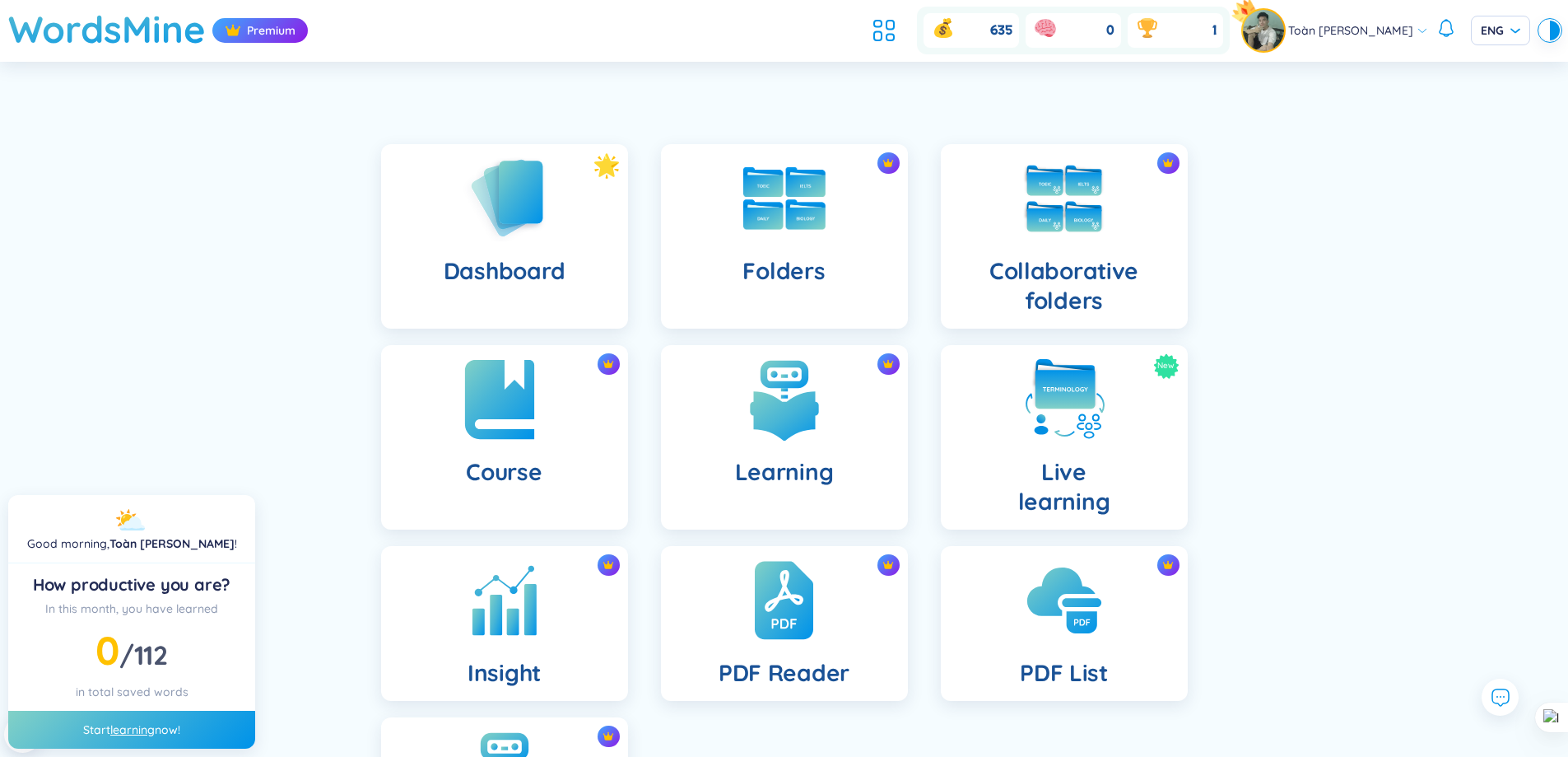
click at [540, 416] on img at bounding box center [504, 399] width 91 height 91
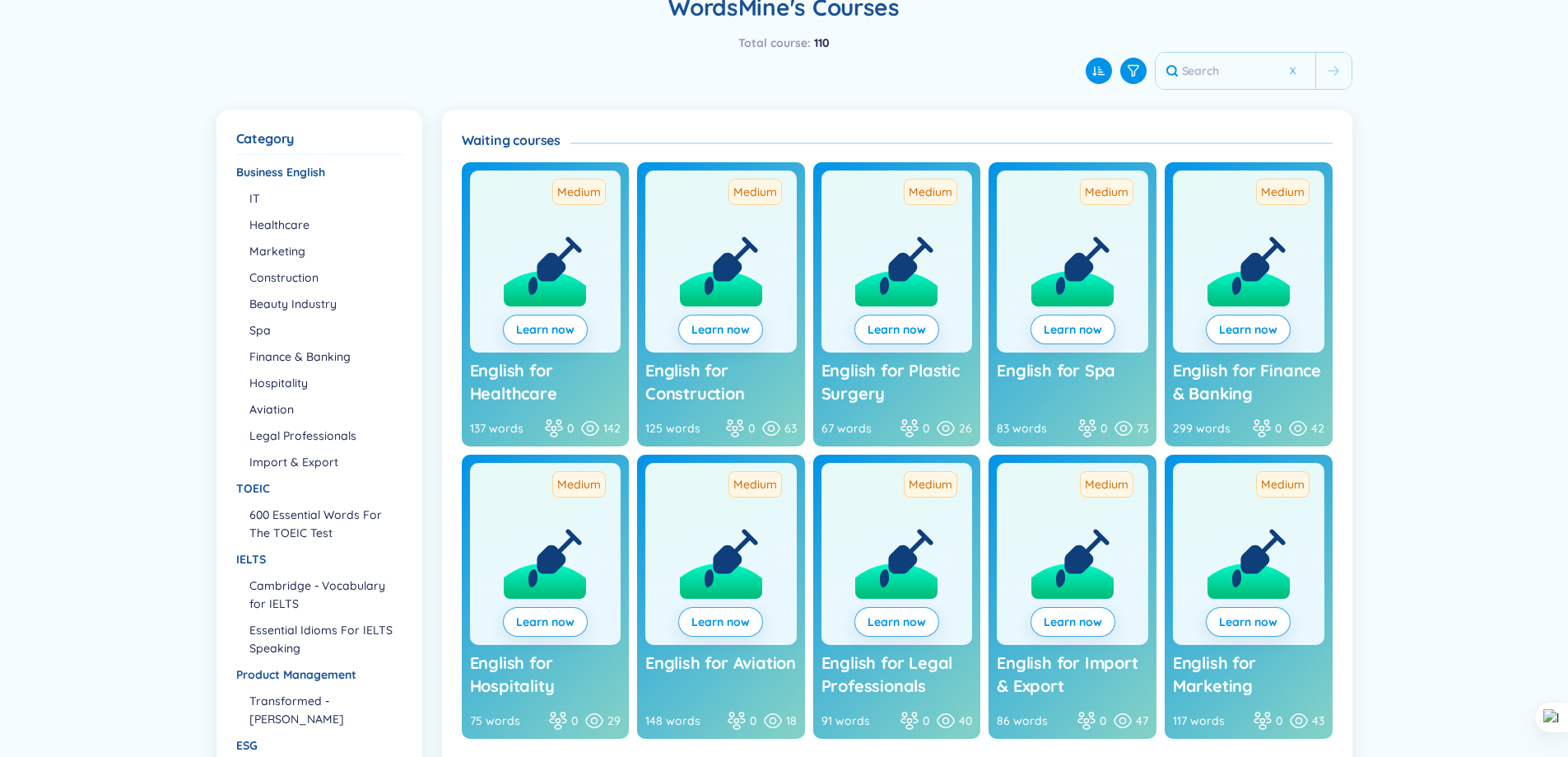
scroll to position [224, 0]
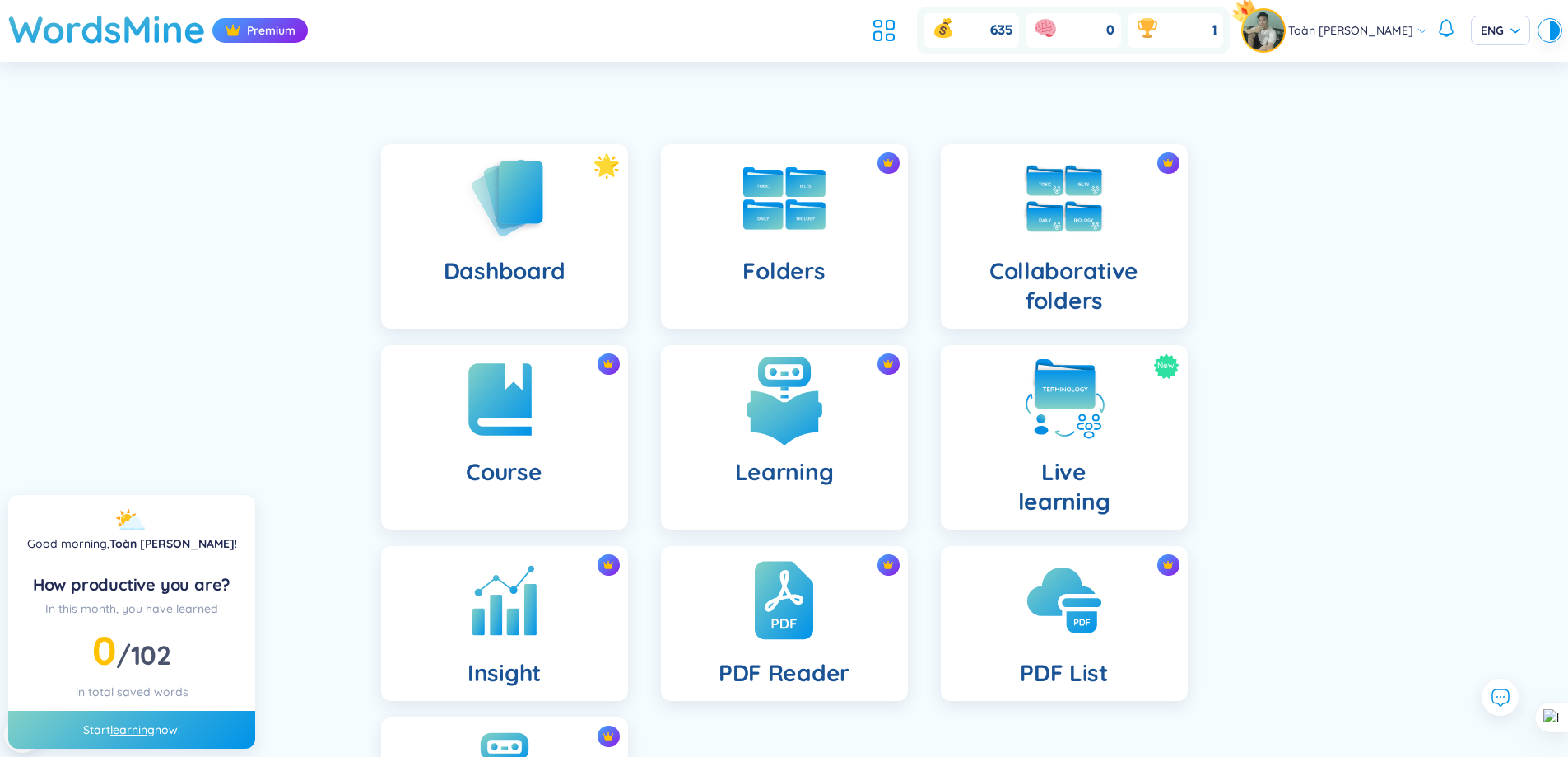
click at [782, 416] on img at bounding box center [784, 399] width 91 height 91
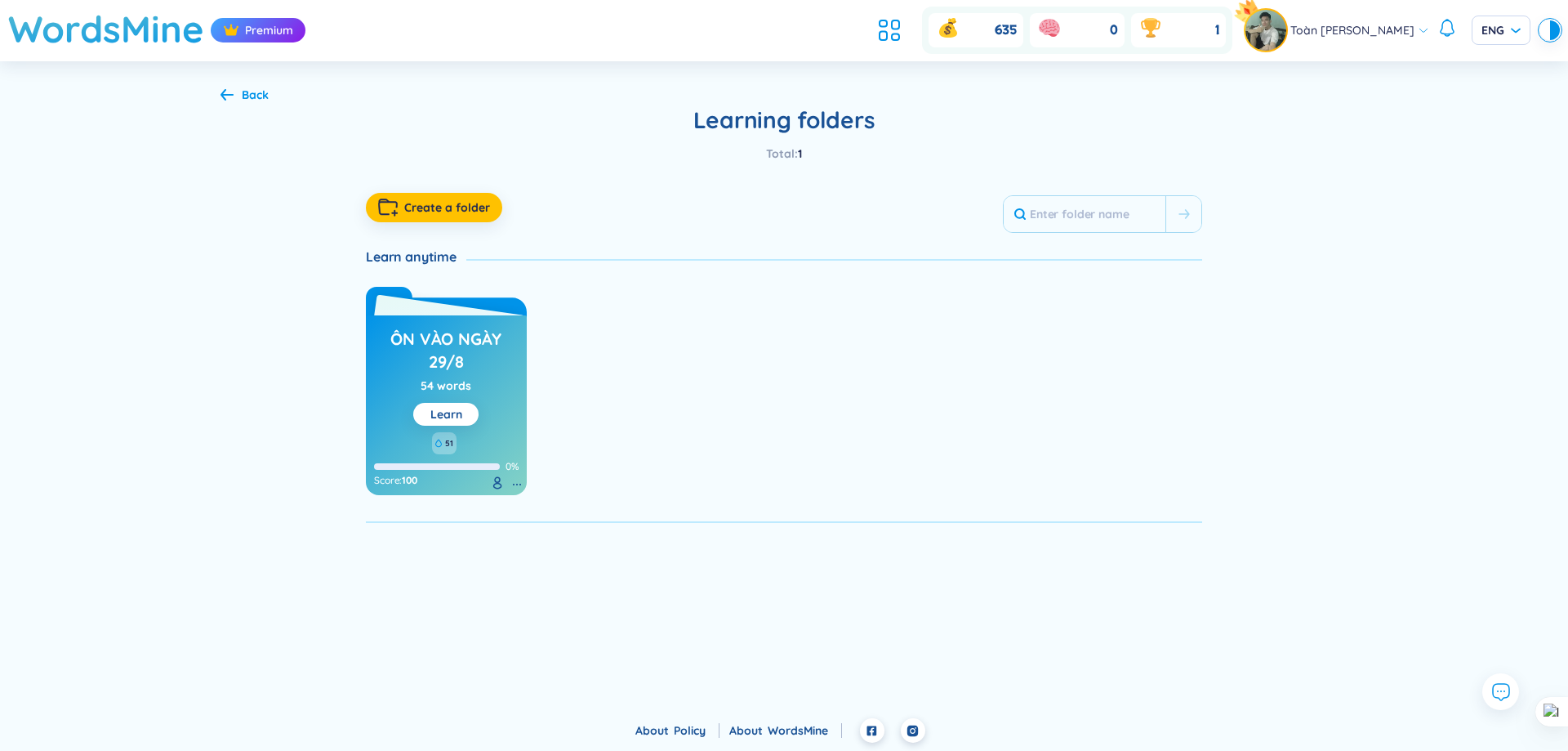
click at [483, 368] on h3 "ôn vào ngày 29/8" at bounding box center [446, 349] width 145 height 45
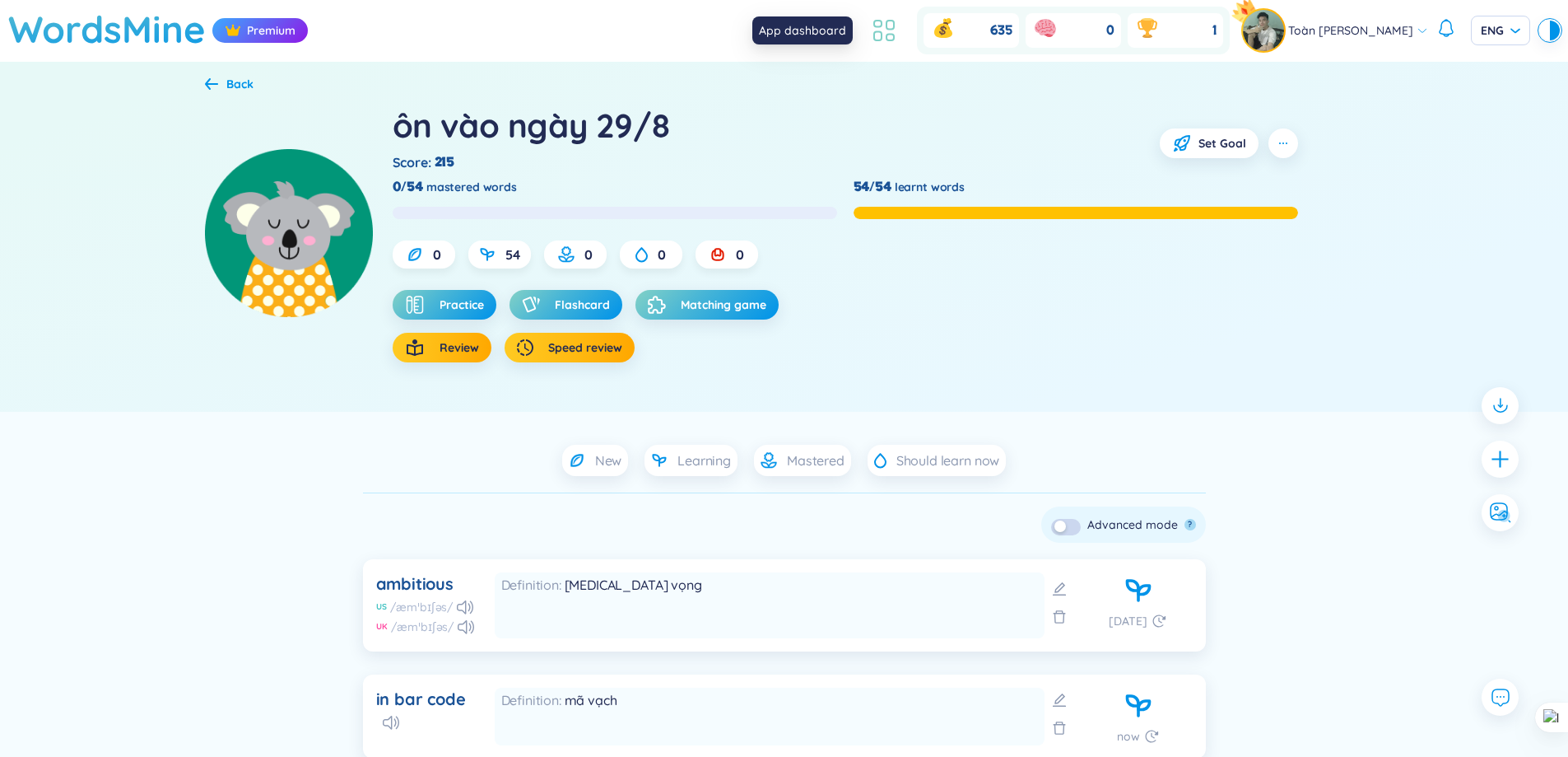
click at [891, 38] on icon at bounding box center [884, 30] width 30 height 30
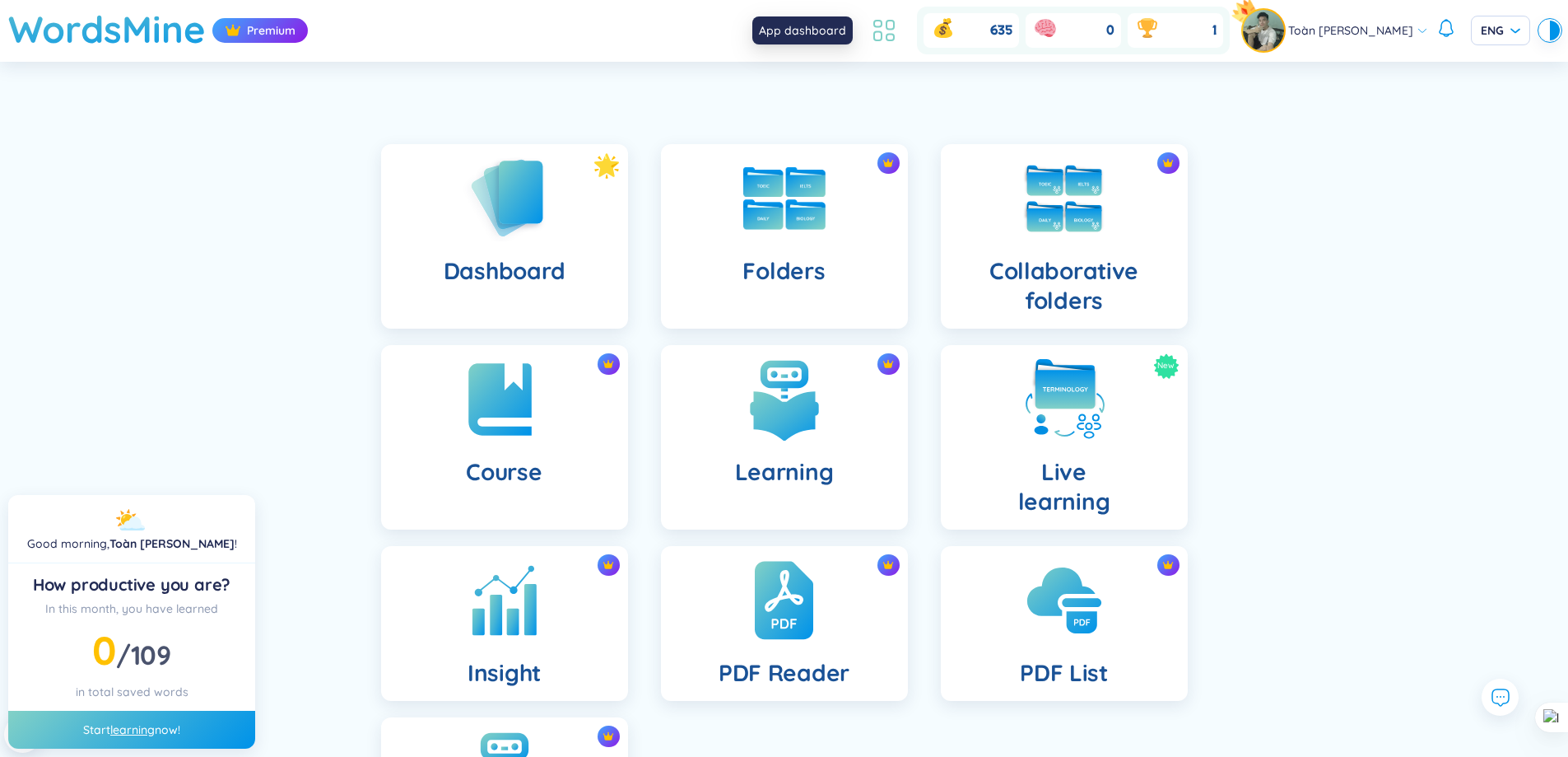
click at [875, 41] on icon at bounding box center [878, 36] width 8 height 9
click at [558, 205] on div "Dashboard" at bounding box center [504, 237] width 247 height 185
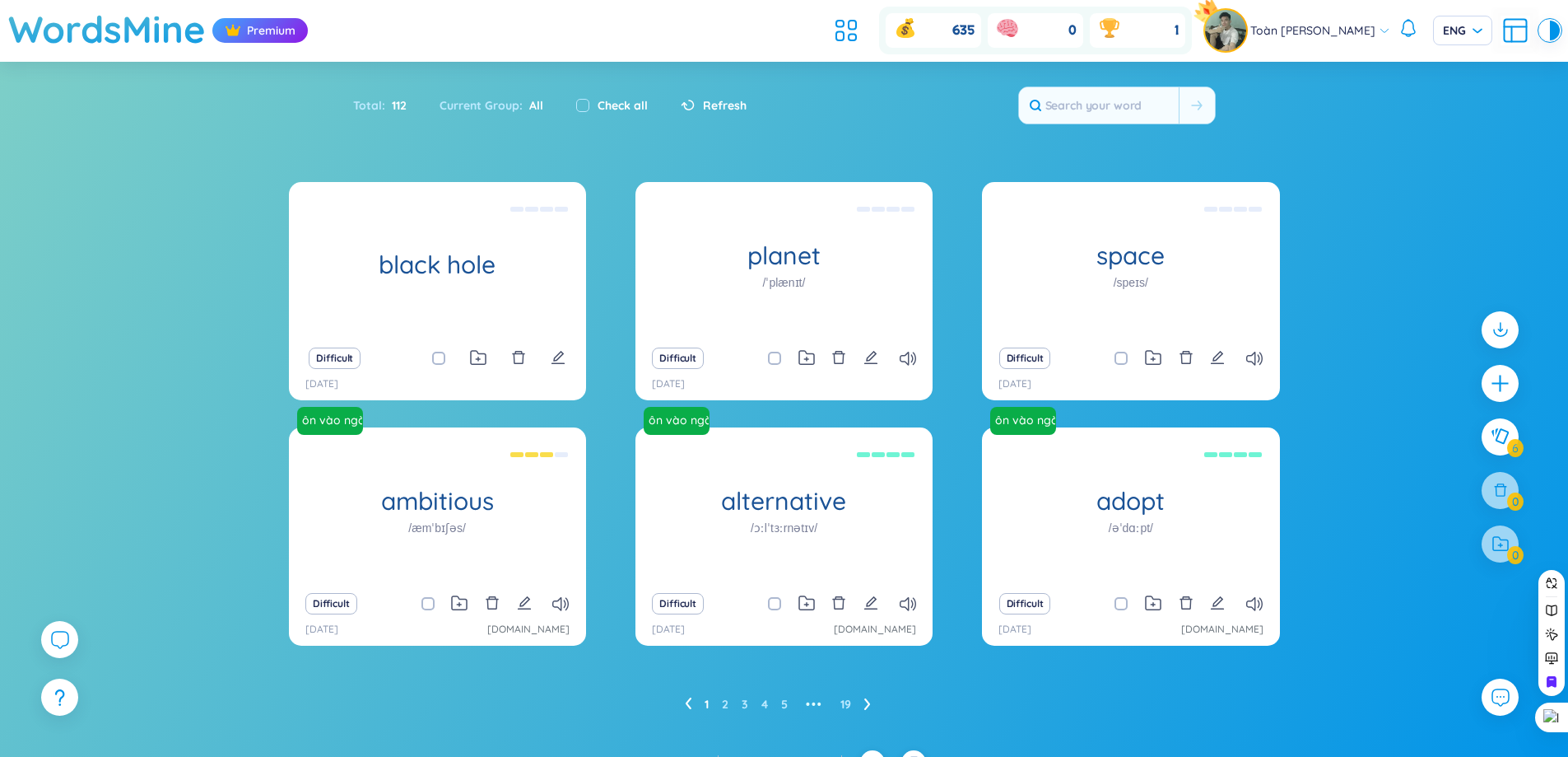
click at [1502, 547] on div at bounding box center [1500, 544] width 37 height 37
click at [1119, 362] on span at bounding box center [1121, 359] width 14 height 14
click at [1123, 362] on input "checkbox" at bounding box center [1130, 359] width 14 height 14
checkbox input "true"
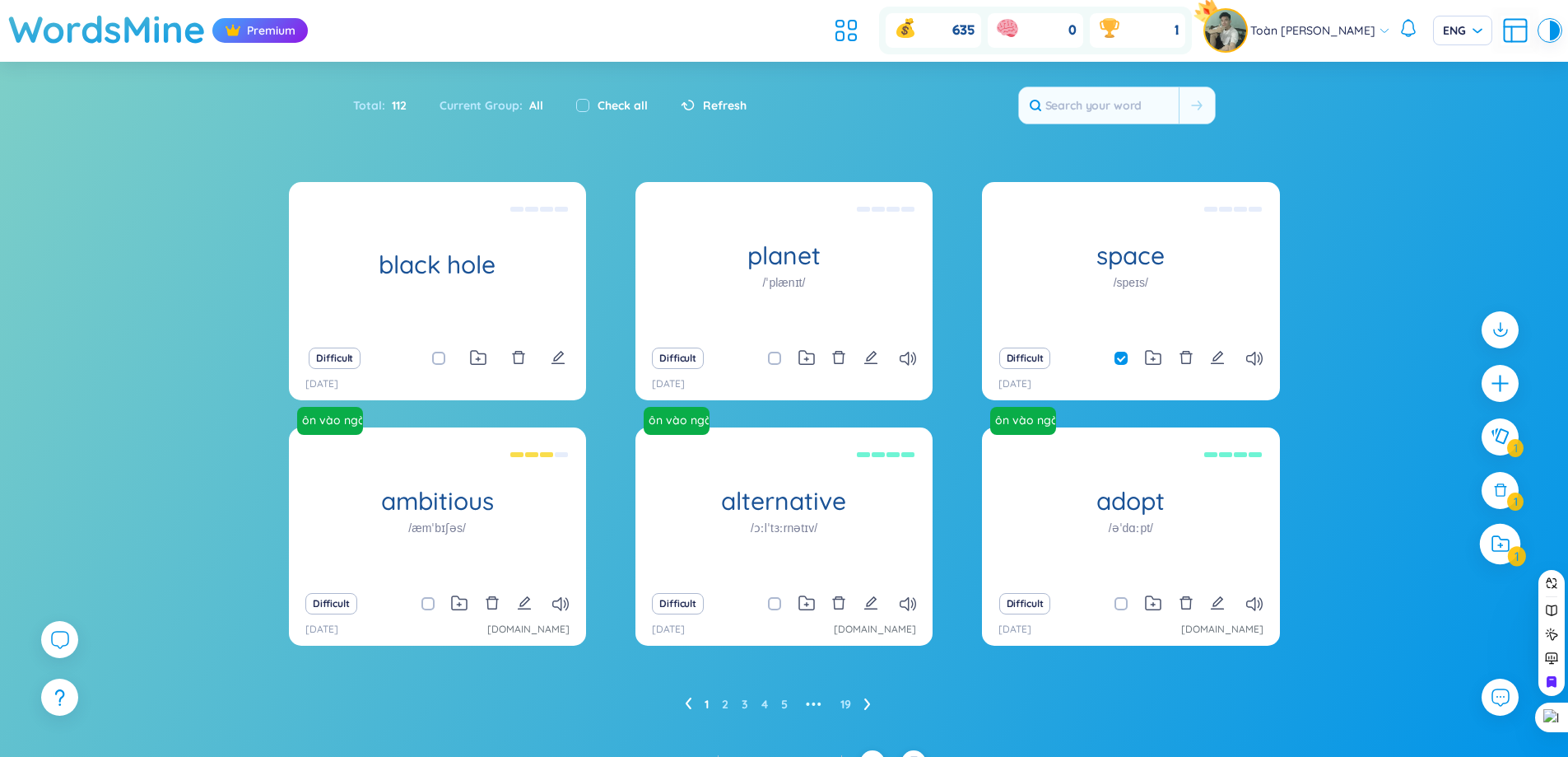
click at [1510, 545] on div at bounding box center [1500, 543] width 42 height 42
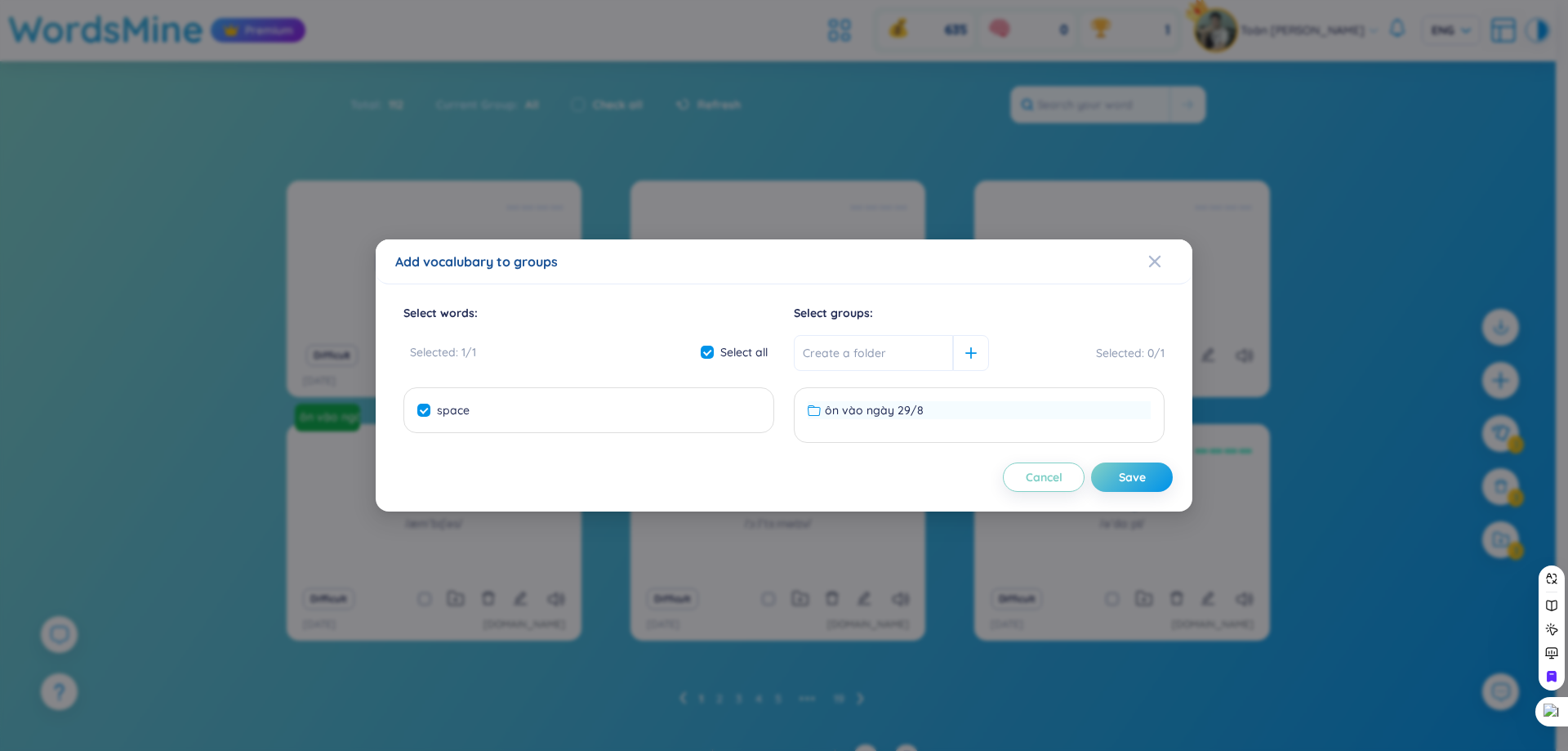
click at [881, 413] on span "ôn vào ngày 29/8" at bounding box center [874, 410] width 99 height 18
click at [667, 407] on ul "space" at bounding box center [589, 410] width 362 height 24
click at [863, 420] on ul "ôn vào ngày 29/8 No data to display" at bounding box center [979, 415] width 362 height 34
click at [1155, 253] on div "Close" at bounding box center [1155, 262] width 13 height 44
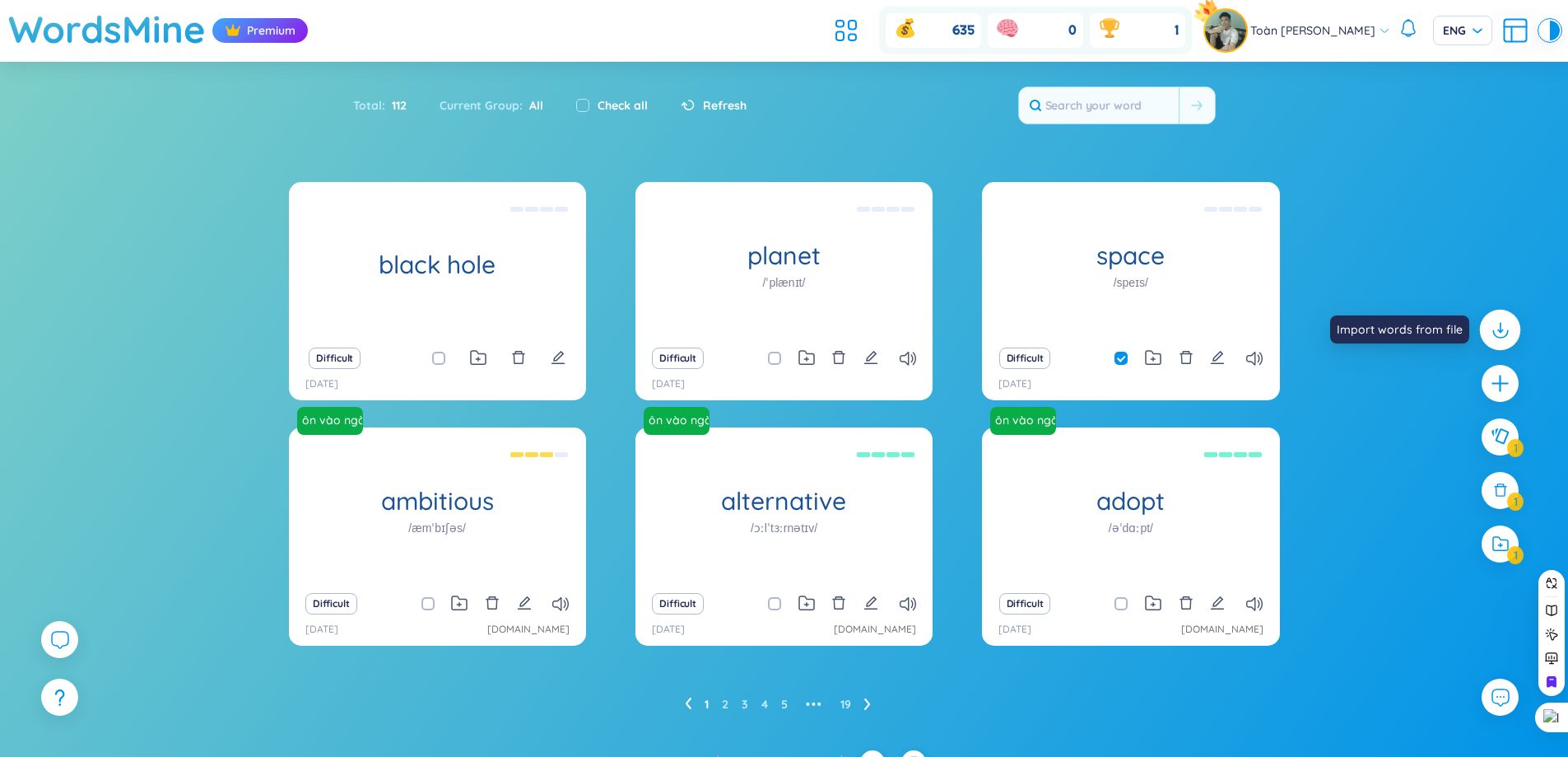
click at [1492, 328] on icon at bounding box center [1499, 329] width 21 height 21
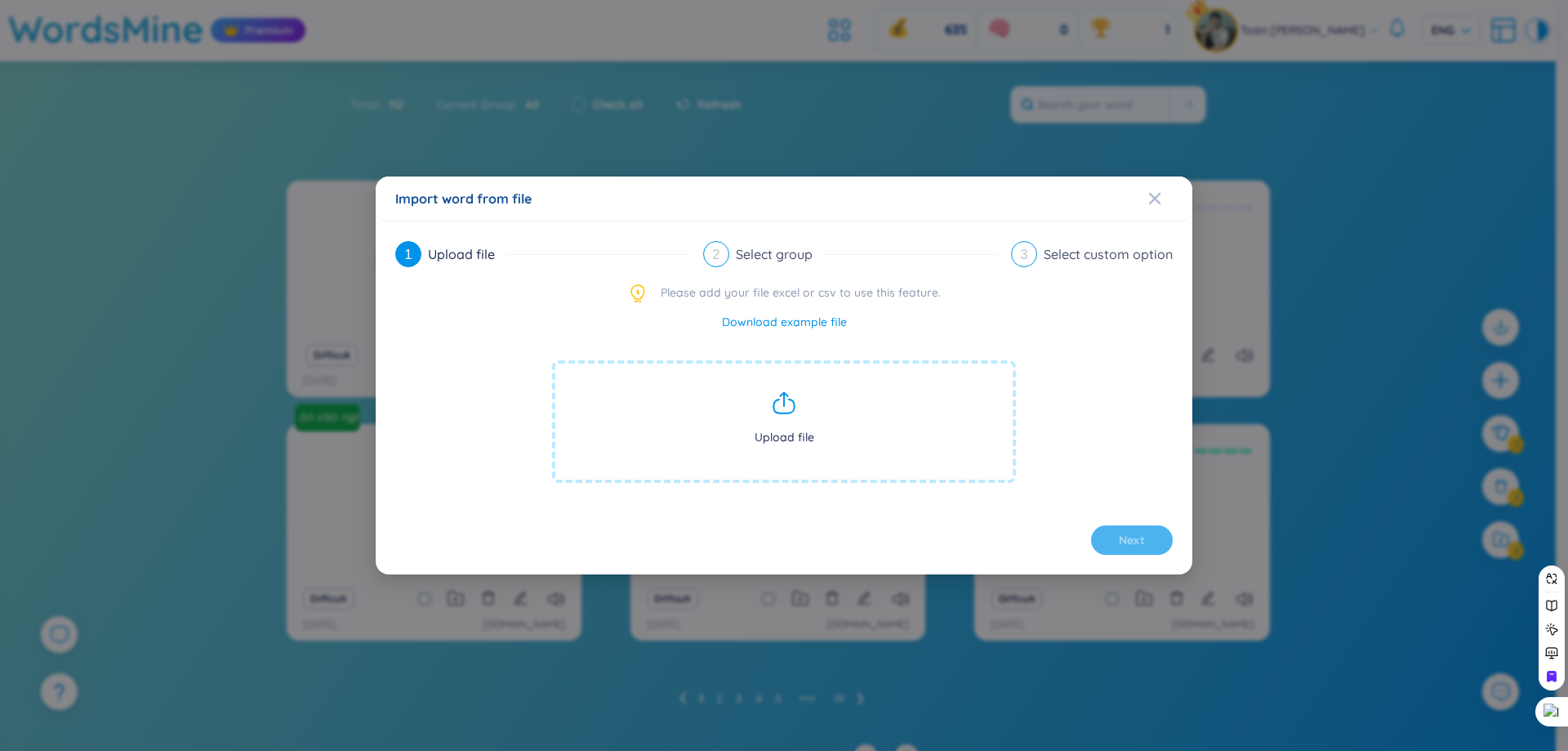
click at [781, 417] on span "Upload file" at bounding box center [784, 421] width 464 height 123
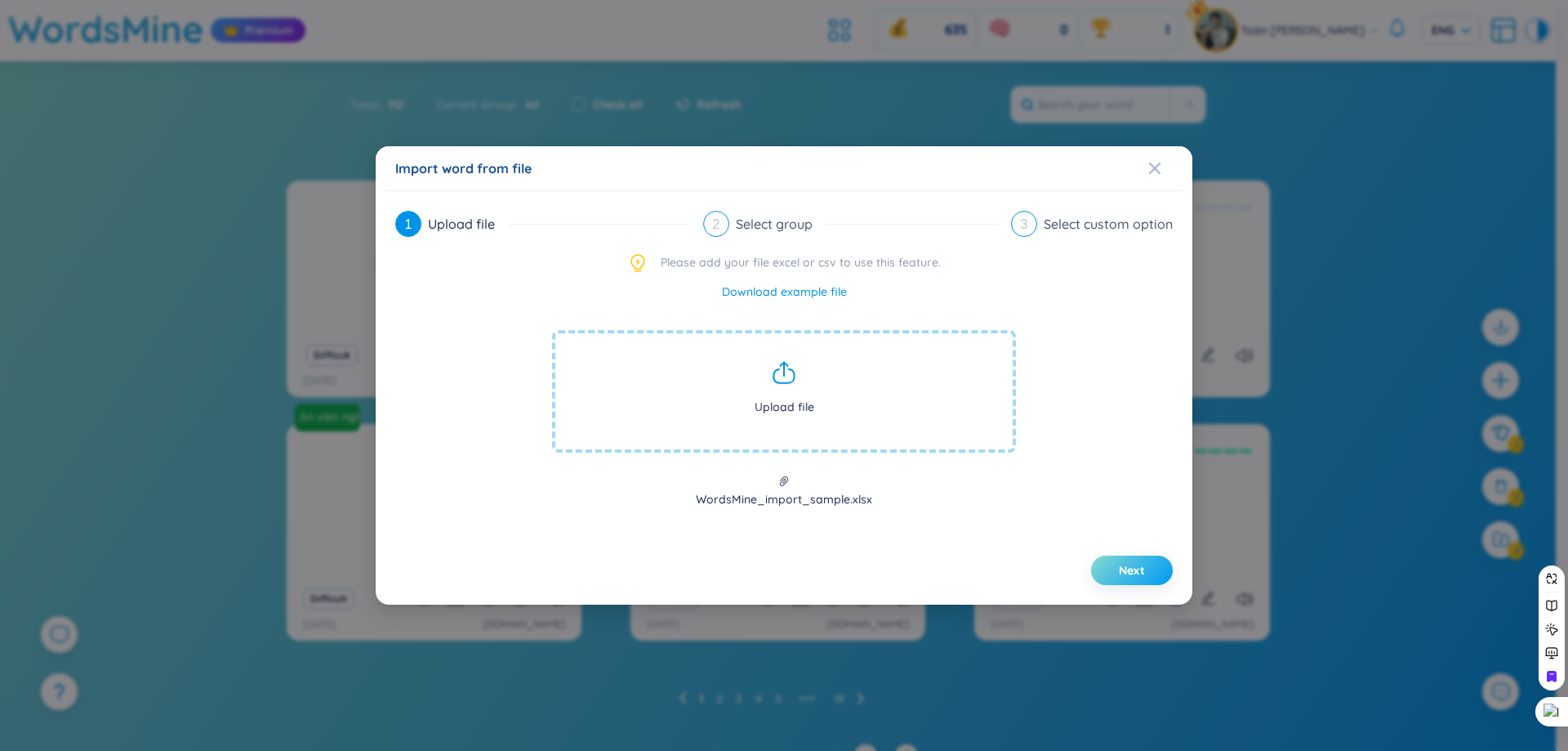
click at [1126, 555] on button "Next" at bounding box center [1132, 569] width 82 height 29
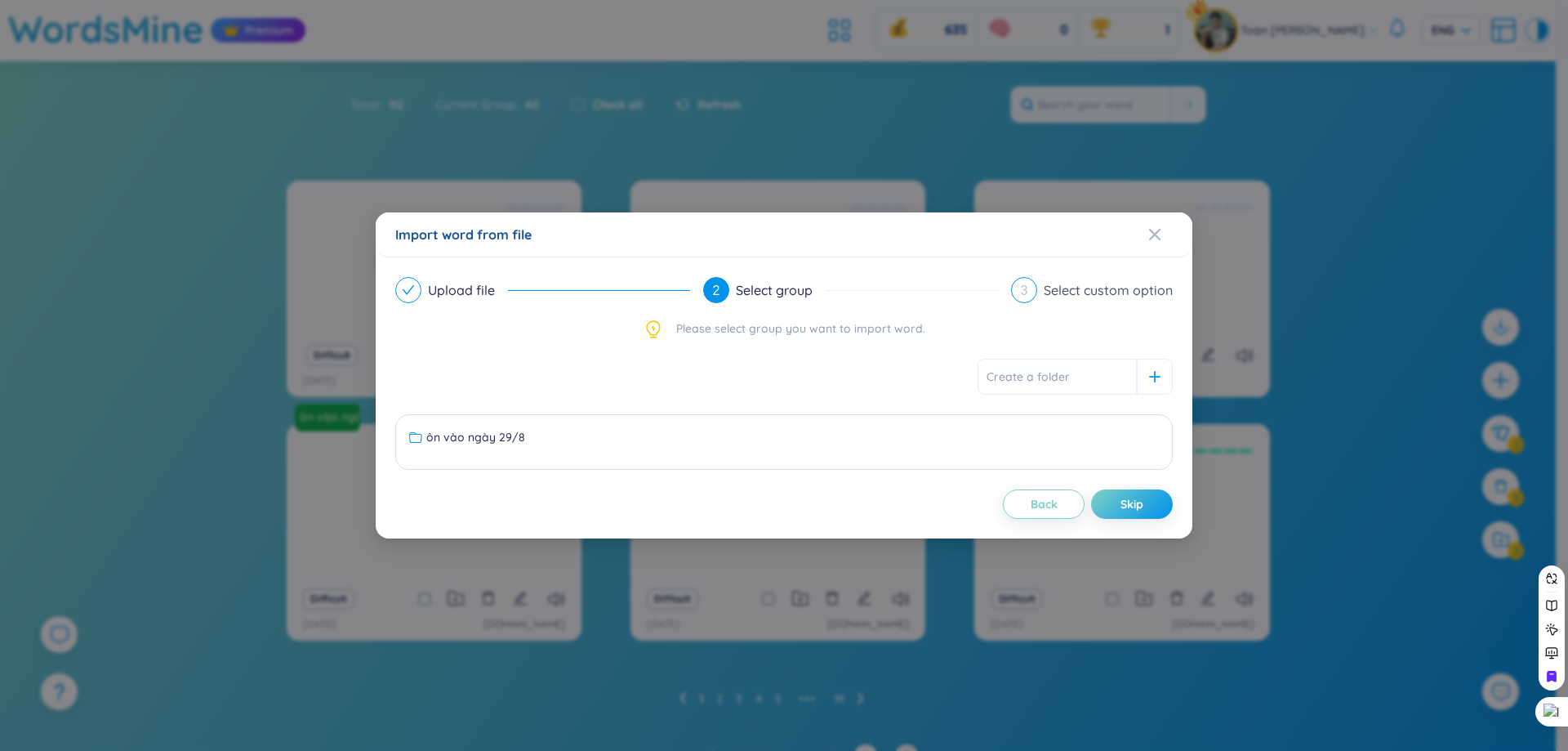
click at [1027, 389] on input "text" at bounding box center [1057, 376] width 159 height 36
type input "toiec"
click at [1152, 376] on icon at bounding box center [1155, 377] width 12 height 12
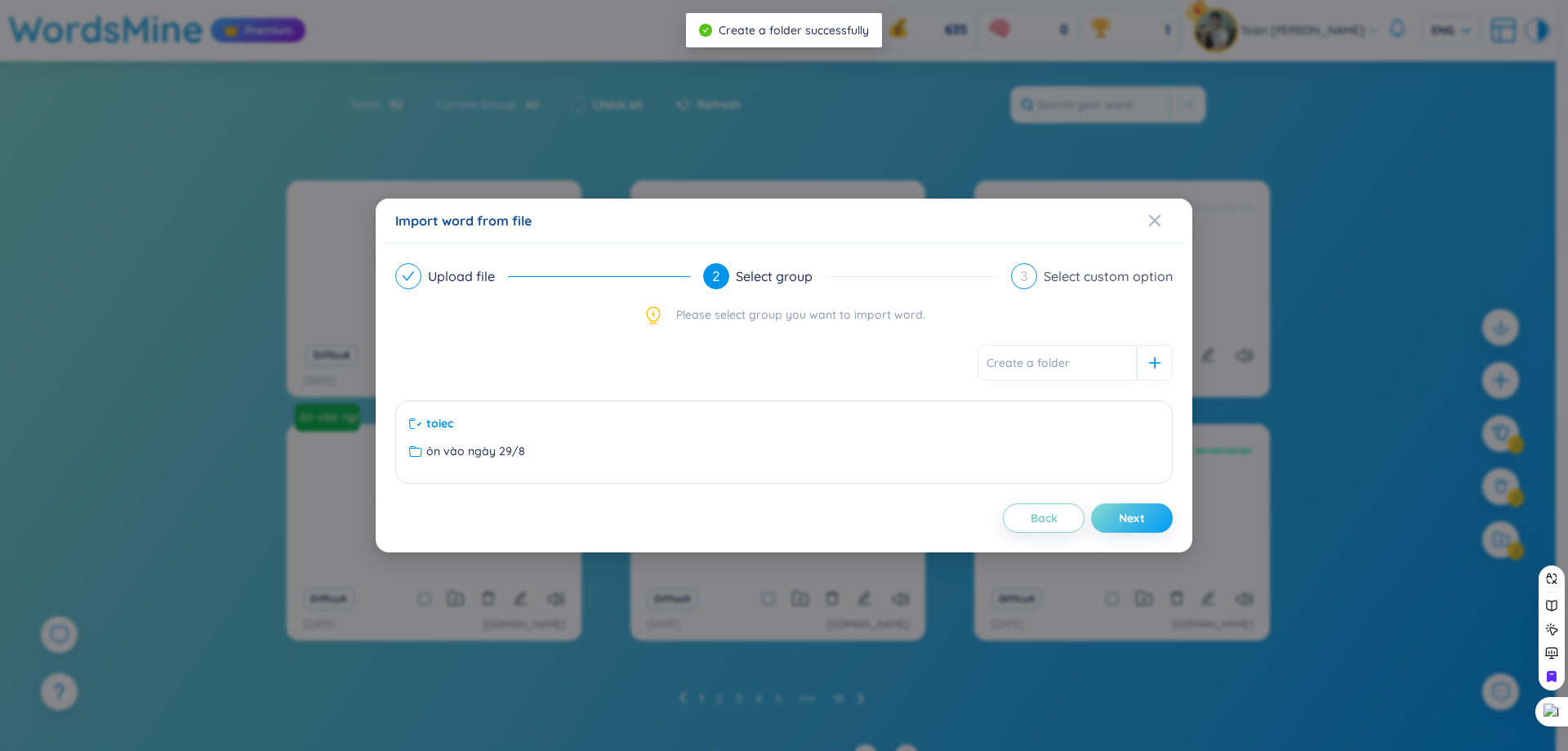
click at [1141, 520] on span "Next" at bounding box center [1132, 517] width 26 height 16
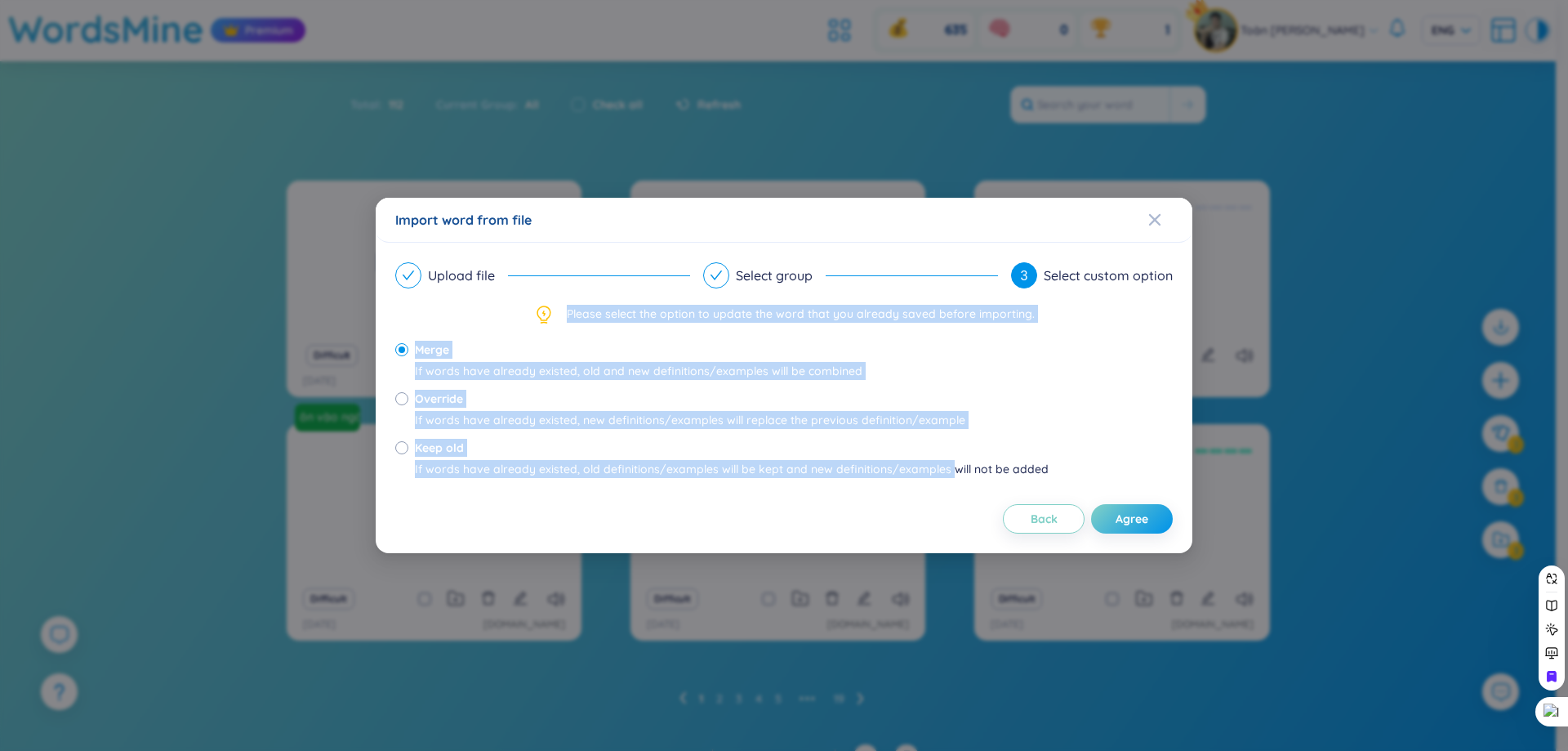
drag, startPoint x: 415, startPoint y: 323, endPoint x: 942, endPoint y: 469, distance: 546.9
click at [942, 469] on div "Upload file Select group 3 Select custom option Please select the option to upd…" at bounding box center [784, 398] width 778 height 271
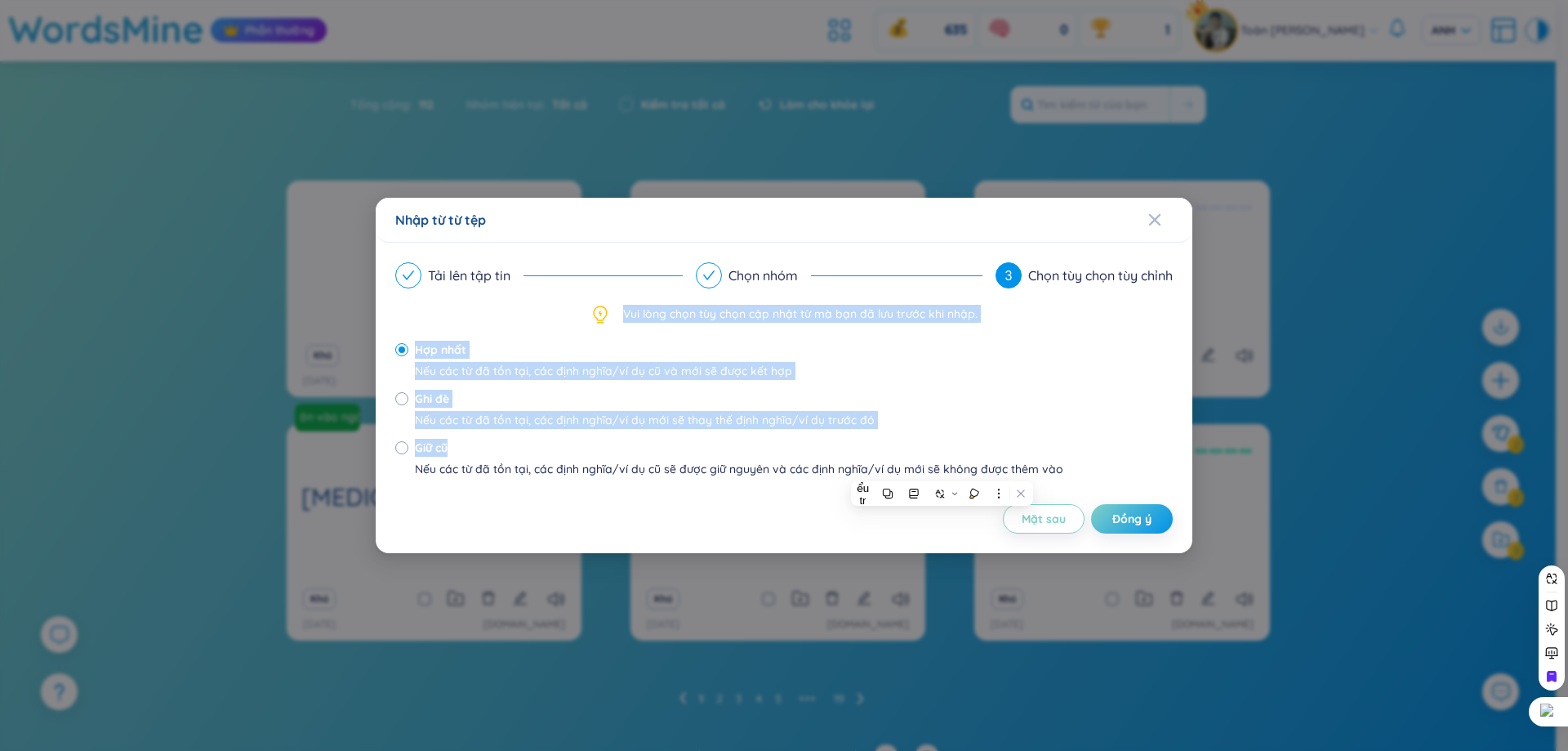
click at [1026, 348] on div "Hợp nhất Nếu các từ đã tồn tại, các định nghĩa/ví dụ cũ và mới sẽ được kết hợp …" at bounding box center [784, 414] width 778 height 147
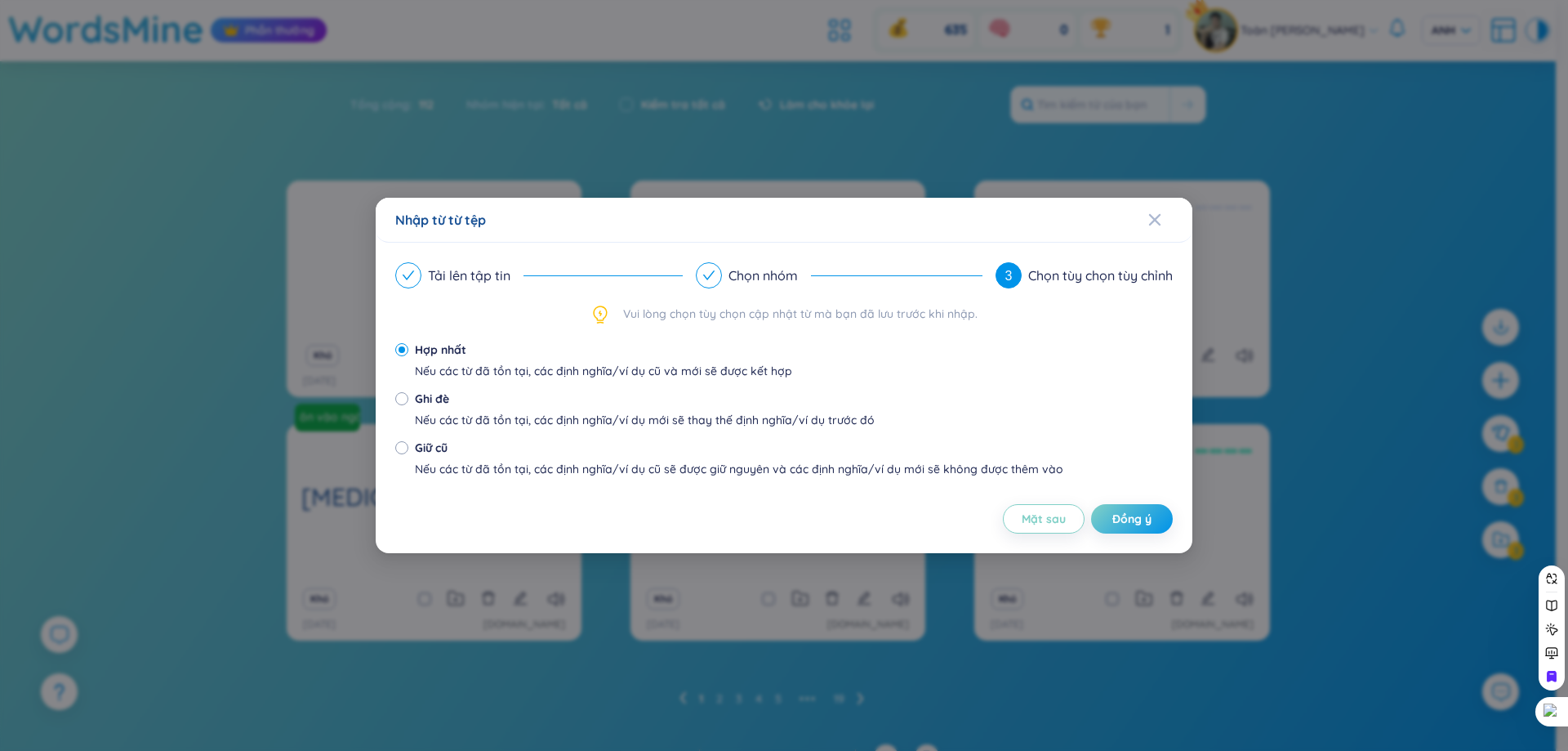
click at [517, 428] on div "Nếu các từ đã tồn tại, các định nghĩa/ví dụ mới sẽ thay thế định nghĩa/ví dụ tr…" at bounding box center [644, 420] width 460 height 18
click at [409, 405] on input "Ghi đè Nếu các từ đã tồn tại, các định nghĩa/ví dụ mới sẽ thay thế định nghĩa/v…" at bounding box center [402, 399] width 13 height 13
radio input "true"
radio input "false"
click at [1051, 526] on span "Mặt sau" at bounding box center [1043, 518] width 44 height 16
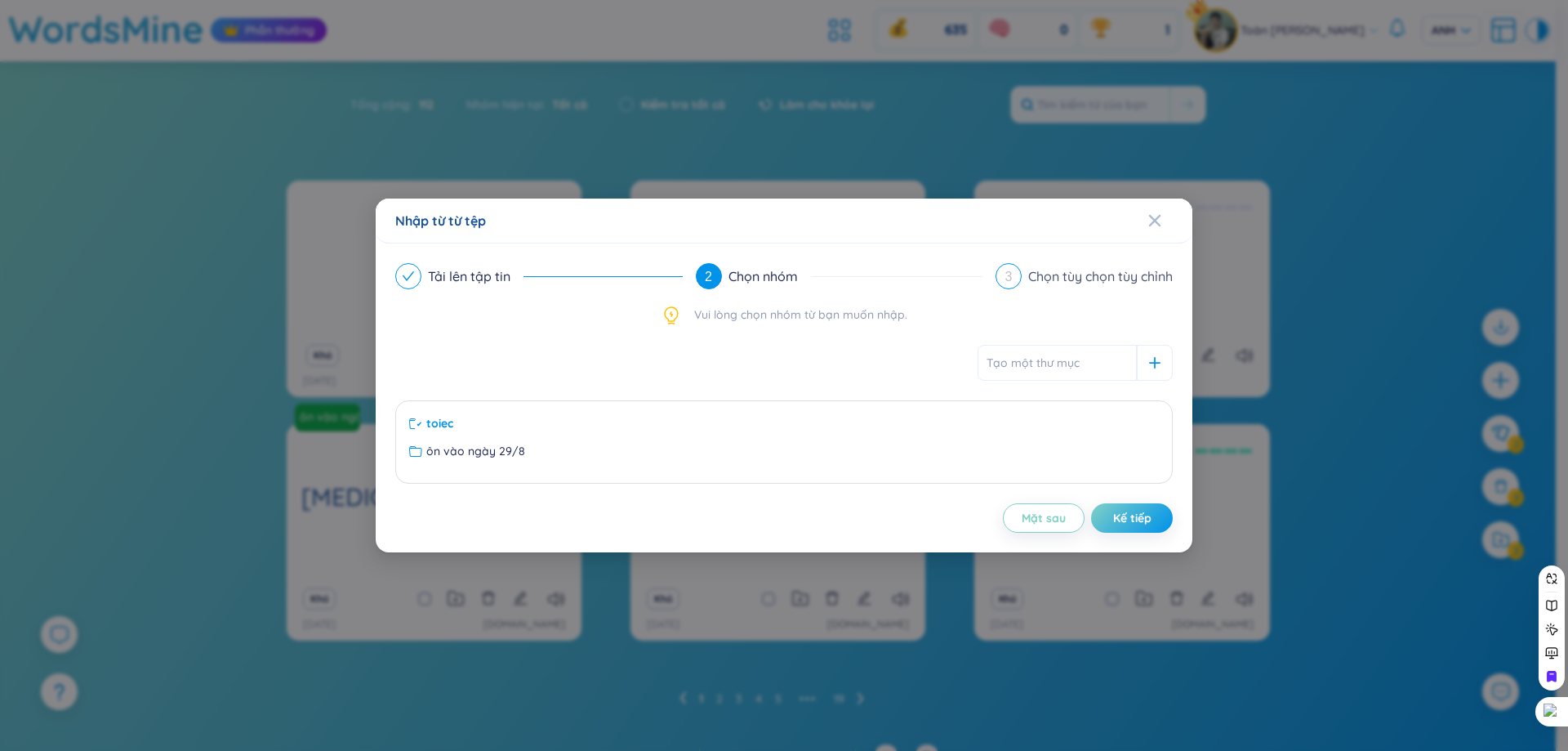
click at [1158, 532] on div "Tải lên tập tin 2 Chọn nhóm 3 Chọn tùy chọn tùy chỉnh Vui lòng chọn nhóm từ bạn…" at bounding box center [784, 397] width 816 height 309
click at [1158, 355] on div at bounding box center [1154, 362] width 36 height 36
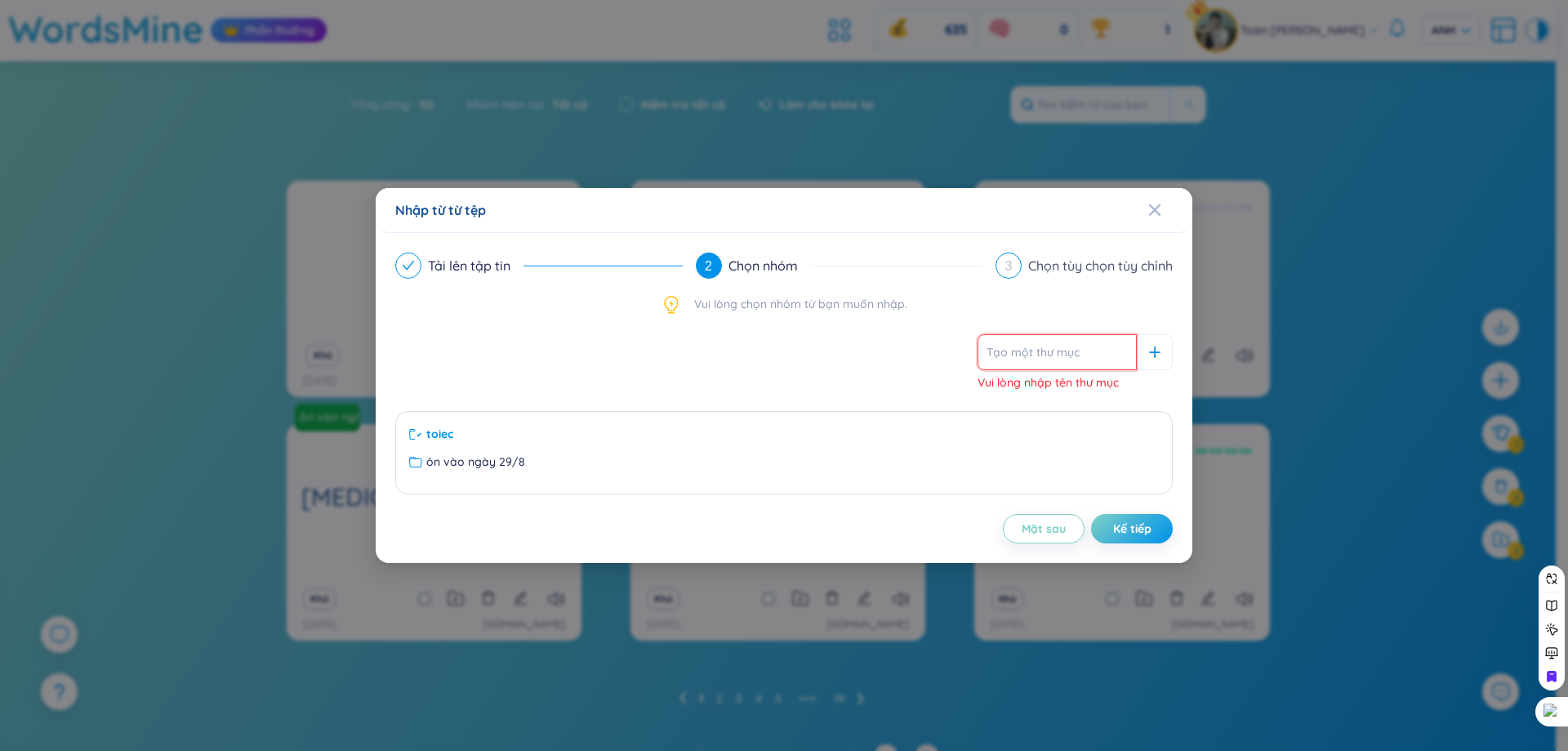
click at [1060, 347] on input "text" at bounding box center [1057, 352] width 159 height 36
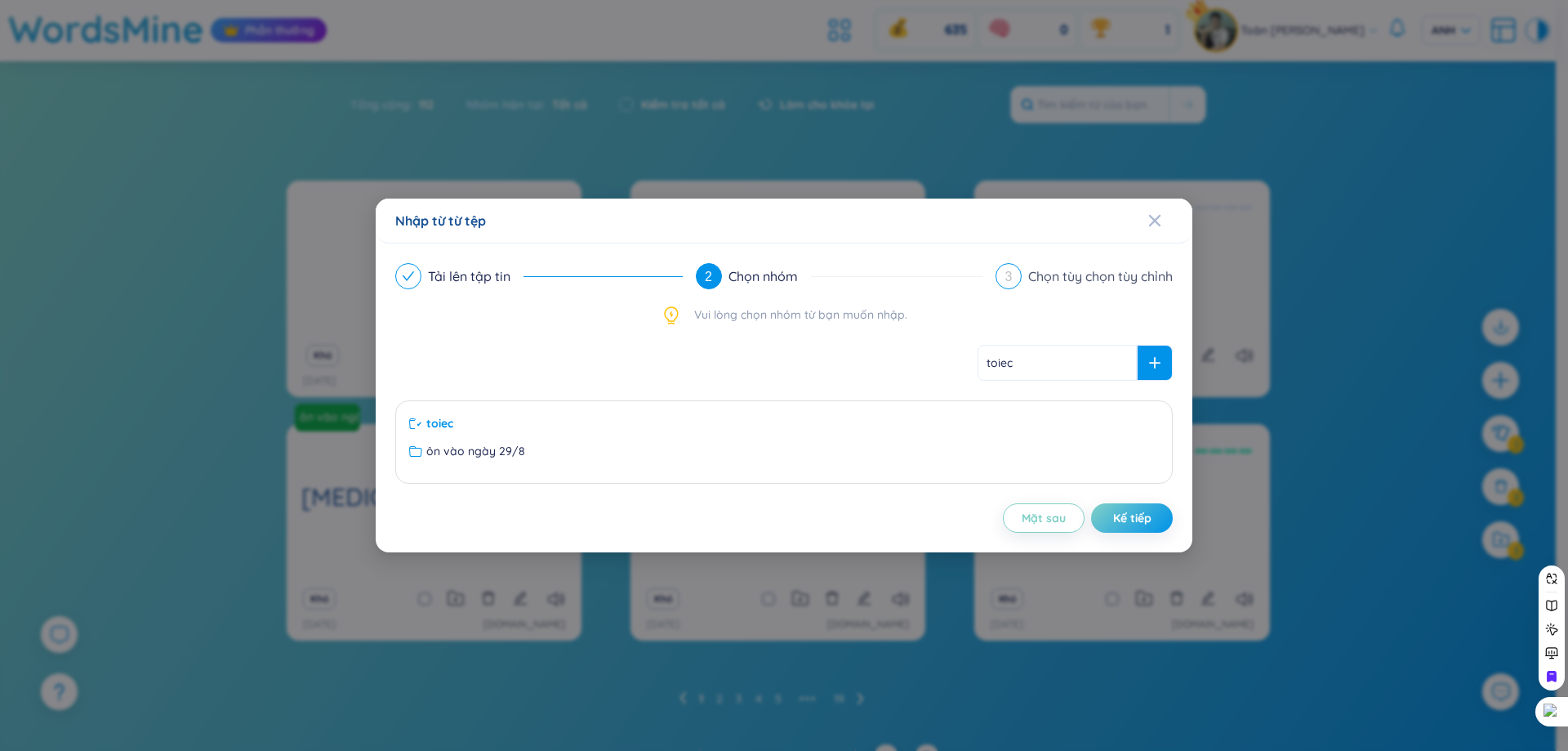
type input "toiec"
click at [1155, 354] on div at bounding box center [1154, 362] width 36 height 36
click at [1153, 510] on button "Kế tiếp" at bounding box center [1132, 517] width 82 height 29
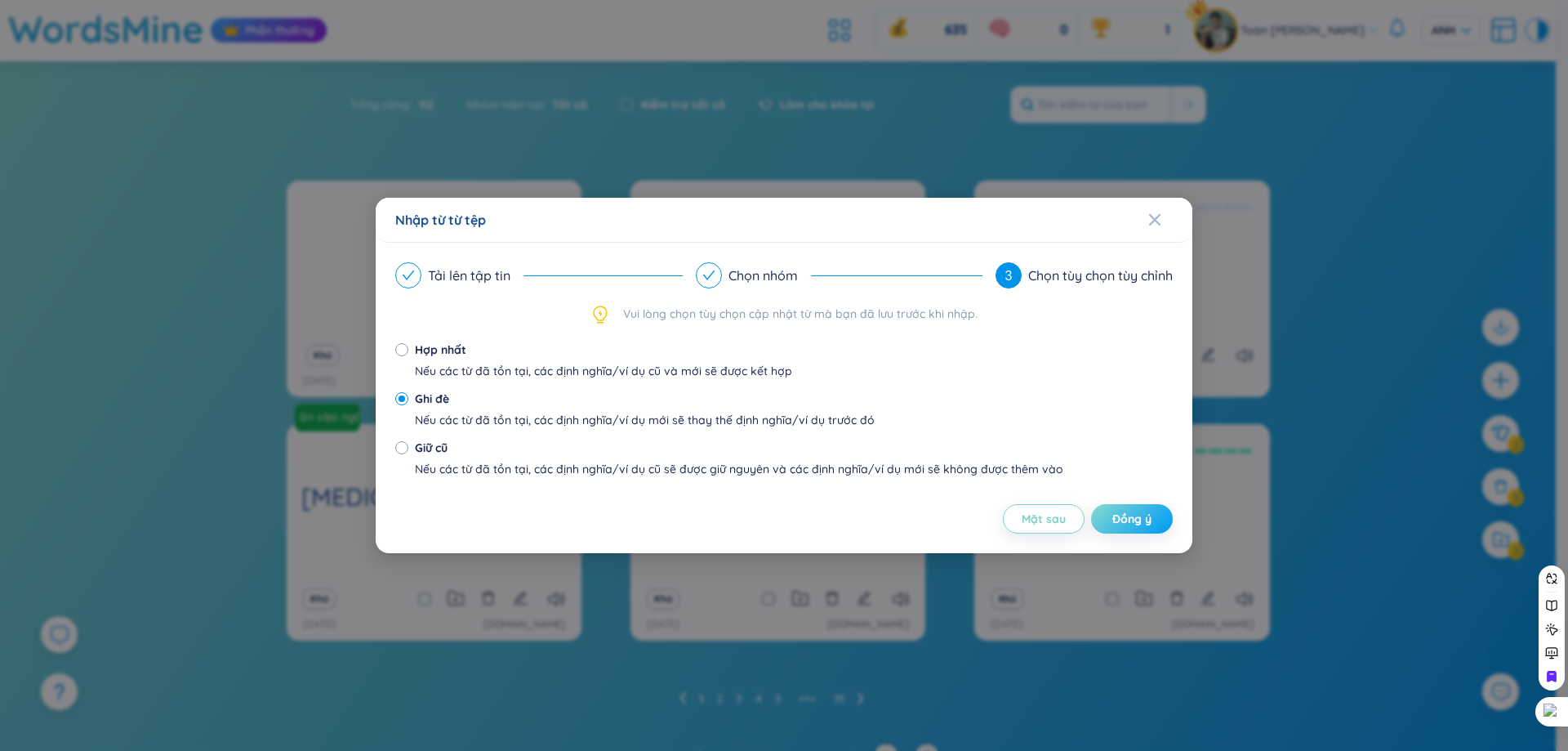
click at [1154, 519] on button "Đồng ý" at bounding box center [1132, 518] width 82 height 29
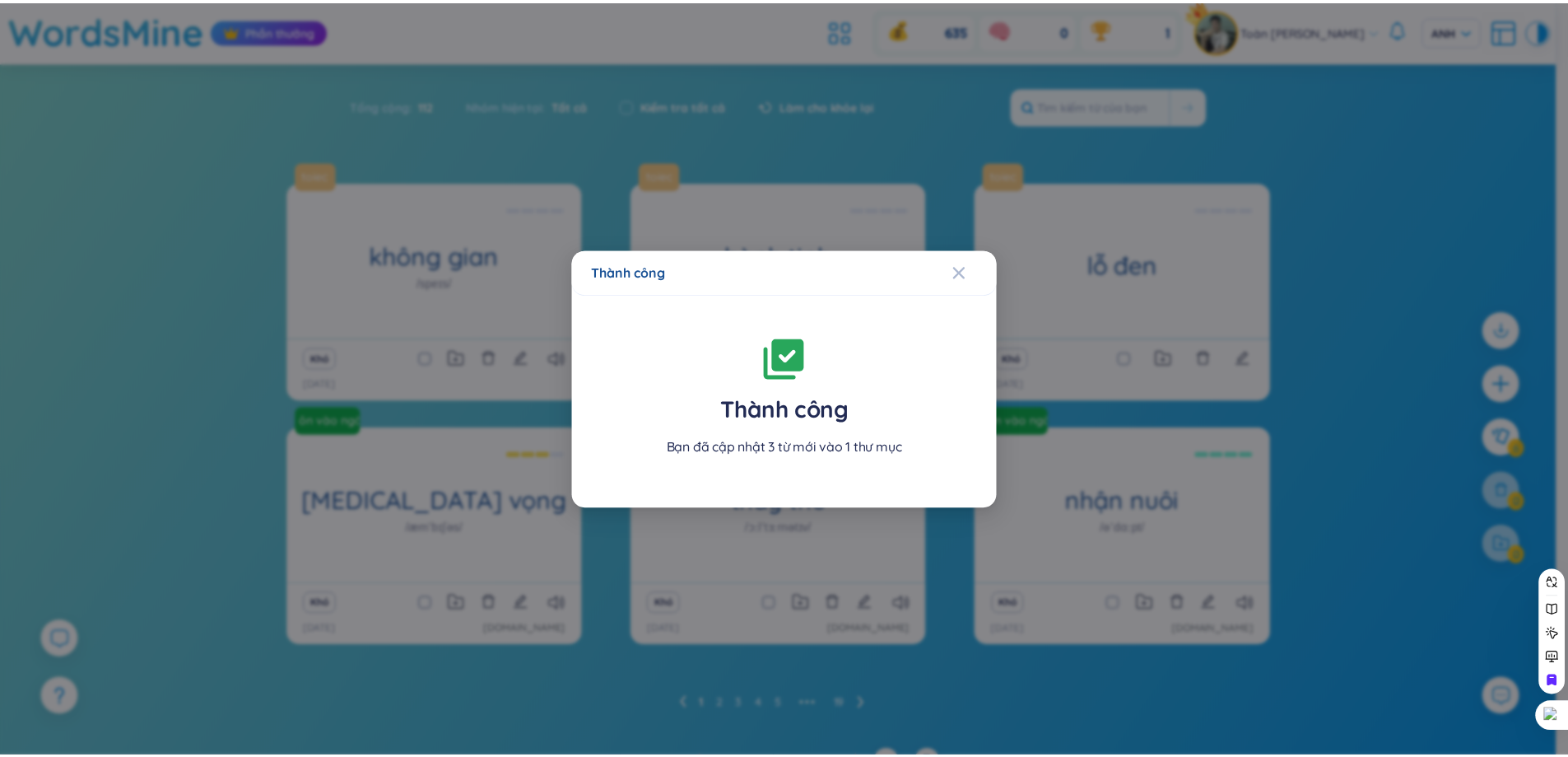
scroll to position [26, 0]
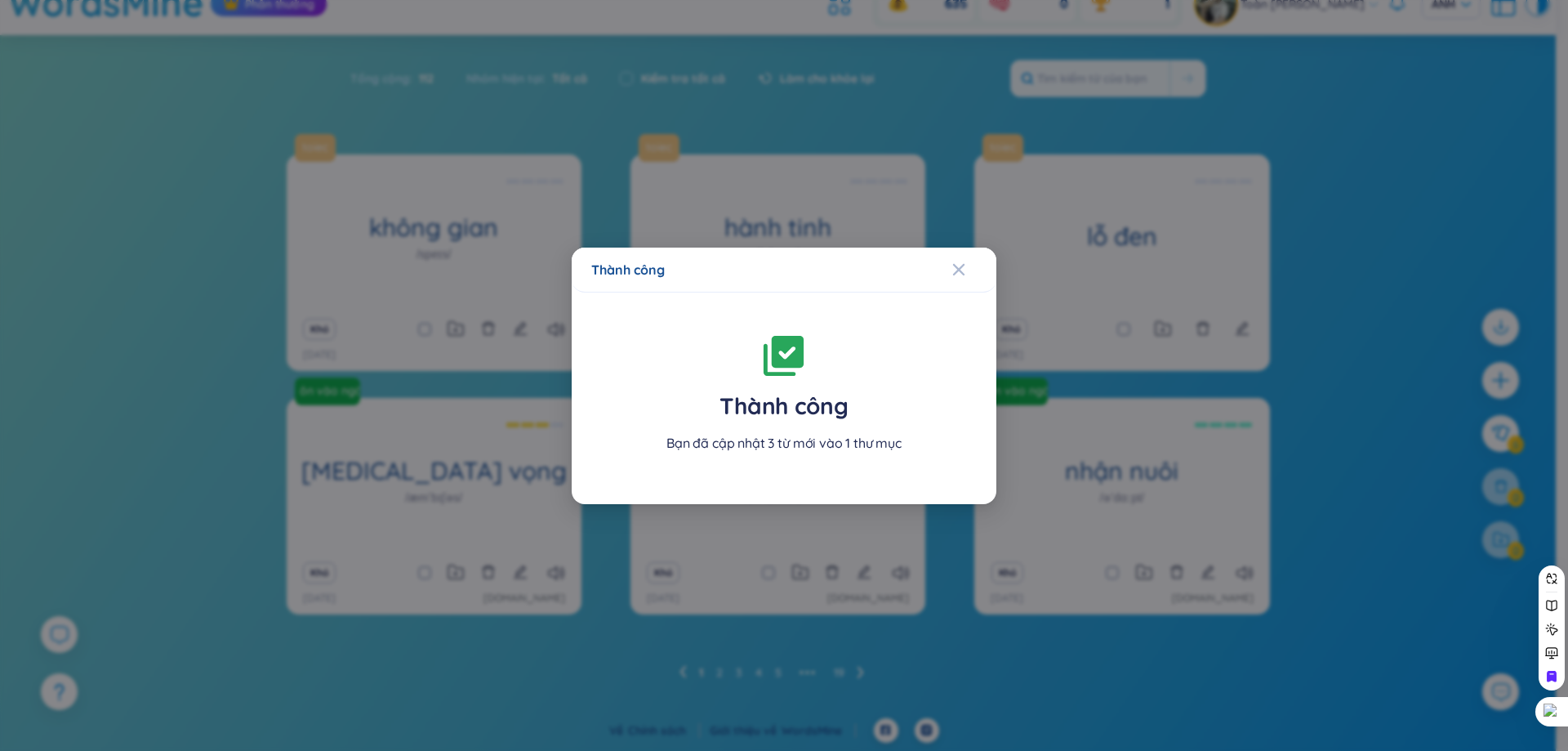
click at [1022, 464] on div "Thành công Thành công Bạn đã cập nhật 3 từ mới vào 1 thư mục" at bounding box center [784, 375] width 1568 height 751
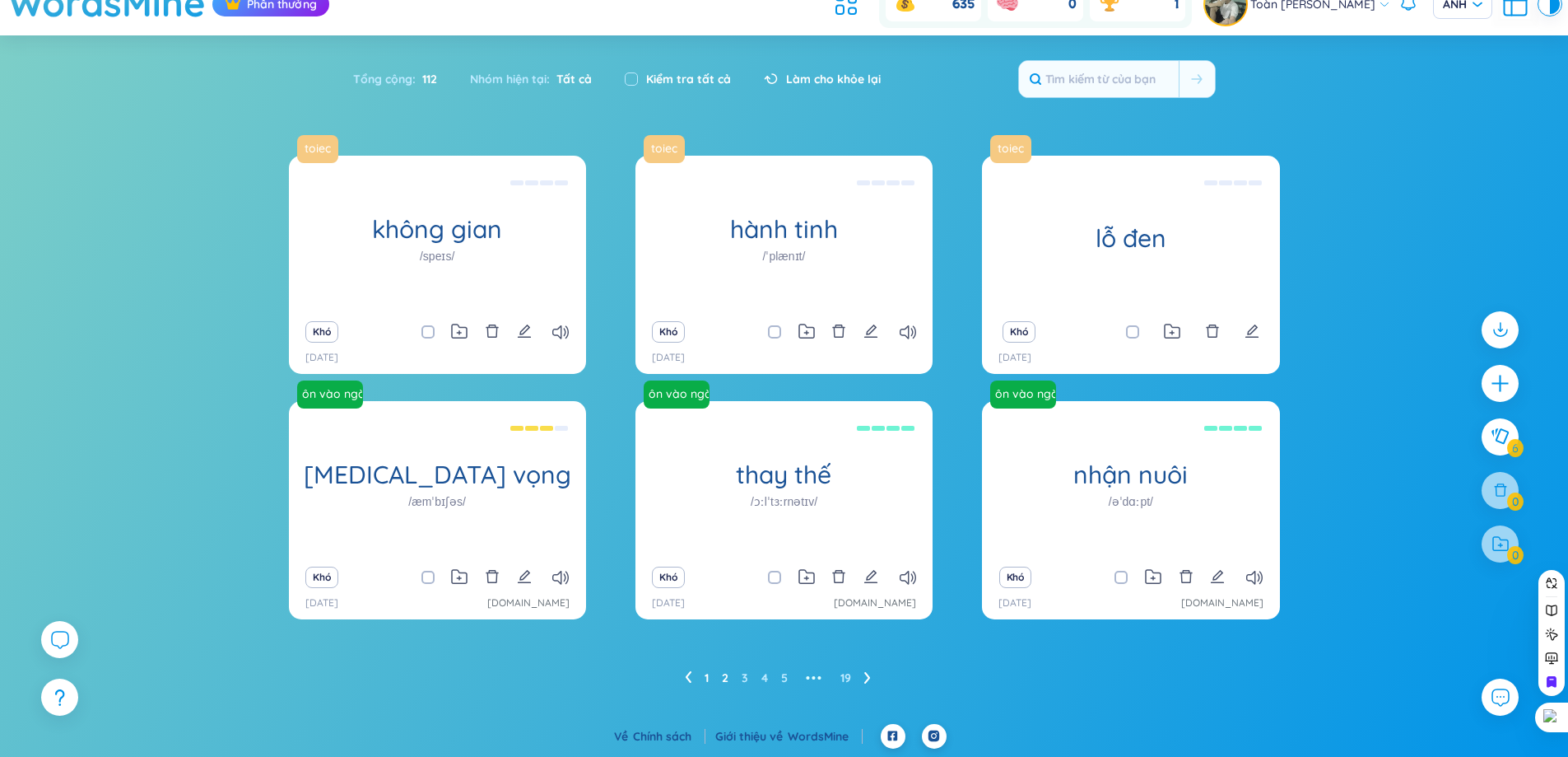
click at [728, 678] on font "2" at bounding box center [726, 677] width 7 height 14
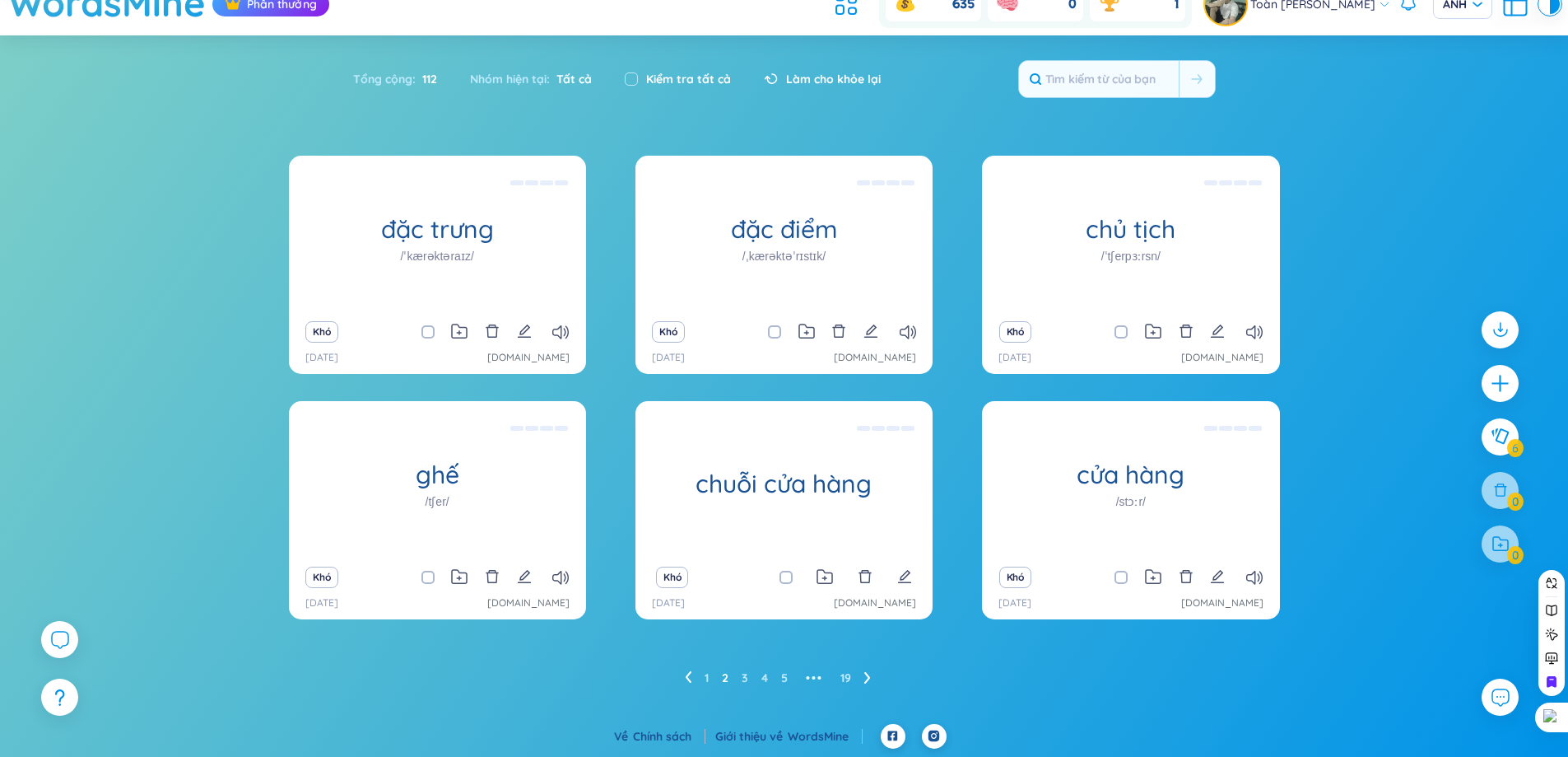
click at [755, 680] on ul "1 2 3 4 5 ••• 19" at bounding box center [784, 677] width 199 height 26
click at [748, 678] on ul "1 2 3 4 5 ••• 19" at bounding box center [784, 677] width 199 height 26
click at [787, 683] on font "5" at bounding box center [785, 677] width 7 height 14
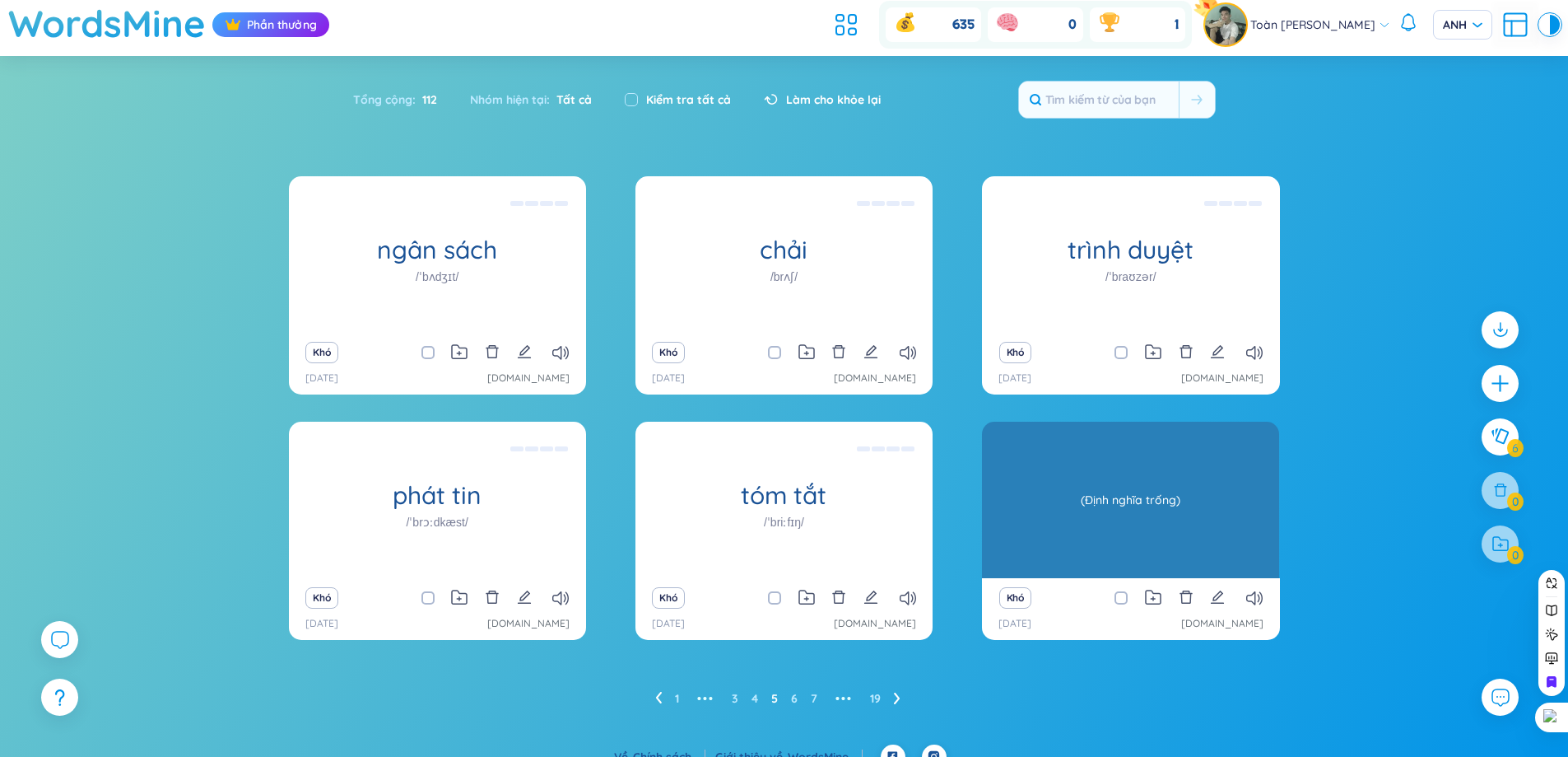
scroll to position [0, 0]
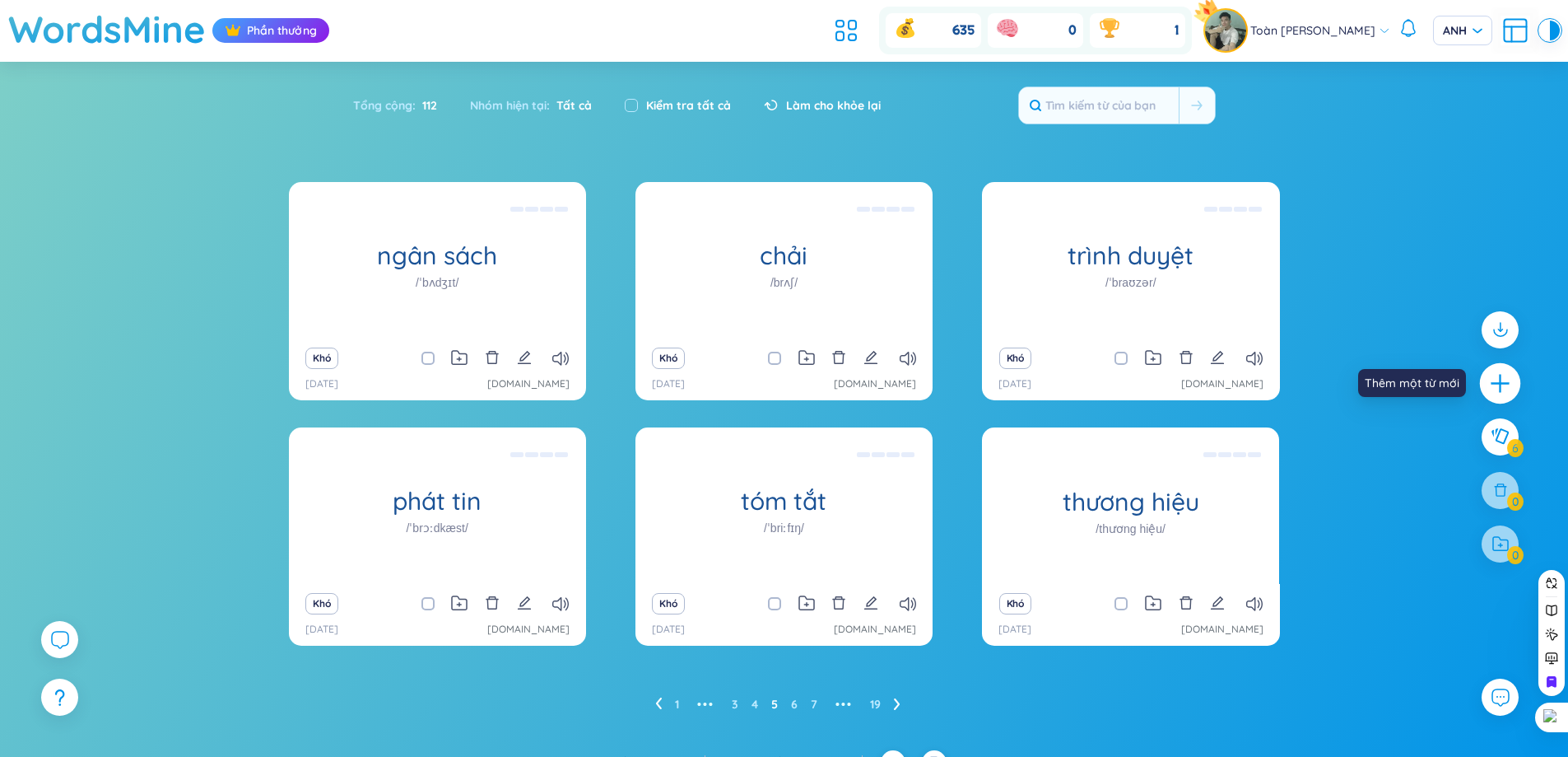
click at [1501, 389] on icon "cộng thêm" at bounding box center [1500, 382] width 2 height 18
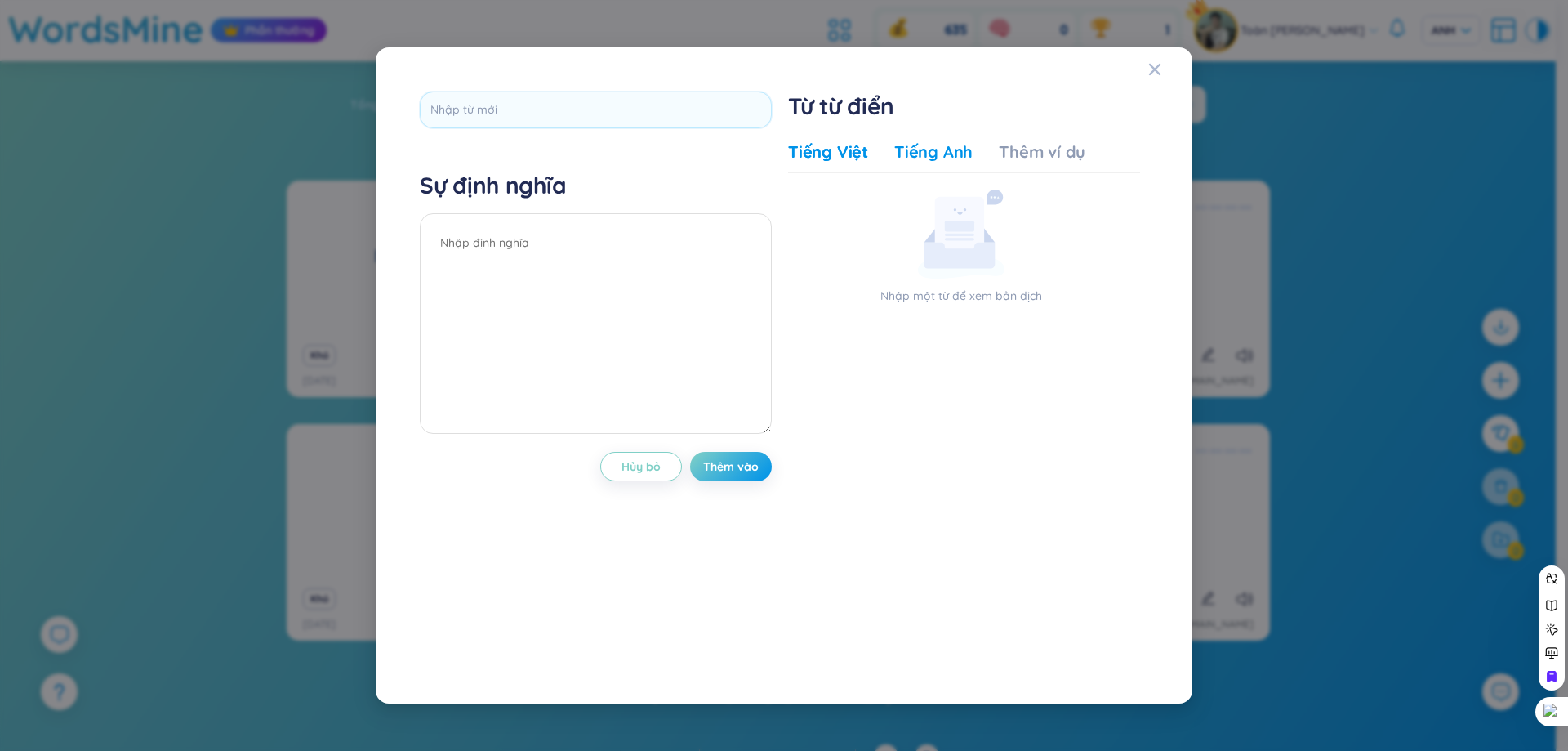
click at [908, 152] on font "Tiếng Anh" at bounding box center [933, 151] width 78 height 20
click at [861, 154] on font "Tiếng Việt" at bounding box center [827, 151] width 80 height 20
click at [1040, 148] on font "Thêm ví dụ" at bounding box center [1042, 151] width 87 height 20
click at [1166, 69] on span "Đóng" at bounding box center [1170, 69] width 44 height 44
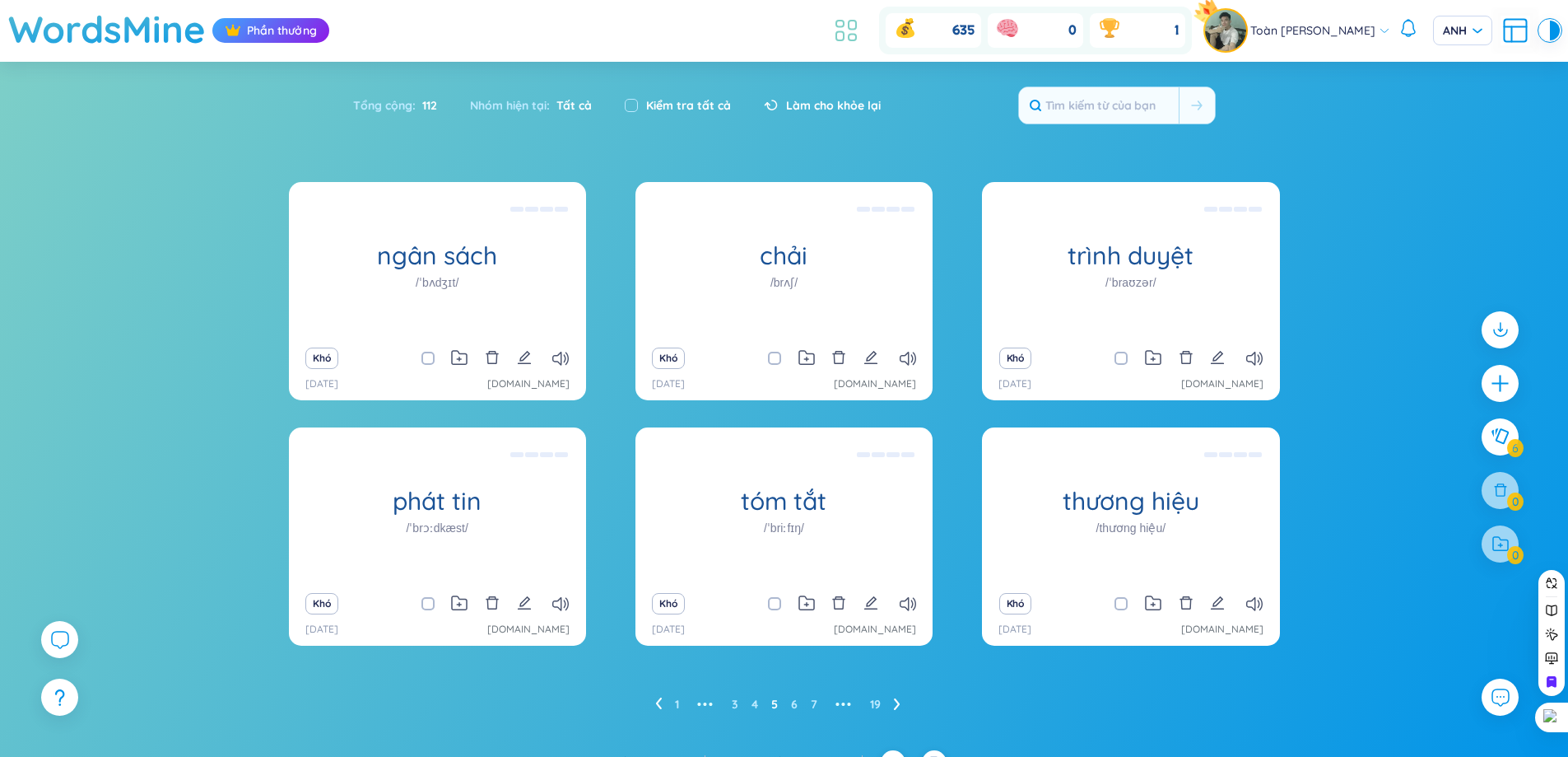
click at [853, 31] on icon at bounding box center [846, 30] width 30 height 30
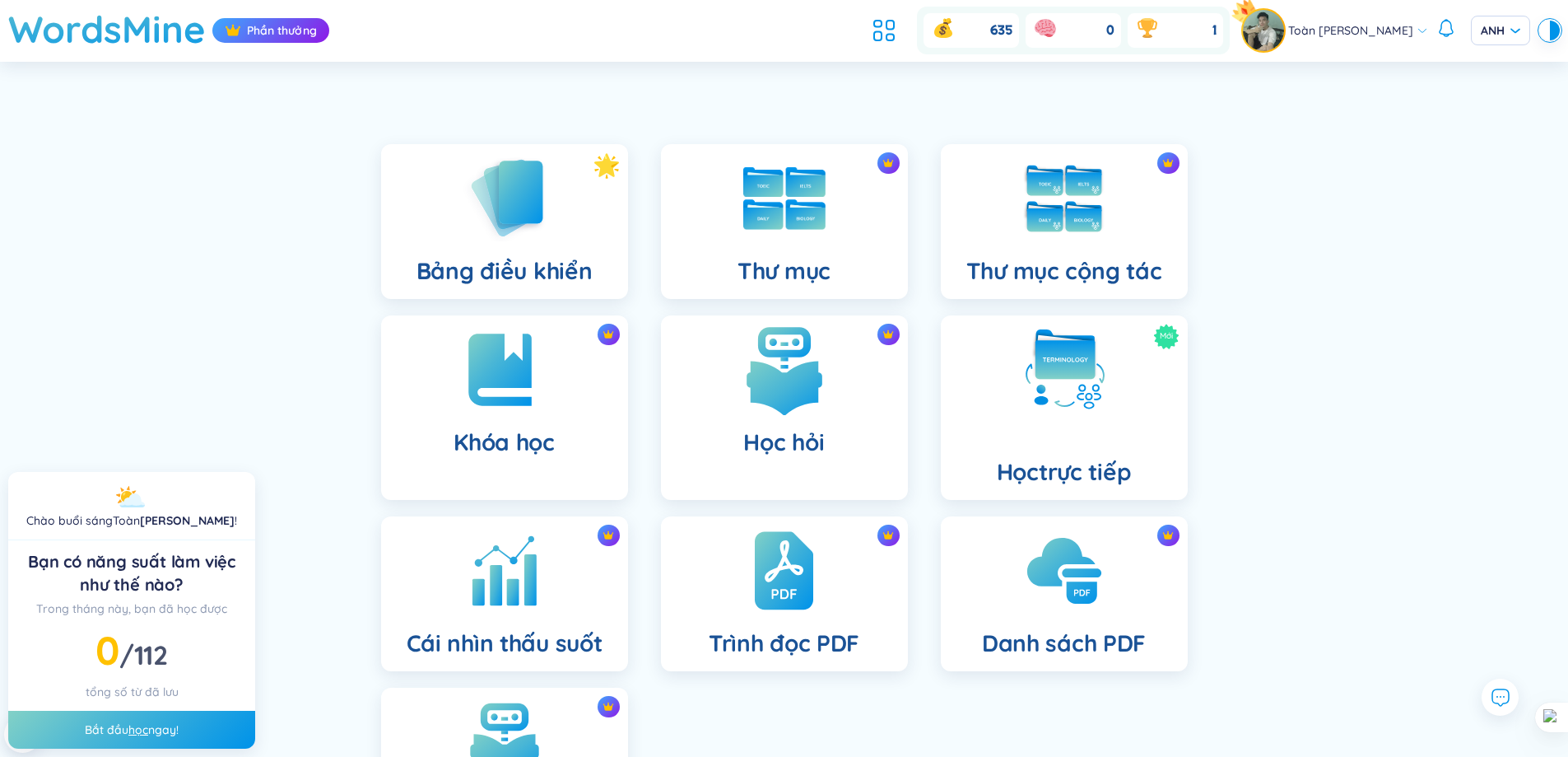
click at [731, 374] on div "Học hỏi" at bounding box center [784, 408] width 247 height 185
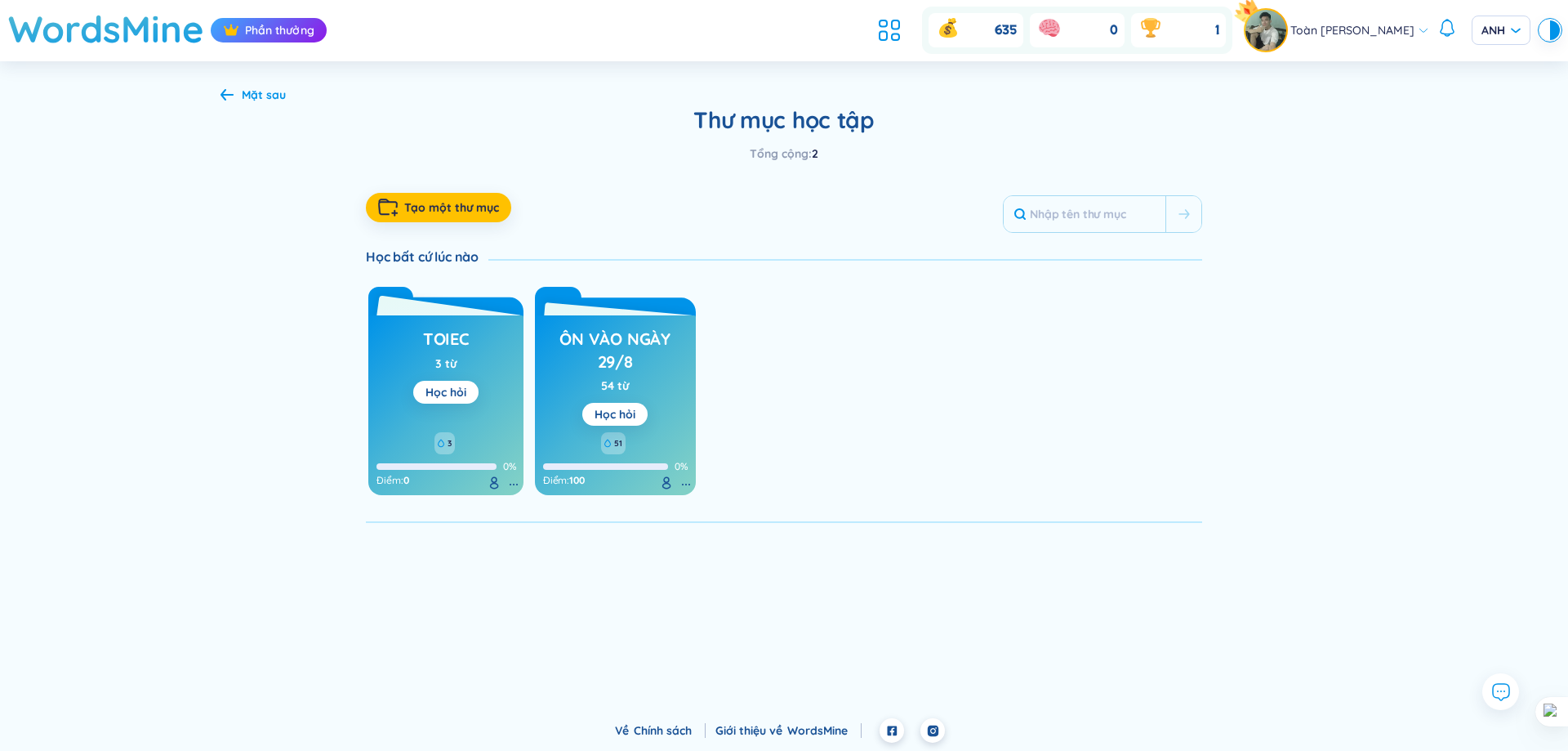
click at [481, 356] on div "toiec 3 từ Học hỏi 3 0% Điểm : 0" at bounding box center [446, 405] width 156 height 180
click at [495, 439] on div "3" at bounding box center [446, 443] width 139 height 22
click at [492, 468] on div at bounding box center [436, 467] width 120 height 7
click at [490, 489] on icon at bounding box center [494, 483] width 13 height 13
click at [467, 387] on font "Học hỏi" at bounding box center [446, 391] width 41 height 14
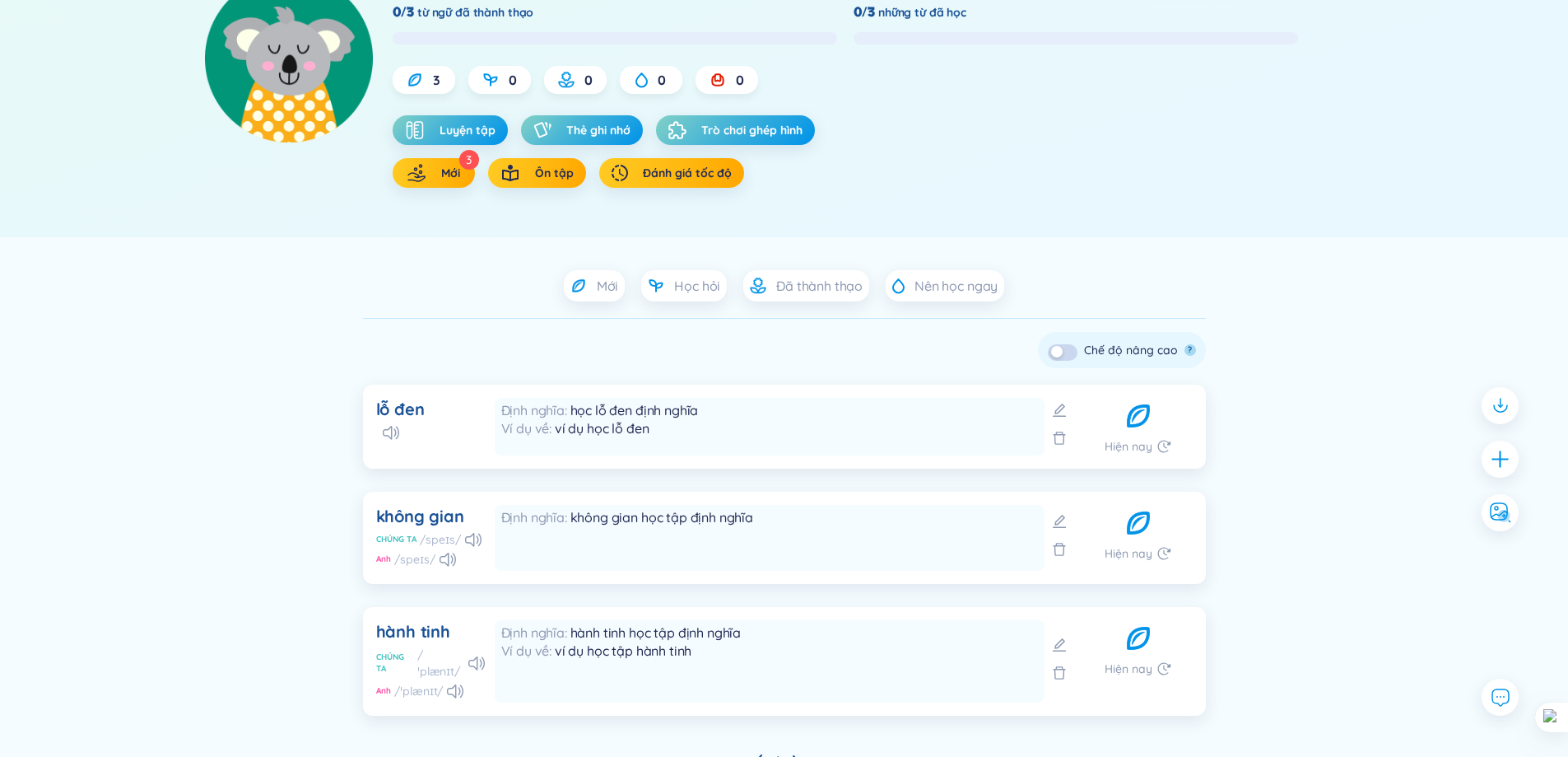
scroll to position [257, 0]
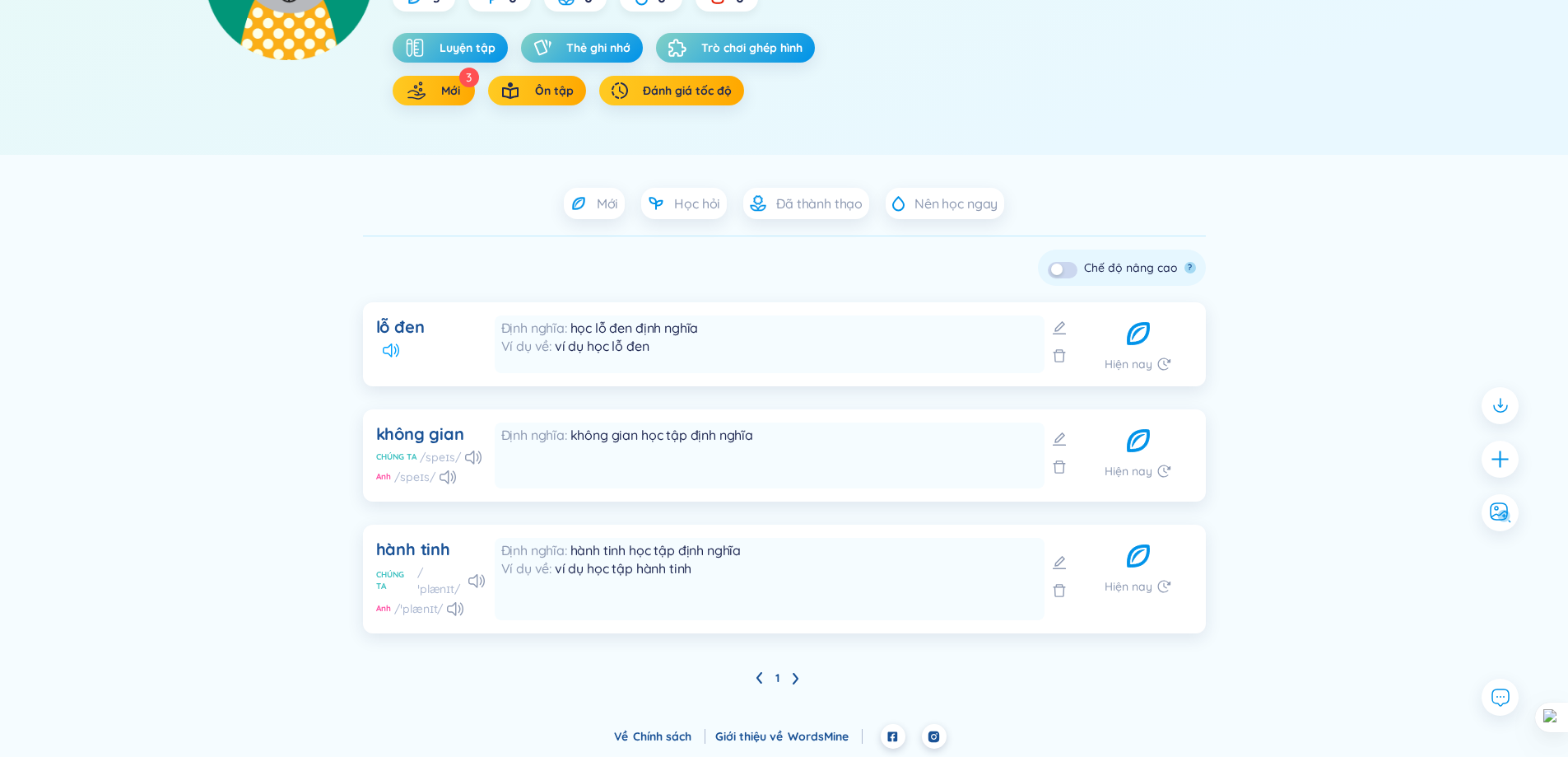
click at [394, 355] on icon at bounding box center [391, 350] width 16 height 14
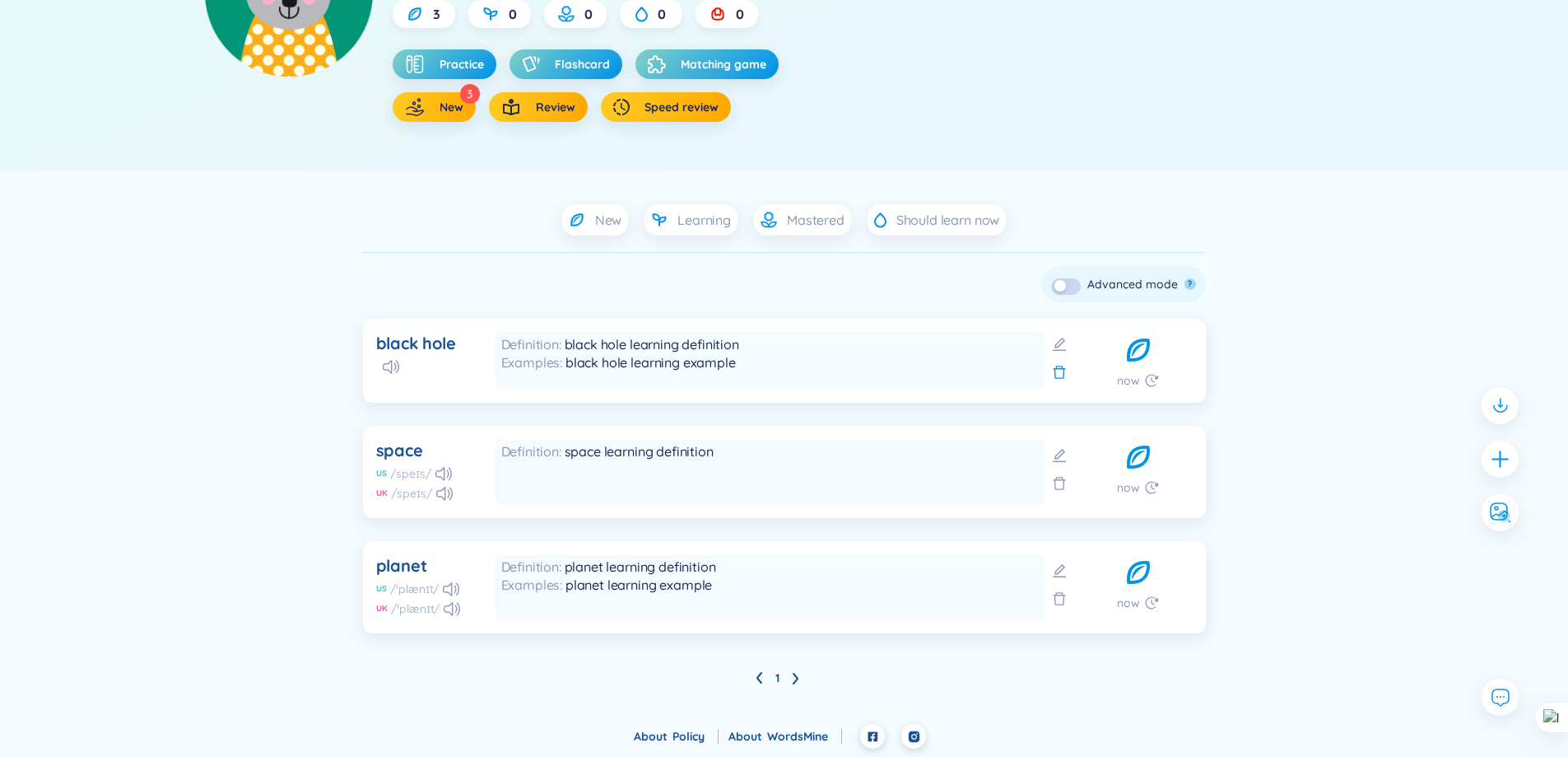
click at [1064, 376] on icon at bounding box center [1059, 372] width 13 height 14
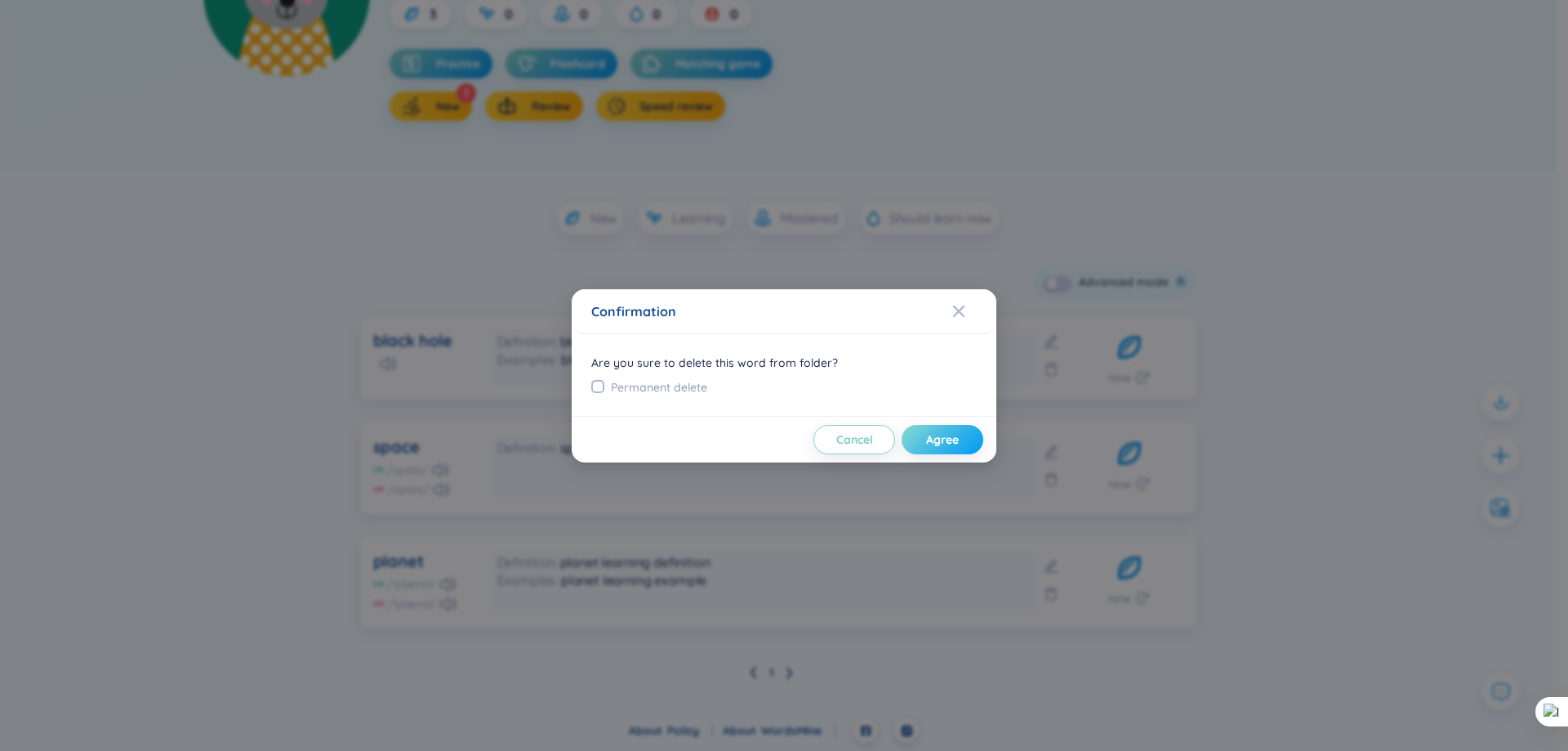
click at [946, 440] on span "Agree" at bounding box center [942, 439] width 33 height 16
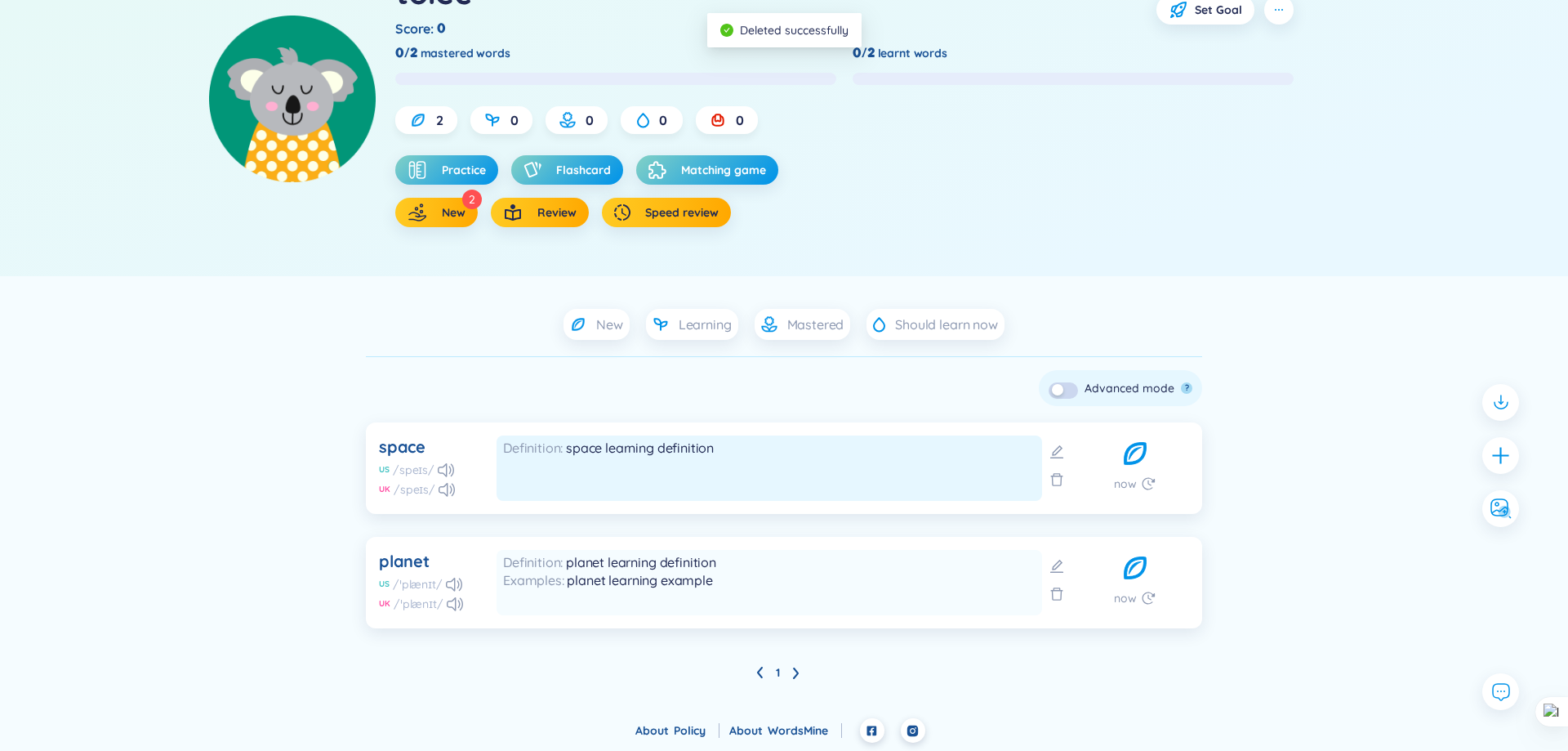
scroll to position [132, 0]
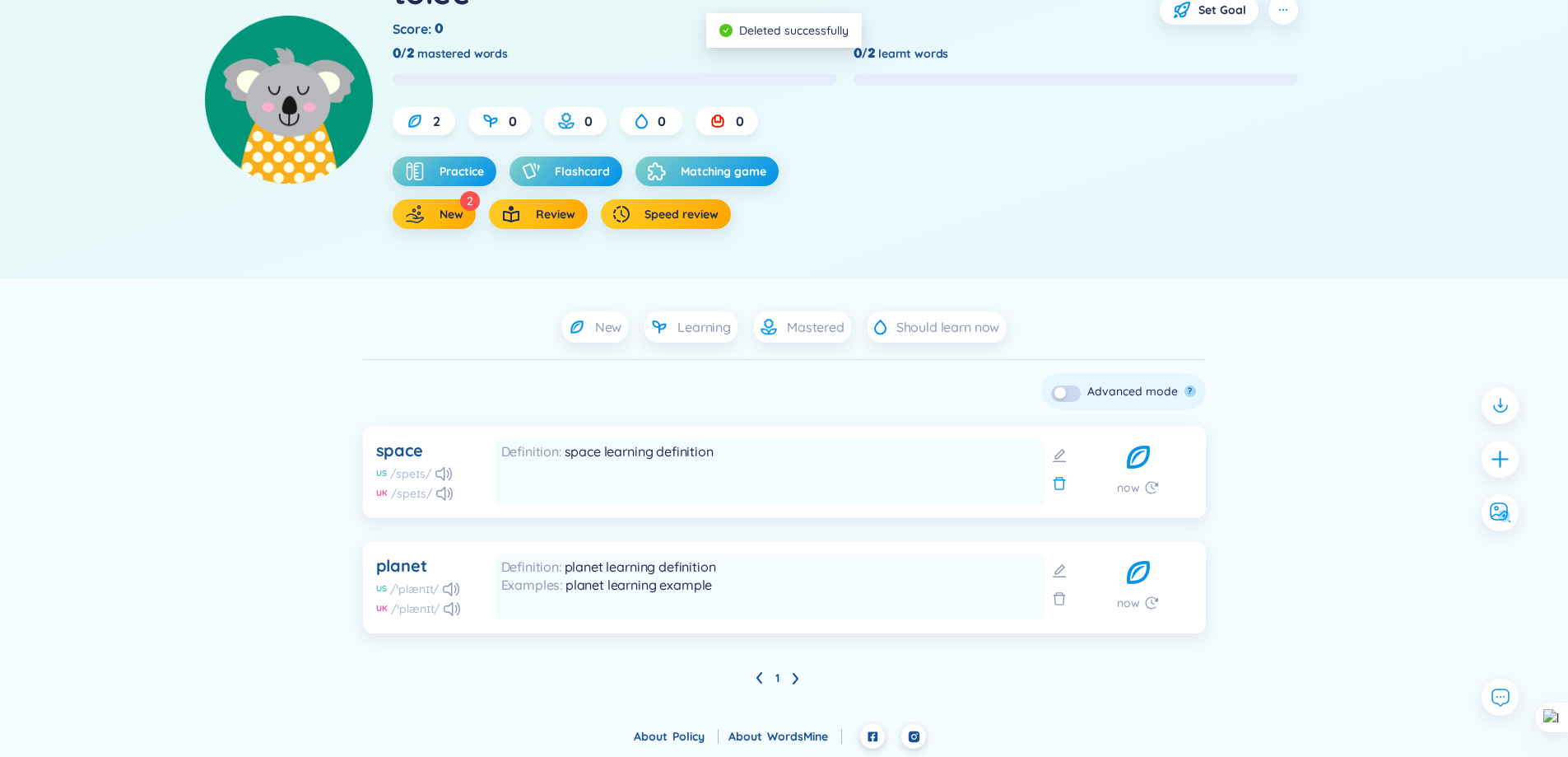
click at [1058, 481] on icon at bounding box center [1059, 482] width 16 height 16
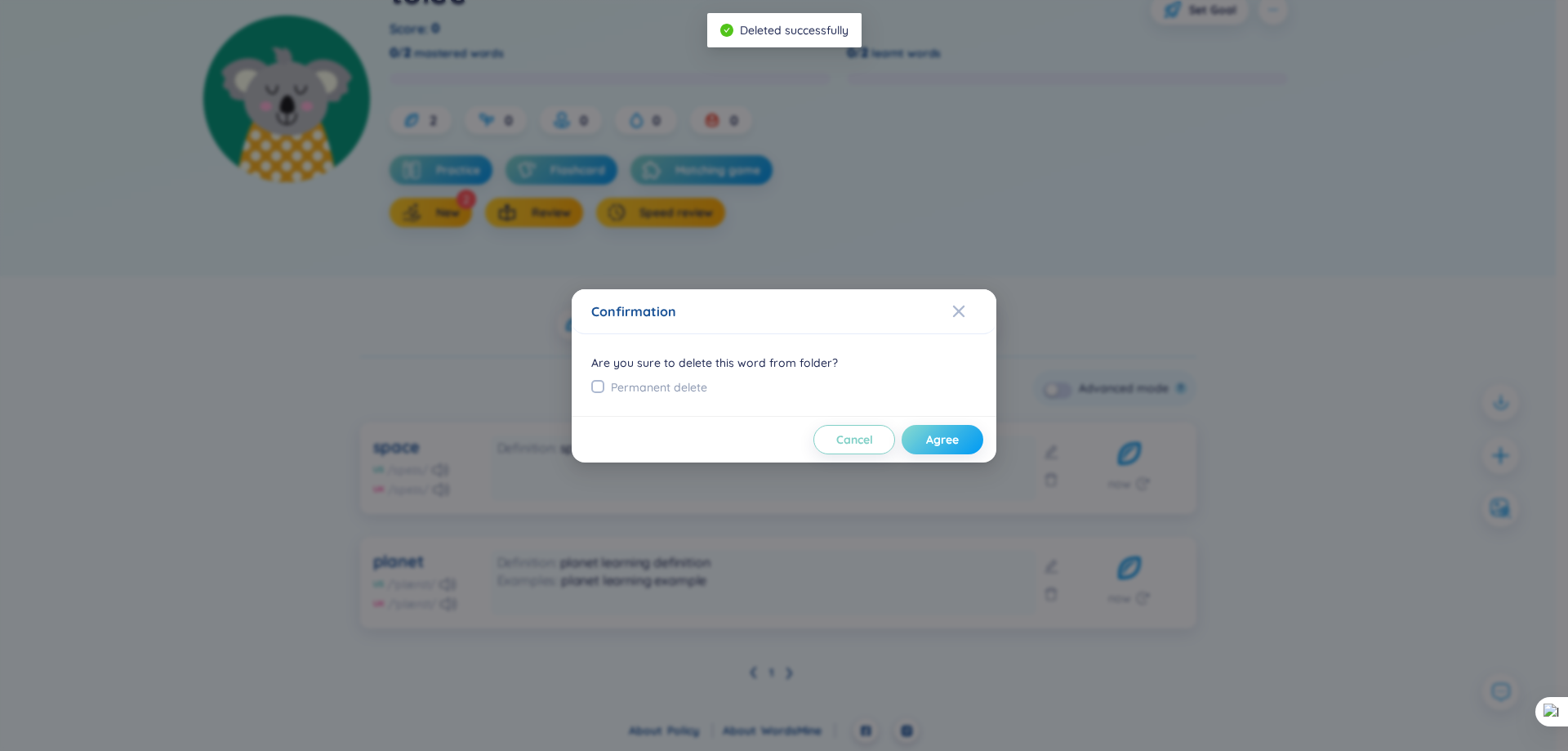
click at [953, 447] on button "Agree" at bounding box center [942, 439] width 82 height 29
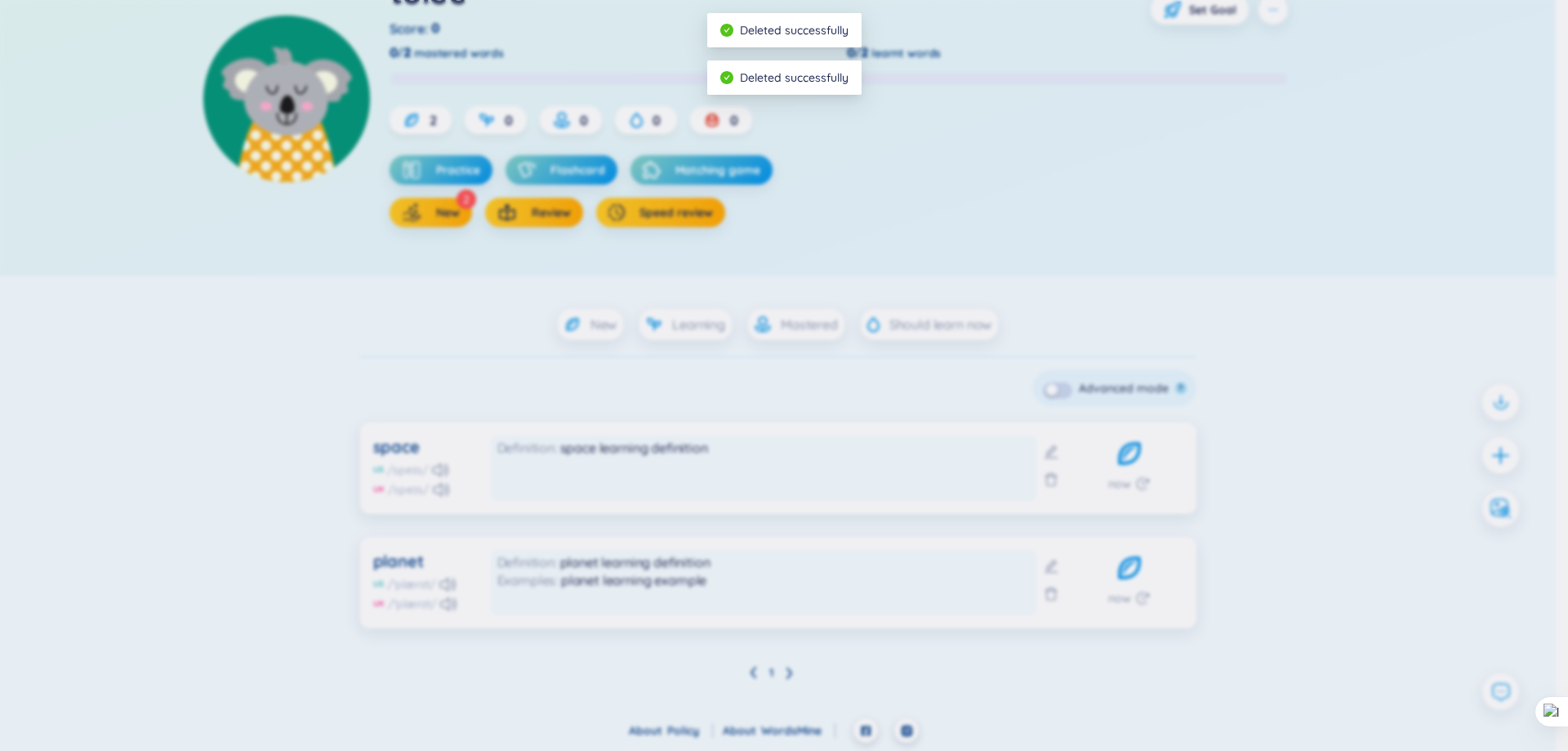
scroll to position [18, 0]
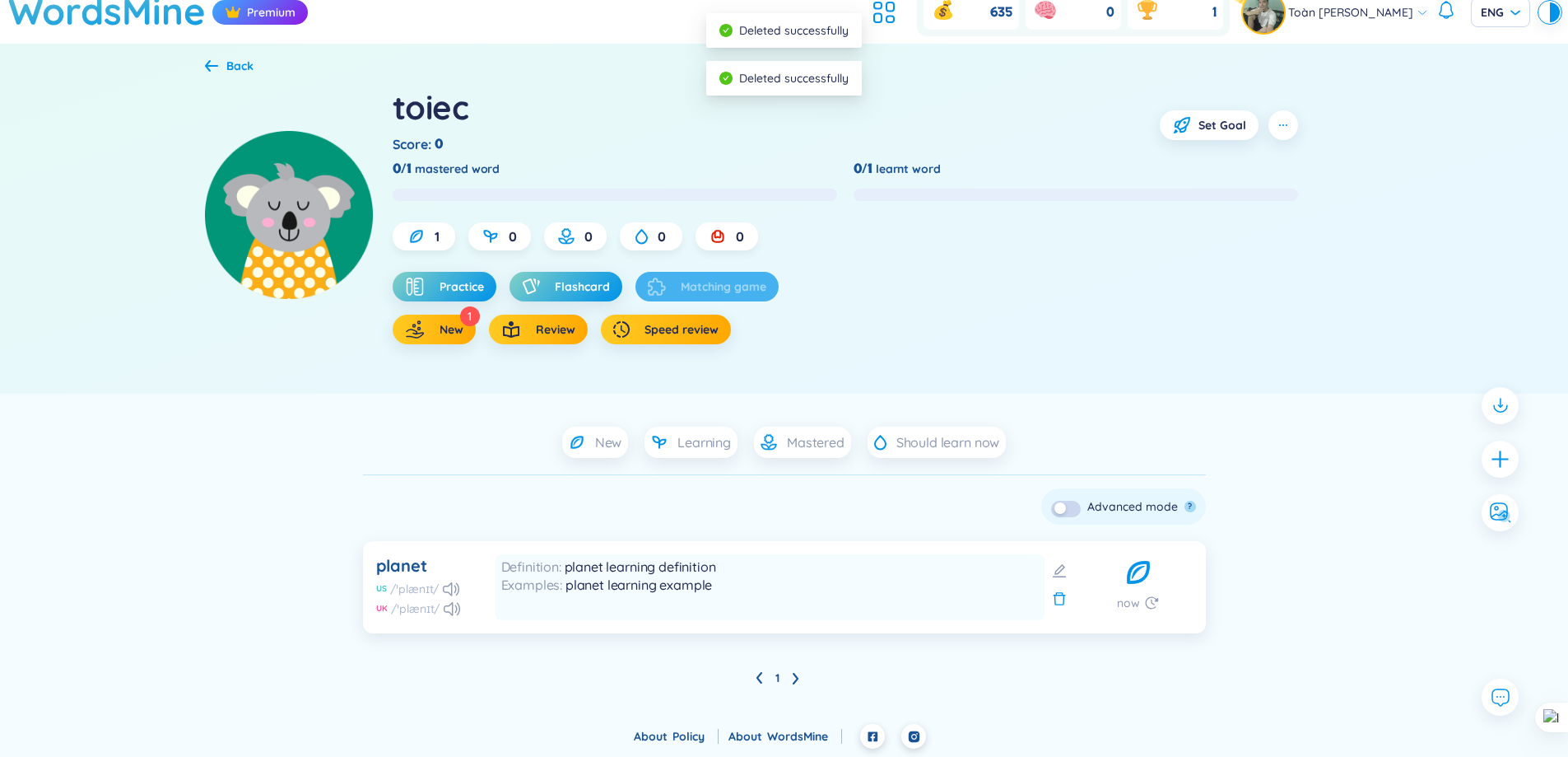
click at [1059, 605] on icon at bounding box center [1059, 598] width 13 height 14
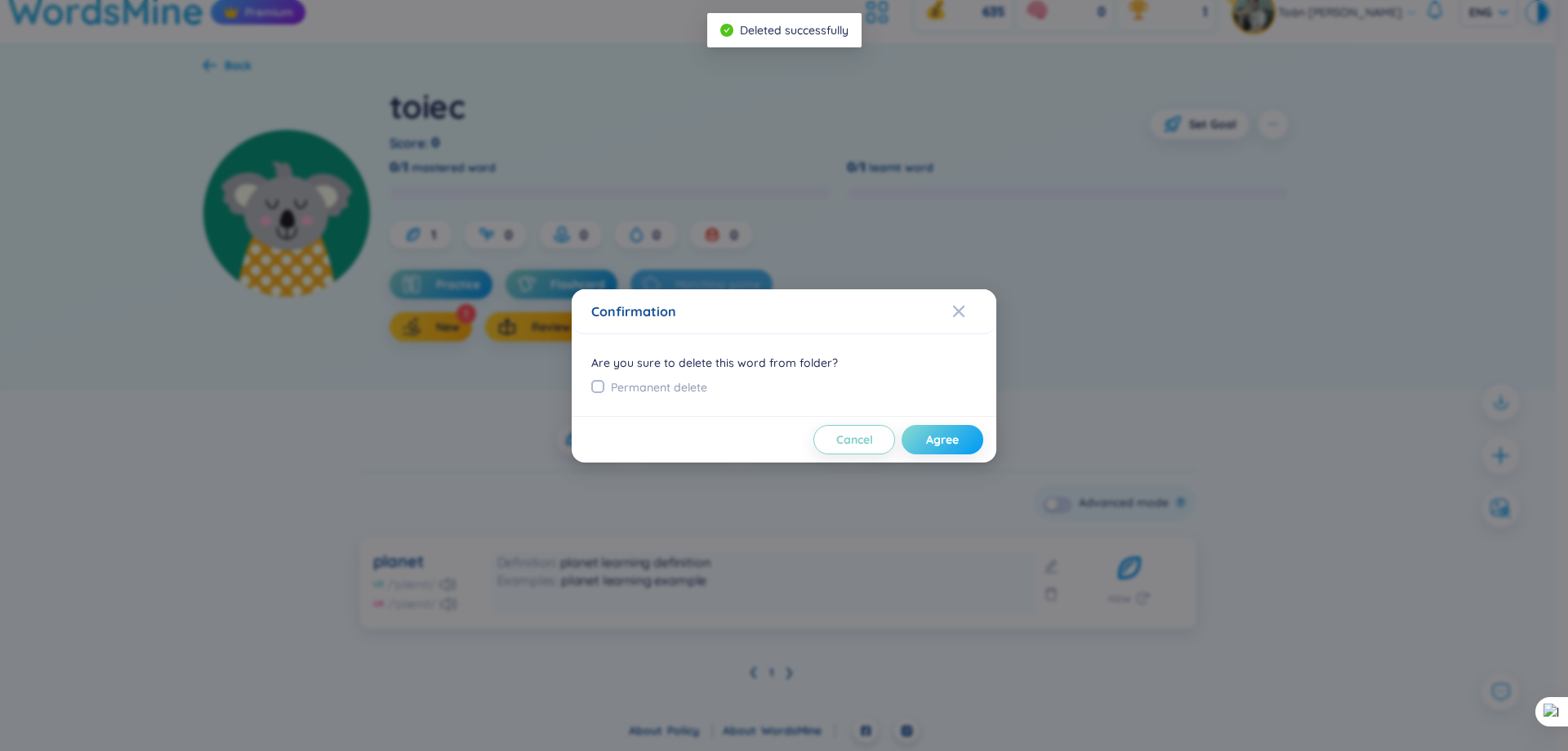
click at [944, 441] on span "Agree" at bounding box center [942, 439] width 33 height 16
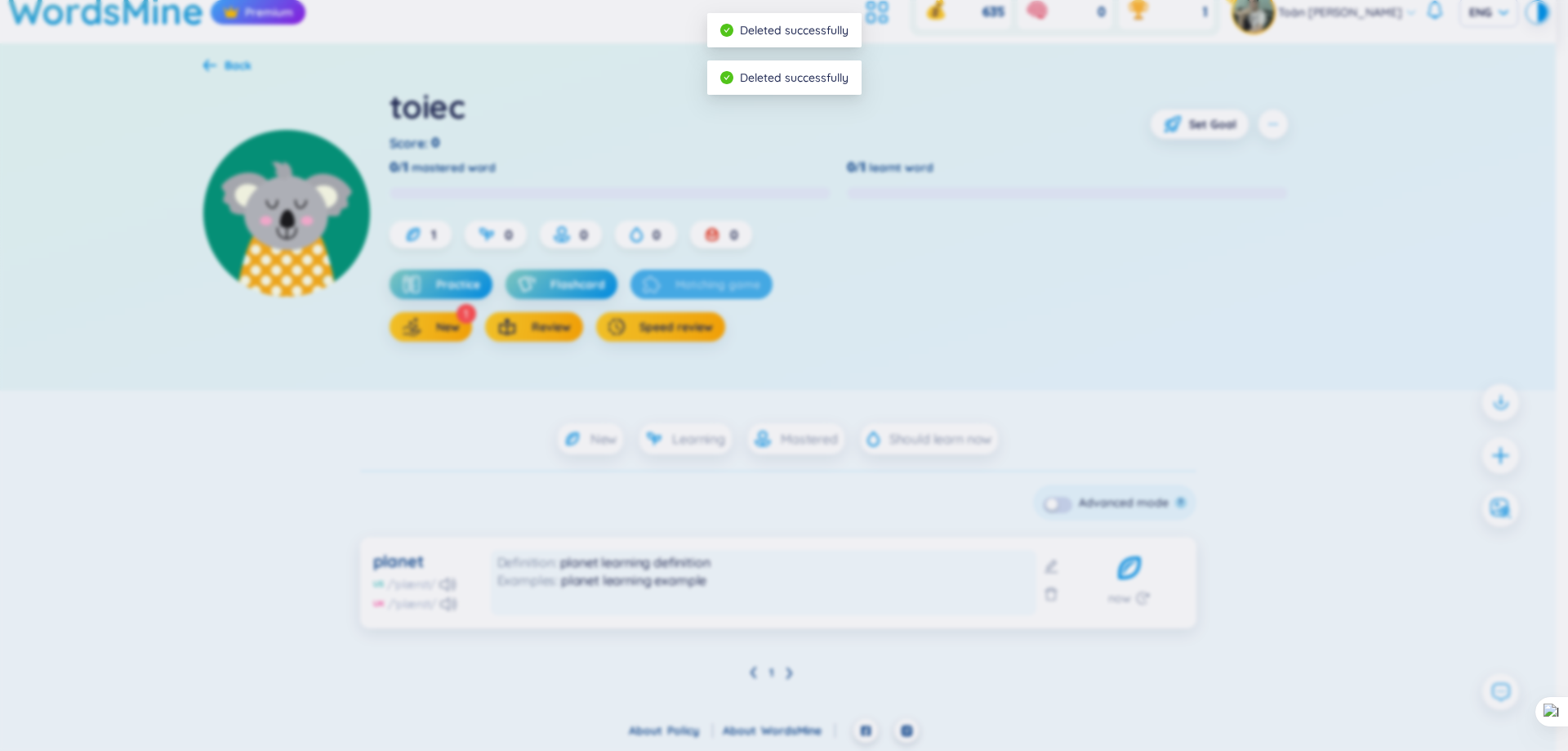
scroll to position [0, 0]
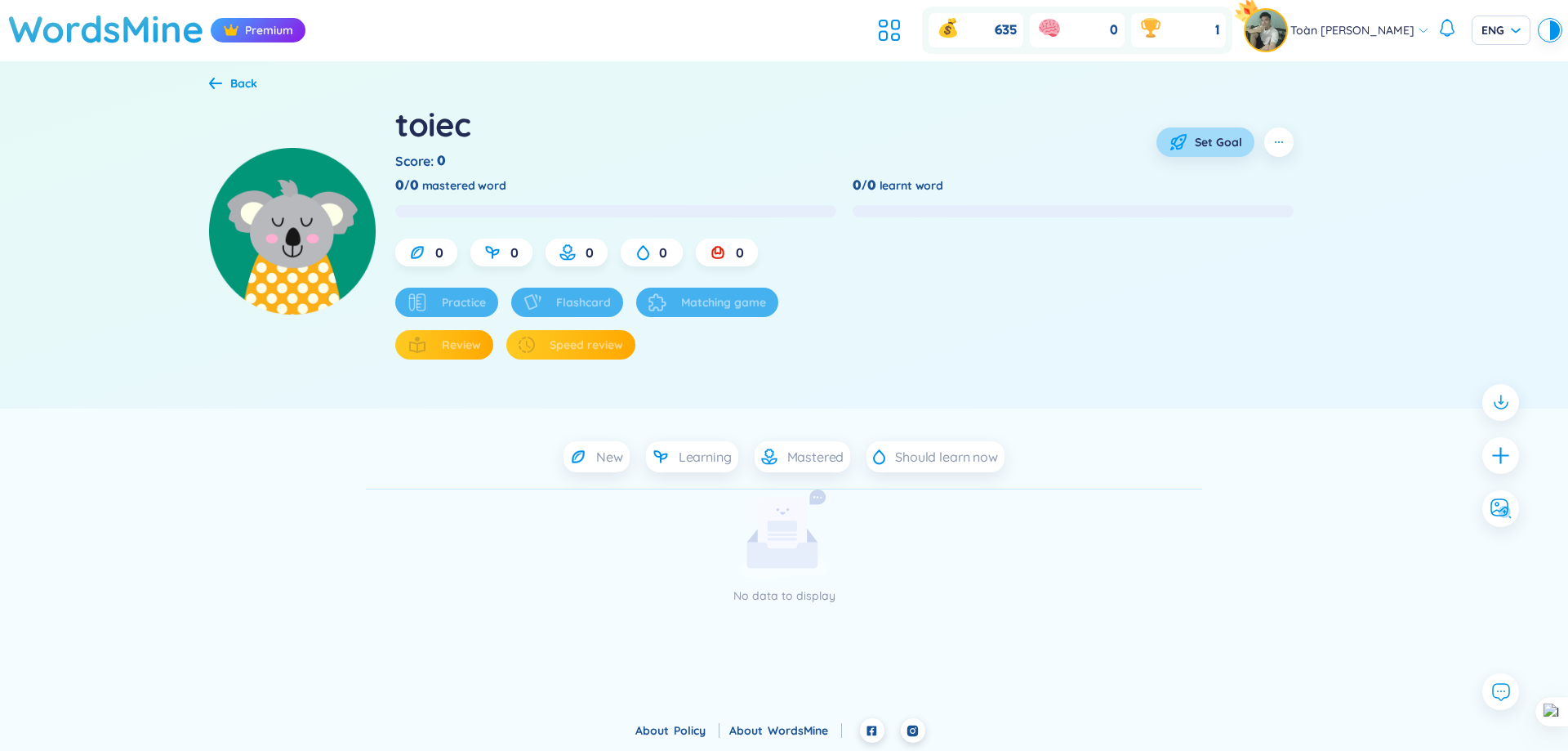
click at [1217, 153] on button "Set Goal" at bounding box center [1205, 142] width 98 height 29
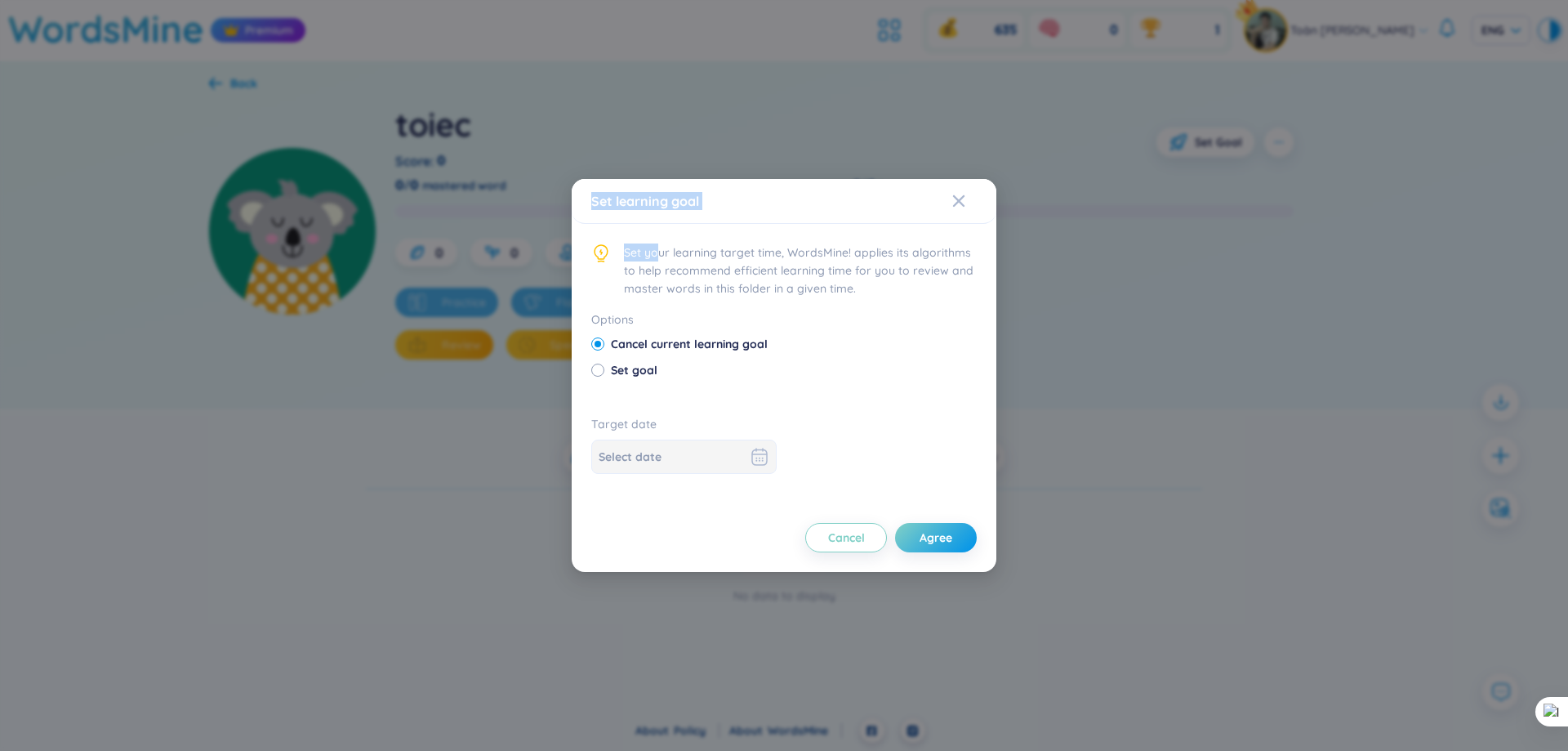
drag, startPoint x: 587, startPoint y: 177, endPoint x: 642, endPoint y: 228, distance: 75.0
click at [665, 242] on div "Set learning goal Set your learning target time, WordsMine! applies its algorit…" at bounding box center [784, 375] width 1568 height 751
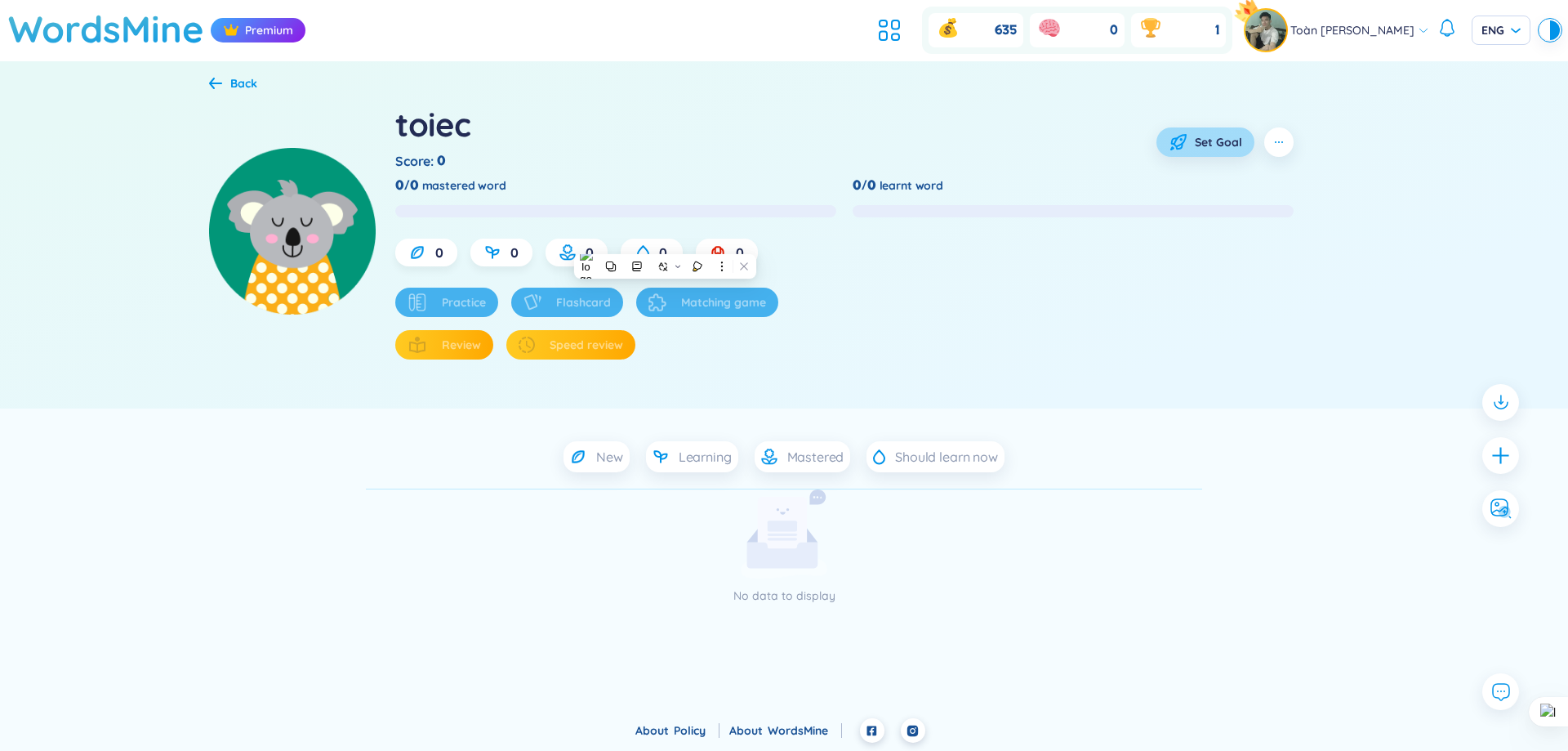
click at [1209, 128] on button "Set Goal" at bounding box center [1205, 142] width 98 height 29
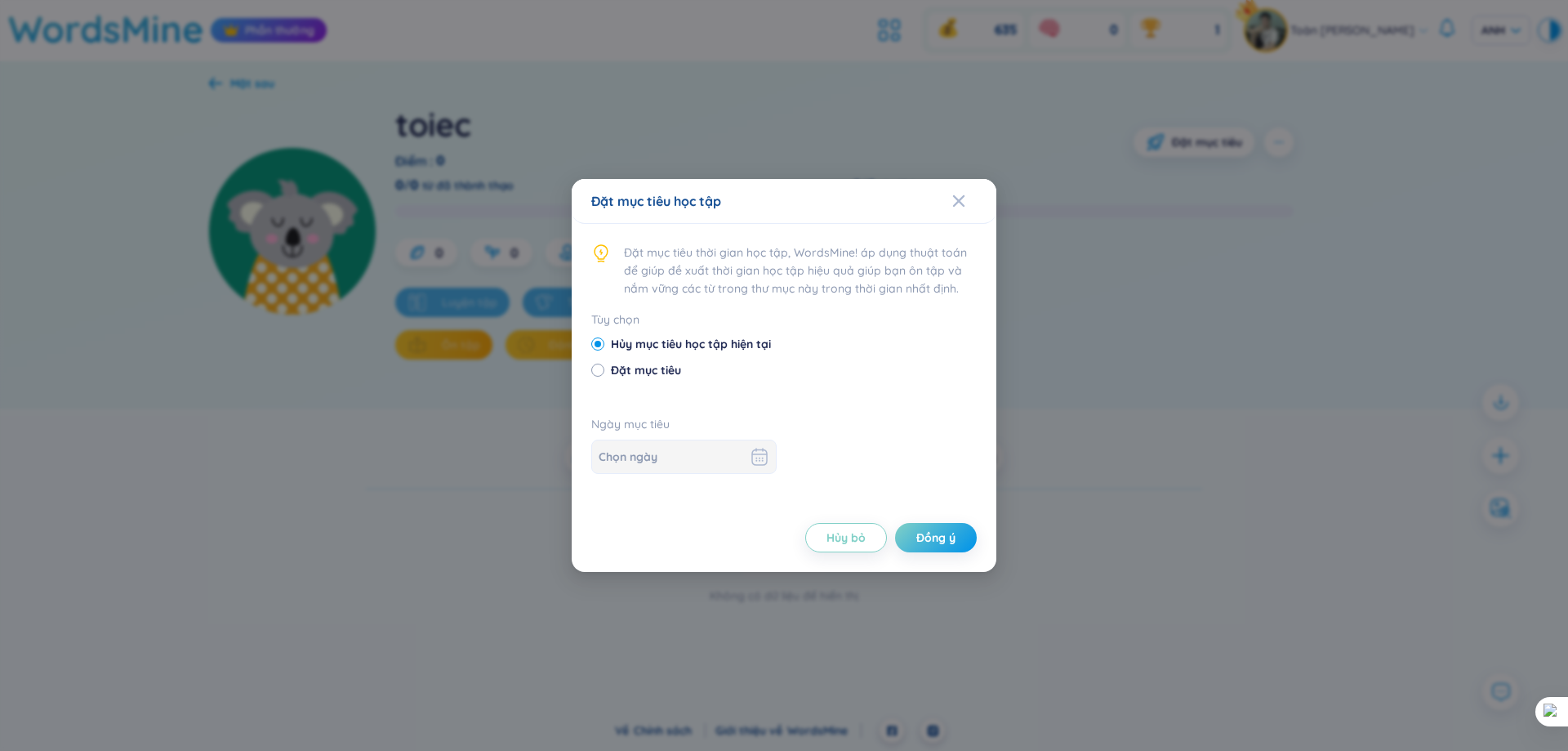
click at [1218, 261] on div "Đặt mục tiêu học tập Đặt mục tiêu thời gian học tập, WordsMine! áp dụng thuật t…" at bounding box center [784, 375] width 1568 height 751
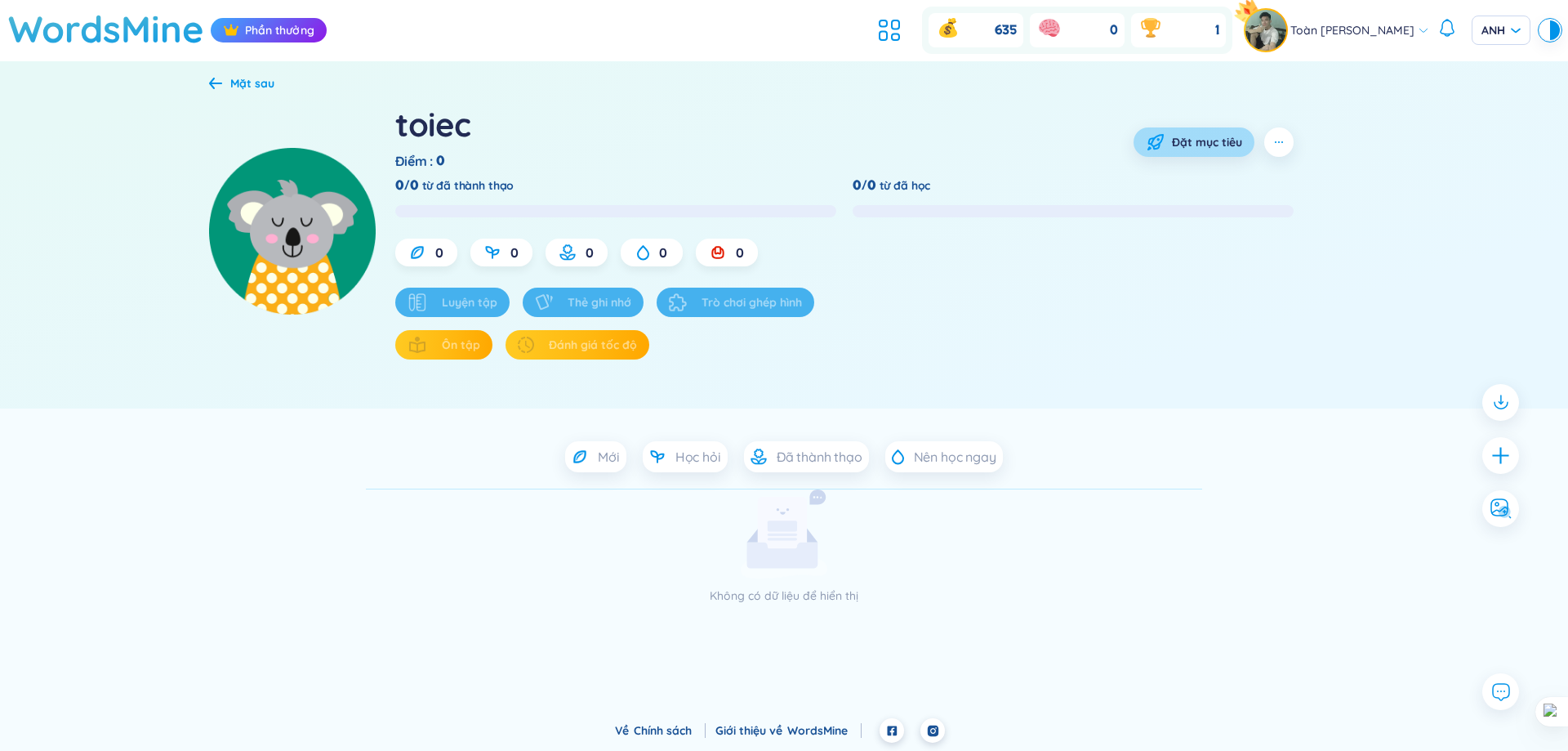
click at [1207, 142] on font "Đặt mục tiêu" at bounding box center [1207, 141] width 71 height 14
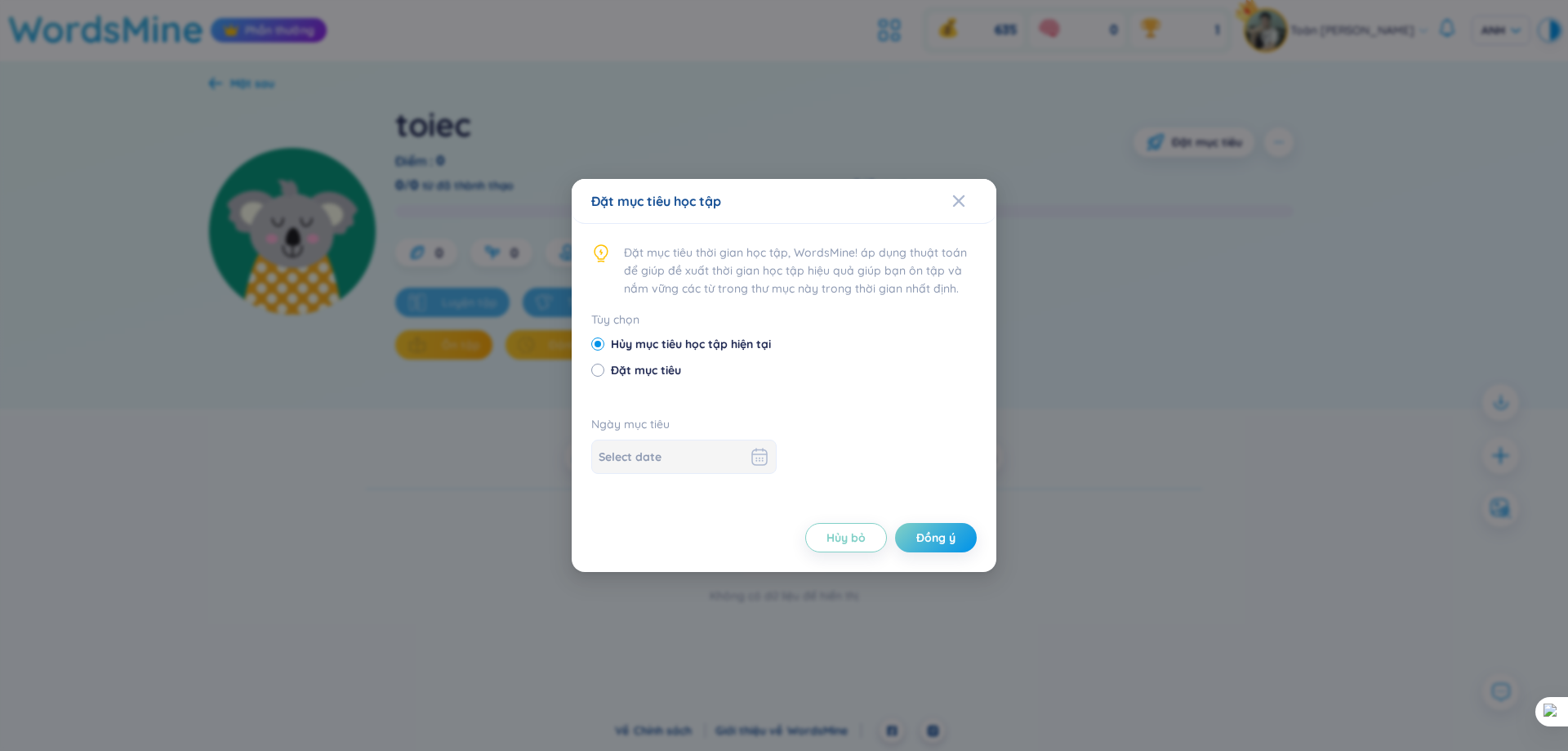
click at [656, 362] on font "Đặt mục tiêu" at bounding box center [647, 369] width 71 height 14
click at [603, 363] on input "Đặt mục tiêu" at bounding box center [597, 369] width 12 height 12
radio input "true"
radio input "false"
click at [746, 457] on div at bounding box center [684, 456] width 171 height 19
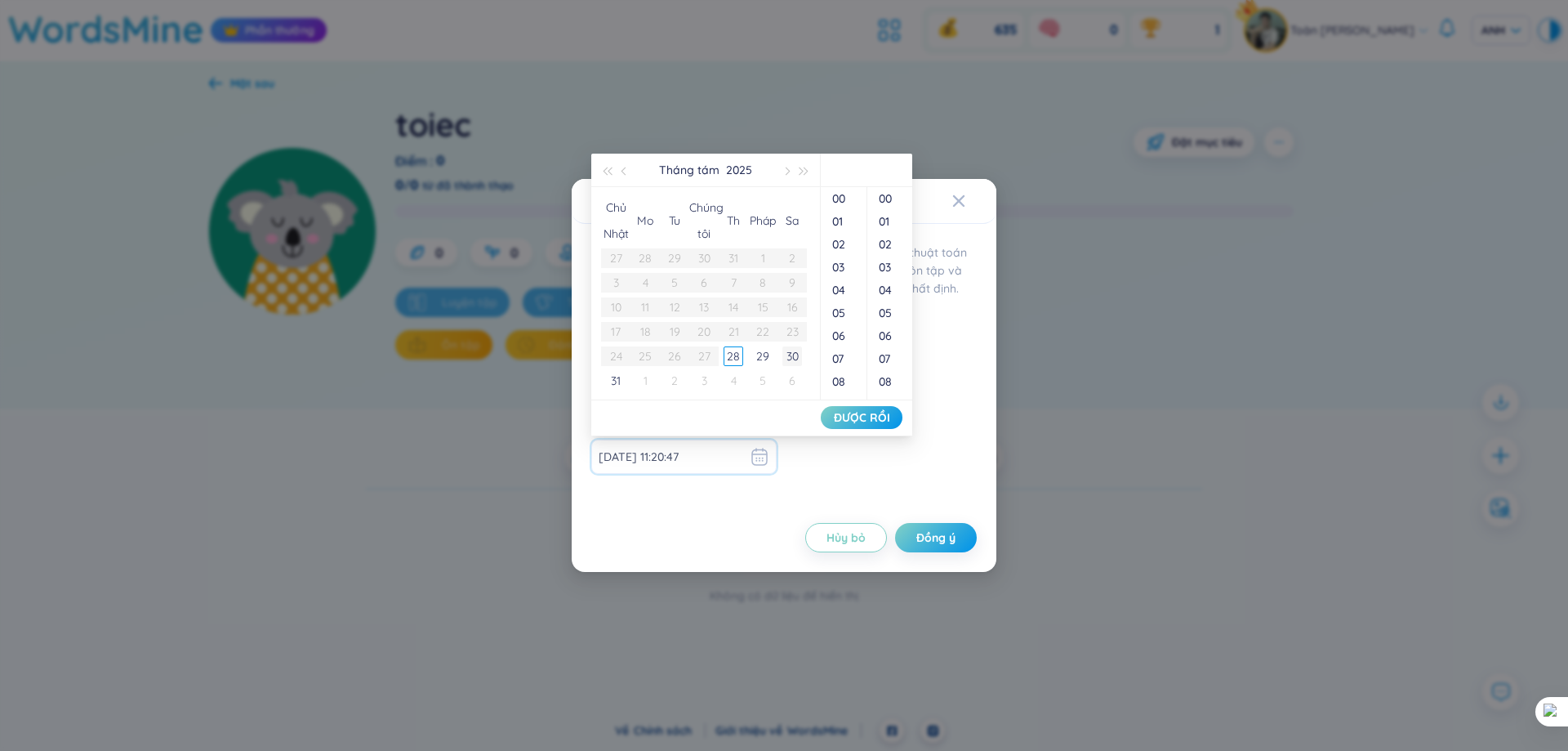
type input "2025-08-30 11:20:48"
type input "2025-09-06 11:20:49"
type input "2025-08-30 11:20:58"
click at [784, 173] on span "button" at bounding box center [786, 172] width 8 height 8
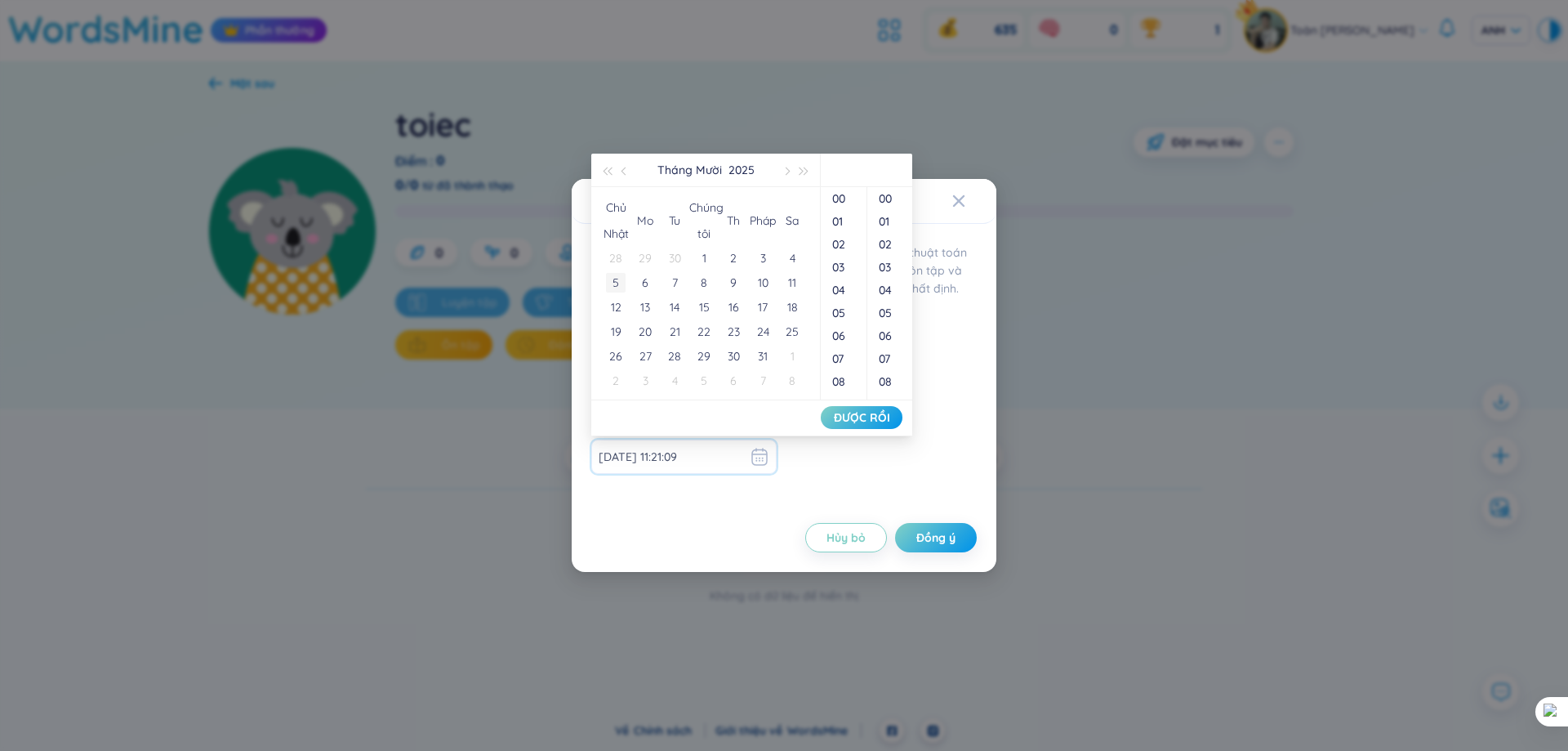
click at [614, 287] on div "5" at bounding box center [615, 282] width 19 height 19
click at [837, 200] on font "00" at bounding box center [839, 198] width 13 height 14
click at [887, 206] on div "00" at bounding box center [890, 198] width 45 height 23
type input "2025-10-05 00:00:09"
click at [876, 410] on span "ĐƯỢC RỒI" at bounding box center [862, 417] width 56 height 16
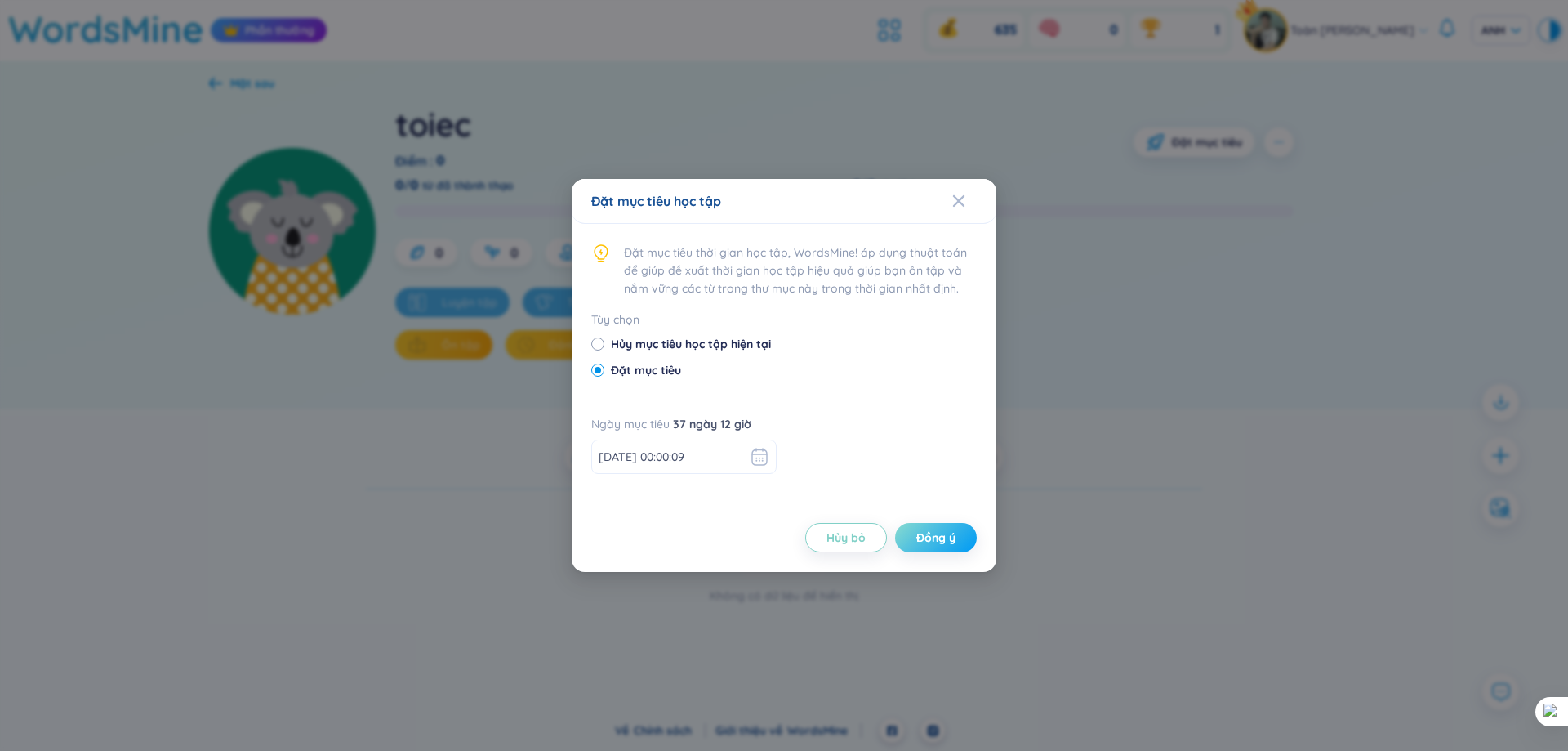
click at [923, 535] on font "Đồng ý" at bounding box center [936, 537] width 40 height 14
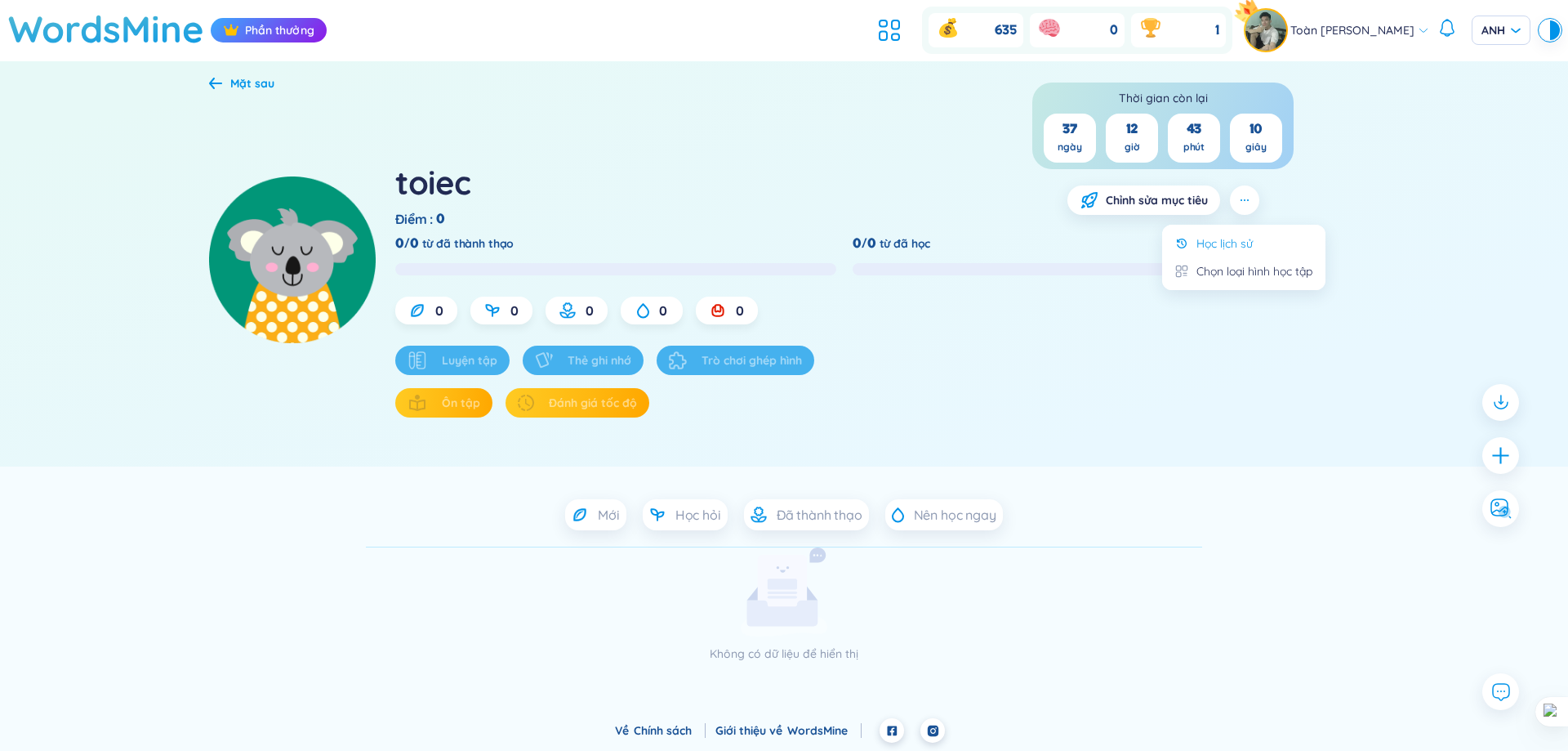
click at [1233, 239] on font "Học lịch sử" at bounding box center [1224, 243] width 56 height 14
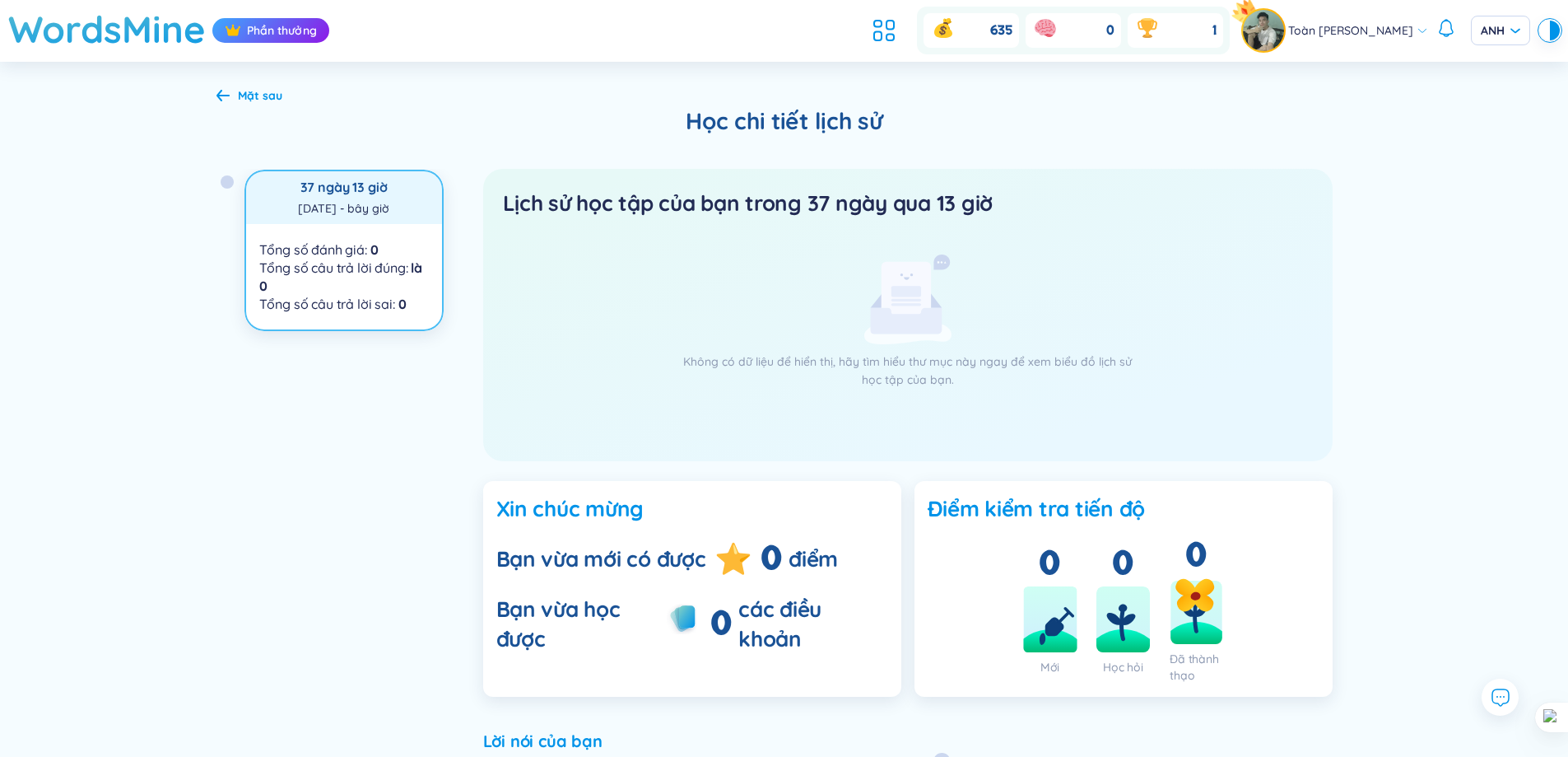
click at [236, 99] on div "Mặt sau" at bounding box center [249, 95] width 66 height 18
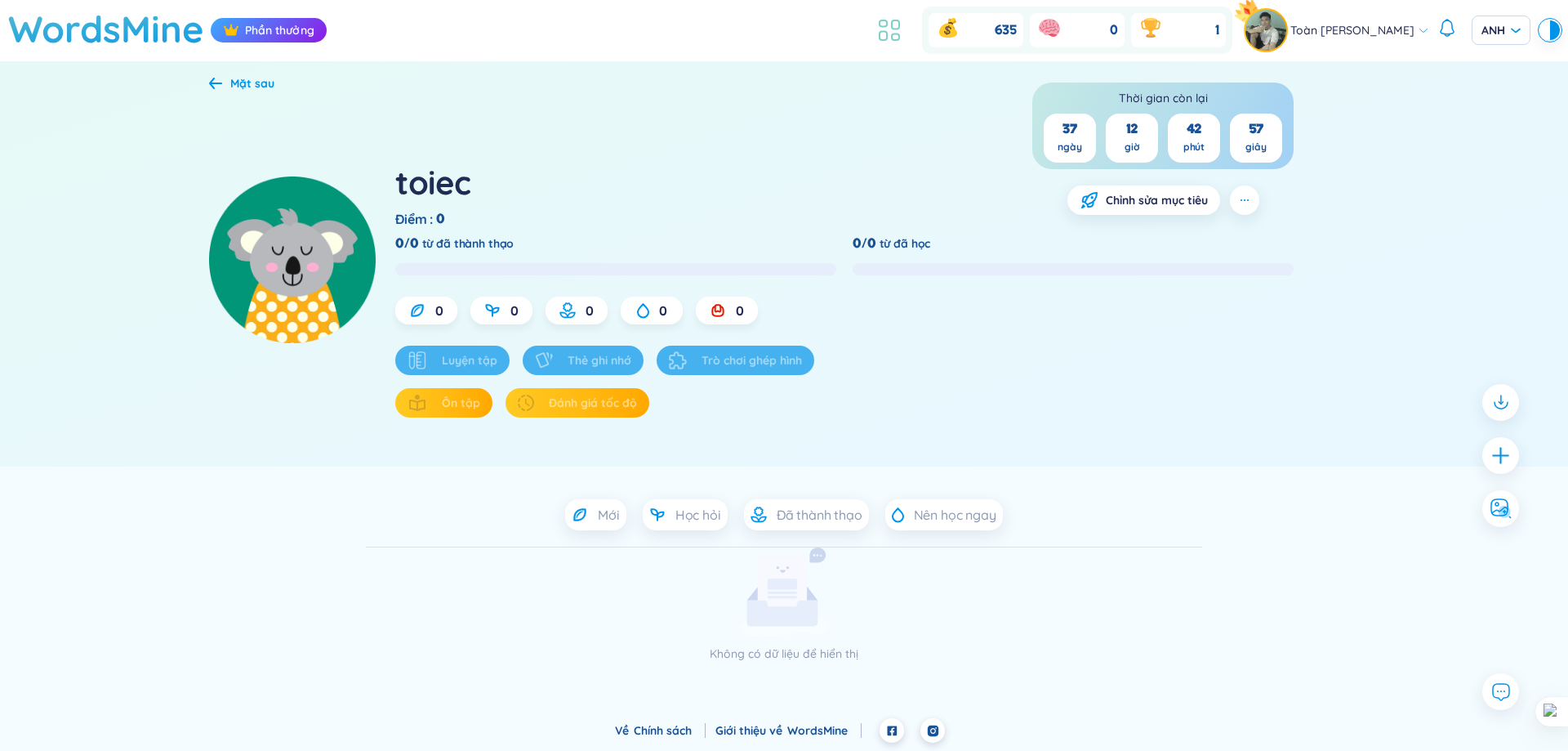
click at [884, 40] on icon at bounding box center [889, 29] width 29 height 29
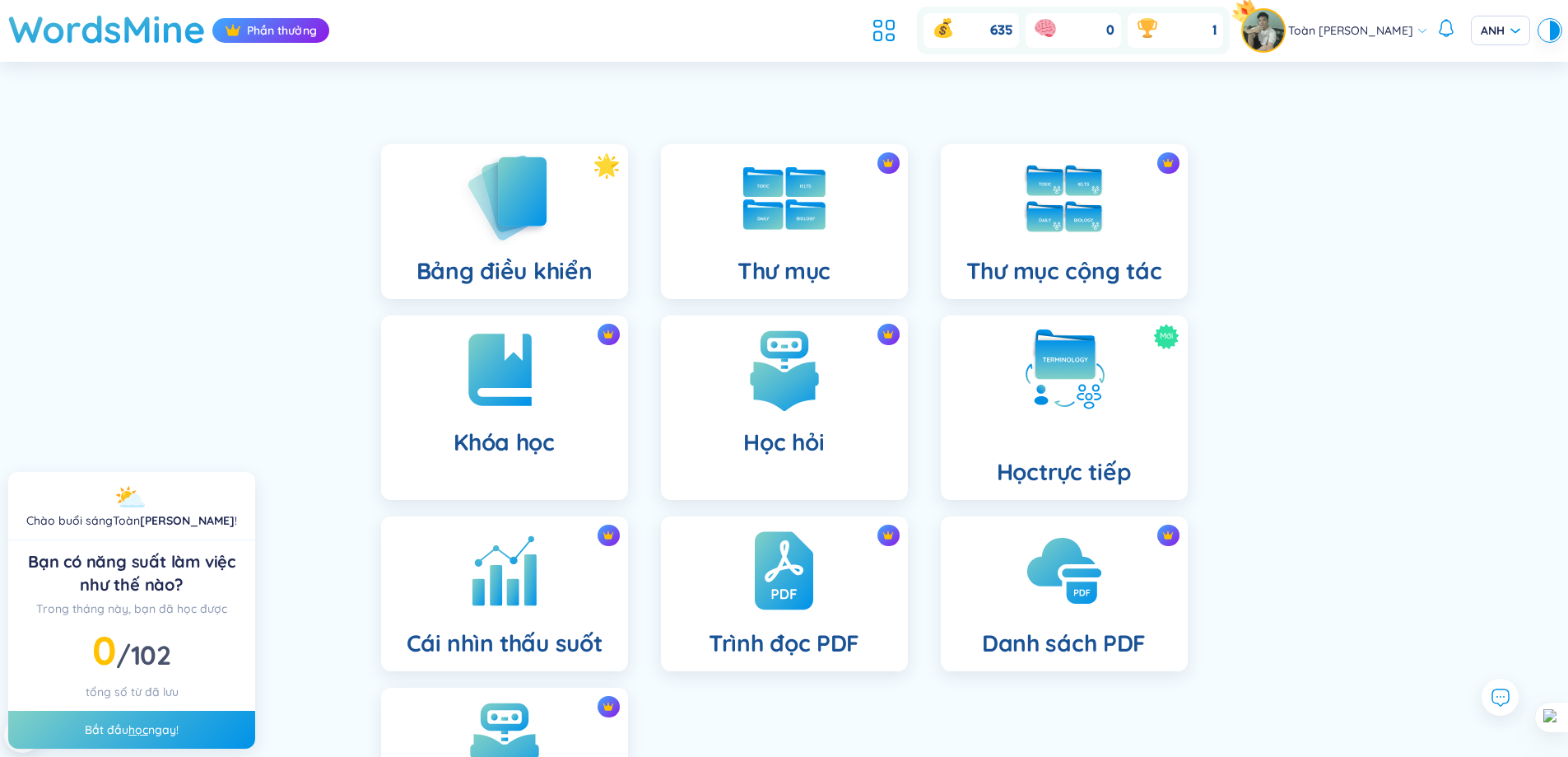
click at [551, 244] on div "Bảng điều khiển" at bounding box center [504, 221] width 247 height 155
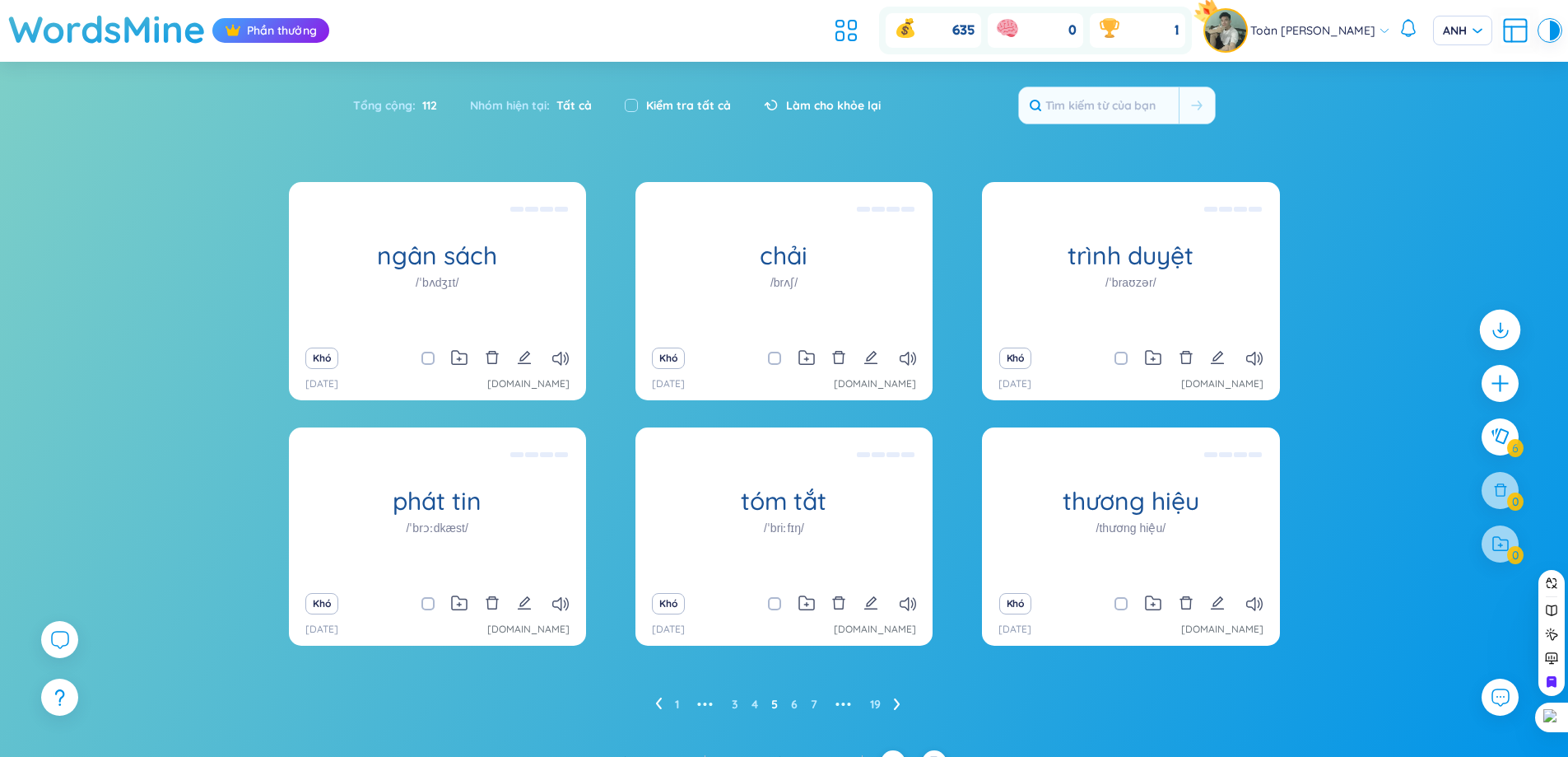
click at [1500, 336] on icon at bounding box center [1499, 329] width 21 height 21
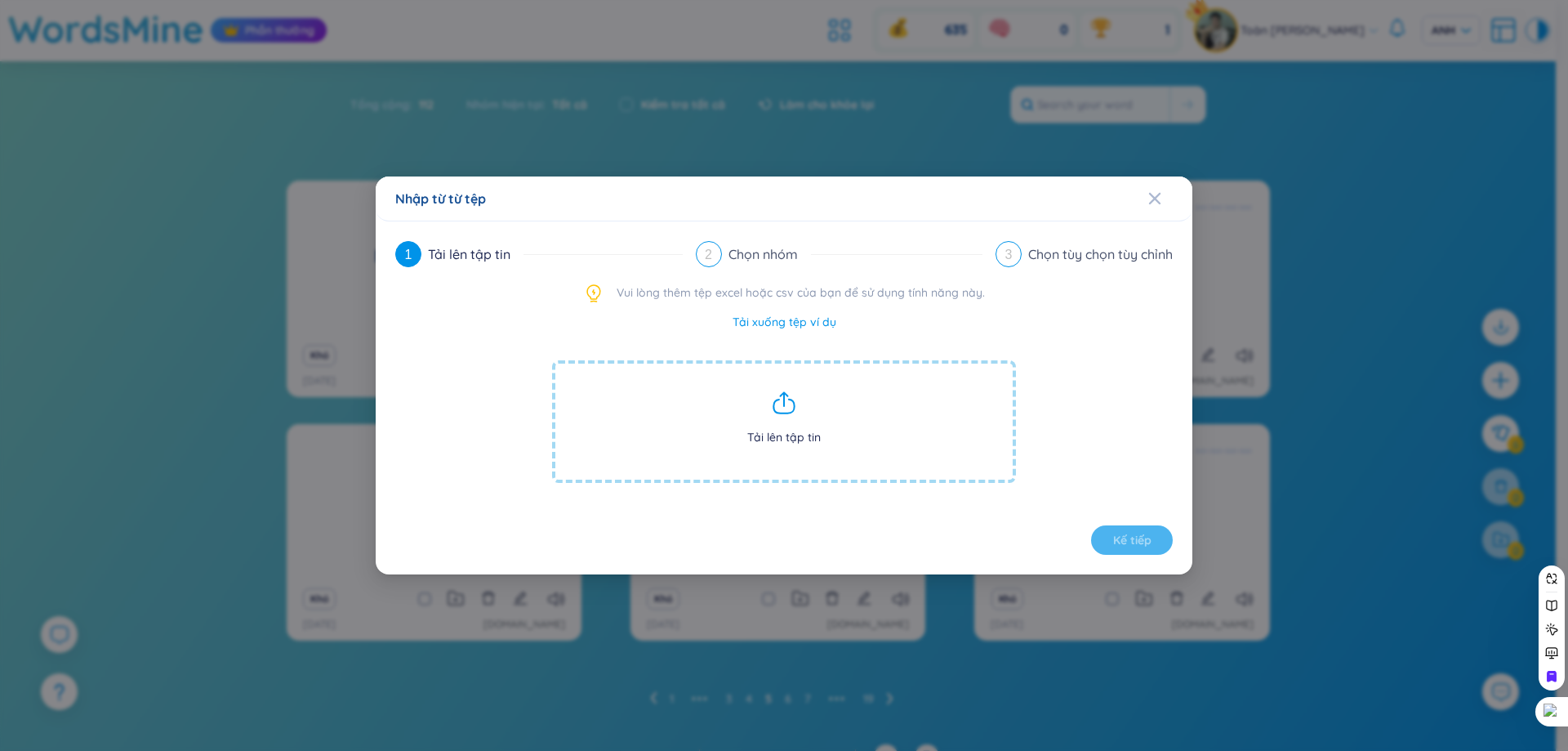
click at [782, 403] on icon at bounding box center [784, 402] width 26 height 26
click at [797, 419] on span "Tải lên tập tin" at bounding box center [784, 421] width 464 height 123
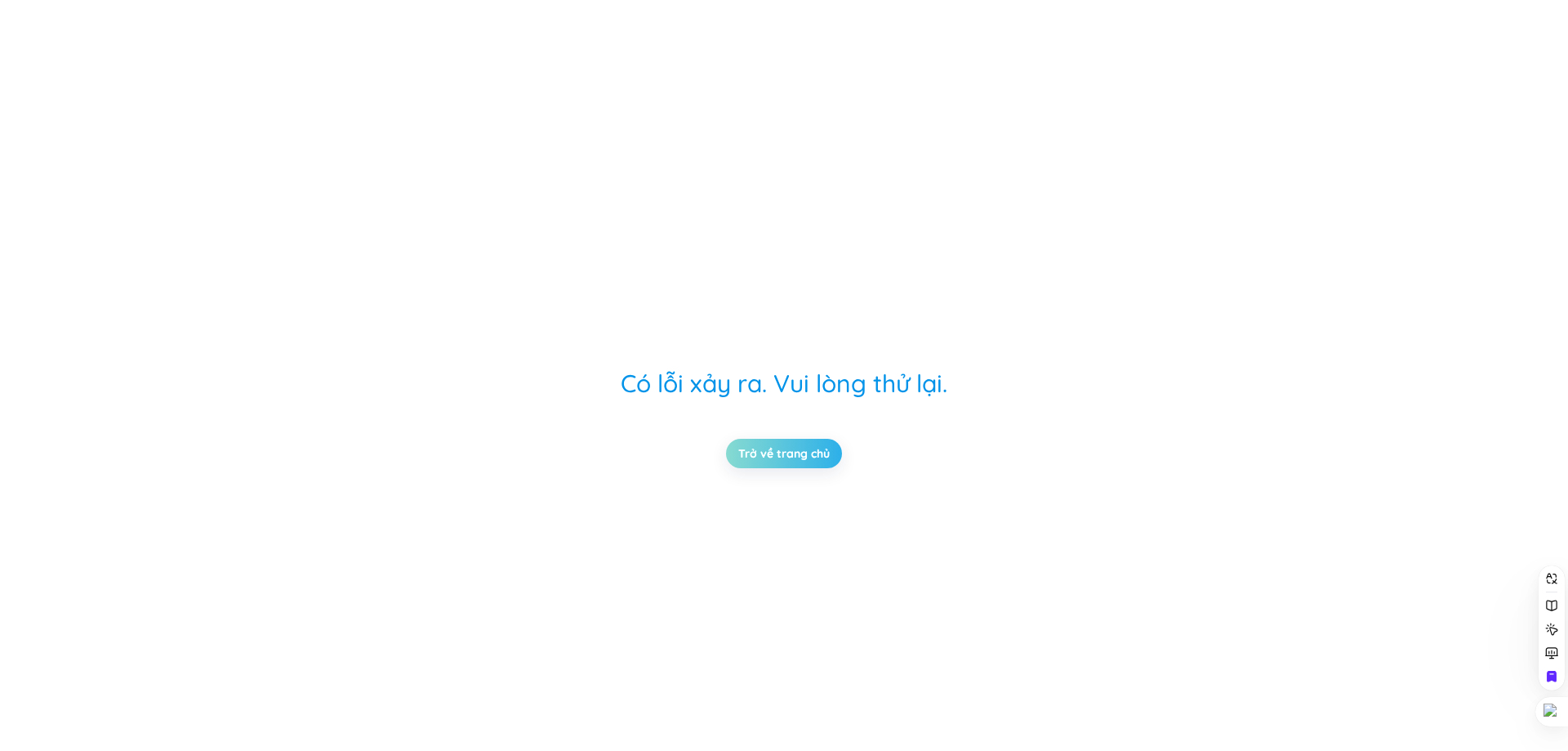
click at [793, 445] on link "Trở về trang chủ" at bounding box center [784, 452] width 92 height 18
click at [800, 447] on link "Trở về trang chủ" at bounding box center [784, 452] width 92 height 18
drag, startPoint x: 829, startPoint y: 435, endPoint x: 821, endPoint y: 441, distance: 10.0
click at [829, 436] on div "Có lỗi xảy ra. Vui lòng thử lại. Trở về trang chủ" at bounding box center [784, 375] width 784 height 751
click at [810, 448] on link "Trở về trang chủ" at bounding box center [784, 452] width 92 height 18
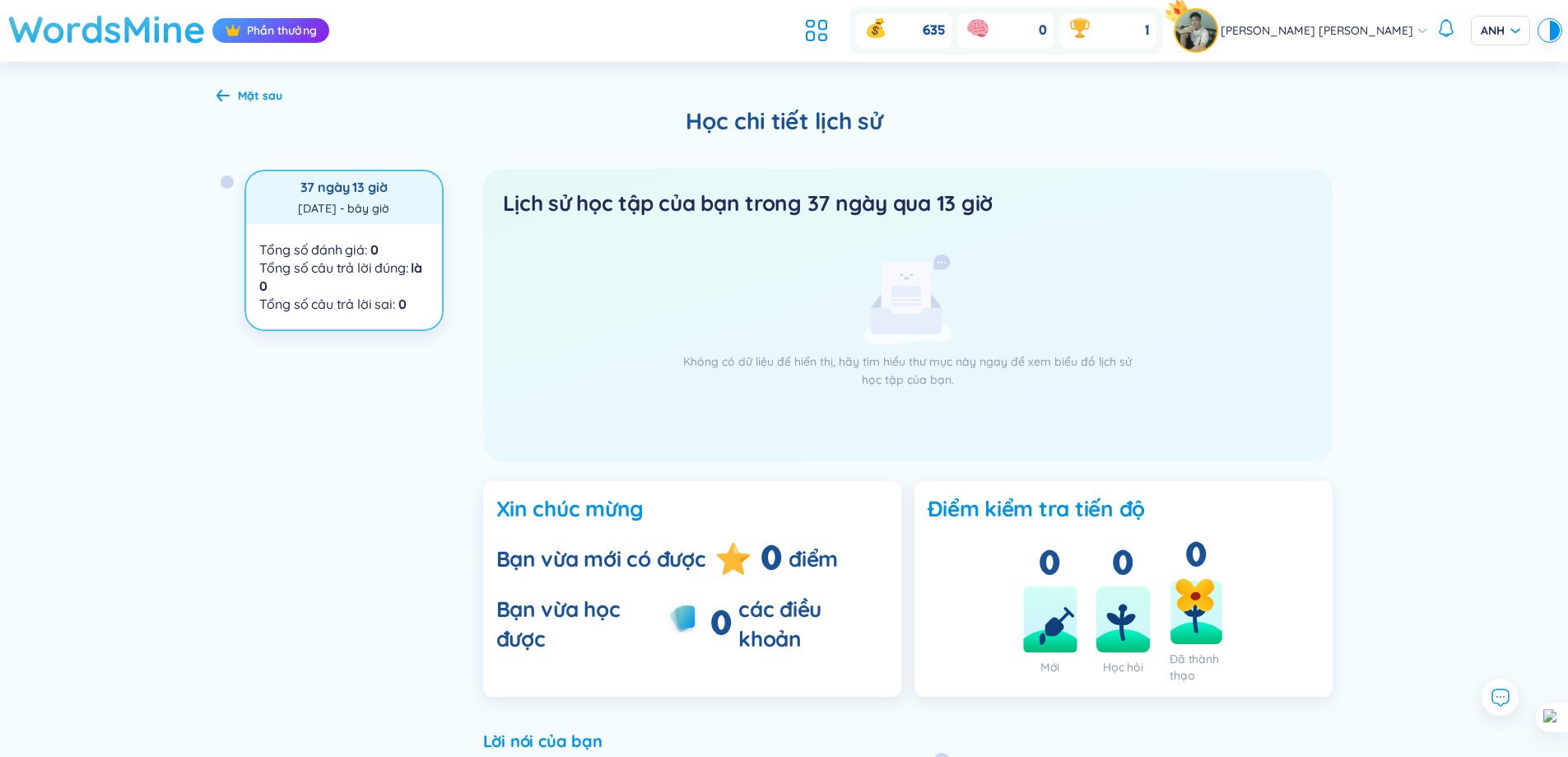
click at [129, 13] on font "WordsMine" at bounding box center [107, 29] width 197 height 46
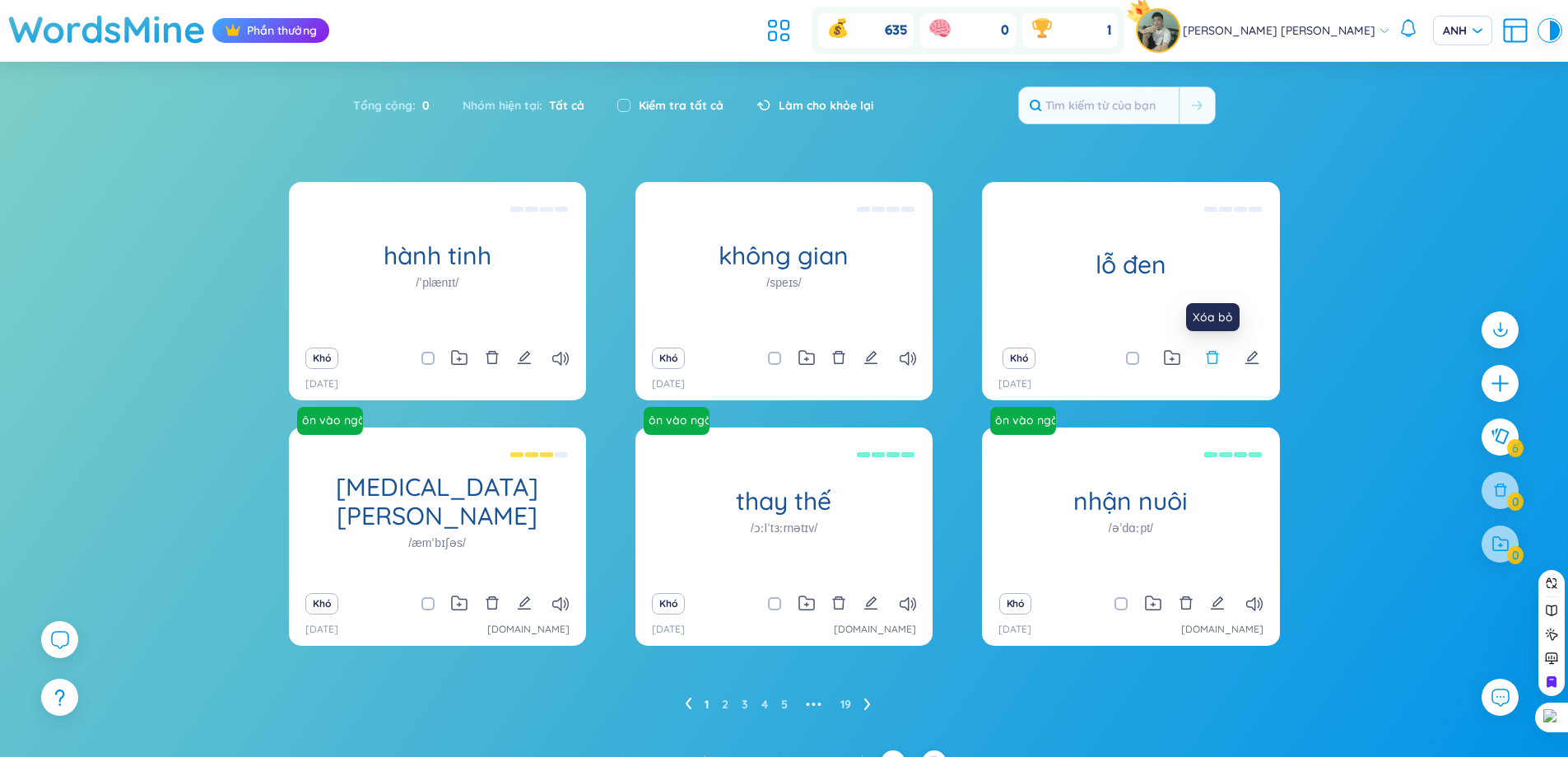
click at [1209, 358] on icon "xóa bỏ" at bounding box center [1212, 357] width 14 height 14
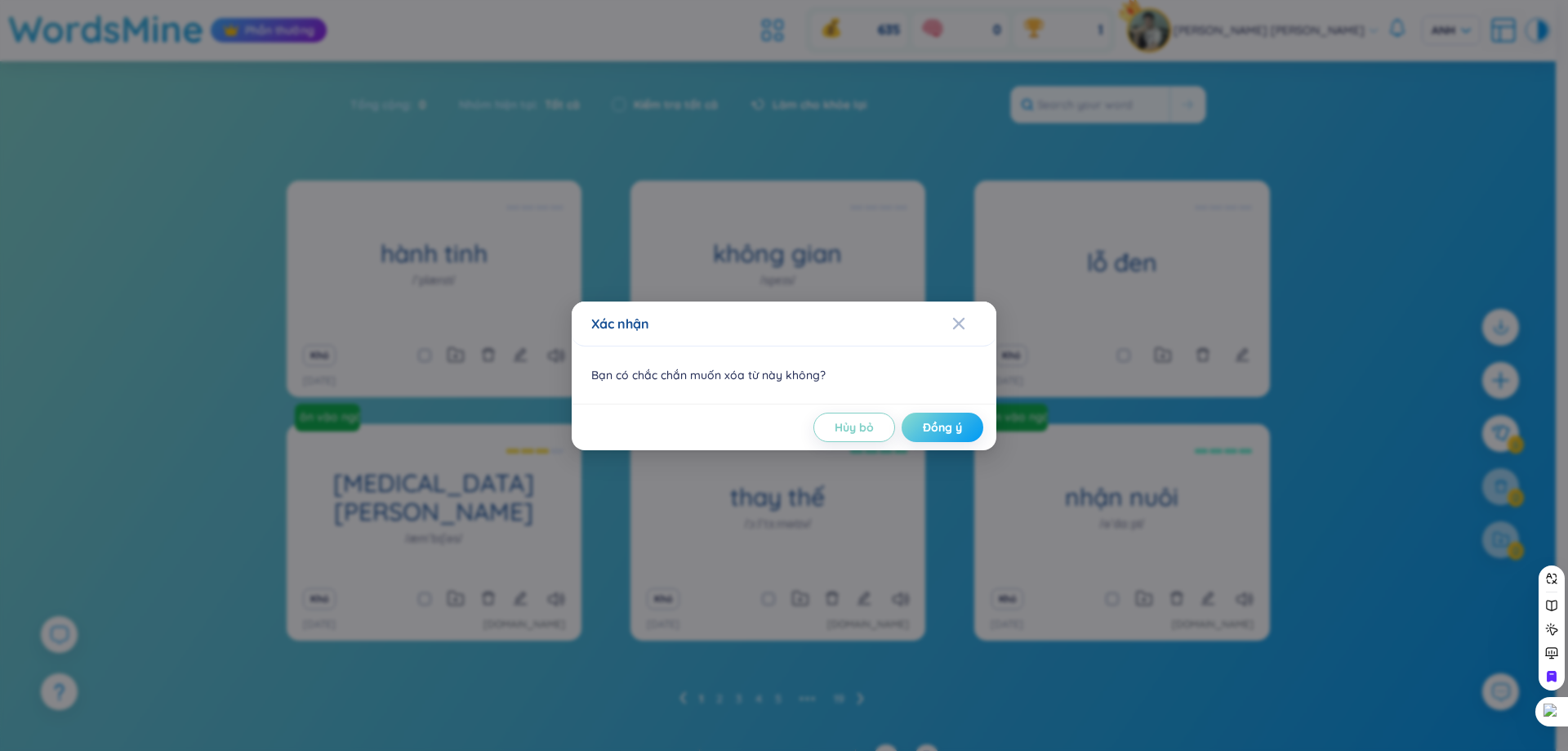
click at [953, 425] on font "Đồng ý" at bounding box center [942, 426] width 40 height 14
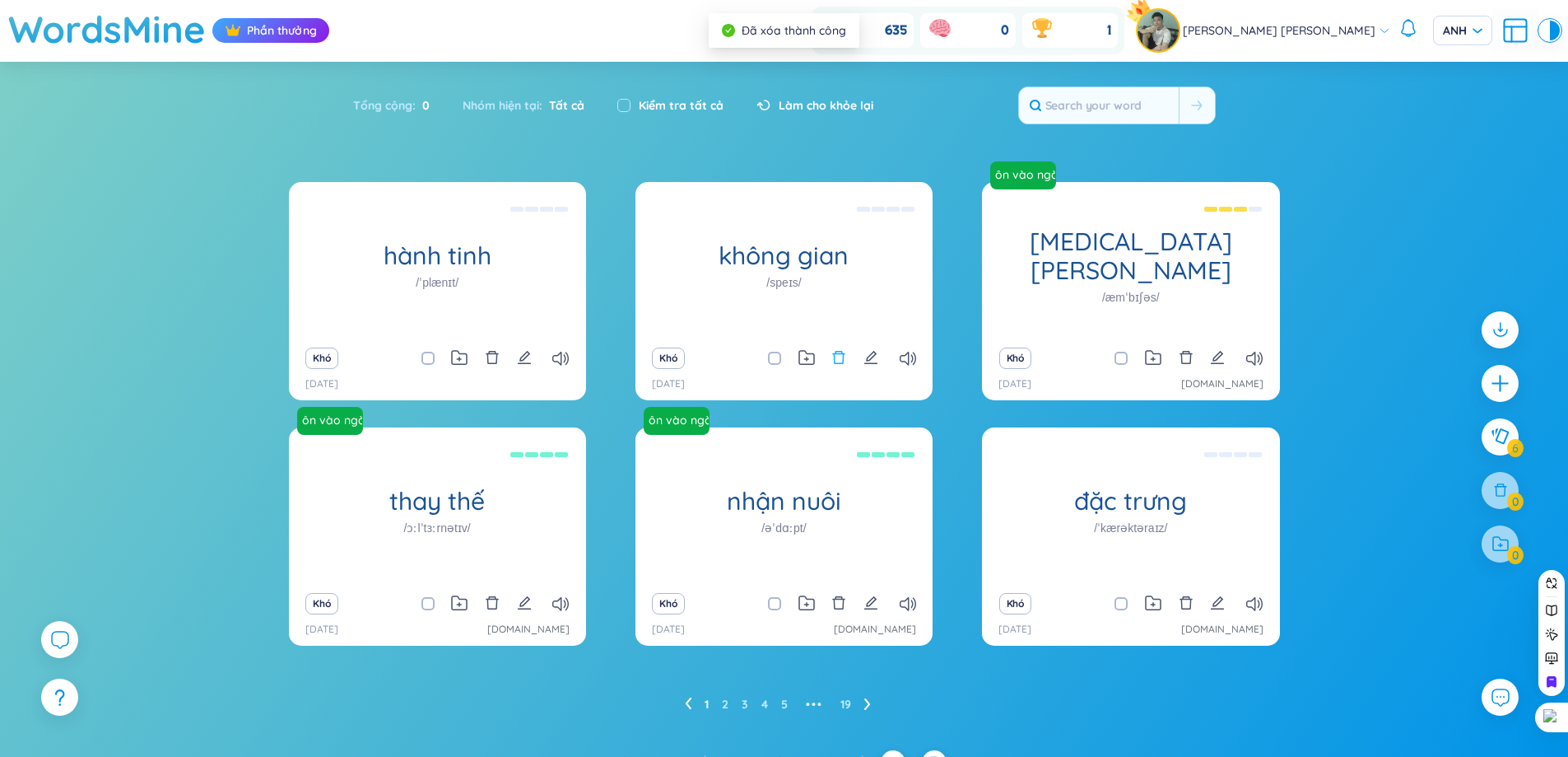
click at [836, 348] on button at bounding box center [838, 358] width 14 height 23
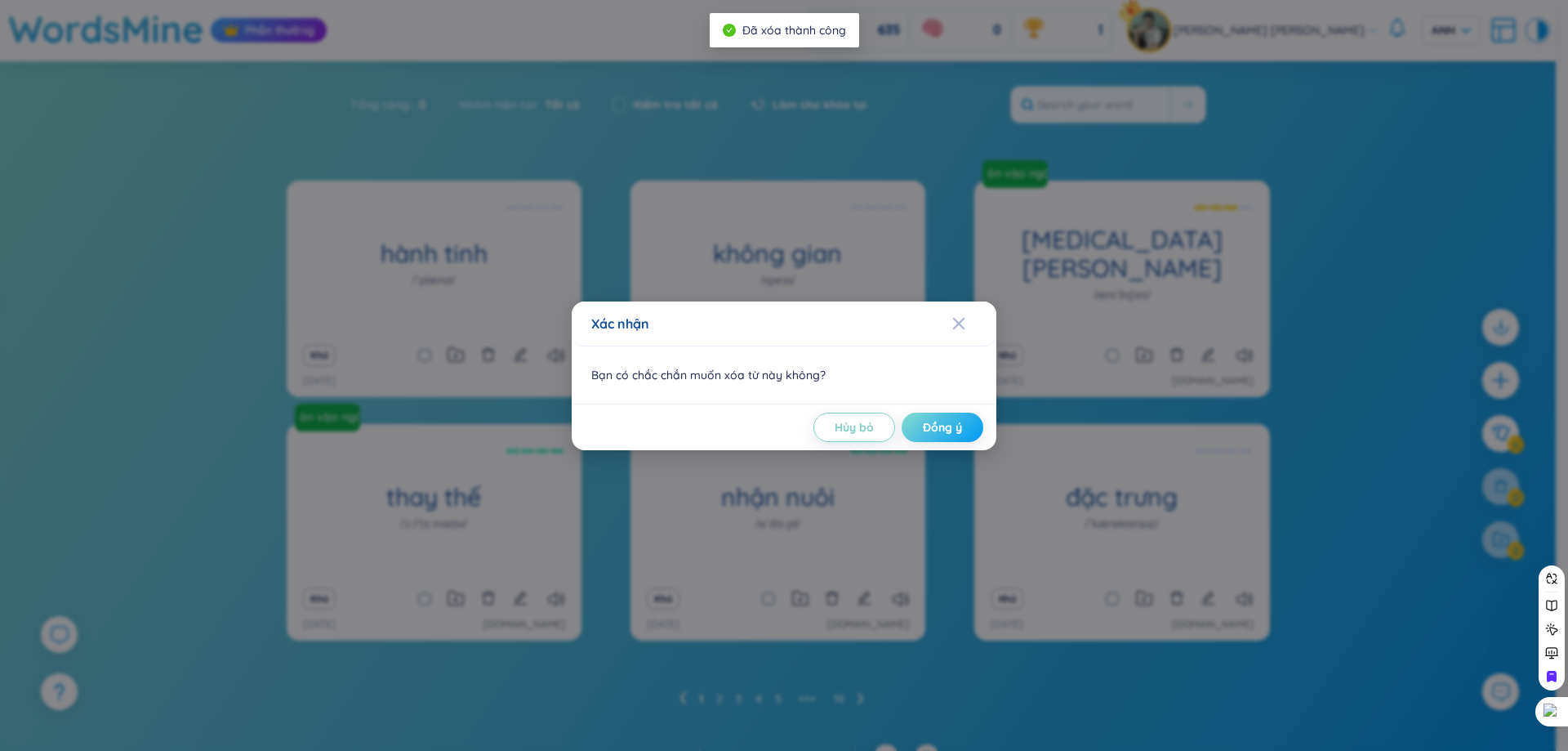
click at [939, 421] on font "Đồng ý" at bounding box center [942, 426] width 40 height 14
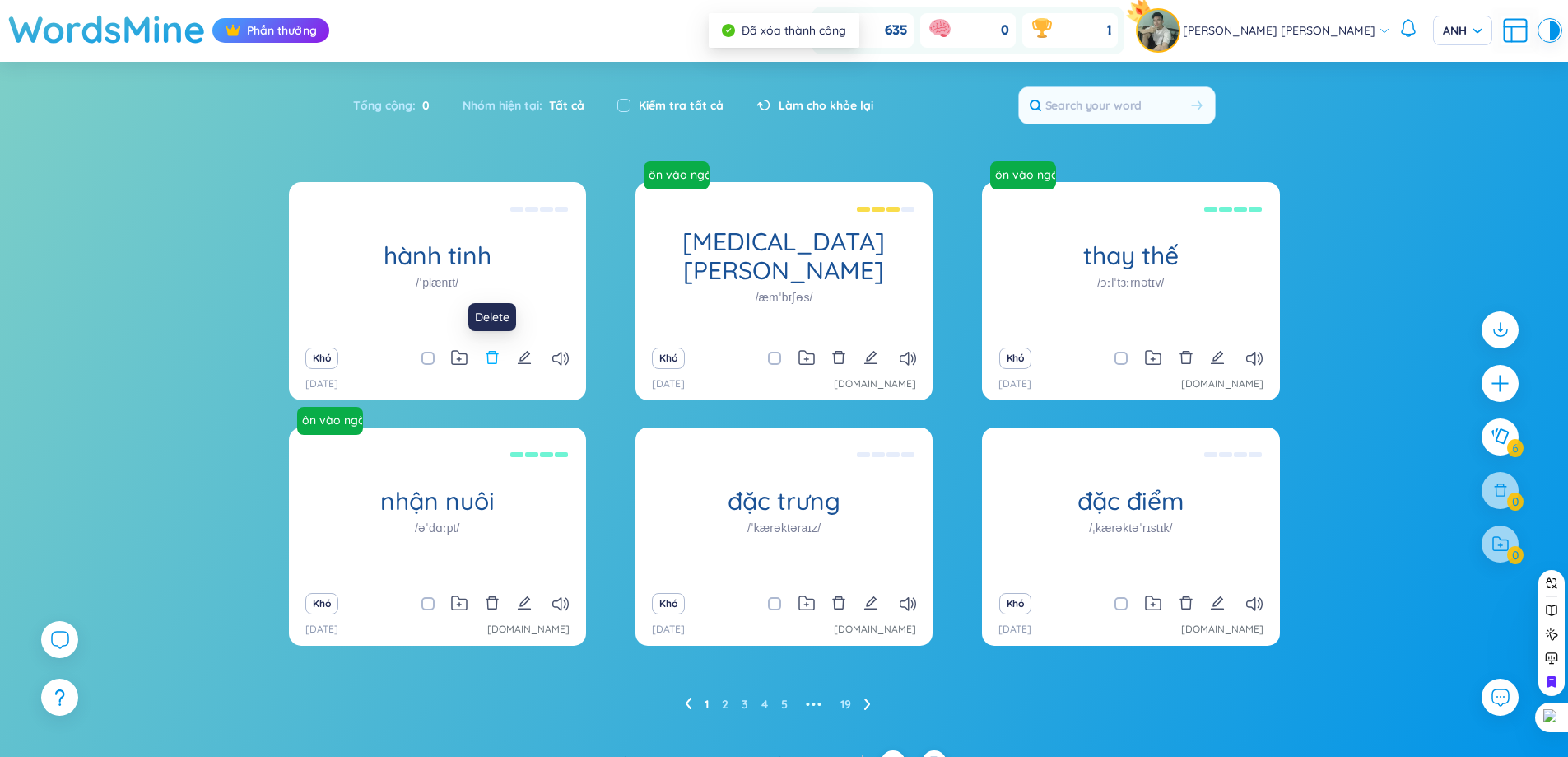
click at [496, 360] on icon "xóa bỏ" at bounding box center [492, 357] width 14 height 14
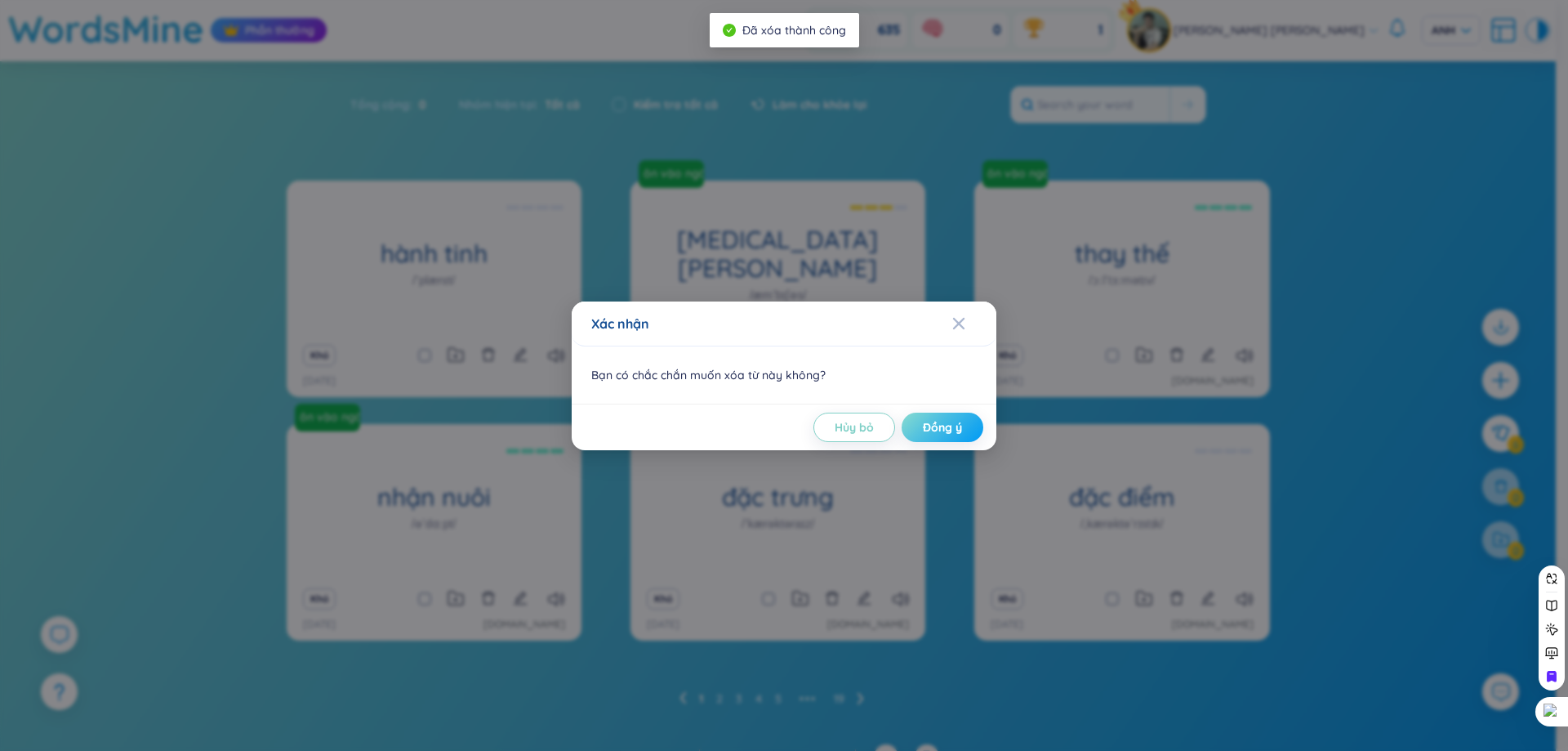
click at [935, 424] on font "Đồng ý" at bounding box center [942, 426] width 40 height 14
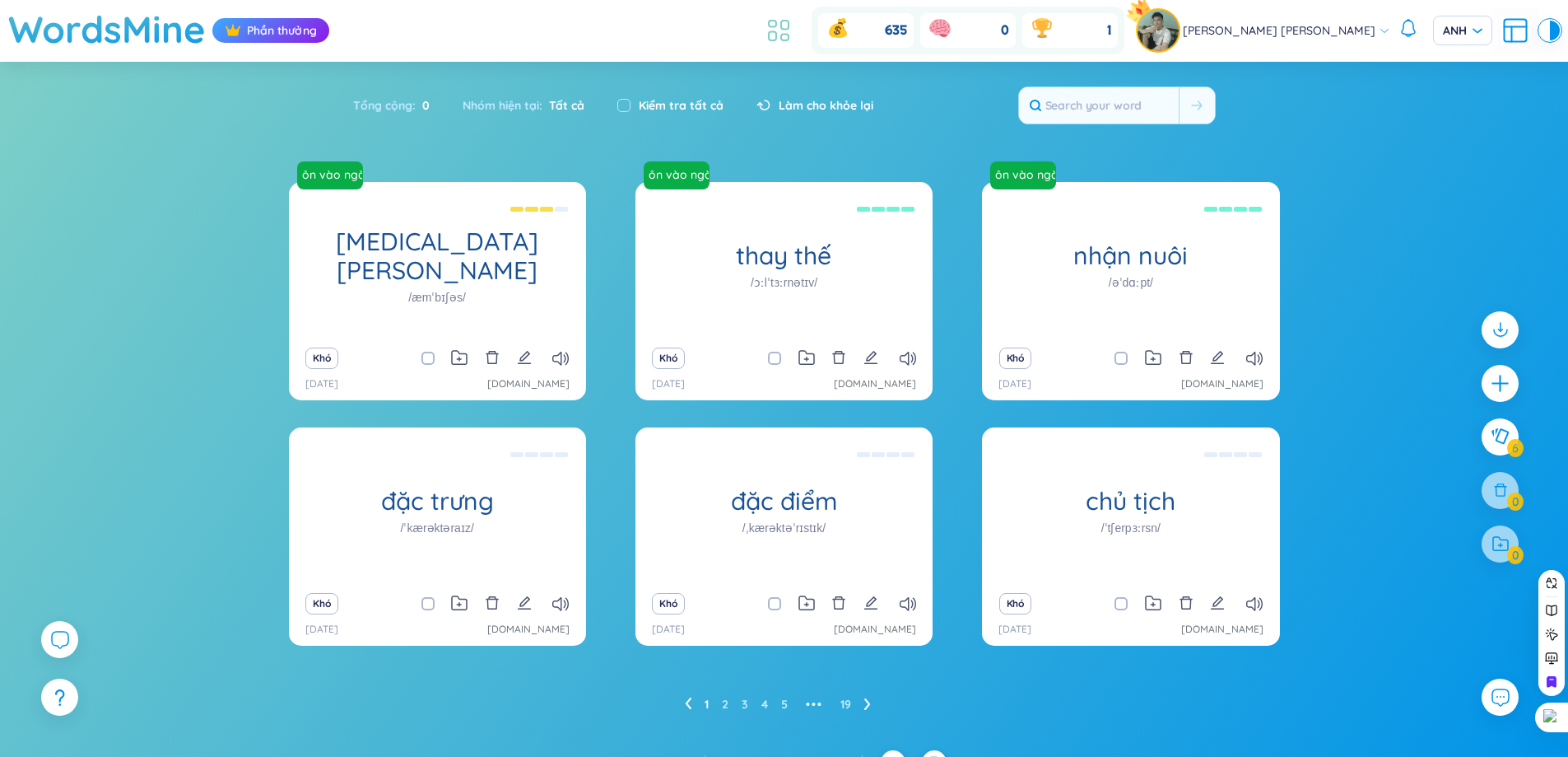
click at [793, 25] on icon at bounding box center [778, 30] width 30 height 30
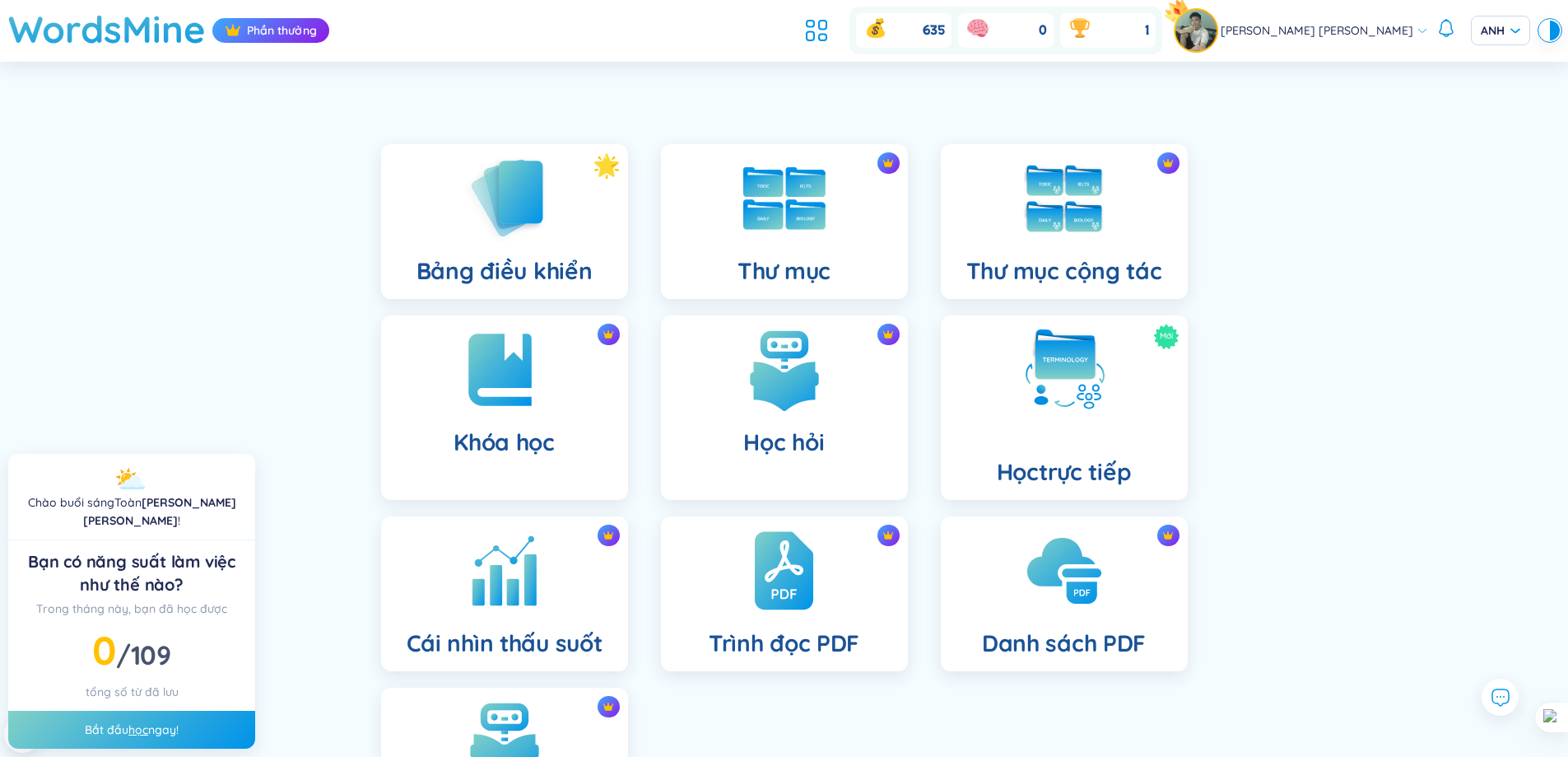
click at [1298, 316] on div "Bảng điều khiển Thư mục Thư mục cộng tác Khóa học Học hỏi Mới Học trực tiếp Cái…" at bounding box center [784, 515] width 1568 height 827
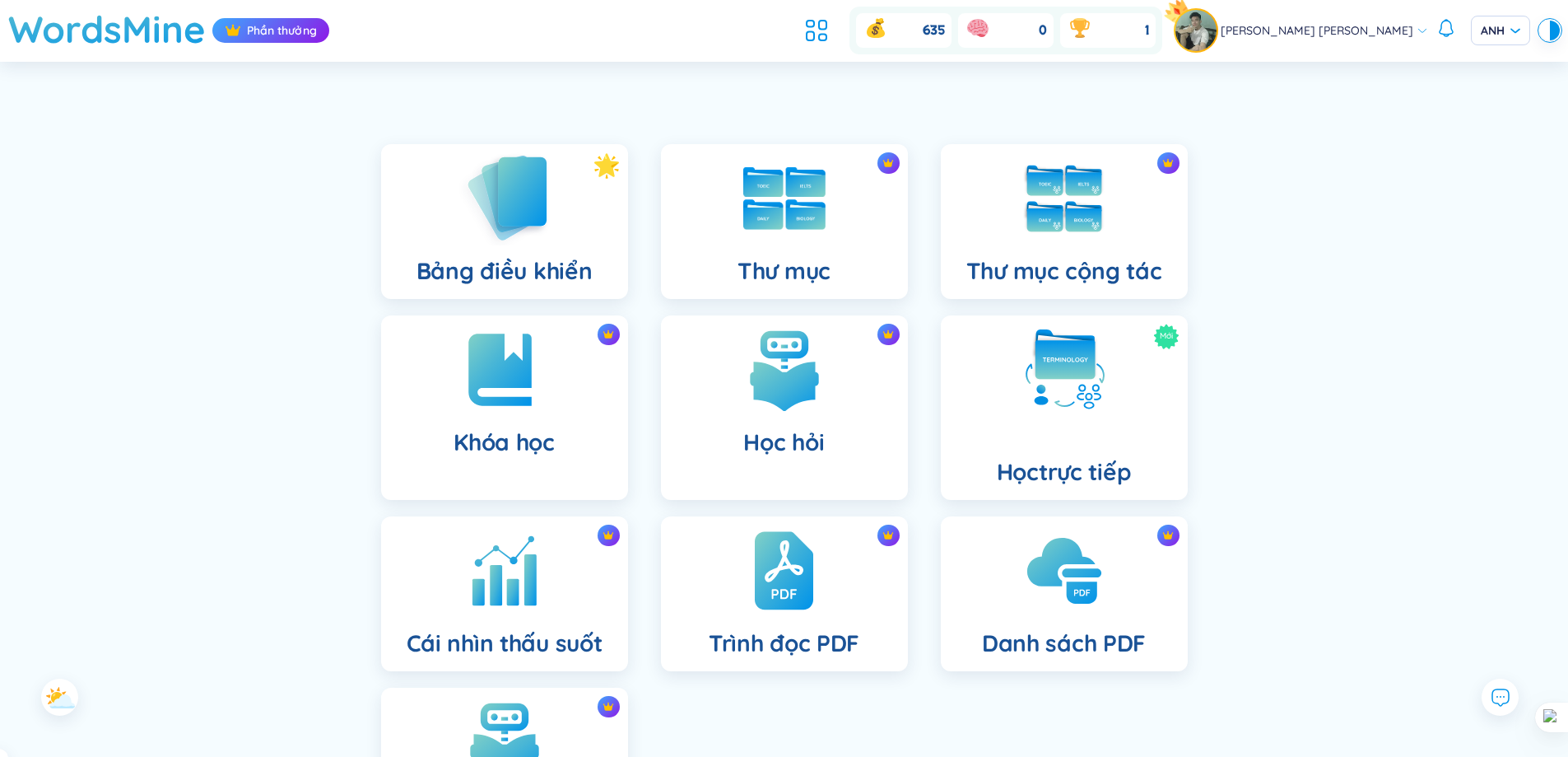
click at [515, 210] on img at bounding box center [504, 198] width 91 height 94
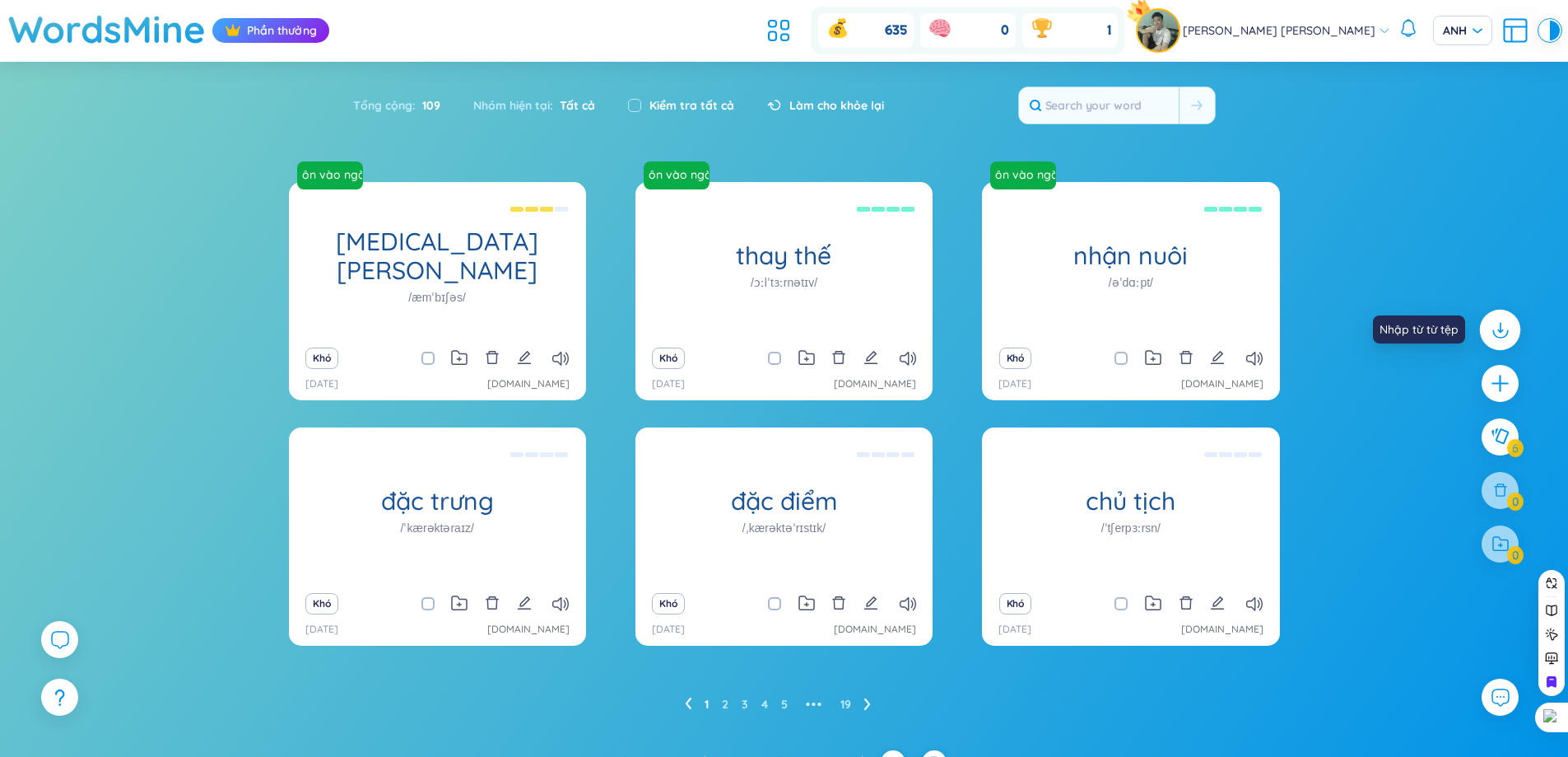
click at [1501, 333] on icon at bounding box center [1499, 329] width 21 height 21
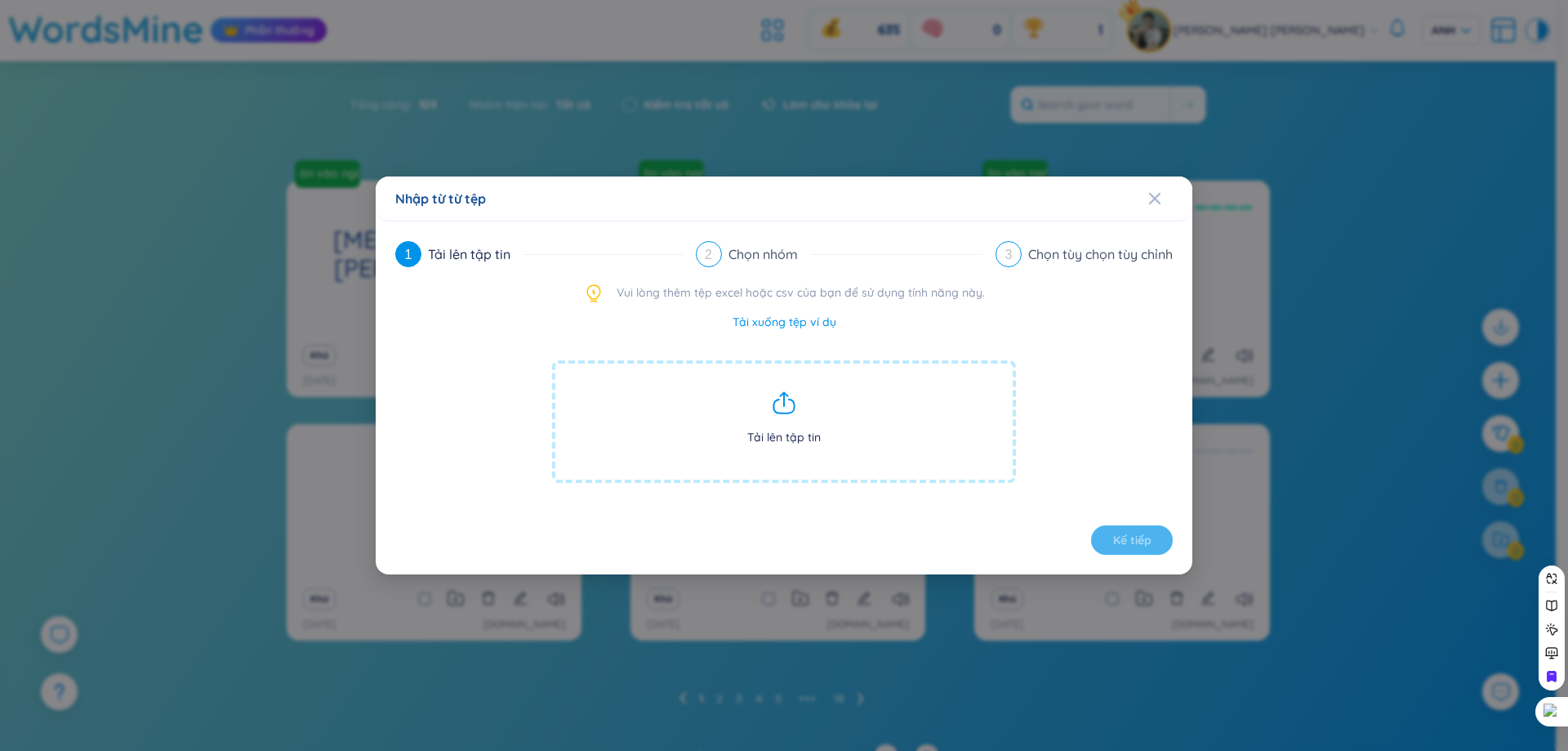
click at [757, 389] on span "Tải lên tập tin" at bounding box center [784, 421] width 464 height 123
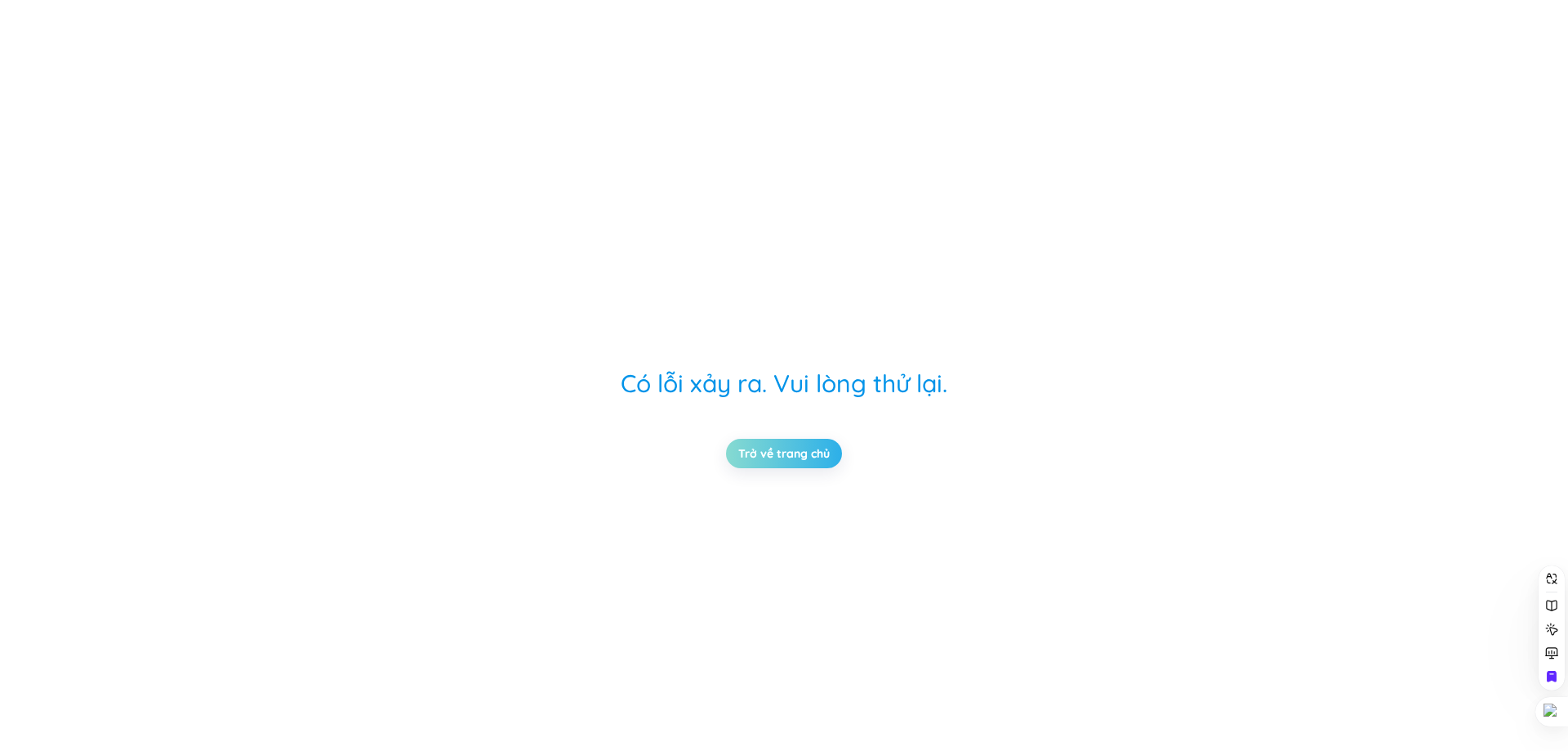
click at [771, 452] on link "Trở về trang chủ" at bounding box center [784, 452] width 92 height 18
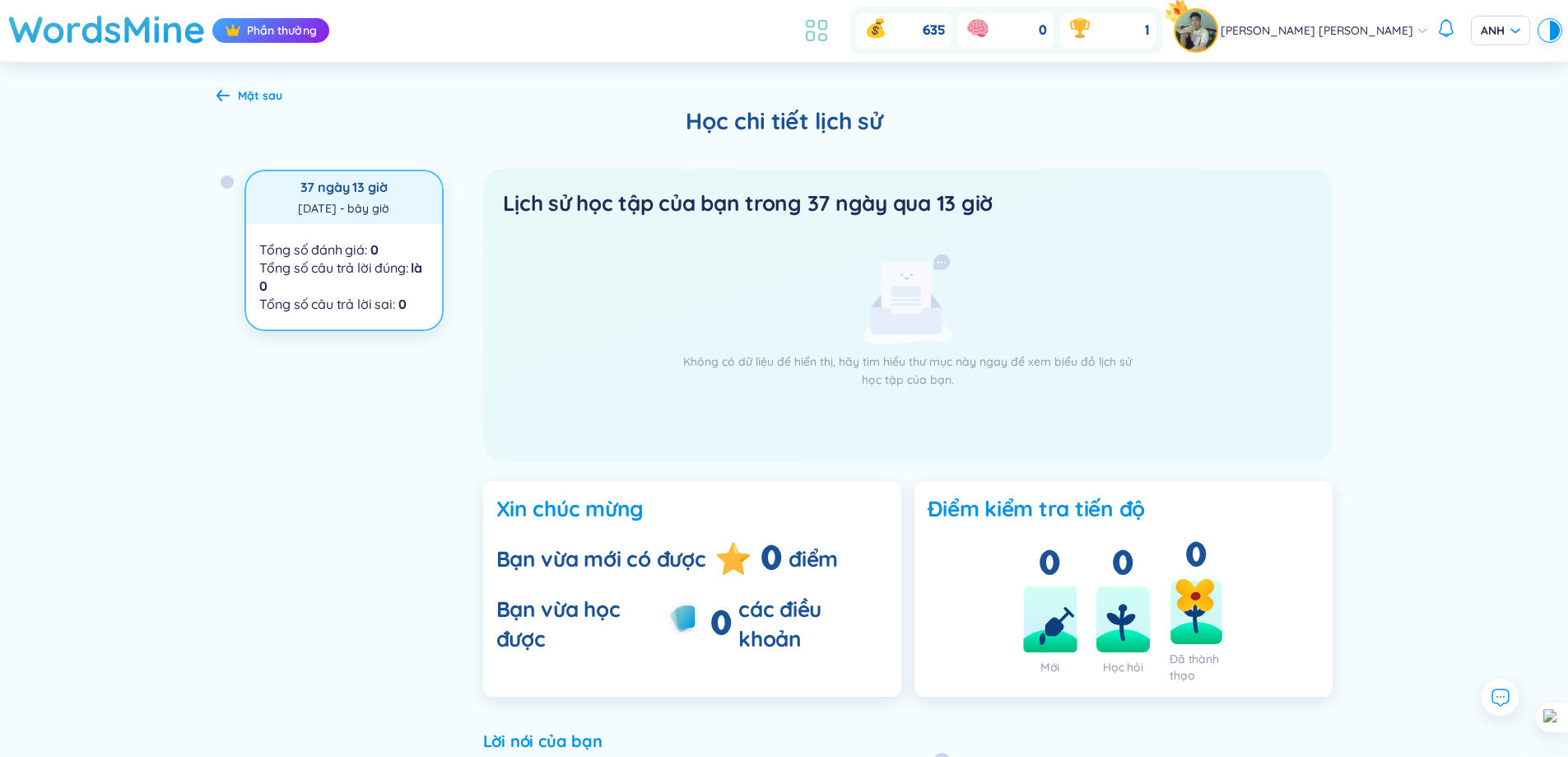
click at [831, 36] on icon at bounding box center [816, 30] width 30 height 30
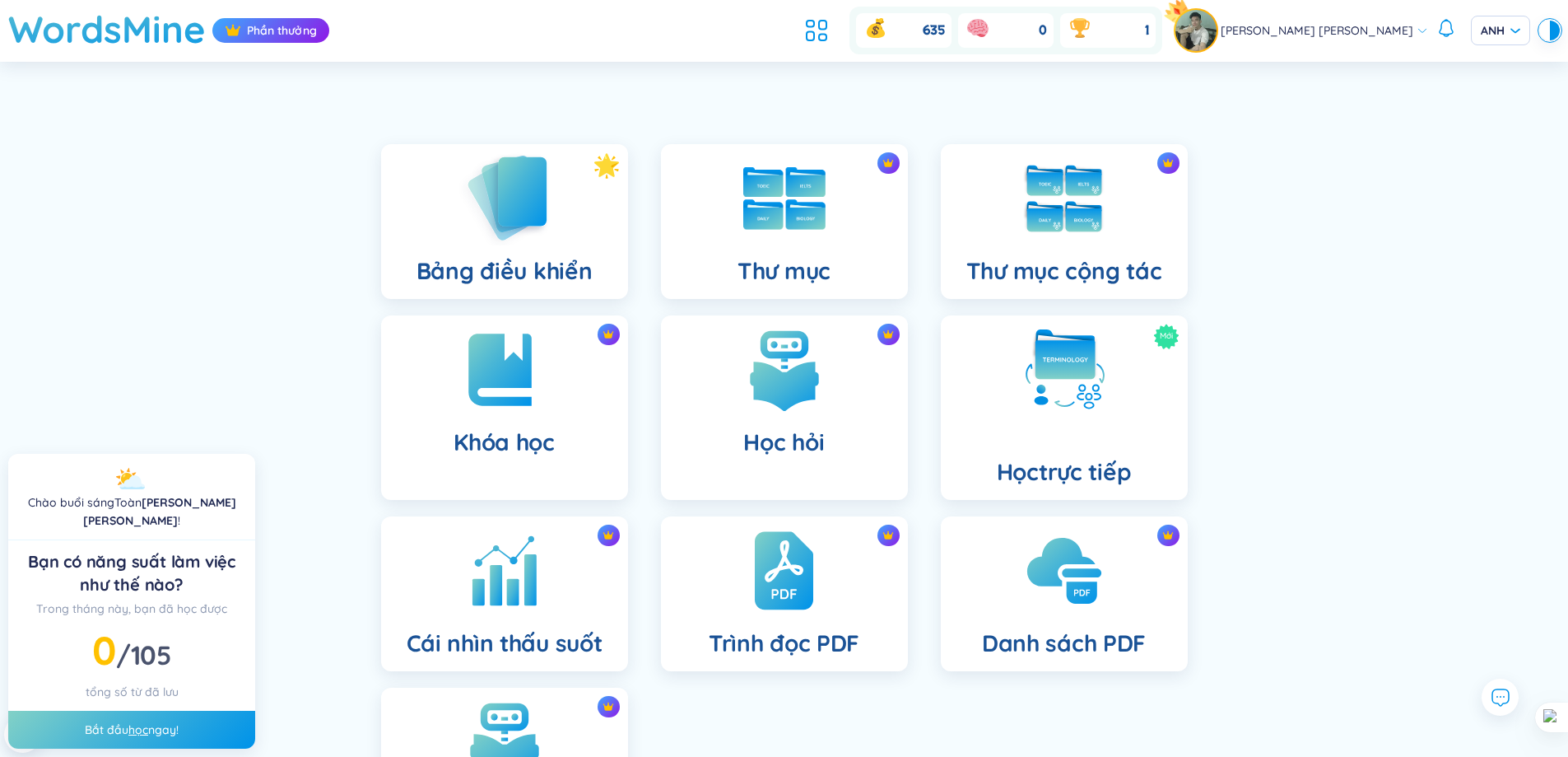
click at [553, 248] on div "Bảng điều khiển" at bounding box center [504, 221] width 247 height 155
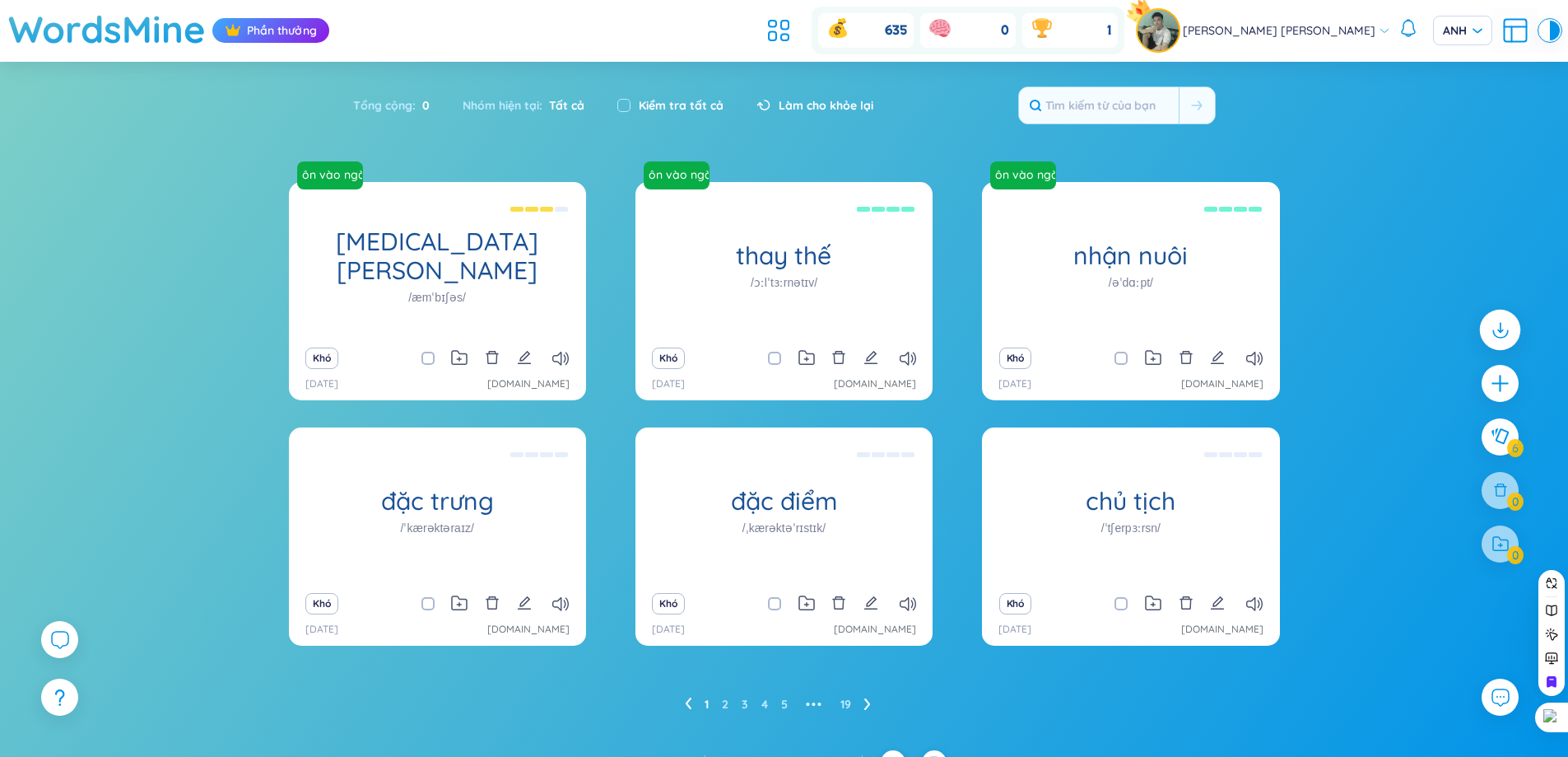
click at [1504, 336] on icon at bounding box center [1500, 333] width 14 height 8
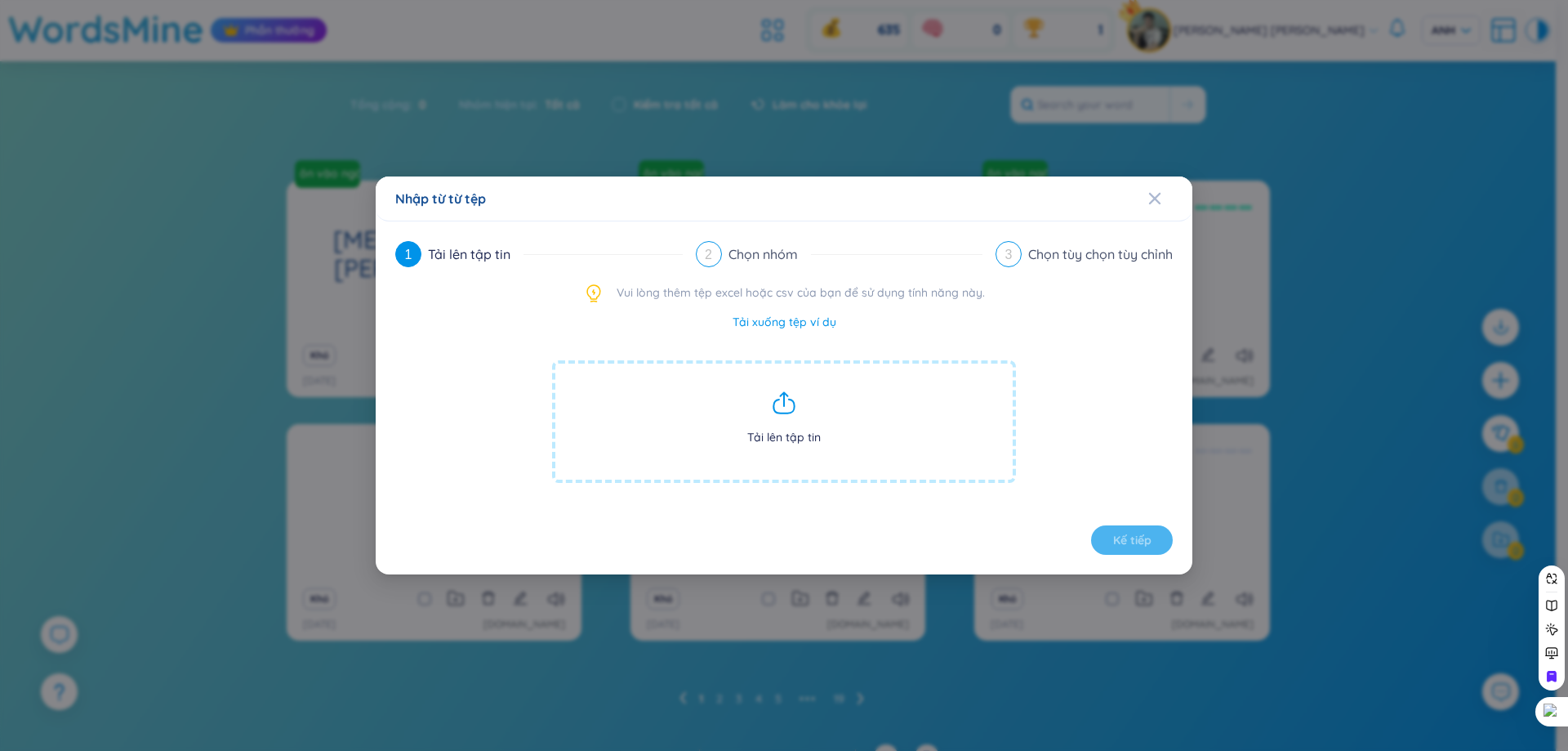
click at [763, 438] on font "Tải lên tập tin" at bounding box center [784, 436] width 73 height 14
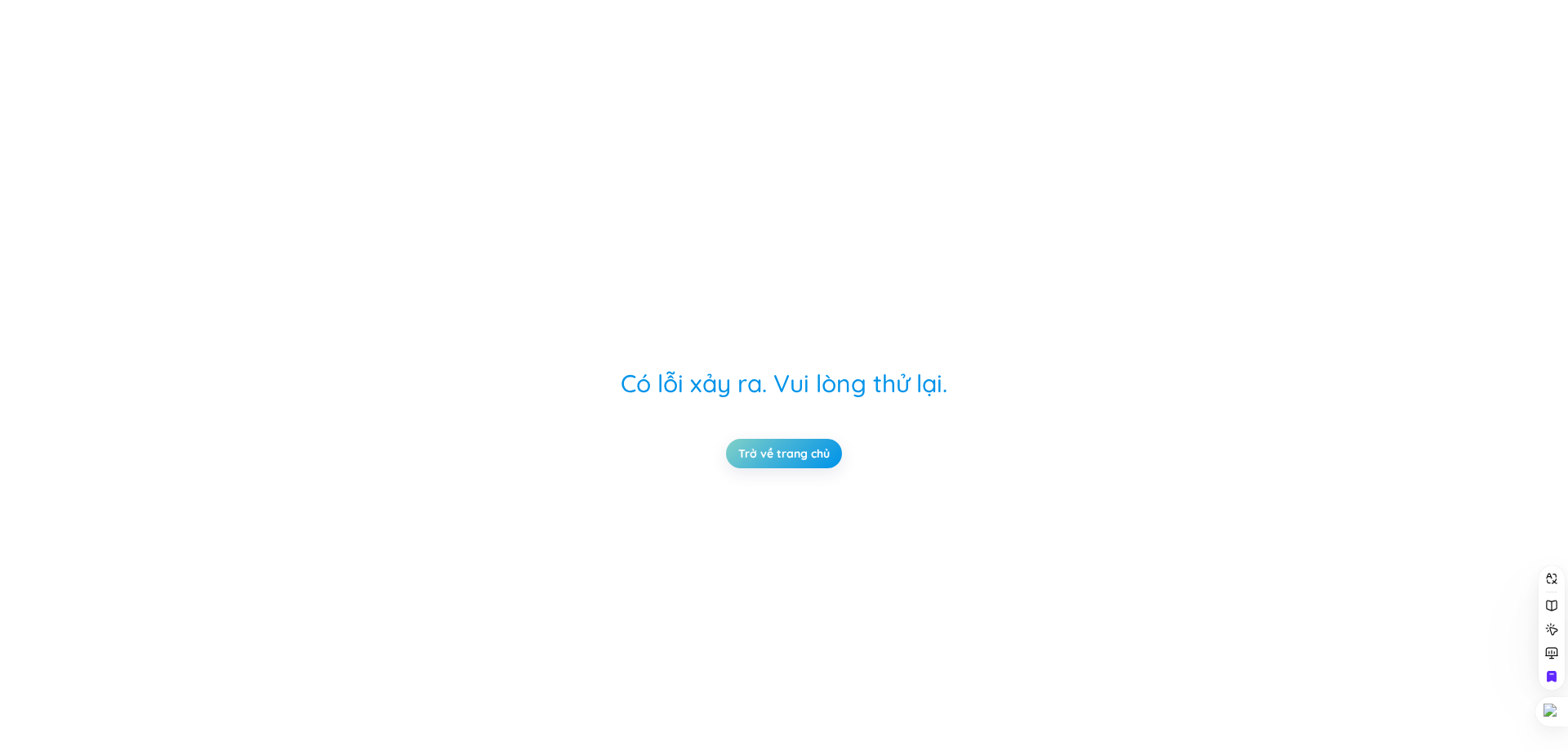
click at [772, 436] on div "Có lỗi xảy ra. Vui lòng thử lại. Trở về trang chủ" at bounding box center [784, 375] width 784 height 751
click at [772, 449] on link "Trở về trang chủ" at bounding box center [784, 452] width 92 height 18
click at [738, 444] on link "Trở về trang chủ" at bounding box center [784, 452] width 92 height 18
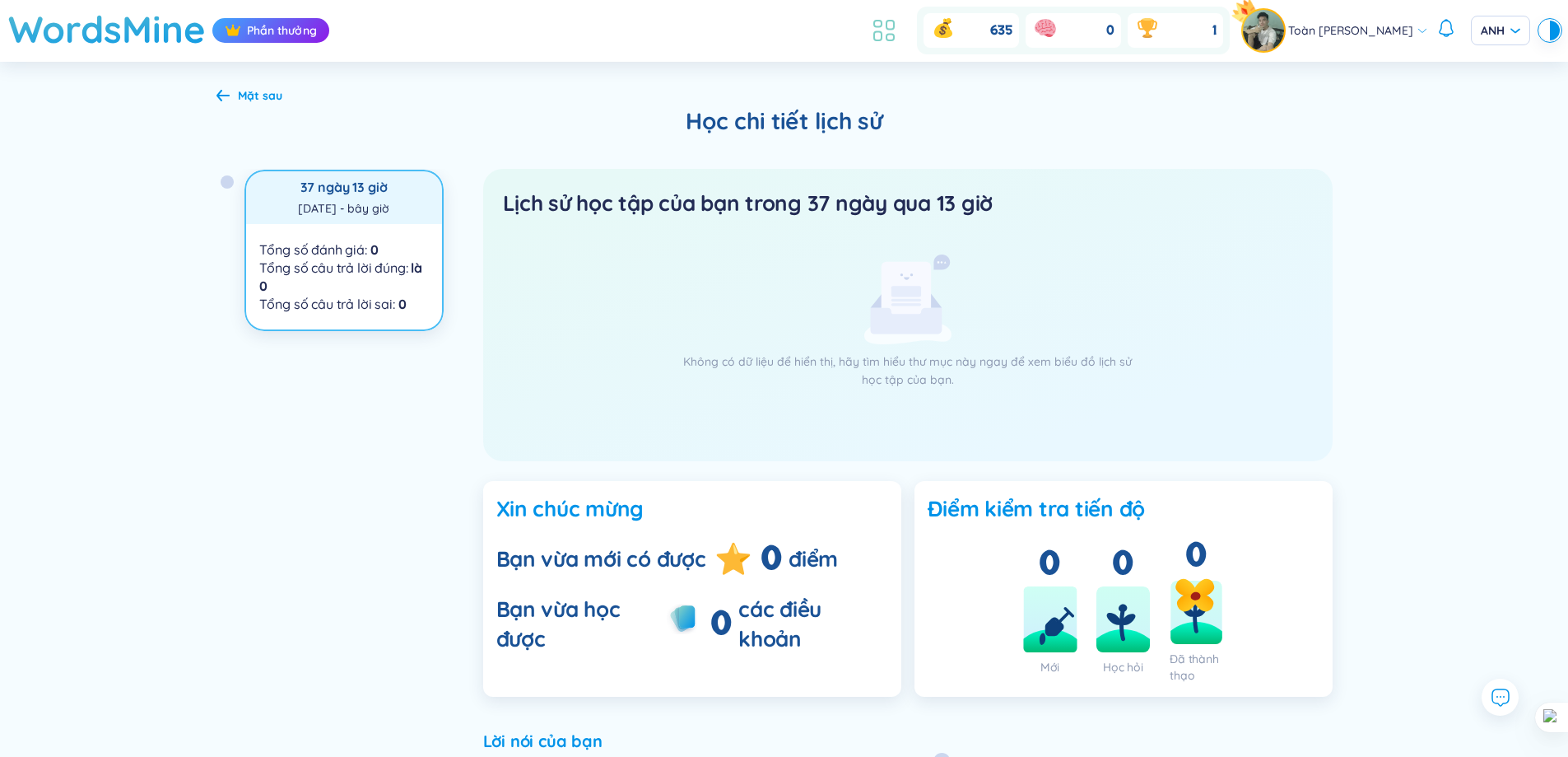
click at [875, 38] on body "WordsMine Phần thưởng 635 0 1 Toàn [PERSON_NAME] Toàn ANH Mặt sau Học chi tiết …" at bounding box center [784, 378] width 1568 height 757
click at [878, 35] on icon at bounding box center [884, 30] width 30 height 30
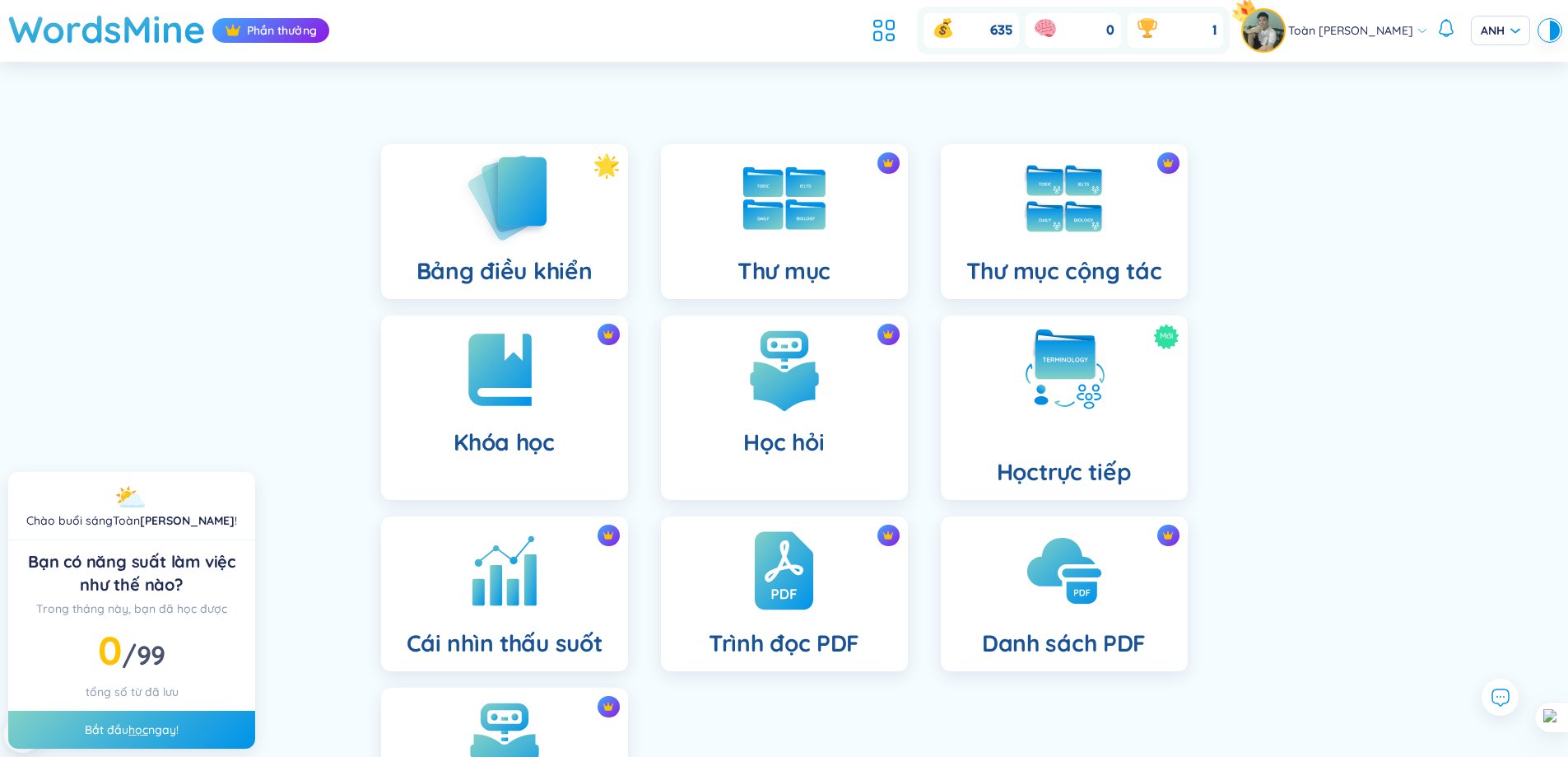
click at [525, 229] on img at bounding box center [504, 198] width 91 height 94
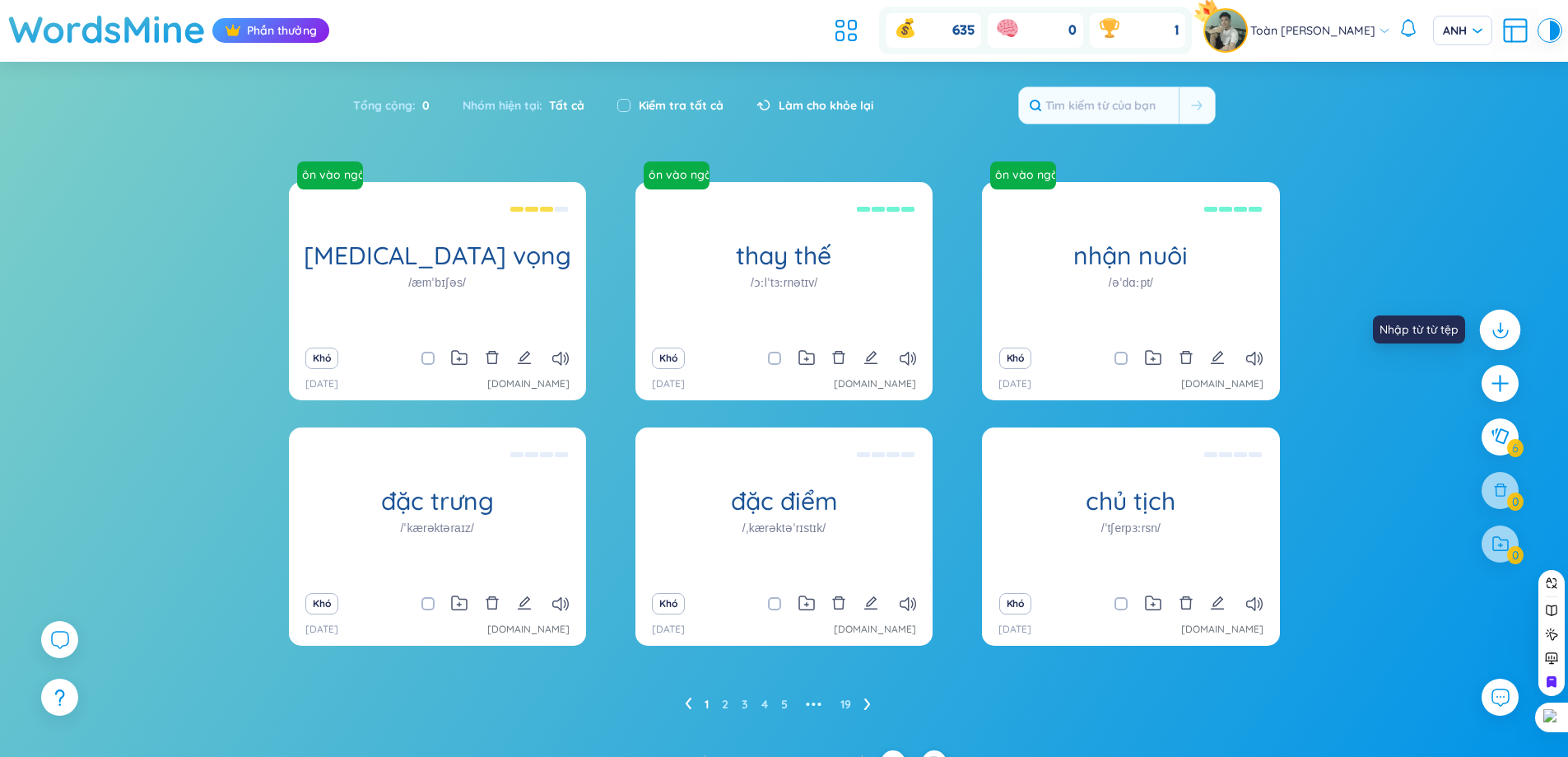
click at [1505, 332] on icon at bounding box center [1499, 329] width 21 height 21
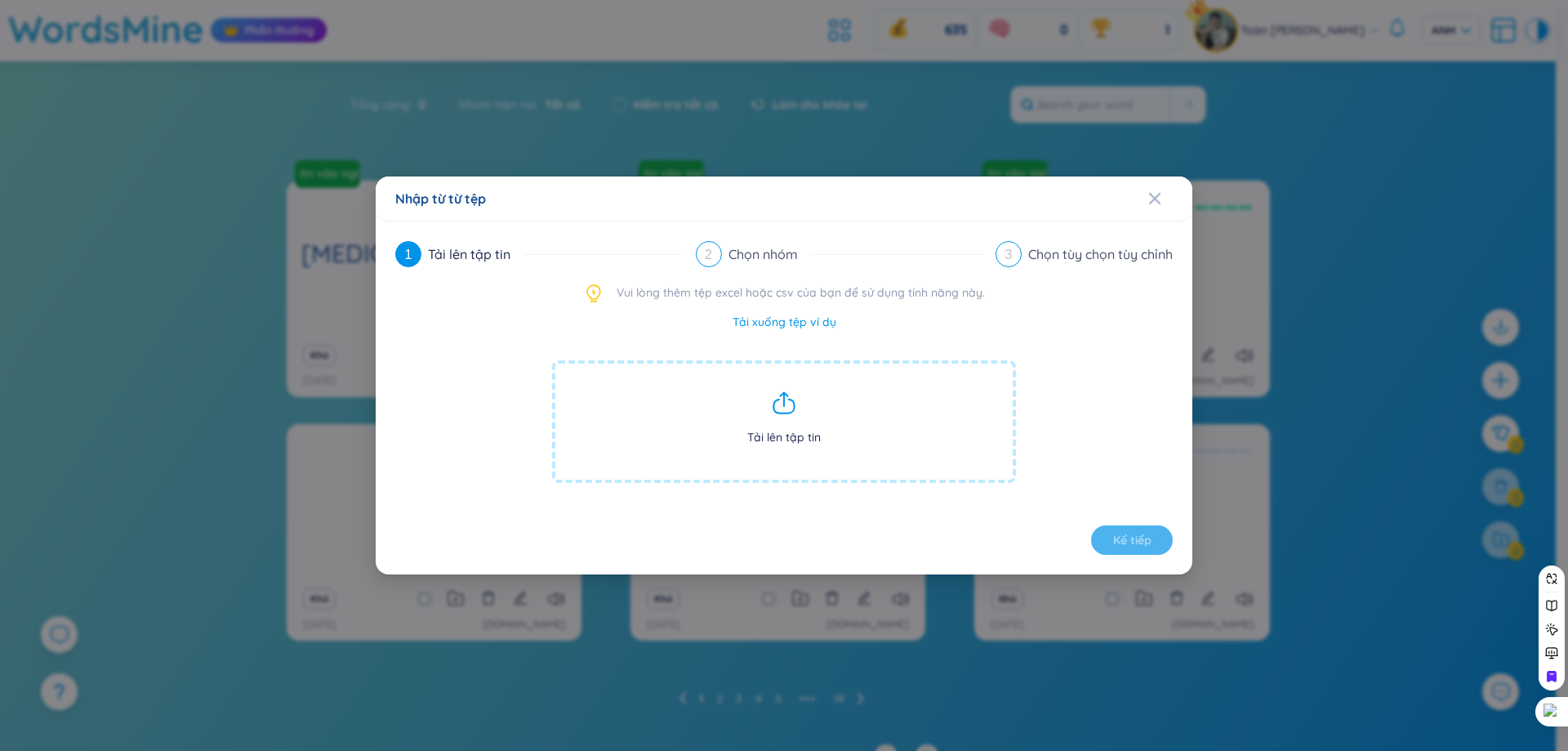
click at [801, 419] on span "Tải lên tập tin" at bounding box center [784, 421] width 464 height 123
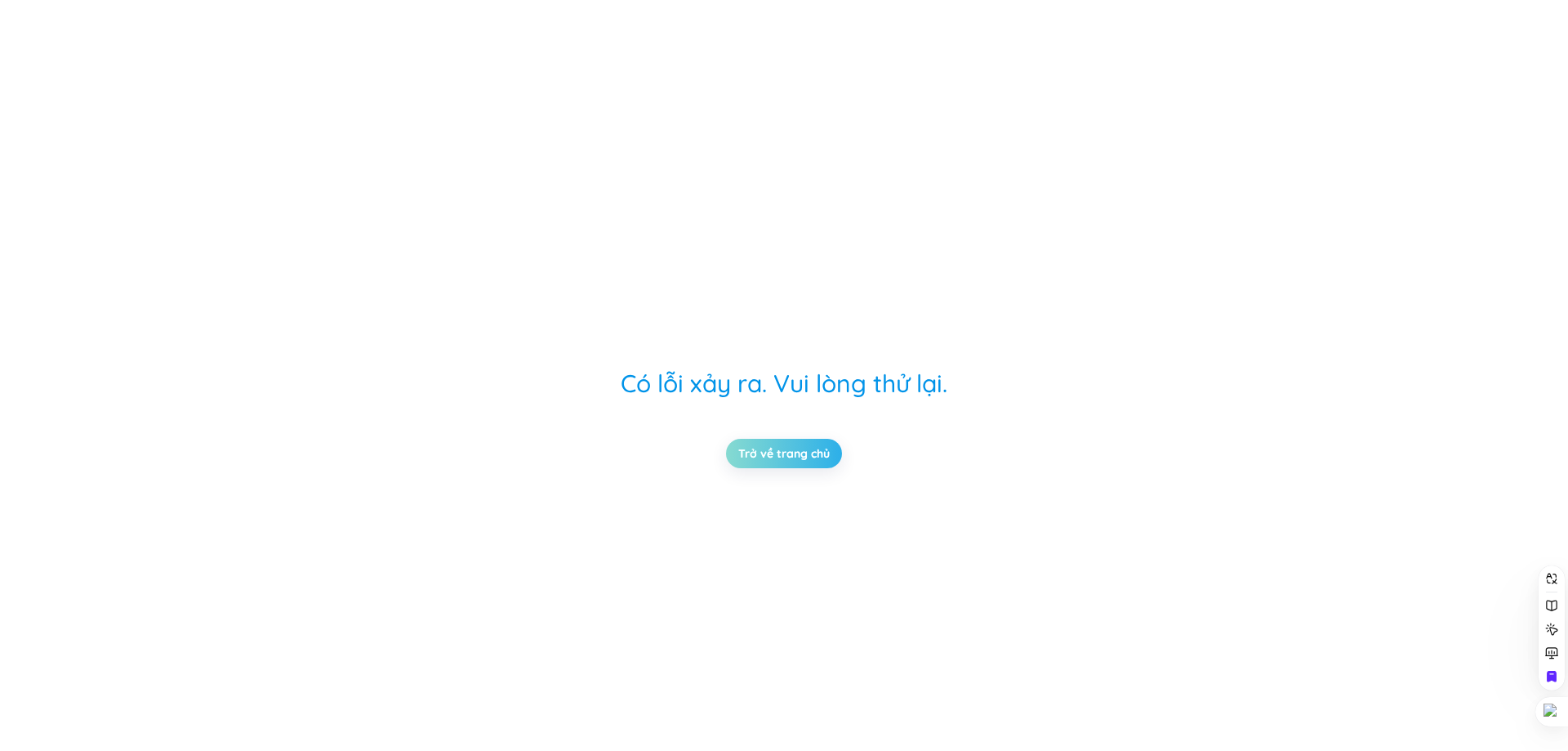
click at [804, 458] on link "Trở về trang chủ" at bounding box center [784, 452] width 92 height 18
click at [793, 455] on link "Trở về trang chủ" at bounding box center [784, 452] width 92 height 18
click at [792, 448] on link "Trở về trang chủ" at bounding box center [784, 452] width 92 height 18
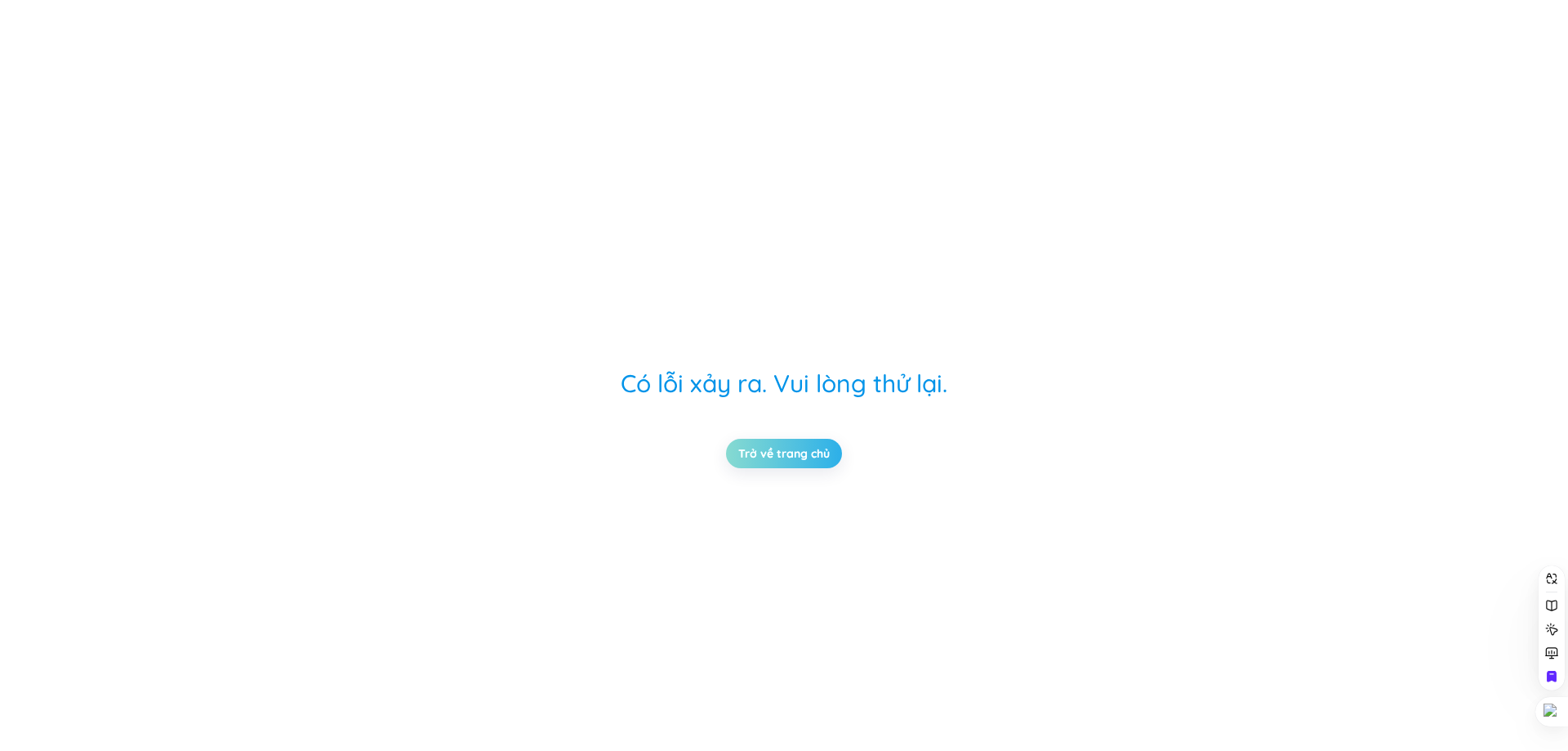
click at [792, 448] on link "Trở về trang chủ" at bounding box center [784, 452] width 92 height 18
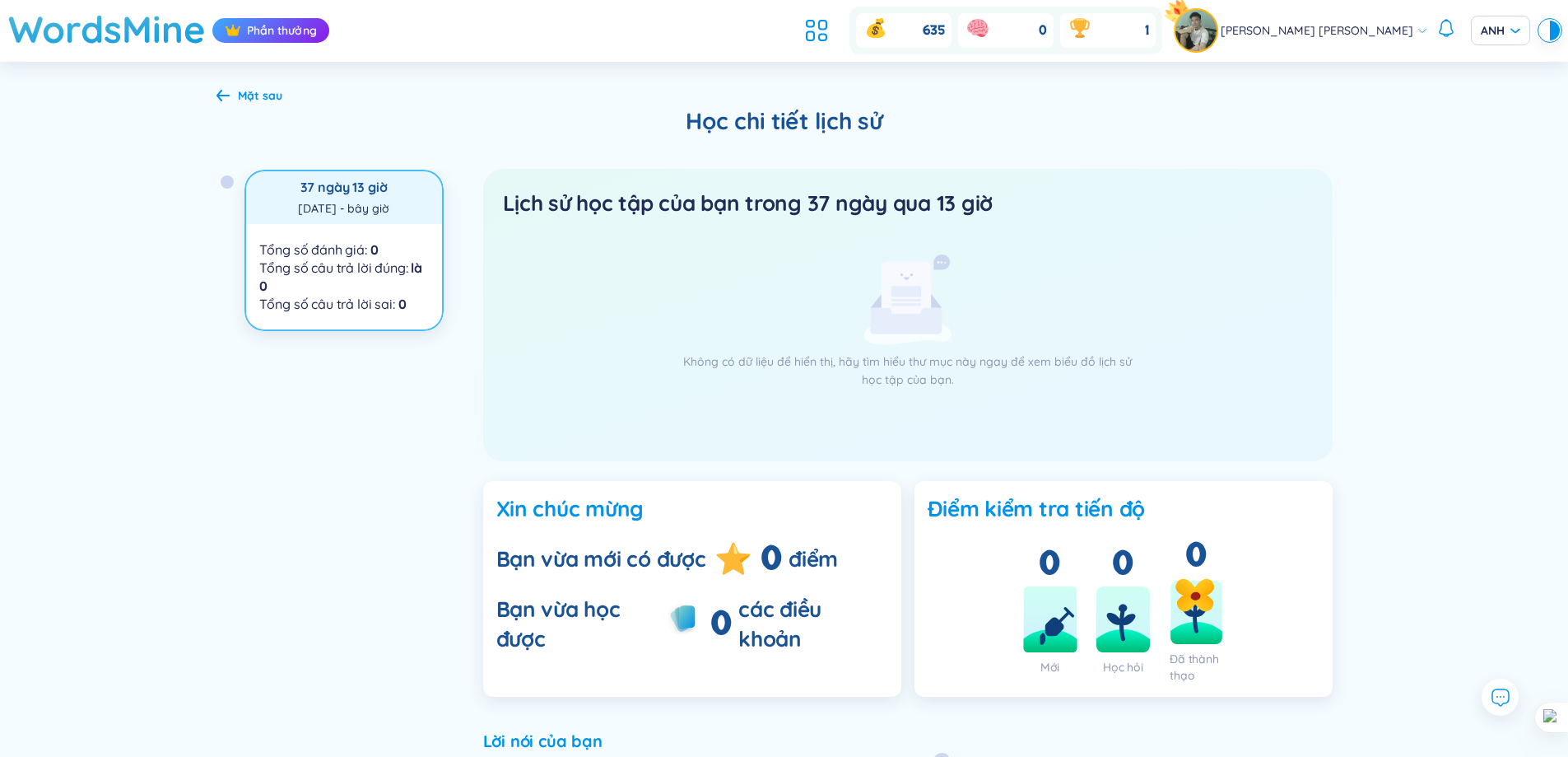
click at [1415, 142] on div "Mặt sau Học [PERSON_NAME] lịch sử 37 ngày 13 giờ [DATE] - bây giờ Mục [PERSON_N…" at bounding box center [784, 484] width 1568 height 844
click at [246, 92] on font "Mặt sau" at bounding box center [260, 95] width 44 height 14
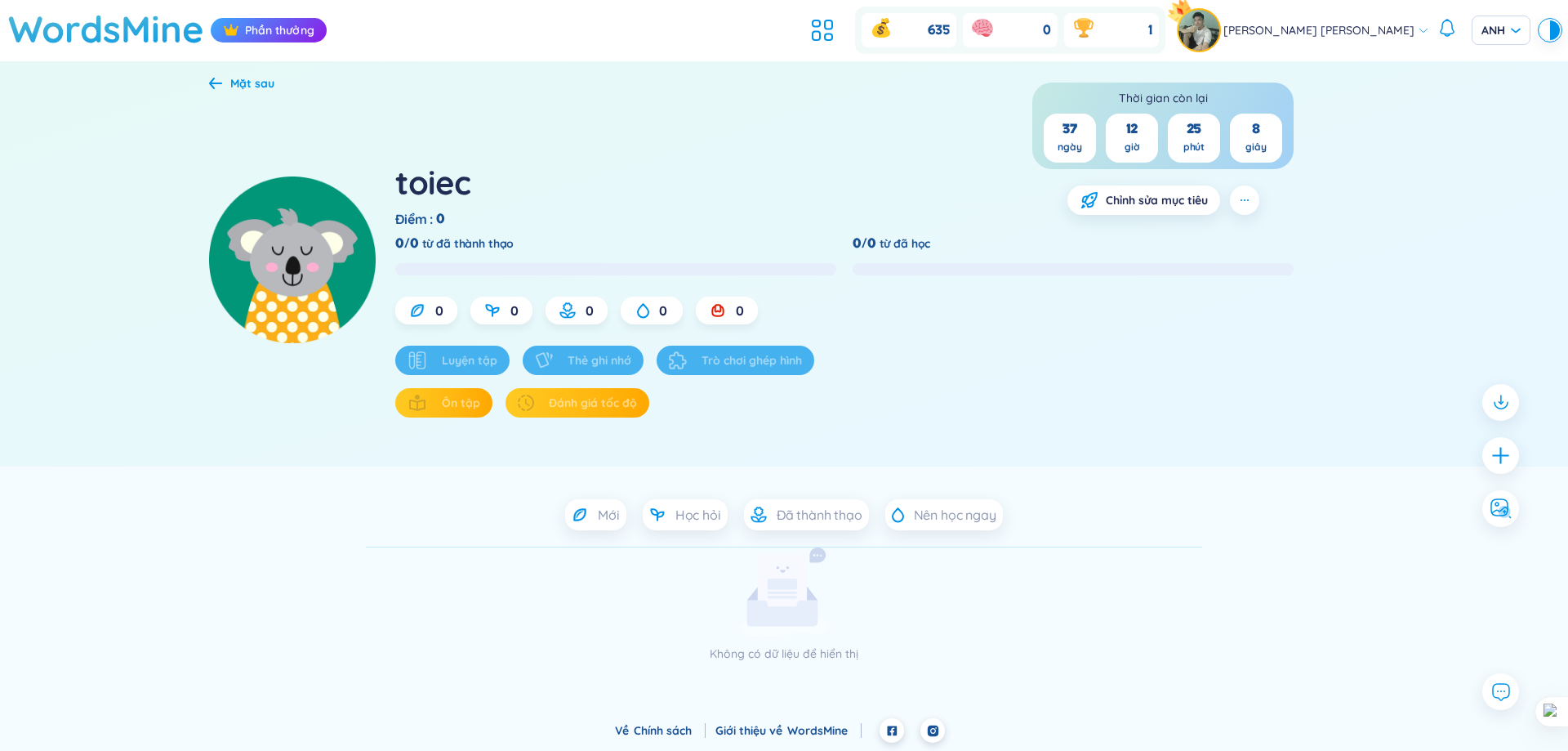
click at [300, 271] on img at bounding box center [293, 260] width 166 height 167
click at [219, 77] on icon at bounding box center [216, 82] width 13 height 13
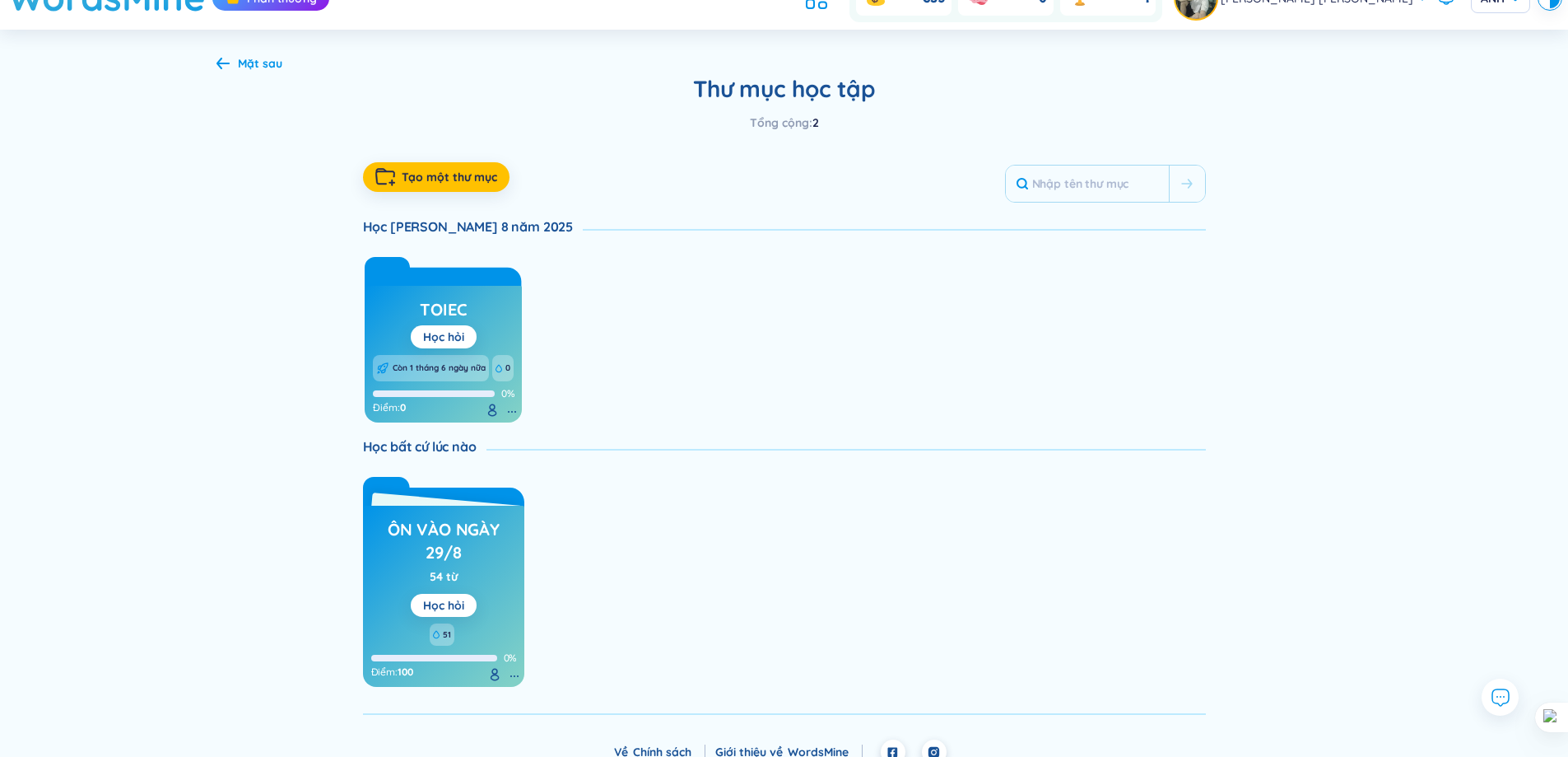
scroll to position [47, 0]
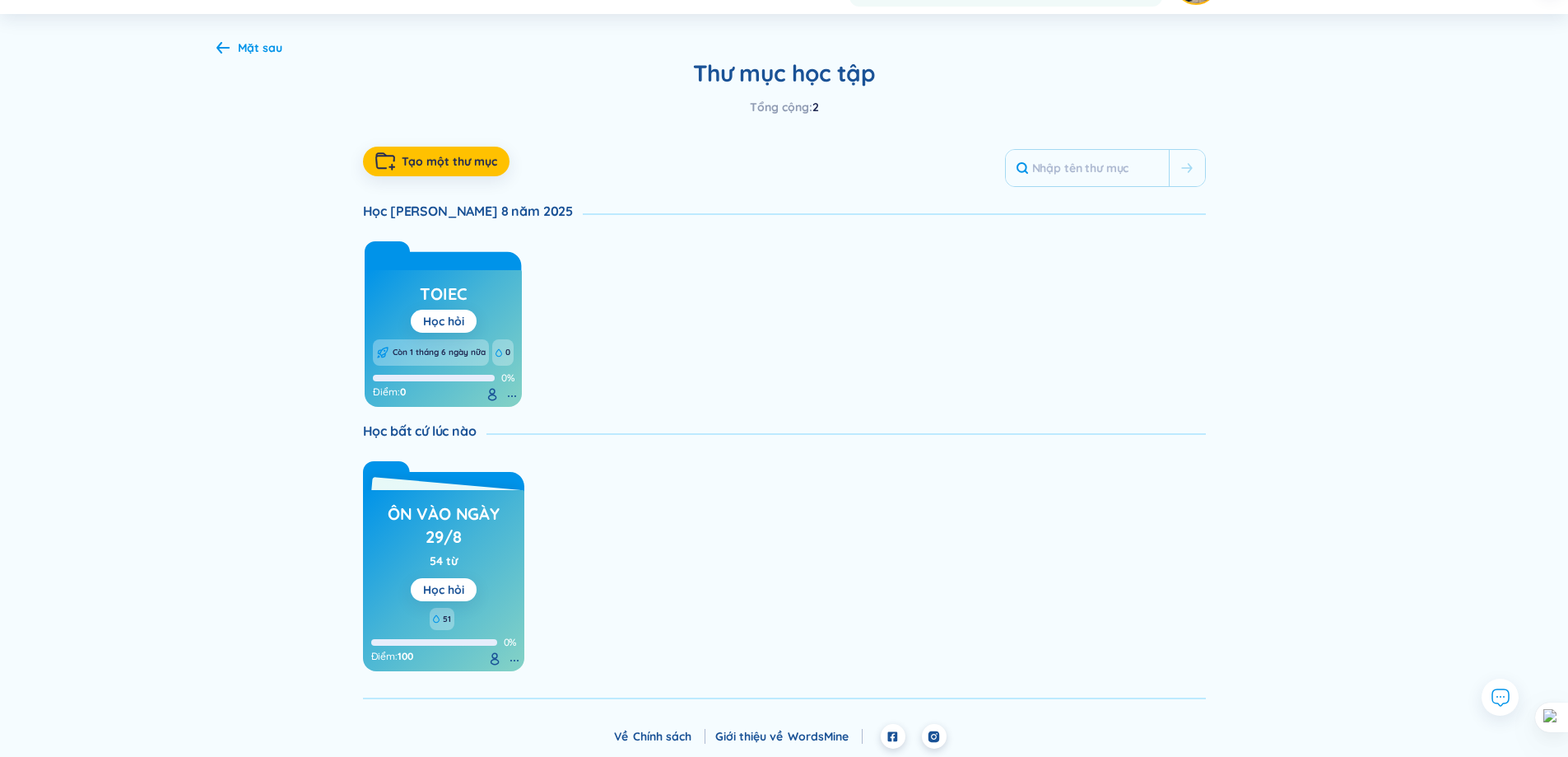
click at [488, 303] on div "toiec Học hỏi Còn 1 tháng 6 ngày nữa 0 0% Điểm : 0" at bounding box center [443, 338] width 158 height 136
click at [463, 312] on div "Học hỏi" at bounding box center [443, 320] width 42 height 18
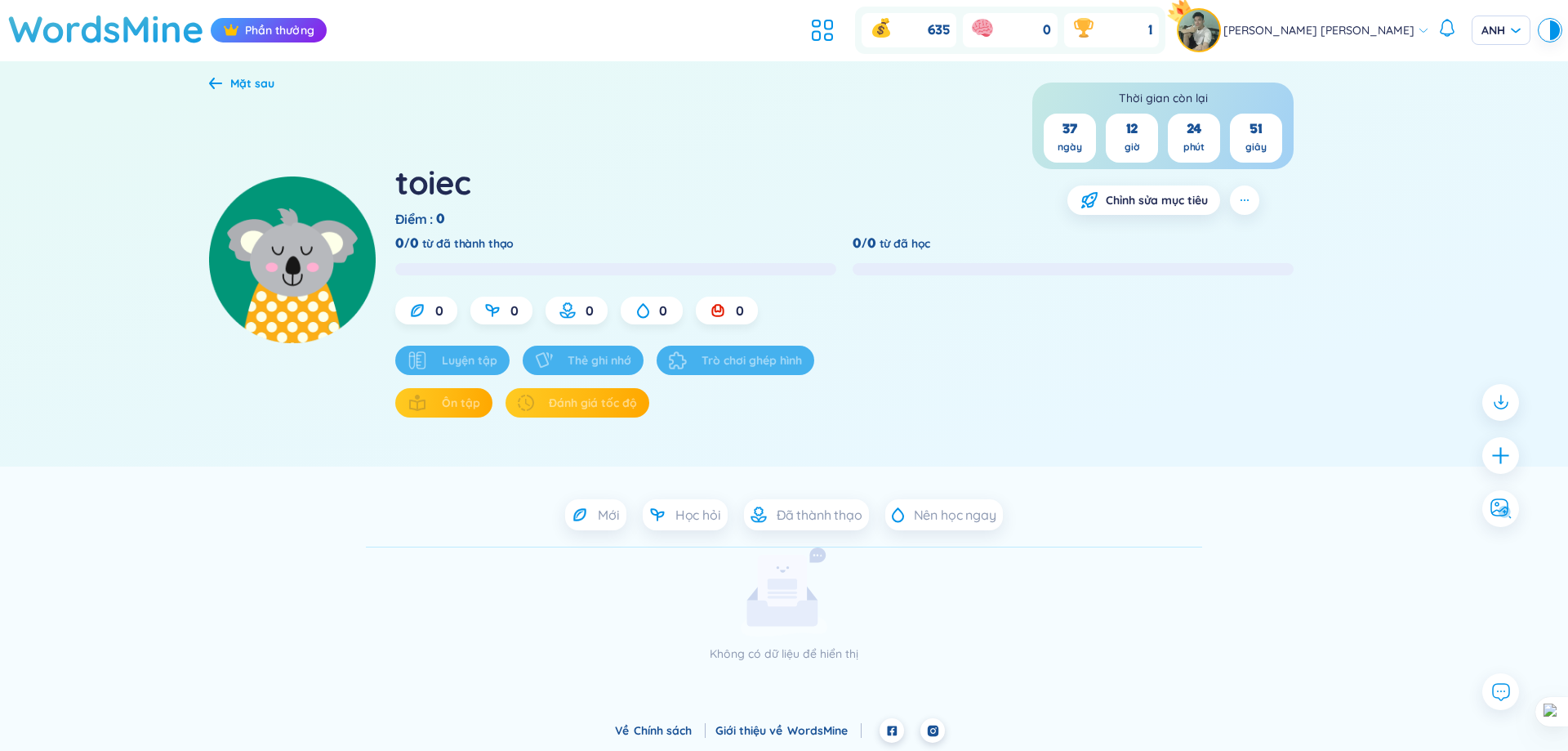
click at [425, 282] on div "toiec Điểm : 0 [PERSON_NAME] còn [PERSON_NAME] 37 ngày 12 giờ 24 phút 51 giây […" at bounding box center [877, 259] width 964 height 315
click at [431, 310] on div "0" at bounding box center [426, 310] width 62 height 28
click at [1122, 206] on font "Chỉnh sửa mục tiêu" at bounding box center [1156, 199] width 102 height 14
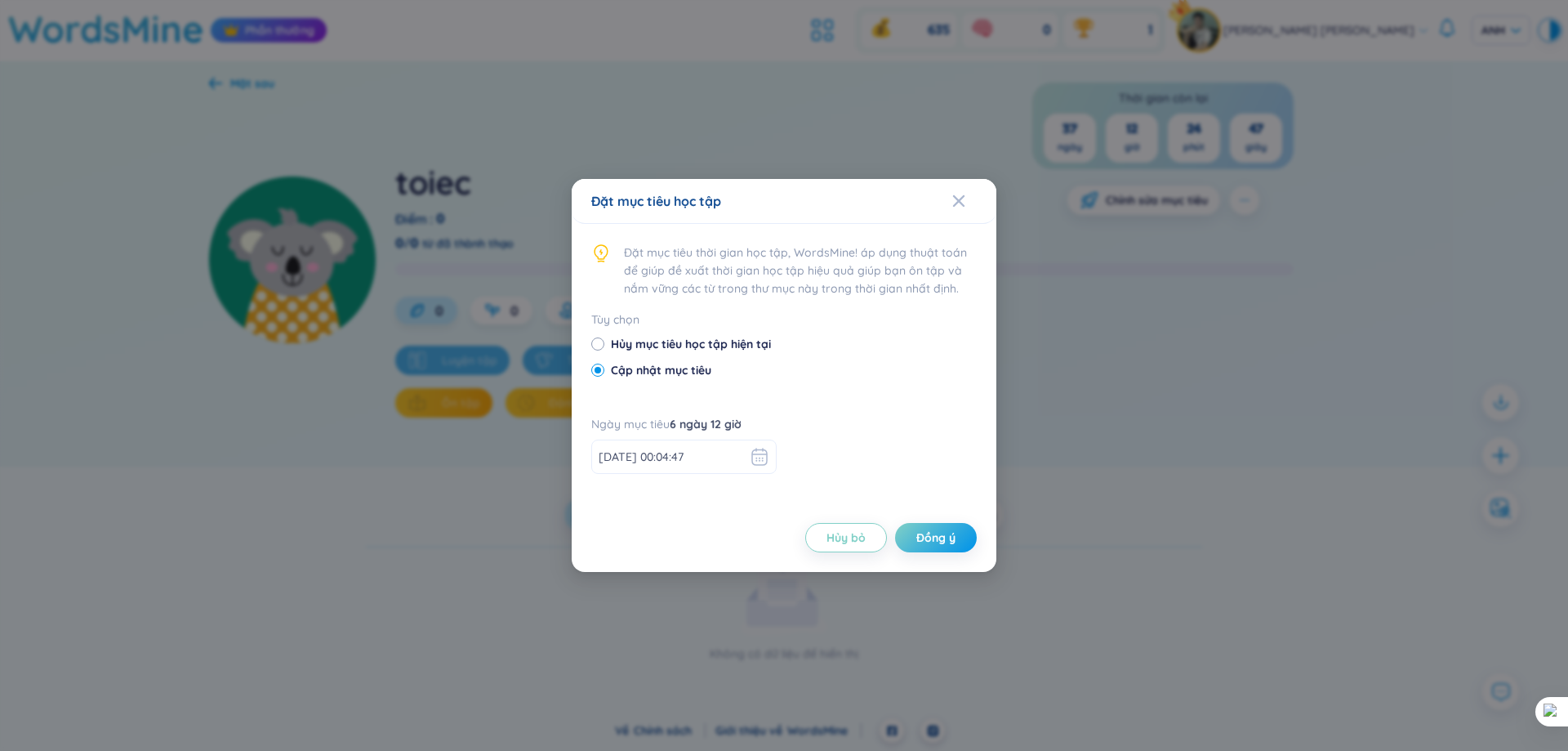
click at [1122, 208] on div "Đặt mục [PERSON_NAME] học tập Đặt mục [PERSON_NAME] gian học tập, WordsMine! áp…" at bounding box center [784, 375] width 1568 height 751
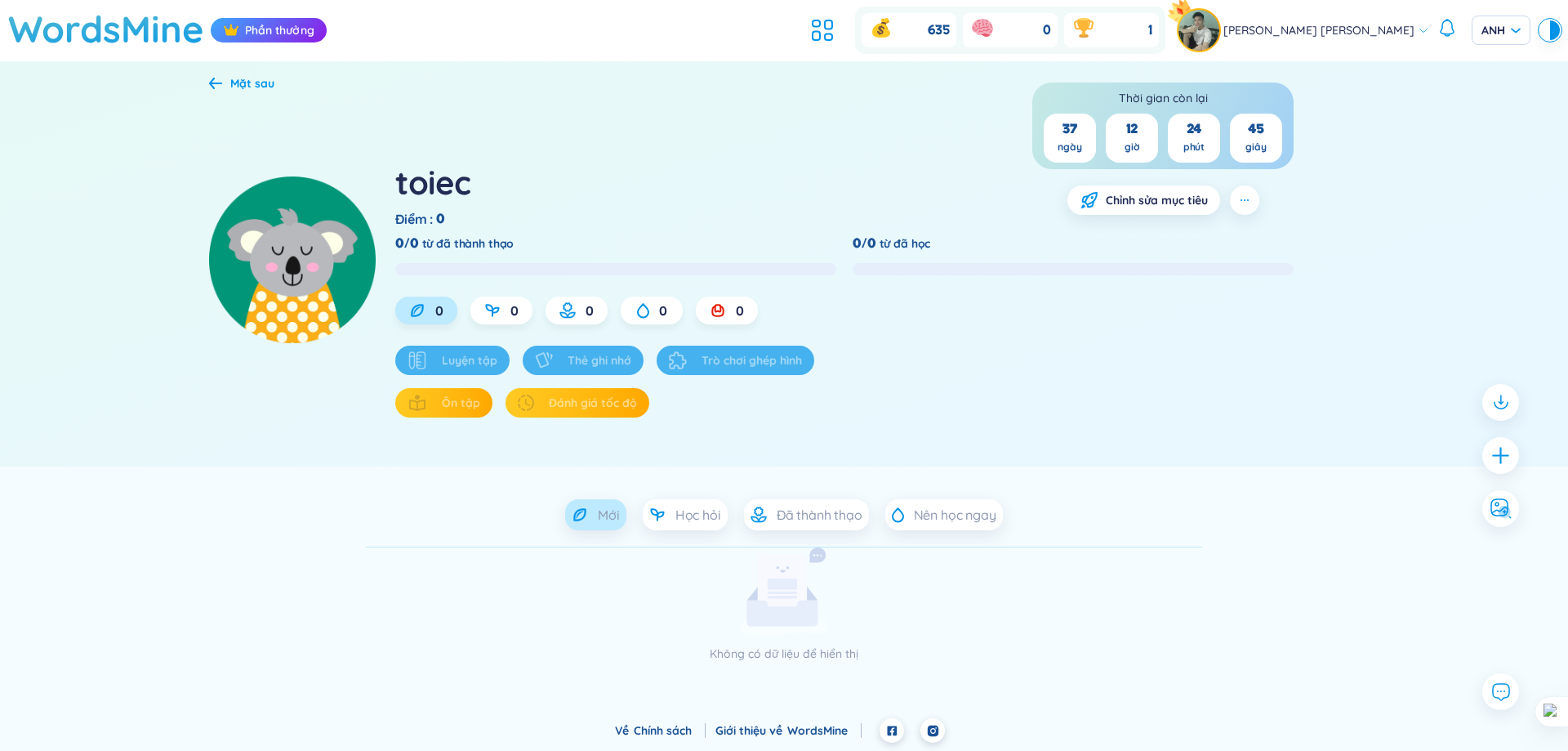
click at [865, 19] on header "WordsMine [PERSON_NAME] 635 0 1 [PERSON_NAME] [PERSON_NAME] [PERSON_NAME]" at bounding box center [784, 30] width 1568 height 61
click at [837, 29] on icon at bounding box center [822, 29] width 29 height 29
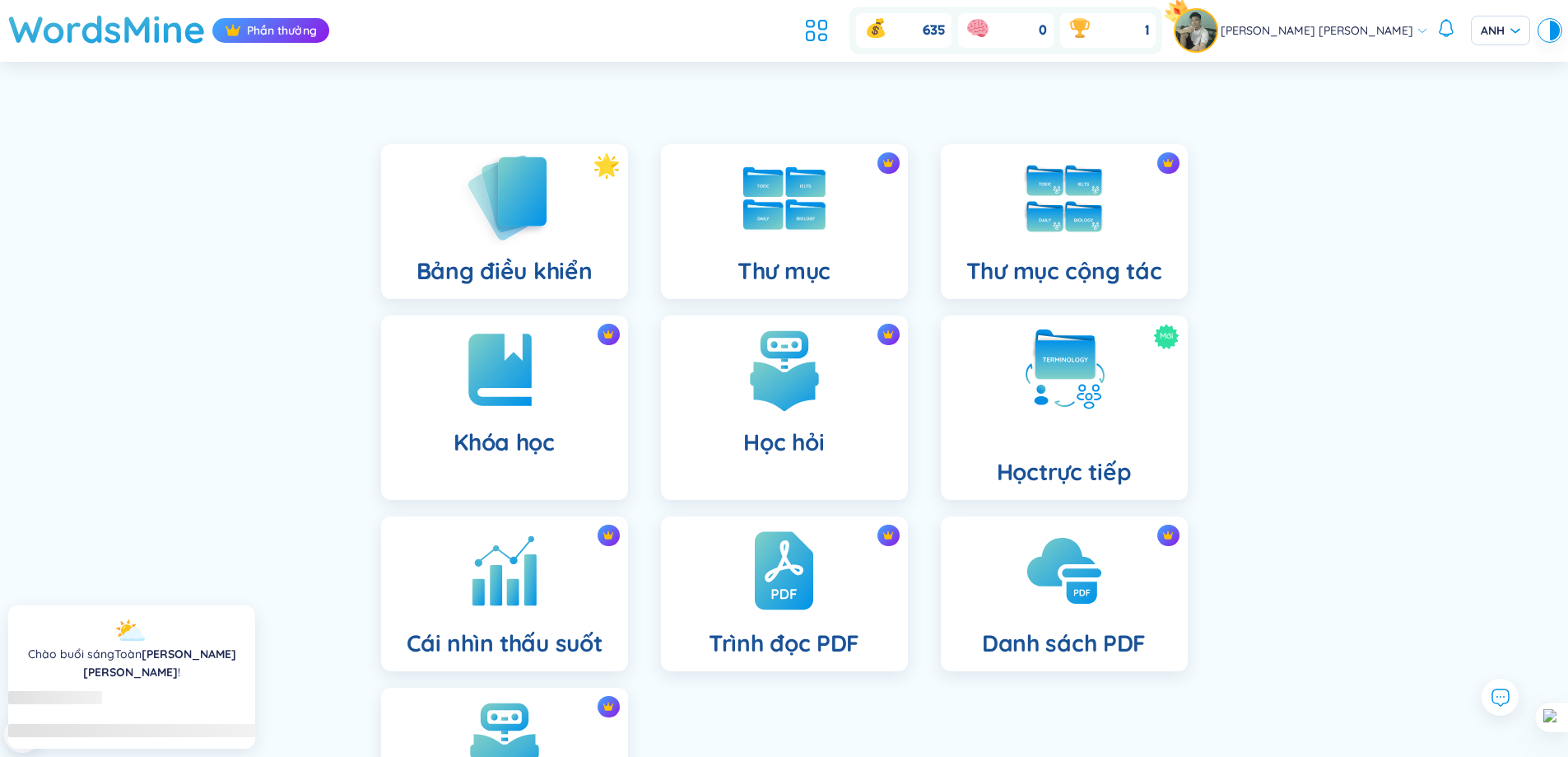
click at [489, 232] on img at bounding box center [504, 198] width 91 height 94
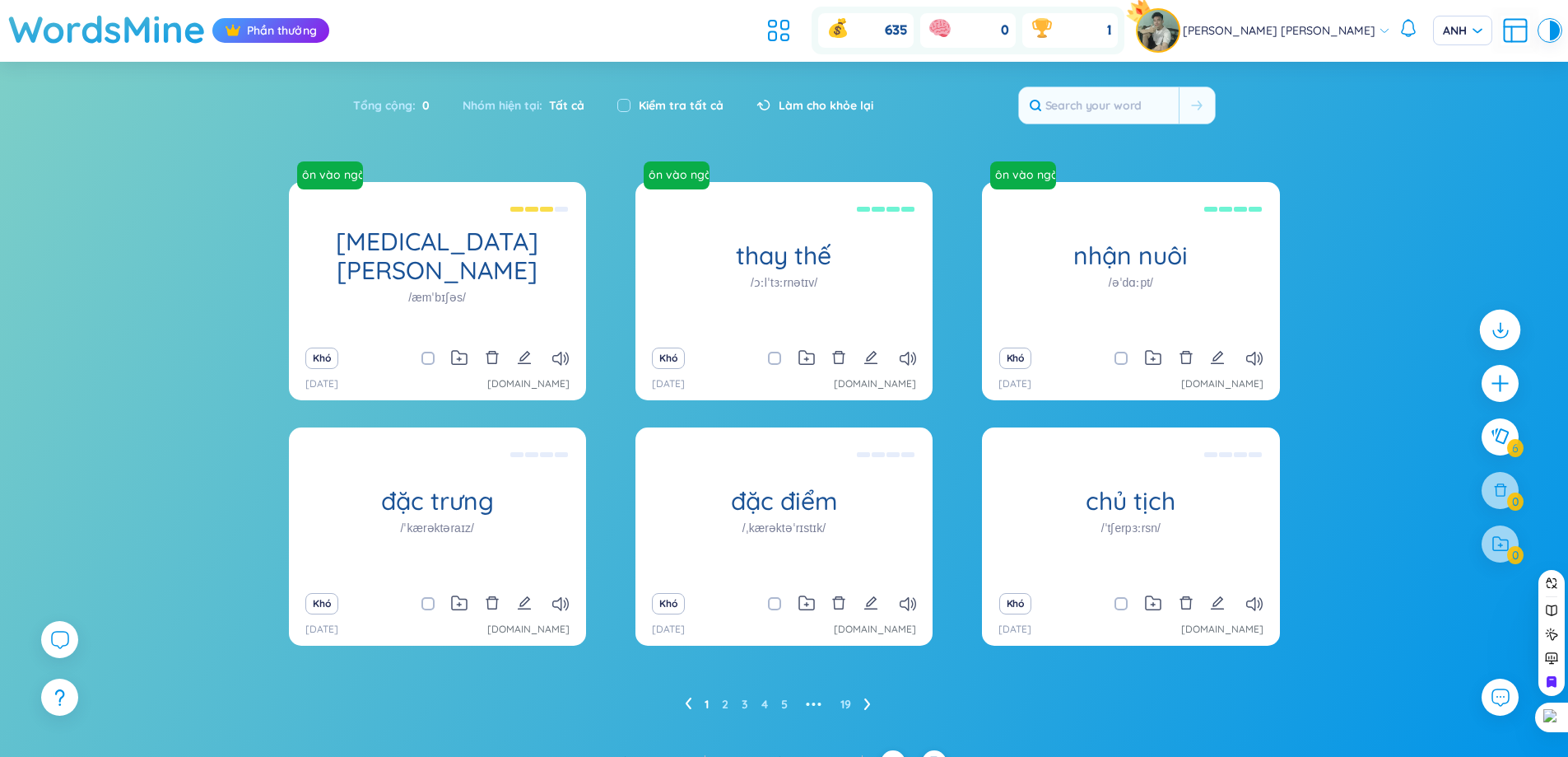
click at [1495, 337] on icon at bounding box center [1499, 329] width 21 height 21
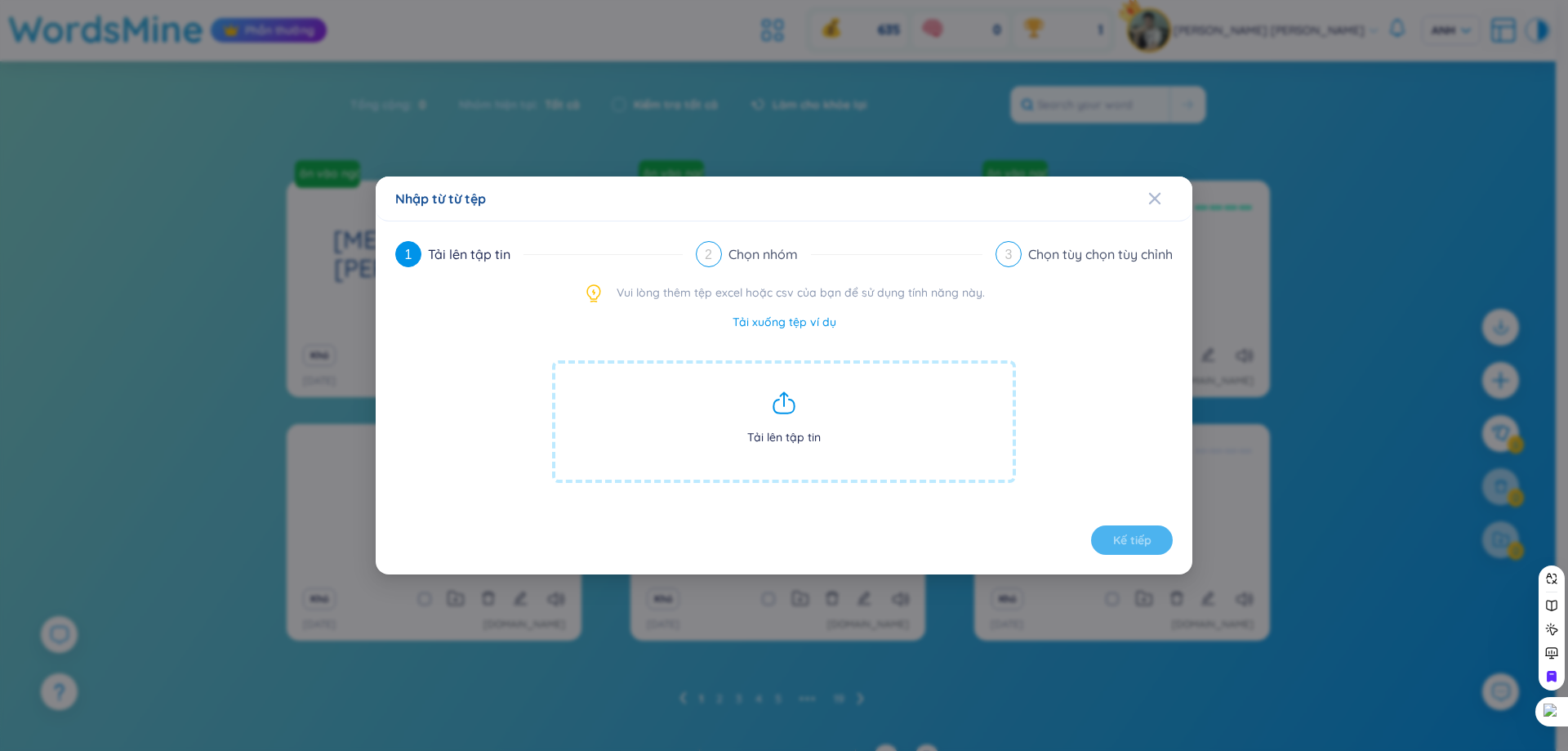
click at [789, 415] on span "Tải lên tập tin" at bounding box center [784, 421] width 464 height 123
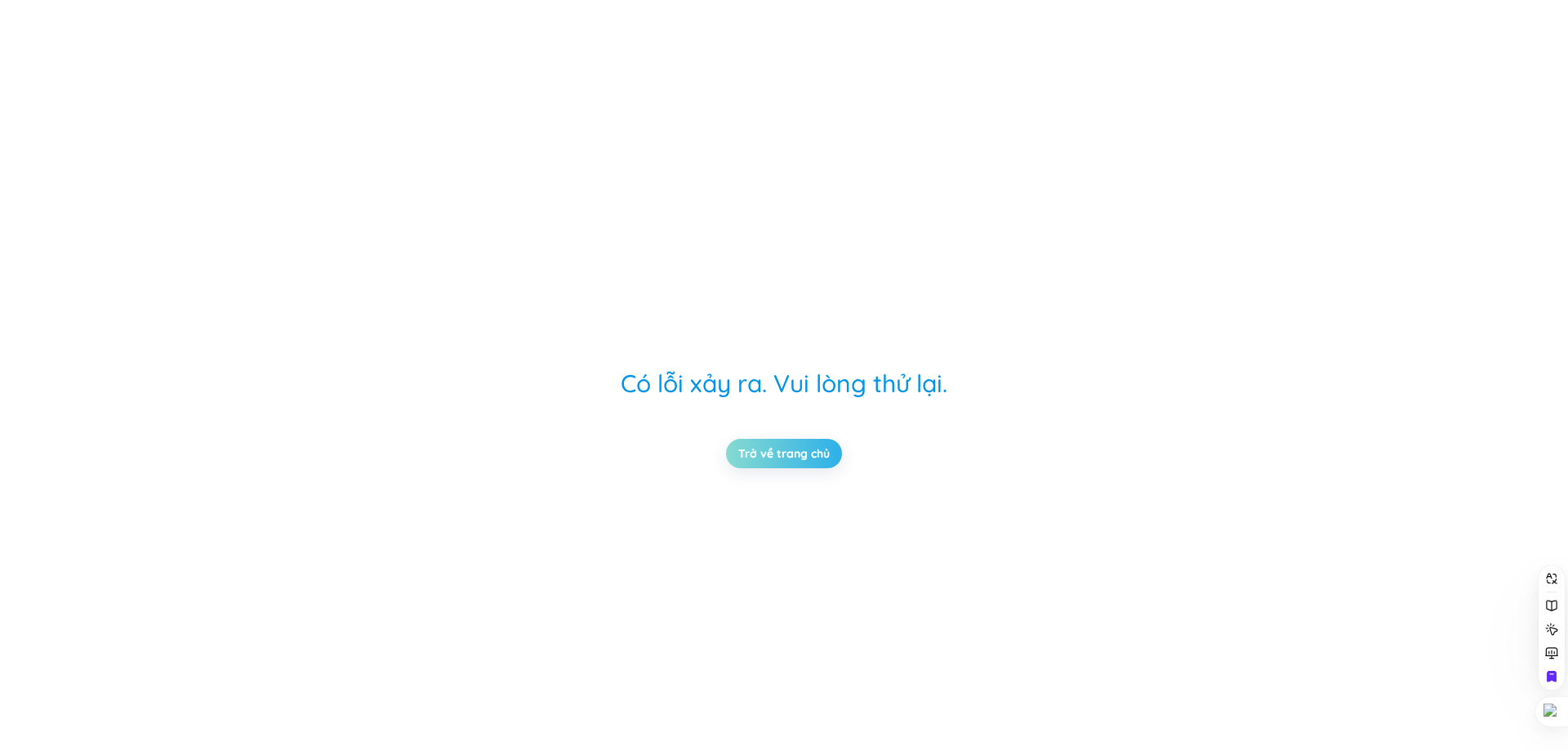
click at [779, 446] on link "Trở về trang chủ" at bounding box center [784, 452] width 92 height 18
click at [806, 447] on link "Trở về trang chủ" at bounding box center [784, 452] width 92 height 18
click at [805, 447] on link "Trở về trang chủ" at bounding box center [784, 452] width 92 height 18
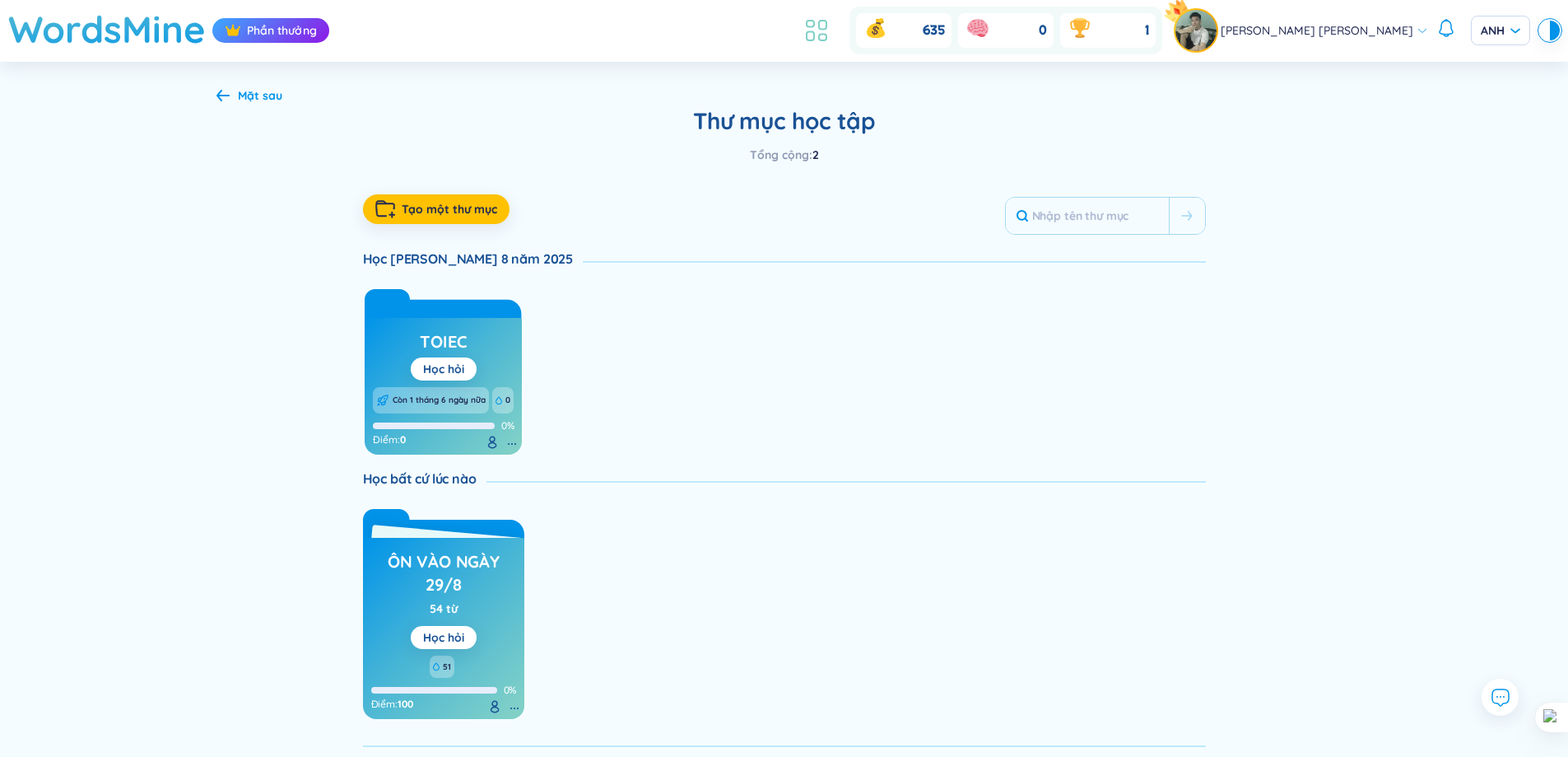
click at [835, 46] on li at bounding box center [816, 31] width 36 height 36
click at [881, 32] on body "WordsMine [PERSON_NAME] 635 0 1 [PERSON_NAME] [PERSON_NAME] [PERSON_NAME] Mặt […" at bounding box center [784, 378] width 1568 height 757
click at [463, 213] on font "Tạo một thư mục" at bounding box center [449, 209] width 96 height 14
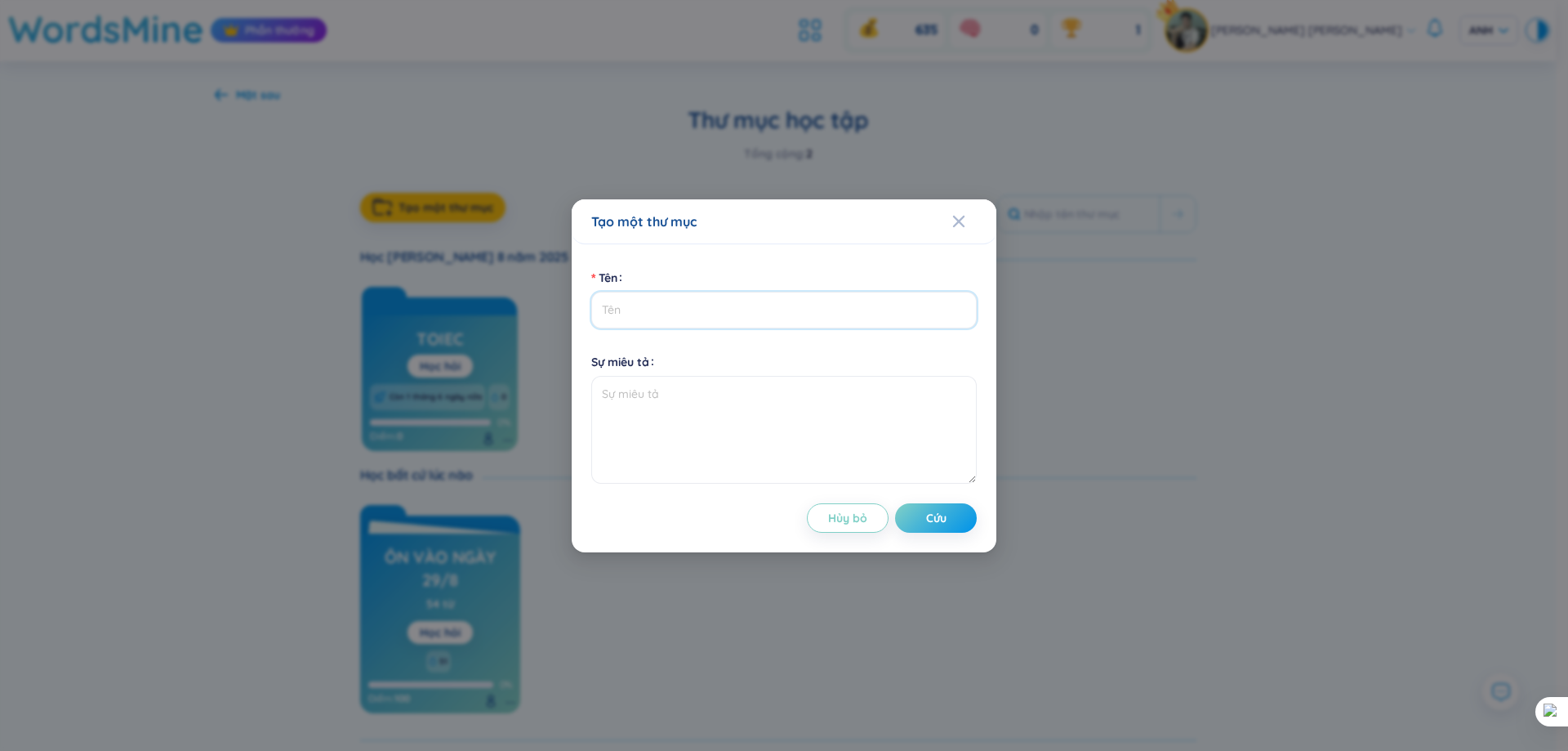
click at [664, 317] on input "Tên" at bounding box center [784, 310] width 385 height 37
type input "Toàn"
click at [705, 378] on textarea "Sự miêu tả" at bounding box center [784, 430] width 385 height 108
click at [965, 220] on span "Đóng" at bounding box center [974, 221] width 44 height 44
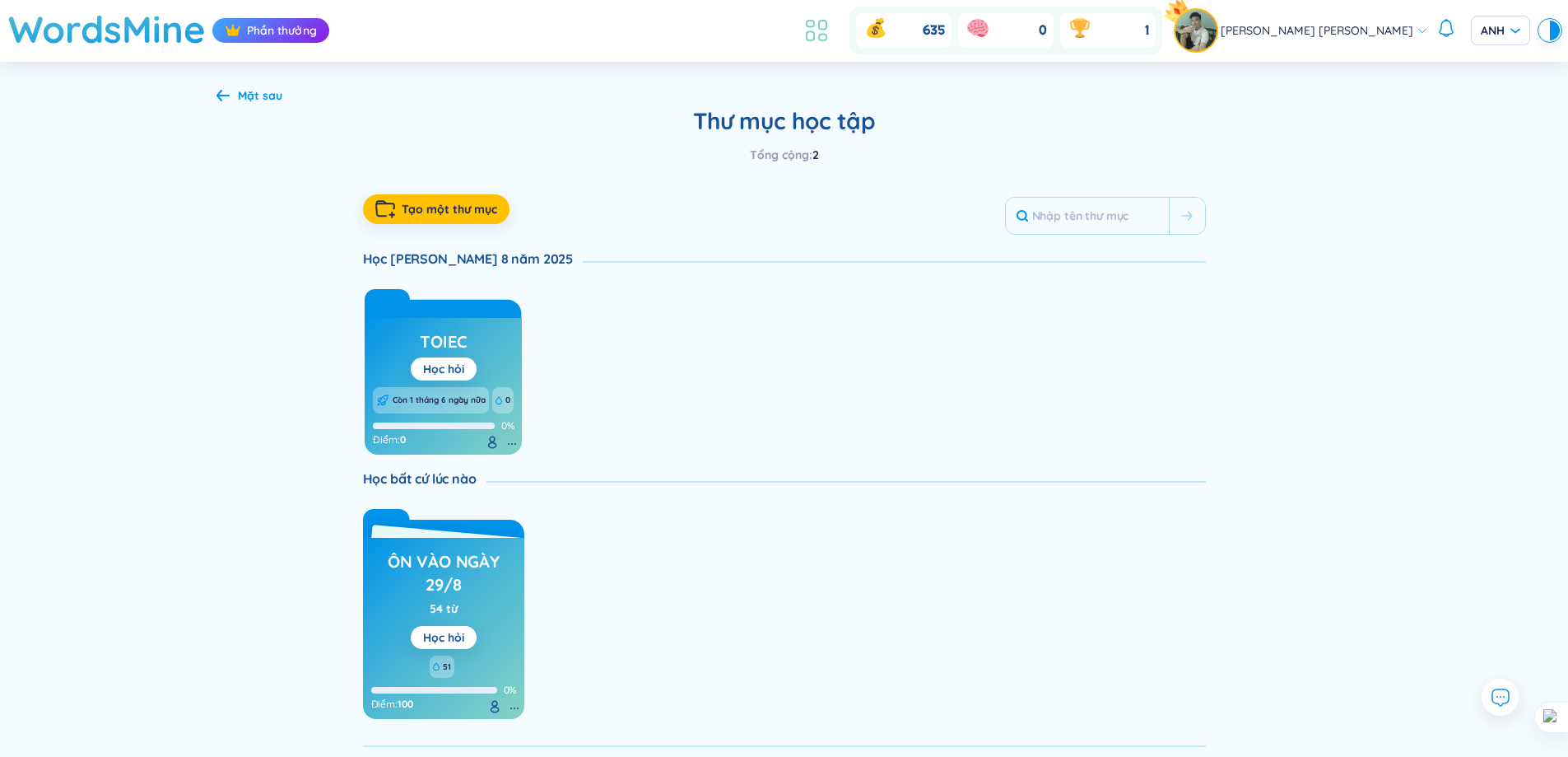
click at [826, 41] on icon at bounding box center [822, 38] width 8 height 7
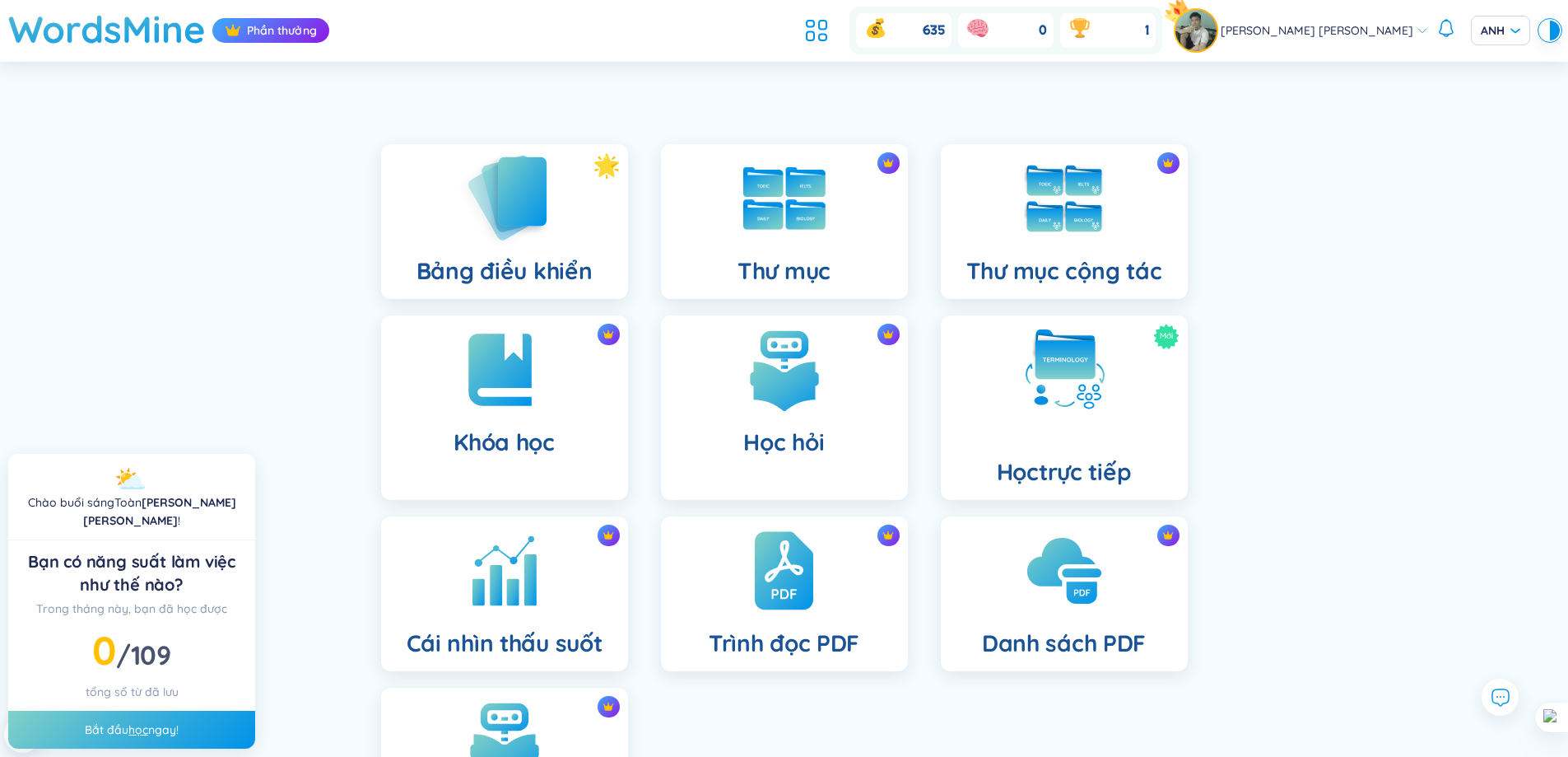
click at [537, 241] on img at bounding box center [504, 198] width 91 height 94
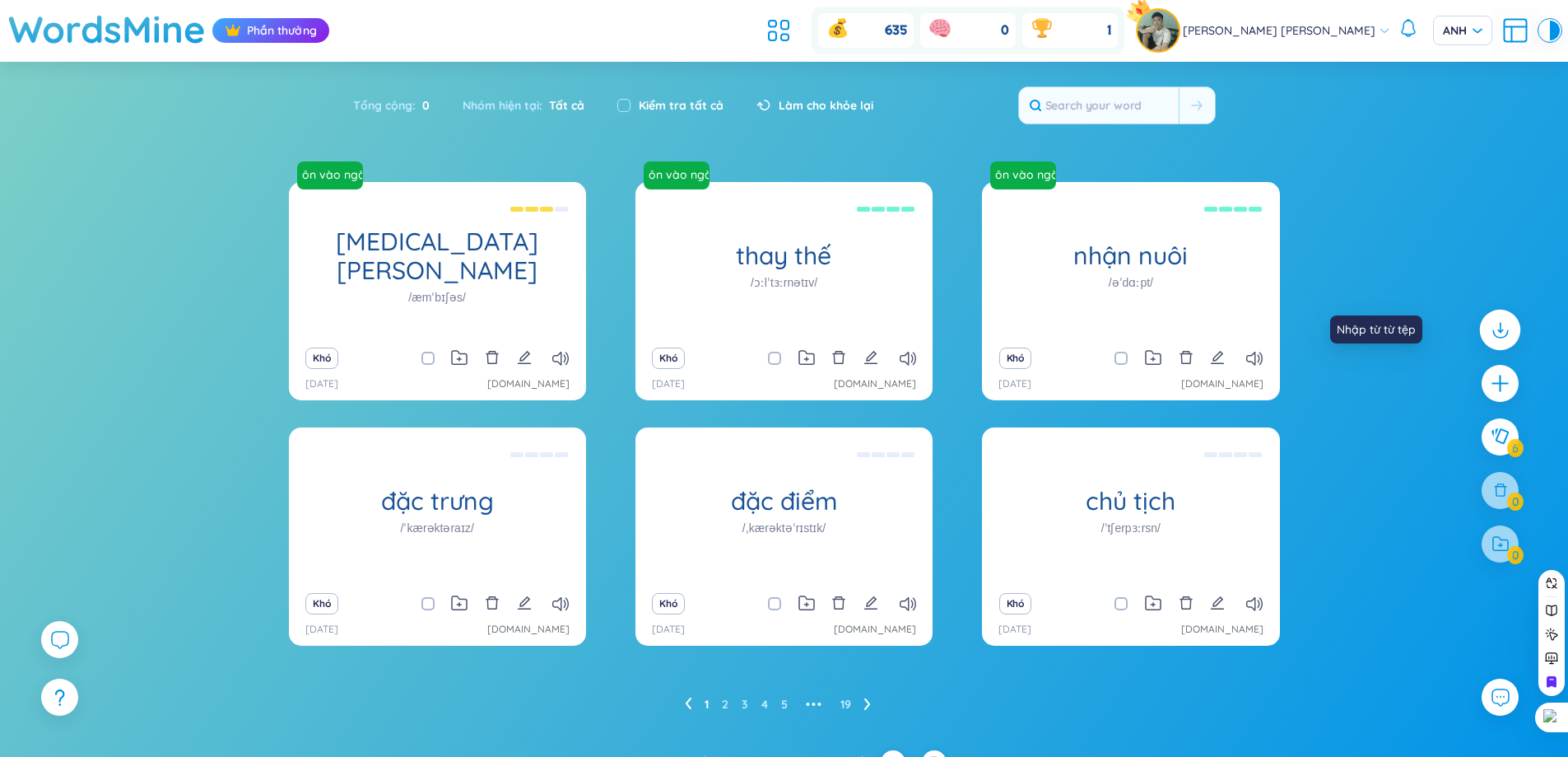
click at [1507, 334] on icon at bounding box center [1499, 329] width 21 height 21
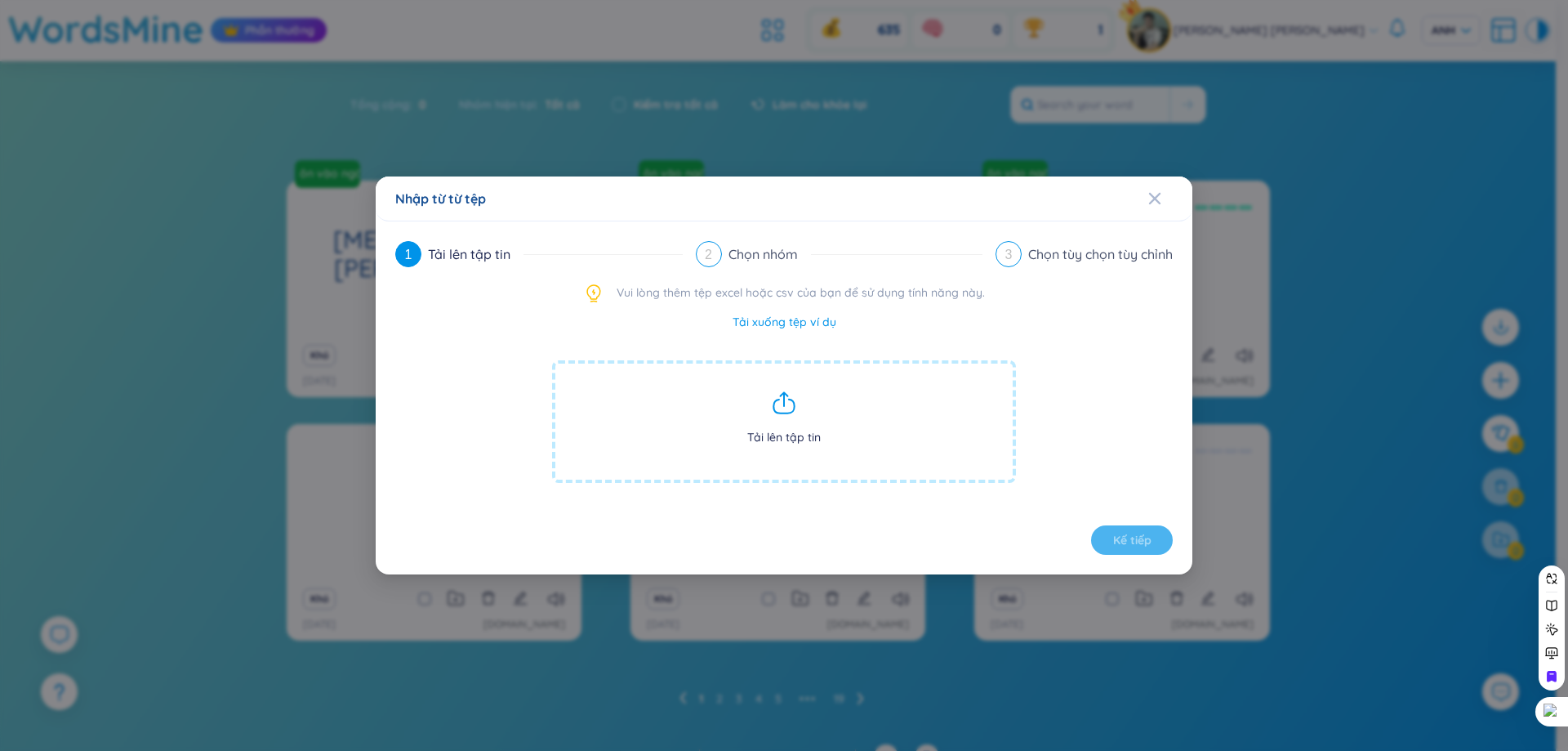
click at [787, 420] on span "Tải lên tập tin" at bounding box center [784, 421] width 464 height 123
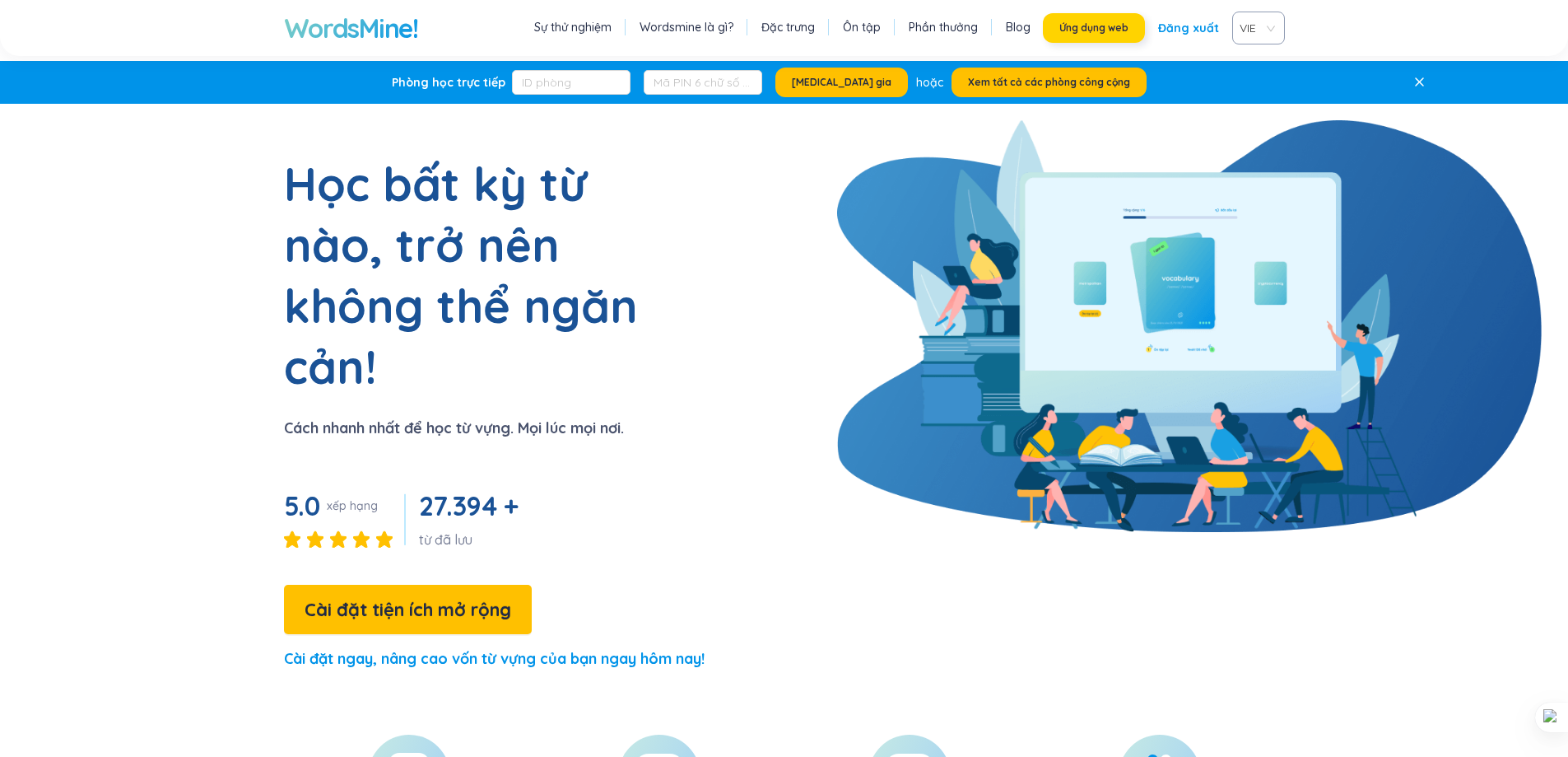
click at [1129, 27] on font "Ứng dụng web" at bounding box center [1094, 27] width 70 height 13
click at [1118, 26] on font "Ứng dụng web" at bounding box center [1094, 27] width 70 height 13
click at [1088, 29] on font "Ứng dụng web" at bounding box center [1094, 27] width 70 height 13
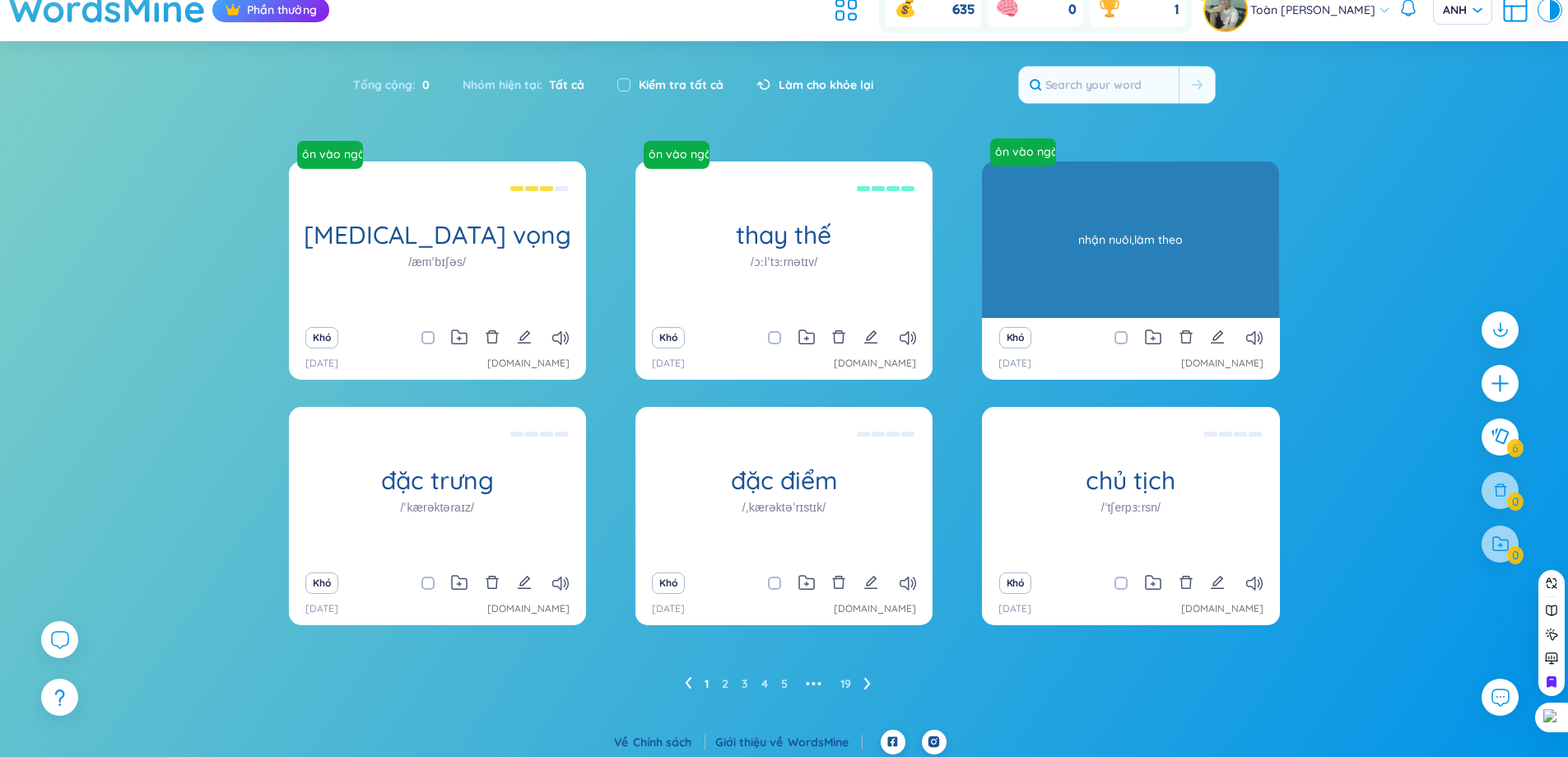
scroll to position [26, 0]
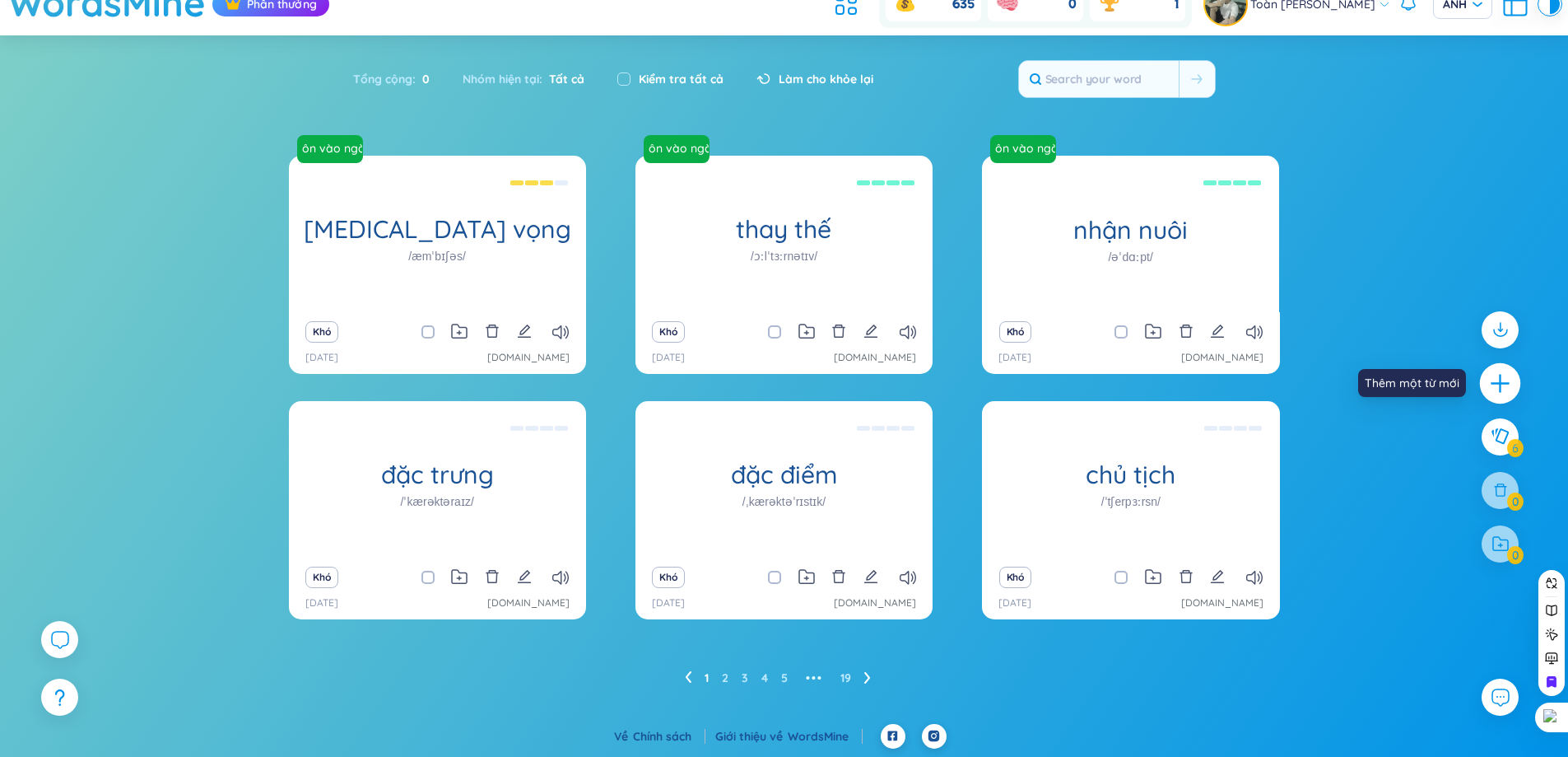
click at [1498, 393] on icon "cộng thêm" at bounding box center [1500, 382] width 23 height 23
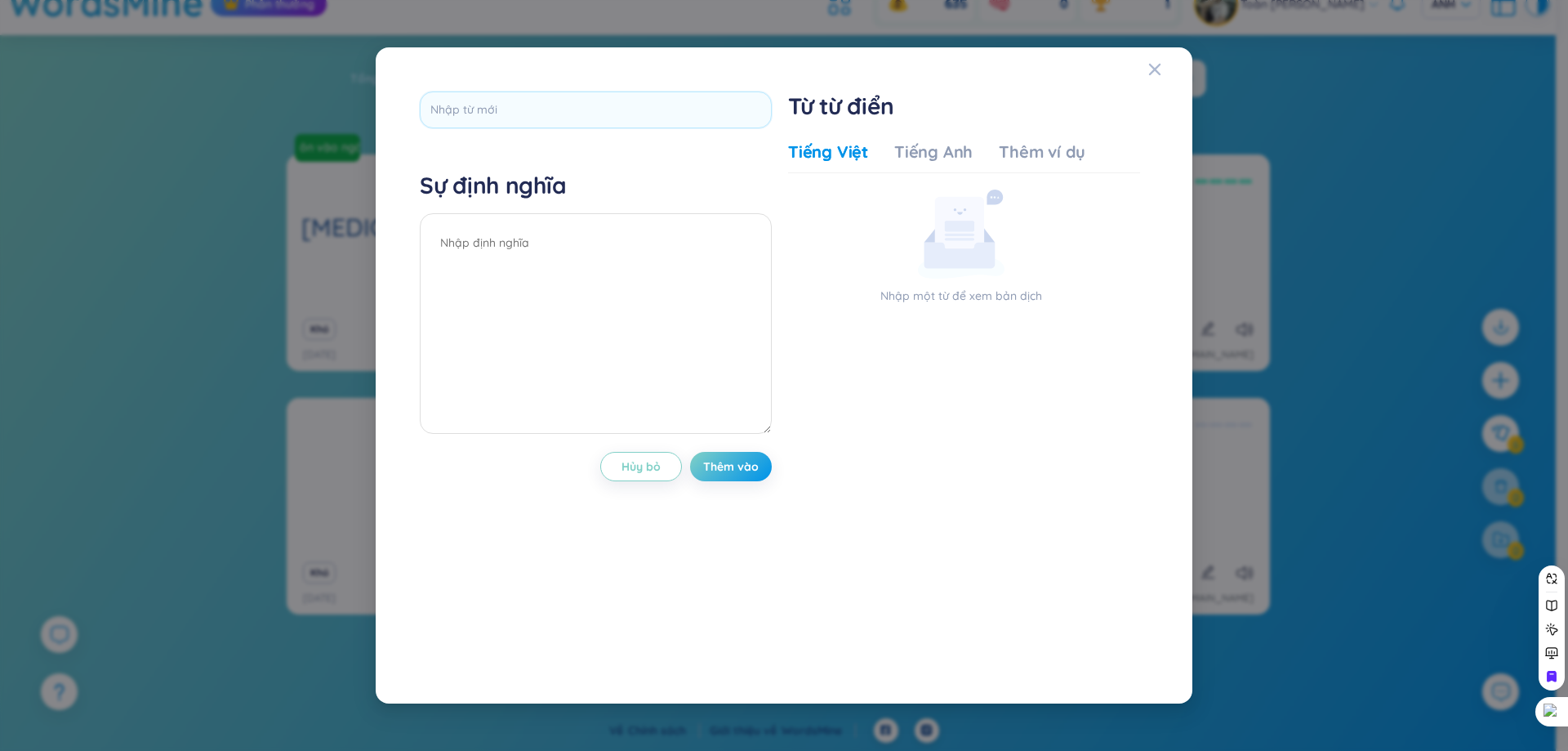
click at [958, 250] on icon at bounding box center [959, 255] width 71 height 26
click at [1159, 71] on icon "Đóng" at bounding box center [1155, 70] width 13 height 13
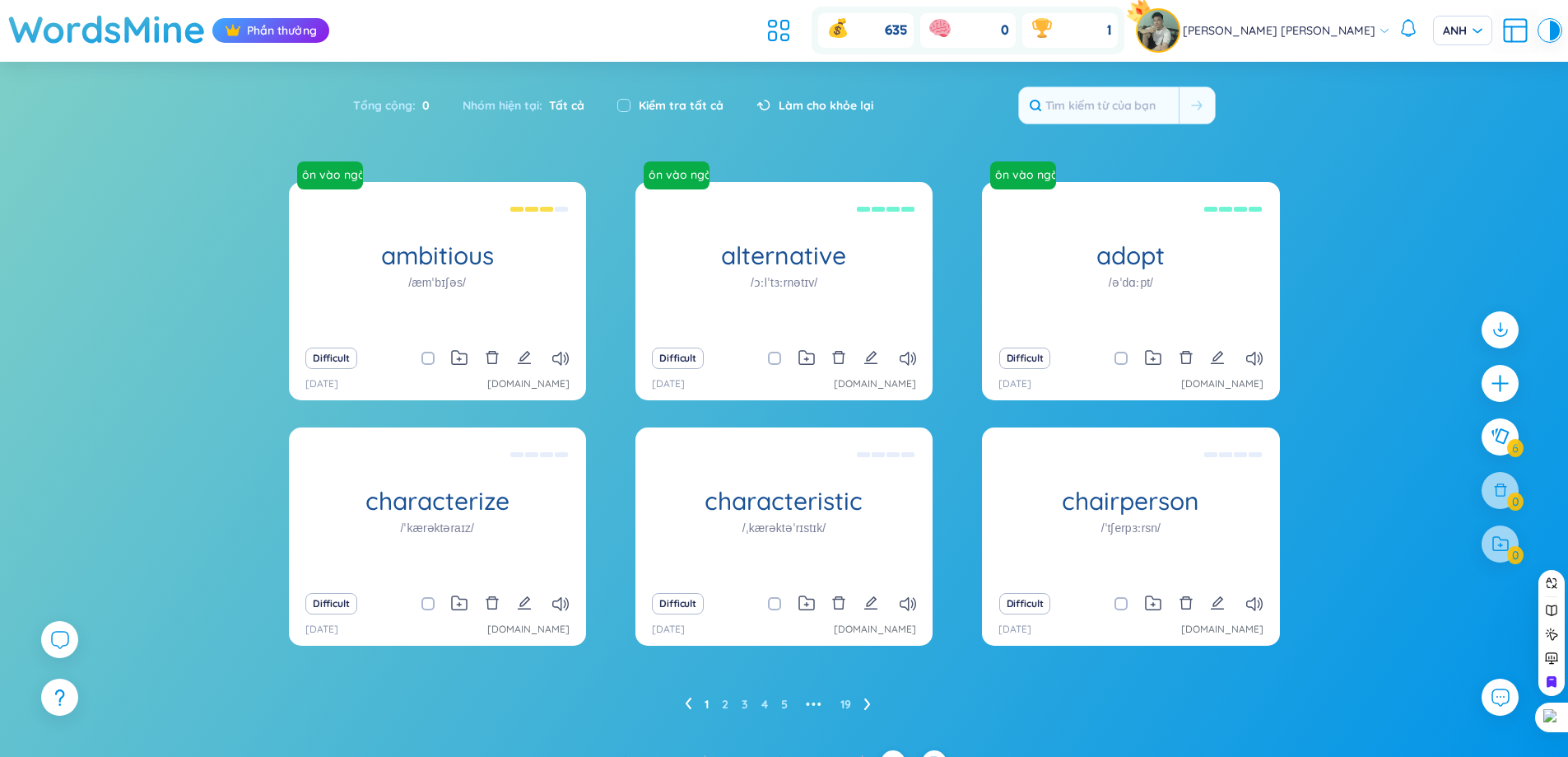
click at [805, 31] on ul at bounding box center [782, 31] width 44 height 36
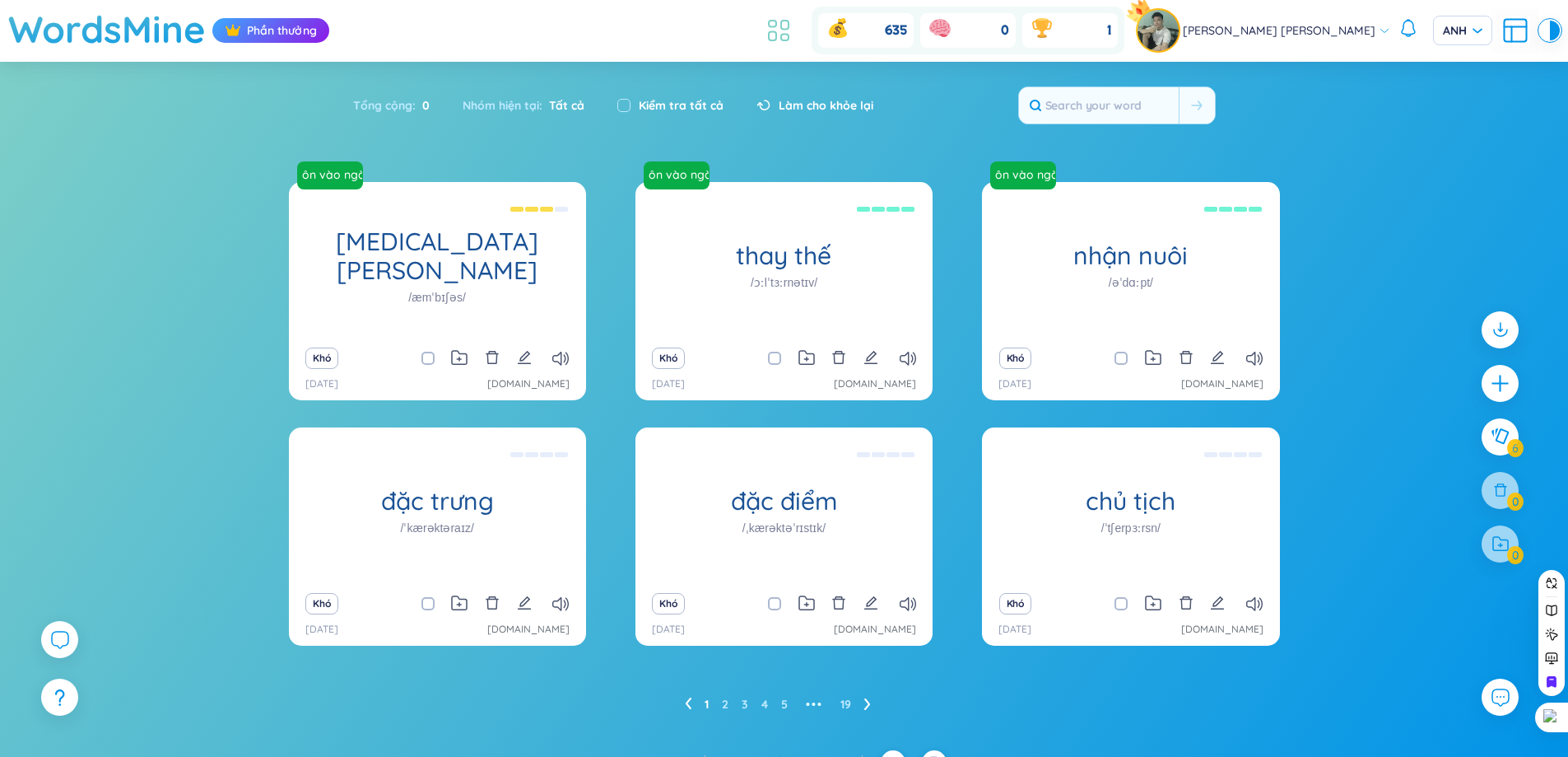
click at [793, 36] on icon at bounding box center [778, 30] width 30 height 30
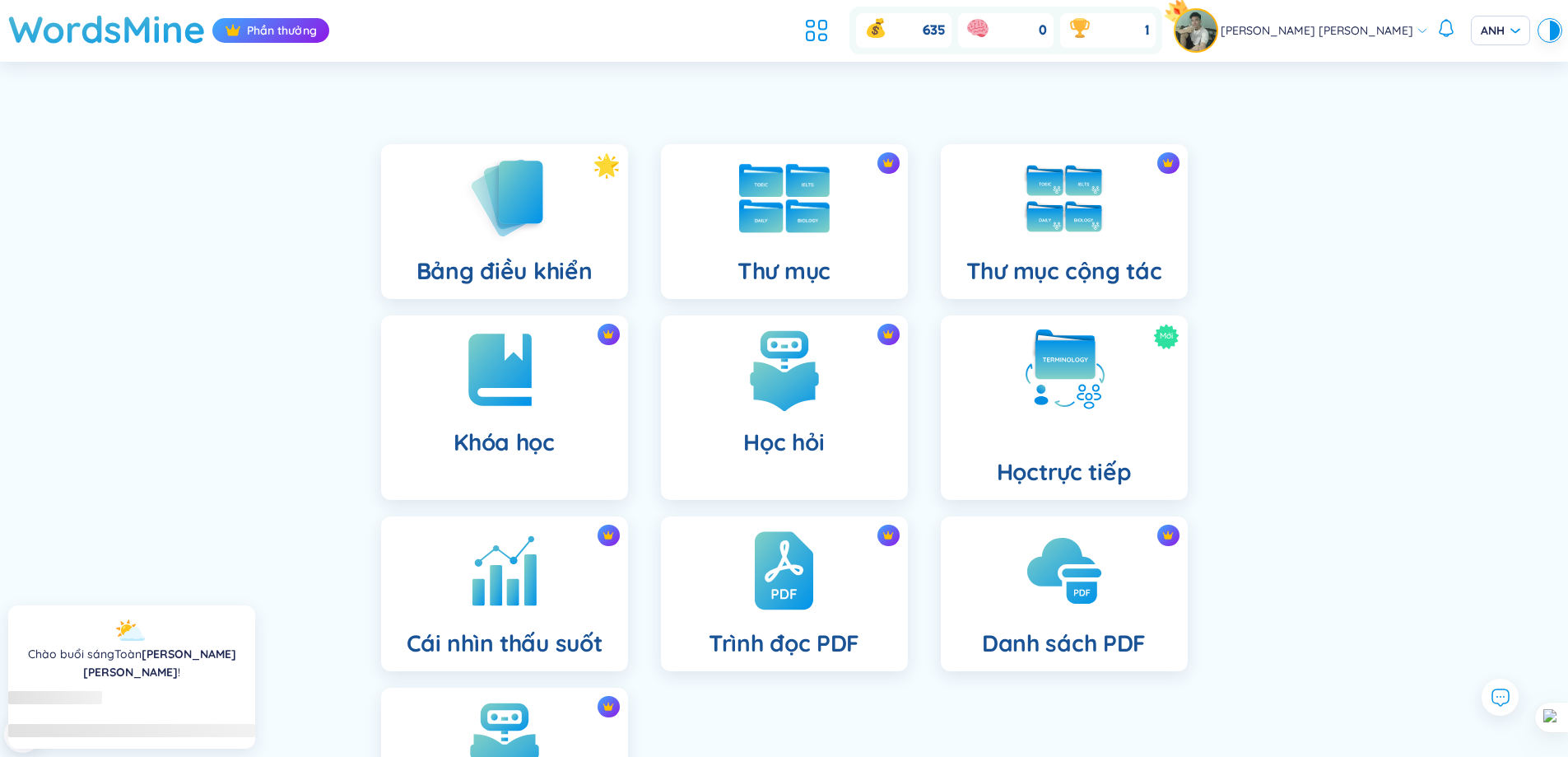
click at [854, 248] on div "Thư mục" at bounding box center [784, 221] width 247 height 155
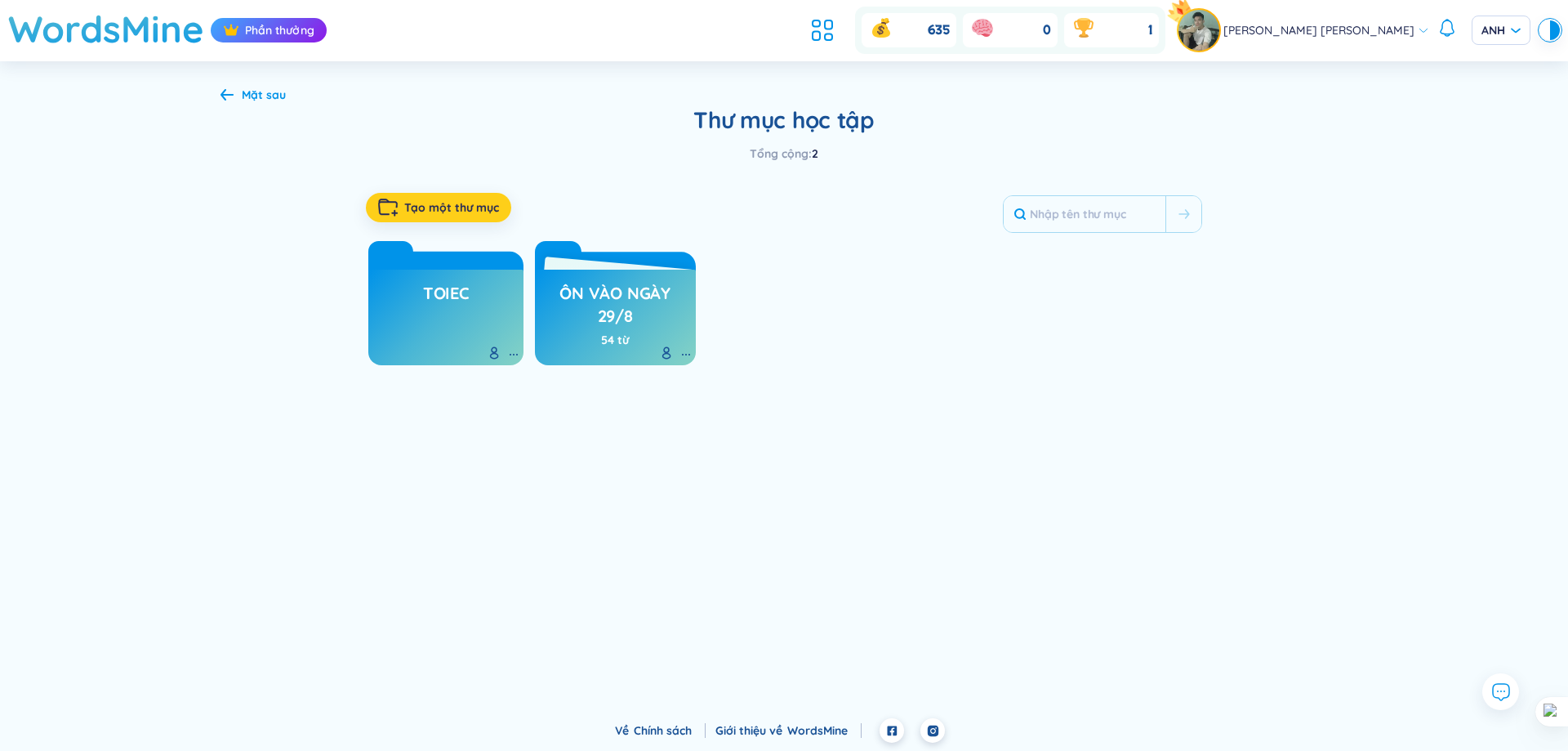
click at [428, 216] on button "Tạo một thư mục" at bounding box center [438, 207] width 145 height 29
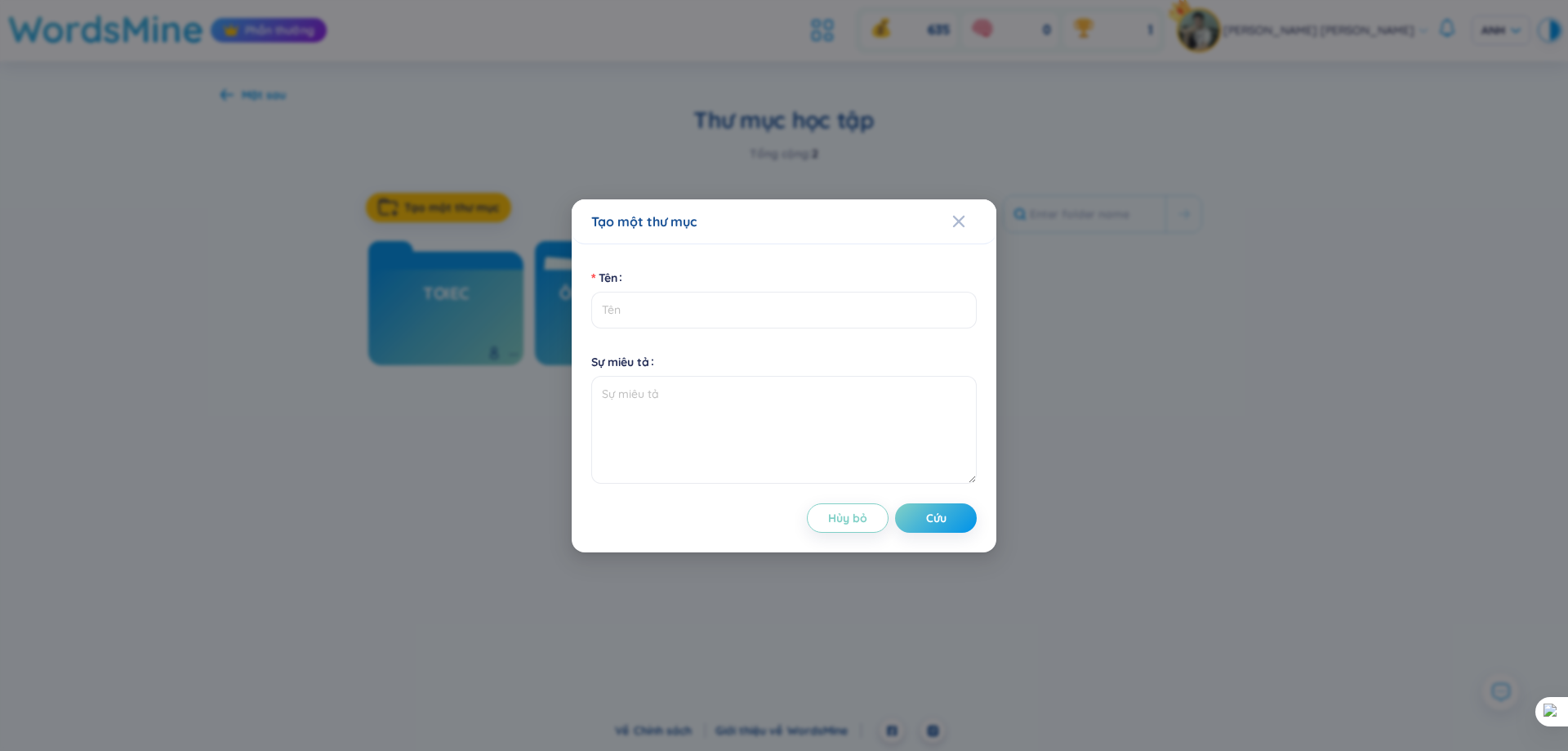
click at [1175, 256] on div "Tạo một thư mục Tên Sự miêu tả Hủy bỏ Cứu" at bounding box center [784, 375] width 1568 height 751
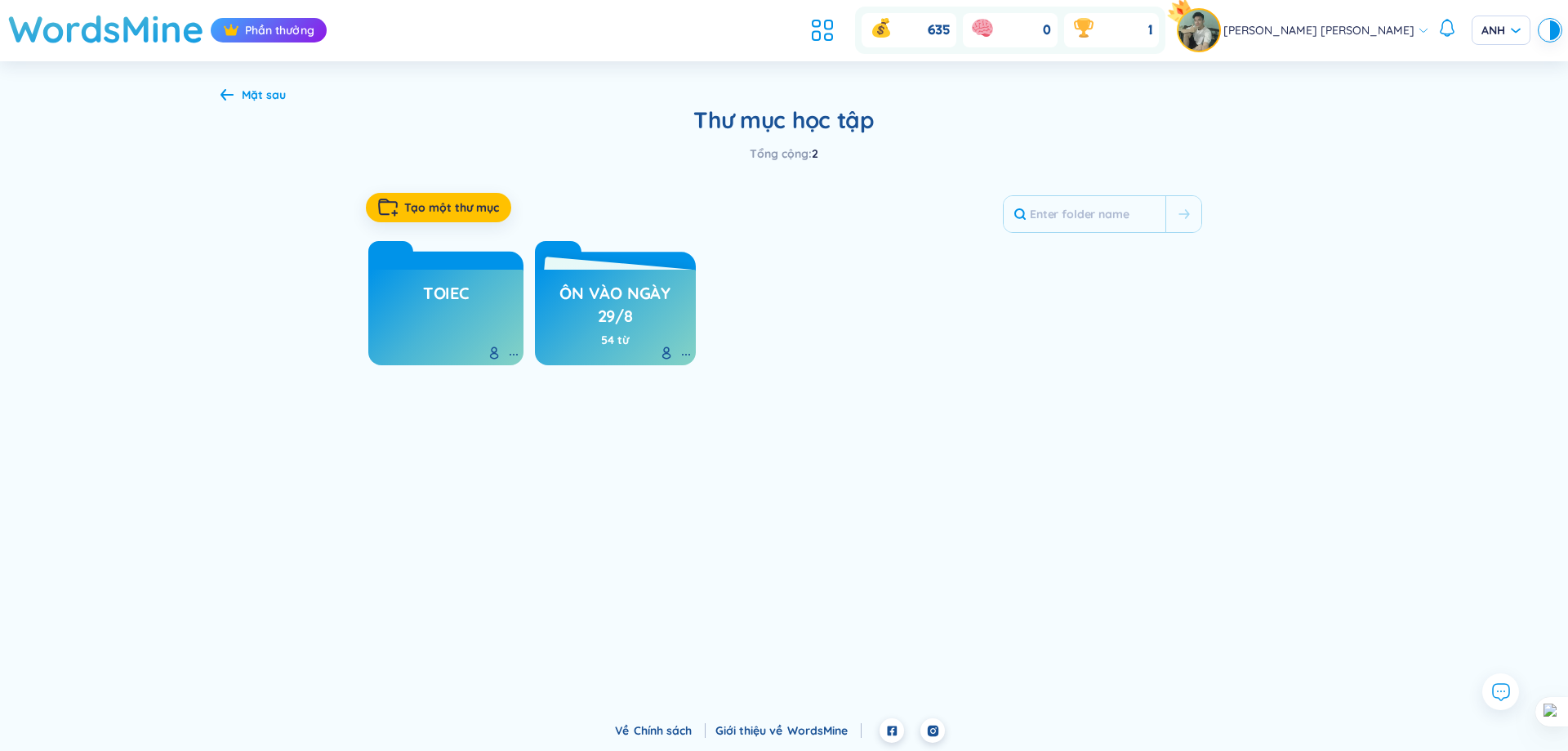
click at [457, 309] on h3 "toiec" at bounding box center [446, 297] width 46 height 31
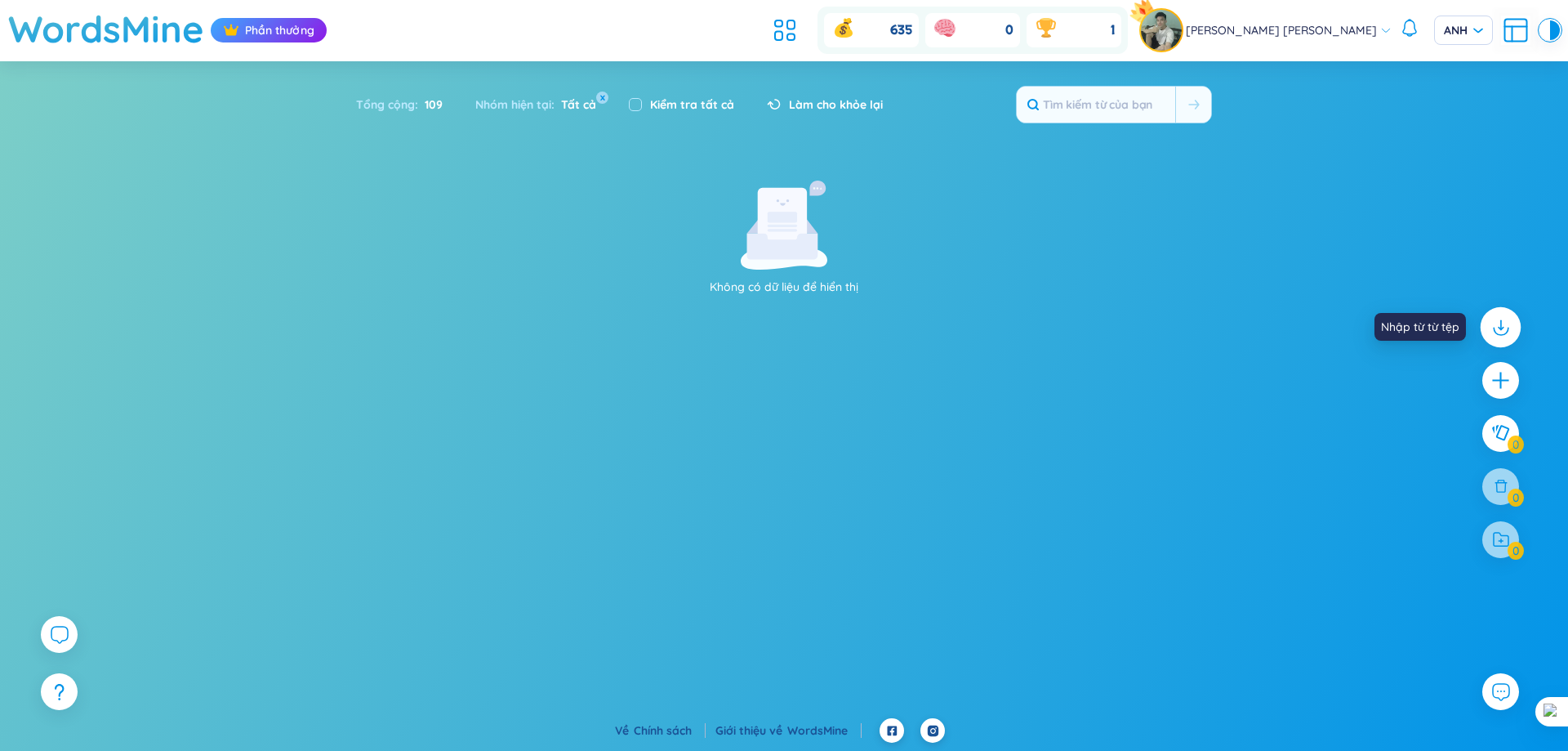
click at [1502, 322] on icon at bounding box center [1500, 326] width 21 height 21
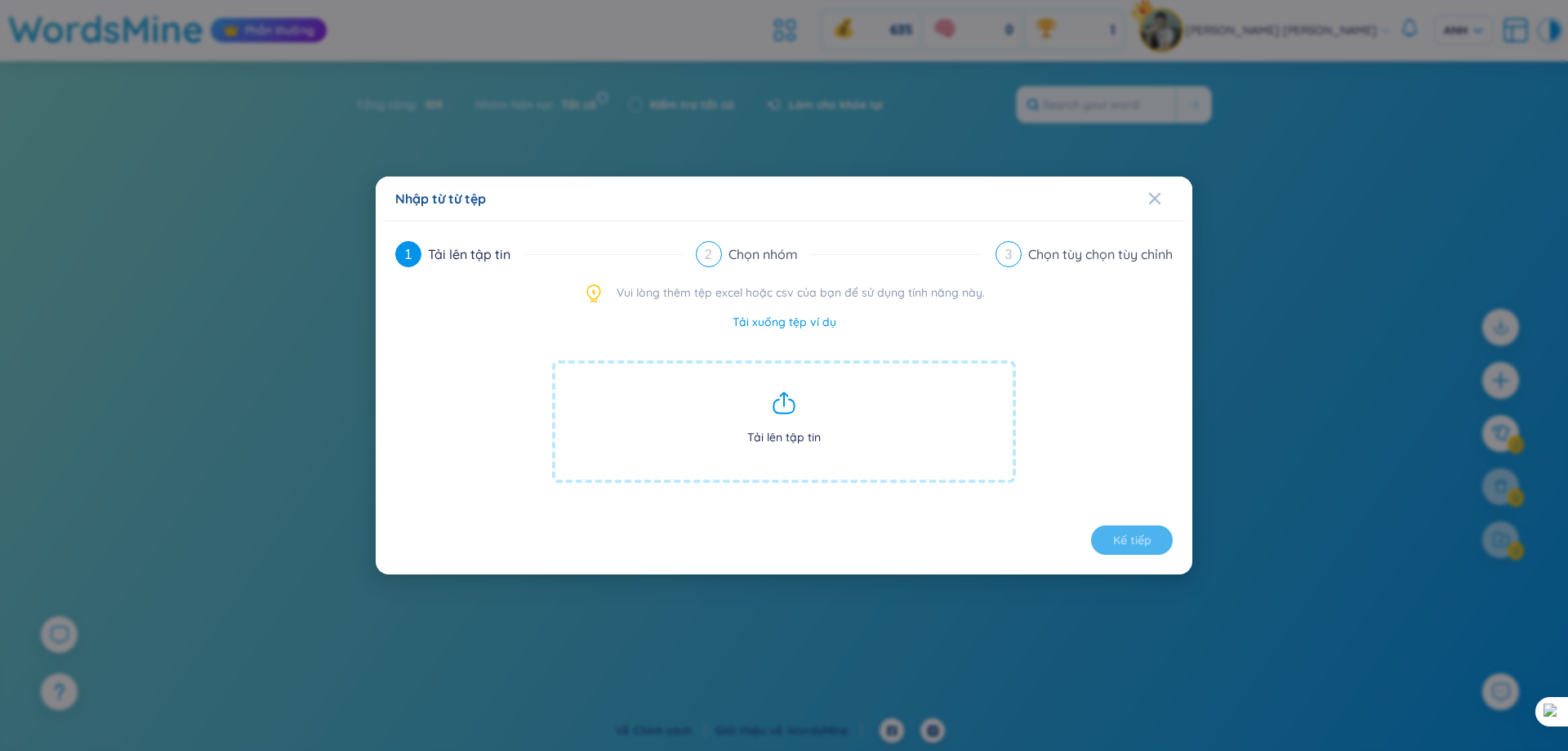
click at [714, 387] on span "Tải lên tập tin" at bounding box center [784, 421] width 464 height 123
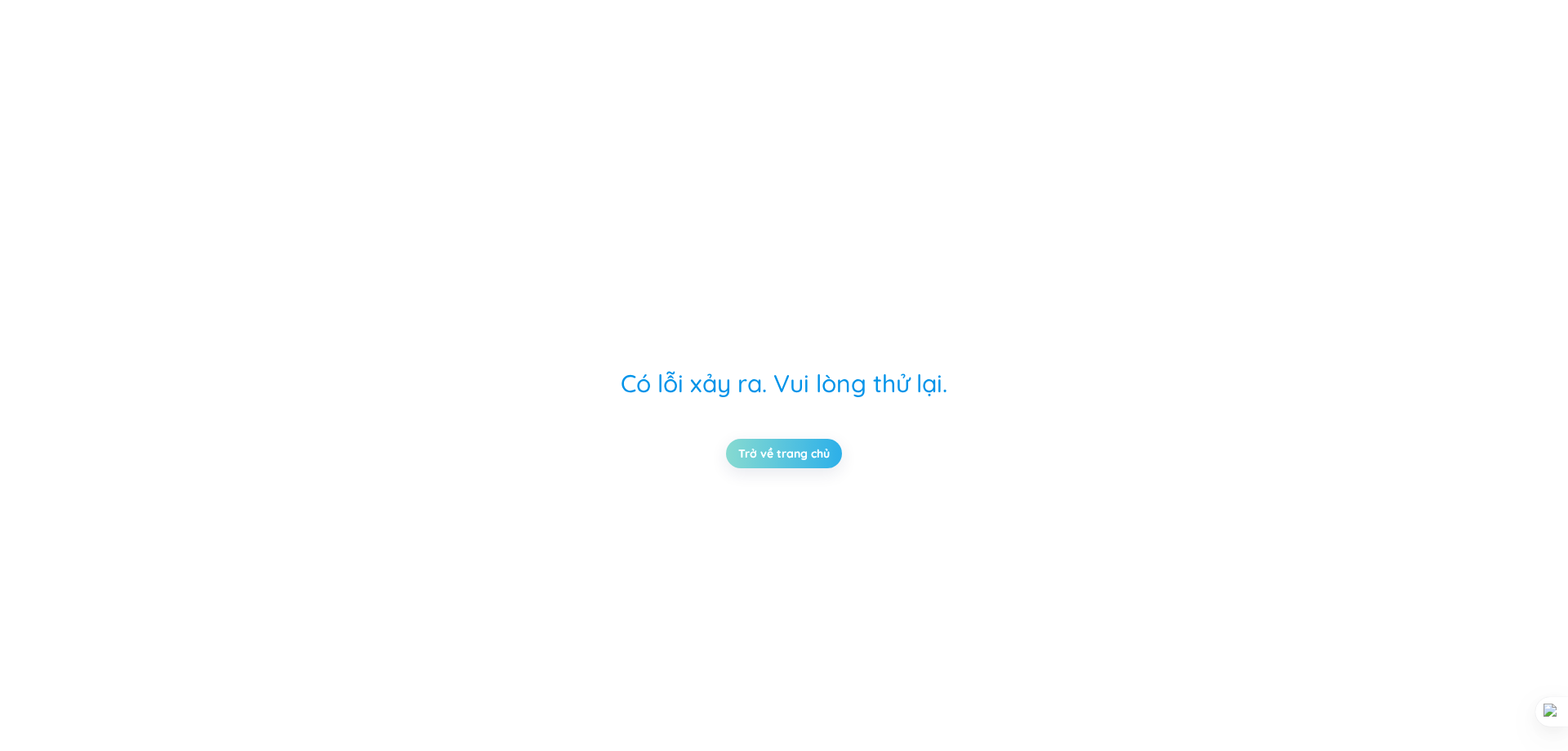
click at [775, 444] on link "Trở về trang chủ" at bounding box center [784, 452] width 92 height 18
click at [790, 463] on link "Trở về trang chủ" at bounding box center [784, 452] width 92 height 18
click at [790, 462] on link "Trở về trang chủ" at bounding box center [784, 452] width 92 height 18
click at [789, 460] on link "Trở về trang chủ" at bounding box center [784, 452] width 92 height 18
click at [787, 458] on link "Trở về trang chủ" at bounding box center [784, 452] width 92 height 18
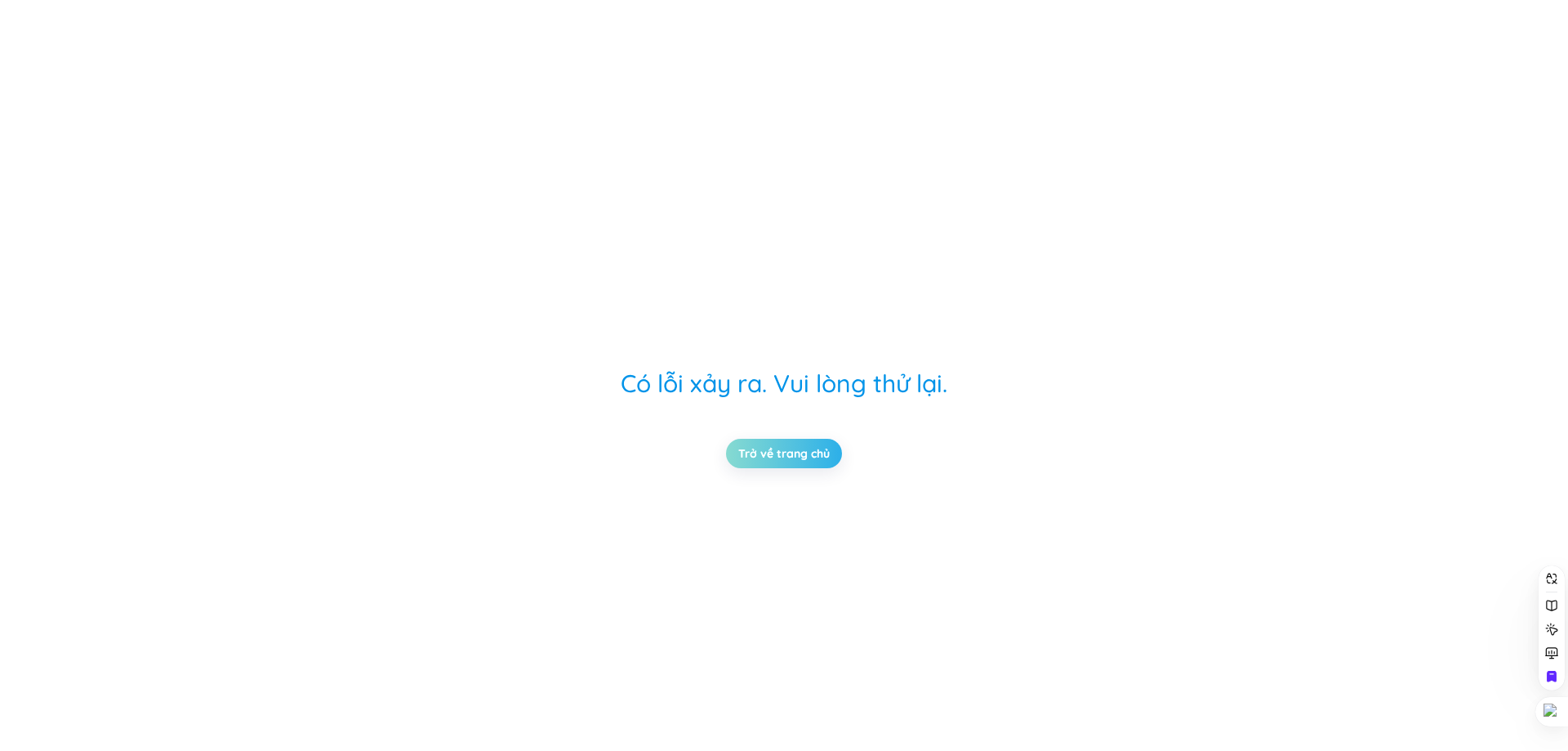
click at [786, 458] on link "Trở về trang chủ" at bounding box center [784, 452] width 92 height 18
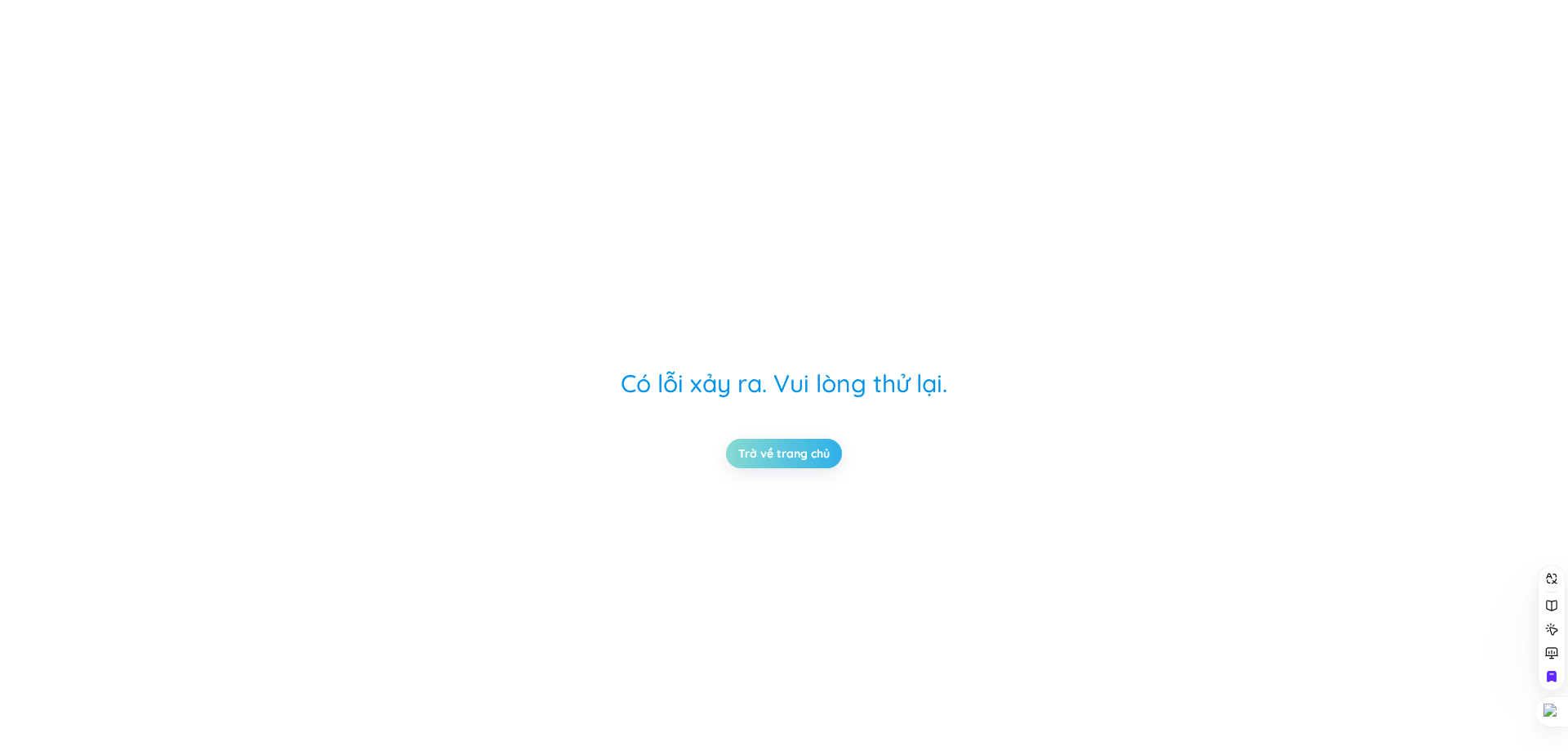
click at [786, 458] on link "Trở về trang chủ" at bounding box center [784, 452] width 92 height 18
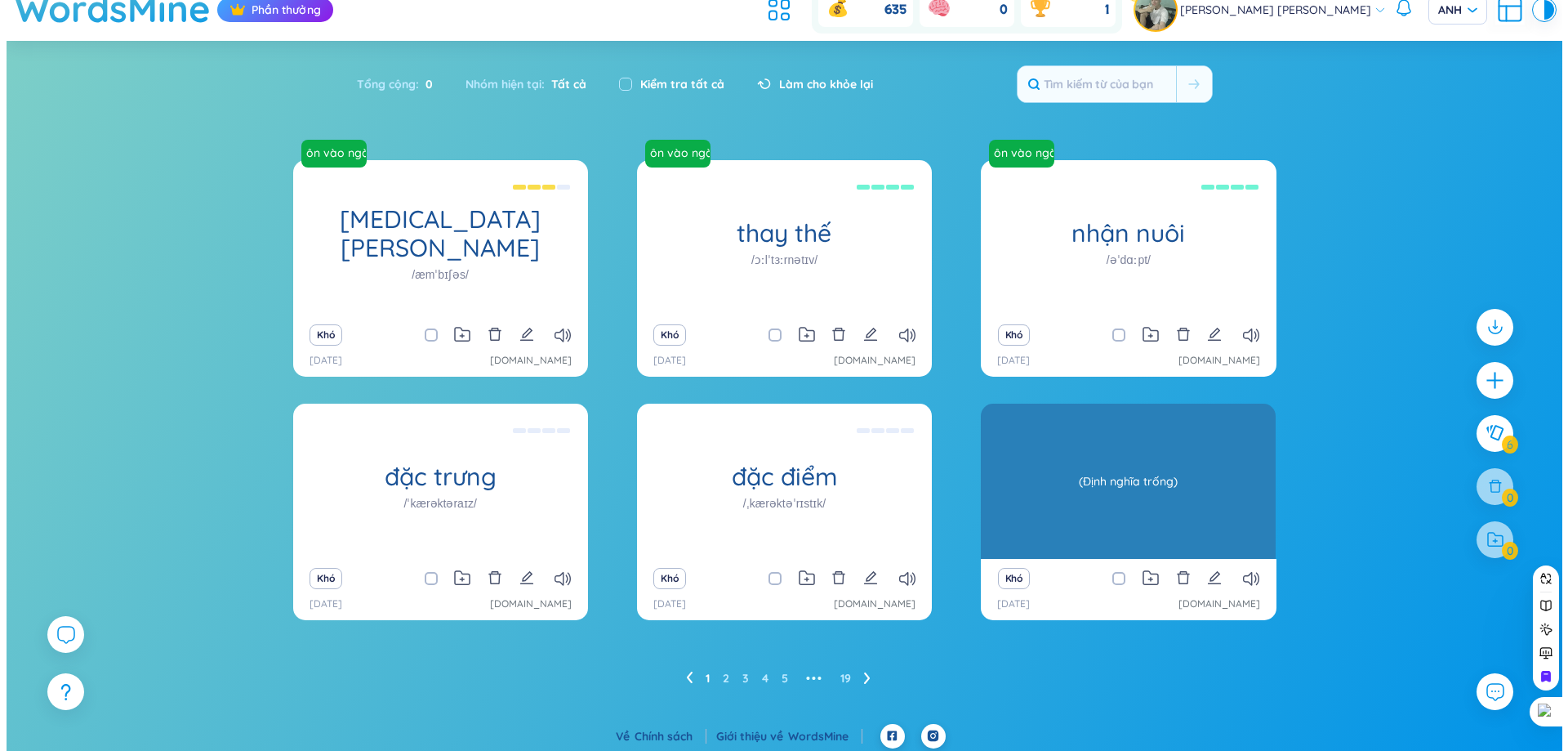
scroll to position [26, 0]
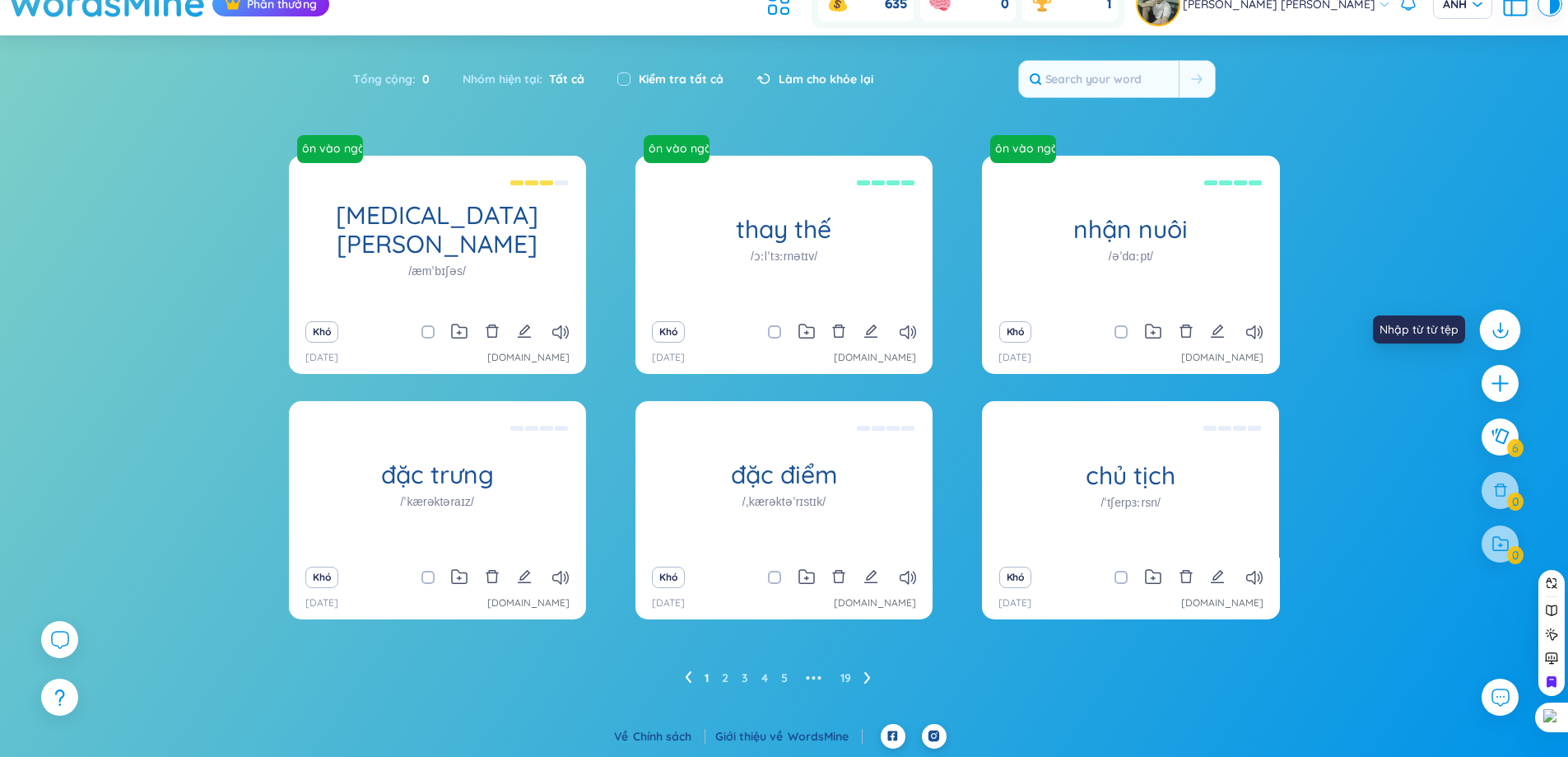
click at [1498, 338] on icon at bounding box center [1499, 329] width 21 height 21
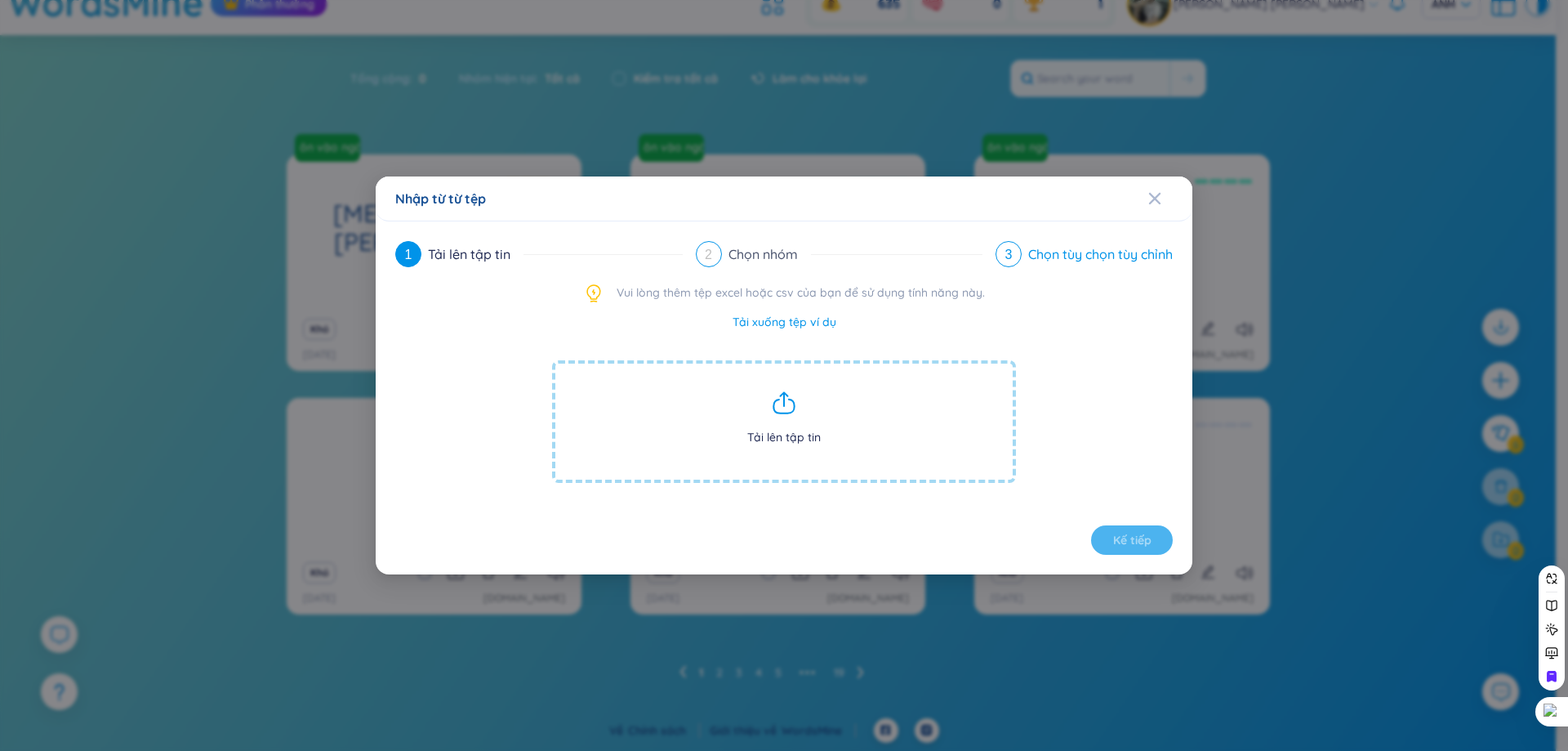
click at [999, 251] on div "3" at bounding box center [1008, 254] width 26 height 26
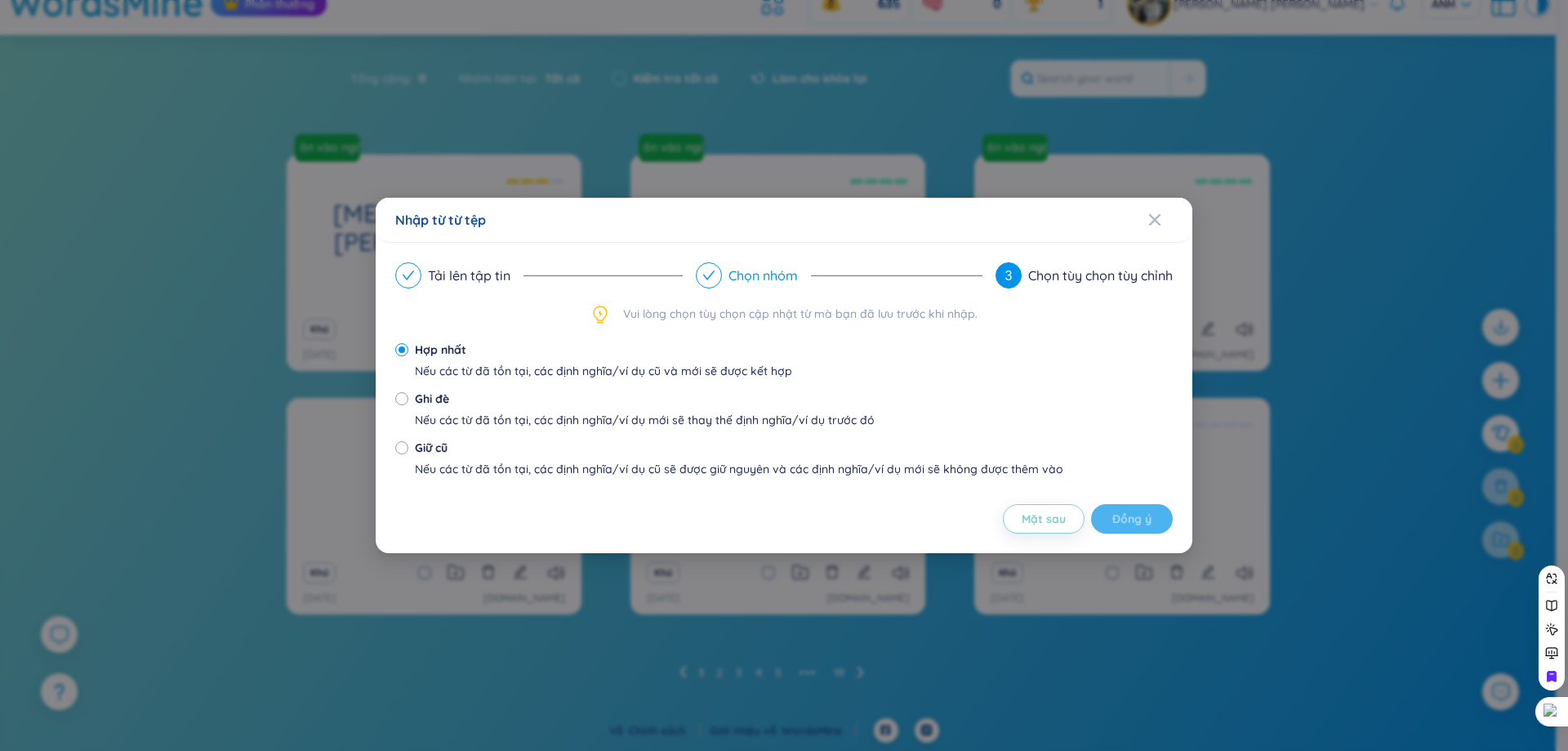
click at [728, 281] on font "Chọn nhóm" at bounding box center [763, 275] width 70 height 16
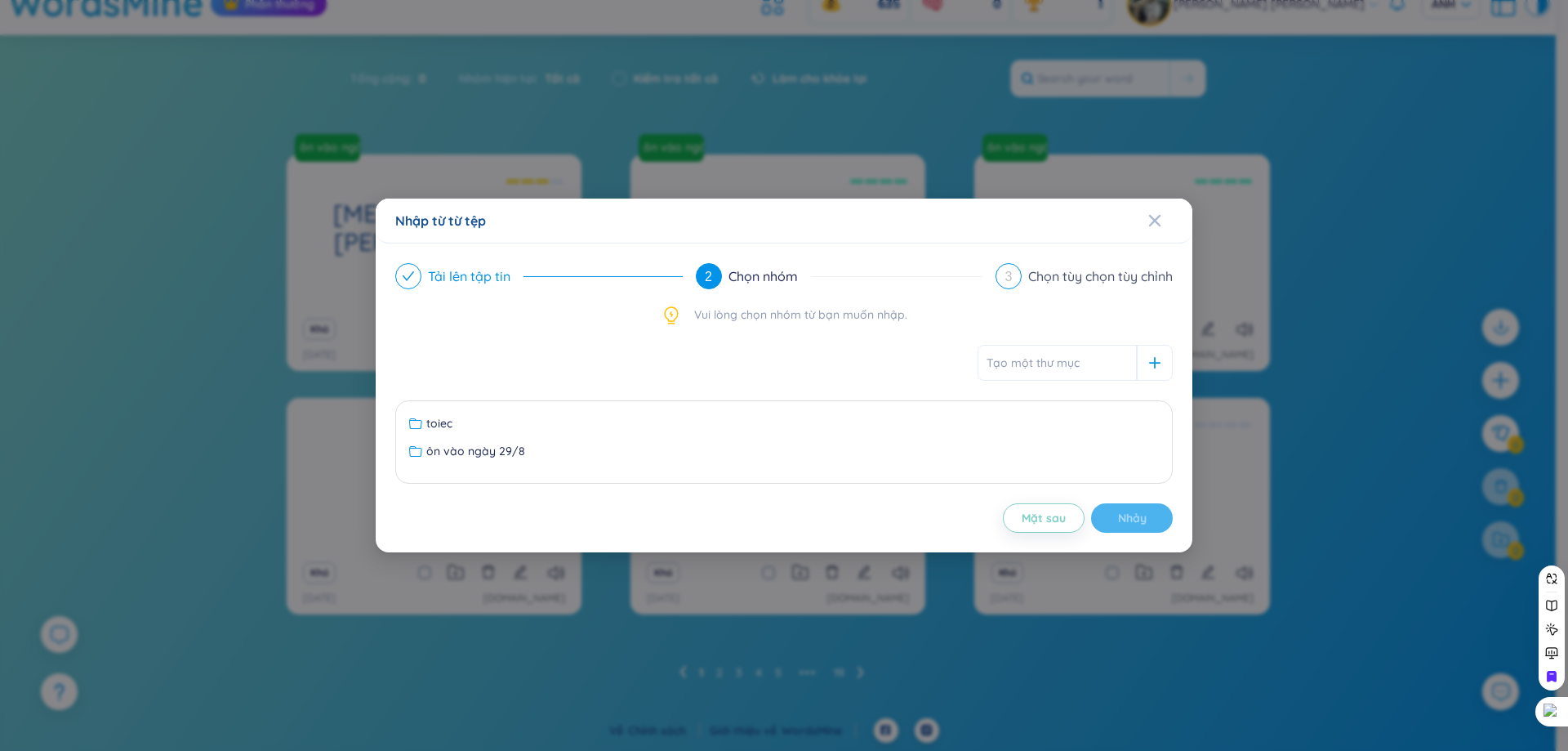
click at [404, 270] on span at bounding box center [409, 277] width 13 height 14
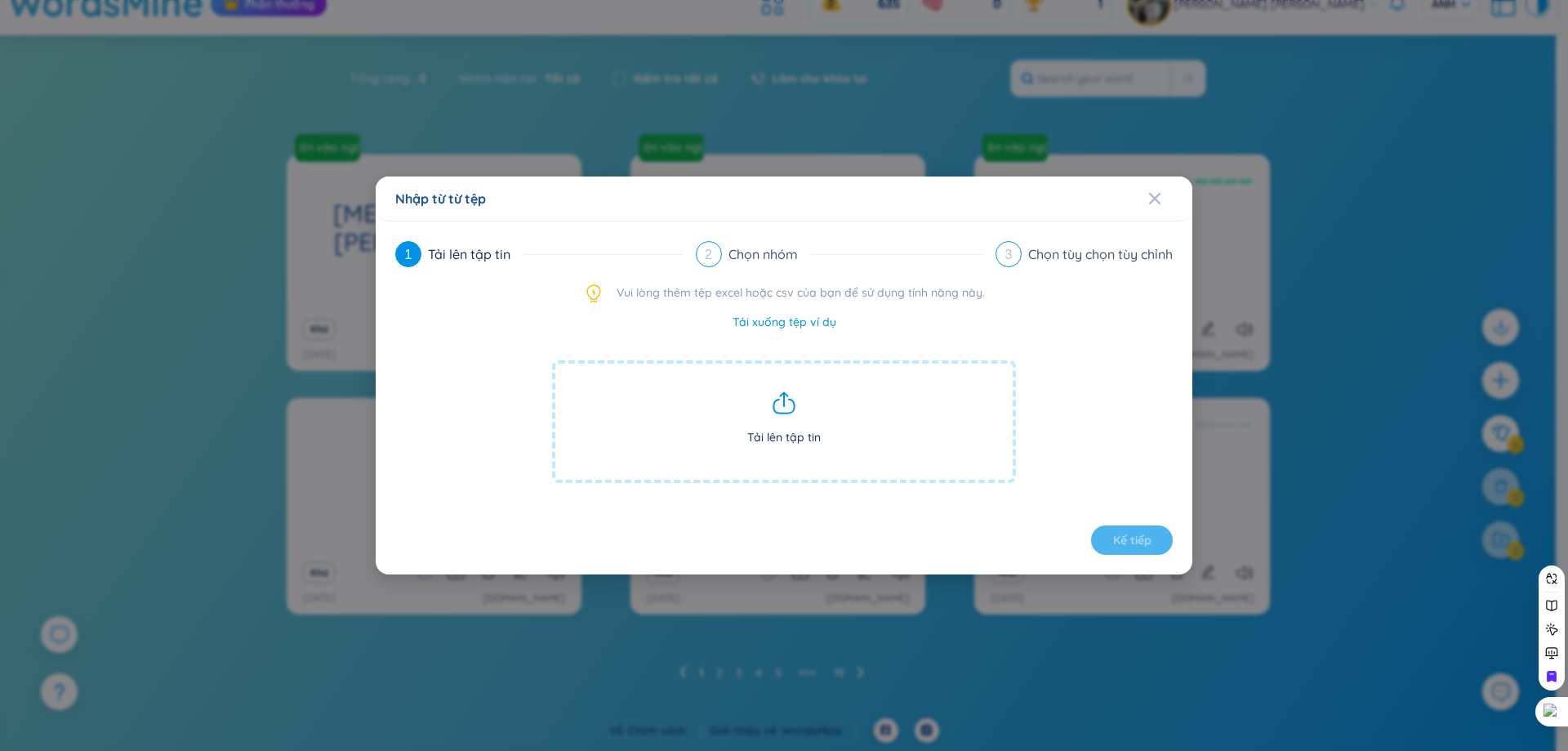
click at [799, 401] on span "Tải lên tập tin" at bounding box center [784, 421] width 464 height 123
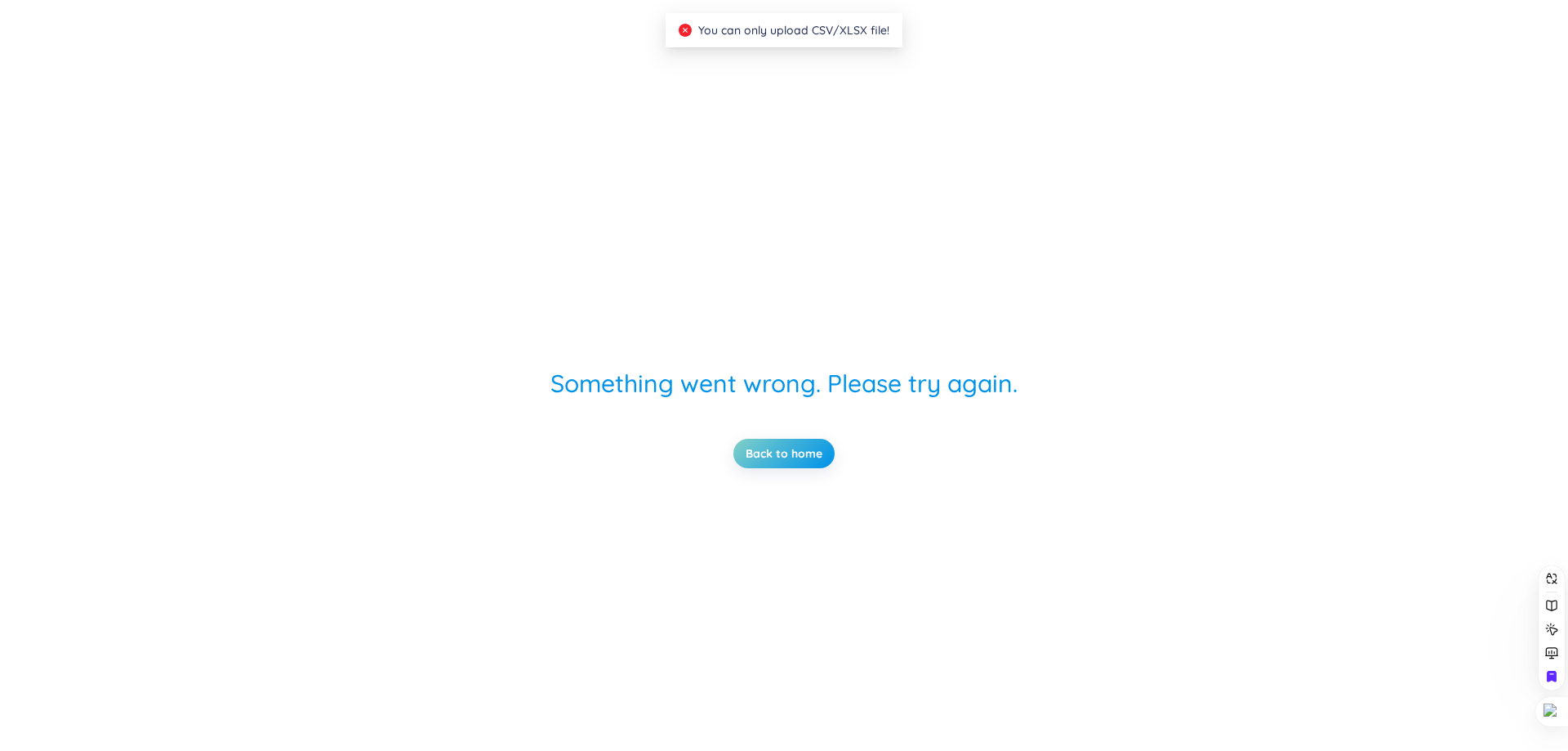
scroll to position [0, 0]
click at [825, 453] on link "Trở về trang chủ" at bounding box center [784, 452] width 92 height 18
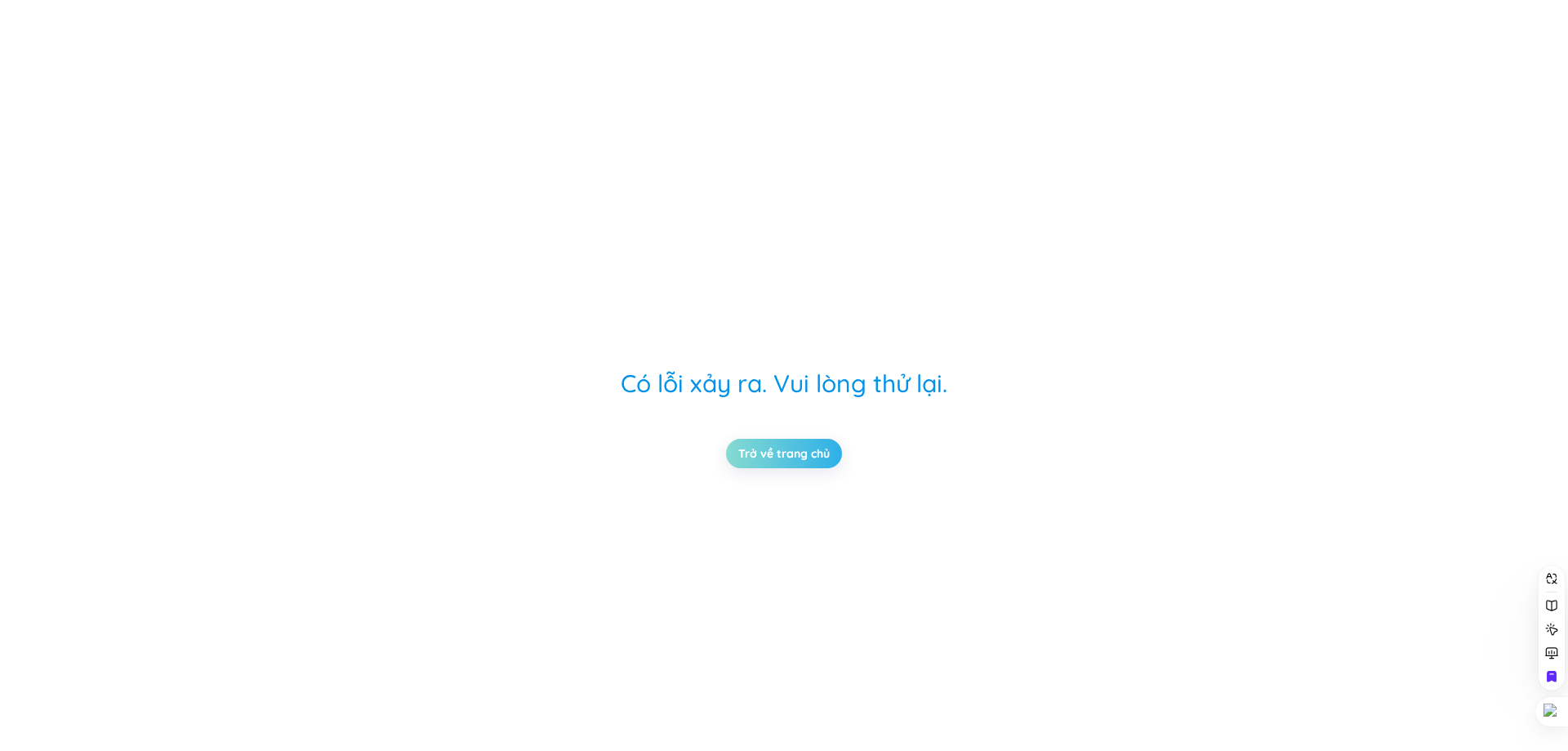
click at [825, 455] on link "Trở về trang chủ" at bounding box center [784, 452] width 92 height 18
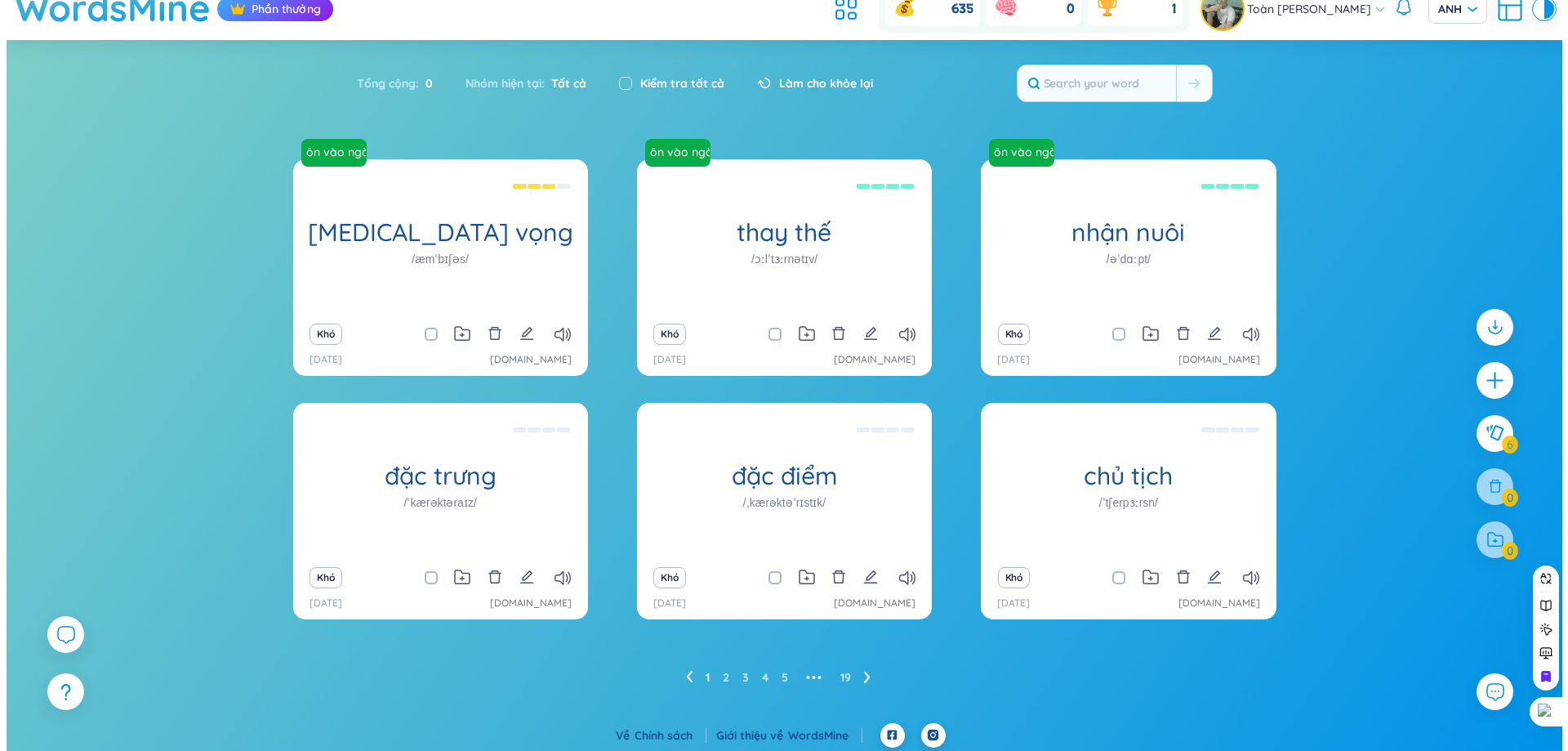
scroll to position [26, 0]
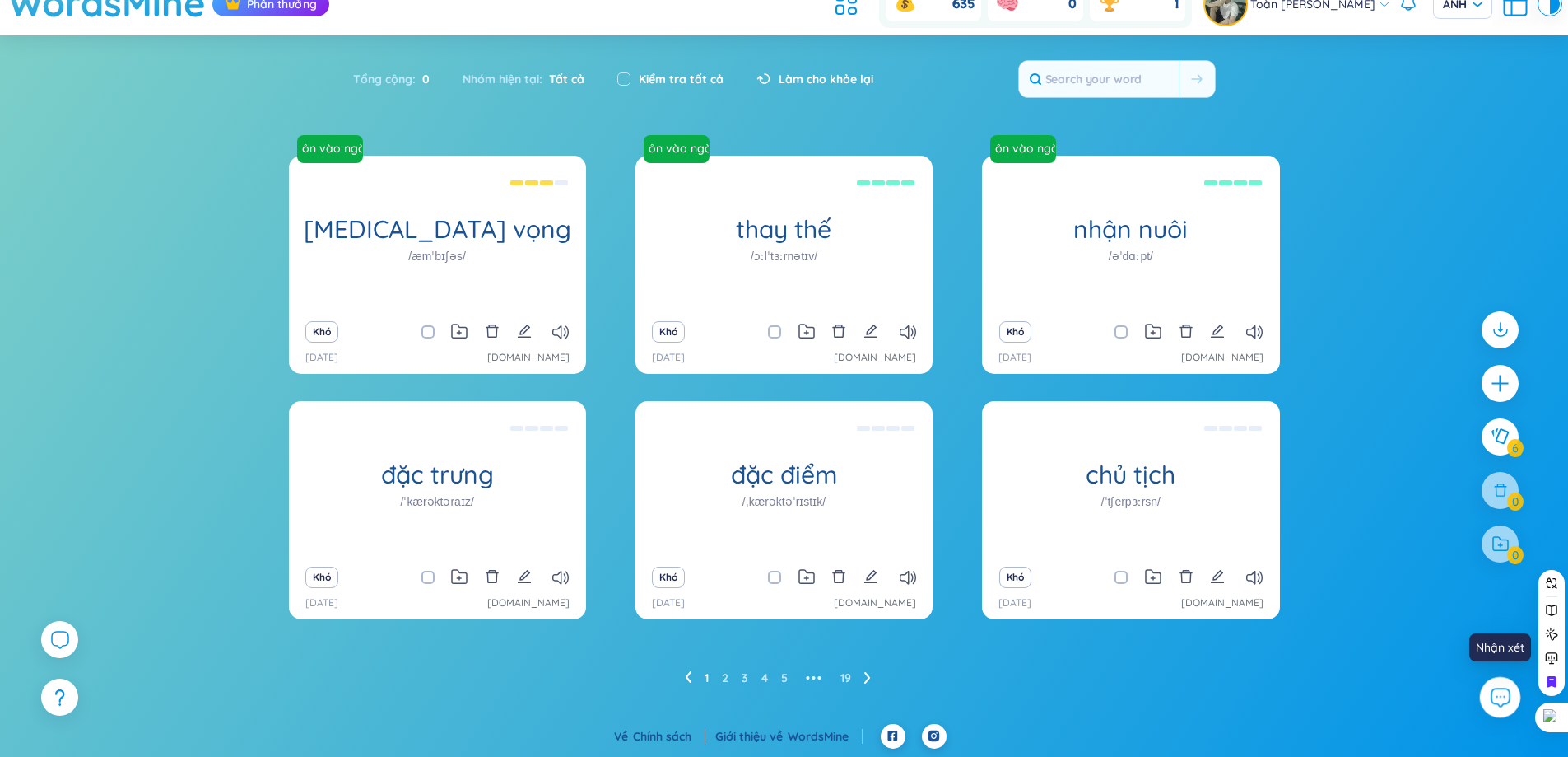
click at [1510, 704] on icon at bounding box center [1499, 696] width 21 height 21
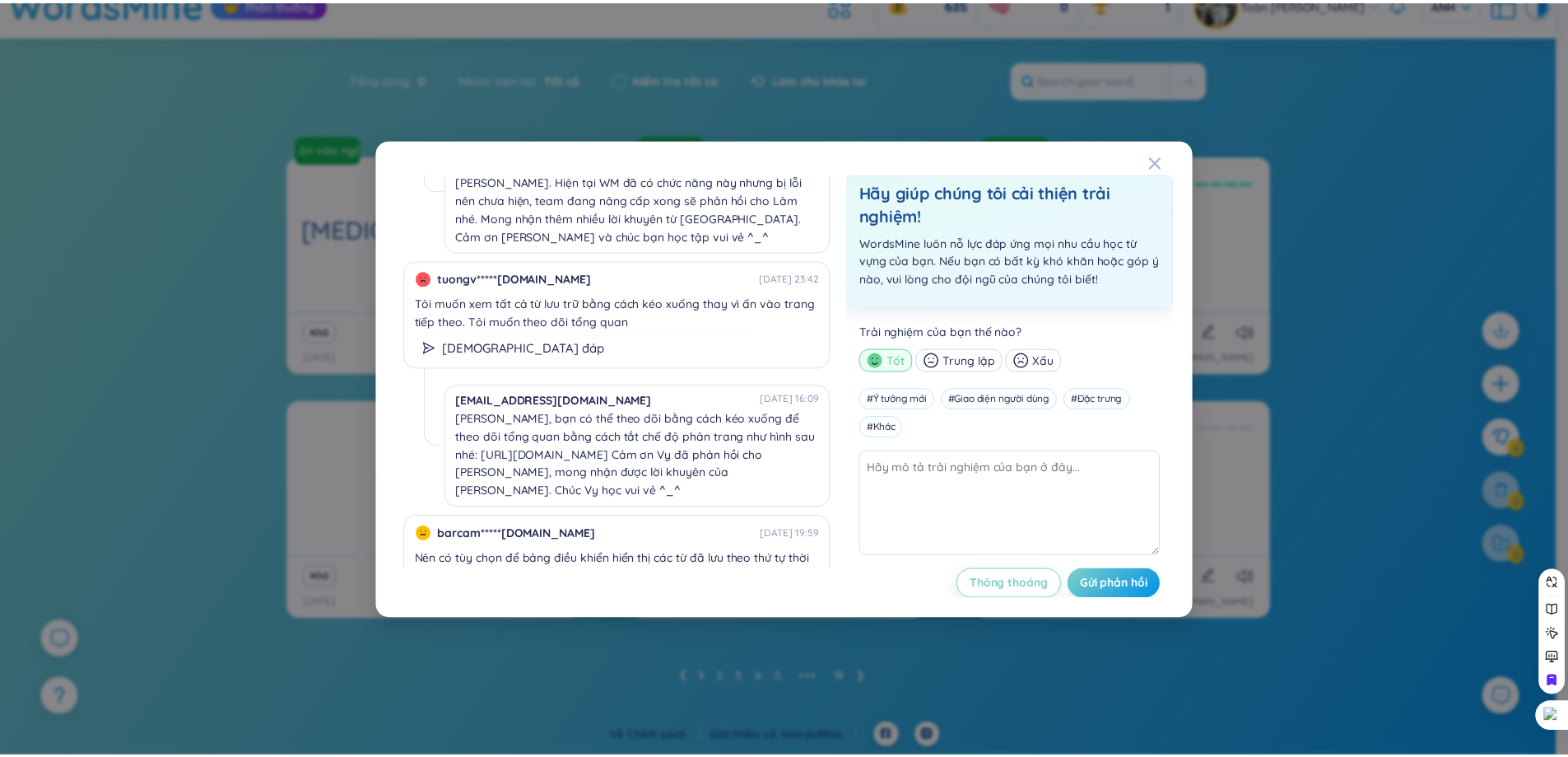
scroll to position [1400, 0]
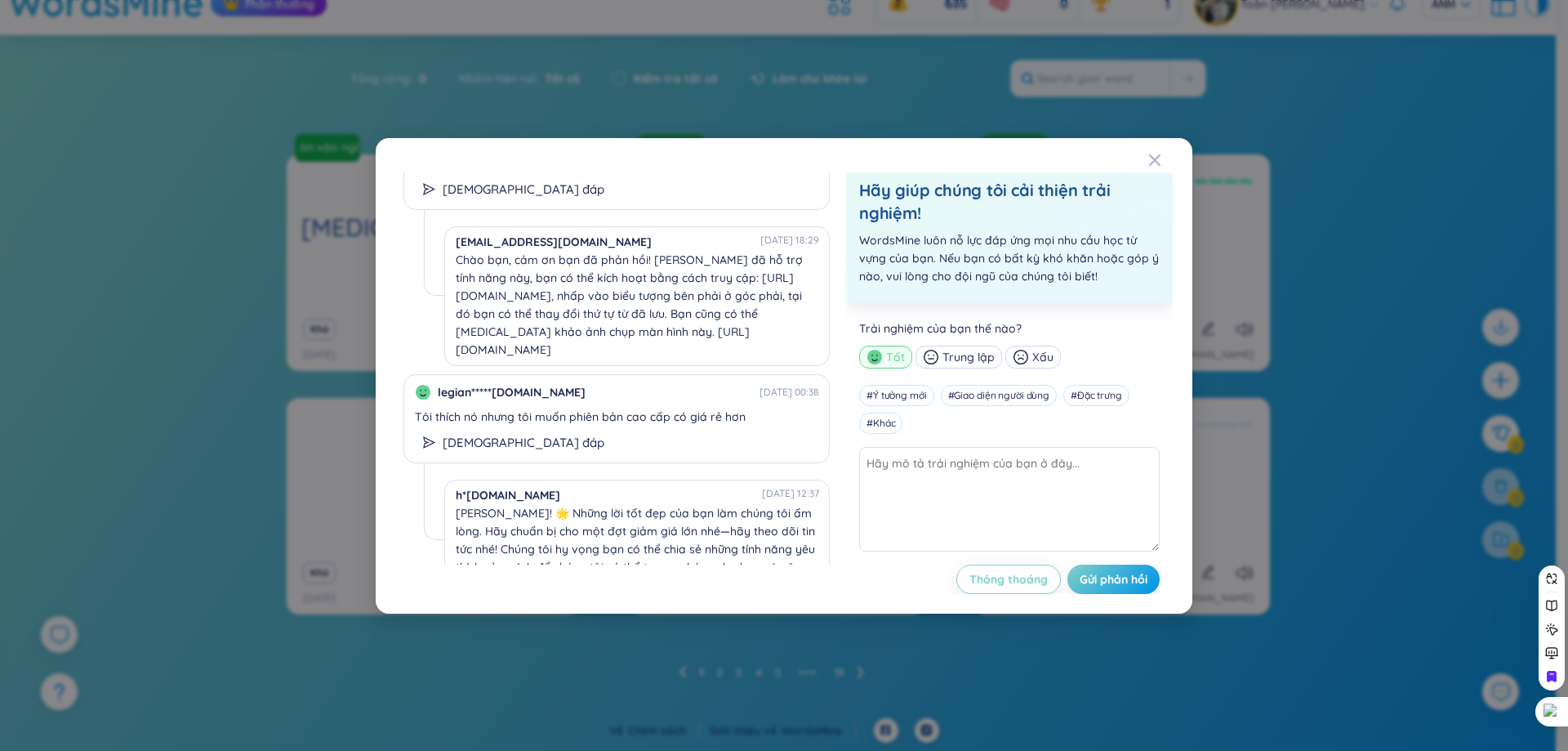
click at [243, 365] on div "222420*****[DOMAIN_NAME] [DATE] 10:40 đăng ký gói 3 tháng như thế nào ạ e đăng …" at bounding box center [784, 375] width 1568 height 751
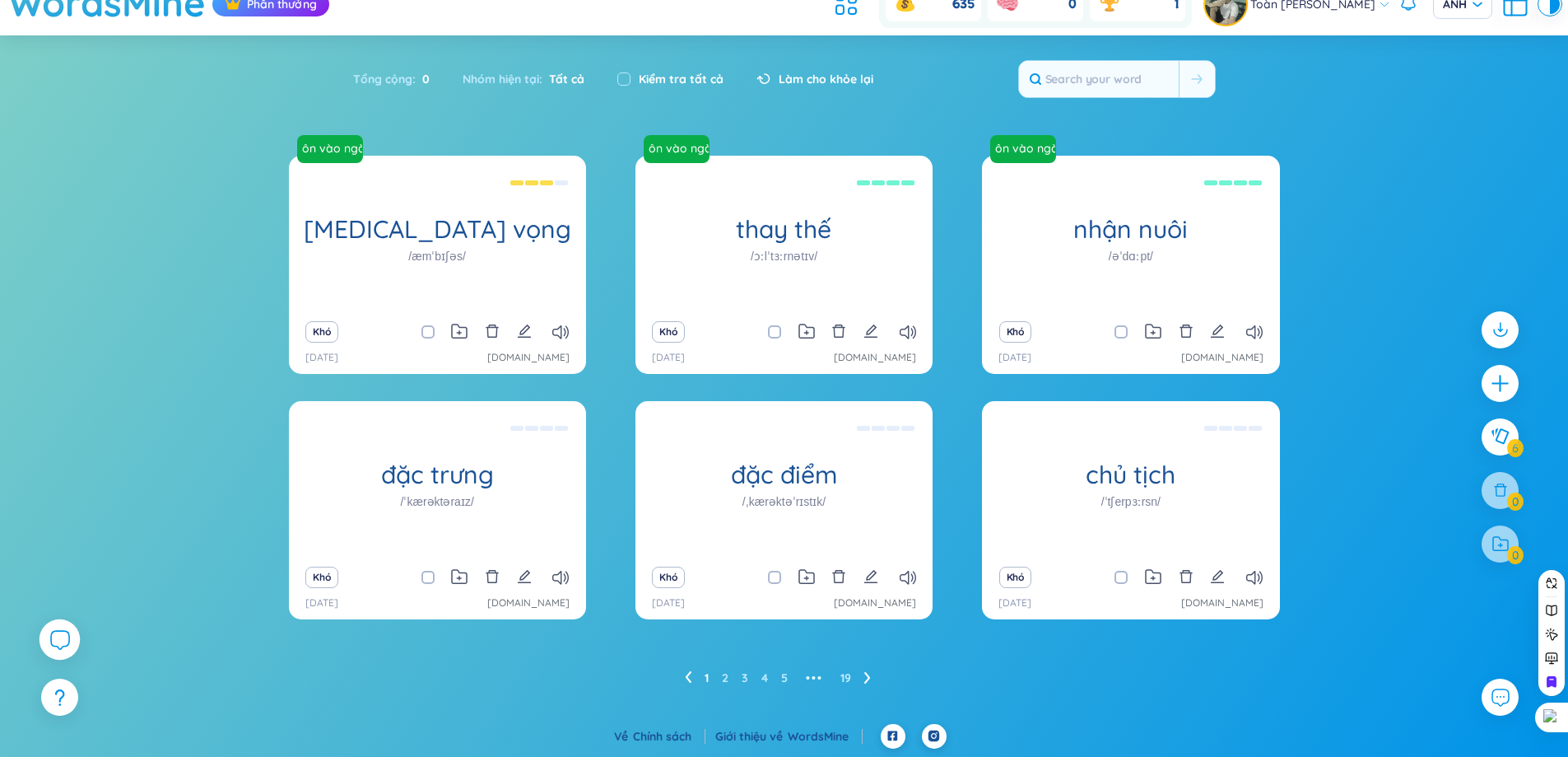
click at [59, 639] on icon at bounding box center [58, 638] width 19 height 19
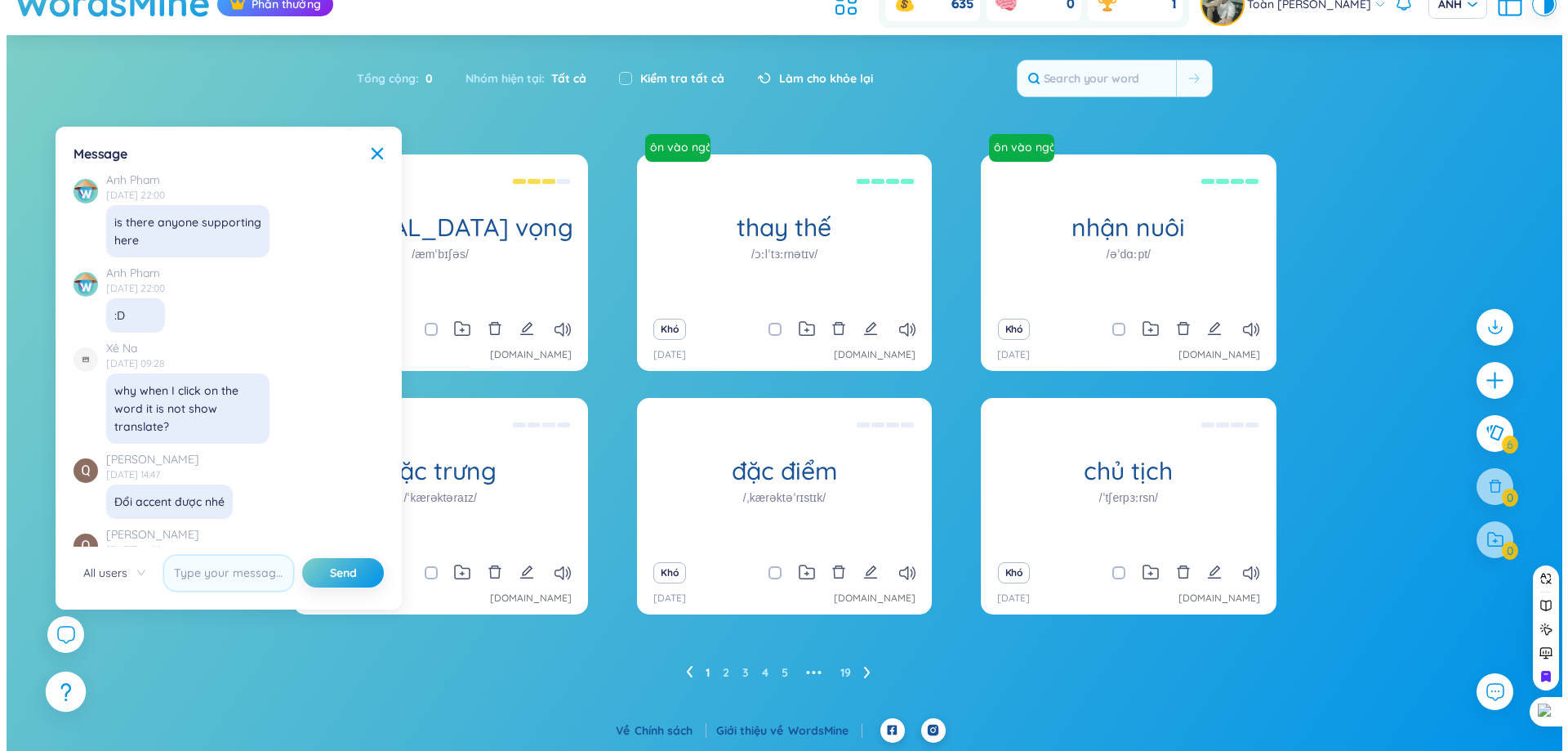
scroll to position [19075, 0]
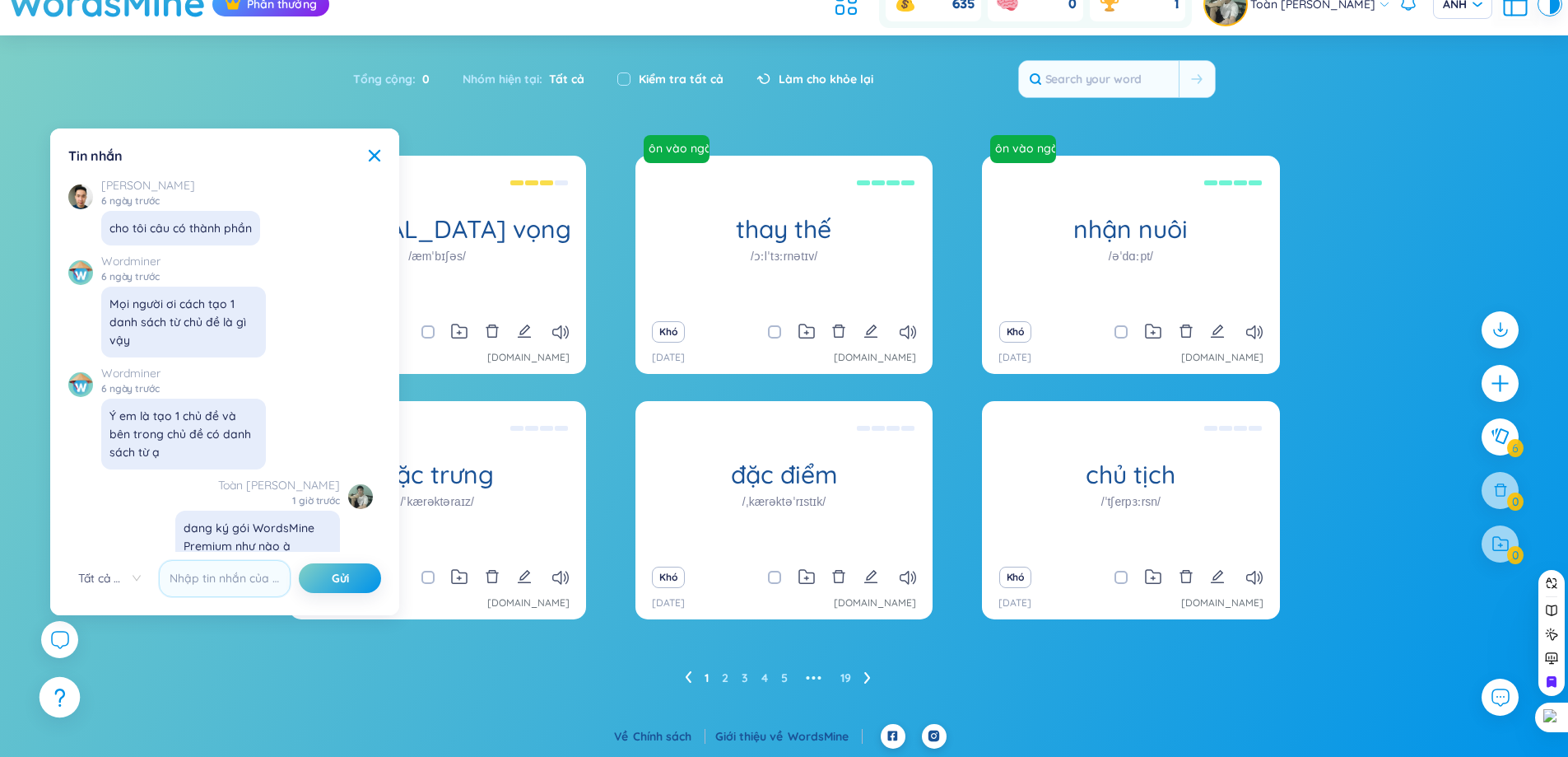
click at [53, 685] on div at bounding box center [60, 697] width 42 height 42
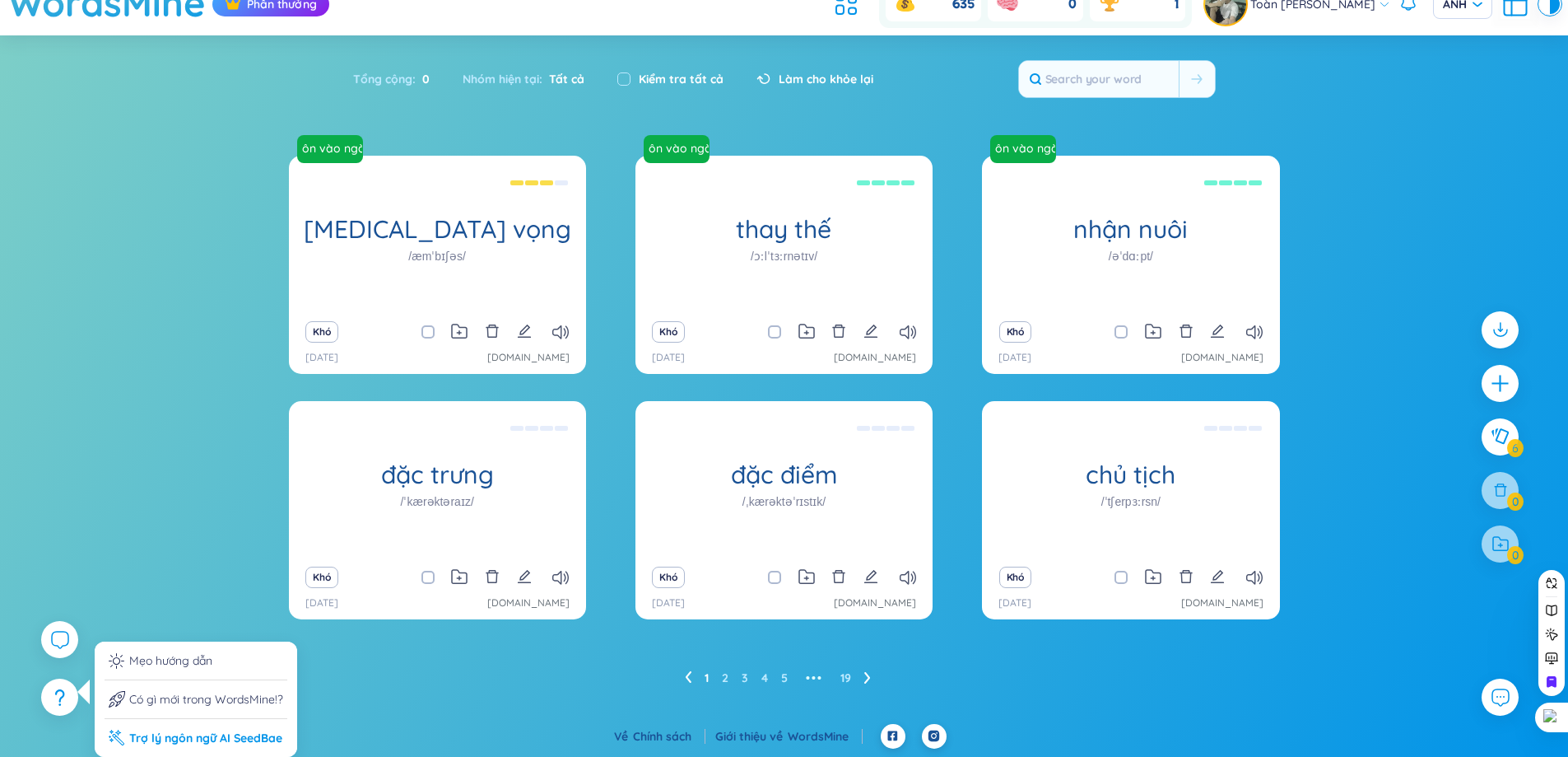
click at [156, 732] on font "Trợ lý ngôn ngữ AI SeedBae" at bounding box center [205, 738] width 153 height 14
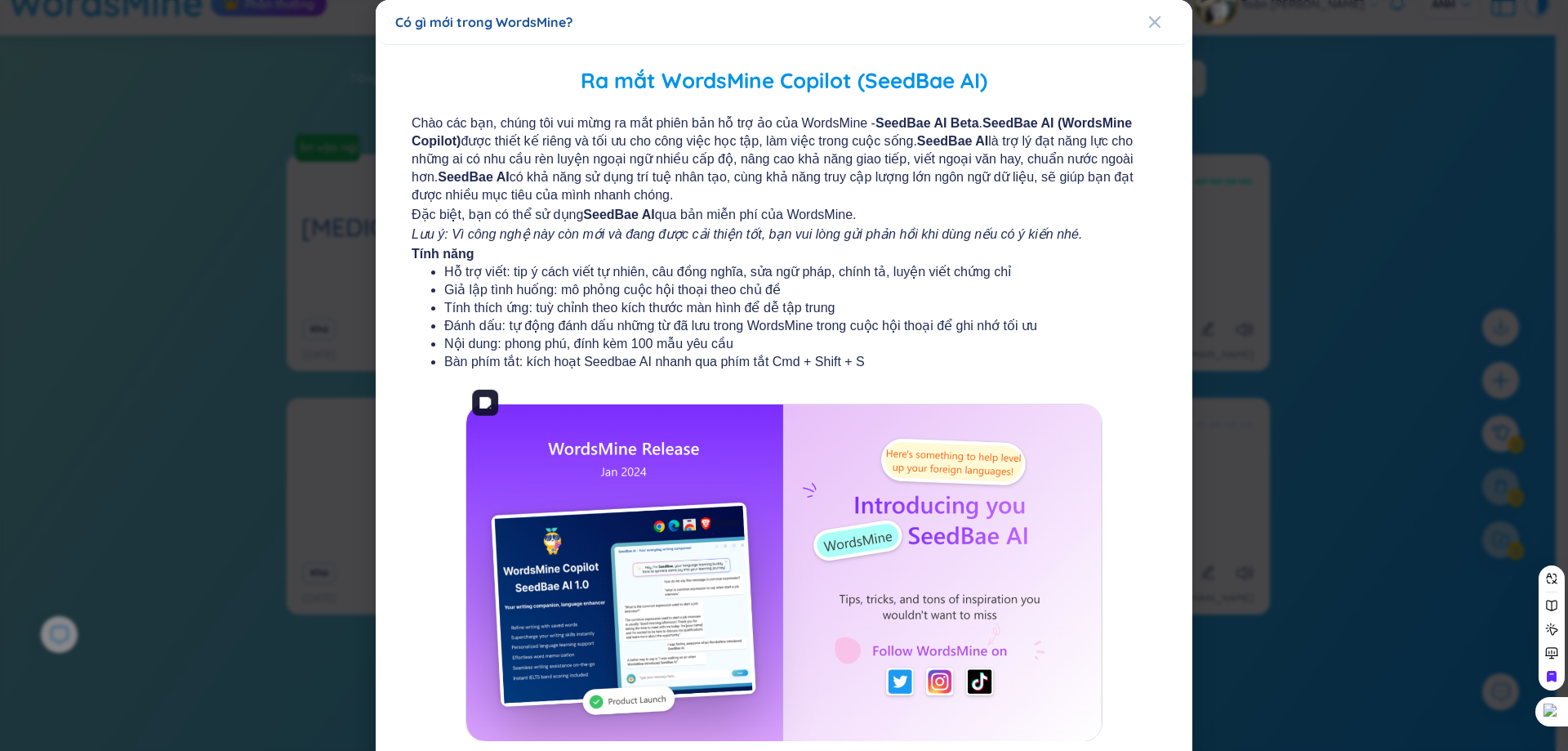
scroll to position [95, 0]
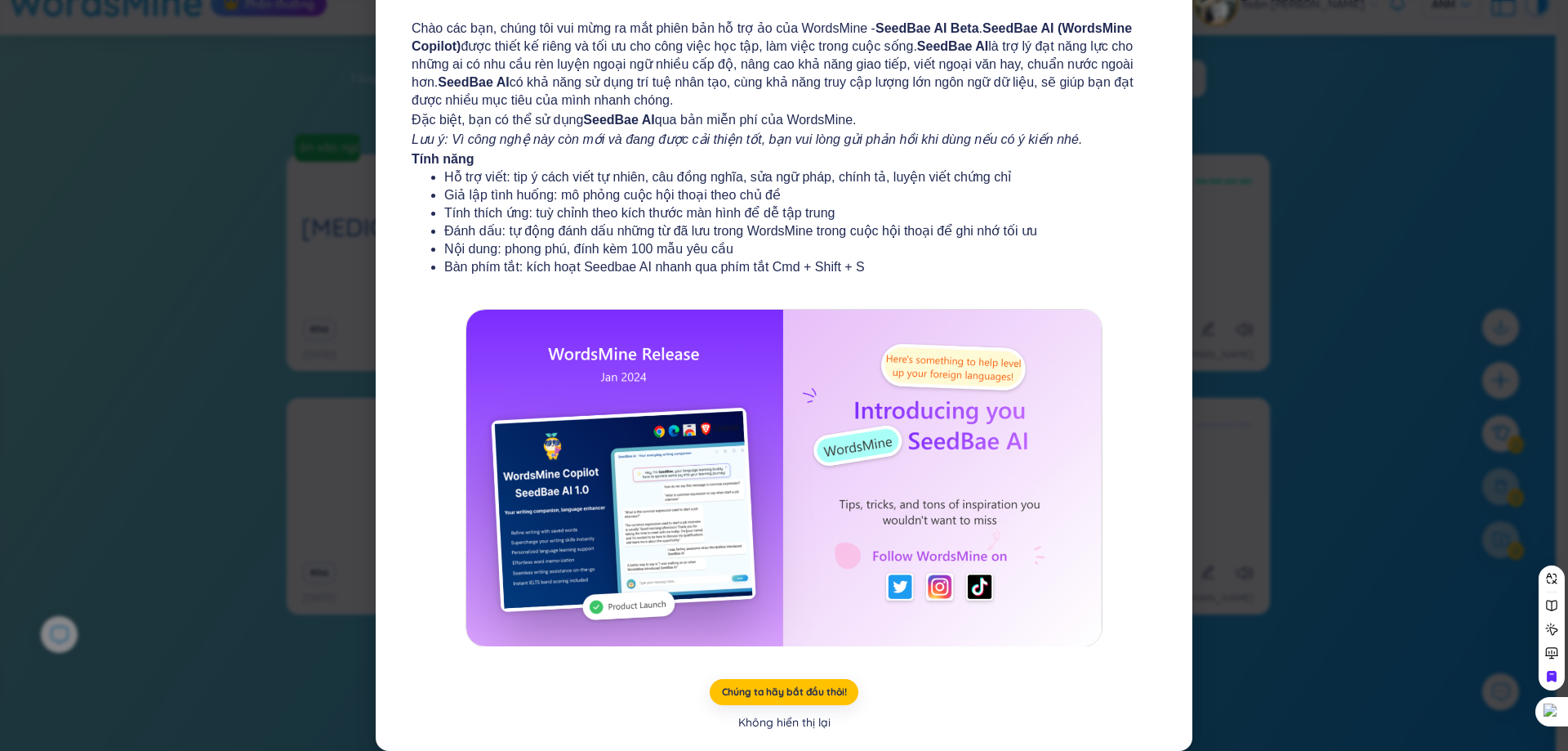
click at [786, 717] on font "Không hiển thị lại" at bounding box center [784, 722] width 92 height 14
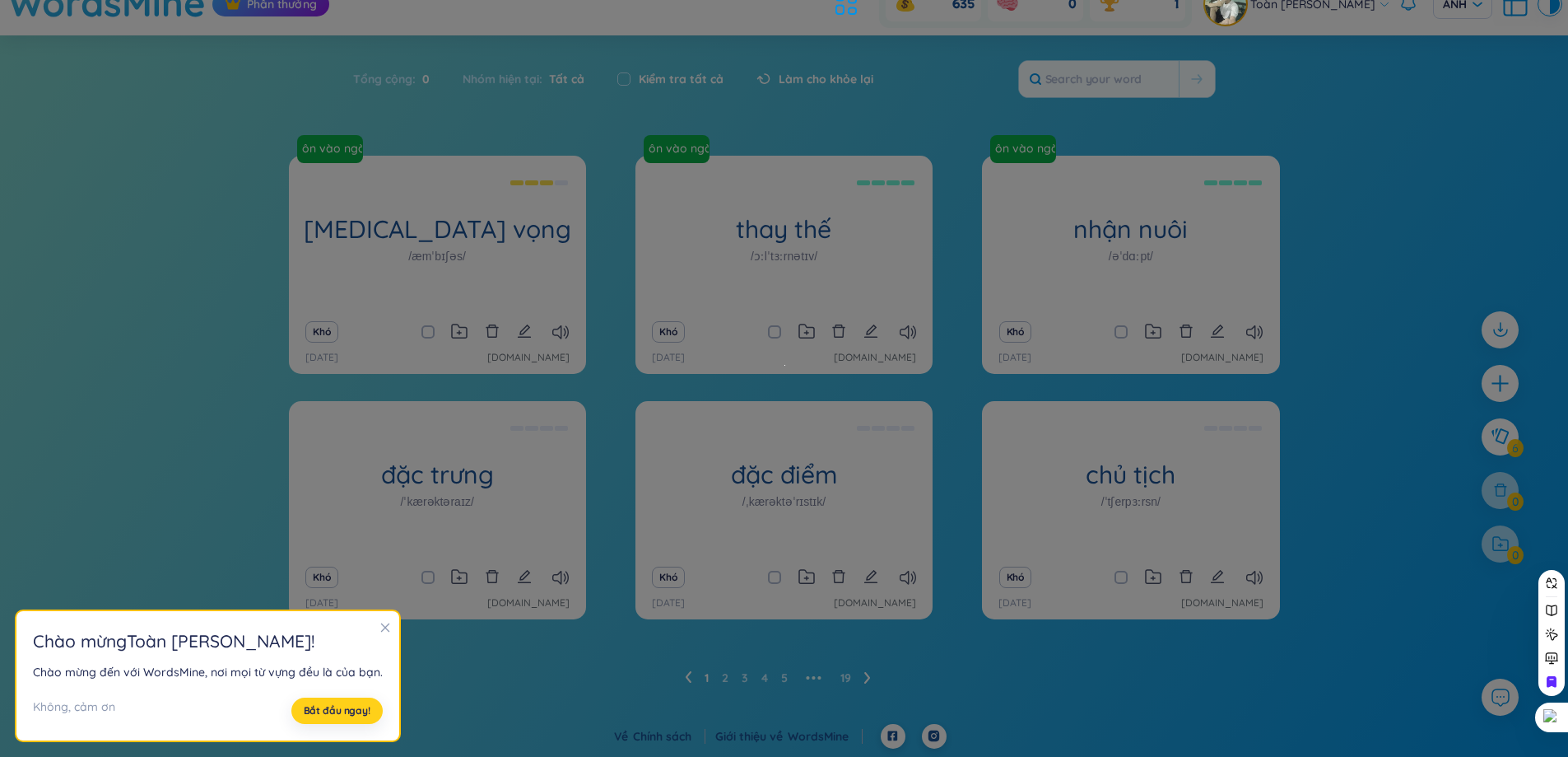
click at [354, 715] on font "Bắt đầu ngay!" at bounding box center [336, 710] width 67 height 13
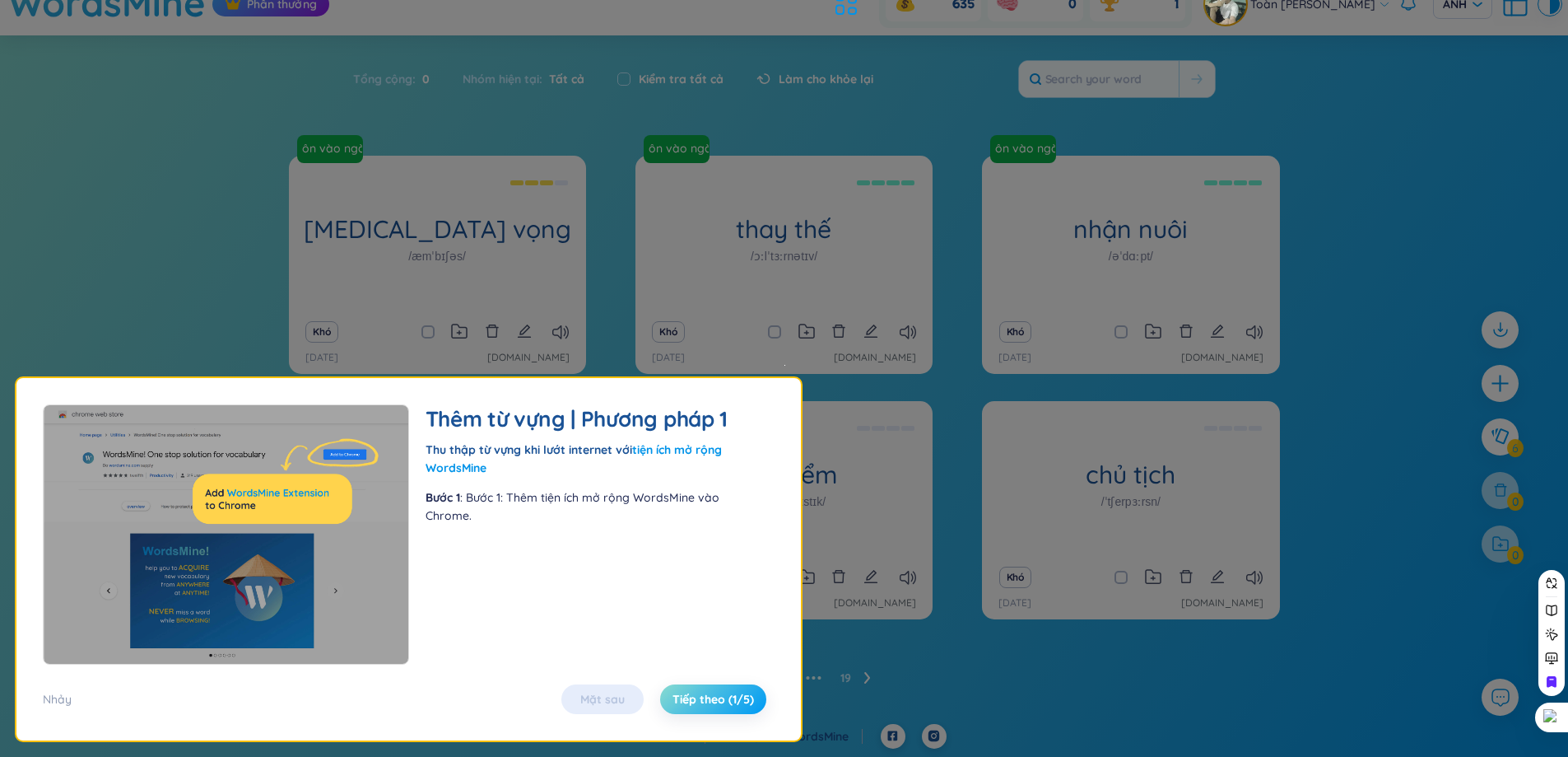
click at [728, 699] on font "Tiếp theo (1/5)" at bounding box center [714, 699] width 81 height 14
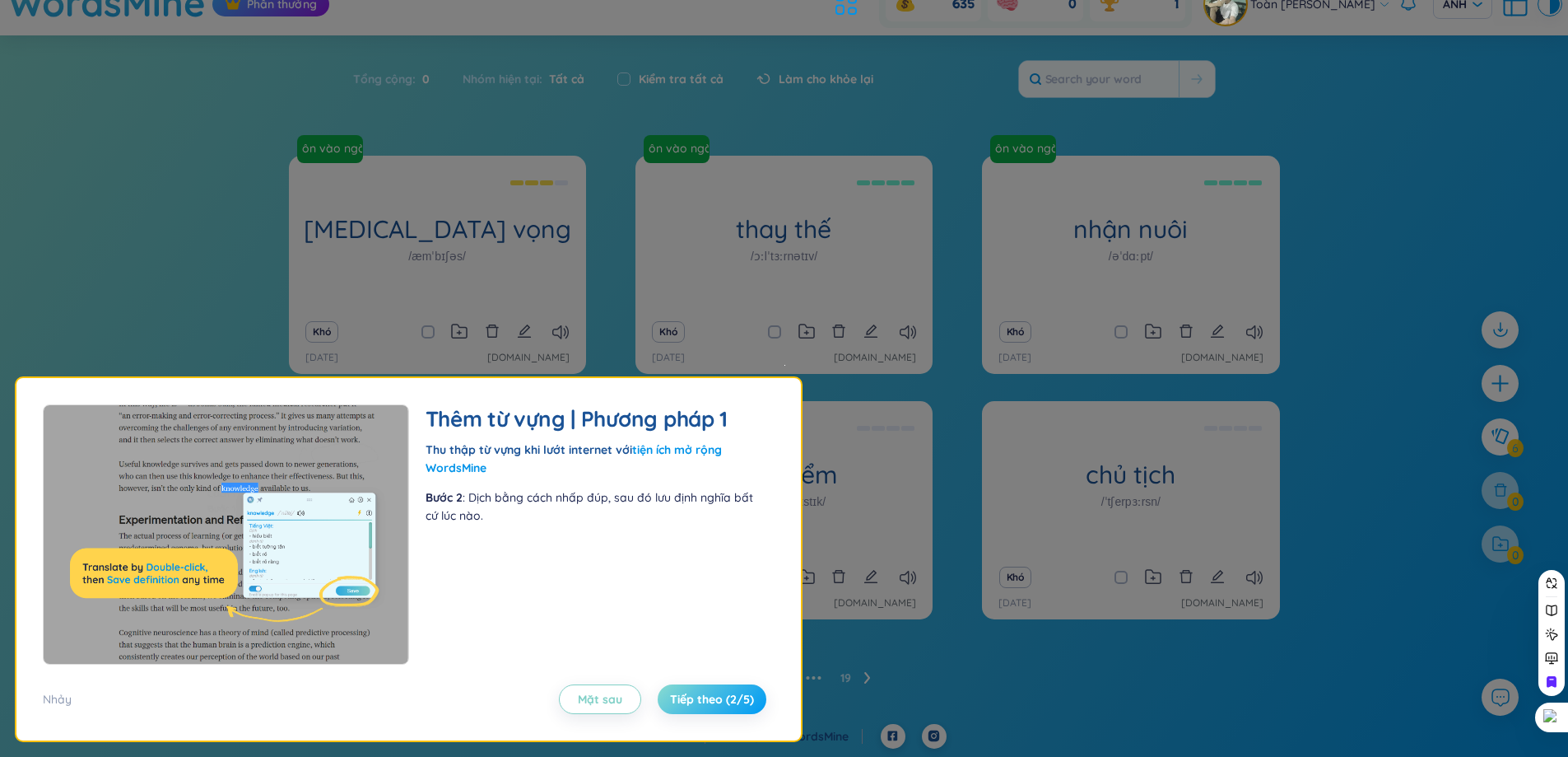
click at [728, 699] on font "Tiếp theo (2/5)" at bounding box center [712, 699] width 84 height 14
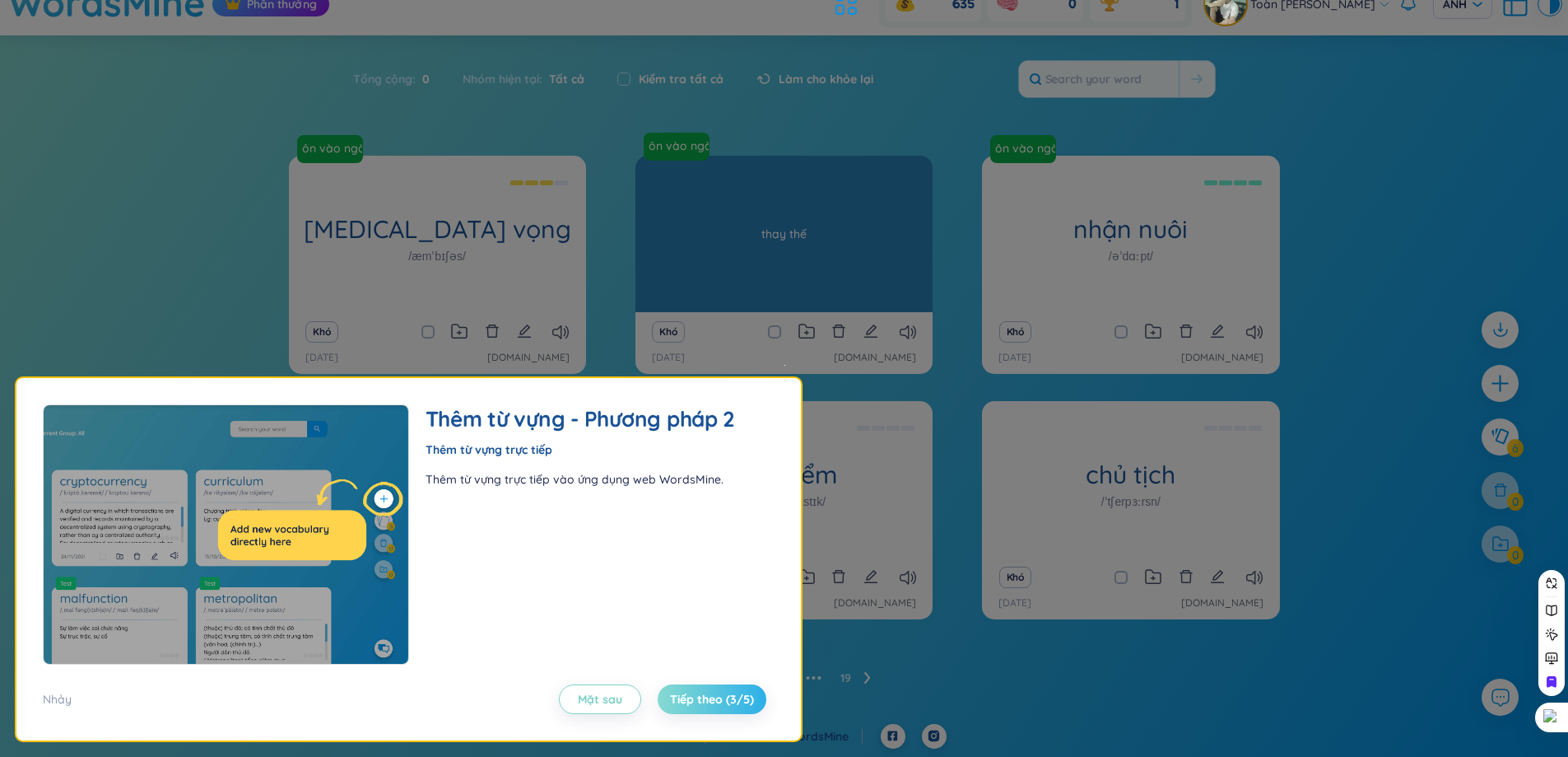
click at [709, 268] on div "ôn vào ngày 29/8 thay thế /ɔːlˈtɜːrnətɪv/ thay thế" at bounding box center [784, 234] width 297 height 157
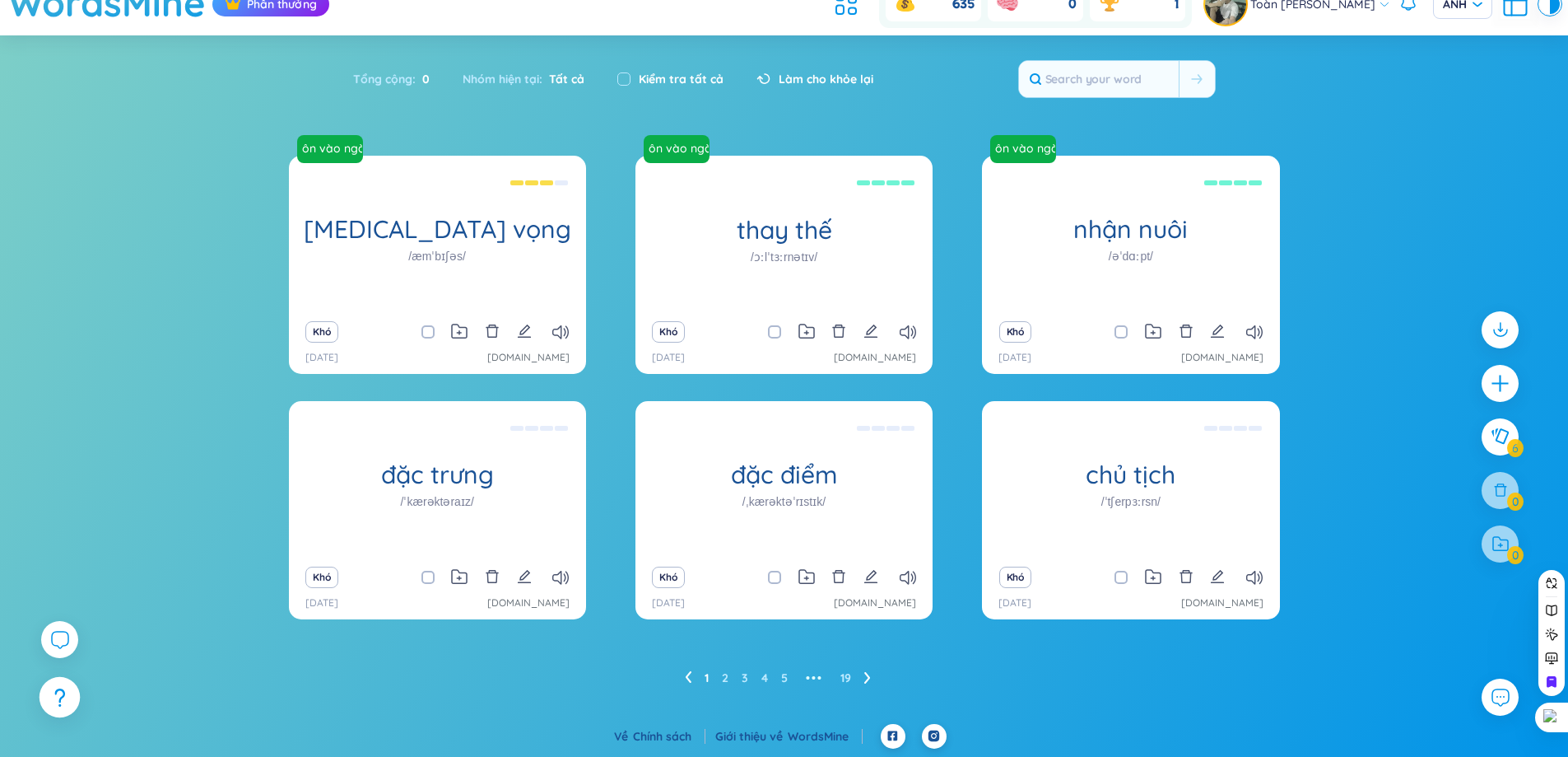
click at [54, 696] on icon at bounding box center [59, 697] width 11 height 18
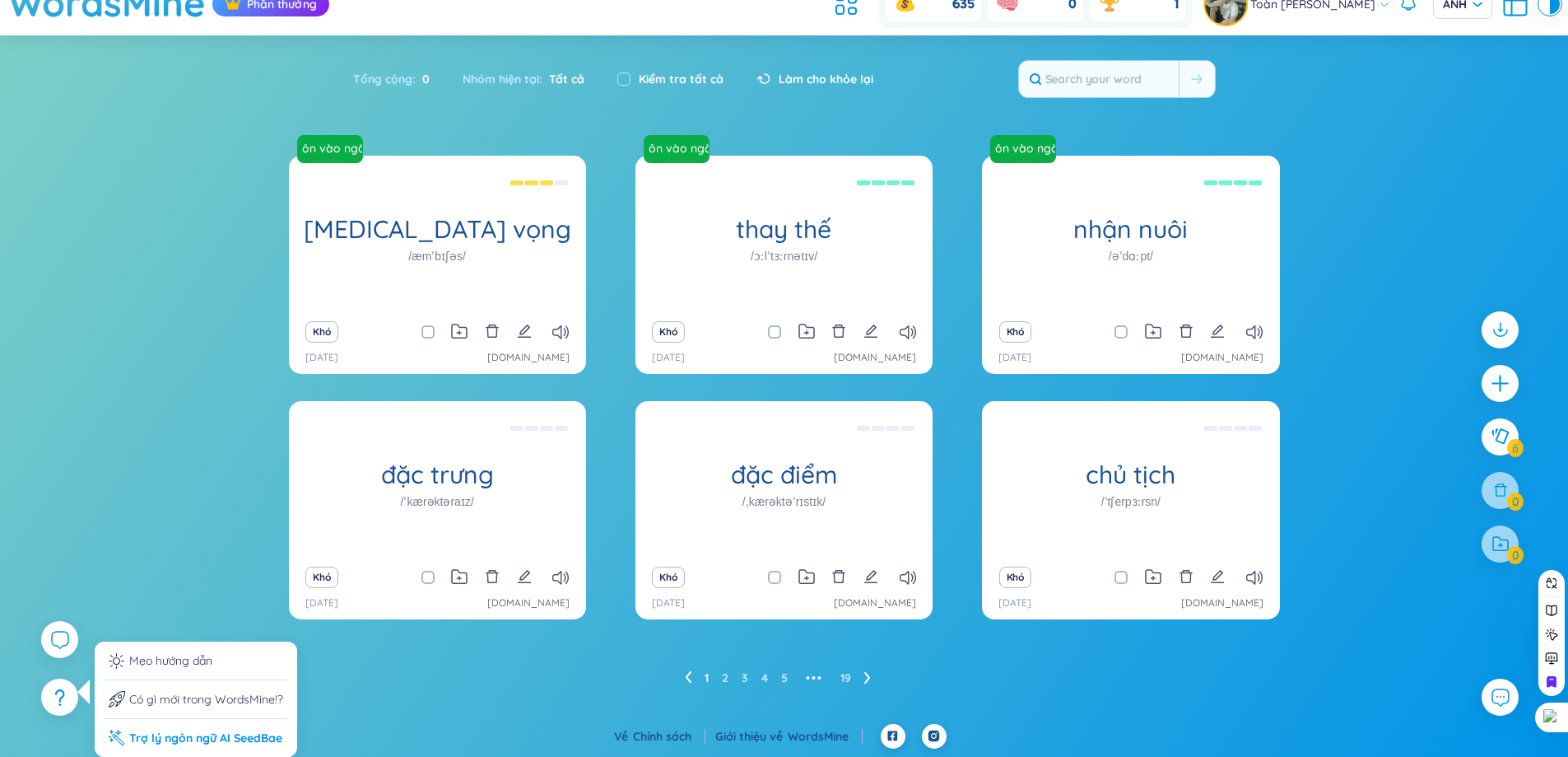
click at [178, 728] on li "Trợ lý ngôn ngữ AI SeedBae" at bounding box center [196, 732] width 183 height 28
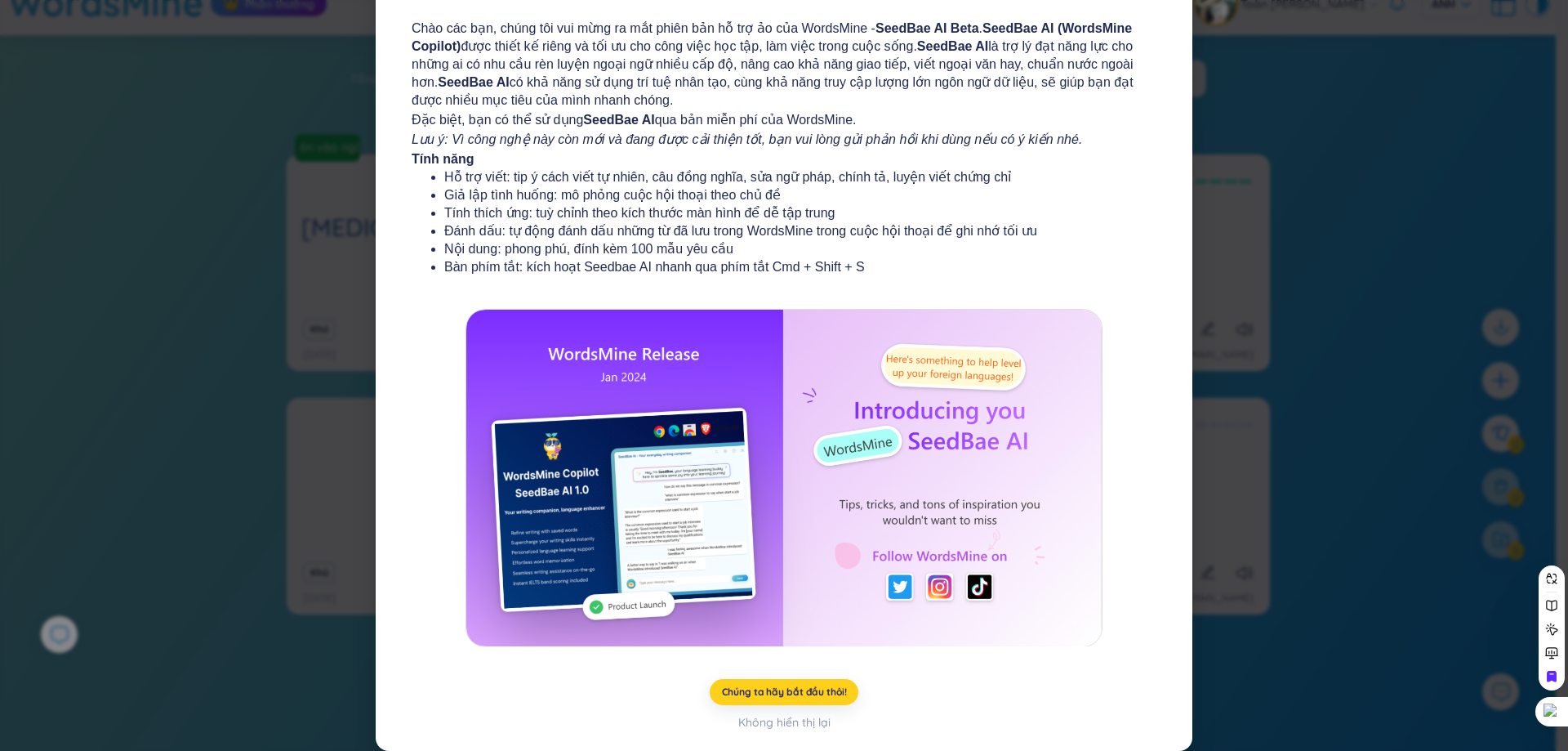
click at [796, 693] on font "Chúng ta hãy bắt đầu thôi!" at bounding box center [784, 691] width 125 height 13
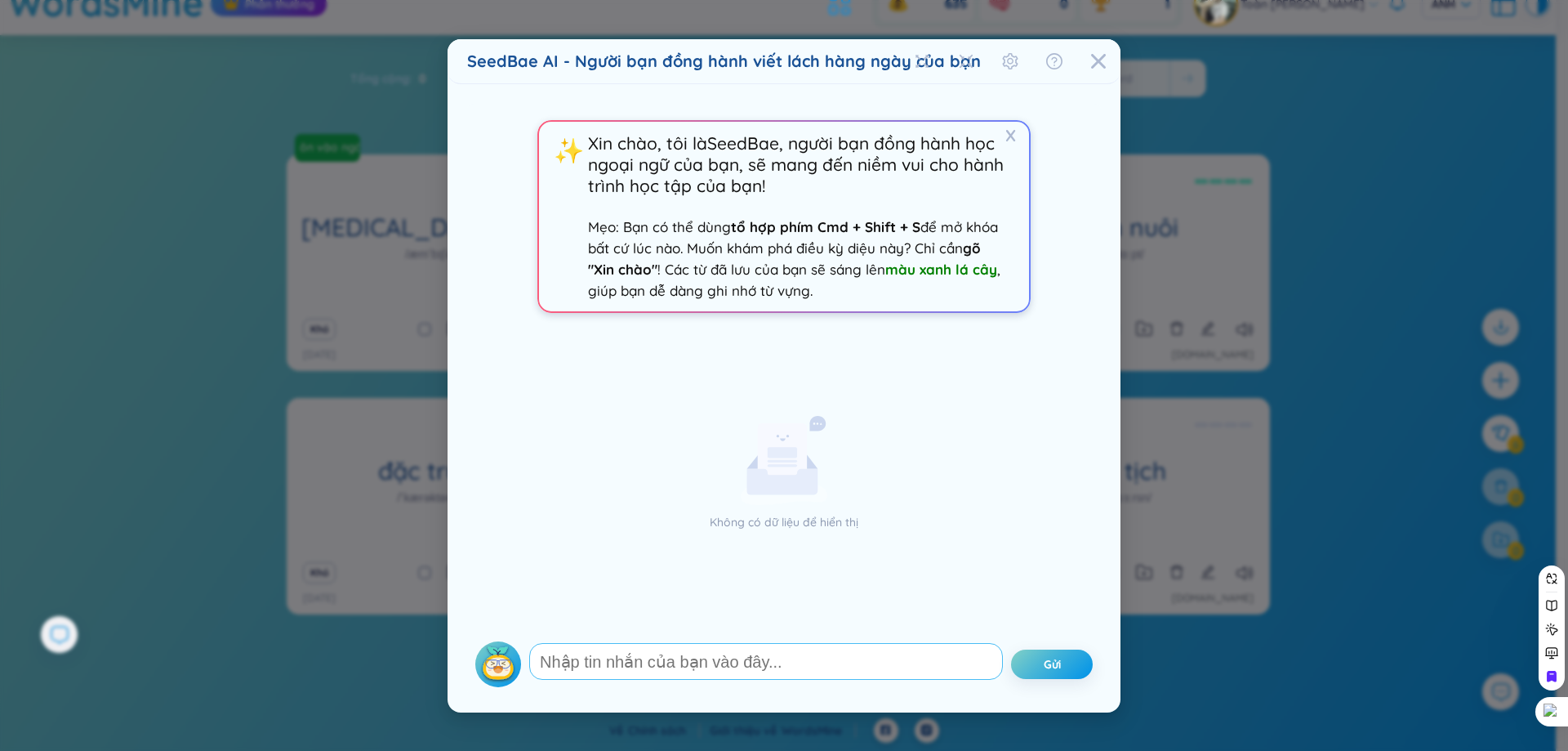
click at [758, 651] on textarea at bounding box center [765, 661] width 473 height 37
click at [768, 639] on form "Gửi" at bounding box center [784, 660] width 617 height 54
click at [790, 675] on textarea at bounding box center [765, 661] width 473 height 37
type textarea "tại sao tôi không thêm thẻ được bằng tệp"
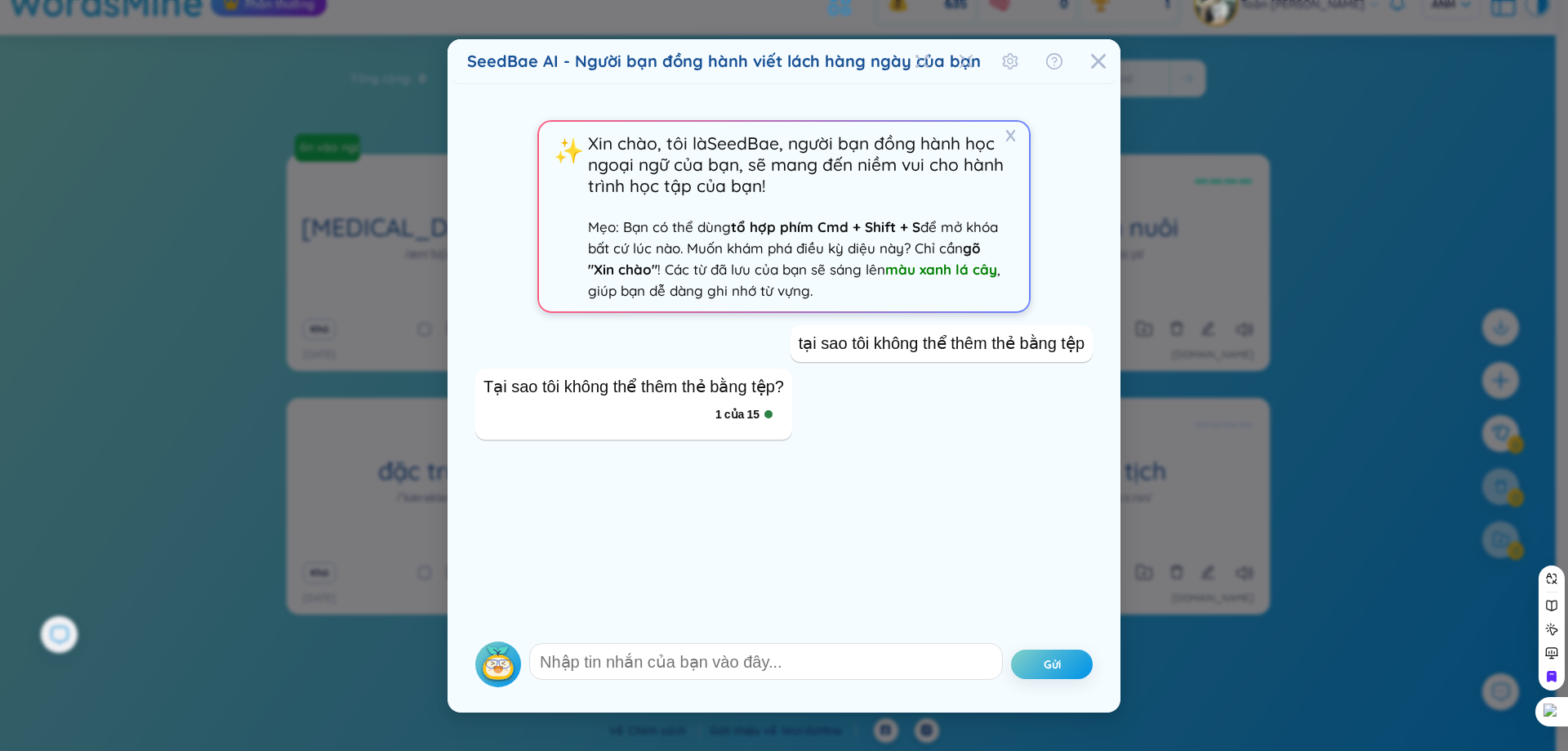
click at [751, 425] on div "1 của 15" at bounding box center [633, 414] width 300 height 34
click at [751, 410] on font "15" at bounding box center [753, 415] width 13 height 13
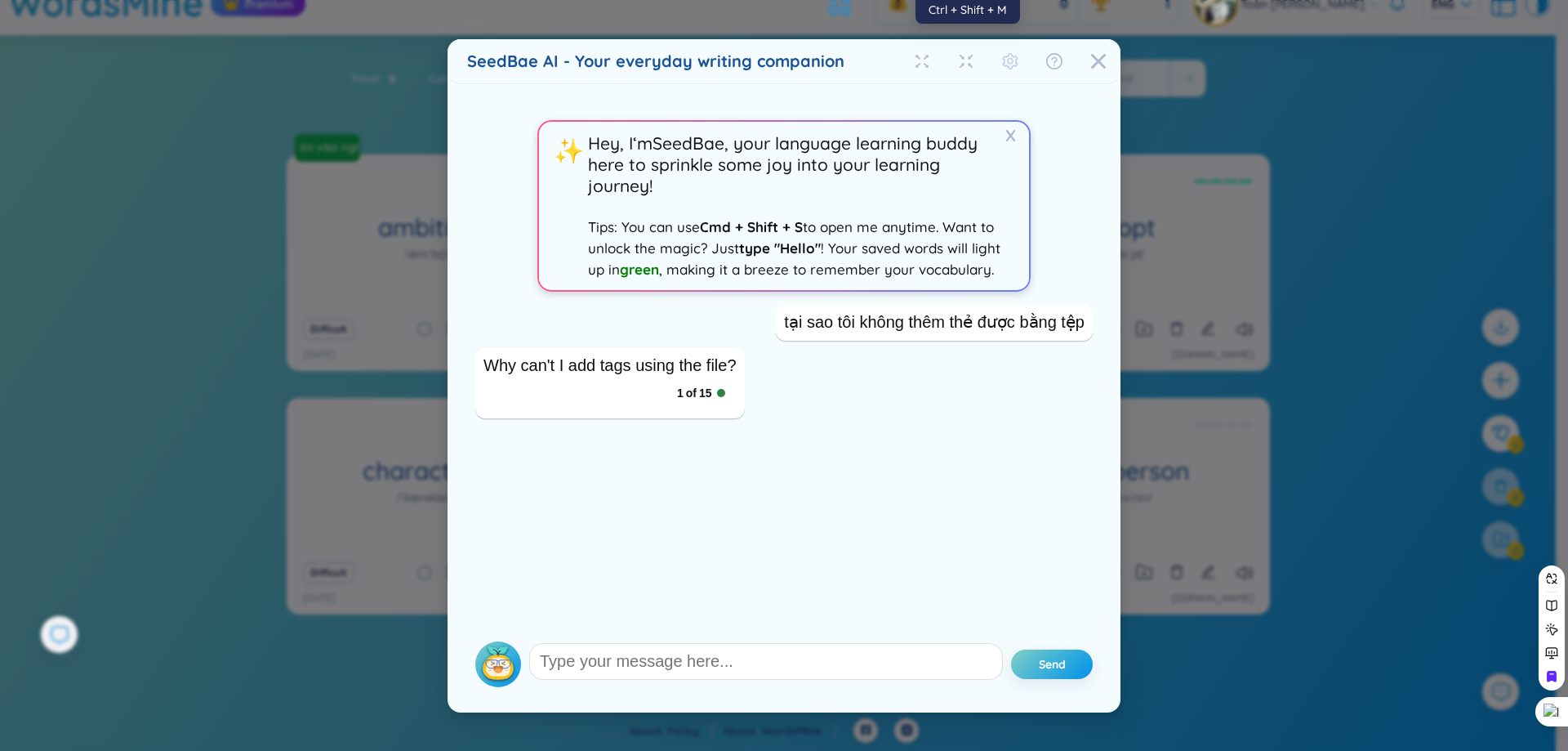
click at [1011, 61] on icon "setting" at bounding box center [1010, 61] width 16 height 16
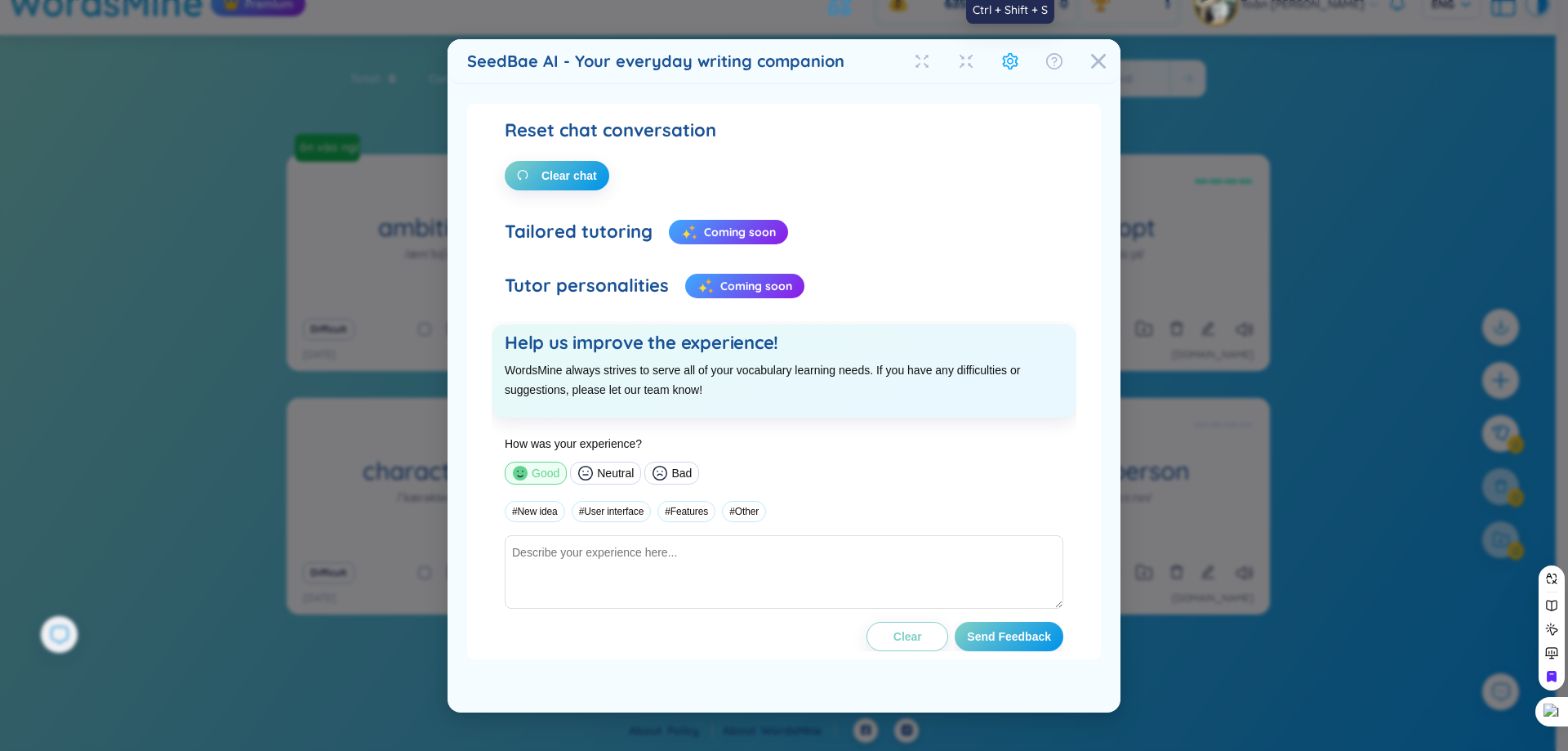
click at [1011, 61] on icon "setting" at bounding box center [1010, 61] width 16 height 16
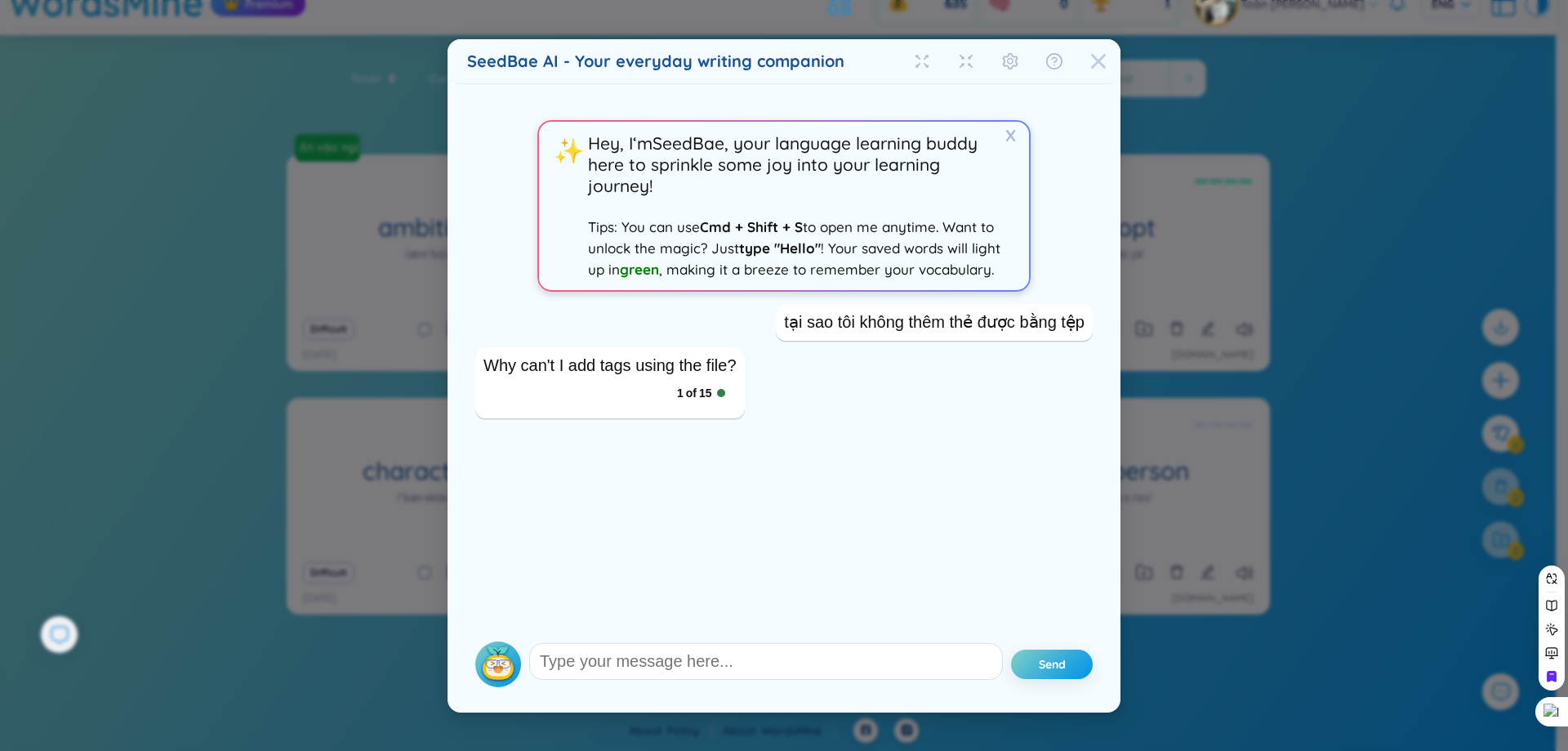
click at [1104, 51] on div "Close" at bounding box center [1098, 61] width 16 height 44
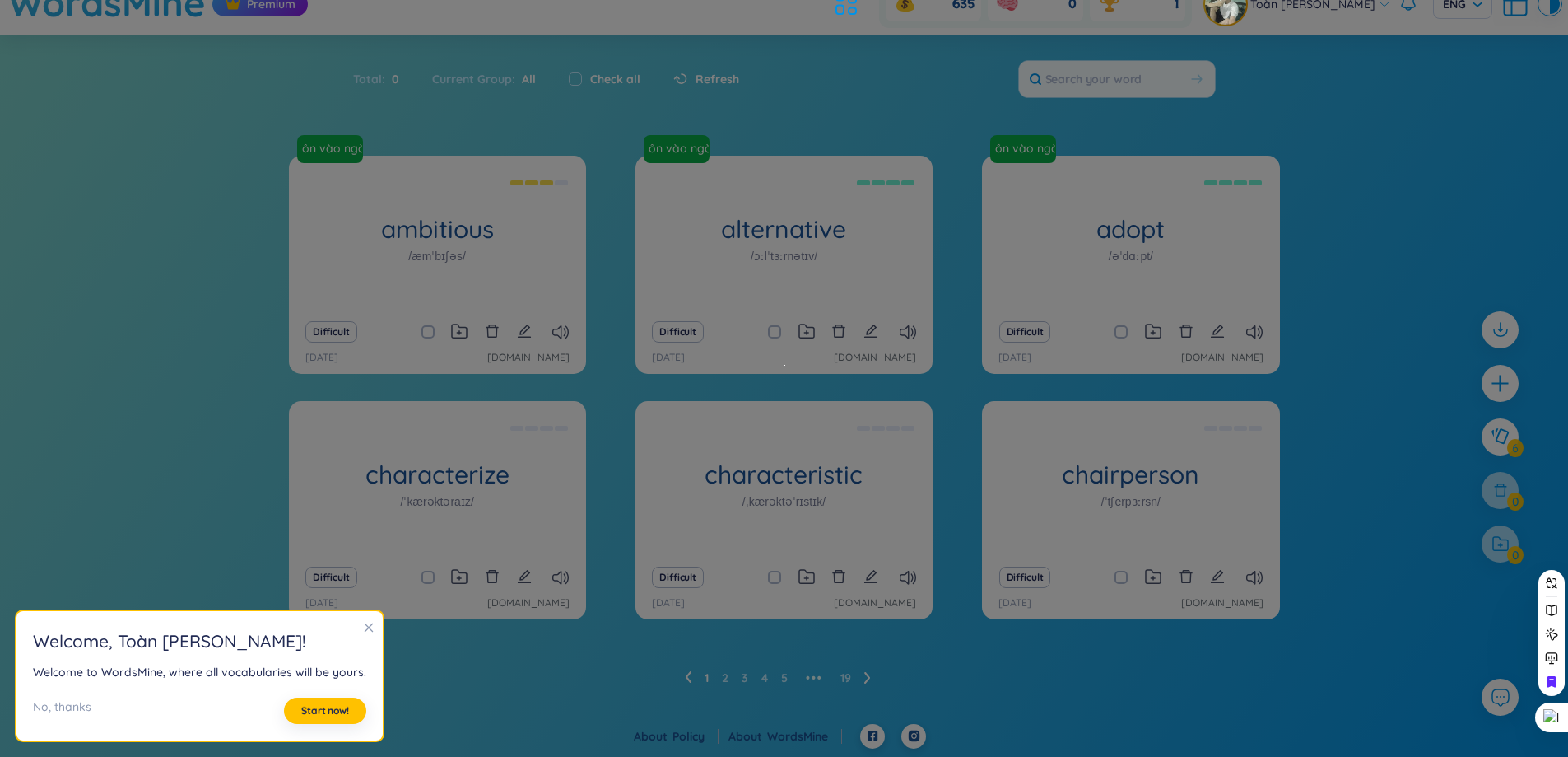
click at [864, 637] on div "ôn vào ngày 29/8 ambitious /æmˈbɪʃəs/ [MEDICAL_DATA] vọng Difficult [DATE] [DOM…" at bounding box center [784, 398] width 991 height 484
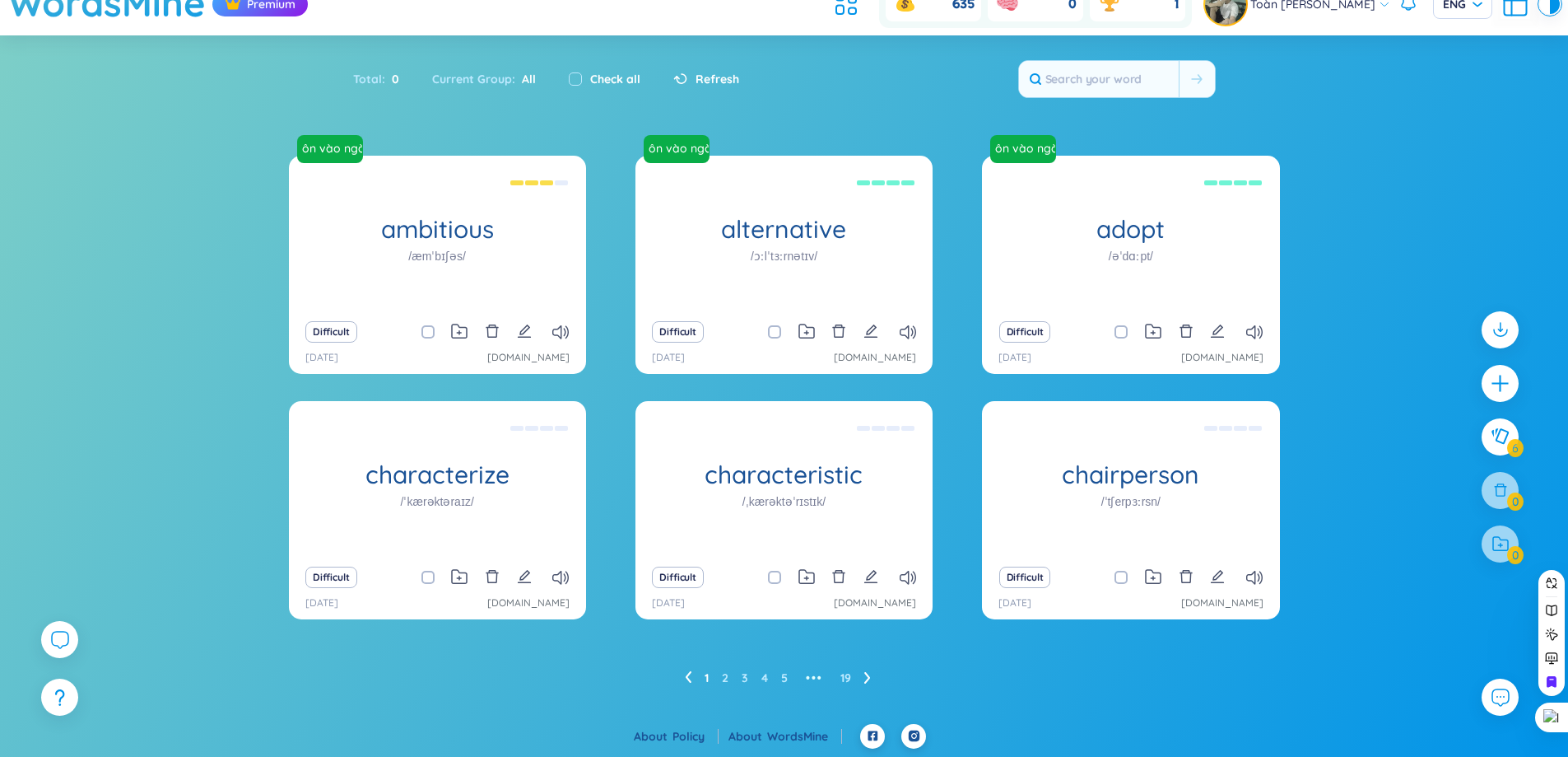
click at [1504, 536] on div at bounding box center [1500, 544] width 37 height 37
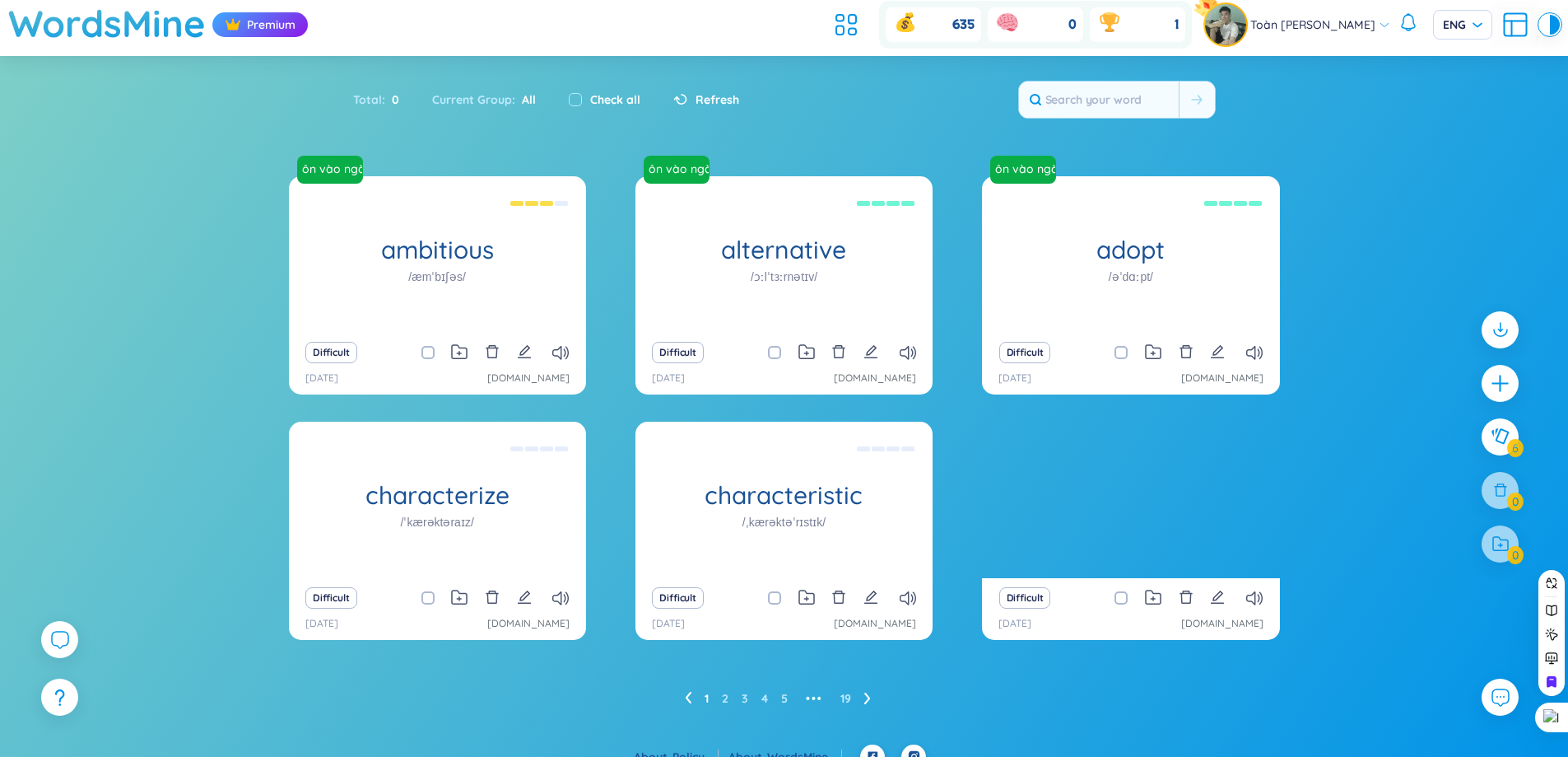
scroll to position [0, 0]
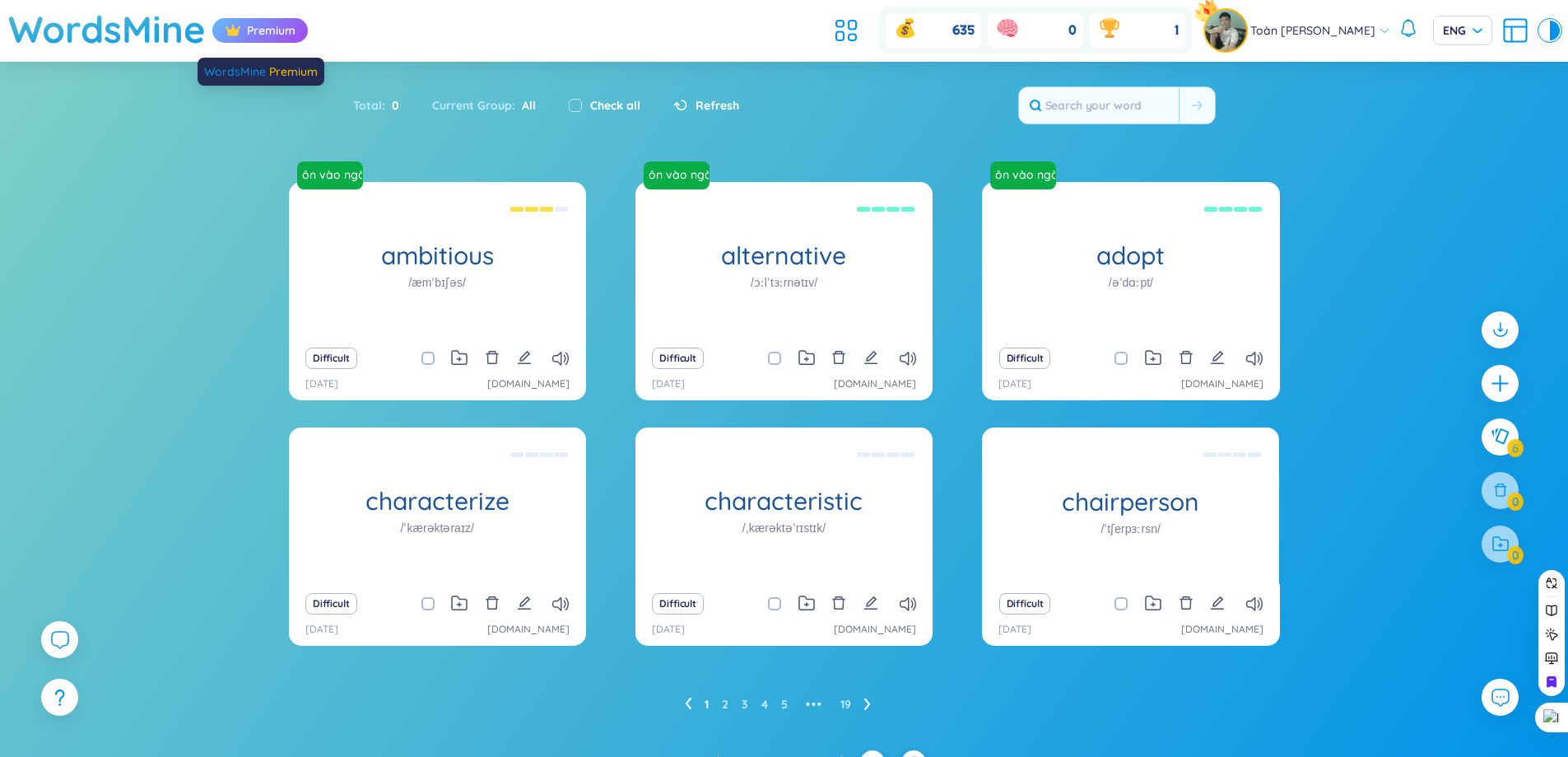
click at [258, 33] on div "Premium" at bounding box center [260, 30] width 96 height 25
click at [83, 35] on h1 "WordsMine" at bounding box center [107, 29] width 197 height 58
click at [1466, 26] on span "ENG" at bounding box center [1463, 30] width 40 height 16
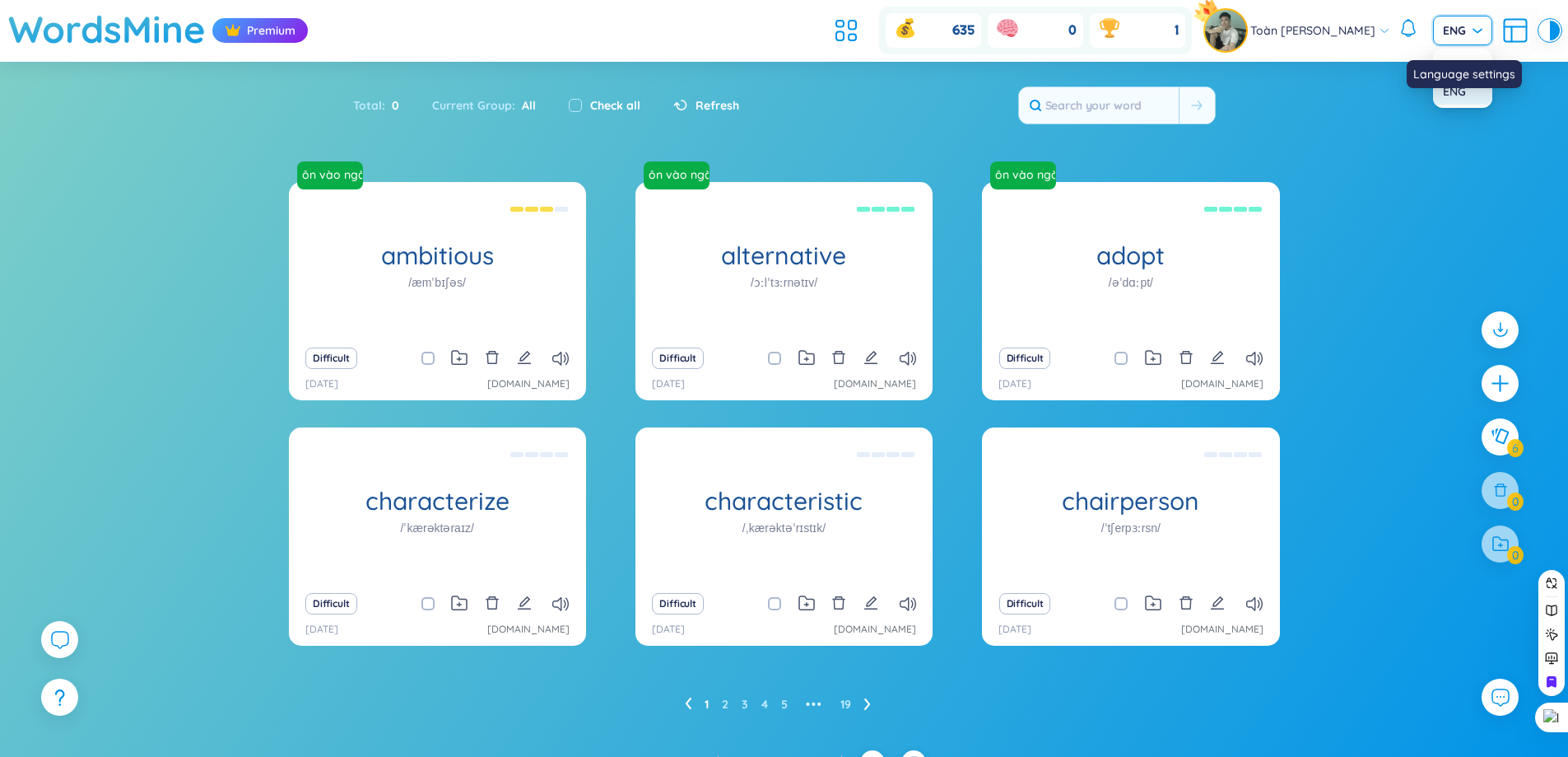
click at [1466, 26] on span "ENG" at bounding box center [1463, 30] width 40 height 16
click at [1387, 30] on icon at bounding box center [1385, 31] width 12 height 12
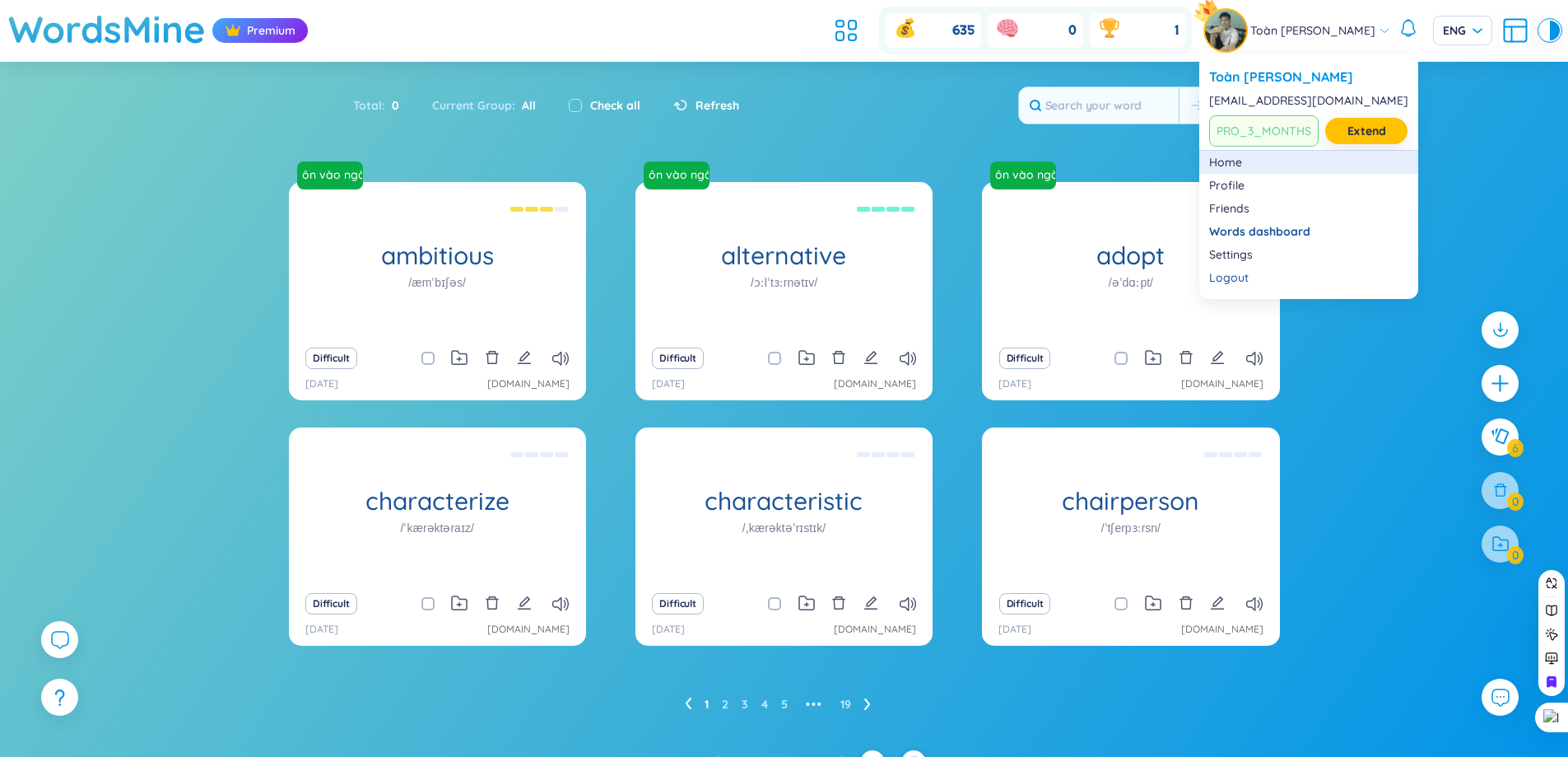
click at [1254, 158] on link "Home" at bounding box center [1309, 162] width 199 height 16
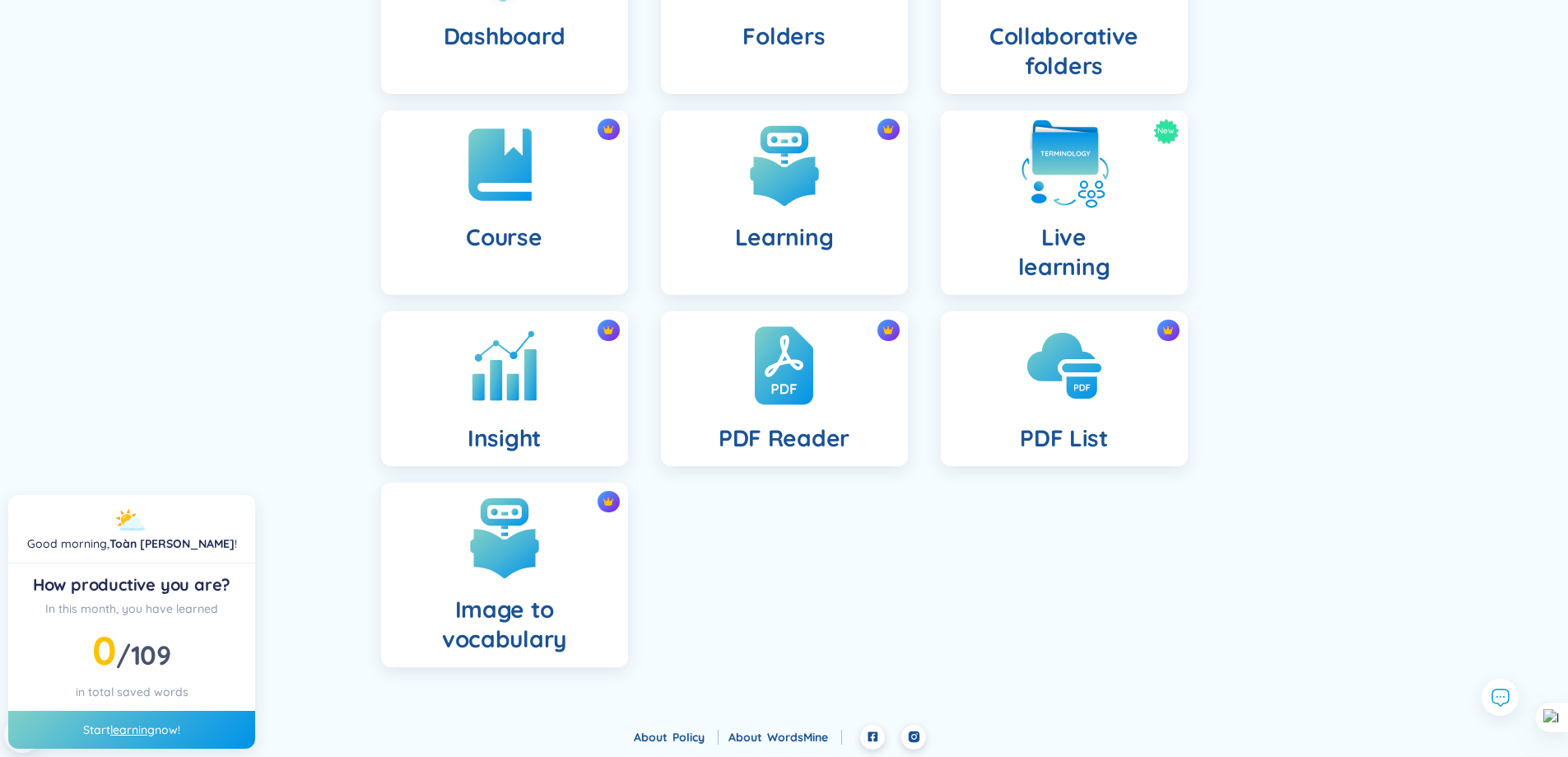
scroll to position [236, 0]
click at [1015, 402] on div "PDF List" at bounding box center [1064, 387] width 247 height 155
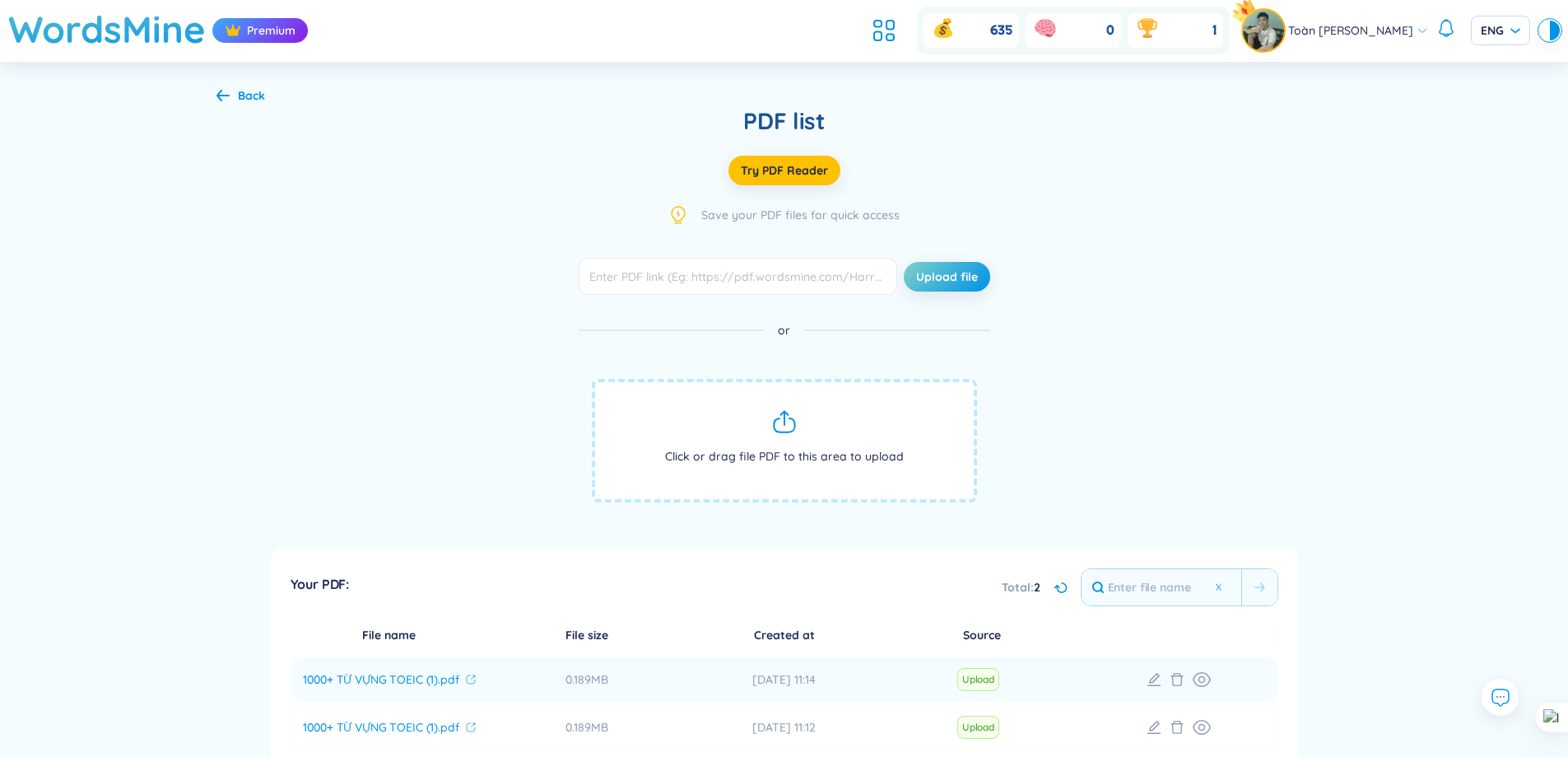
click at [798, 421] on span "Click or drag file PDF to this area to upload" at bounding box center [784, 441] width 386 height 124
click at [785, 412] on icon at bounding box center [784, 414] width 8 height 3
click at [787, 430] on icon at bounding box center [784, 421] width 26 height 26
click at [798, 415] on span "Click or drag file PDF to this area to upload" at bounding box center [784, 441] width 386 height 124
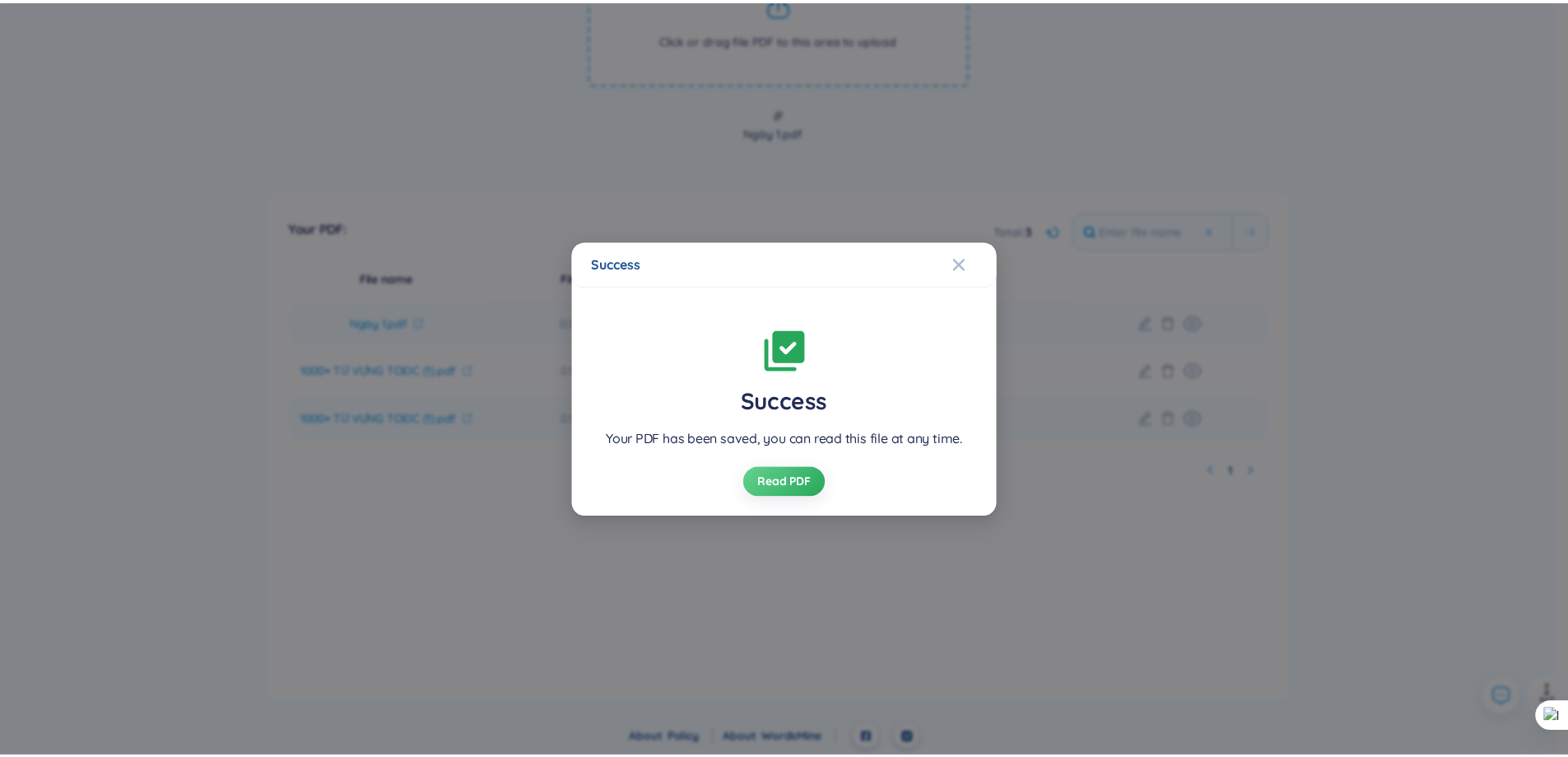
scroll to position [419, 0]
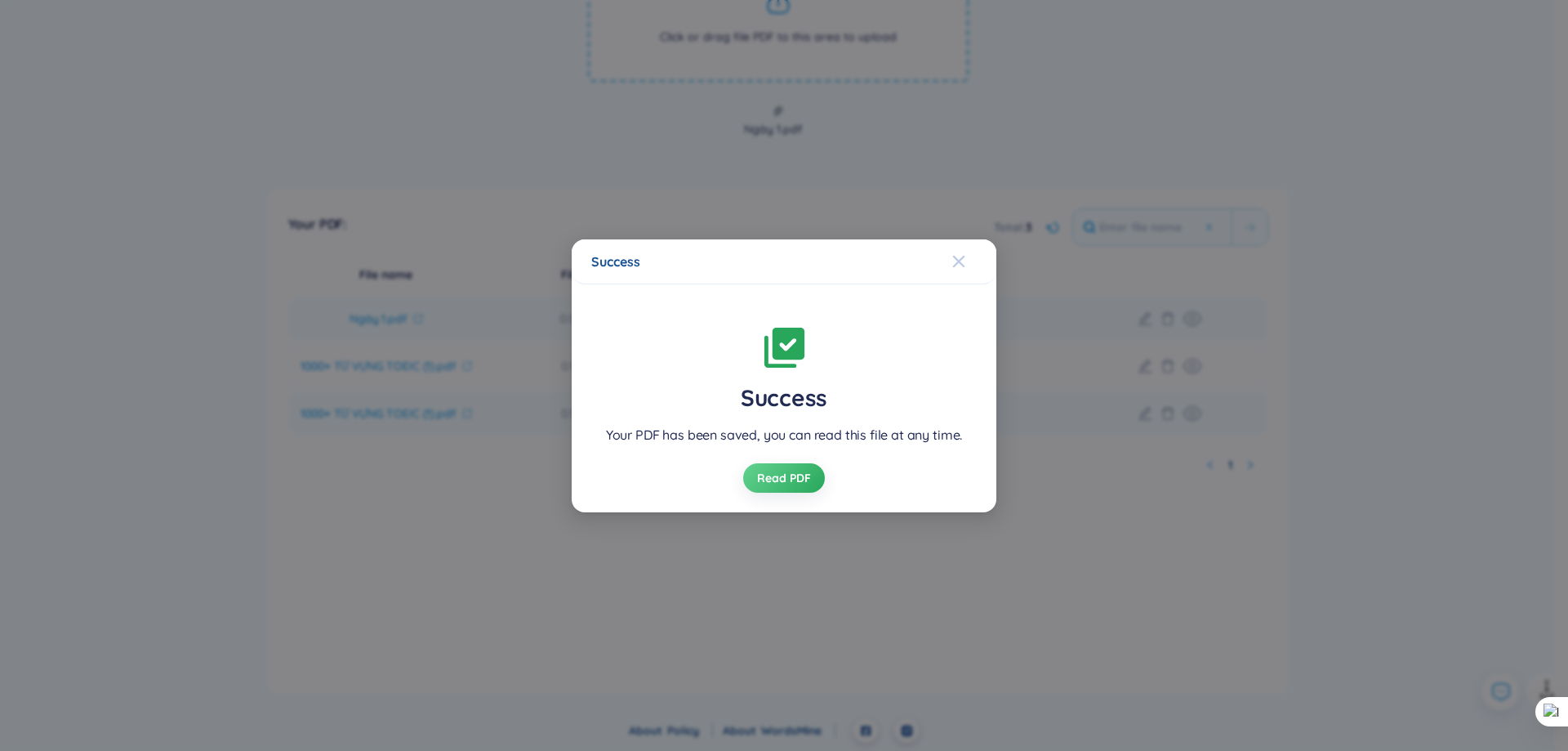
click at [959, 259] on icon "Close" at bounding box center [958, 261] width 12 height 12
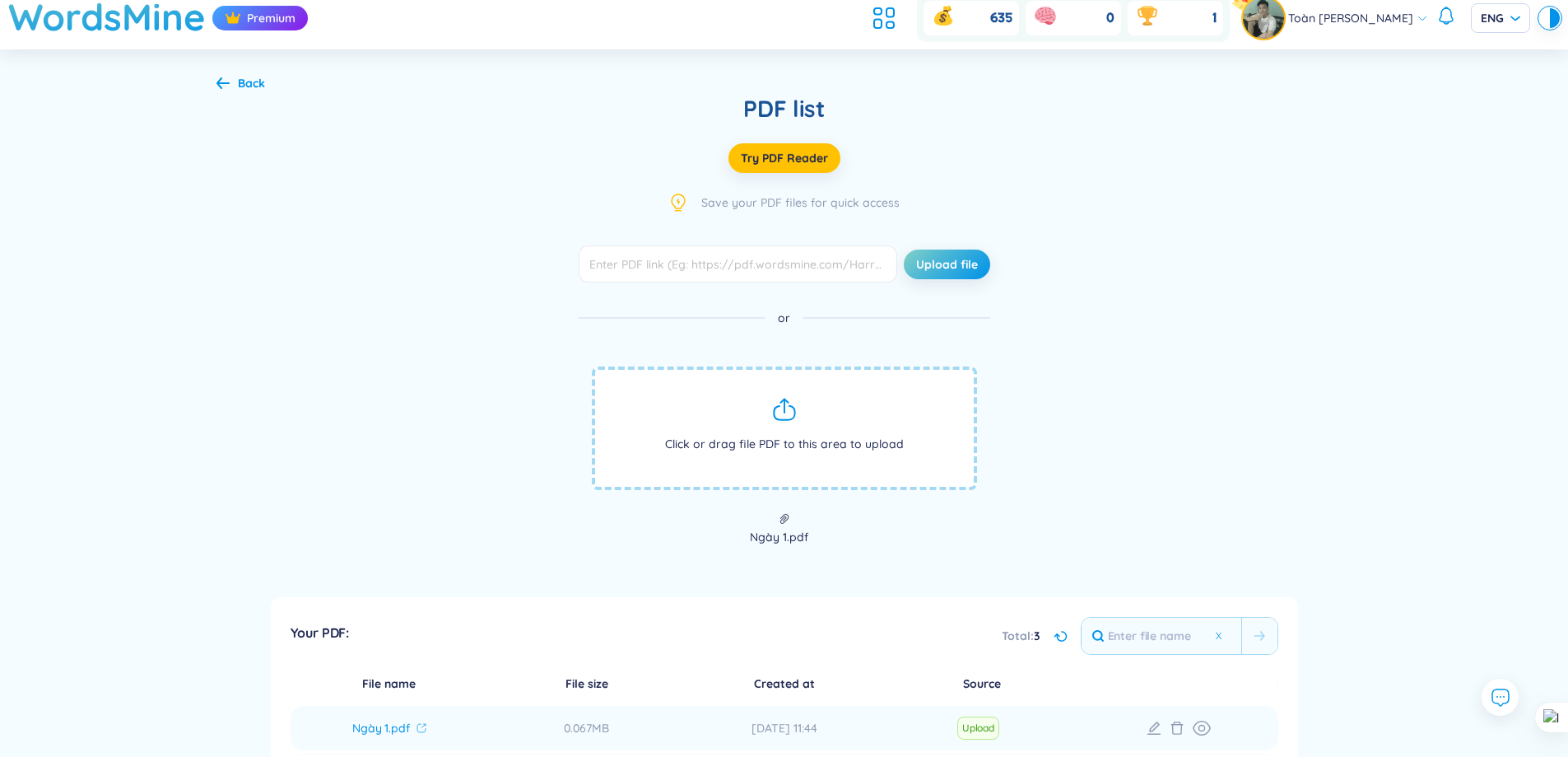
scroll to position [0, 0]
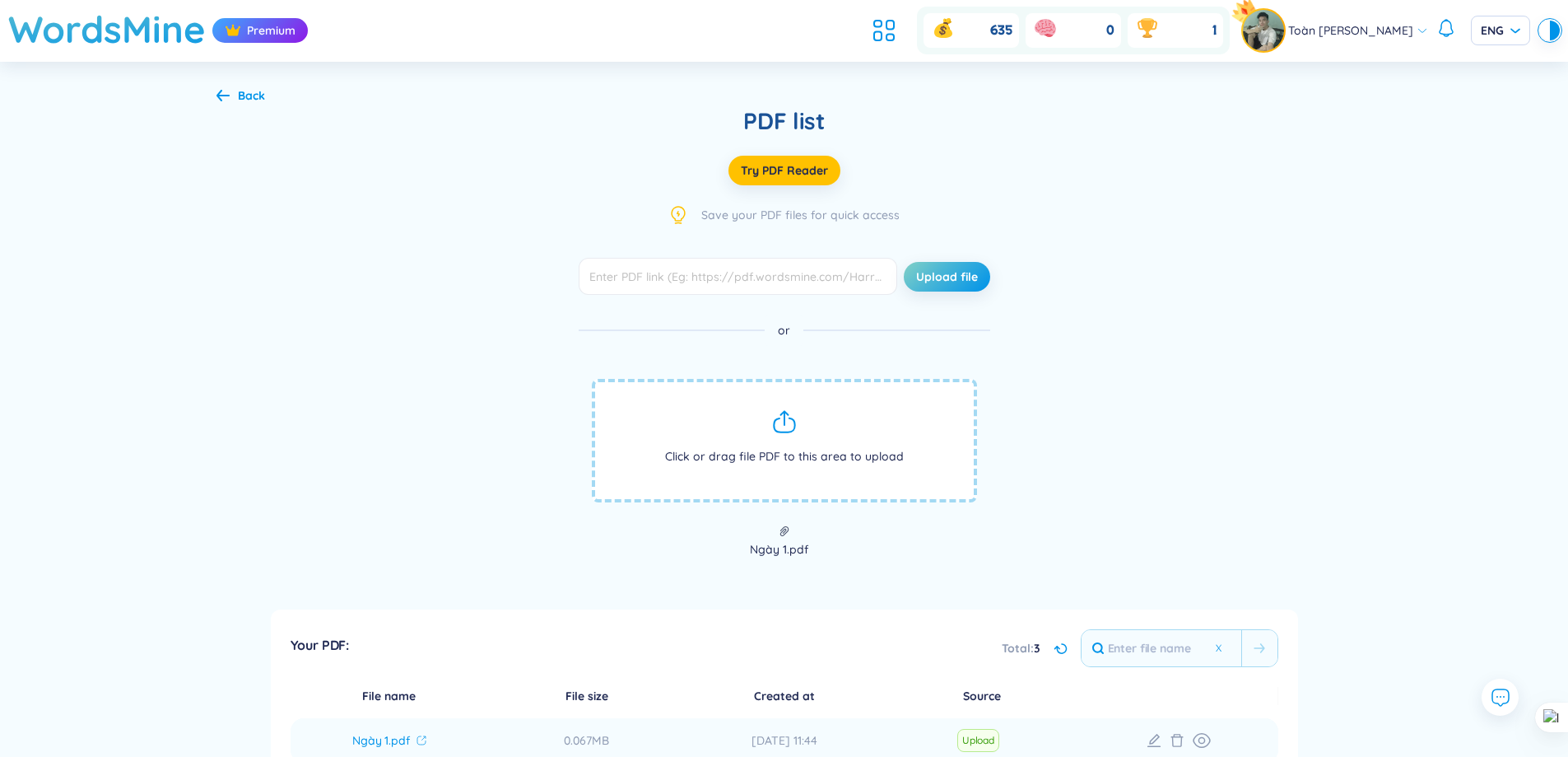
click at [798, 119] on div "PDF list" at bounding box center [784, 120] width 1136 height 30
click at [788, 83] on div at bounding box center [788, 83] width 0 height 0
click at [927, 267] on button "Upload file" at bounding box center [947, 276] width 86 height 30
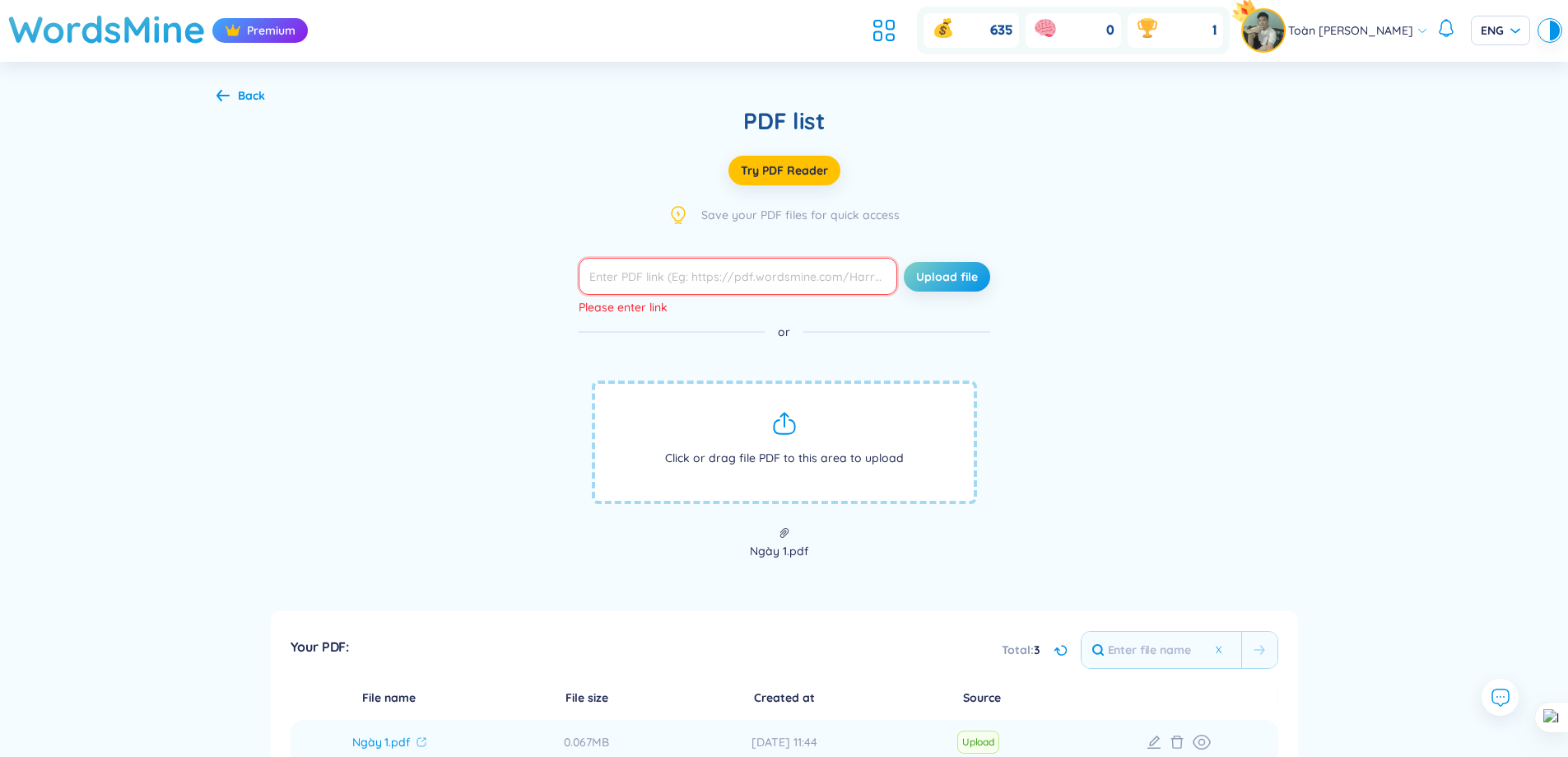
click at [833, 267] on input "text" at bounding box center [738, 276] width 319 height 37
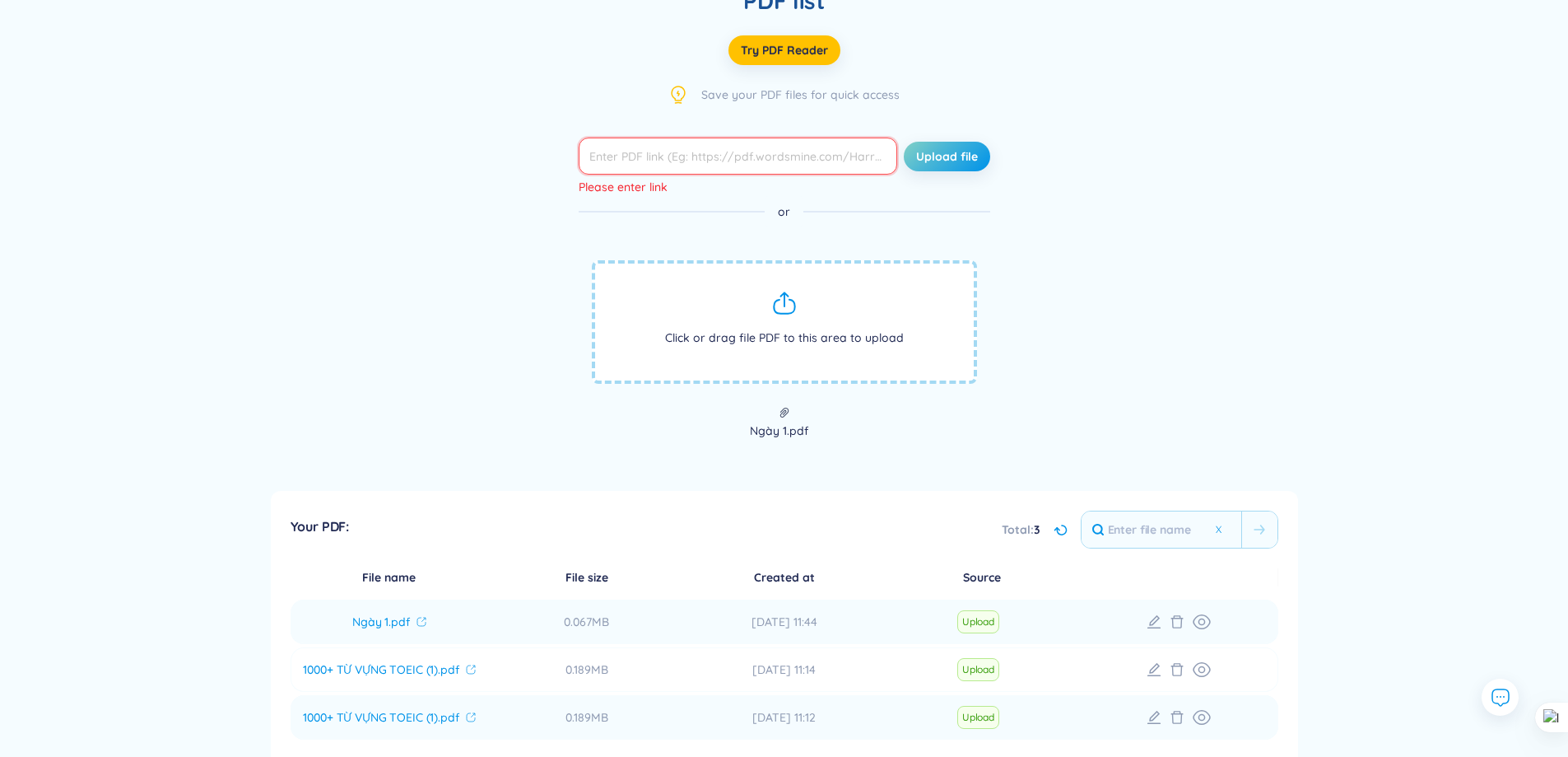
scroll to position [247, 0]
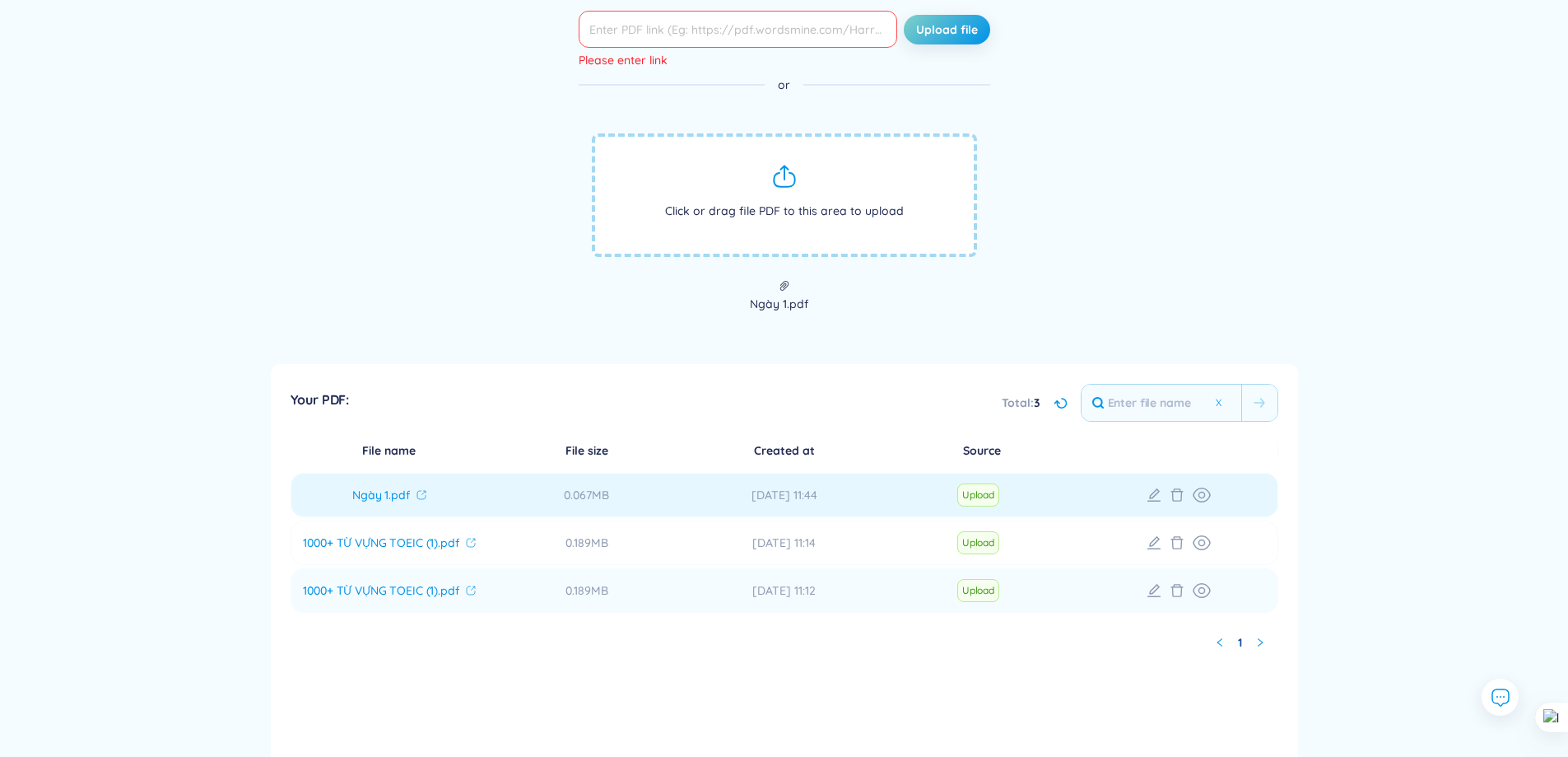
click at [977, 493] on span "Upload" at bounding box center [979, 494] width 42 height 23
click at [849, 473] on td "[DATE] 11:44" at bounding box center [784, 495] width 197 height 44
drag, startPoint x: 824, startPoint y: 477, endPoint x: 814, endPoint y: 480, distance: 10.4
click at [822, 477] on td "[DATE] 11:44" at bounding box center [784, 495] width 197 height 44
click at [814, 480] on td "[DATE] 11:44" at bounding box center [784, 495] width 197 height 44
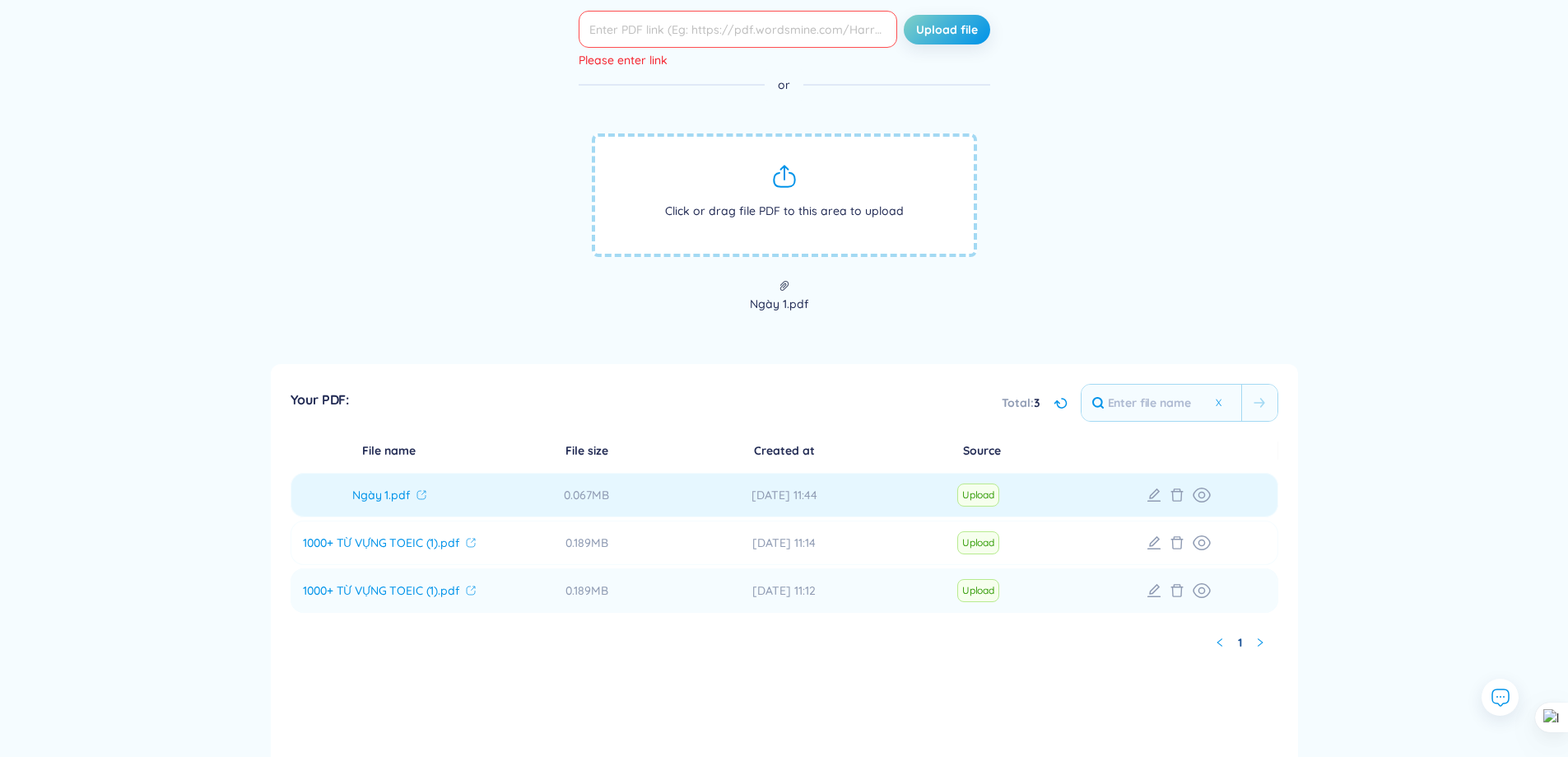
click at [814, 480] on td "[DATE] 11:44" at bounding box center [784, 495] width 197 height 44
click at [1154, 501] on icon at bounding box center [1154, 495] width 14 height 14
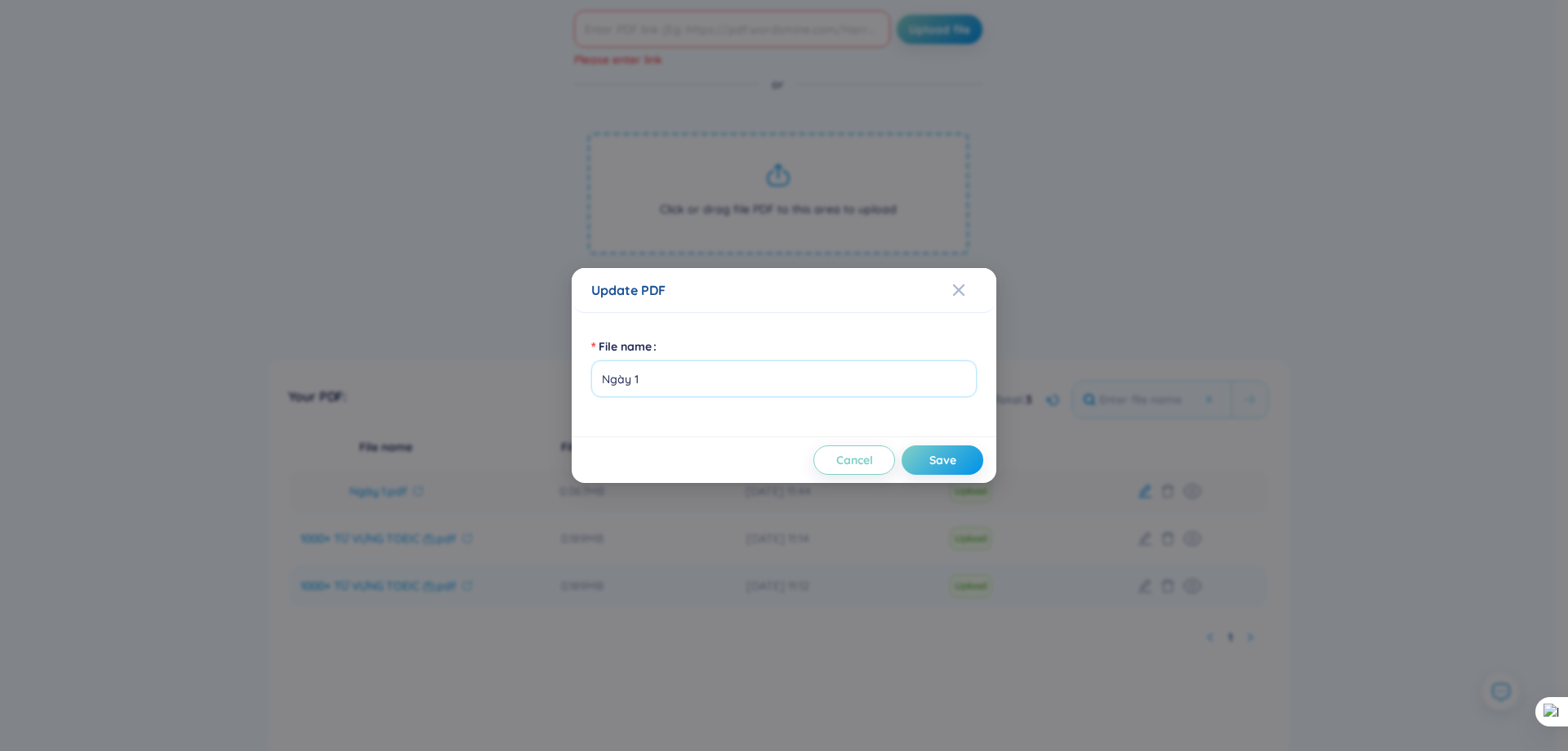
click at [1144, 497] on div "Update PDF File name Cancel Save" at bounding box center [784, 375] width 1568 height 751
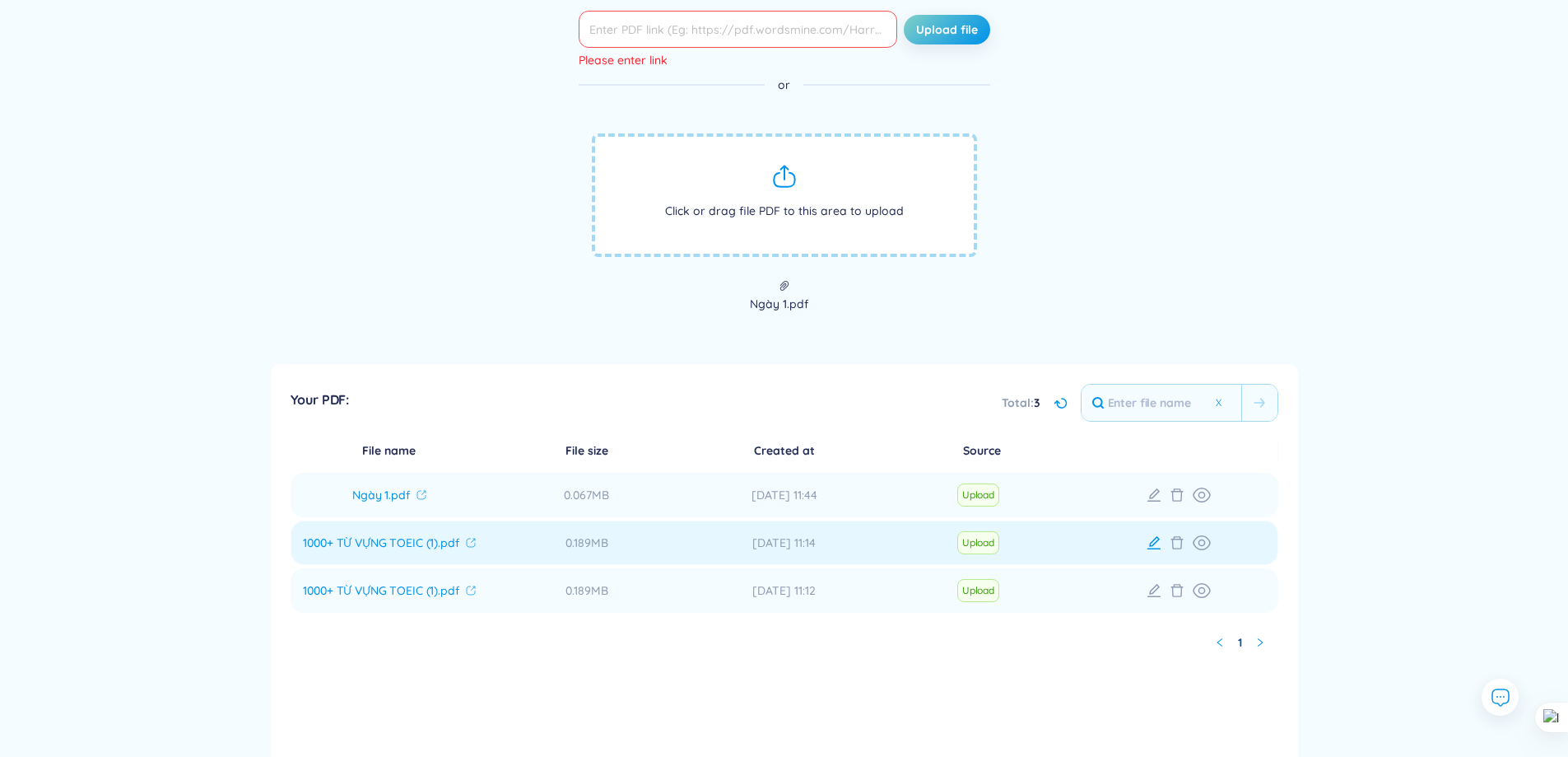
click at [1154, 546] on icon at bounding box center [1154, 542] width 16 height 16
type input "1000+ TỪ VỰNG TOEIC (1)"
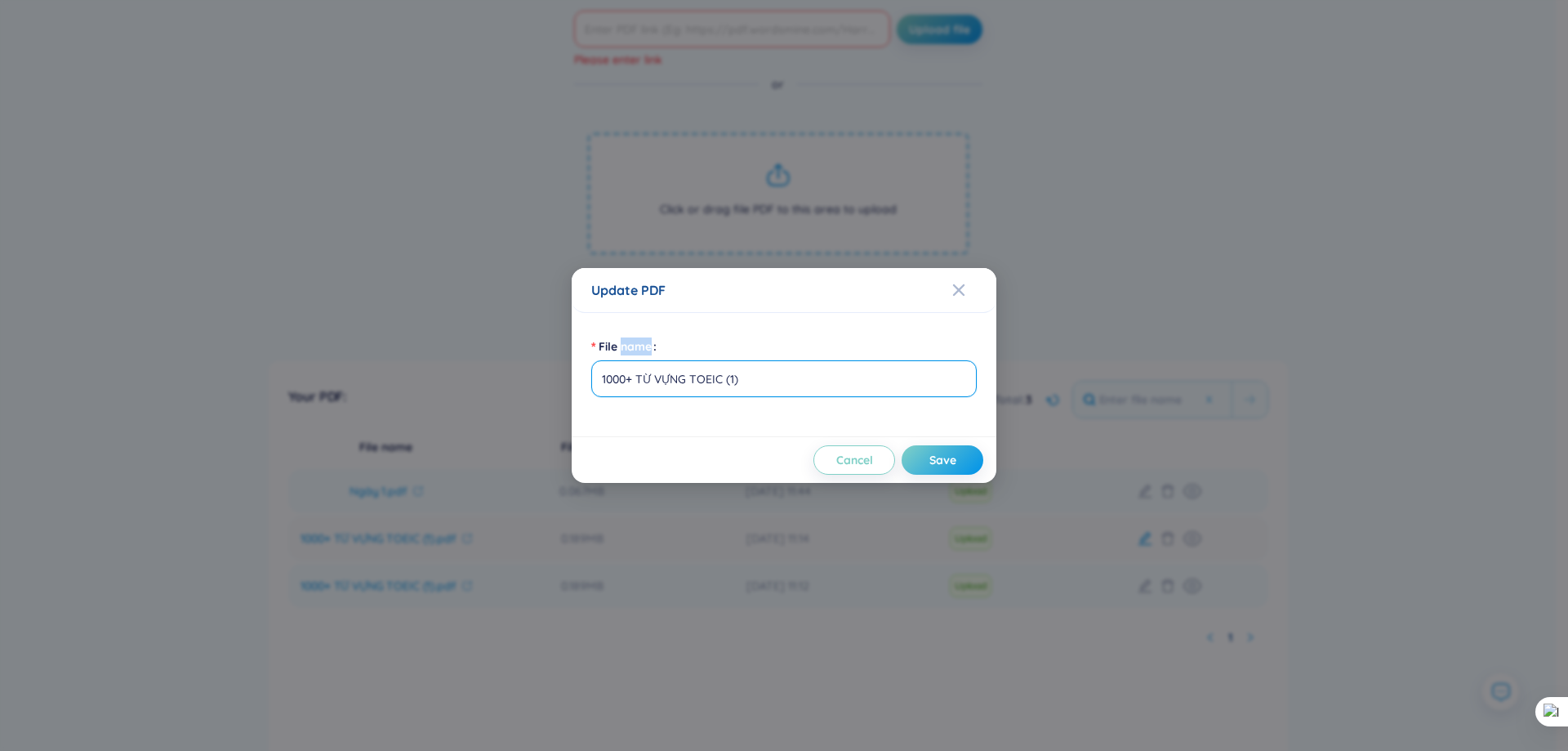
click at [1144, 542] on div "Update PDF File name Cancel Save" at bounding box center [784, 375] width 1568 height 751
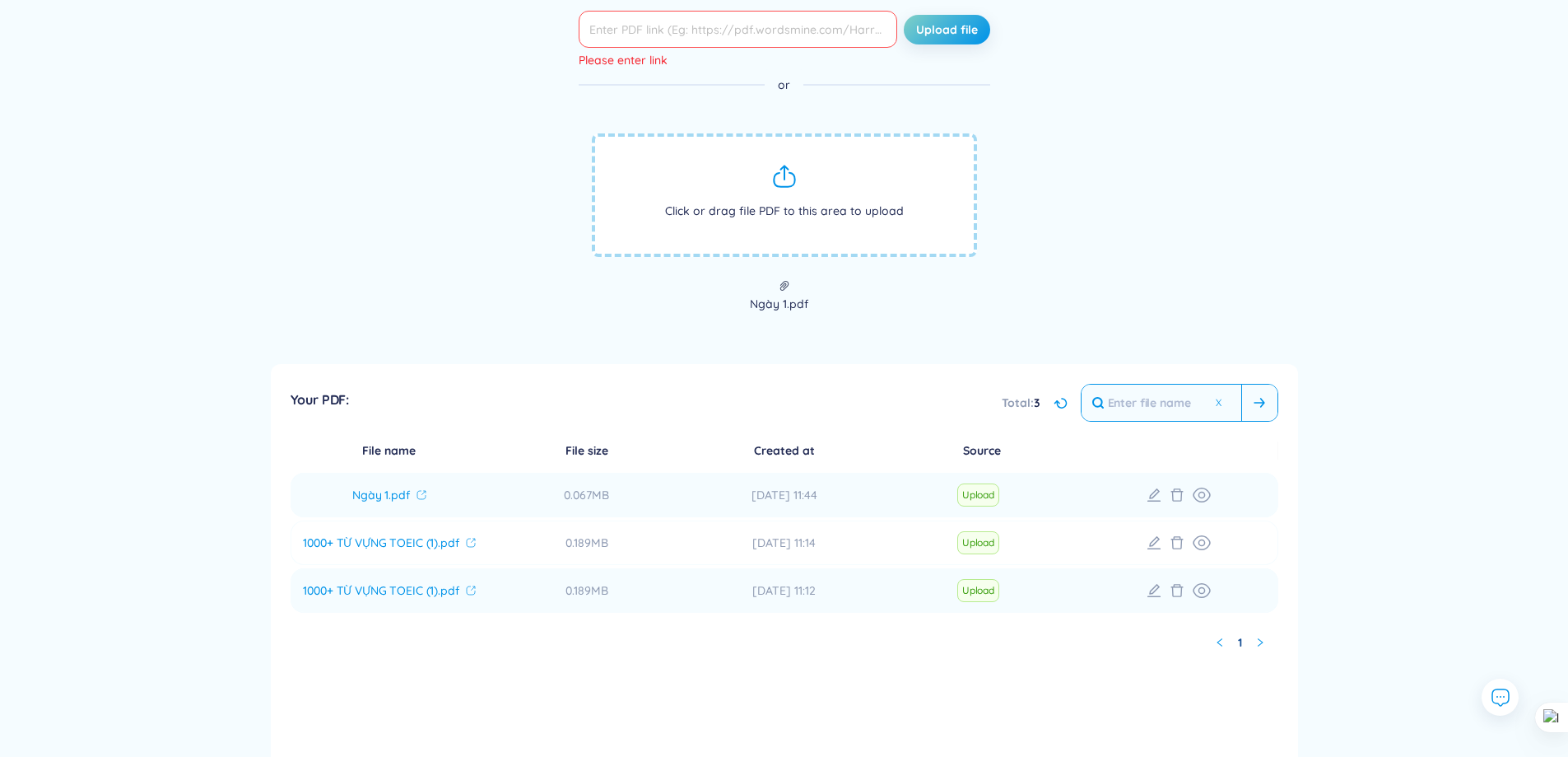
click at [1258, 411] on span at bounding box center [1259, 402] width 12 height 16
click at [1066, 405] on icon at bounding box center [1061, 403] width 9 height 9
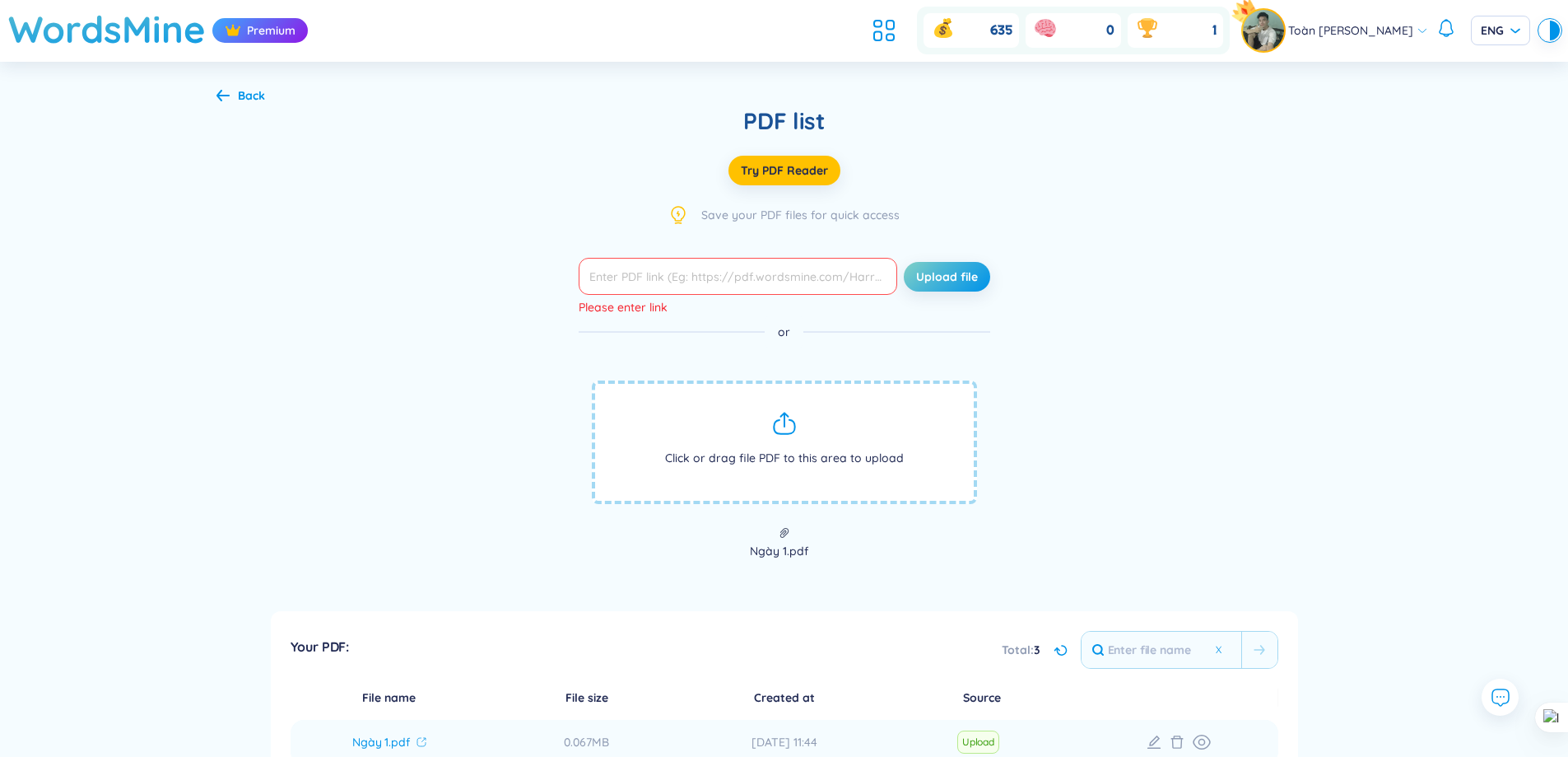
click at [779, 218] on span "Save your PDF files for quick access" at bounding box center [801, 214] width 198 height 18
click at [768, 223] on div at bounding box center [768, 223] width 0 height 0
click at [922, 213] on div "Save your PDF files for quick access" at bounding box center [785, 214] width 632 height 19
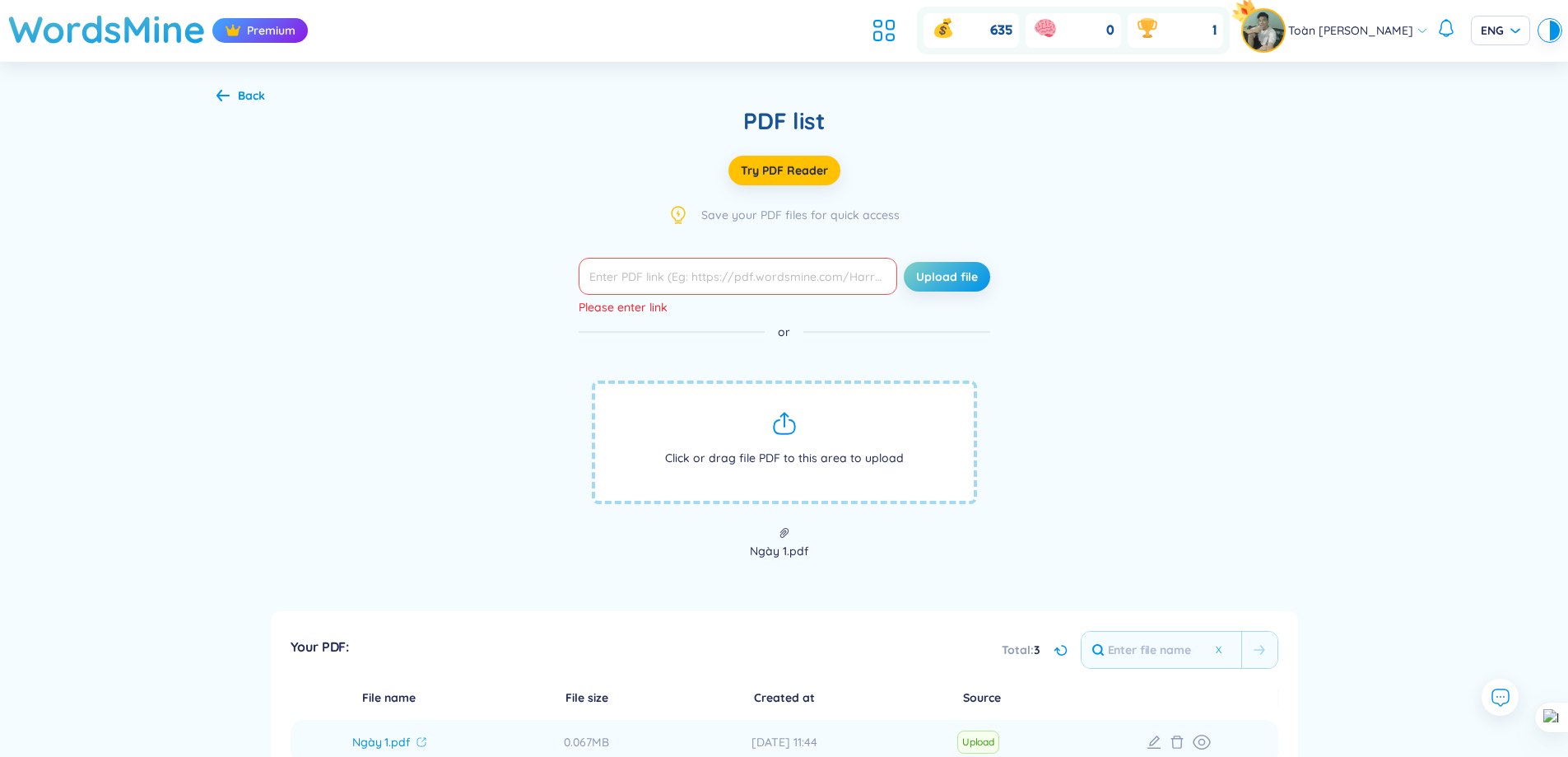
click at [254, 86] on div "Back" at bounding box center [252, 95] width 27 height 18
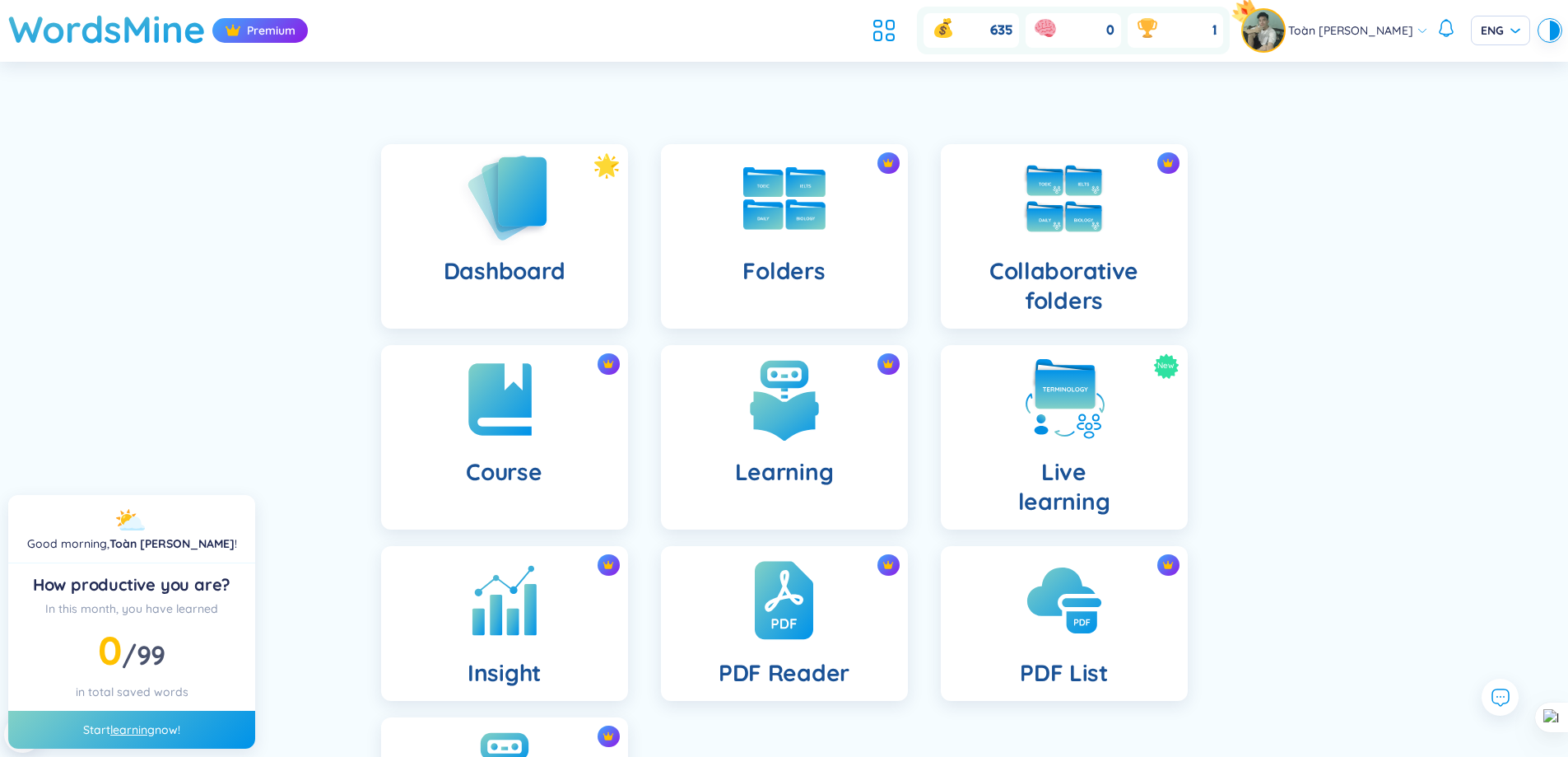
click at [606, 185] on div at bounding box center [606, 170] width 26 height 35
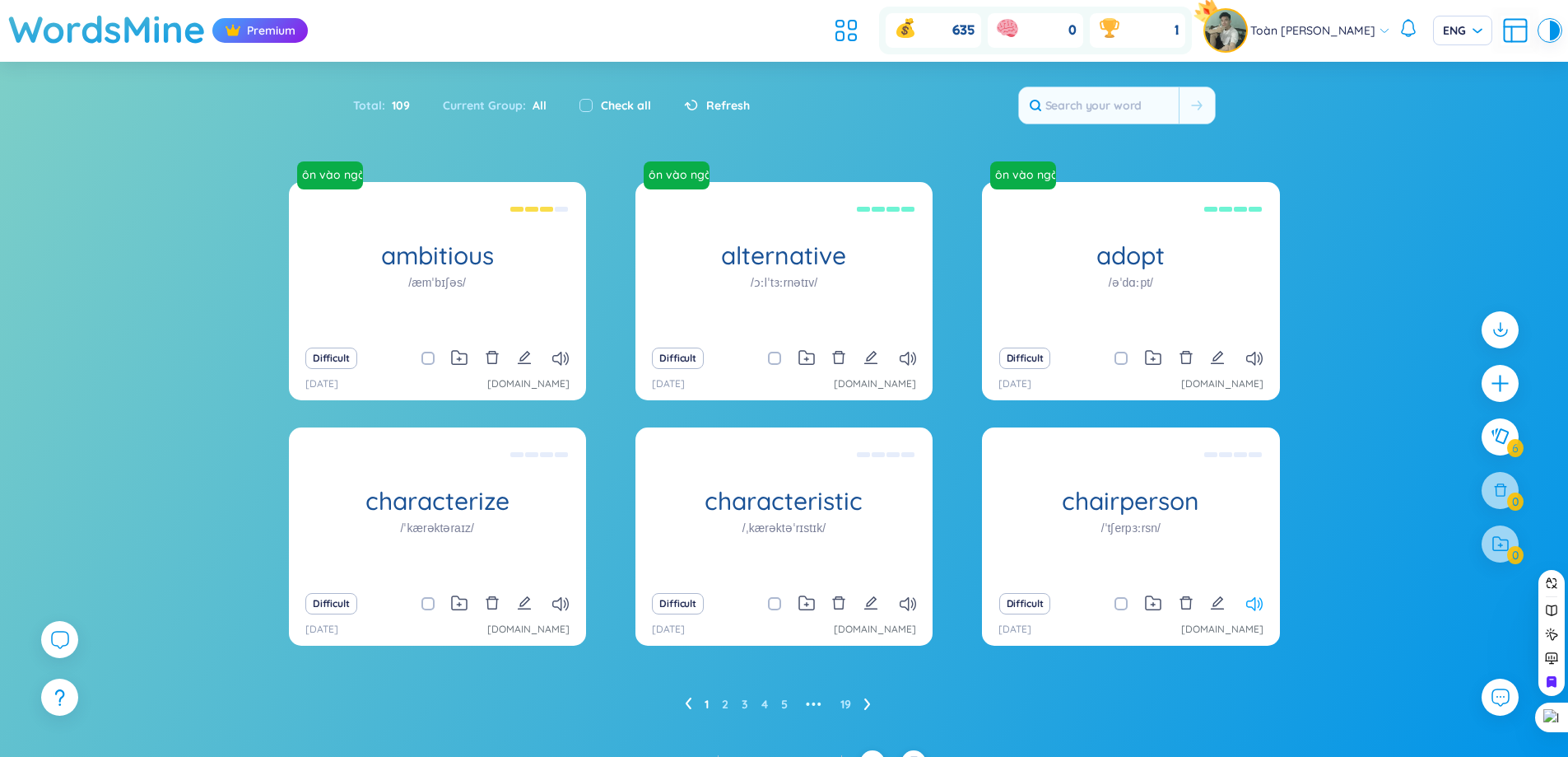
click at [1260, 604] on icon at bounding box center [1254, 604] width 16 height 14
click at [1503, 387] on icon "plus" at bounding box center [1500, 382] width 23 height 23
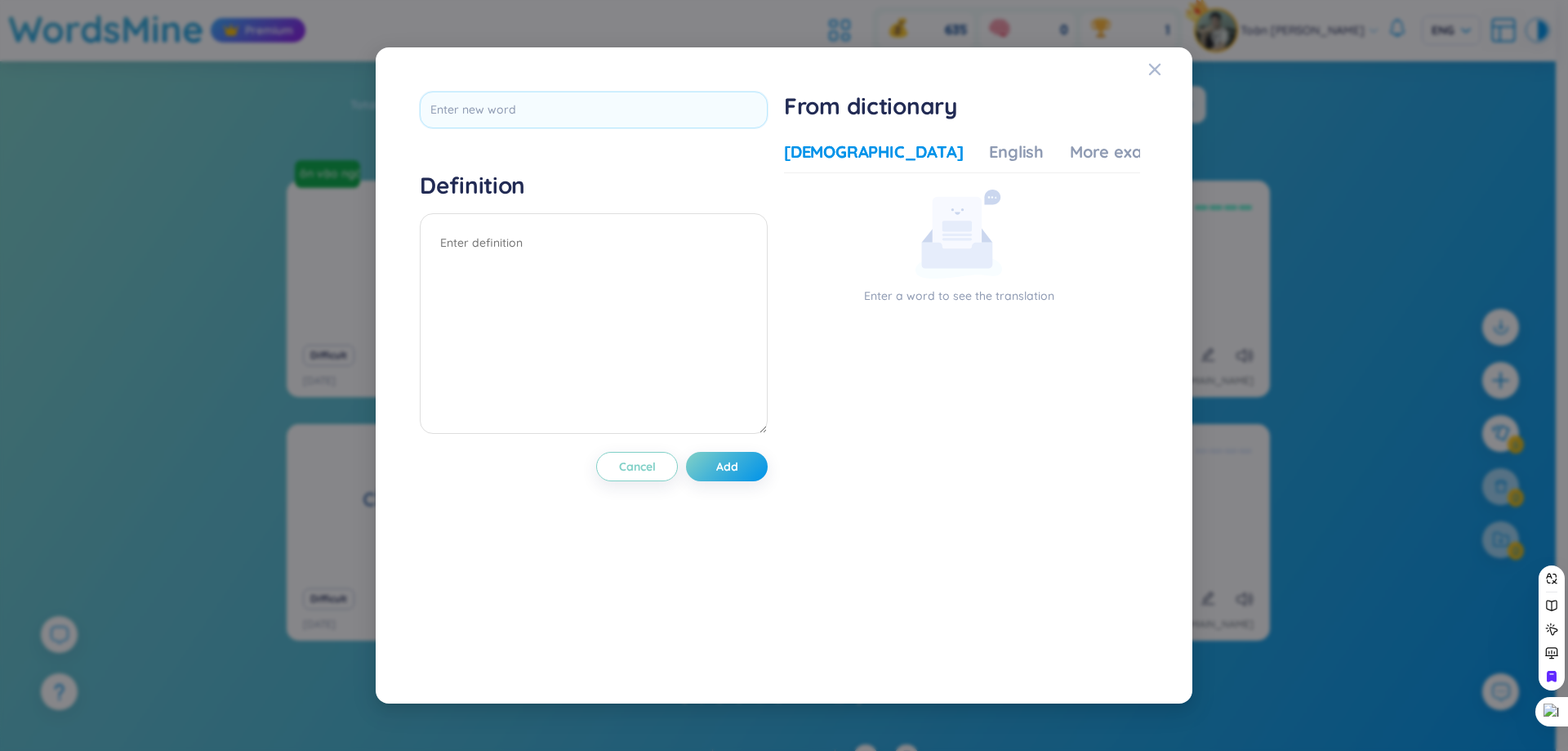
click at [949, 165] on div "Vietnamese English More examples" at bounding box center [985, 156] width 404 height 33
click at [1152, 77] on div "Close" at bounding box center [1155, 69] width 13 height 44
